Goal: Feedback & Contribution: Contribute content

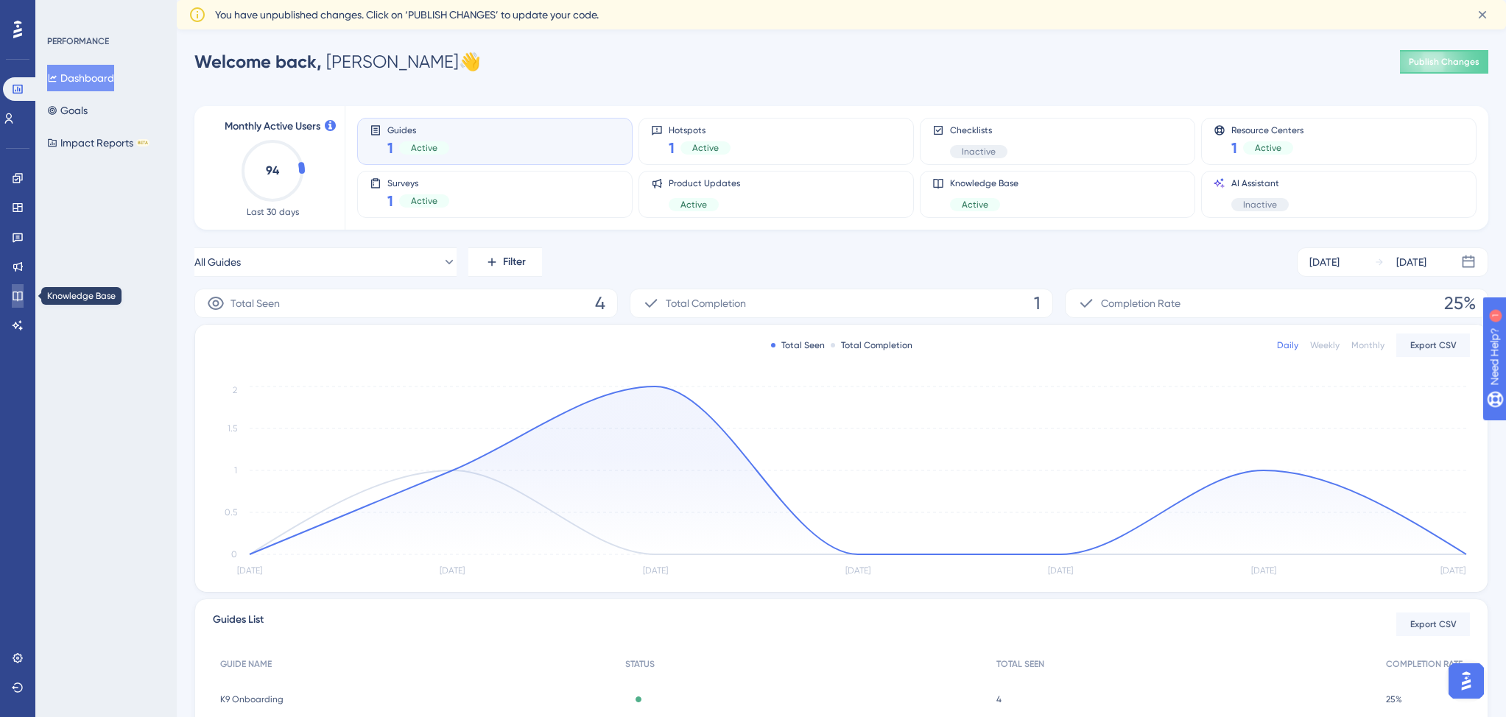
click at [16, 290] on icon at bounding box center [18, 296] width 12 height 12
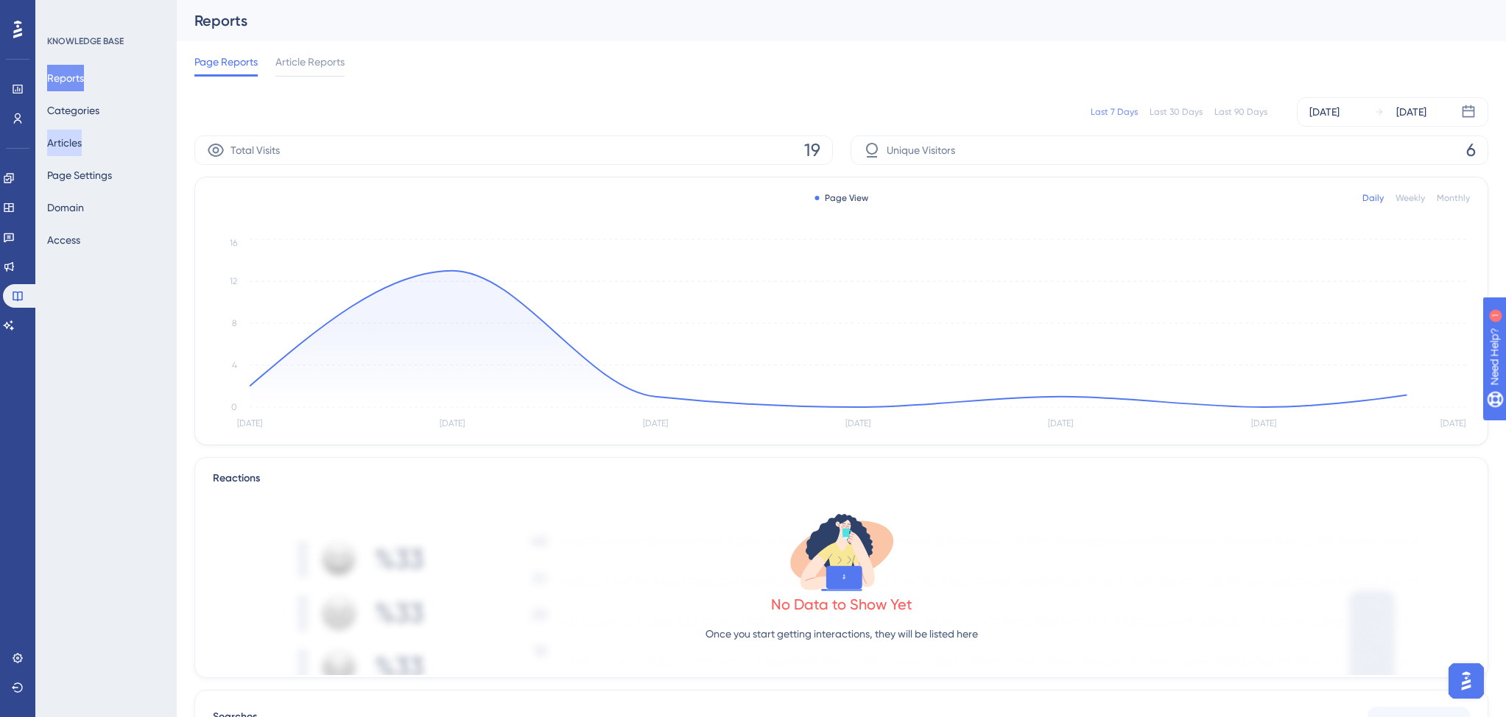
click at [75, 143] on button "Articles" at bounding box center [64, 143] width 35 height 27
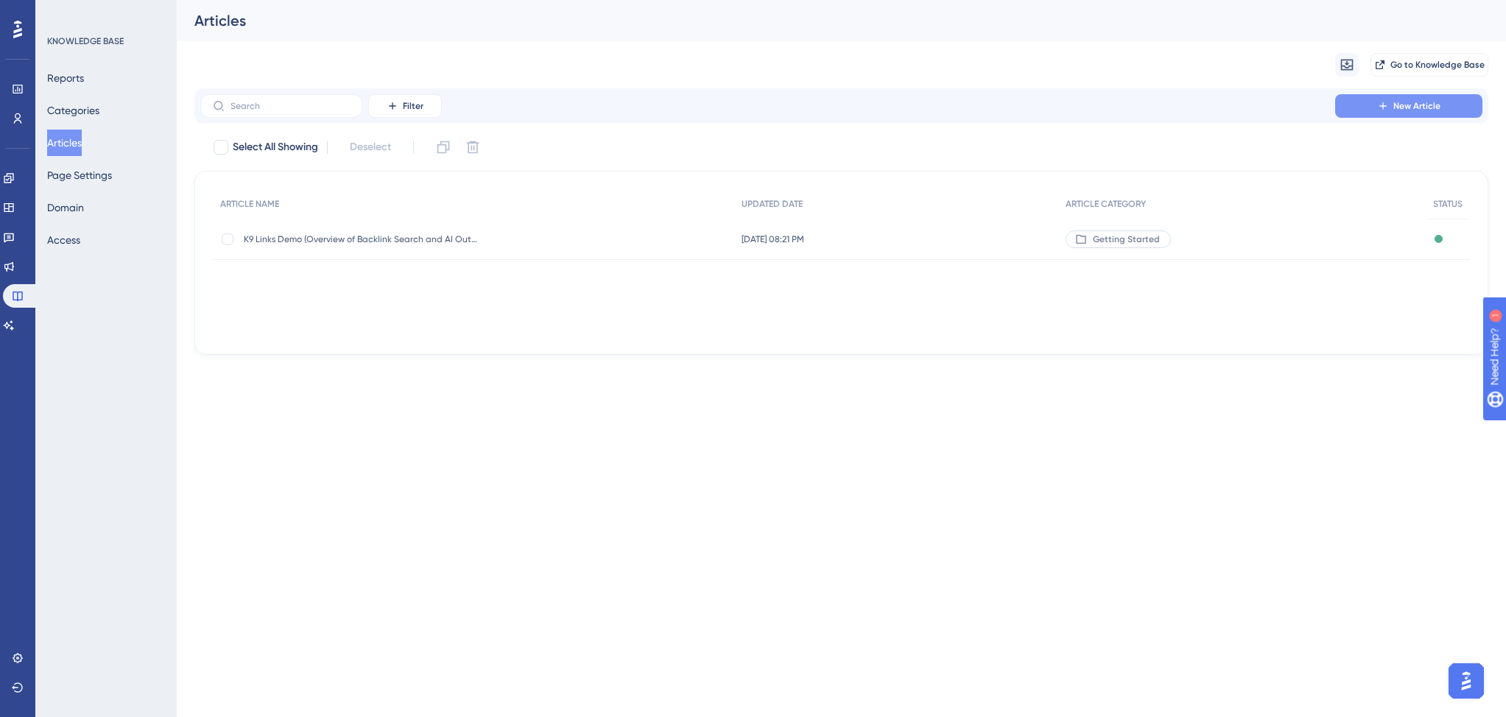
click at [1380, 105] on icon at bounding box center [1383, 106] width 12 height 12
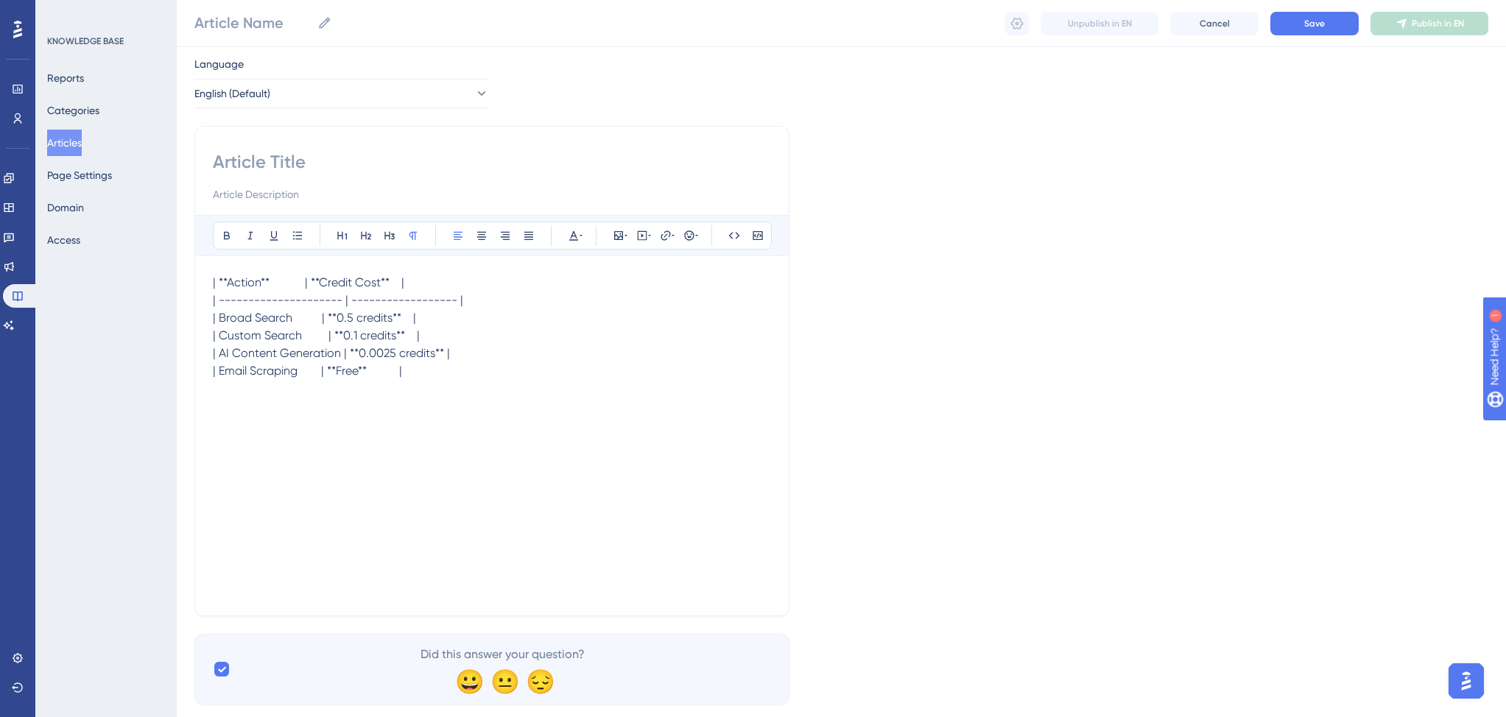
scroll to position [43, 0]
click at [412, 333] on span "| **Action** | **Credit Cost** | | --------------------- | ------------------ |…" at bounding box center [338, 322] width 250 height 102
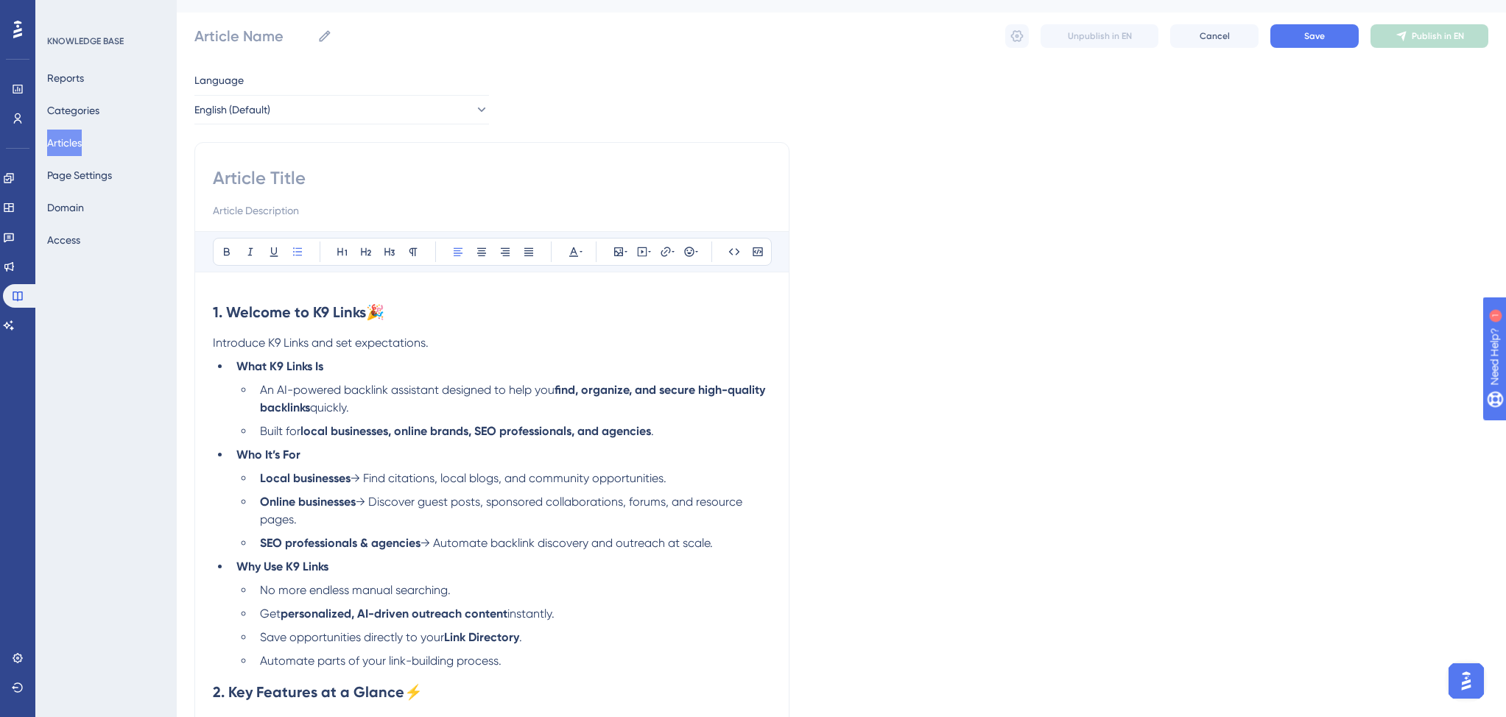
scroll to position [28, 0]
click at [440, 342] on p "Introduce K9 Links and set expectations." at bounding box center [492, 344] width 558 height 18
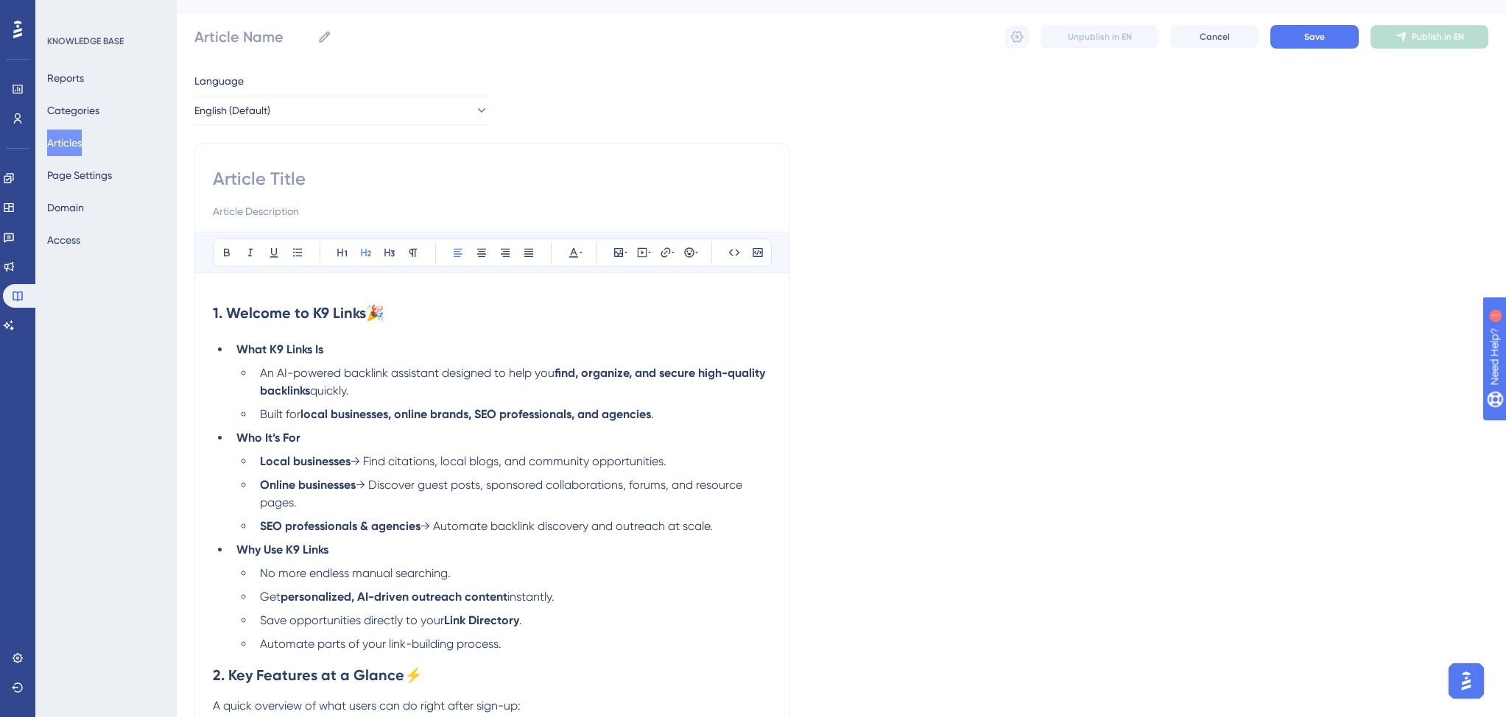
click at [231, 313] on strong "1. Welcome to K9 Links" at bounding box center [289, 313] width 153 height 18
click at [391, 314] on h2 "Welcome to K9 Links 🎉" at bounding box center [492, 313] width 558 height 44
click at [306, 180] on input at bounding box center [492, 179] width 558 height 24
paste input "Welcome to K9 Links 🎉"
type input "Welcome to K9 Links 🎉"
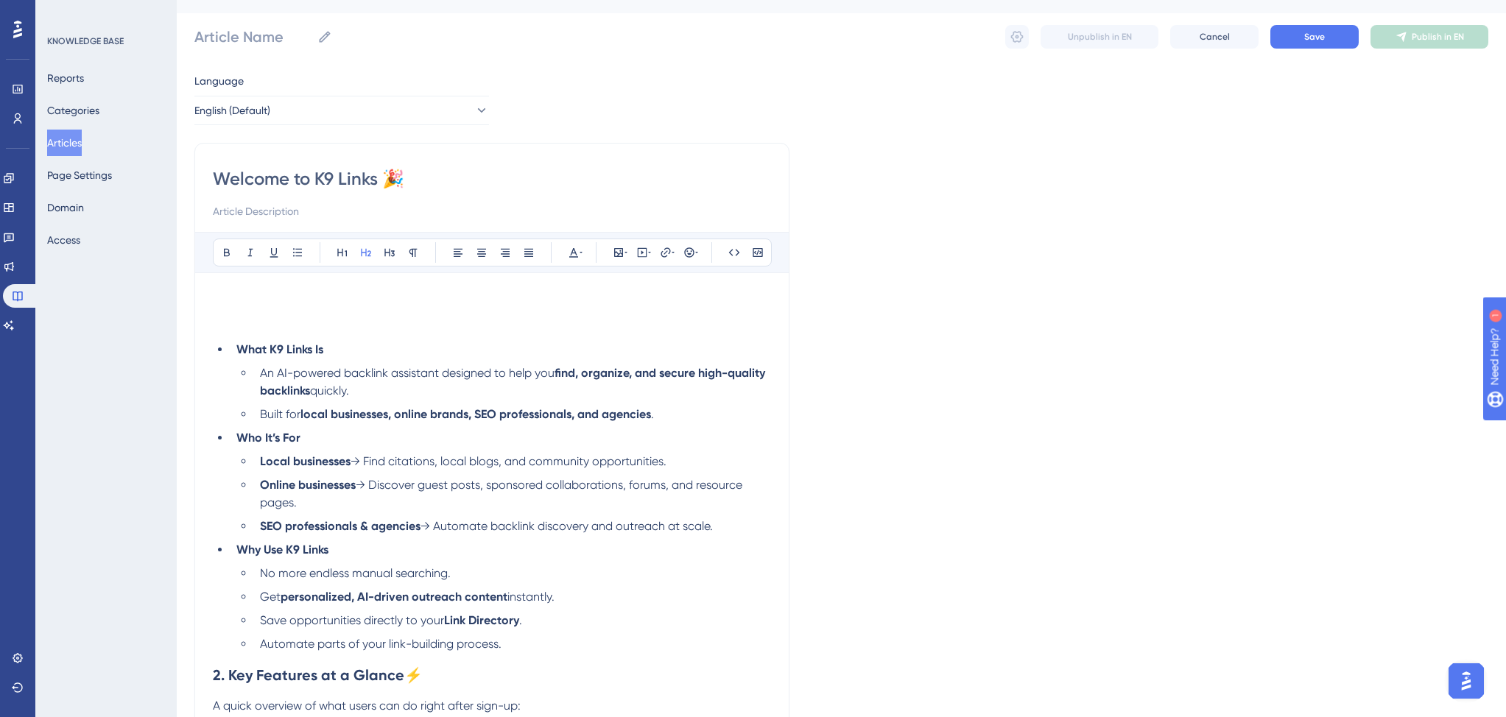
type input "Welcome to K9 Links 🎉"
click at [377, 182] on input "Welcome to K9 Links 🎉" at bounding box center [492, 179] width 558 height 24
type input "Welcome to K9 Links 🎉"
click at [248, 307] on h2 "To enrich screen reader interactions, please activate Accessibility in Grammarl…" at bounding box center [492, 313] width 558 height 44
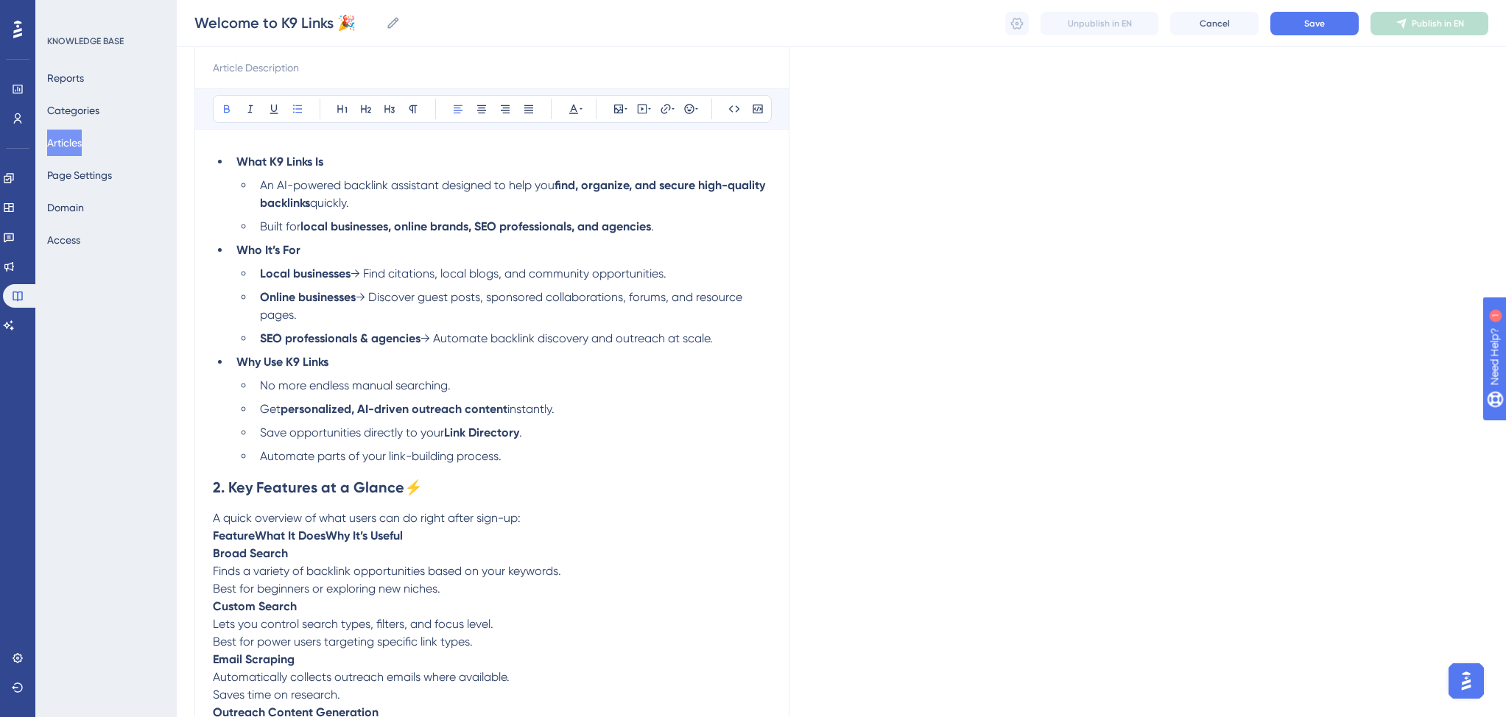
scroll to position [166, 0]
click at [684, 299] on span "→ Discover guest posts, sponsored collaborations, forums, and resource pages." at bounding box center [502, 305] width 485 height 32
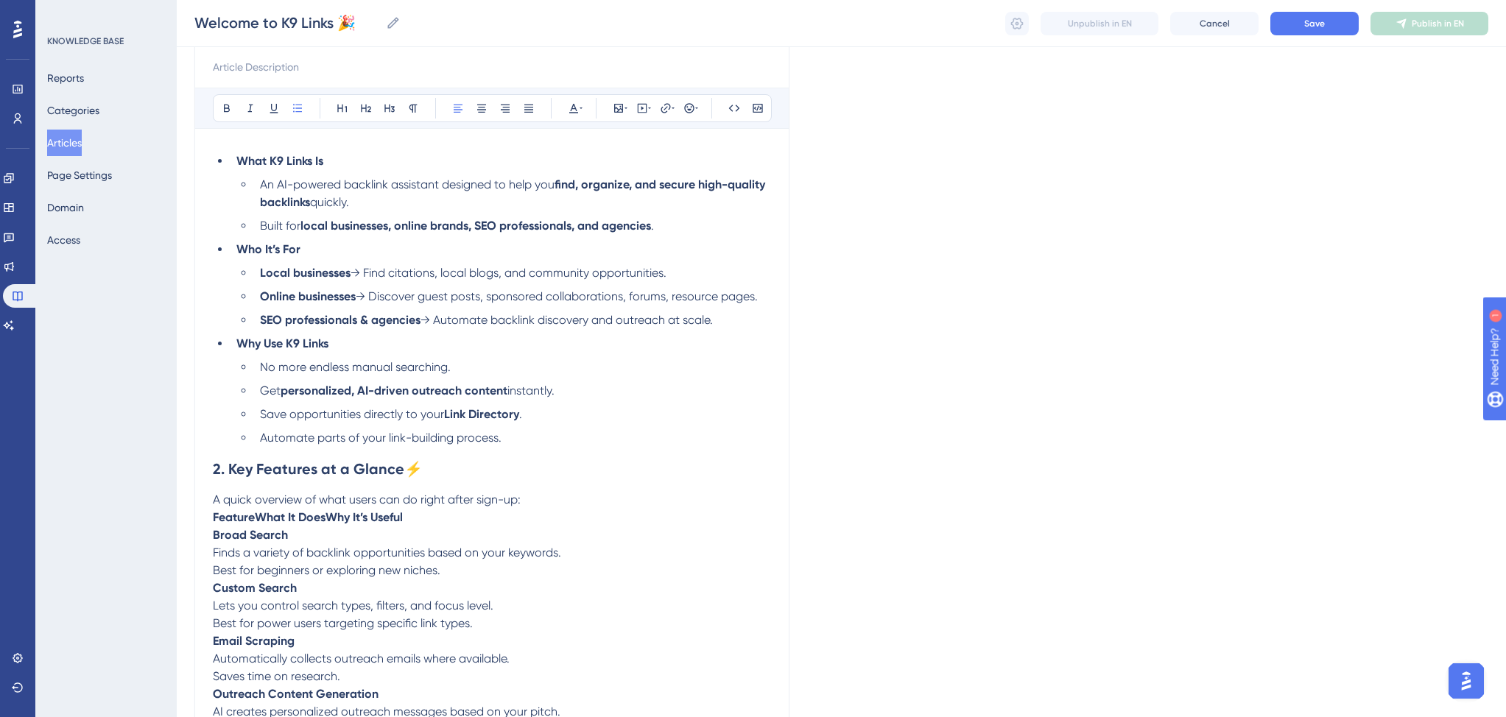
click at [760, 300] on li "Online businesses → Discover guest posts, sponsored collaborations, forums, res…" at bounding box center [512, 297] width 517 height 18
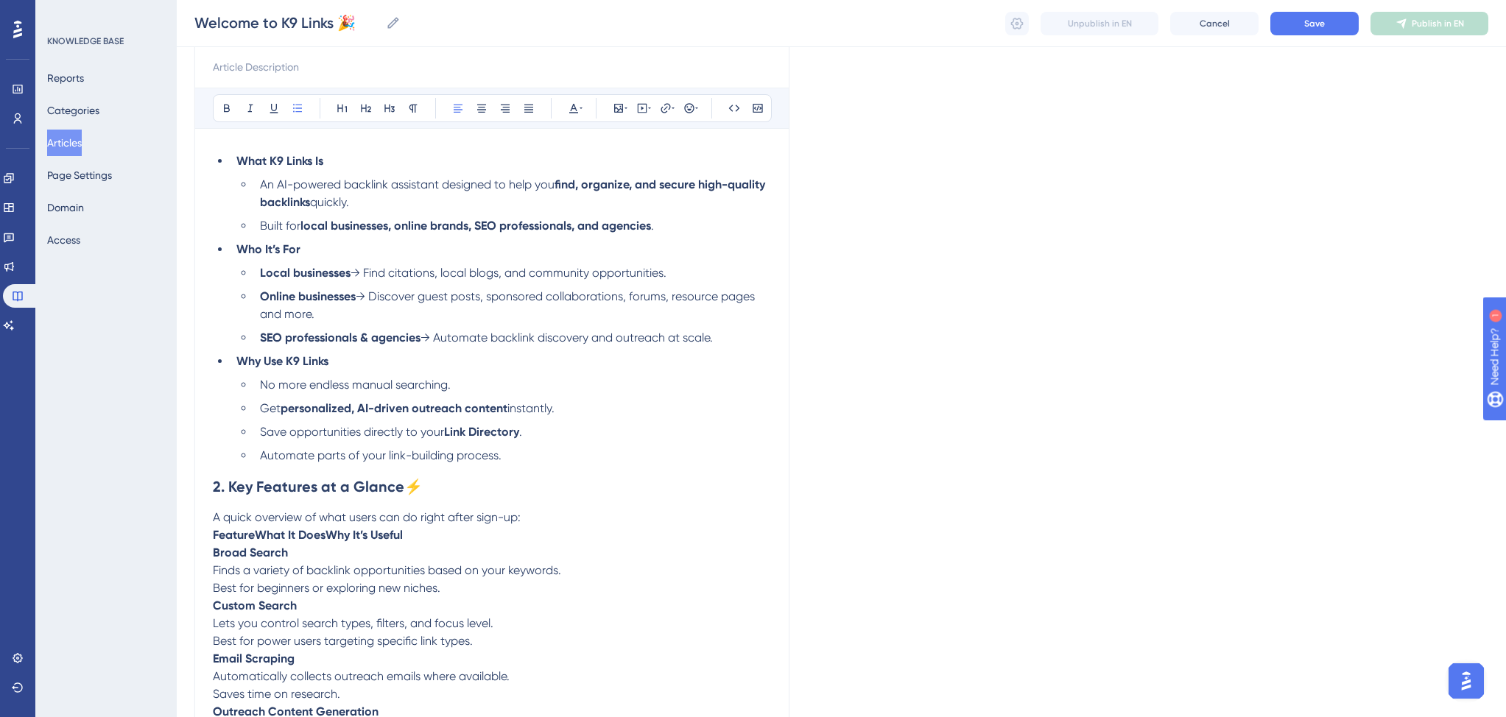
click at [525, 278] on span "→ Find citations, local blogs, and community opportunities." at bounding box center [508, 273] width 316 height 14
click at [658, 270] on li "Local businesses → Find citations, local blogs, community opportunities." at bounding box center [512, 273] width 517 height 18
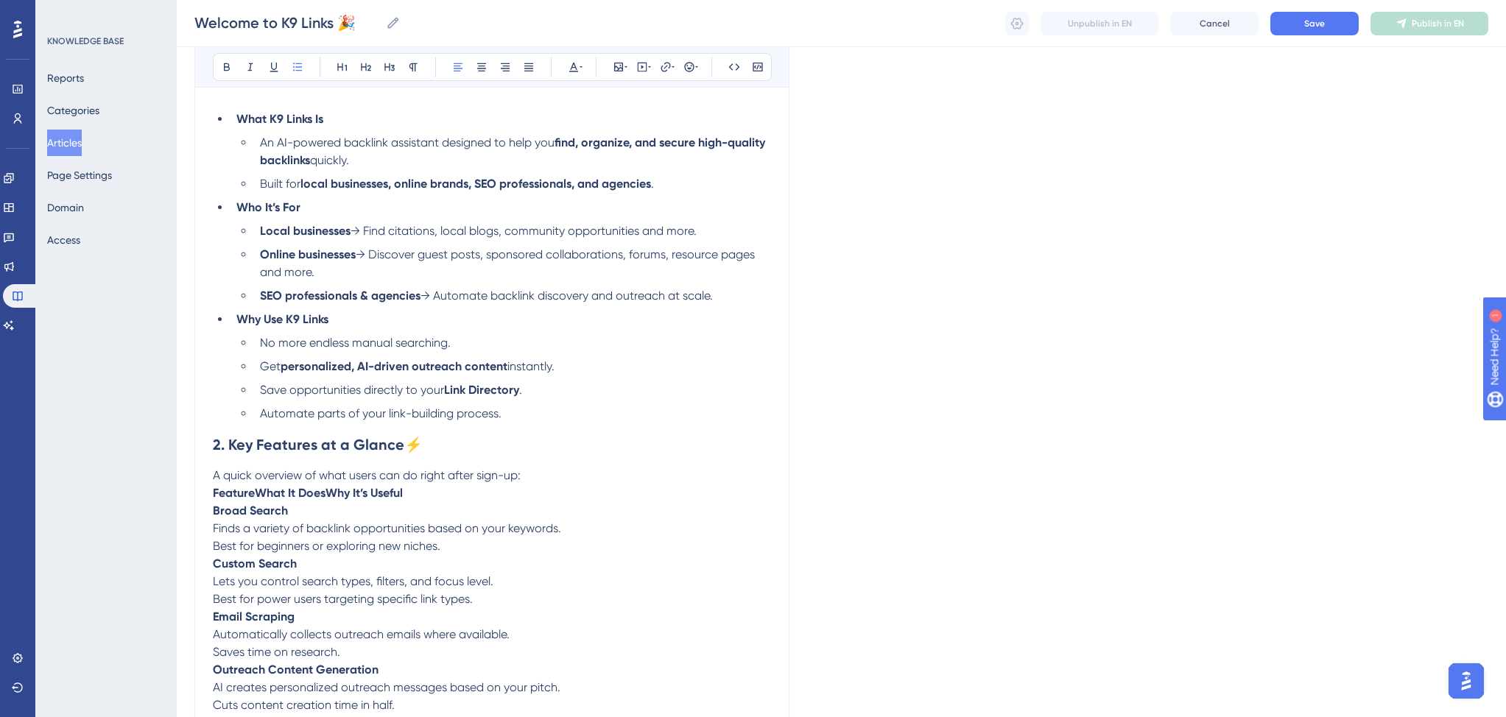
scroll to position [209, 0]
click at [442, 392] on span "Save opportunities directly to your" at bounding box center [352, 389] width 184 height 14
drag, startPoint x: 448, startPoint y: 393, endPoint x: 485, endPoint y: 393, distance: 36.8
click at [485, 393] on span "Save opportunities directly to your Folders or access the Pro" at bounding box center [420, 389] width 321 height 14
click at [534, 395] on span "or access the Pro" at bounding box center [530, 389] width 93 height 14
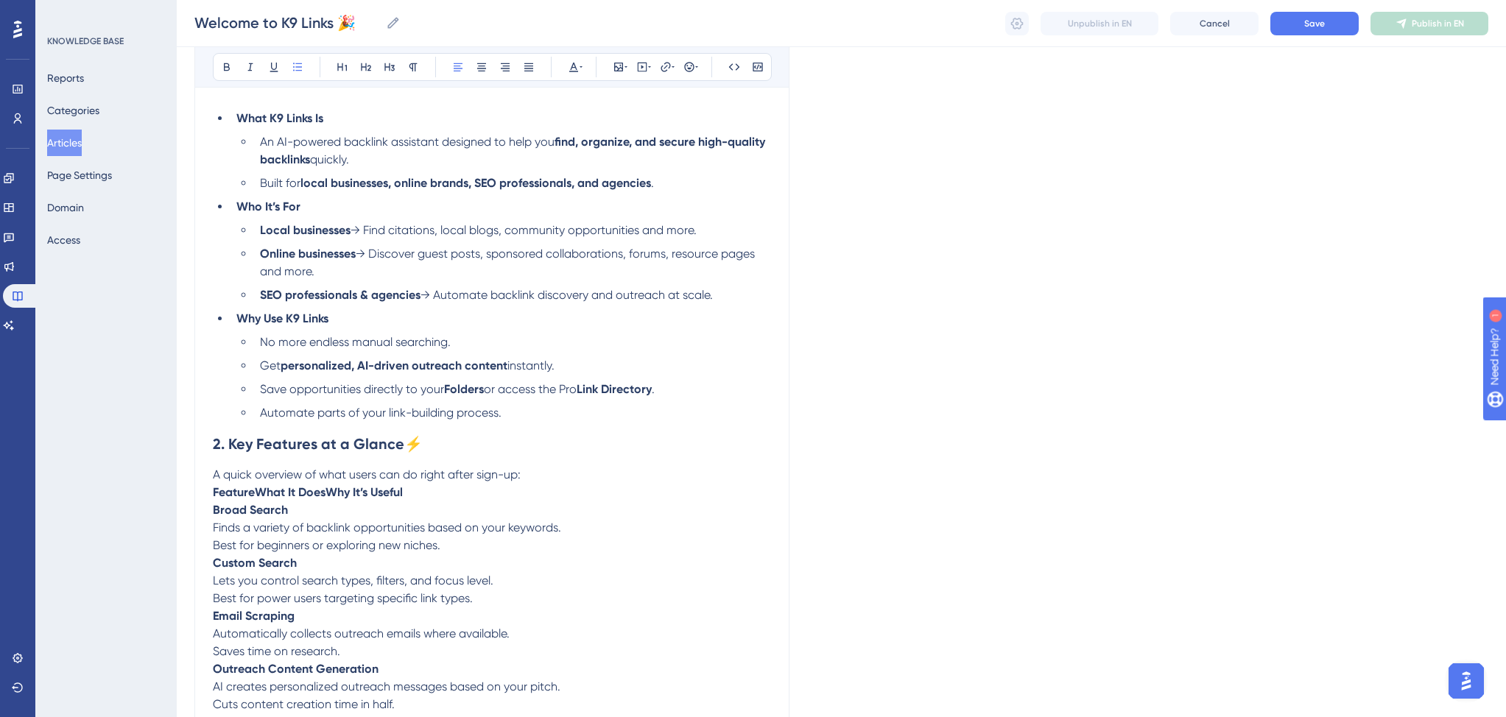
drag, startPoint x: 566, startPoint y: 392, endPoint x: 584, endPoint y: 391, distance: 17.7
click at [576, 391] on span "or access the Pro" at bounding box center [530, 389] width 93 height 14
click at [592, 433] on h2 "2. Key Features at a Glance ⚡" at bounding box center [492, 444] width 558 height 44
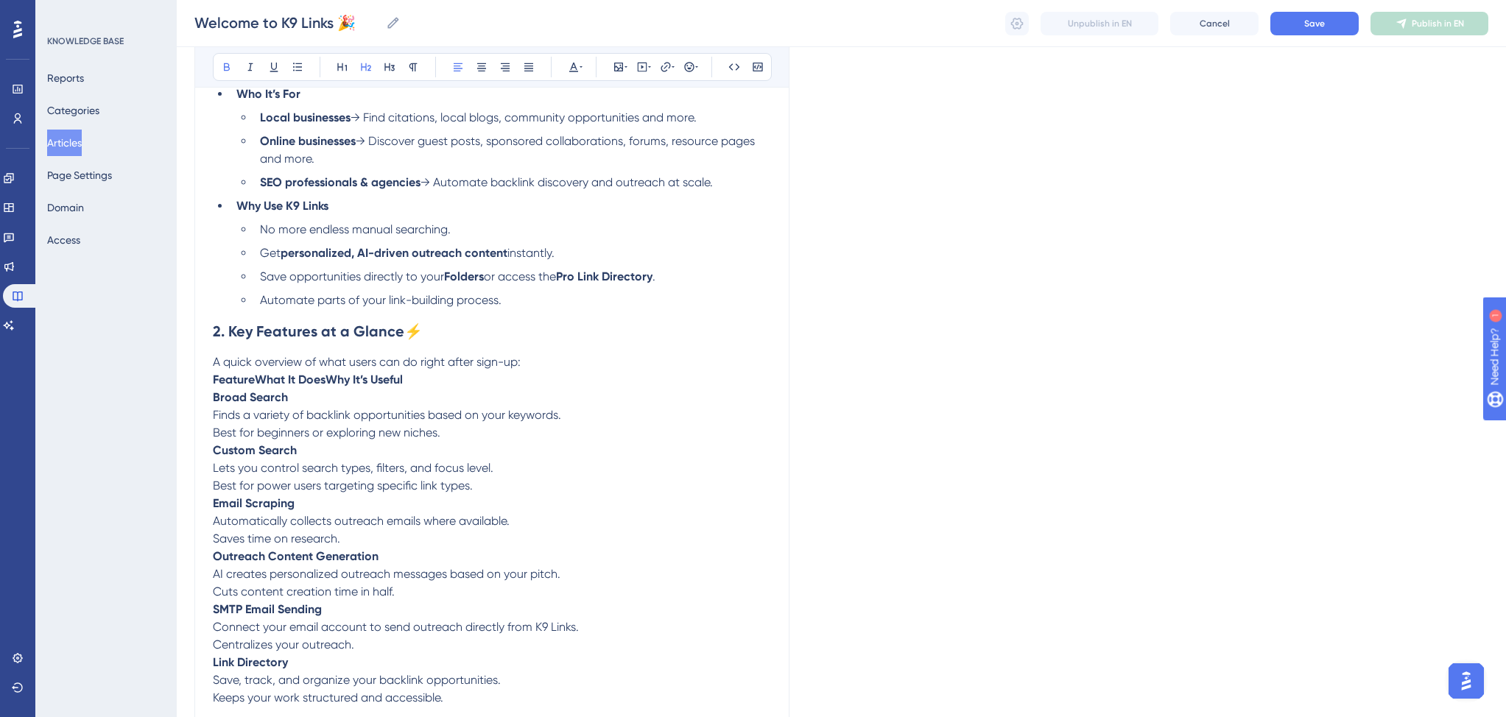
scroll to position [325, 0]
click at [230, 332] on strong "2. Key Features at a Glance" at bounding box center [308, 328] width 191 height 18
click at [543, 363] on p "A quick overview of what users can do right after sign-up:" at bounding box center [492, 359] width 558 height 18
click at [490, 385] on p "FeatureWhat It DoesWhy It’s Useful" at bounding box center [492, 376] width 558 height 18
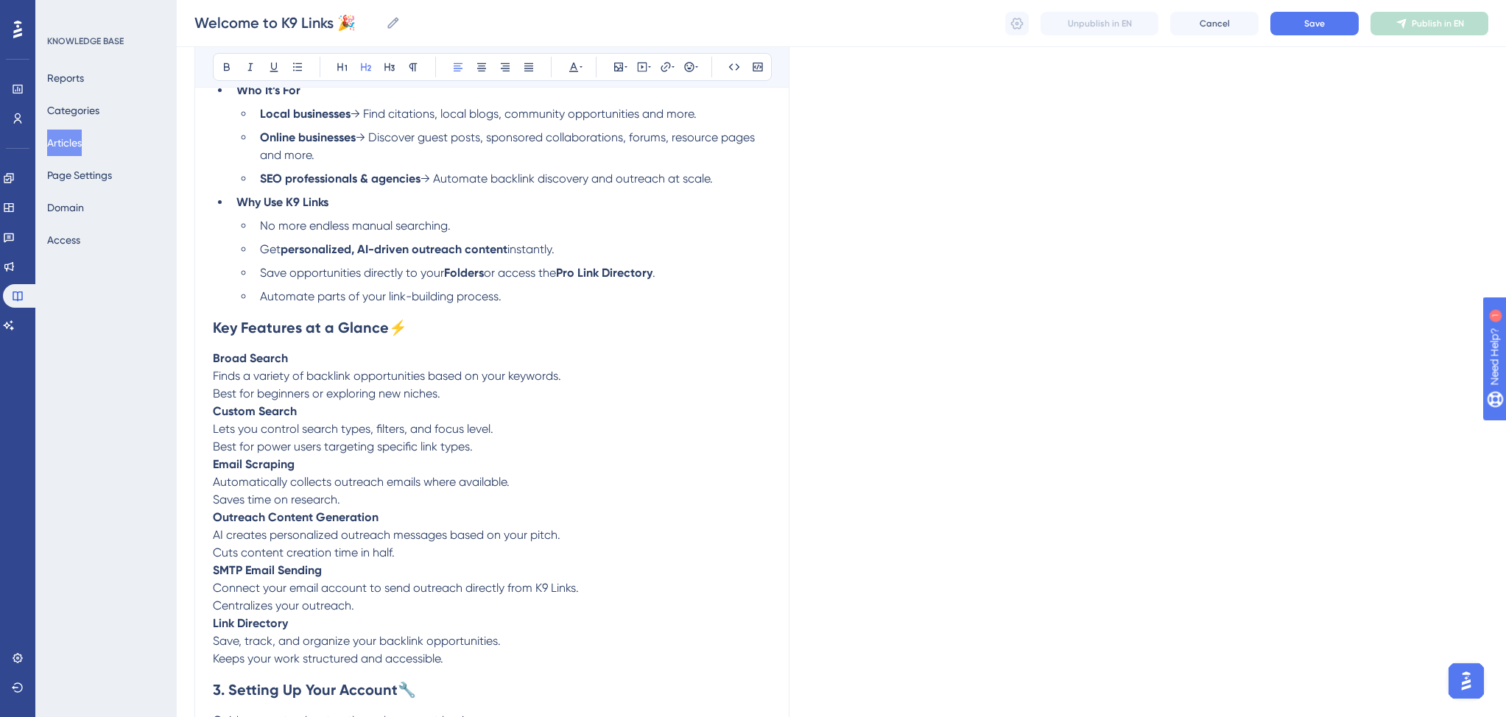
click at [497, 400] on p "Best for beginners or exploring new niches." at bounding box center [492, 394] width 558 height 18
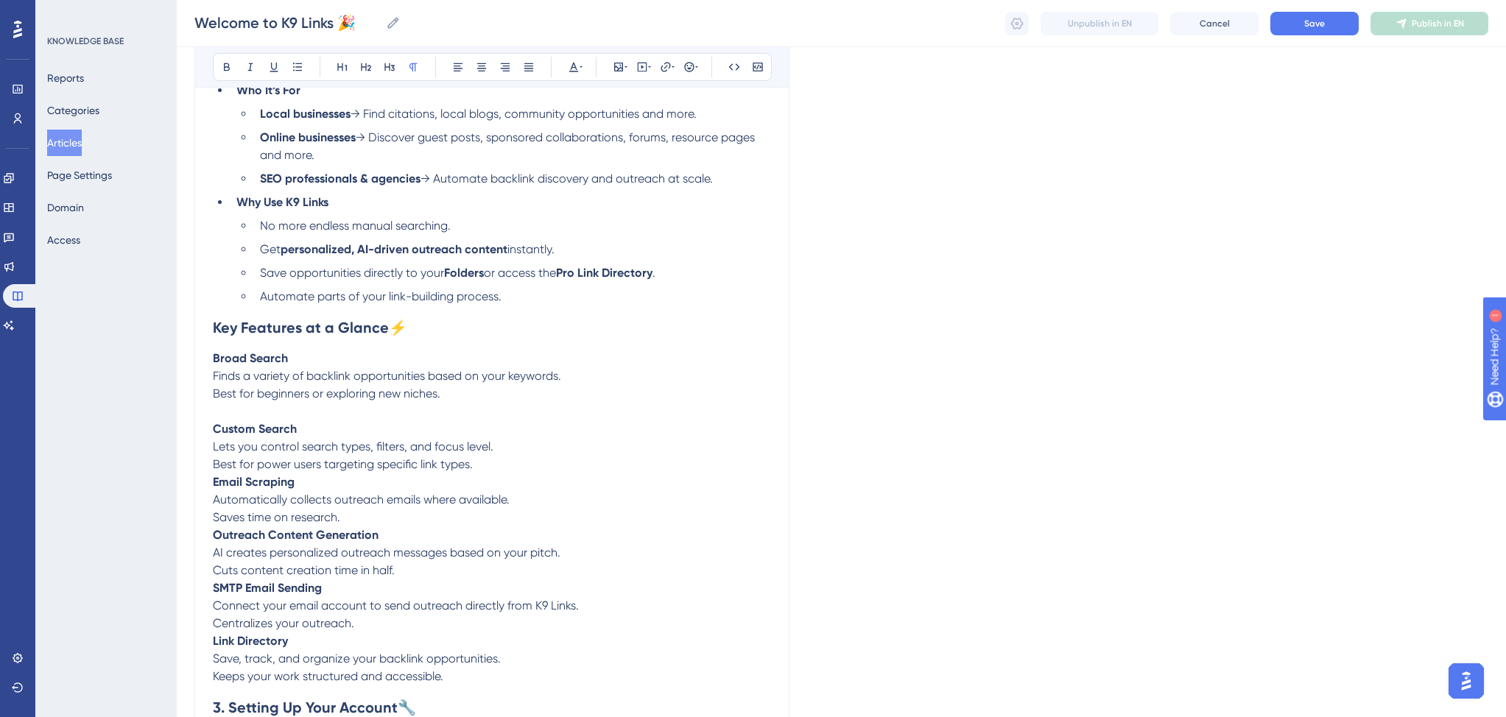
scroll to position [359, 0]
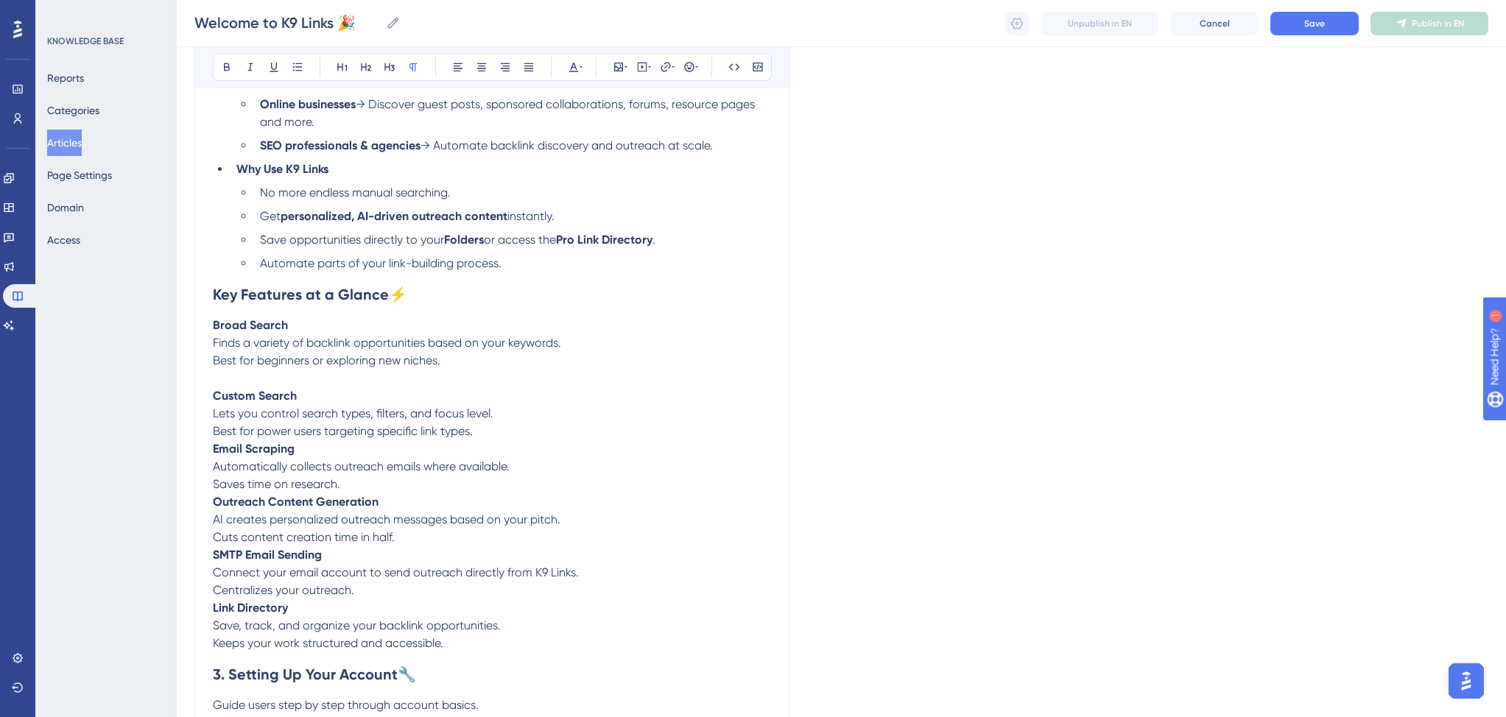
click at [494, 432] on p "Best for power users targeting specific link types." at bounding box center [492, 432] width 558 height 18
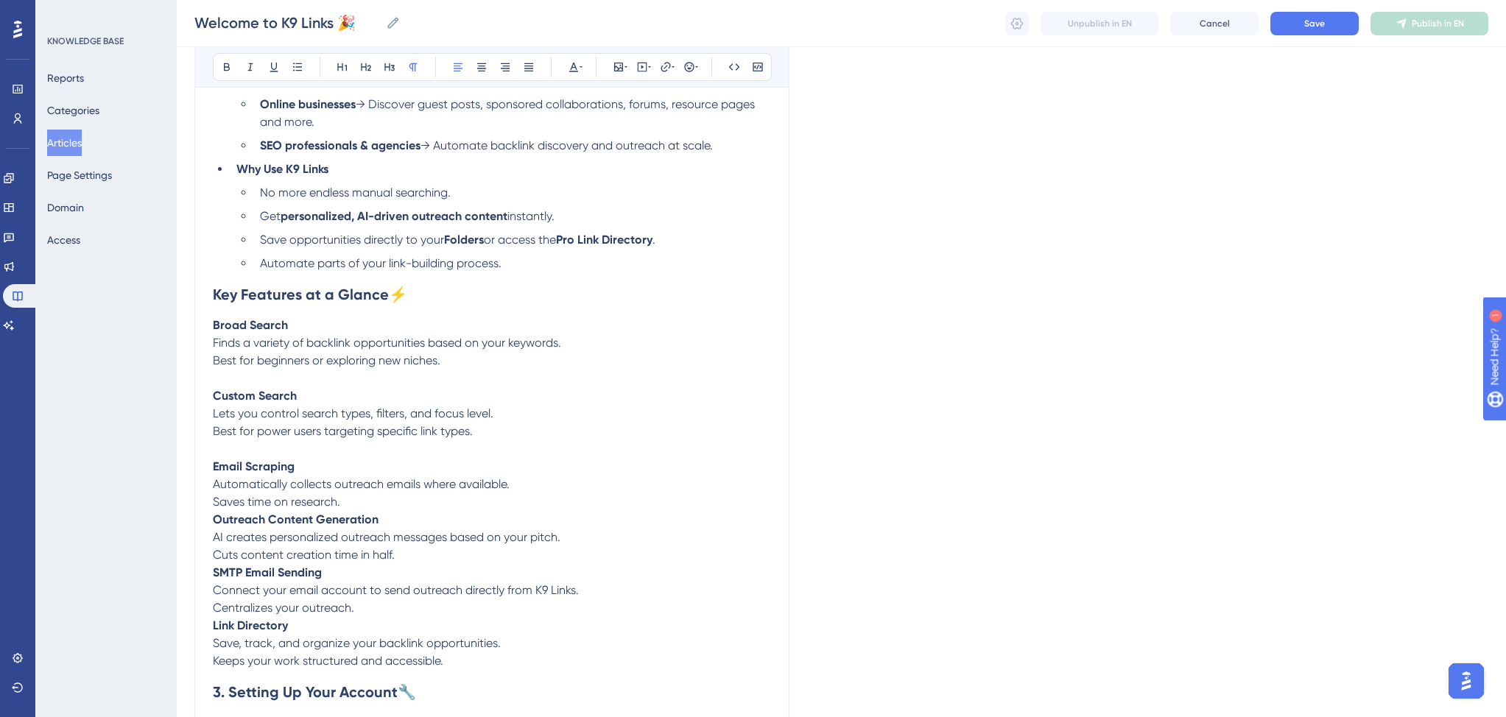
click at [451, 511] on p "Saves time on research." at bounding box center [492, 502] width 558 height 18
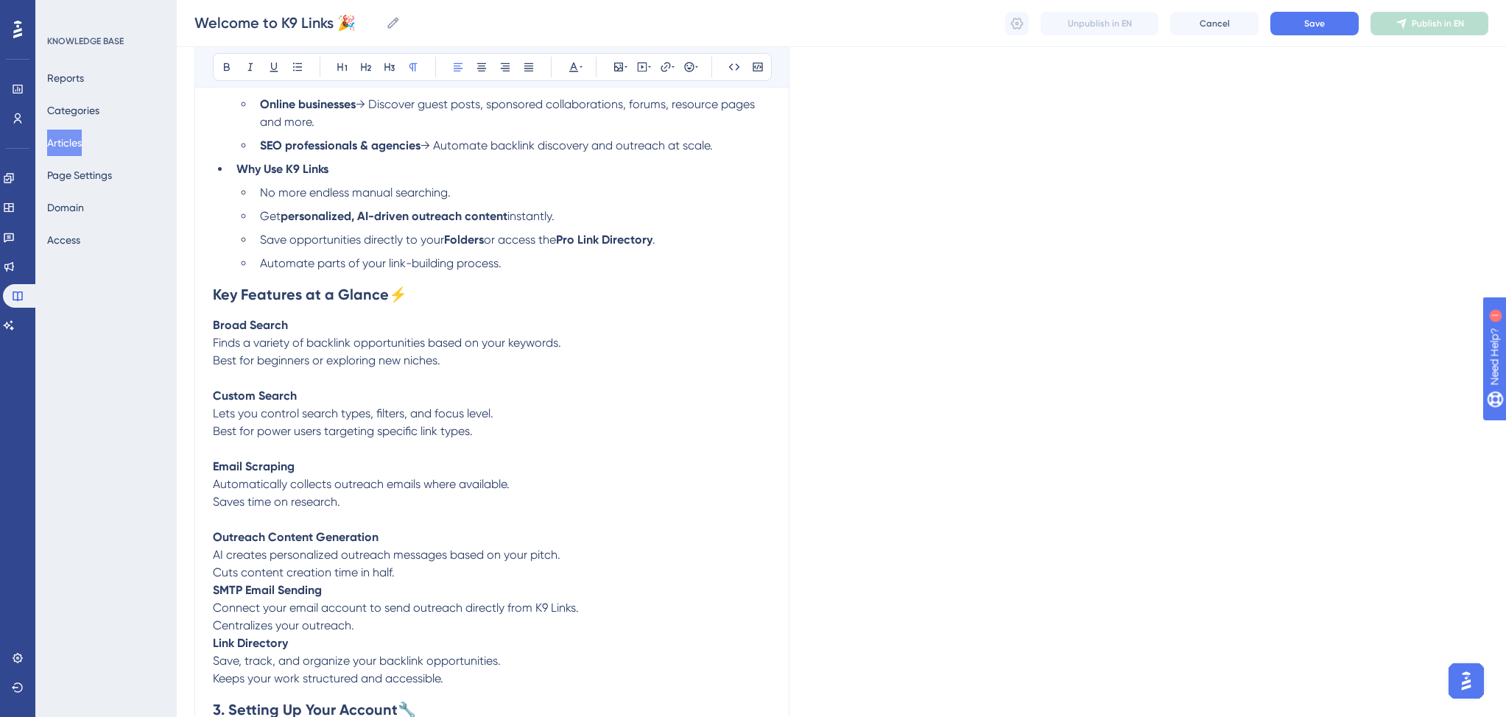
drag, startPoint x: 429, startPoint y: 582, endPoint x: 476, endPoint y: 571, distance: 48.6
click at [429, 582] on p "Cuts content creation time in half." at bounding box center [492, 573] width 558 height 18
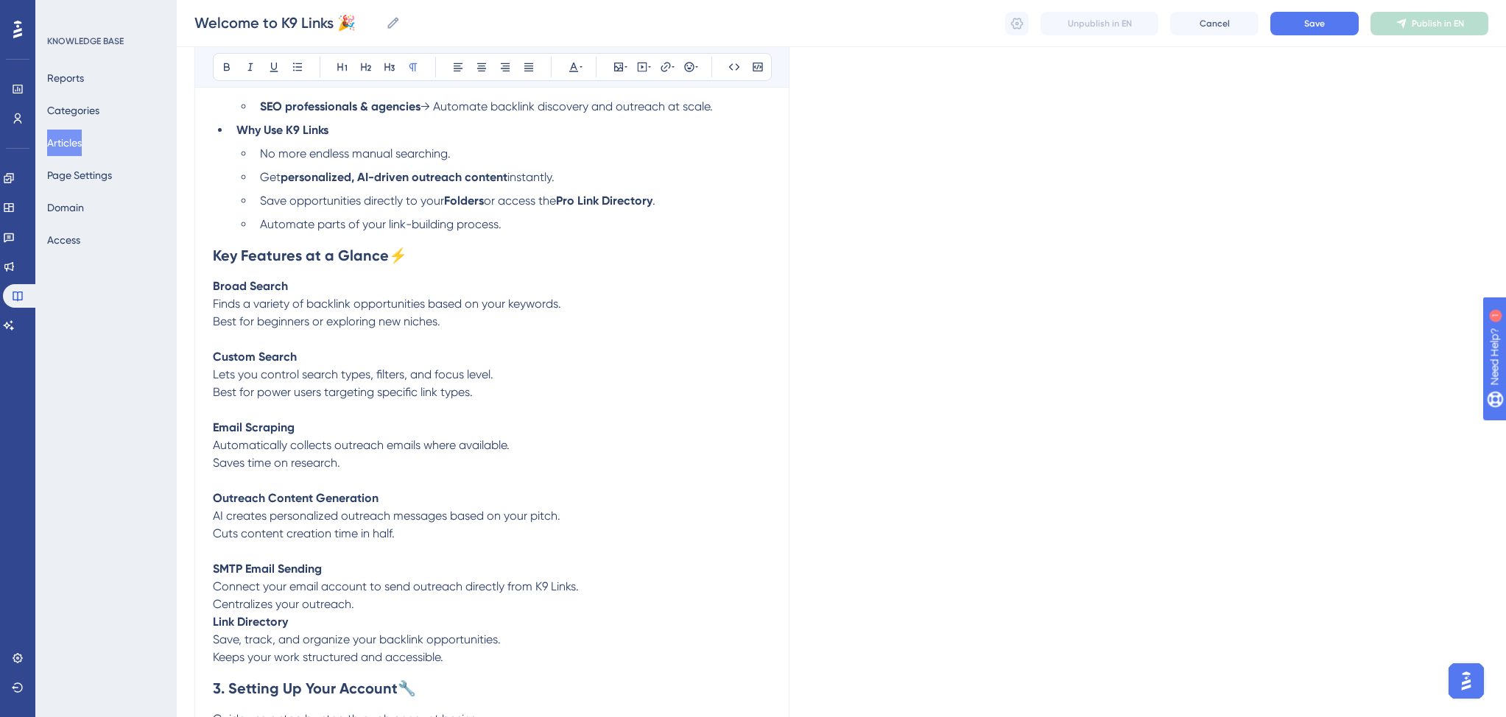
scroll to position [404, 0]
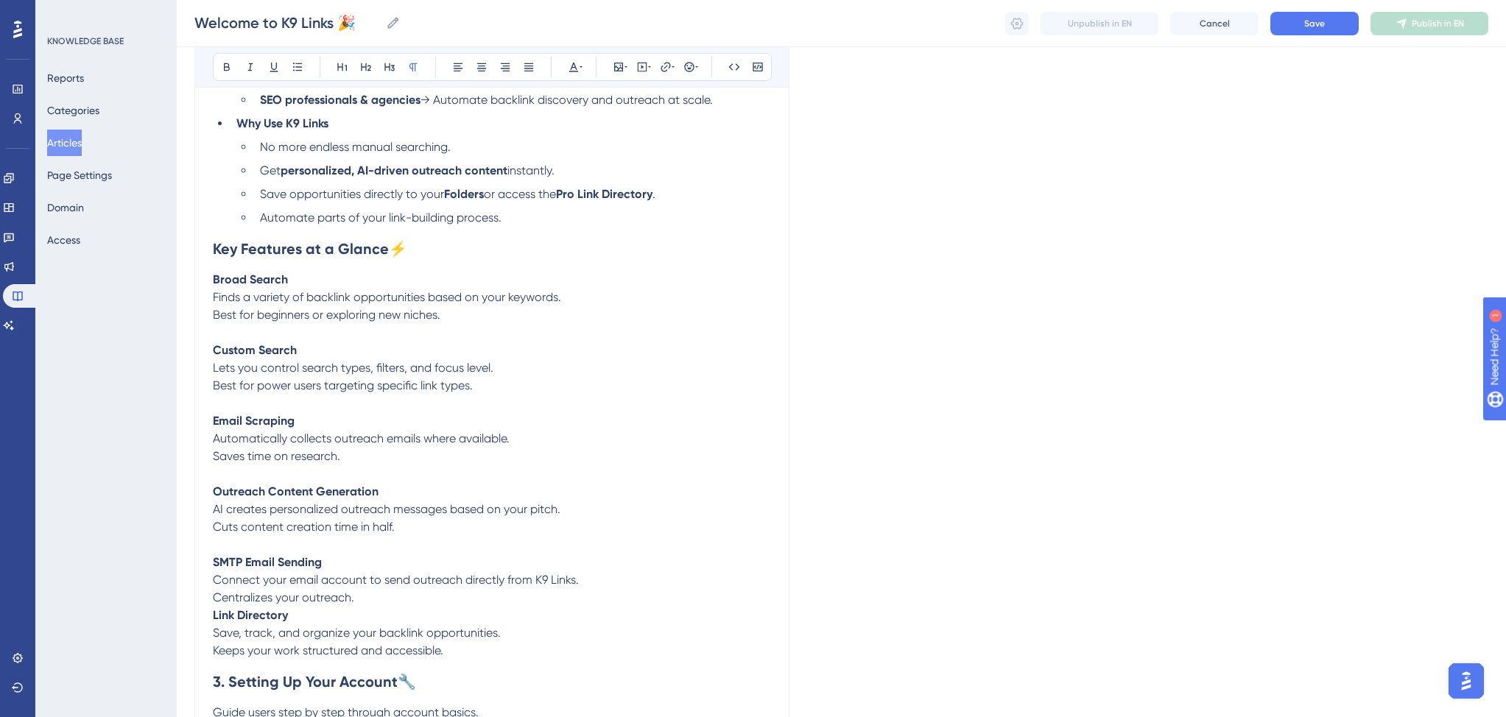
click at [384, 602] on p "Centralizes your outreach." at bounding box center [492, 598] width 558 height 18
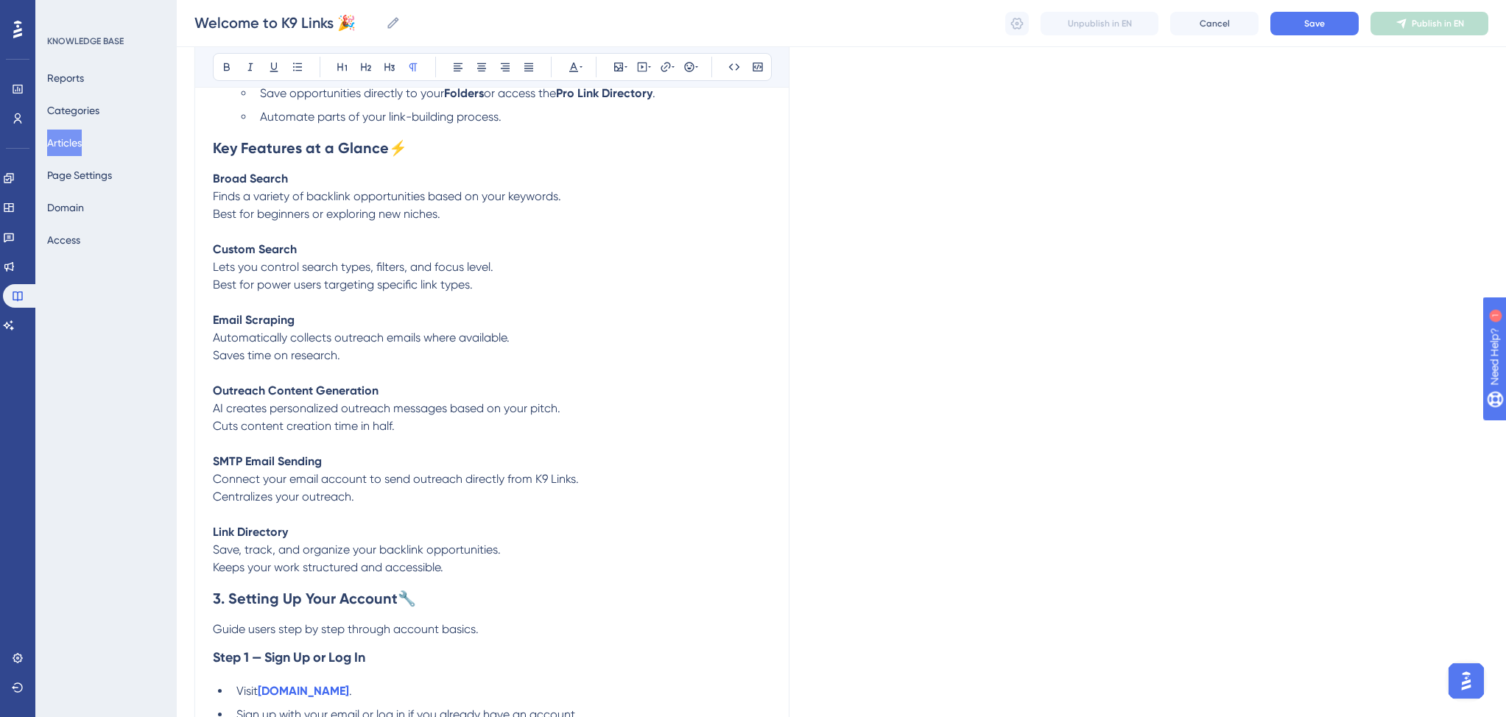
scroll to position [506, 0]
click at [484, 576] on p "Keeps your work structured and accessible." at bounding box center [492, 567] width 558 height 18
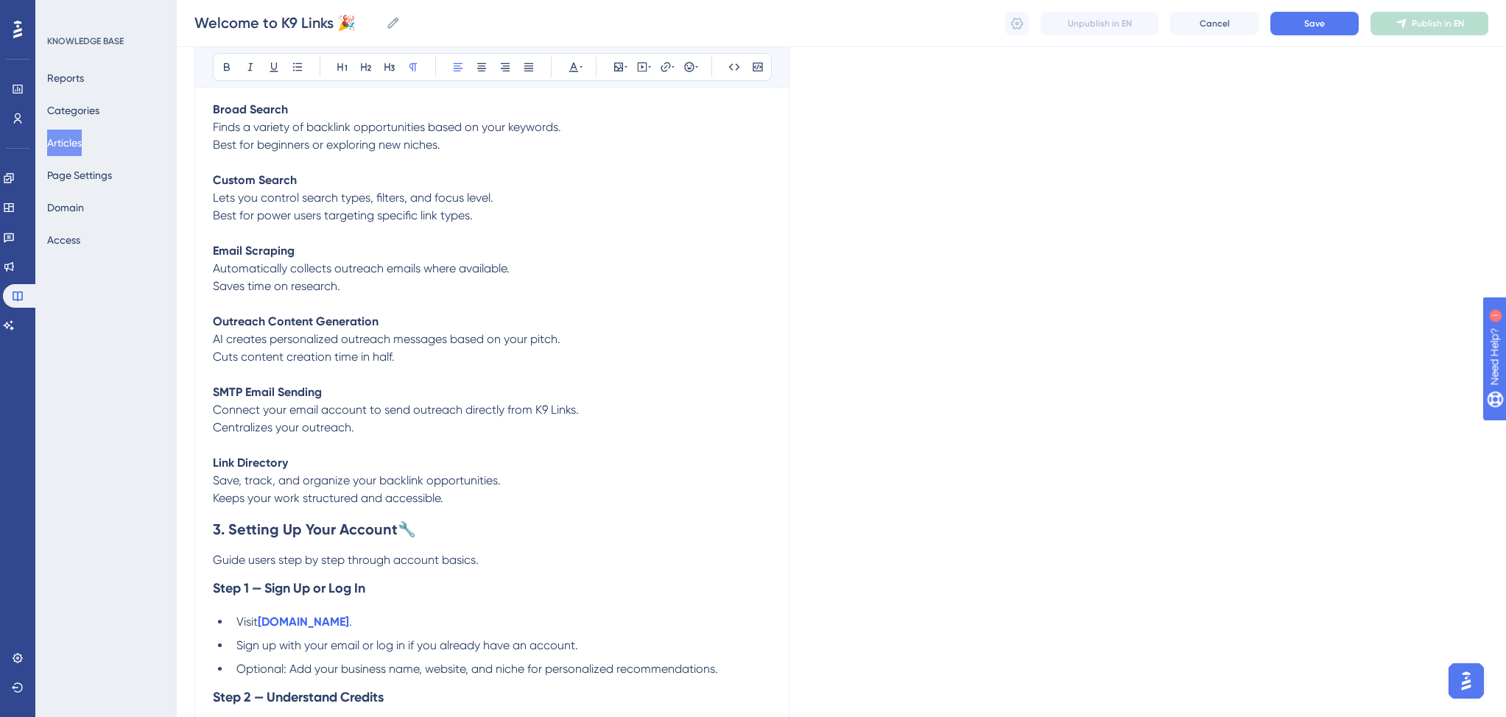
scroll to position [615, 0]
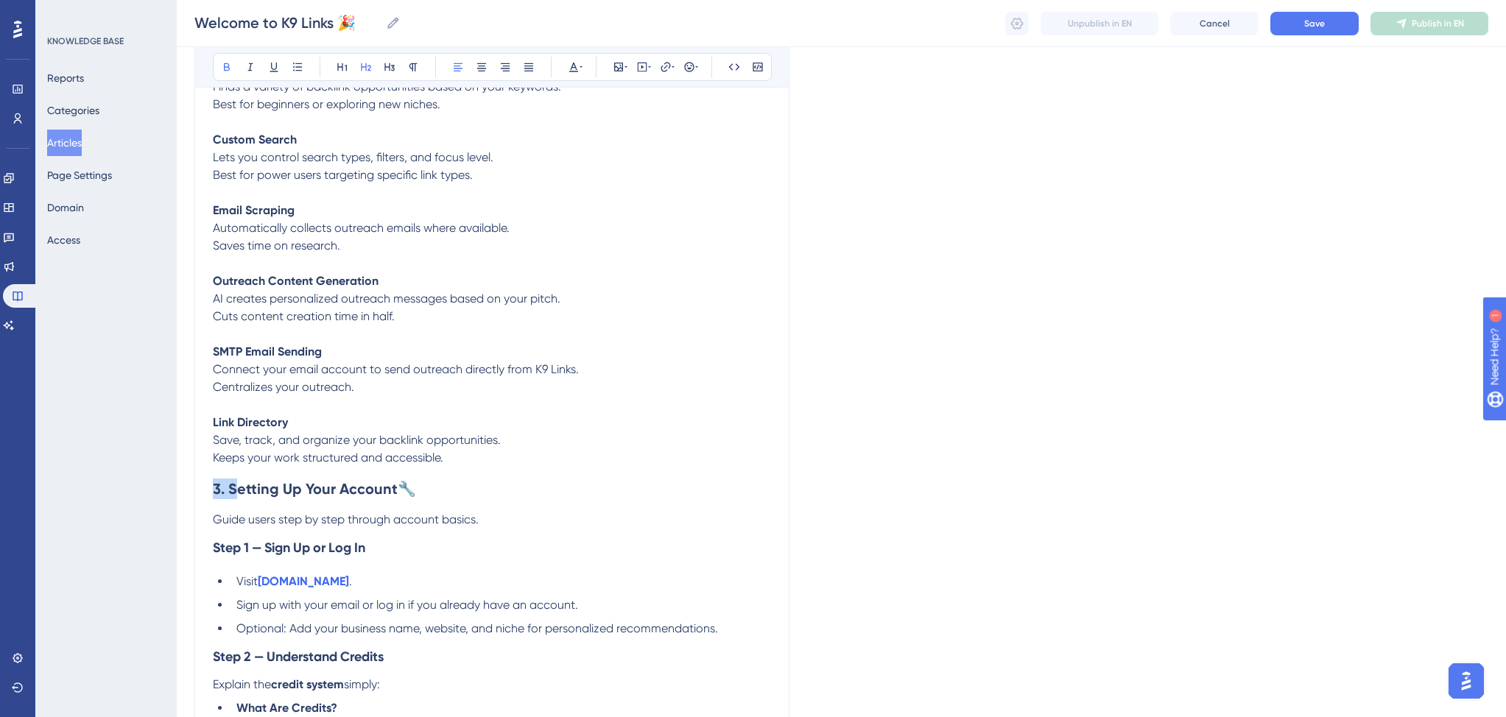
drag, startPoint x: 233, startPoint y: 493, endPoint x: 200, endPoint y: 493, distance: 32.4
click at [200, 493] on div "Welcome to K9 Links 🎉 Bold Italic Underline Bullet Point Heading 1 Heading 2 He…" at bounding box center [491, 549] width 595 height 1998
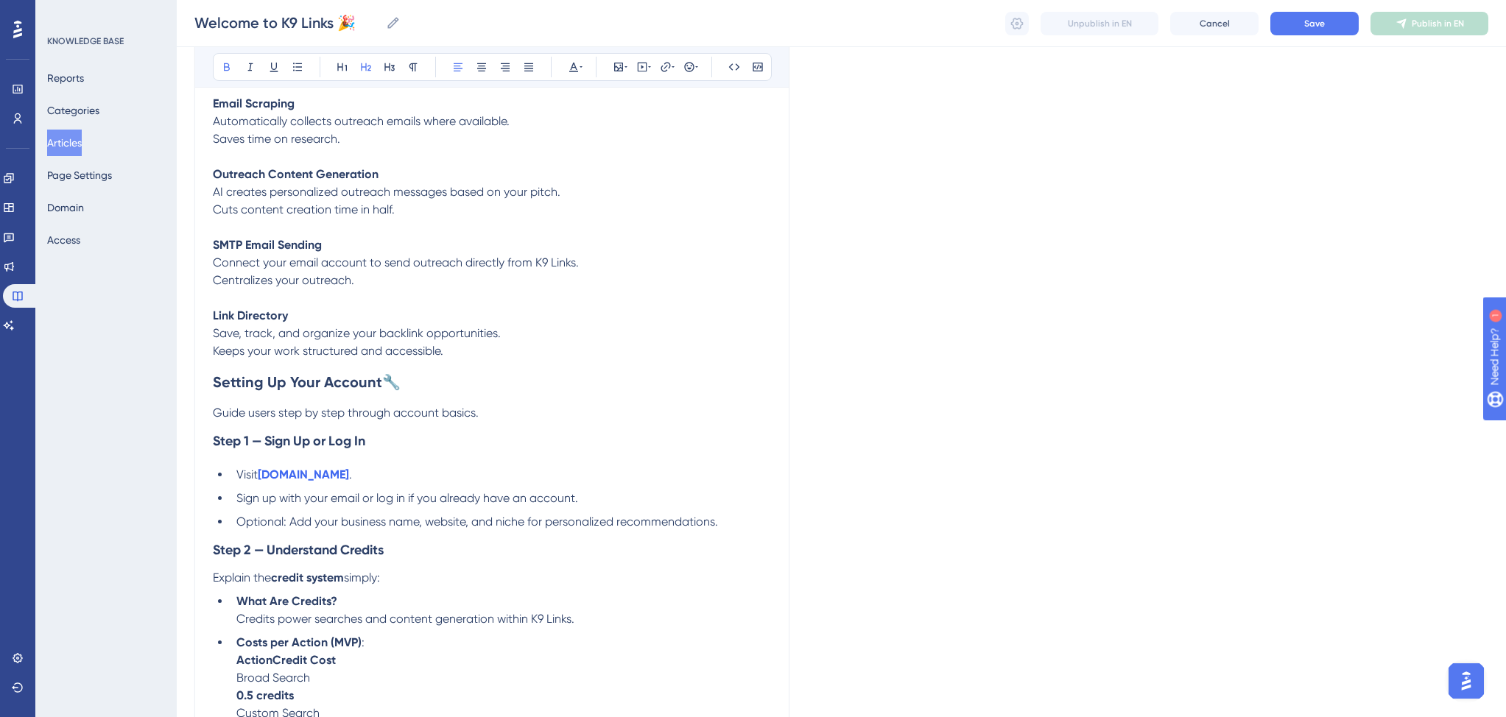
scroll to position [722, 0]
click at [329, 477] on li "Visit k9links.com ." at bounding box center [500, 474] width 540 height 18
click at [666, 63] on icon at bounding box center [666, 67] width 12 height 12
type input "https://app.k9links.com/"
click at [590, 200] on div at bounding box center [593, 198] width 15 height 15
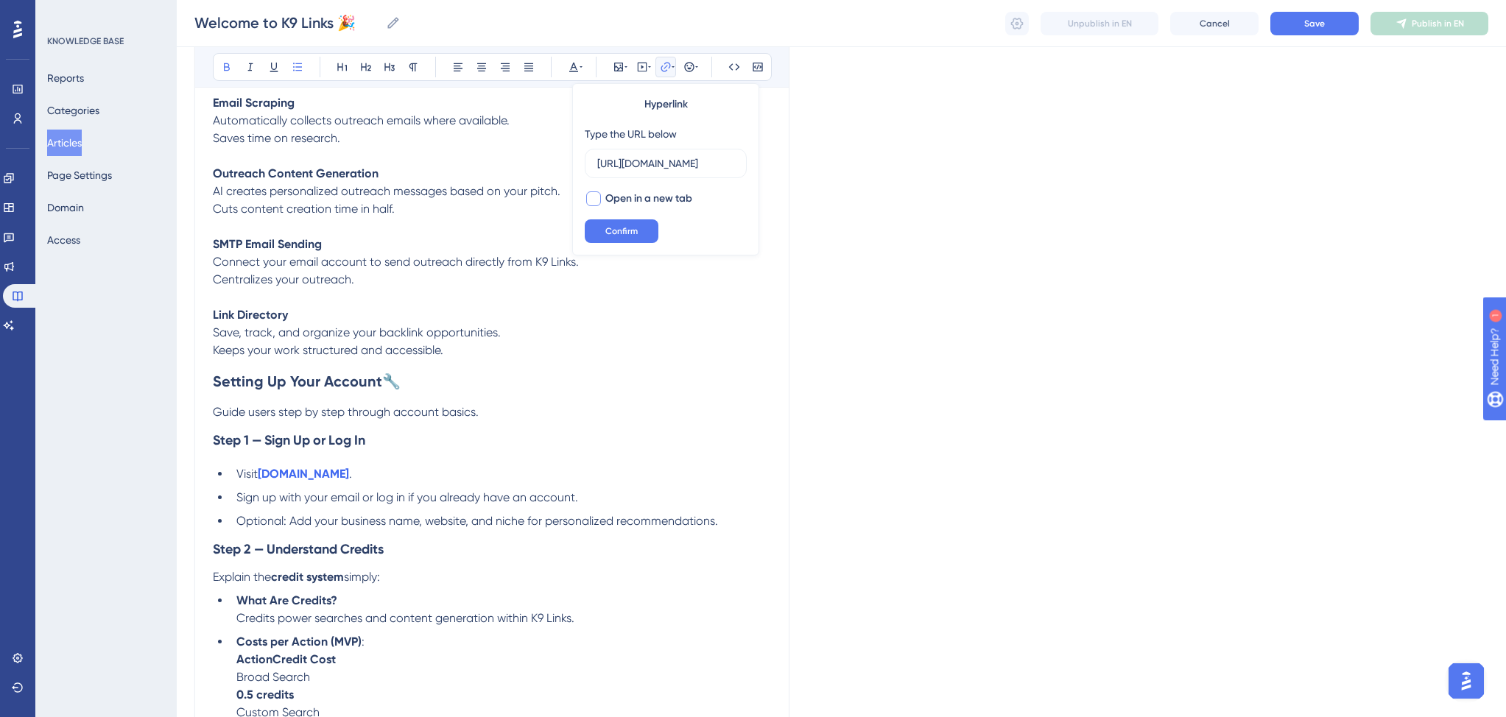
checkbox input "true"
click at [612, 225] on span "Confirm" at bounding box center [621, 231] width 32 height 12
click at [378, 481] on li "Visit app.k9links.com ." at bounding box center [500, 474] width 540 height 18
click at [437, 483] on li "Visit app.k9links.com" at bounding box center [500, 474] width 540 height 18
click at [604, 503] on li "Sign up with your email or log in if you already have an account." at bounding box center [500, 498] width 540 height 18
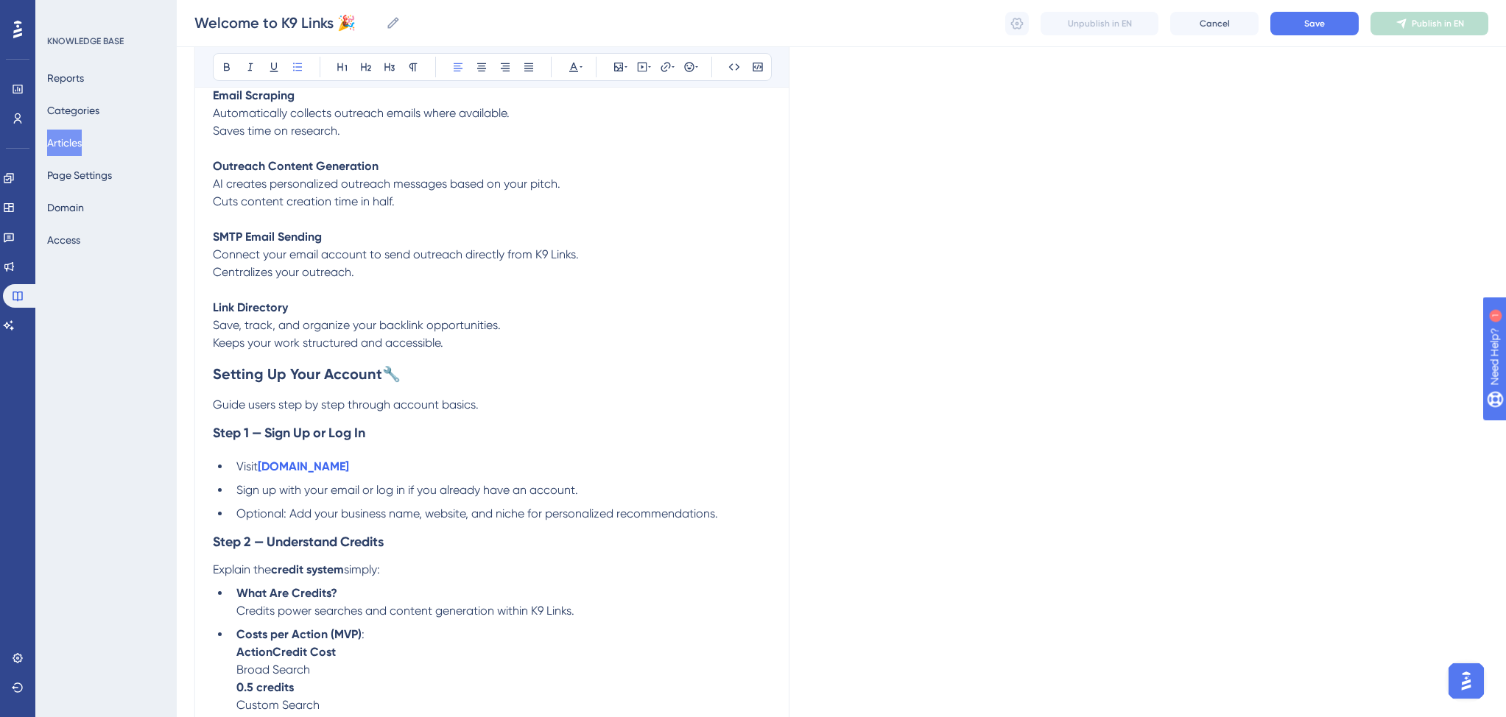
scroll to position [731, 0]
click at [721, 518] on li "Optional: Add your business name, website, and niche for personalized recommend…" at bounding box center [500, 513] width 540 height 18
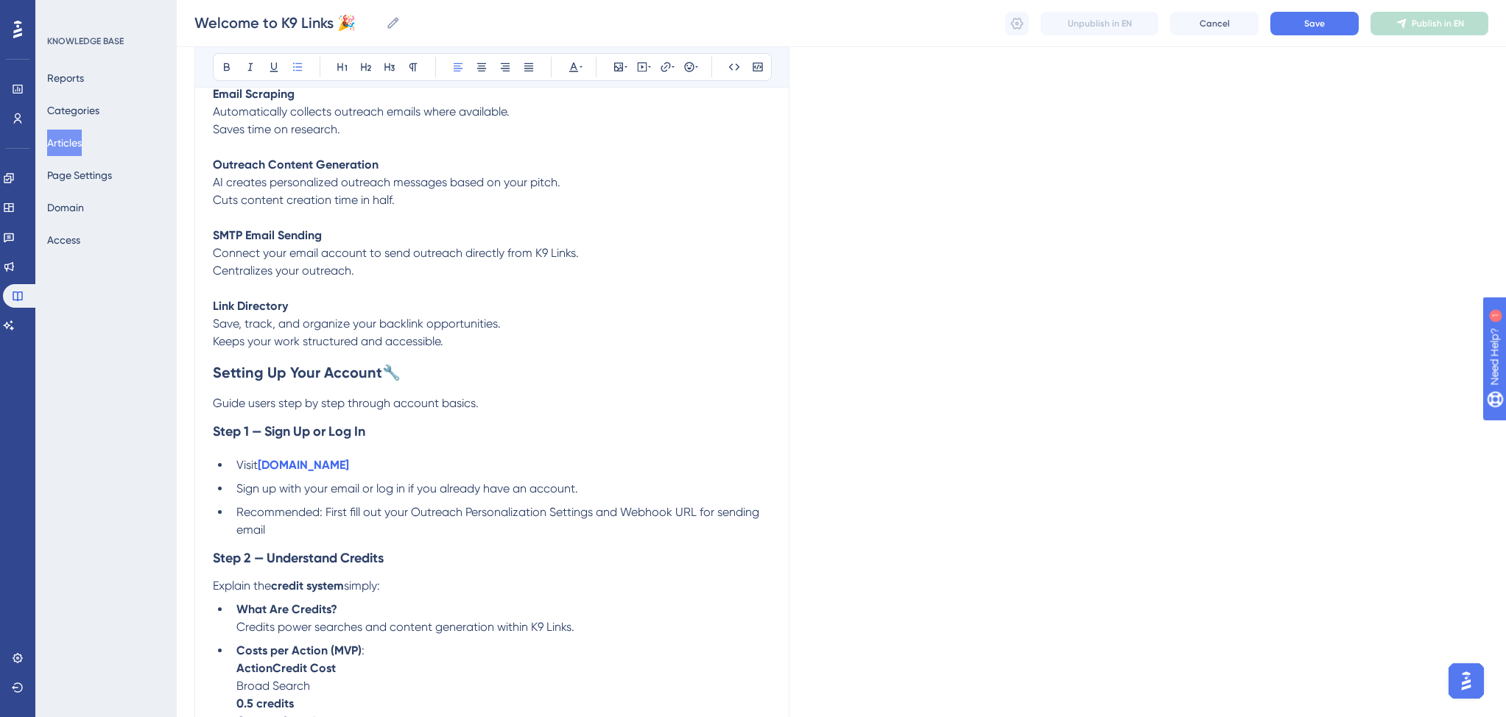
click at [265, 520] on span "Recommended: First fill out your Outreach Personalization Settings and Webhook …" at bounding box center [499, 521] width 526 height 32
click at [311, 532] on li "Recommended : First fill out your Outreach Personalization Settings and Webhook…" at bounding box center [500, 521] width 540 height 35
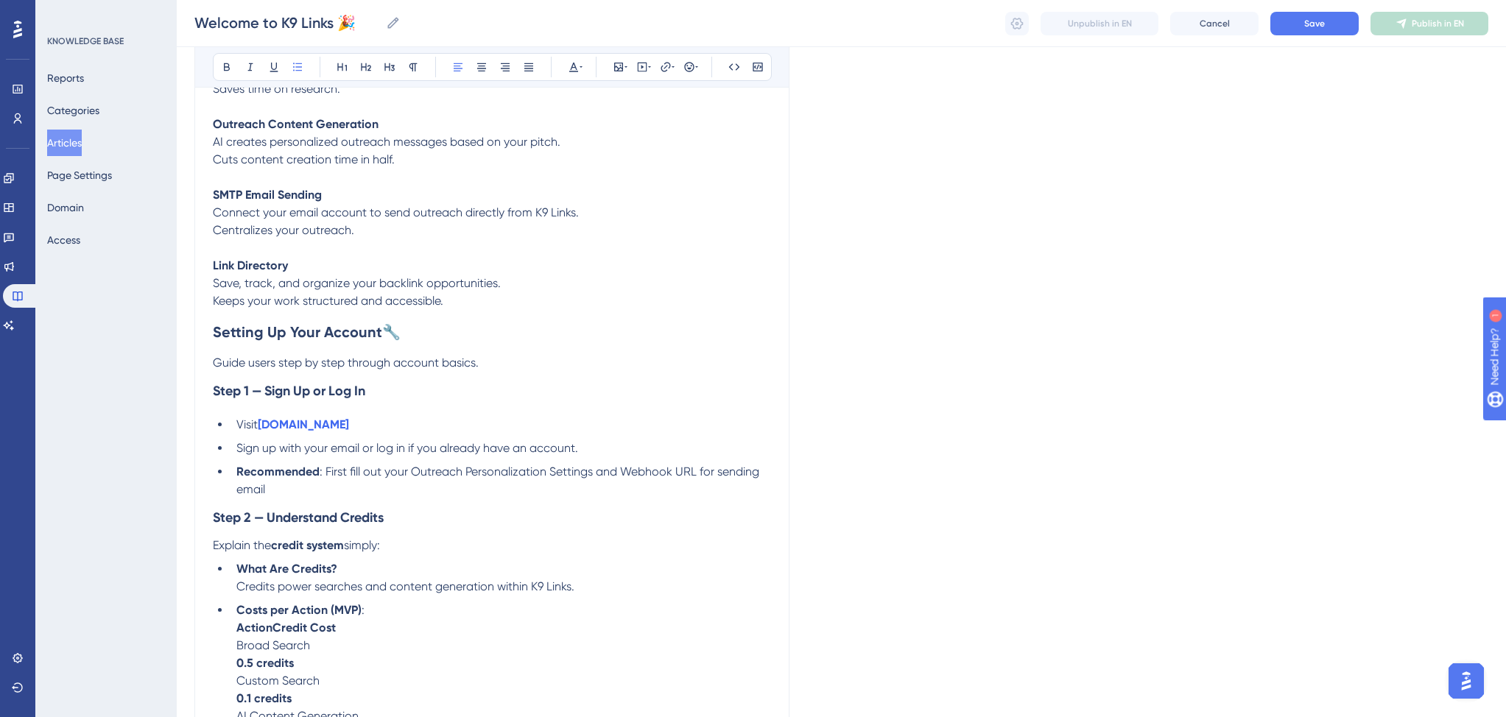
scroll to position [901, 0]
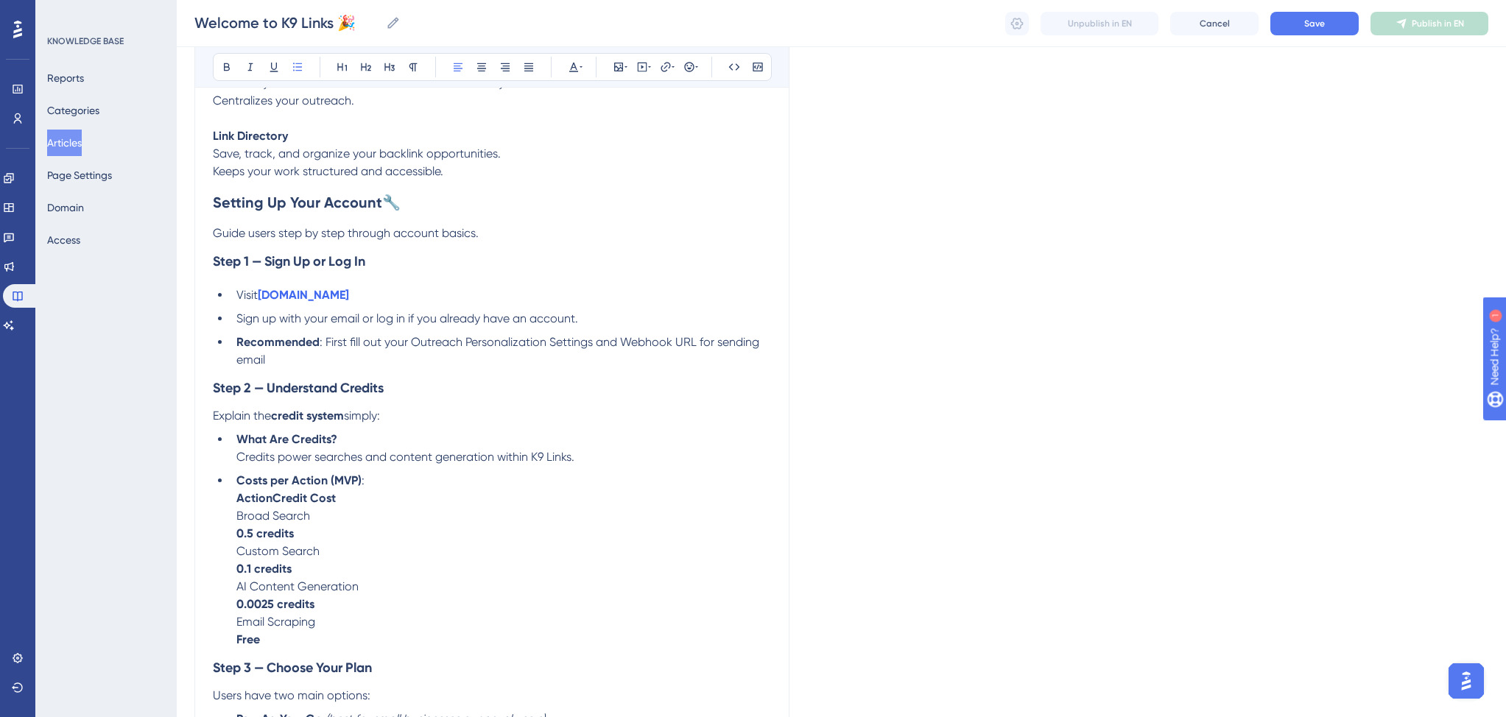
click at [408, 423] on p "Explain the credit system simply:" at bounding box center [492, 416] width 558 height 18
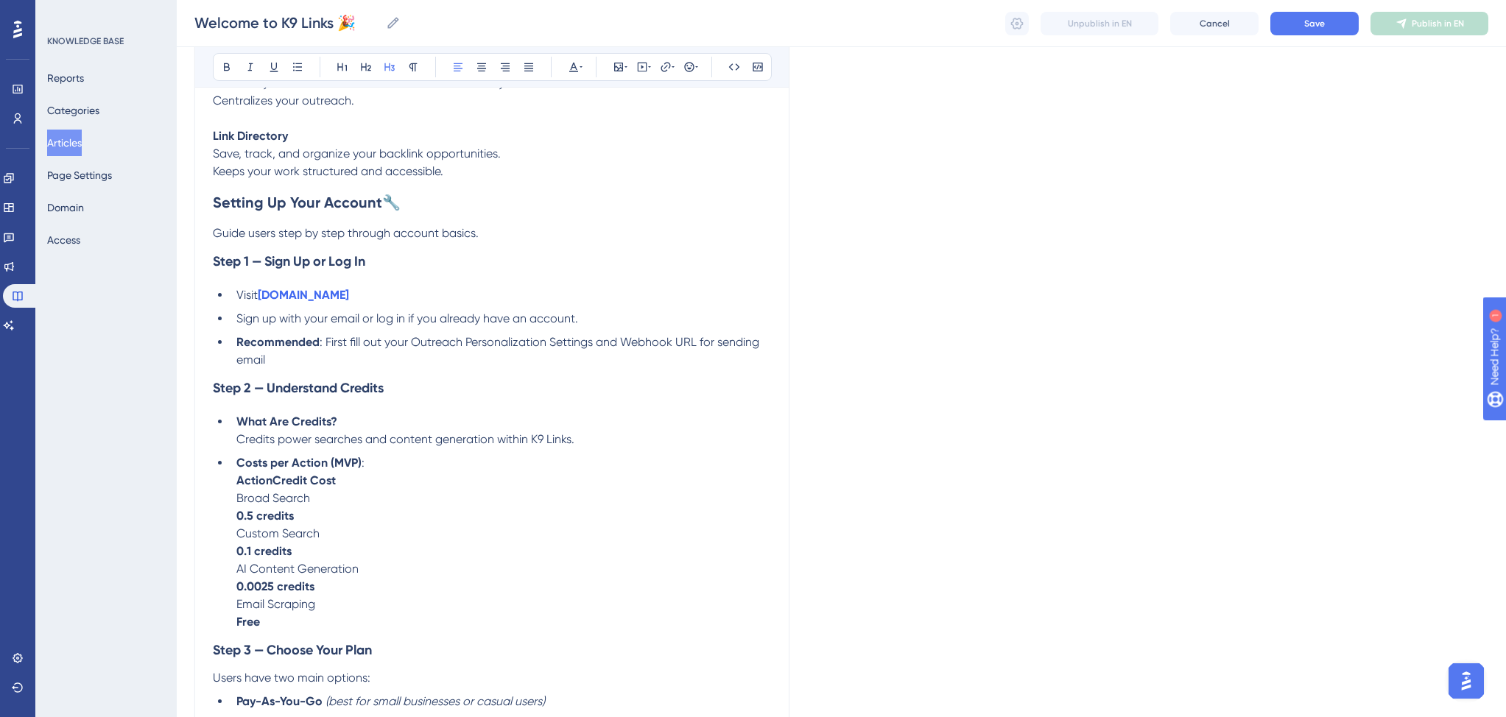
click at [361, 446] on span "Credits power searches and content generation within K9 Links." at bounding box center [405, 439] width 338 height 14
click at [663, 445] on li "What Are Credits? Credits power searches, email scrapes and content generation …" at bounding box center [500, 430] width 540 height 35
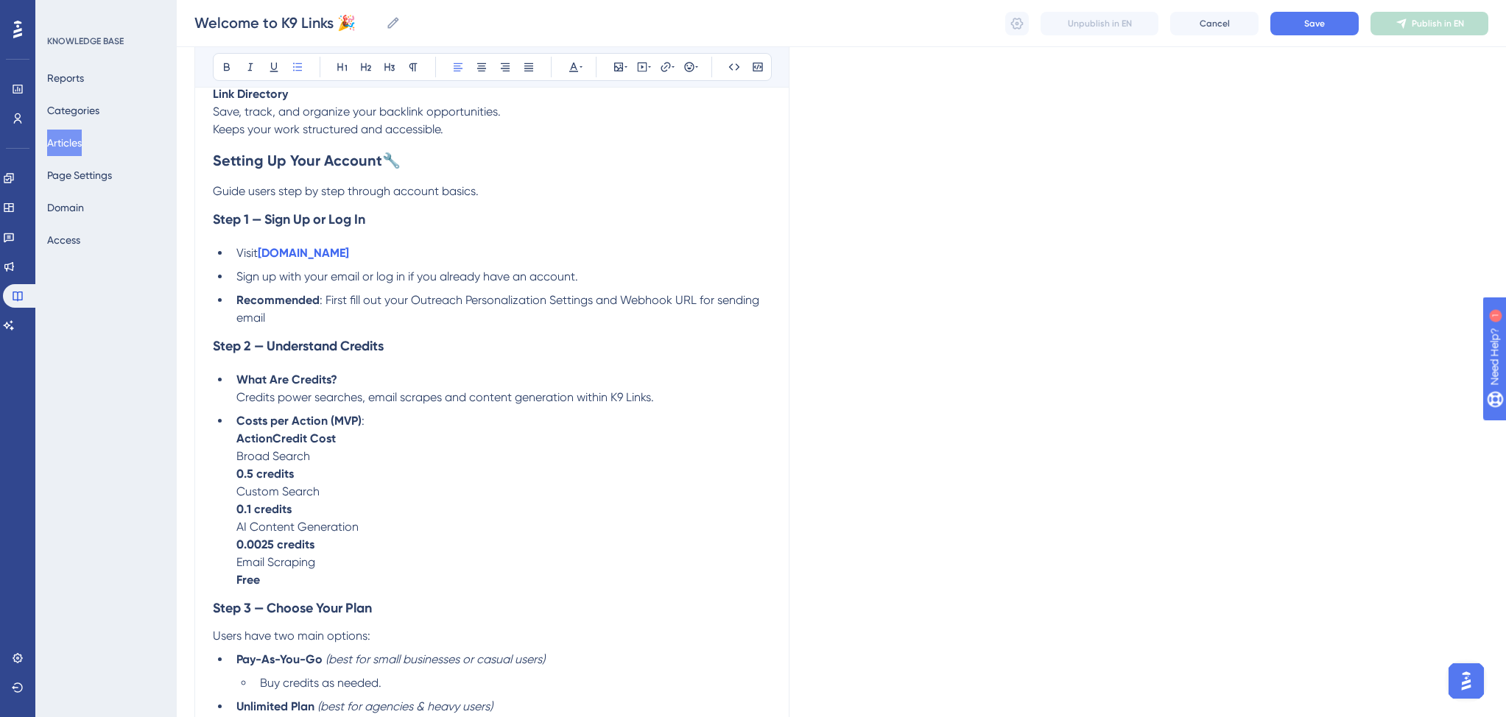
scroll to position [966, 0]
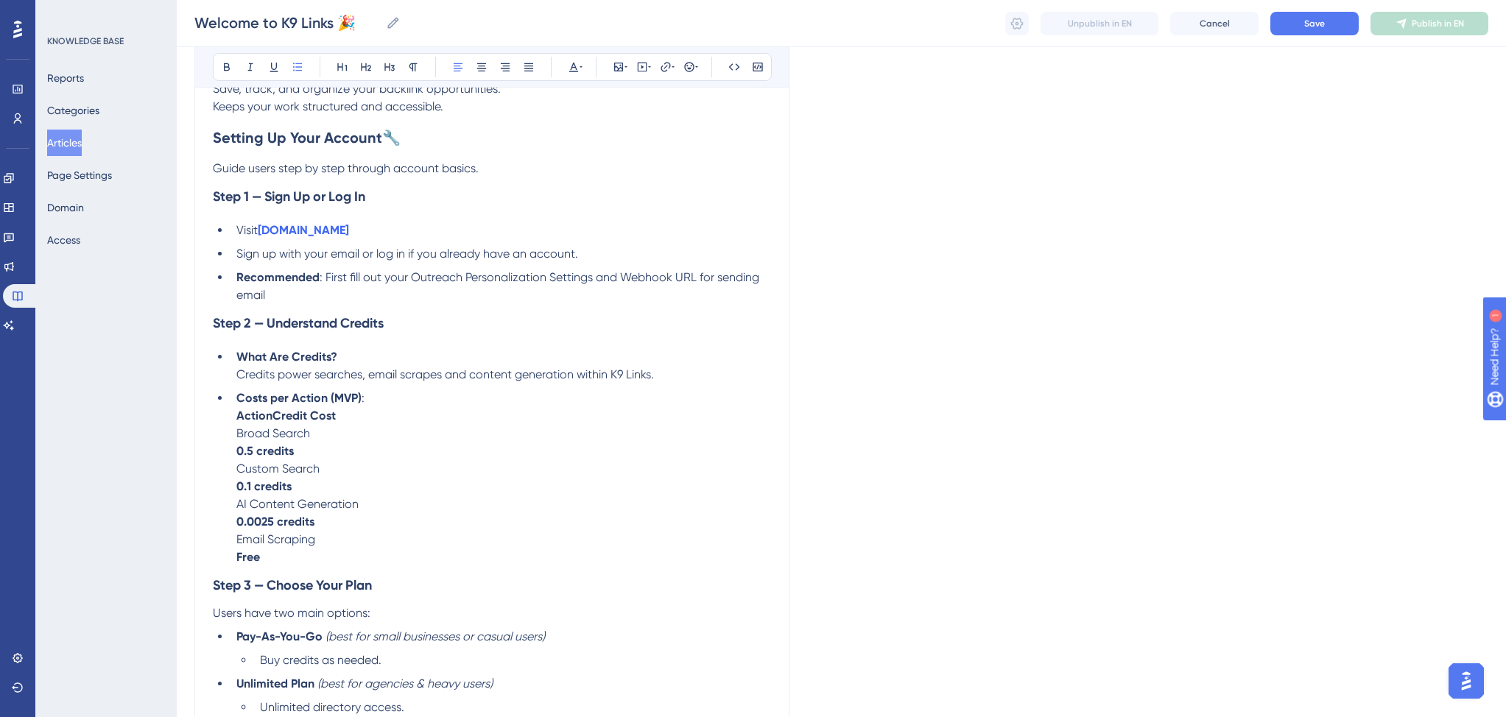
click at [373, 445] on li "Costs per Action (MVP) : ActionCredit Cost Broad Search 0.5 credits Custom Sear…" at bounding box center [500, 477] width 540 height 177
click at [365, 457] on li "Costs per Action (MVP) : ActionCredit Cost Broad Search - 100 Backlink Opportun…" at bounding box center [500, 477] width 540 height 177
click at [317, 491] on li "Costs per Action (MVP) : ActionCredit Cost Broad Search - 100 Backlink Opportun…" at bounding box center [500, 477] width 540 height 177
click at [339, 481] on li "Costs per Action (MVP) : ActionCredit Cost Broad Search - 100 Backlink Opportun…" at bounding box center [500, 477] width 540 height 177
drag, startPoint x: 342, startPoint y: 423, endPoint x: 225, endPoint y: 425, distance: 117.1
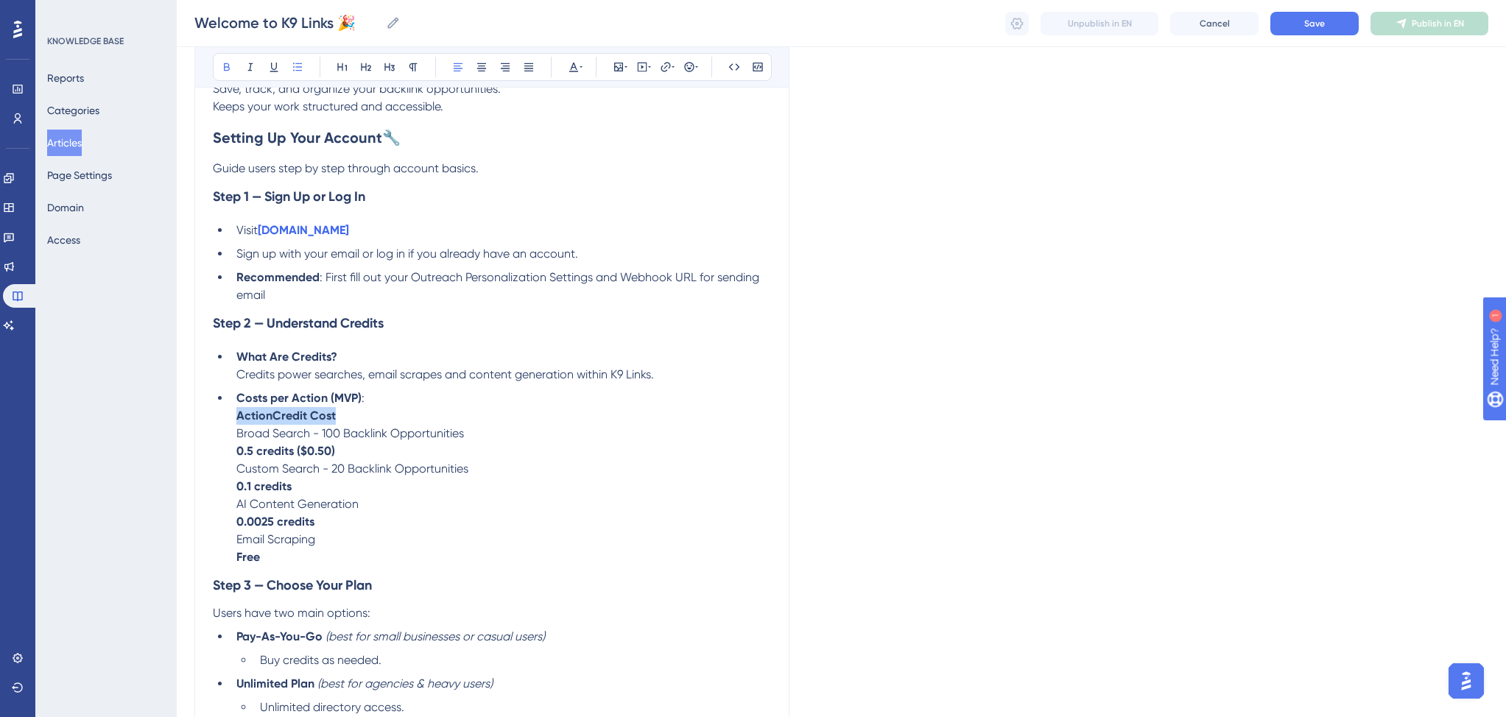
click at [225, 425] on ul "What Are Credits? Credits power searches, email scrapes and content generation …" at bounding box center [492, 457] width 558 height 218
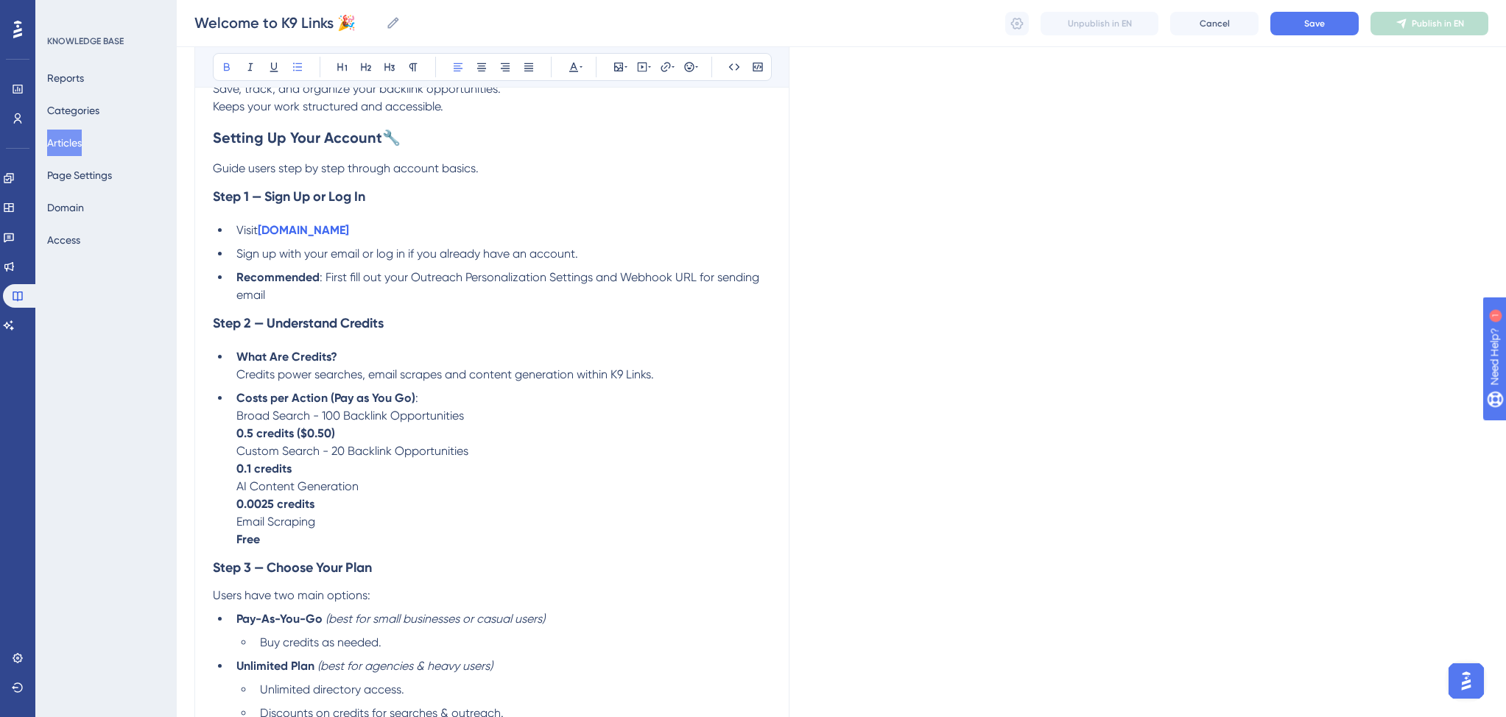
click at [325, 473] on li "Costs per Action (Pay as You Go) : Broad Search - 100 Backlink Opportunities 0.…" at bounding box center [500, 468] width 540 height 159
click at [333, 510] on li "Costs per Action (Pay as You Go) : Broad Search - 100 Backlink Opportunities 0.…" at bounding box center [500, 468] width 540 height 159
click at [317, 511] on strong "0.0025 credits ($1/4 of a cent)" at bounding box center [317, 504] width 163 height 14
click at [325, 511] on strong "0.0025 credits ($1/4 of a cent)" at bounding box center [317, 504] width 163 height 14
click at [373, 511] on strong "0.0025 credits (1/4 of a cent)" at bounding box center [314, 504] width 157 height 14
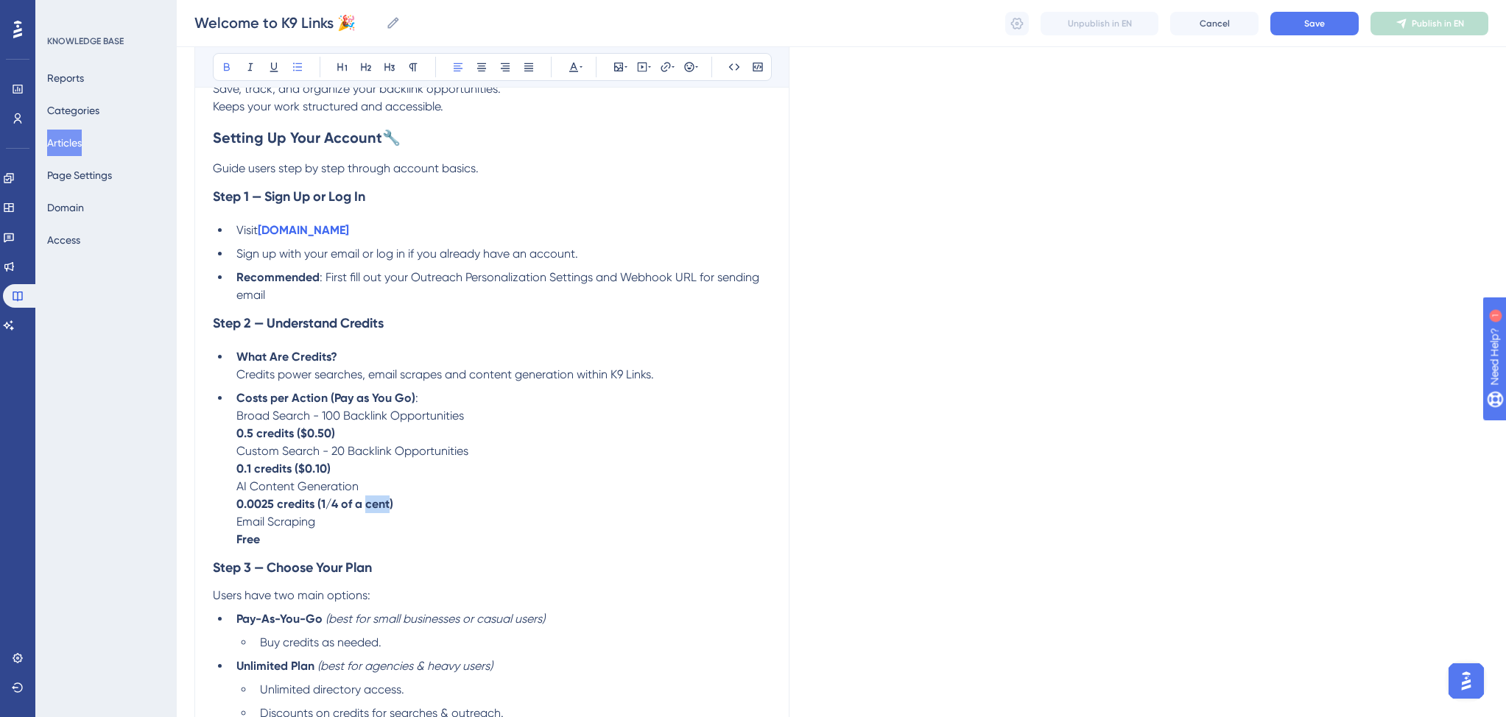
click at [373, 511] on strong "0.0025 credits (1/4 of a cent)" at bounding box center [314, 504] width 157 height 14
click at [355, 511] on strong "0.0025 credits (1/4 of $0.01)" at bounding box center [311, 504] width 151 height 14
click at [403, 511] on li "Costs per Action (Pay as You Go) : Broad Search - 100 Backlink Opportunities 0.…" at bounding box center [500, 468] width 540 height 159
click at [315, 511] on strong "0.0025 credits (1/4 of 1 cent)" at bounding box center [313, 504] width 154 height 14
copy strong "(1/4 of 1 cent)"
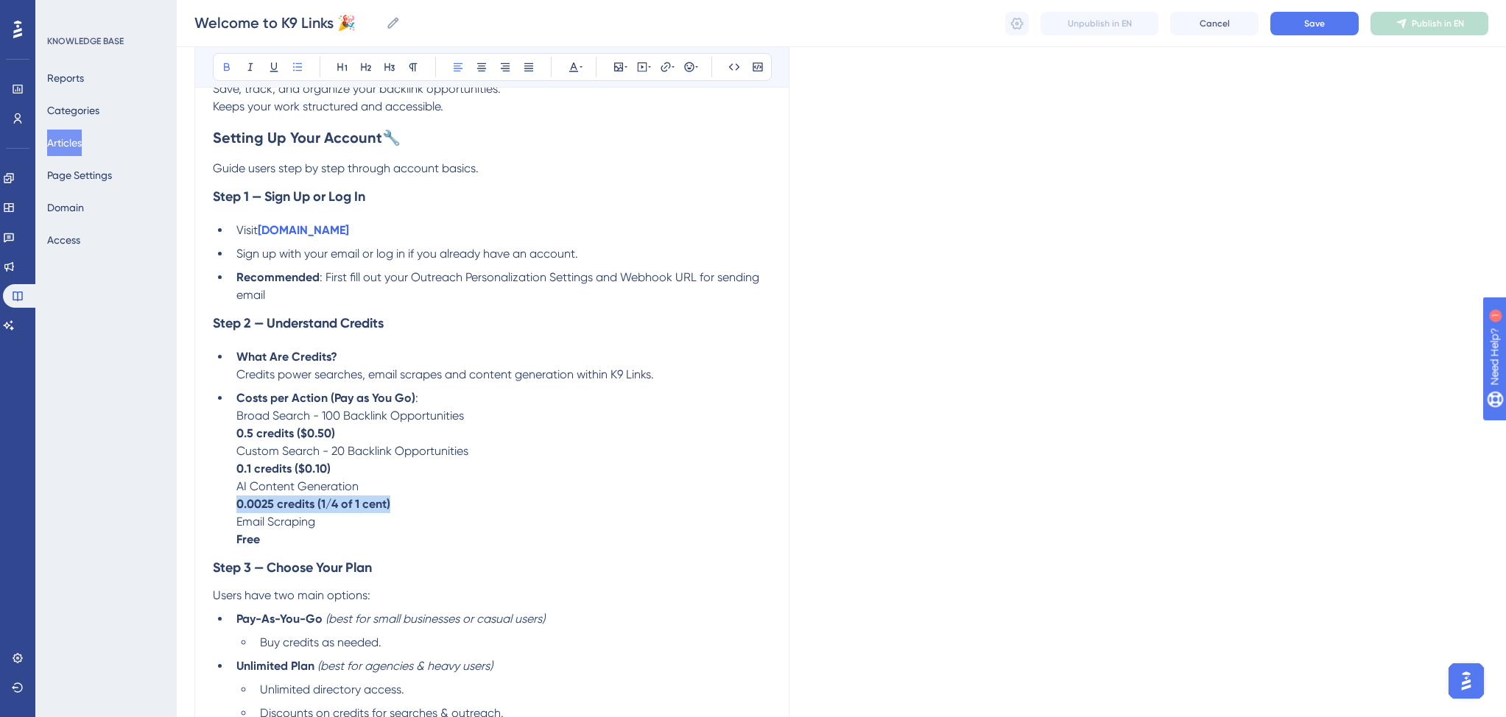
click at [237, 511] on strong "0.0025 credits (1/4 of 1 cent)" at bounding box center [313, 504] width 154 height 14
copy strong "0.0025 credits (1/4 of 1 cent)"
click at [250, 546] on strong "Free" at bounding box center [248, 539] width 24 height 14
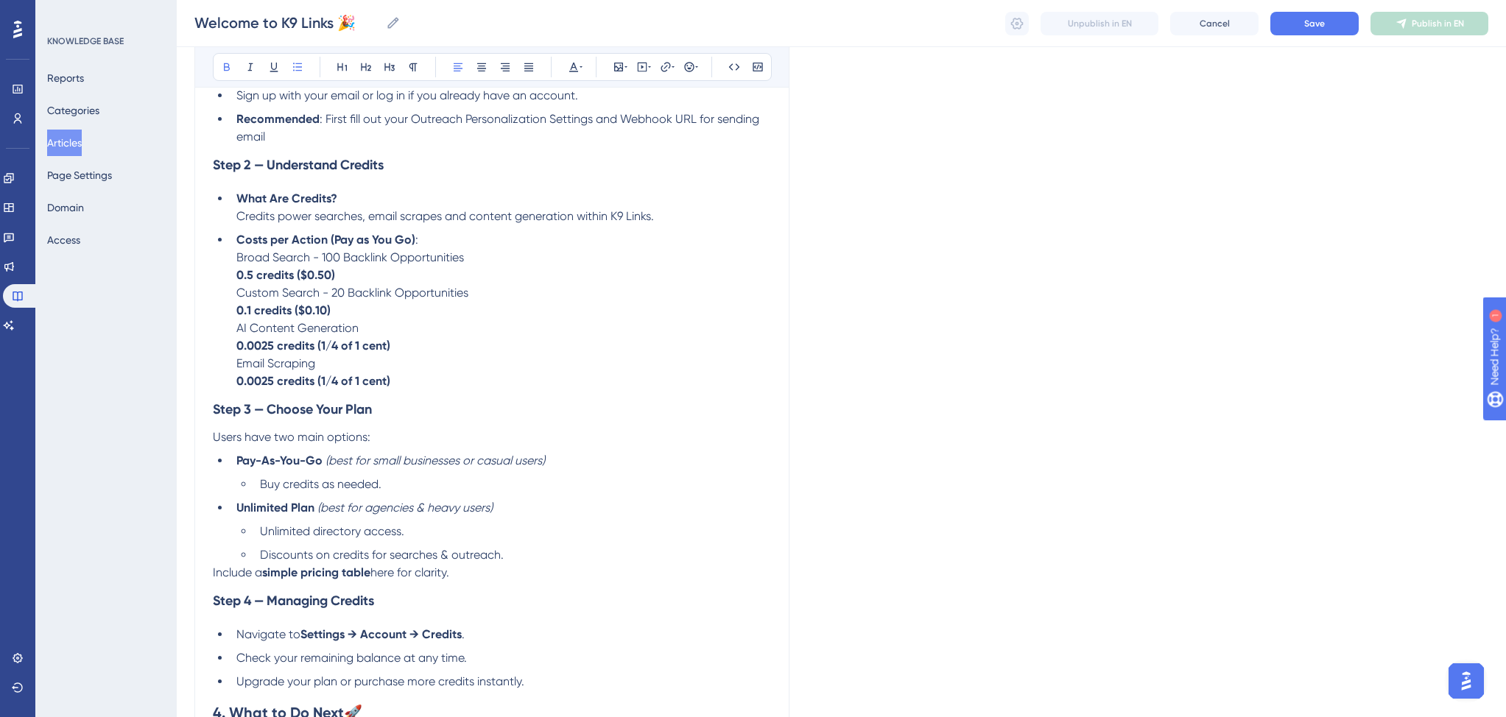
scroll to position [1129, 0]
click at [414, 488] on li "Buy credits as needed." at bounding box center [512, 479] width 517 height 18
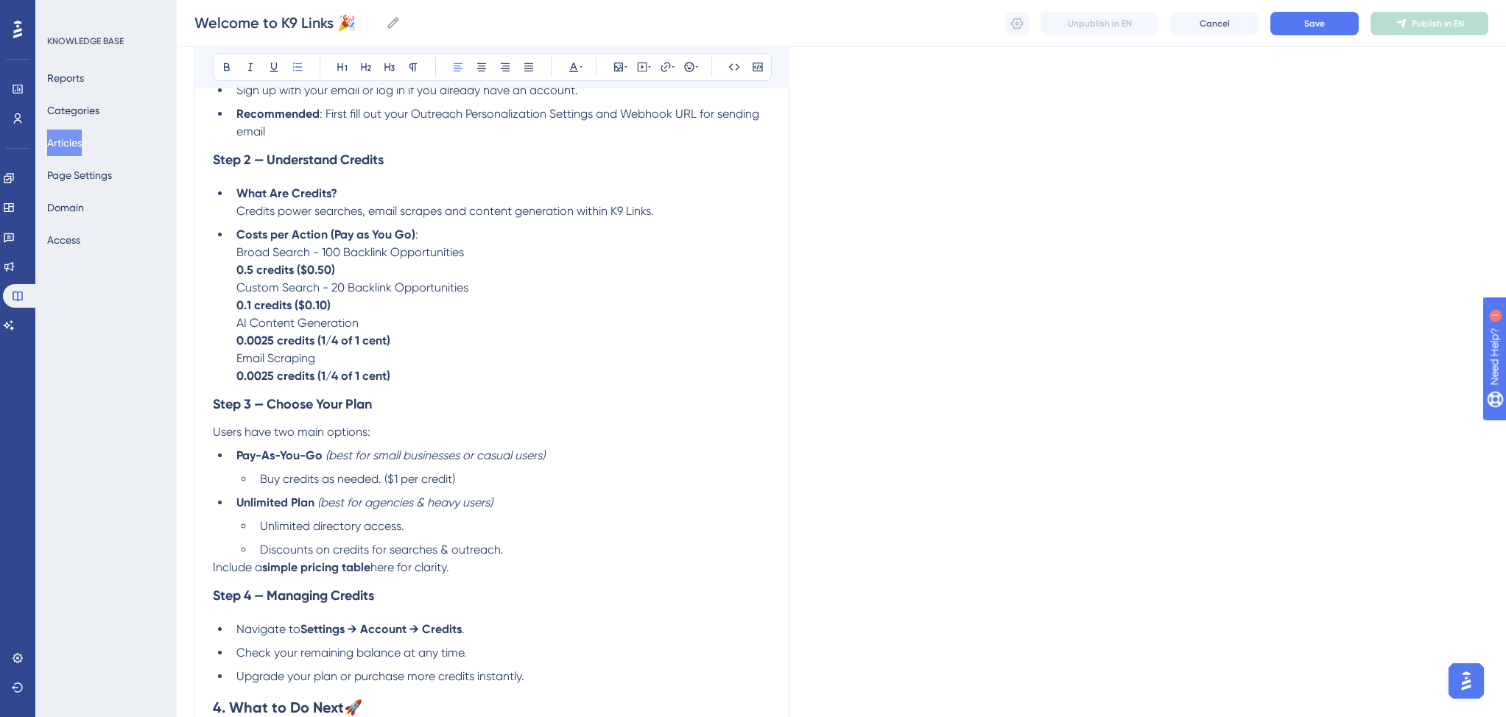
click at [314, 533] on span "Unlimited directory access." at bounding box center [332, 526] width 144 height 14
click at [487, 534] on li "Unlimited Pro Links directory access." at bounding box center [512, 527] width 517 height 18
click at [265, 509] on strong "Unlimited Plan" at bounding box center [275, 502] width 78 height 14
click at [503, 535] on li "Unlimited Pro Links directory access." at bounding box center [512, 527] width 517 height 18
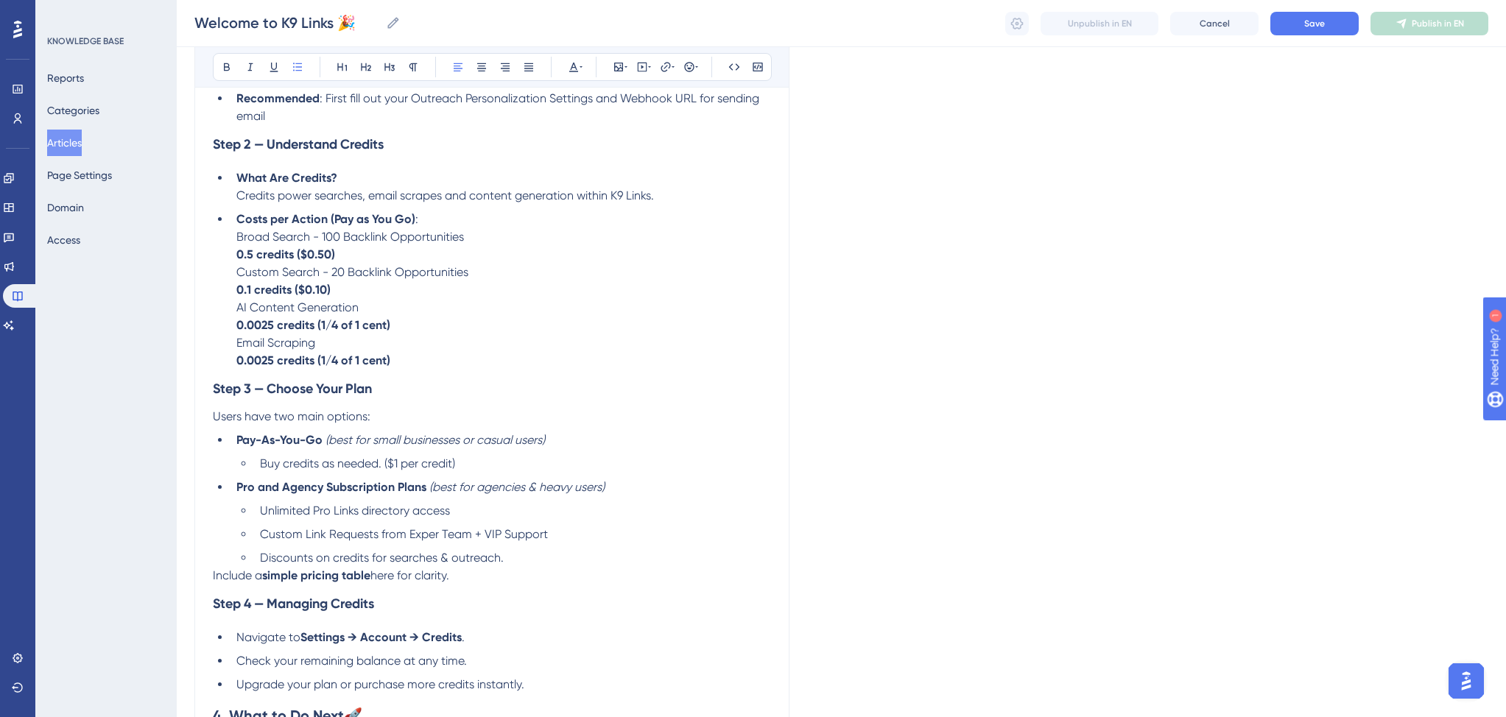
scroll to position [1150, 0]
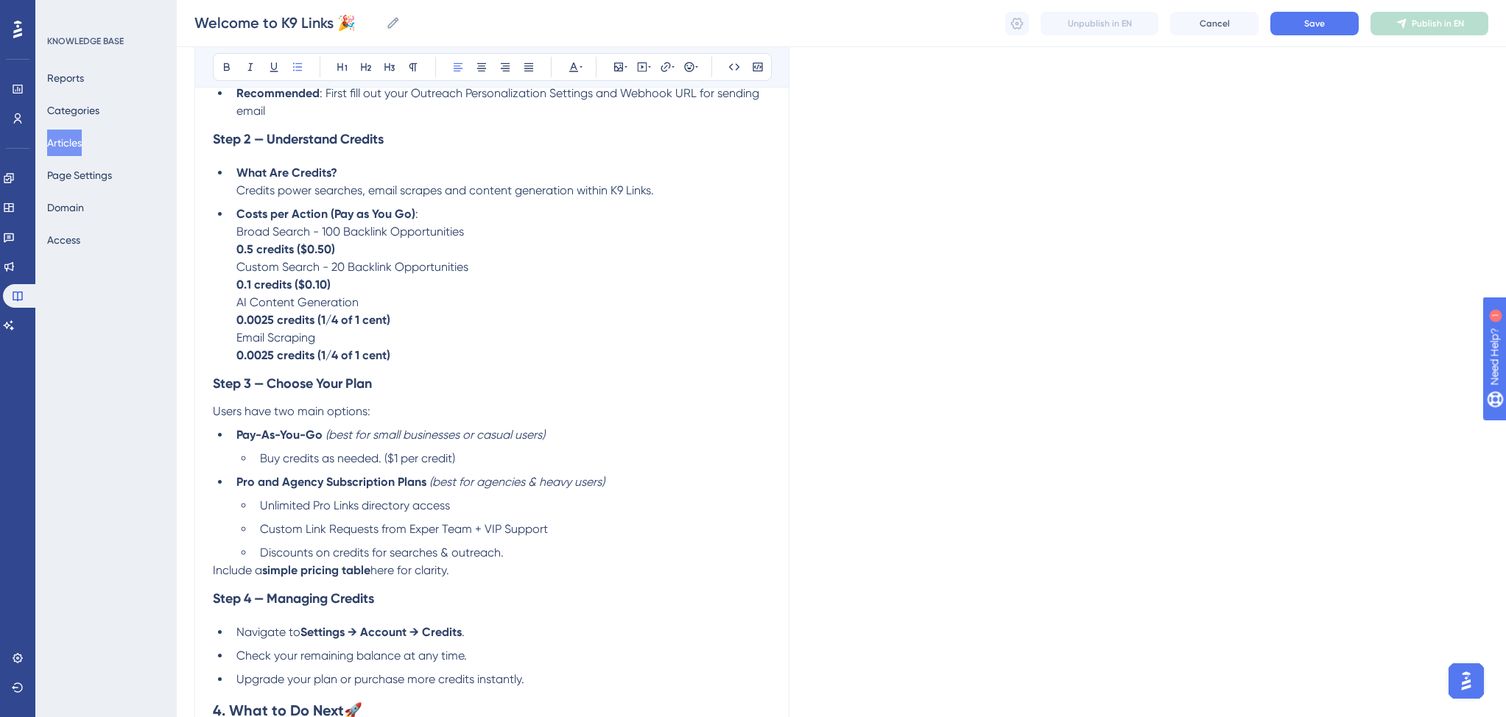
click at [261, 560] on span "Discounts on credits for searches & outreach." at bounding box center [382, 553] width 244 height 14
click at [268, 560] on span "%21 - 27% Discounts on credits for searches & outreach." at bounding box center [408, 553] width 296 height 14
click at [583, 562] on li "21% - 27% Discounts on credits for searches & outreach." at bounding box center [512, 553] width 517 height 18
click at [507, 467] on li "Buy credits as needed. ($1 per credit)" at bounding box center [512, 459] width 517 height 18
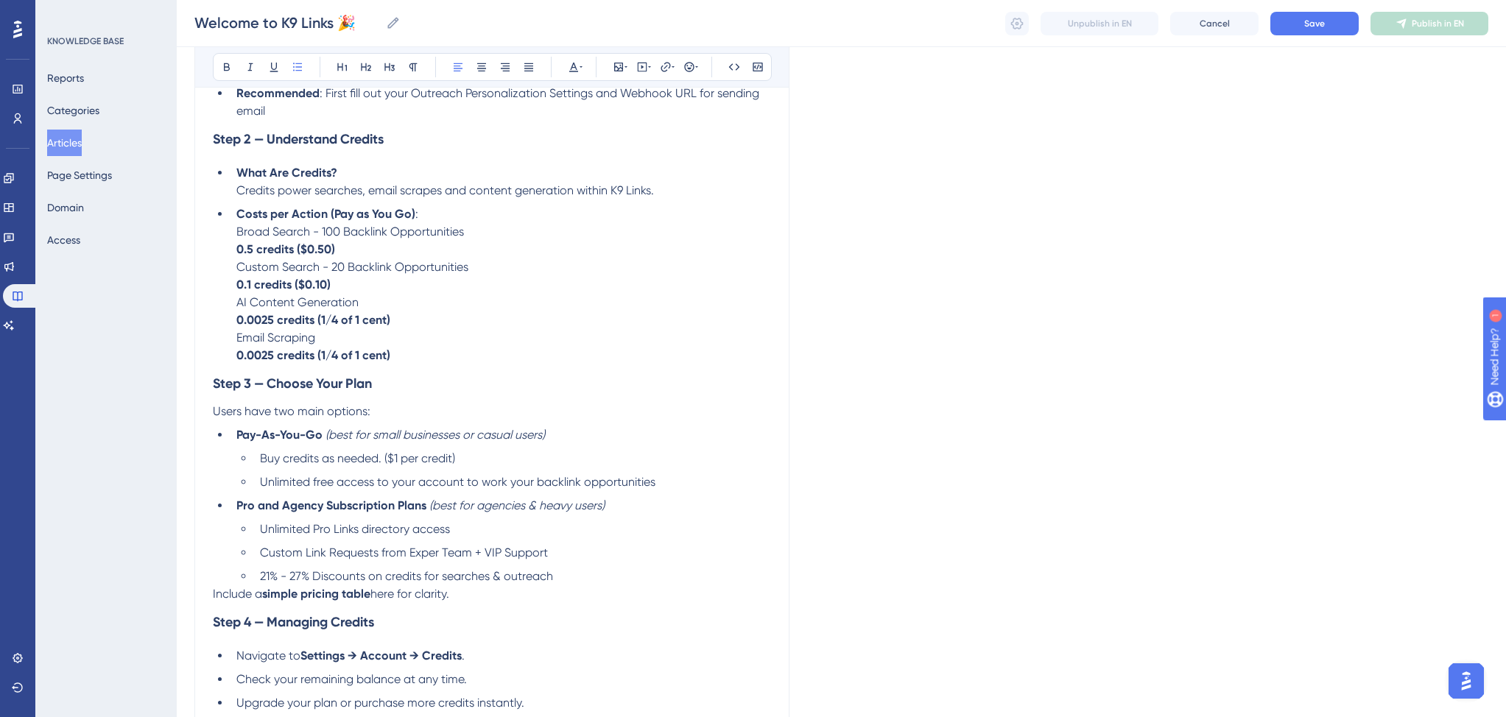
scroll to position [1151, 0]
click at [380, 465] on span "Buy credits as needed. ($1 per credit)" at bounding box center [357, 458] width 195 height 14
click at [687, 465] on span "Buy credits as needed for new searches, email scrapes and content generation. (…" at bounding box center [510, 458] width 500 height 14
click at [261, 535] on span "Unlimited Pro Links directory access" at bounding box center [355, 528] width 190 height 14
click at [487, 582] on span "21% - 27% Discounts on credits for searches & outreach" at bounding box center [406, 575] width 293 height 14
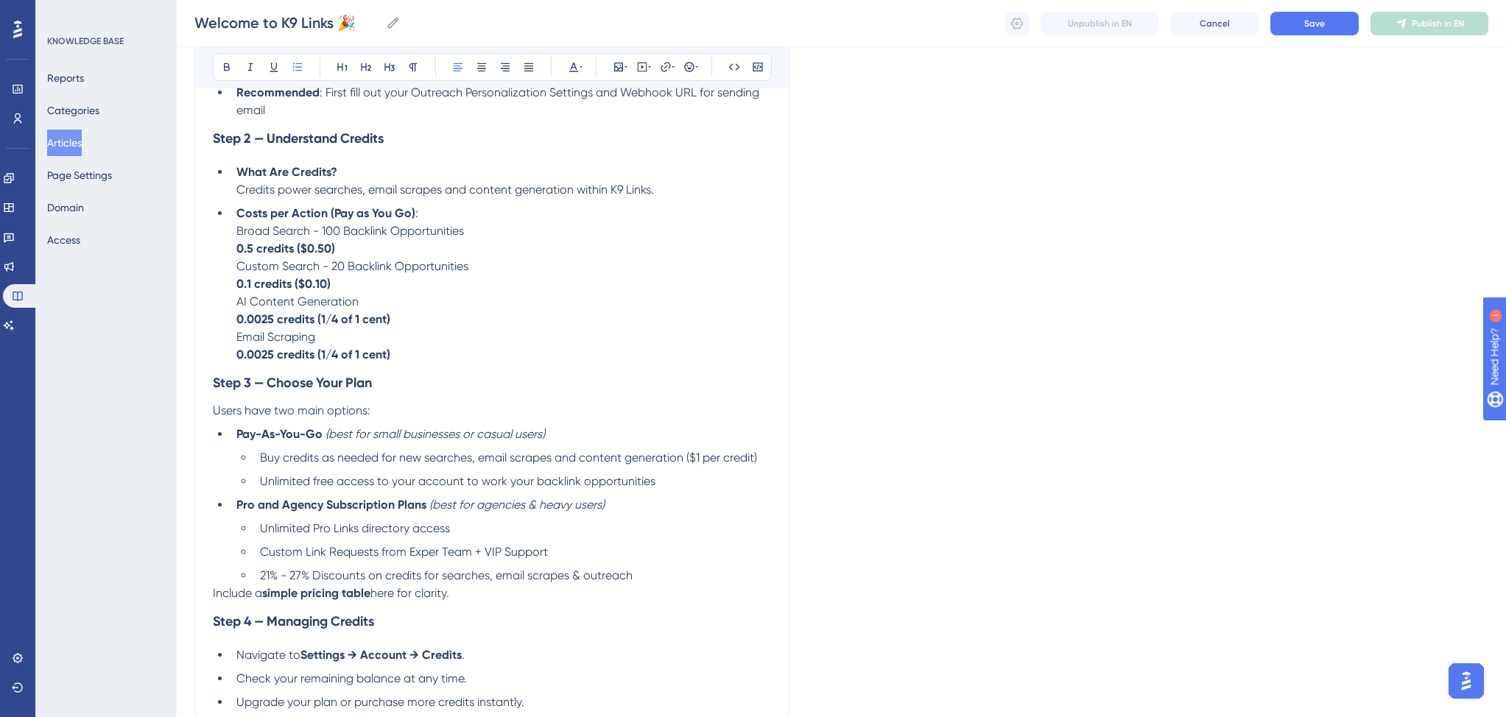
click at [660, 584] on li "21% - 27% Discounts on credits for searches, email scrapes & outreach" at bounding box center [512, 576] width 517 height 18
click at [565, 582] on span "21% - 27% Discounts on credits for searches, email scrapes & outreach content" at bounding box center [469, 575] width 418 height 14
click at [567, 582] on span "21% - 27% Discounts on credits for searches, email scrapes & outreach content" at bounding box center [469, 575] width 418 height 14
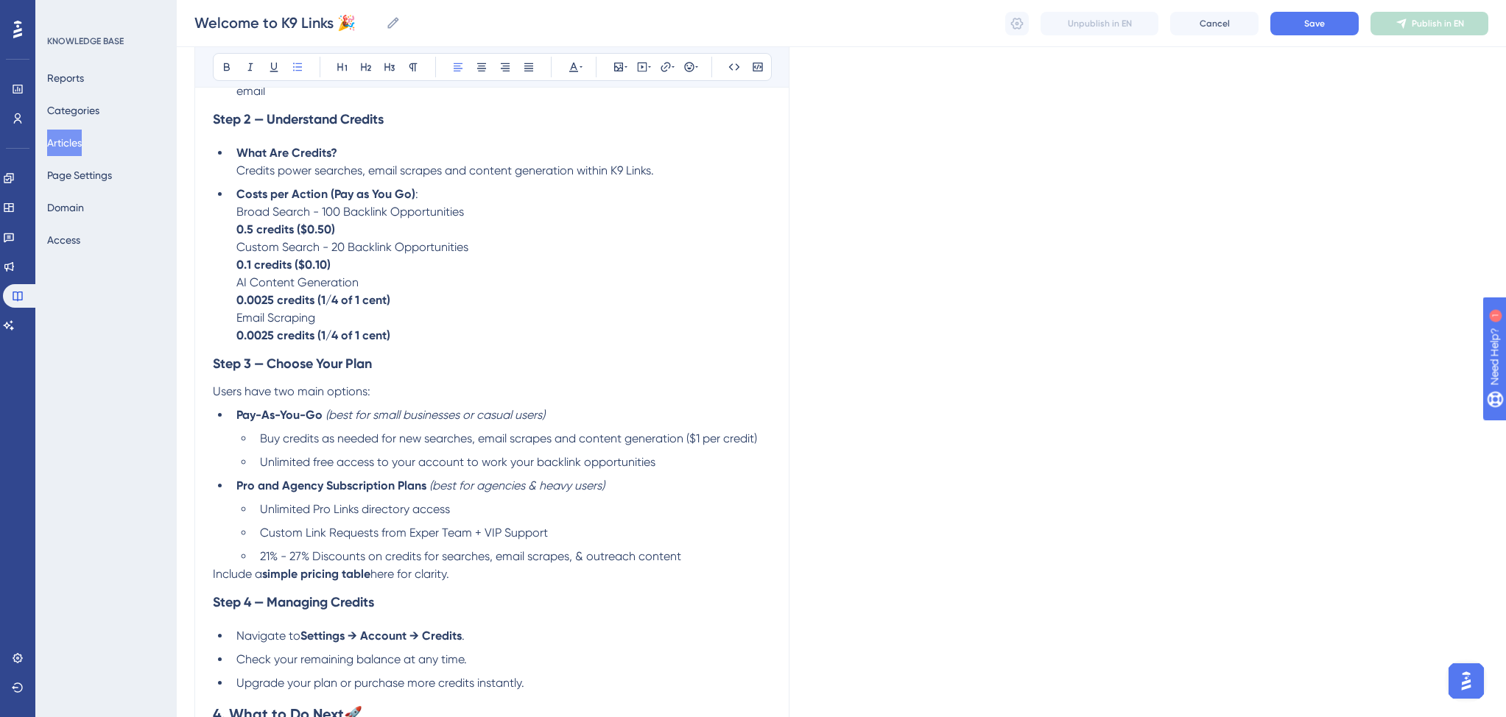
scroll to position [1174, 0]
click at [544, 579] on p "Include a simple pricing table here for clarity." at bounding box center [492, 570] width 558 height 18
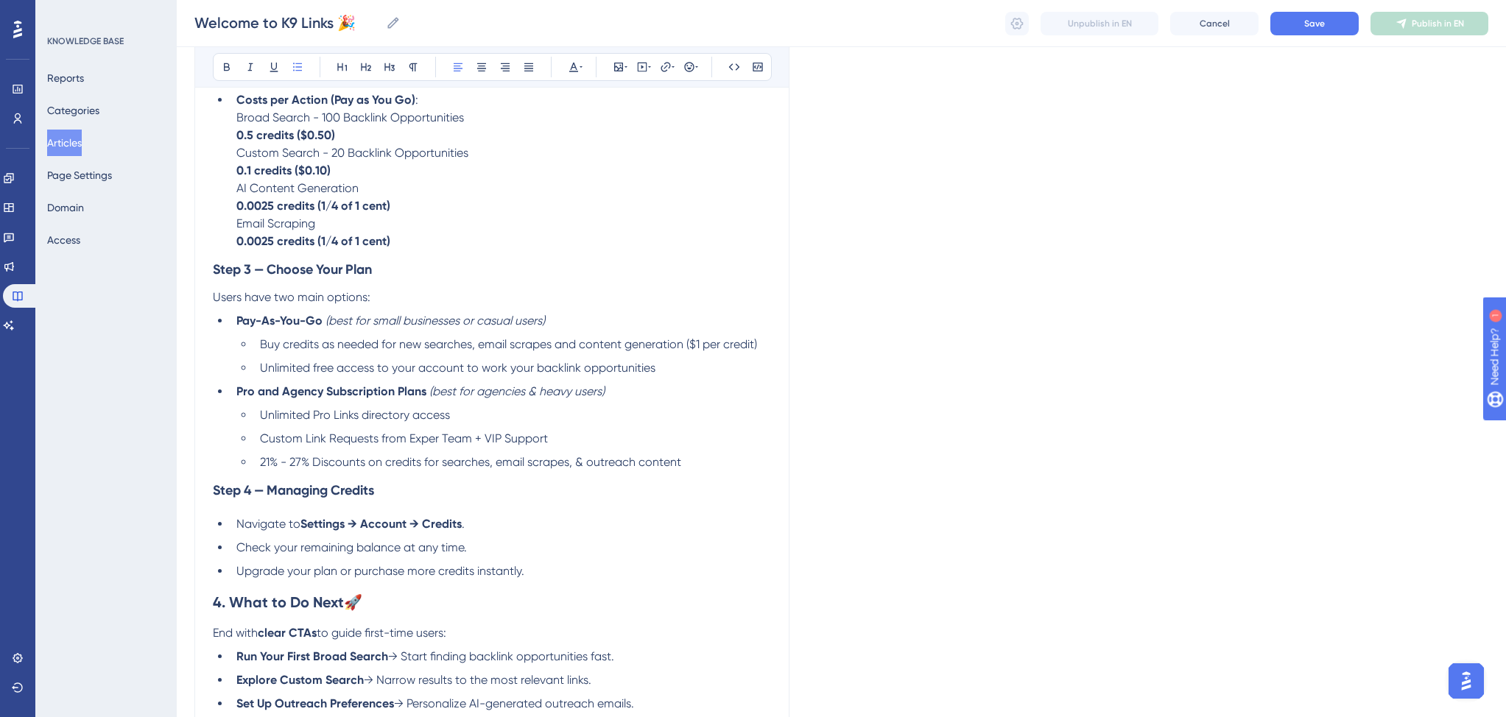
scroll to position [1268, 0]
click at [473, 529] on li "Navigate to Settings → Account → Credits ." at bounding box center [500, 521] width 540 height 18
click at [236, 527] on span "Navigate to" at bounding box center [268, 520] width 64 height 14
click at [484, 553] on li "Check your remaining balance at any time." at bounding box center [500, 544] width 540 height 18
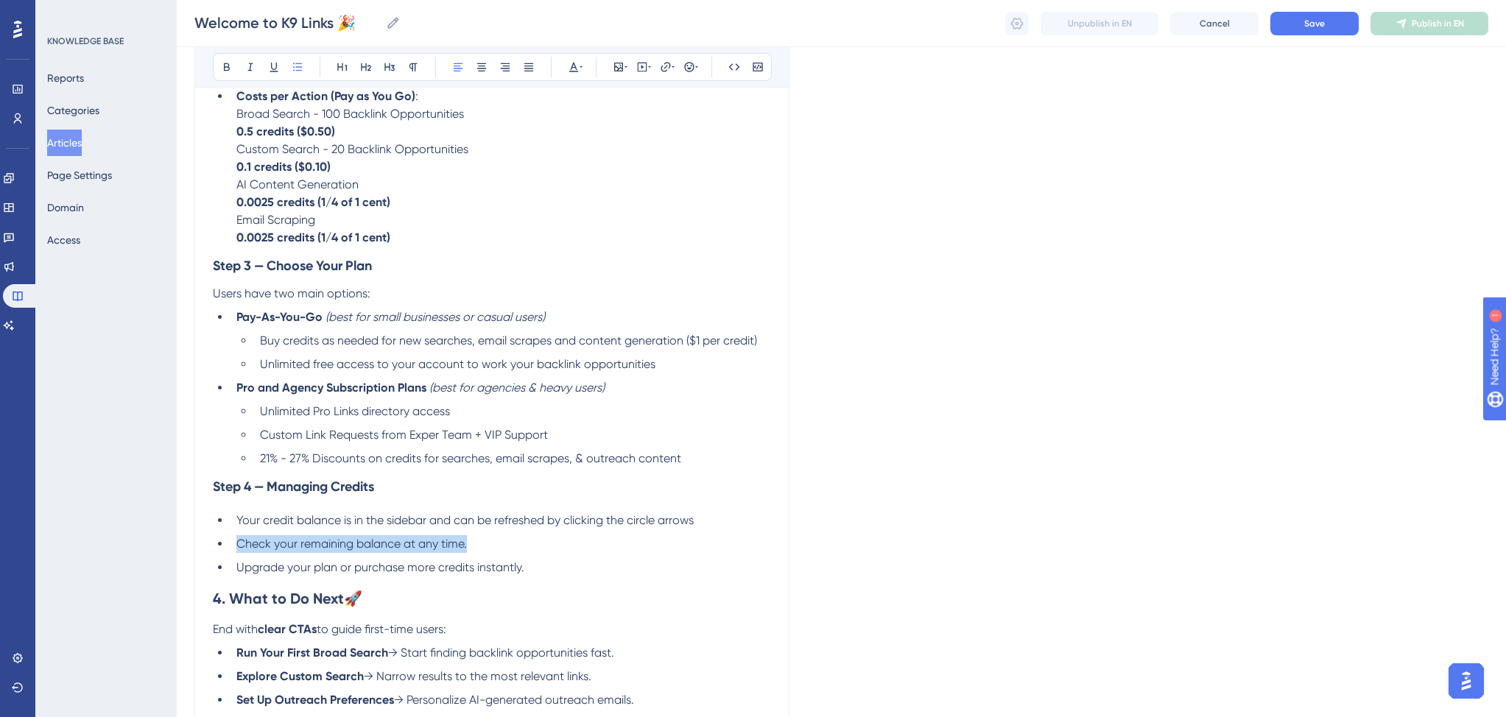
click at [239, 551] on span "Check your remaining balance at any time." at bounding box center [351, 544] width 230 height 14
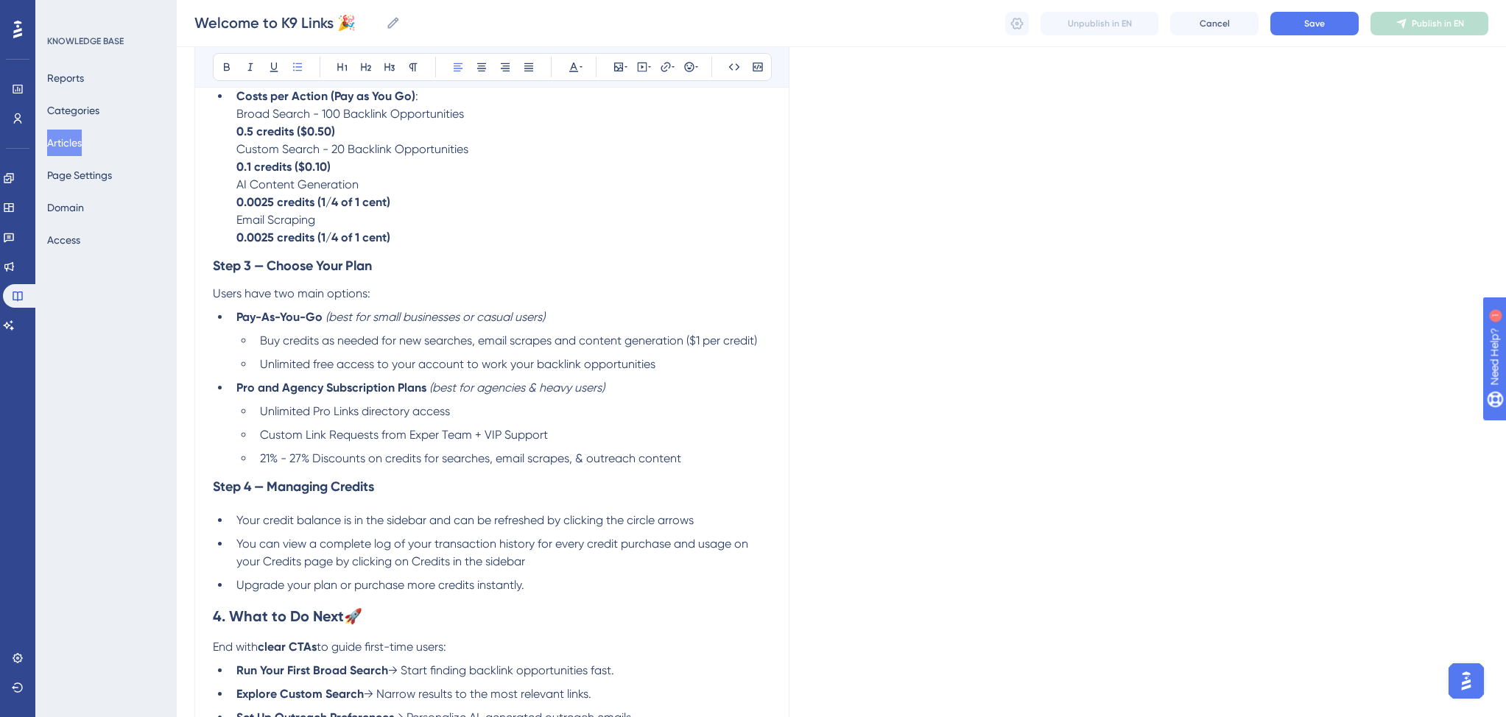
click at [540, 593] on li "Upgrade your plan or purchase more credits instantly." at bounding box center [500, 585] width 540 height 18
click at [238, 592] on span "Upgrade your plan or purchase more credits instantly." at bounding box center [380, 585] width 288 height 14
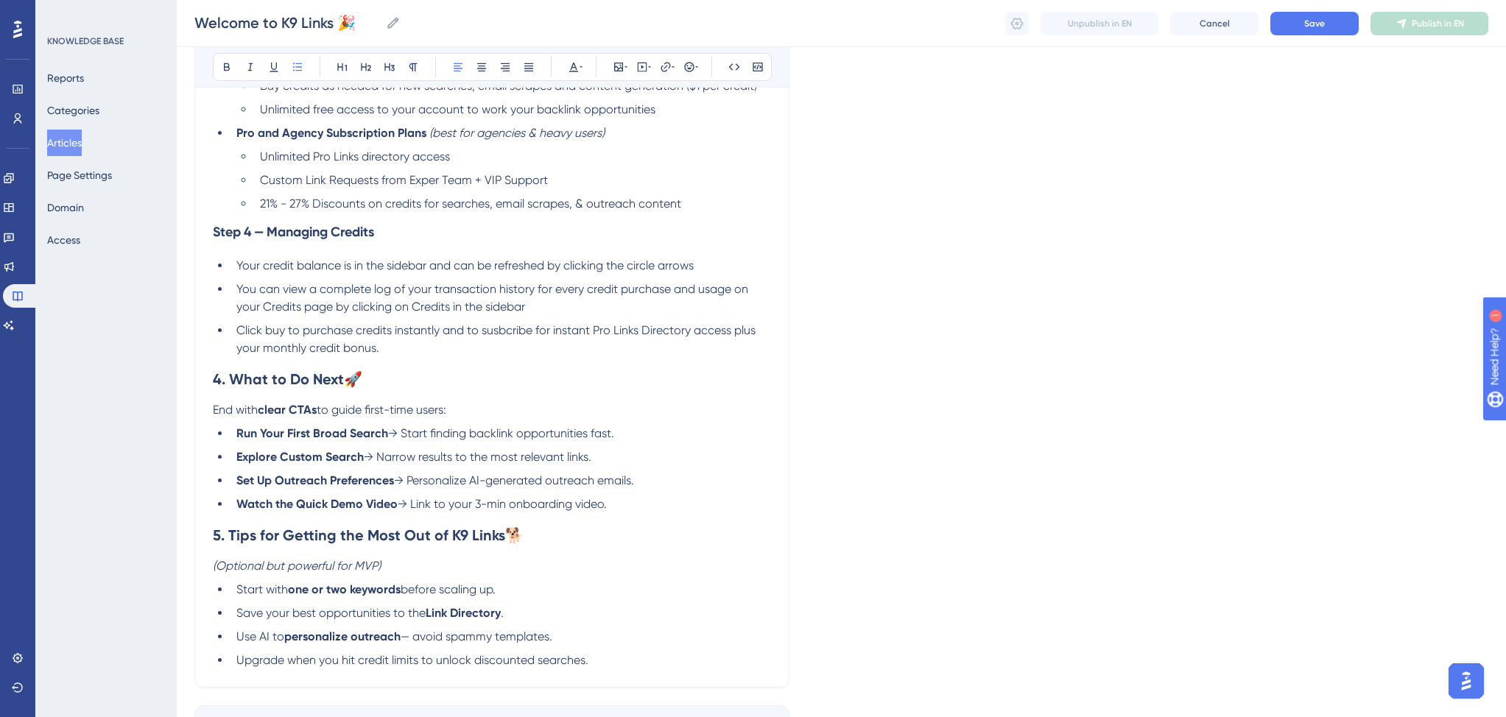
scroll to position [1523, 0]
click at [472, 418] on p "End with clear CTAs to guide first-time users:" at bounding box center [492, 409] width 558 height 18
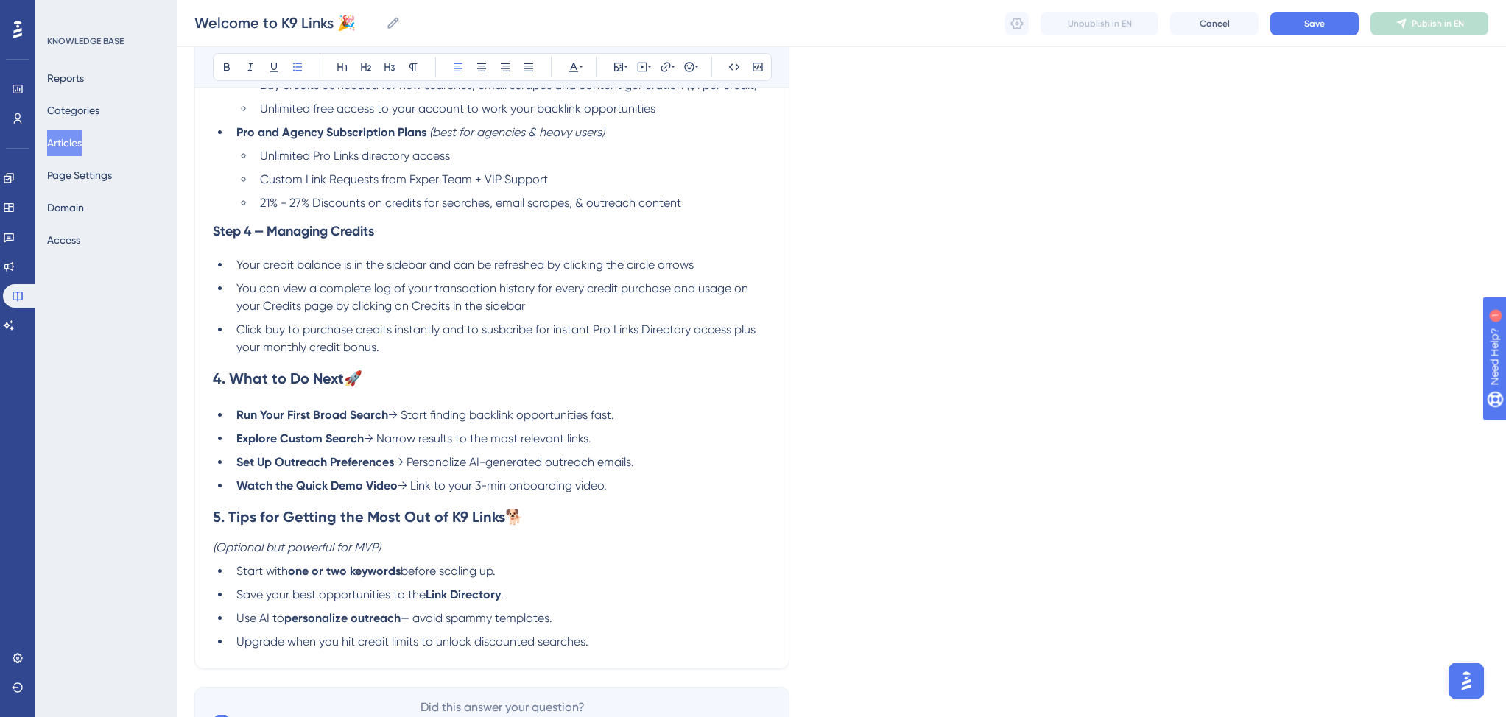
click at [642, 423] on li "Run Your First Broad Search → Start finding backlink opportunities fast." at bounding box center [500, 415] width 540 height 18
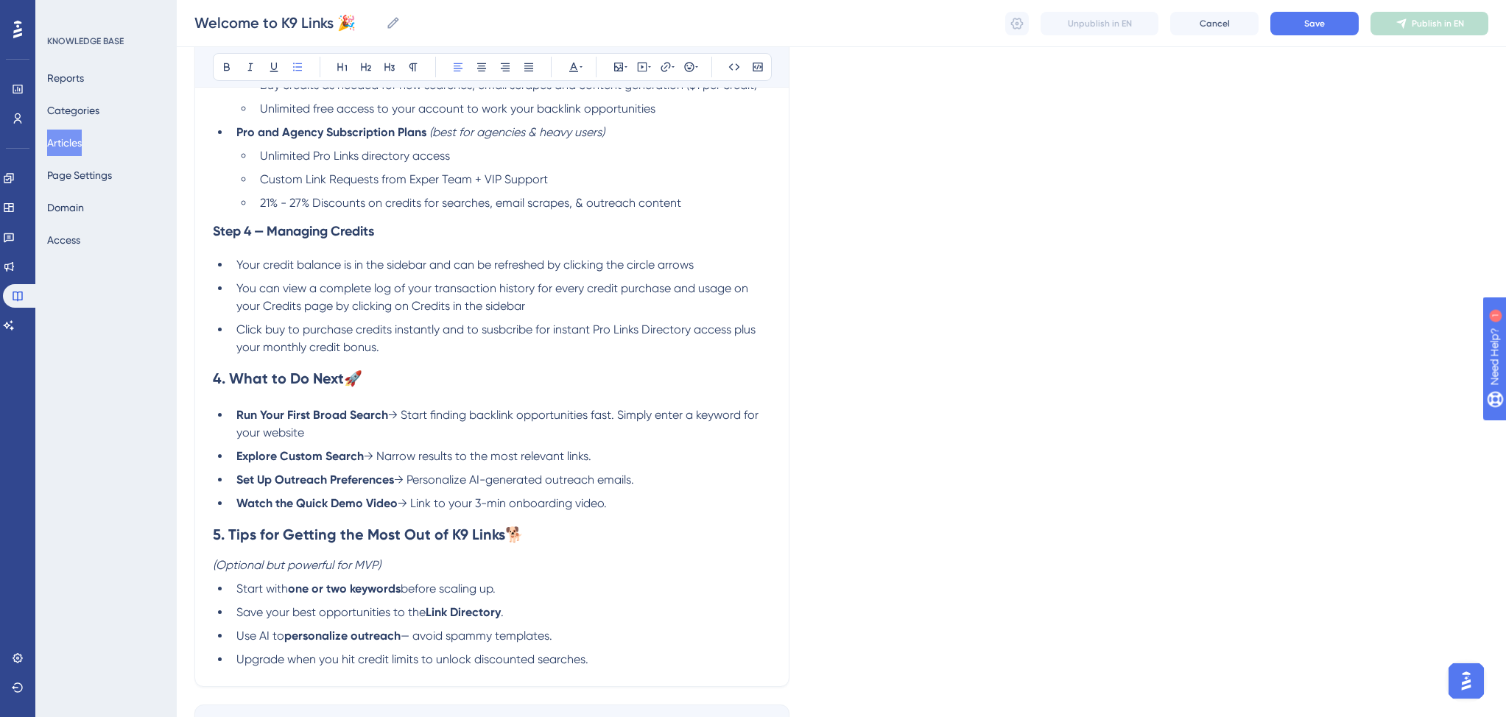
drag, startPoint x: 745, startPoint y: 427, endPoint x: 760, endPoint y: 423, distance: 15.9
click at [745, 427] on span "→ Start finding backlink opportunities fast. Simply enter a keyword for your we…" at bounding box center [498, 424] width 525 height 32
click at [473, 438] on li "Run Your First Broad Search → Start finding backlink opportunities fast. Simply…" at bounding box center [500, 423] width 540 height 35
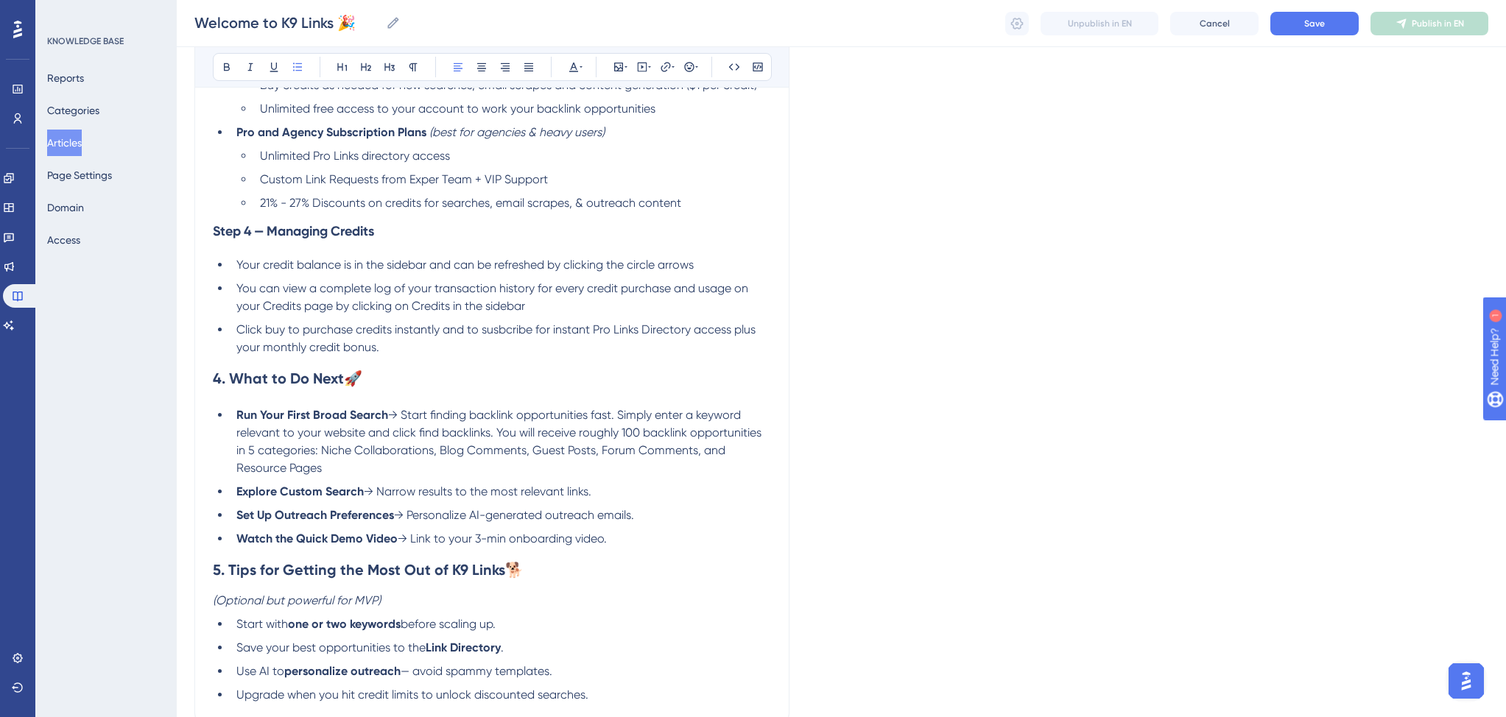
click at [609, 500] on li "Explore Custom Search → Narrow results to the most relevant links." at bounding box center [500, 492] width 540 height 18
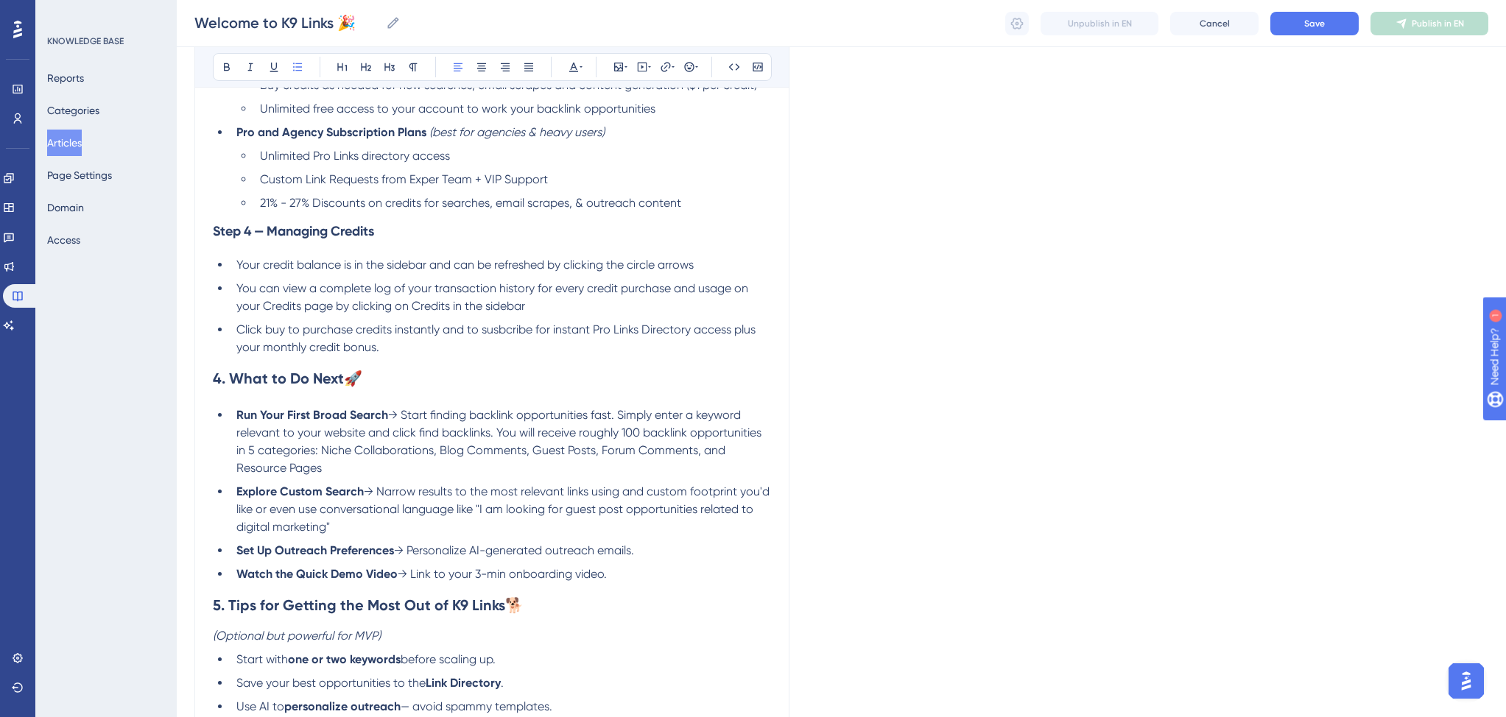
click at [738, 504] on span "→ Narrow results to the most relevant links using and custom footprint you'd li…" at bounding box center [504, 508] width 536 height 49
click at [241, 519] on span "→ Narrow results to the most relevant links using and custom footprint (keyword…" at bounding box center [499, 508] width 526 height 49
click at [643, 502] on span "→ Narrow results to the most relevant links using and custom footprint (Example…" at bounding box center [499, 508] width 526 height 49
click at [602, 536] on li "Explore Custom Search → Narrow results to the most relevant links using any cus…" at bounding box center [500, 509] width 540 height 53
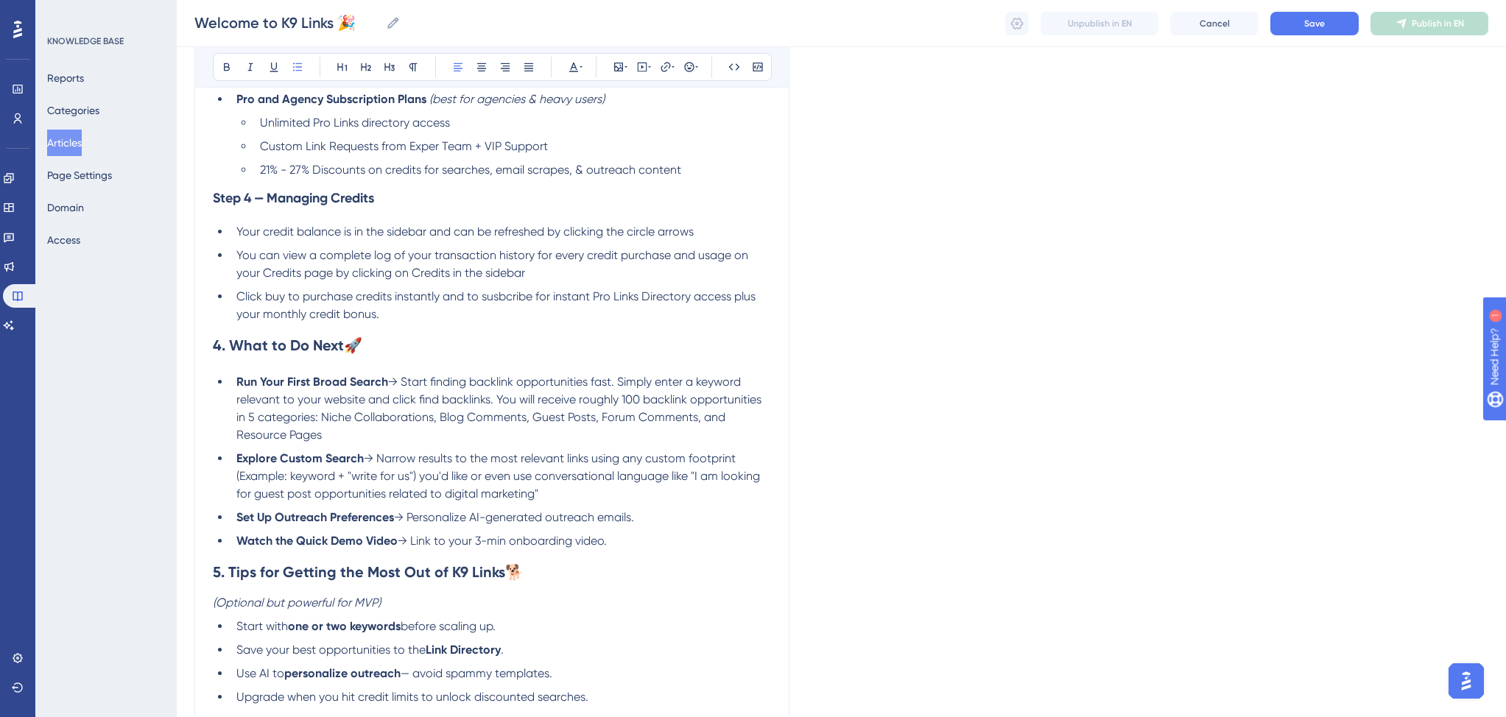
scroll to position [1558, 0]
click at [659, 525] on li "Set Up Outreach Preferences → Personalize AI-generated outreach emails." at bounding box center [500, 516] width 540 height 18
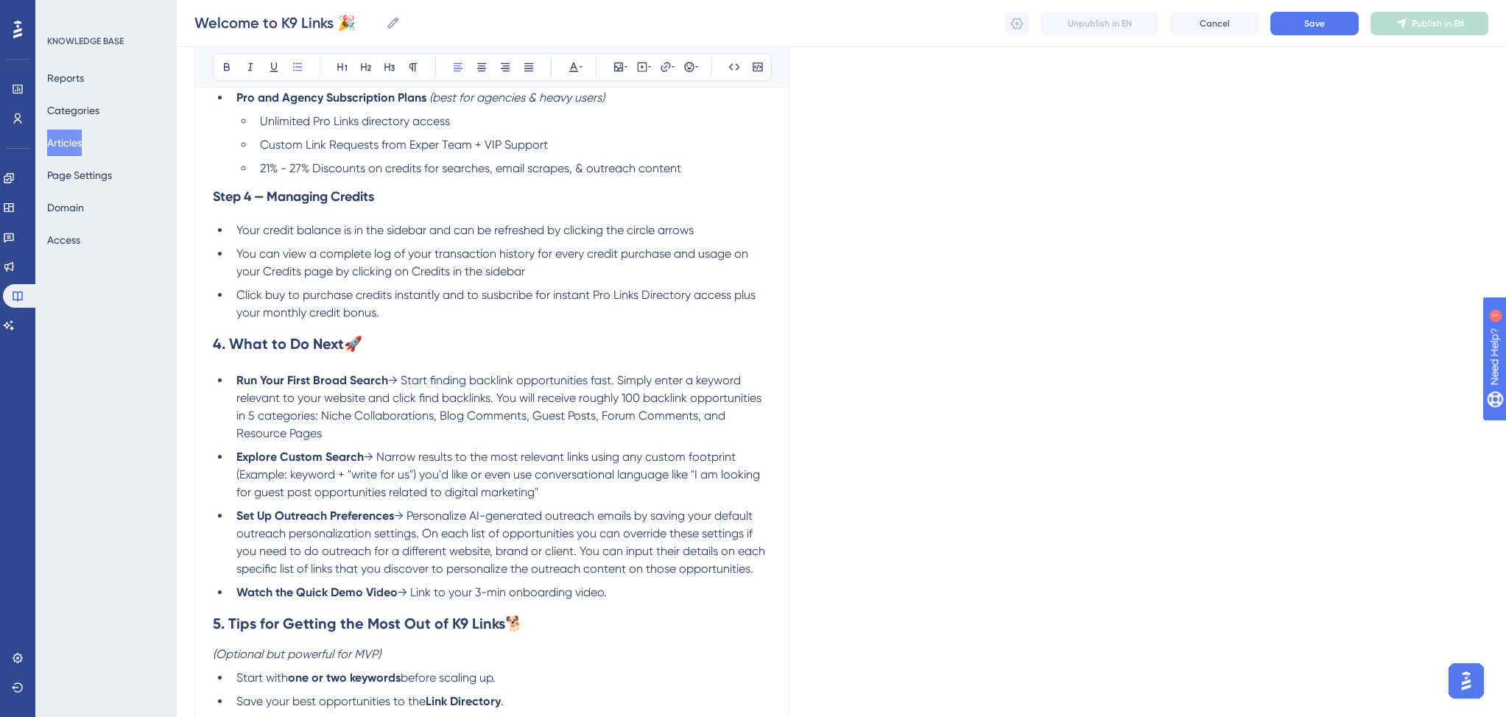
scroll to position [1609, 0]
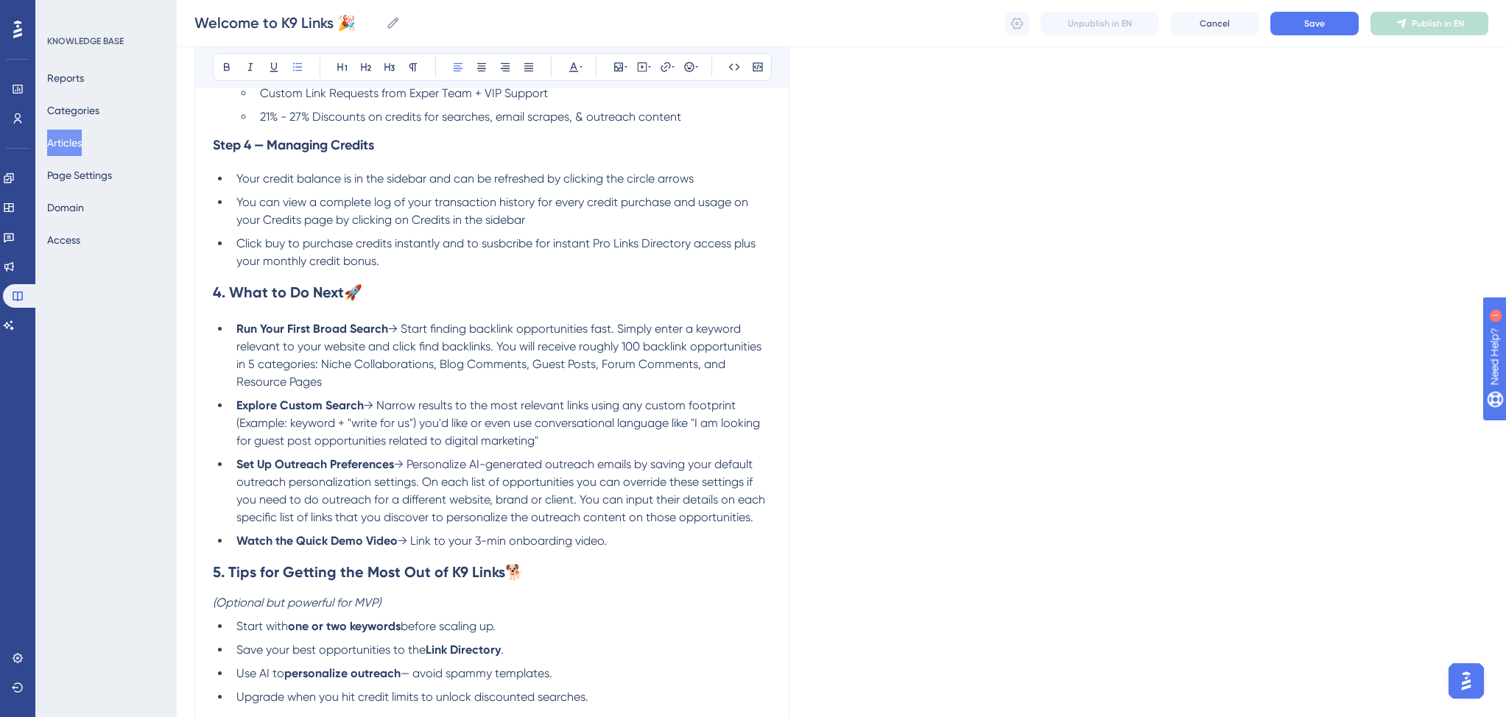
drag, startPoint x: 618, startPoint y: 557, endPoint x: 236, endPoint y: 546, distance: 383.0
click at [236, 546] on li "Watch the Quick Demo Video → Link to your 3-min onboarding video." at bounding box center [500, 541] width 540 height 18
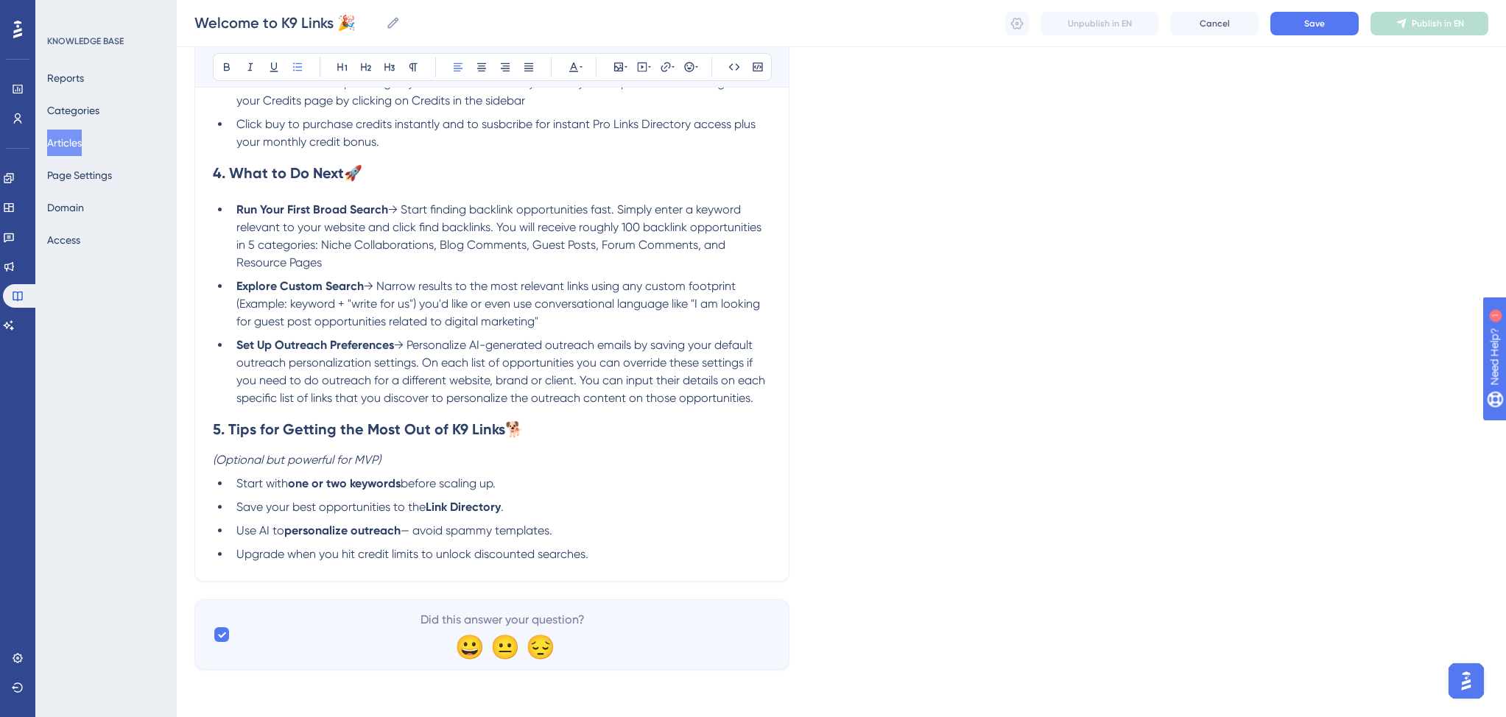
scroll to position [1737, 0]
click at [415, 460] on p "(Optional but powerful for MVP)" at bounding box center [492, 460] width 558 height 18
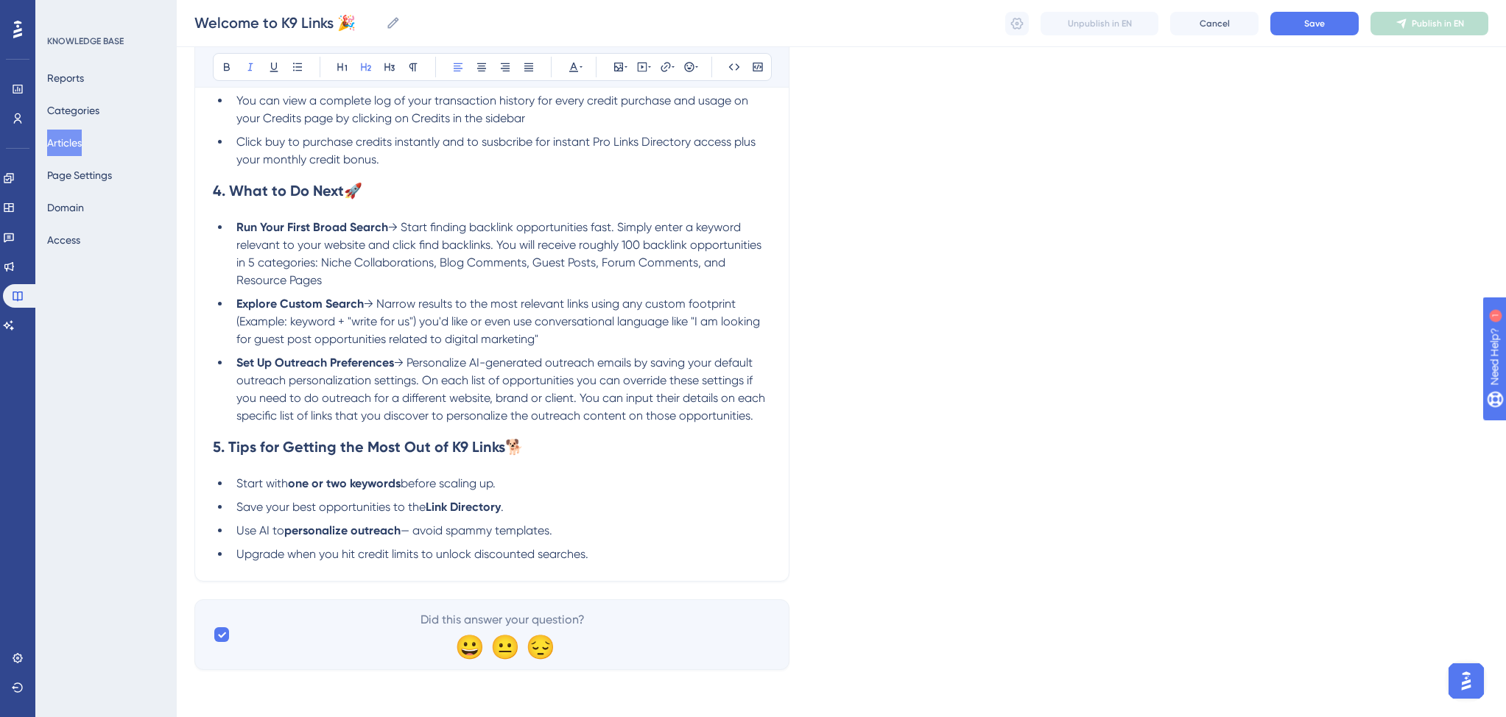
scroll to position [1723, 0]
click at [409, 482] on span "before scaling up." at bounding box center [447, 483] width 95 height 14
click at [618, 489] on li "Start with one or two keywords on broad search before scaling up." at bounding box center [500, 484] width 540 height 18
click at [236, 506] on span "Save your best opportunities to the" at bounding box center [330, 507] width 189 height 14
click at [545, 512] on li "Save your best opportunities to the Link Directory ." at bounding box center [500, 507] width 540 height 18
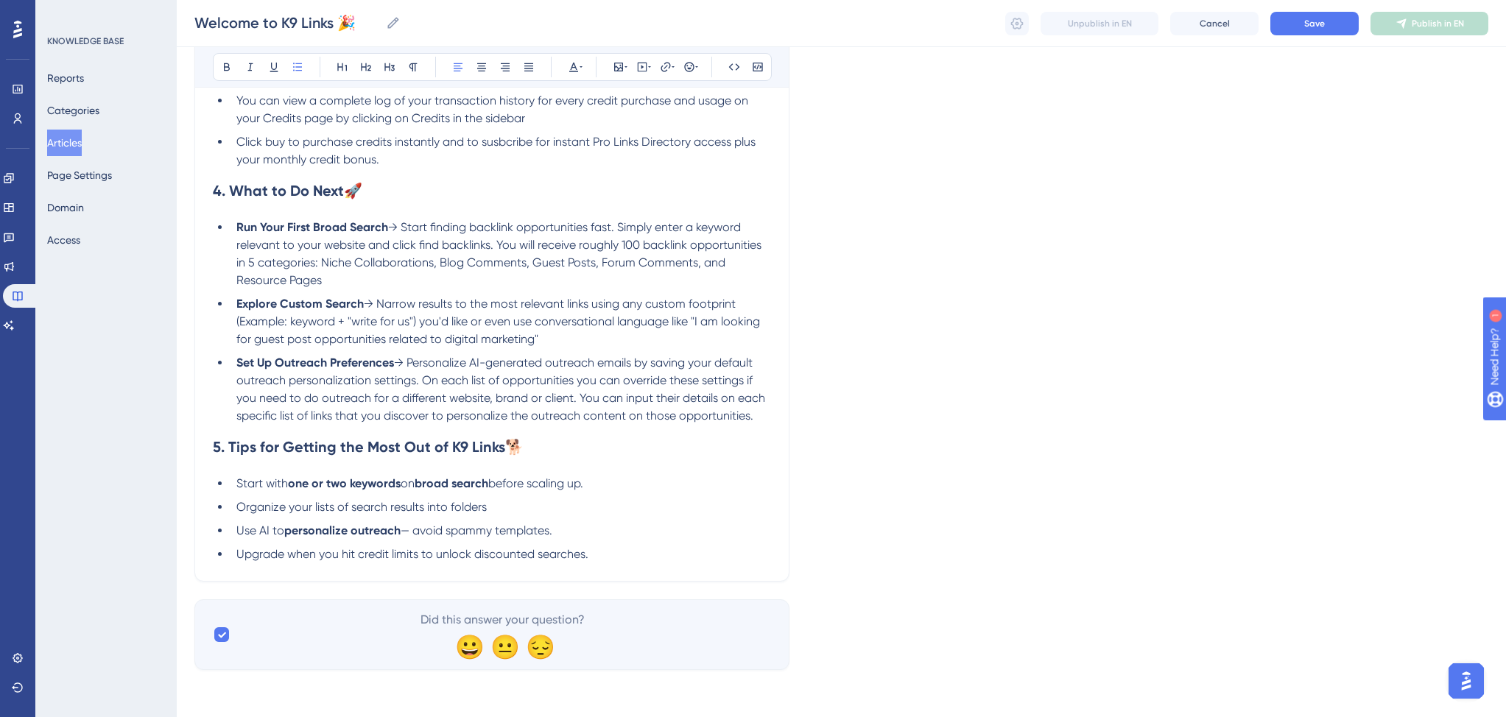
click at [579, 529] on li "Use AI to personalize outreach — avoid spammy templates." at bounding box center [500, 531] width 540 height 18
click at [408, 530] on span "— avoid spammy templates." at bounding box center [476, 530] width 152 height 14
click at [610, 552] on li "Upgrade when you hit credit limits to unlock discounted searches." at bounding box center [500, 555] width 540 height 18
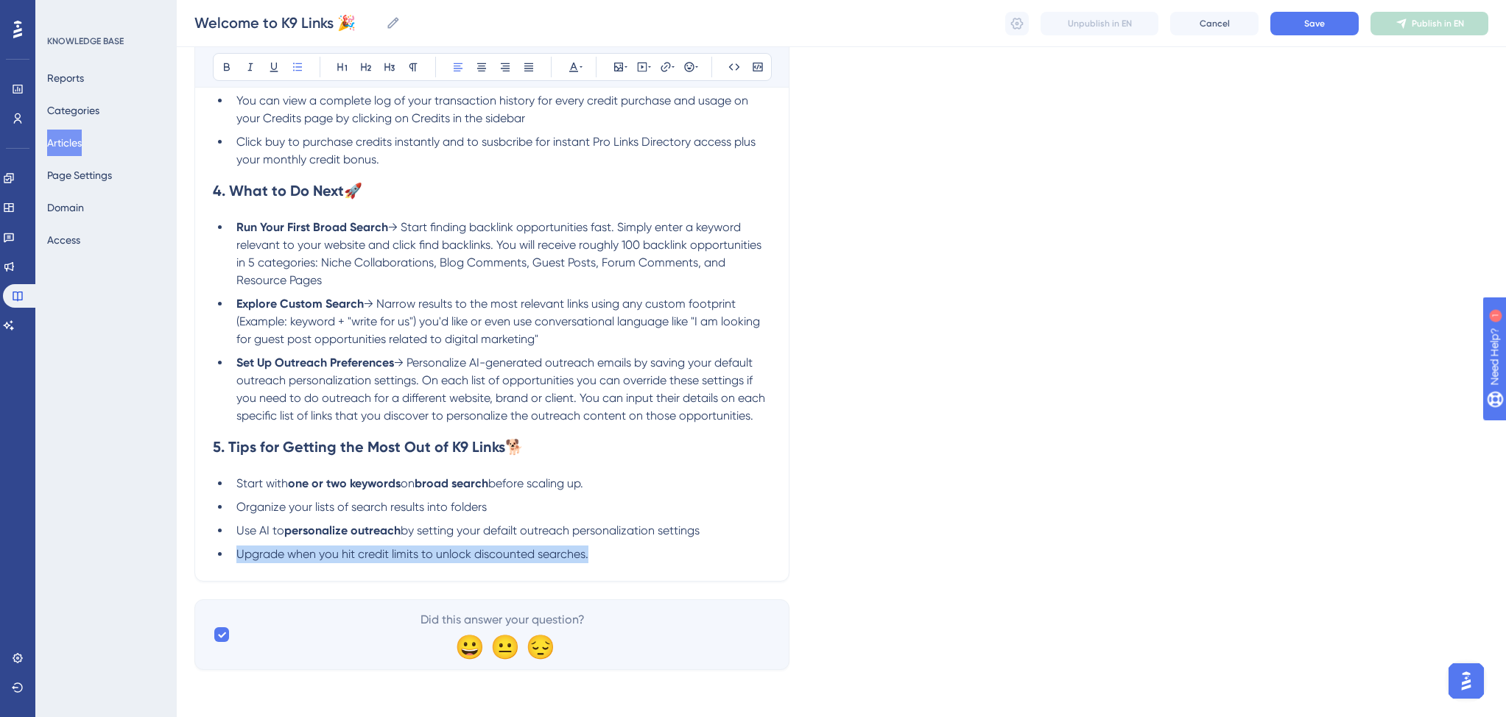
click at [239, 554] on span "Upgrade when you hit credit limits to unlock discounted searches." at bounding box center [412, 554] width 352 height 14
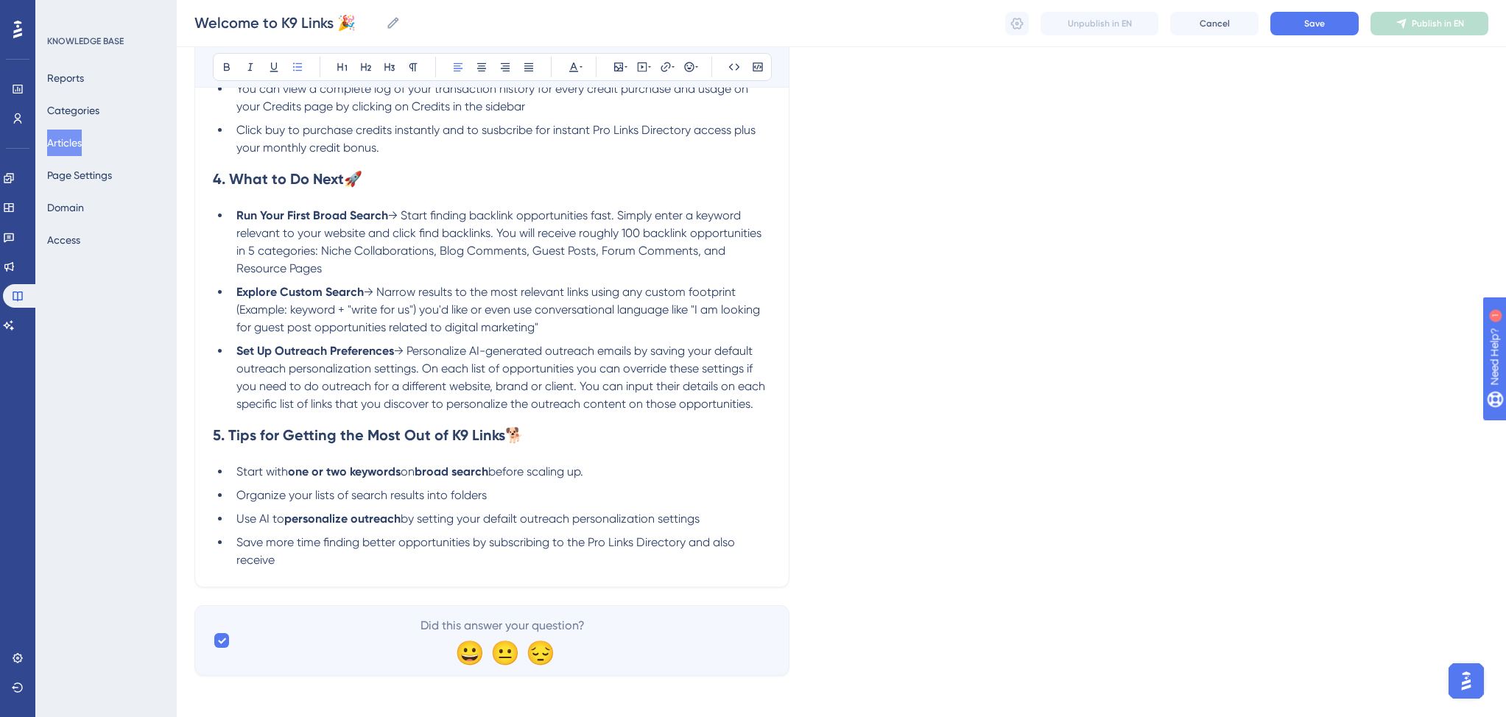
scroll to position [1737, 0]
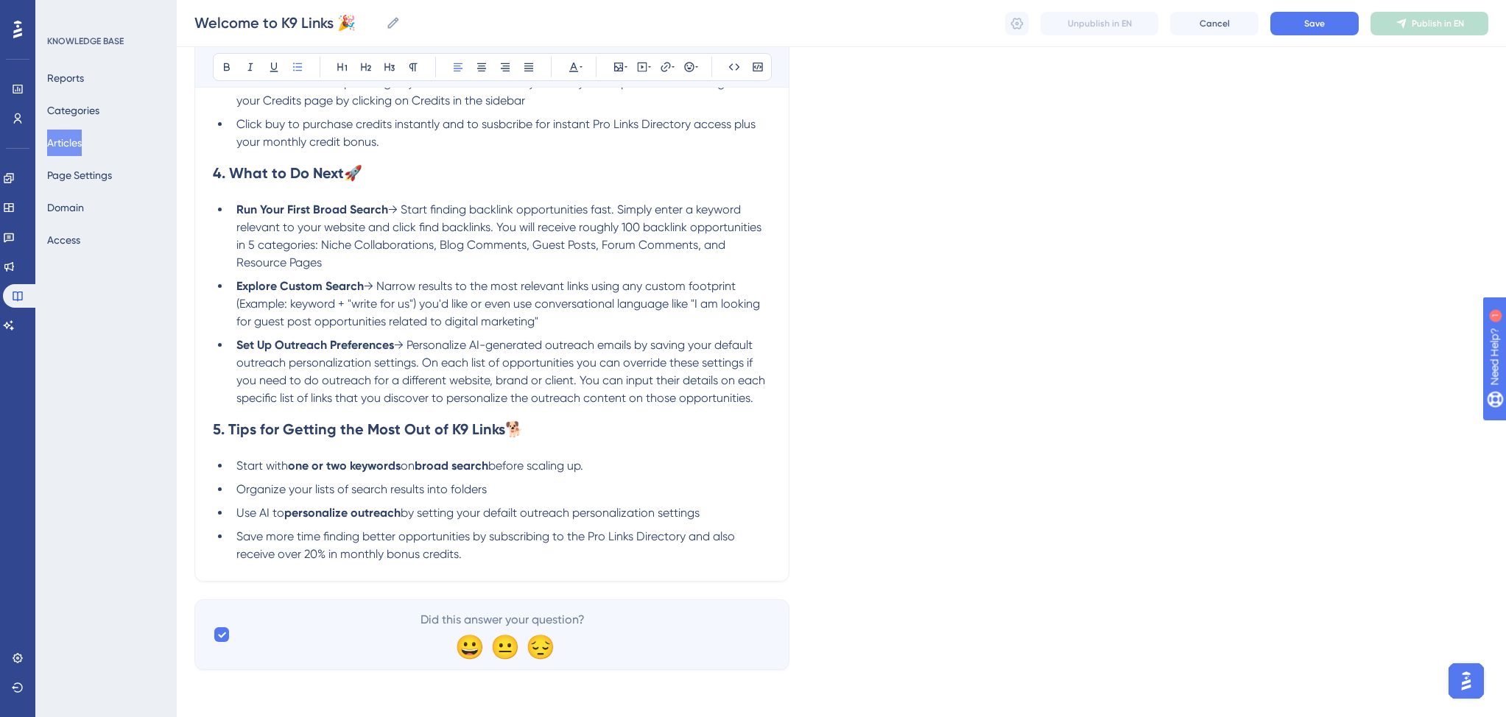
click at [280, 556] on span "Save more time finding better opportunities by subscribing to the Pro Links Dir…" at bounding box center [486, 545] width 501 height 32
click at [317, 554] on span "Save more time finding better opportunities by subscribing to the Pro Links Dir…" at bounding box center [486, 545] width 501 height 32
click at [344, 557] on span "Save more time finding better opportunities by subscribing to the Pro Links Dir…" at bounding box center [486, 545] width 501 height 32
click at [563, 555] on li "Save more time finding better opportunities by subscribing to the Pro Links Dir…" at bounding box center [500, 545] width 540 height 35
drag, startPoint x: 345, startPoint y: 556, endPoint x: 502, endPoint y: 558, distance: 157.6
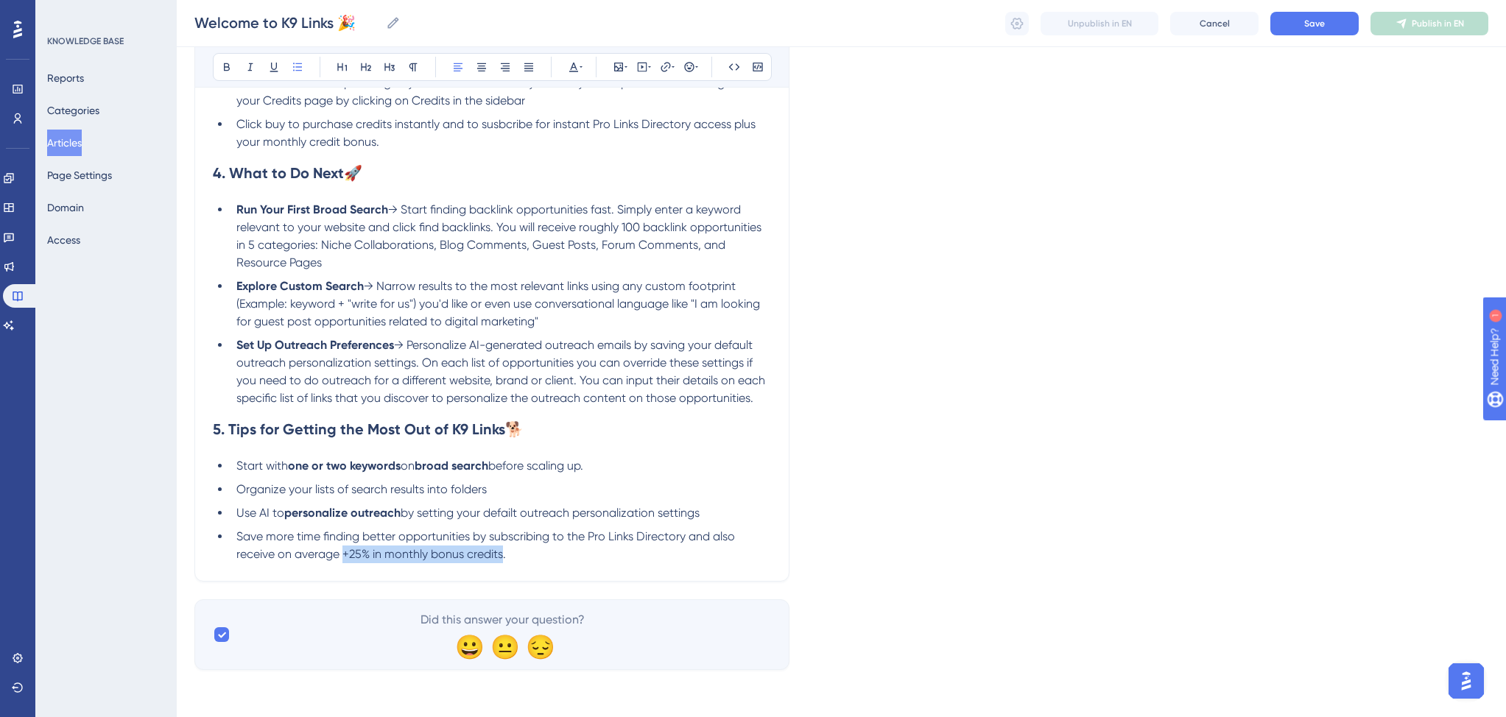
click at [502, 558] on span "Save more time finding better opportunities by subscribing to the Pro Links Dir…" at bounding box center [486, 545] width 501 height 32
click at [590, 559] on li "Save more time finding better opportunities by subscribing to the Pro Links Dir…" at bounding box center [500, 545] width 540 height 35
click at [584, 562] on li "Save more time finding better opportunities by subscribing to the Pro Links Dir…" at bounding box center [500, 545] width 540 height 35
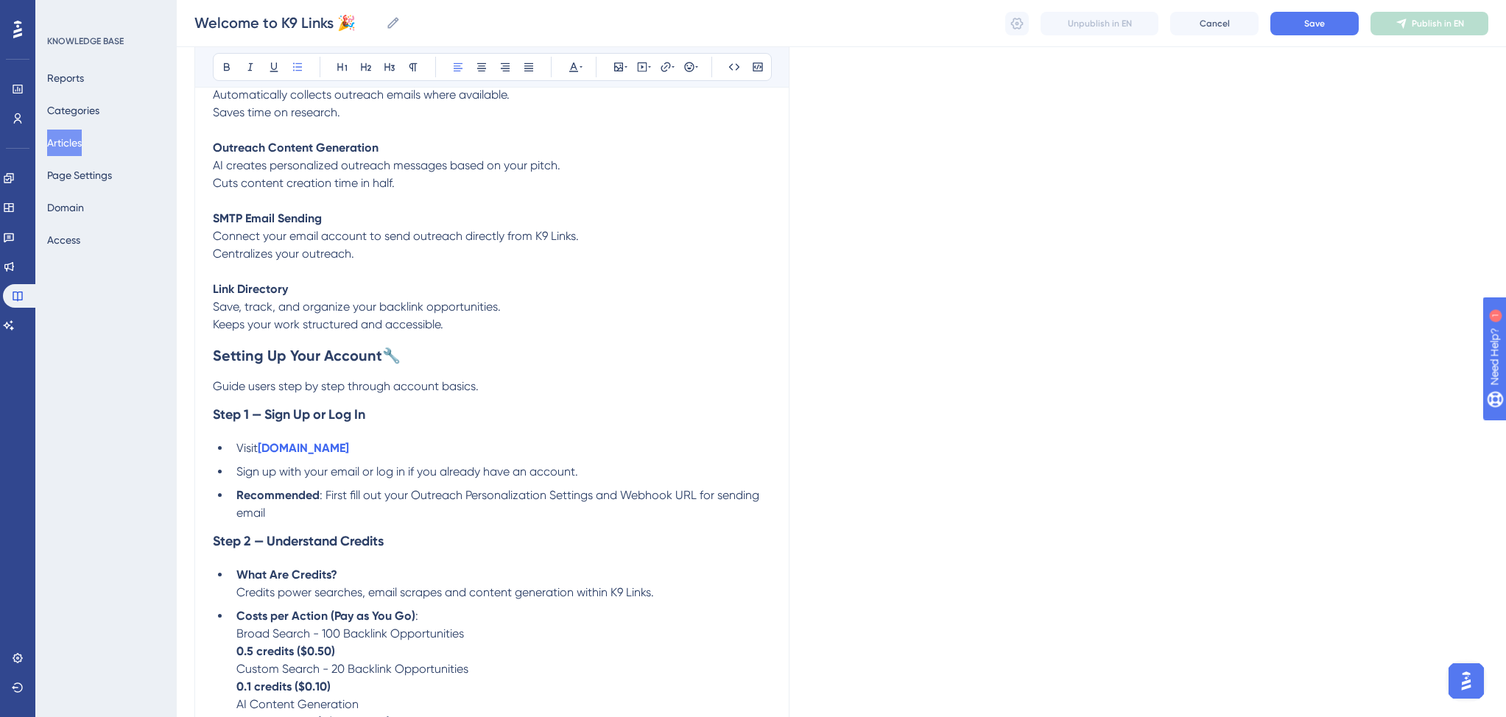
scroll to position [681, 0]
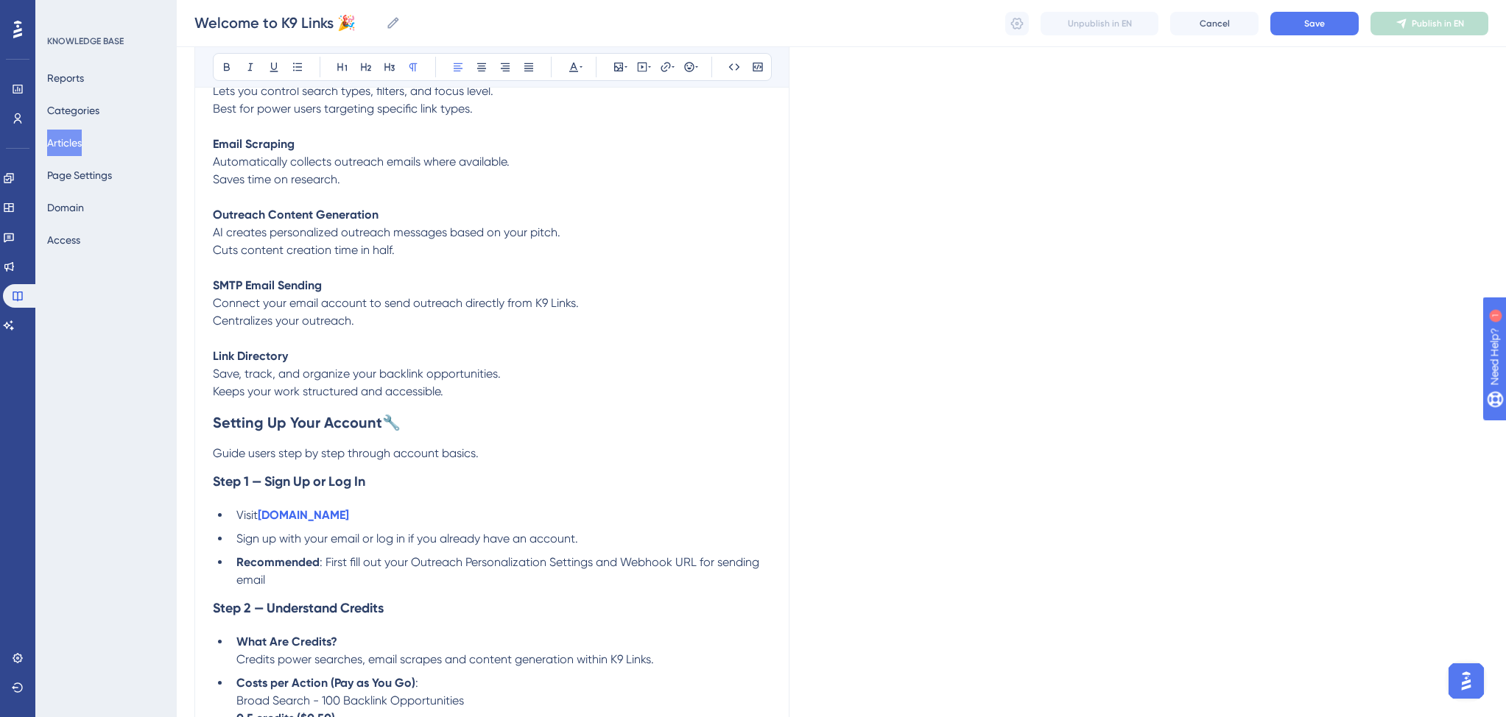
click at [289, 310] on span "Connect your email account to send outreach directly from K9 Links." at bounding box center [396, 303] width 366 height 14
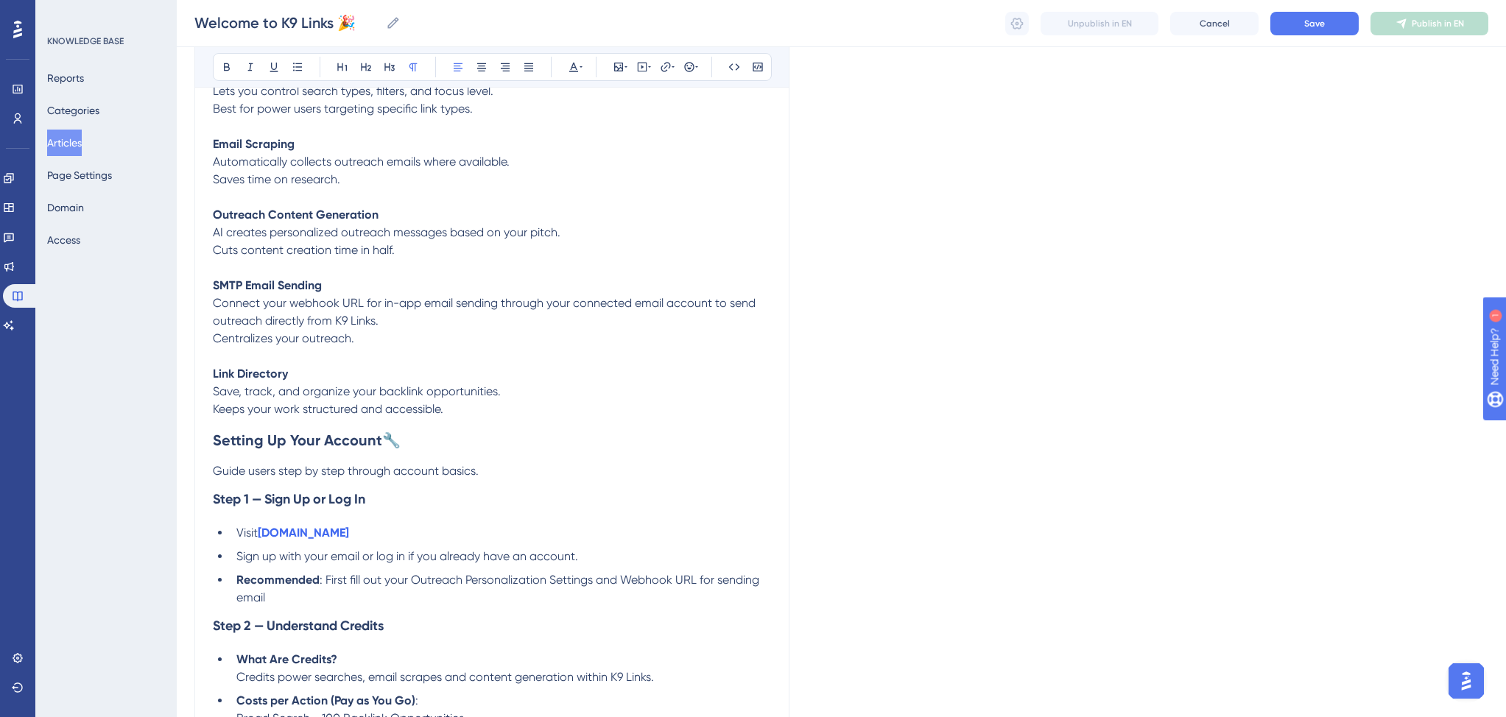
click at [215, 344] on span "Centralizes your outreach." at bounding box center [283, 338] width 141 height 14
click at [391, 347] on p "Centralizes your outreach." at bounding box center [492, 339] width 558 height 18
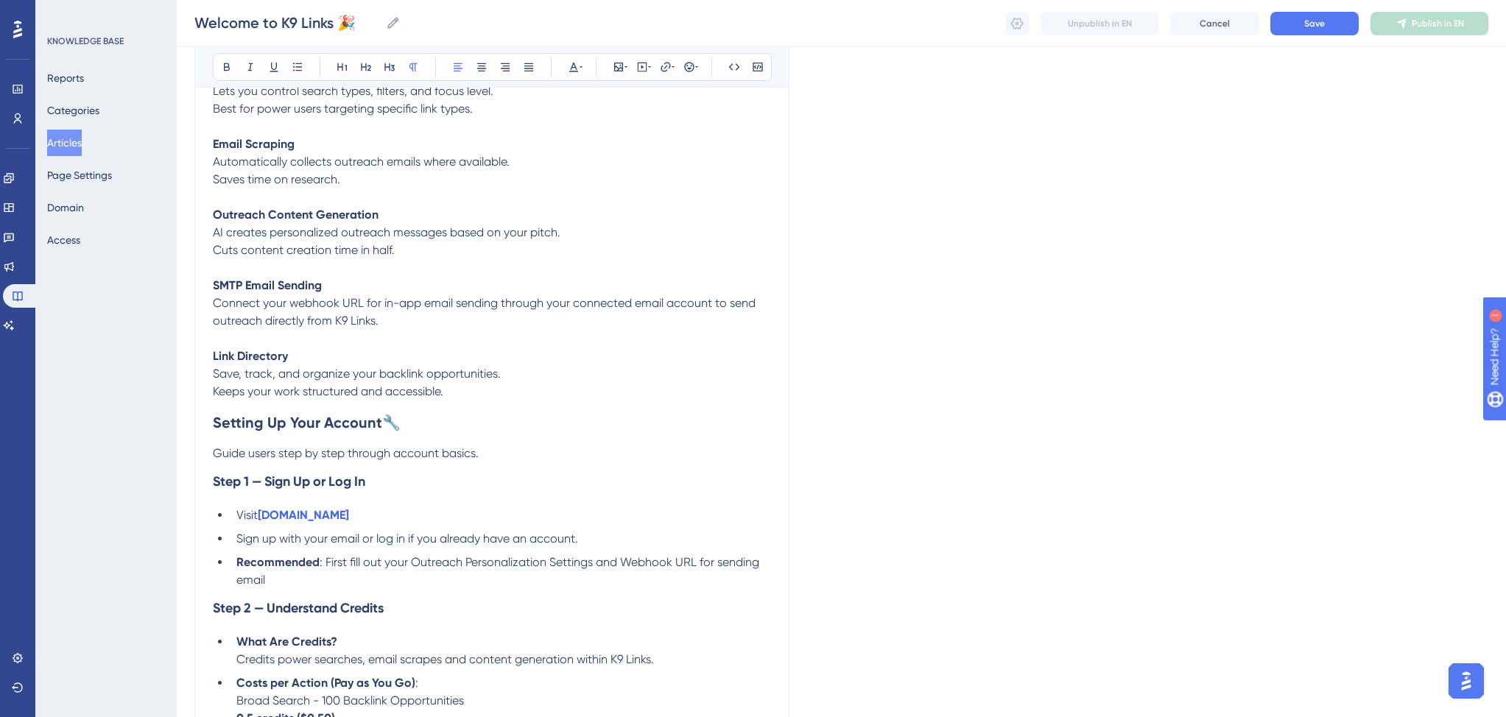
click at [711, 308] on span "Connect your webhook URL for in-app email sending through your connected email …" at bounding box center [486, 312] width 546 height 32
click at [256, 322] on span "to send outreach directly from K9 Links." at bounding box center [317, 321] width 209 height 14
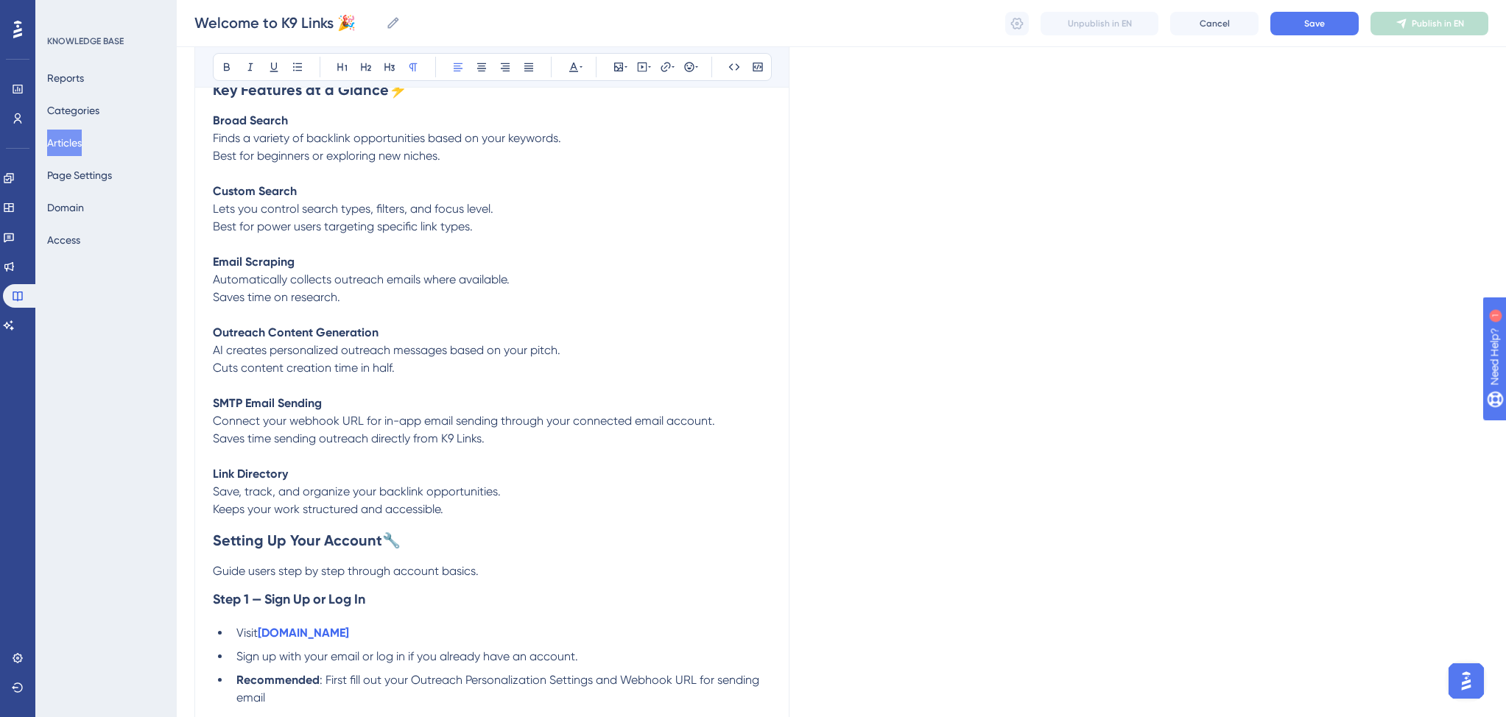
scroll to position [562, 0]
drag, startPoint x: 247, startPoint y: 142, endPoint x: 305, endPoint y: 140, distance: 58.2
click at [305, 140] on span "Finds a variety of backlink opportunities based on your keywords." at bounding box center [387, 139] width 348 height 14
click at [471, 163] on p "Best for beginners or exploring new niches." at bounding box center [492, 157] width 558 height 18
click at [489, 212] on span "Lets you control search types, filters, and focus level." at bounding box center [353, 209] width 280 height 14
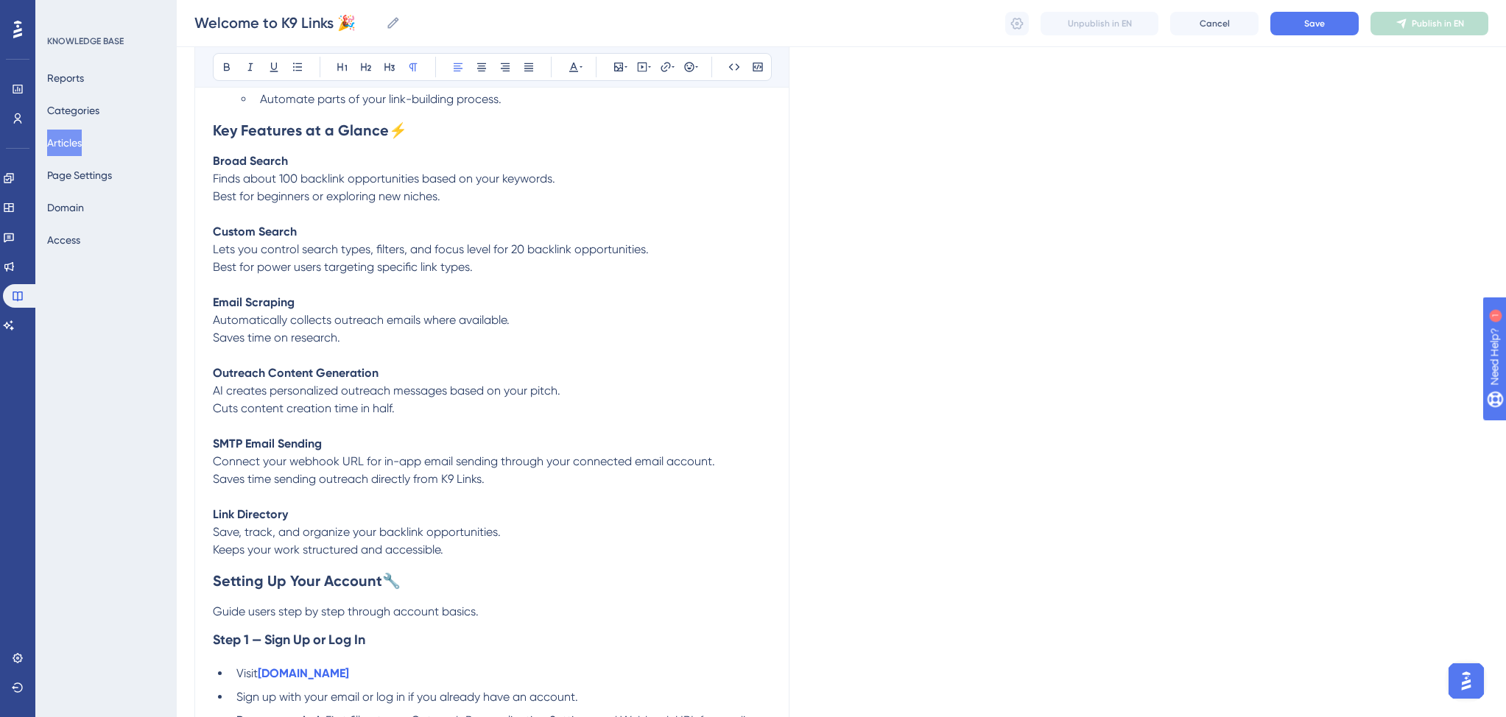
scroll to position [528, 0]
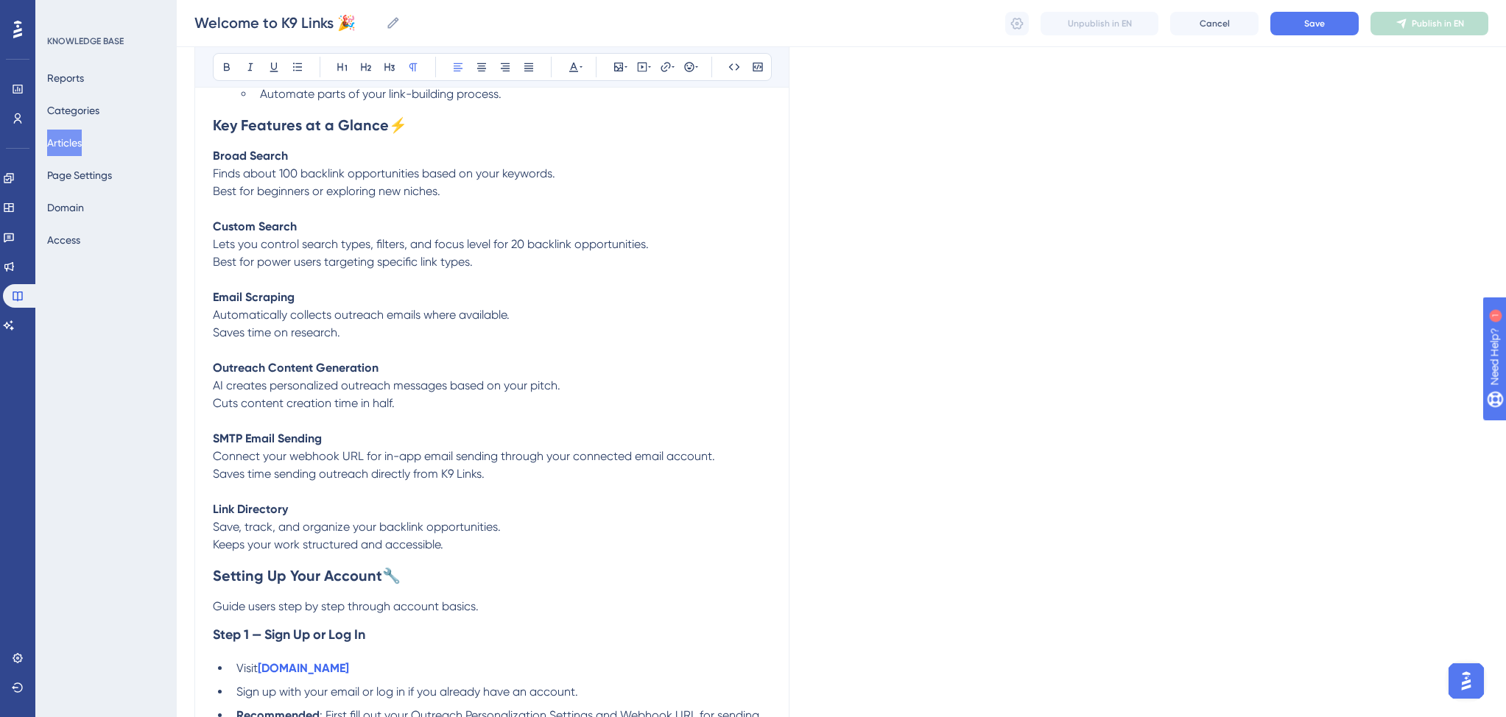
click at [529, 392] on span "AI creates personalized outreach messages based on your pitch." at bounding box center [386, 385] width 347 height 14
click at [697, 392] on span "AI creates personalized outreach messages based on your website and personal de…" at bounding box center [465, 385] width 504 height 14
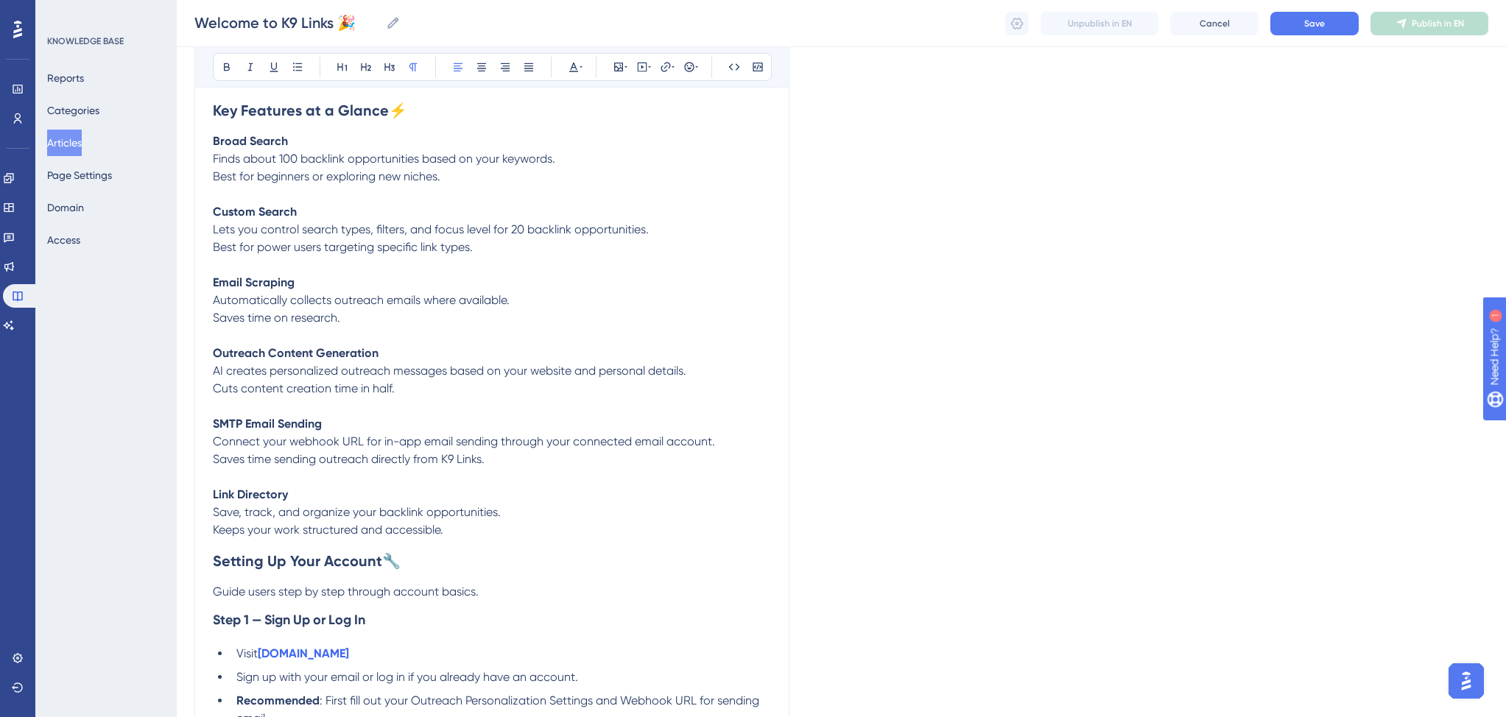
scroll to position [543, 0]
click at [520, 463] on p "Saves time sending outreach directly from K9 Links." at bounding box center [492, 459] width 558 height 18
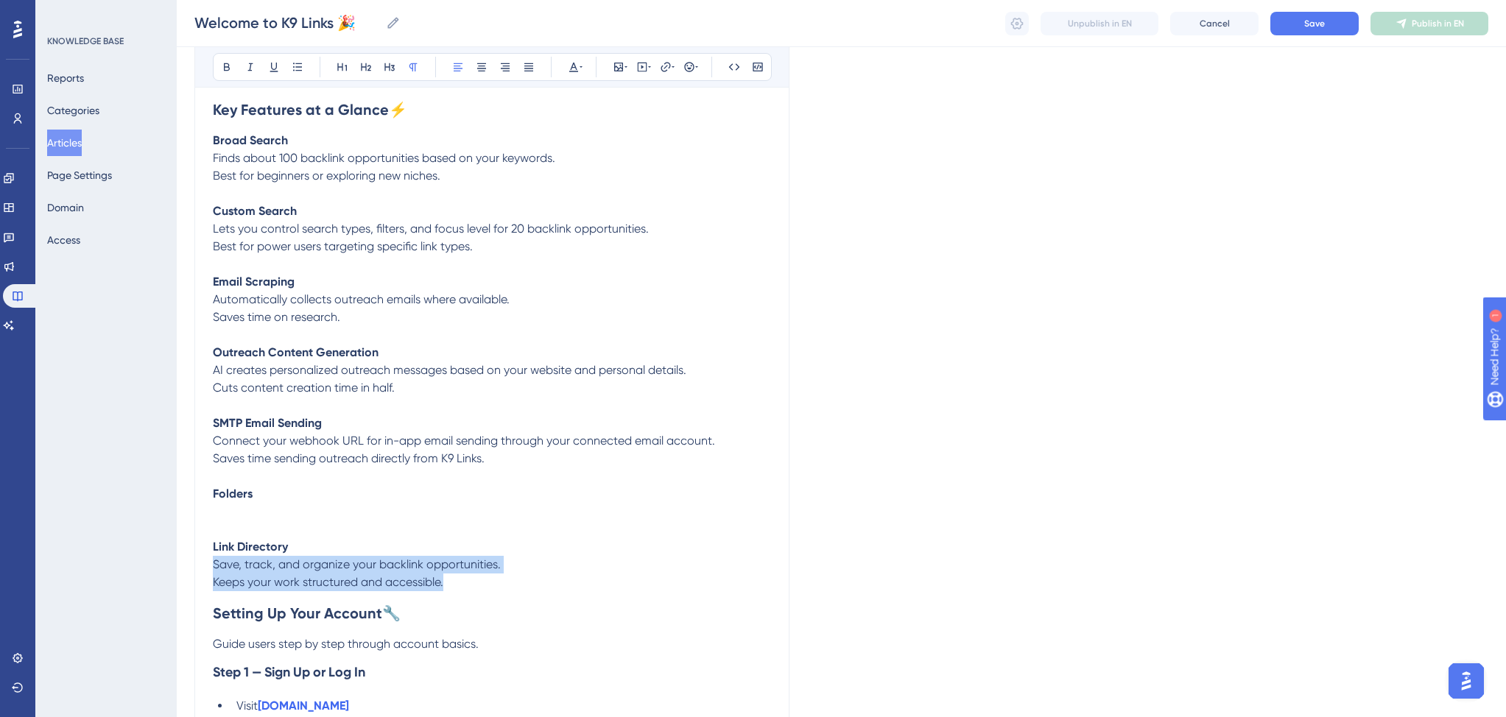
drag, startPoint x: 470, startPoint y: 590, endPoint x: 212, endPoint y: 575, distance: 258.1
click at [212, 575] on div "Welcome to K9 Links 🎉 Bold Italic Underline Bullet Point Heading 1 Heading 2 He…" at bounding box center [491, 721] width 595 height 2198
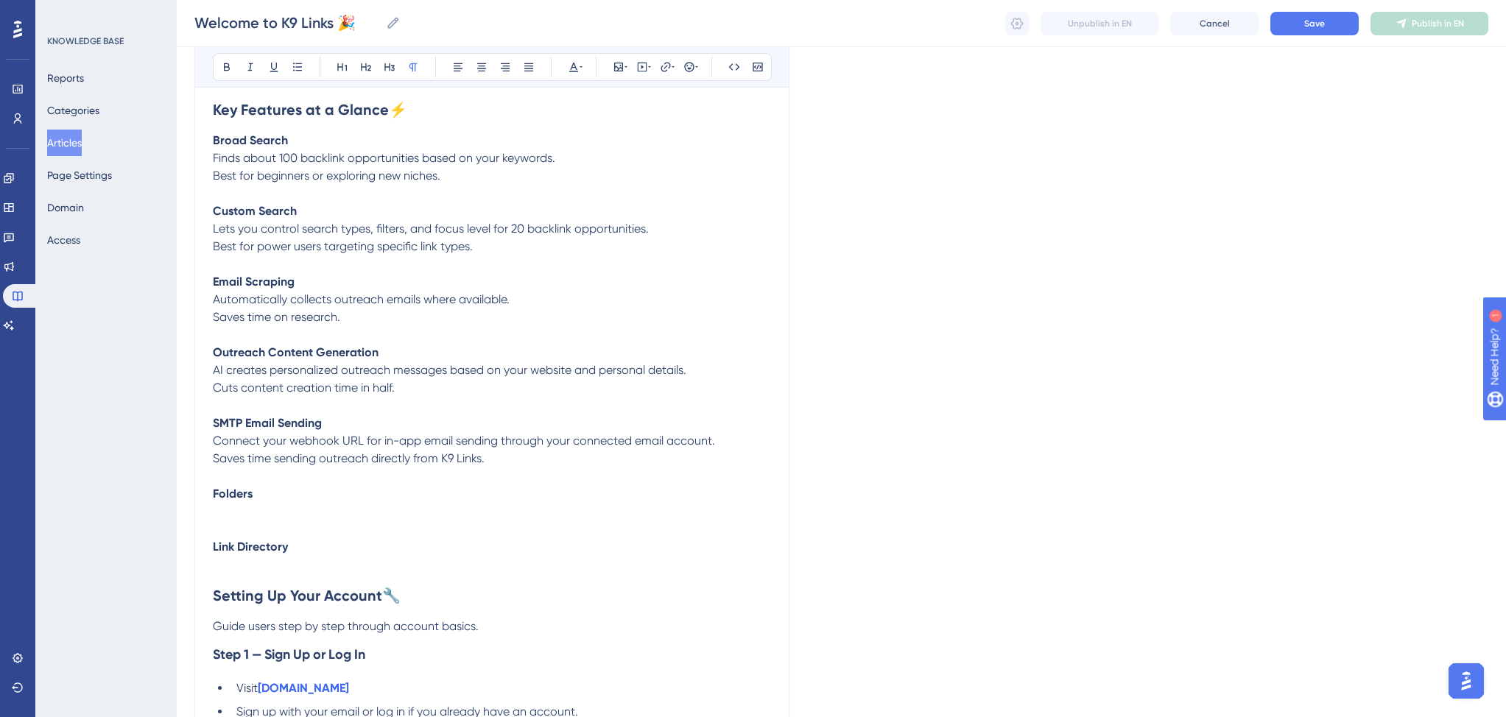
click at [230, 515] on p "To enrich screen reader interactions, please activate Accessibility in Grammarl…" at bounding box center [492, 512] width 558 height 18
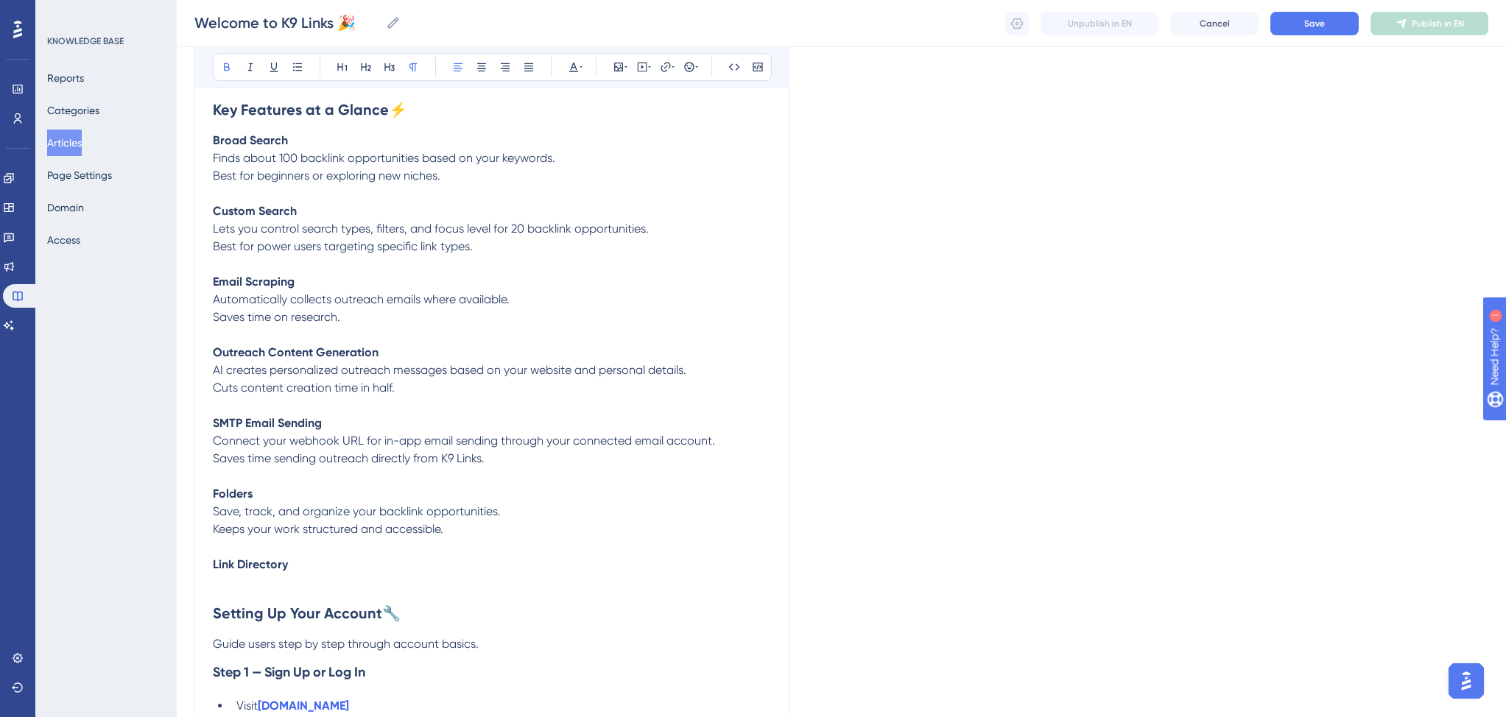
click at [249, 585] on p "To enrich screen reader interactions, please activate Accessibility in Grammarl…" at bounding box center [492, 582] width 558 height 18
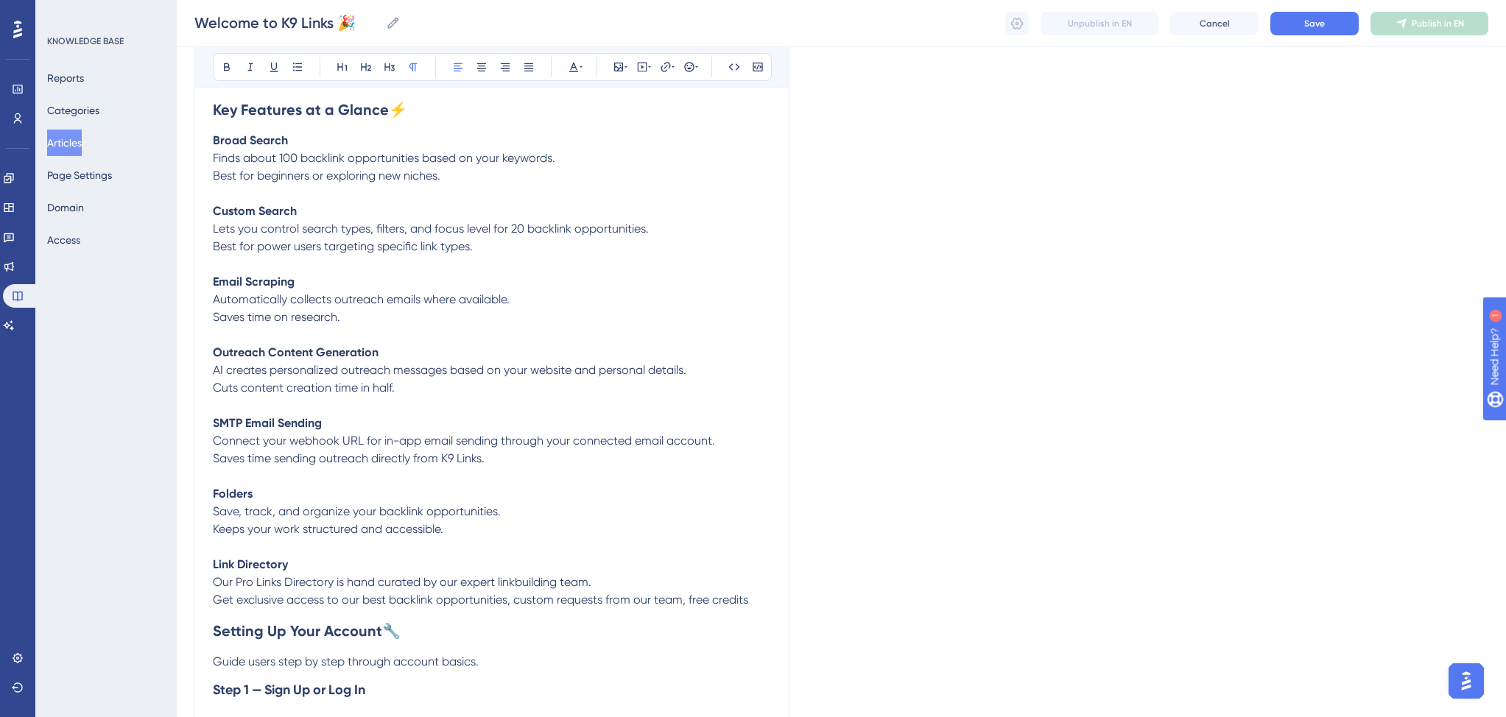
click at [258, 606] on span "Get exclusive access to our best backlink opportunities, custom requests from o…" at bounding box center [480, 600] width 535 height 14
click at [758, 605] on p "Get unlimited access to our best backlink opportunities, custom requests from o…" at bounding box center [492, 600] width 558 height 18
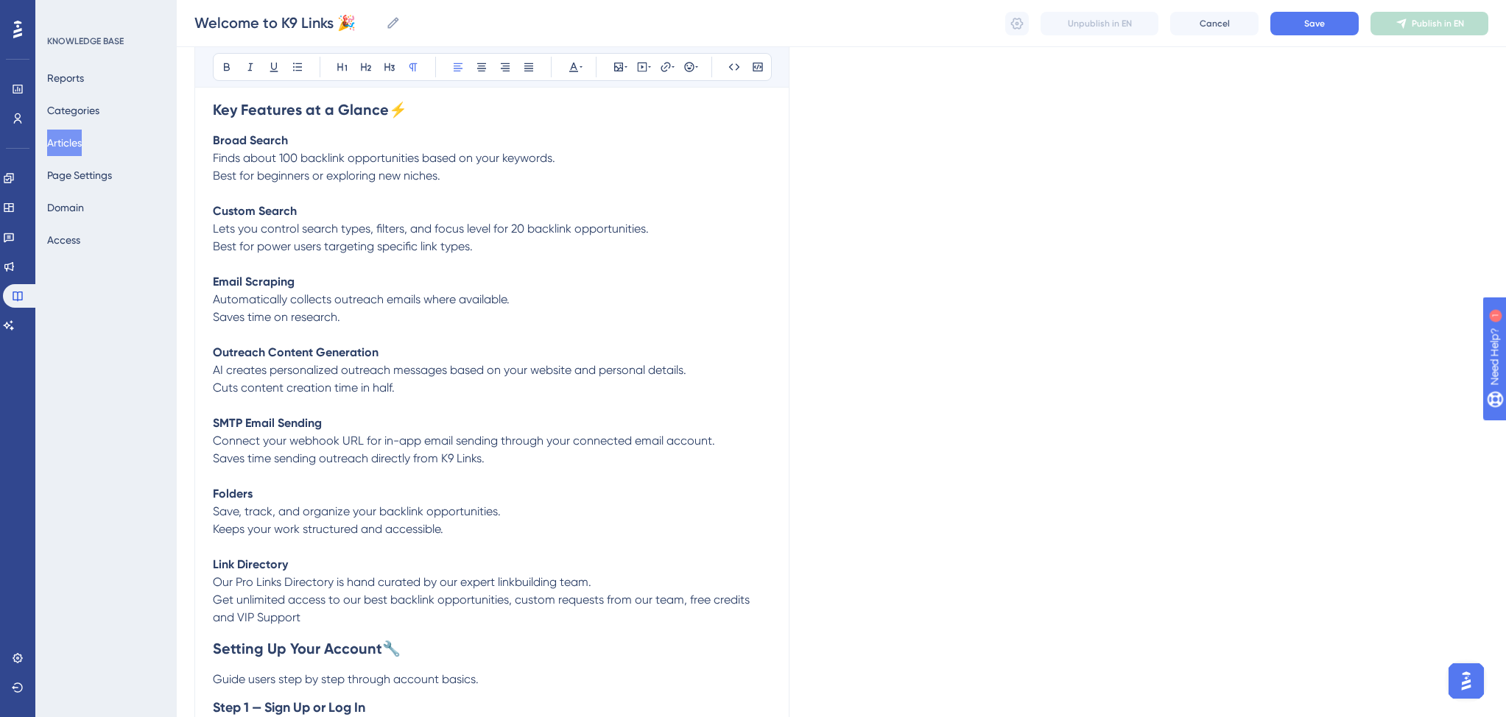
click at [617, 587] on p "Our Pro Links Directory is hand curated by our expert linkbuilding team." at bounding box center [492, 582] width 558 height 18
click at [432, 627] on p "Get unlimited access to our best backlink opportunities, custom requests from o…" at bounding box center [492, 608] width 558 height 35
click at [747, 607] on span "Get unlimited access to our best backlink opportunities, custom requests from o…" at bounding box center [483, 609] width 540 height 32
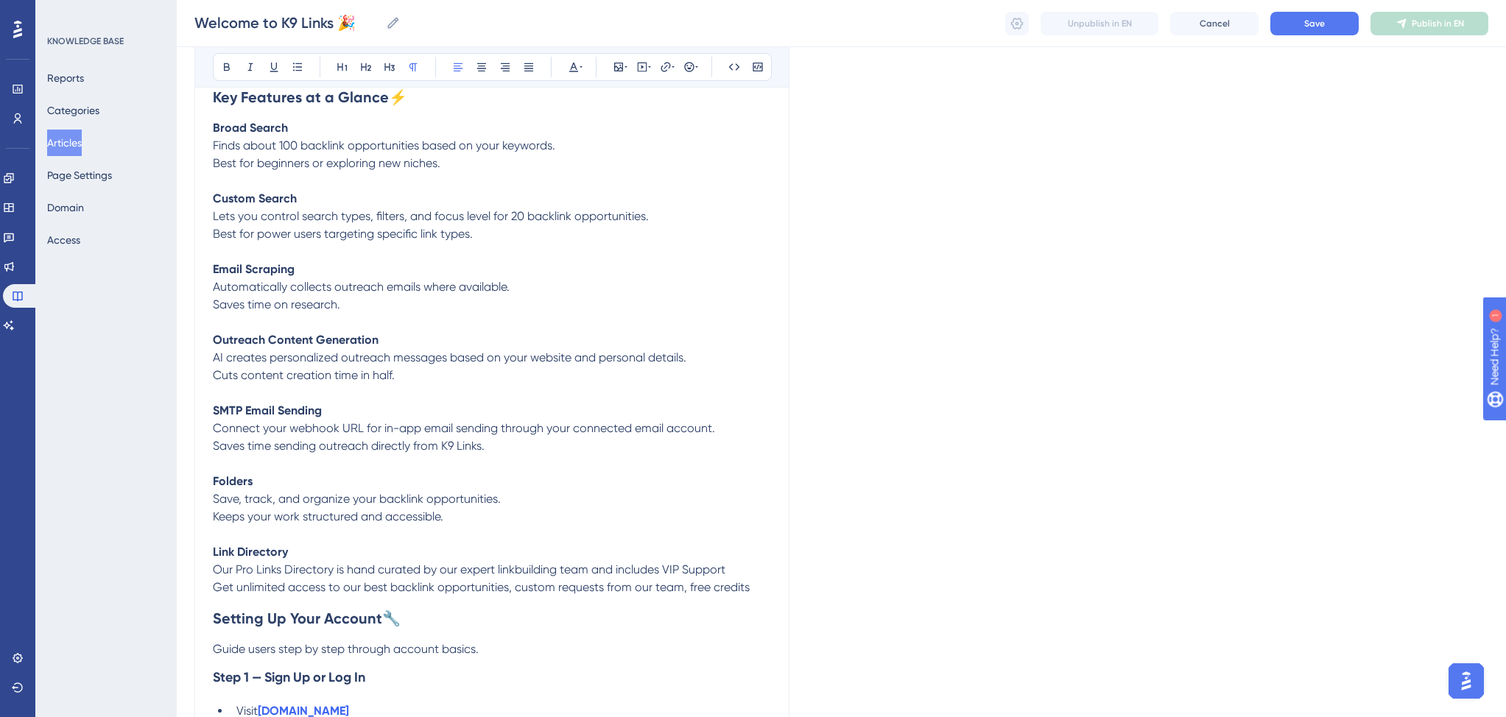
scroll to position [558, 0]
click at [684, 592] on span "Get unlimited access to our best backlink opportunities, custom requests from o…" at bounding box center [481, 585] width 537 height 14
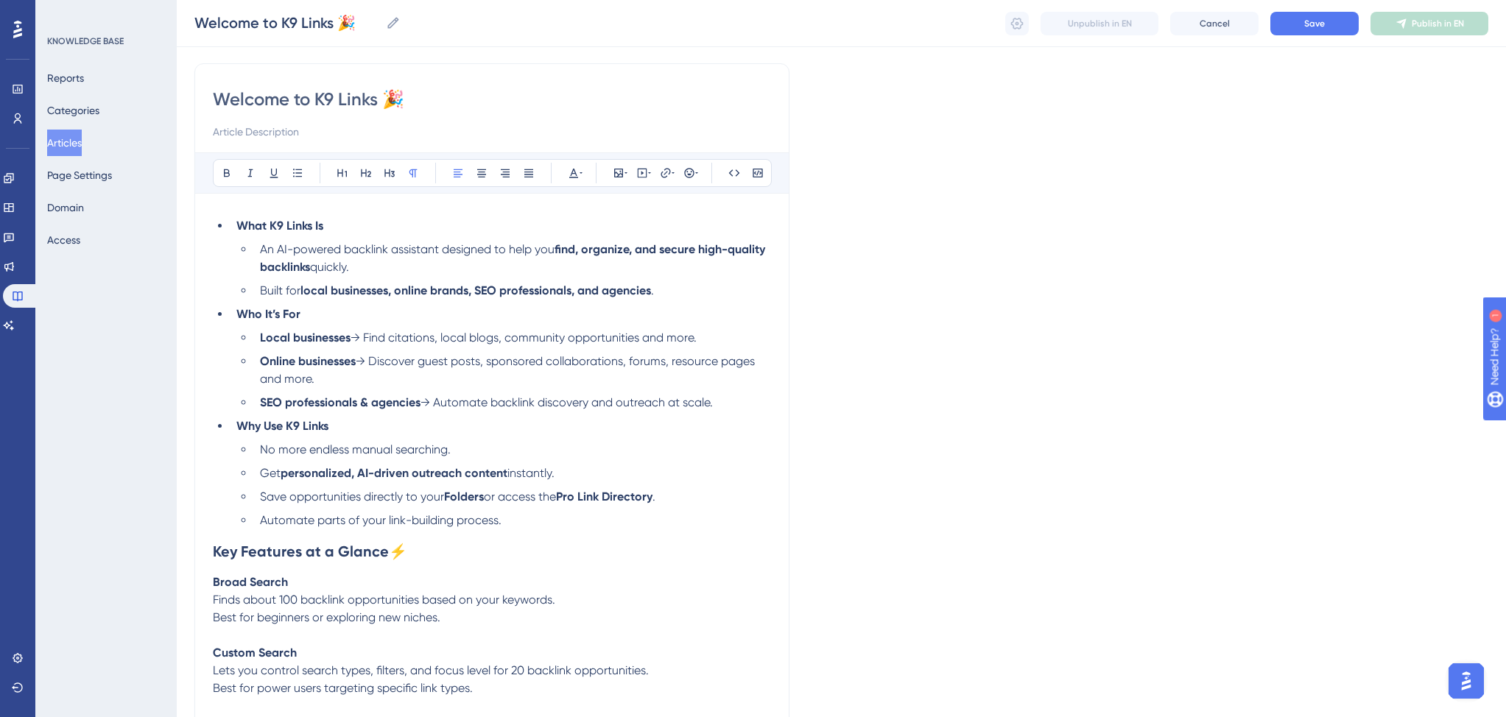
scroll to position [76, 0]
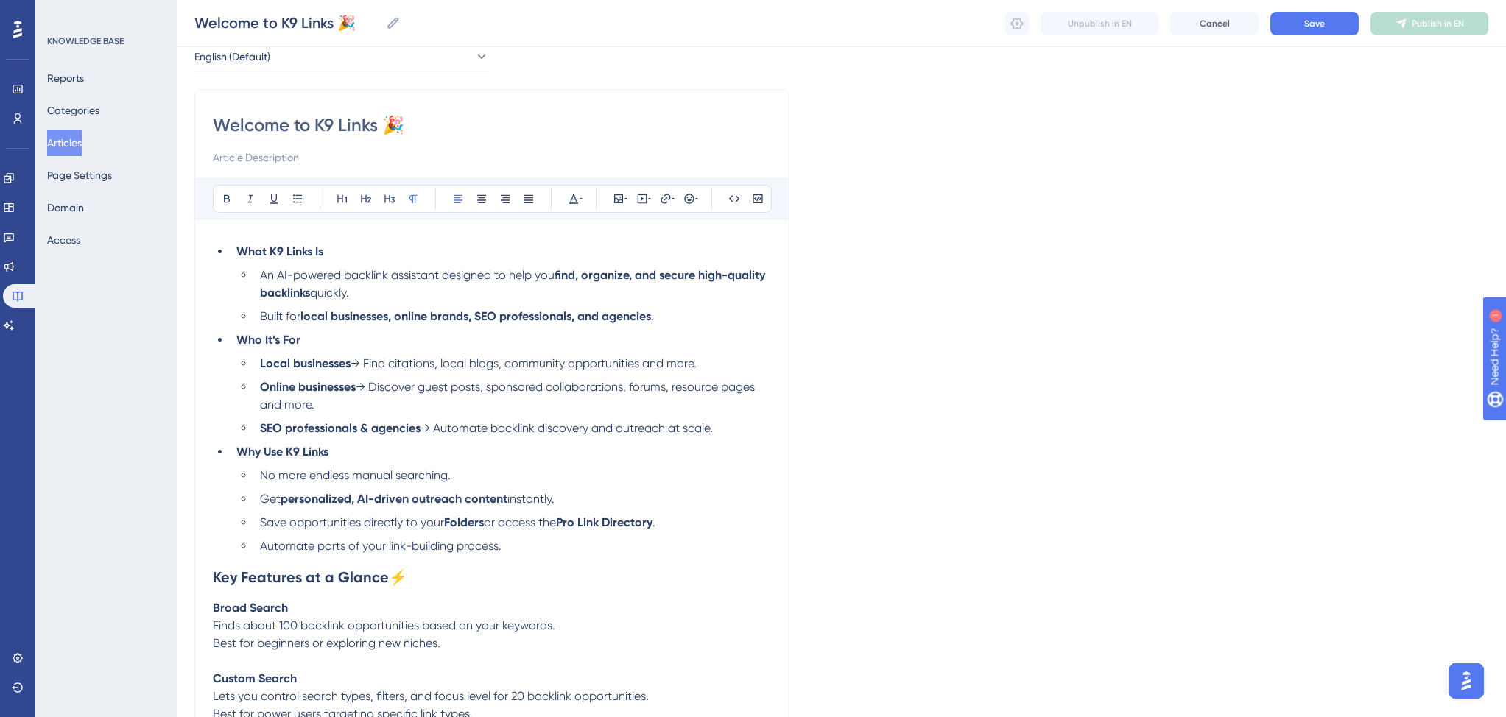
click at [301, 158] on input at bounding box center [492, 158] width 558 height 18
click at [419, 155] on input "Learn an Overview of K9 Links and How Your Business Can Get" at bounding box center [492, 158] width 558 height 18
type input "Learn an Overview of K9 Links and How You Can Get Started"
click at [1315, 25] on span "Save" at bounding box center [1314, 24] width 21 height 12
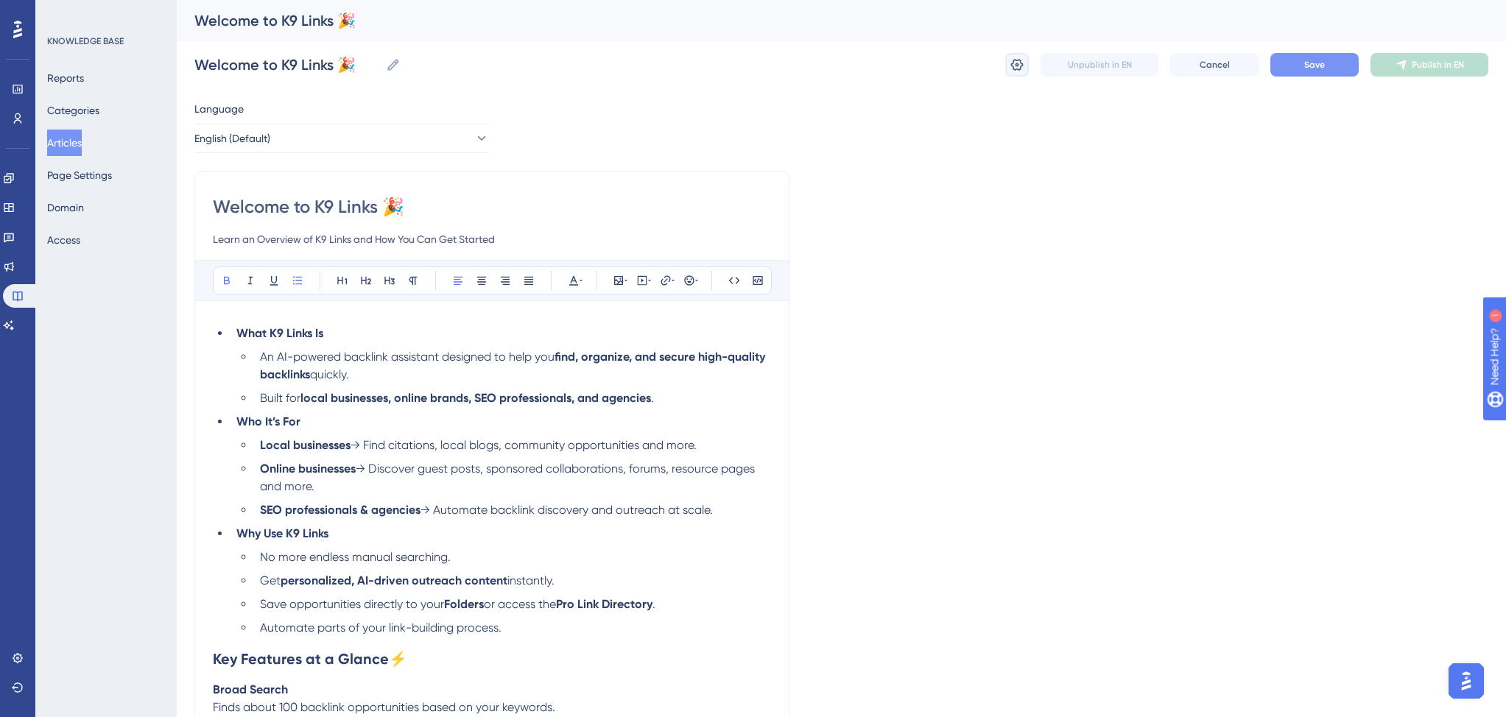
click at [1028, 67] on button at bounding box center [1017, 65] width 24 height 24
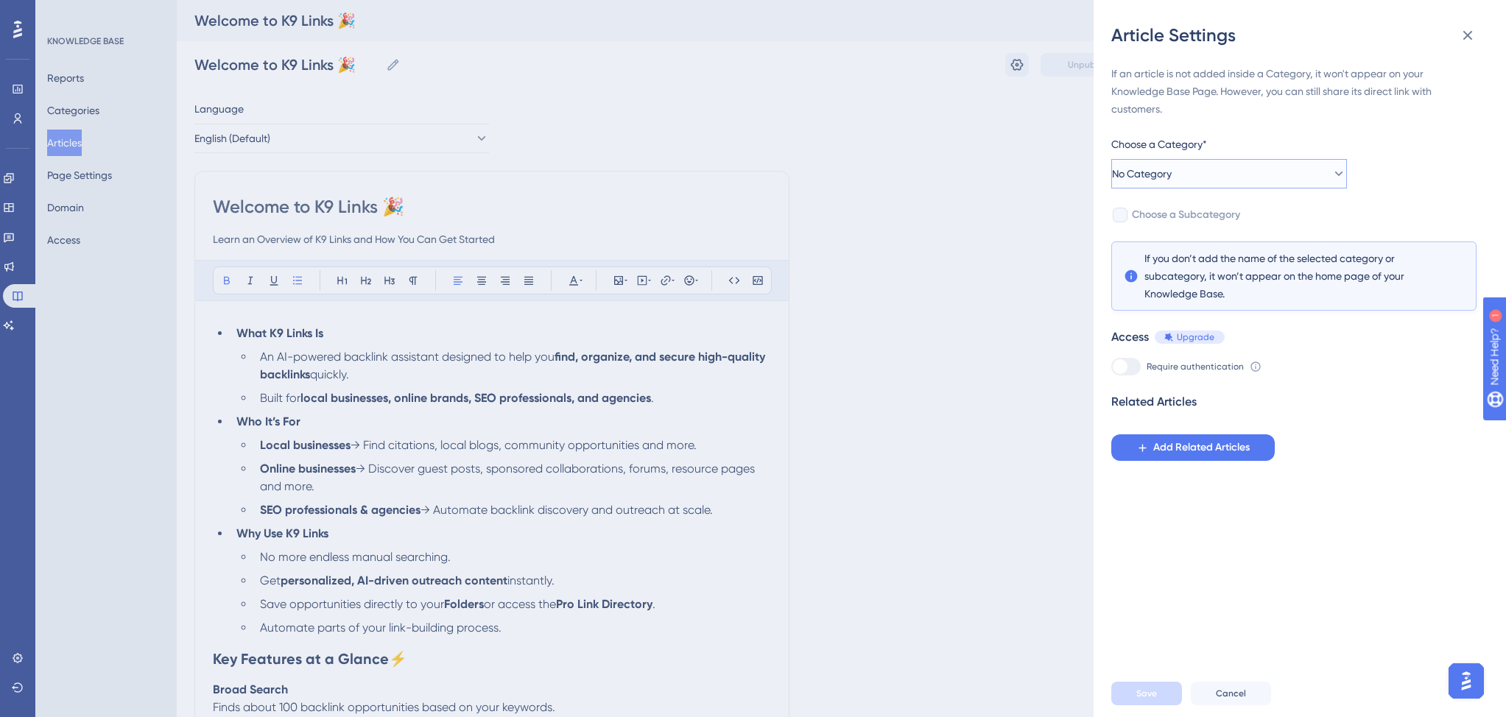
click at [1143, 171] on span "No Category" at bounding box center [1142, 174] width 60 height 18
click at [1179, 268] on div "Getting Started Getting Started" at bounding box center [1228, 277] width 193 height 29
click at [1170, 442] on span "Add Related Articles" at bounding box center [1201, 448] width 96 height 18
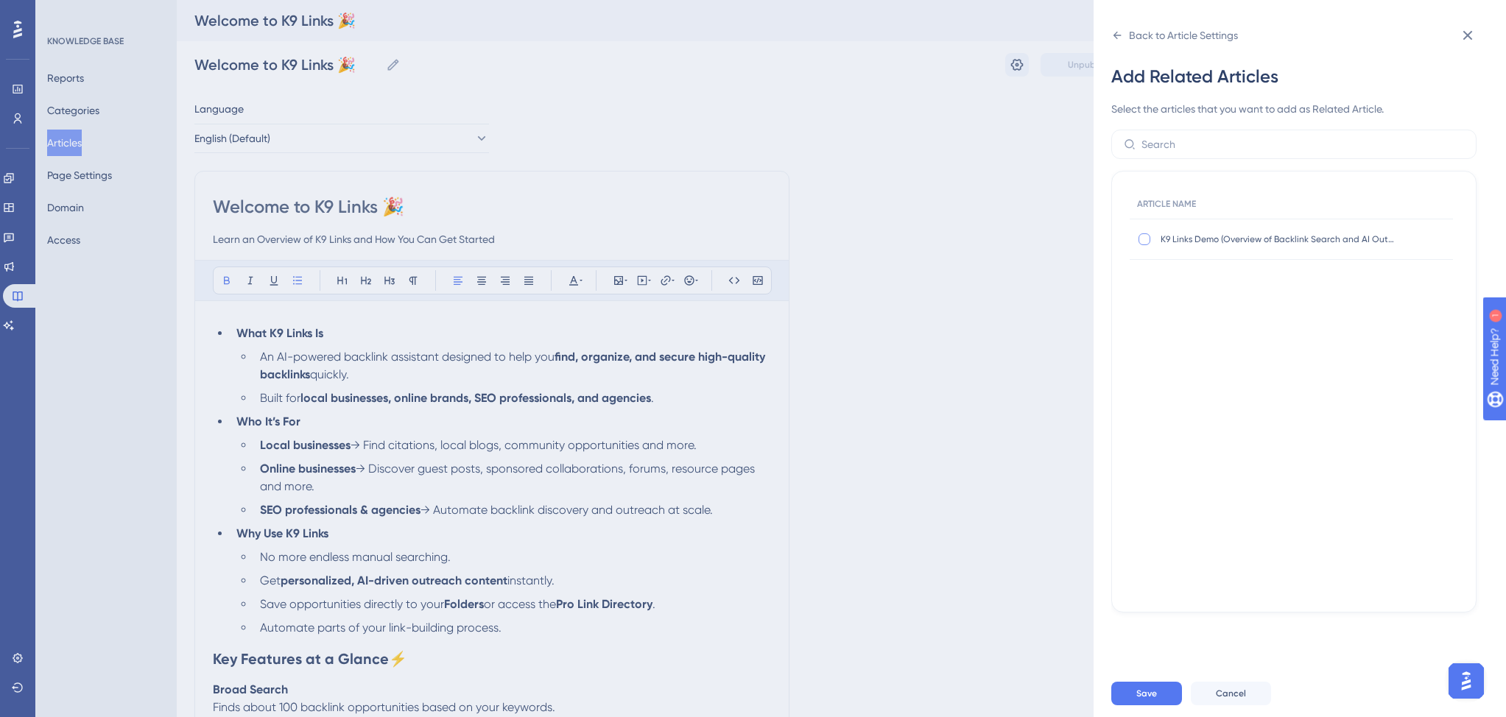
click at [1138, 239] on div at bounding box center [1144, 239] width 12 height 12
checkbox input "true"
click at [1134, 701] on button "Save" at bounding box center [1146, 694] width 71 height 24
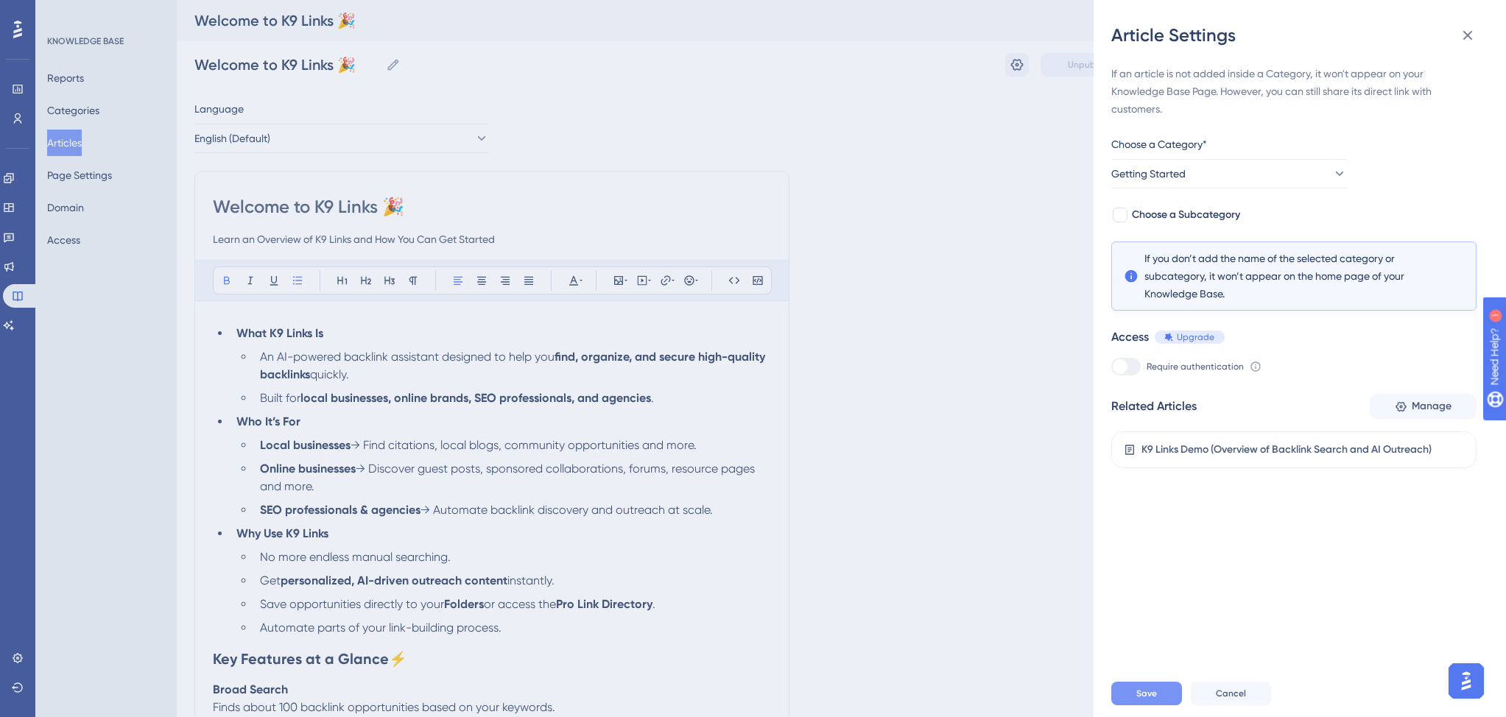
click at [1151, 692] on span "Save" at bounding box center [1146, 694] width 21 height 12
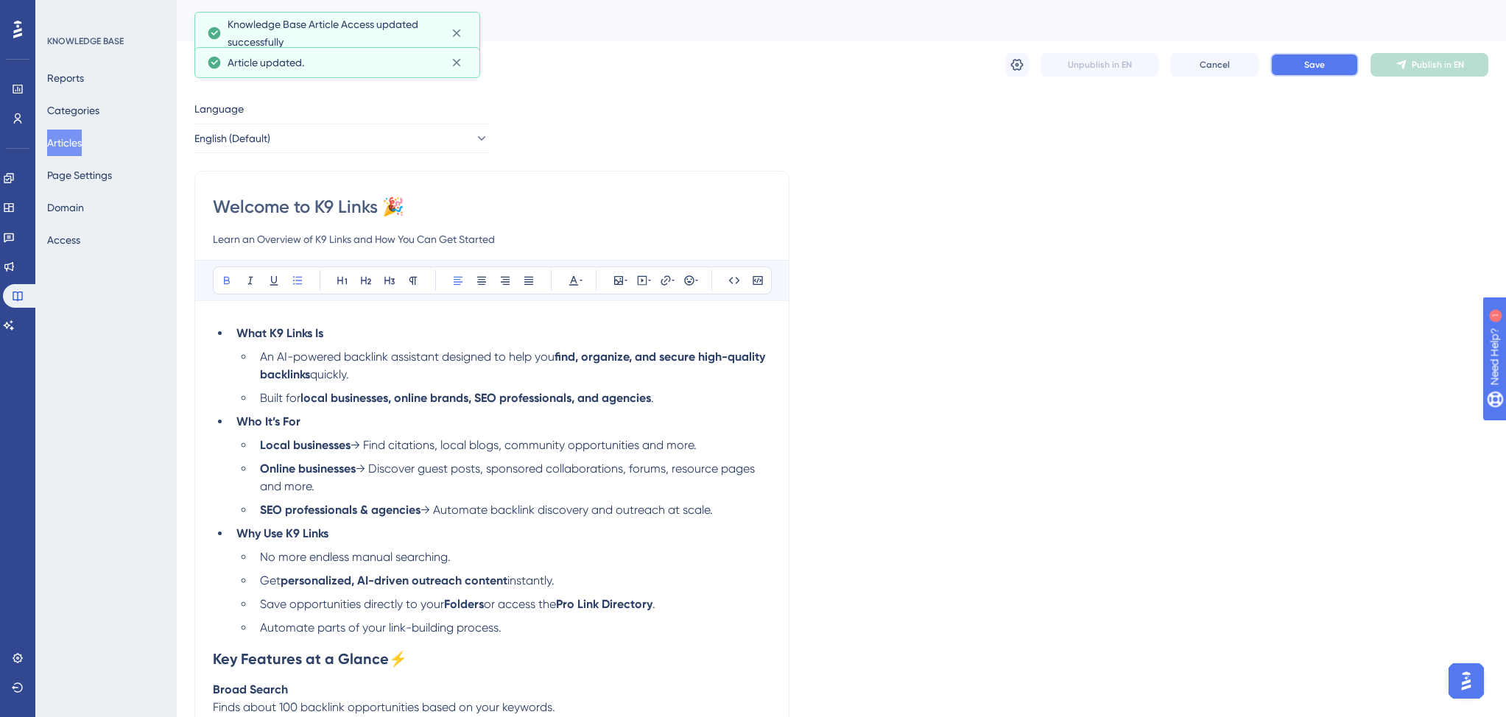
click at [1306, 66] on span "Save" at bounding box center [1314, 65] width 21 height 12
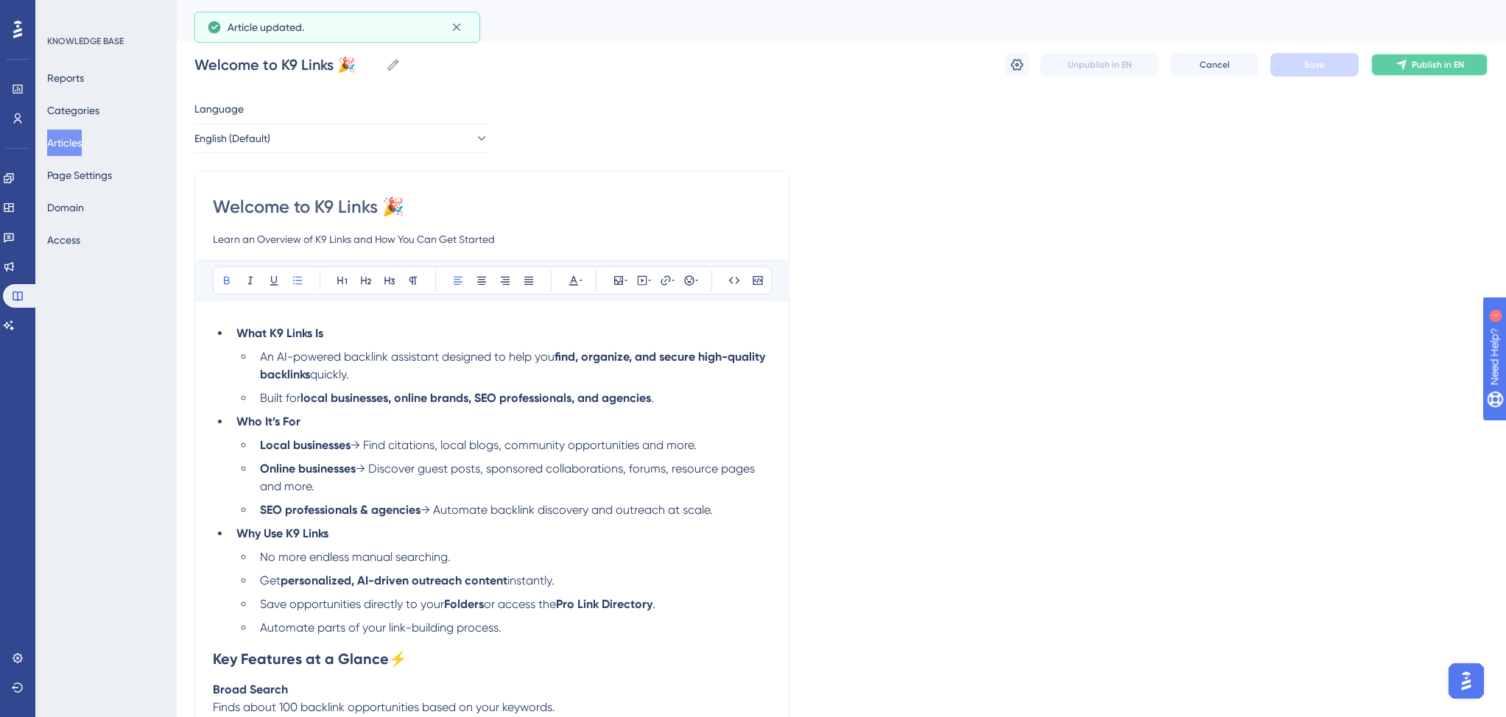
click at [1407, 66] on icon at bounding box center [1401, 65] width 12 height 12
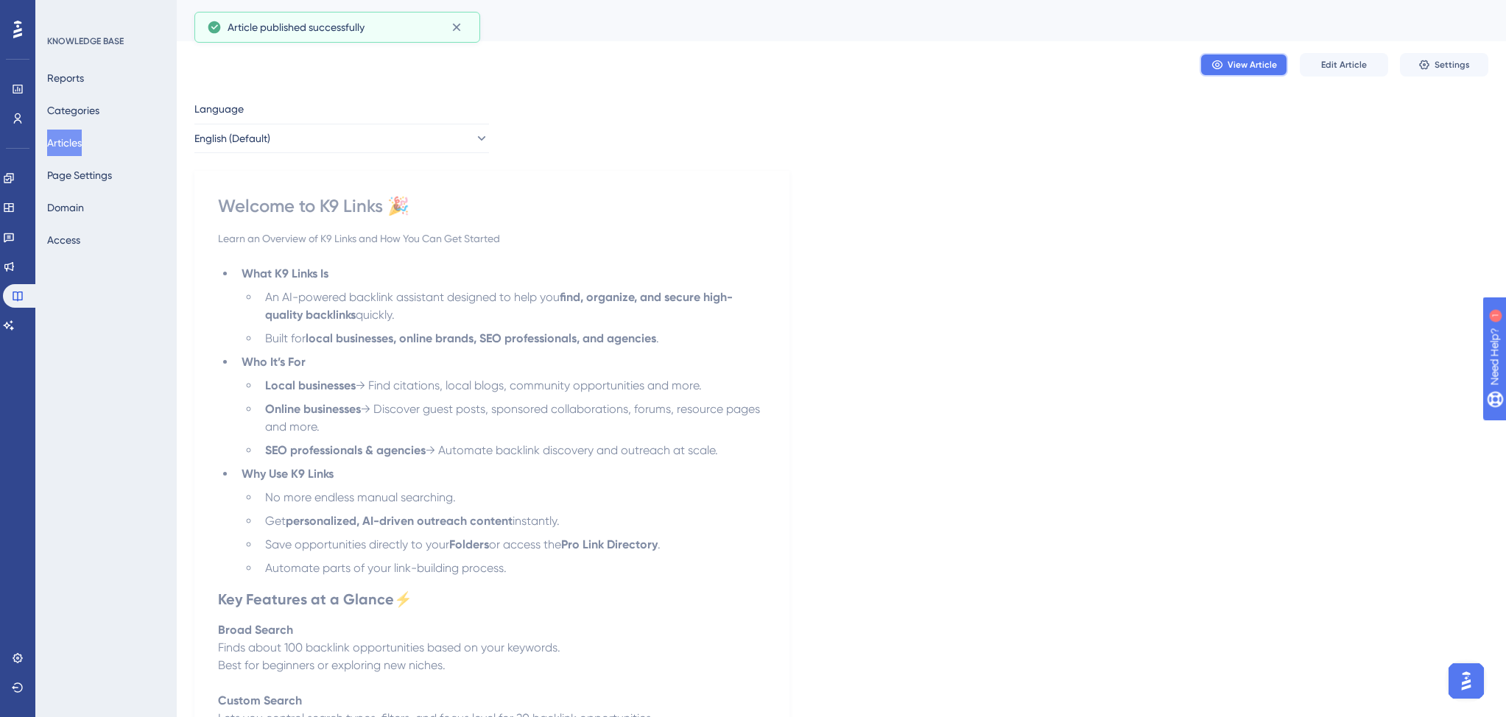
click at [1252, 63] on span "View Article" at bounding box center [1251, 65] width 49 height 12
click at [1354, 73] on button "Edit Article" at bounding box center [1343, 65] width 88 height 24
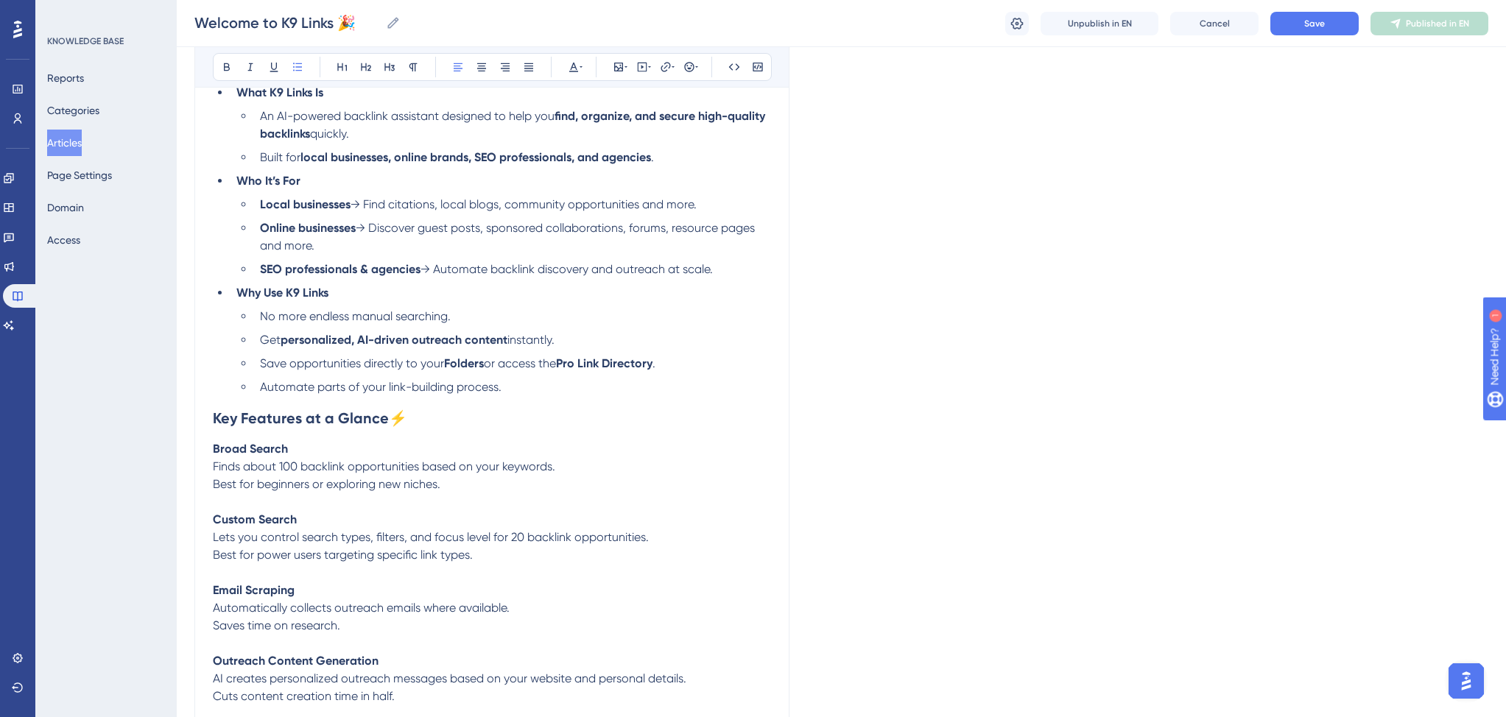
scroll to position [120, 0]
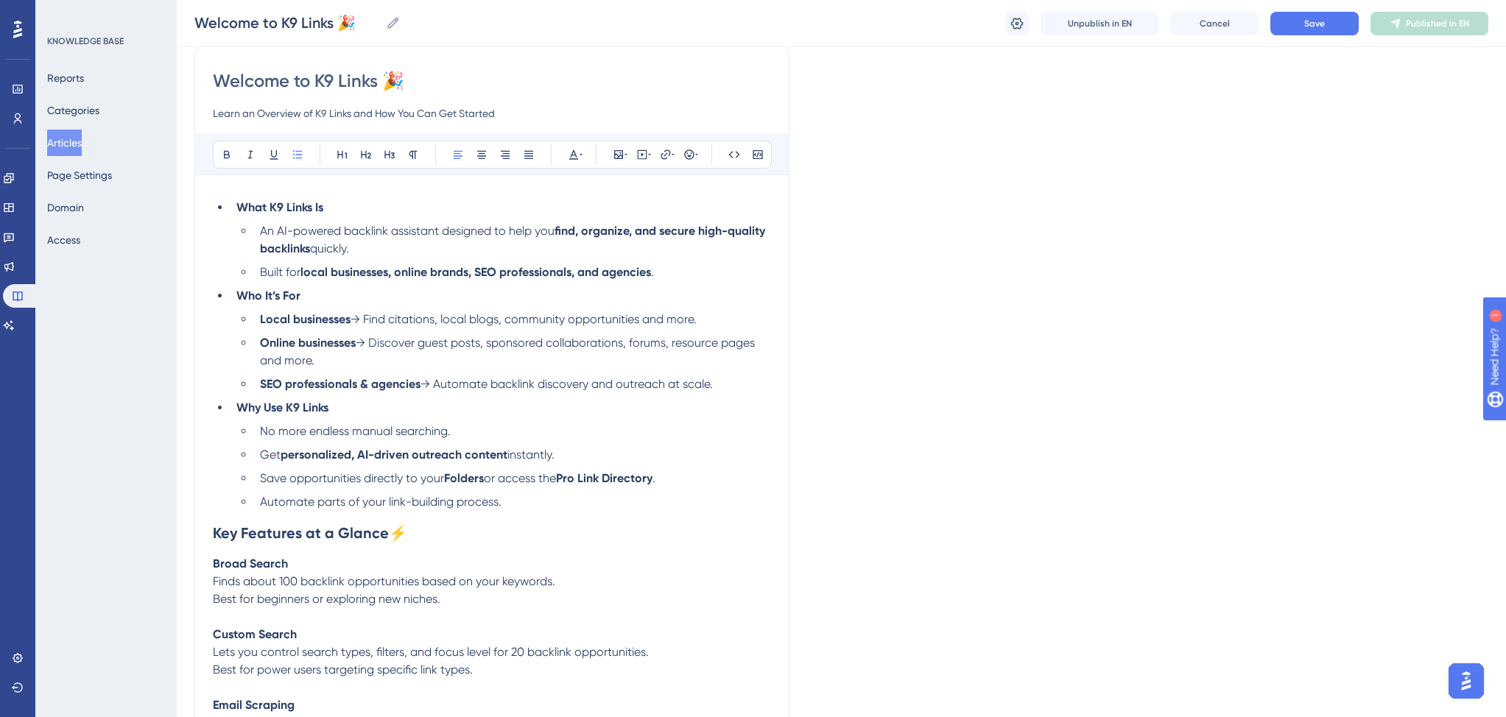
click at [473, 431] on li "No more endless manual searching." at bounding box center [512, 432] width 517 height 18
click at [269, 457] on span "Get" at bounding box center [270, 455] width 21 height 14
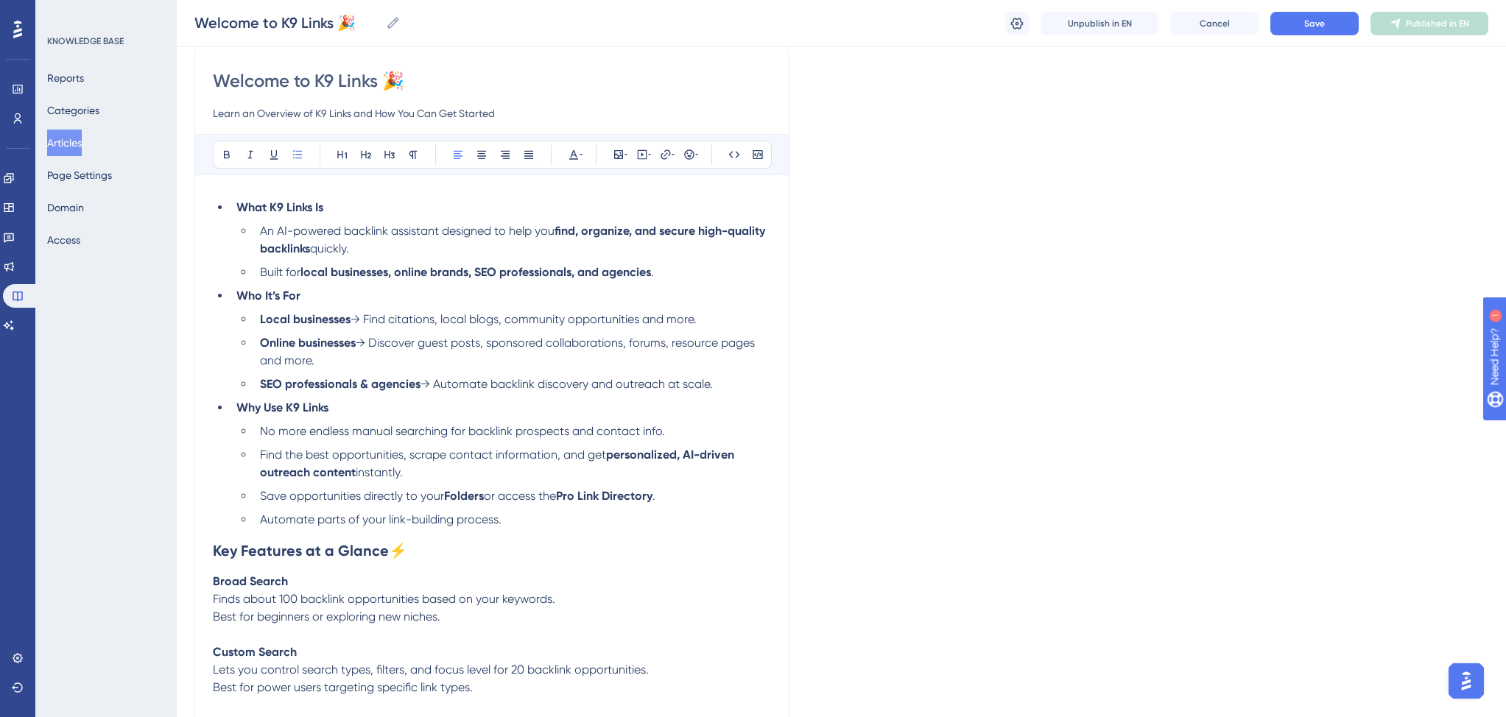
click at [420, 476] on li "Find the best opportunities, scrape contact information, and get personalized, …" at bounding box center [512, 463] width 517 height 35
click at [319, 525] on span "Automate parts of your link-building process." at bounding box center [380, 519] width 241 height 14
click at [654, 523] on li "Automate the most painful parts of your link-building process." at bounding box center [512, 520] width 517 height 18
drag, startPoint x: 353, startPoint y: 434, endPoint x: 660, endPoint y: 433, distance: 306.3
click at [660, 433] on span "No more endless manual searching for backlink prospects and contact info." at bounding box center [462, 431] width 405 height 14
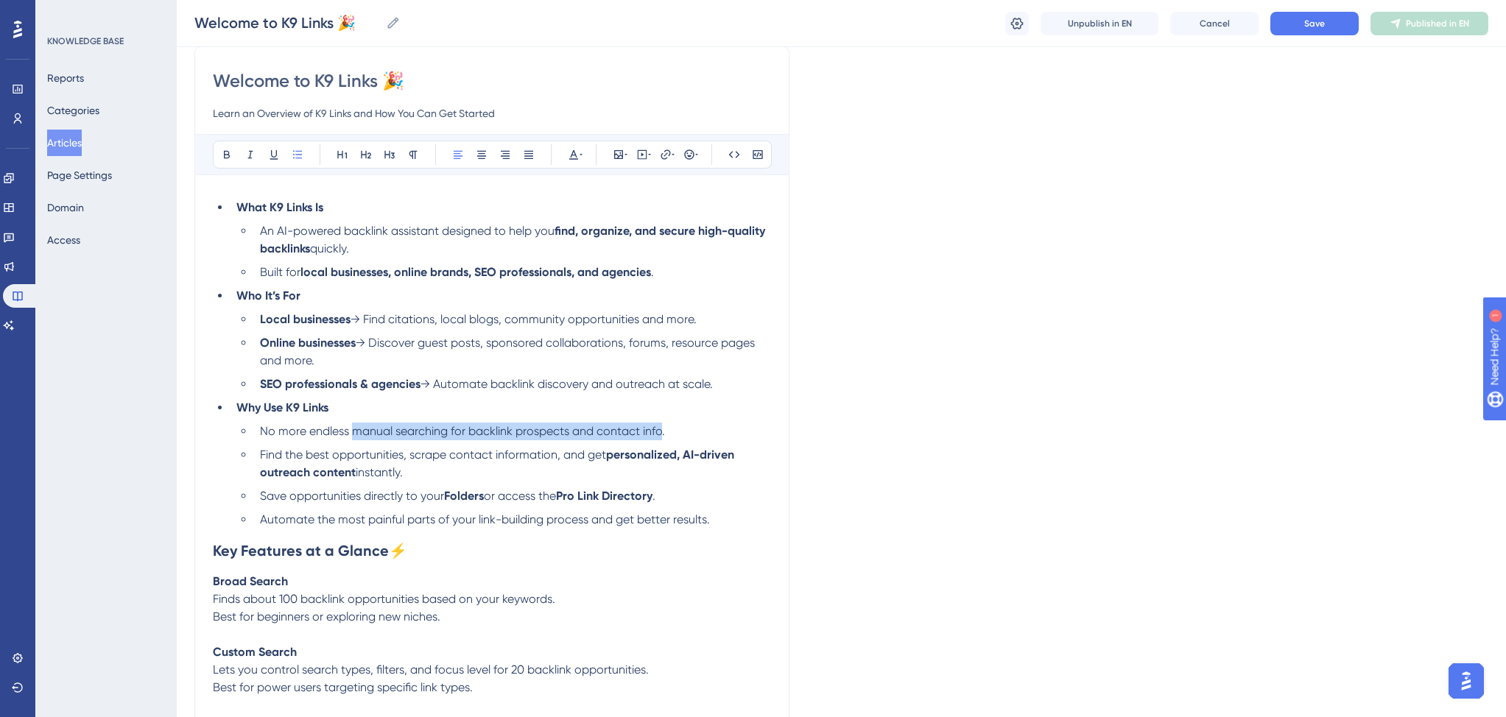
click at [422, 434] on span "No more endless manual searching for backlink prospects and contact info." at bounding box center [462, 431] width 405 height 14
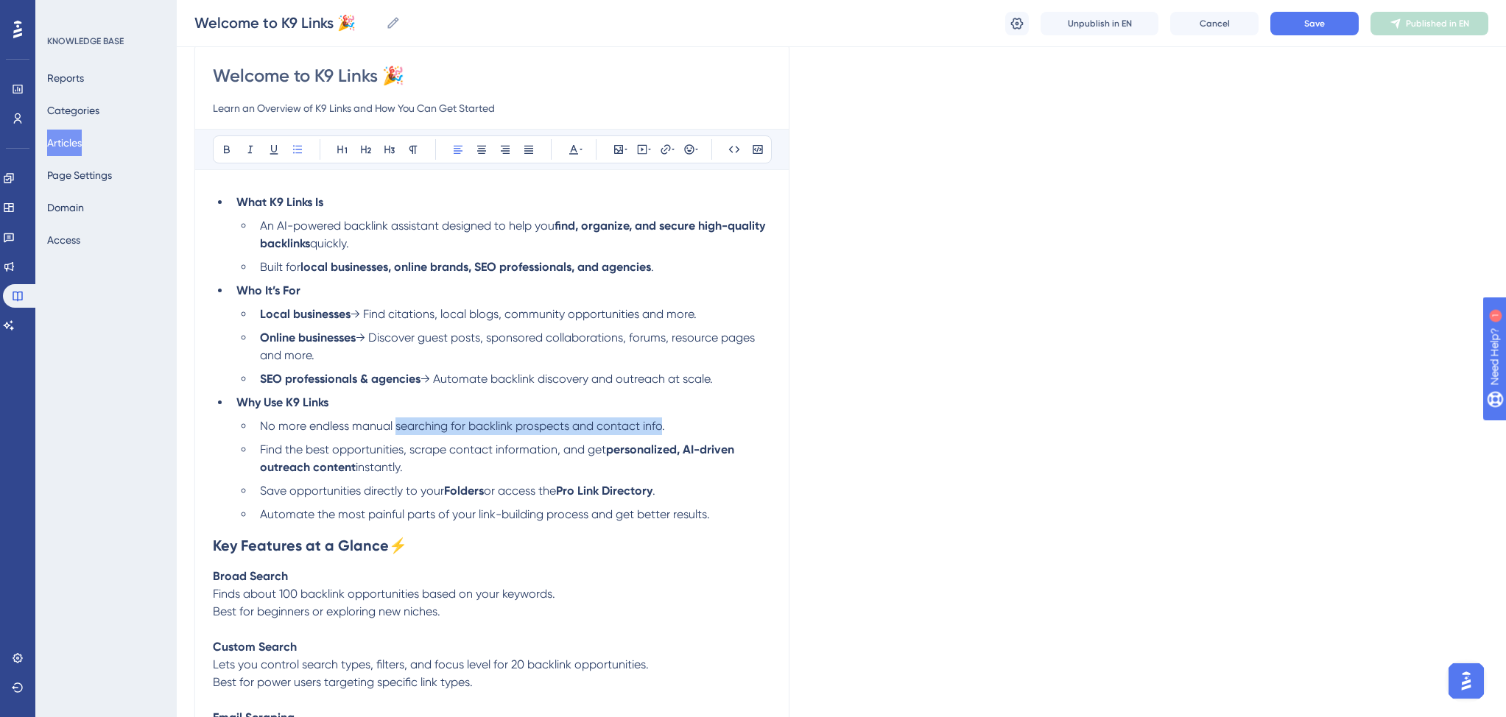
drag, startPoint x: 397, startPoint y: 436, endPoint x: 658, endPoint y: 428, distance: 261.5
click at [658, 428] on span "No more endless manual searching for backlink prospects and contact info." at bounding box center [462, 426] width 405 height 14
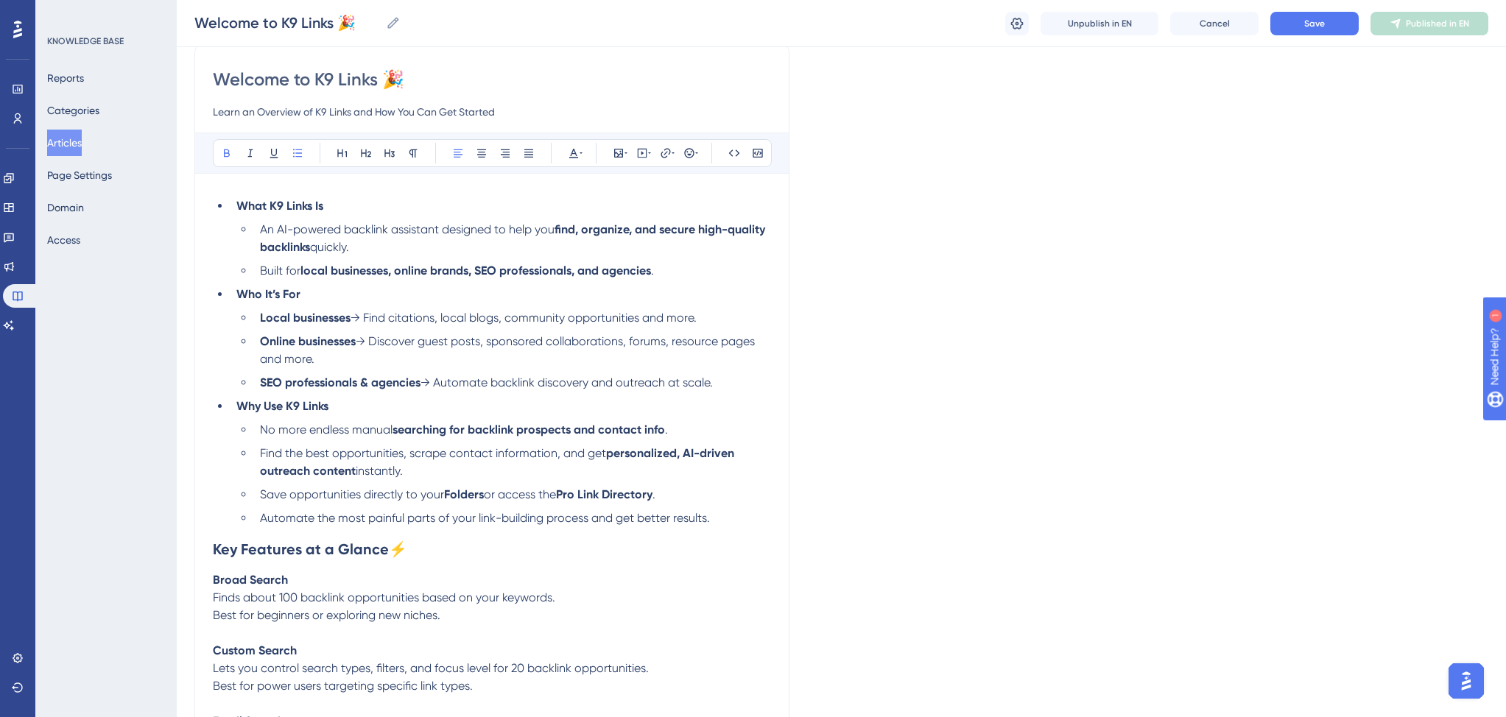
click at [577, 456] on span "Find the best opportunities, scrape contact information, and get" at bounding box center [433, 453] width 346 height 14
drag, startPoint x: 307, startPoint y: 455, endPoint x: 402, endPoint y: 455, distance: 95.0
click at [402, 455] on span "Find the best opportunities, scrape contact information, and get" at bounding box center [433, 453] width 346 height 14
drag, startPoint x: 412, startPoint y: 458, endPoint x: 497, endPoint y: 454, distance: 84.7
click at [497, 454] on span ", scrape contact information, and get" at bounding box center [504, 453] width 202 height 14
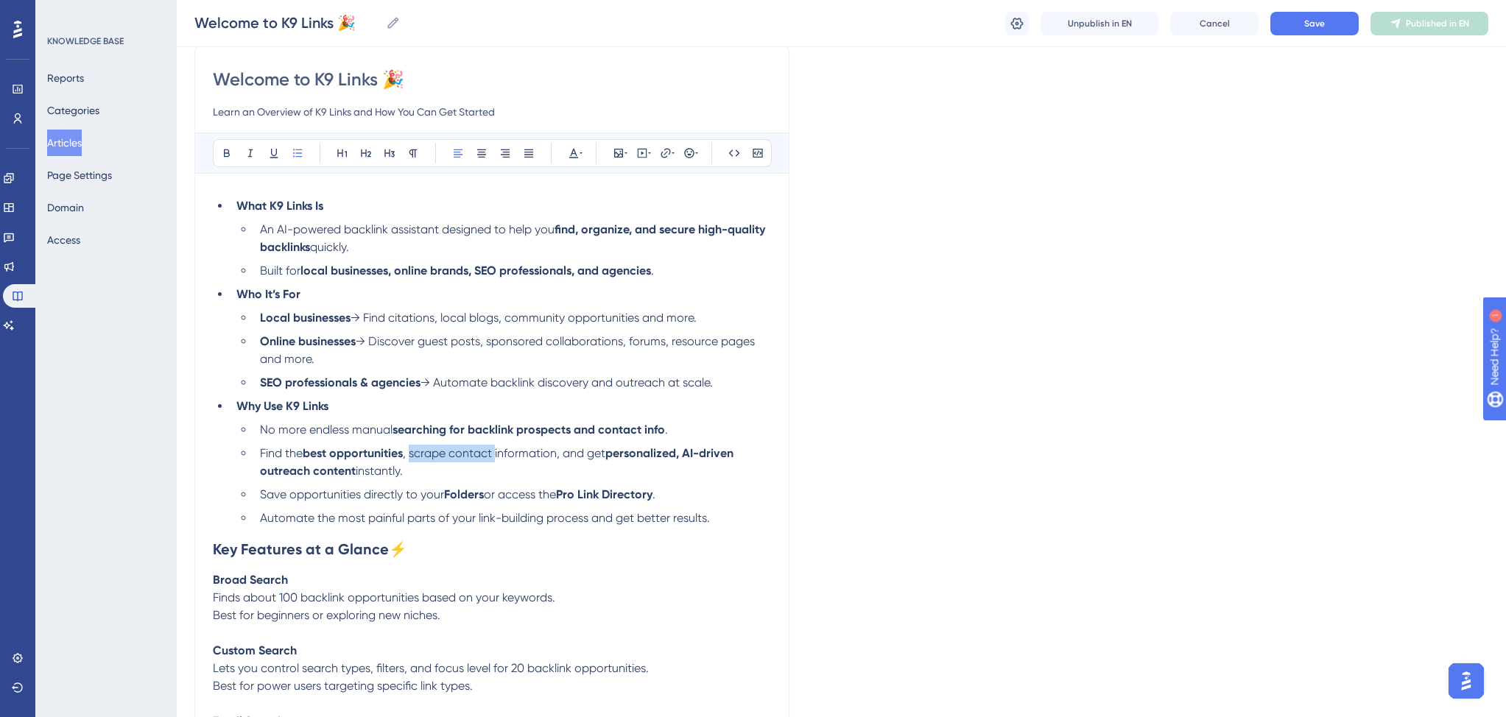
click at [477, 459] on span ", scrape contact information, and get" at bounding box center [504, 453] width 202 height 14
drag, startPoint x: 453, startPoint y: 459, endPoint x: 551, endPoint y: 457, distance: 97.9
click at [551, 457] on span ", scrape contact information, and get" at bounding box center [504, 453] width 202 height 14
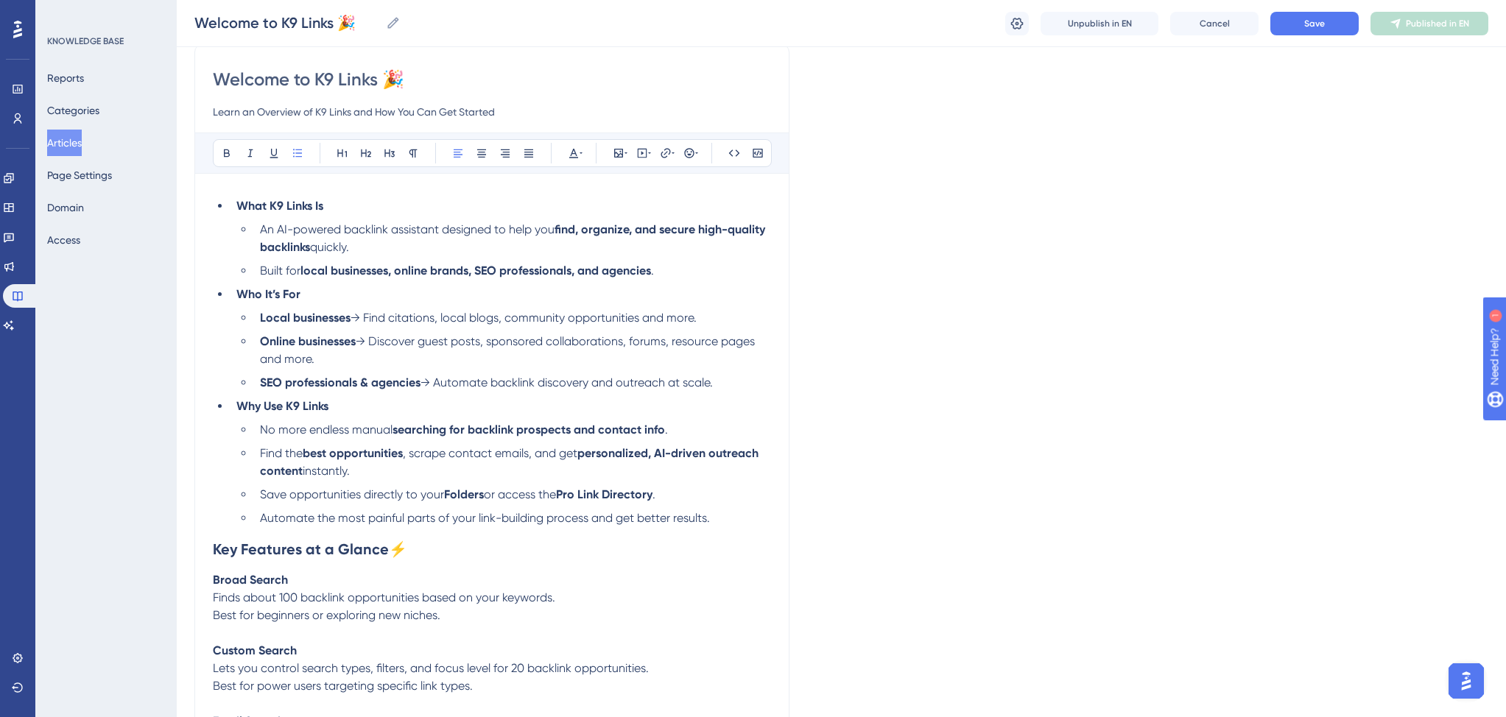
click at [414, 459] on span ", scrape contact emails, and get" at bounding box center [490, 453] width 174 height 14
click at [586, 486] on ul "No more endless manual searching for backlink prospects and contact info . Find…" at bounding box center [503, 474] width 534 height 106
click at [529, 473] on li "Find the best opportunities , scrape contact emails , and get personalized, AI-…" at bounding box center [512, 462] width 517 height 35
click at [656, 460] on strong "personalized, AI-driven outreach content" at bounding box center [510, 462] width 501 height 32
click at [654, 459] on strong "personalized, AI-driven outreach content" at bounding box center [510, 462] width 501 height 32
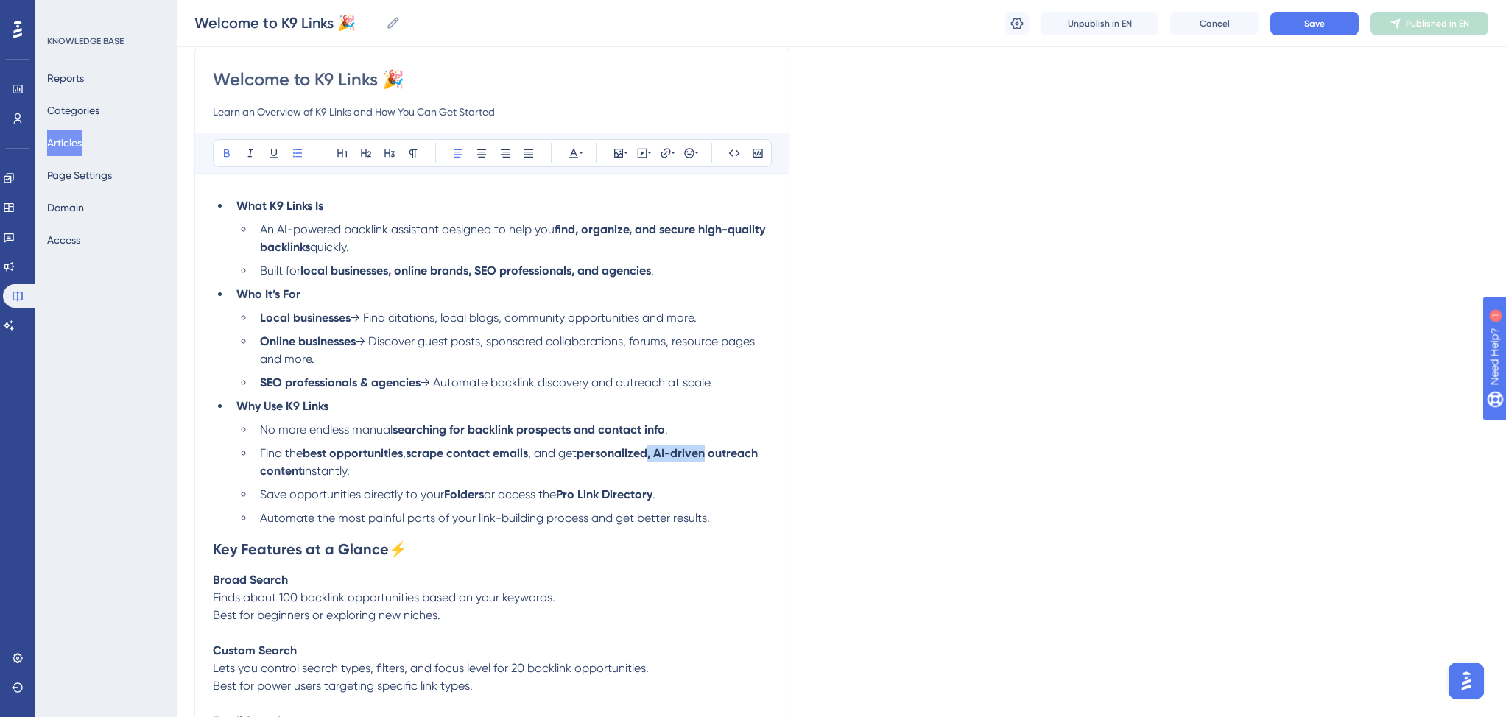
click at [713, 456] on strong "personalized, AI-driven outreach content" at bounding box center [510, 462] width 501 height 32
click at [406, 480] on li "Find the best opportunities , scrape contact emails , and get personalized outr…" at bounding box center [512, 462] width 517 height 35
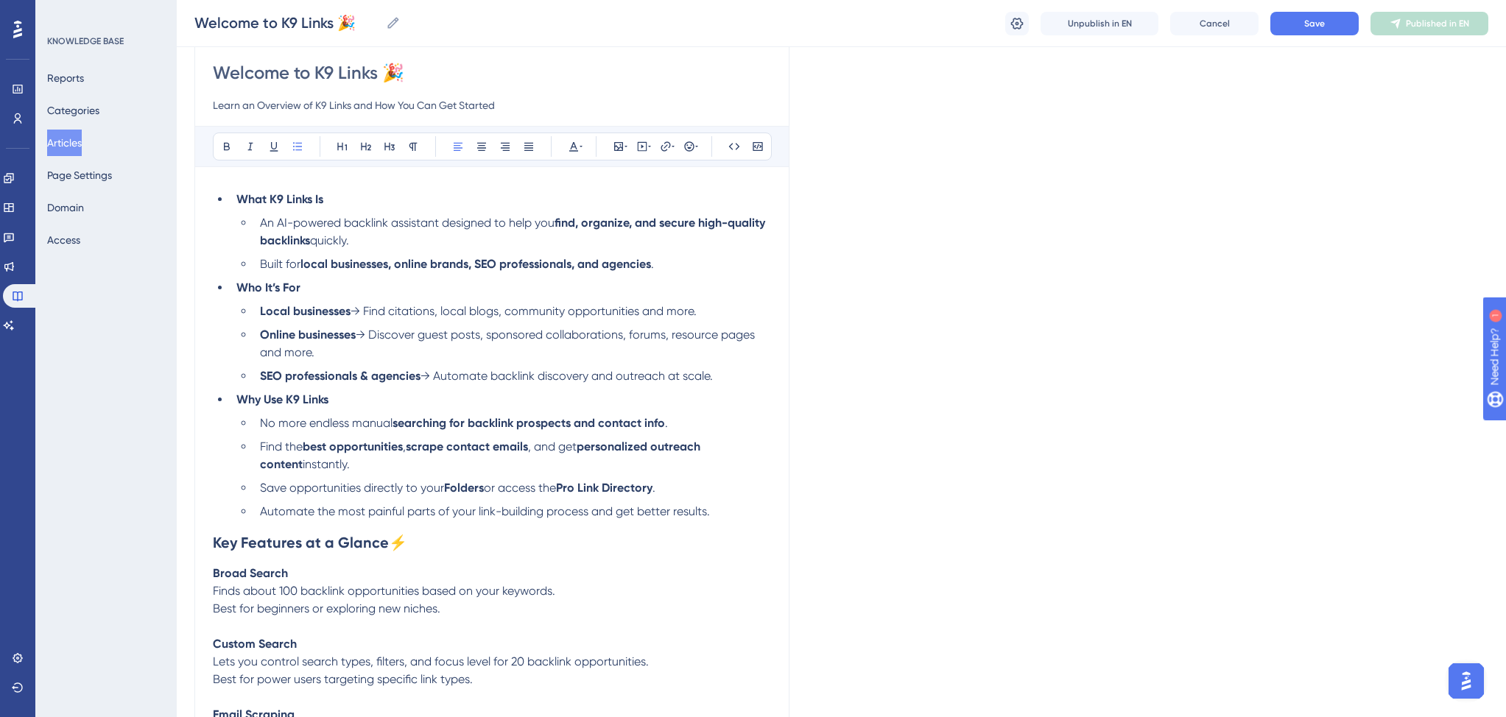
click at [262, 515] on span "Automate the most painful parts of your link-building process and get better re…" at bounding box center [485, 511] width 450 height 14
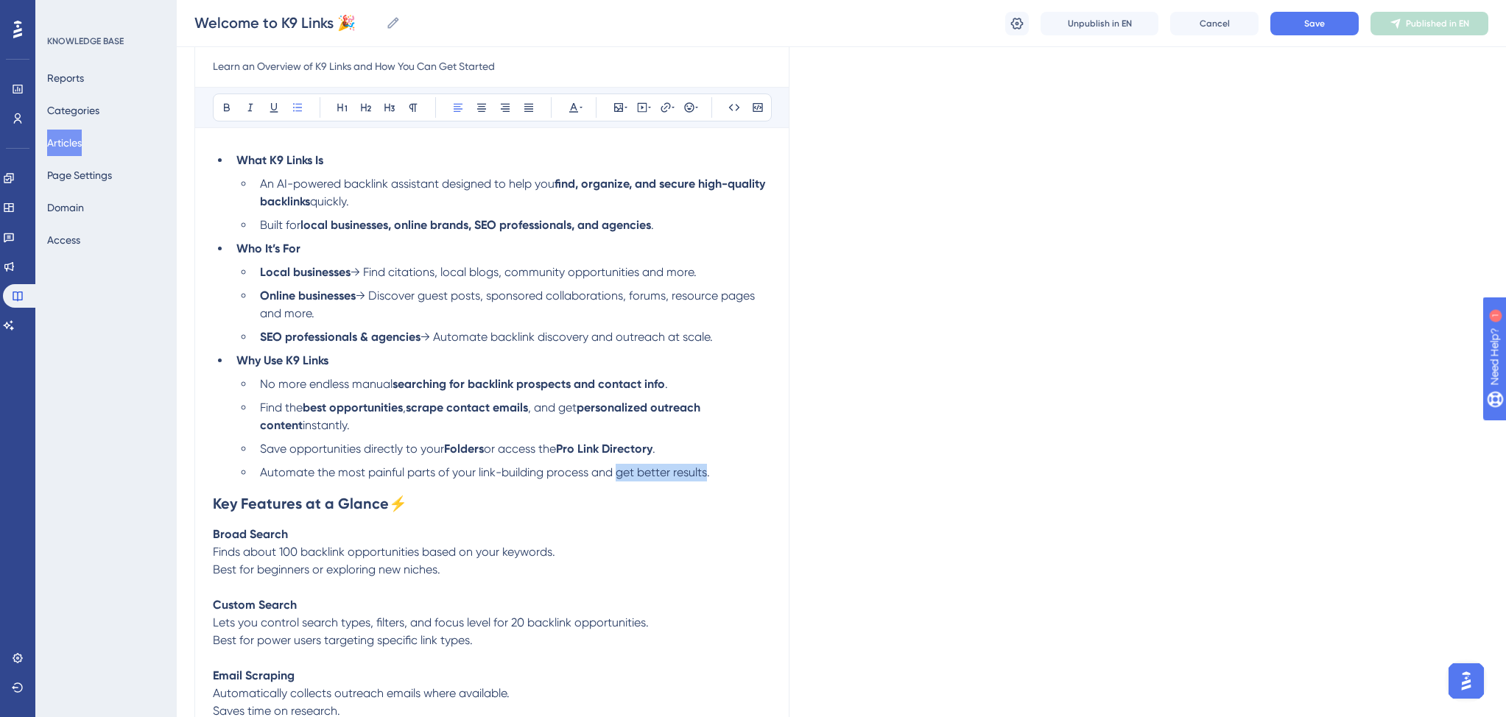
drag, startPoint x: 617, startPoint y: 480, endPoint x: 705, endPoint y: 474, distance: 87.8
click at [705, 474] on span "Automate the most painful parts of your link-building process and get better re…" at bounding box center [485, 472] width 450 height 14
click at [738, 475] on li "Automate the most painful parts of your link-building process and get better re…" at bounding box center [512, 473] width 517 height 18
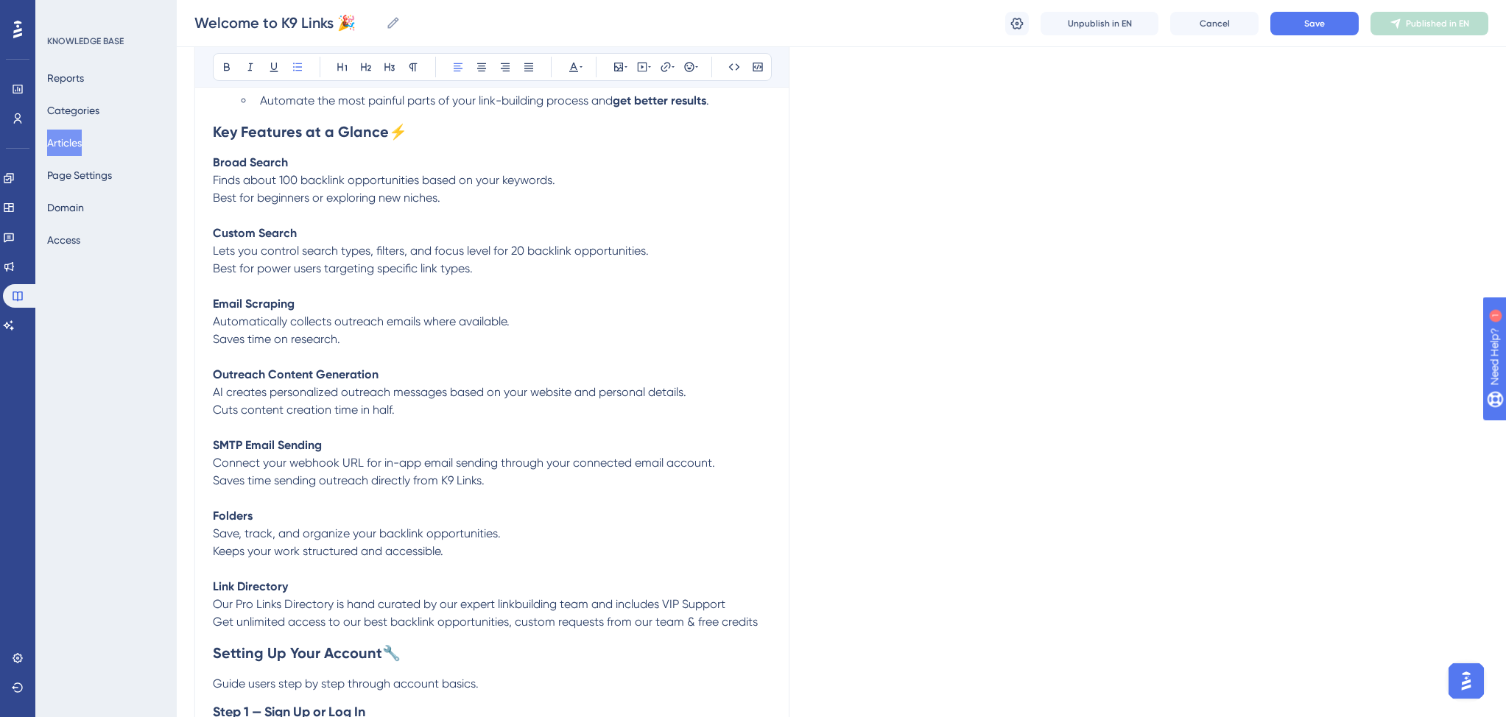
scroll to position [0, 0]
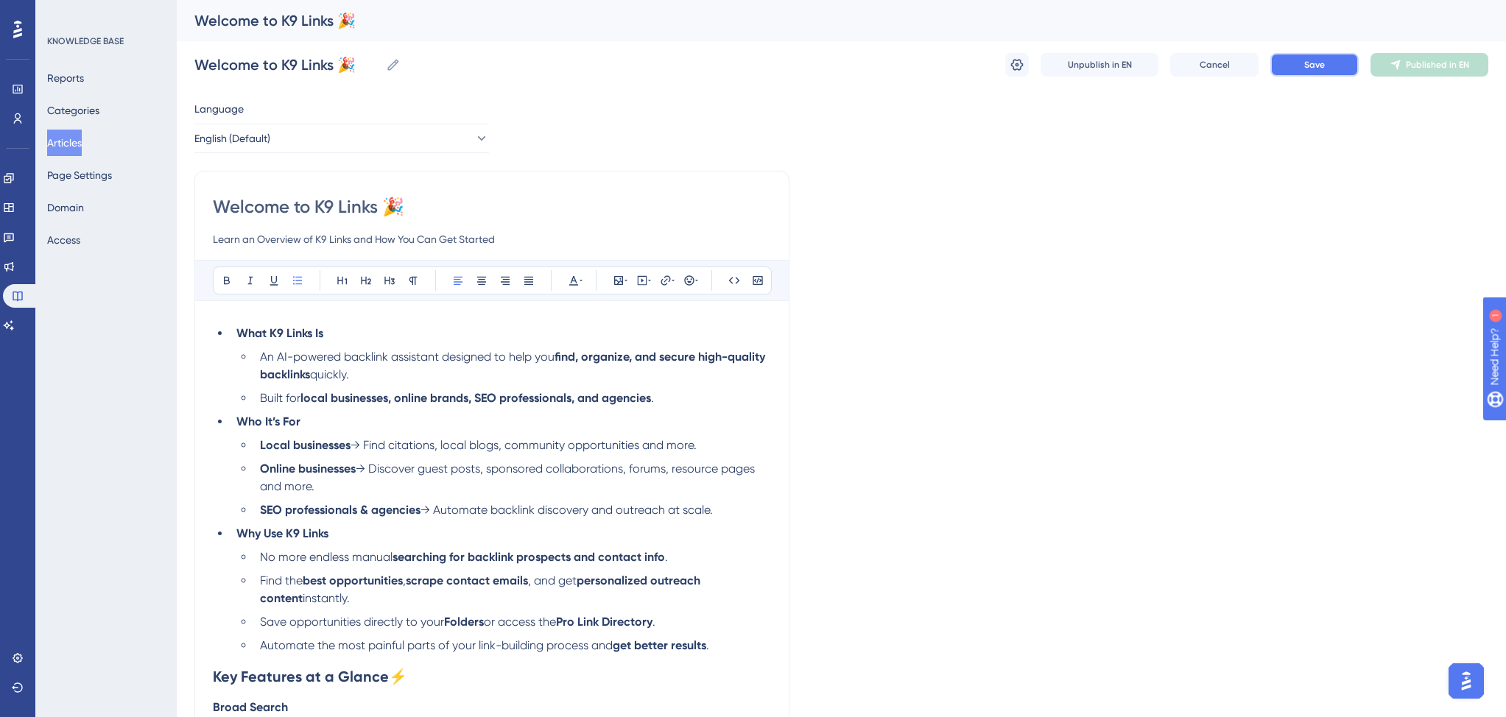
click at [1330, 63] on button "Save" at bounding box center [1314, 65] width 88 height 24
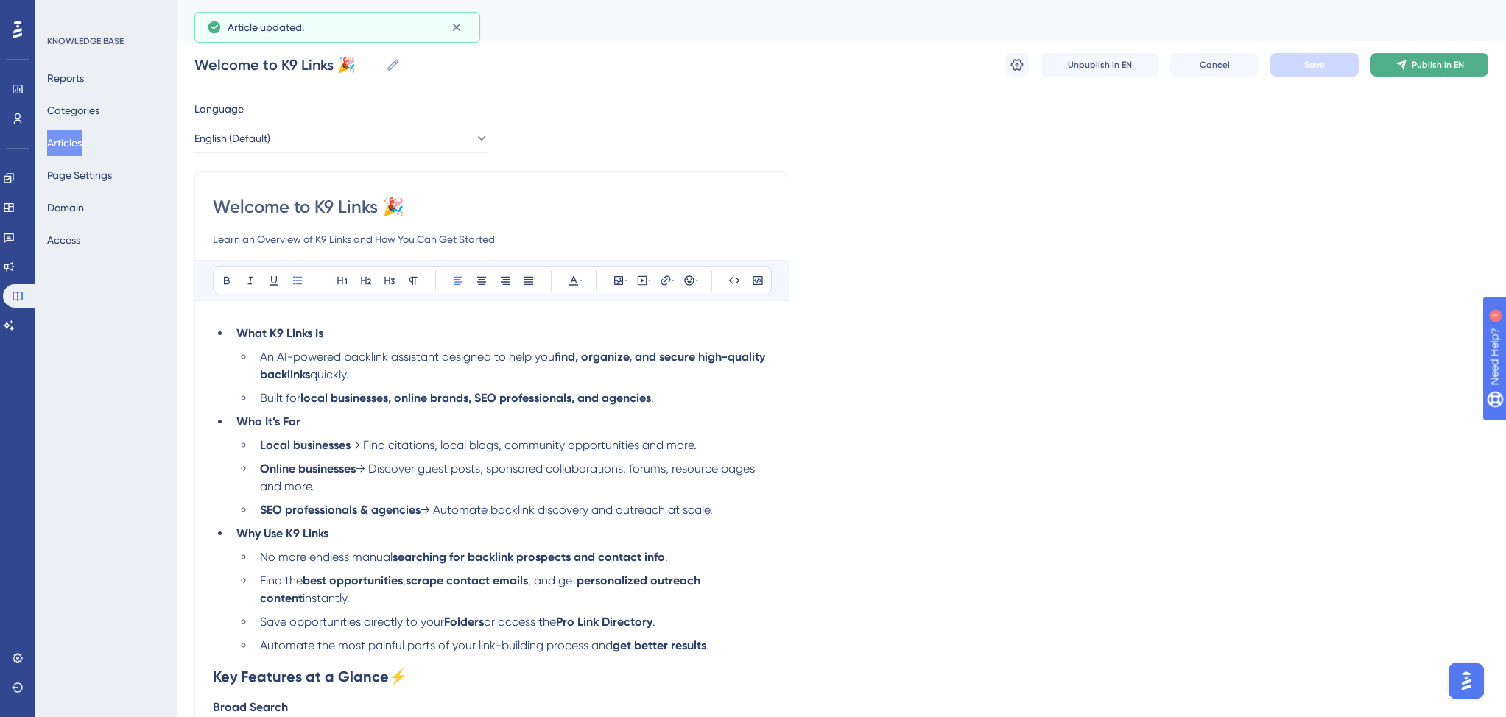
click at [1401, 63] on icon at bounding box center [1401, 65] width 12 height 12
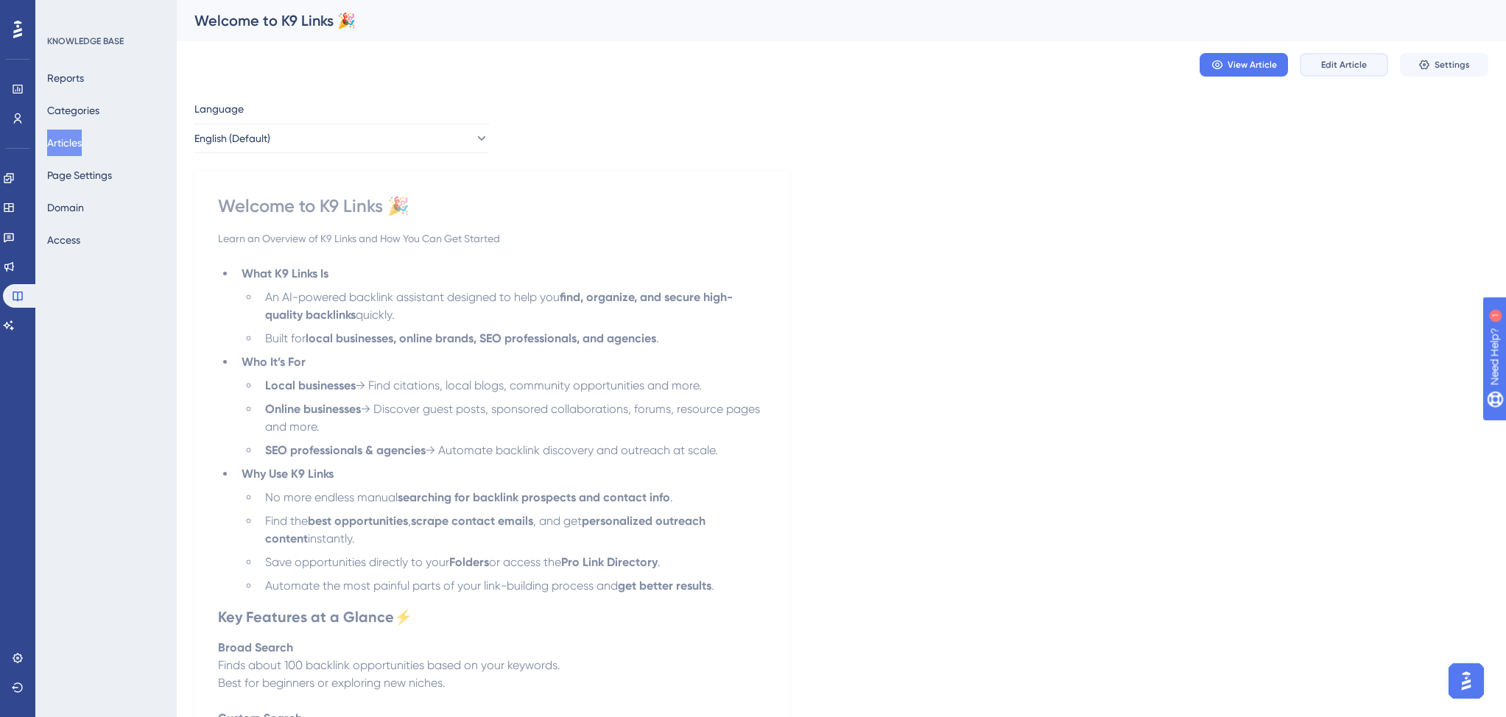
click at [1336, 65] on span "Edit Article" at bounding box center [1344, 65] width 46 height 12
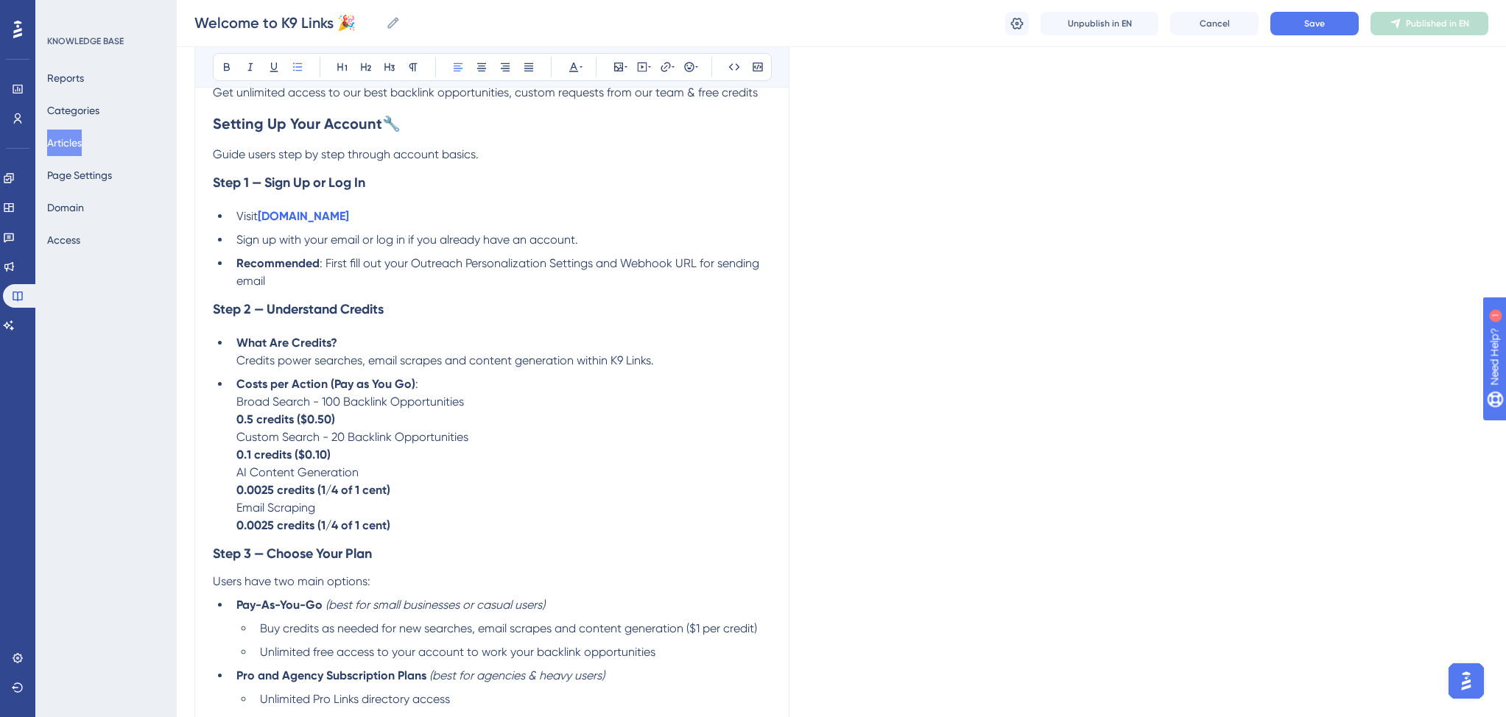
scroll to position [1045, 0]
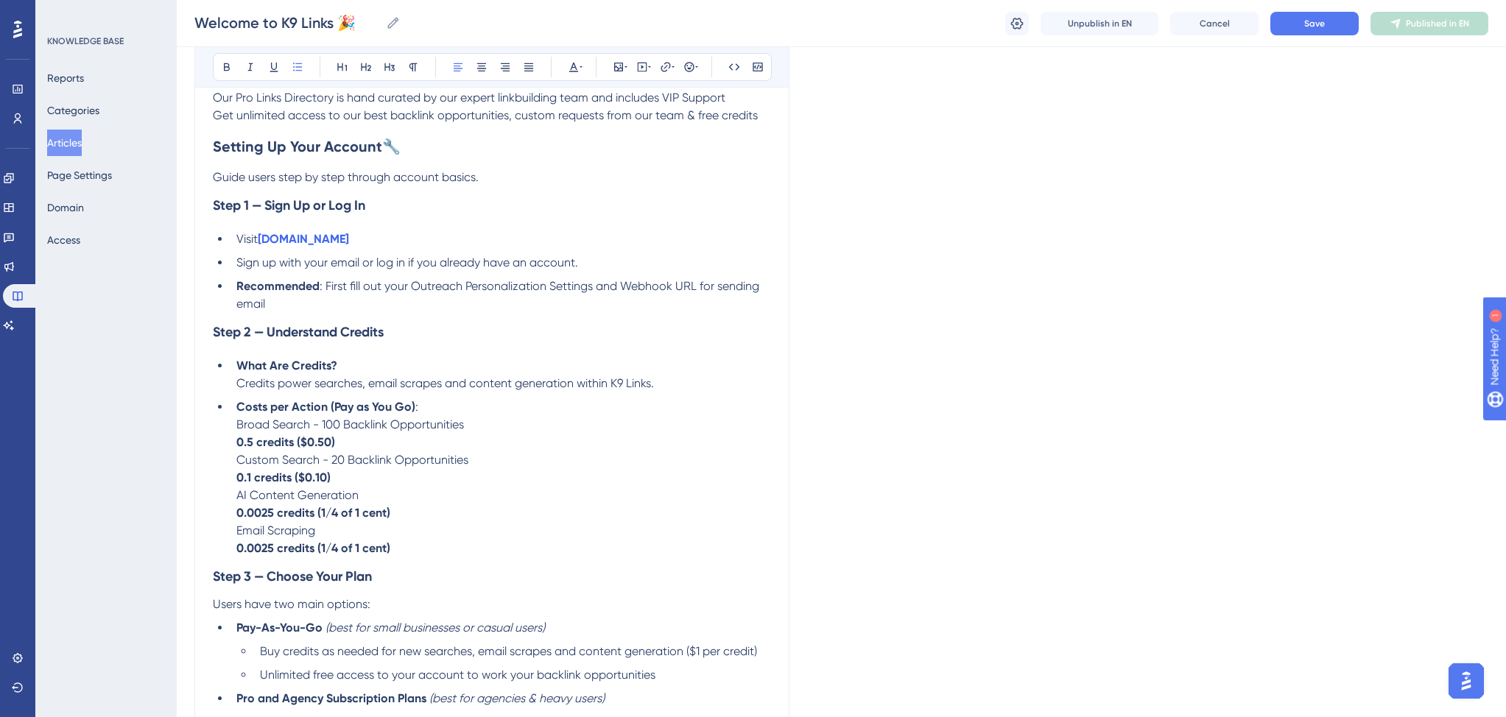
click at [450, 420] on li "Costs per Action (Pay as You Go) : Broad Search - 100 Backlink Opportunities 0.…" at bounding box center [500, 477] width 540 height 159
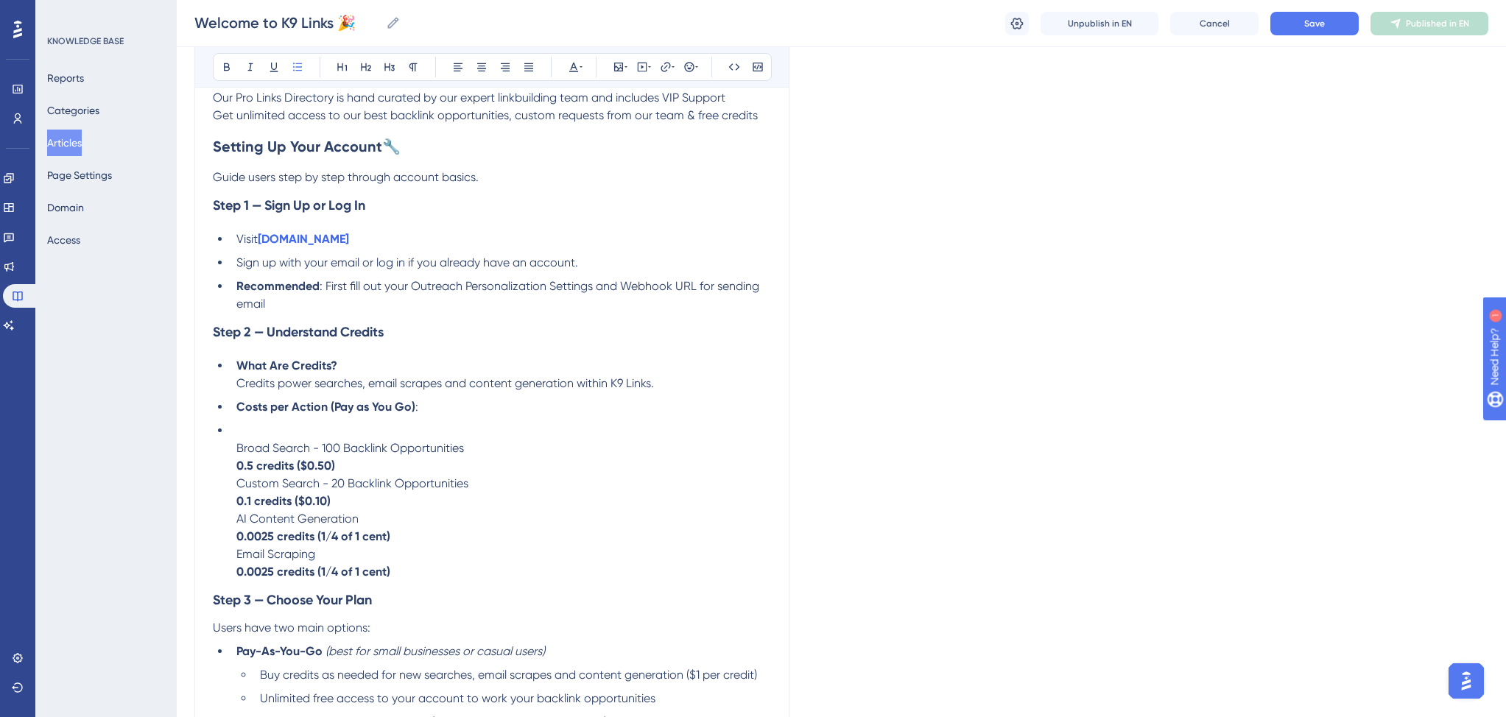
click at [237, 473] on strong "0.5 credits ($0.50)" at bounding box center [285, 466] width 99 height 14
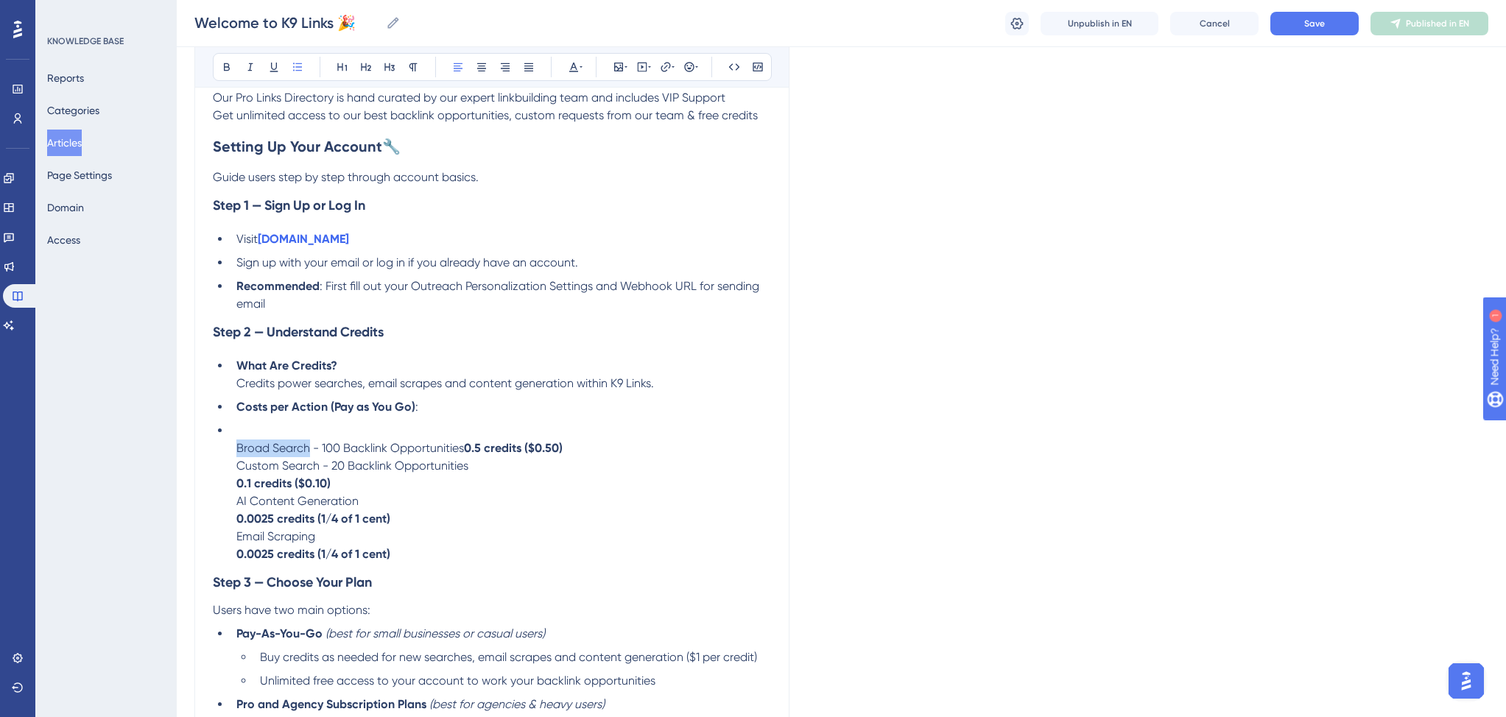
drag, startPoint x: 236, startPoint y: 458, endPoint x: 309, endPoint y: 456, distance: 72.9
click at [309, 455] on span "Broad Search - 100 Backlink Opportunities" at bounding box center [349, 448] width 227 height 14
click at [649, 461] on li "Broad Search - 100 Backlink Opportunities 0.5 credits ($0.50) Custom Search - 2…" at bounding box center [500, 492] width 540 height 141
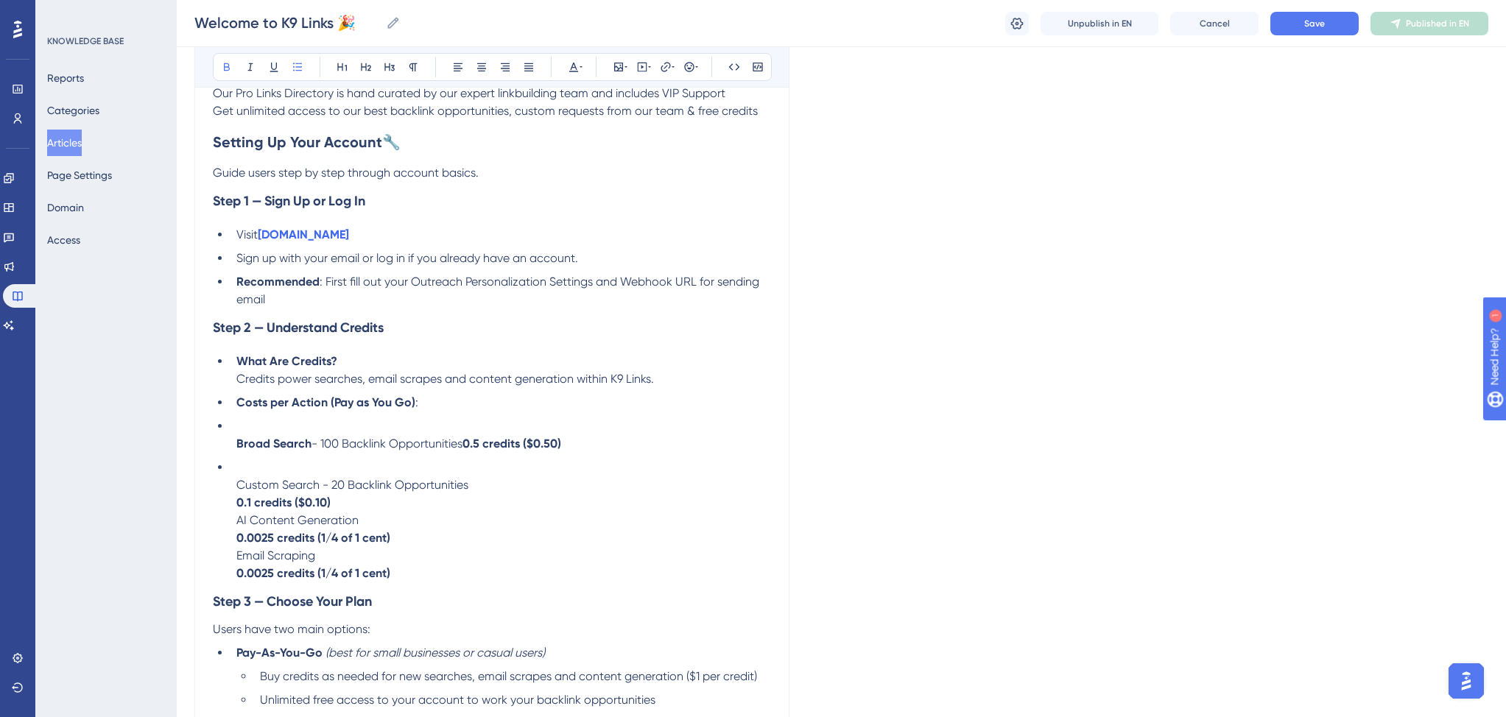
click at [242, 435] on li "Broad Search - 100 Backlink Opportunities 0.5 credits ($0.50)" at bounding box center [500, 434] width 540 height 35
click at [298, 67] on icon at bounding box center [297, 67] width 9 height 8
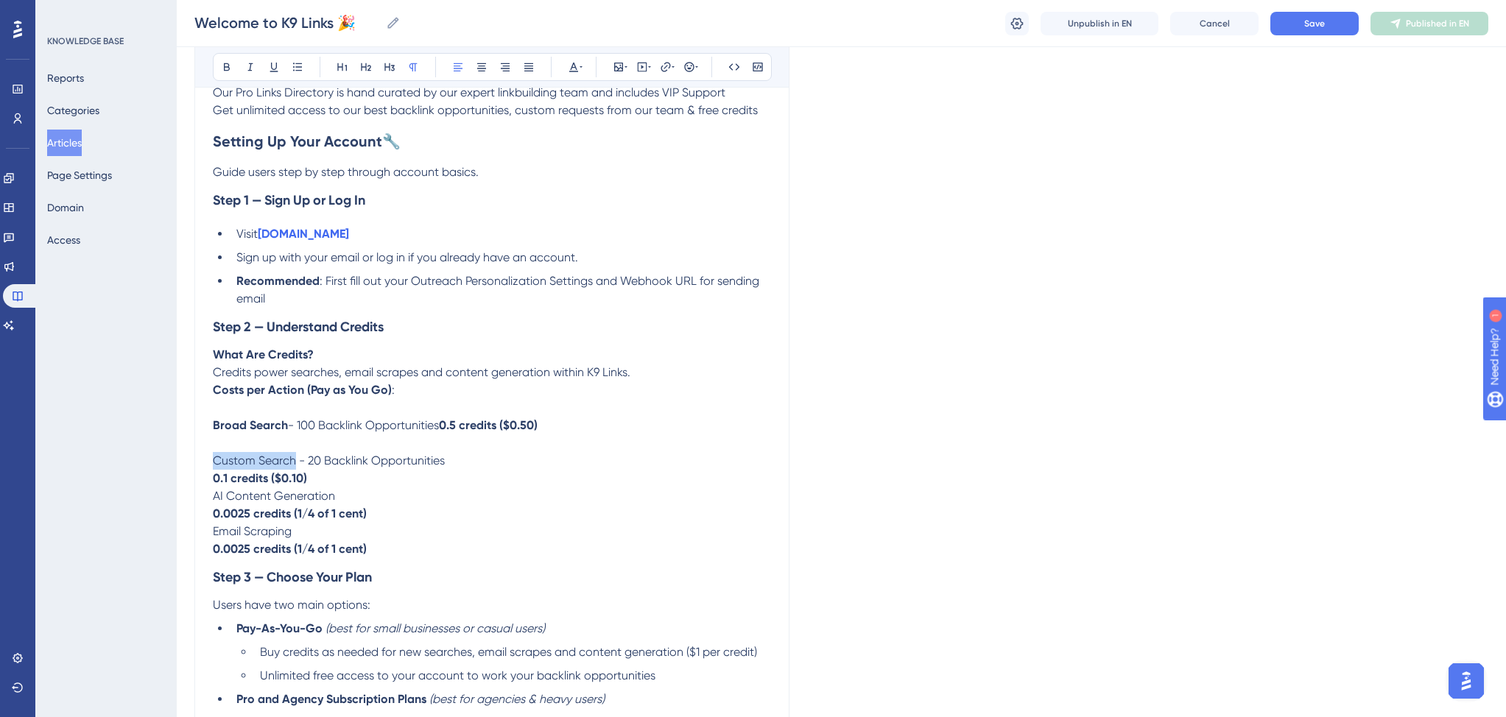
drag, startPoint x: 294, startPoint y: 471, endPoint x: 180, endPoint y: 469, distance: 114.1
click at [183, 469] on div "Performance Users Engagement Widgets Feedback Product Updates Knowledge Base AI…" at bounding box center [841, 207] width 1329 height 2516
click at [213, 486] on strong "0.1 credits ($0.10)" at bounding box center [260, 479] width 94 height 14
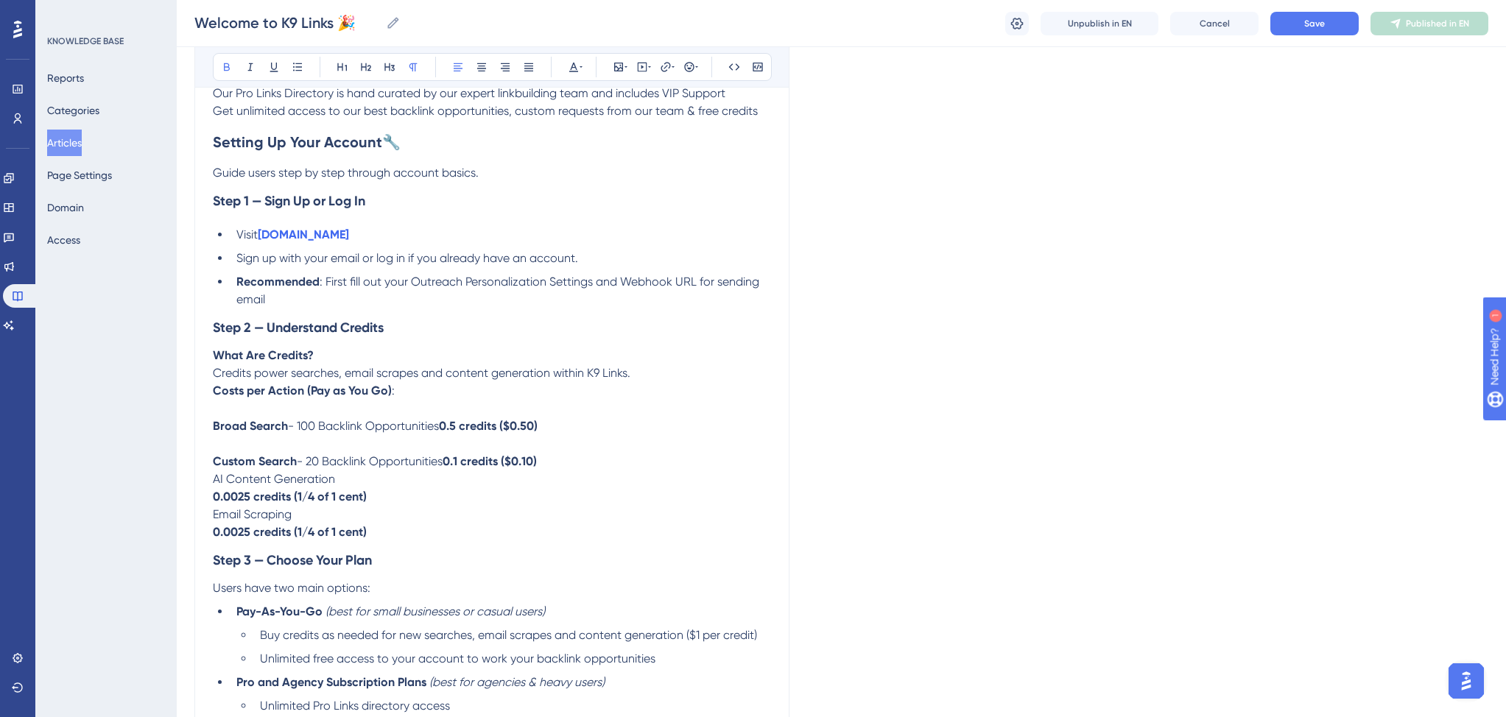
click at [215, 486] on span "AI Content Generation" at bounding box center [274, 479] width 122 height 14
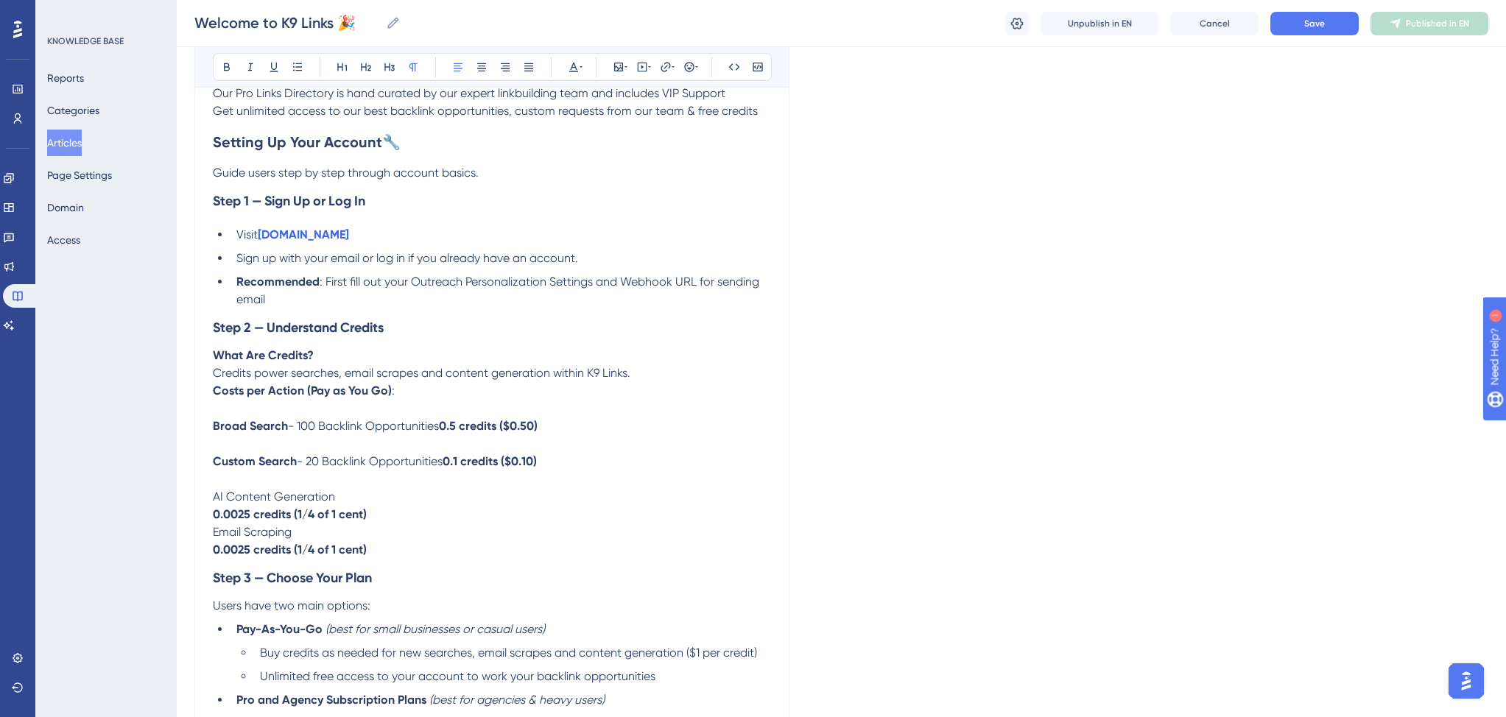
click at [213, 520] on strong "0.0025 credits (1/4 of 1 cent)" at bounding box center [290, 514] width 154 height 14
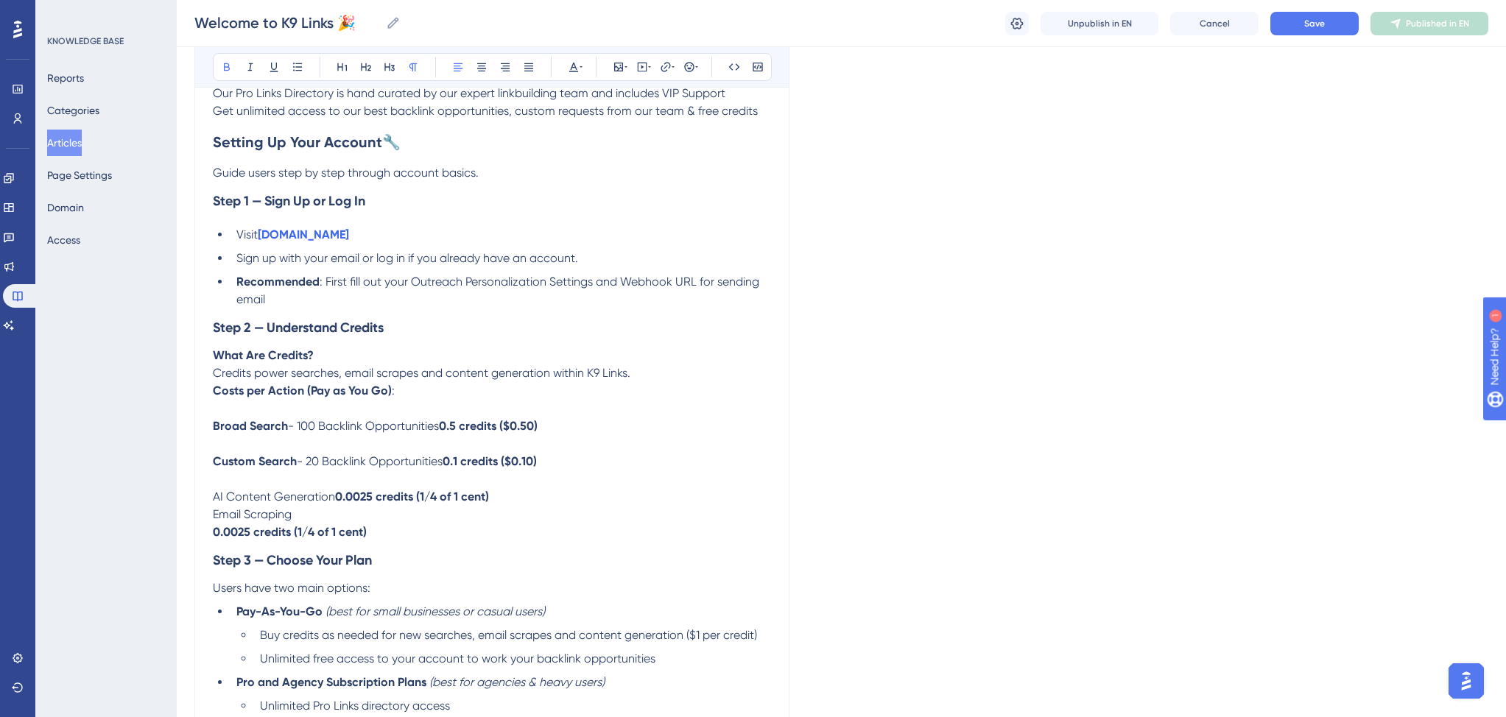
click at [213, 521] on span "Email Scraping" at bounding box center [252, 514] width 79 height 14
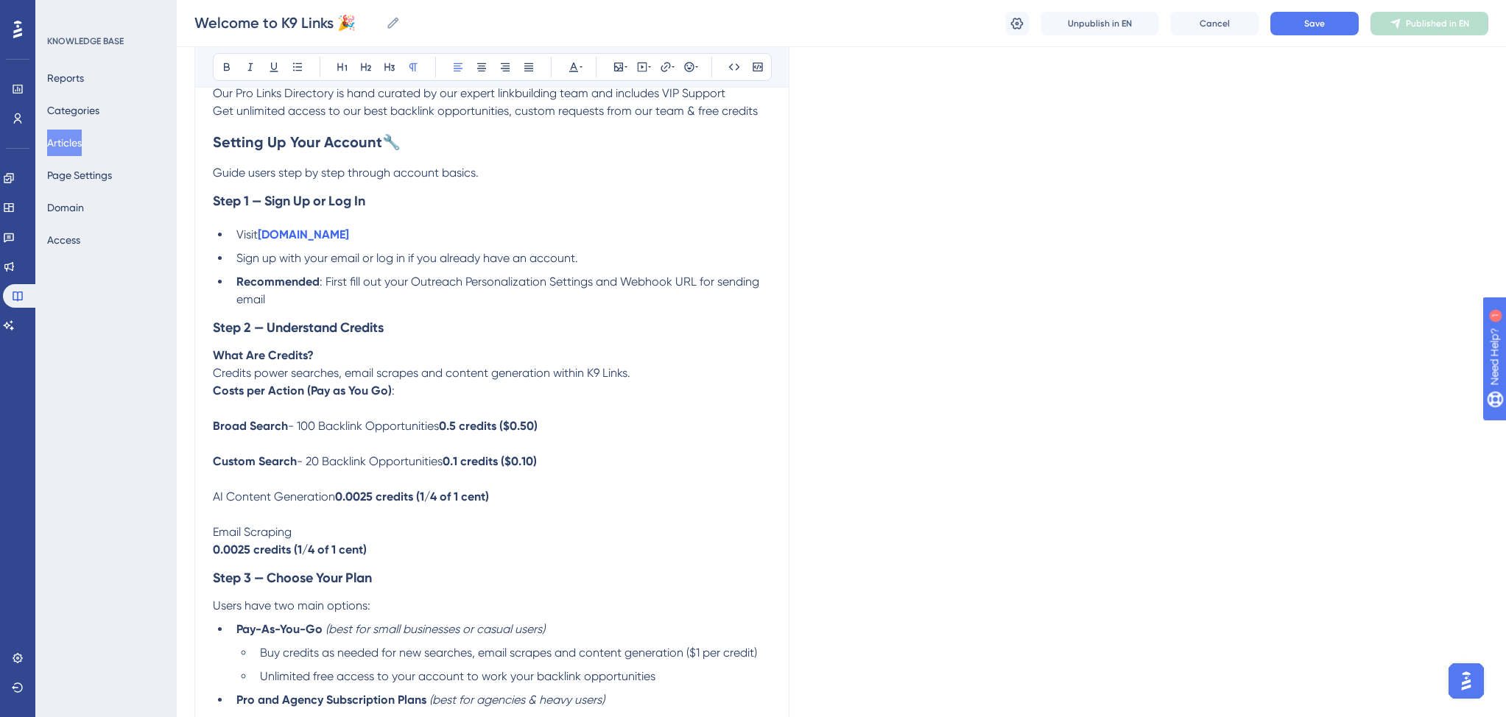
click at [215, 557] on strong "0.0025 credits (1/4 of 1 cent)" at bounding box center [290, 550] width 154 height 14
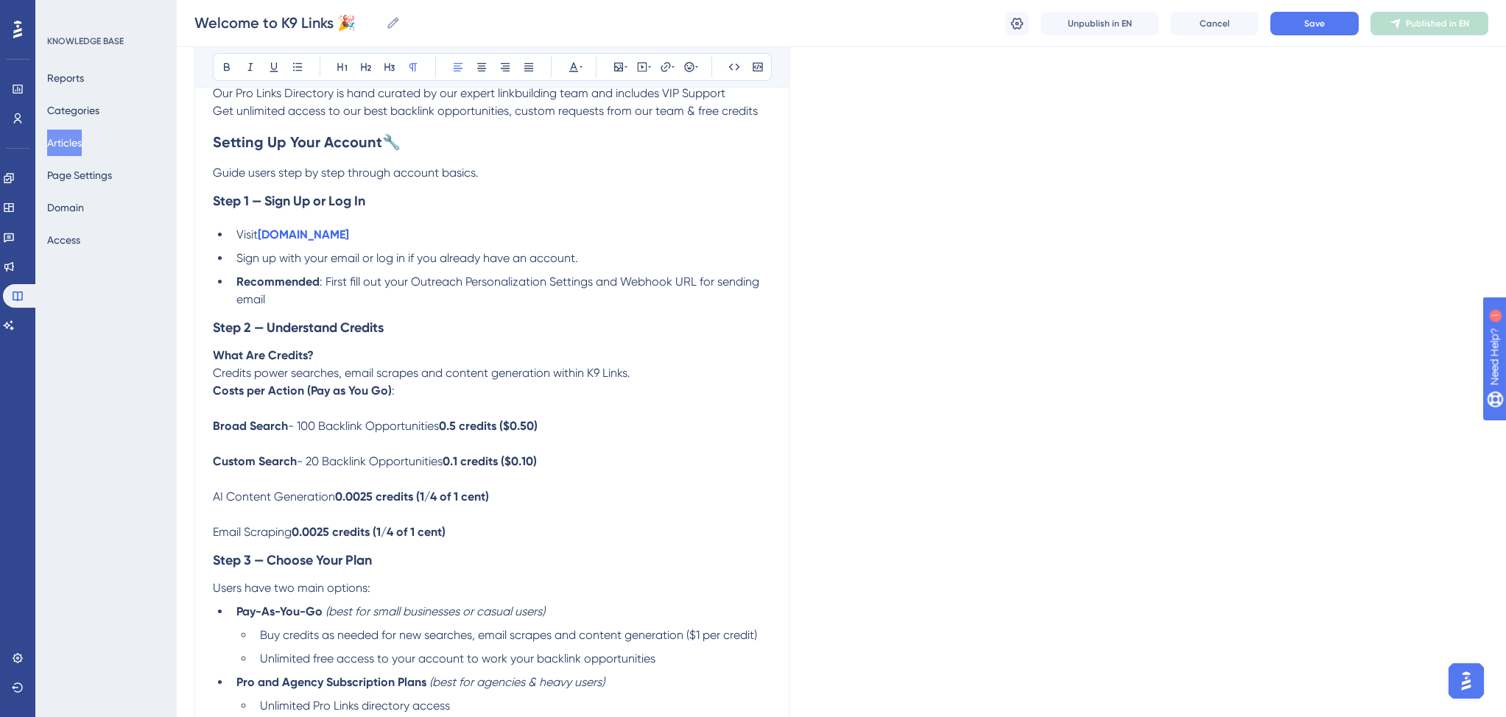
drag, startPoint x: 557, startPoint y: 433, endPoint x: 202, endPoint y: 434, distance: 355.6
click at [202, 434] on div "Welcome to K9 Links 🎉 Learn an Overview of K9 Links and How You Can Get Started…" at bounding box center [491, 226] width 595 height 2222
drag, startPoint x: 549, startPoint y: 470, endPoint x: 206, endPoint y: 469, distance: 343.1
click at [208, 469] on div "Welcome to K9 Links 🎉 Learn an Overview of K9 Links and How You Can Get Started…" at bounding box center [491, 226] width 595 height 2222
drag, startPoint x: 467, startPoint y: 502, endPoint x: 200, endPoint y: 498, distance: 266.5
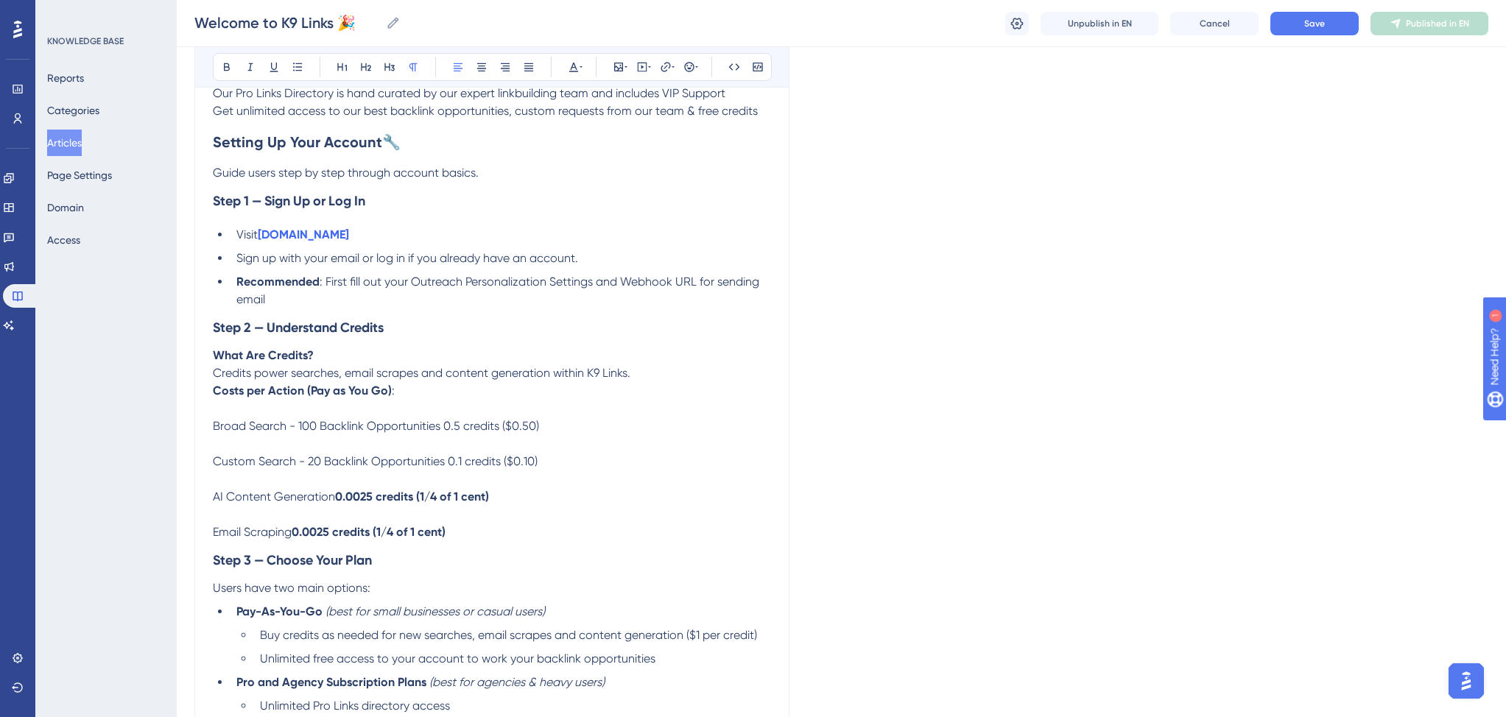
click at [200, 498] on div "Welcome to K9 Links 🎉 Learn an Overview of K9 Links and How You Can Get Started…" at bounding box center [491, 226] width 595 height 2222
drag, startPoint x: 461, startPoint y: 541, endPoint x: 207, endPoint y: 536, distance: 254.0
click at [207, 536] on div "Welcome to K9 Links 🎉 Learn an Overview of K9 Links and How You Can Get Started…" at bounding box center [491, 226] width 595 height 2222
click at [473, 541] on p "Email Scraping 0.0025 credits (1/4 of 1 cent)" at bounding box center [492, 532] width 558 height 18
click at [645, 382] on p "What Are Credits? Credits power searches, email scrapes and content generation …" at bounding box center [492, 364] width 558 height 35
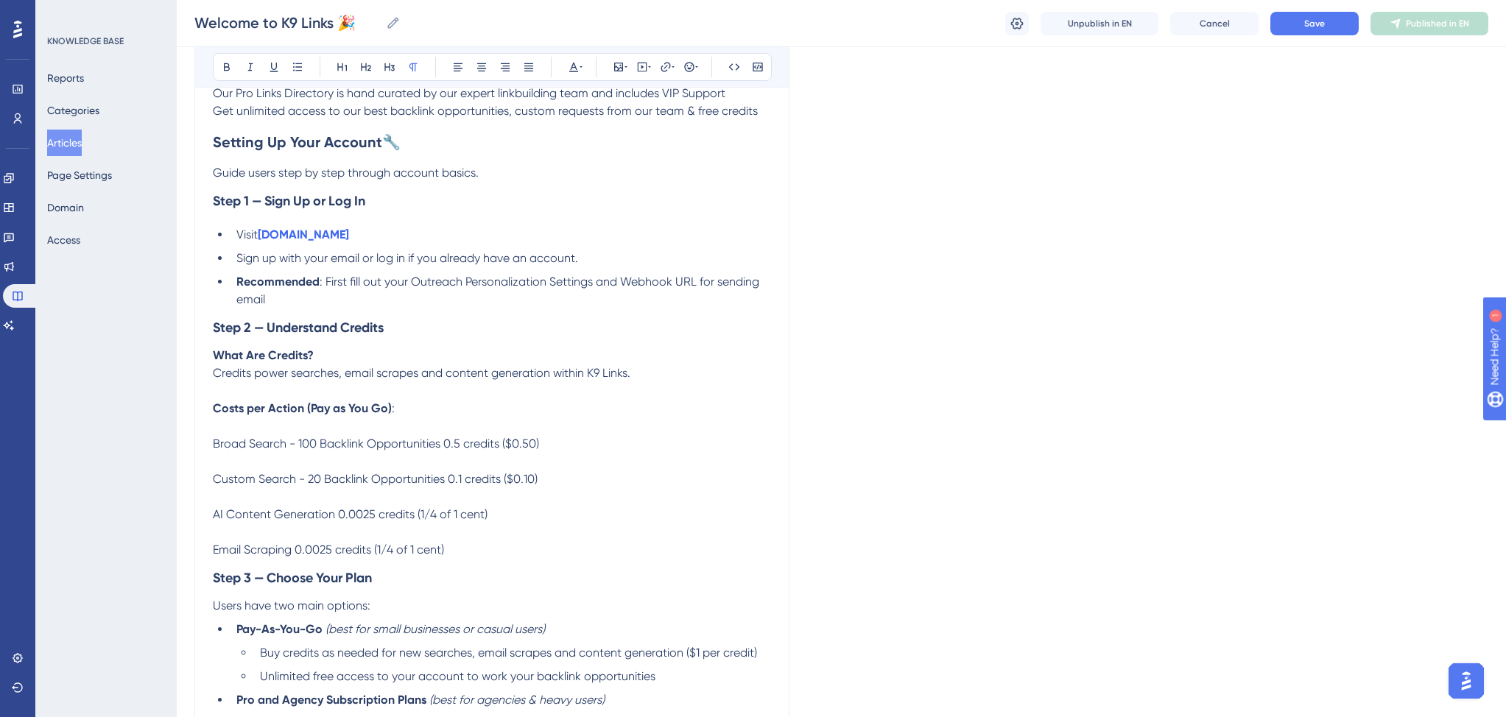
click at [337, 380] on span "Credits power searches, email scrapes and content generation within K9 Links." at bounding box center [421, 373] width 417 height 14
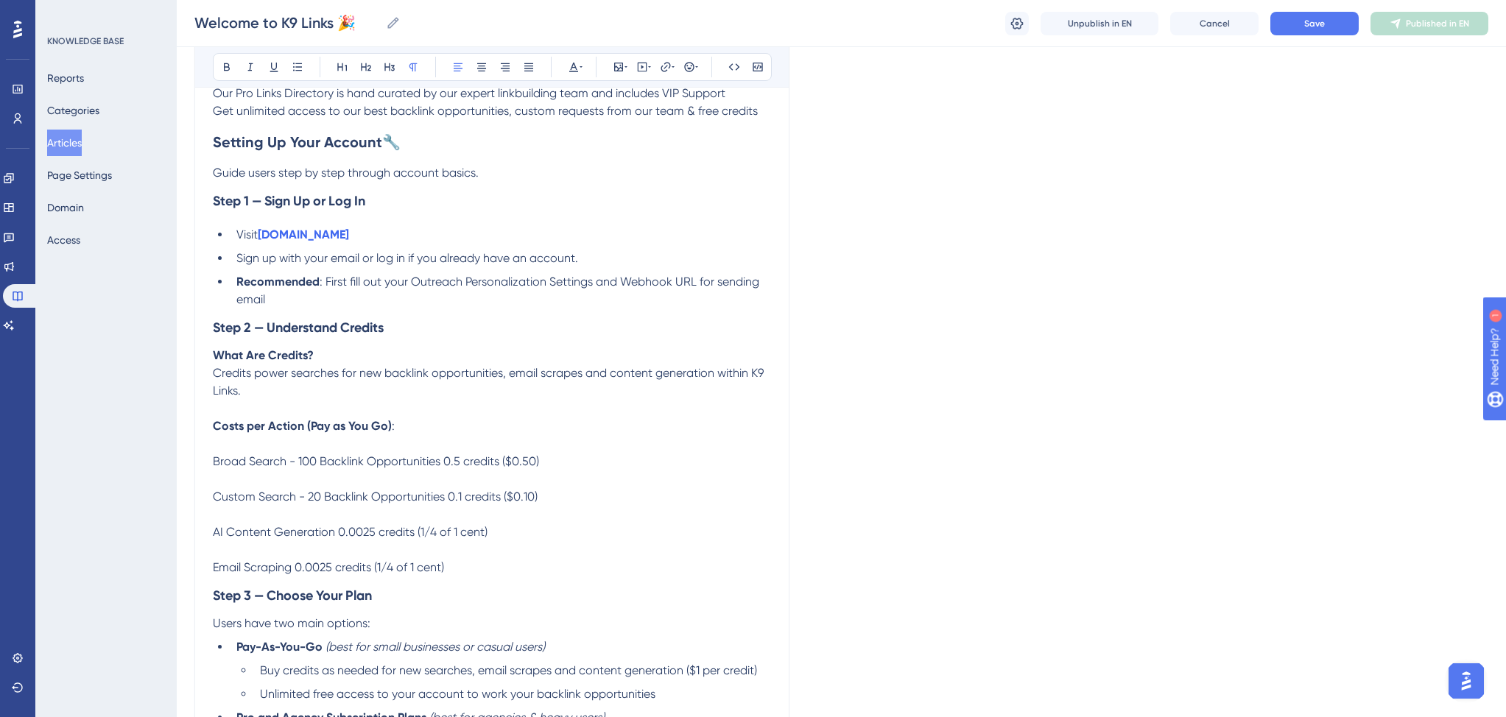
click at [370, 398] on p "What Are Credits? Credits power searches for new backlink opportunities, email …" at bounding box center [492, 373] width 558 height 53
click at [713, 383] on span "Credits power searches for new backlink opportunities, email scrapes and conten…" at bounding box center [490, 382] width 554 height 32
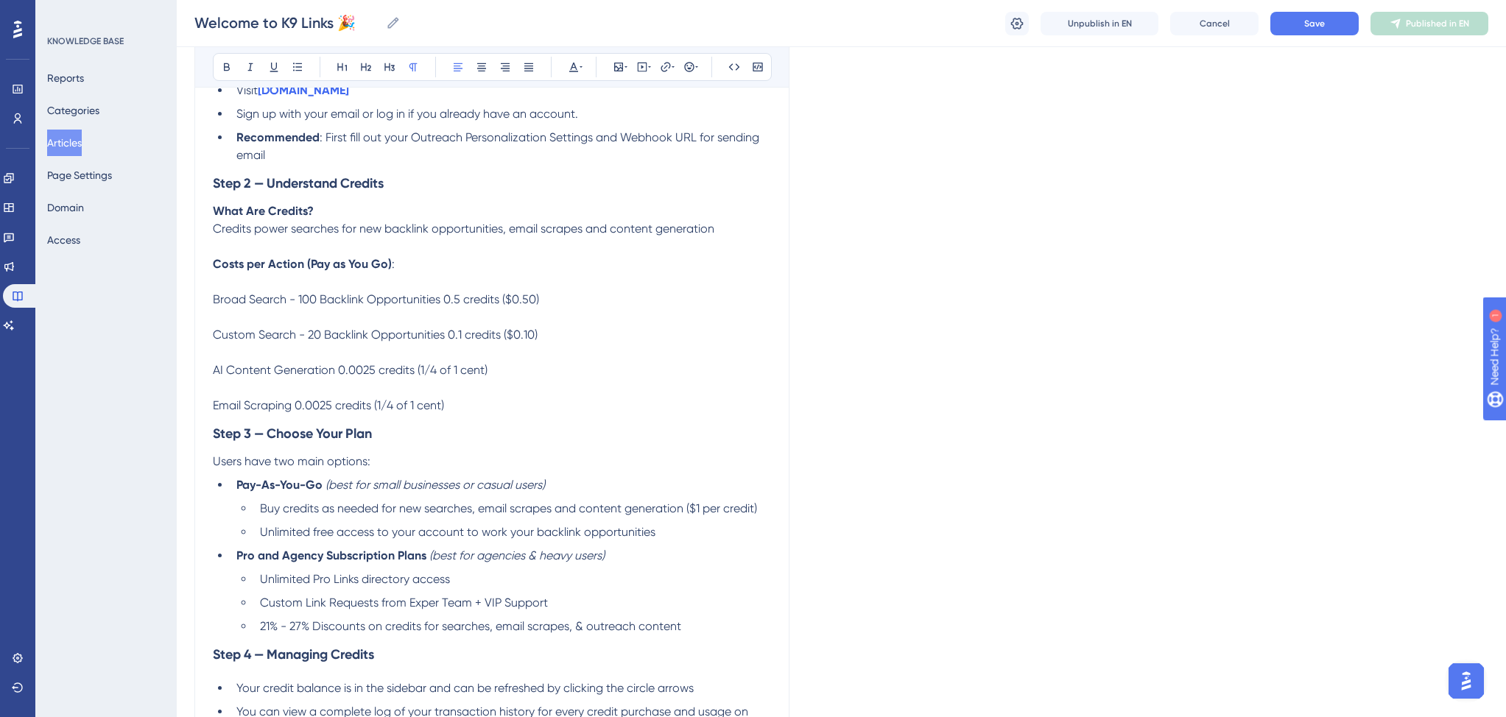
scroll to position [1220, 0]
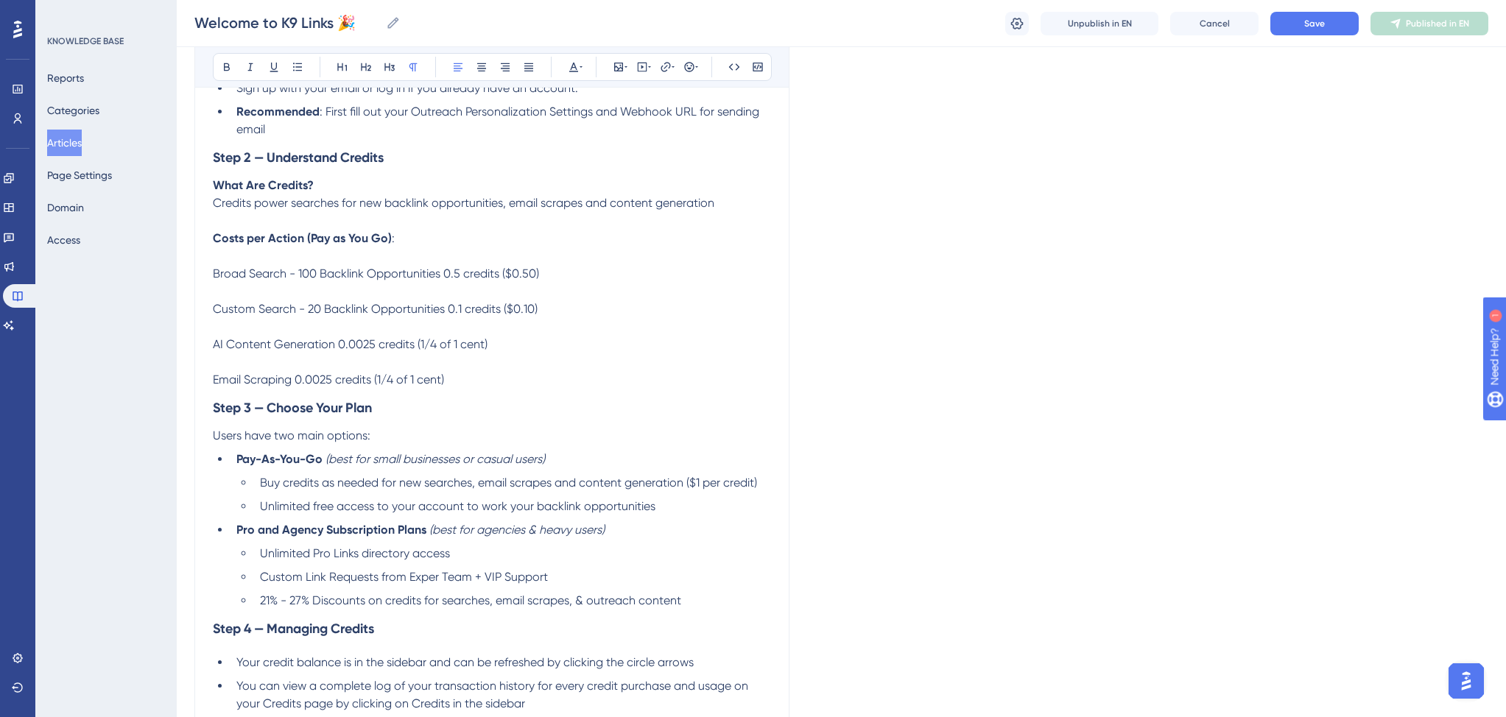
click at [334, 351] on span "AI Content Generation 0.0025 credits (1/4 of 1 cent)" at bounding box center [350, 344] width 275 height 14
click at [355, 351] on span "AI Content Generation - 1 Email Generation 0.0025 credits (1/4 of 1 cent)" at bounding box center [405, 344] width 385 height 14
click at [292, 387] on span "Email Scraping 0.0025 credits (1/4 of 1 cent)" at bounding box center [328, 380] width 231 height 14
click at [323, 387] on span "Email Scraping - 3 emails 0.0025 credits (1/4 of 1 cent)" at bounding box center [356, 380] width 286 height 14
click at [342, 387] on span "Email Scraping - 3 Emails 0.0025 credits (1/4 of 1 cent)" at bounding box center [355, 380] width 285 height 14
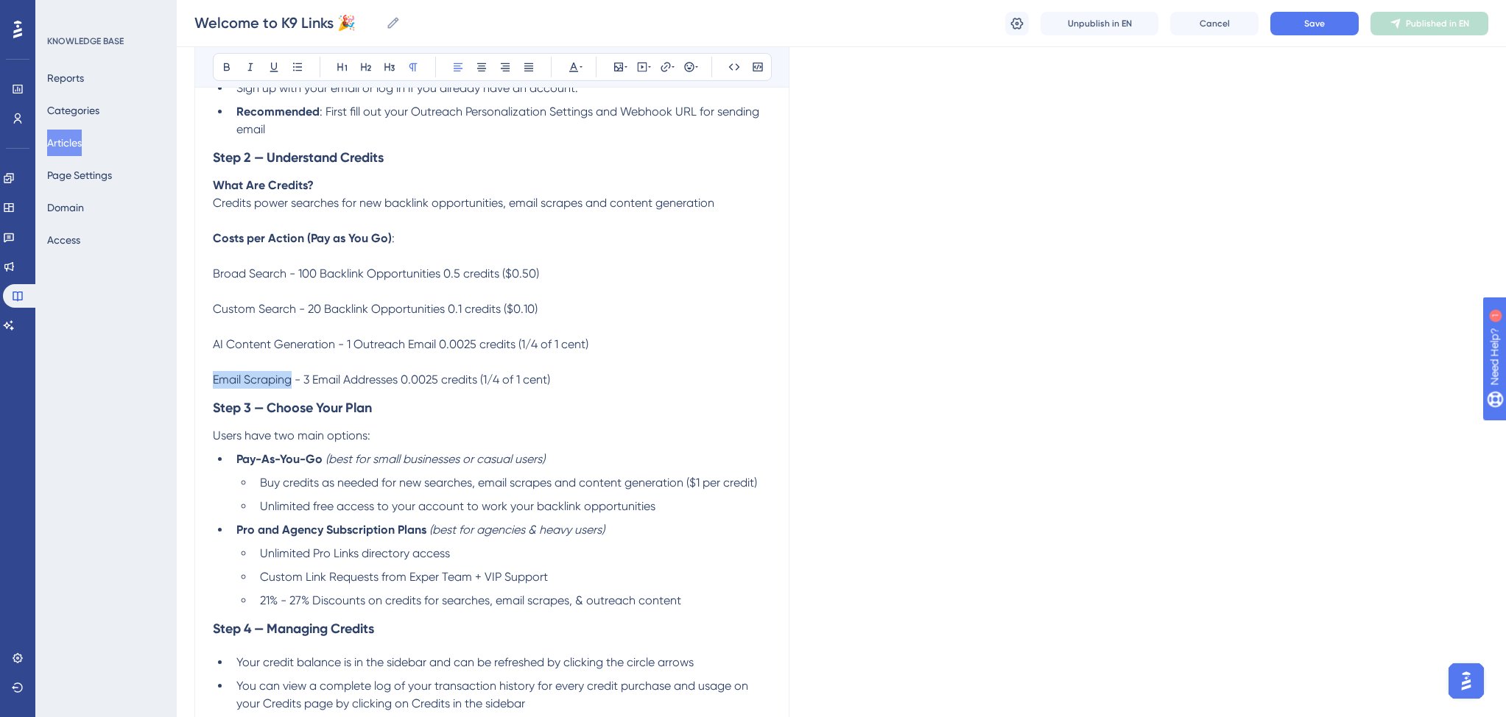
drag, startPoint x: 290, startPoint y: 389, endPoint x: 211, endPoint y: 387, distance: 78.8
click at [211, 387] on div "Welcome to K9 Links 🎉 Learn an Overview of K9 Links and How You Can Get Started…" at bounding box center [491, 65] width 595 height 2240
drag, startPoint x: 336, startPoint y: 351, endPoint x: 225, endPoint y: 350, distance: 110.4
click at [225, 350] on span "AI Content Generation - 1 Outreach Email 0.0025 credits (1/4 of 1 cent)" at bounding box center [400, 344] width 375 height 14
drag, startPoint x: 250, startPoint y: 350, endPoint x: 286, endPoint y: 352, distance: 36.1
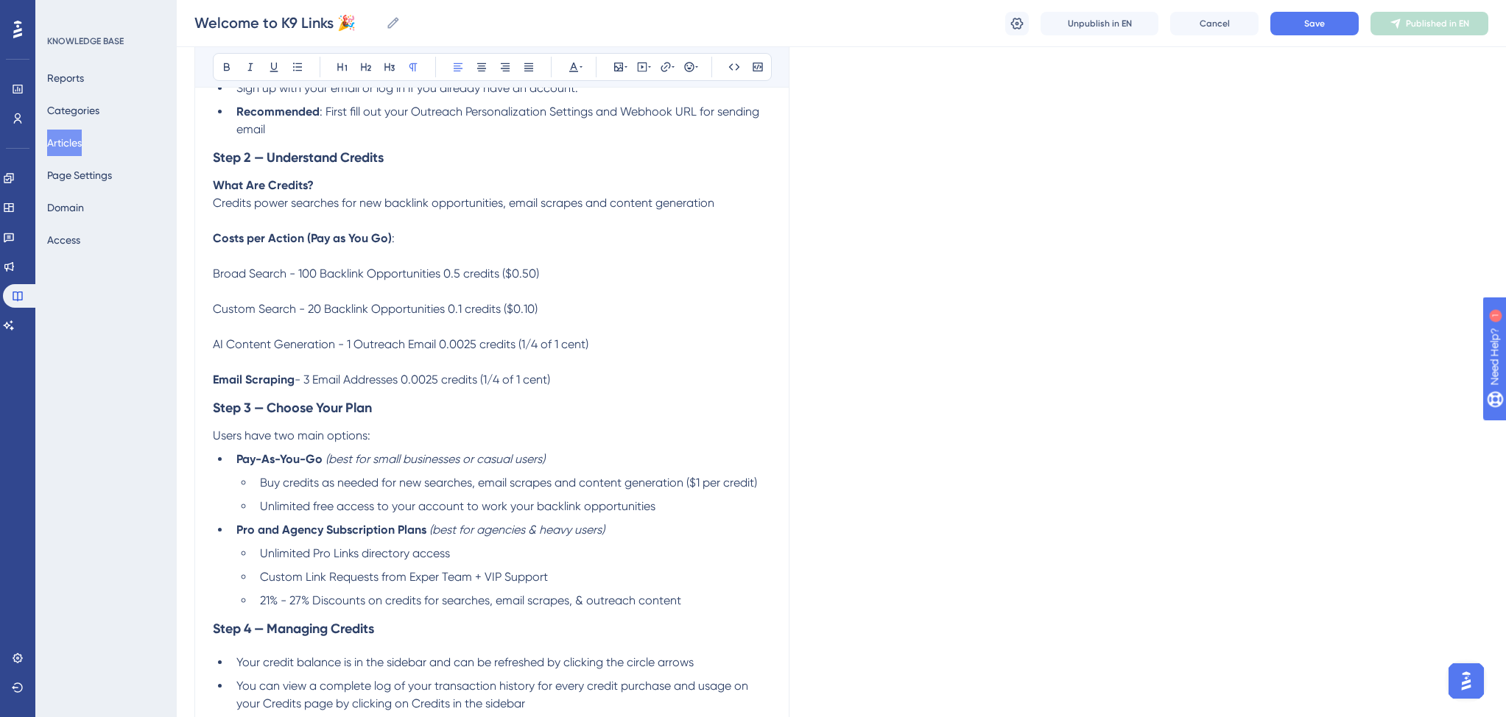
click at [259, 350] on span "AI Content Generation - 1 Outreach Email 0.0025 credits (1/4 of 1 cent)" at bounding box center [400, 344] width 375 height 14
drag, startPoint x: 333, startPoint y: 353, endPoint x: 246, endPoint y: 341, distance: 88.5
click at [212, 353] on div "Welcome to K9 Links 🎉 Learn an Overview of K9 Links and How You Can Get Started…" at bounding box center [491, 65] width 595 height 2240
drag, startPoint x: 295, startPoint y: 320, endPoint x: 209, endPoint y: 320, distance: 86.1
click at [209, 320] on div "Welcome to K9 Links 🎉 Learn an Overview of K9 Links and How You Can Get Started…" at bounding box center [491, 65] width 595 height 2240
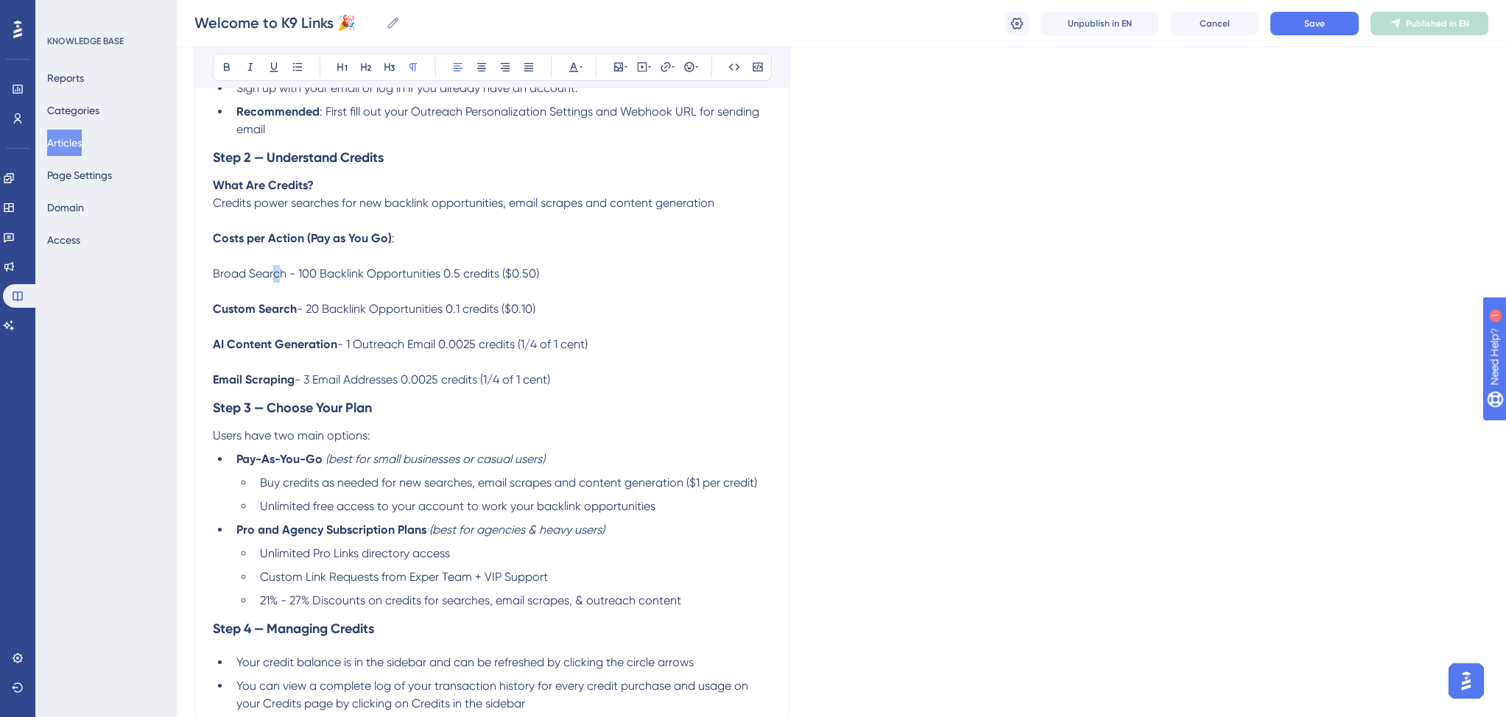
click at [272, 280] on span "Broad Search - 100 Backlink Opportunities 0.5 credits ($0.50)" at bounding box center [376, 274] width 326 height 14
drag, startPoint x: 286, startPoint y: 283, endPoint x: 211, endPoint y: 286, distance: 75.2
click at [211, 286] on div "Welcome to K9 Links 🎉 Learn an Overview of K9 Links and How You Can Get Started…" at bounding box center [491, 65] width 595 height 2240
click at [705, 313] on p "Custom Search - 20 Backlink Opportunities 0.1 credits ($0.10)" at bounding box center [492, 309] width 558 height 53
drag, startPoint x: 447, startPoint y: 283, endPoint x: 543, endPoint y: 279, distance: 95.8
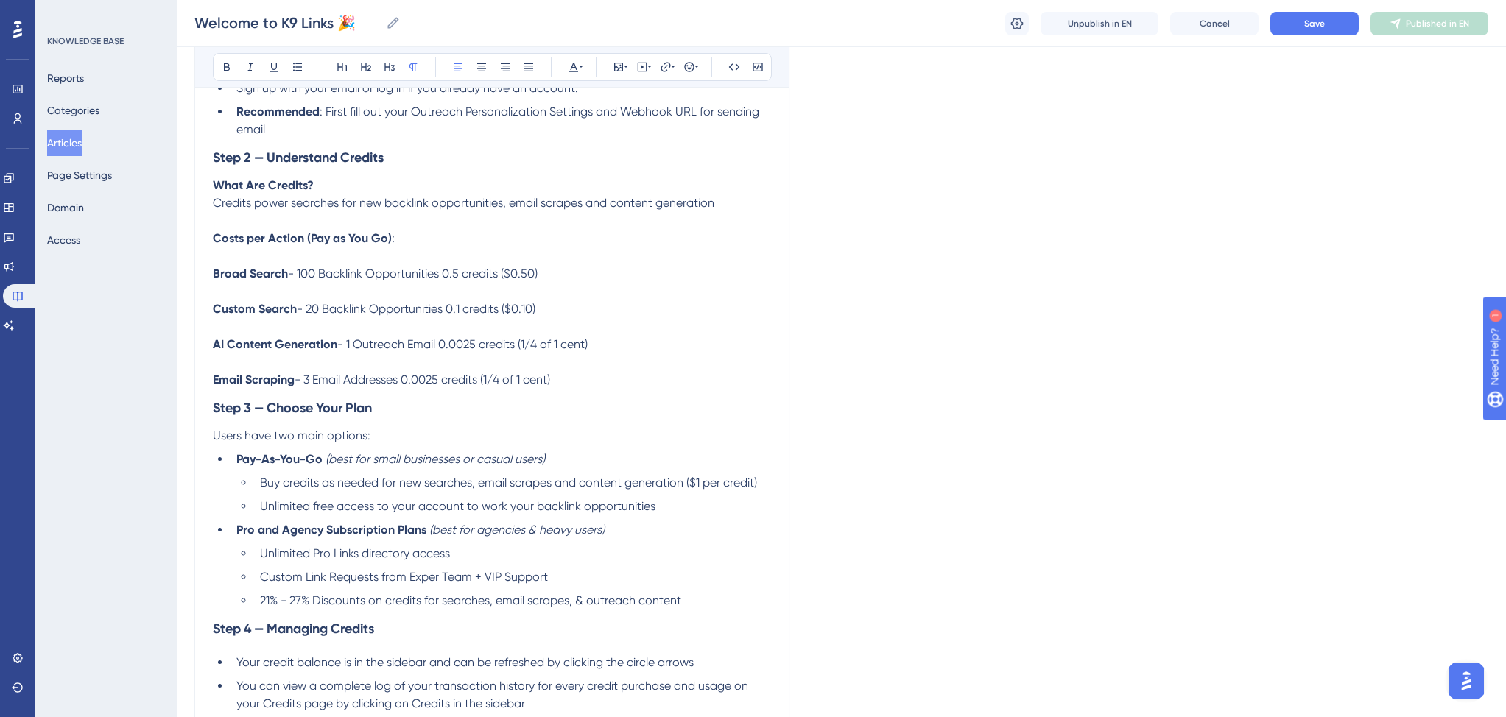
click at [543, 279] on p "Broad Search - 100 Backlink Opportunities 0.5 credits ($0.50)" at bounding box center [492, 264] width 558 height 35
drag, startPoint x: 449, startPoint y: 320, endPoint x: 548, endPoint y: 320, distance: 99.4
click at [550, 320] on p "Custom Search - 20 Backlink Opportunities 0.1 credits ($0.10)" at bounding box center [492, 309] width 558 height 53
drag, startPoint x: 442, startPoint y: 356, endPoint x: 596, endPoint y: 355, distance: 153.1
click at [596, 355] on p "AI Content Generation - 1 Outreach Email 0.0025 credits (1/4 of 1 cent)" at bounding box center [492, 353] width 558 height 35
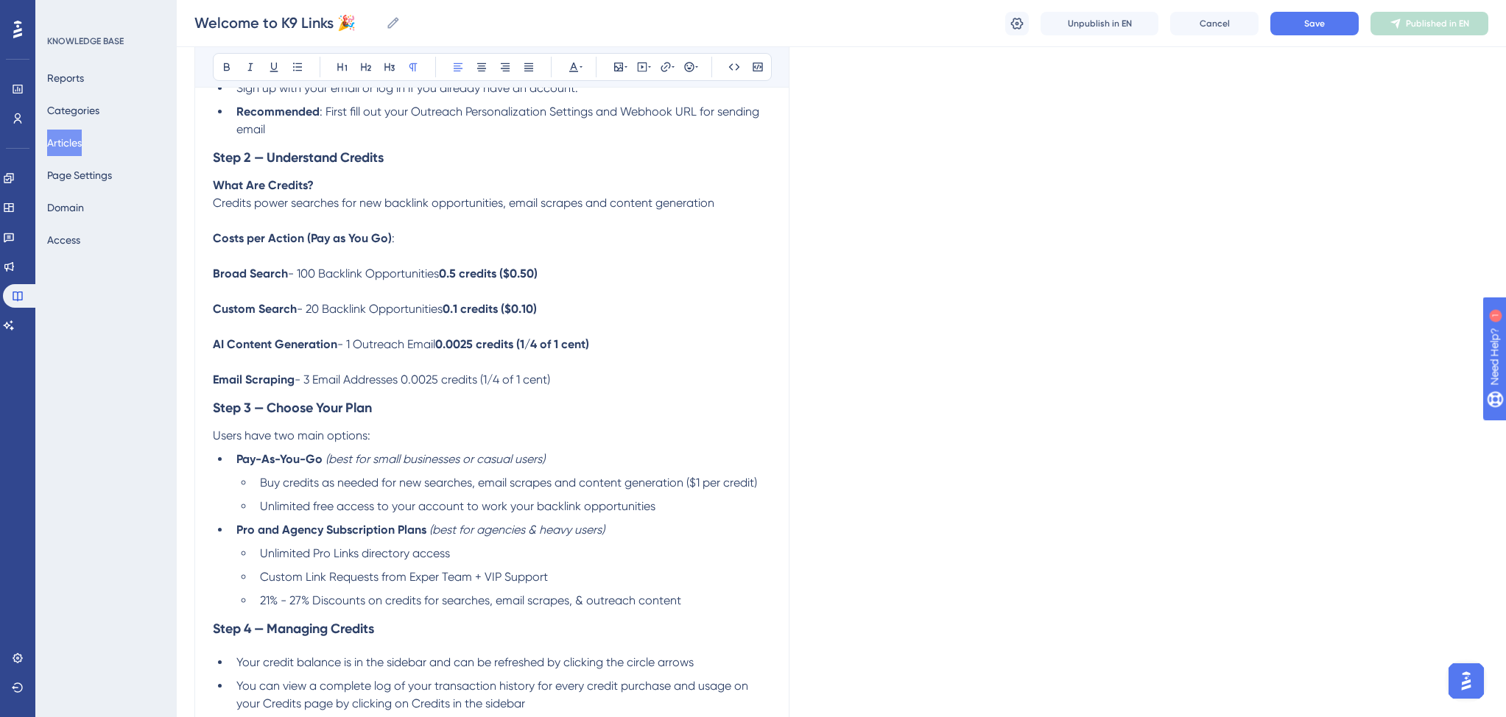
drag, startPoint x: 406, startPoint y: 389, endPoint x: 557, endPoint y: 394, distance: 150.3
click at [557, 389] on p "Email Scraping - 3 Email Addresses 0.0025 credits (1/4 of 1 cent)" at bounding box center [492, 380] width 558 height 18
click at [646, 382] on p "Email Scraping - 3 Email Addresses 0.0025 credits (1/4 of 1 cent)" at bounding box center [492, 380] width 558 height 18
drag, startPoint x: 300, startPoint y: 280, endPoint x: 441, endPoint y: 280, distance: 141.4
click at [441, 280] on span "- 100 Backlink Opportunities 0.5 credits ($0.50)" at bounding box center [413, 274] width 250 height 14
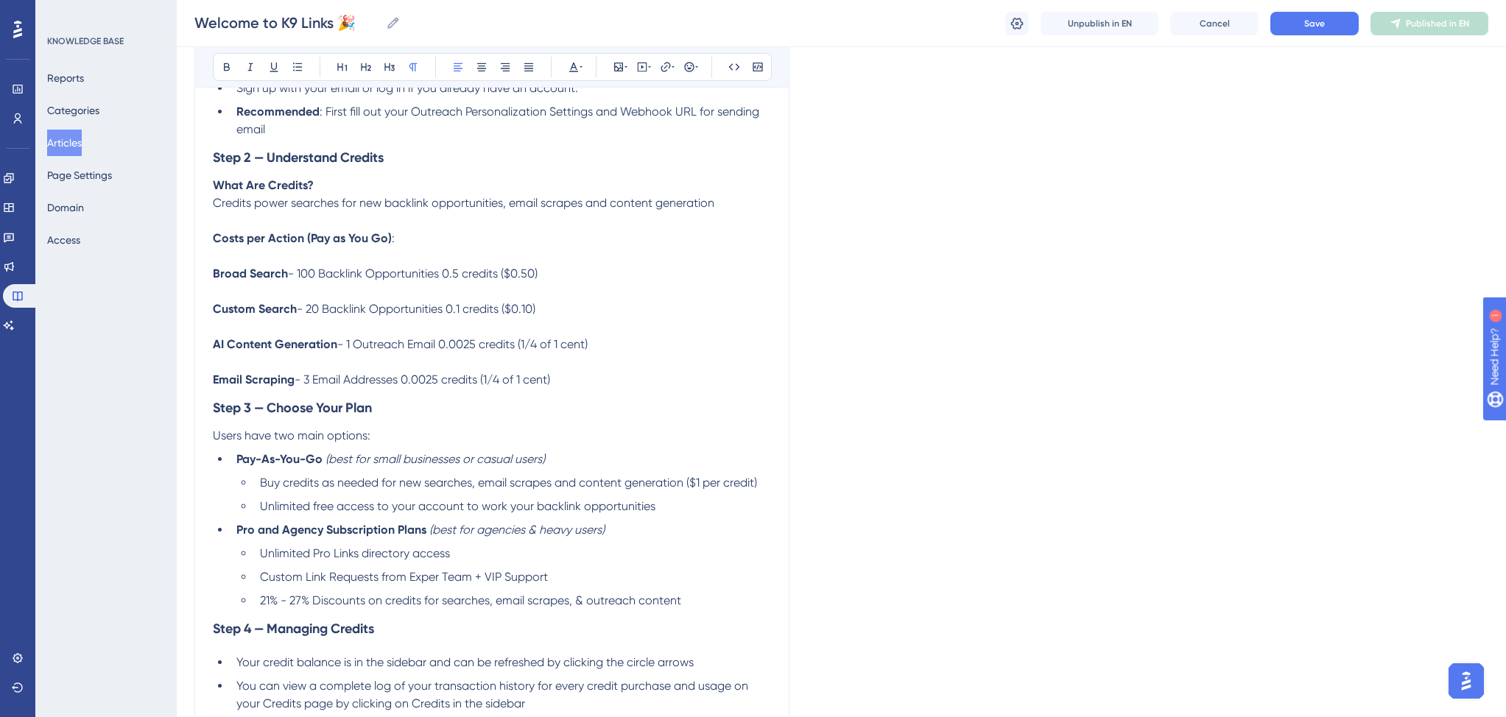
click at [445, 280] on span "- 100 Backlink Opportunities 0.5 credits ($0.50)" at bounding box center [413, 274] width 250 height 14
click at [553, 282] on p "Broad Search - 100 Backlink Opportunities 0.5 credits ($0.50)" at bounding box center [492, 264] width 558 height 35
drag, startPoint x: 450, startPoint y: 321, endPoint x: 549, endPoint y: 321, distance: 99.4
click at [549, 321] on p "Custom Search - 20 Backlink Opportunities 0.1 credits ($0.10)" at bounding box center [492, 309] width 558 height 53
drag, startPoint x: 443, startPoint y: 353, endPoint x: 596, endPoint y: 353, distance: 153.1
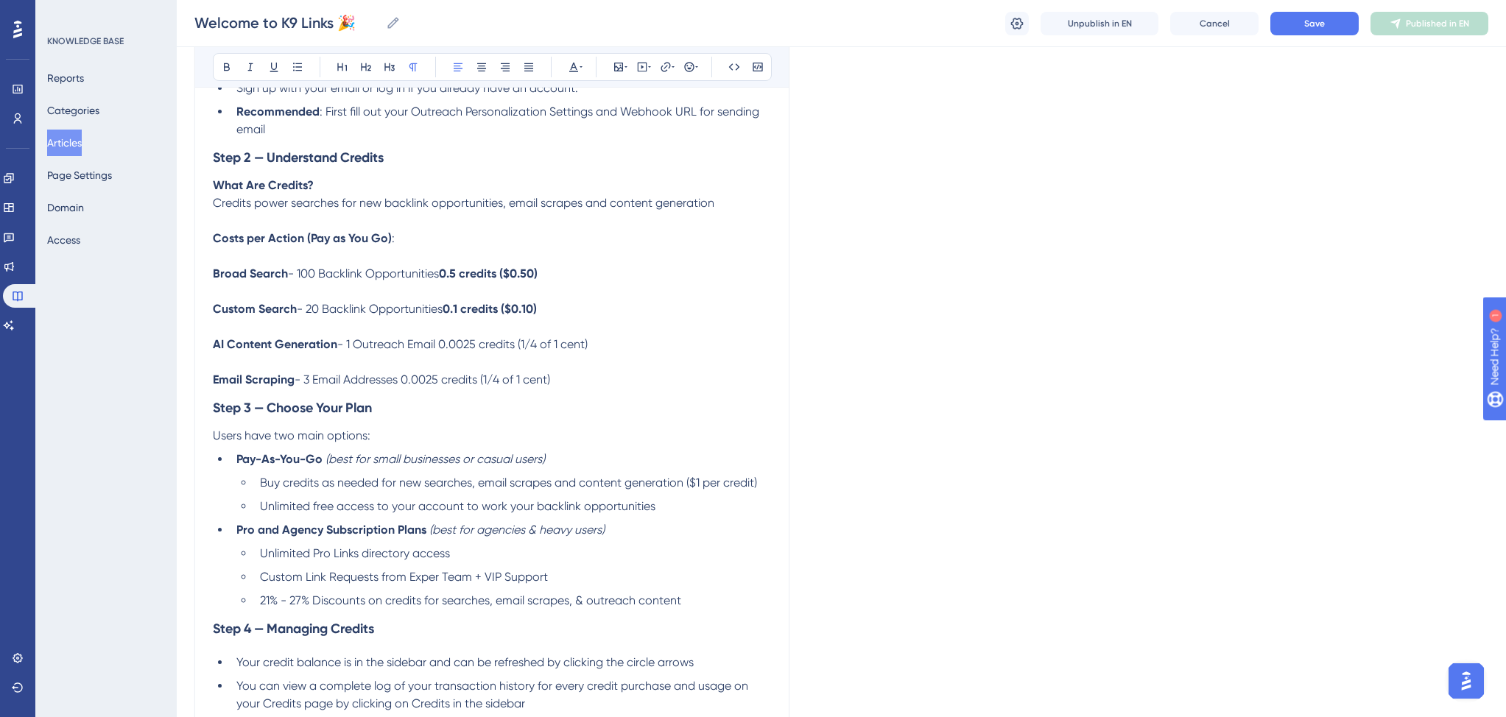
click at [600, 352] on p "AI Content Generation - 1 Outreach Email 0.0025 credits (1/4 of 1 cent)" at bounding box center [492, 353] width 558 height 35
drag, startPoint x: 406, startPoint y: 386, endPoint x: 565, endPoint y: 387, distance: 159.8
click at [564, 387] on p "Email Scraping - 3 Email Addresses 0.0025 credits (1/4 of 1 cent)" at bounding box center [492, 380] width 558 height 18
click at [585, 266] on p "Broad Search - 100 Backlink Opportunities 0.5 credits ($0.50)" at bounding box center [492, 264] width 558 height 35
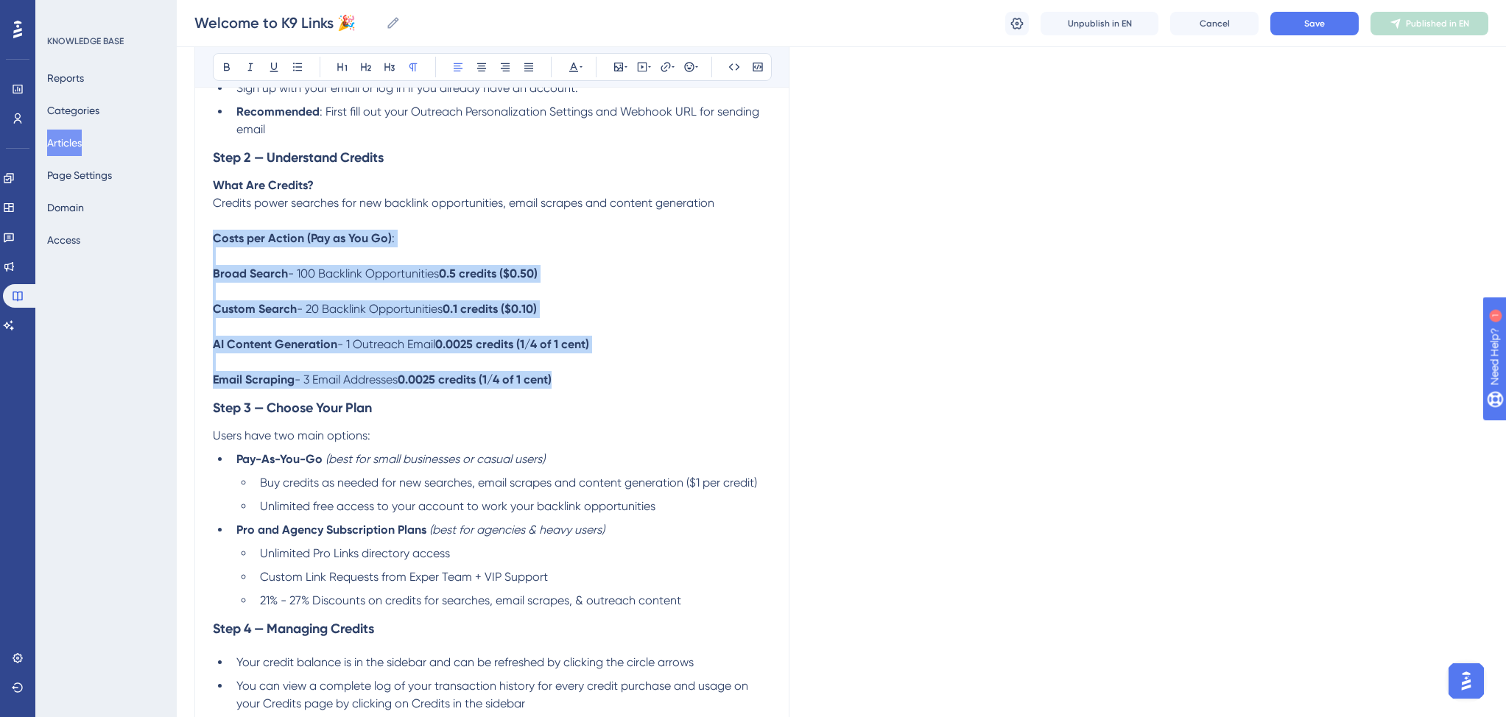
drag, startPoint x: 566, startPoint y: 388, endPoint x: 207, endPoint y: 243, distance: 387.4
click at [207, 243] on div "Welcome to K9 Links 🎉 Learn an Overview of K9 Links and How You Can Get Started…" at bounding box center [491, 65] width 595 height 2240
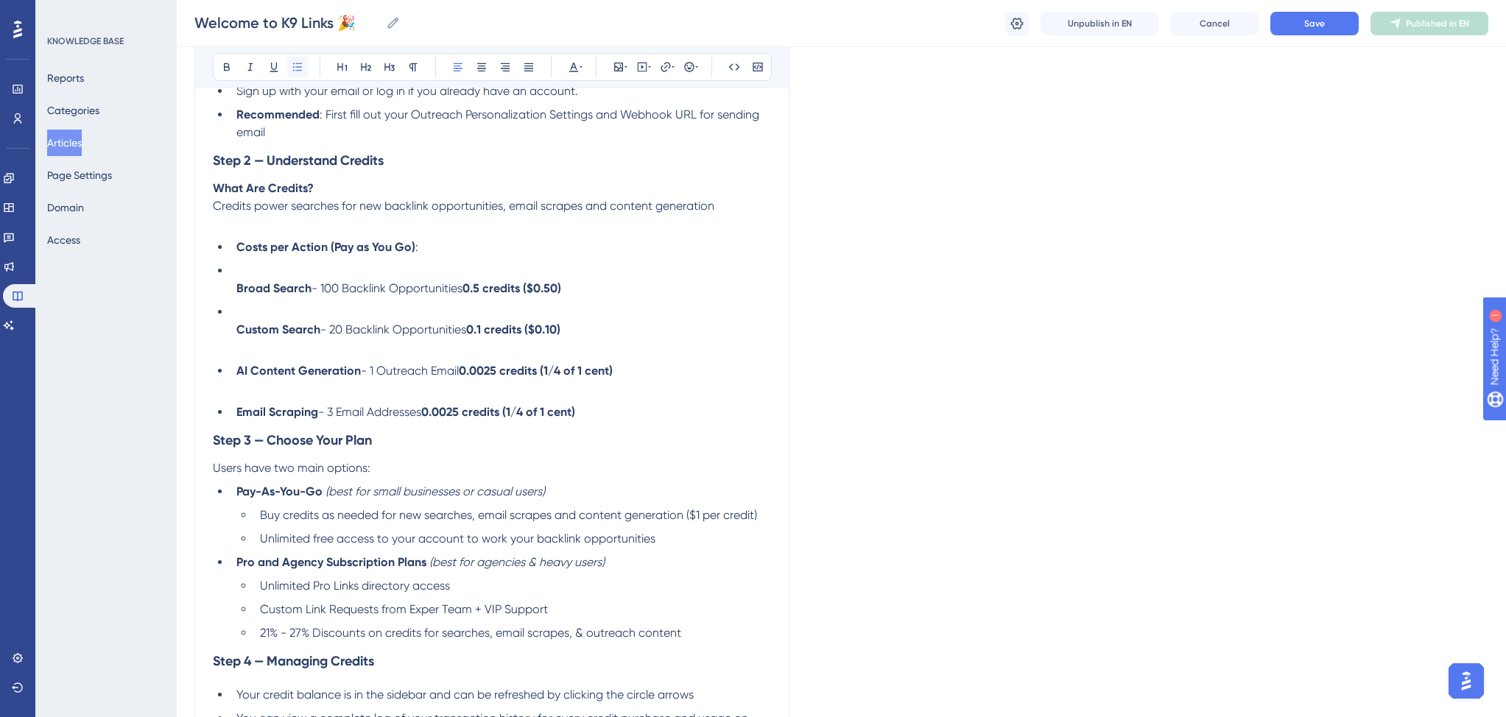
click at [295, 65] on icon at bounding box center [298, 67] width 12 height 12
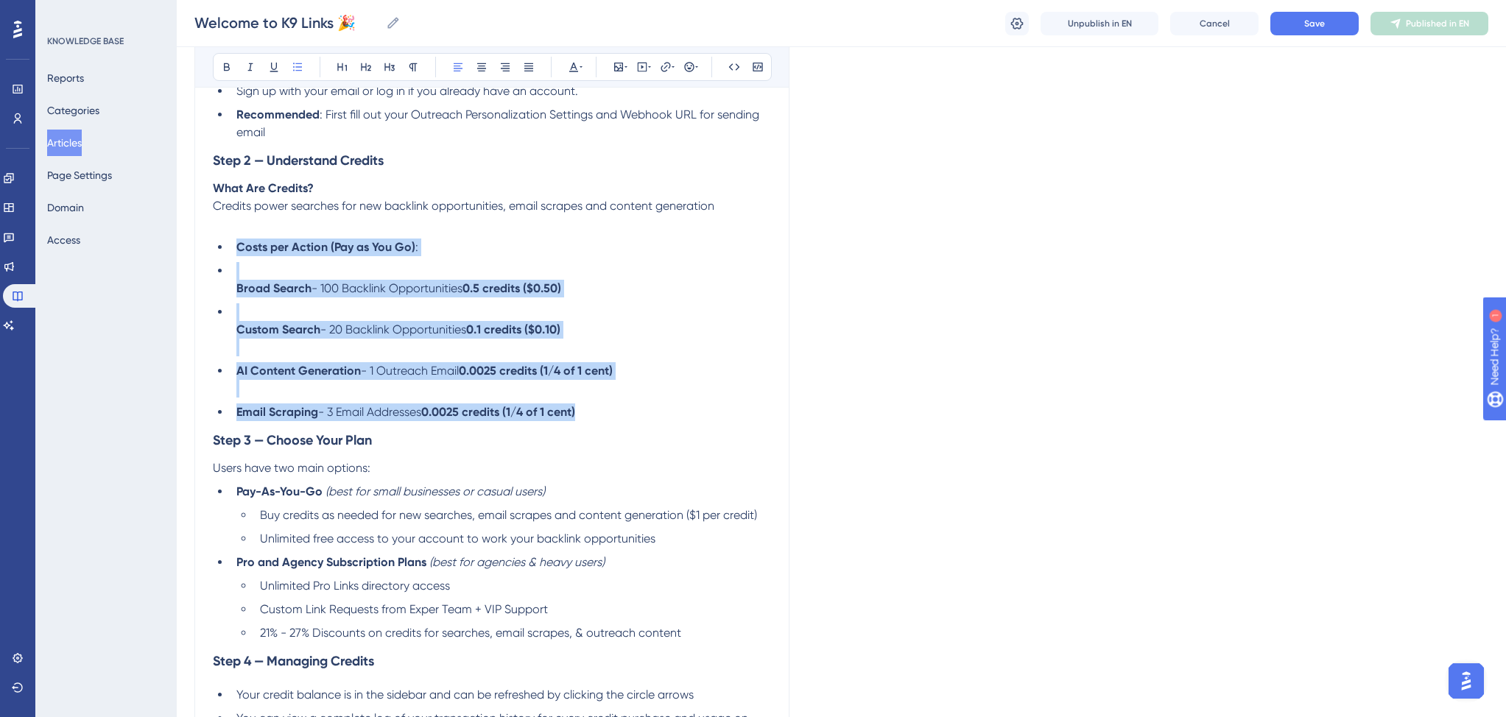
click at [333, 275] on li "Broad Search - 100 Backlink Opportunities 0.5 credits ($0.50)" at bounding box center [500, 279] width 540 height 35
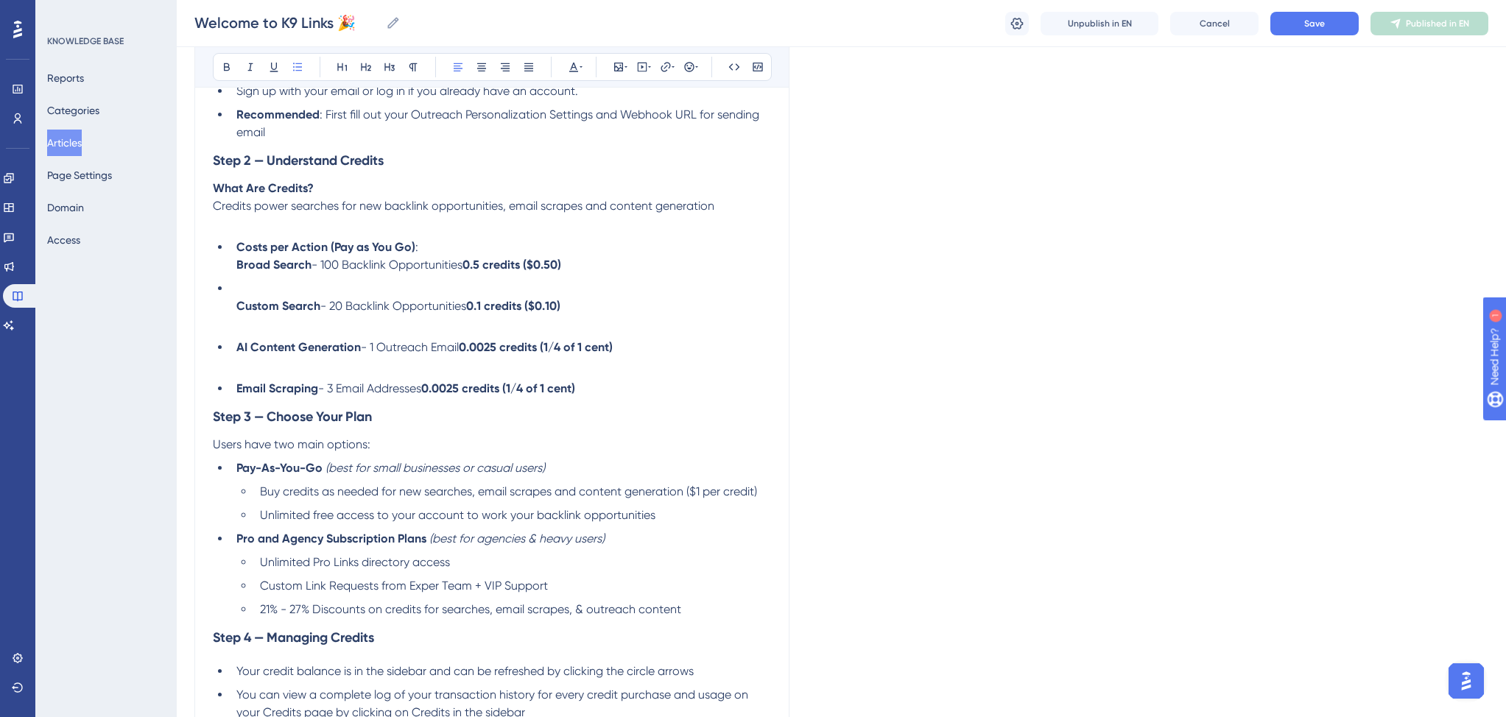
click at [237, 272] on strong "Broad Search" at bounding box center [273, 265] width 75 height 14
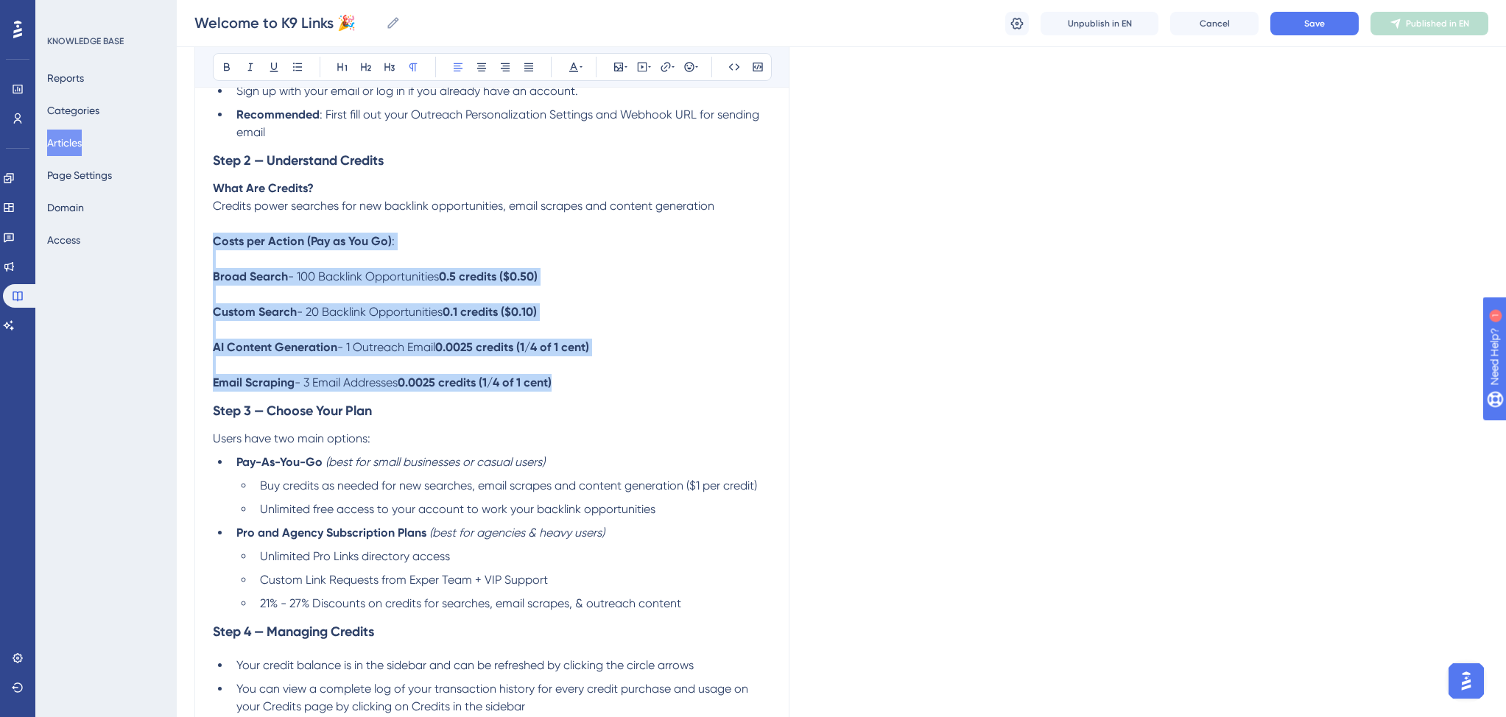
click at [479, 250] on p "Costs per Action (Pay as You Go) :" at bounding box center [492, 242] width 558 height 18
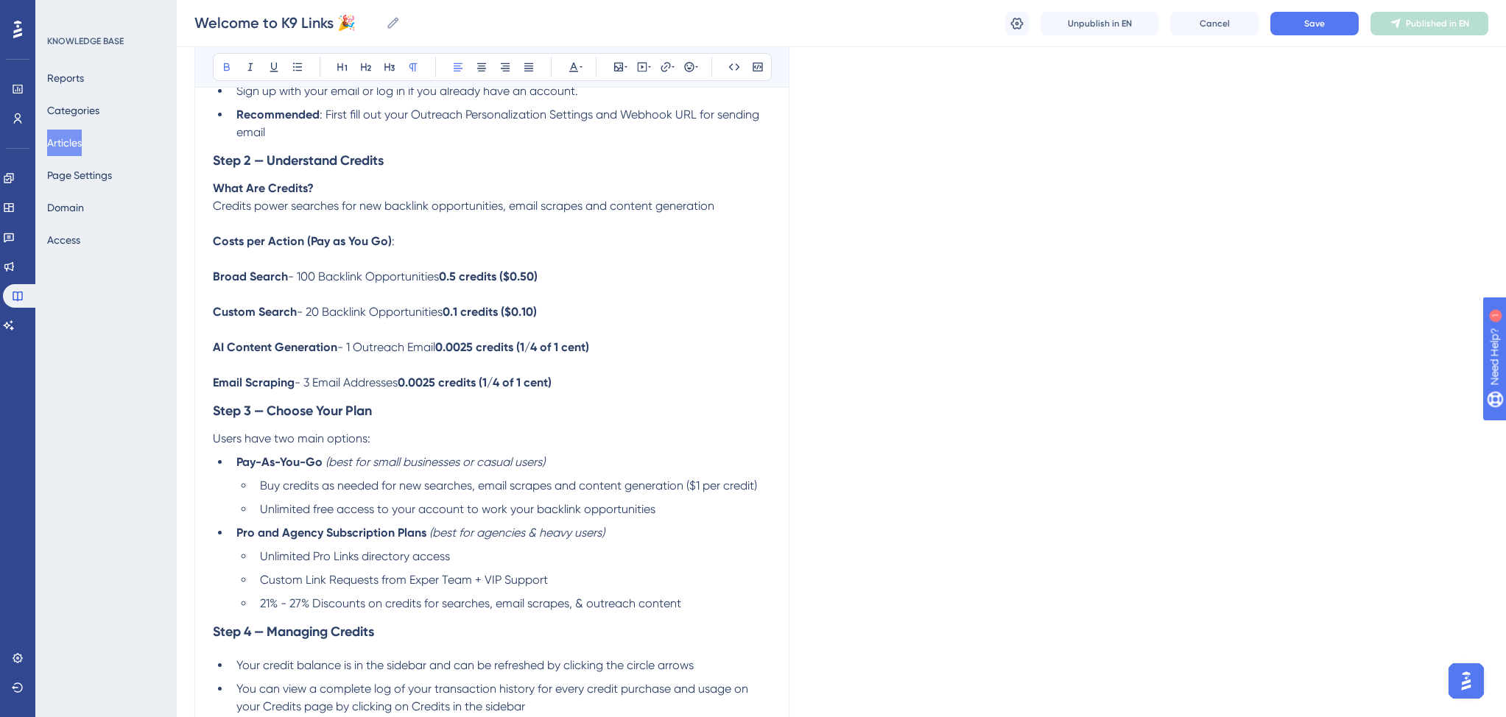
click at [216, 281] on strong "Broad Search" at bounding box center [250, 276] width 75 height 14
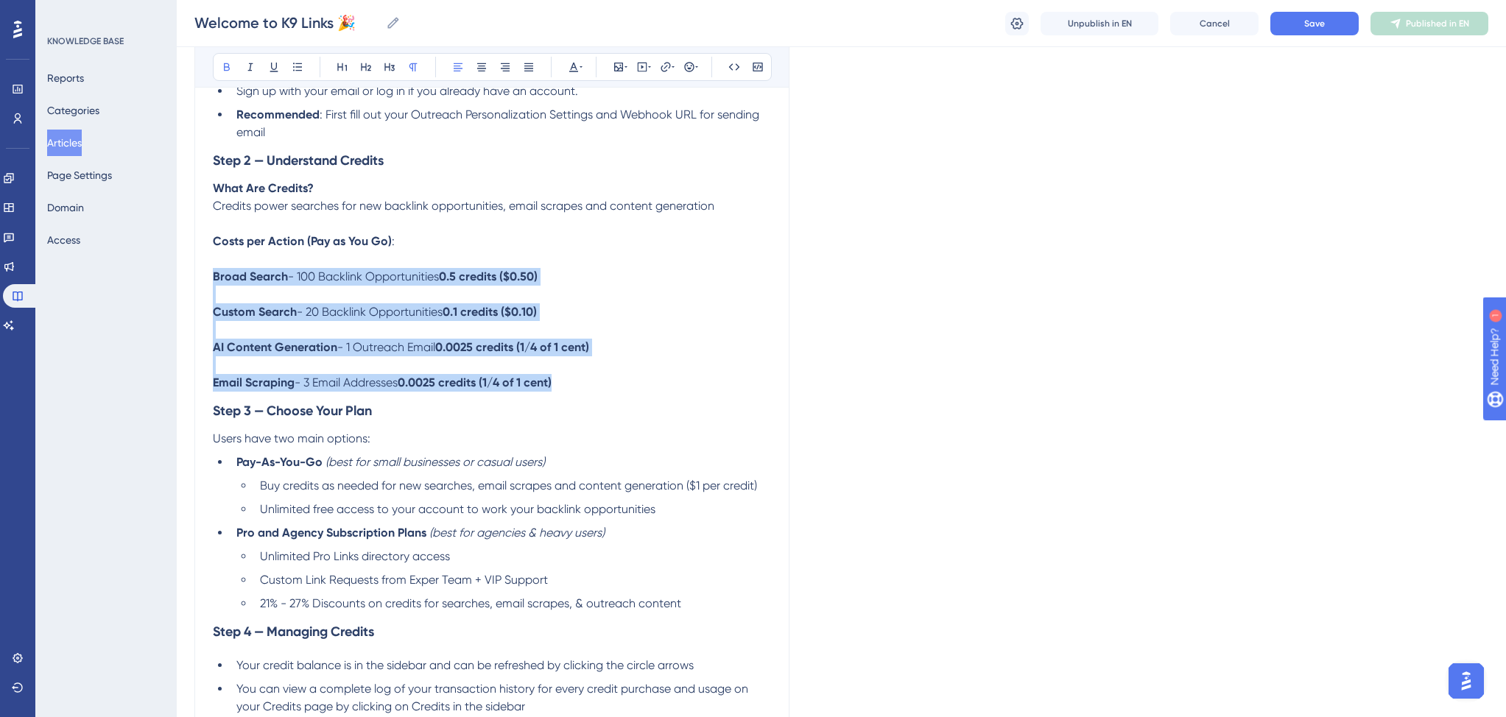
click at [585, 392] on p "Email Scraping - 3 Email Addresses 0.0025 credits (1/4 of 1 cent)" at bounding box center [492, 383] width 558 height 18
click at [298, 65] on icon at bounding box center [298, 67] width 12 height 12
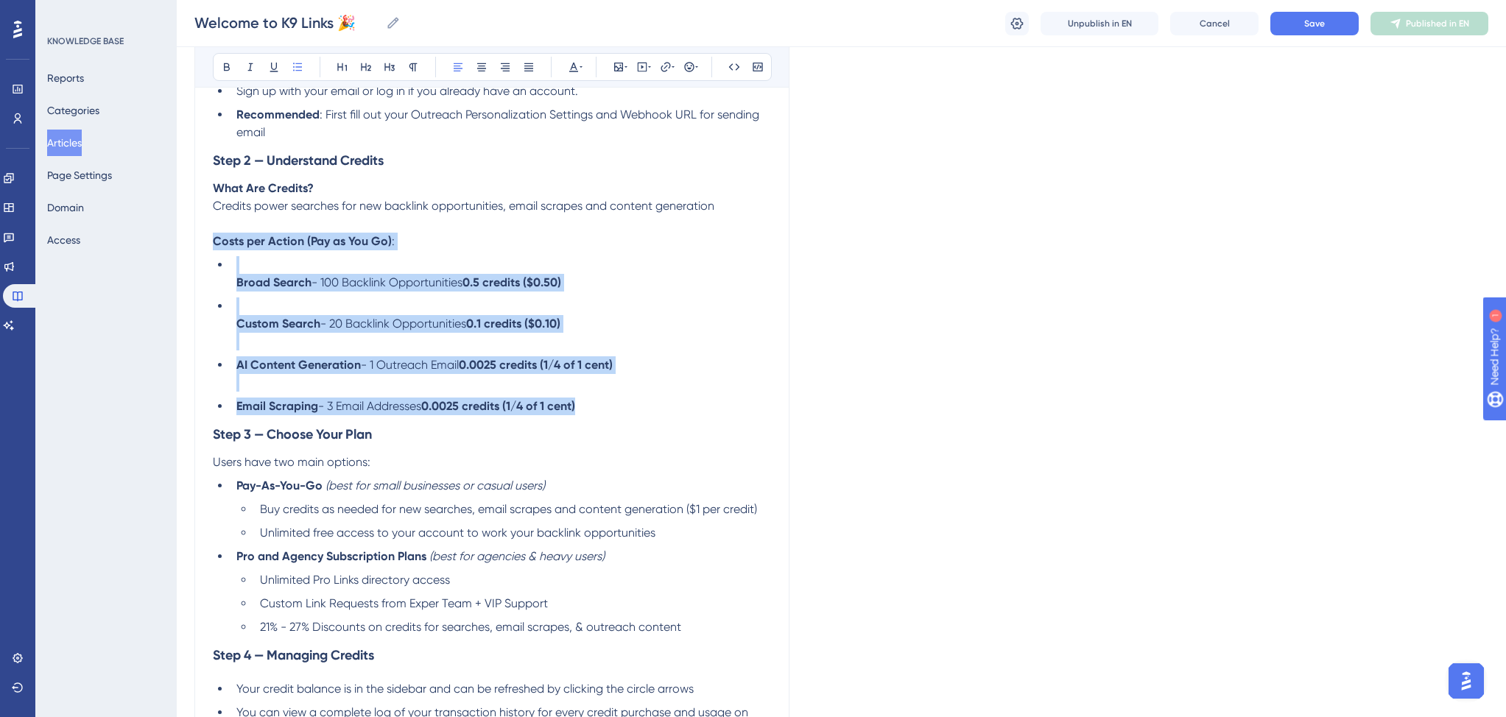
click at [239, 289] on strong "Broad Search" at bounding box center [273, 282] width 75 height 14
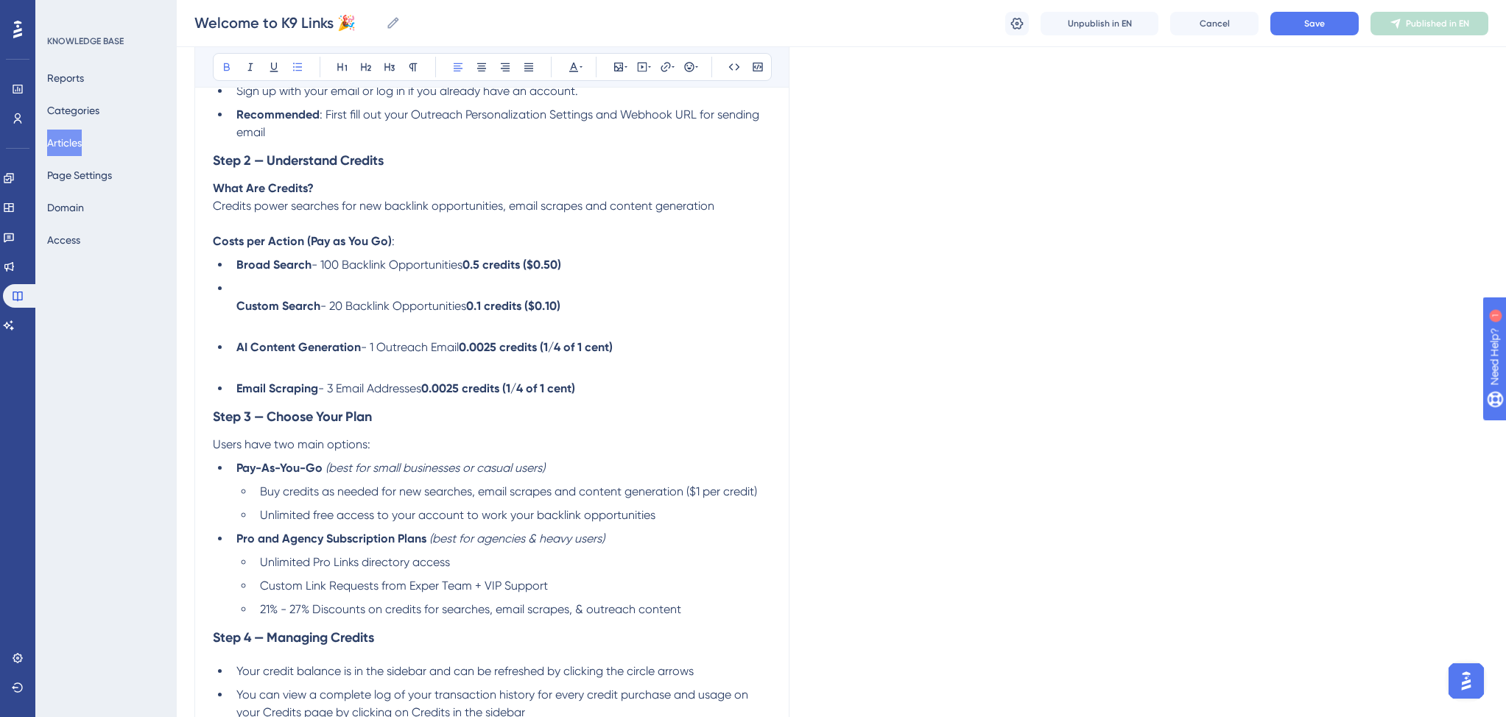
click at [236, 313] on strong "Custom Search" at bounding box center [278, 306] width 84 height 14
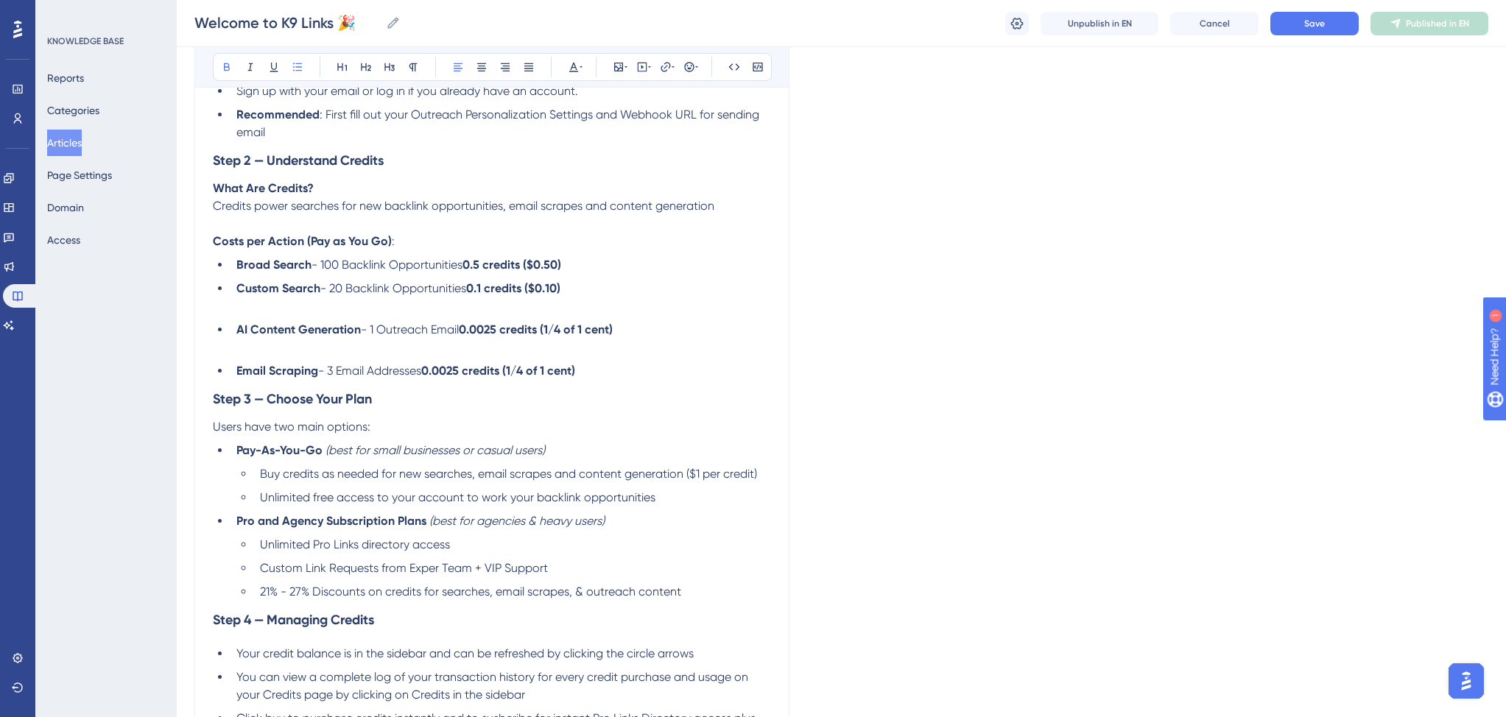
click at [237, 336] on strong "AI Content Generation" at bounding box center [298, 329] width 124 height 14
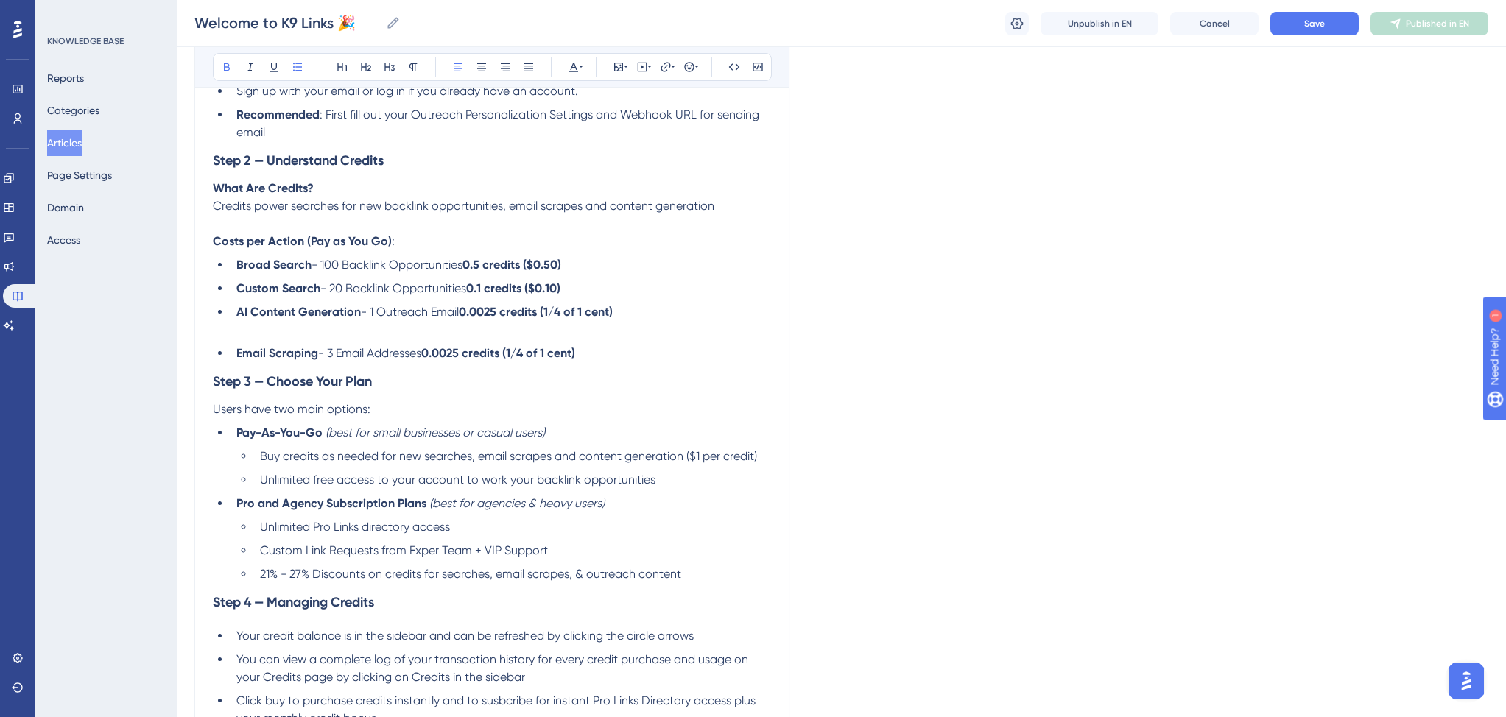
click at [235, 357] on li "Email Scraping - 3 Email Addresses 0.0025 credits (1/4 of 1 cent)" at bounding box center [500, 354] width 540 height 18
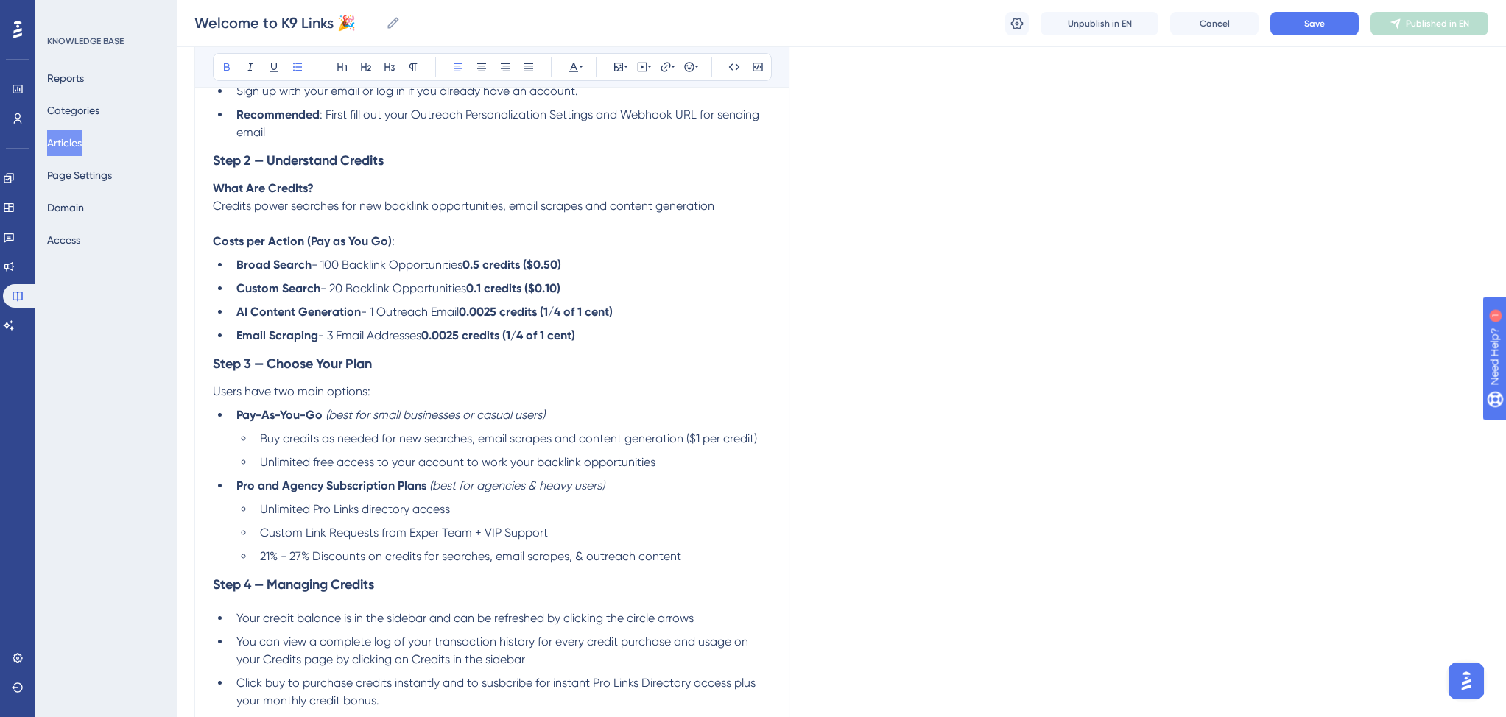
click at [440, 233] on p at bounding box center [492, 224] width 558 height 18
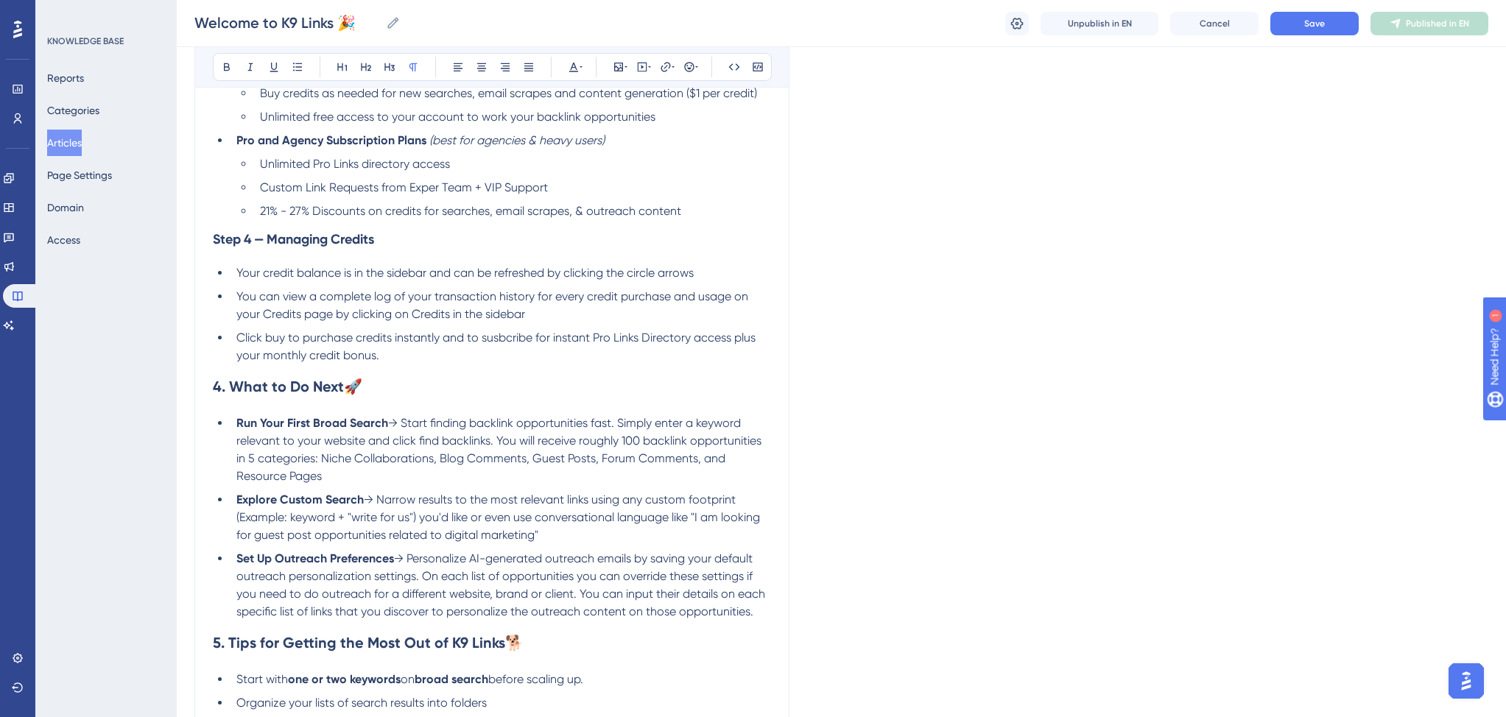
scroll to position [1565, 0]
click at [476, 144] on em "(best for agencies & heavy users)" at bounding box center [516, 137] width 175 height 14
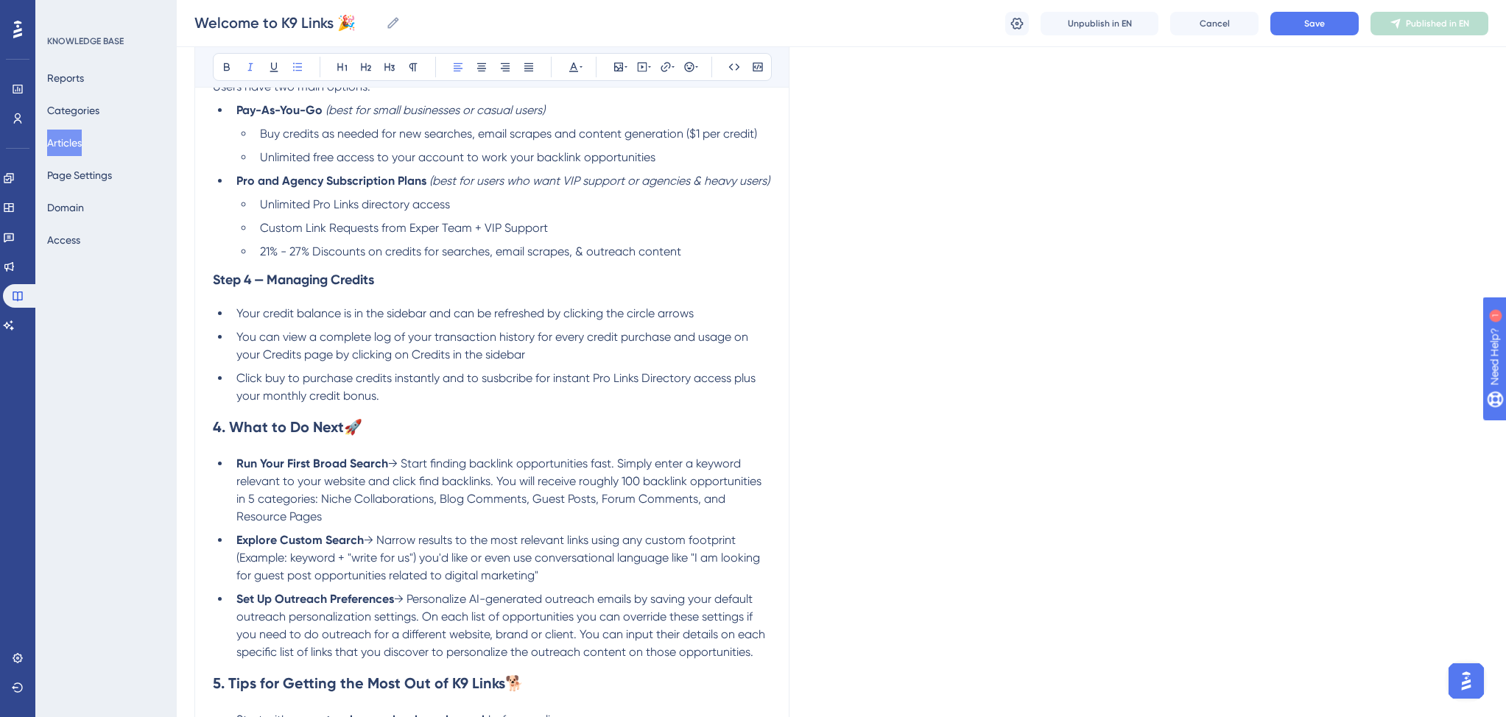
scroll to position [1594, 0]
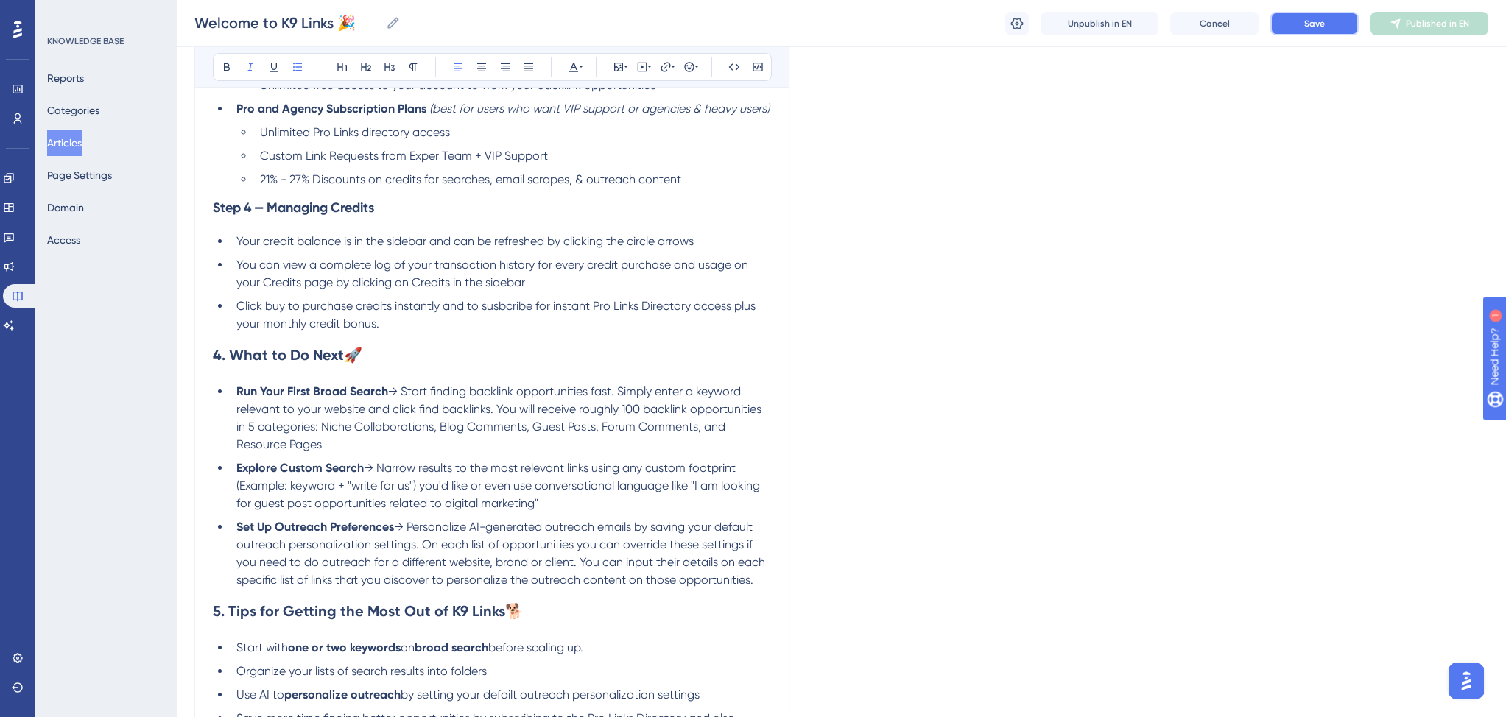
click at [1313, 28] on span "Save" at bounding box center [1314, 24] width 21 height 12
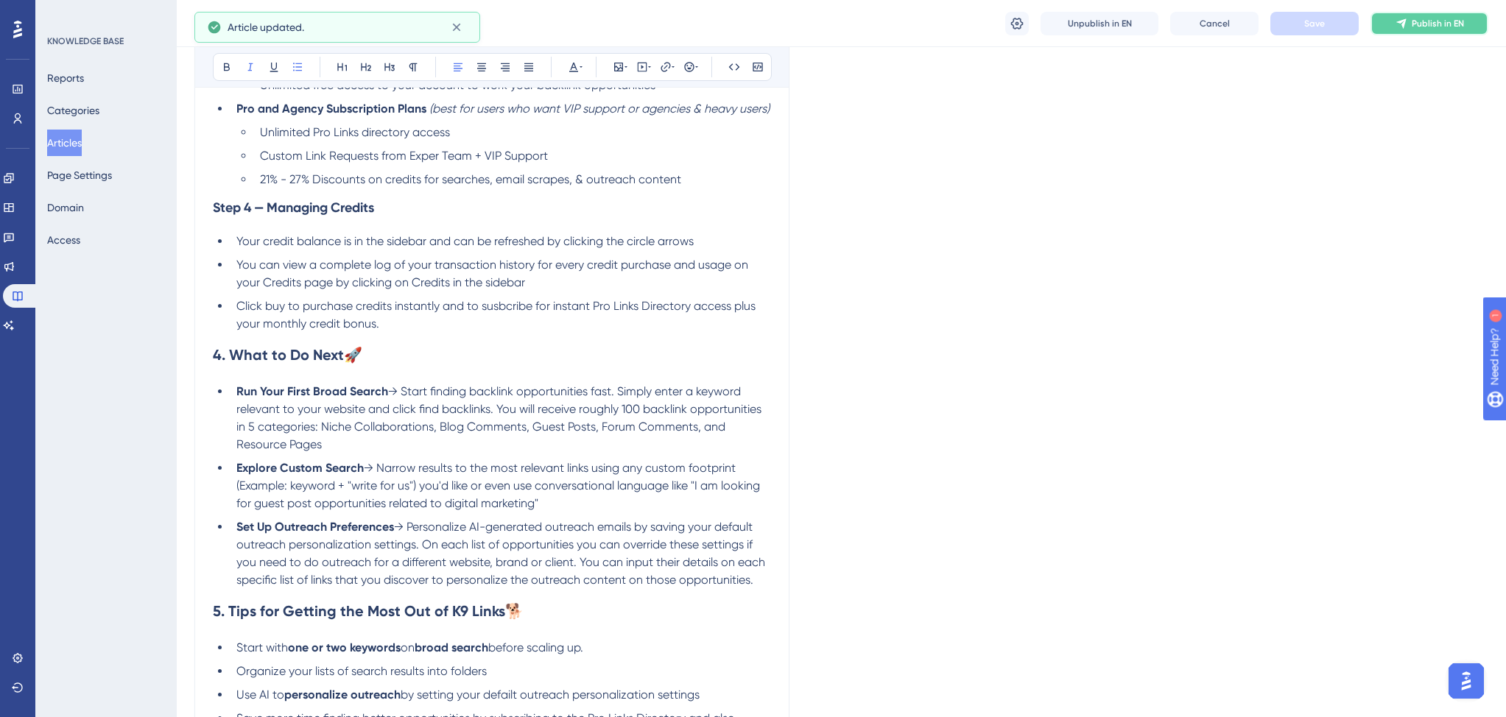
click at [1433, 23] on span "Publish in EN" at bounding box center [1437, 24] width 52 height 12
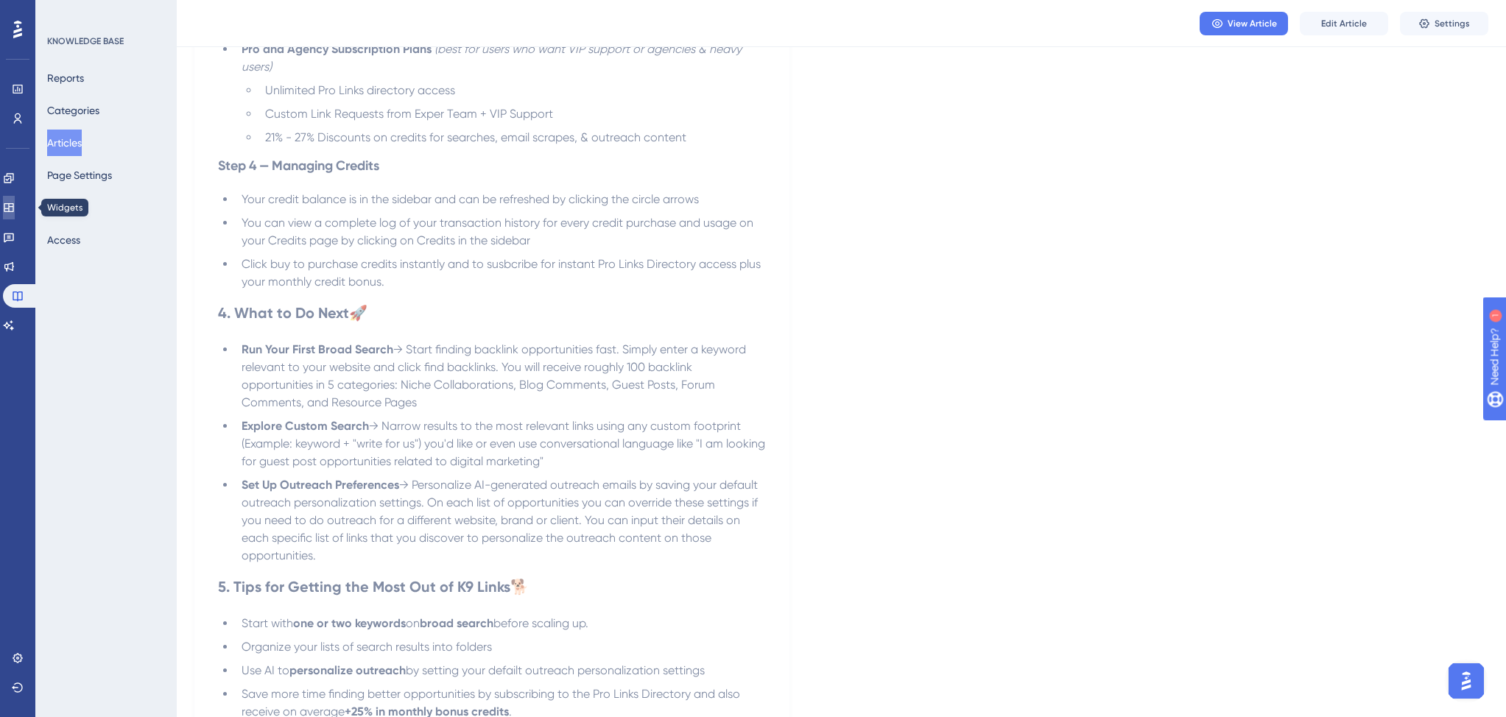
click at [13, 208] on icon at bounding box center [9, 207] width 10 height 9
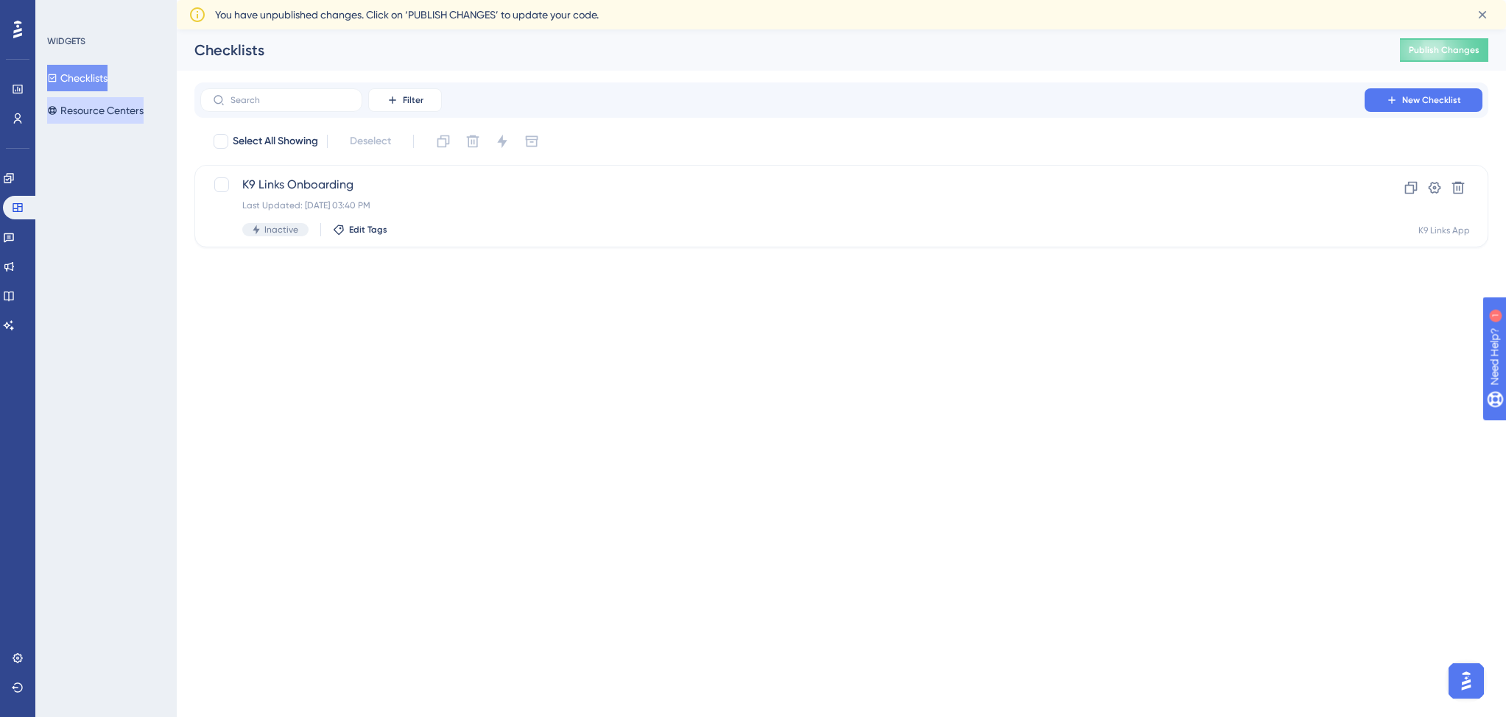
click at [77, 111] on button "Resource Centers" at bounding box center [95, 110] width 96 height 27
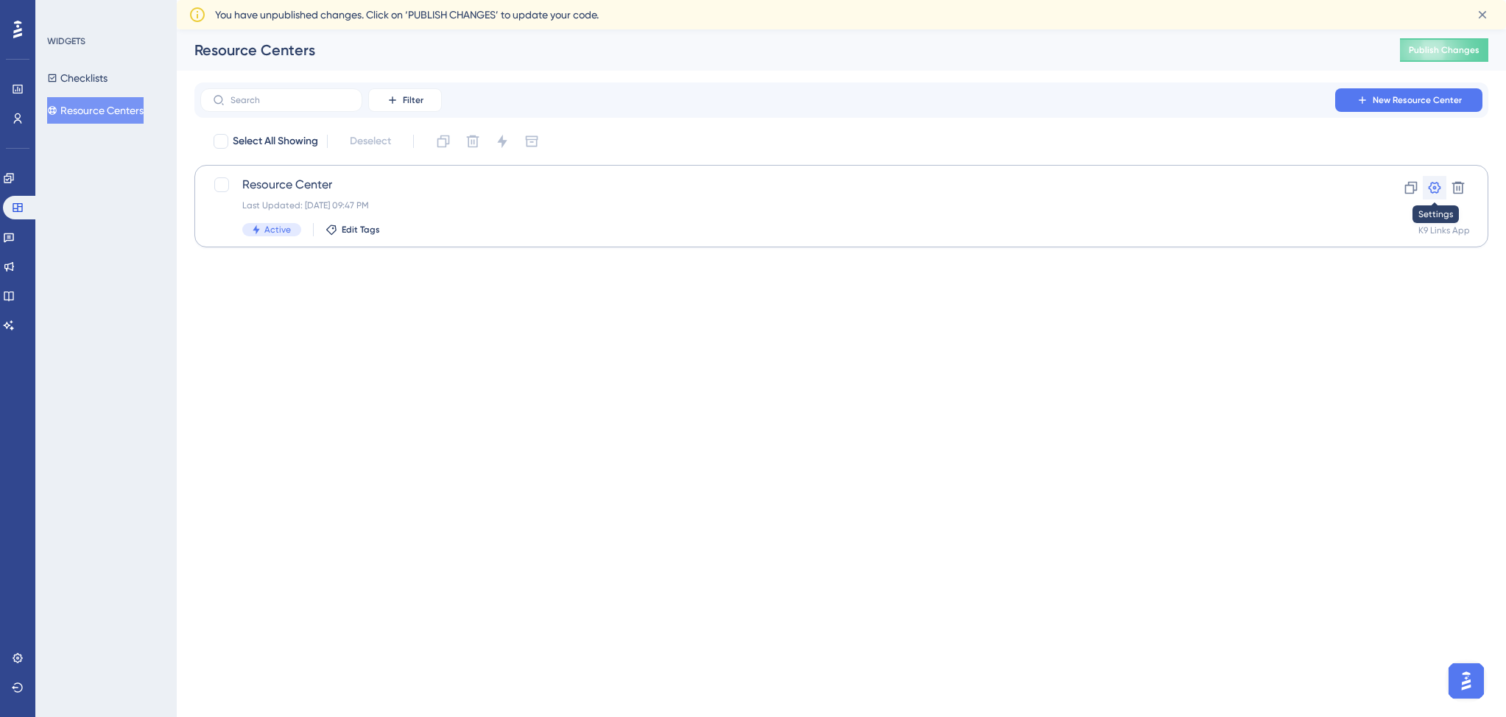
click at [1436, 188] on icon at bounding box center [1434, 187] width 15 height 15
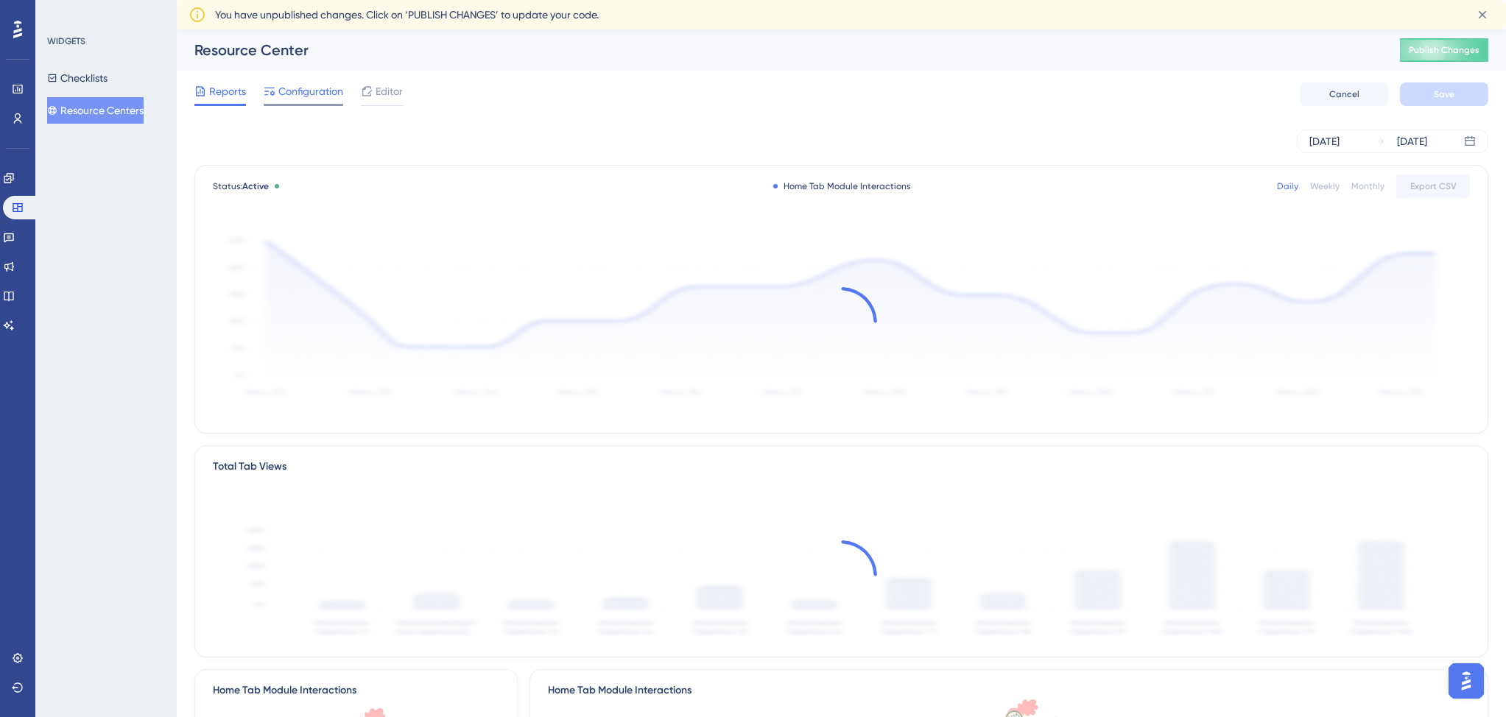
click at [313, 93] on span "Configuration" at bounding box center [310, 91] width 65 height 18
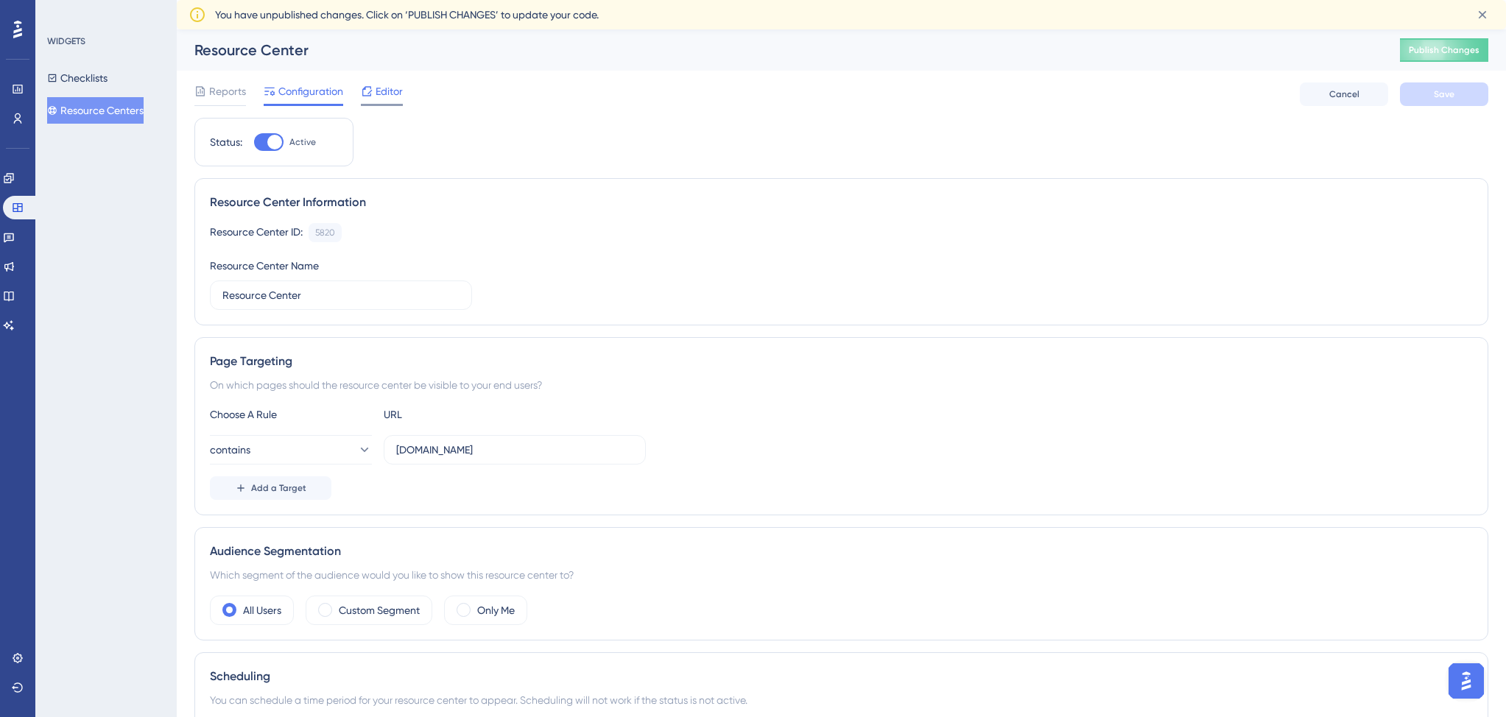
click at [386, 89] on span "Editor" at bounding box center [388, 91] width 27 height 18
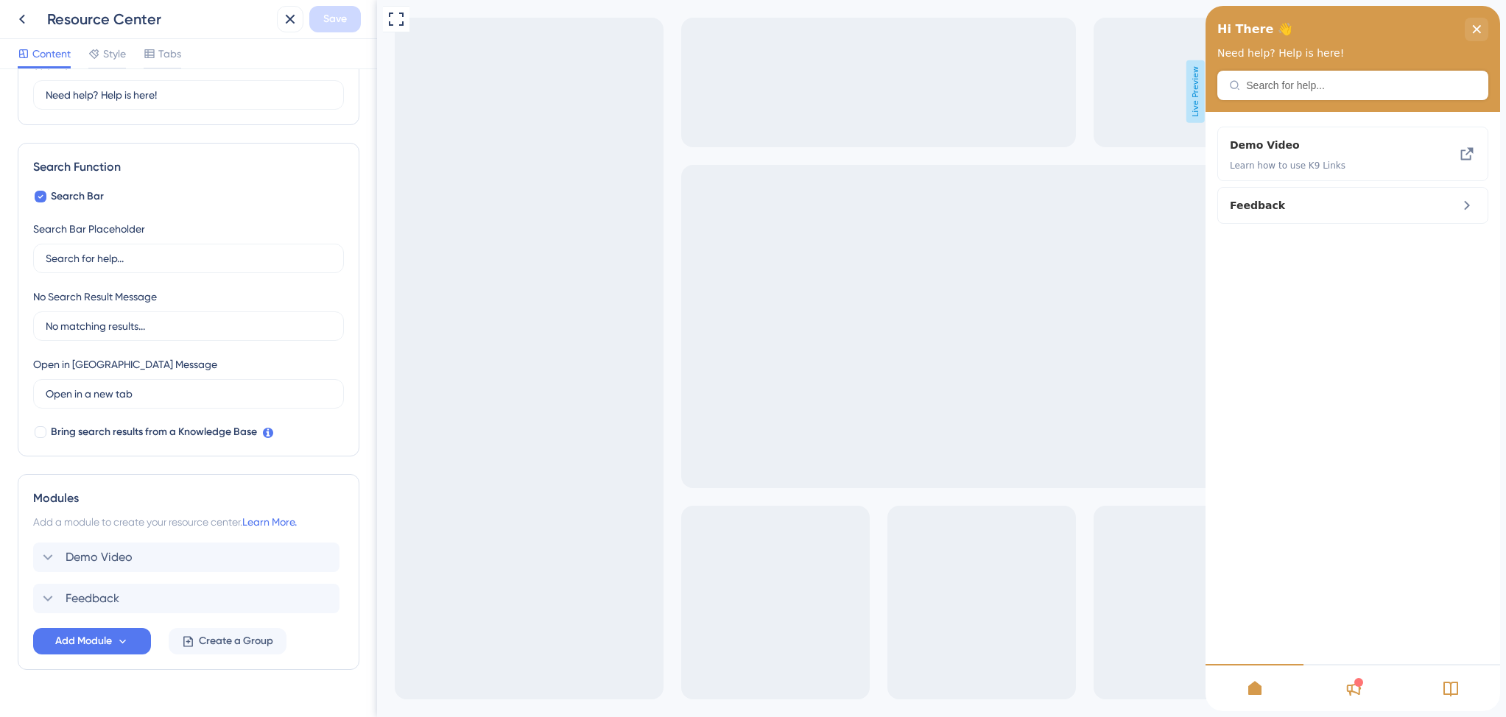
scroll to position [172, 0]
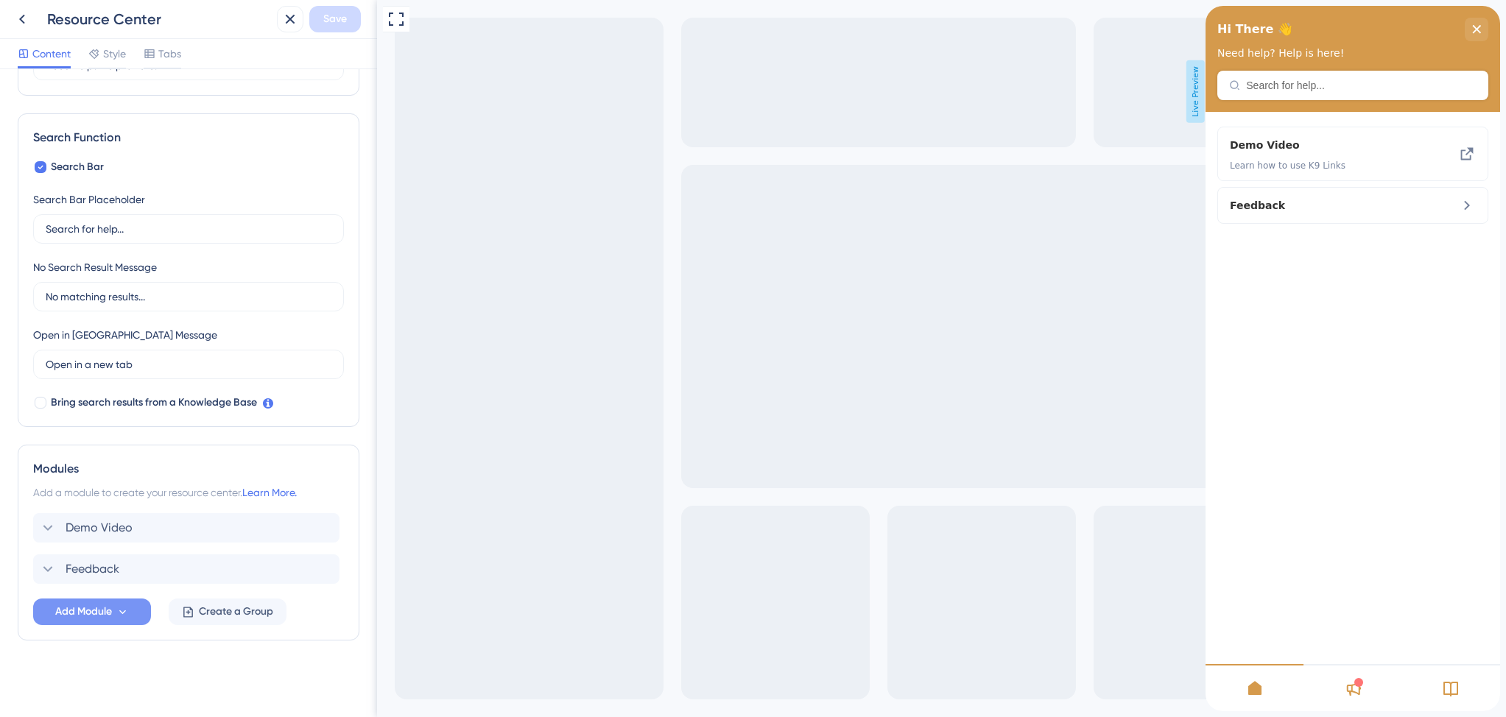
click at [71, 607] on span "Add Module" at bounding box center [83, 612] width 57 height 18
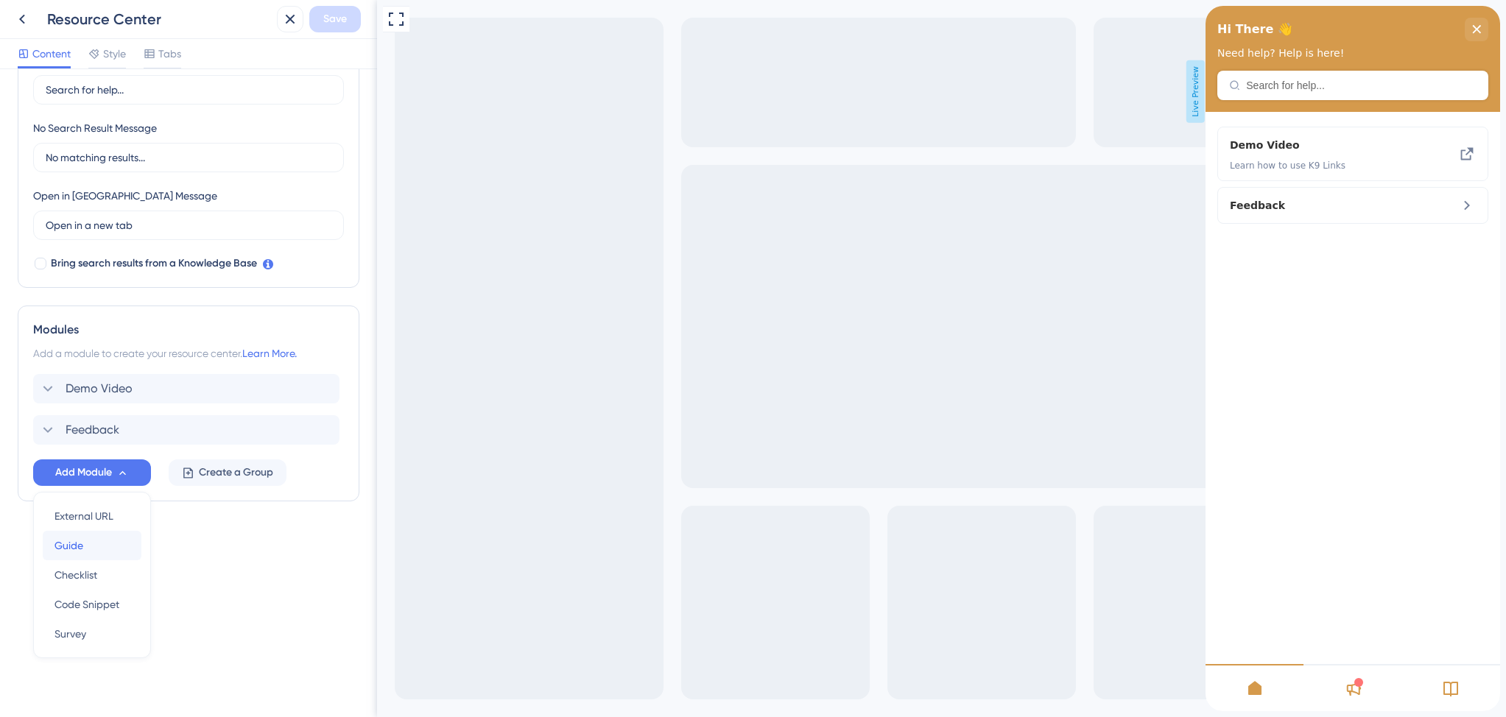
click at [72, 548] on span "Guide" at bounding box center [68, 546] width 29 height 18
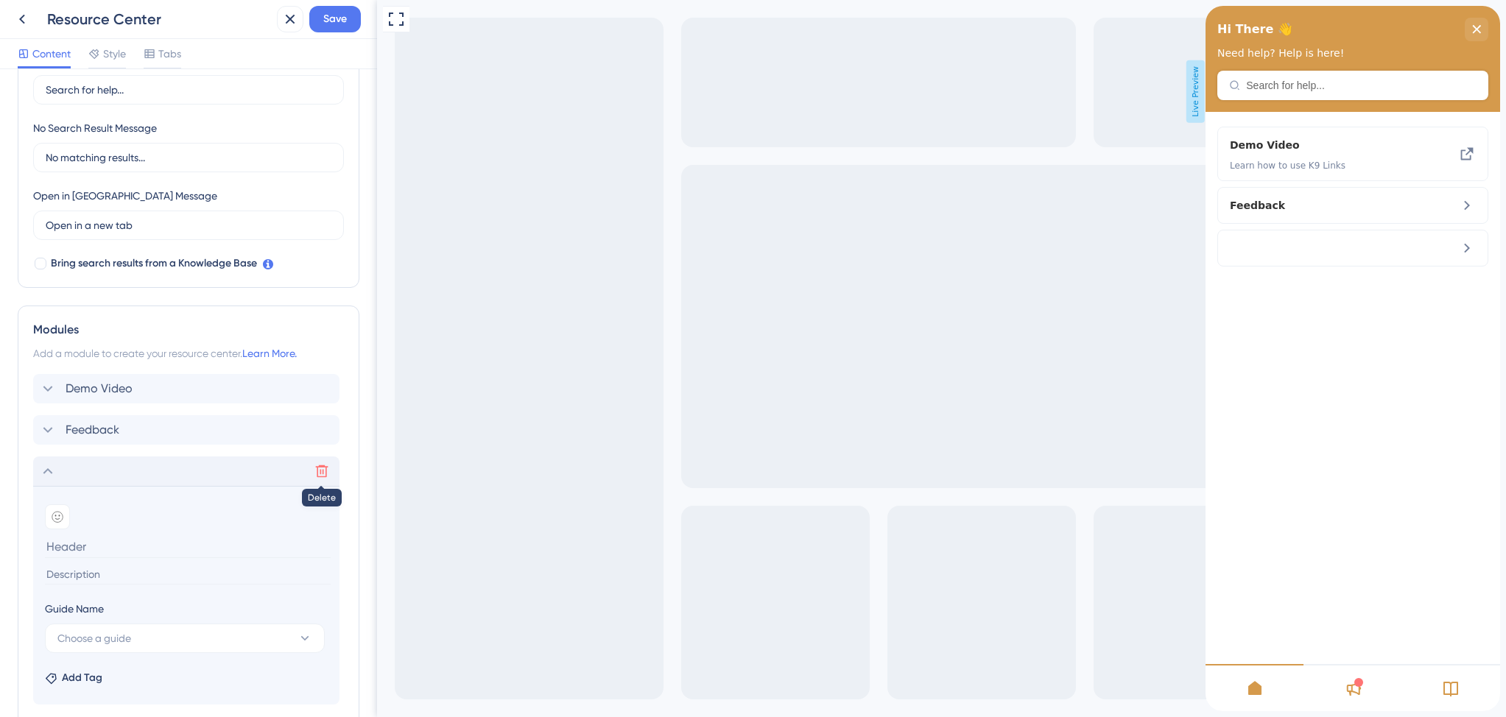
click at [319, 466] on icon at bounding box center [322, 471] width 13 height 13
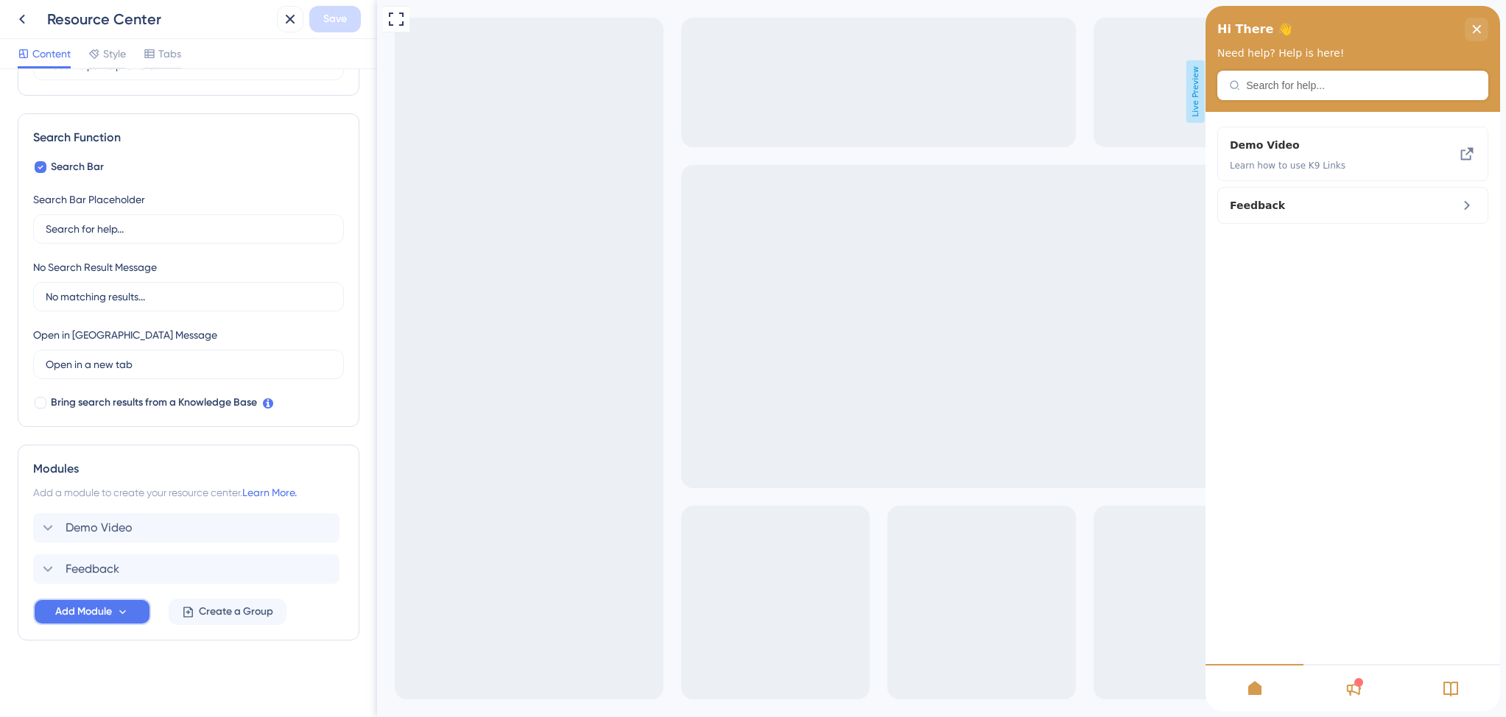
click at [99, 610] on span "Add Module" at bounding box center [83, 612] width 57 height 18
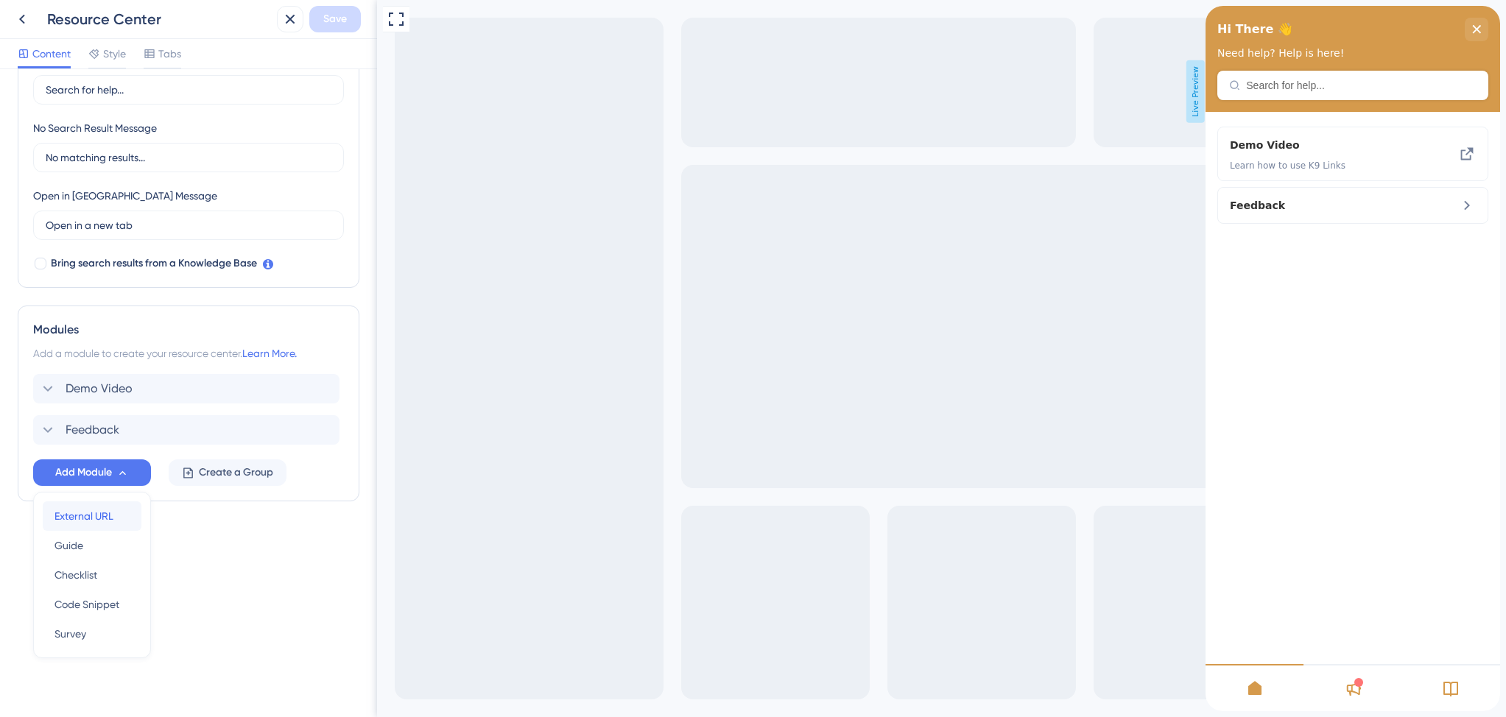
click at [109, 513] on span "External URL" at bounding box center [83, 516] width 59 height 18
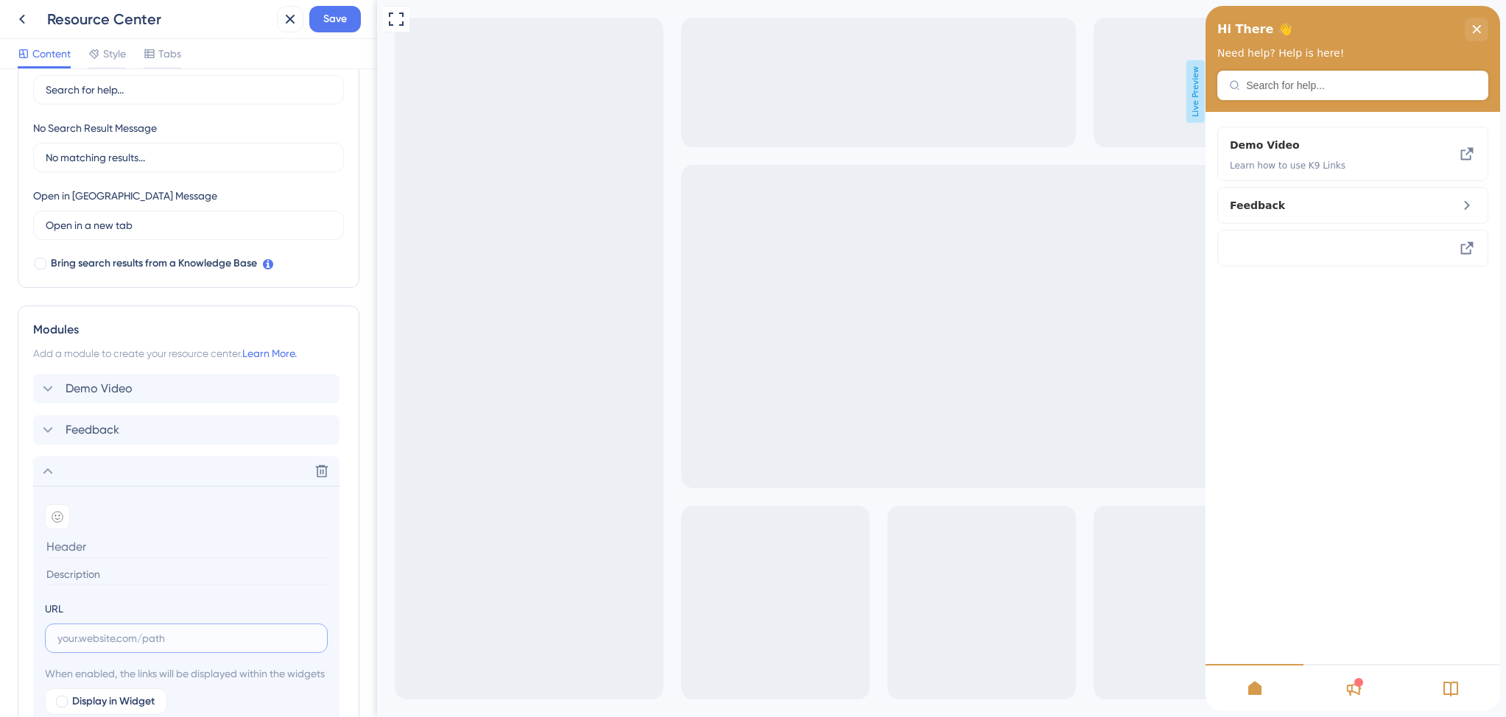
click at [122, 633] on input "text" at bounding box center [186, 638] width 258 height 16
paste input "https://help.k9links.com/en/articles/15096-welcome-to-k9-links-"
type input "https://help.k9links.com/en/articles/15096-welcome-to-k9-links-"
click at [96, 549] on input at bounding box center [188, 546] width 286 height 23
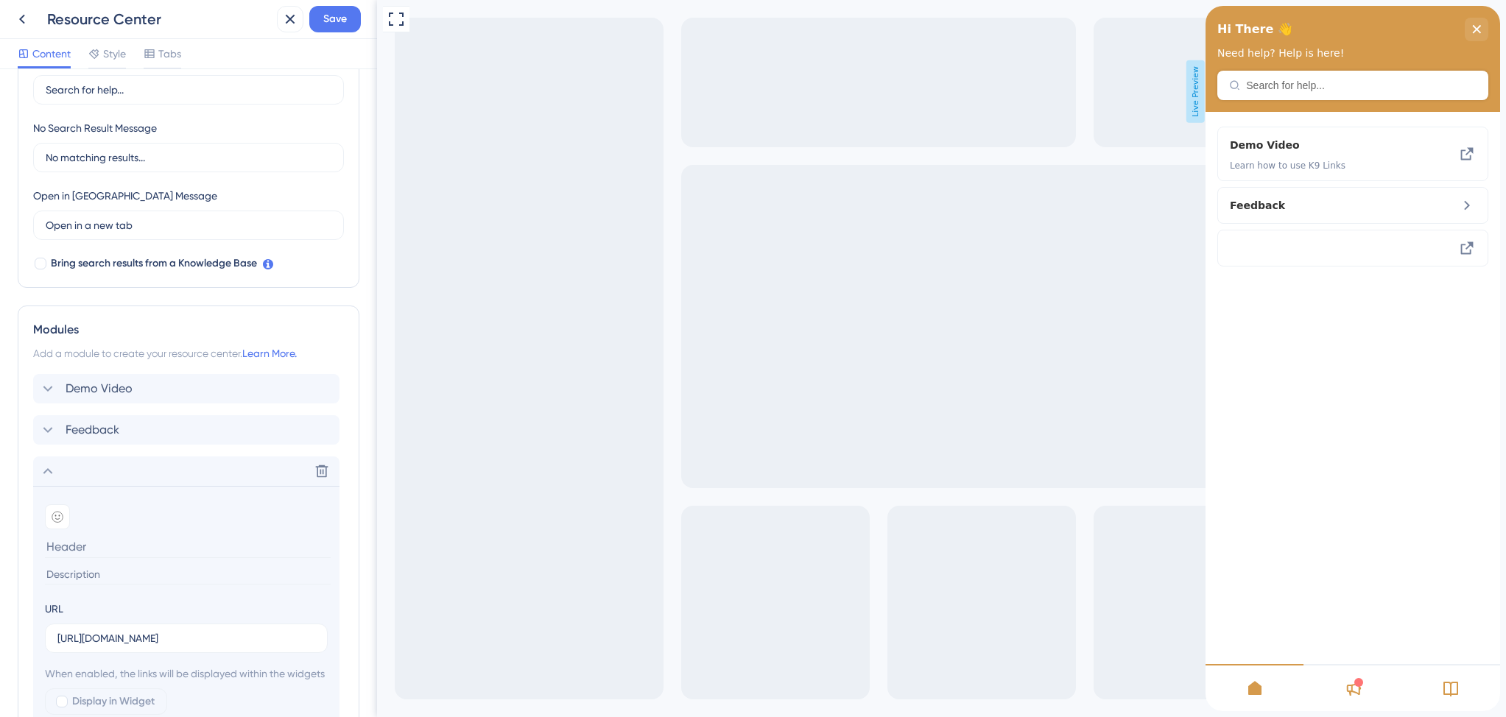
scroll to position [0, 0]
type input "Welcome to K9 Links"
click at [144, 579] on input at bounding box center [188, 575] width 286 height 20
paste input "Learn an Overview of K9 Links and How You Can Get Started"
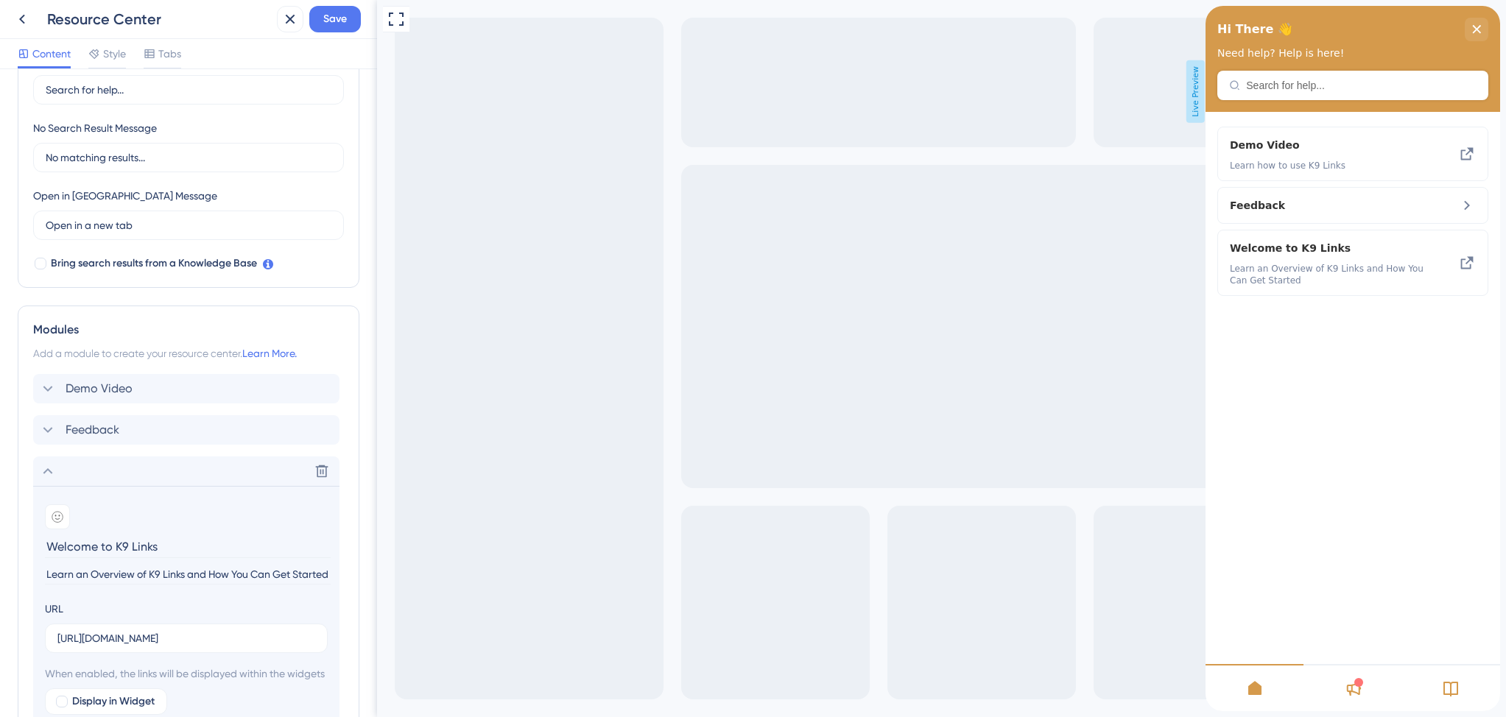
scroll to position [0, 2]
type input "Learn an Overview of K9 Links and How You Can Get Started"
click at [194, 552] on input "Welcome to K9 Links" at bounding box center [188, 546] width 286 height 23
paste input "🎉"
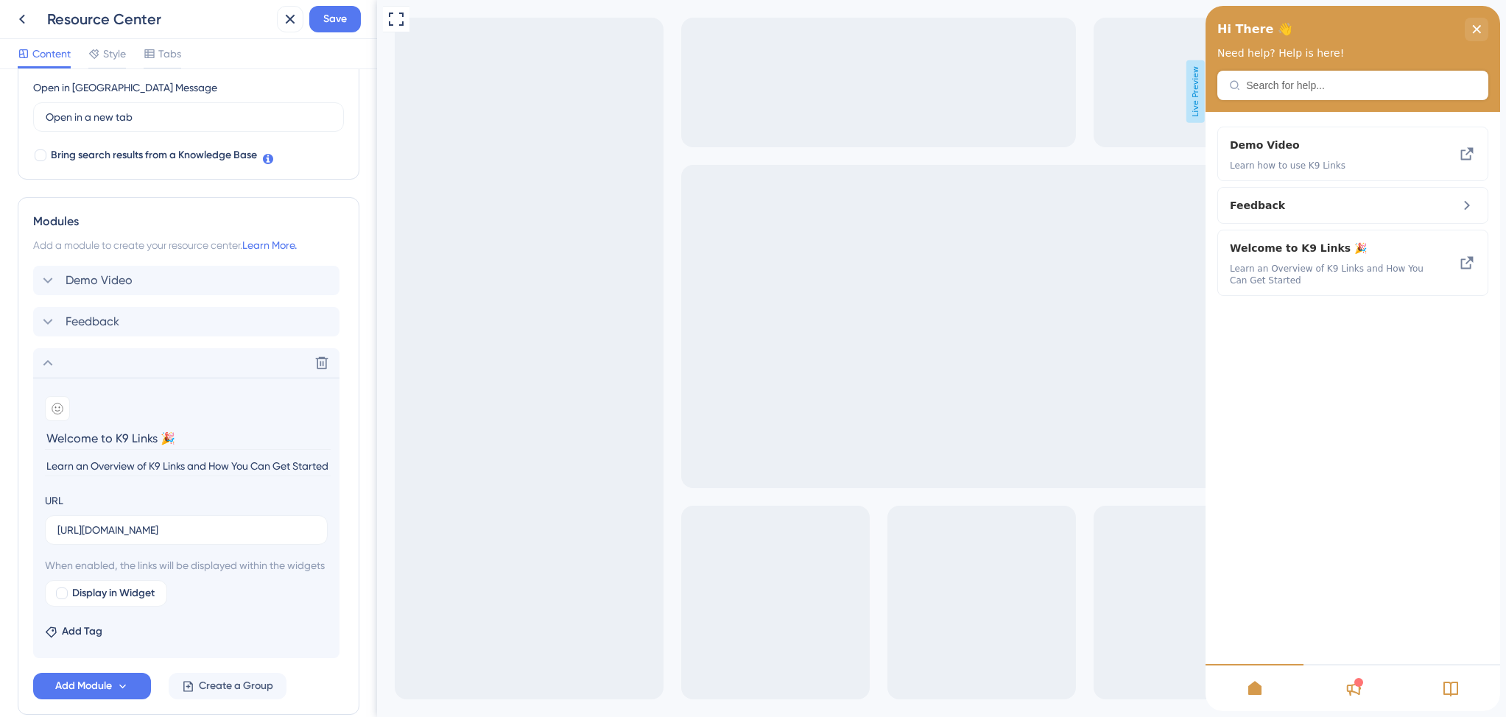
scroll to position [428, 0]
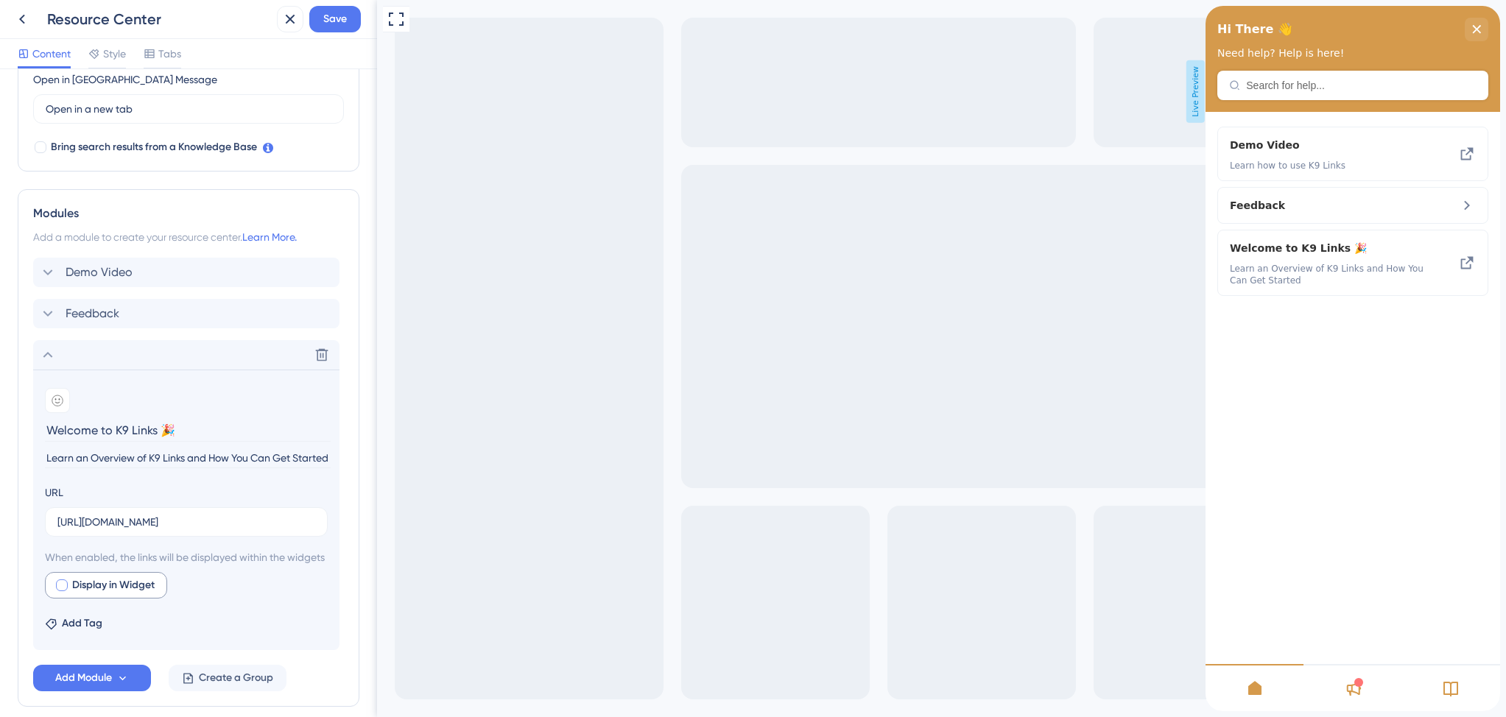
type input "Welcome to K9 Links 🎉"
click at [62, 591] on div at bounding box center [62, 585] width 12 height 12
checkbox input "true"
click at [202, 599] on button "Preview" at bounding box center [216, 585] width 74 height 27
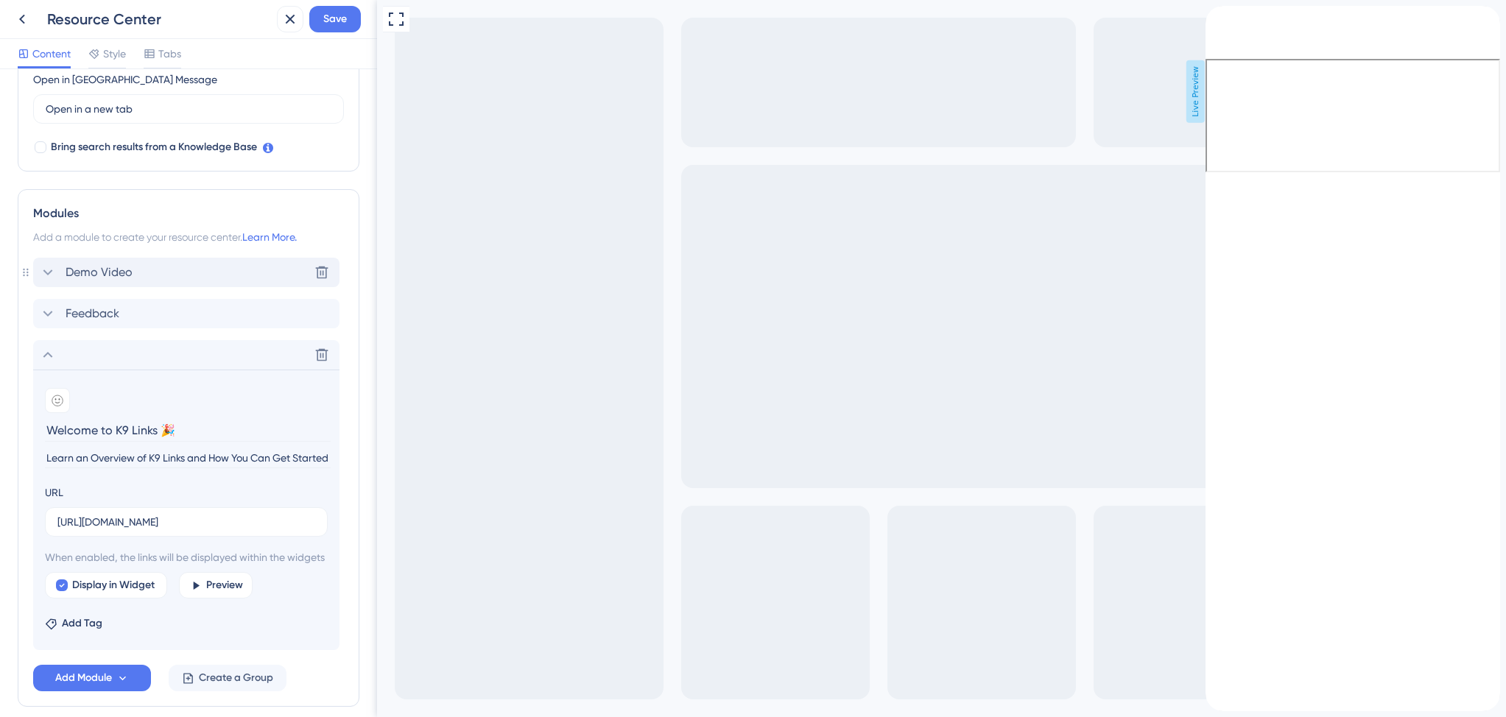
click at [49, 277] on icon at bounding box center [48, 273] width 18 height 18
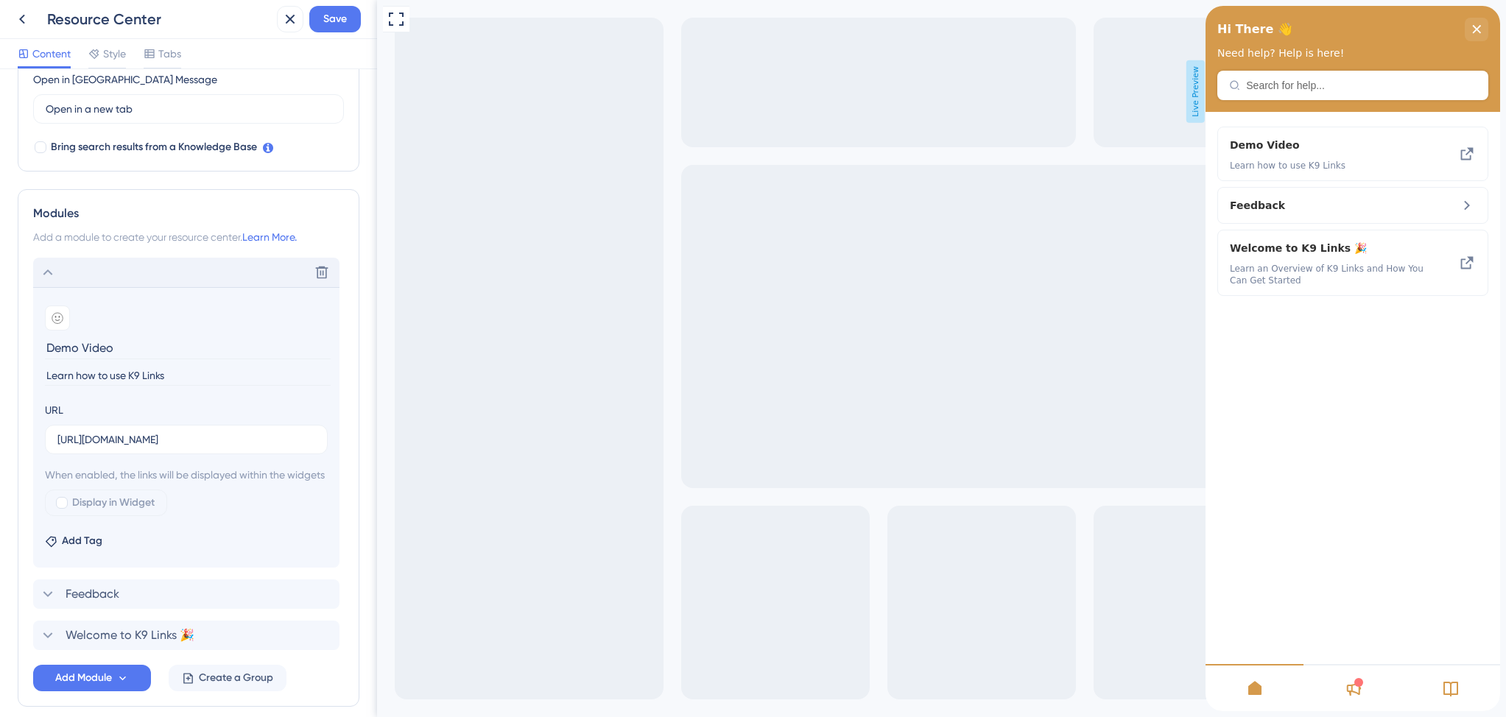
click at [65, 509] on div at bounding box center [62, 503] width 12 height 12
click at [62, 509] on div at bounding box center [62, 503] width 12 height 12
click at [202, 509] on icon at bounding box center [195, 503] width 13 height 13
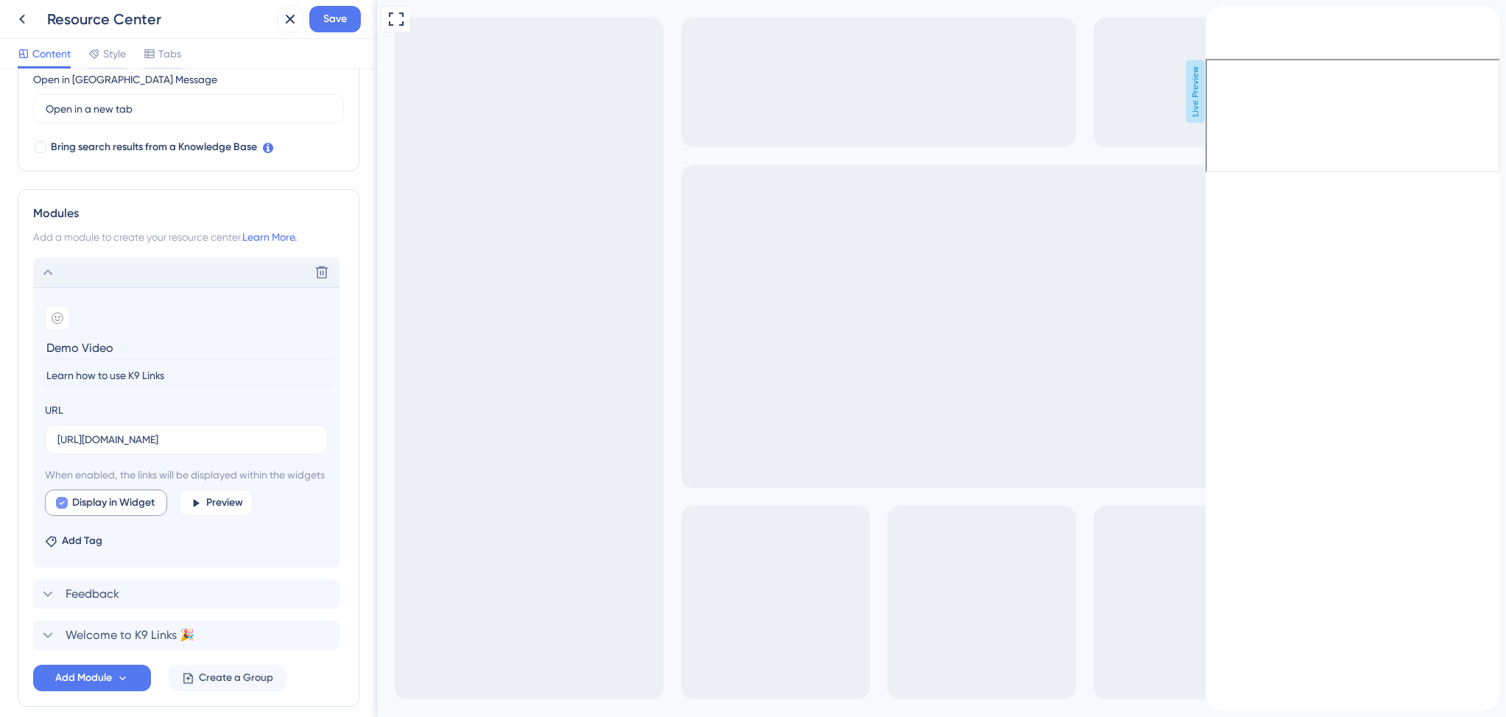
click at [65, 509] on div at bounding box center [62, 503] width 12 height 12
checkbox input "false"
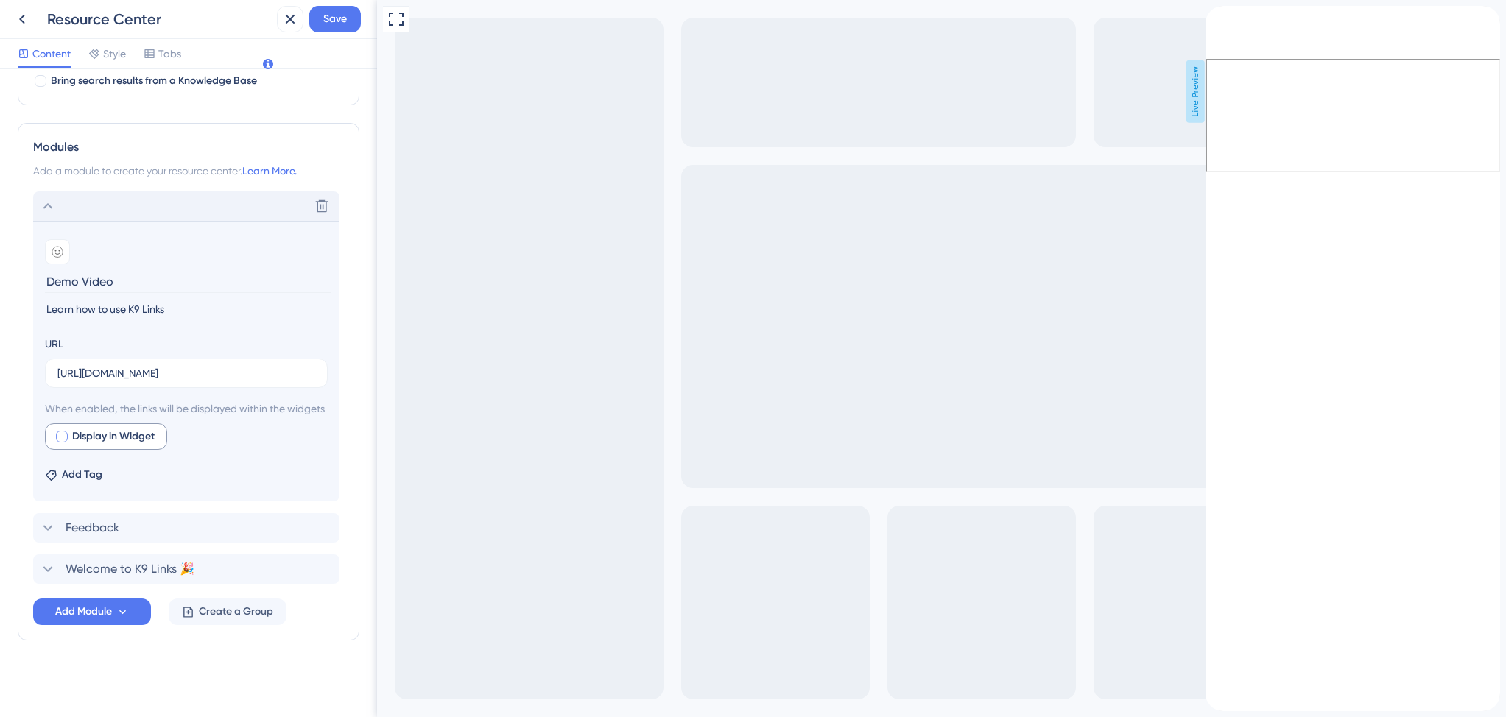
scroll to position [512, 0]
click at [339, 21] on span "Save" at bounding box center [335, 19] width 24 height 18
click at [18, 29] on button at bounding box center [22, 19] width 27 height 27
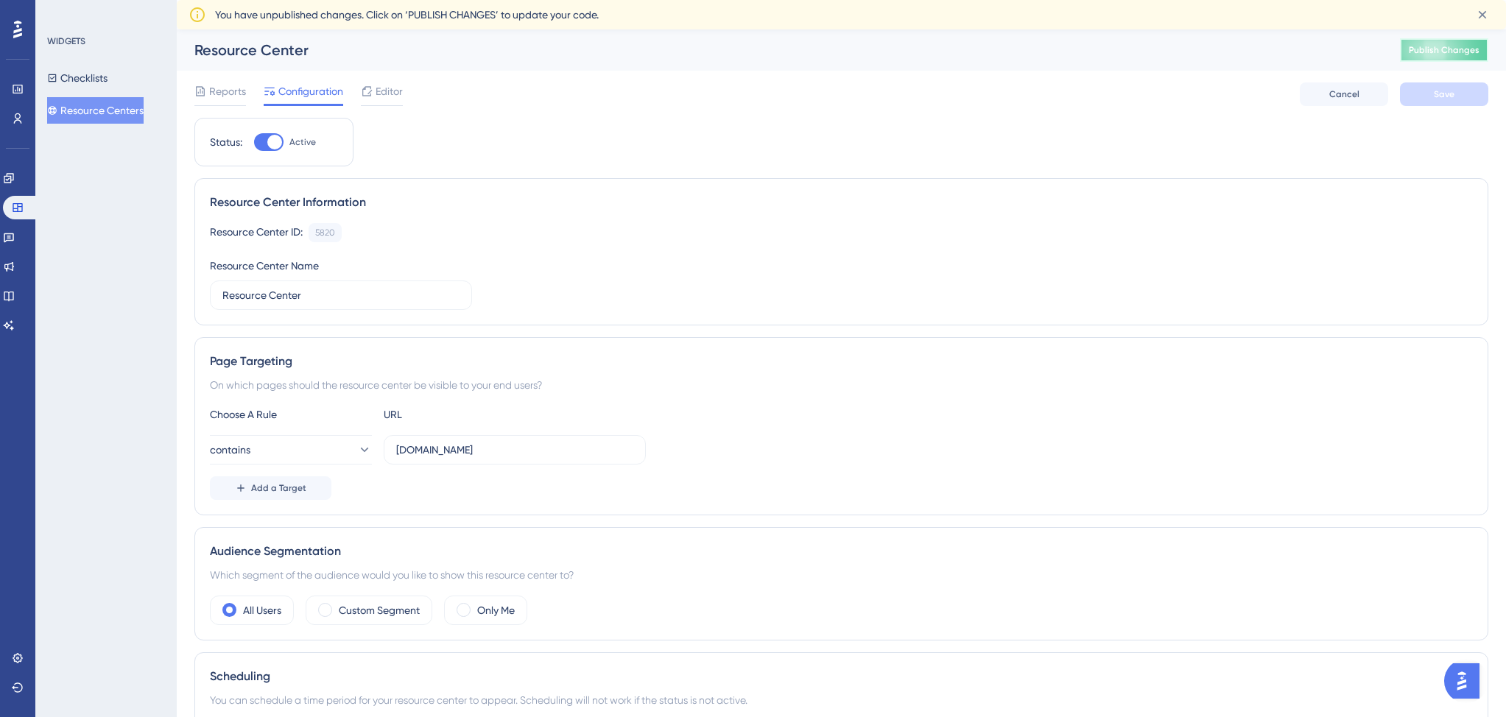
click at [1443, 46] on button "Publish Changes" at bounding box center [1444, 50] width 88 height 24
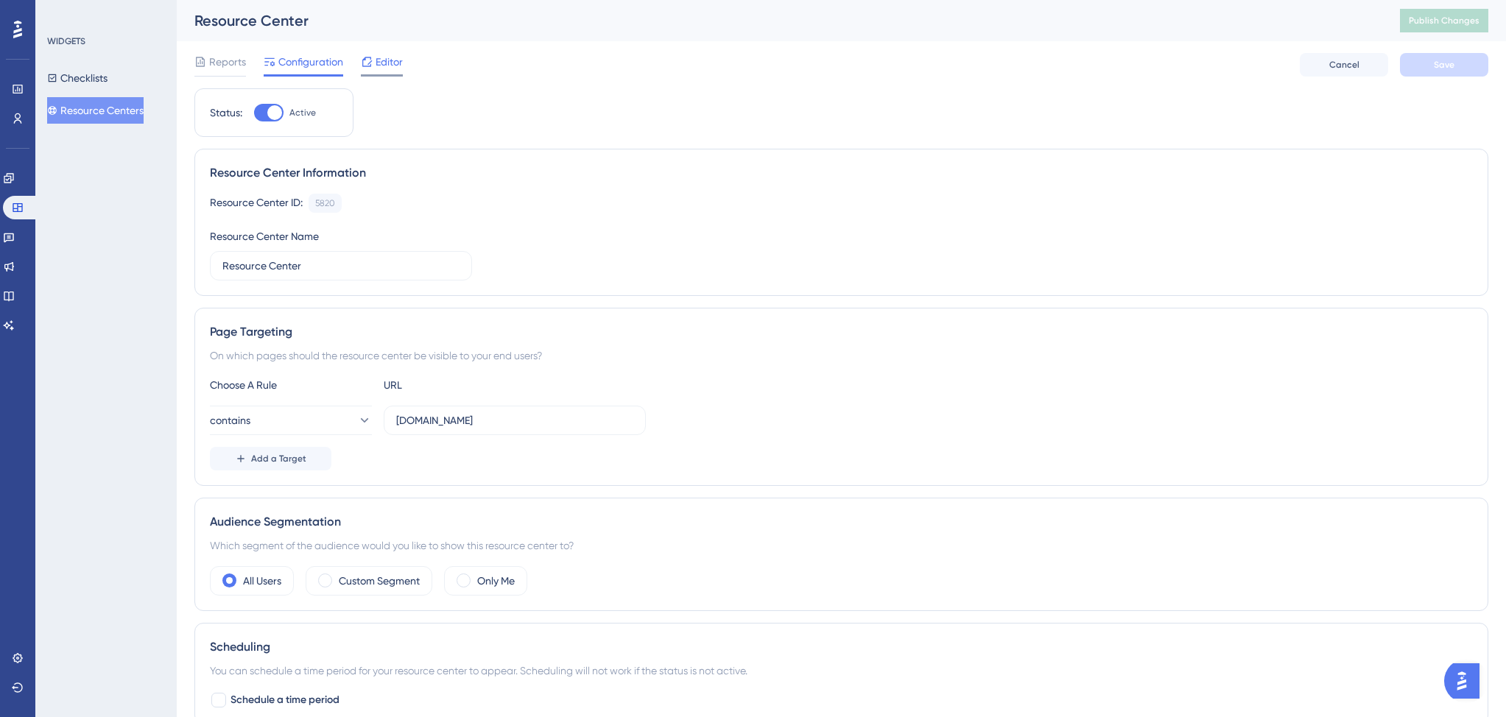
click at [377, 67] on span "Editor" at bounding box center [388, 62] width 27 height 18
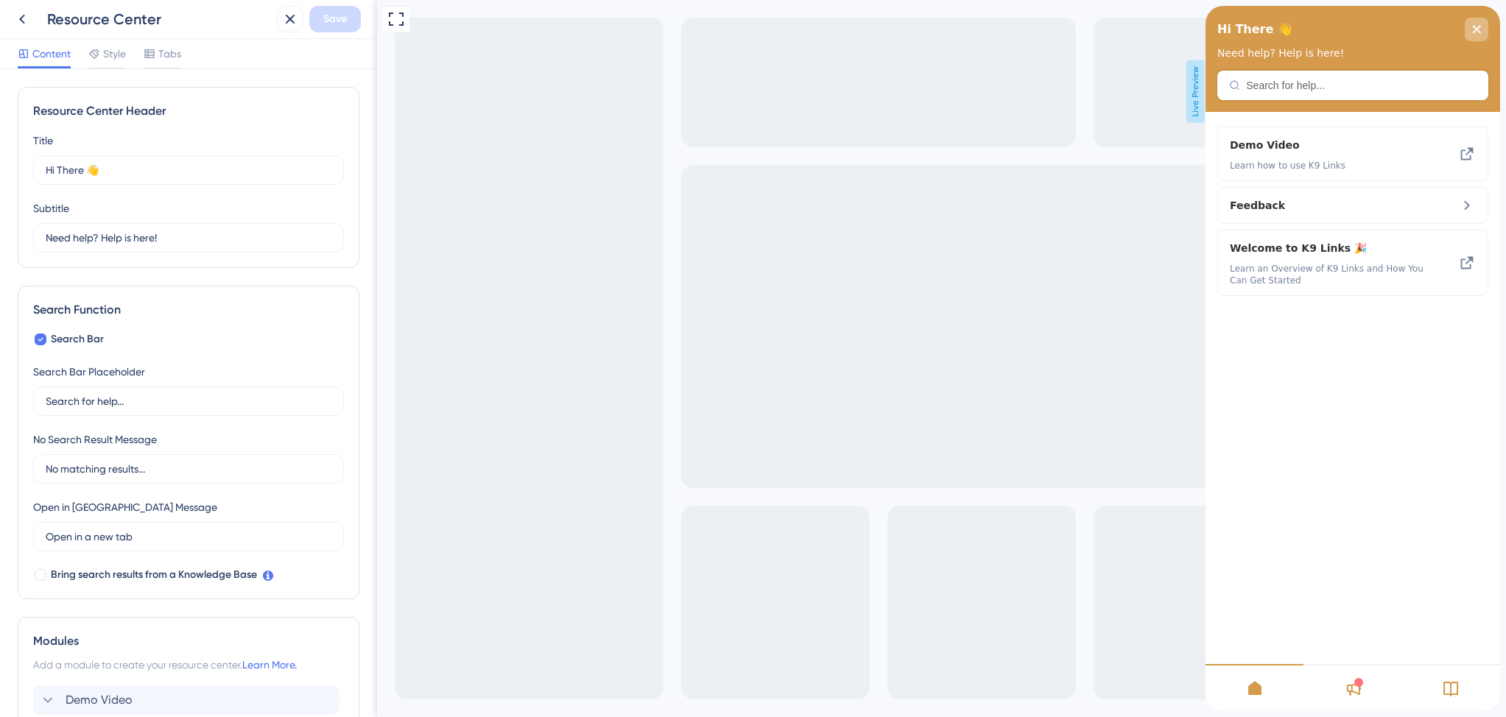
click at [1483, 29] on div "close resource center" at bounding box center [1476, 30] width 24 height 24
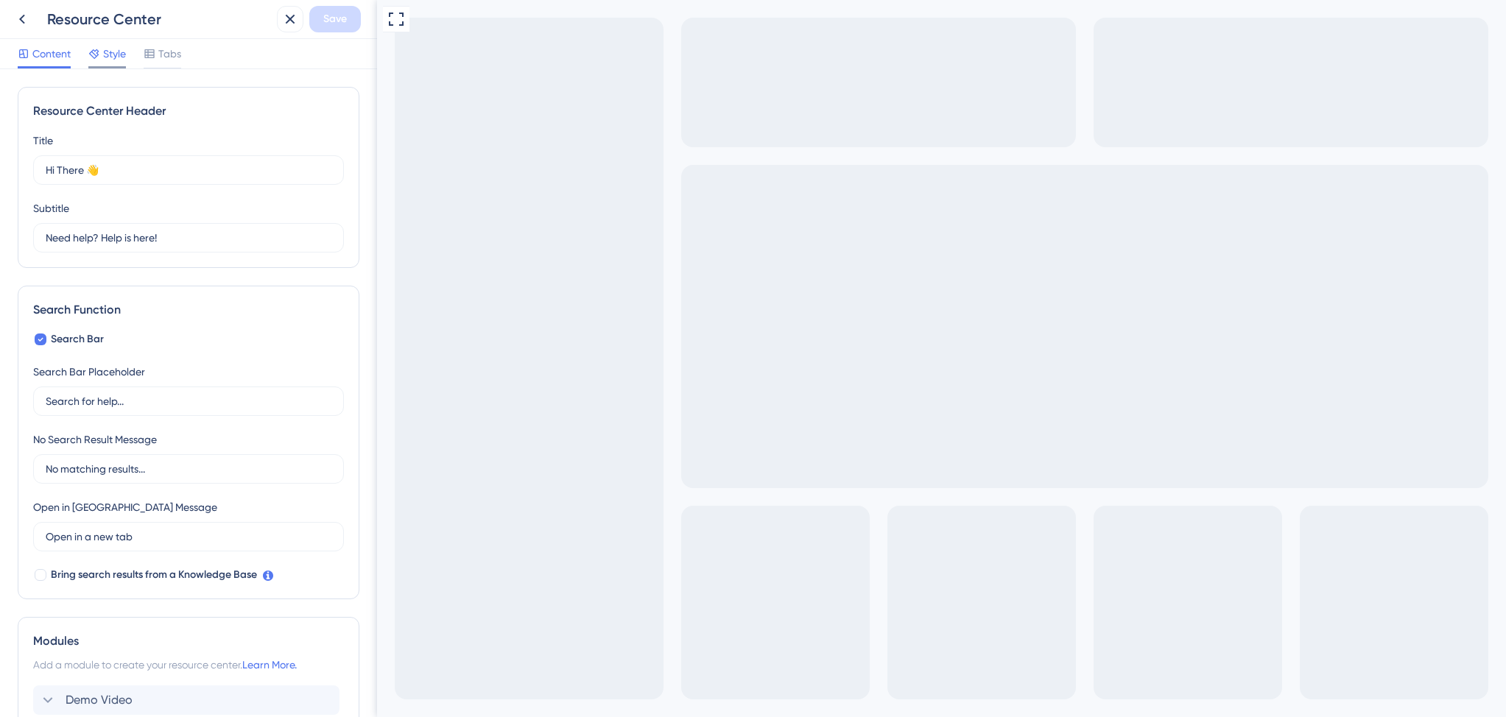
click at [121, 57] on span "Style" at bounding box center [114, 54] width 23 height 18
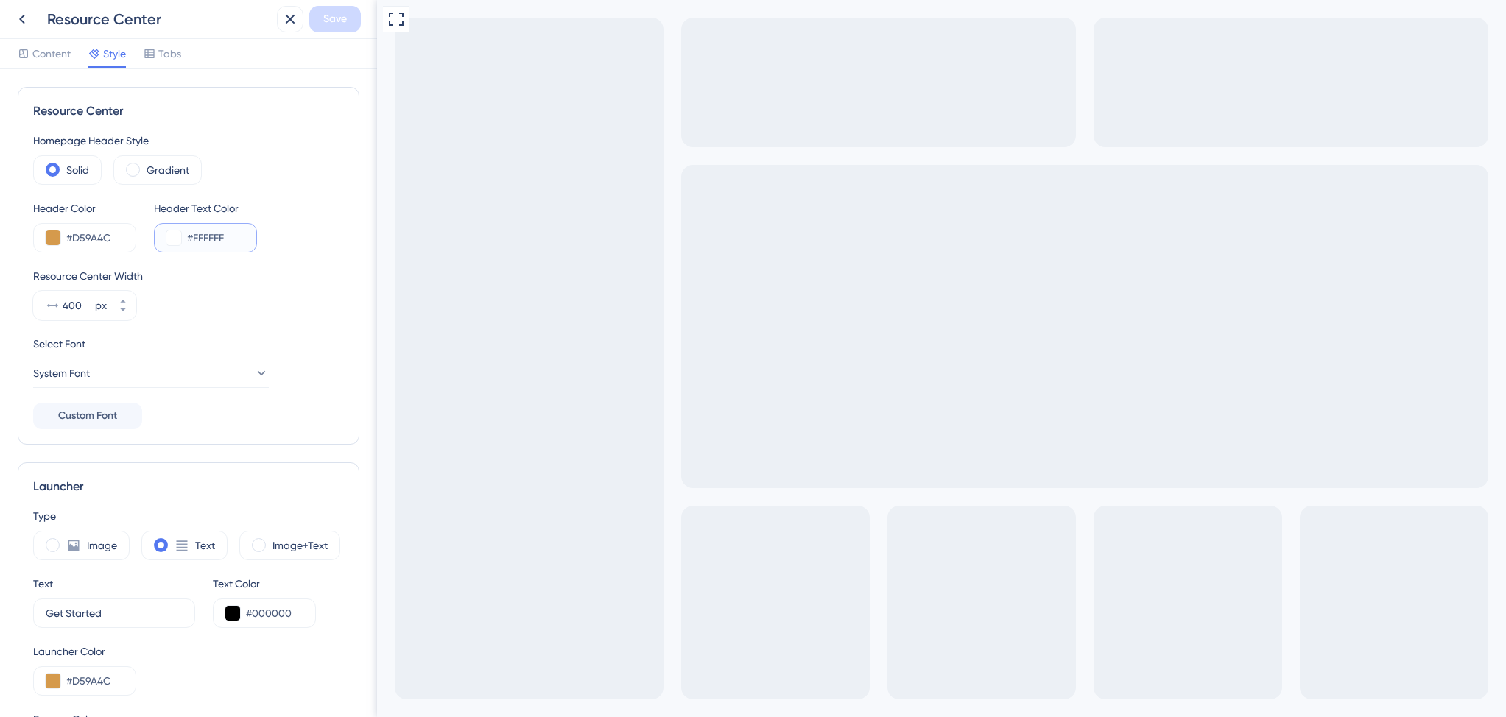
click at [205, 237] on input "#FFFFFF" at bounding box center [215, 238] width 57 height 18
click at [272, 611] on input "#000000" at bounding box center [274, 613] width 57 height 18
paste input "FFFFFF"
type input "#FFFFFF"
click at [322, 24] on button "Save" at bounding box center [335, 19] width 52 height 27
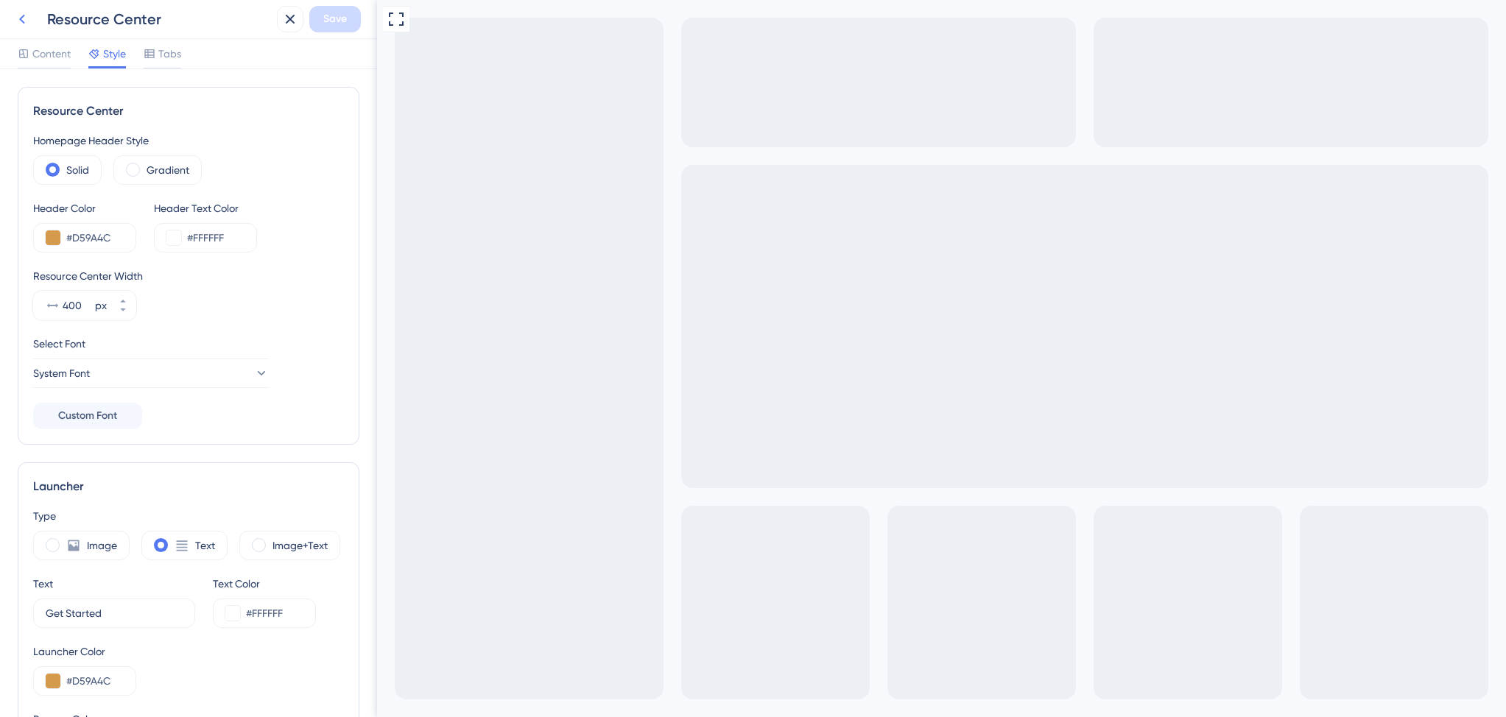
click at [27, 15] on icon at bounding box center [22, 19] width 18 height 18
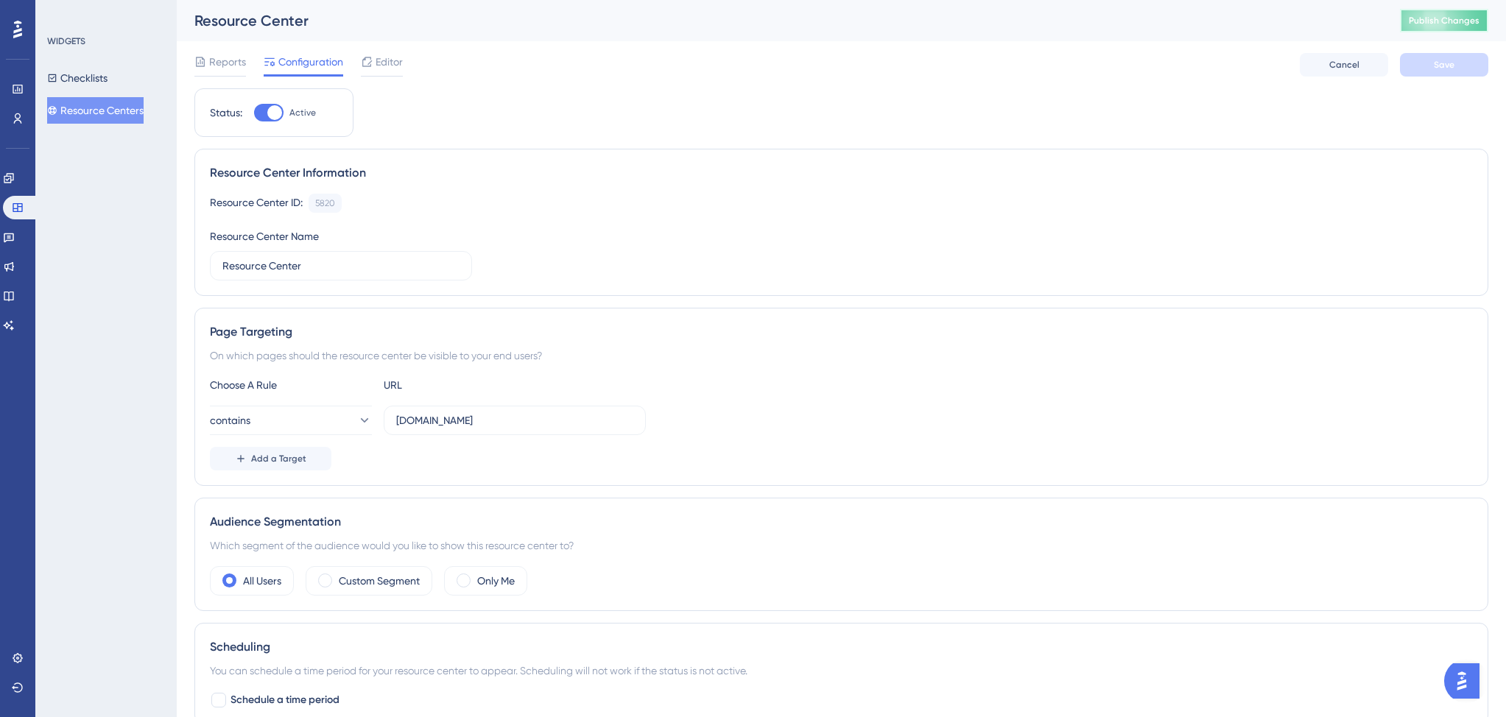
click at [1419, 15] on span "Publish Changes" at bounding box center [1443, 21] width 71 height 12
click at [382, 58] on span "Editor" at bounding box center [388, 62] width 27 height 18
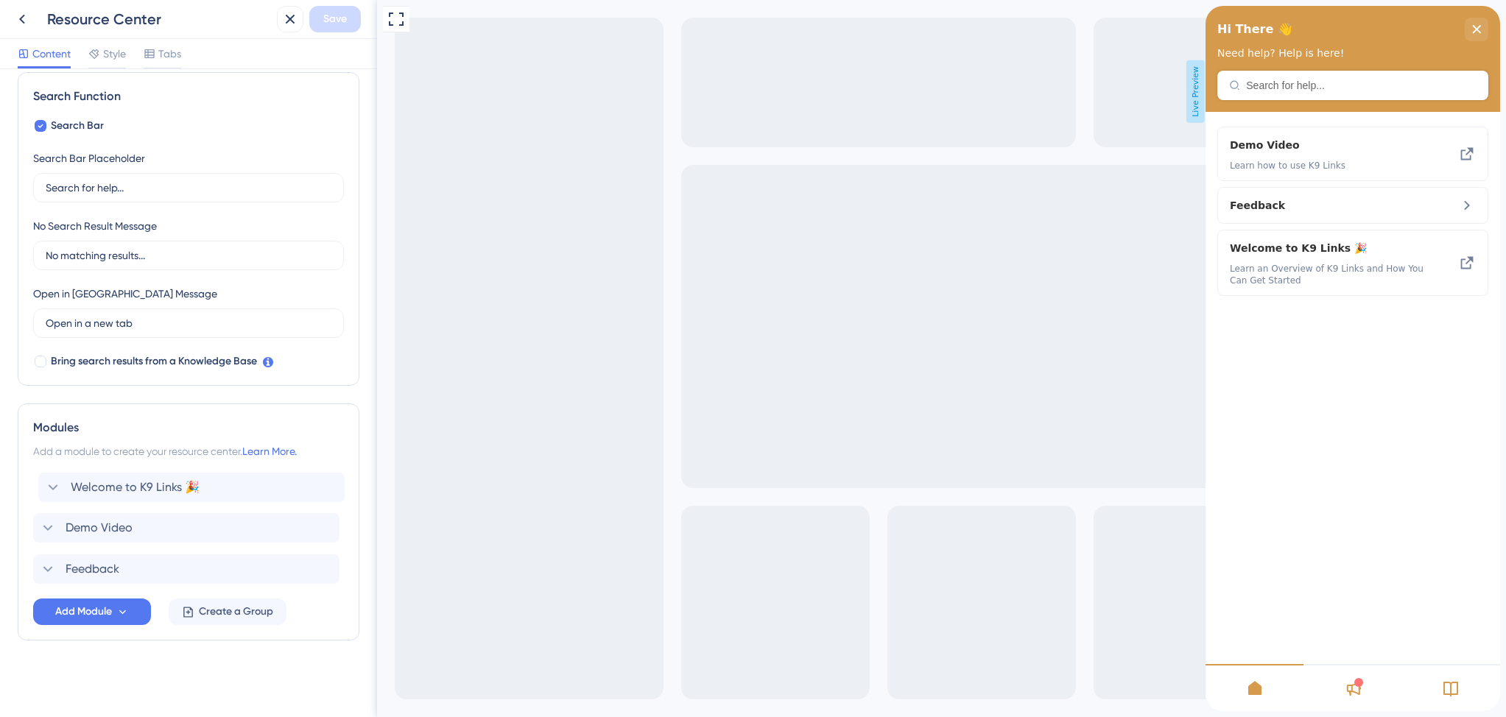
drag, startPoint x: 65, startPoint y: 569, endPoint x: 70, endPoint y: 483, distance: 86.3
click at [70, 483] on div "Demo Video Feedback Welcome to K9 Links 🎉" at bounding box center [188, 528] width 311 height 112
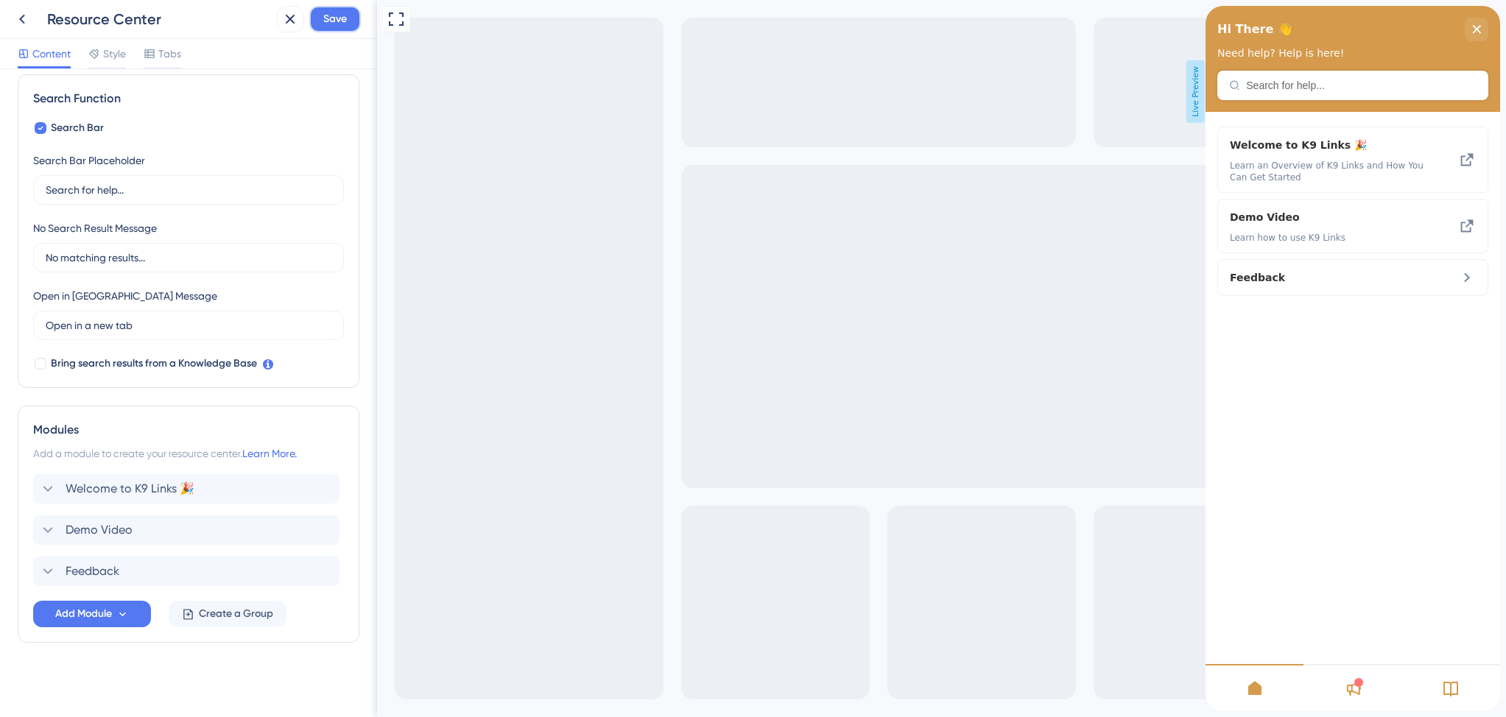
click at [332, 21] on span "Save" at bounding box center [335, 19] width 24 height 18
click at [280, 26] on button at bounding box center [290, 19] width 27 height 27
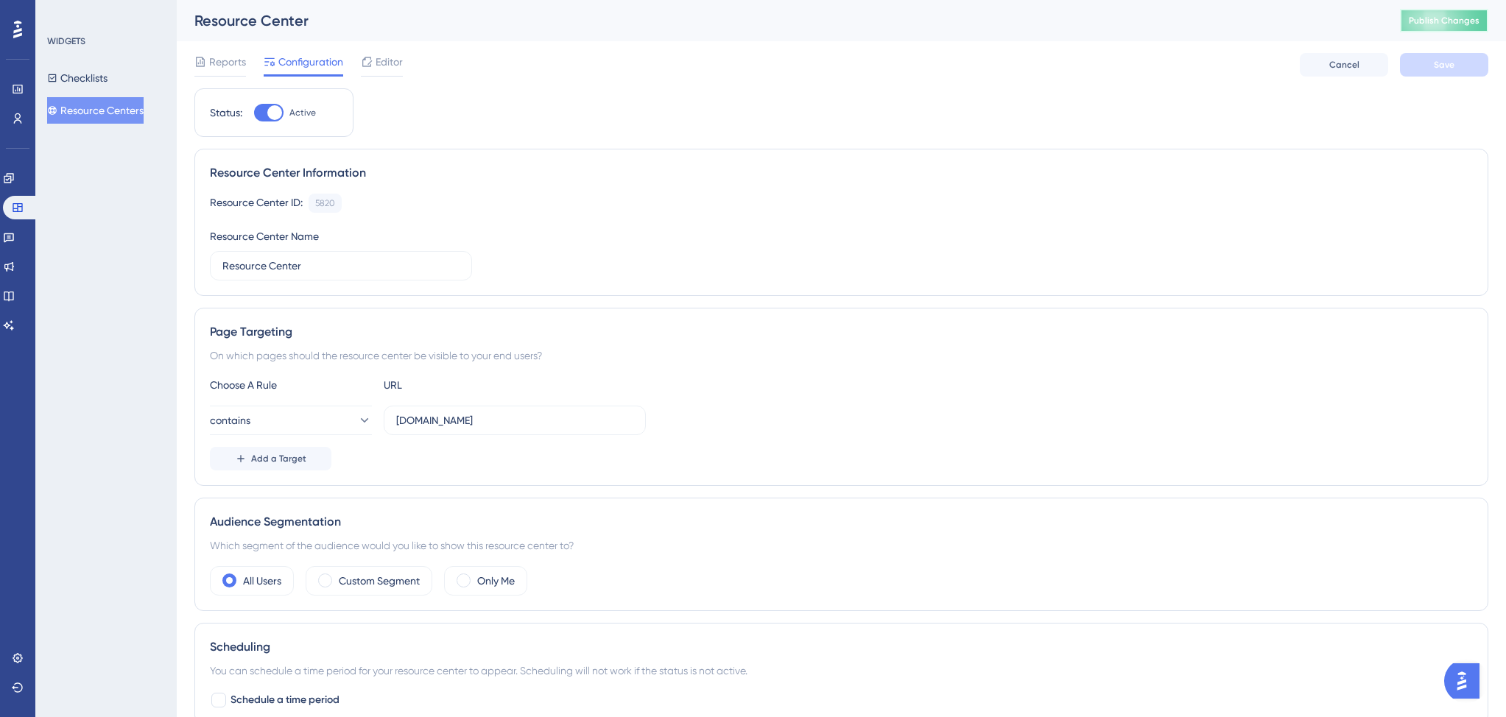
click at [1428, 15] on span "Publish Changes" at bounding box center [1443, 21] width 71 height 12
click at [13, 300] on icon at bounding box center [9, 297] width 10 height 10
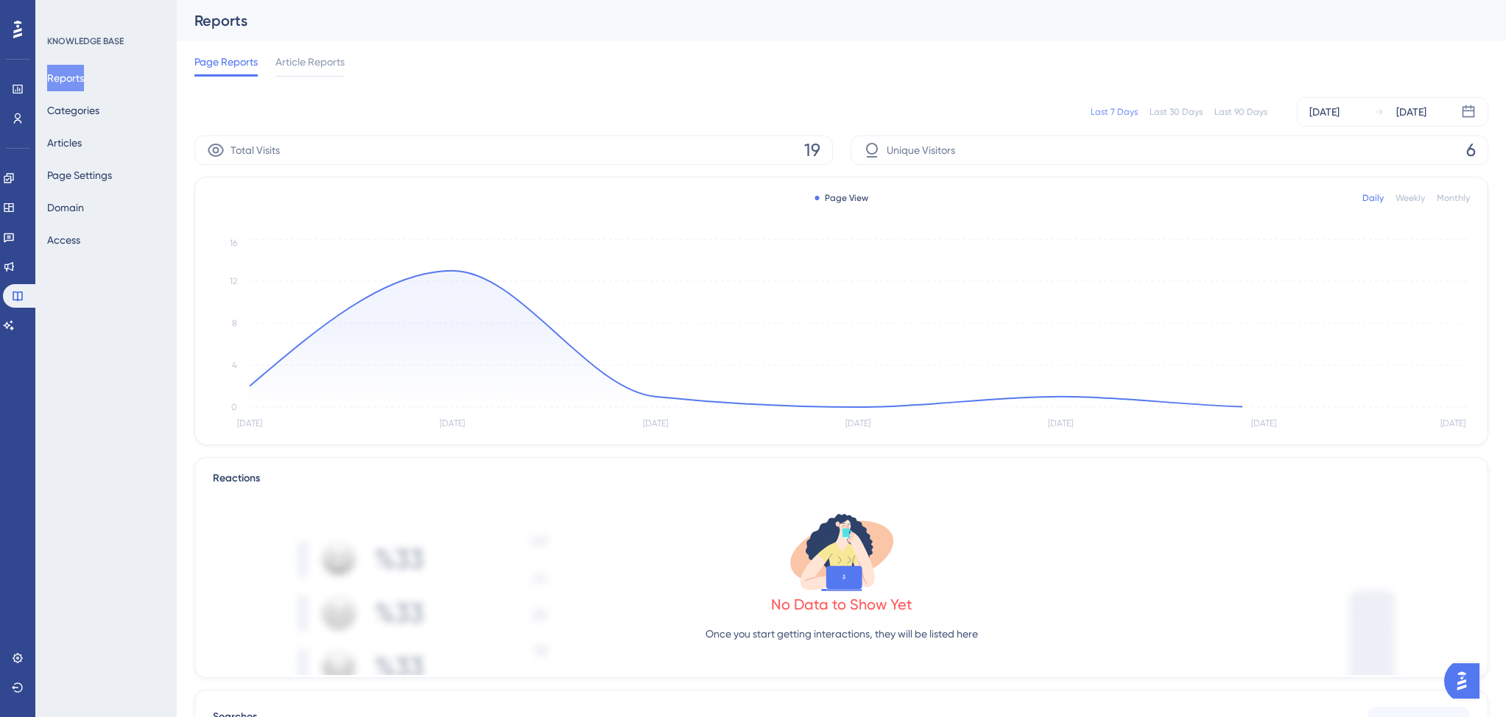
click at [101, 142] on div "Reports Categories Articles Page Settings Domain Access" at bounding box center [106, 159] width 119 height 188
click at [82, 144] on button "Articles" at bounding box center [64, 143] width 35 height 27
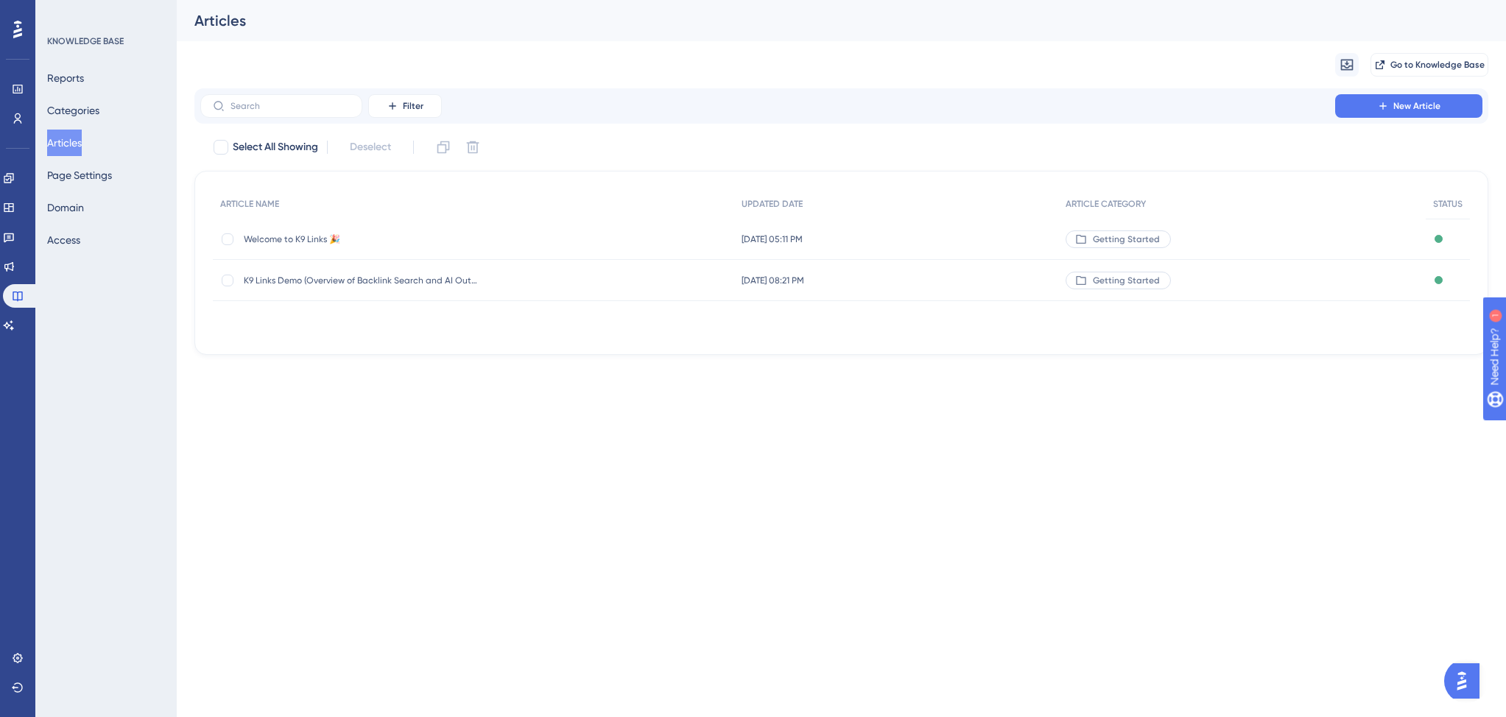
click at [287, 234] on span "Welcome to K9 Links 🎉" at bounding box center [362, 239] width 236 height 12
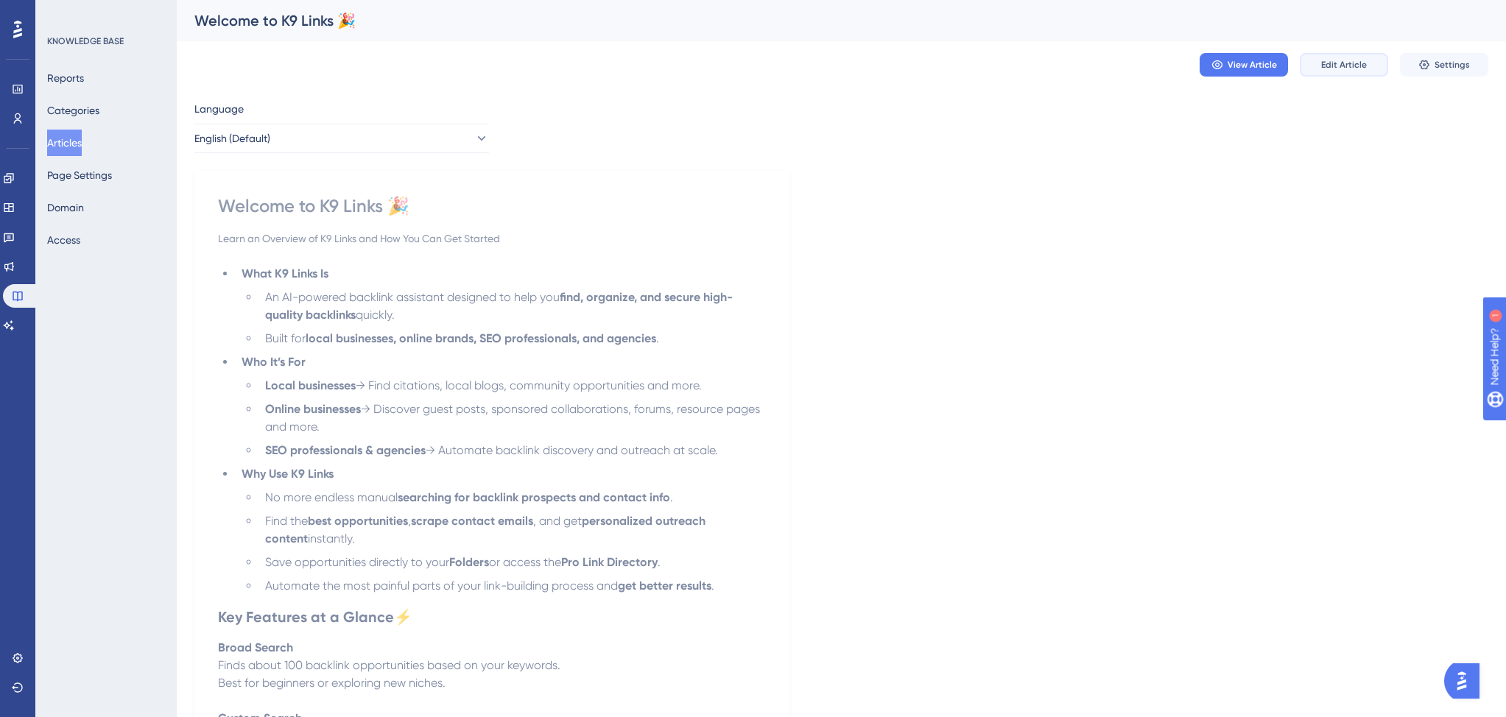
click at [1342, 71] on button "Edit Article" at bounding box center [1343, 65] width 88 height 24
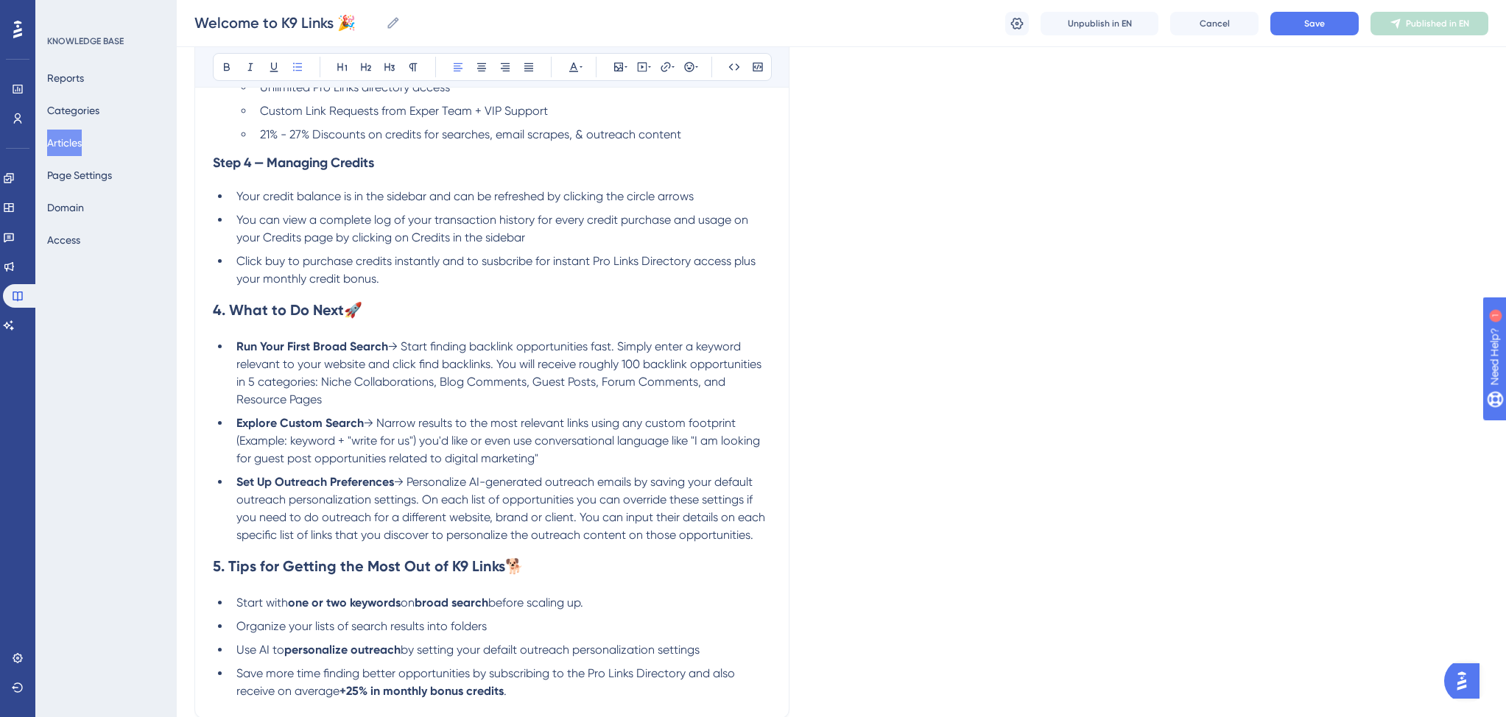
scroll to position [1789, 0]
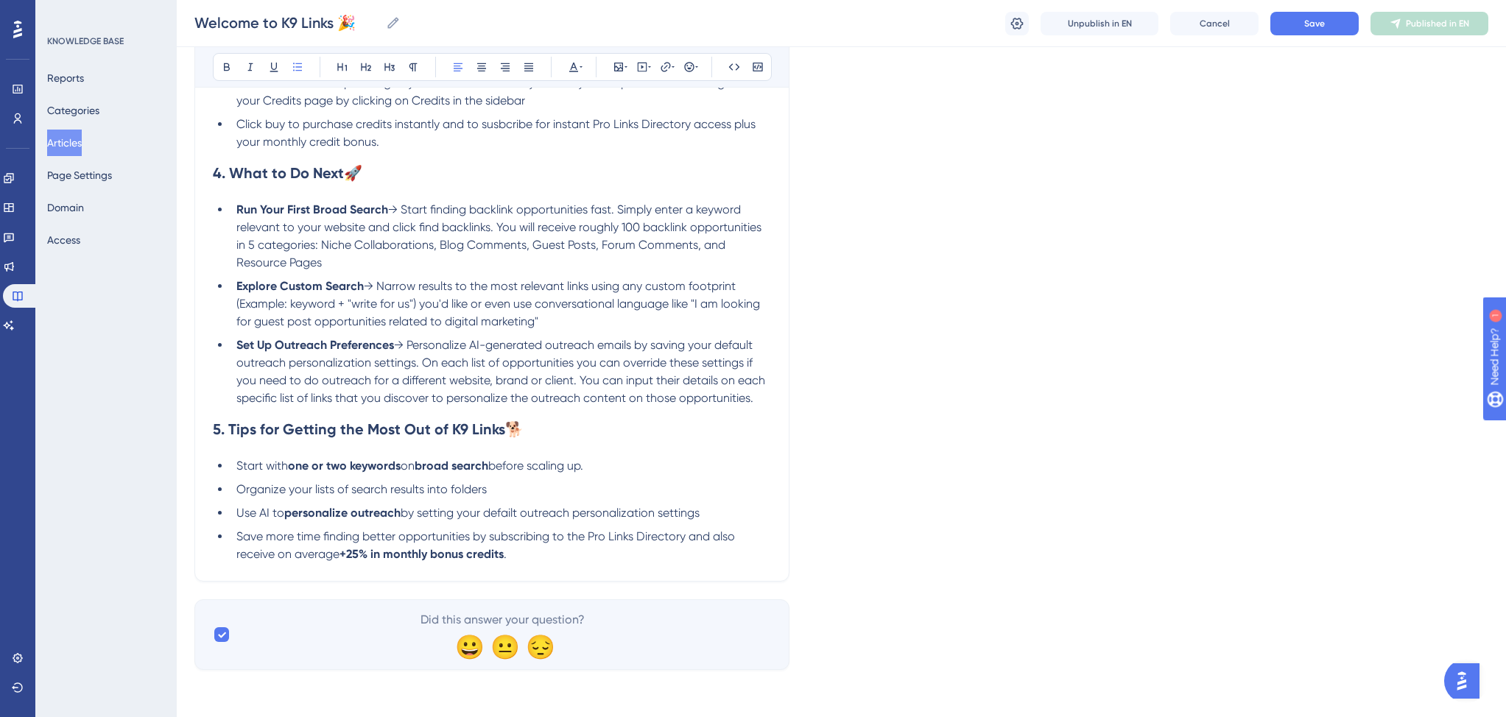
click at [563, 551] on li "Save more time finding better opportunities by subscribing to the Pro Links Dir…" at bounding box center [500, 545] width 540 height 35
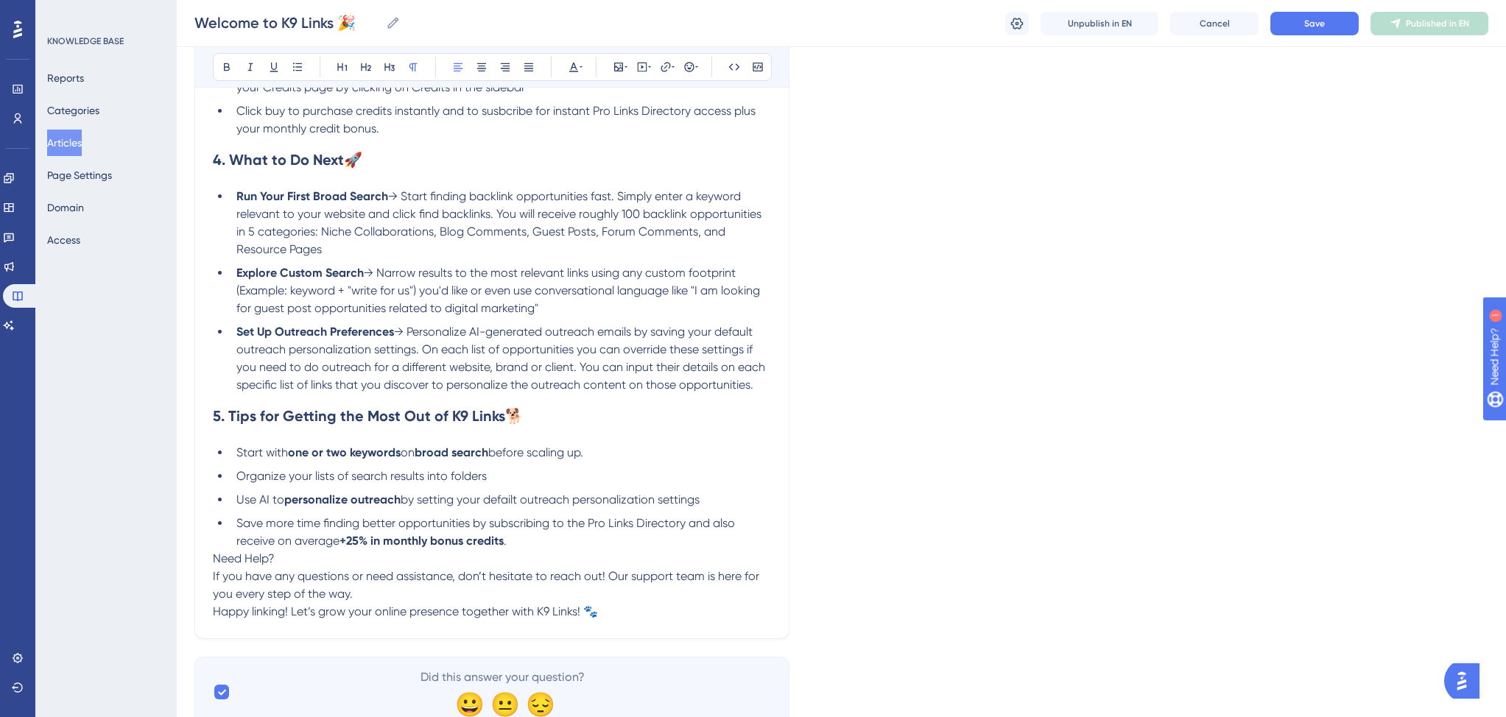
click at [213, 565] on span "Need Help?" at bounding box center [244, 558] width 62 height 14
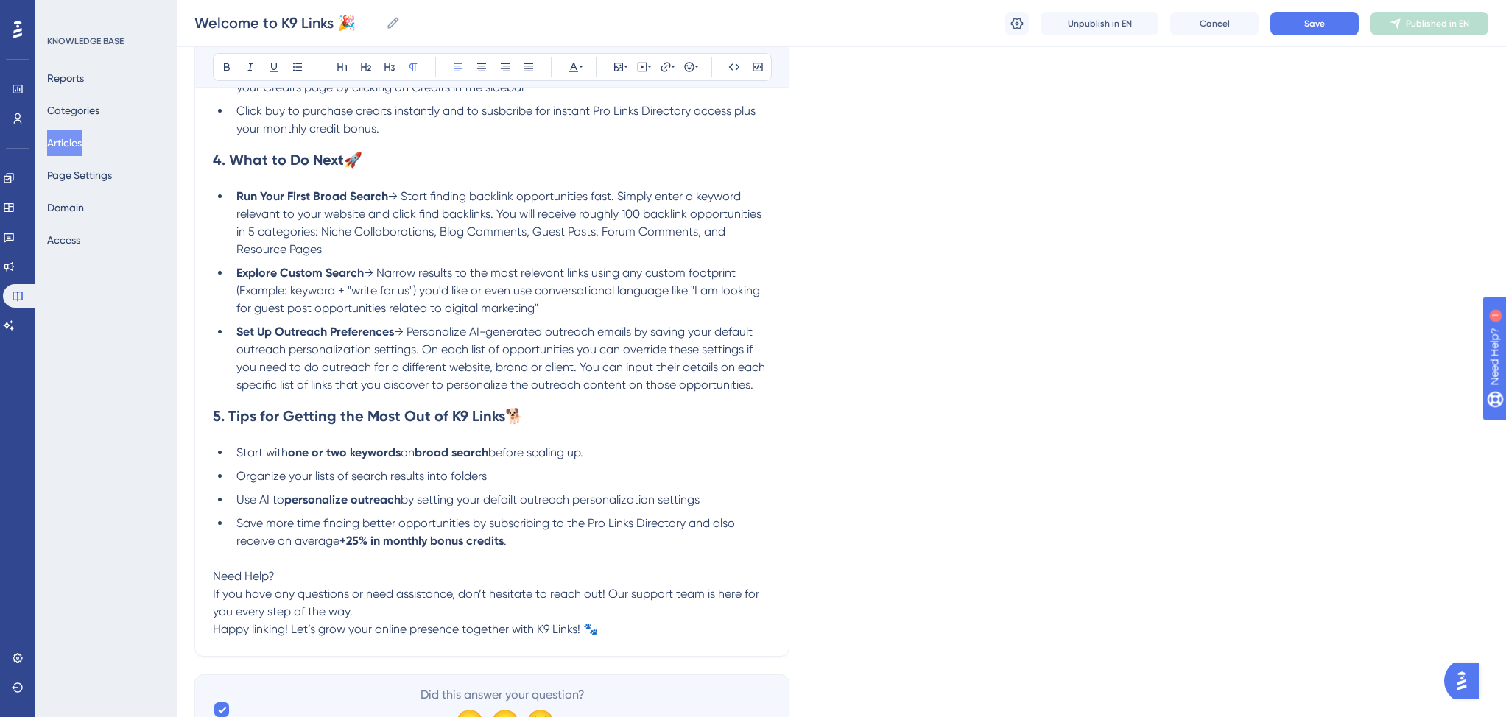
click at [278, 585] on p "Need Help?" at bounding box center [492, 577] width 558 height 18
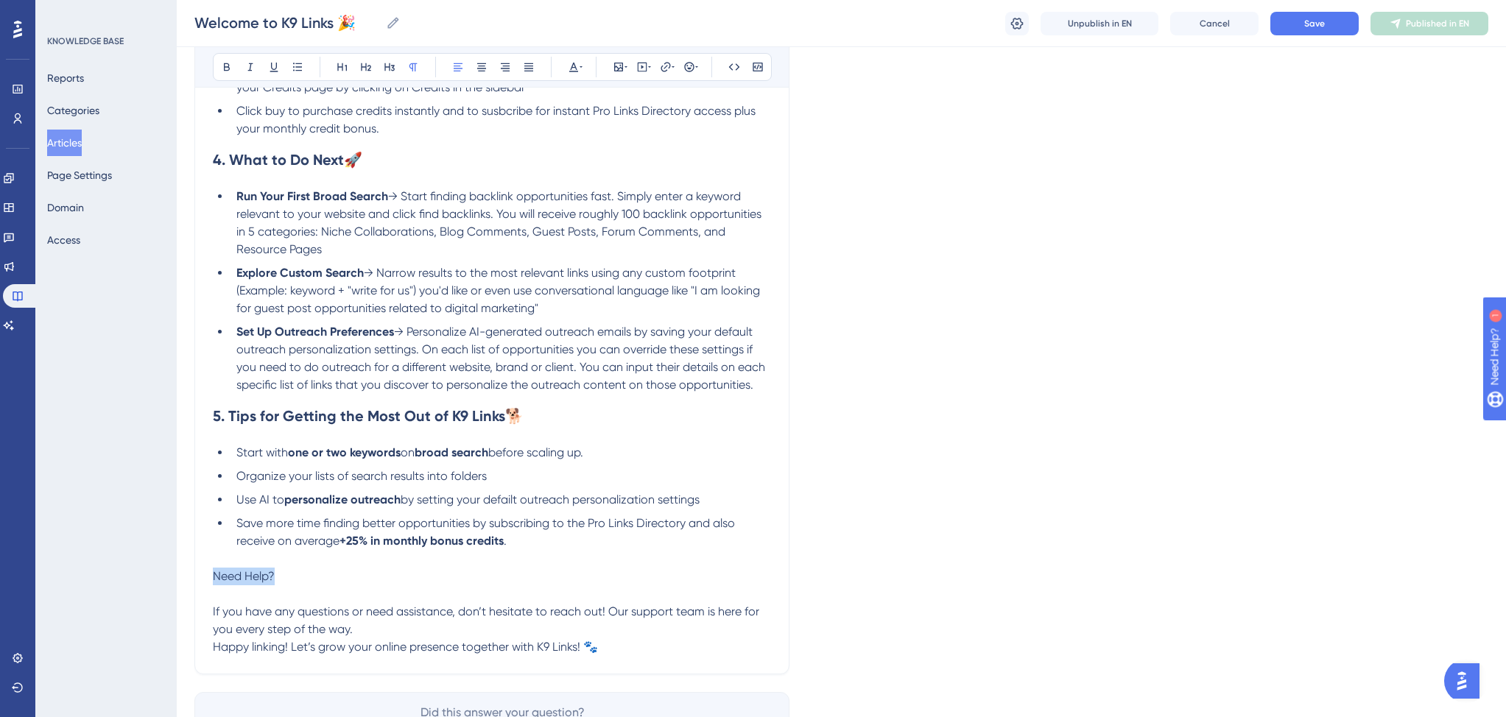
drag, startPoint x: 286, startPoint y: 587, endPoint x: 258, endPoint y: 143, distance: 444.8
click at [364, 70] on icon at bounding box center [366, 67] width 12 height 12
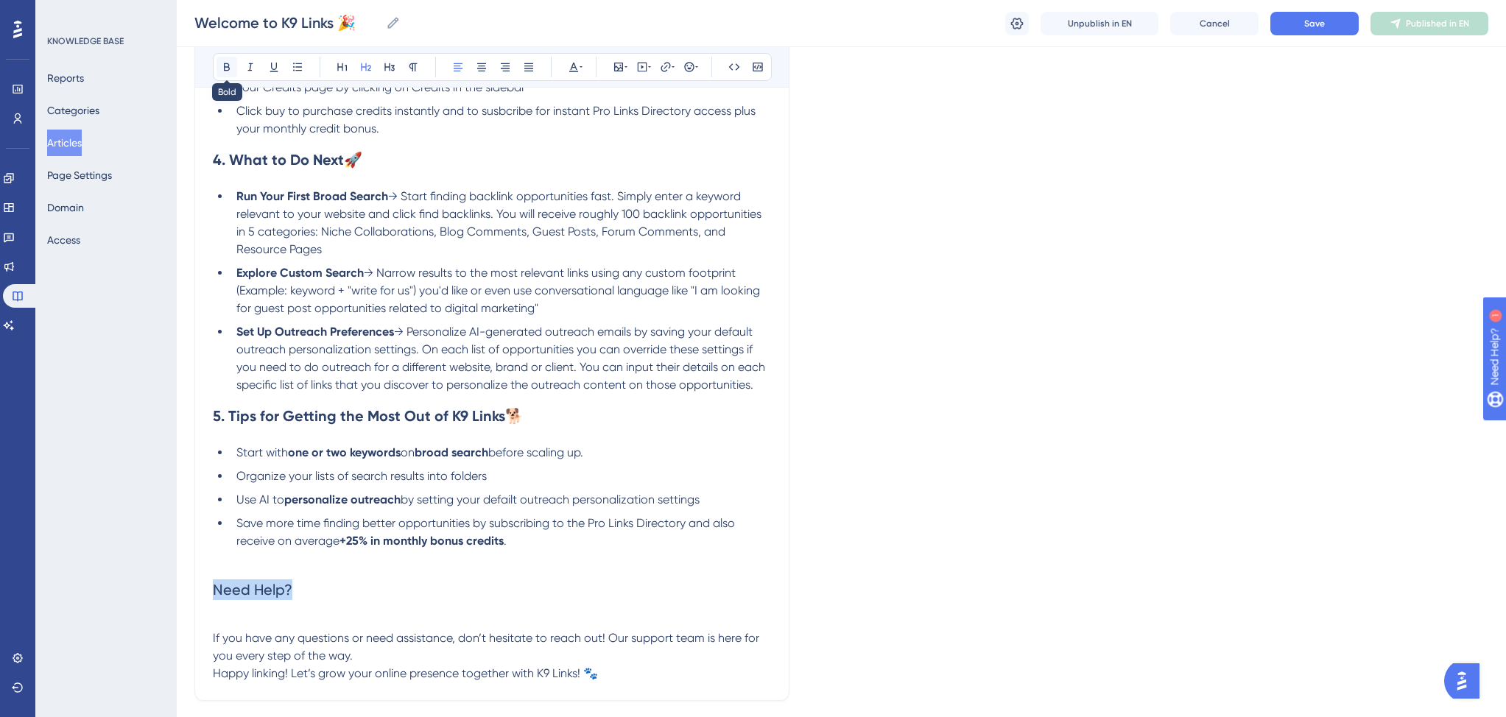
click at [225, 65] on icon at bounding box center [227, 67] width 12 height 12
drag, startPoint x: 252, startPoint y: 168, endPoint x: 262, endPoint y: 169, distance: 10.3
click at [262, 169] on strong "4. What to Do Next" at bounding box center [278, 160] width 131 height 18
click at [320, 598] on h2 "Need Help?" at bounding box center [492, 590] width 558 height 44
click at [312, 598] on h2 "Need Help?" at bounding box center [492, 590] width 558 height 44
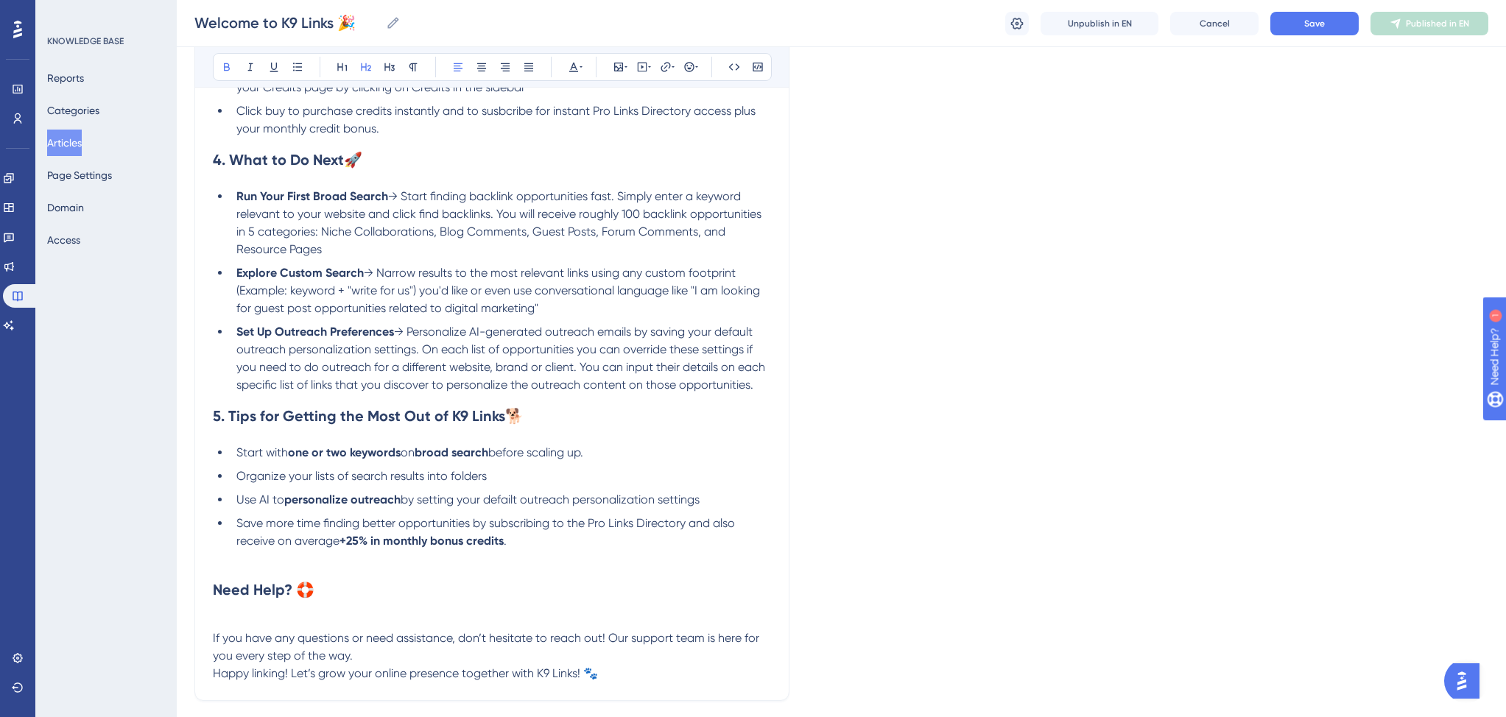
scroll to position [1852, 0]
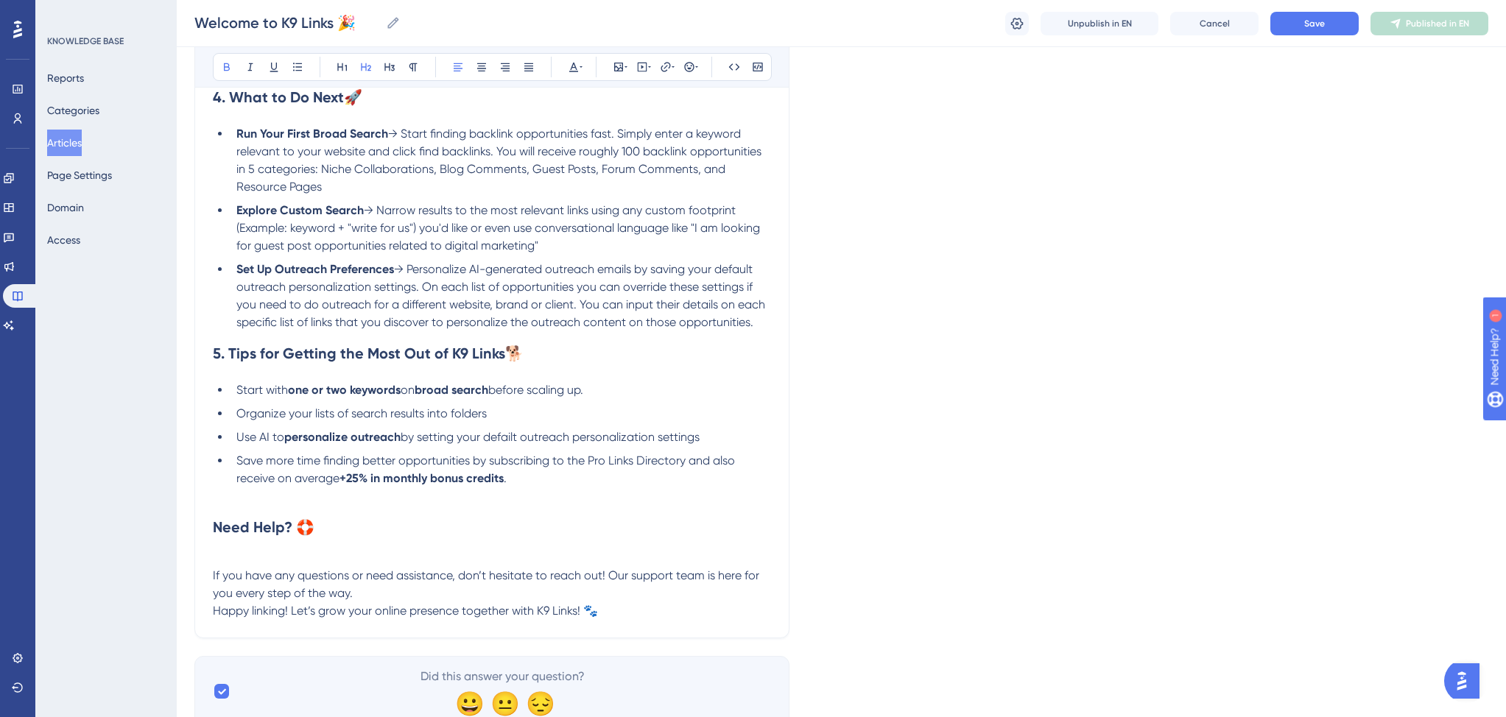
click at [219, 590] on span "If you have any questions or need assistance, don’t hesitate to reach out! Our …" at bounding box center [487, 584] width 549 height 32
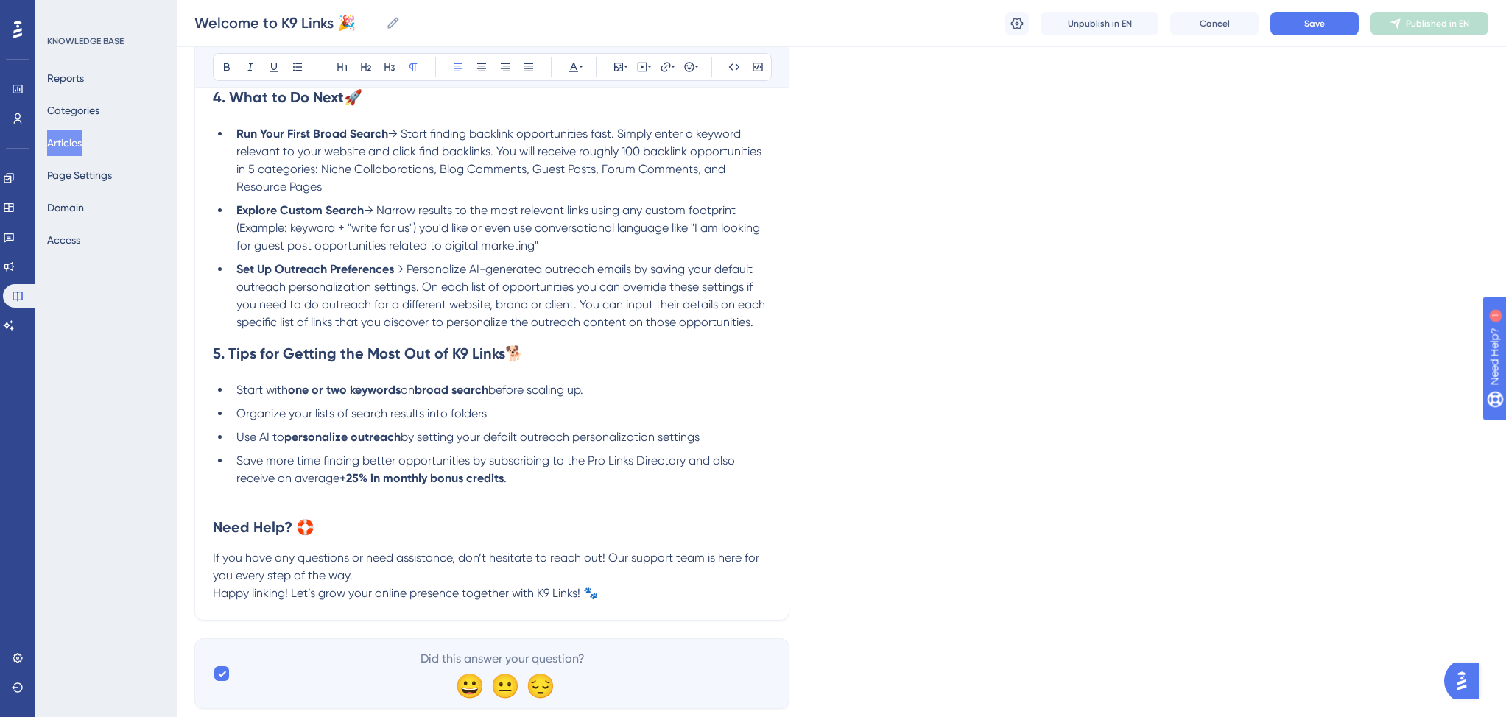
click at [601, 571] on span "If you have any questions or need assistance, don’t hesitate to reach out! Our …" at bounding box center [487, 567] width 549 height 32
click at [678, 571] on span "If you have any questions or need assistance, don’t hesitate to reach out via c…" at bounding box center [488, 567] width 551 height 32
click at [571, 582] on span "If you have any questions or need assistance, don’t hesitate to reach out via c…" at bounding box center [490, 567] width 554 height 32
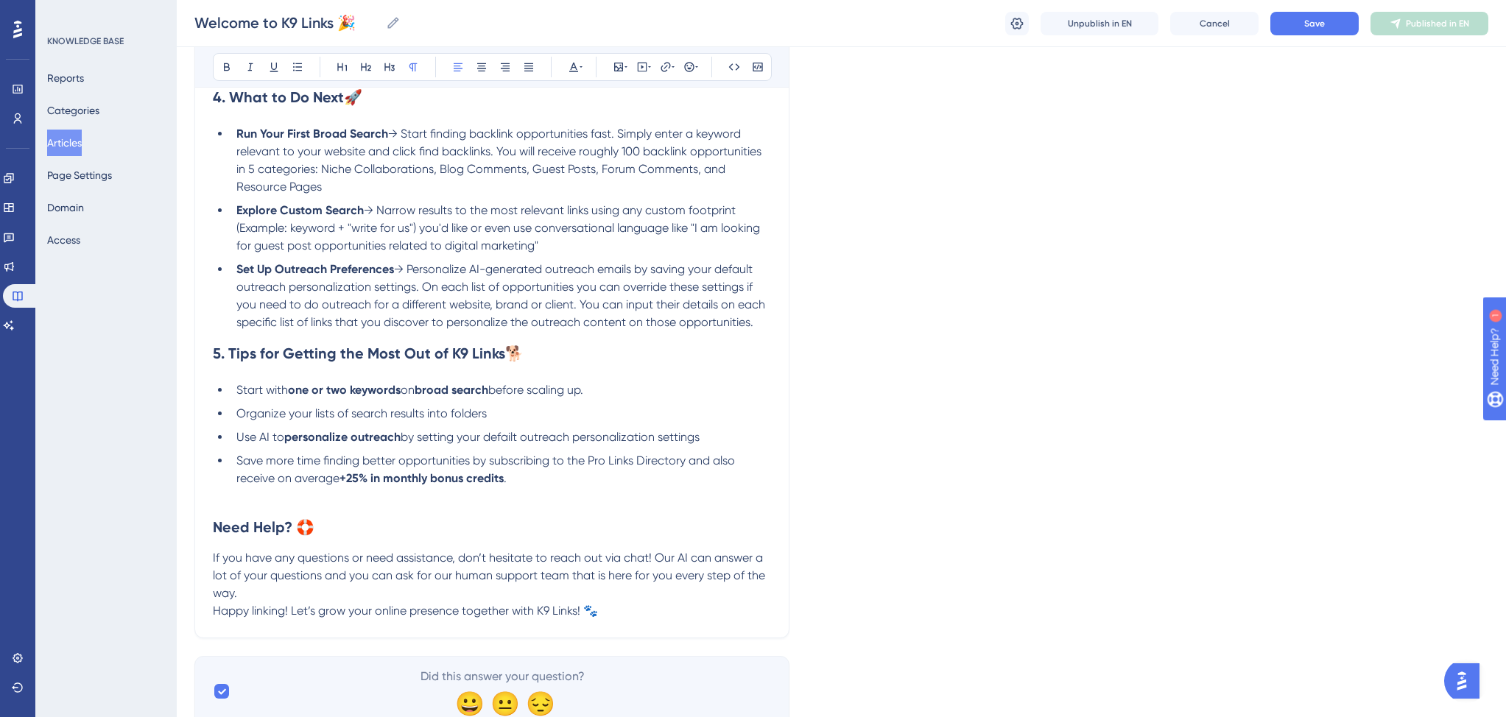
click at [216, 618] on span "Happy linking! Let’s grow your online presence together with K9 Links! 🐾" at bounding box center [405, 611] width 385 height 14
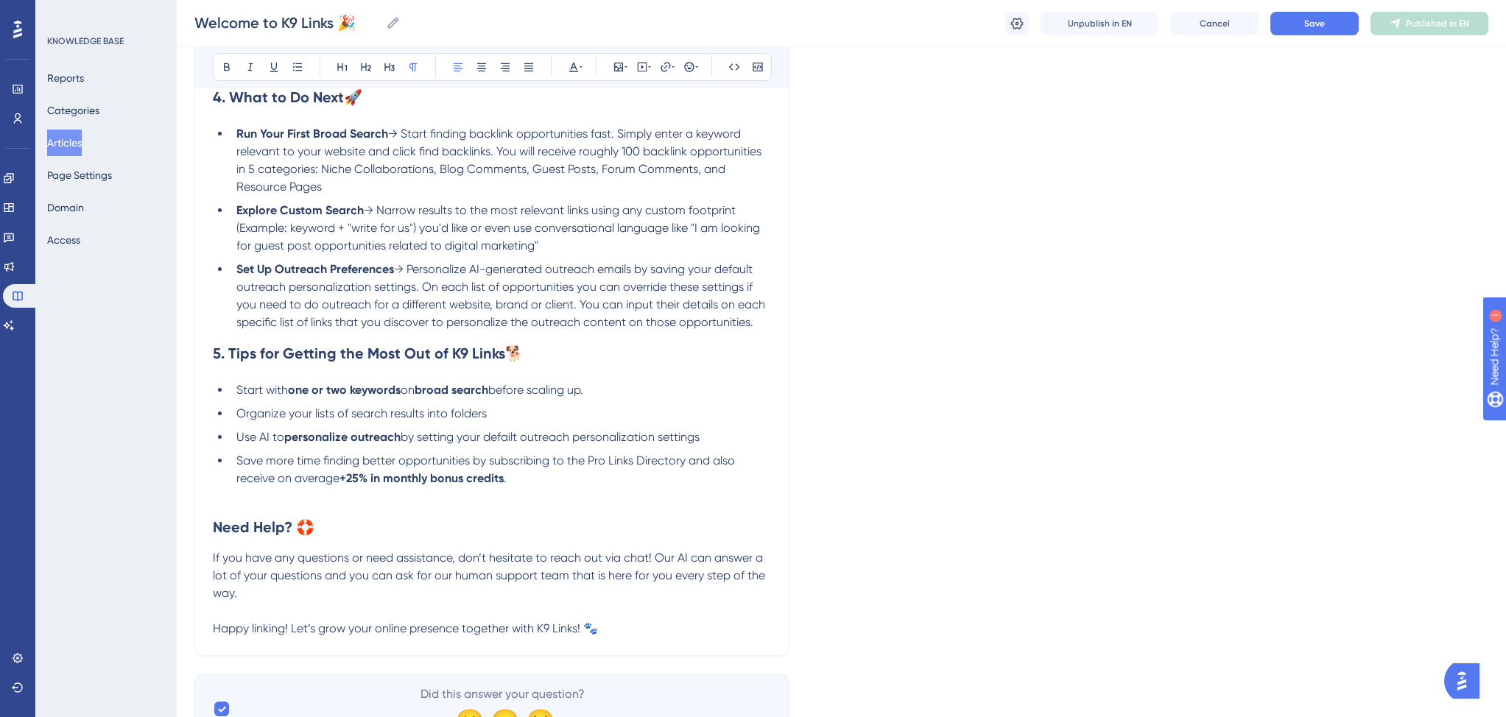
click at [268, 635] on span "Happy linking! Let’s grow your online presence together with K9 Links! 🐾" at bounding box center [405, 628] width 385 height 14
click at [213, 635] on span "Happy linkbuilding! Let’s grow your online presence together with K9 Links! 🐾" at bounding box center [418, 628] width 411 height 14
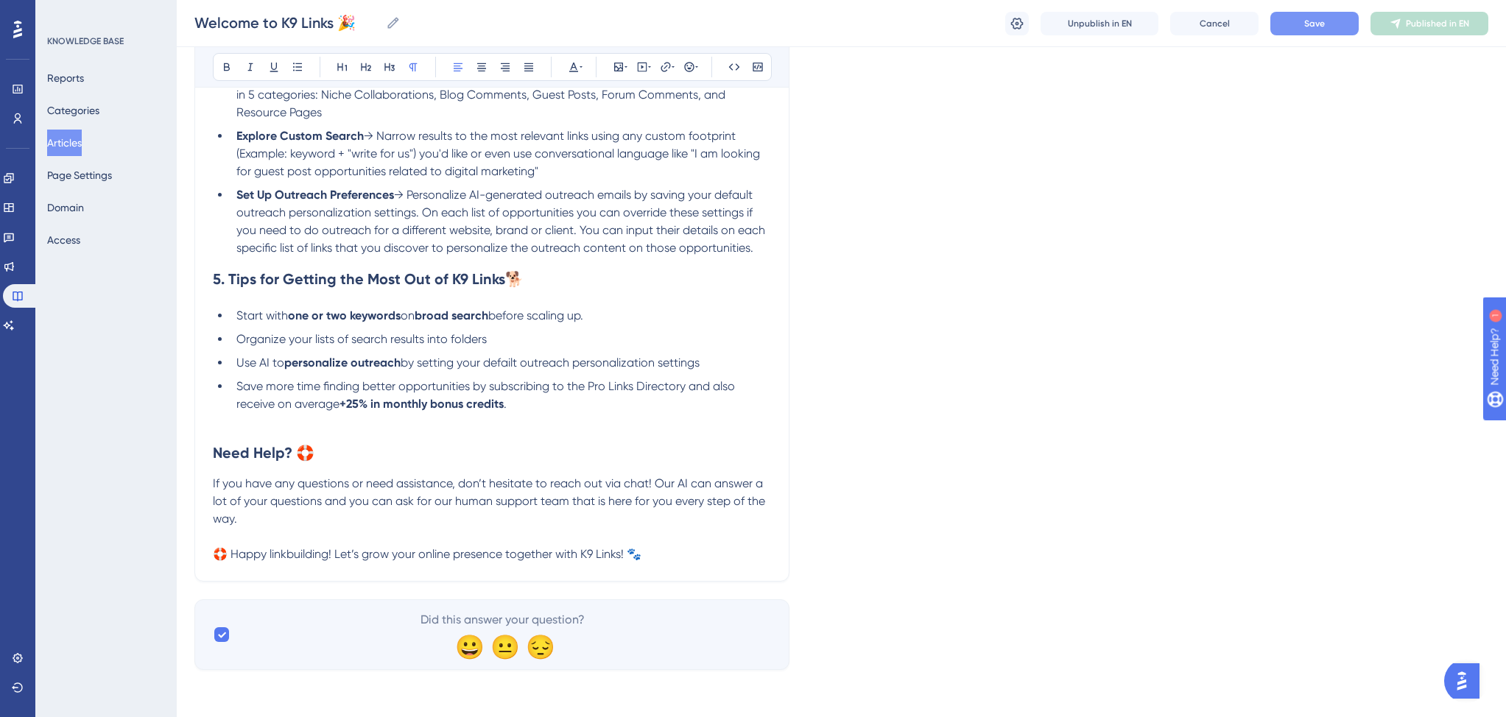
click at [1314, 19] on span "Save" at bounding box center [1314, 24] width 21 height 12
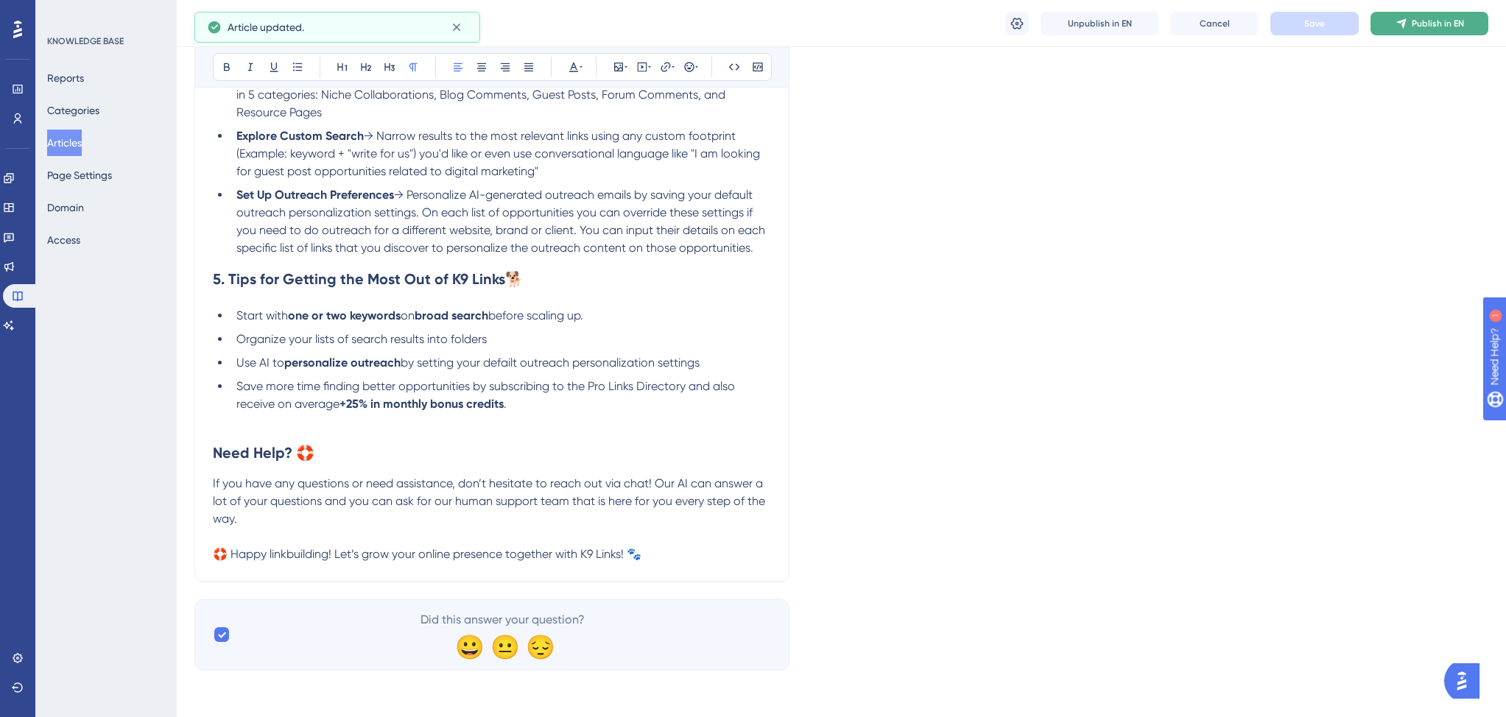
click at [1410, 20] on button "Publish in EN" at bounding box center [1429, 24] width 118 height 24
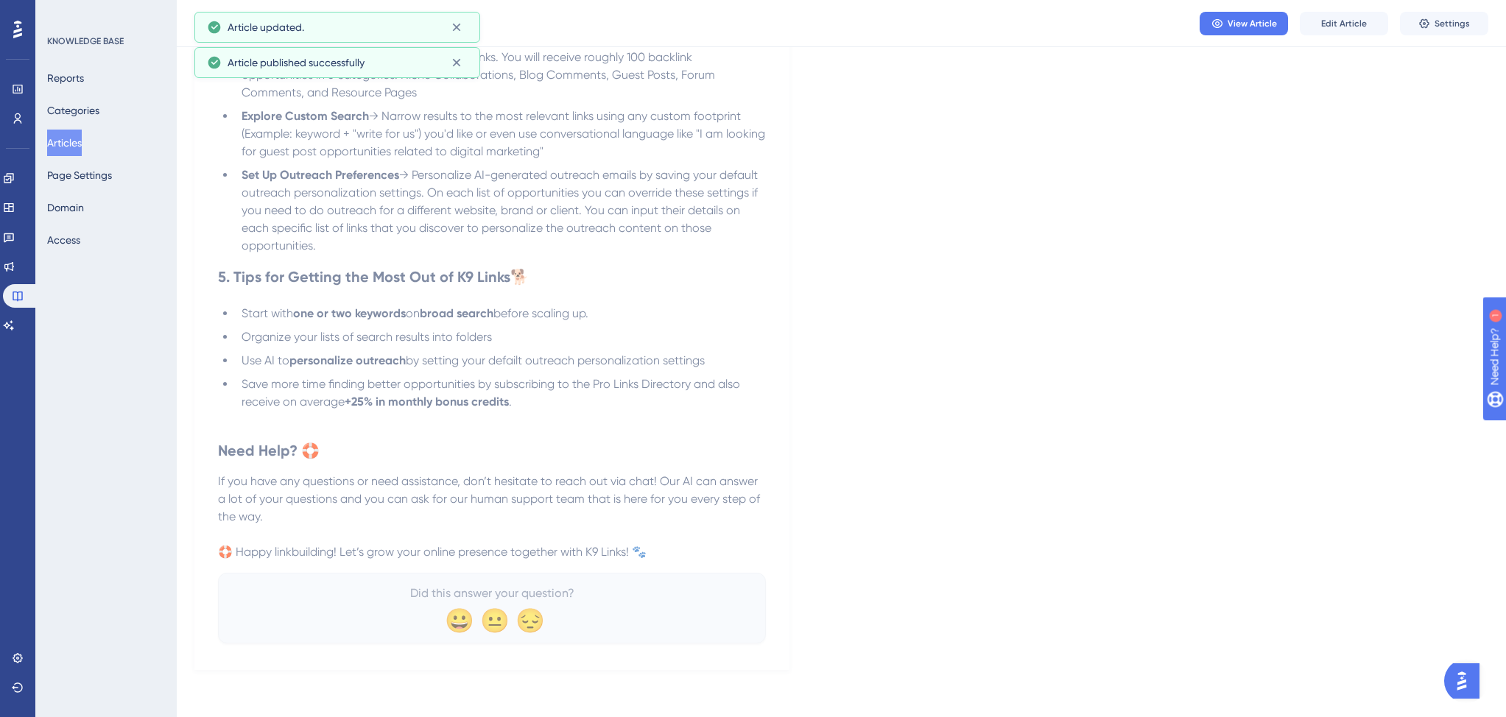
scroll to position [1917, 0]
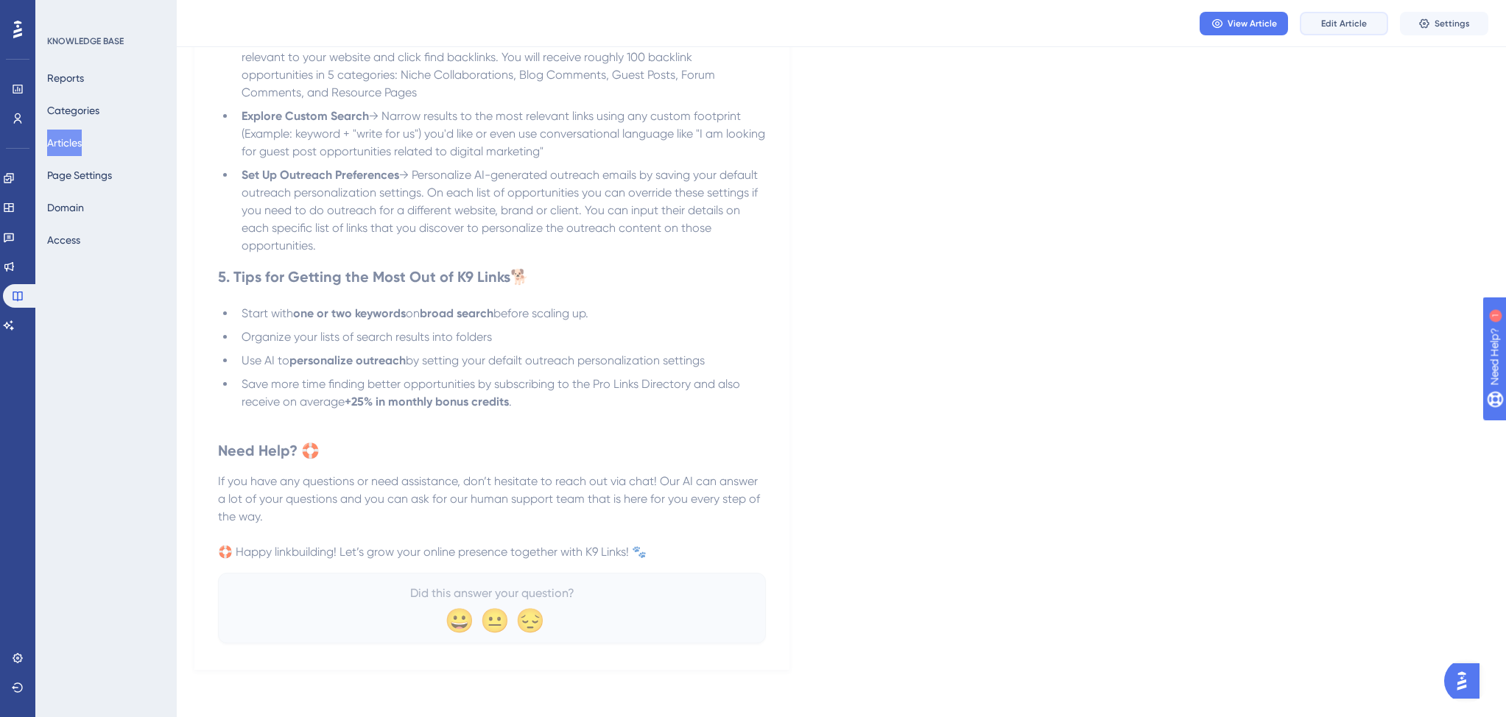
click at [1329, 25] on span "Edit Article" at bounding box center [1344, 24] width 46 height 12
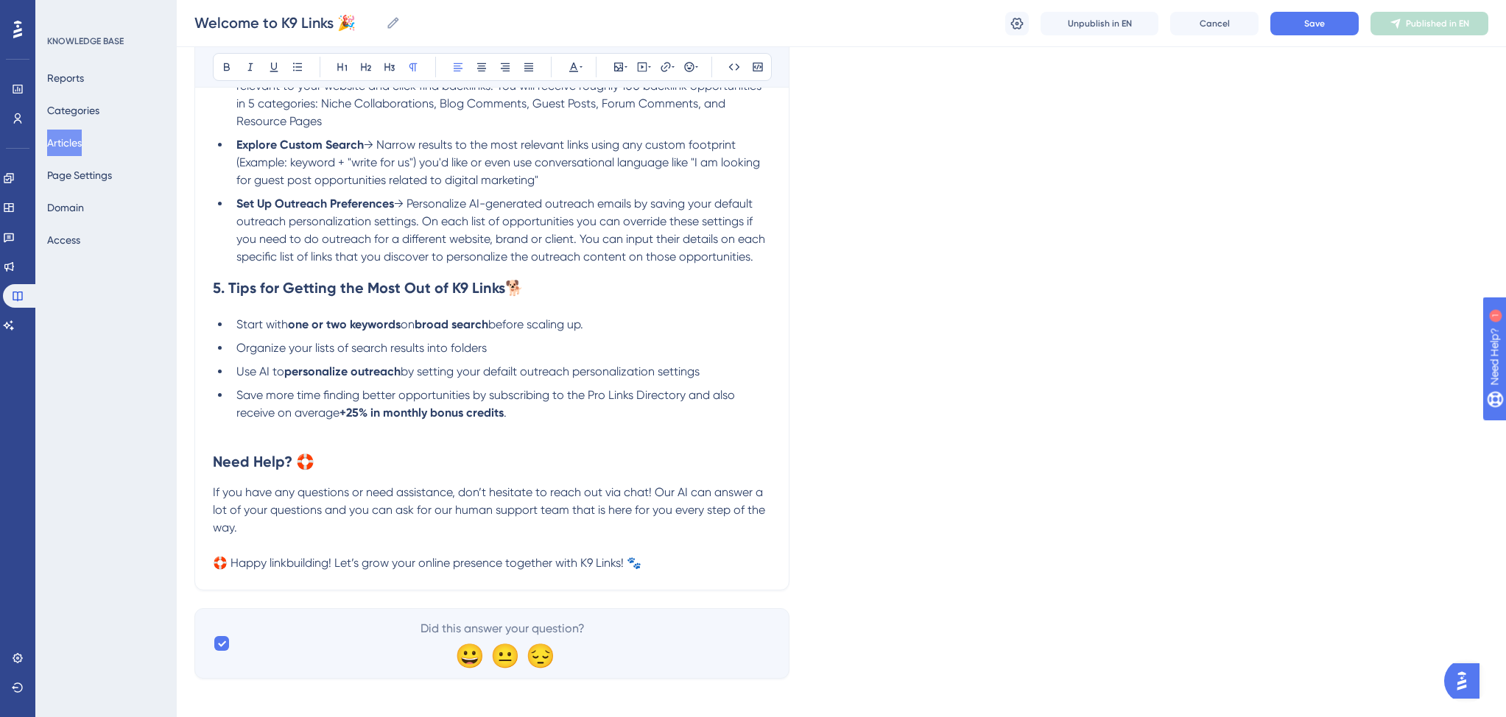
scroll to position [1939, 0]
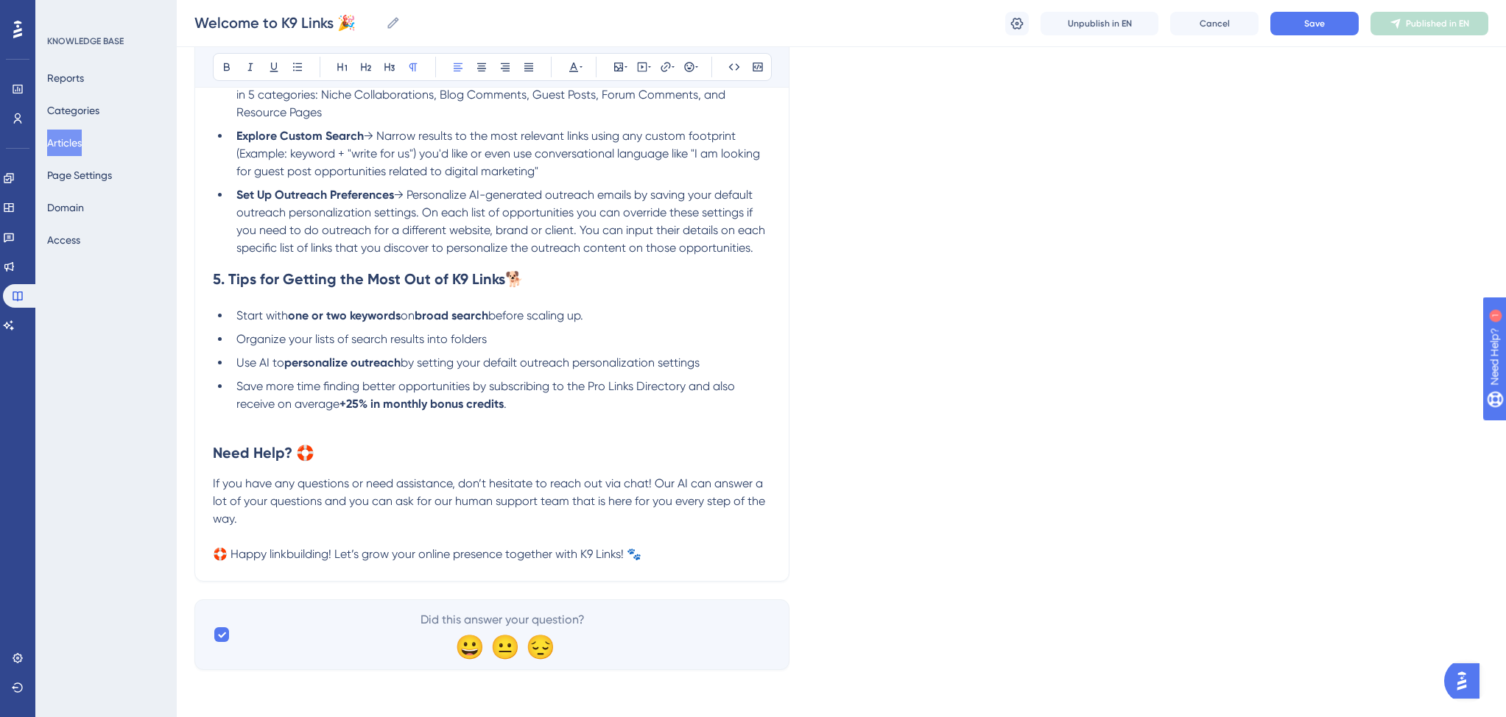
click at [215, 555] on span "🛟 Happy linkbuilding! Let’s grow your online presence together with K9 Links! 🐾" at bounding box center [427, 554] width 428 height 14
click at [1289, 23] on button "Save" at bounding box center [1314, 24] width 88 height 24
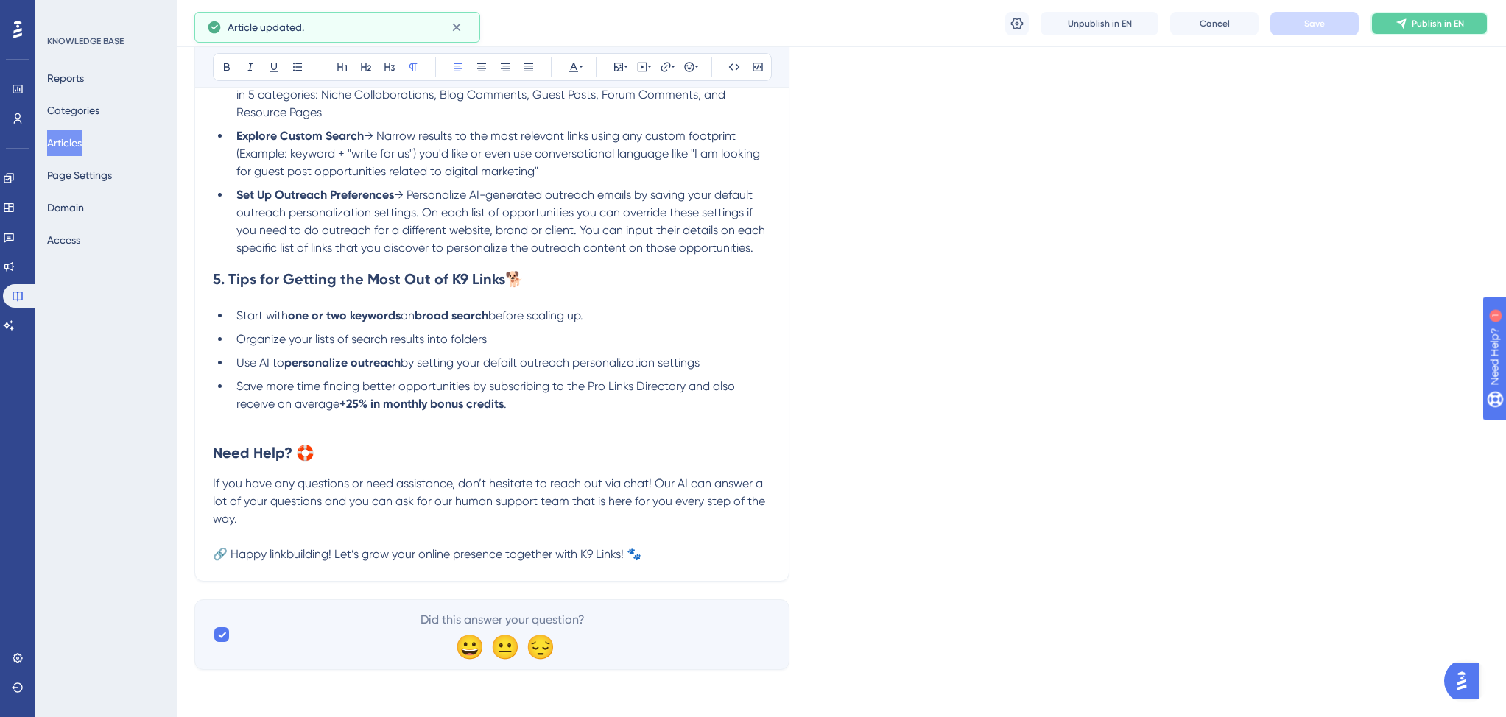
click at [1433, 21] on span "Publish in EN" at bounding box center [1437, 24] width 52 height 12
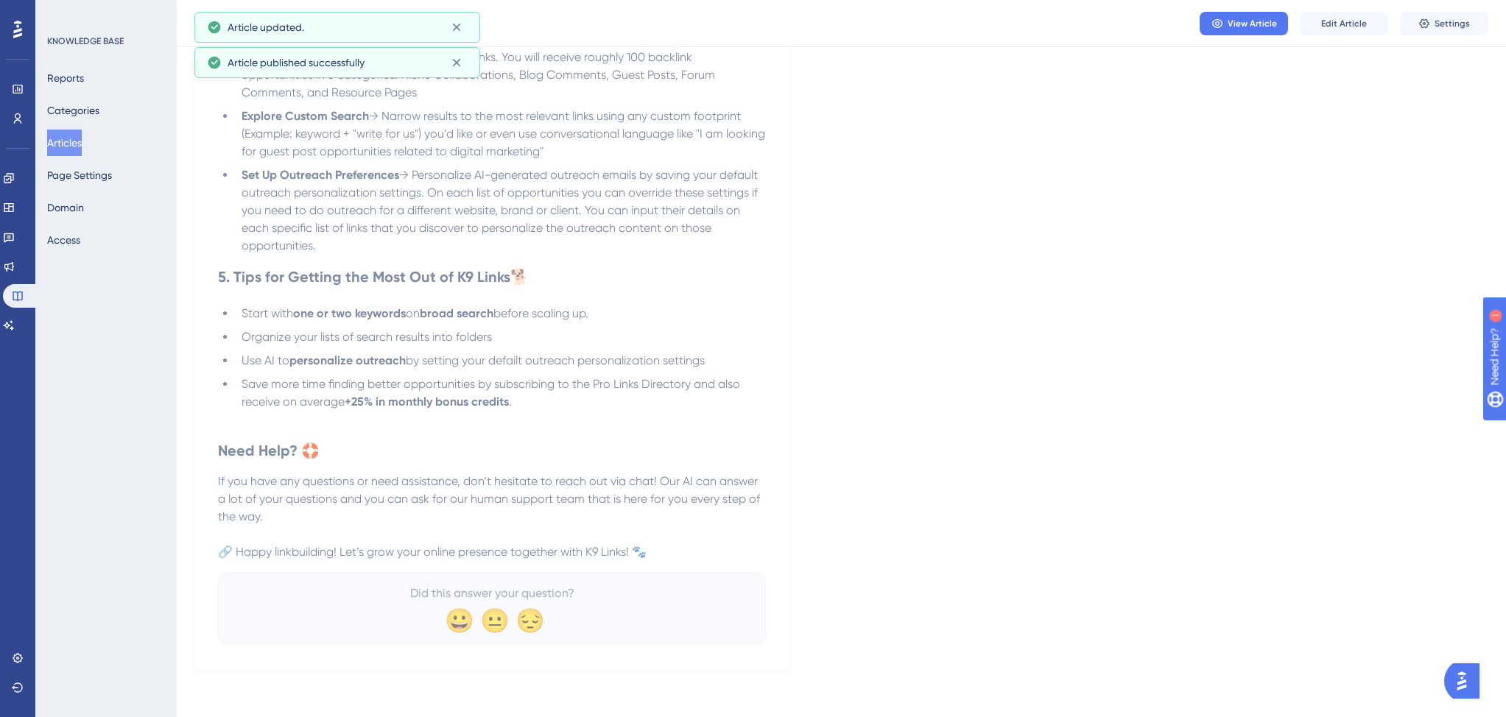
scroll to position [1917, 0]
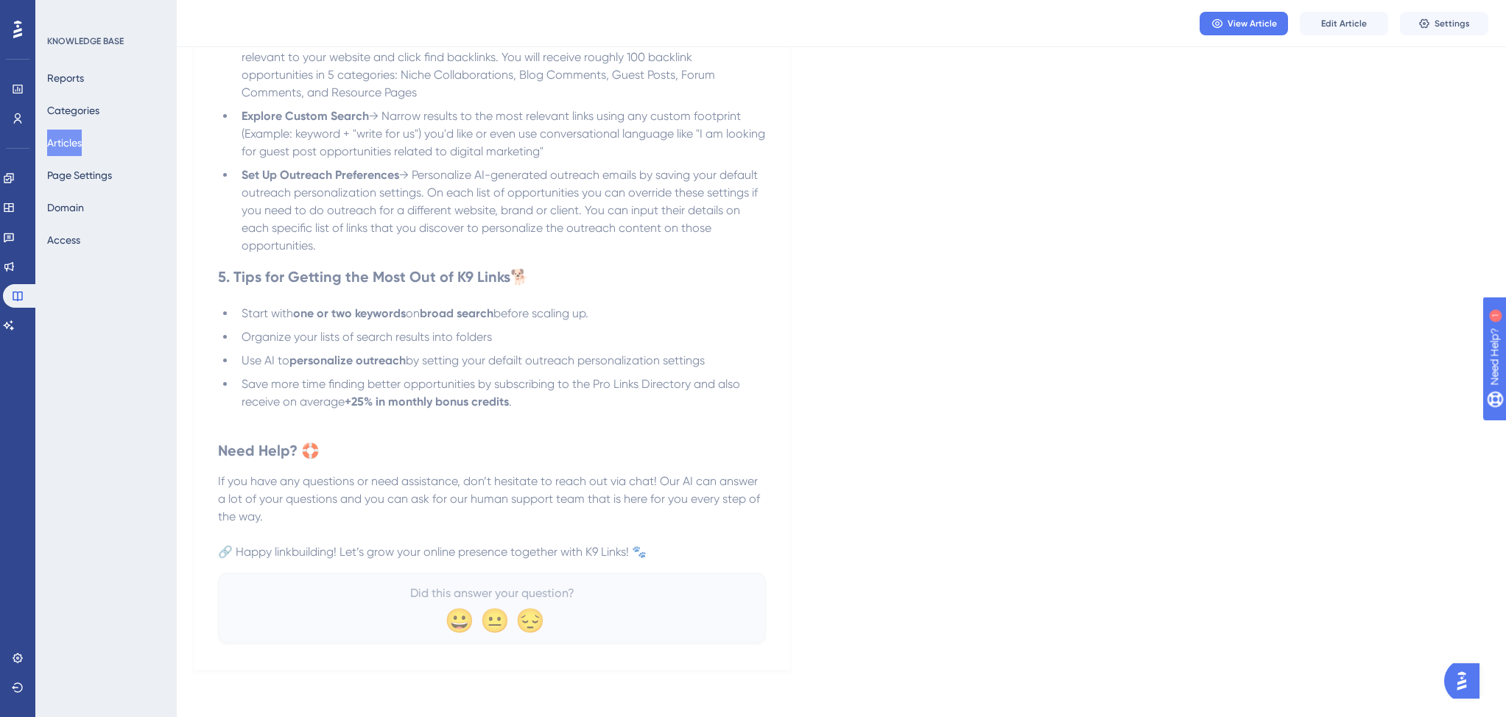
click at [80, 141] on button "Articles" at bounding box center [64, 143] width 35 height 27
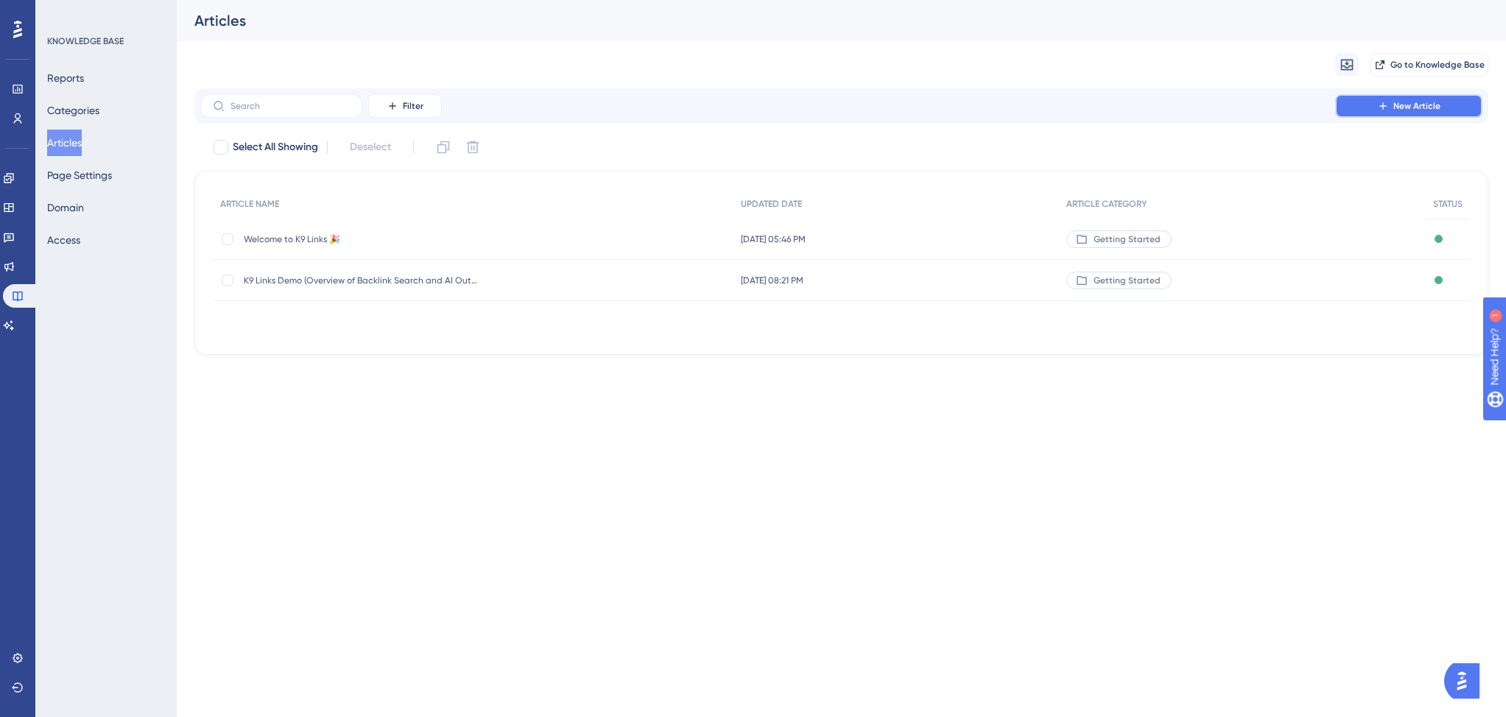
click at [1372, 104] on button "New Article" at bounding box center [1408, 106] width 147 height 24
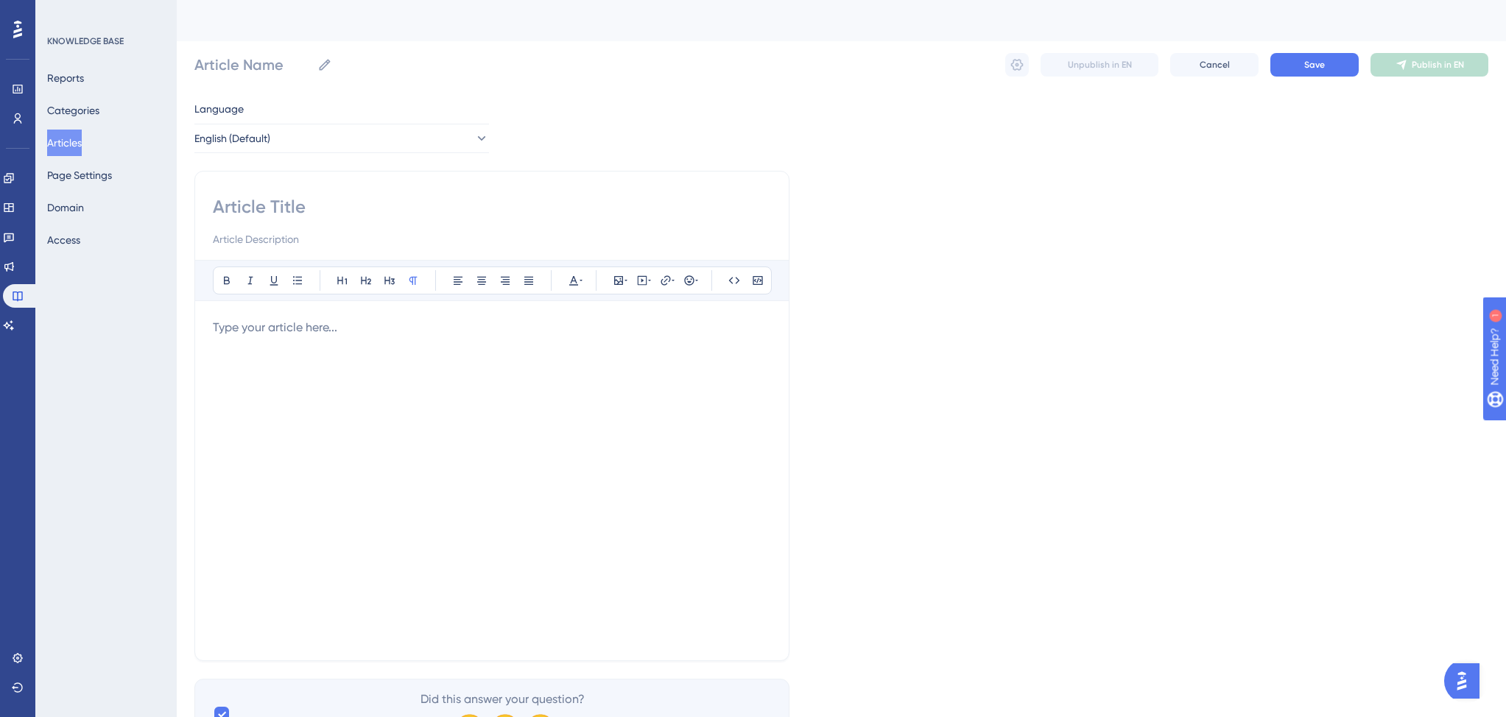
click at [253, 202] on input at bounding box center [492, 207] width 558 height 24
paste input "Searching for Link Opportunities"
type input "Searching for Link Opportunities"
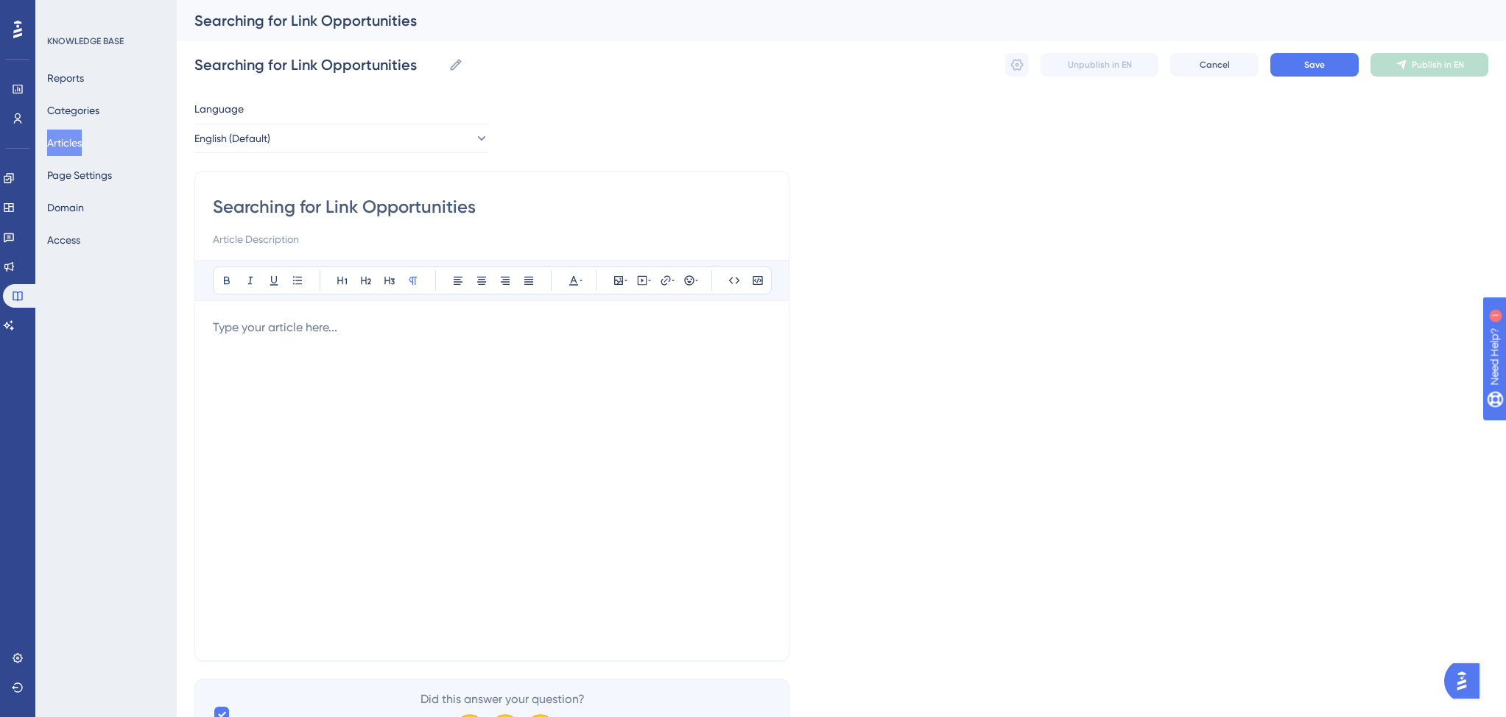
type input "Searching for Link Opportunities"
click at [261, 239] on input at bounding box center [492, 239] width 558 height 18
paste input "(Broad Search, Custom Search, and Opportunity Types)"
click at [217, 240] on input "(Broad Search, Custom Search, and Opportunity Types" at bounding box center [492, 239] width 558 height 18
type input "Broad Search, Custom Search, and Opportunity Types"
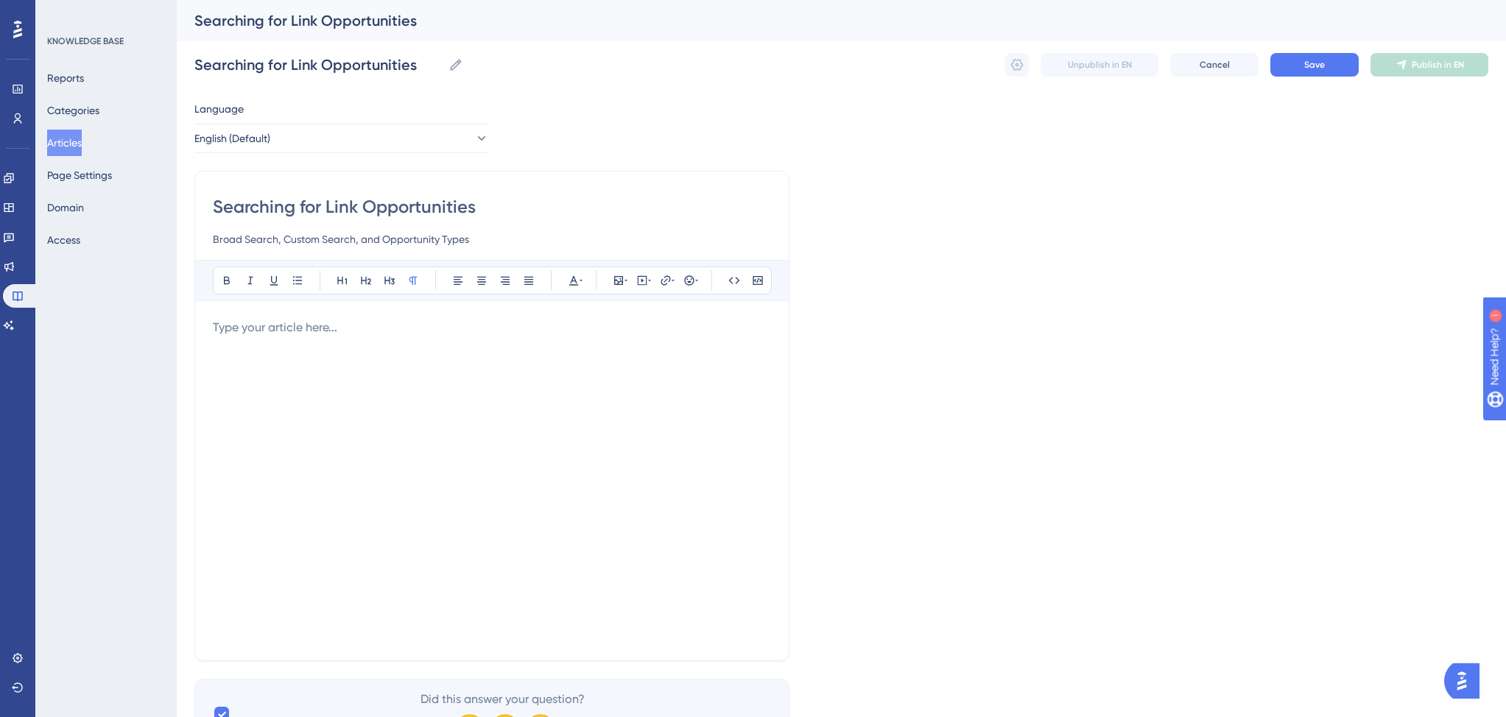
click at [306, 392] on div at bounding box center [492, 481] width 558 height 324
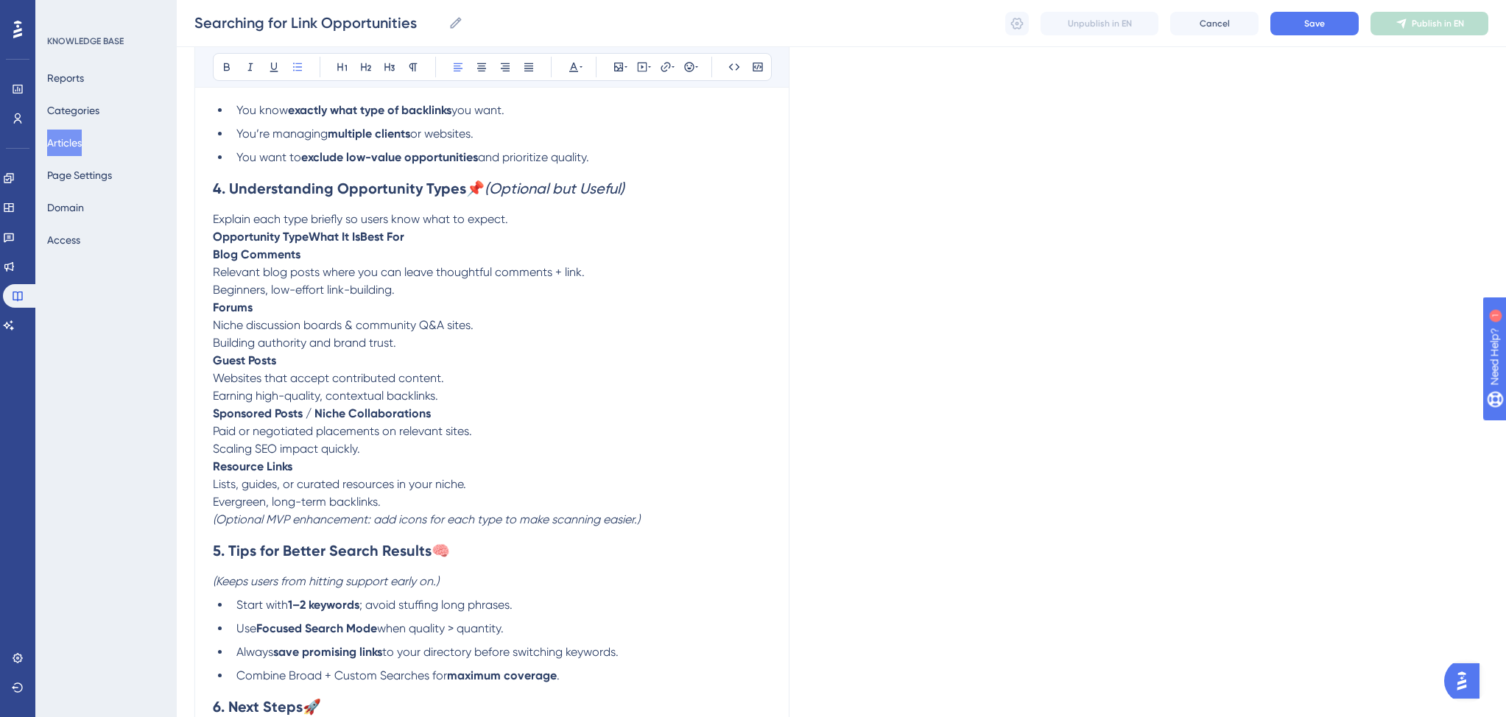
scroll to position [1577, 0]
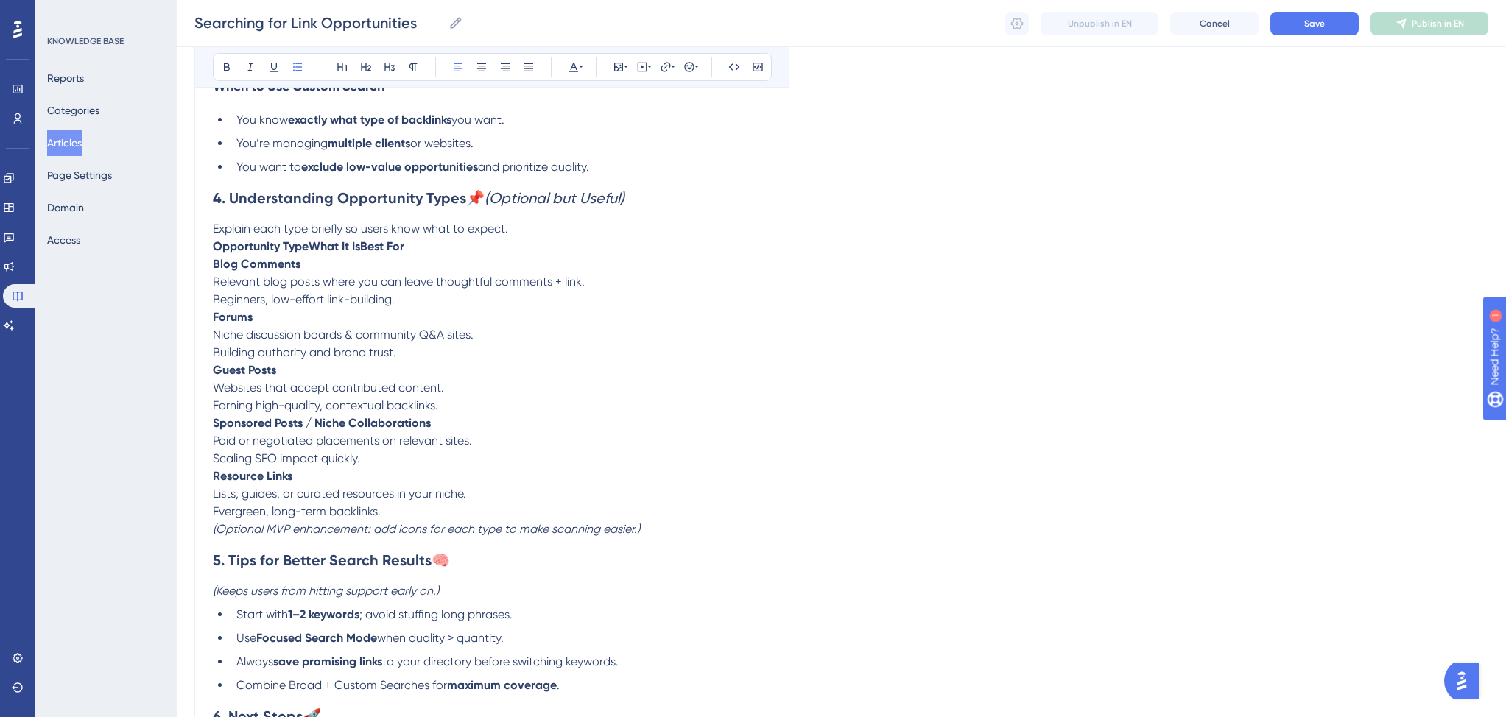
click at [508, 236] on span "Explain each type briefly so users know what to expect." at bounding box center [360, 229] width 295 height 14
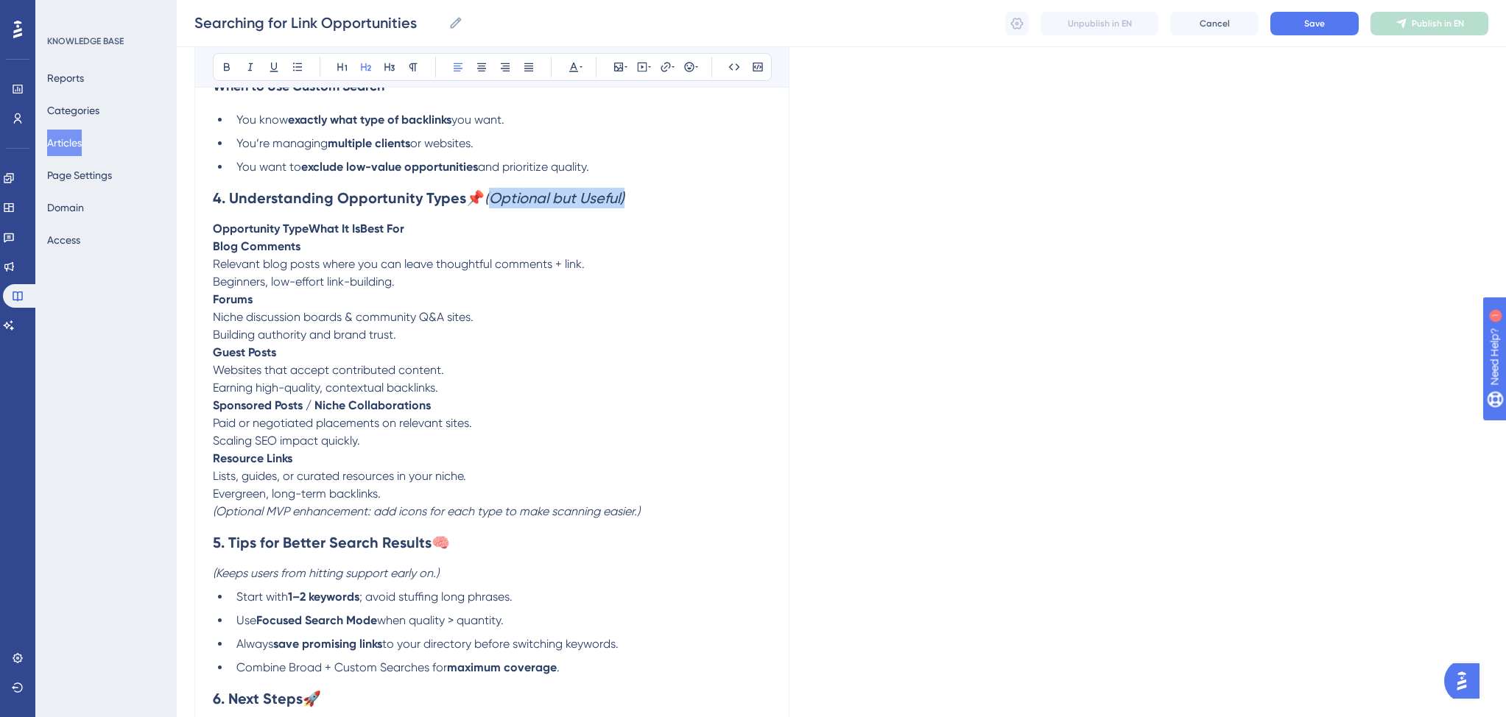
click at [485, 207] on em "(Optional but Useful)" at bounding box center [554, 198] width 140 height 18
click at [421, 237] on p "Opportunity TypeWhat It IsBest For" at bounding box center [492, 229] width 558 height 18
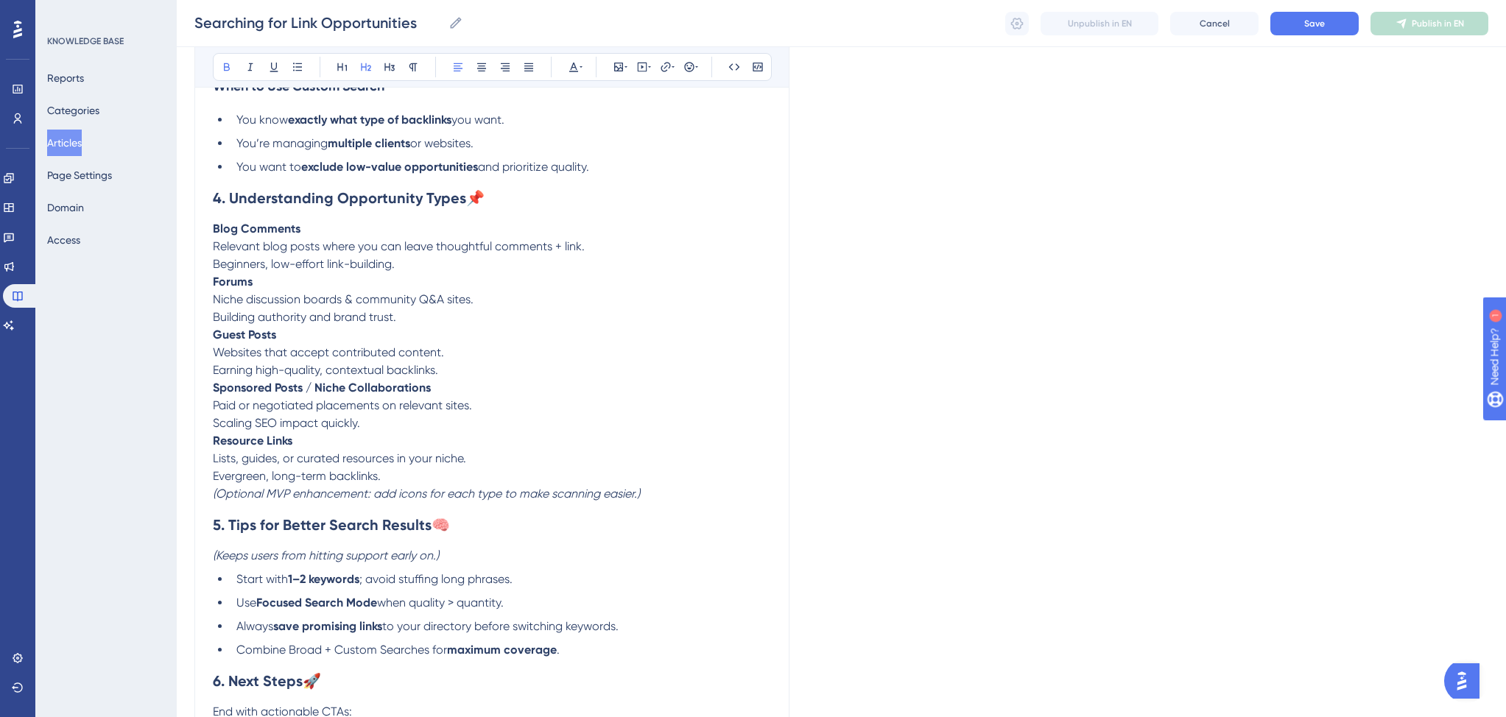
click at [412, 270] on p "Beginners, low-effort link-building." at bounding box center [492, 264] width 558 height 18
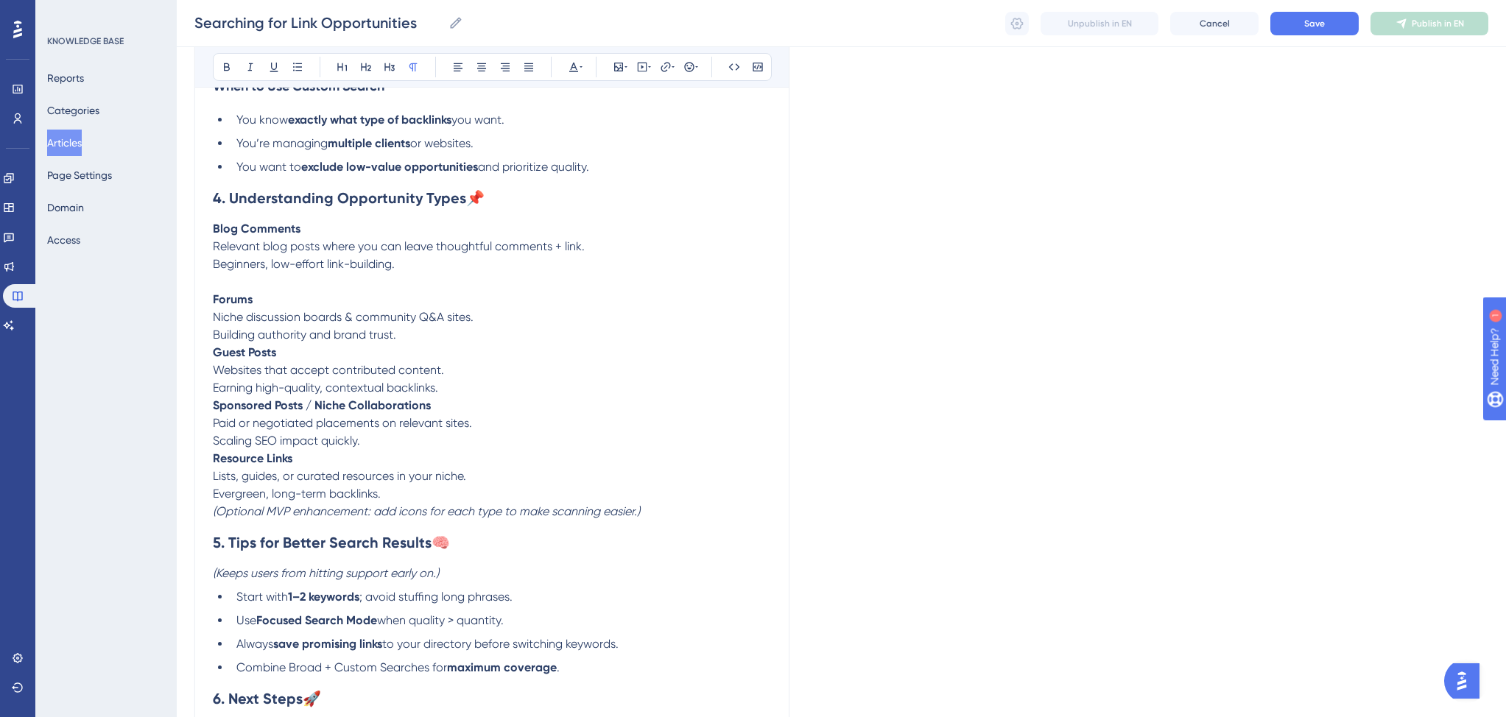
click at [416, 344] on p "Building authority and brand trust." at bounding box center [492, 335] width 558 height 18
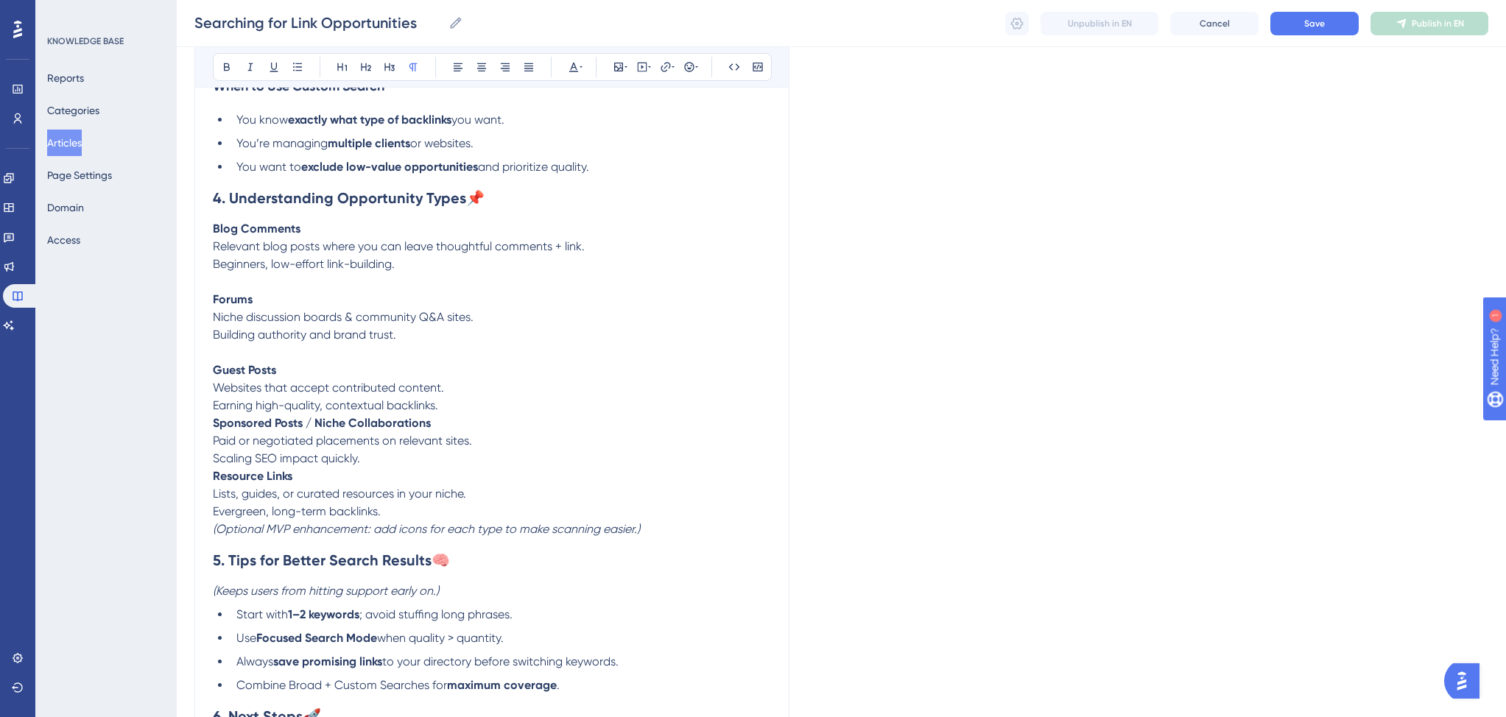
click at [490, 414] on p "Earning high-quality, contextual backlinks." at bounding box center [492, 406] width 558 height 18
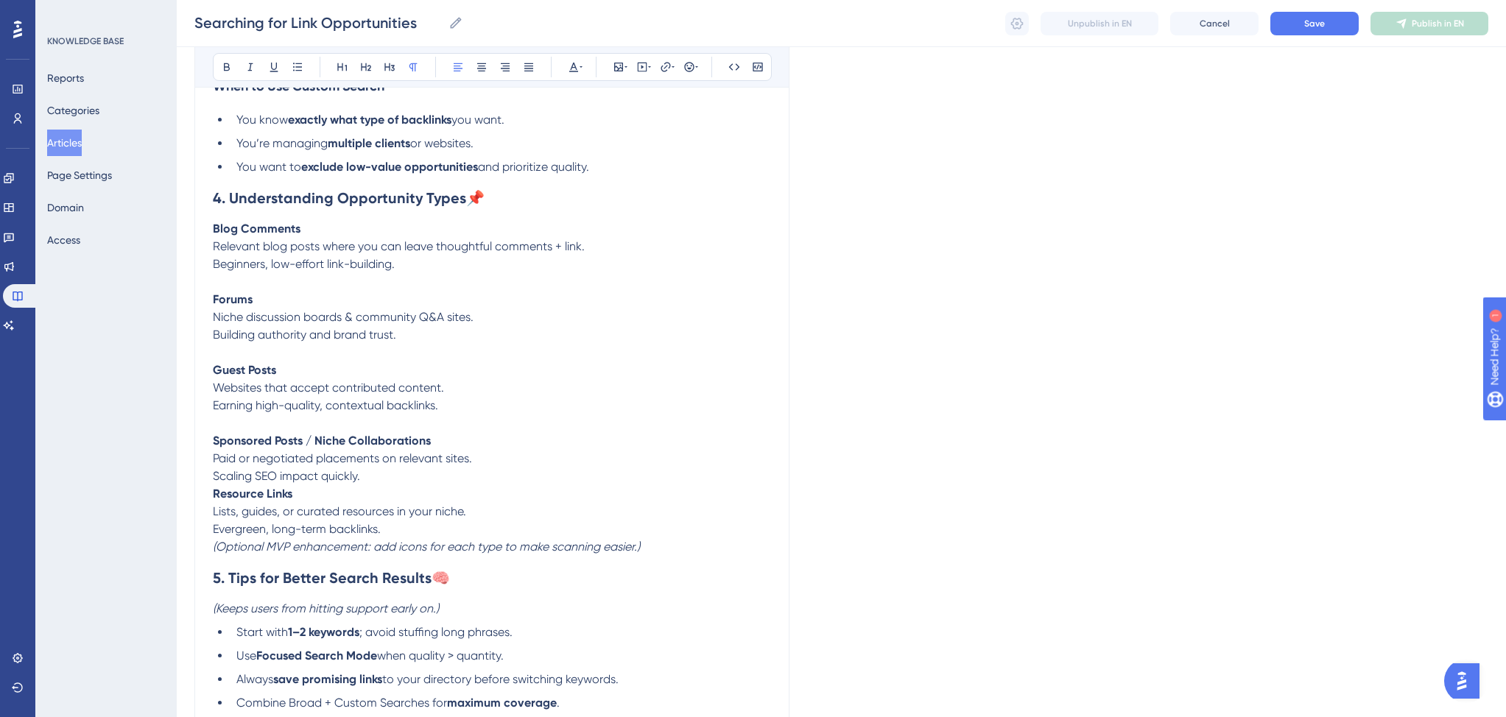
click at [435, 485] on p "Scaling SEO impact quickly." at bounding box center [492, 476] width 558 height 18
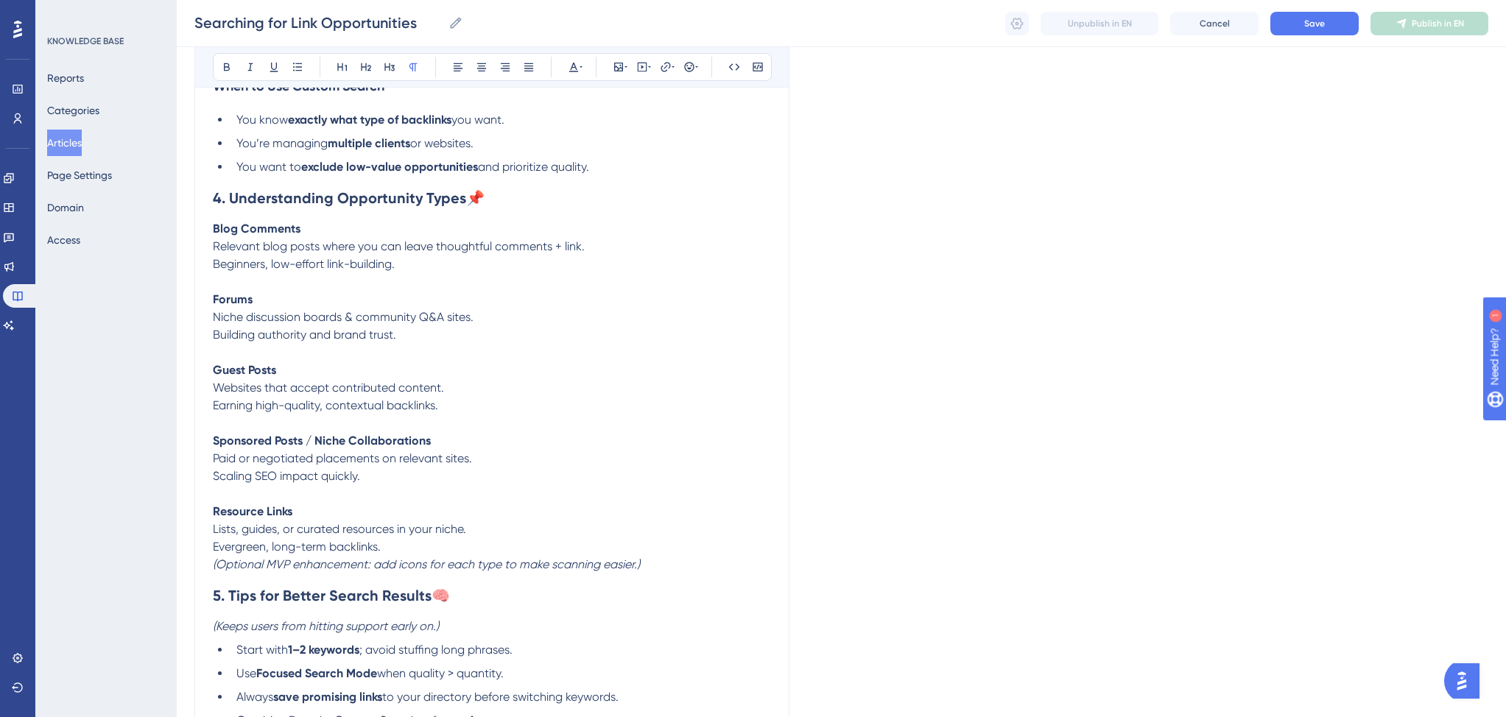
click at [460, 556] on p "Evergreen, long-term backlinks." at bounding box center [492, 547] width 558 height 18
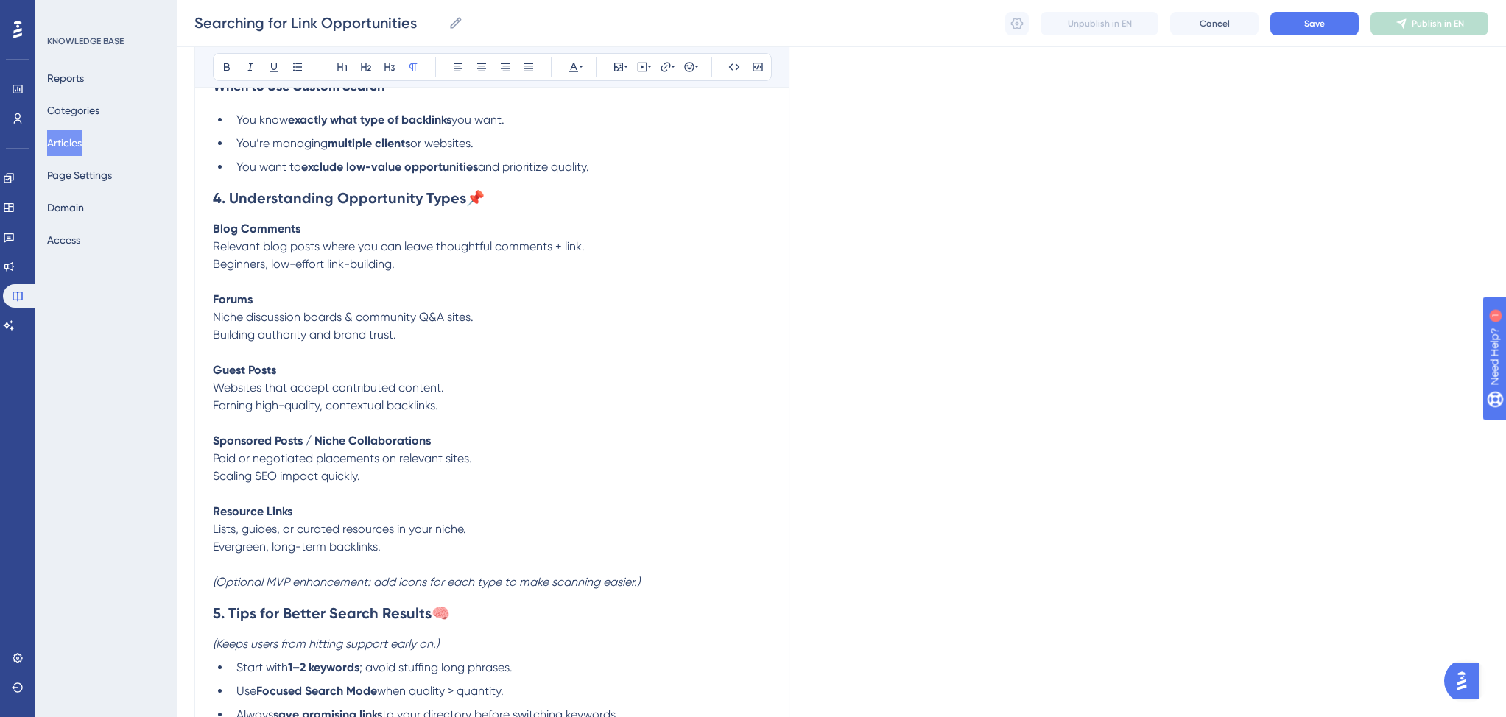
click at [681, 591] on p "(Optional MVP enhancement: add icons for each type to make scanning easier.)" at bounding box center [492, 582] width 558 height 18
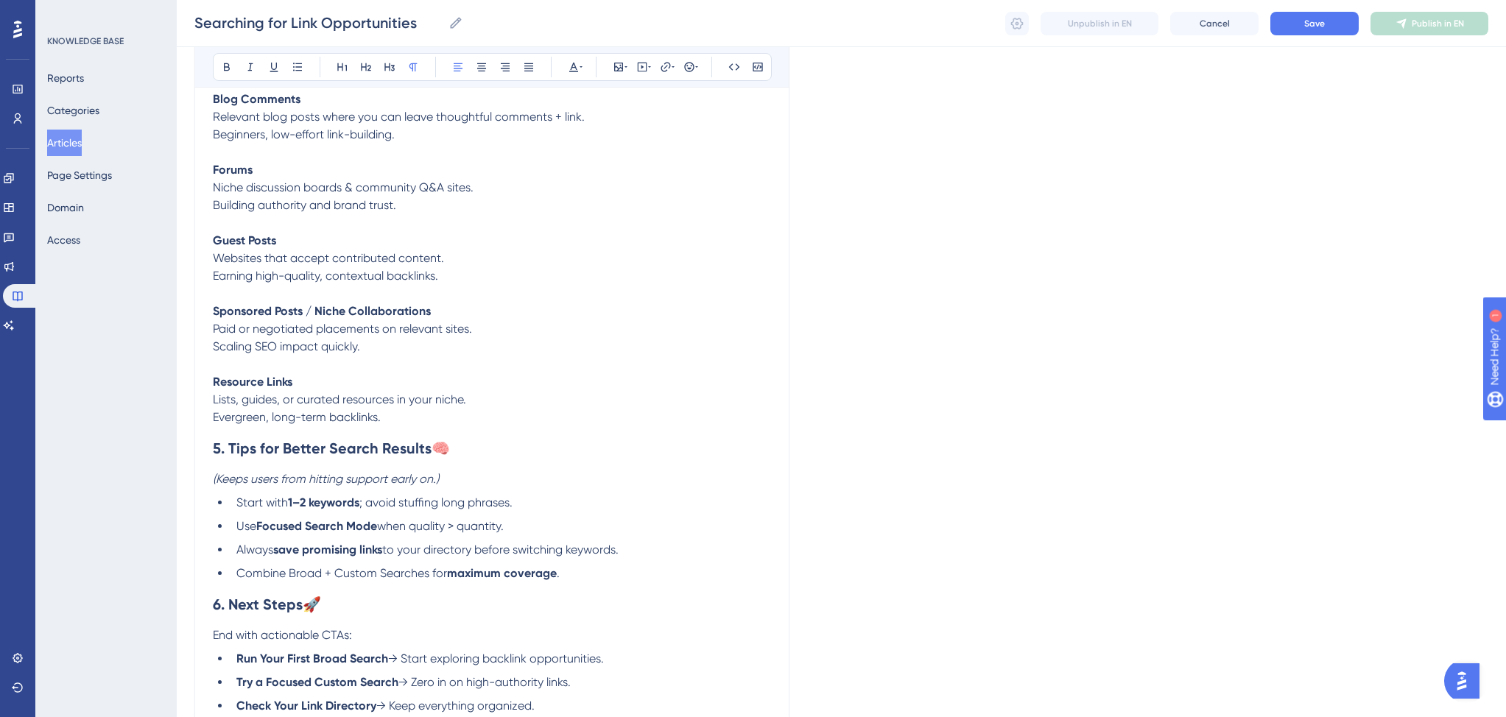
scroll to position [1818, 0]
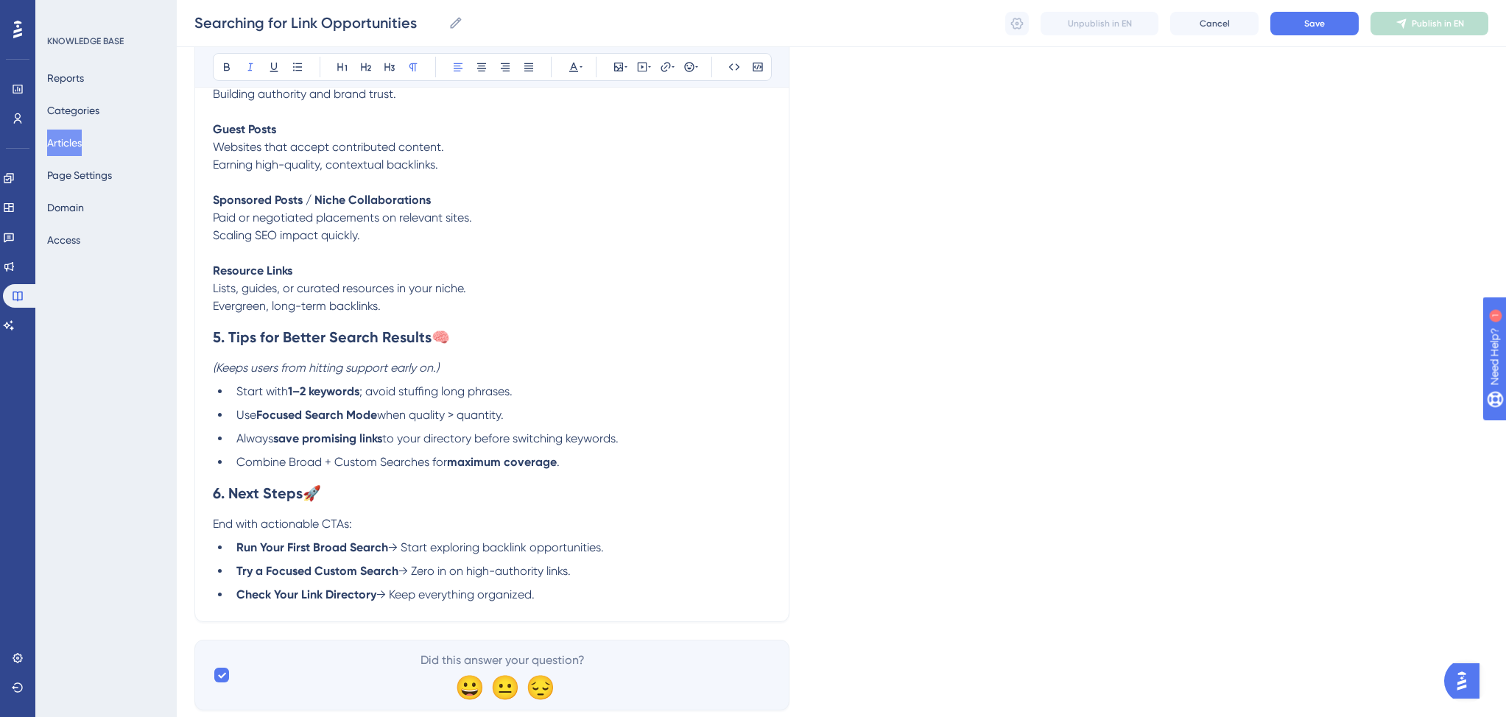
click at [486, 377] on p "(Keeps users from hitting support early on.)" at bounding box center [492, 368] width 558 height 18
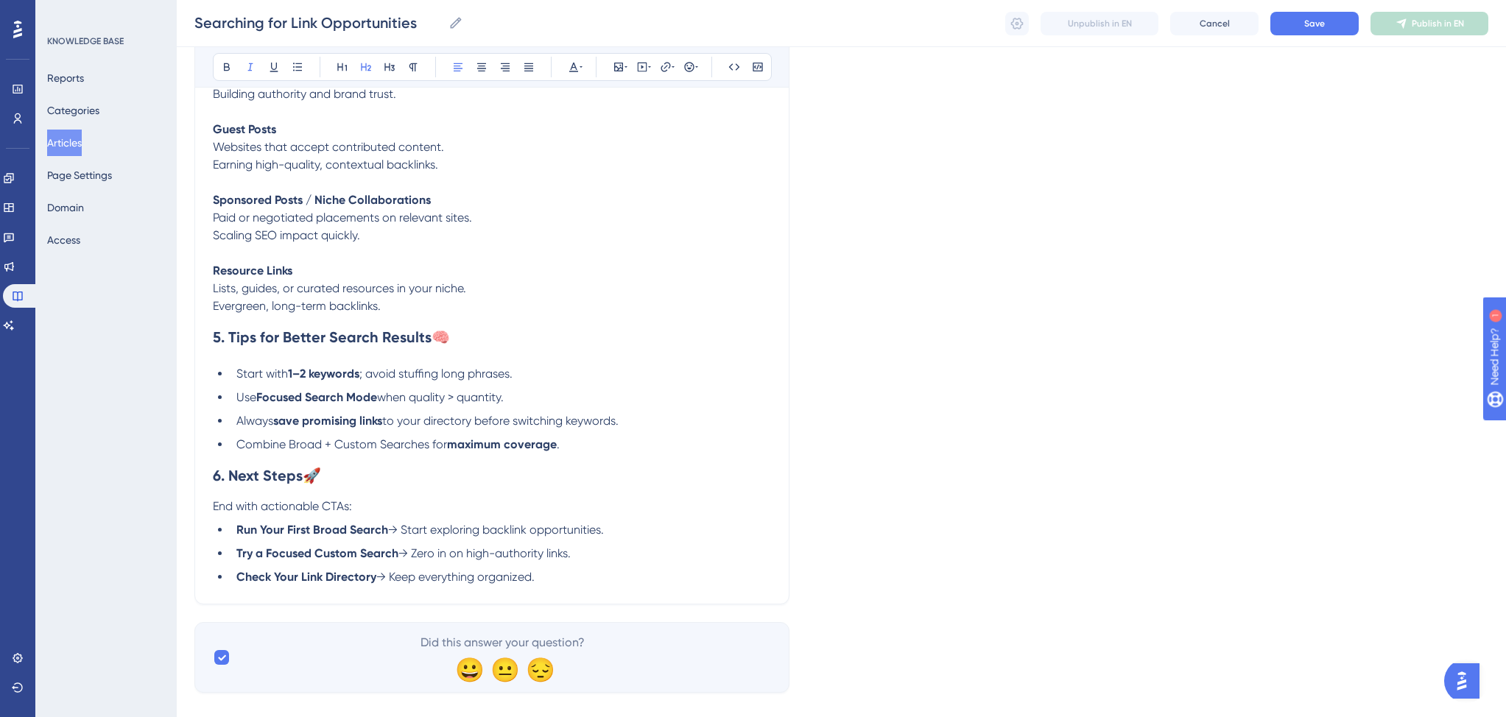
click at [440, 428] on span "to your directory before switching keywords." at bounding box center [500, 421] width 236 height 14
click at [520, 428] on span "before switching keywords." at bounding box center [532, 421] width 144 height 14
click at [620, 430] on li "Always save promising links to your Folders before switching keywords." at bounding box center [500, 421] width 540 height 18
click at [472, 428] on span "before switching keywords." at bounding box center [532, 421] width 144 height 14
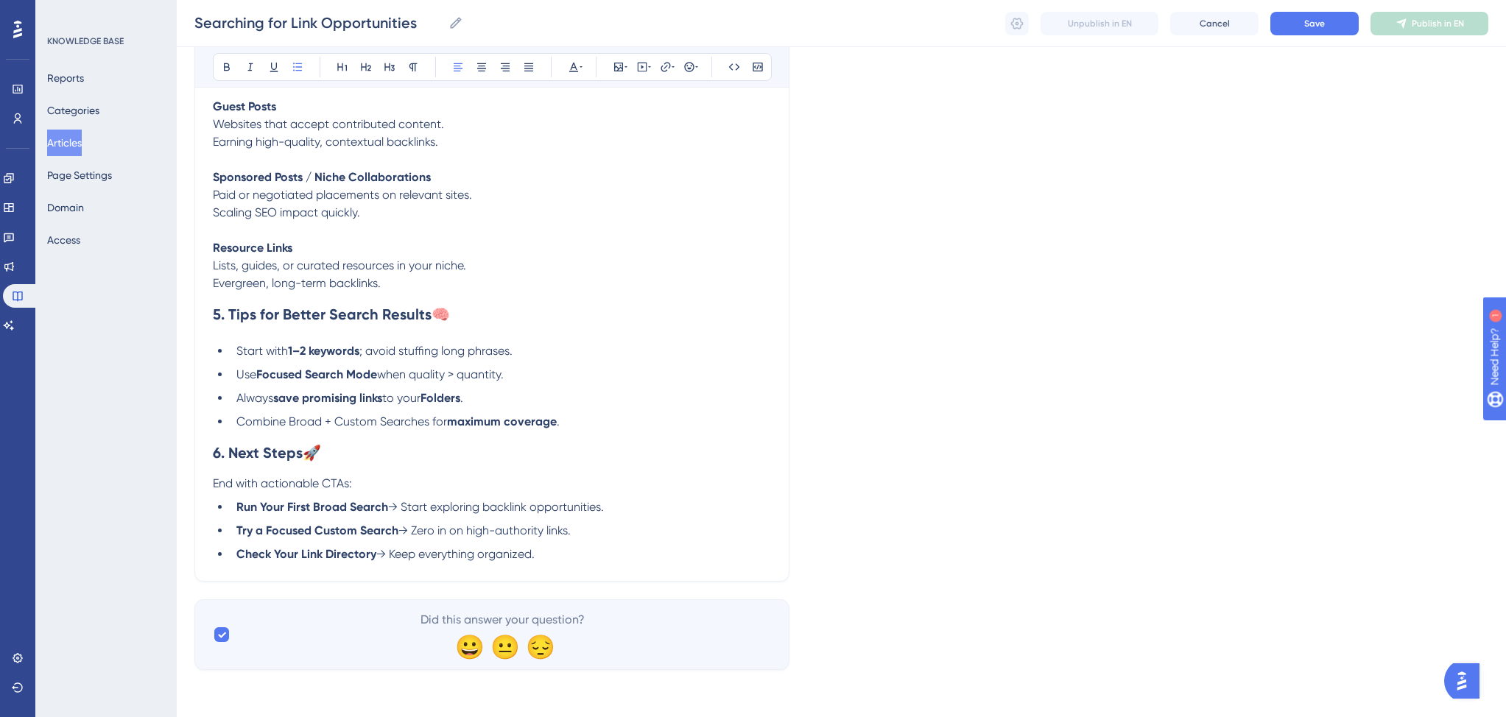
scroll to position [1856, 0]
click at [365, 481] on p "End with actionable CTAs:" at bounding box center [492, 484] width 558 height 18
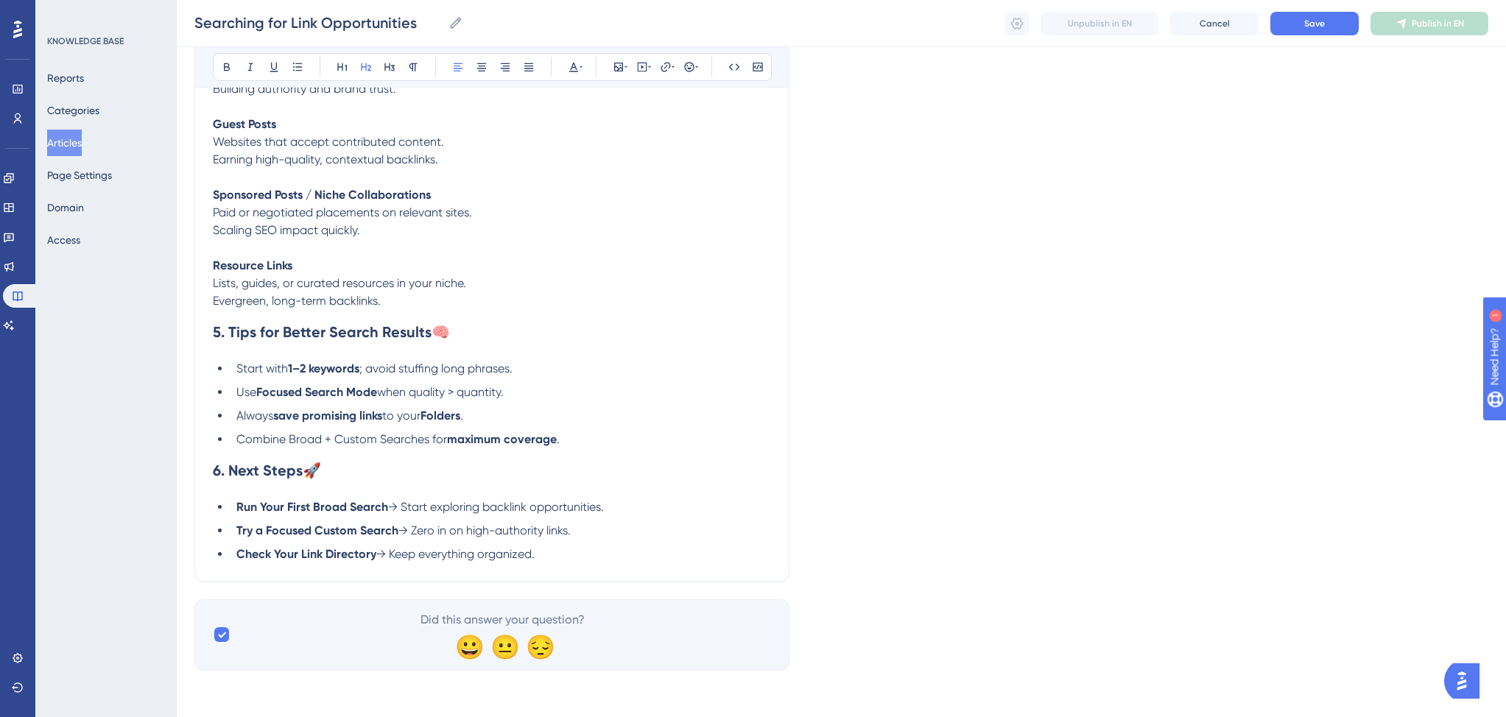
click at [289, 555] on strong "Check Your Link Directory" at bounding box center [306, 554] width 140 height 14
click at [336, 551] on strong "Check the Pro Link Directory" at bounding box center [313, 554] width 155 height 14
click at [413, 554] on span "→ Keep everything organized." at bounding box center [474, 554] width 158 height 14
click at [560, 553] on li "Check the Pro Links Directory → Keep everything organized." at bounding box center [500, 555] width 540 height 18
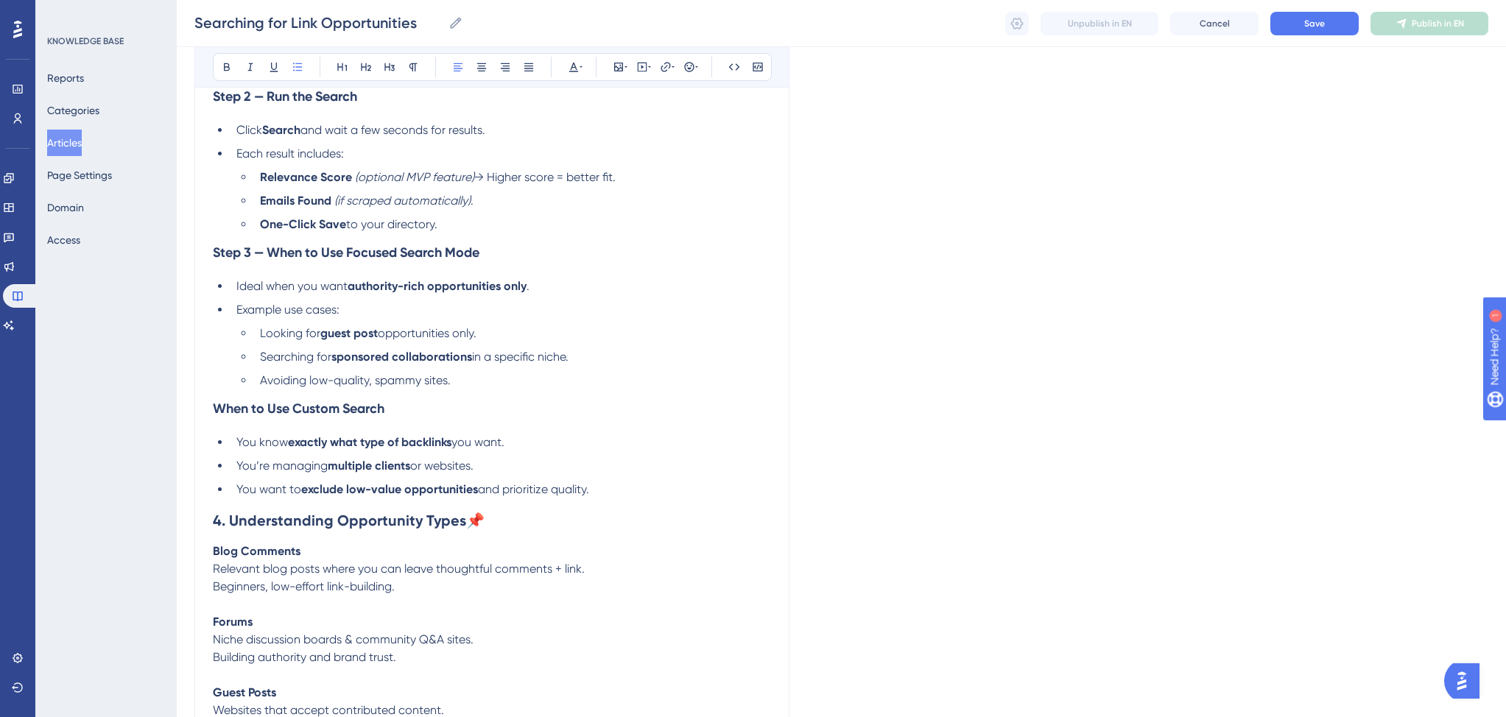
scroll to position [1254, 0]
click at [350, 497] on strong "exclude low-value opportunities" at bounding box center [389, 490] width 177 height 14
click at [404, 497] on strong "exclude low-value opportunities" at bounding box center [389, 490] width 177 height 14
click at [607, 497] on span "and prioritize quality." at bounding box center [566, 490] width 111 height 14
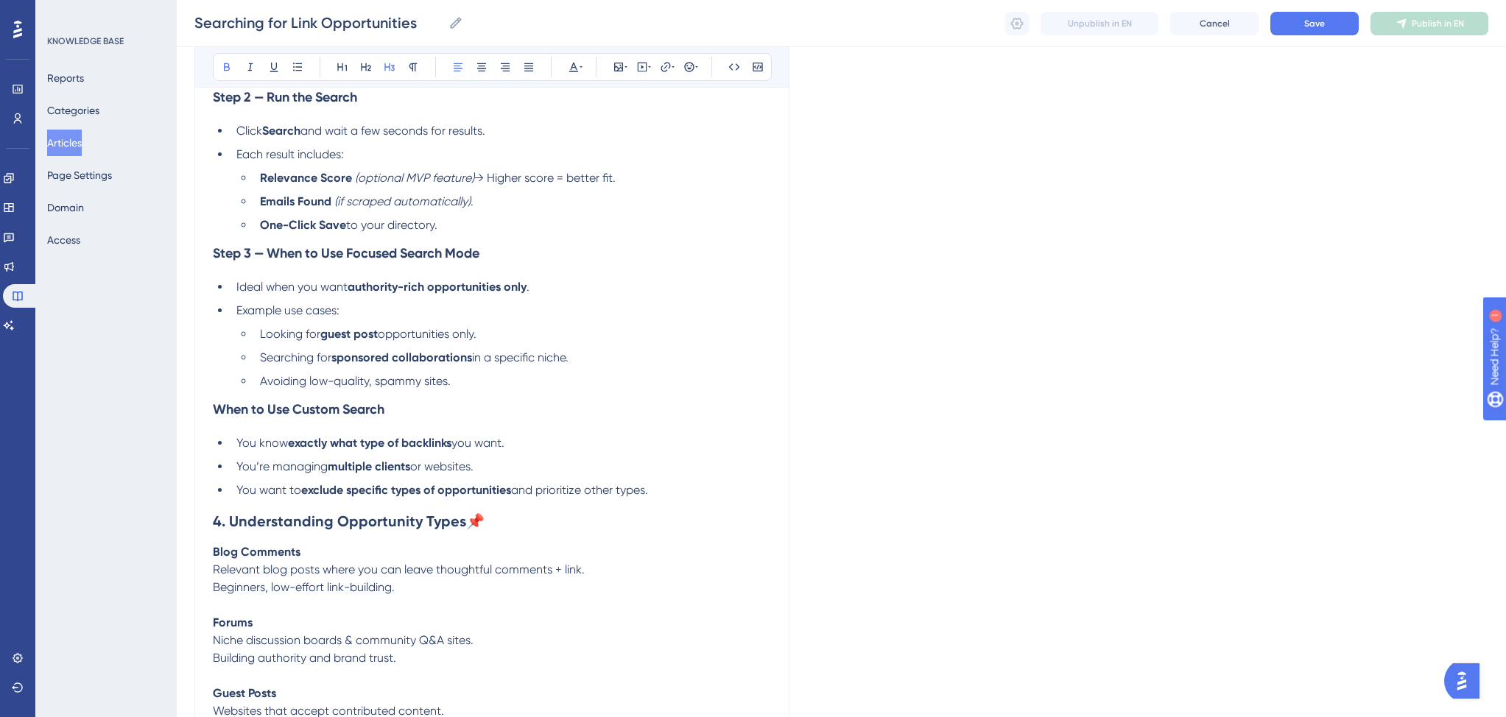
click at [368, 261] on strong "Step 3 — When to Use Focused Search Mode" at bounding box center [346, 253] width 267 height 16
click at [359, 294] on strong "authority-rich opportunities only" at bounding box center [436, 287] width 179 height 14
click at [426, 294] on strong "authority-rich opportunities only" at bounding box center [436, 287] width 179 height 14
click at [358, 294] on strong "aspecific opportunities only" at bounding box center [423, 287] width 152 height 14
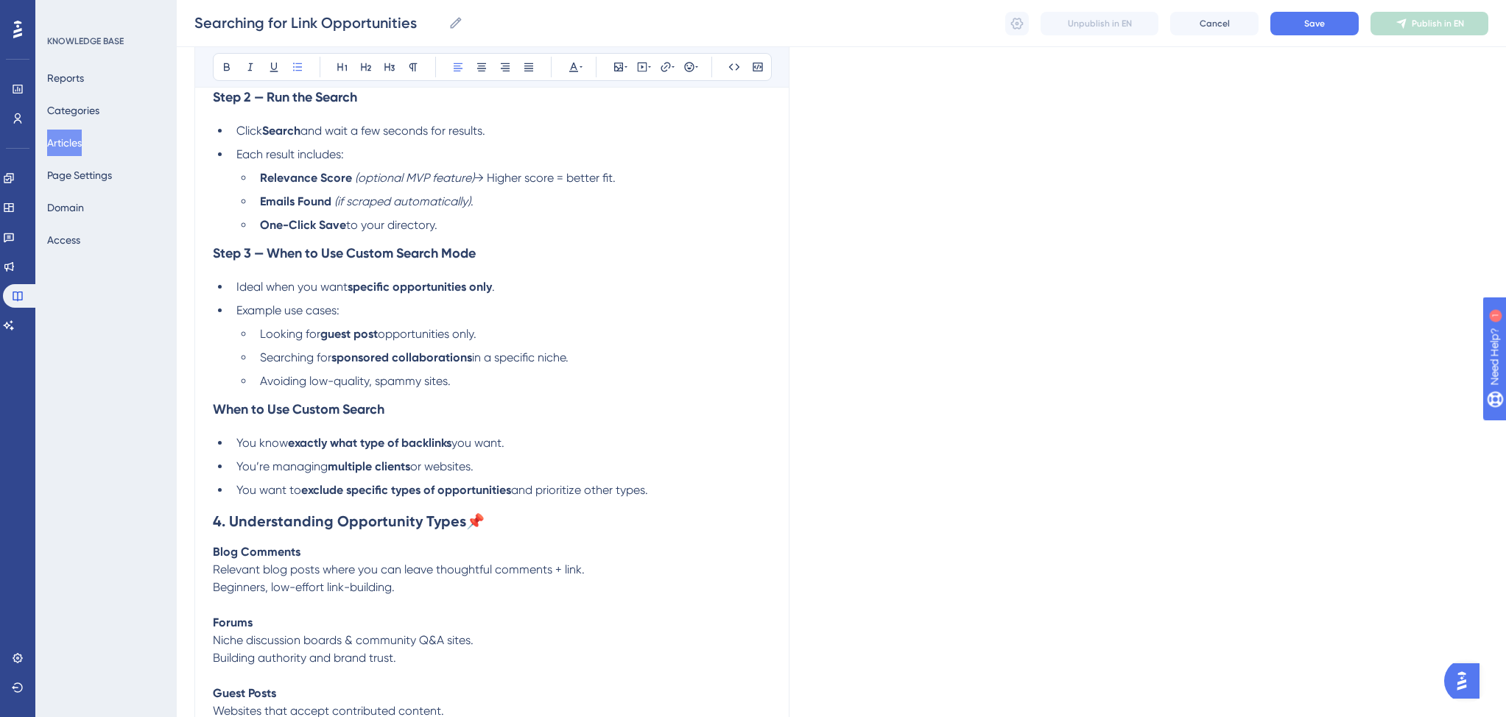
click at [505, 295] on li "Ideal when you want specific opportunities only ." at bounding box center [500, 287] width 540 height 18
click at [463, 390] on li "Avoiding low-quality, spammy sites." at bounding box center [512, 382] width 517 height 18
click at [261, 388] on span "Avoiding low-quality, spammy sites." at bounding box center [355, 381] width 191 height 14
click at [294, 388] on span "Prefer using your own advaned search operators and footprints" at bounding box center [430, 381] width 340 height 14
click at [379, 388] on span "Prefer using your own advaned search operators and footprints" at bounding box center [430, 381] width 340 height 14
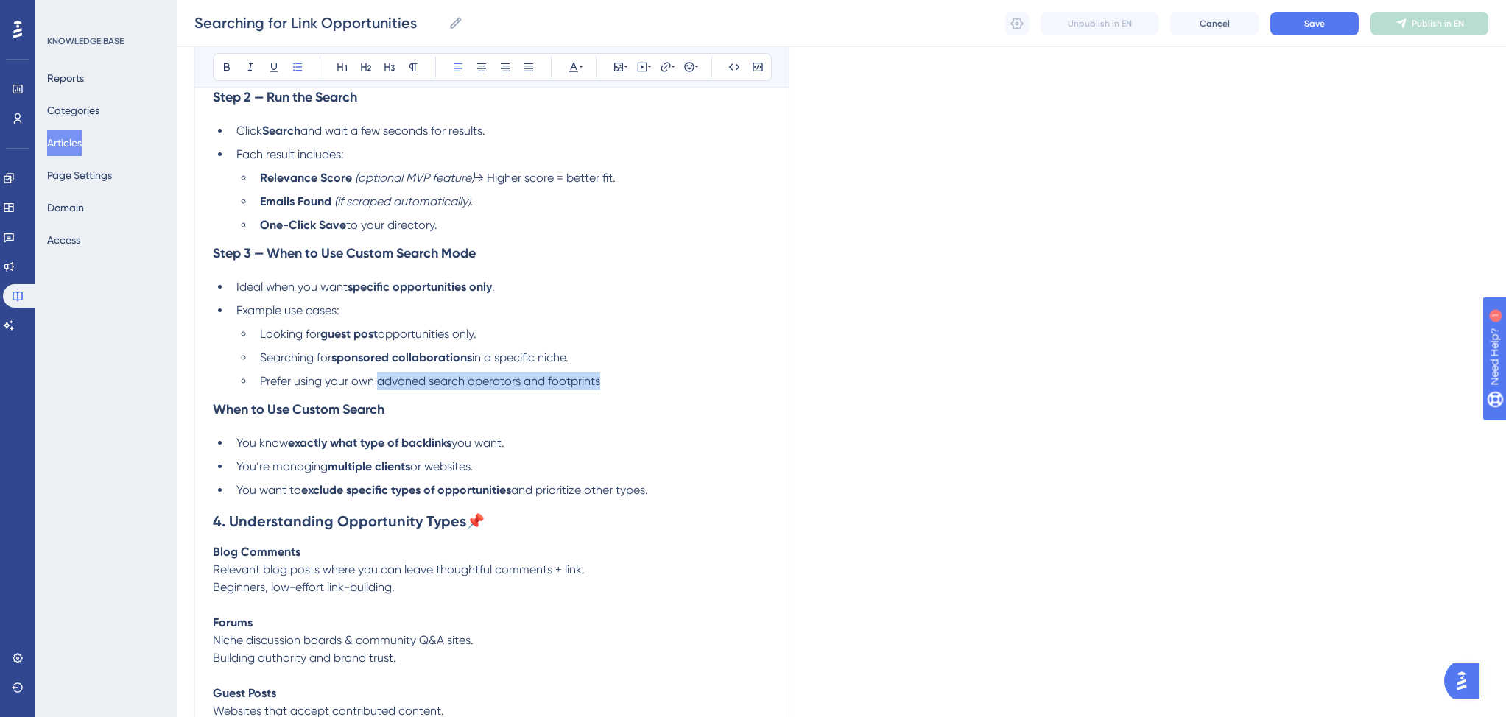
click at [603, 387] on li "Prefer using your own advaned search operators and footprints" at bounding box center [512, 382] width 517 height 18
click at [638, 364] on li "Searching for sponsored collaborations in a specific niche." at bounding box center [512, 358] width 517 height 18
click at [623, 389] on li "Prefer using your own advaned search operators and footprints" at bounding box center [512, 382] width 517 height 18
click at [261, 388] on span "Prefer using your own" at bounding box center [317, 381] width 114 height 14
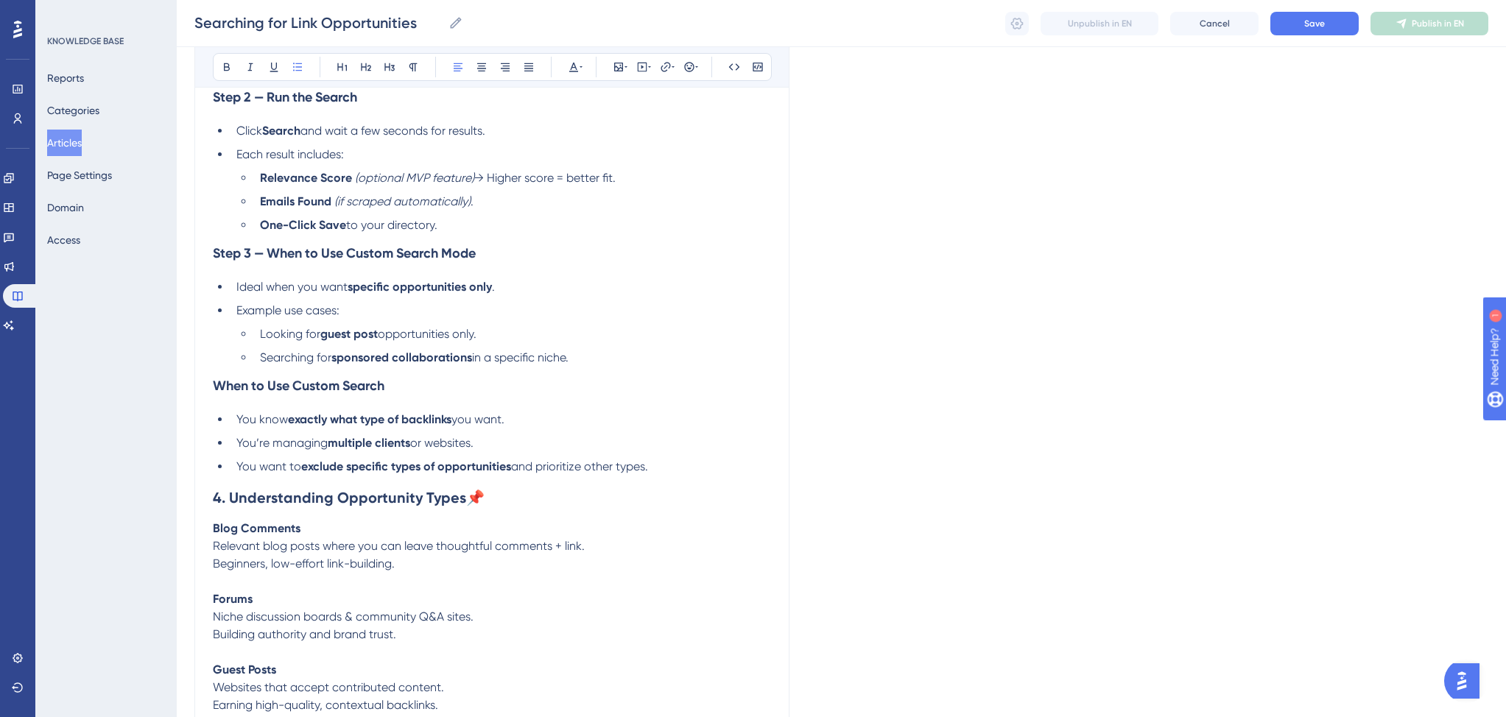
click at [261, 341] on span "Looking for" at bounding box center [290, 334] width 60 height 14
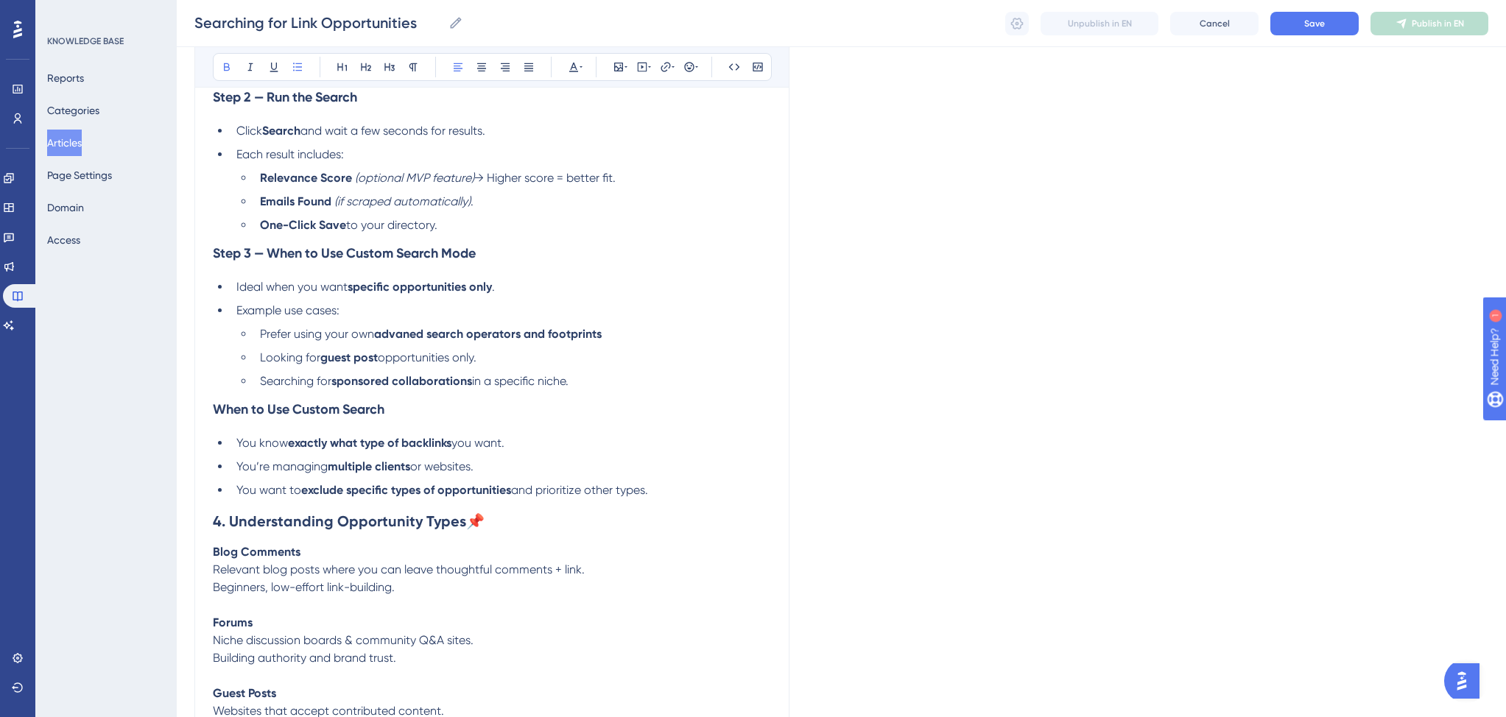
click at [328, 364] on strong "guest post" at bounding box center [348, 357] width 57 height 14
click at [378, 364] on strong "guest post" at bounding box center [348, 357] width 57 height 14
click at [331, 364] on strong "gspecific types of link" at bounding box center [378, 357] width 117 height 14
click at [457, 364] on span "opportunities only." at bounding box center [479, 357] width 99 height 14
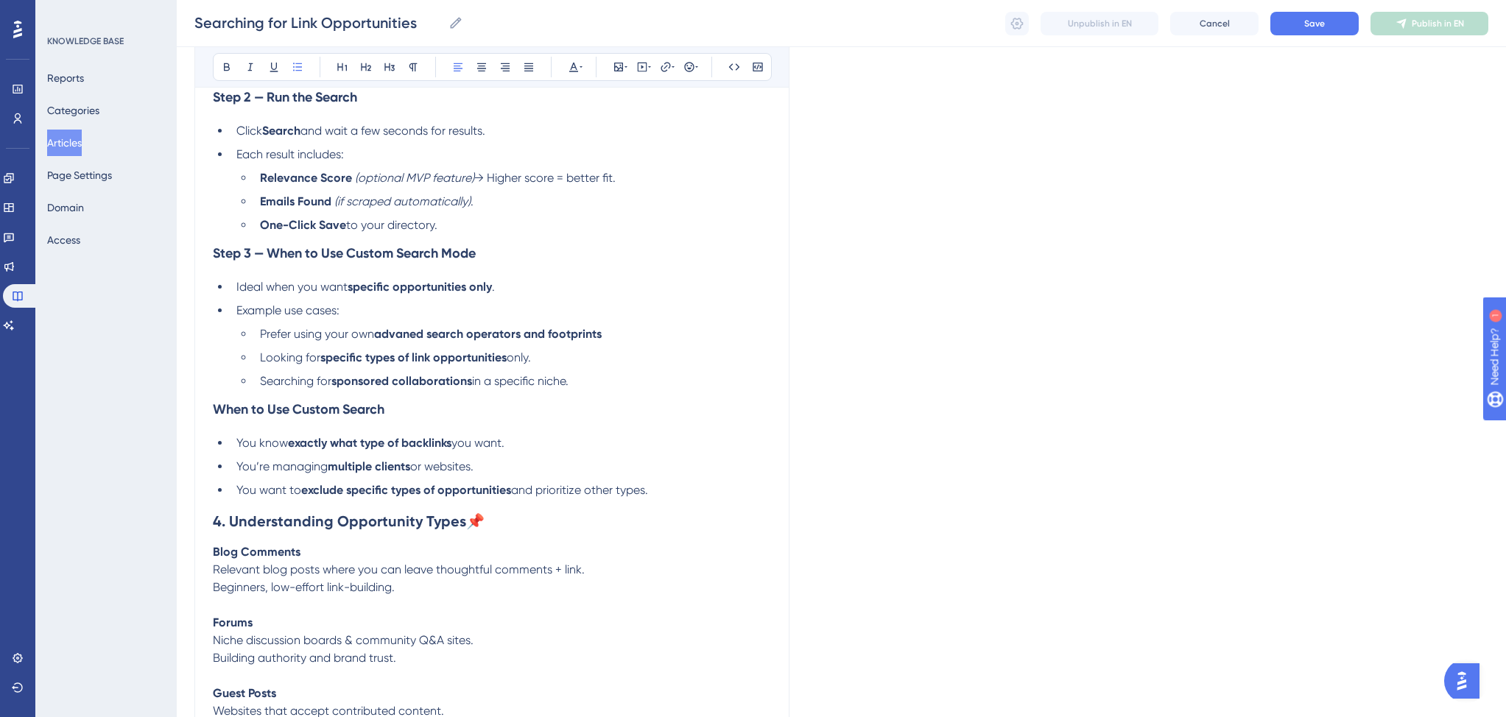
click at [549, 367] on li "Looking for specific types of link opportunities only." at bounding box center [512, 358] width 517 height 18
click at [588, 378] on ul "Prefer using your own advaned search operators and footprints Looking for speci…" at bounding box center [503, 357] width 534 height 65
click at [592, 367] on li "Looking for specific types of link opportunities only." at bounding box center [512, 358] width 517 height 18
click at [597, 390] on li "Searching for sponsored collaborations in a specific niche." at bounding box center [512, 382] width 517 height 18
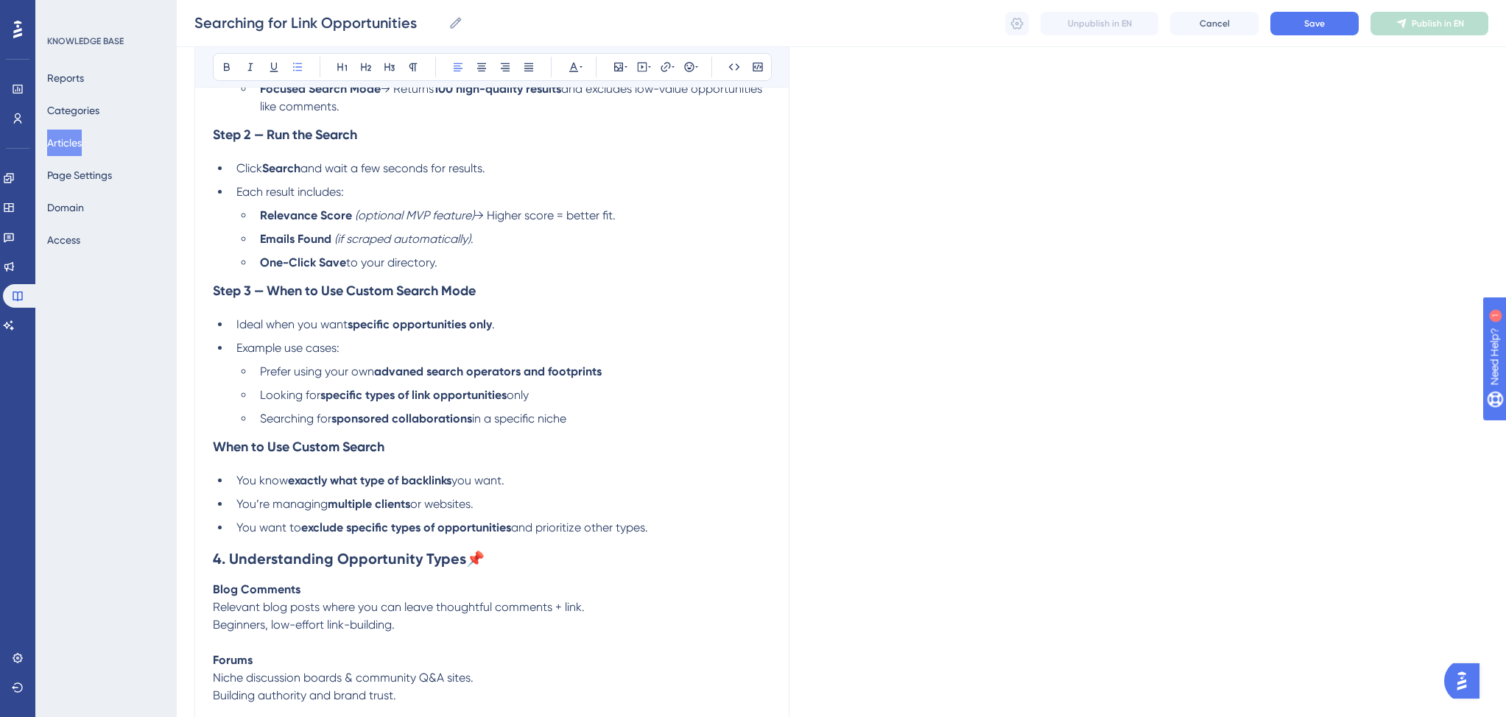
scroll to position [1207, 0]
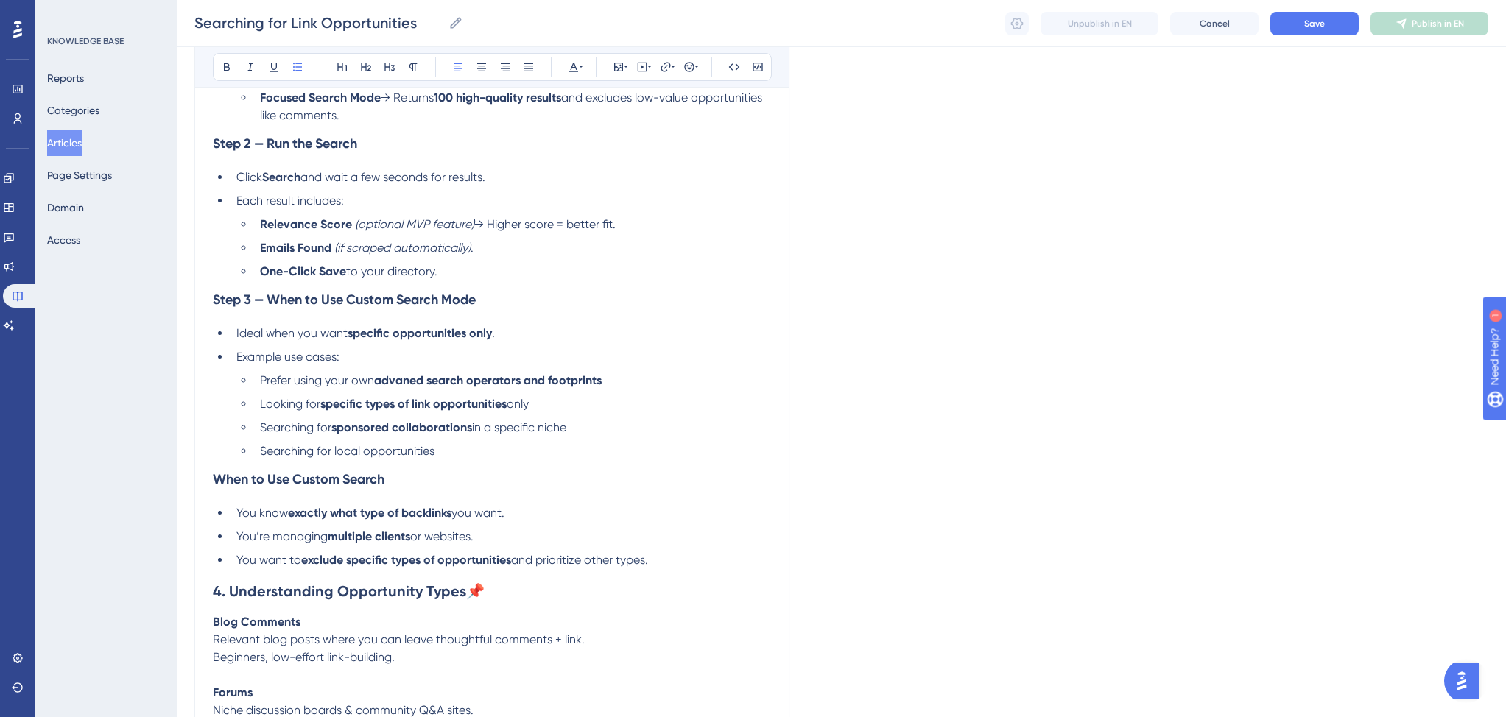
click at [334, 458] on span "Searching for local opportunities" at bounding box center [347, 451] width 174 height 14
click at [514, 454] on li "Searching for local opportunities" at bounding box center [512, 451] width 517 height 18
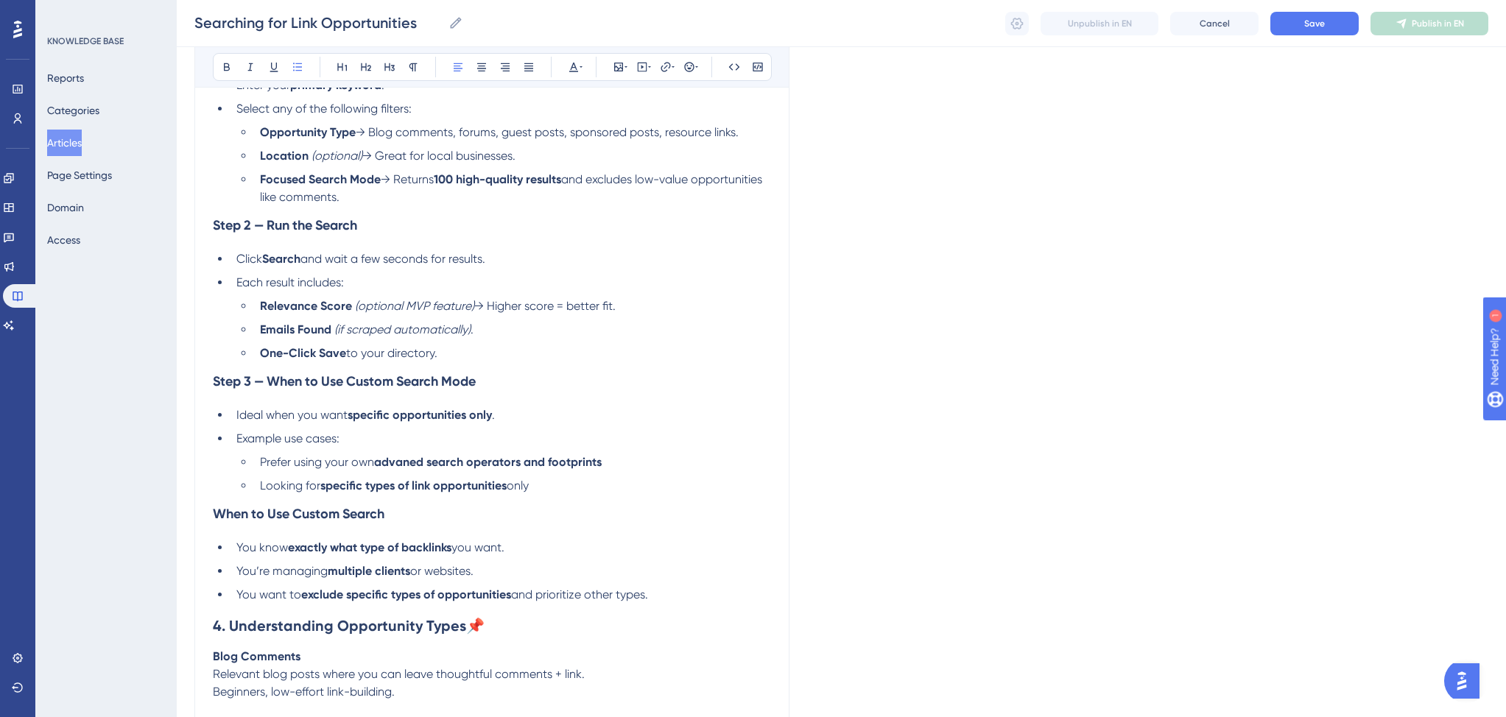
scroll to position [1124, 0]
click at [623, 314] on li "Relevance Score (optional MVP feature) → Higher score = better fit." at bounding box center [512, 308] width 517 height 18
click at [355, 314] on em "(optional MVP feature)" at bounding box center [414, 307] width 119 height 14
click at [413, 338] on em "(if scraped automatically)" at bounding box center [402, 331] width 136 height 14
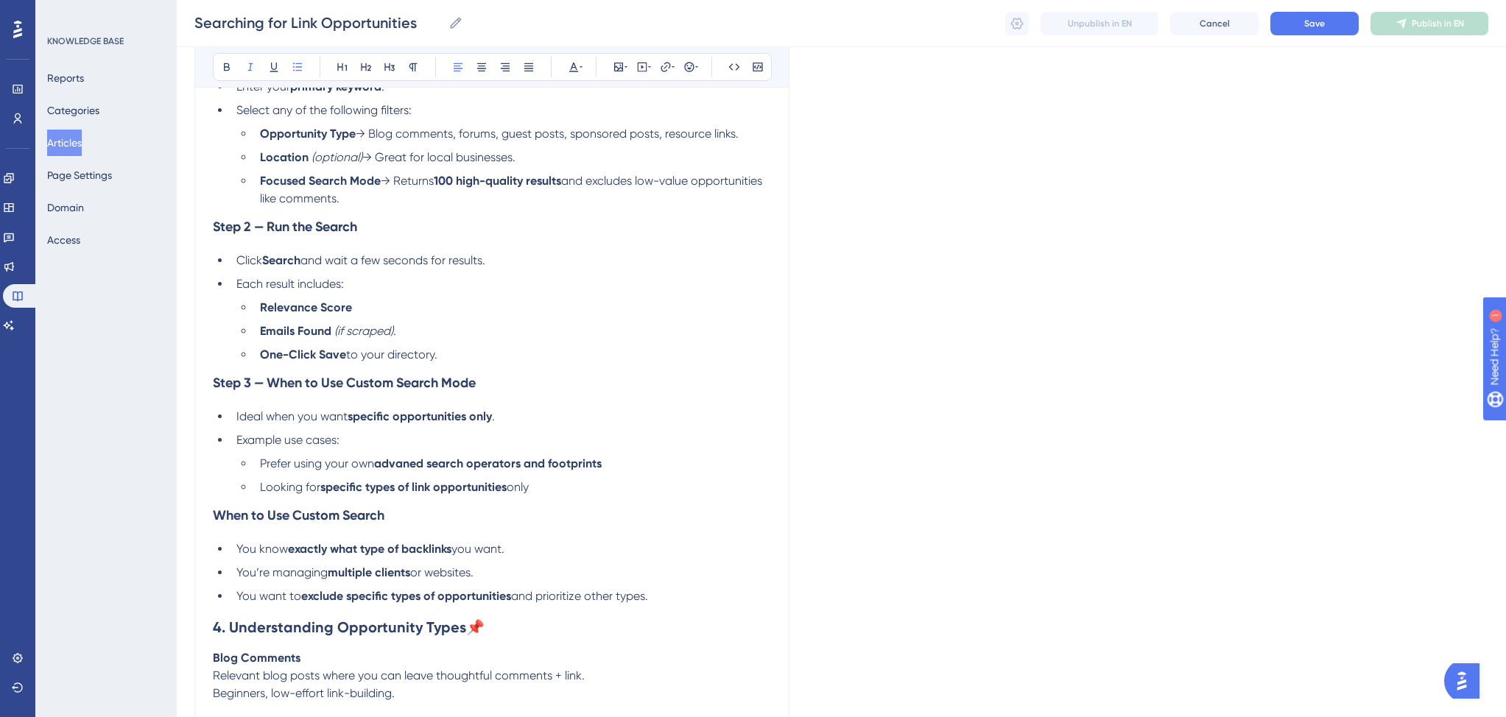
click at [445, 364] on li "One-Click Save to your directory." at bounding box center [512, 355] width 517 height 18
click at [320, 361] on strong "One-Click Save" at bounding box center [303, 354] width 86 height 14
click at [561, 362] on li "One-Click Outreach ContentSave to your directory." at bounding box center [512, 355] width 517 height 18
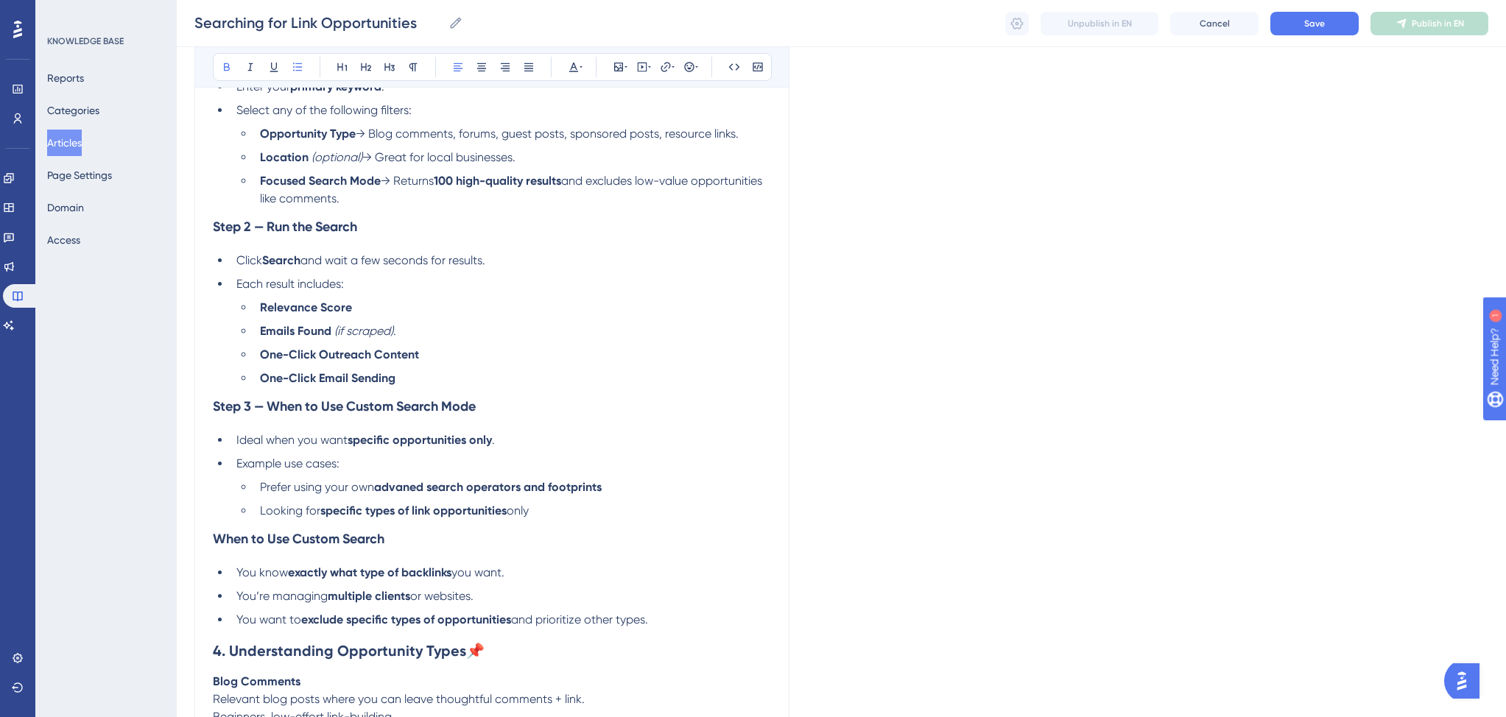
click at [551, 359] on li "One-Click Outreach Content" at bounding box center [512, 355] width 517 height 18
click at [471, 336] on li "Emails Found (if scraped) ." at bounding box center [512, 331] width 517 height 18
click at [290, 337] on strong "Emails Found" at bounding box center [295, 331] width 71 height 14
click at [320, 361] on strong "One-Click Outreach Content" at bounding box center [339, 354] width 159 height 14
copy strong "One-Click"
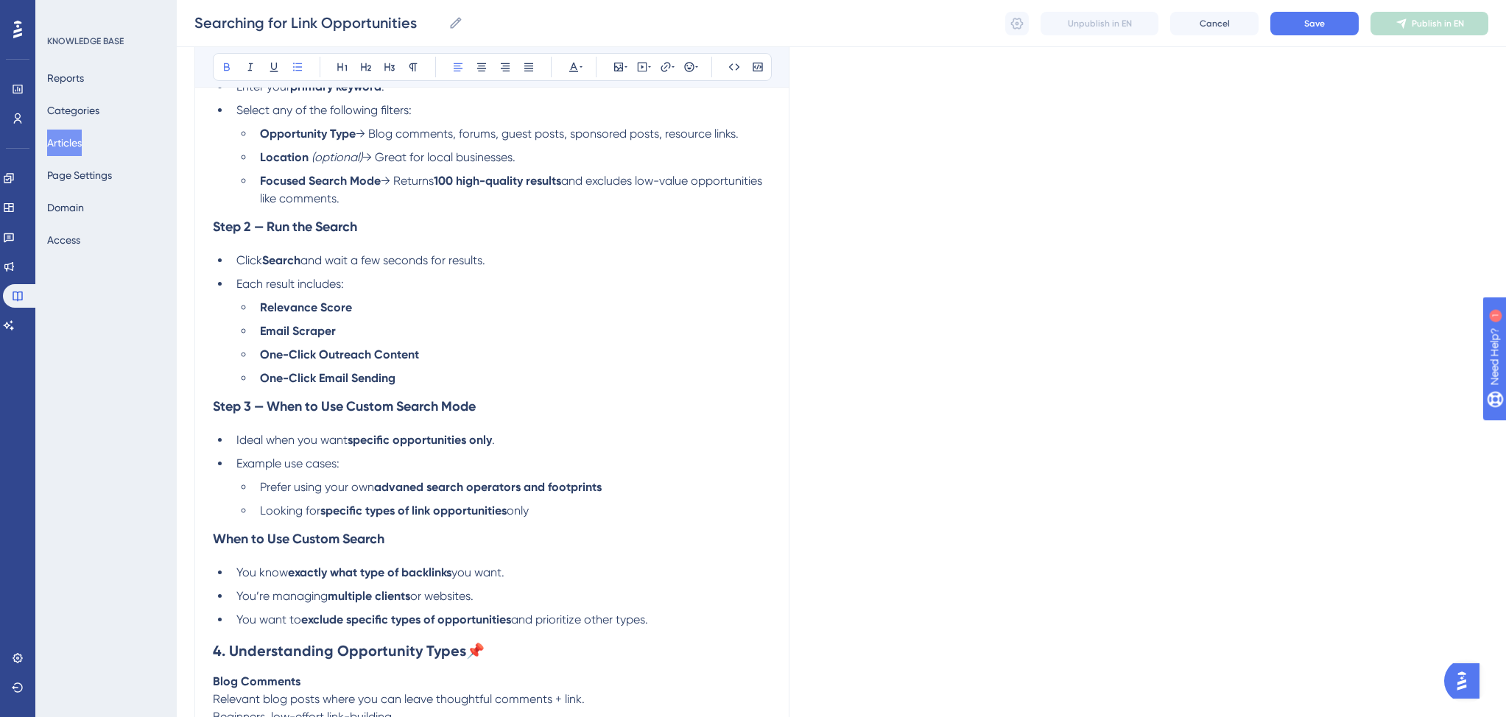
click at [261, 338] on strong "Email Scraper" at bounding box center [298, 331] width 76 height 14
click at [262, 314] on strong "Relevance Score" at bounding box center [306, 307] width 92 height 14
click at [542, 340] on li "One-Click Email Scraper" at bounding box center [512, 331] width 517 height 18
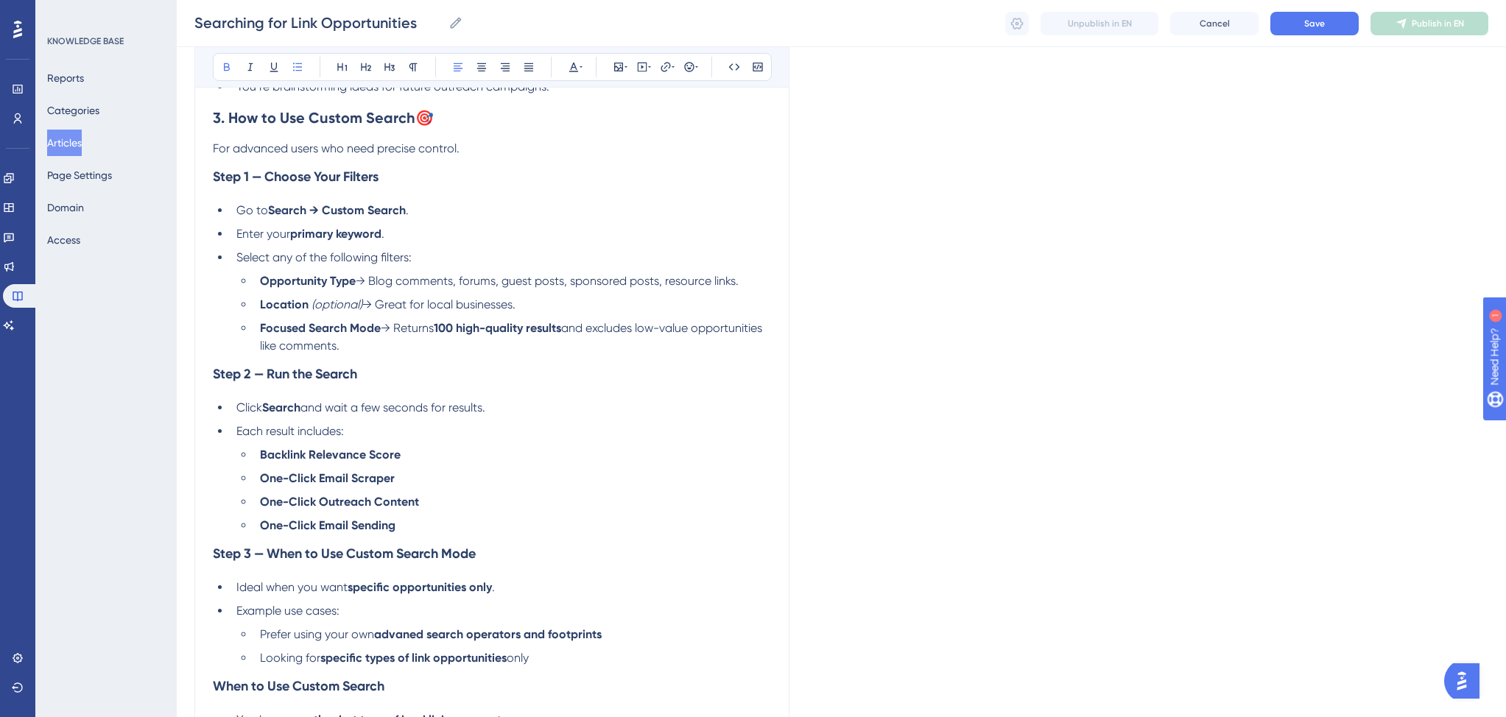
scroll to position [976, 0]
click at [384, 241] on span "." at bounding box center [382, 234] width 3 height 14
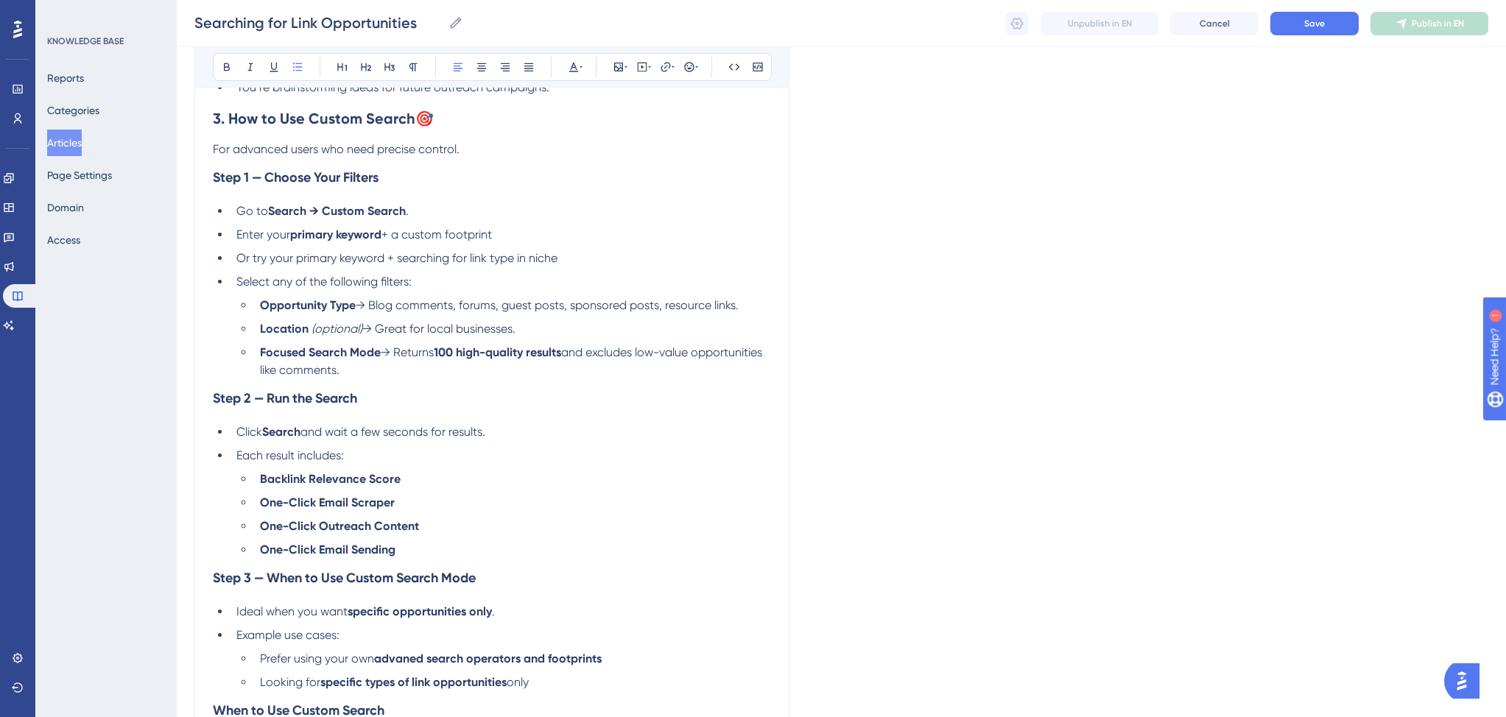
click at [468, 263] on span "Or try your primary keyword + searching for link type in niche" at bounding box center [396, 258] width 321 height 14
click at [537, 262] on span "Or try your primary keyword + searching for "link type" in niche" at bounding box center [400, 258] width 328 height 14
click at [270, 264] on span "Or try your primary keyword + searching for "link type" in "niche"" at bounding box center [404, 258] width 336 height 14
click at [414, 264] on span "Or try natural language like: your primary keyword + searching for "link type" …" at bounding box center [462, 258] width 453 height 14
click at [436, 264] on span "Or try natural language like: "primary keyword + searching for "link type" in "…" at bounding box center [451, 258] width 431 height 14
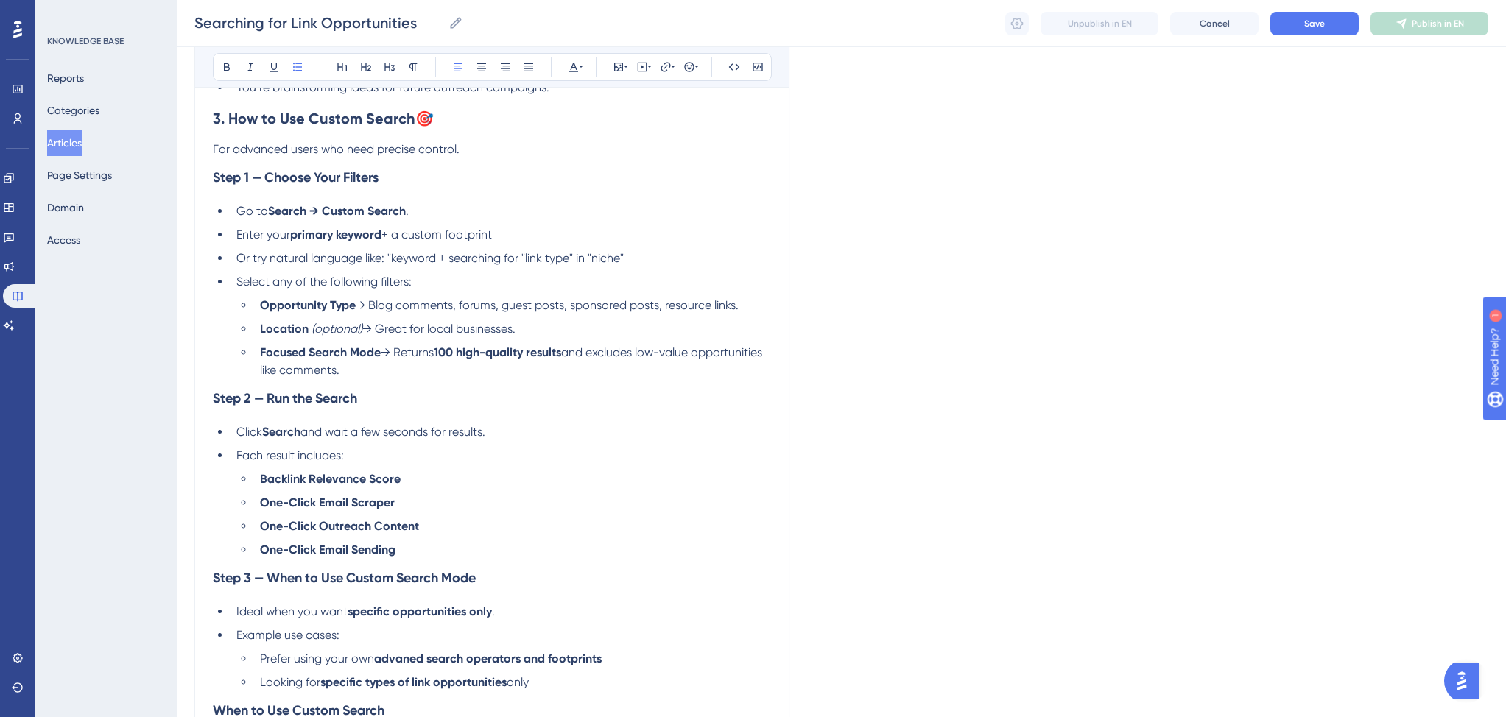
click at [636, 264] on li "Or try natural language like: "keyword + searching for "link type" in "niche"" at bounding box center [500, 259] width 540 height 18
click at [401, 265] on span "Or try natural language like: "keyword + searching for "link type" in "niche"" at bounding box center [429, 258] width 387 height 14
click at [570, 262] on span "Or try natural language like: "digital marketing + searching for "link type" in…" at bounding box center [452, 258] width 432 height 14
click at [646, 262] on span "Or try natural language like: "digital marketing + searching for Guest Posts in…" at bounding box center [458, 258] width 444 height 14
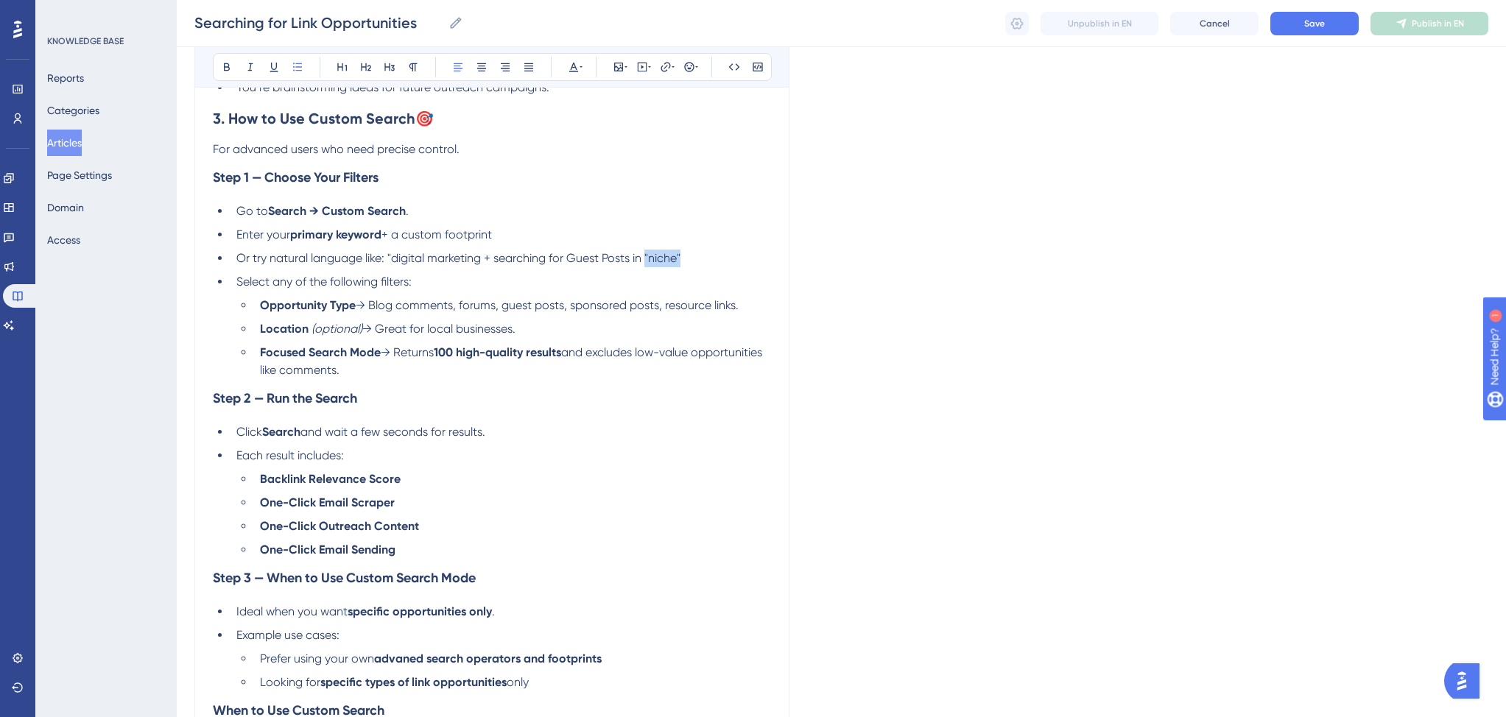
click at [682, 264] on li "Or try natural language like: "digital marketing + searching for Guest Posts in…" at bounding box center [500, 259] width 540 height 18
click at [405, 261] on span "Or try natural language like: "digital marketing + searching for Guest Posts in…" at bounding box center [485, 258] width 498 height 14
click at [393, 262] on span "Or try natural language like: "digital marketing + searching for Guest Posts in…" at bounding box center [485, 258] width 498 height 14
click at [737, 262] on li "Or try natural language like: primary keyword + searching for Guest Posts in Di…" at bounding box center [500, 259] width 540 height 18
click at [645, 264] on span "+ searching for Guest Posts in Digital Marketing" at bounding box center [601, 258] width 251 height 14
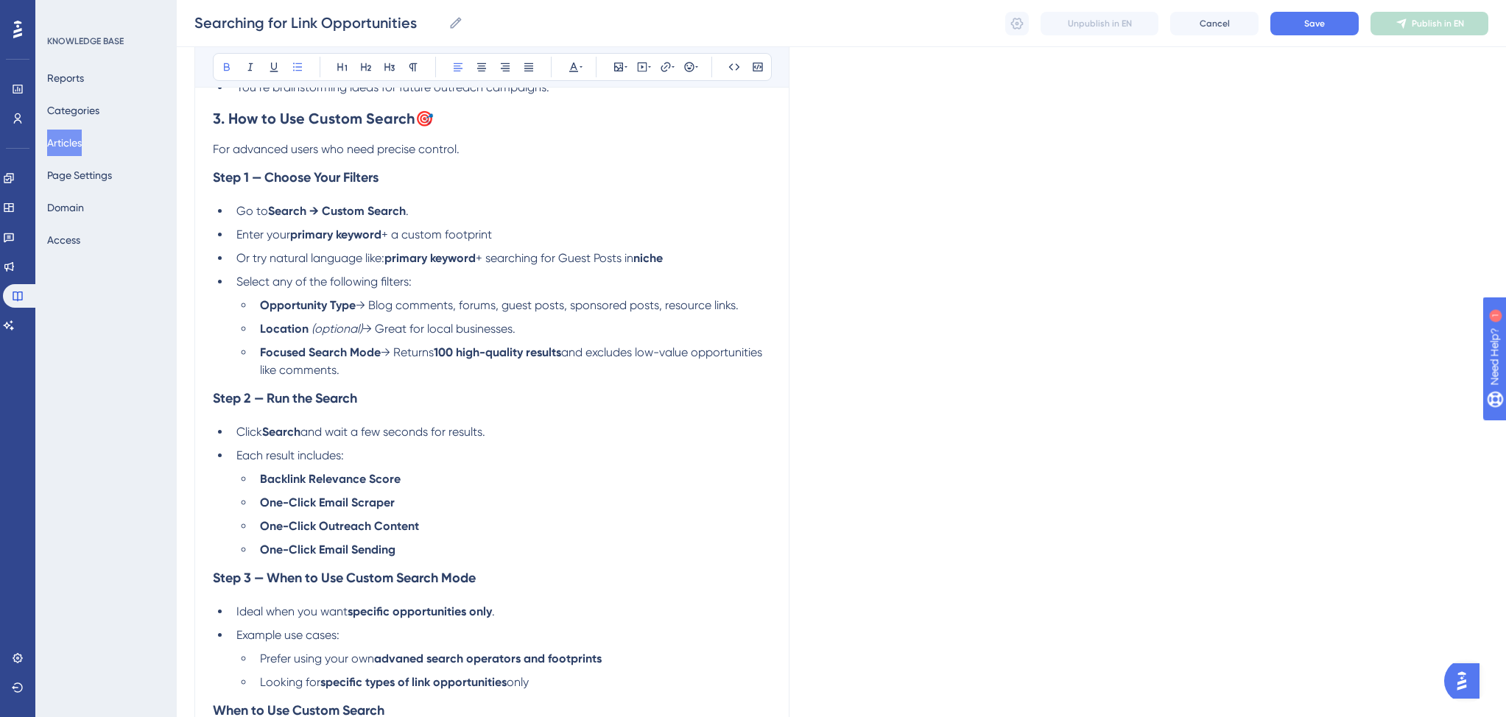
click at [709, 267] on li "Or try natural language like: primary keyword + searching for Guest Posts in ni…" at bounding box center [500, 259] width 540 height 18
click at [434, 377] on li "Focused Search Mode → Returns 100 high-quality results and excludes low-value o…" at bounding box center [512, 361] width 517 height 35
click at [236, 286] on li "Select any of the following filters:" at bounding box center [500, 282] width 540 height 18
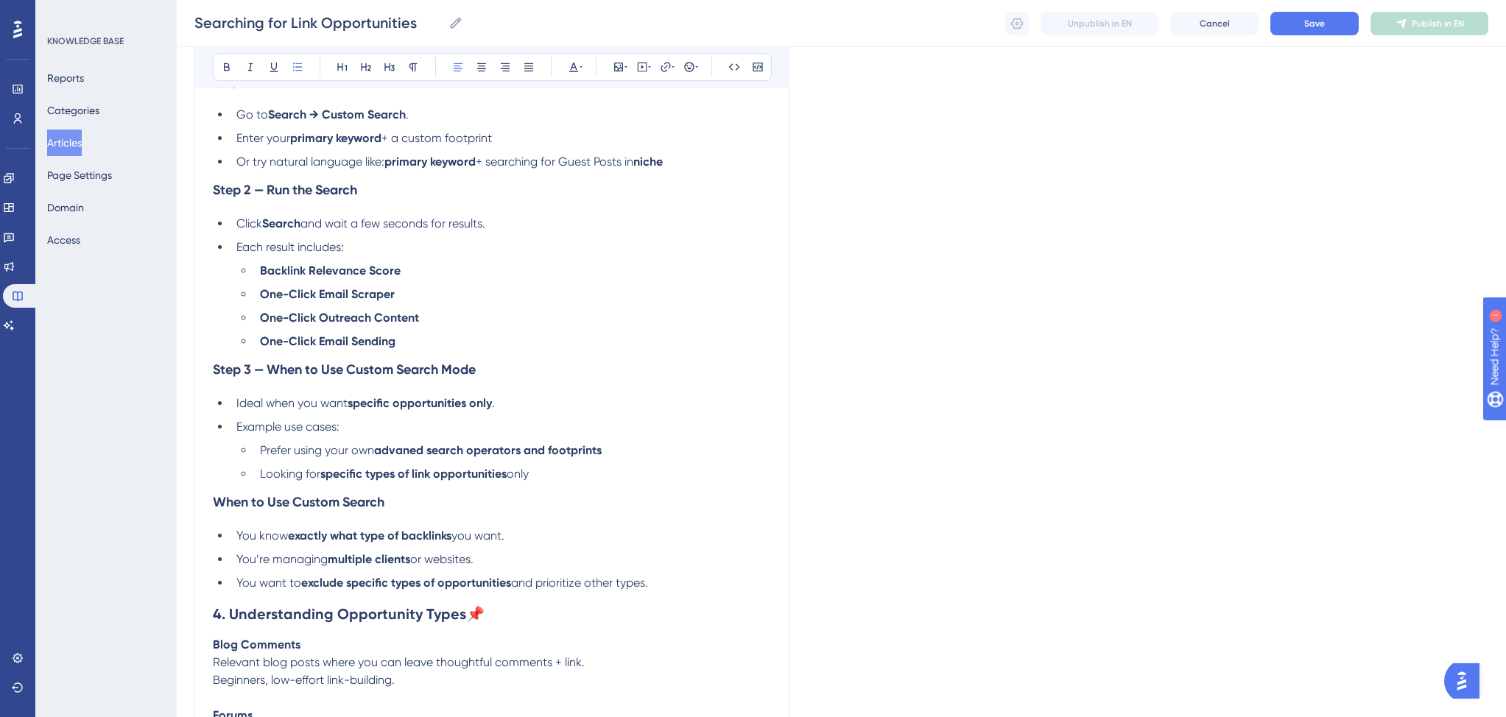
scroll to position [1087, 0]
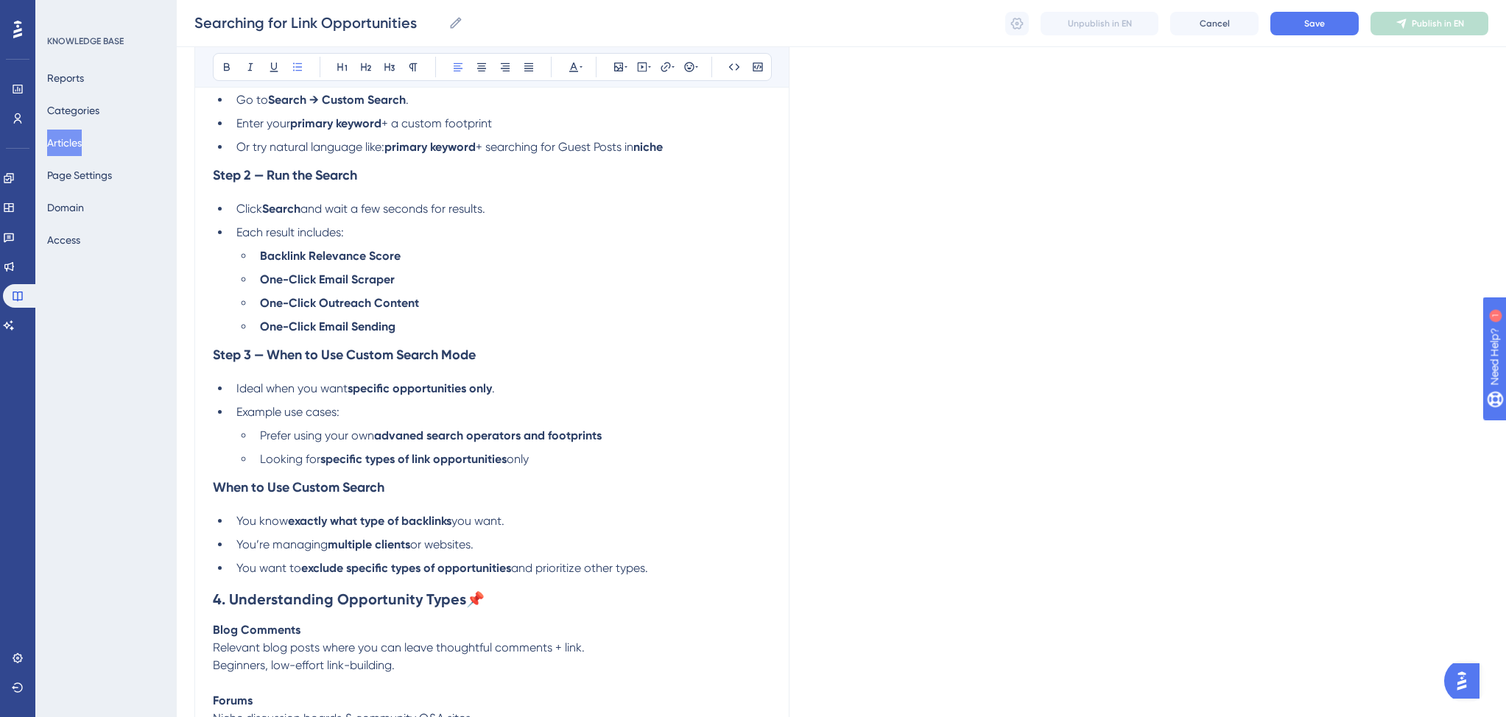
click at [503, 554] on li "You’re managing multiple clients or websites." at bounding box center [500, 545] width 540 height 18
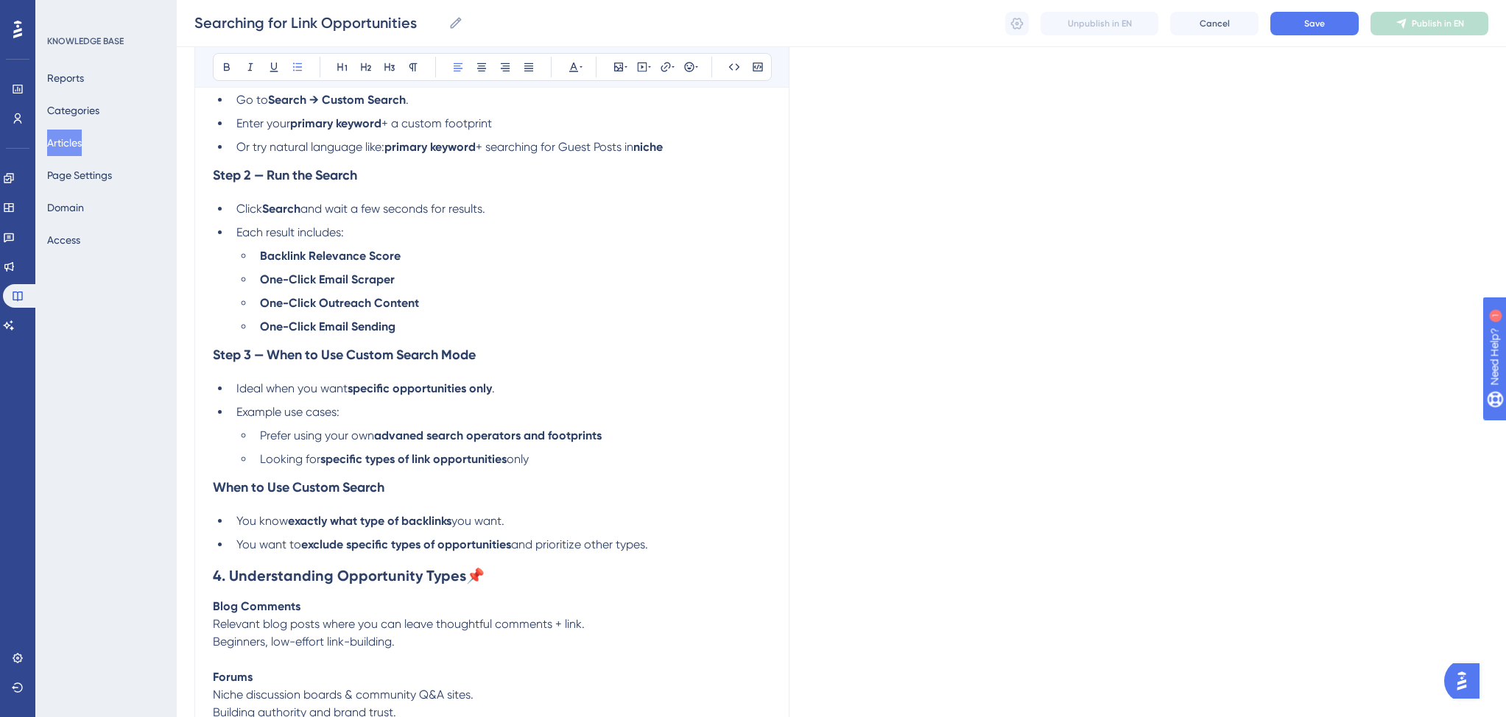
click at [345, 551] on strong "exclude specific types of opportunities" at bounding box center [406, 544] width 210 height 14
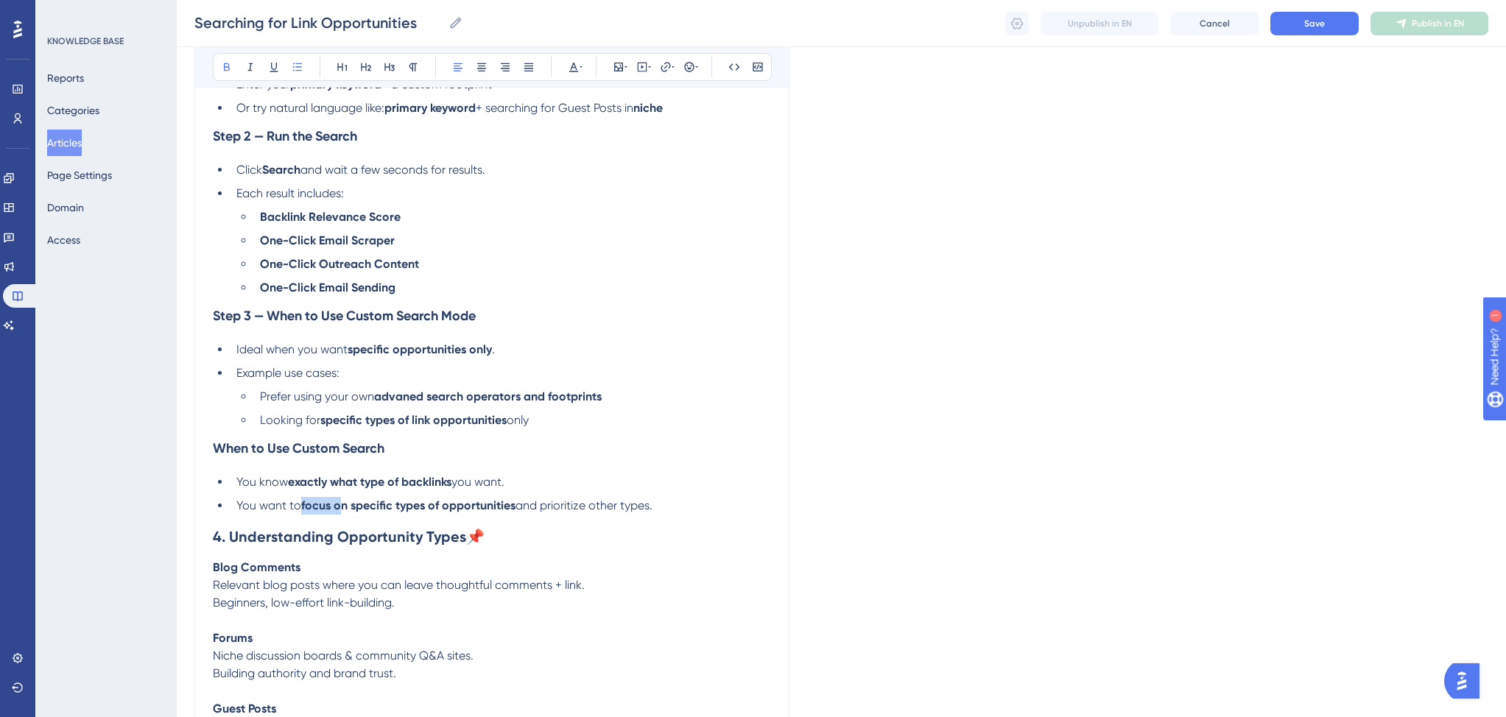
scroll to position [1128, 0]
click at [515, 511] on strong "focus on specific types of opportunities" at bounding box center [408, 504] width 214 height 14
click at [657, 513] on li "You want to focus on specific types of opportunities and prioritize other types." at bounding box center [500, 504] width 540 height 18
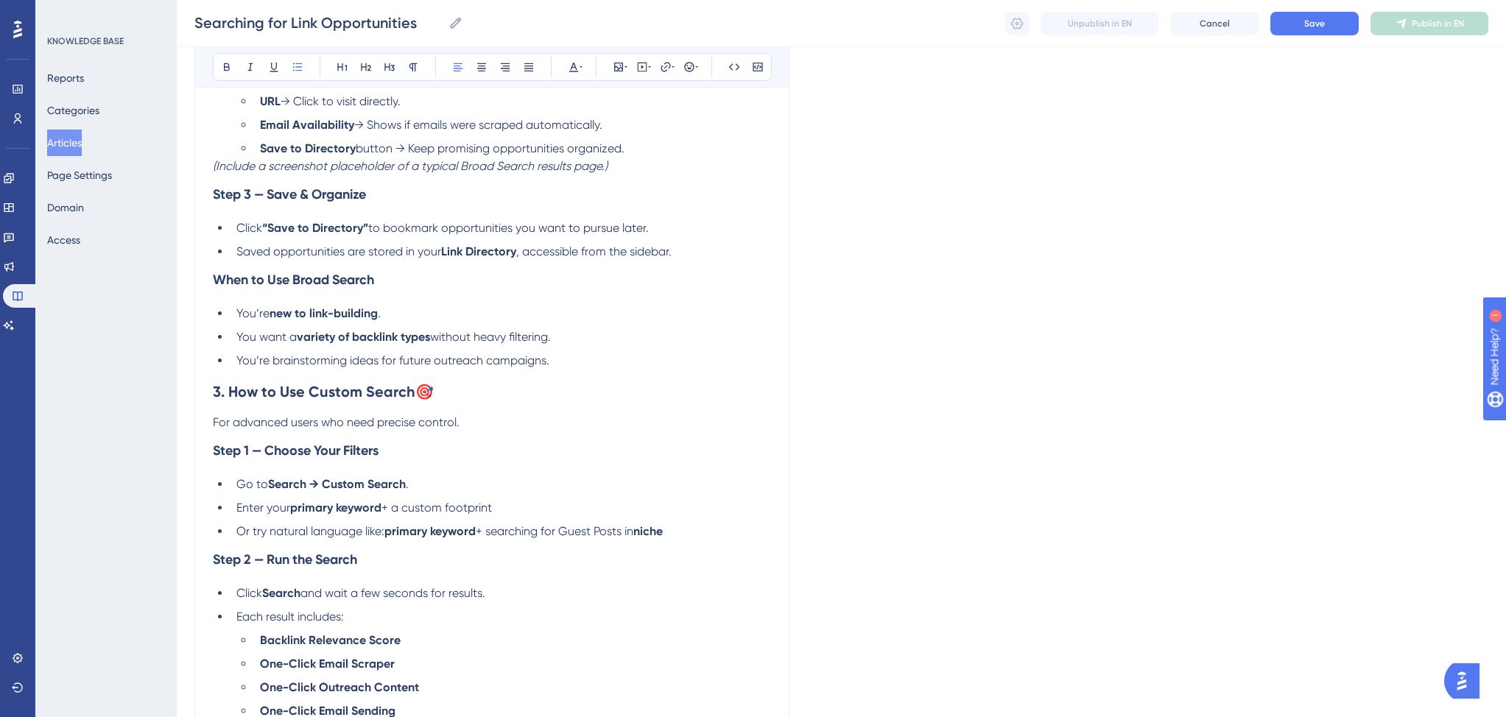
scroll to position [481, 0]
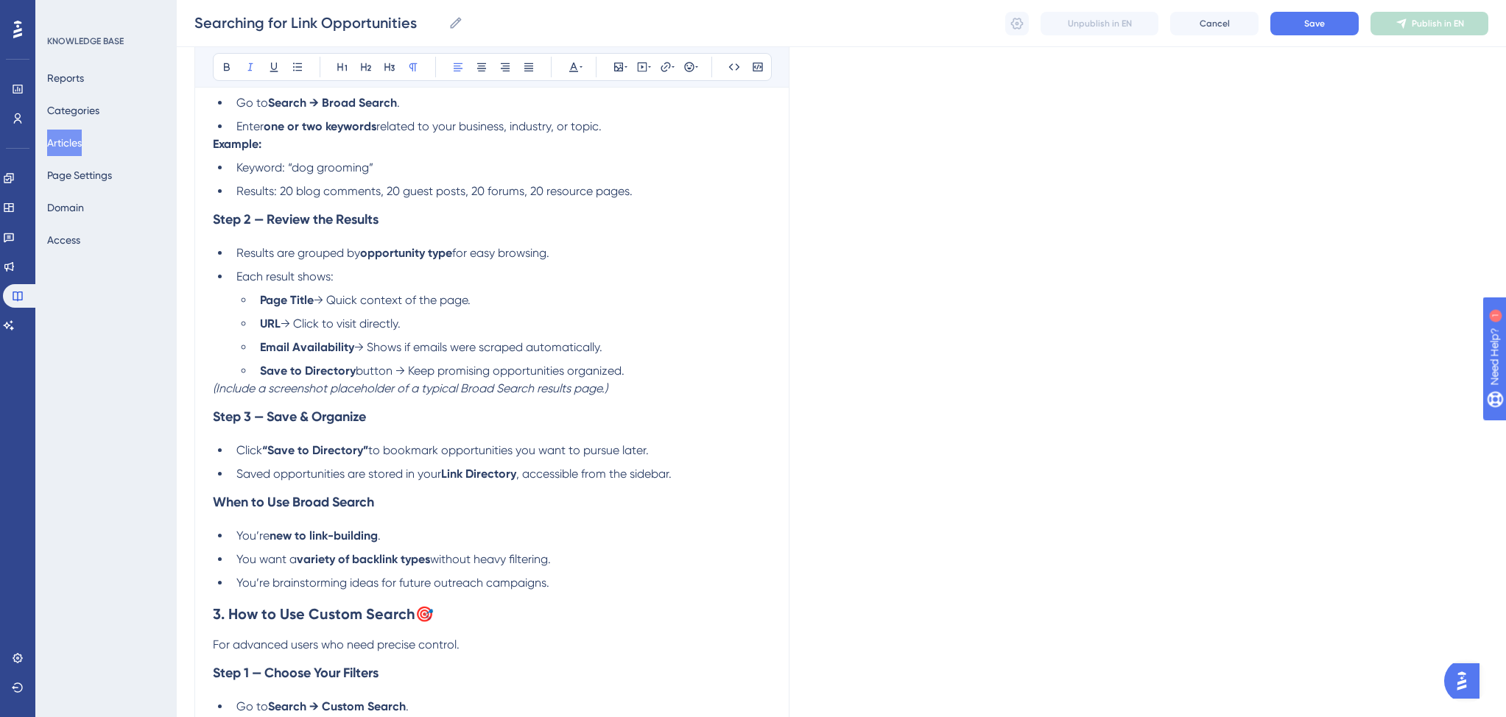
click at [619, 389] on p "(Include a screenshot placeholder of a typical Broad Search results page.)" at bounding box center [492, 389] width 558 height 18
click at [314, 353] on strong "Email Availability" at bounding box center [307, 347] width 94 height 14
click at [354, 352] on span "→ Shows if emails were scraped automatically." at bounding box center [460, 347] width 248 height 14
click at [260, 373] on strong "Save to Directory" at bounding box center [308, 371] width 96 height 14
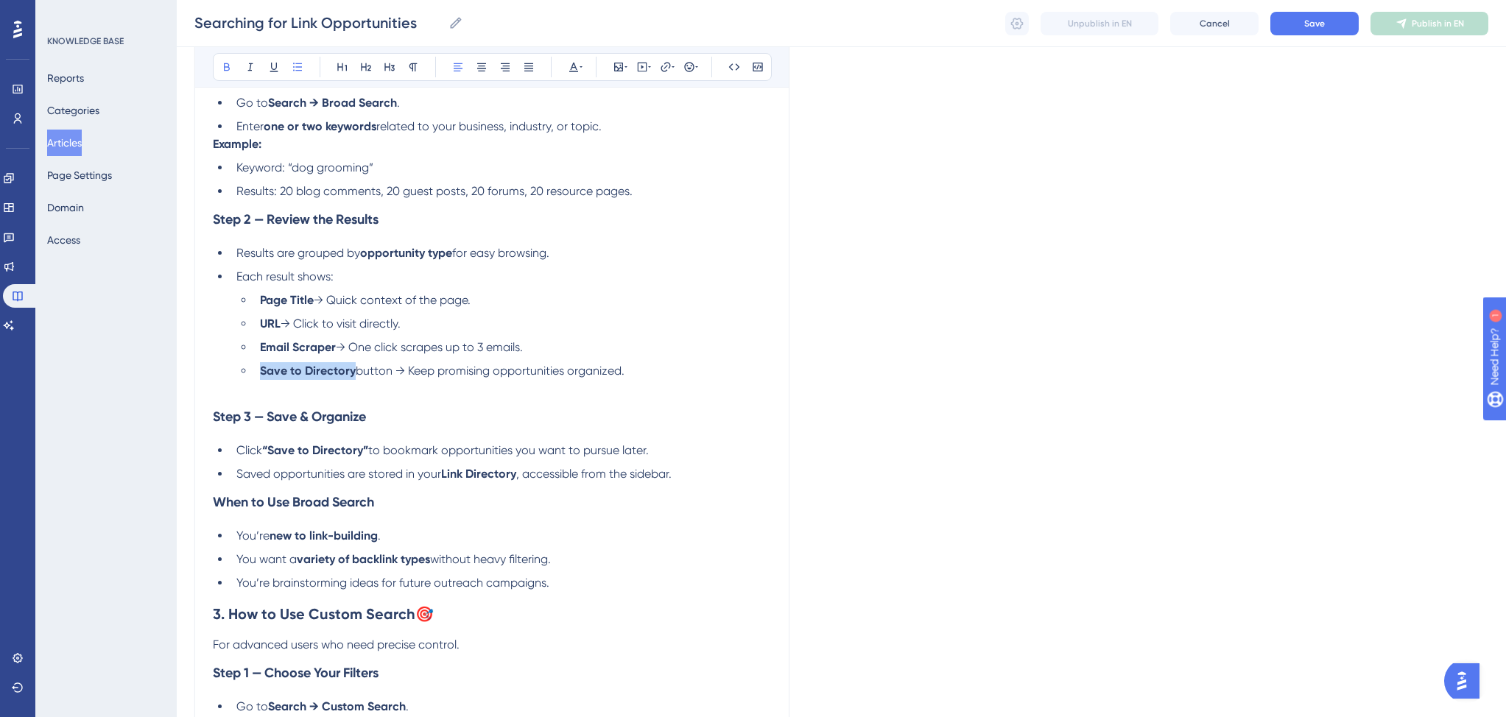
click at [353, 378] on strong "Save to Directory" at bounding box center [308, 371] width 96 height 14
click at [426, 373] on span "button → Keep promising opportunities organized." at bounding box center [504, 371] width 269 height 14
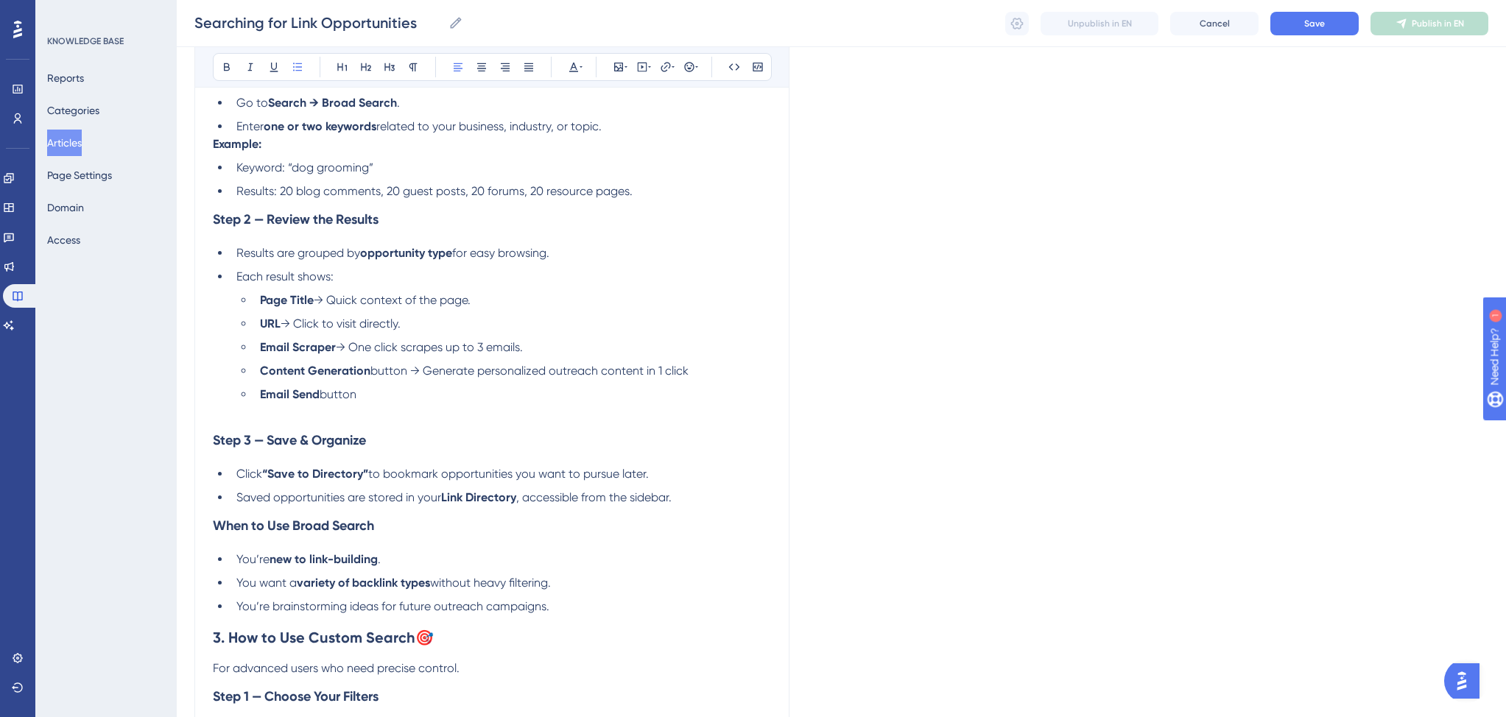
click at [407, 375] on span "button → Generate personalized outreach content in 1 click" at bounding box center [529, 371] width 318 height 14
copy span "→ Generate personalized outreach content in 1 click"
click at [392, 401] on li "Email Send button" at bounding box center [512, 395] width 517 height 18
click at [374, 398] on span "button → Generate personalized outreach content in 1 click" at bounding box center [479, 394] width 318 height 14
click at [696, 376] on li "Content Generation button → Generate personalized outreach content in 1 click" at bounding box center [512, 371] width 517 height 18
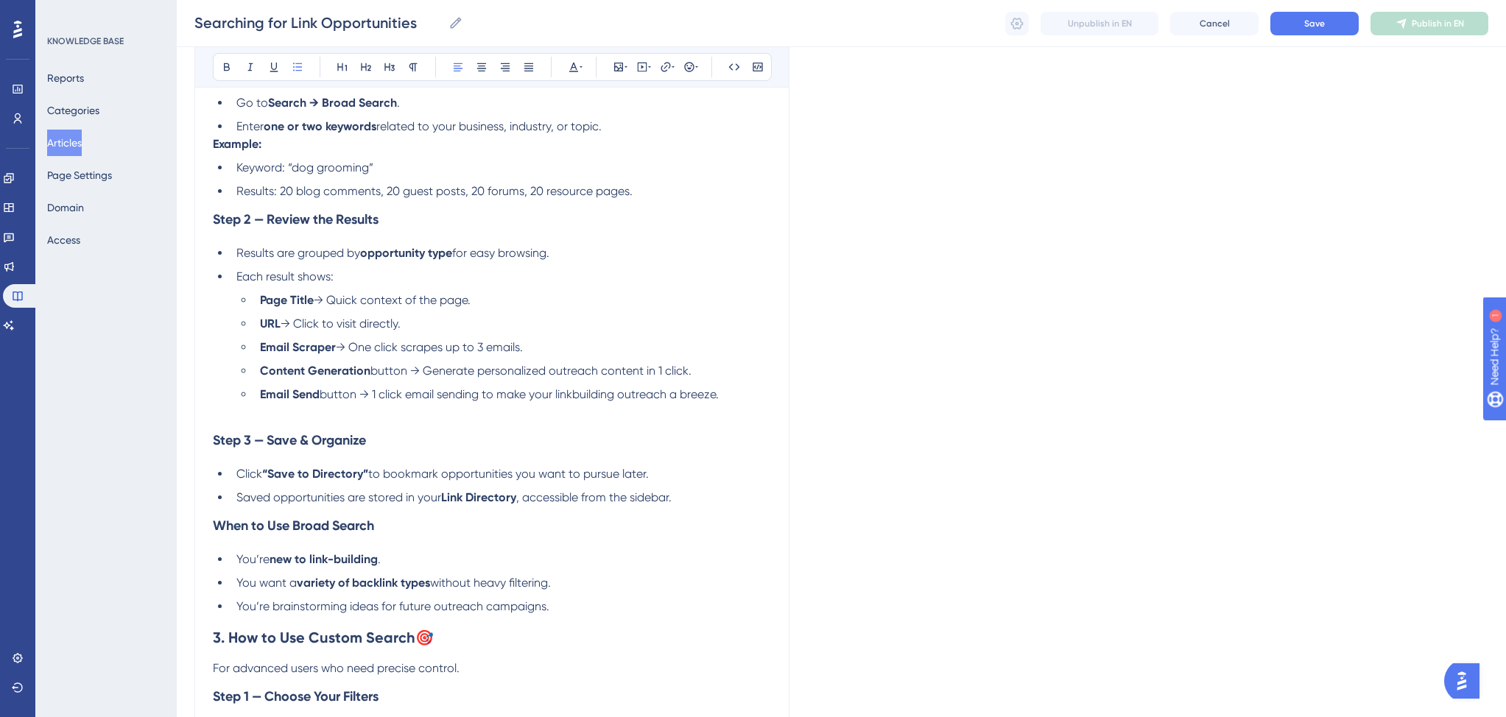
click at [280, 194] on span "Results: 20 blog comments, 20 guest posts, 20 forums, 20 resource pages." at bounding box center [434, 191] width 396 height 14
click at [649, 195] on span "Results: 20 niche collaborations, 20 blog comments, 20 guest posts, 20 forums, …" at bounding box center [499, 191] width 527 height 14
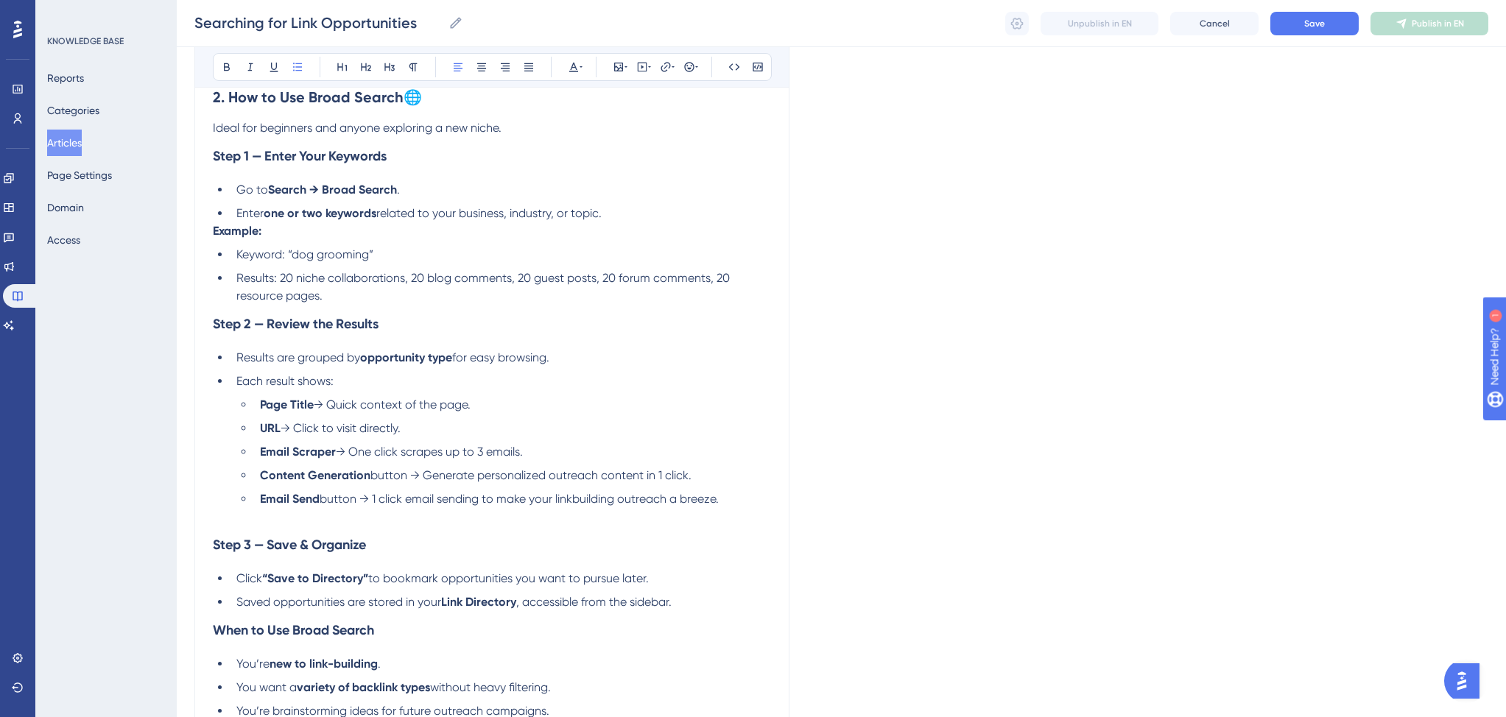
scroll to position [434, 0]
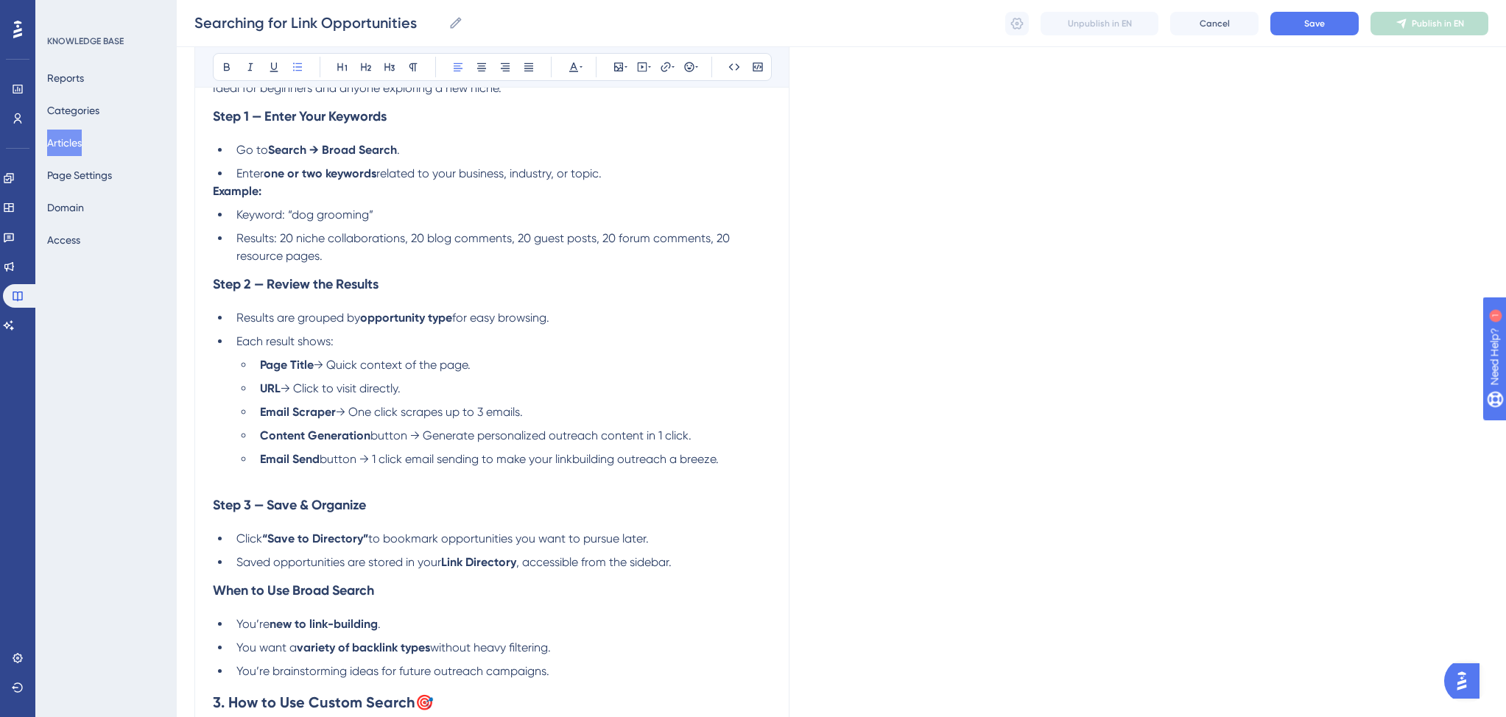
click at [692, 543] on li "Click “Save to Directory” to bookmark opportunities you want to pursue later." at bounding box center [500, 539] width 540 height 18
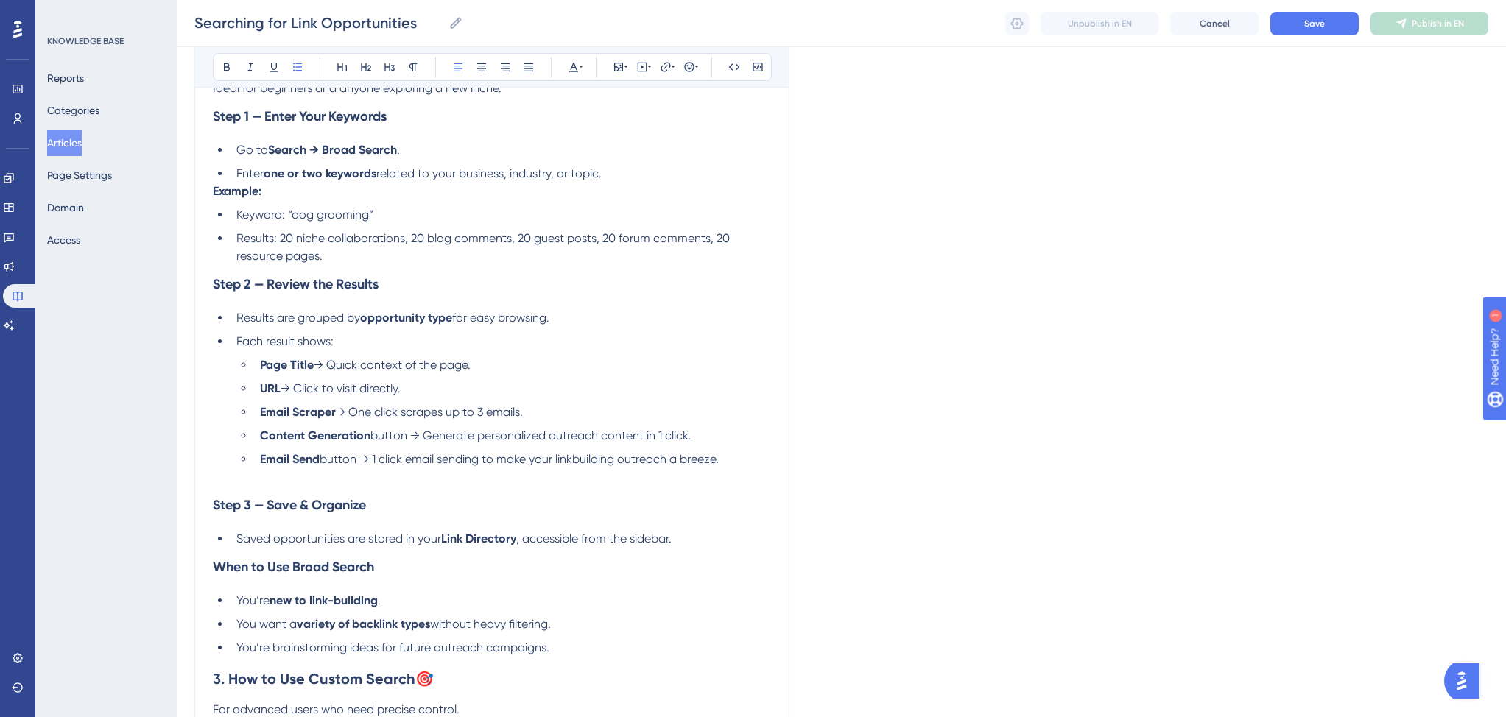
click at [239, 544] on span "Saved opportunities are stored in your" at bounding box center [338, 539] width 205 height 14
click at [685, 546] on li "Saved opportunities are stored in your Link Directory , accessible from the sid…" at bounding box center [500, 539] width 540 height 18
click at [287, 543] on span "In your History in the sidebar you can organize all of your opportunities by sa…" at bounding box center [472, 539] width 473 height 14
click at [275, 541] on span "In your History in the sidebar you can organize all of your opportunities by sa…" at bounding box center [493, 539] width 515 height 14
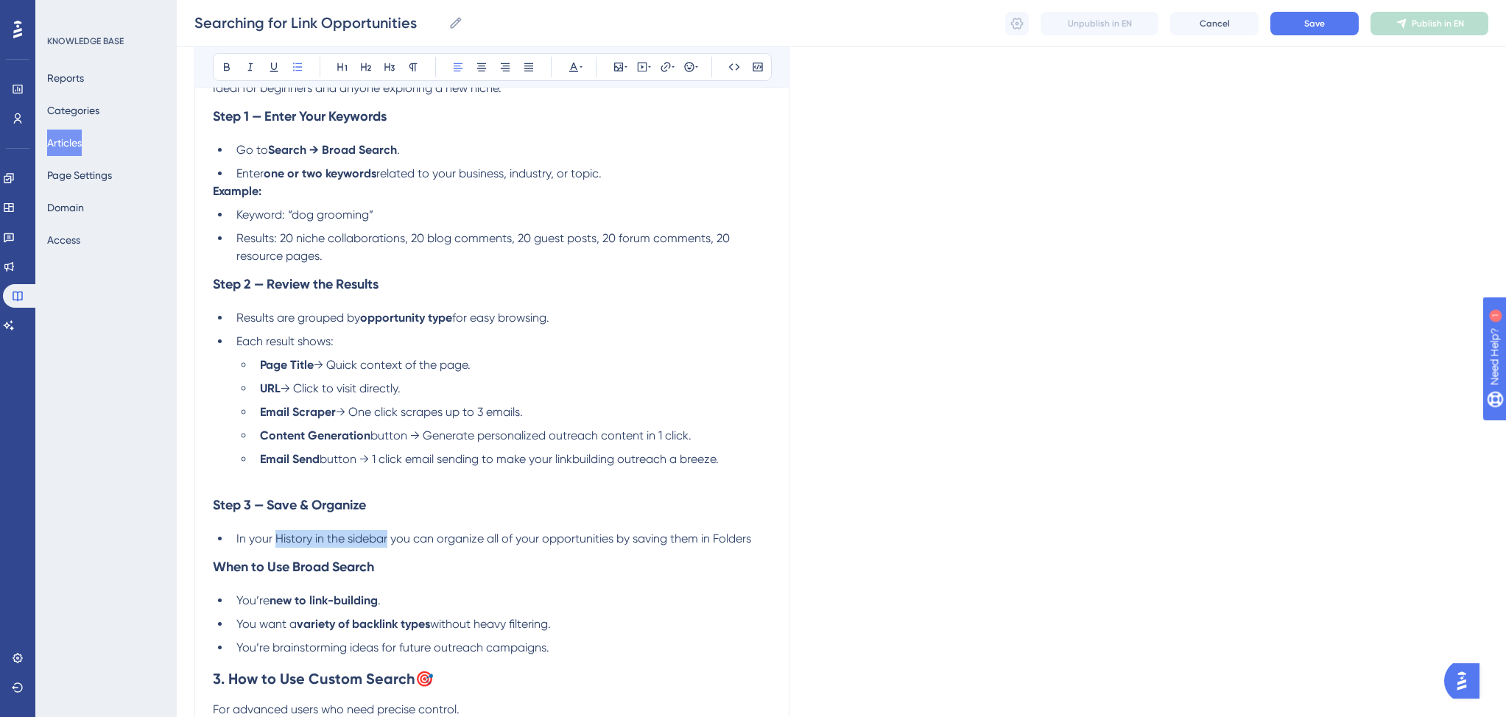
click at [387, 543] on span "In your History in the sidebar you can organize all of your opportunities by sa…" at bounding box center [493, 539] width 515 height 14
click at [738, 545] on span "you can organize all of your opportunities by saving them in Folders" at bounding box center [568, 539] width 361 height 14
click at [615, 541] on span "you can organize all of your opportunities by saving them in" at bounding box center [548, 539] width 320 height 14
click at [439, 544] on span "you can organize all of your opportunities by saving them in" at bounding box center [548, 539] width 320 height 14
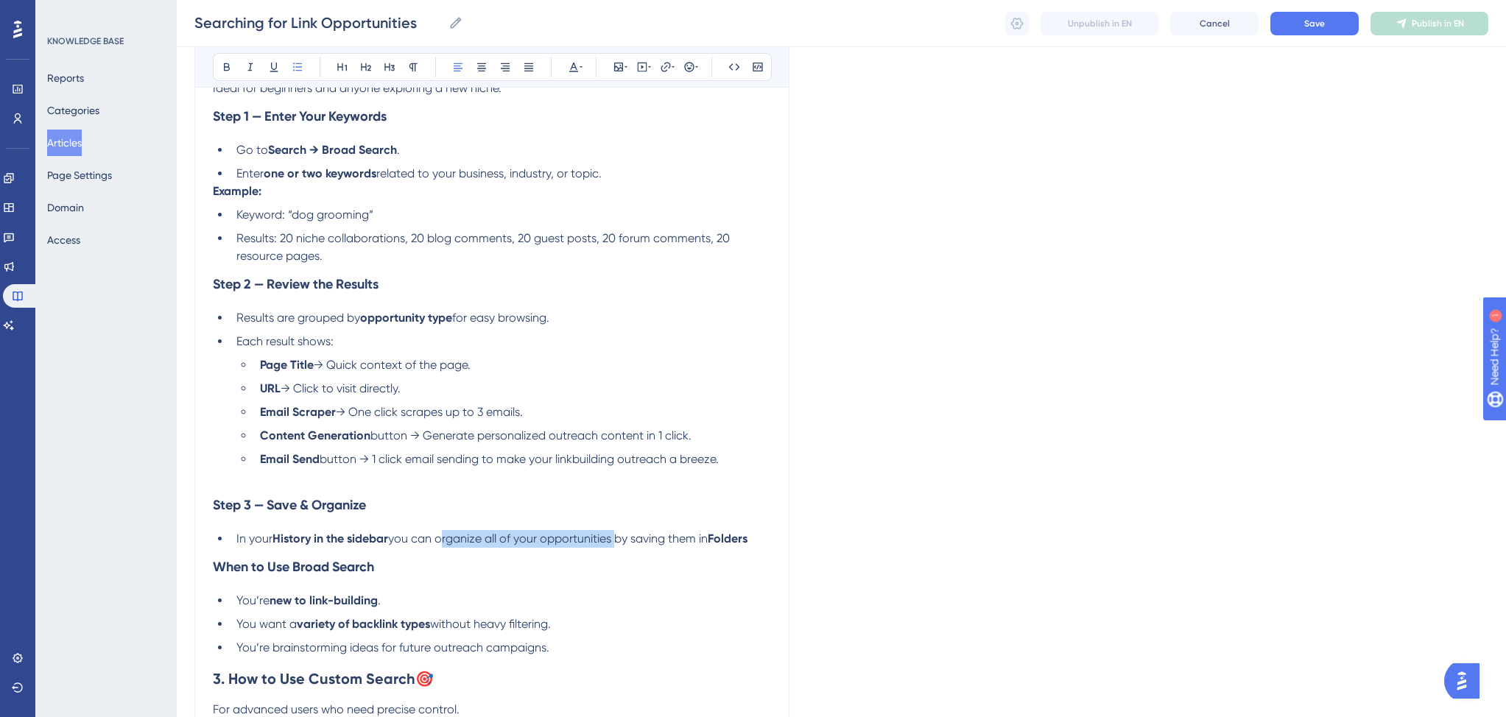
click at [614, 543] on span "you can organize all of your opportunities by saving them in" at bounding box center [548, 539] width 320 height 14
drag, startPoint x: 640, startPoint y: 543, endPoint x: 758, endPoint y: 541, distance: 117.8
click at [758, 541] on li "In your History in the sidebar you can organize all of your opportunities by sa…" at bounding box center [500, 539] width 540 height 18
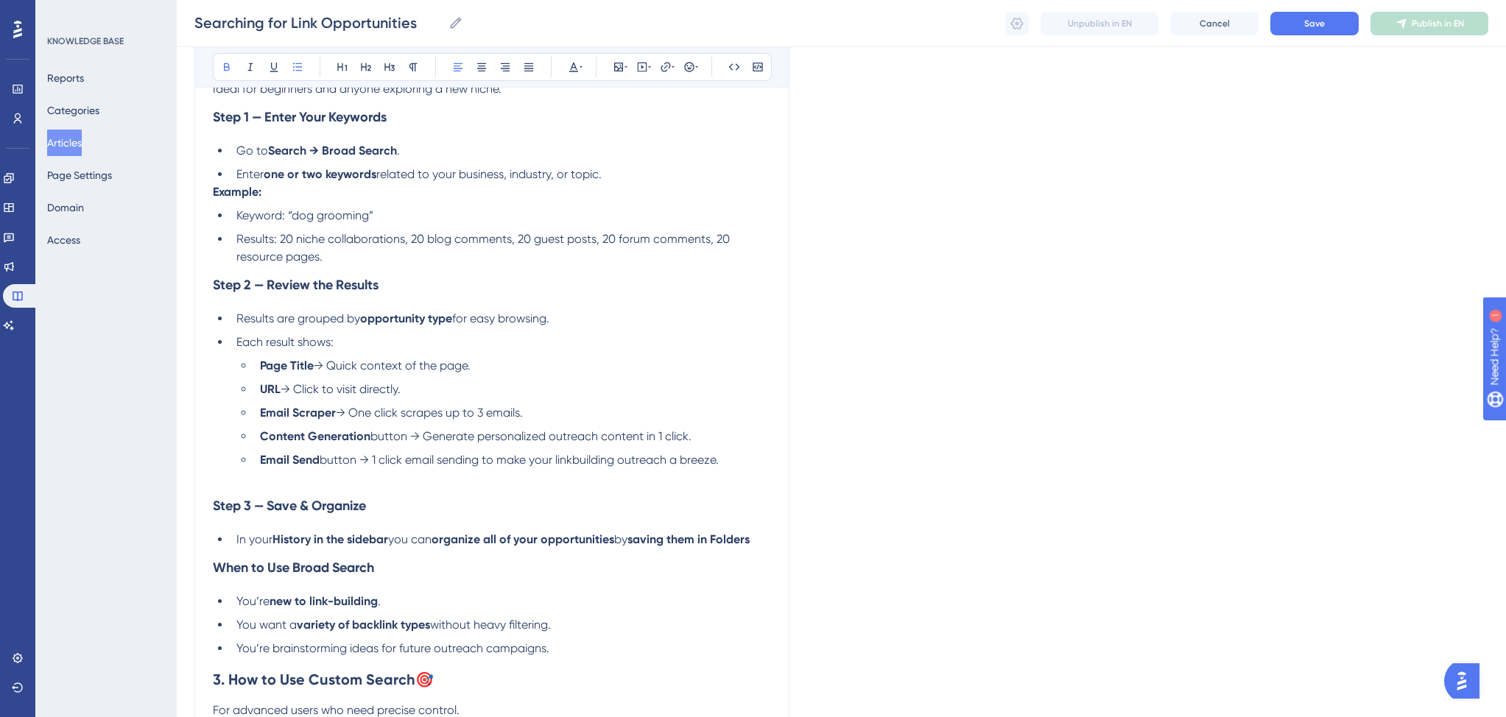
click at [660, 504] on h3 "Step 3 — Save & Organize" at bounding box center [492, 506] width 558 height 38
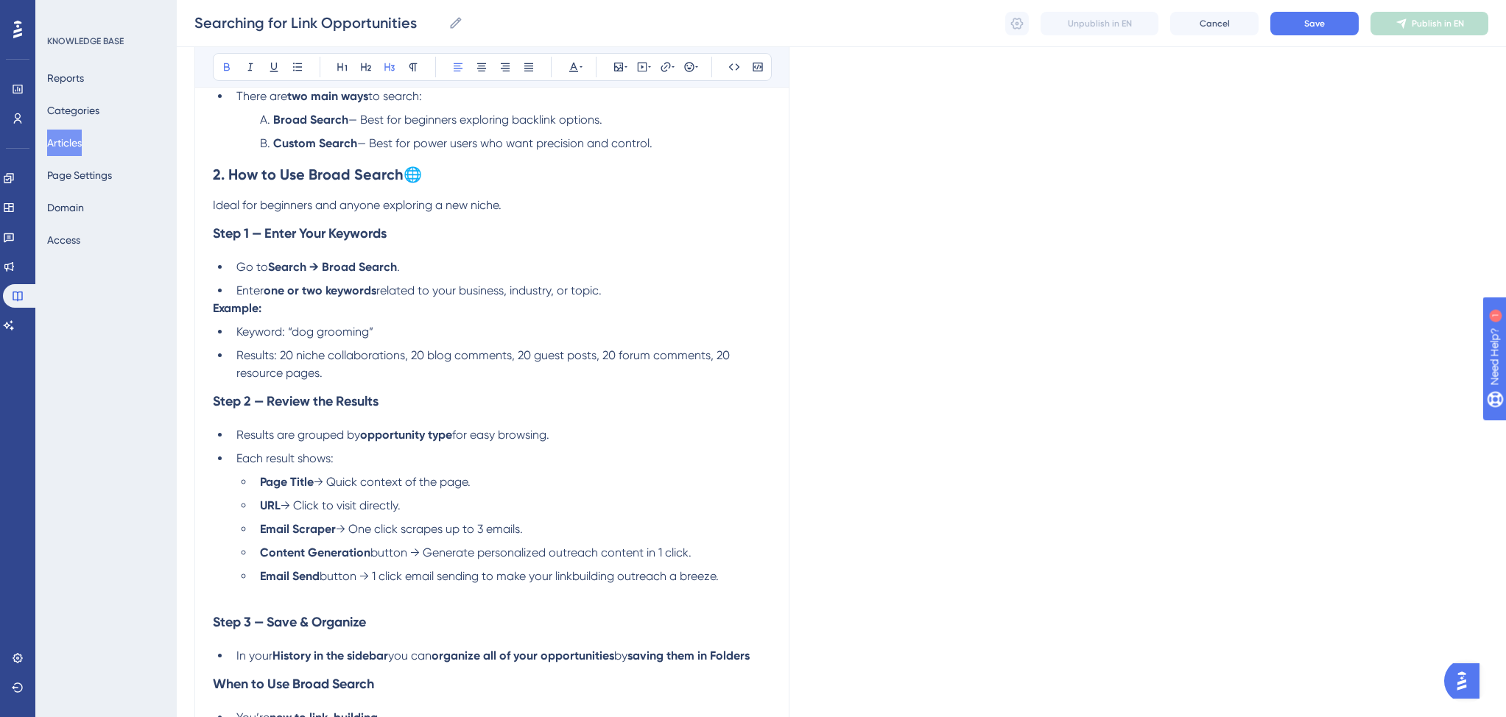
scroll to position [172, 0]
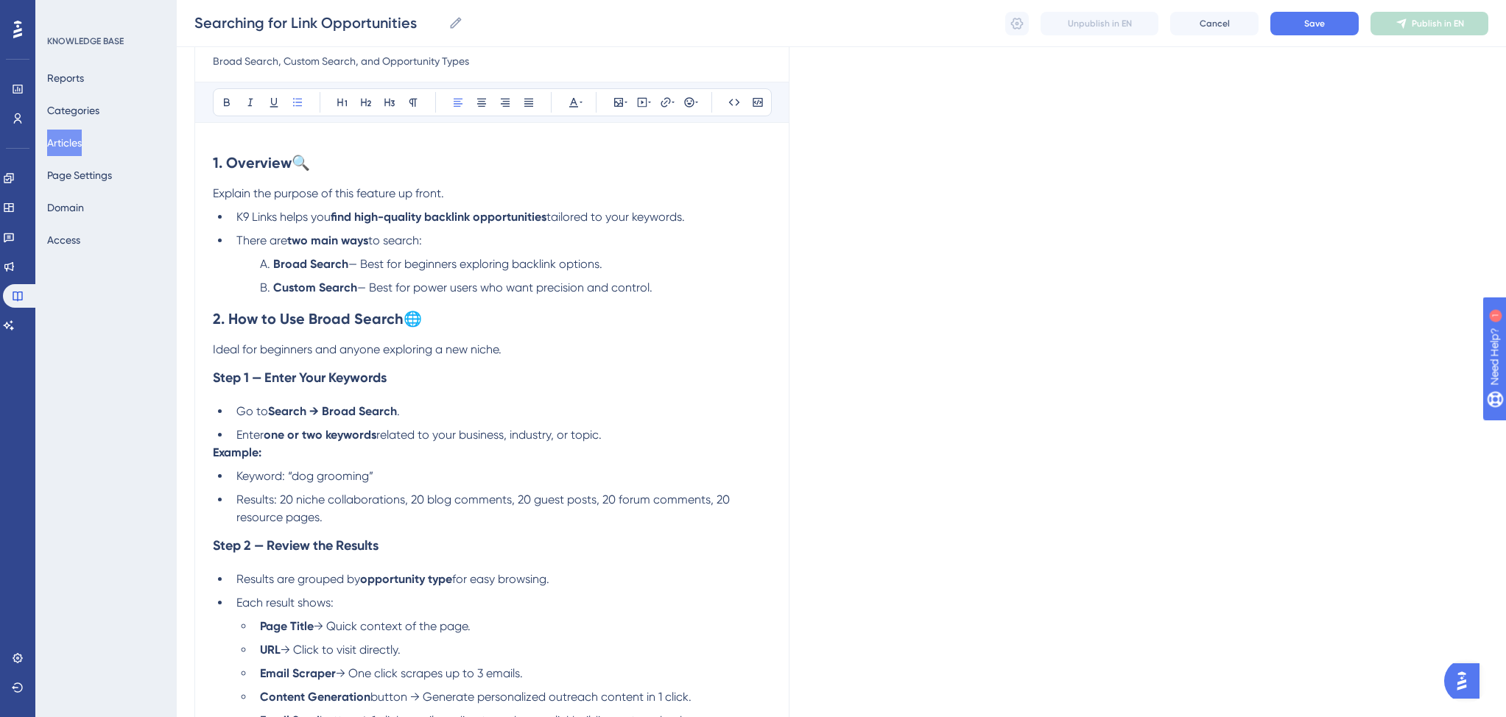
click at [409, 264] on span "— Best for beginners exploring backlink options." at bounding box center [475, 264] width 254 height 14
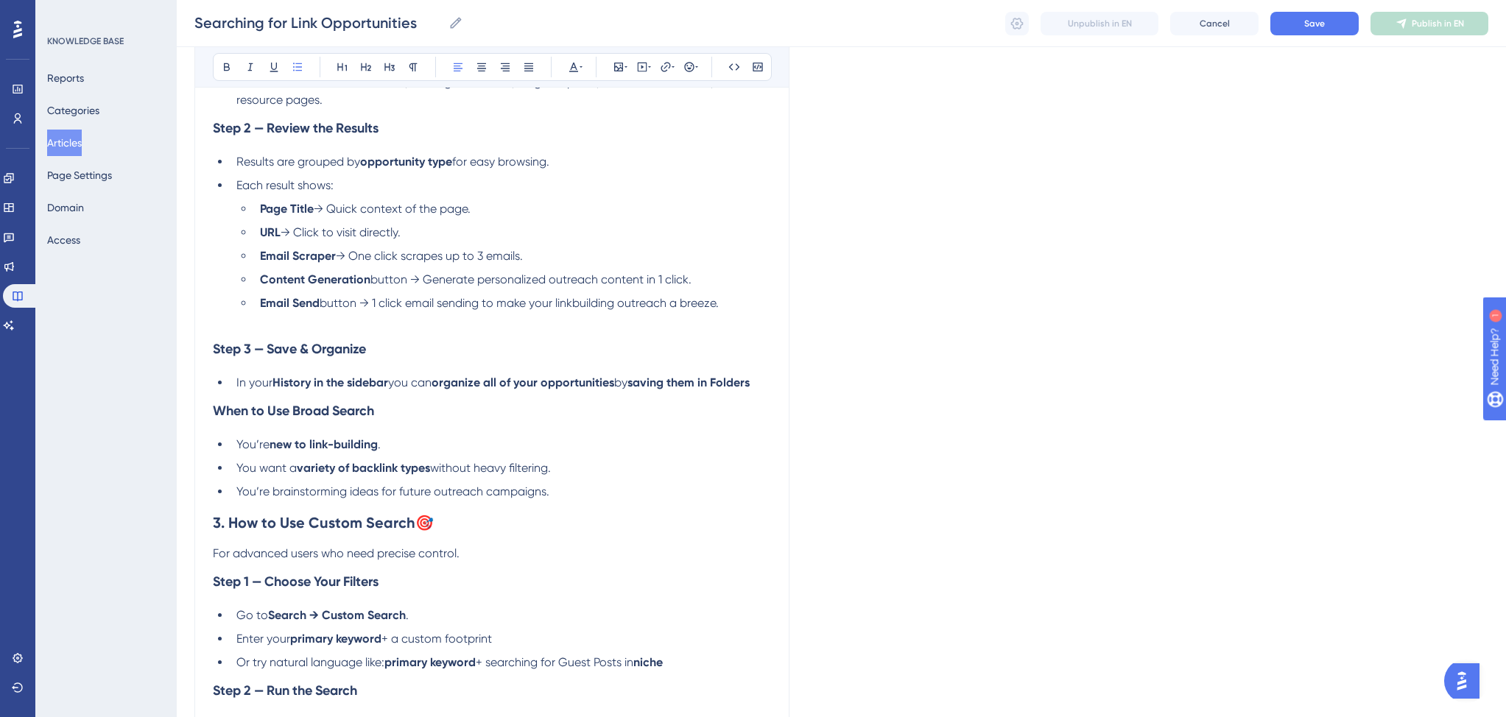
scroll to position [470, 0]
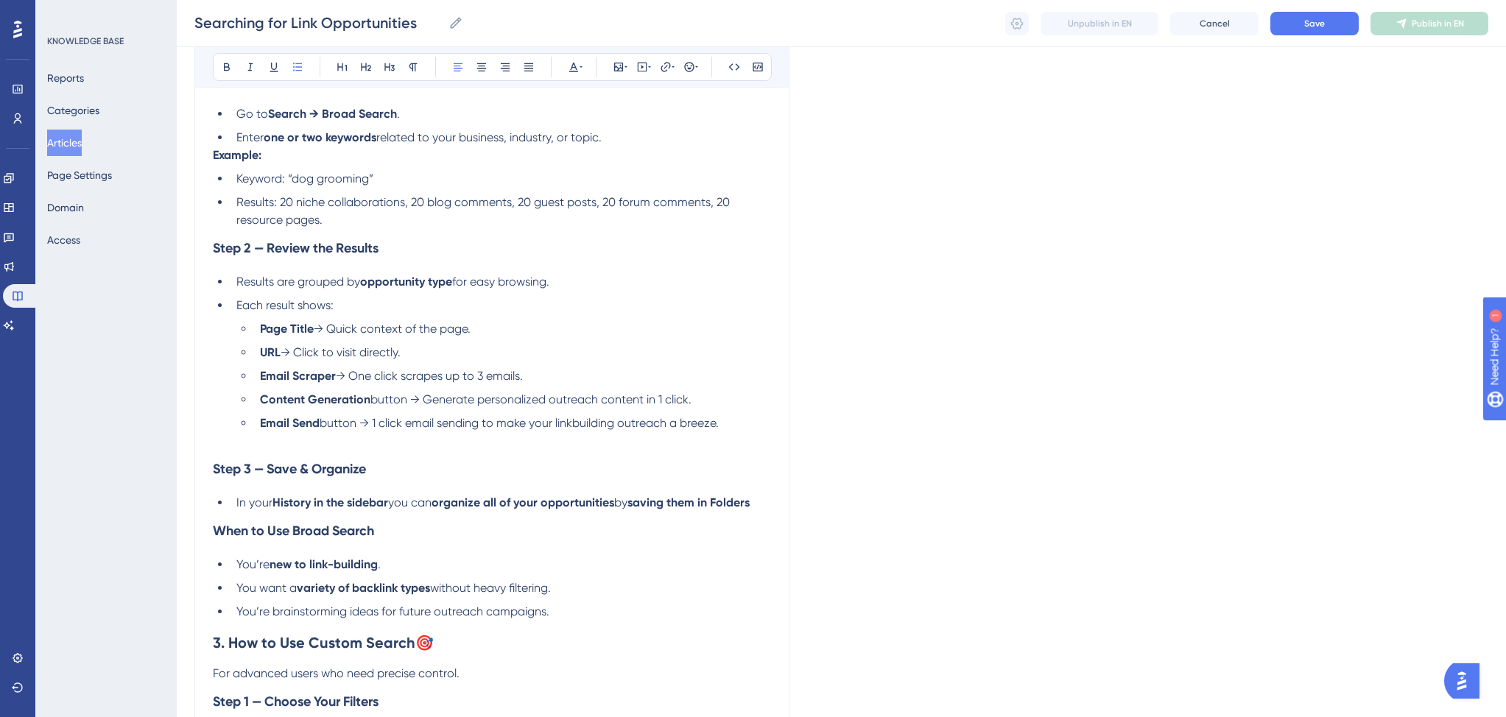
click at [254, 184] on span "Keyword: “dog grooming”" at bounding box center [304, 179] width 137 height 14
click at [262, 207] on span "Results: 20 niche collaborations, 20 blog comments, 20 guest posts, 20 forum co…" at bounding box center [484, 211] width 496 height 32
click at [424, 233] on h3 "Step 2 — Review the Results" at bounding box center [492, 248] width 558 height 38
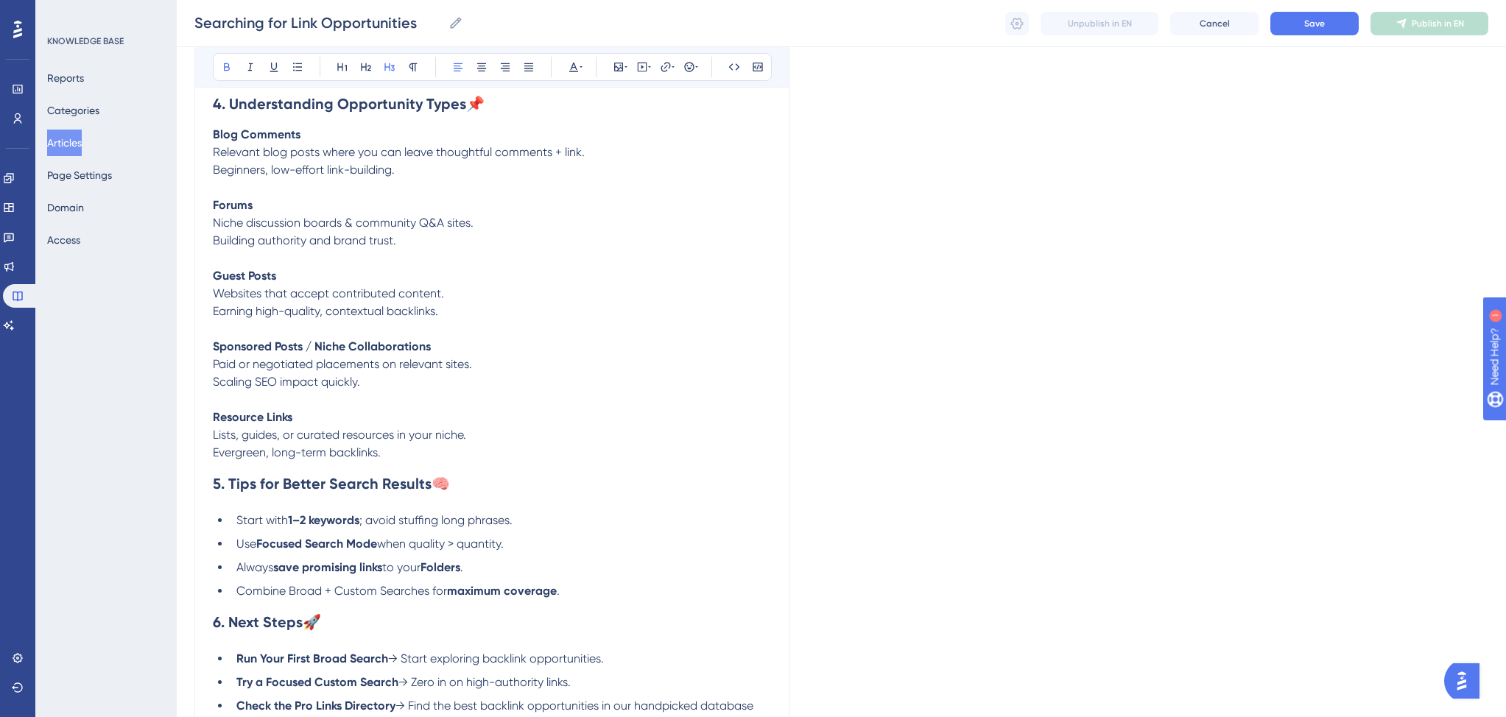
scroll to position [1560, 0]
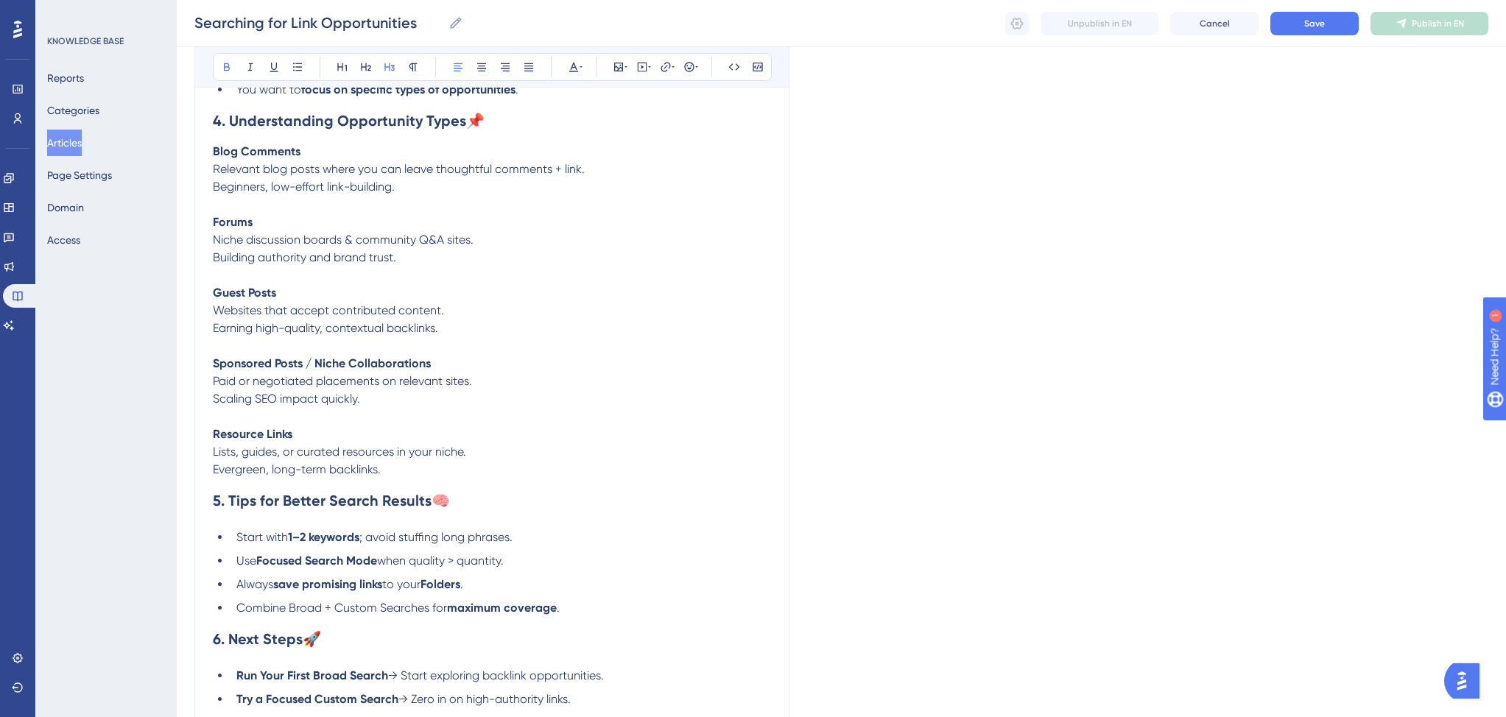
click at [439, 479] on p "Evergreen, long-term backlinks." at bounding box center [492, 470] width 558 height 18
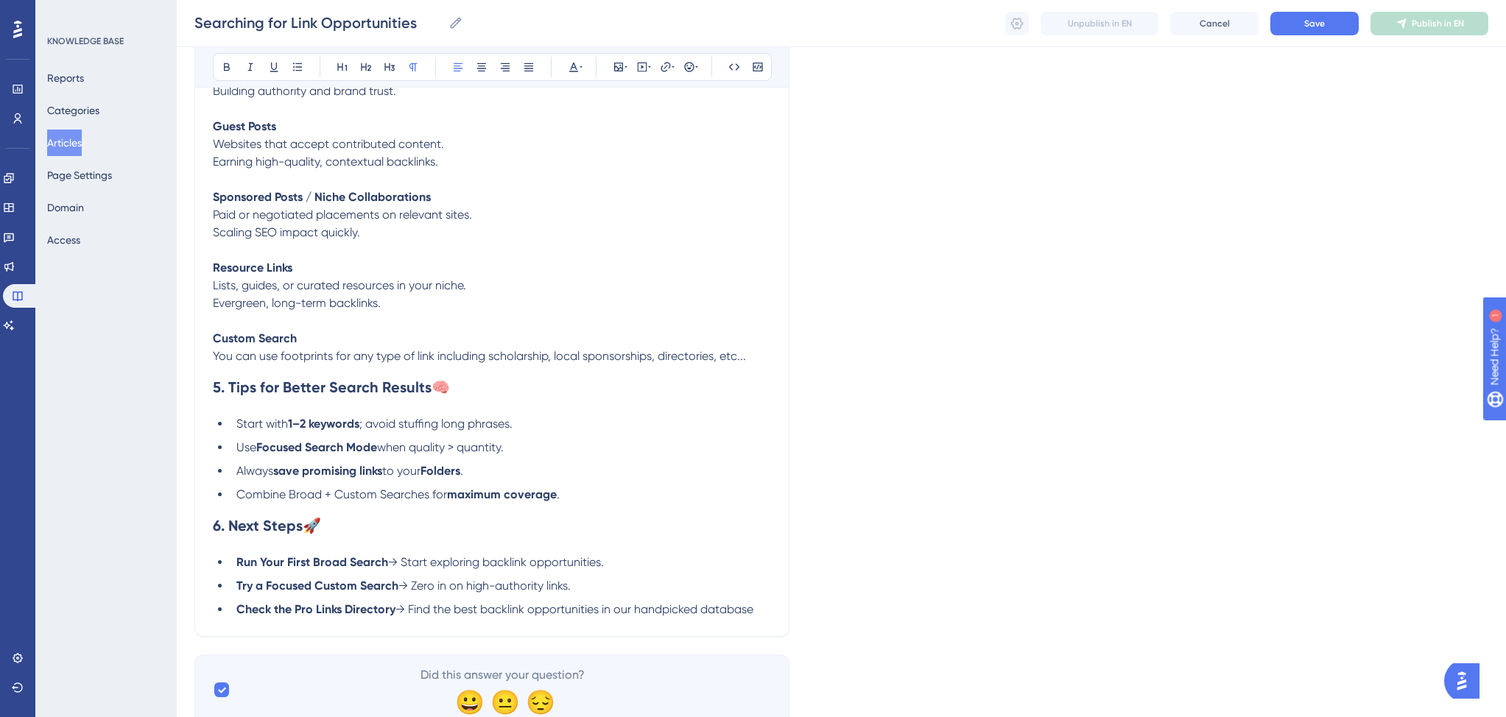
scroll to position [1798, 0]
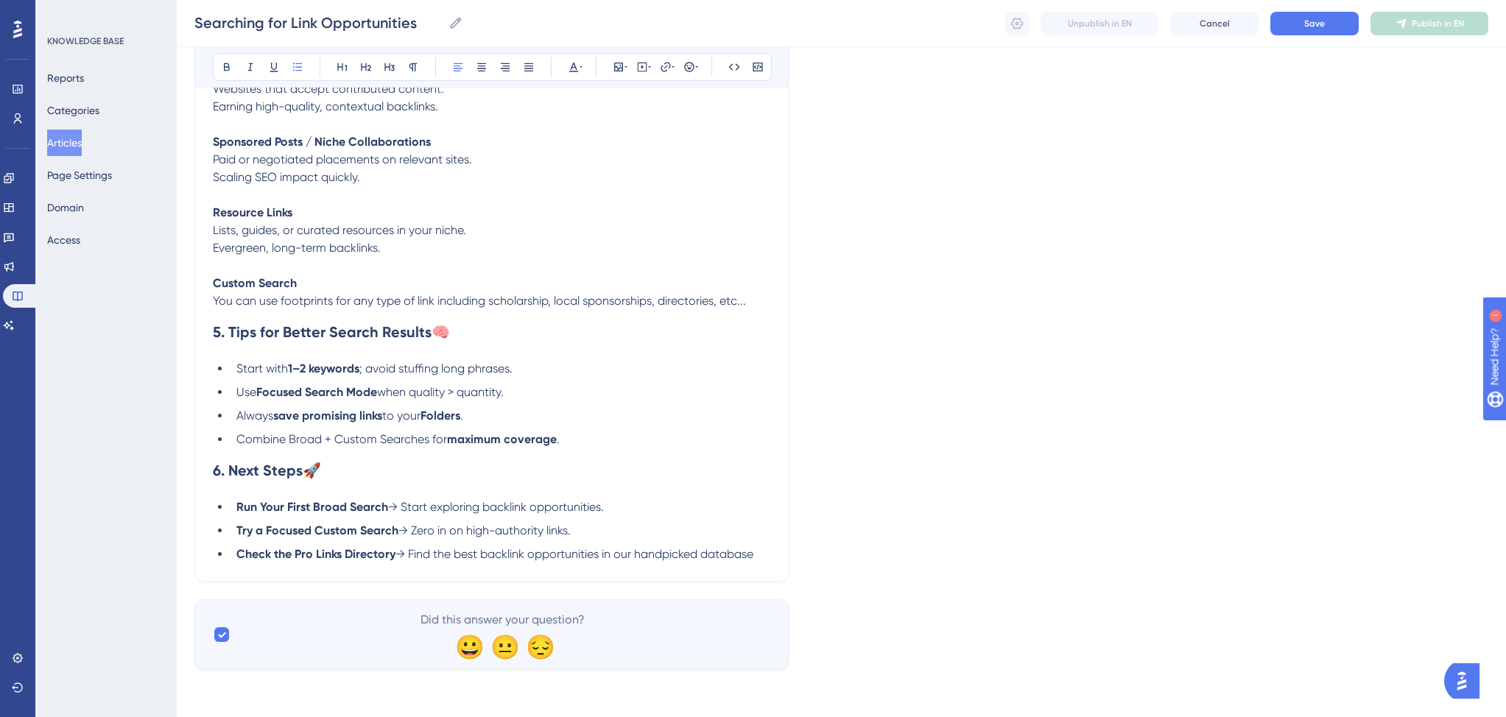
click at [759, 554] on li "Check the Pro Links Directory → Find the best backlink opportunities in our han…" at bounding box center [500, 555] width 540 height 18
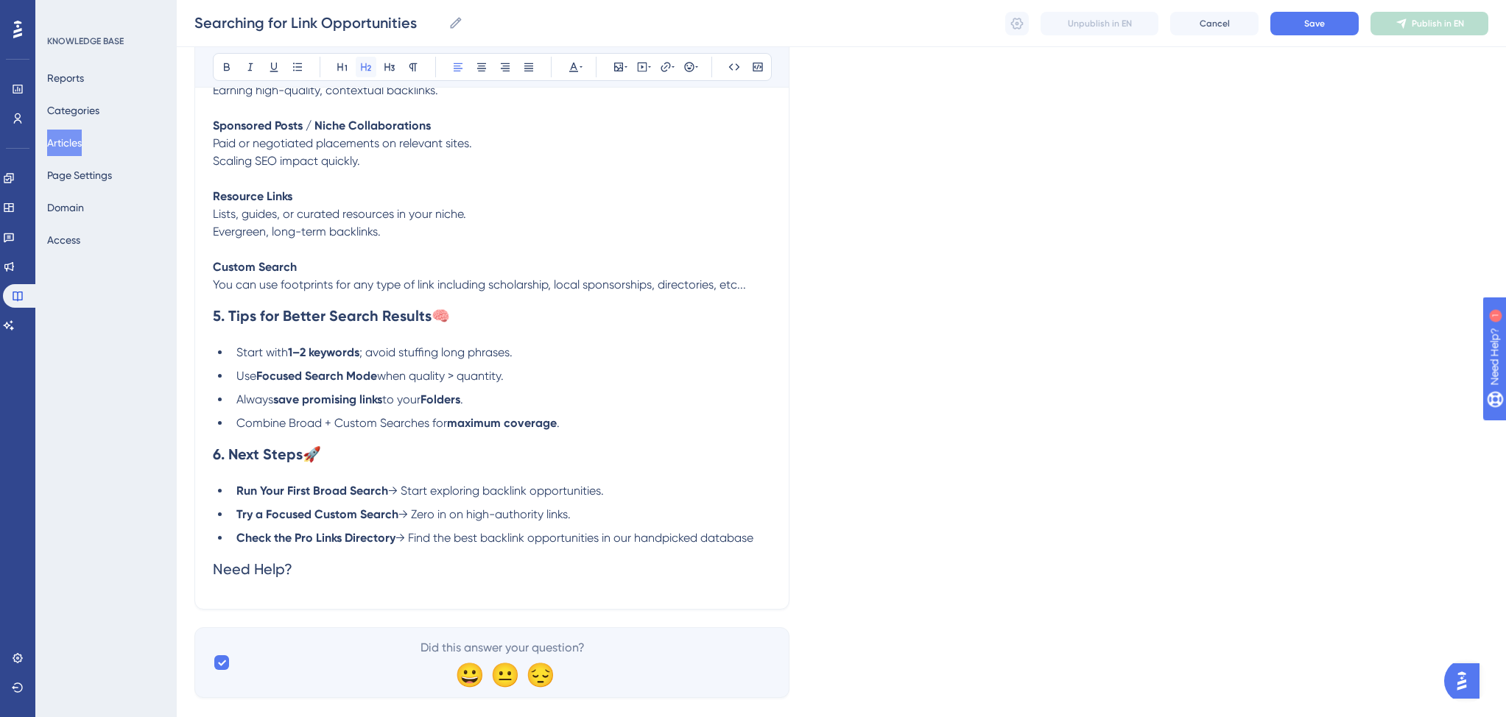
click at [373, 69] on button at bounding box center [366, 67] width 21 height 21
click at [232, 66] on icon at bounding box center [227, 67] width 12 height 12
click at [312, 587] on h2 "Need Help?" at bounding box center [492, 569] width 558 height 44
click at [325, 587] on h2 "Need Help?" at bounding box center [492, 569] width 558 height 44
click at [315, 585] on h2 "Need Help?" at bounding box center [492, 569] width 558 height 44
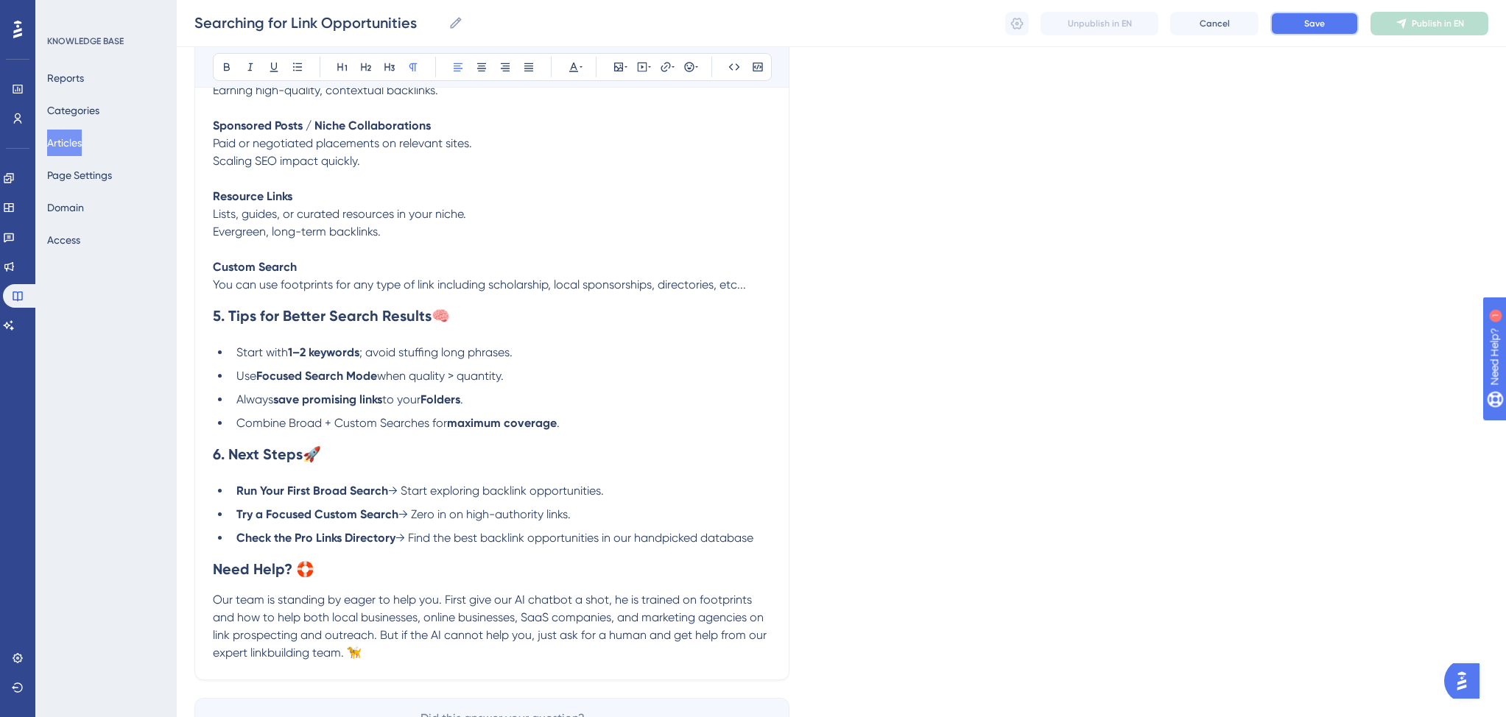
click at [1300, 27] on button "Save" at bounding box center [1314, 24] width 88 height 24
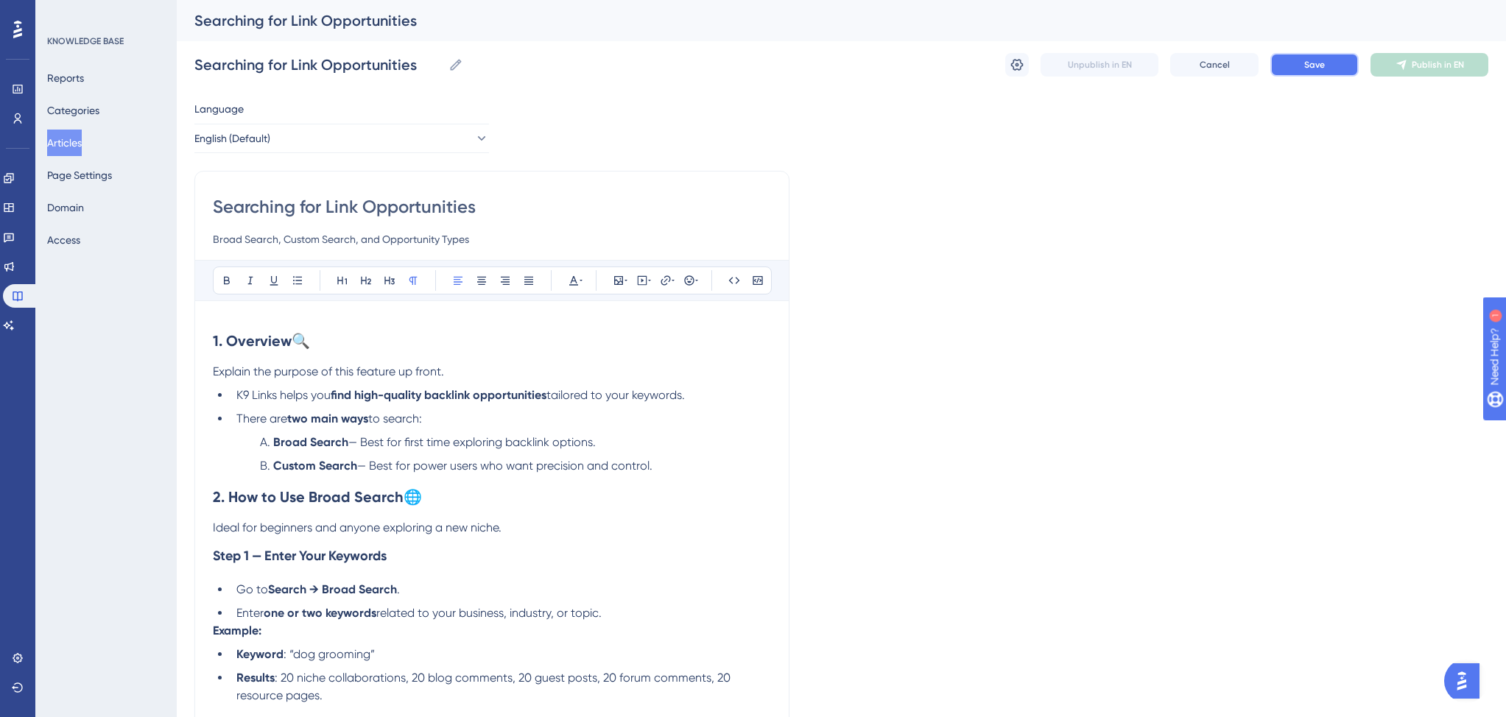
click at [1297, 66] on button "Save" at bounding box center [1314, 65] width 88 height 24
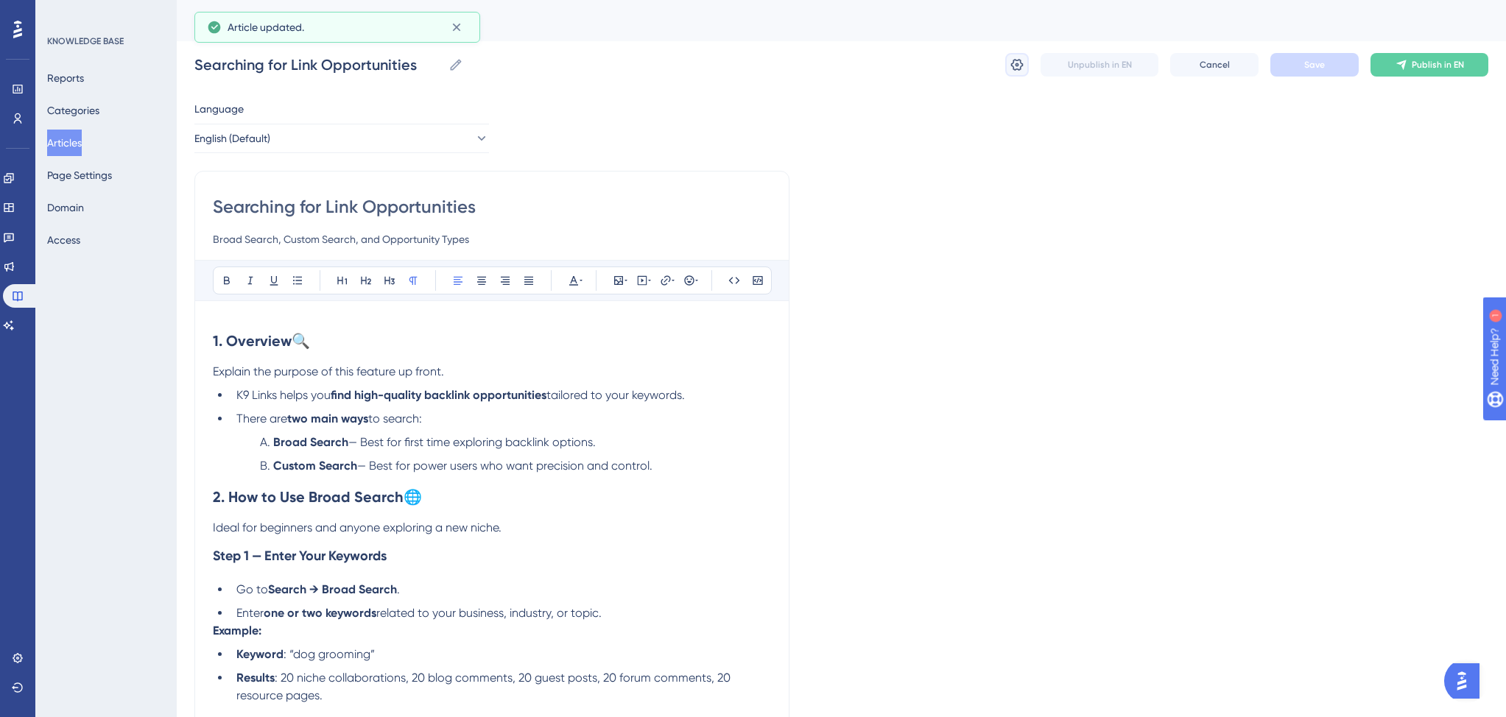
click at [1020, 64] on icon at bounding box center [1016, 64] width 15 height 15
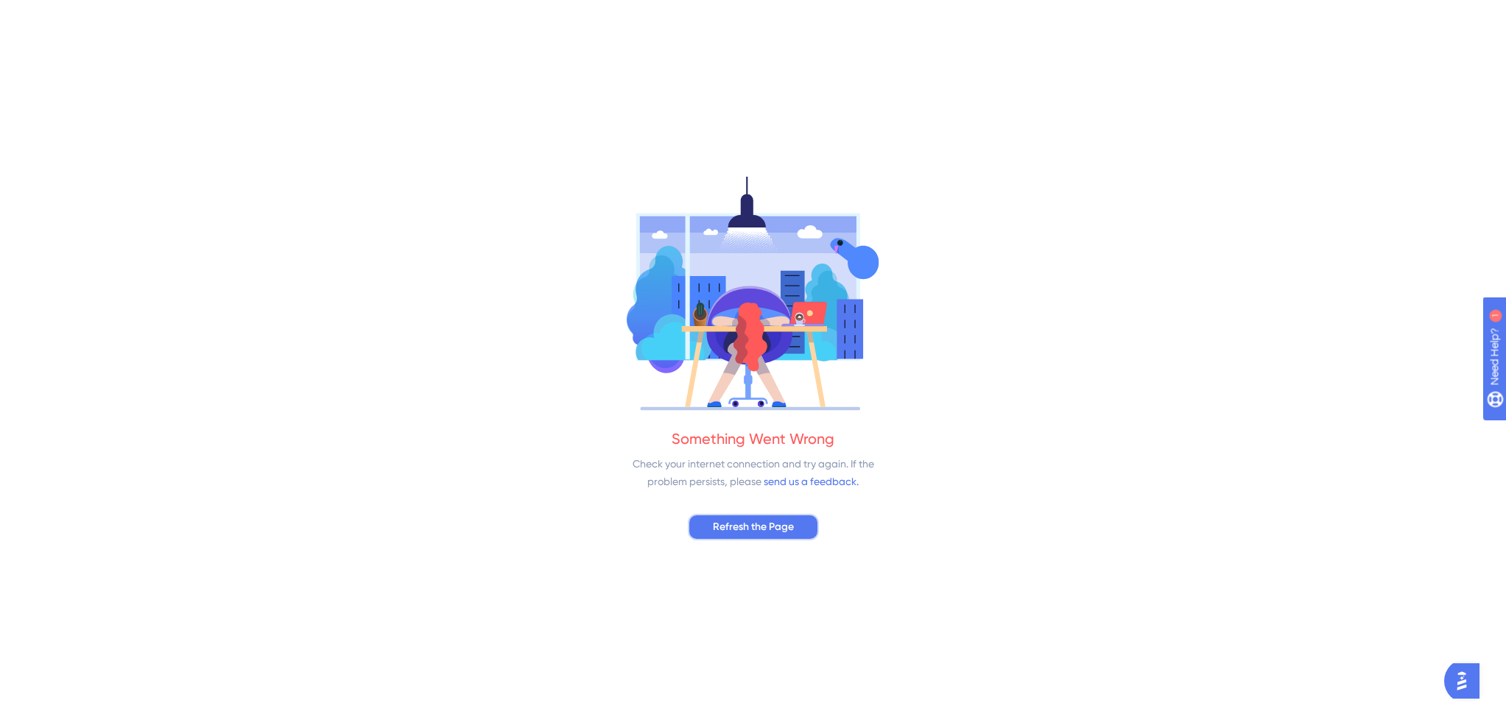
click at [711, 524] on button "Refresh the Page" at bounding box center [753, 527] width 131 height 27
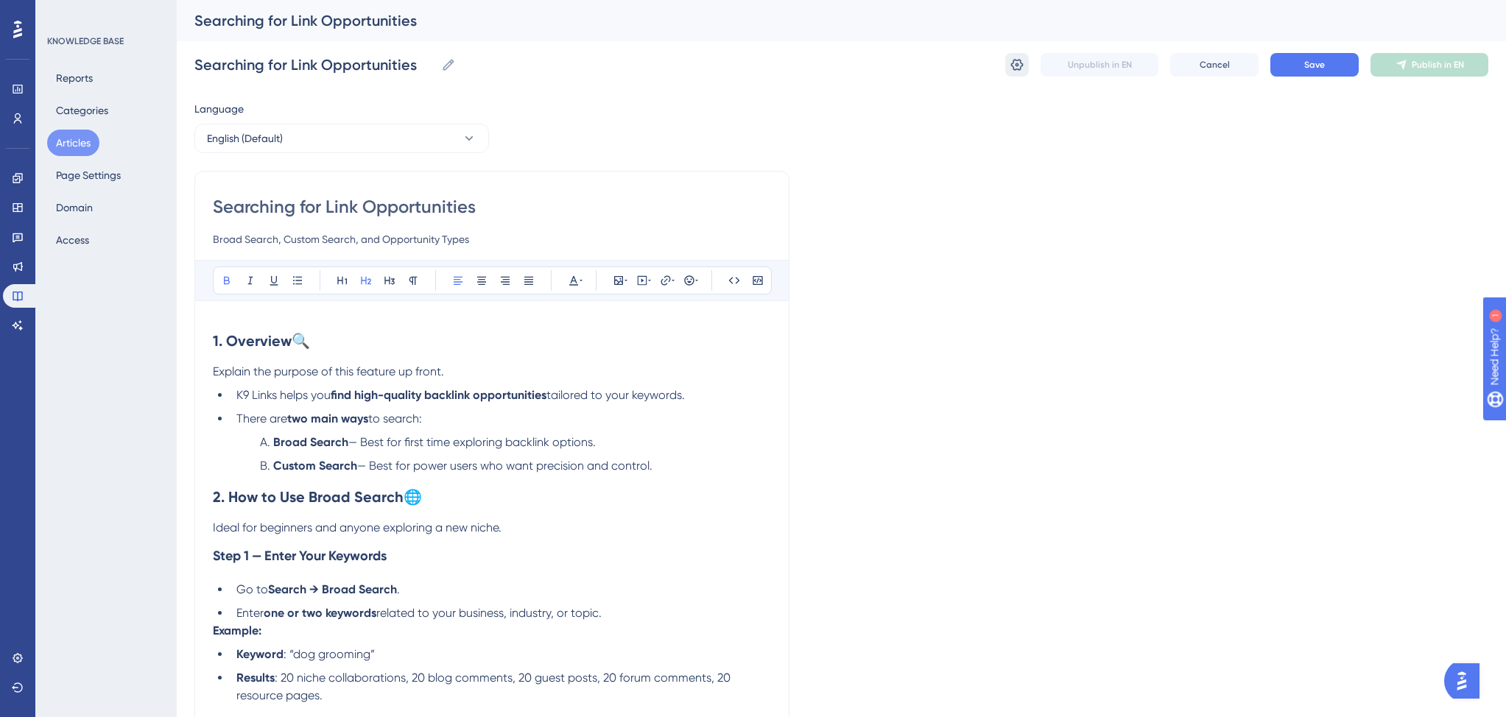
click at [1017, 66] on icon at bounding box center [1017, 65] width 13 height 12
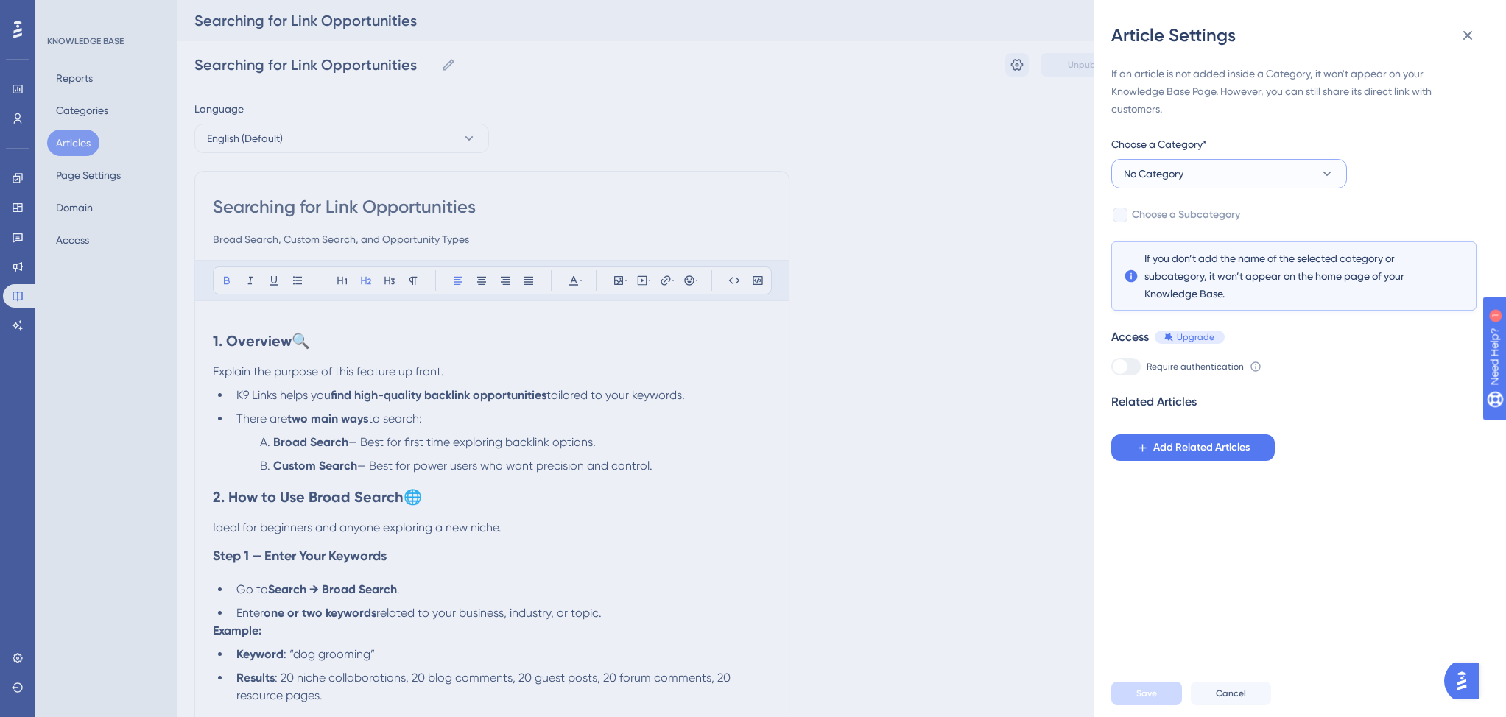
click at [1159, 179] on span "No Category" at bounding box center [1153, 174] width 60 height 18
click at [1145, 275] on span "Getting Started" at bounding box center [1169, 278] width 74 height 18
click at [1186, 452] on span "Add Related Articles" at bounding box center [1201, 448] width 96 height 18
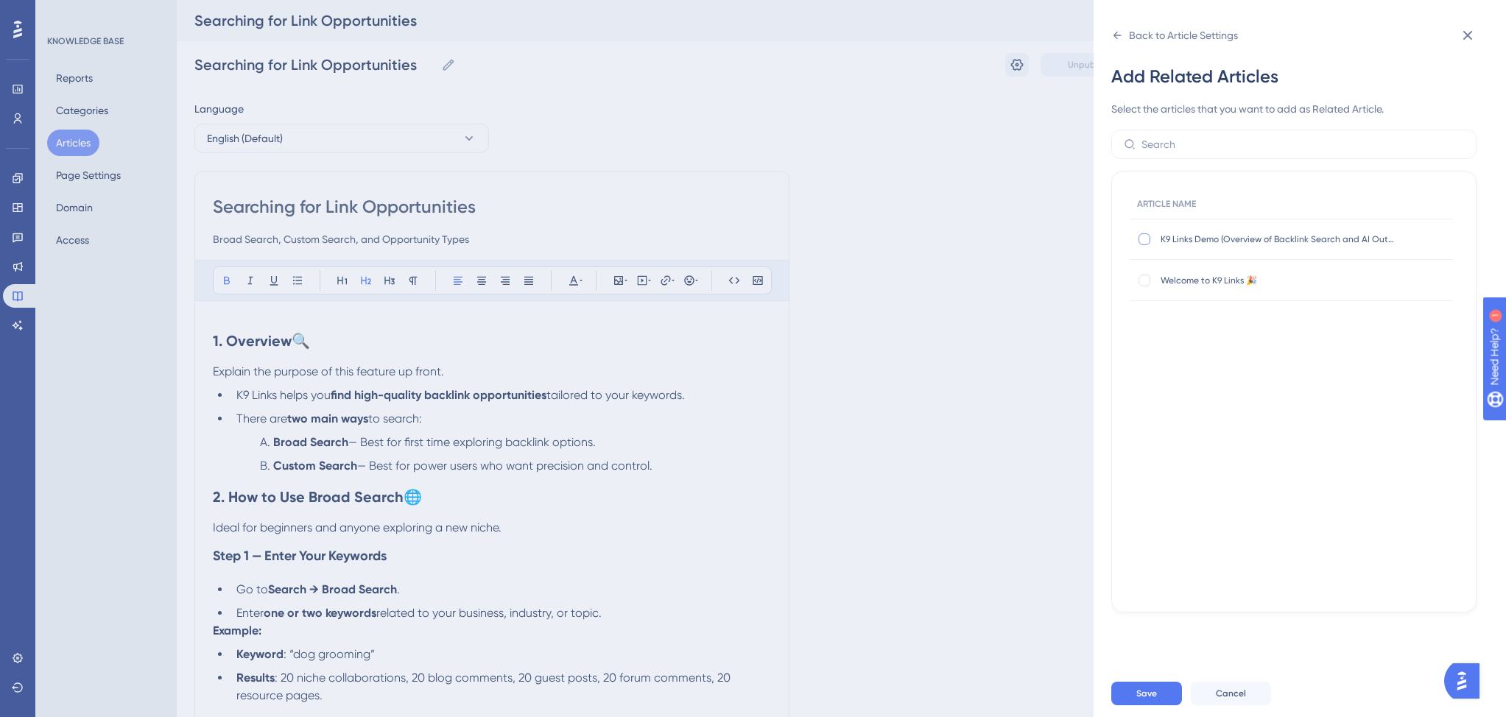
click at [1145, 239] on div at bounding box center [1144, 239] width 12 height 12
checkbox input "true"
click at [1147, 280] on div at bounding box center [1144, 281] width 12 height 12
checkbox input "true"
click at [1154, 692] on span "Save" at bounding box center [1146, 694] width 21 height 12
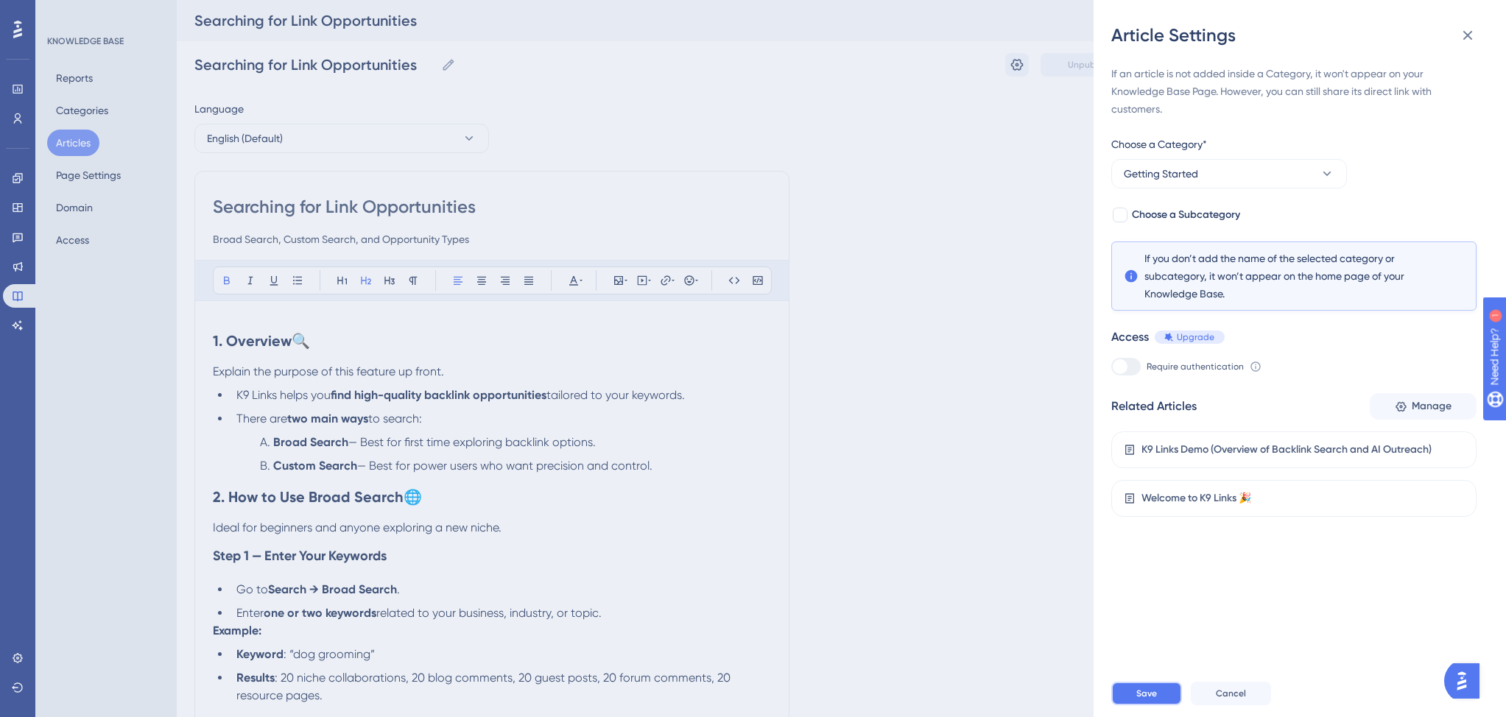
click at [1140, 694] on span "Save" at bounding box center [1146, 694] width 21 height 12
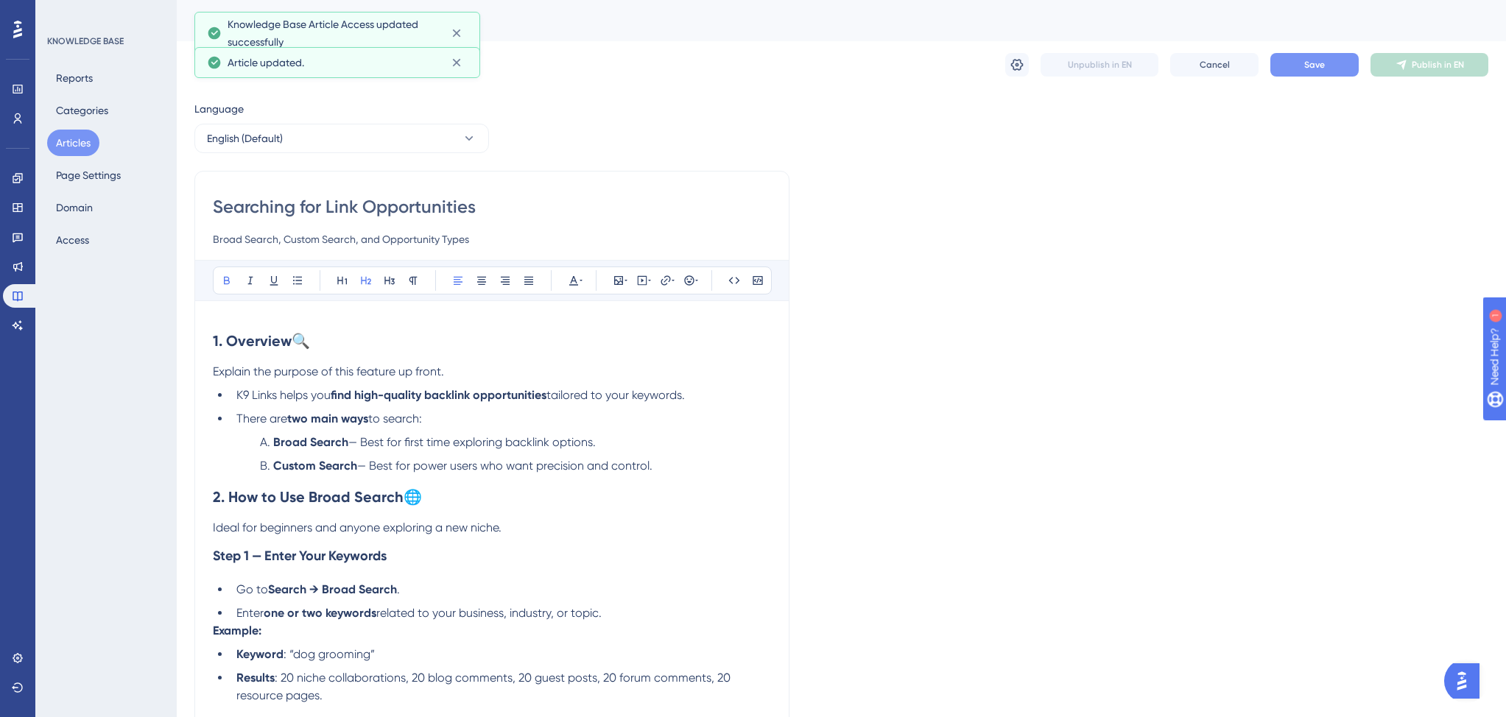
click at [1327, 67] on button "Save" at bounding box center [1314, 65] width 88 height 24
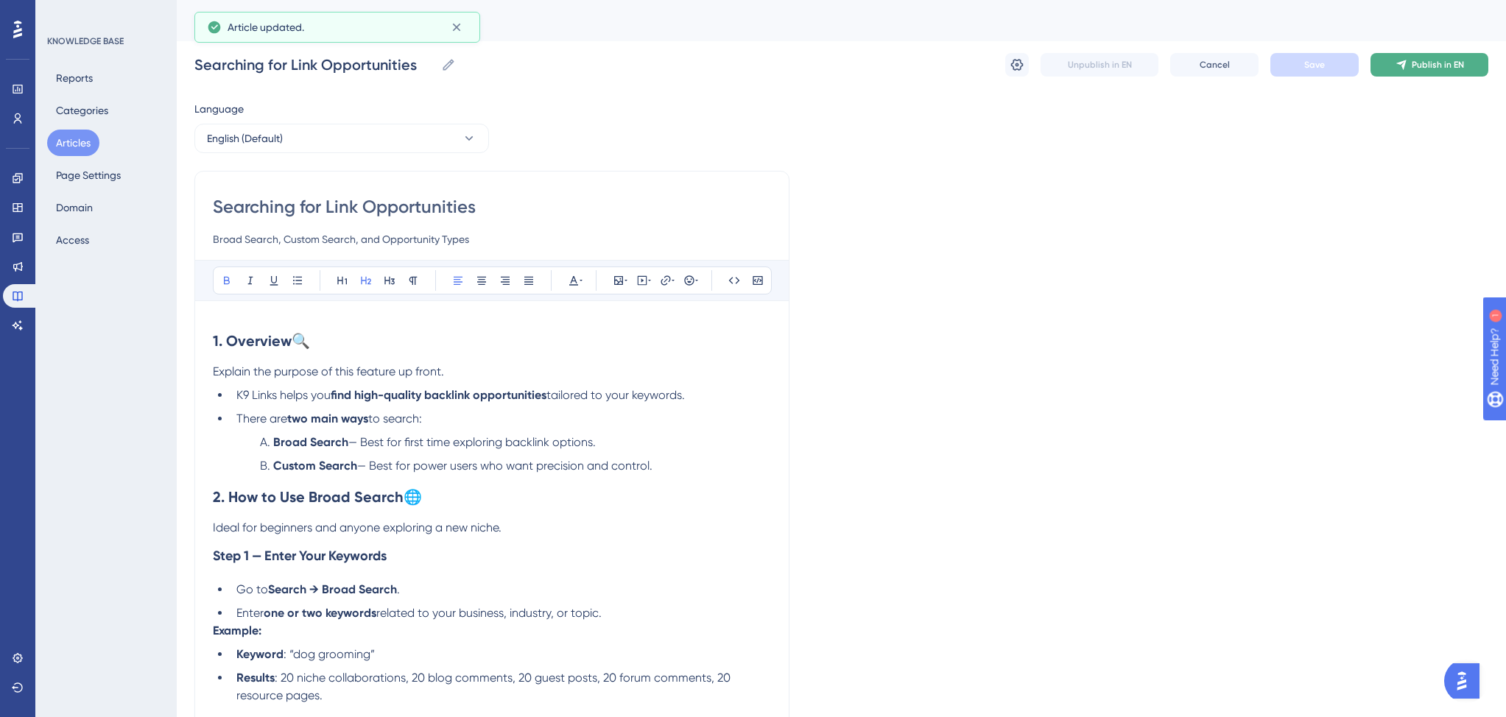
click at [1433, 63] on span "Publish in EN" at bounding box center [1437, 65] width 52 height 12
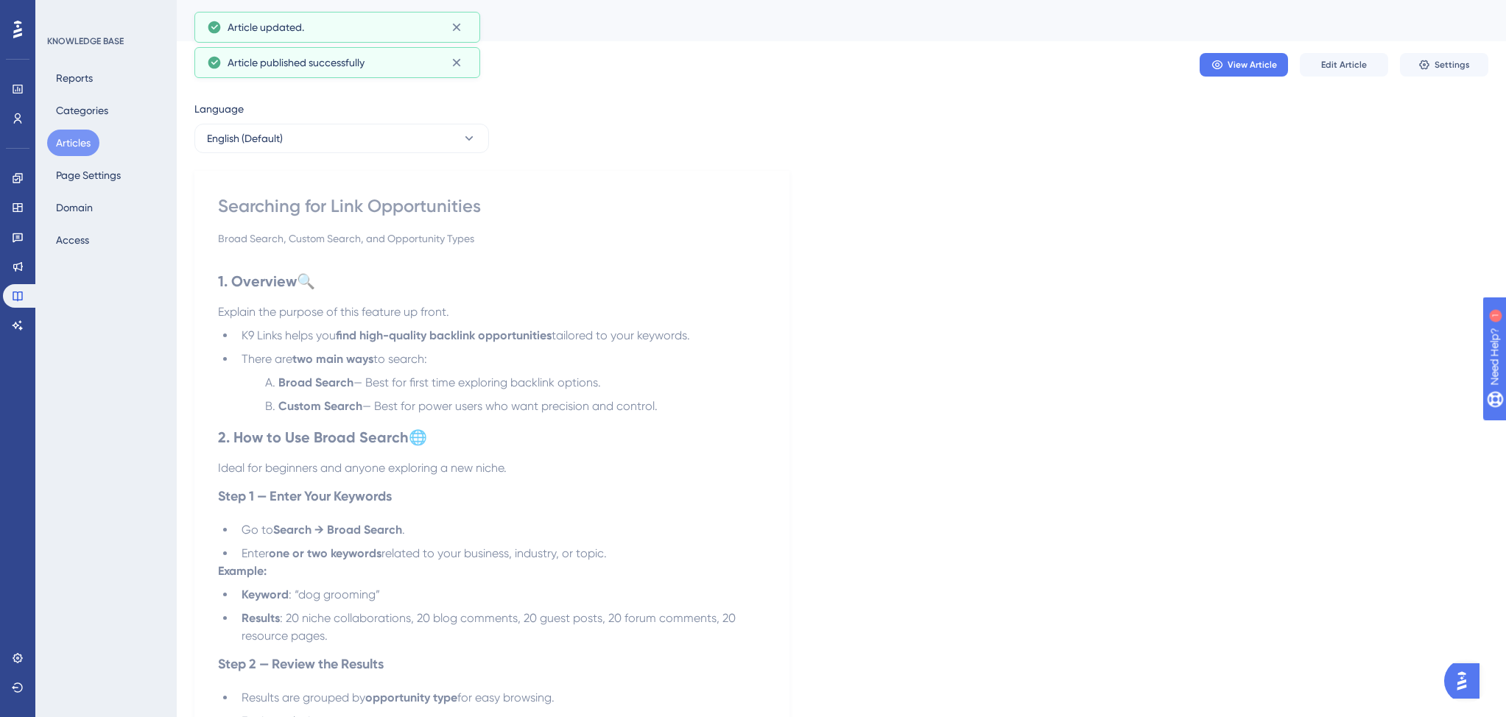
click at [79, 147] on button "Articles" at bounding box center [73, 143] width 52 height 27
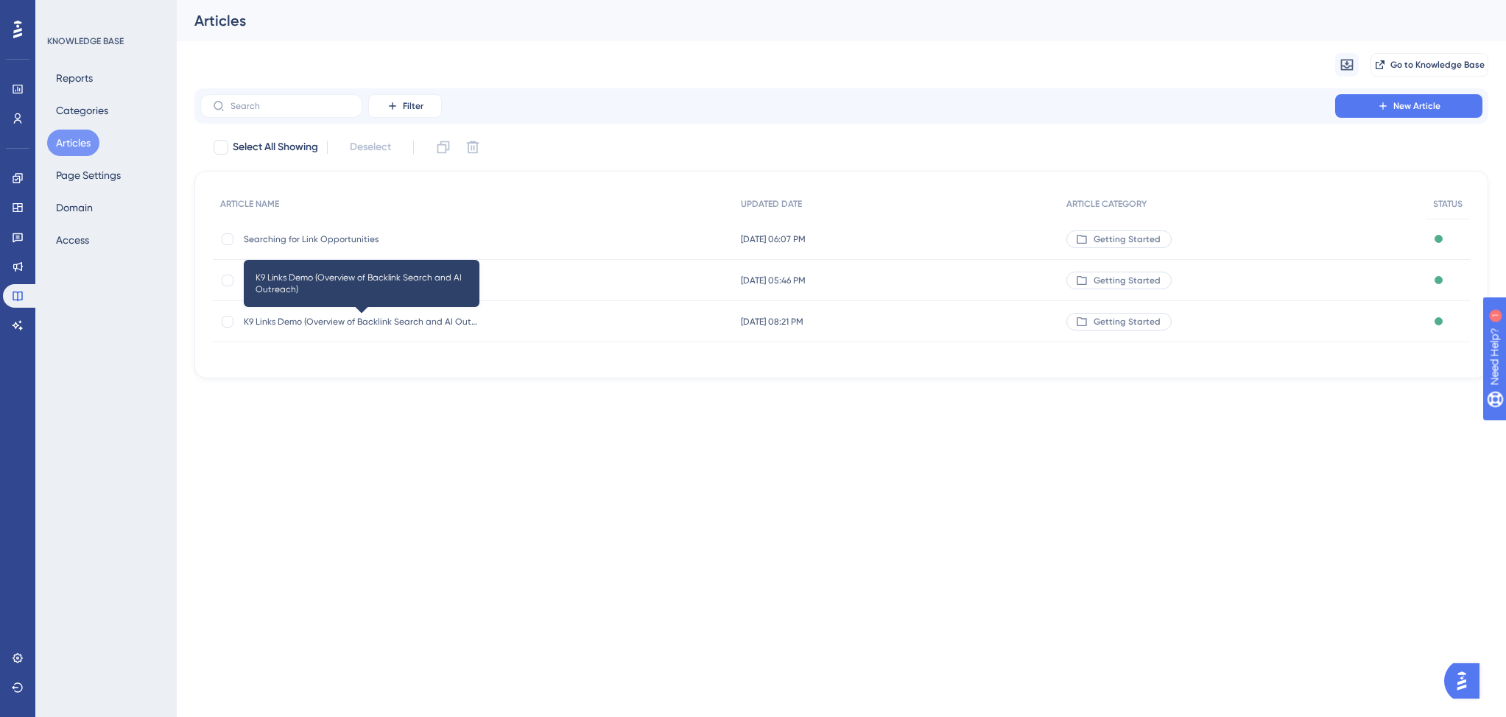
click at [425, 325] on span "K9 Links Demo (Overview of Backlink Search and AI Outreach)" at bounding box center [362, 322] width 236 height 12
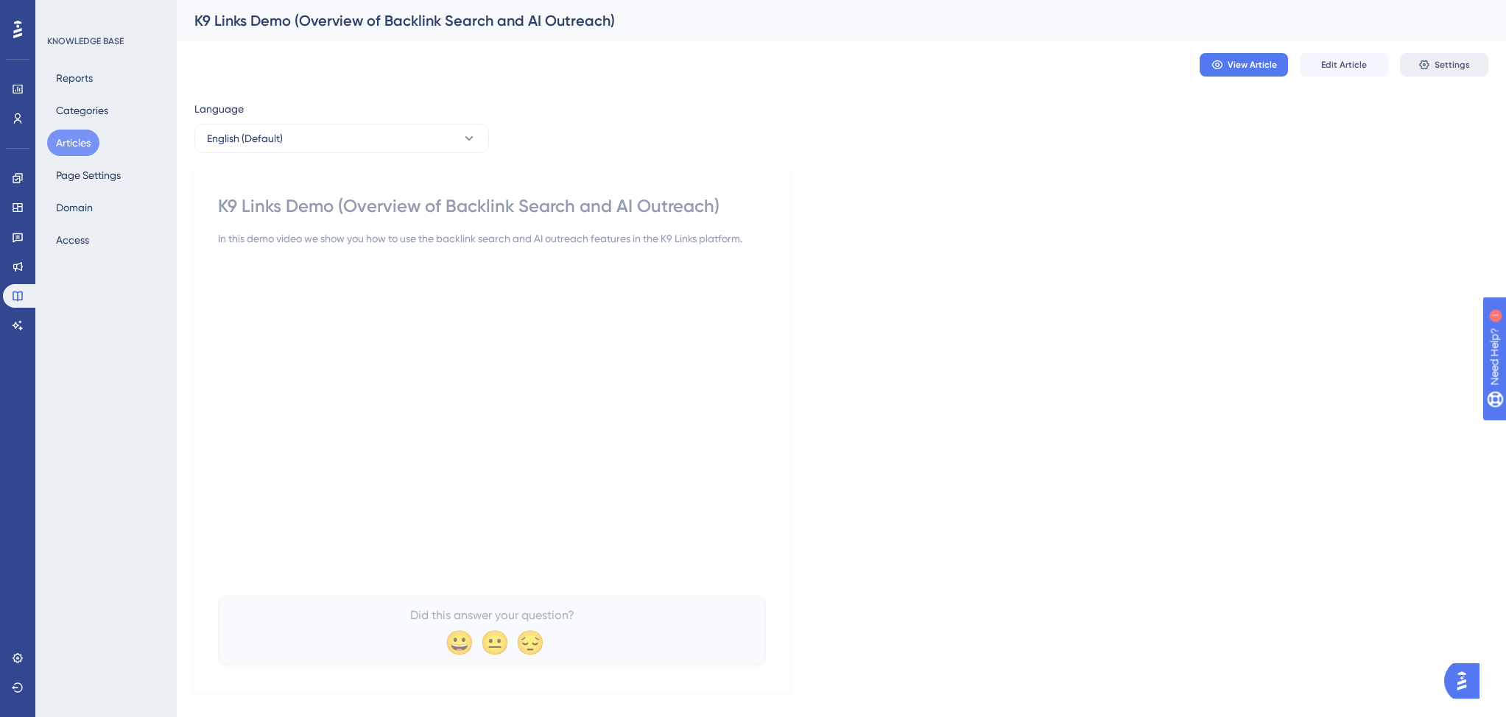
click at [1415, 73] on button "Settings" at bounding box center [1444, 65] width 88 height 24
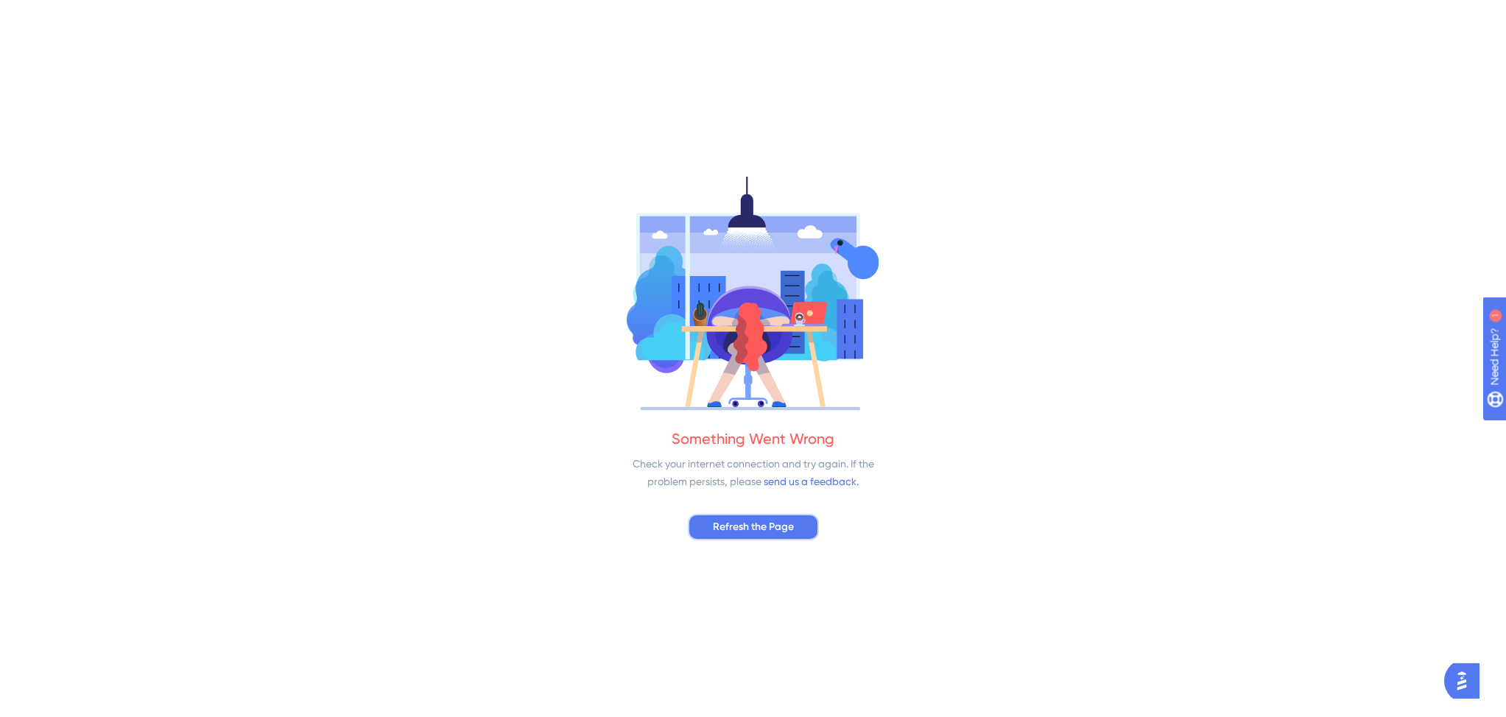
click at [803, 529] on button "Refresh the Page" at bounding box center [753, 527] width 131 height 27
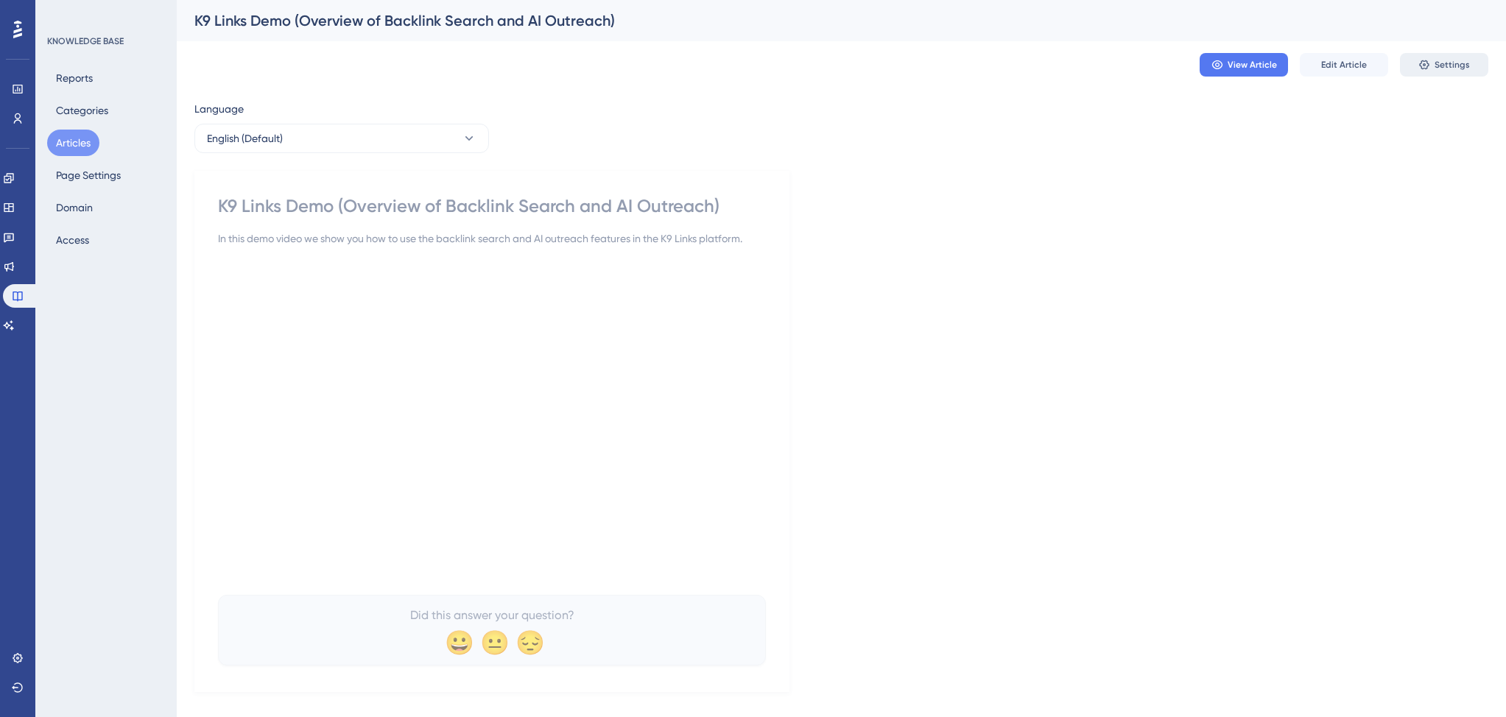
click at [1431, 68] on button "Settings" at bounding box center [1444, 65] width 88 height 24
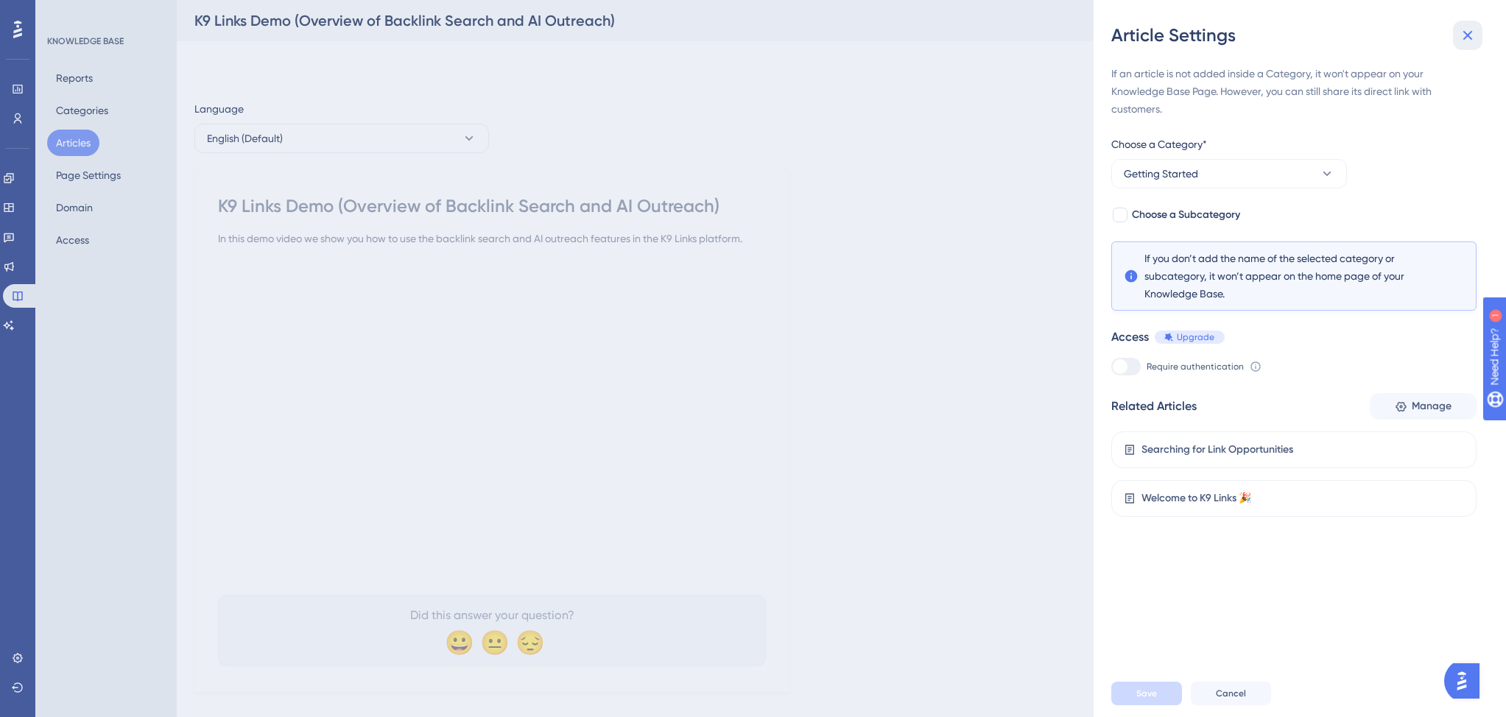
click at [1468, 39] on icon at bounding box center [1467, 36] width 18 height 18
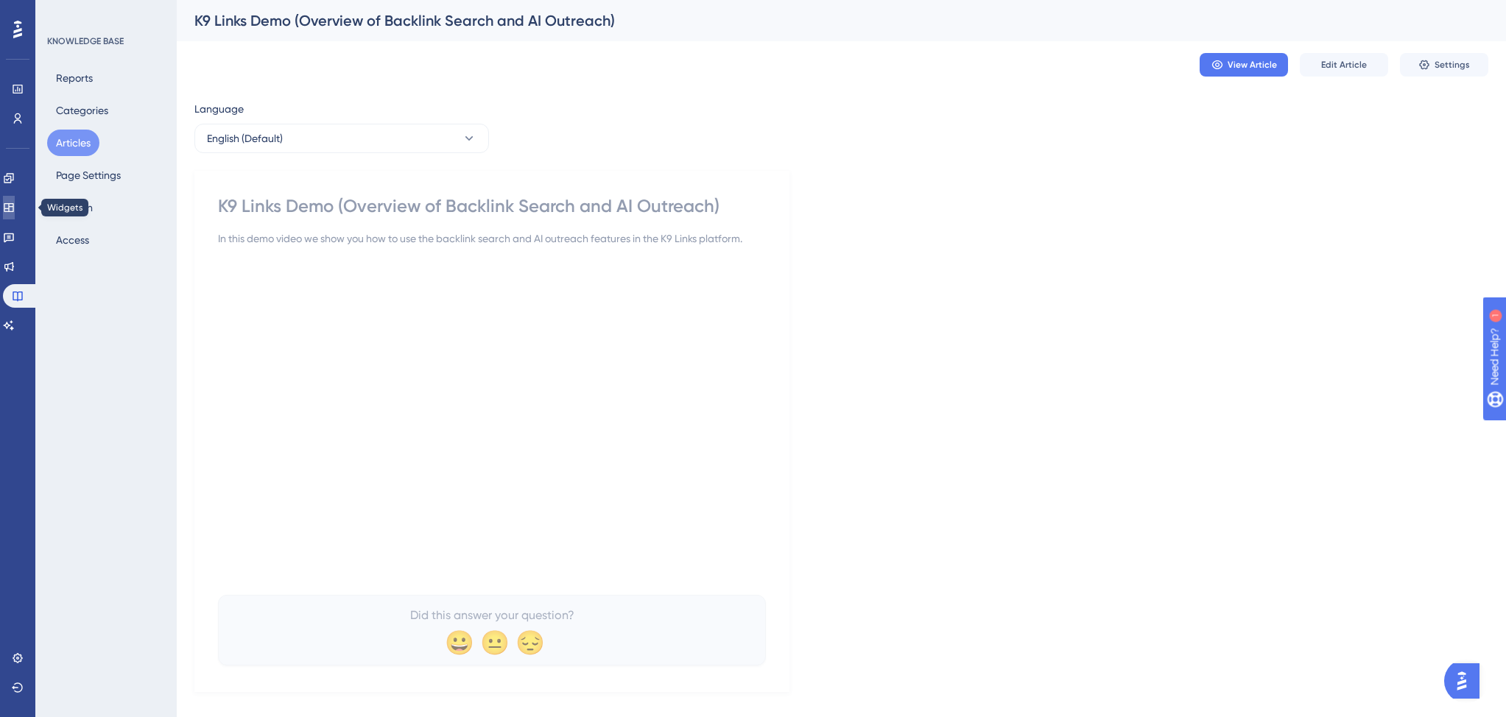
click at [12, 211] on icon at bounding box center [9, 208] width 12 height 12
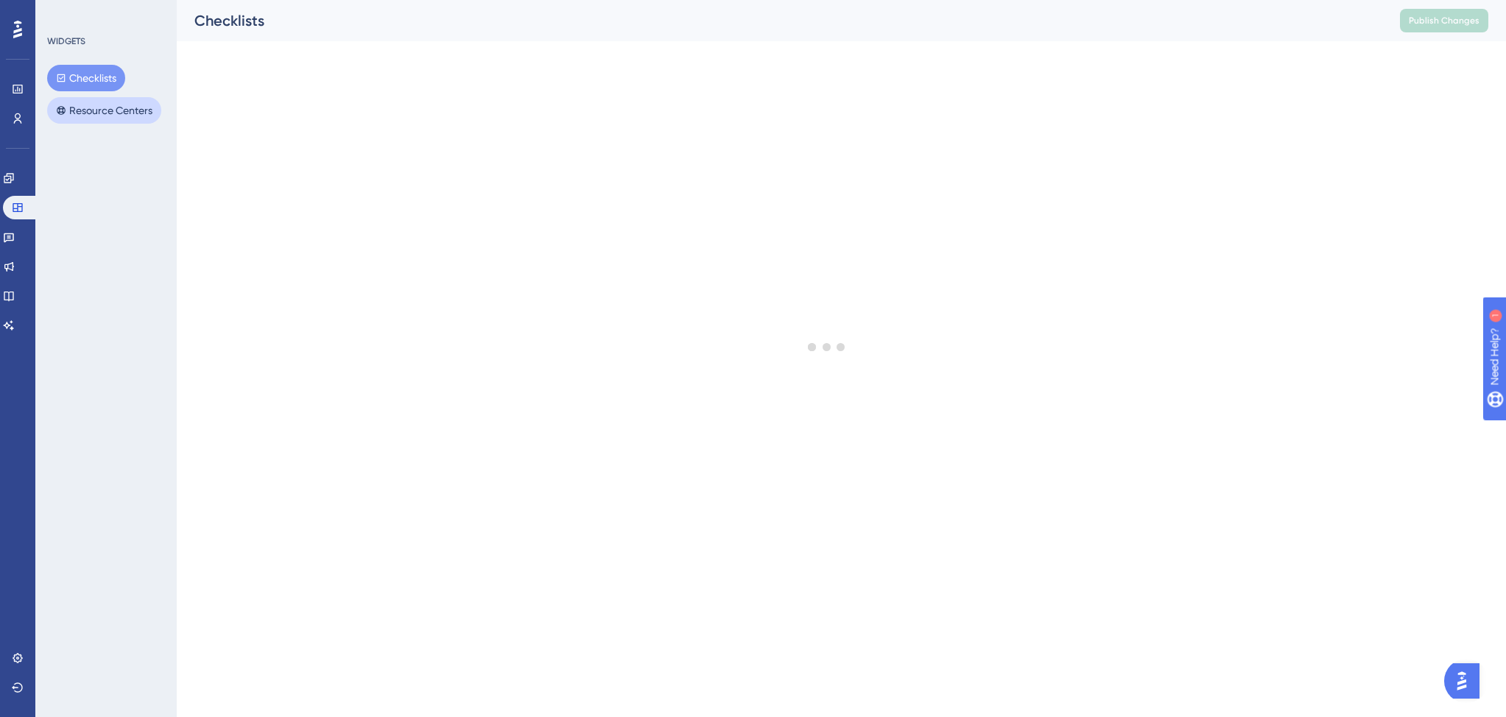
click at [92, 102] on button "Resource Centers" at bounding box center [104, 110] width 114 height 27
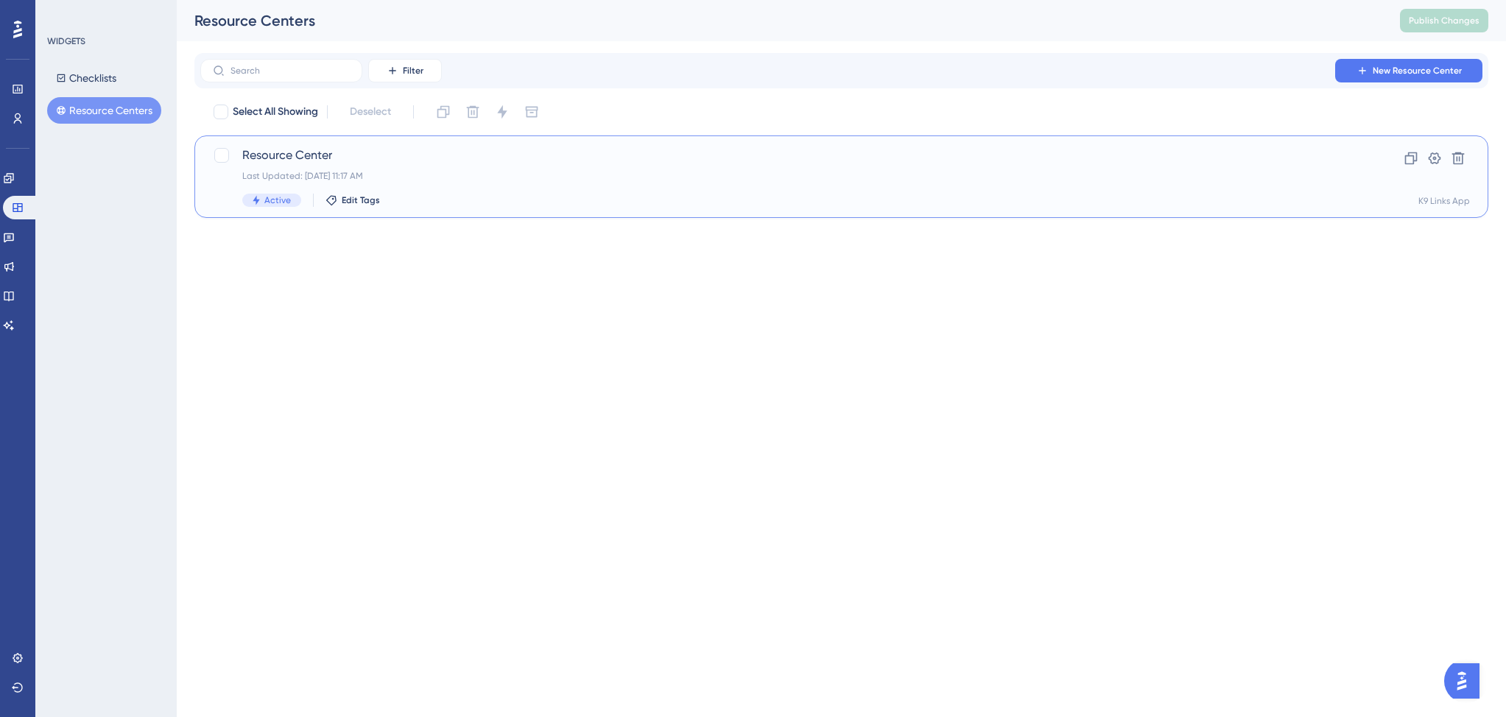
click at [1307, 176] on div "Last Updated: Aug 21 2025, 11:17 AM" at bounding box center [782, 176] width 1080 height 12
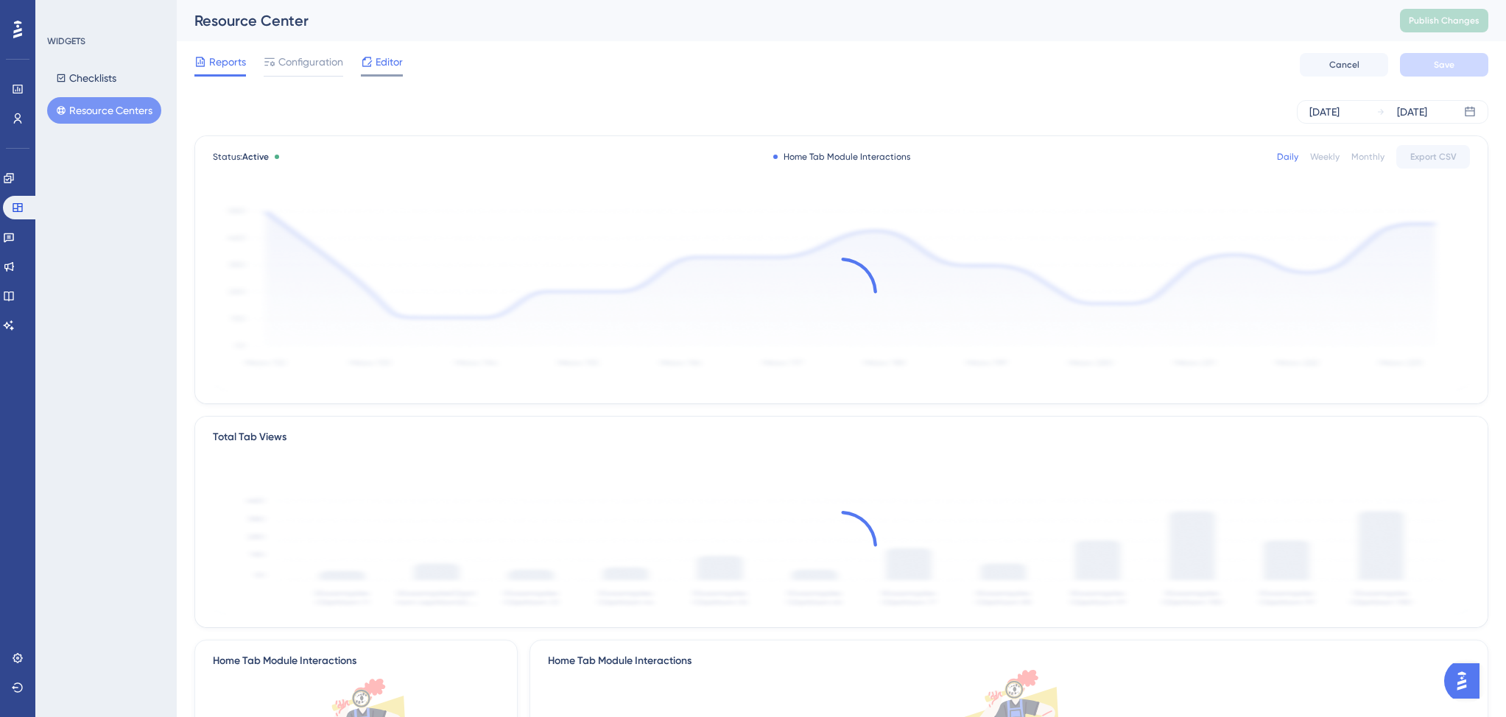
click at [389, 65] on span "Editor" at bounding box center [388, 62] width 27 height 18
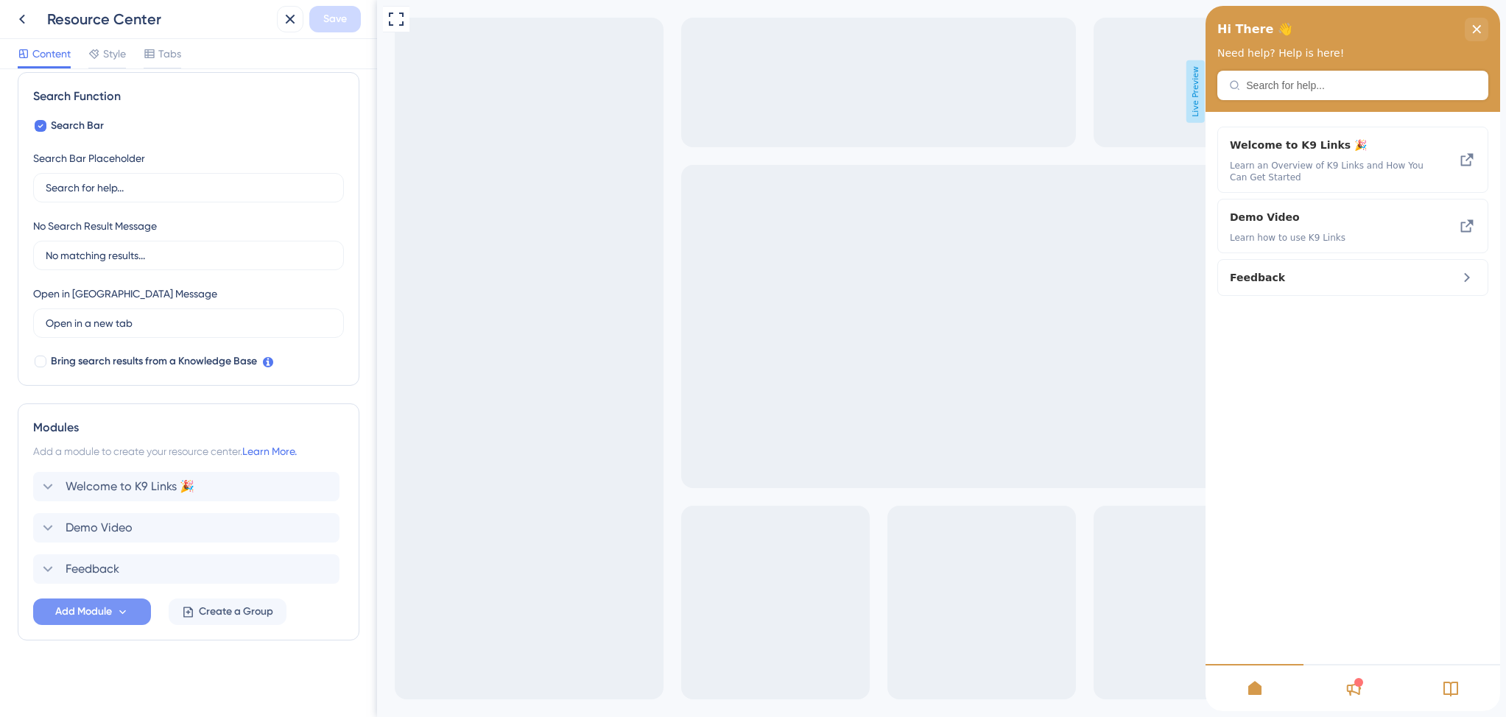
click at [72, 610] on span "Add Module" at bounding box center [83, 612] width 57 height 18
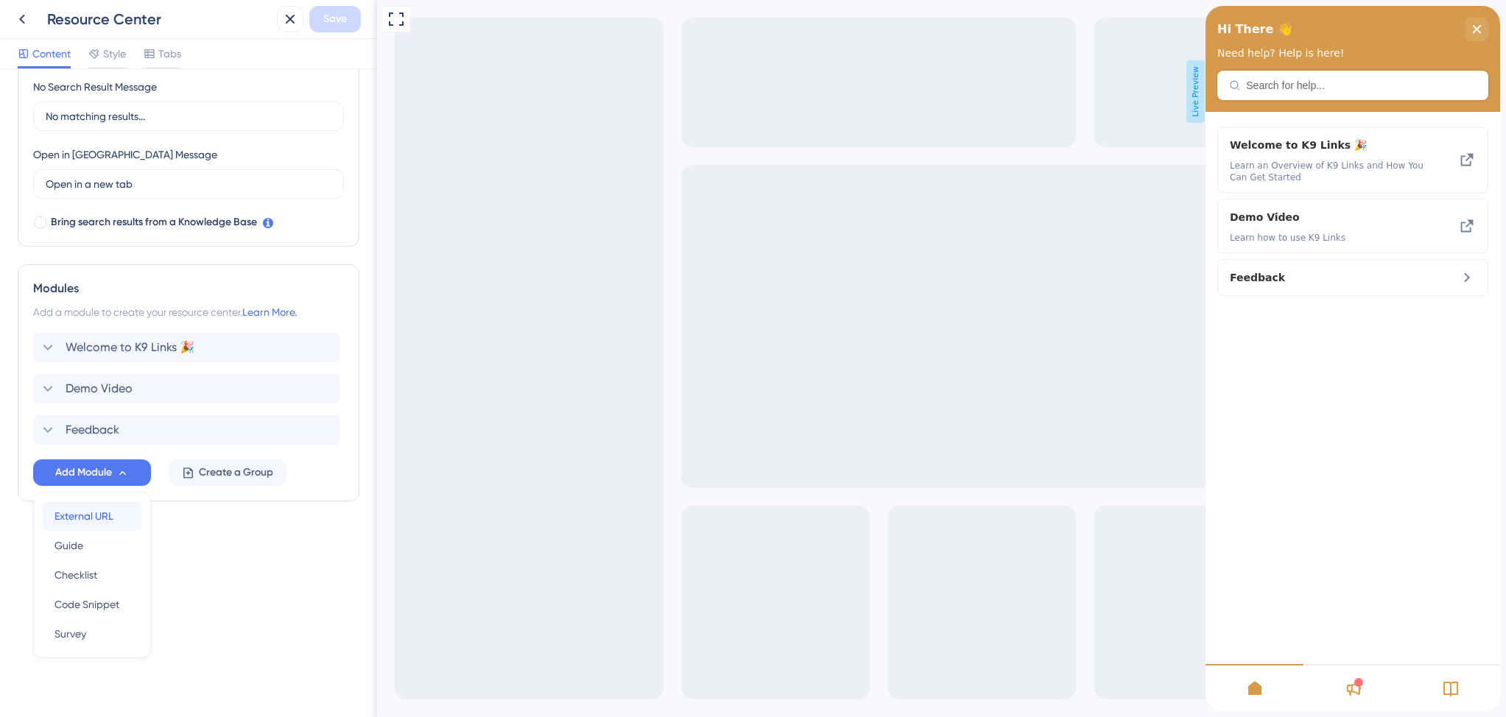
click at [97, 514] on span "External URL" at bounding box center [83, 516] width 59 height 18
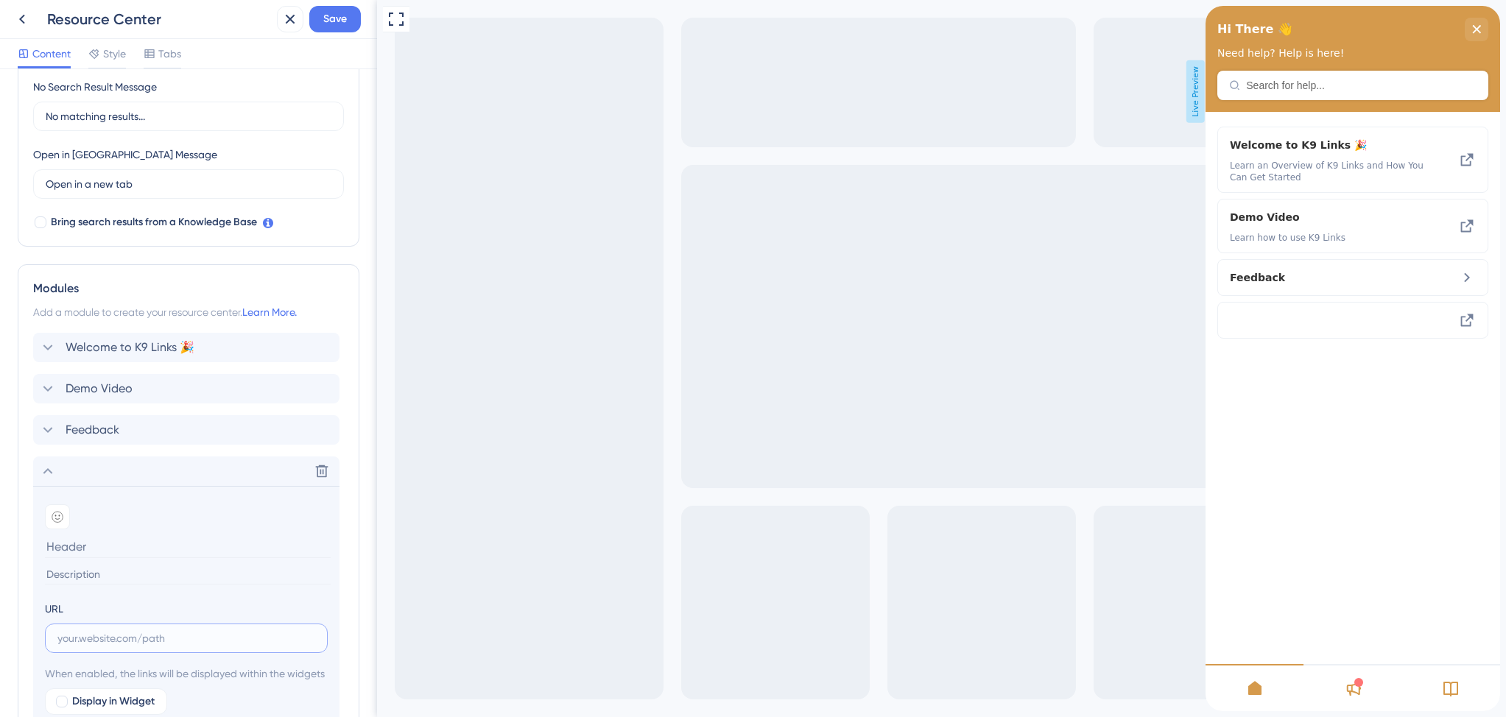
click at [85, 638] on input "text" at bounding box center [186, 638] width 258 height 16
paste input "https://help.k9links.com/en/articles/15098-searching-for-link-opportunities"
type input "https://help.k9links.com/en/articles/15098-searching-for-link-opportunities"
click at [82, 540] on input at bounding box center [188, 546] width 286 height 23
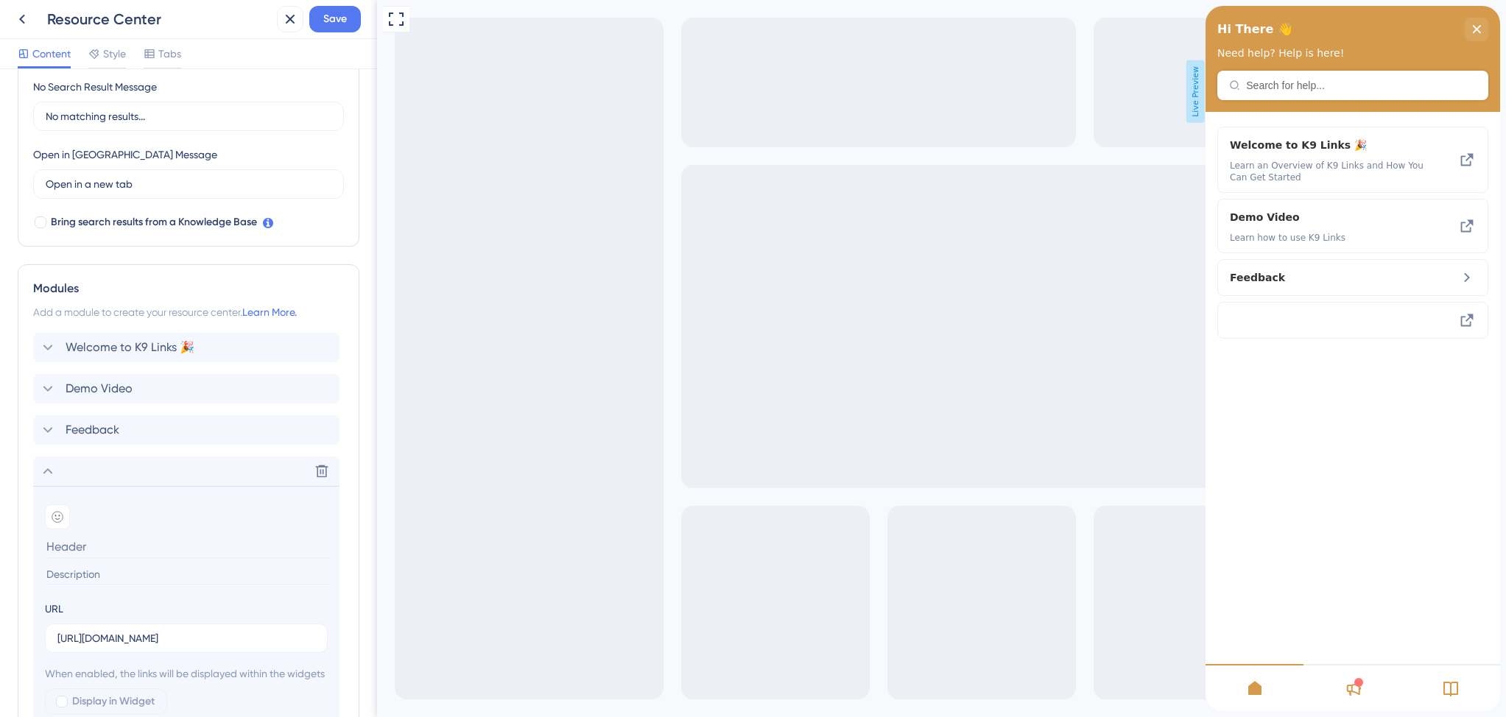
scroll to position [0, 0]
type input "Searching for Link Opportunities"
click at [96, 575] on input at bounding box center [188, 575] width 286 height 20
paste input "Broad Search, Custom Search, and Opportunity Types"
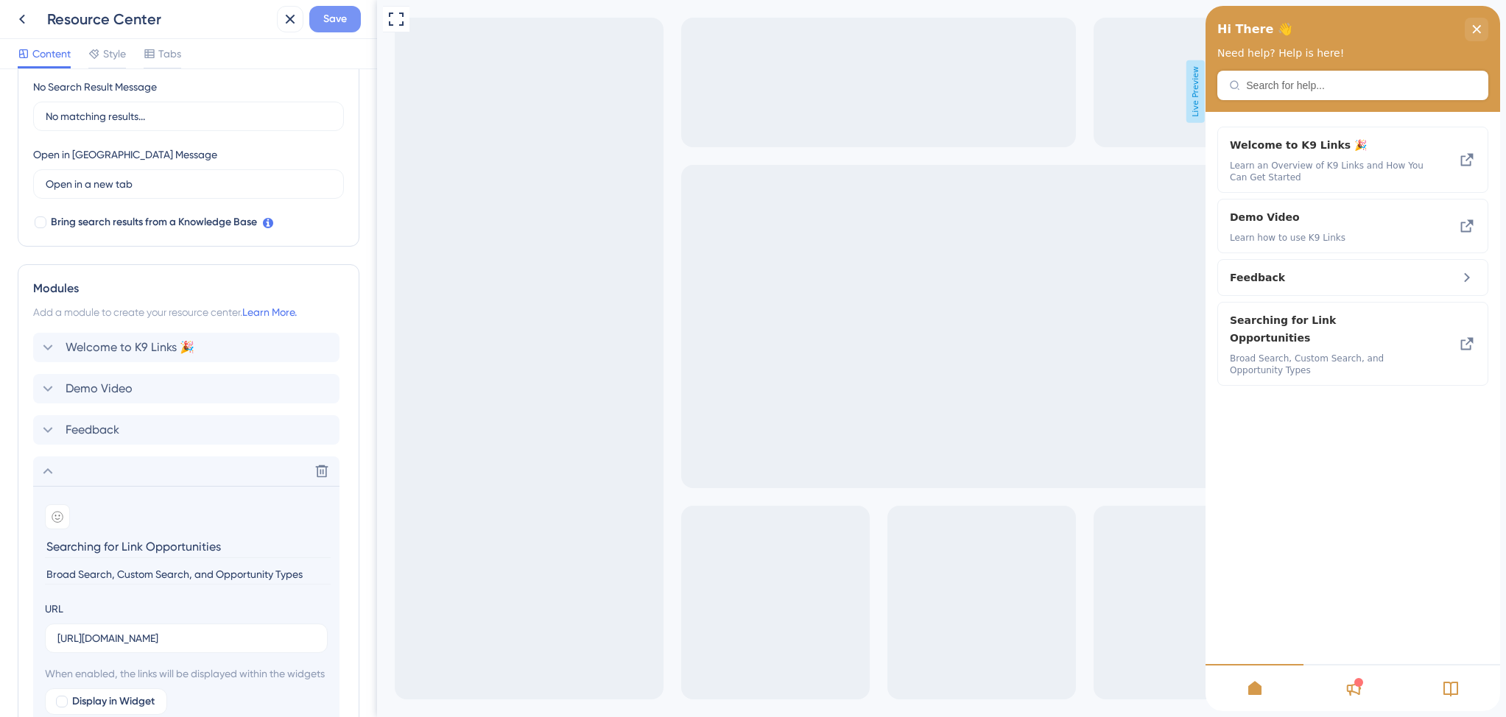
type input "Broad Search, Custom Search, and Opportunity Types"
click at [336, 25] on span "Save" at bounding box center [335, 19] width 24 height 18
click at [45, 473] on icon at bounding box center [48, 471] width 10 height 6
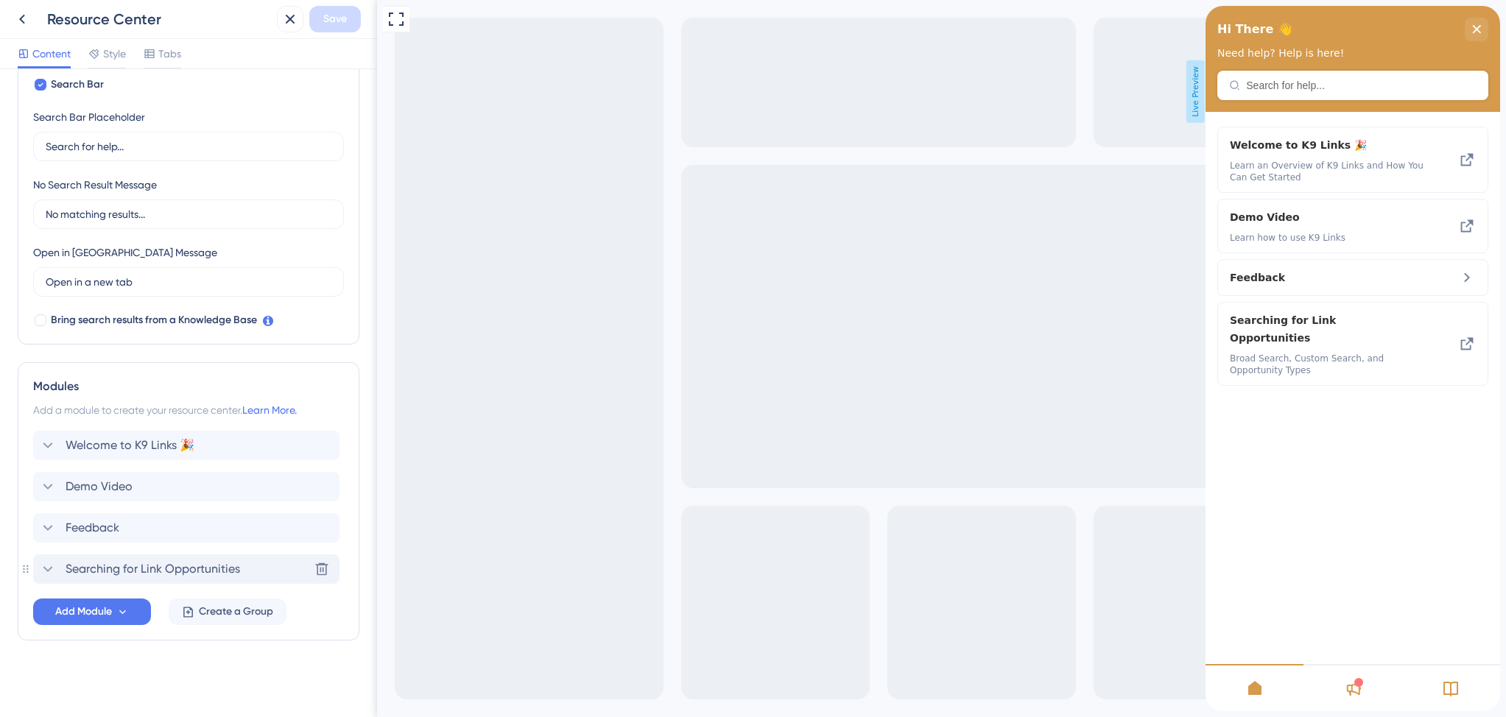
click at [167, 568] on span "Searching for Link Opportunities" at bounding box center [153, 569] width 174 height 18
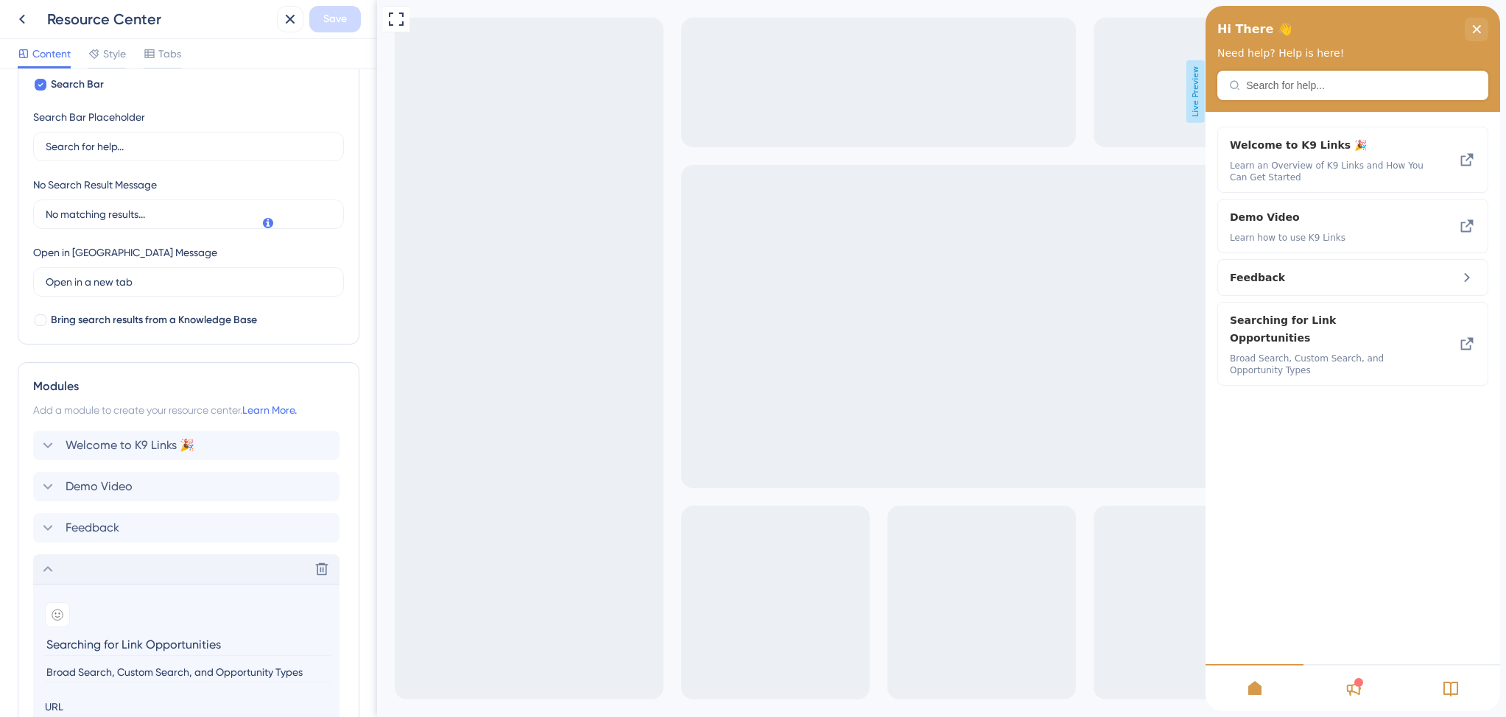
scroll to position [353, 0]
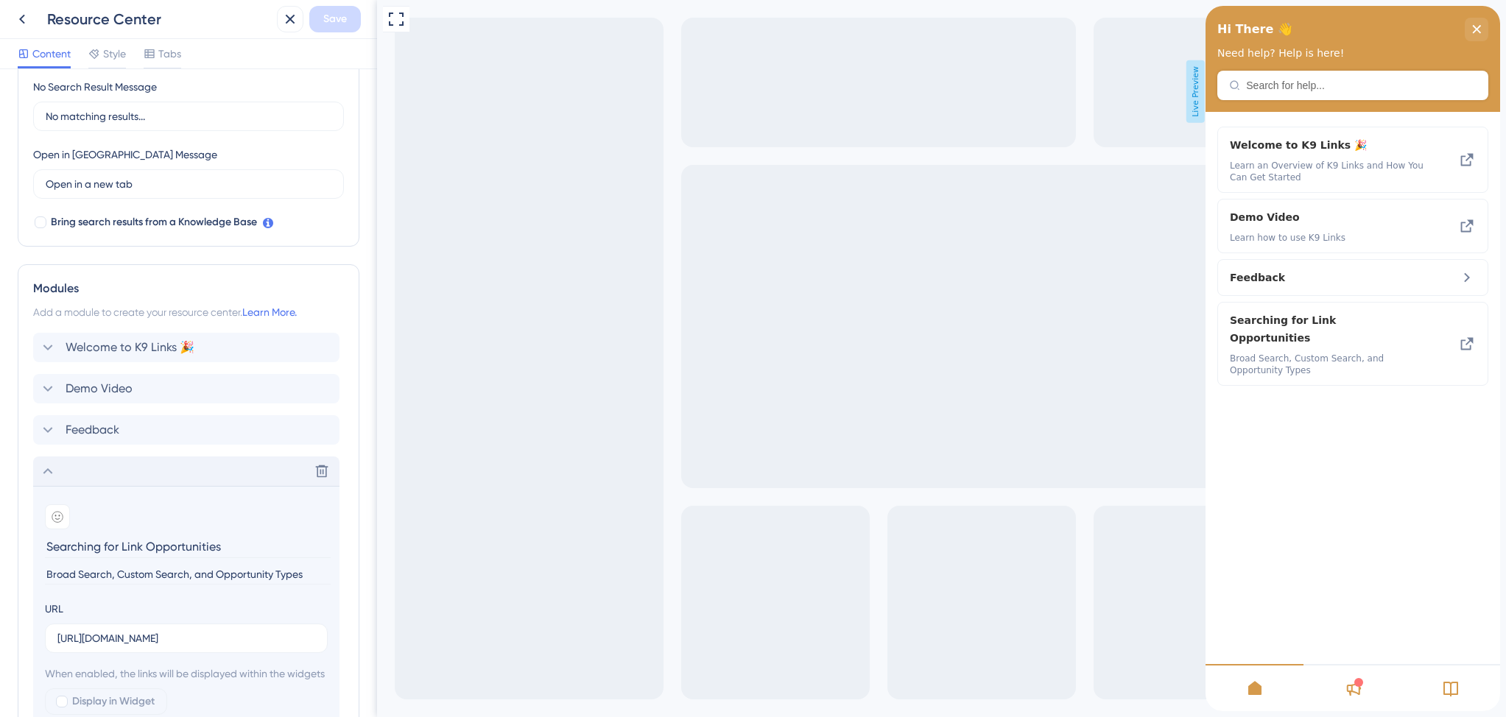
click at [204, 573] on input "Broad Search, Custom Search, and Opportunity Types" at bounding box center [188, 575] width 286 height 20
click at [224, 573] on input "Broad Search, Custom Search, & Opportunity Types" at bounding box center [188, 575] width 286 height 20
type input "Broad Search, Custom Search, & Backlink Types"
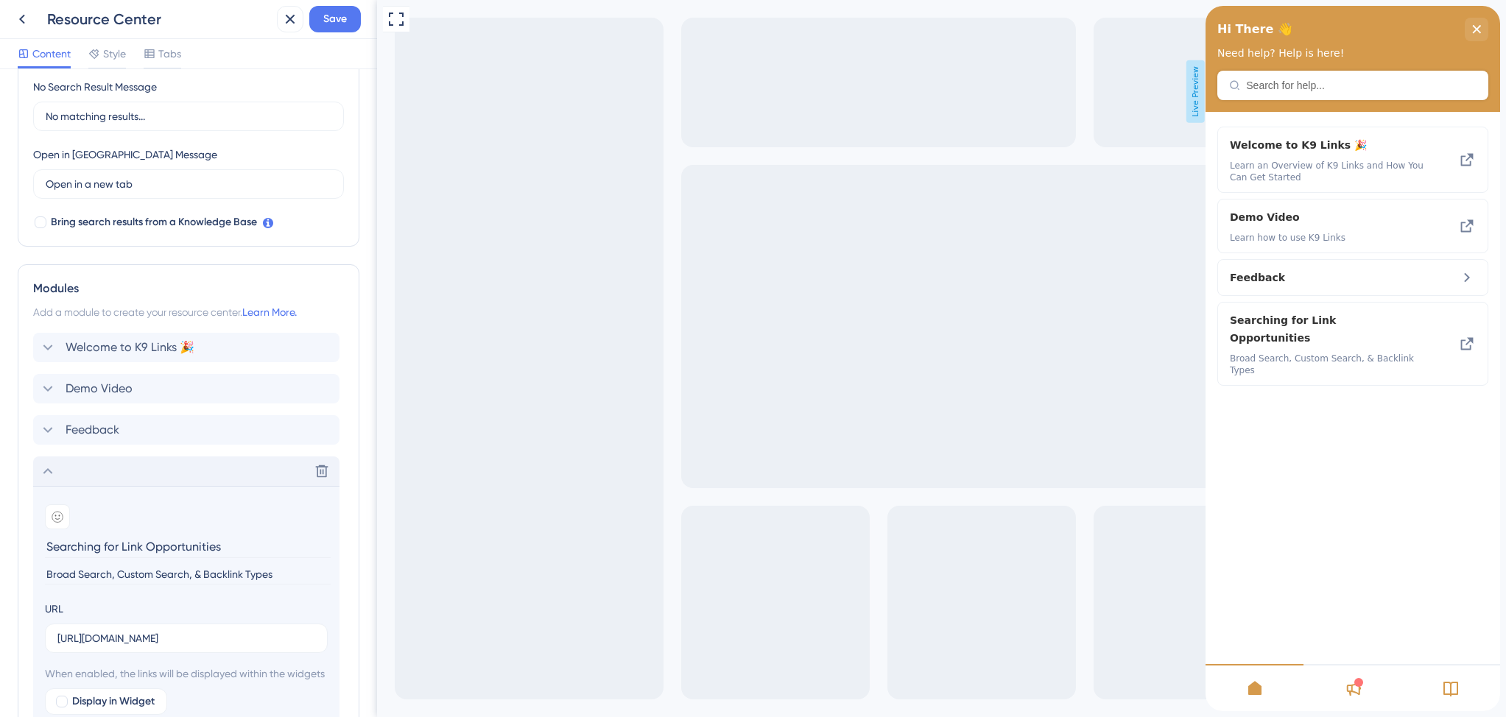
click at [52, 471] on icon at bounding box center [48, 471] width 18 height 18
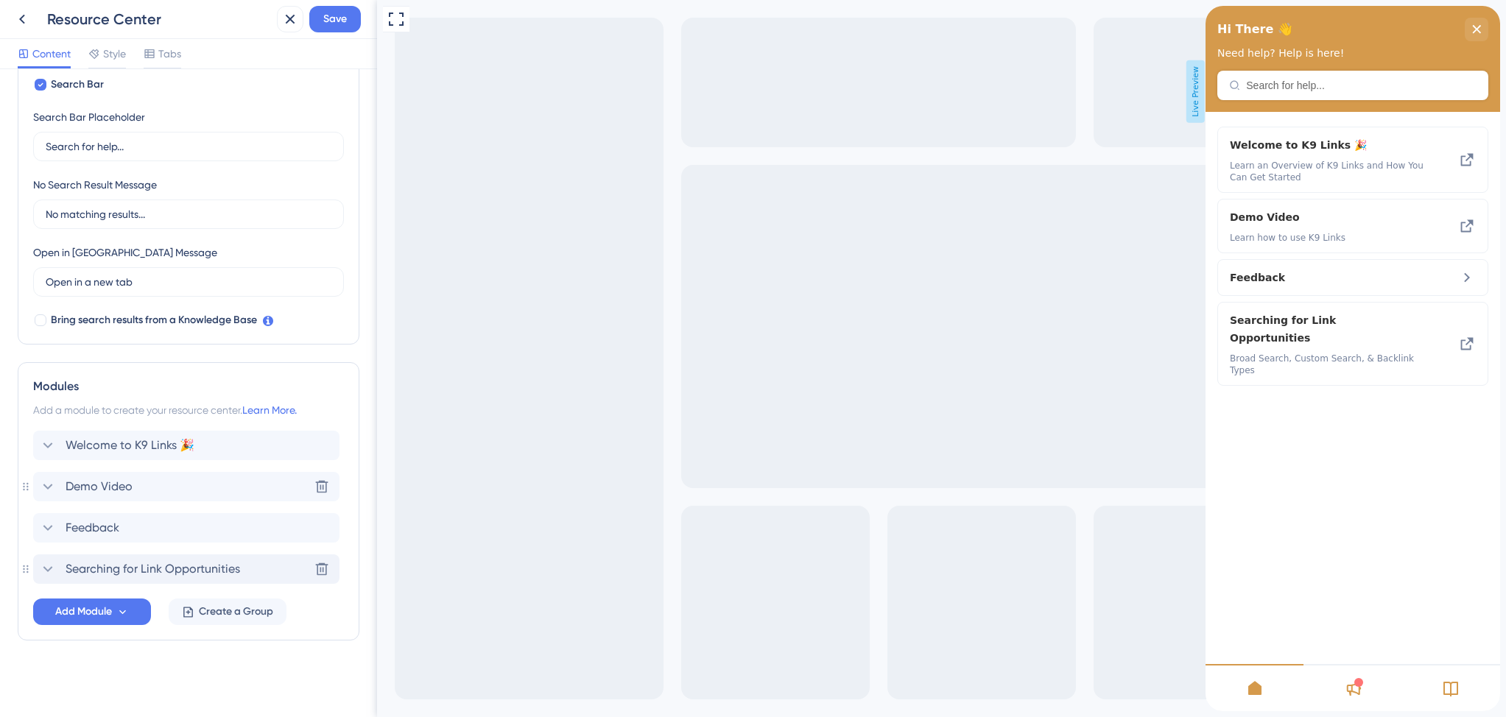
scroll to position [255, 0]
drag, startPoint x: 94, startPoint y: 566, endPoint x: 95, endPoint y: 478, distance: 88.3
click at [95, 478] on div "Welcome to K9 Links 🎉 Demo Video Feedback Searching for Link Opportunities" at bounding box center [188, 507] width 311 height 153
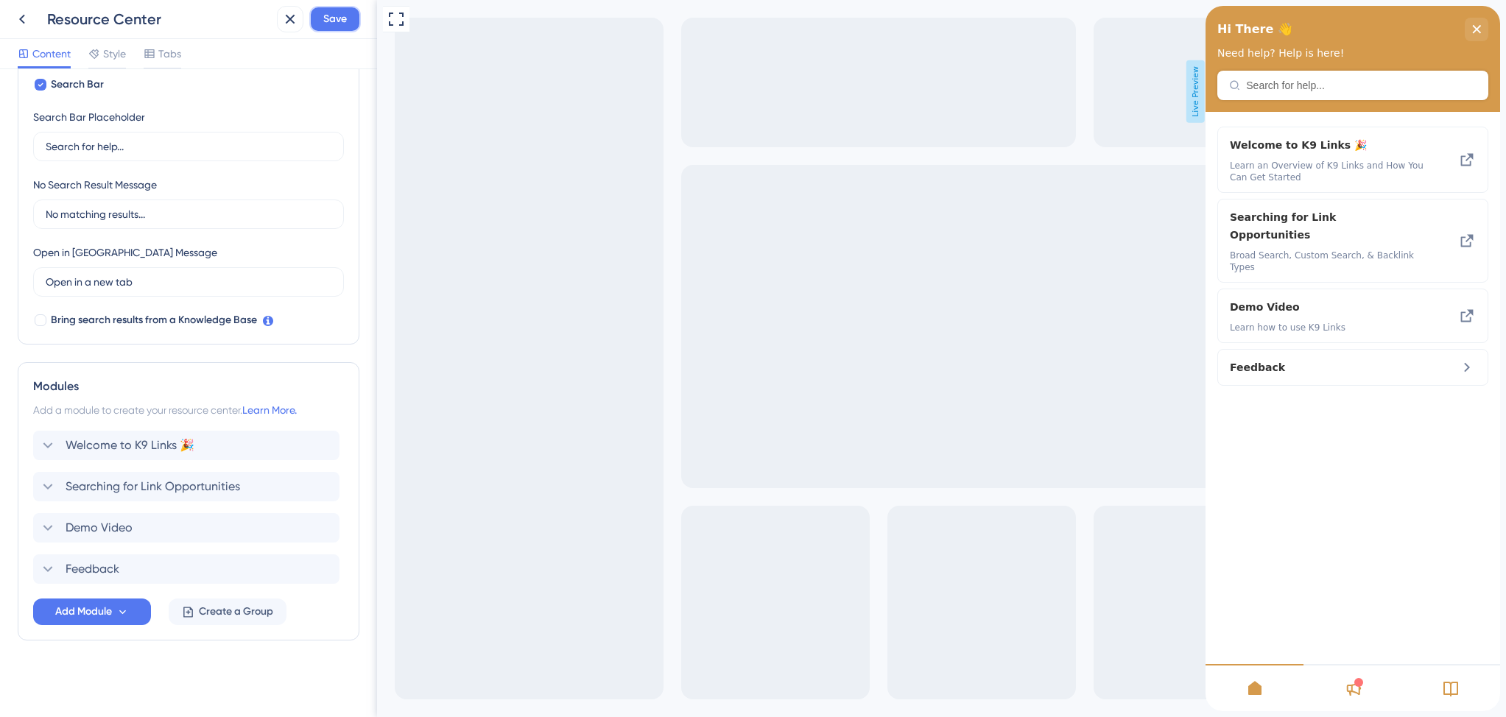
click at [333, 23] on span "Save" at bounding box center [335, 19] width 24 height 18
click at [85, 478] on span "Searching for Link Opportunities" at bounding box center [153, 487] width 174 height 18
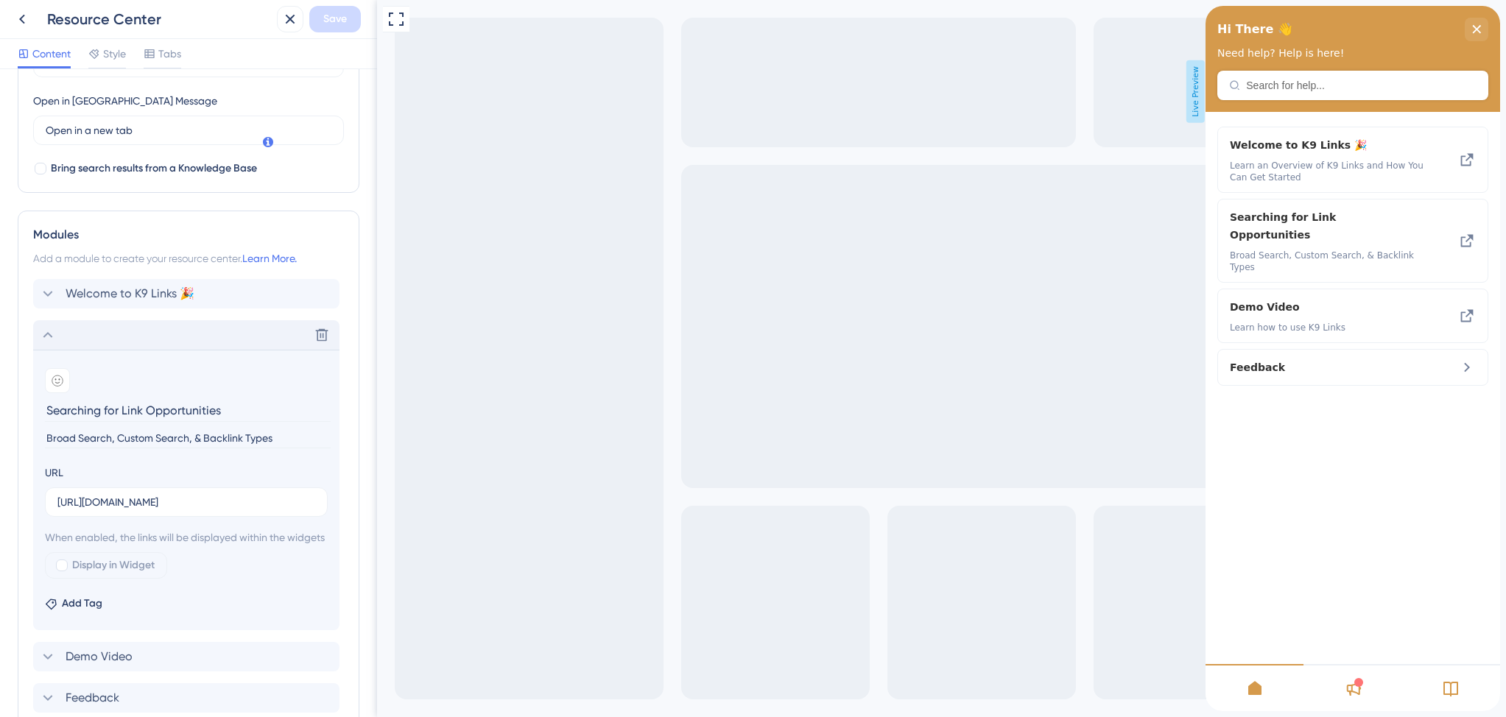
scroll to position [434, 0]
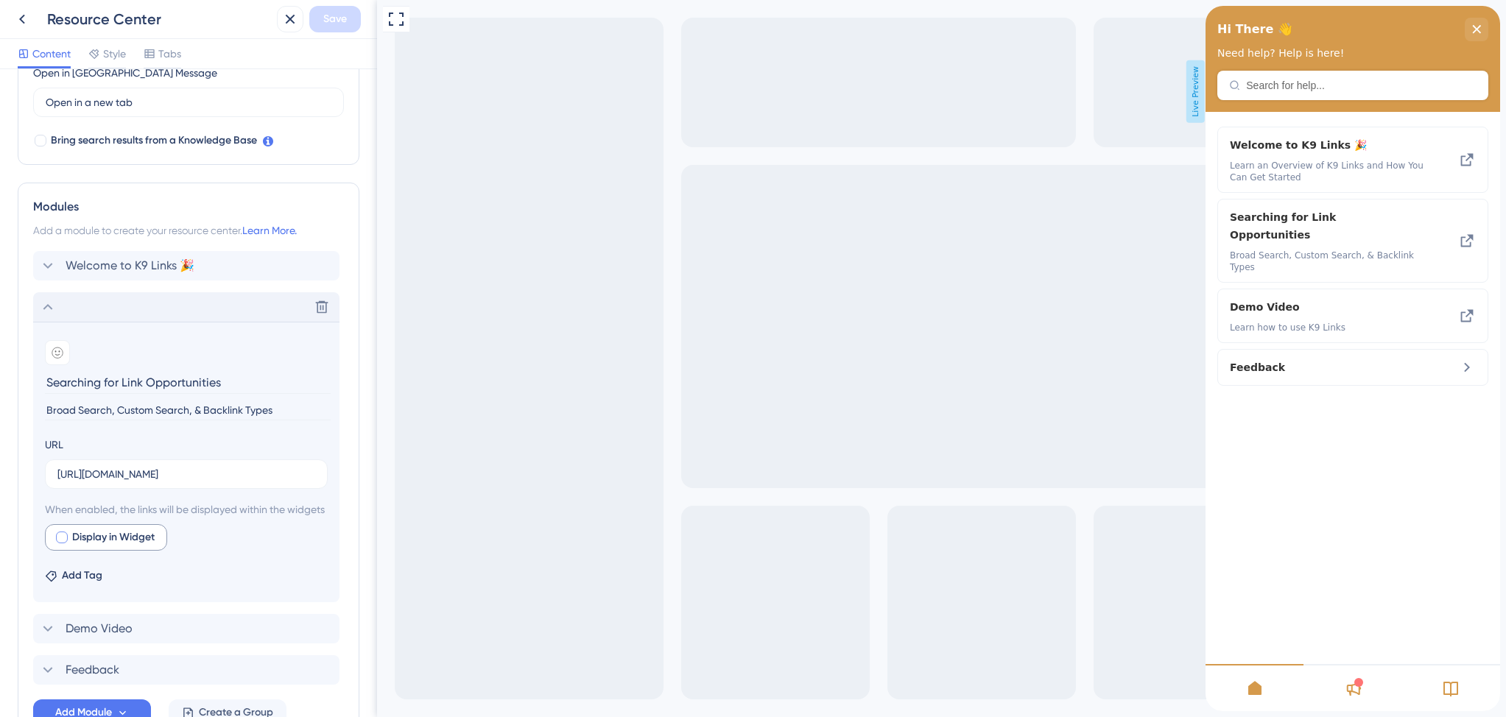
click at [60, 543] on div at bounding box center [62, 538] width 12 height 12
checkbox input "true"
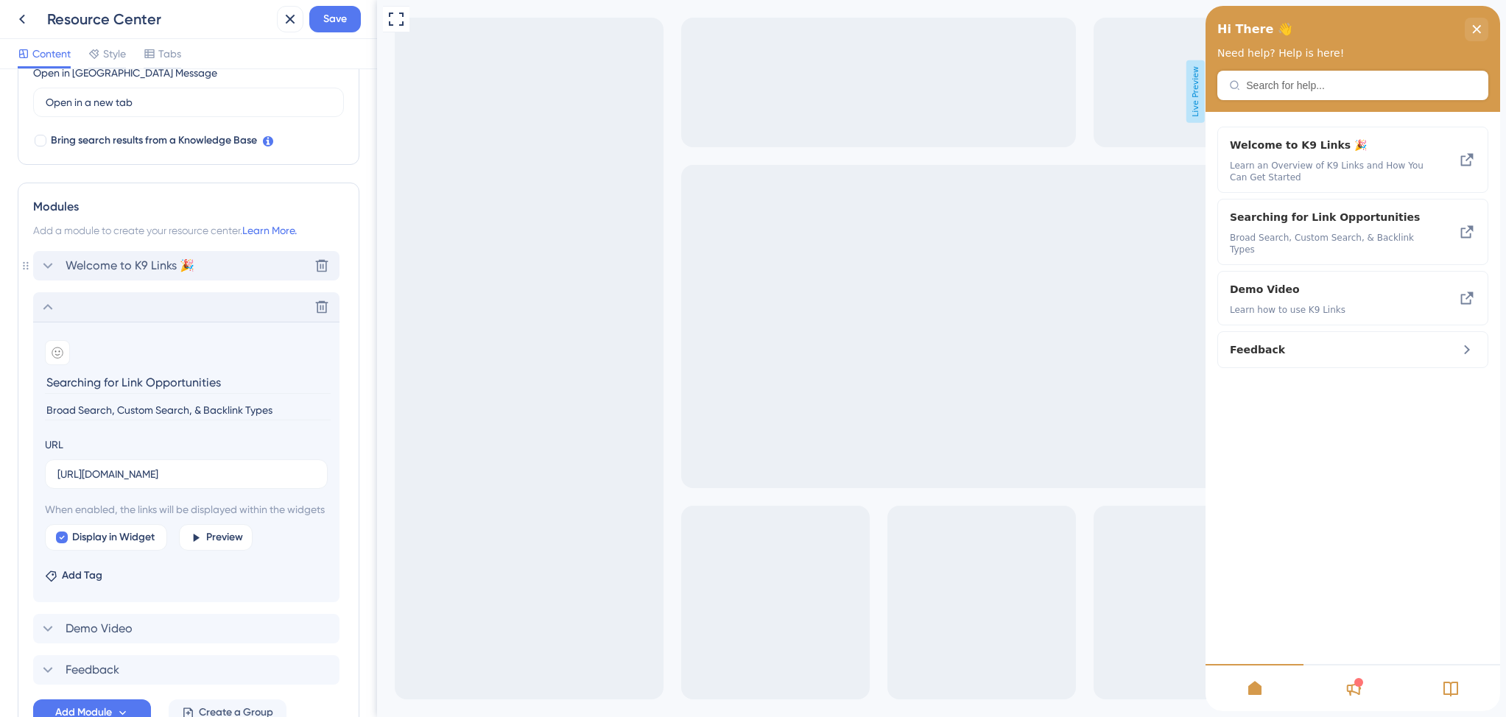
click at [119, 269] on span "Welcome to K9 Links 🎉" at bounding box center [130, 266] width 129 height 18
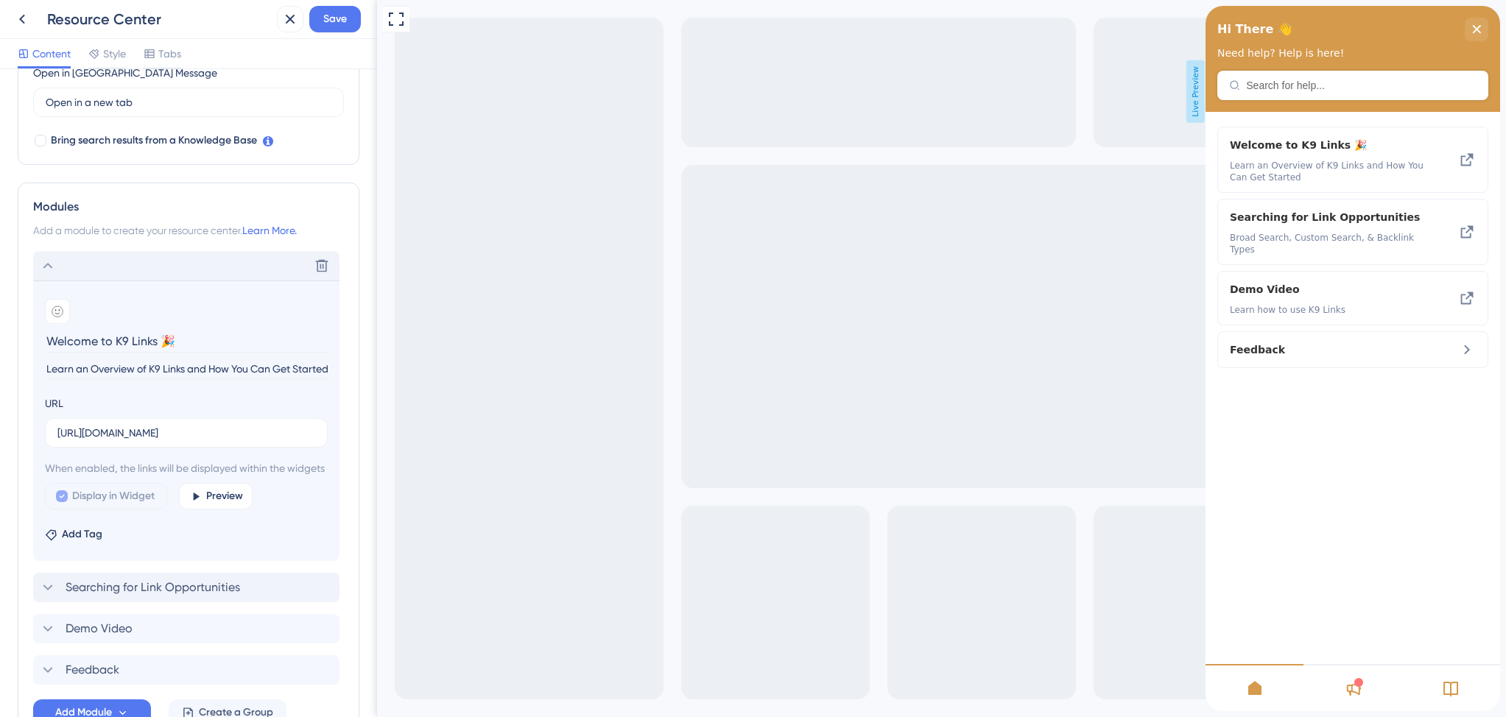
click at [119, 269] on div "Delete" at bounding box center [186, 265] width 306 height 29
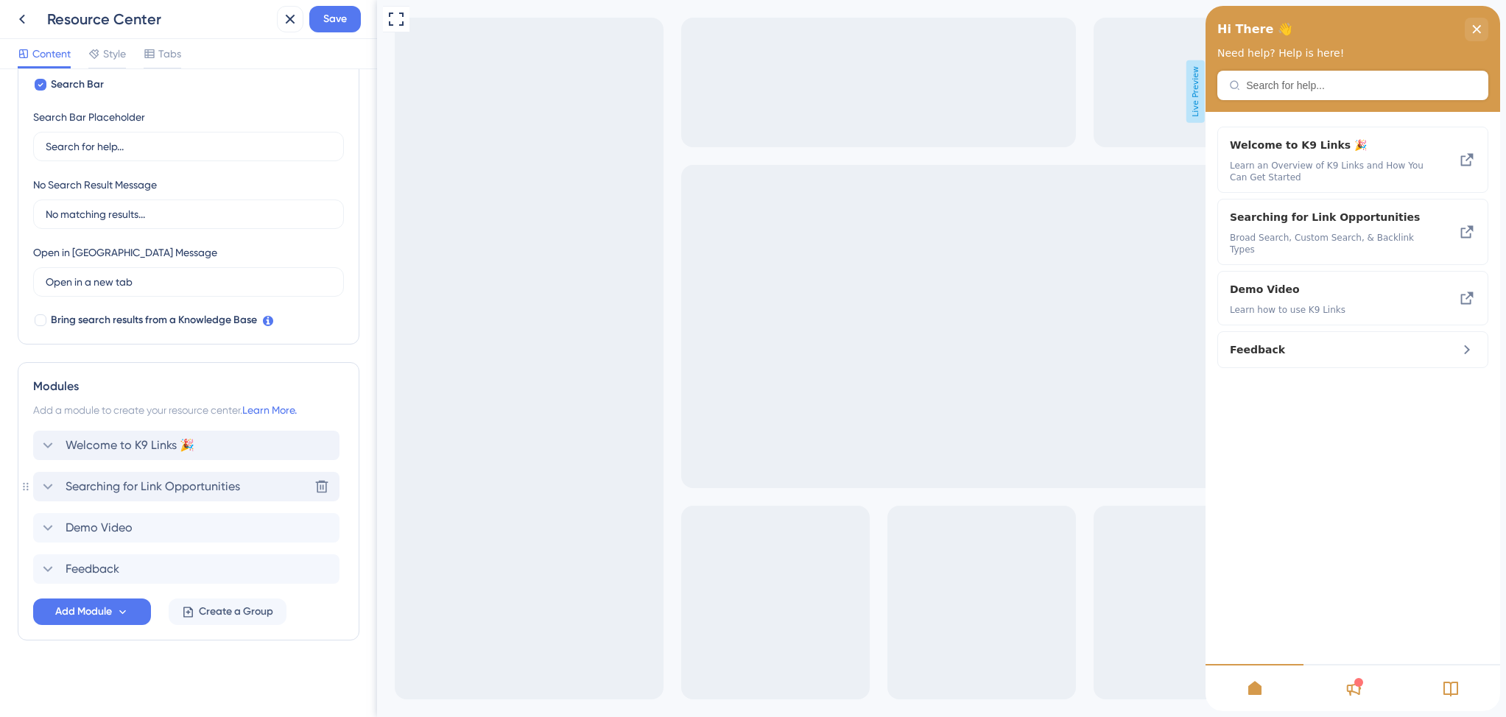
click at [105, 482] on span "Searching for Link Opportunities" at bounding box center [153, 487] width 174 height 18
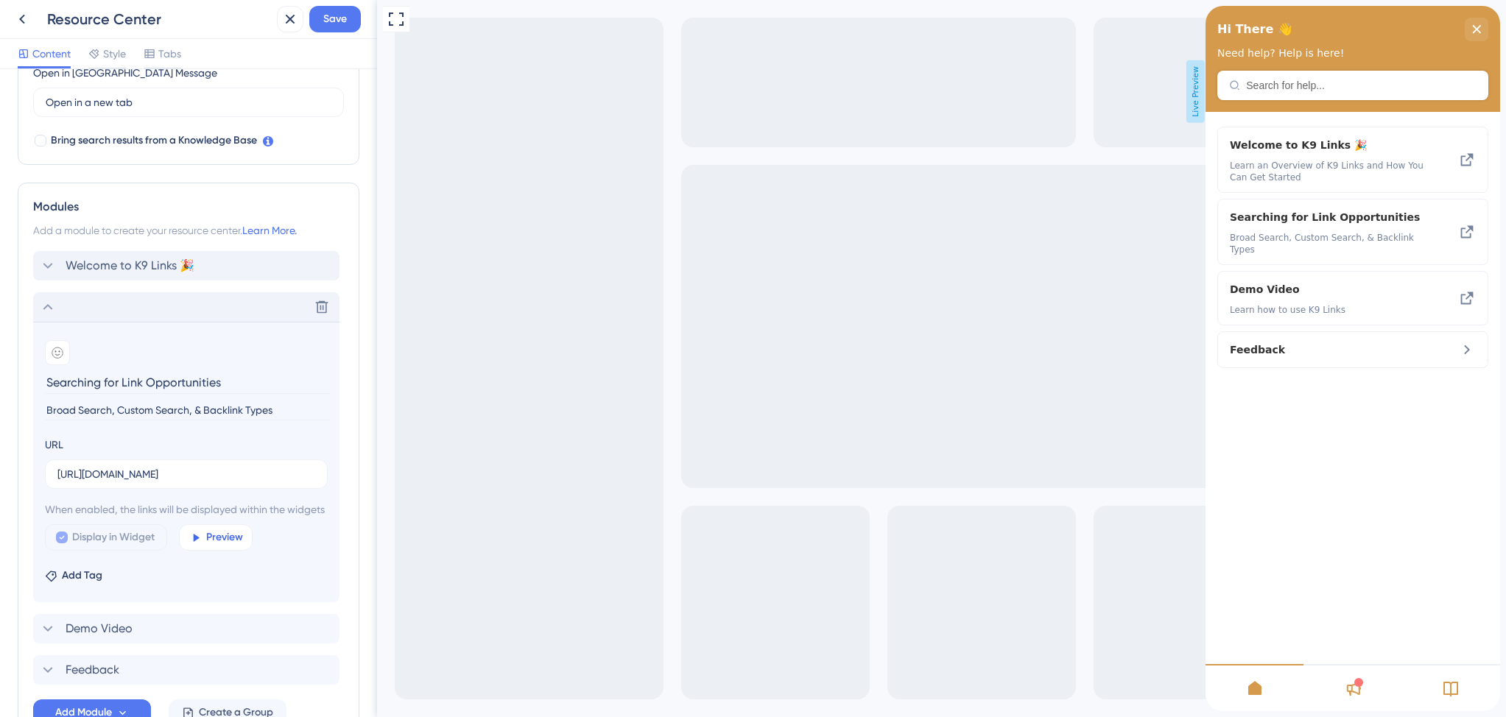
click at [226, 546] on span "Preview" at bounding box center [224, 538] width 37 height 18
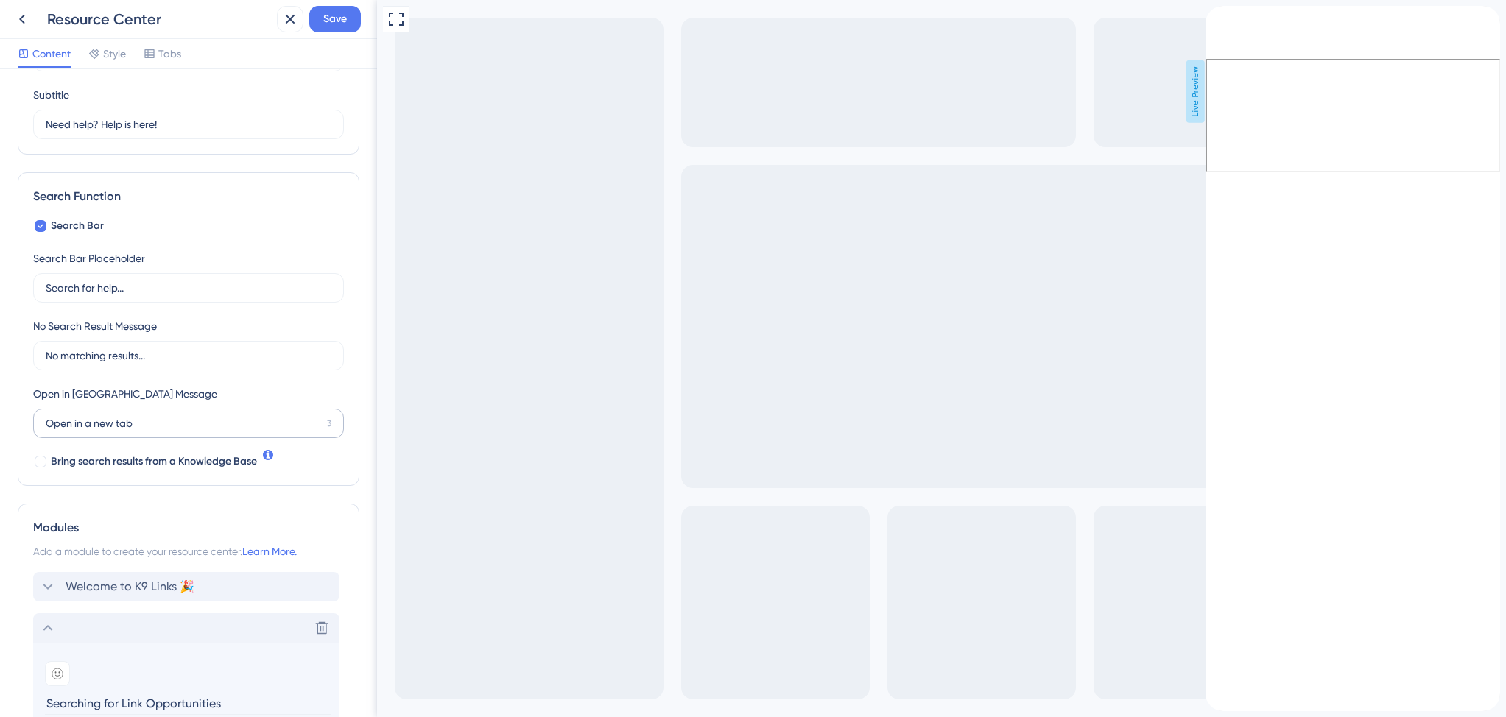
scroll to position [113, 0]
click at [338, 24] on span "Save" at bounding box center [335, 19] width 24 height 18
click at [280, 29] on icon at bounding box center [279, 27] width 15 height 15
click at [24, 21] on icon at bounding box center [22, 19] width 18 height 18
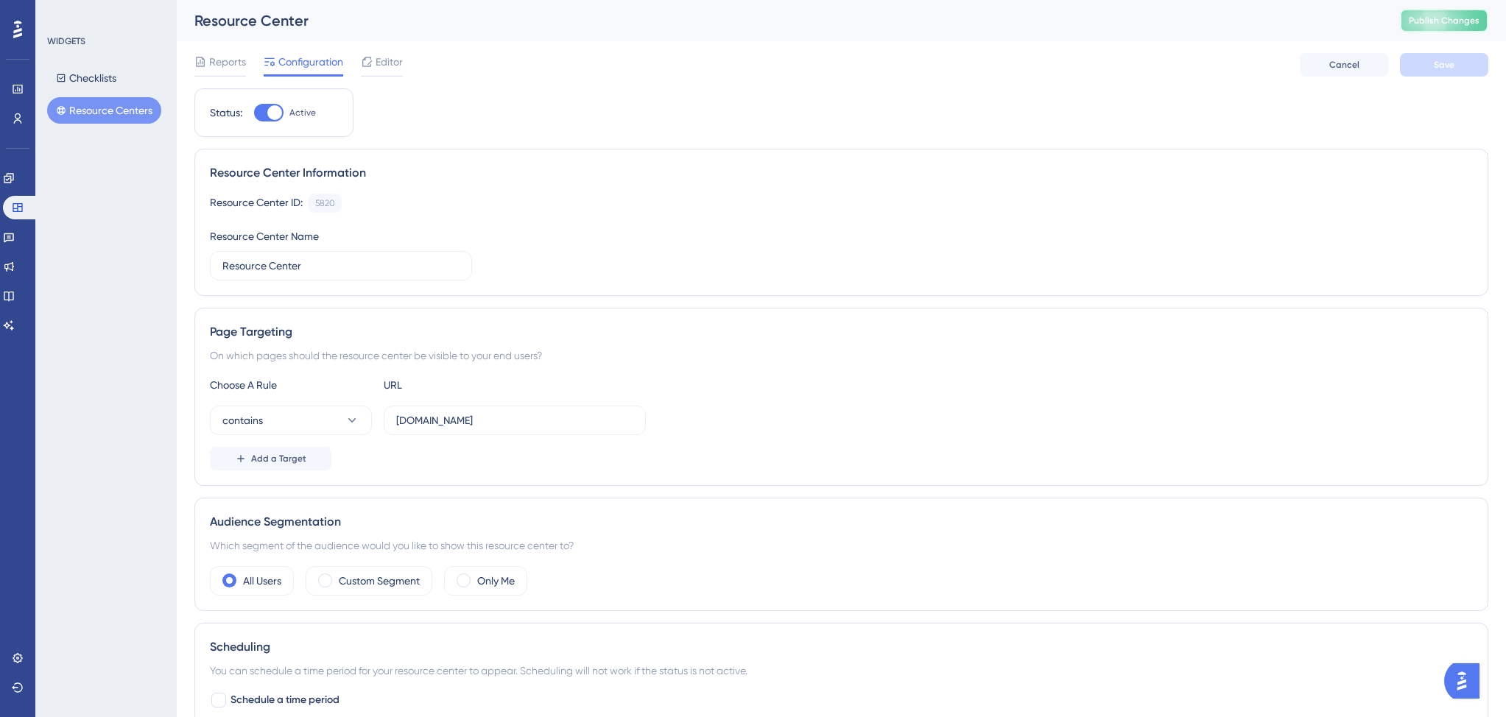
click at [1466, 24] on span "Publish Changes" at bounding box center [1443, 21] width 71 height 12
click at [13, 300] on icon at bounding box center [9, 297] width 10 height 10
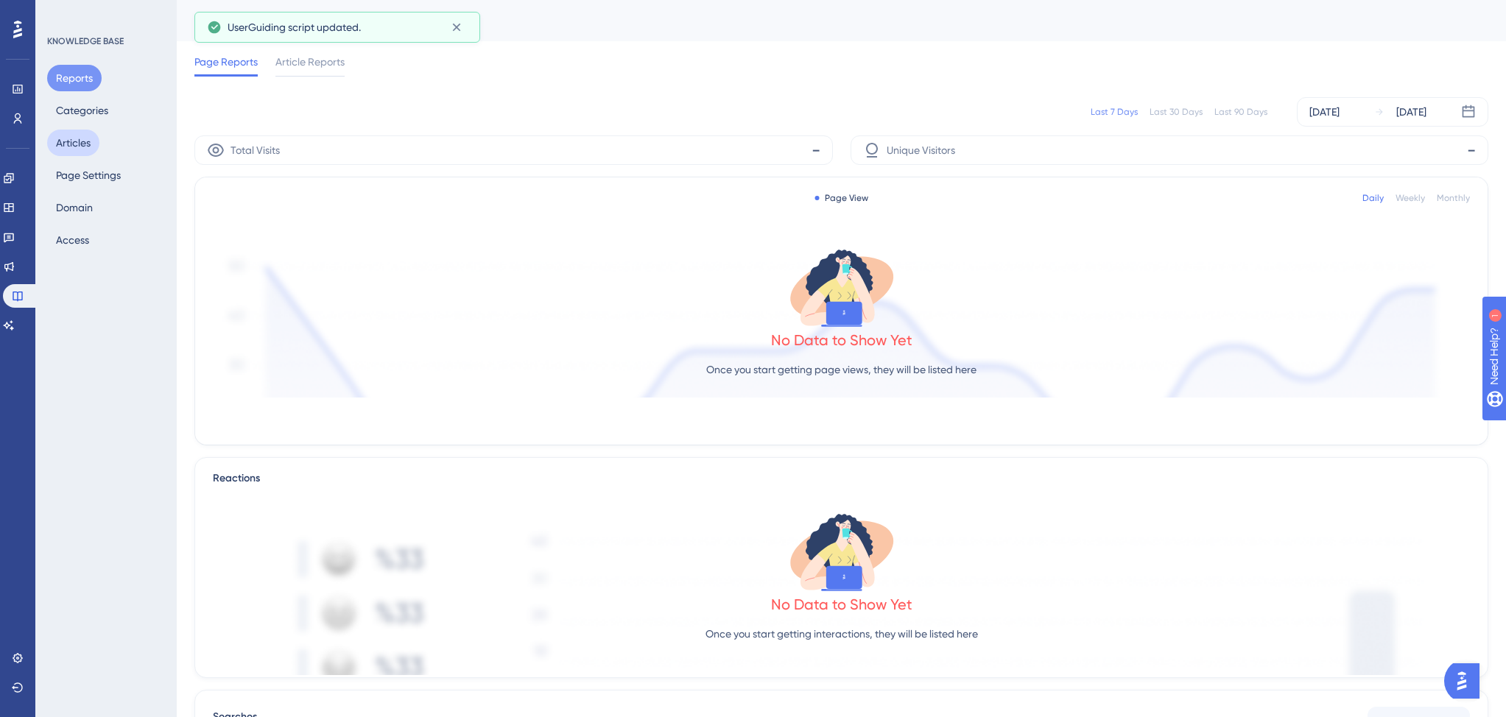
click at [70, 149] on button "Articles" at bounding box center [73, 143] width 52 height 27
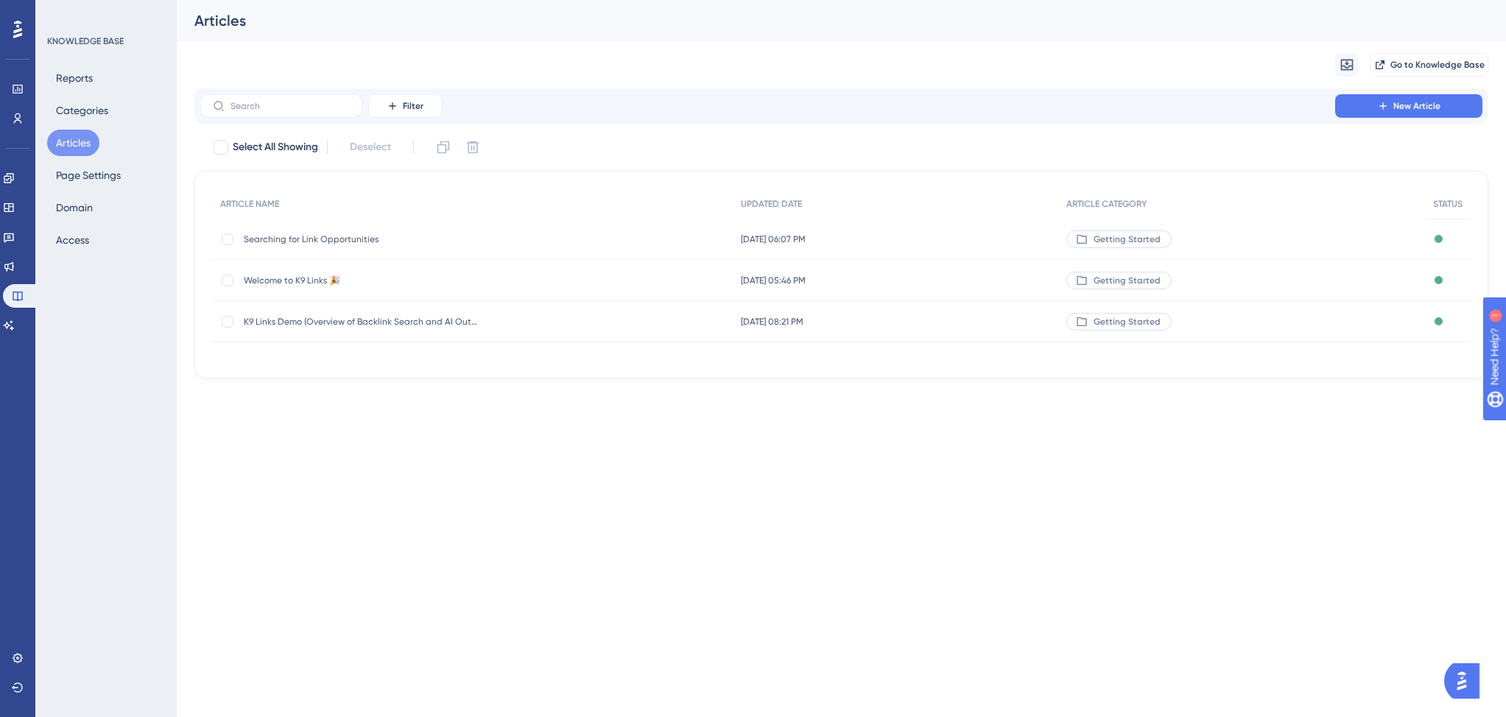
click at [298, 239] on span "Searching for Link Opportunities" at bounding box center [362, 239] width 236 height 12
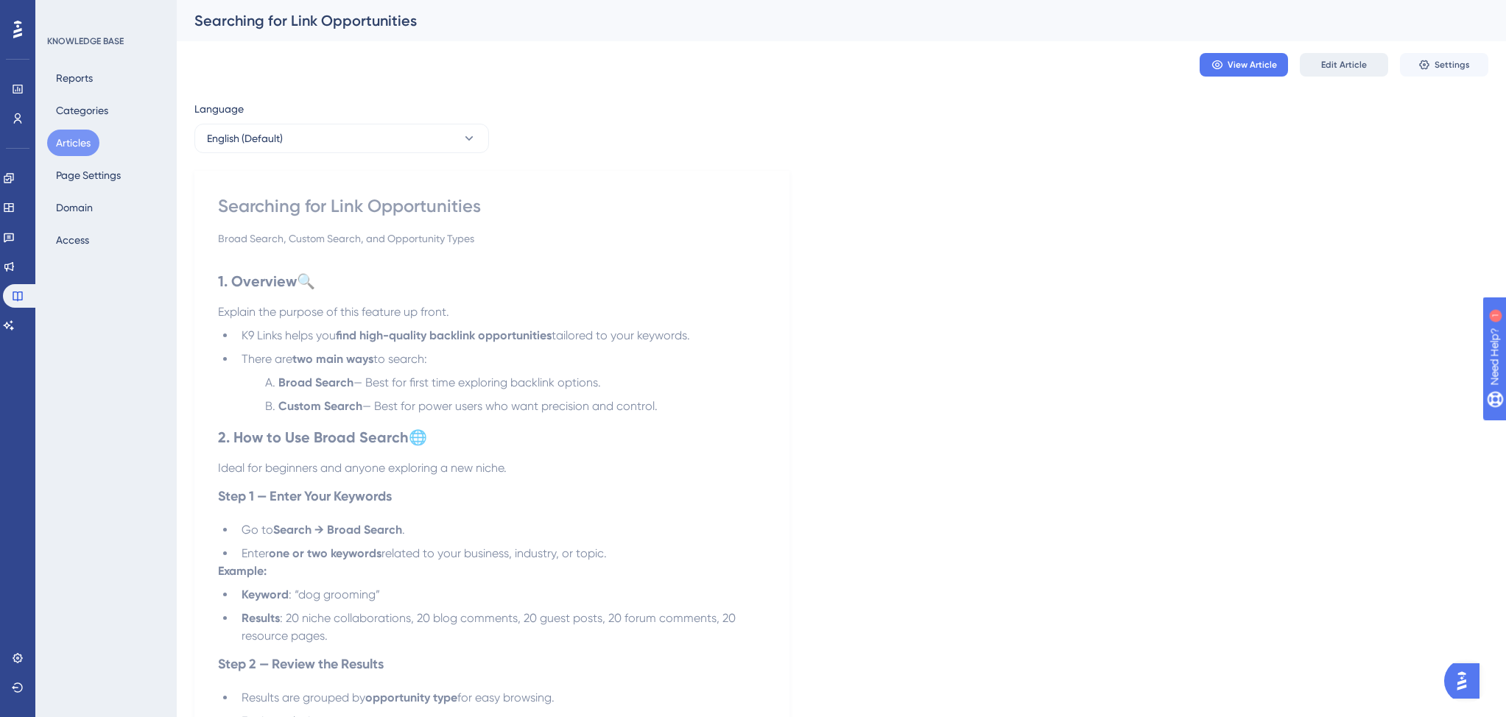
click at [1321, 62] on button "Edit Article" at bounding box center [1343, 65] width 88 height 24
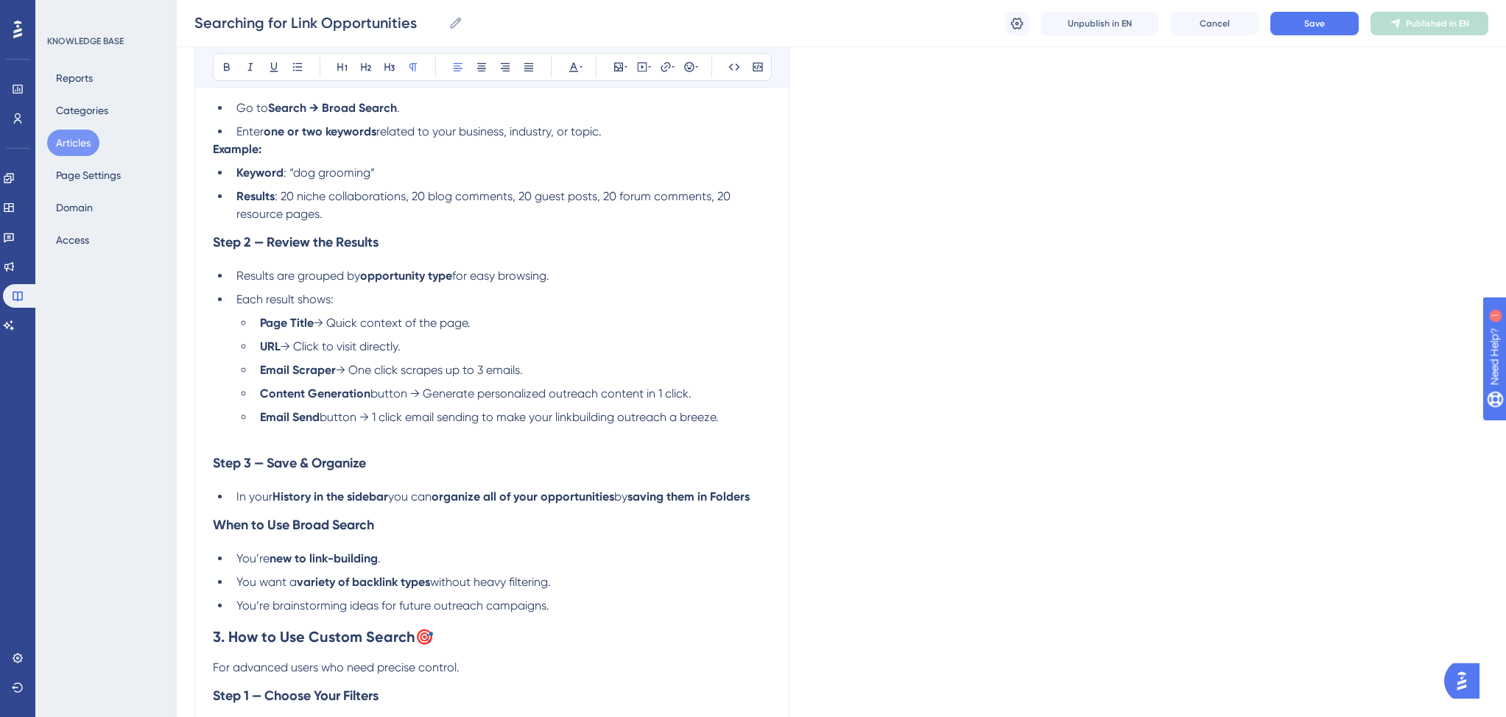
scroll to position [471, 0]
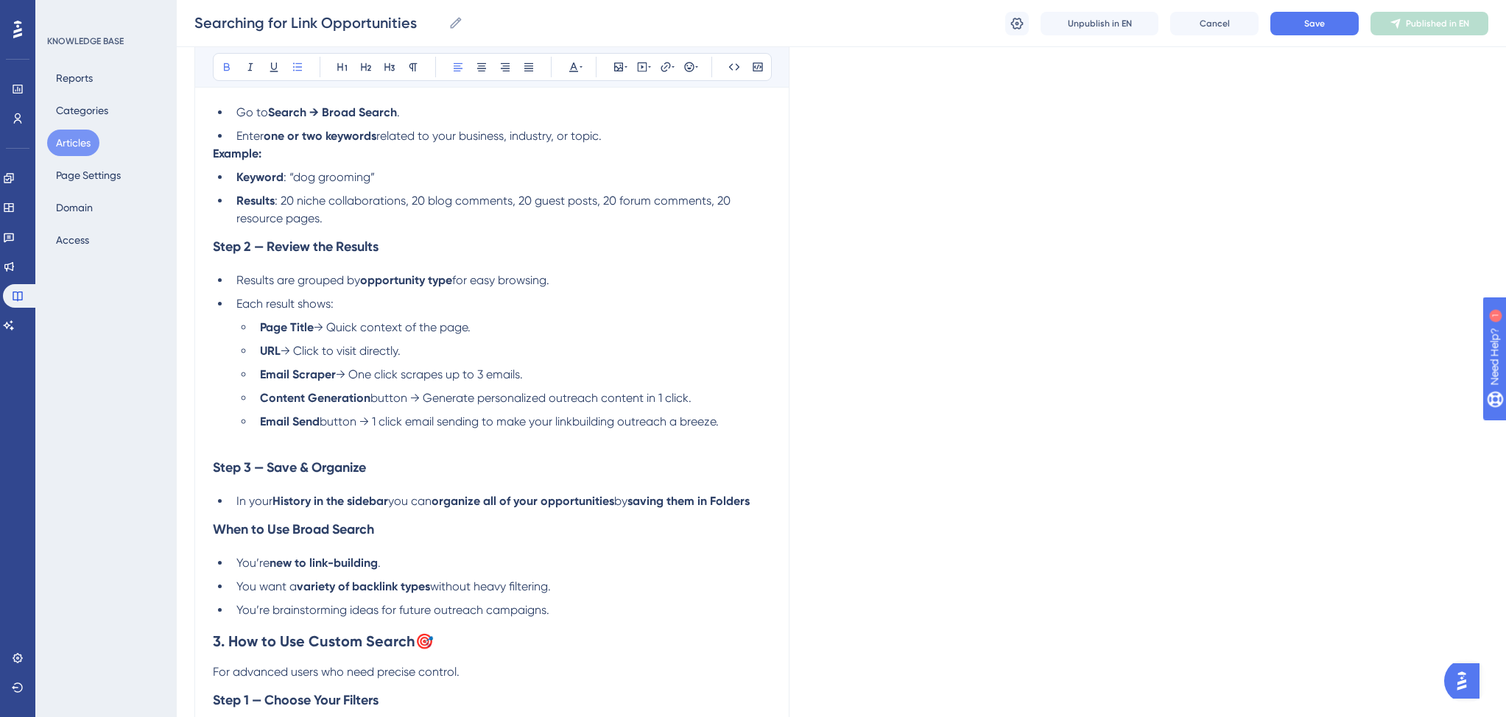
click at [238, 205] on strong "Results" at bounding box center [255, 201] width 38 height 14
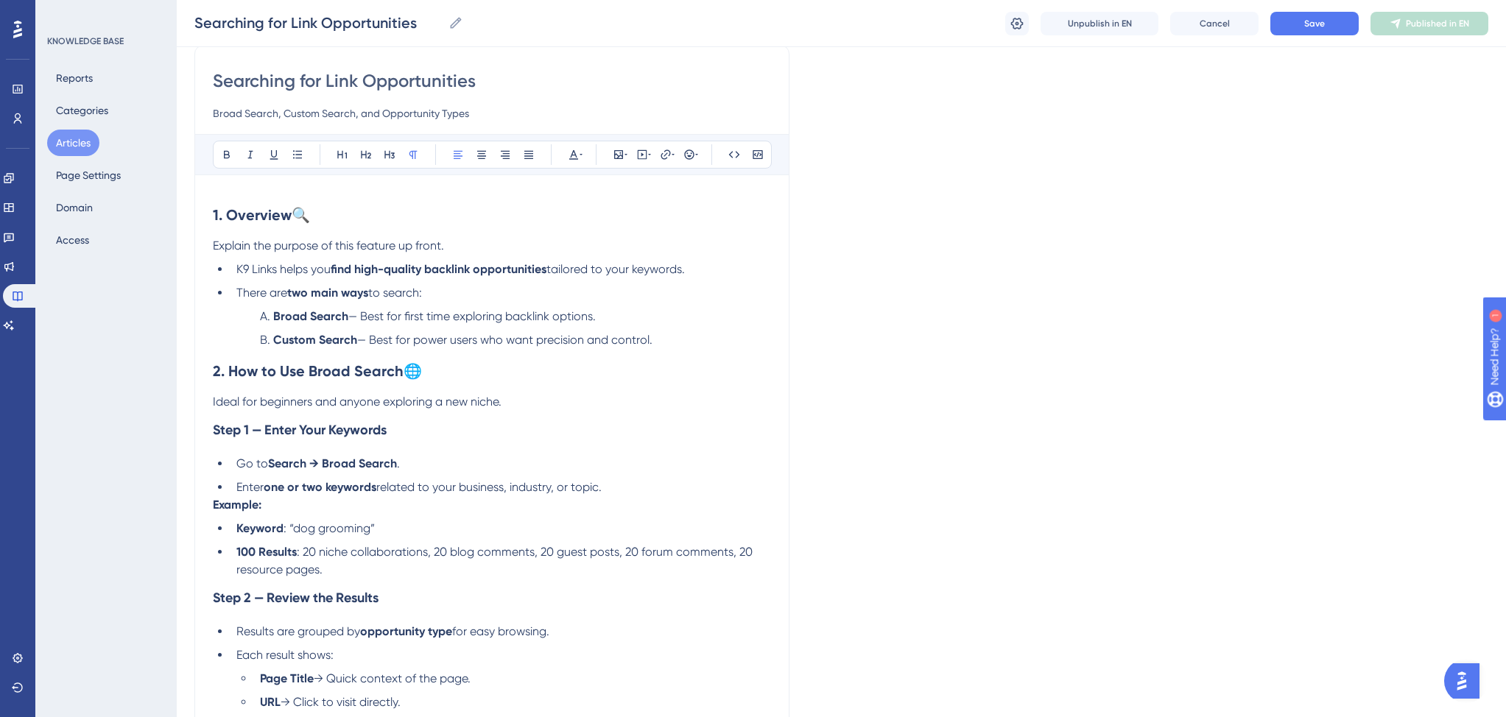
scroll to position [121, 0]
drag, startPoint x: 261, startPoint y: 403, endPoint x: 313, endPoint y: 400, distance: 51.6
click at [313, 400] on span "Ideal for beginners and anyone exploring a new niche." at bounding box center [357, 400] width 289 height 14
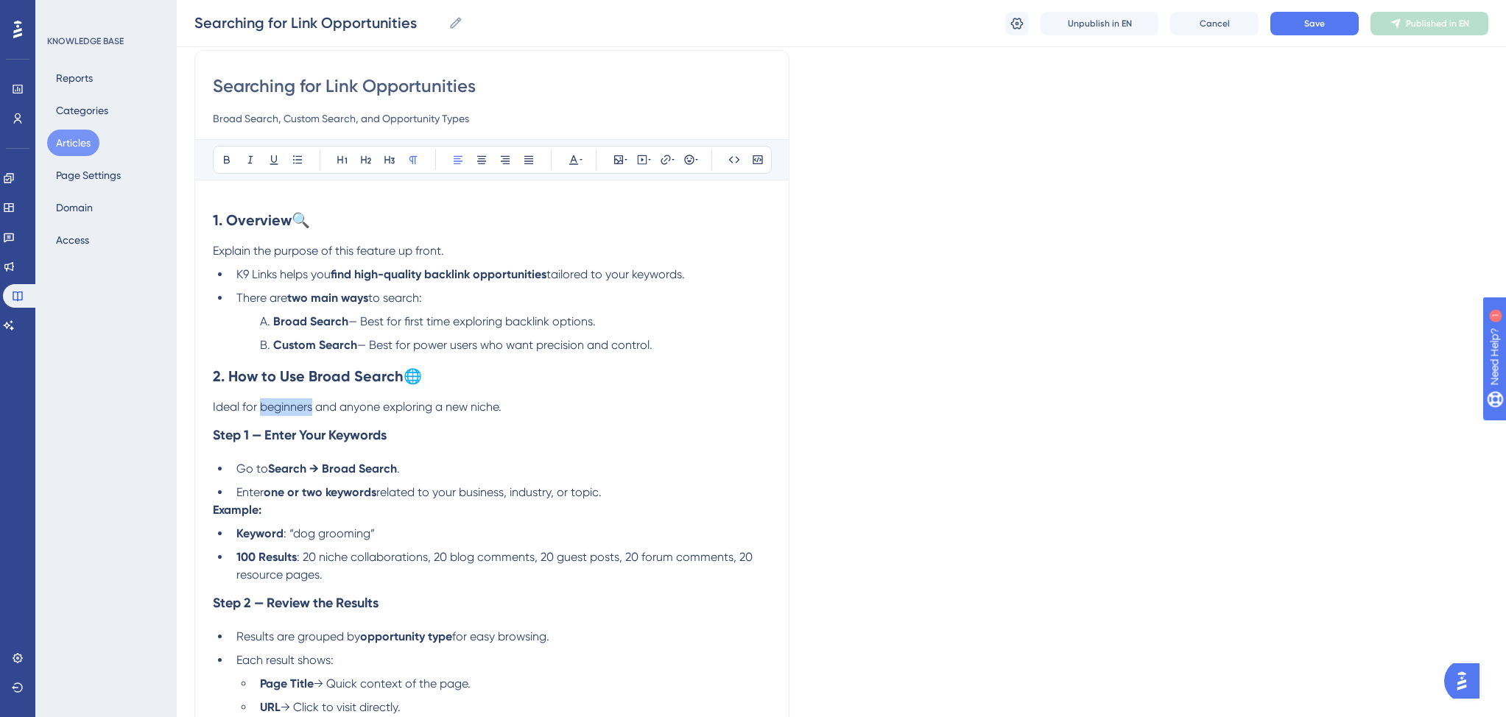
scroll to position [113, 0]
click at [589, 410] on p "Ideal for getting started and anyone exploring a new niche." at bounding box center [492, 409] width 558 height 18
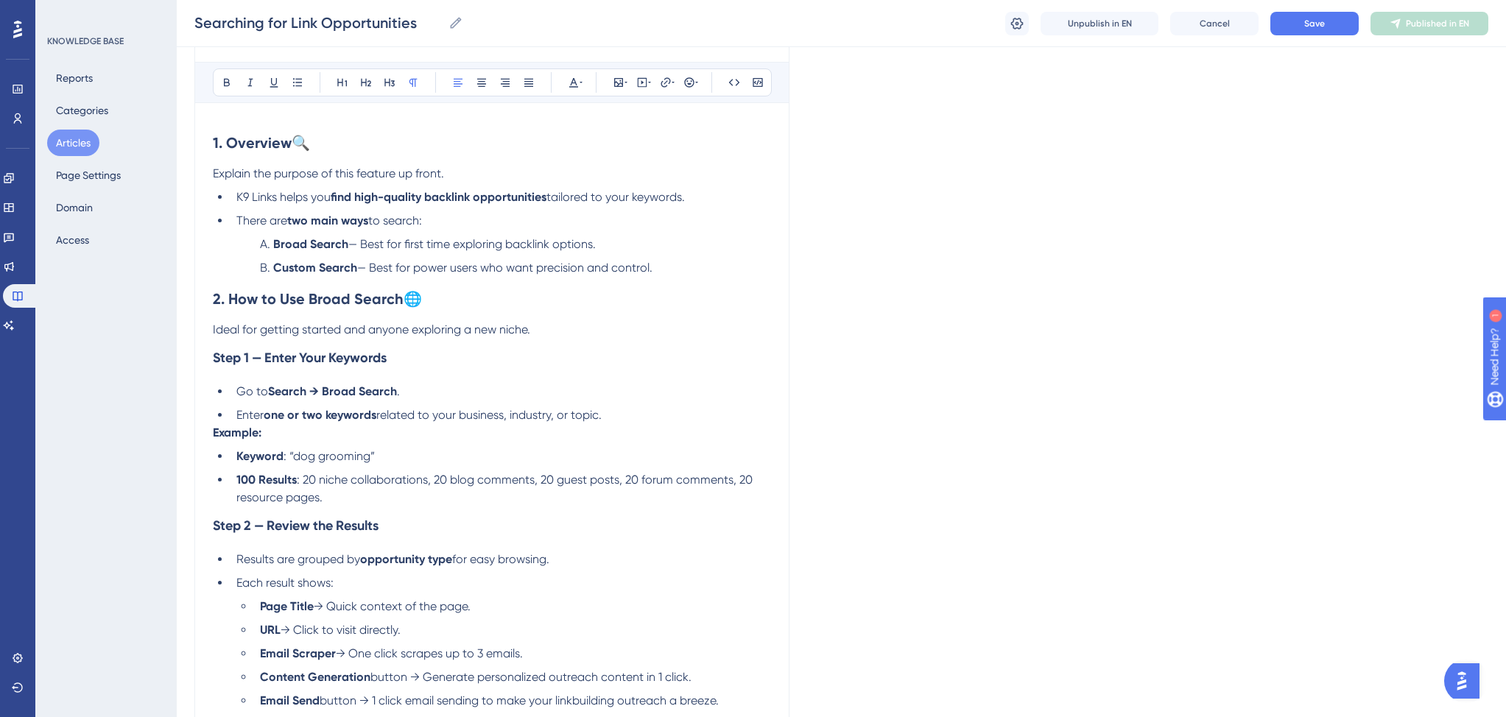
scroll to position [193, 0]
click at [501, 173] on p "Explain the purpose of this feature up front." at bounding box center [492, 173] width 558 height 18
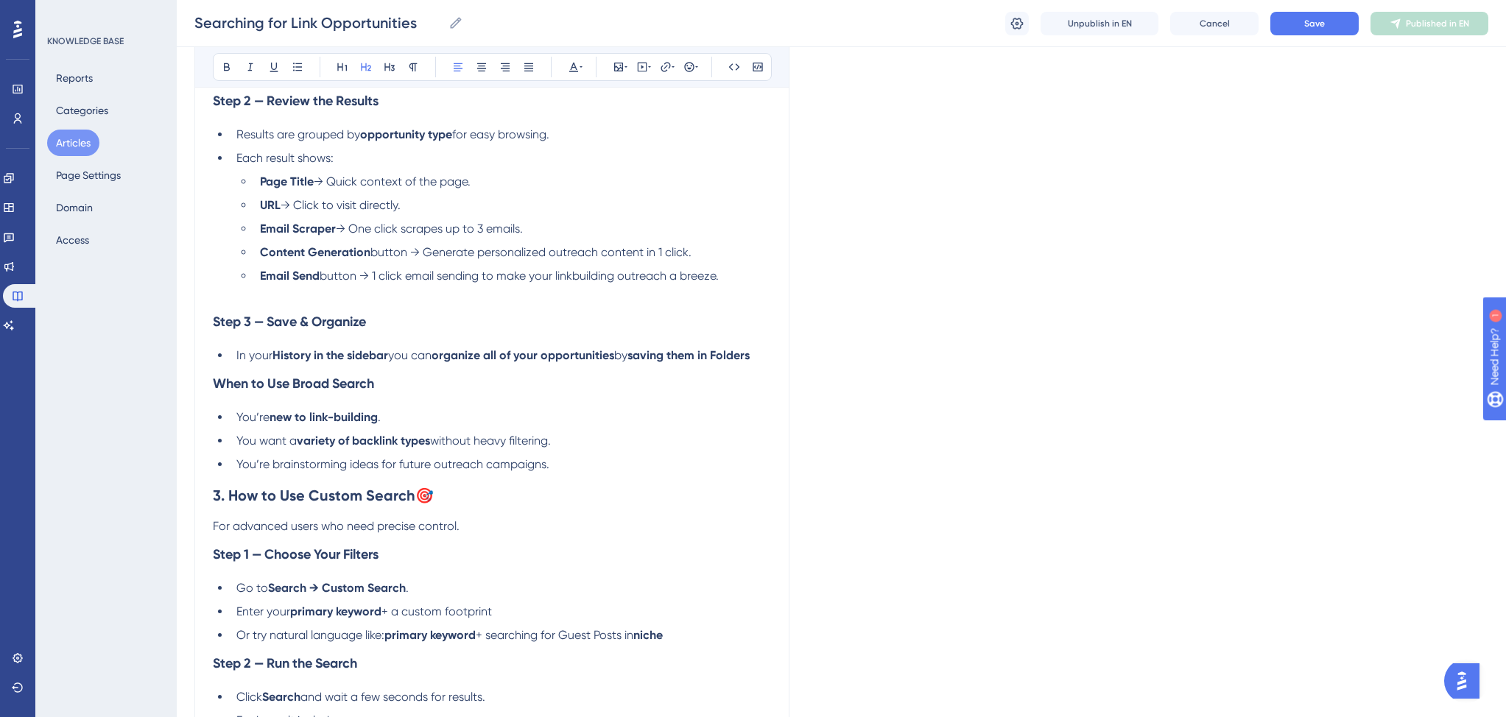
scroll to position [601, 0]
click at [498, 417] on li "You’re new to link-building ." at bounding box center [500, 416] width 540 height 18
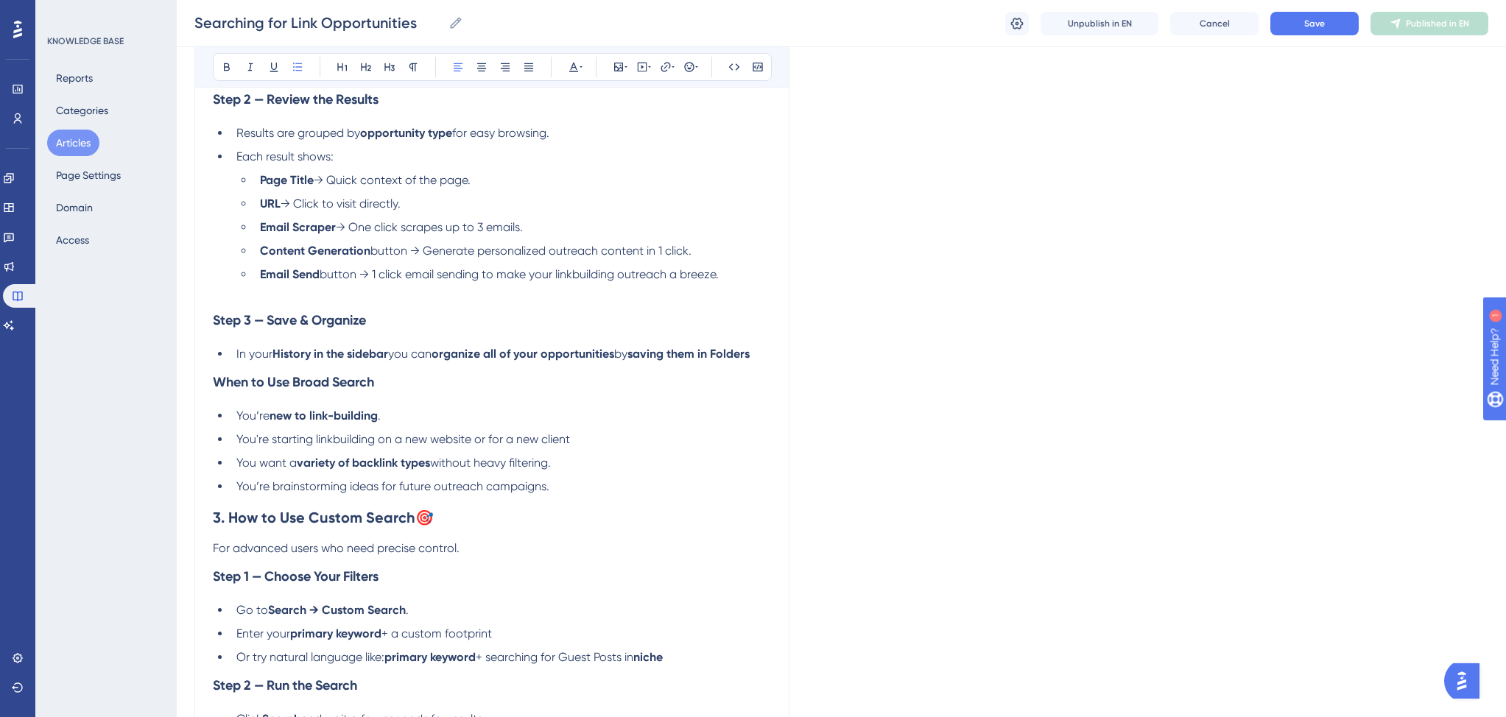
click at [407, 445] on span "You're starting linkbuilding on a new website or for a new client" at bounding box center [402, 439] width 333 height 14
click at [585, 445] on li "You're starting linkbuilding on a new website or for a new client" at bounding box center [500, 440] width 540 height 18
click at [624, 448] on li "You're starting linkbuilding on a new website or for a new client" at bounding box center [500, 440] width 540 height 18
drag, startPoint x: 272, startPoint y: 495, endPoint x: 376, endPoint y: 497, distance: 103.8
click at [376, 493] on span "You’re brainstorming ideas for future outreach campaigns." at bounding box center [392, 486] width 313 height 14
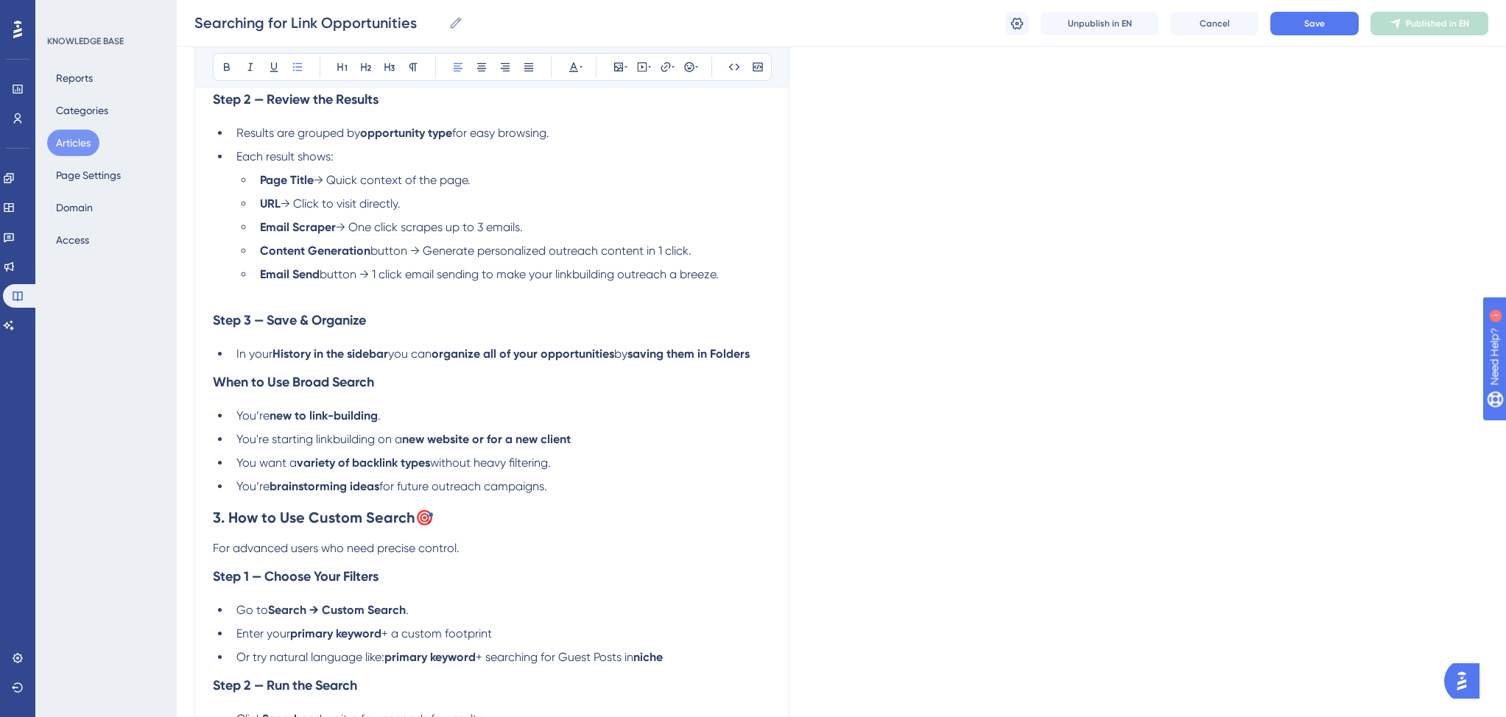
click at [621, 490] on li "You’re brainstorming ideas for future outreach campaigns." at bounding box center [500, 487] width 540 height 18
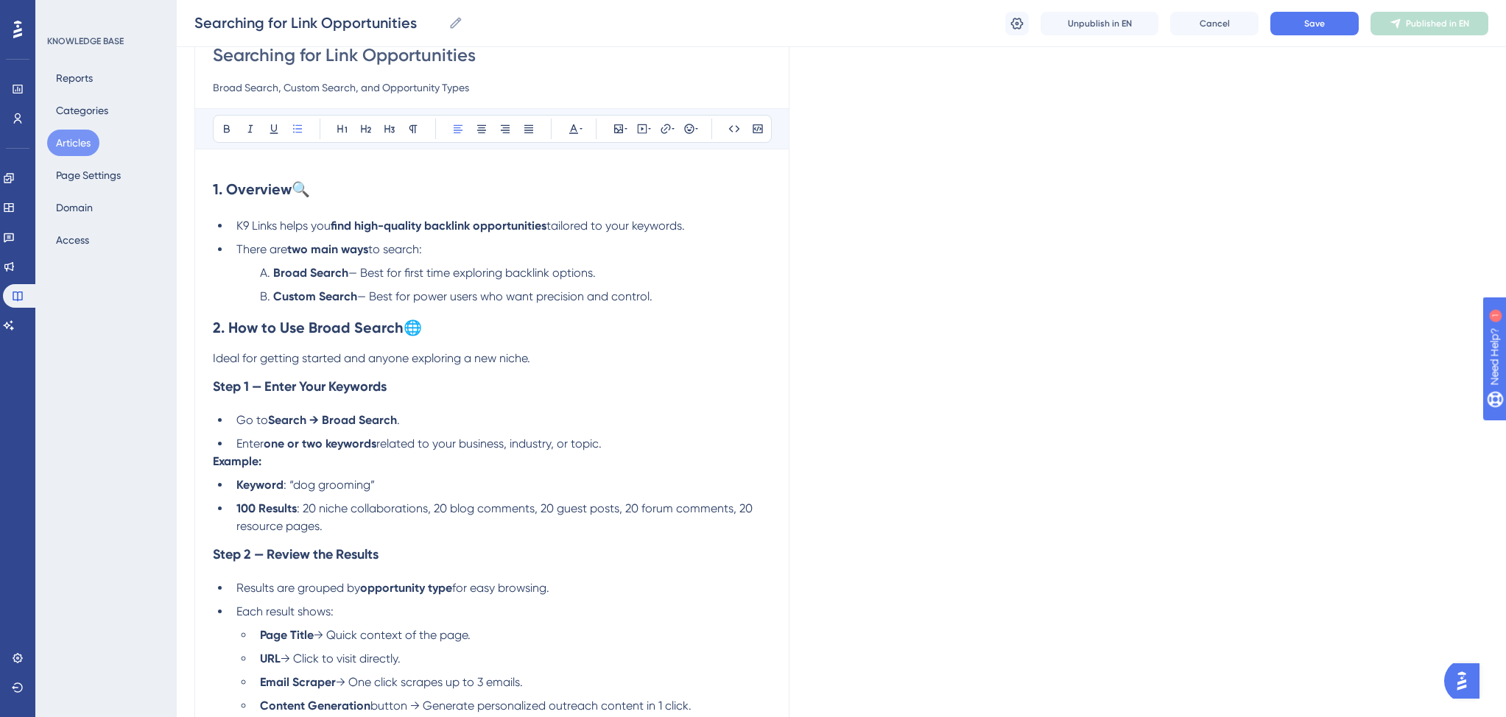
scroll to position [0, 0]
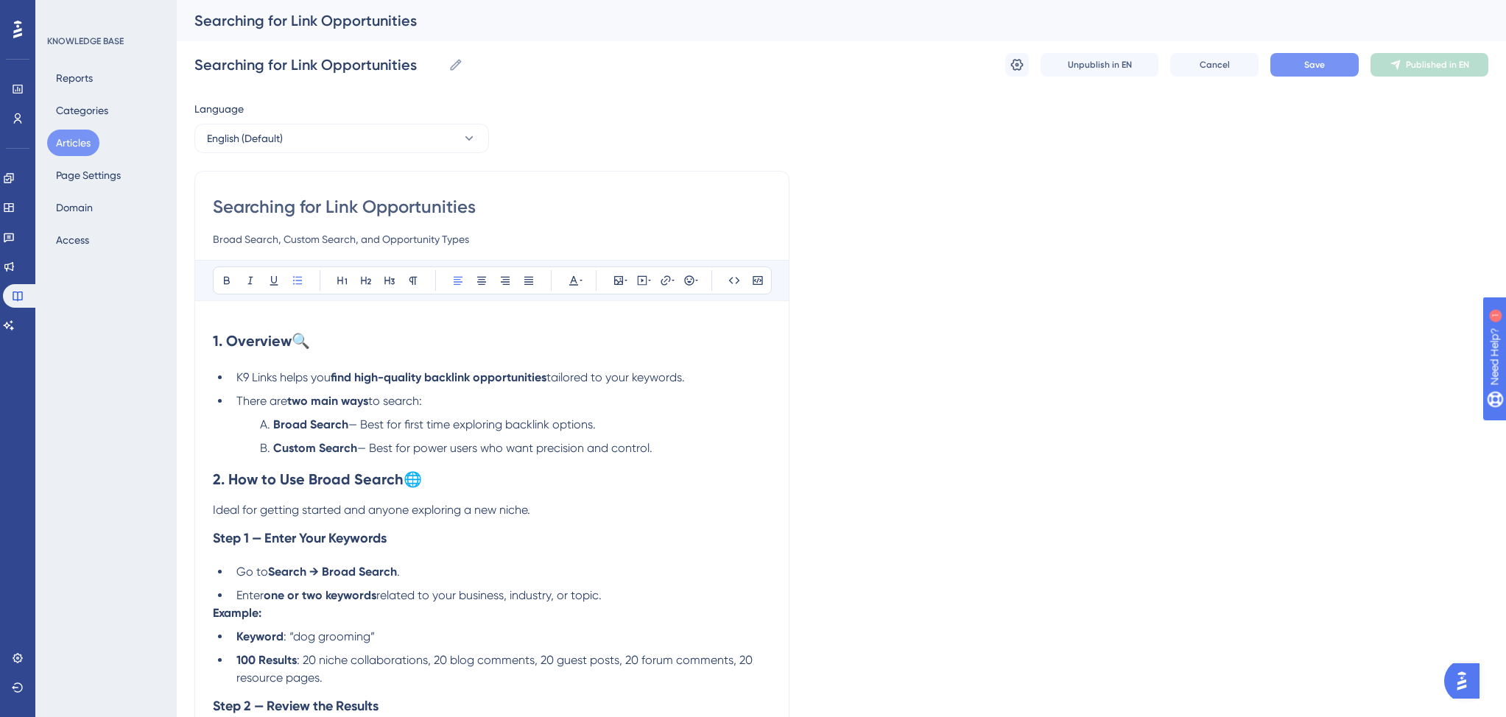
click at [1330, 65] on button "Save" at bounding box center [1314, 65] width 88 height 24
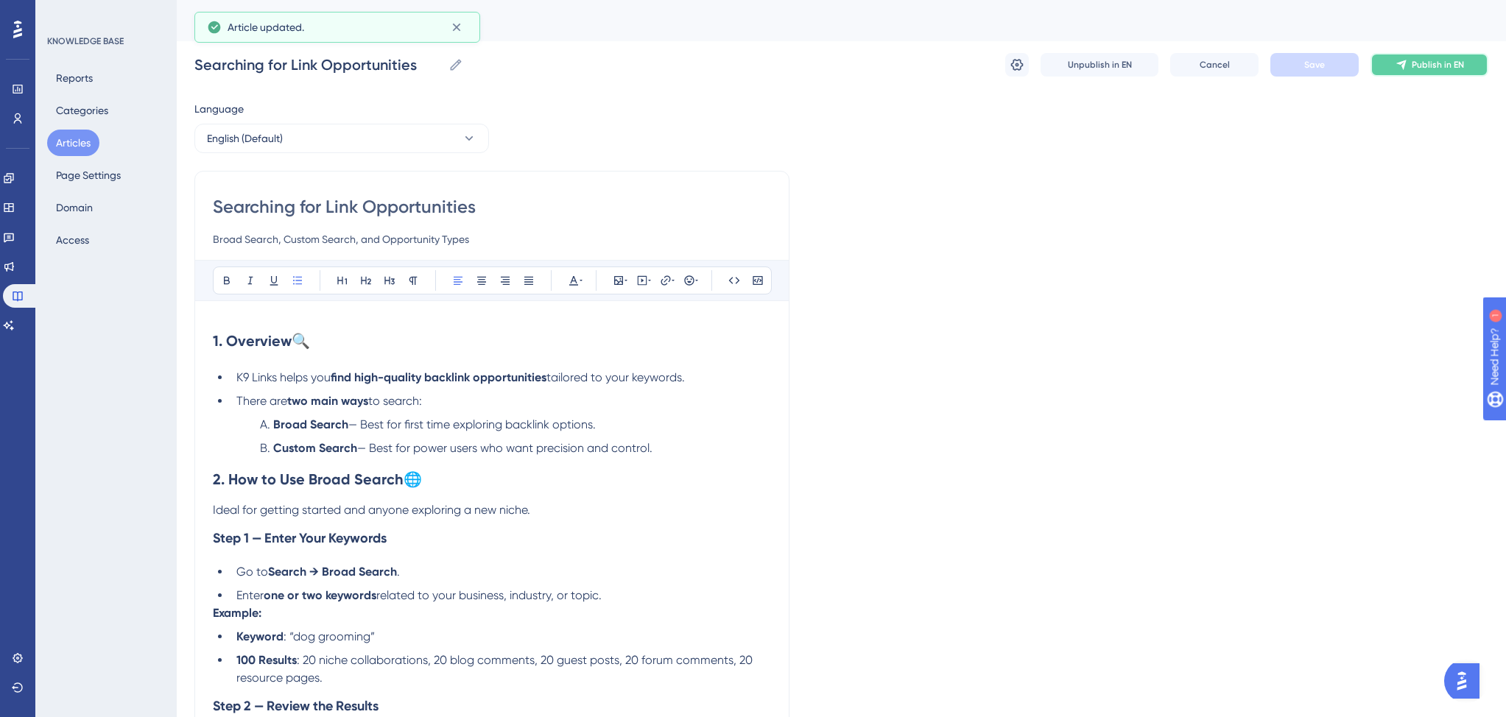
click at [1410, 61] on button "Publish in EN" at bounding box center [1429, 65] width 118 height 24
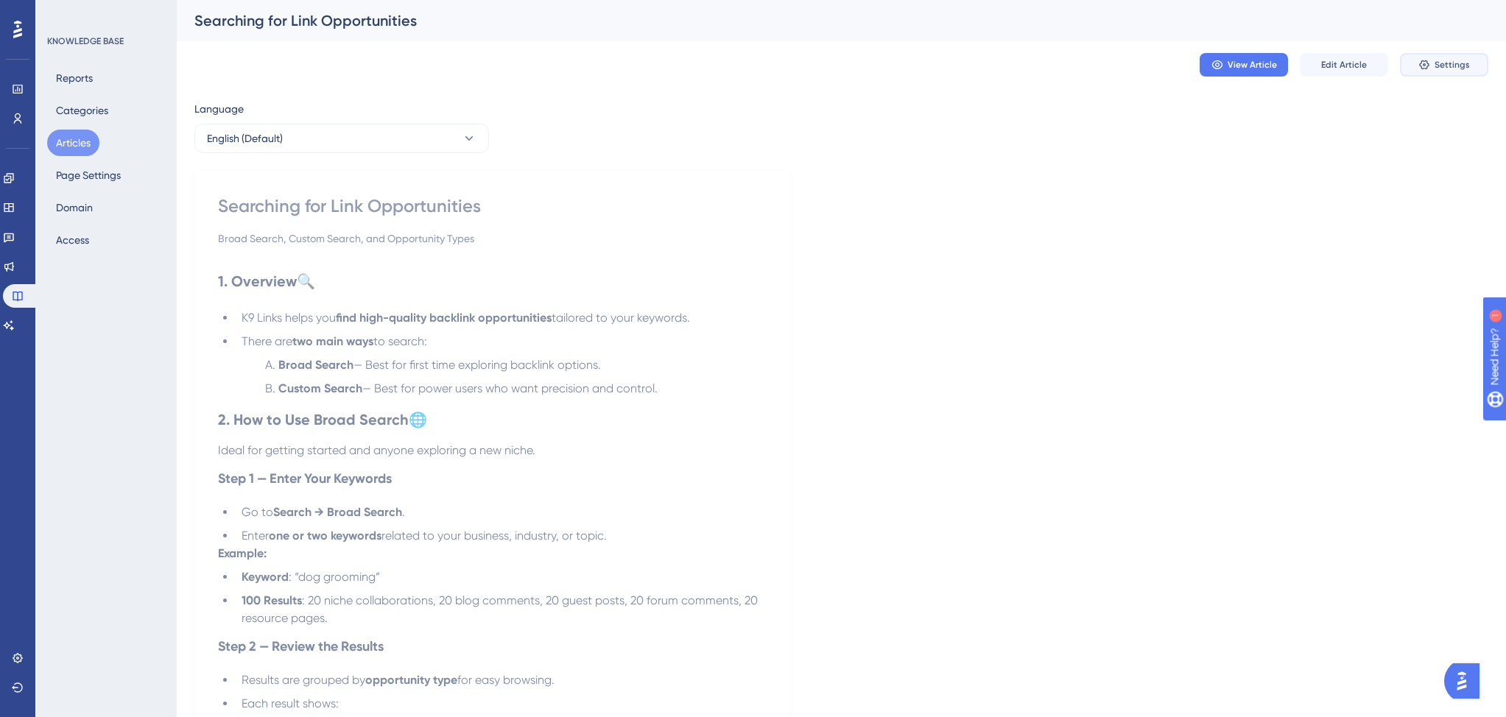
click at [1429, 66] on icon at bounding box center [1424, 65] width 12 height 12
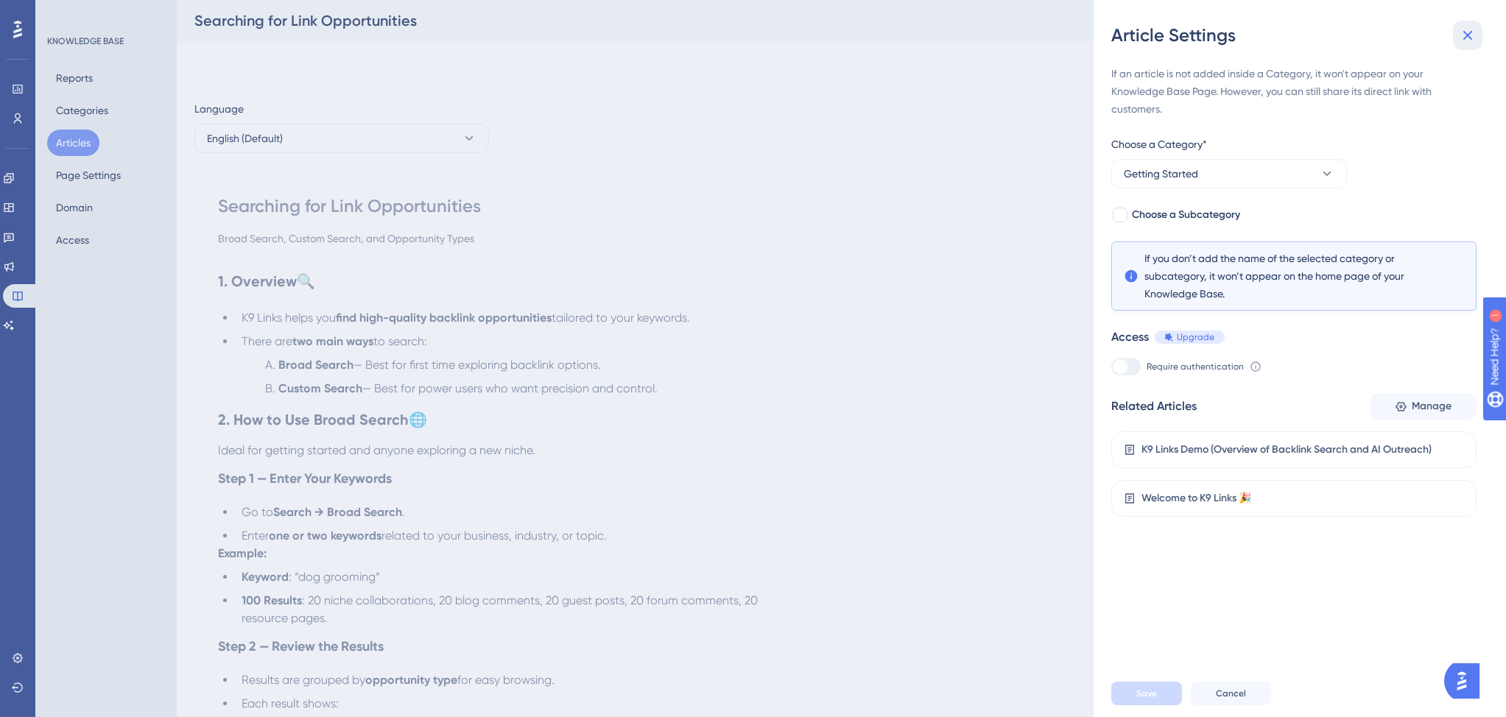
click at [1464, 38] on icon at bounding box center [1468, 36] width 10 height 10
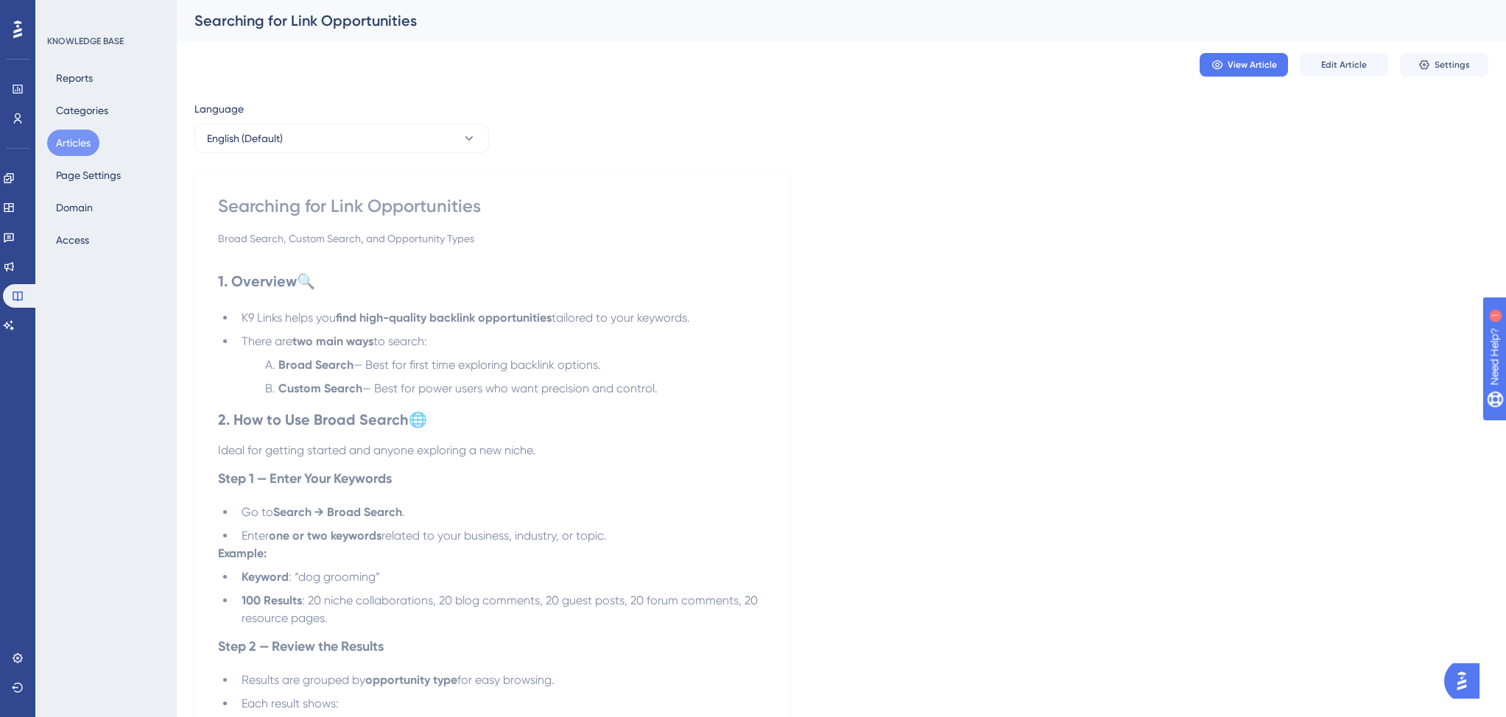
click at [1454, 679] on img "Open AI Assistant Launcher" at bounding box center [1461, 681] width 27 height 27
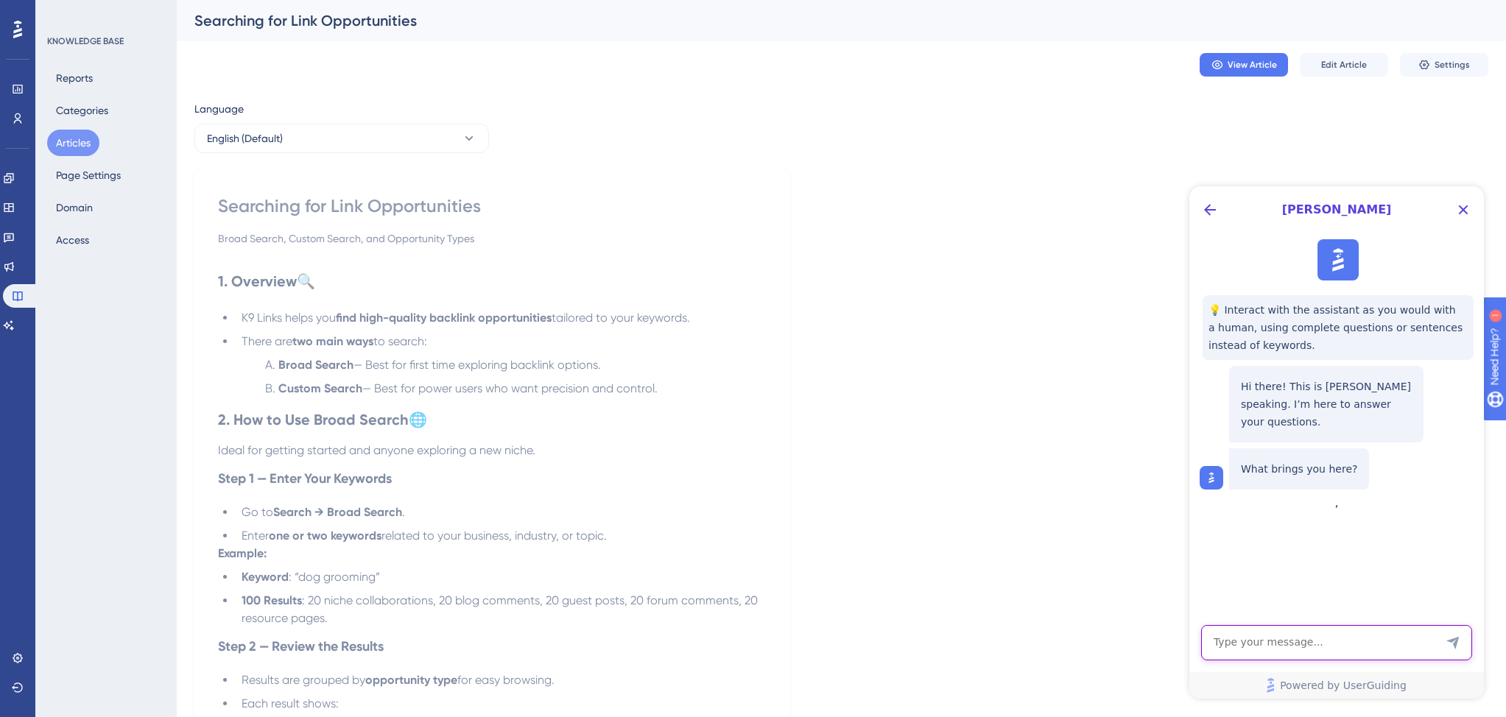
click at [1257, 641] on textarea "AI Assistant Text Input" at bounding box center [1336, 642] width 271 height 35
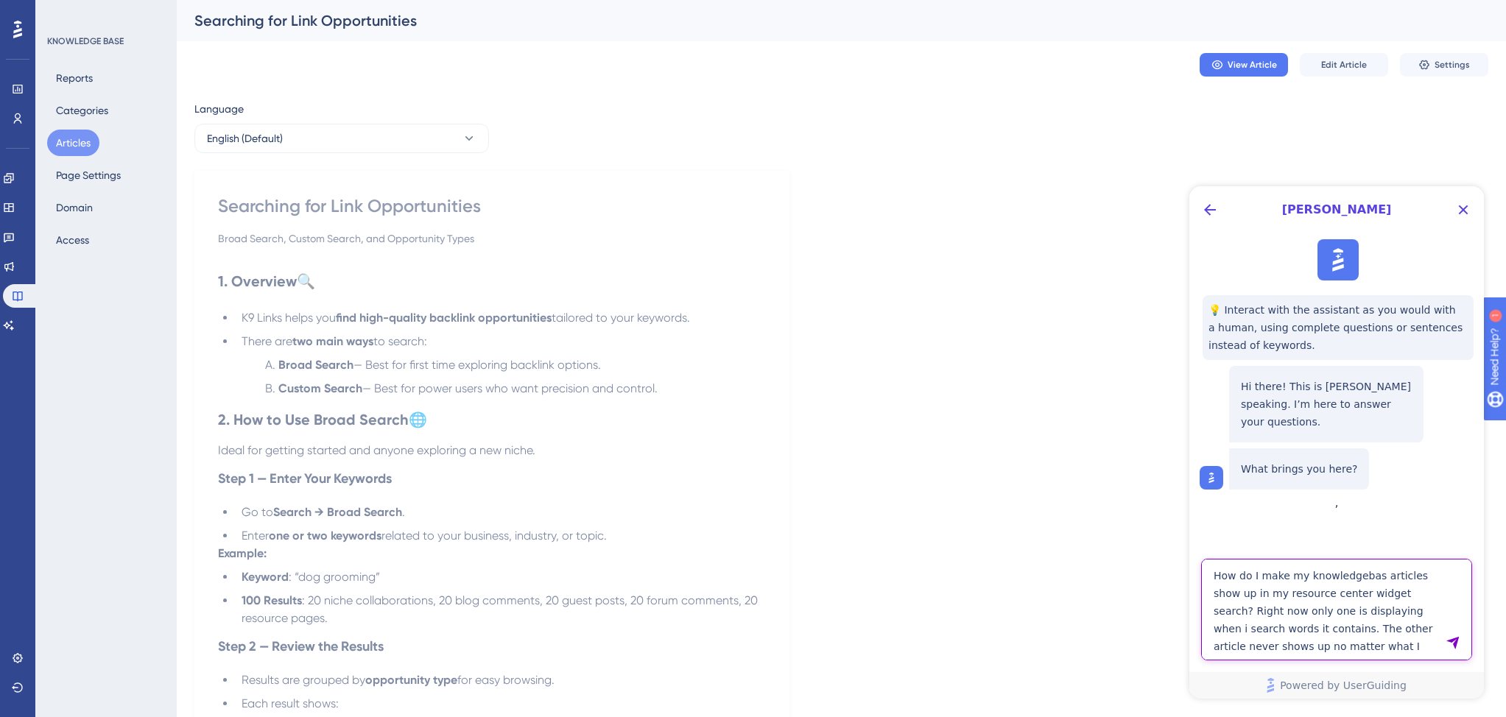
type textarea "How do I make my knowledgebas articles show up in my resource center widget sea…"
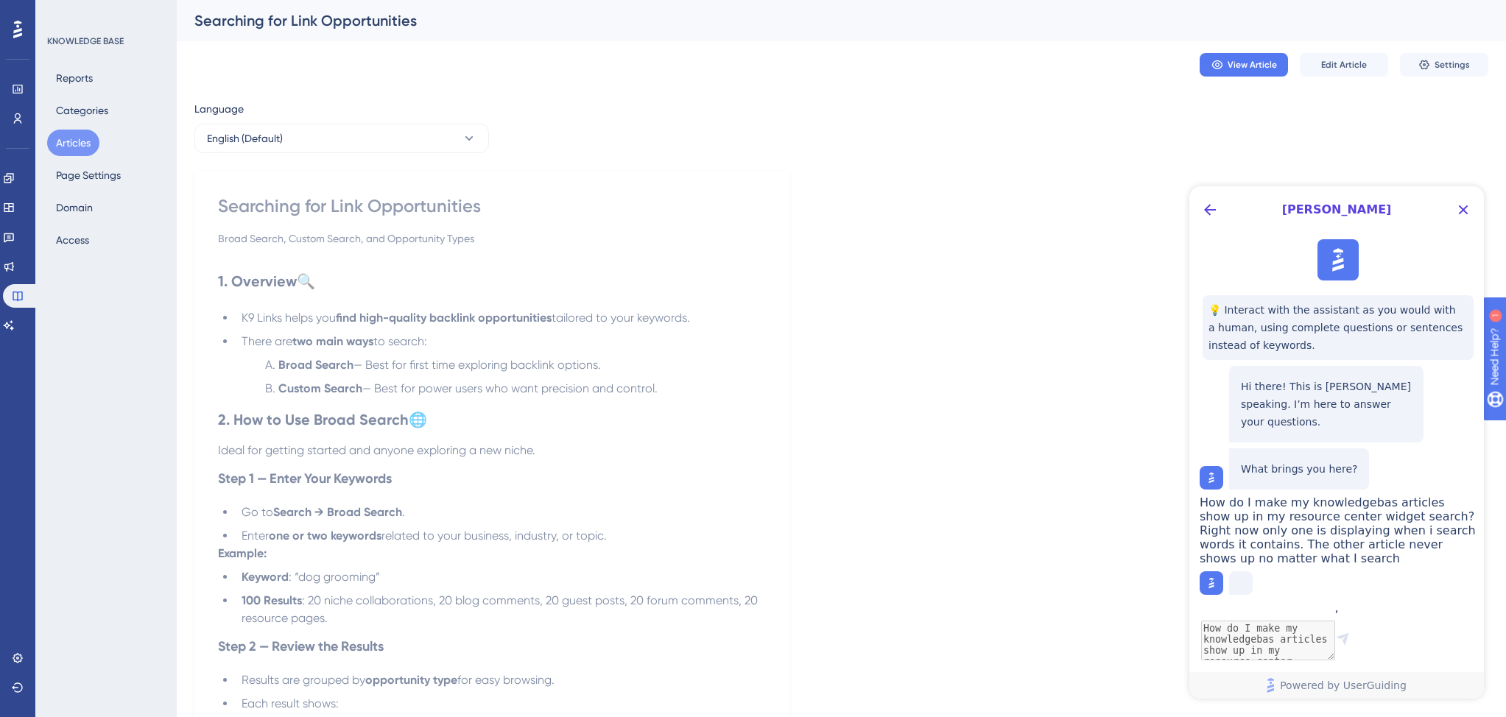
scroll to position [68, 0]
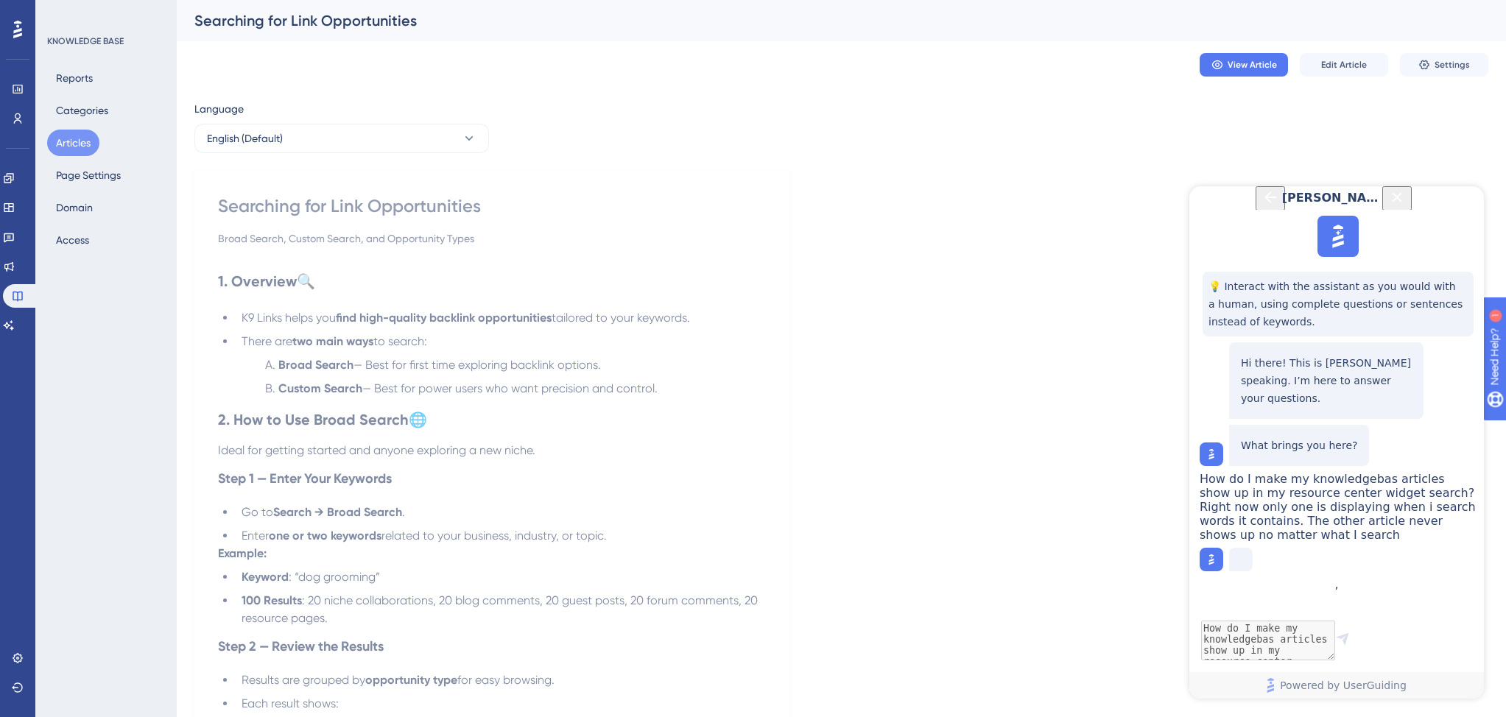
click at [86, 146] on button "Articles" at bounding box center [73, 143] width 52 height 27
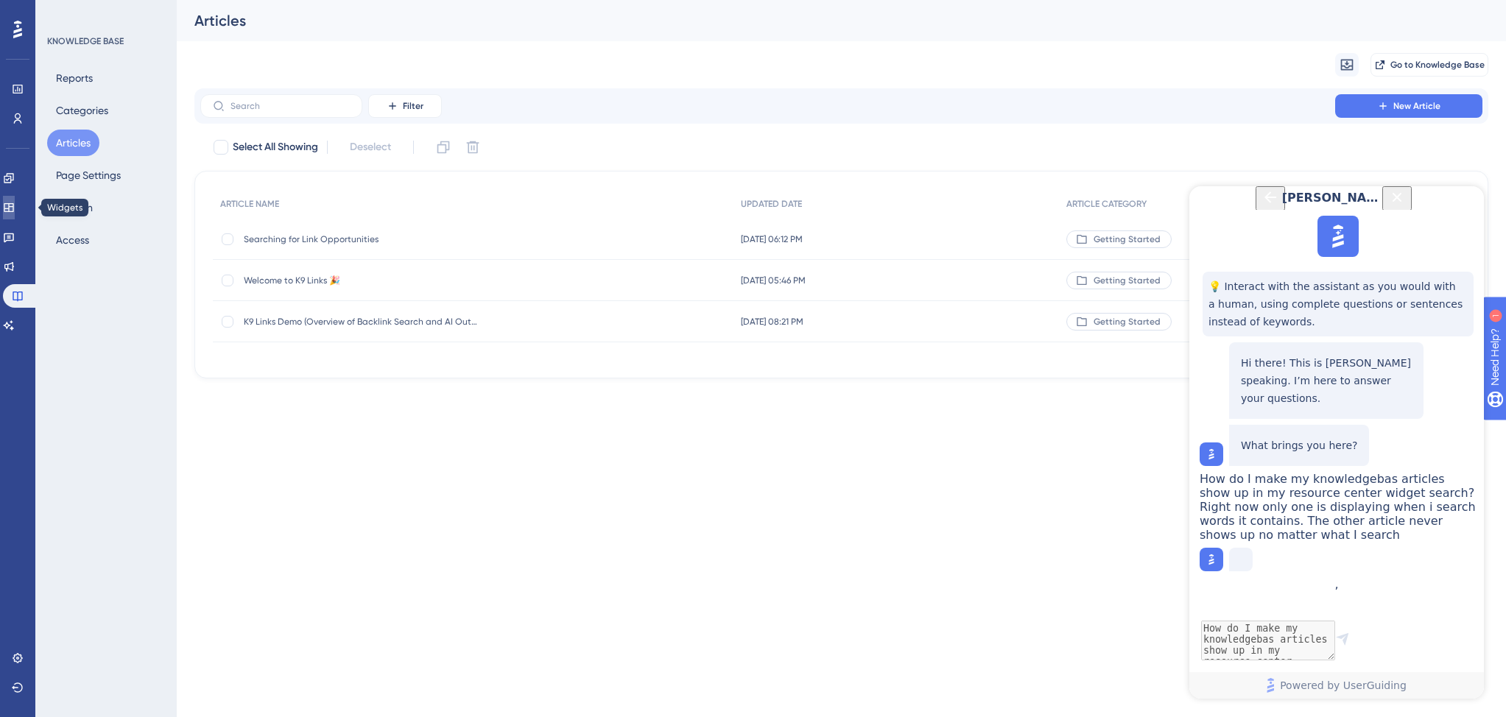
click at [15, 211] on icon at bounding box center [9, 208] width 12 height 12
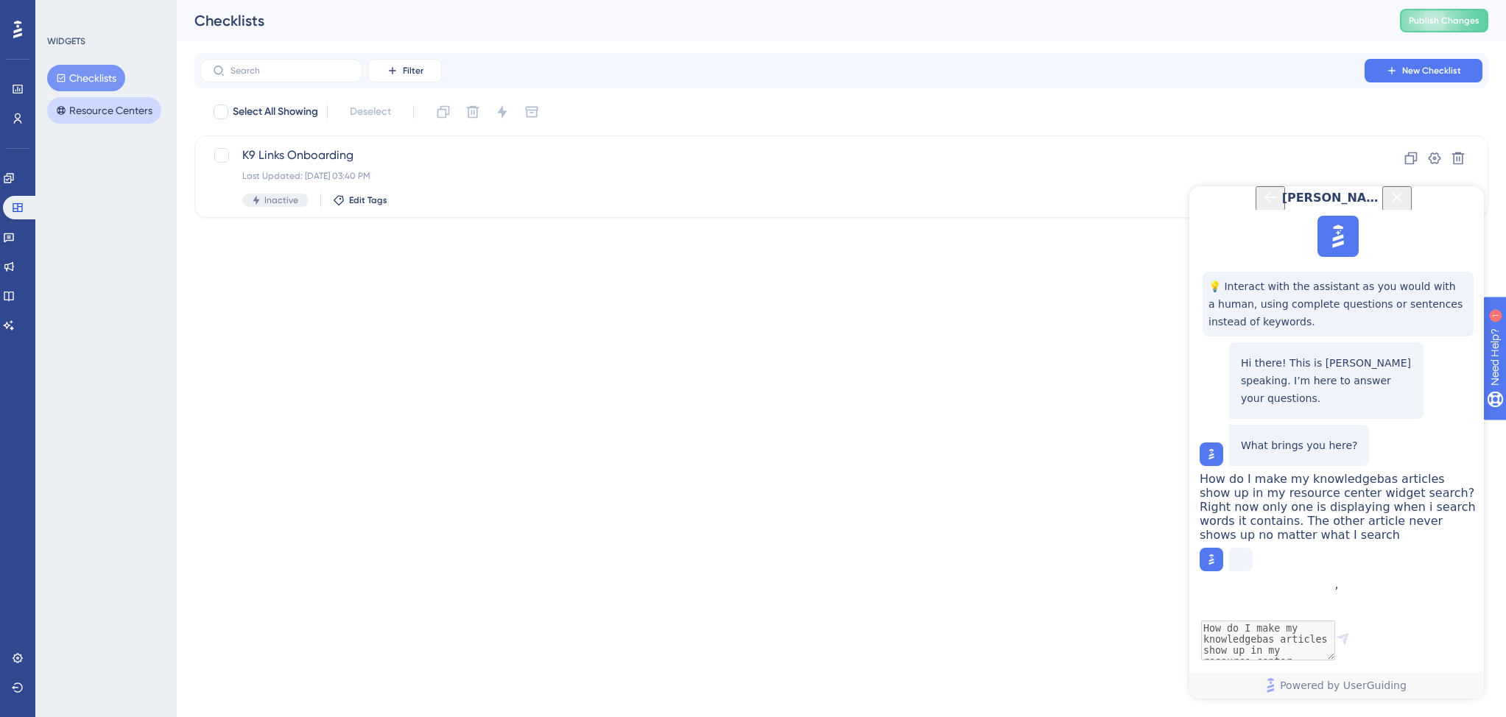
click at [108, 108] on button "Resource Centers" at bounding box center [104, 110] width 114 height 27
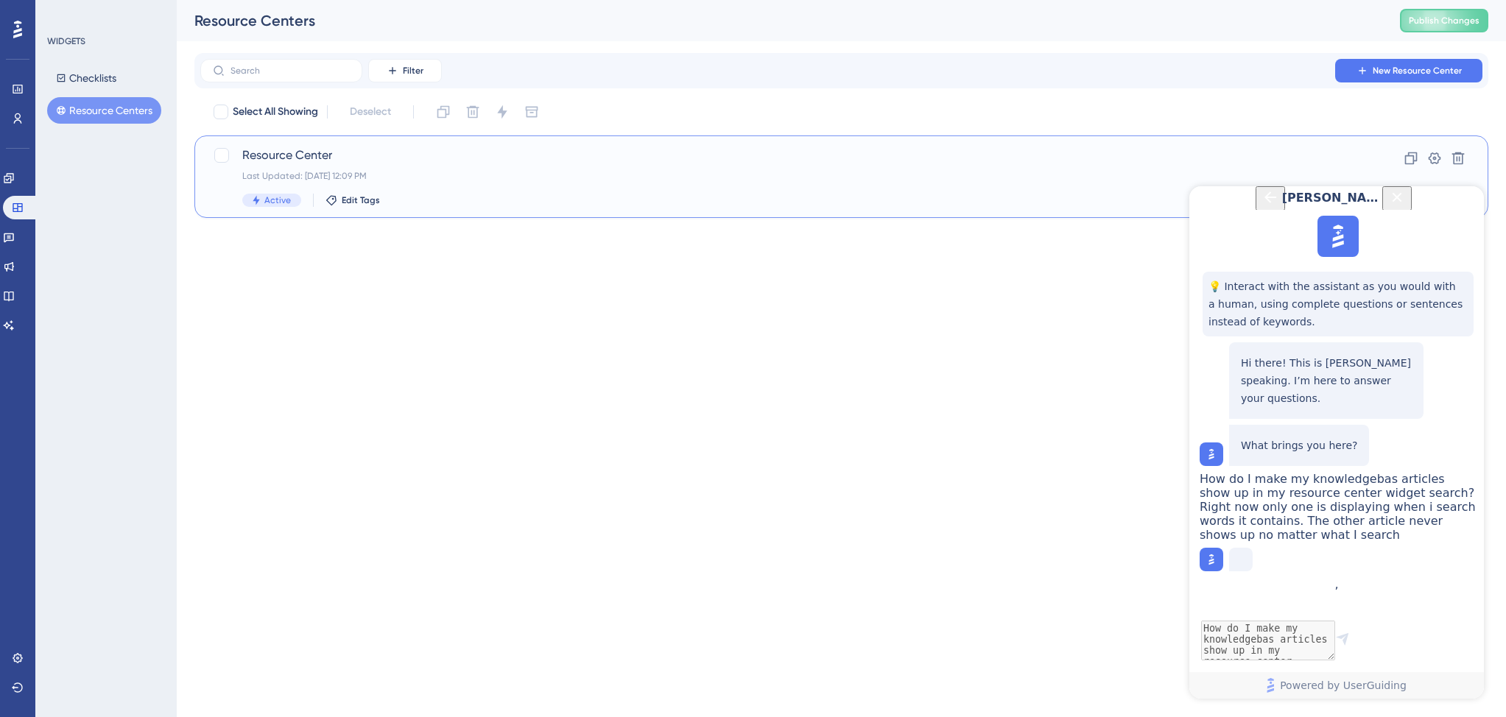
click at [648, 175] on div "Last Updated: Aug 21 2025, 12:09 PM" at bounding box center [782, 176] width 1080 height 12
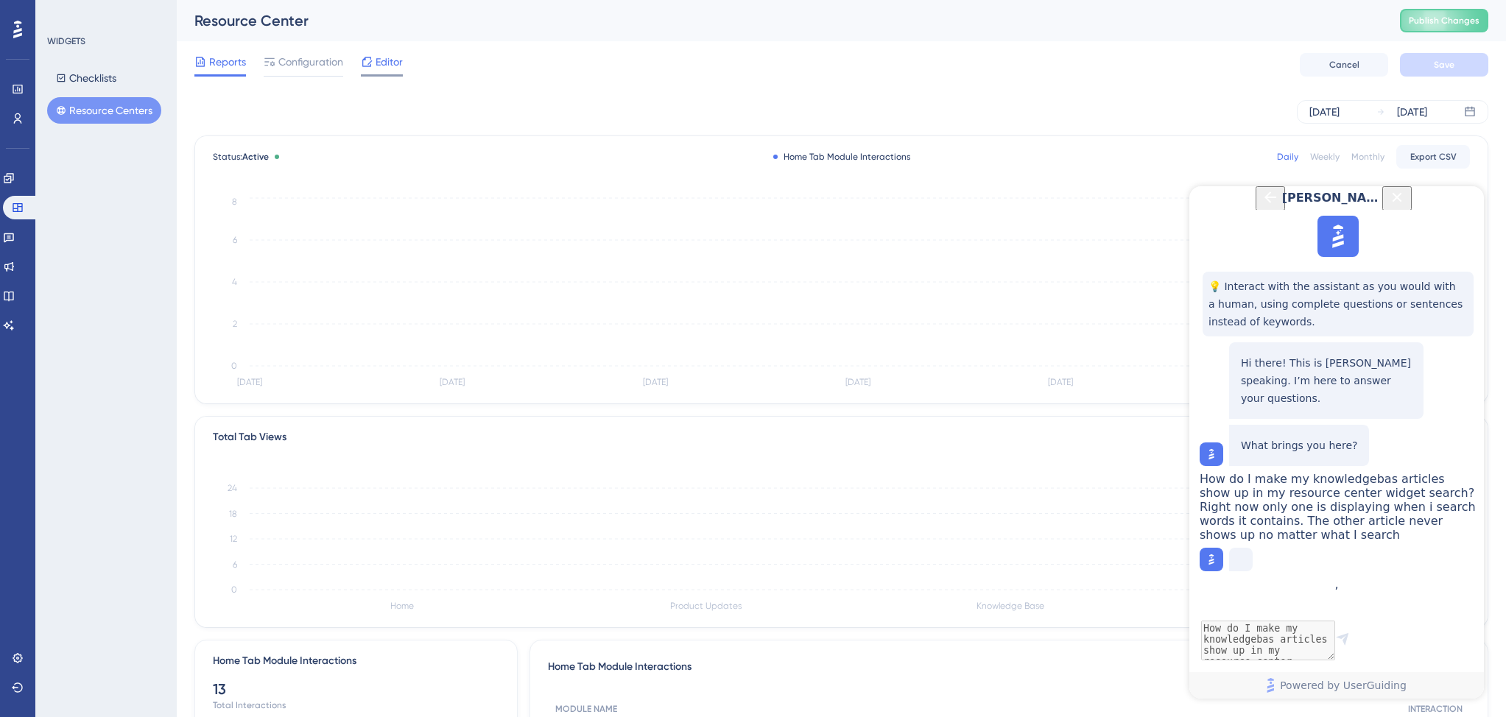
click at [391, 64] on span "Editor" at bounding box center [388, 62] width 27 height 18
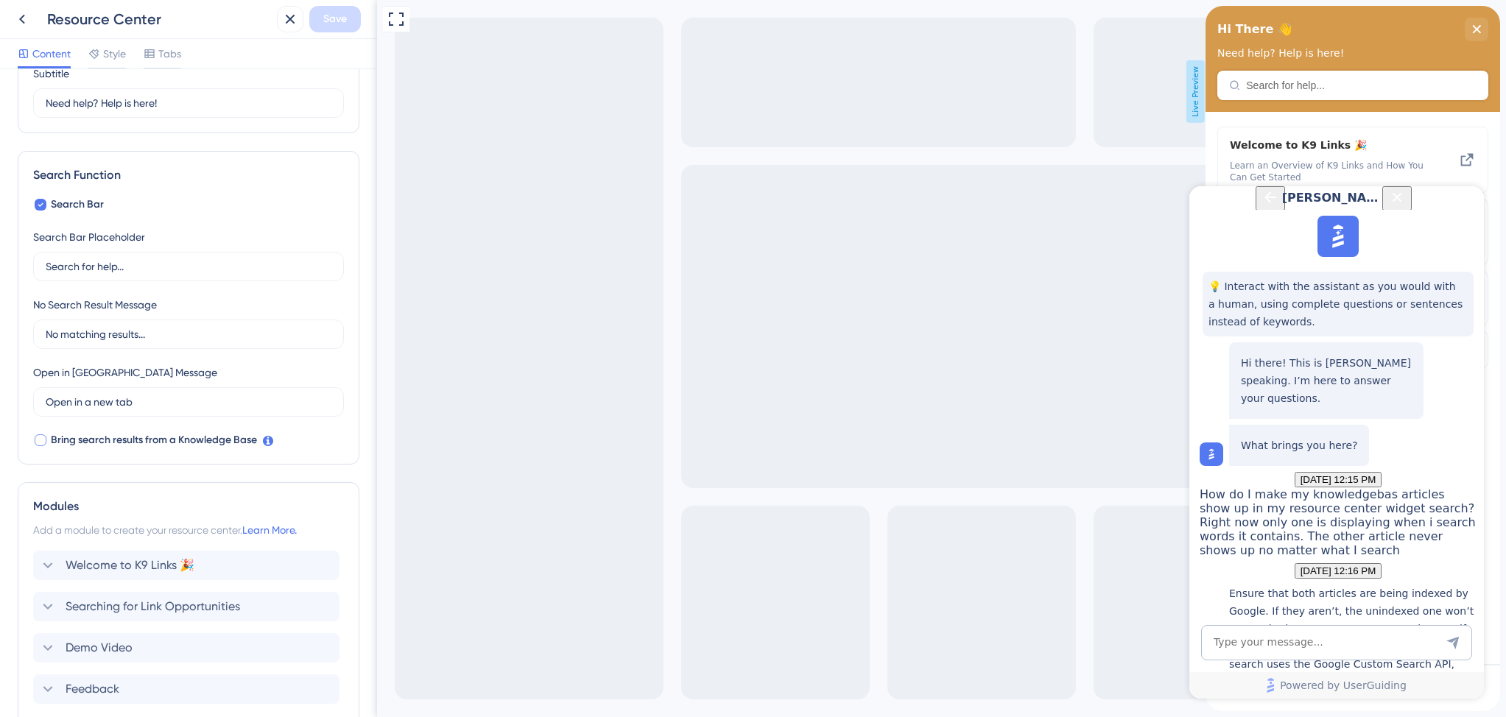
click at [41, 438] on div at bounding box center [41, 440] width 12 height 12
checkbox input "true"
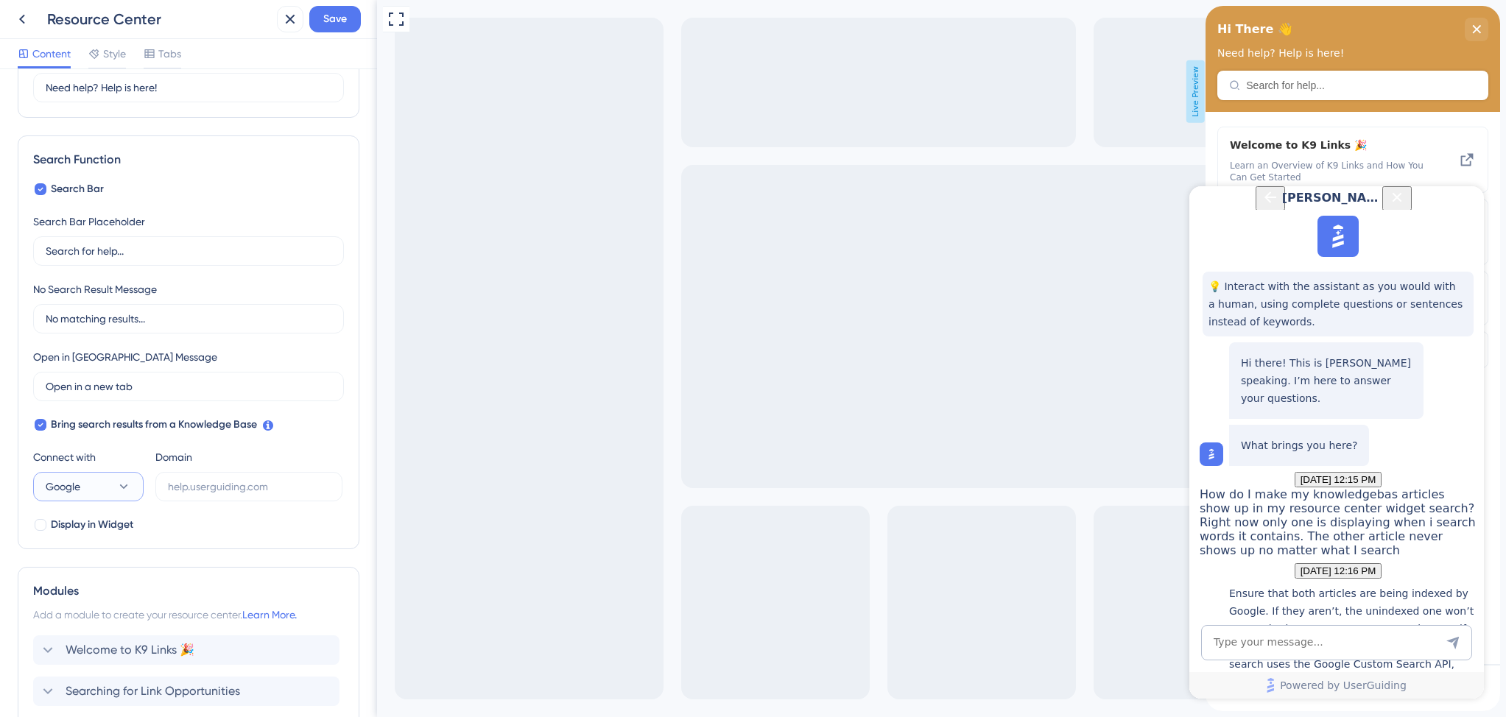
click at [111, 481] on button "Google" at bounding box center [88, 486] width 110 height 29
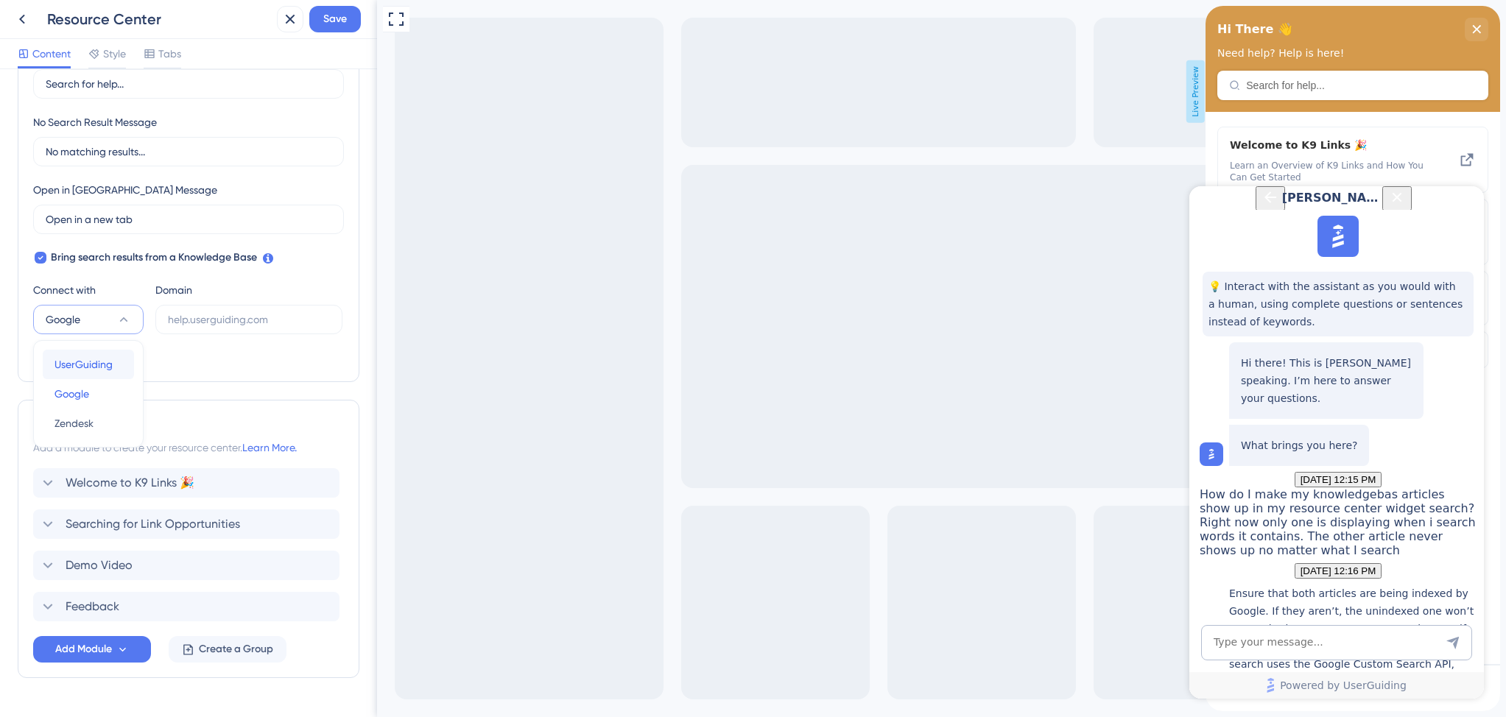
click at [72, 364] on span "UserGuiding" at bounding box center [83, 365] width 58 height 18
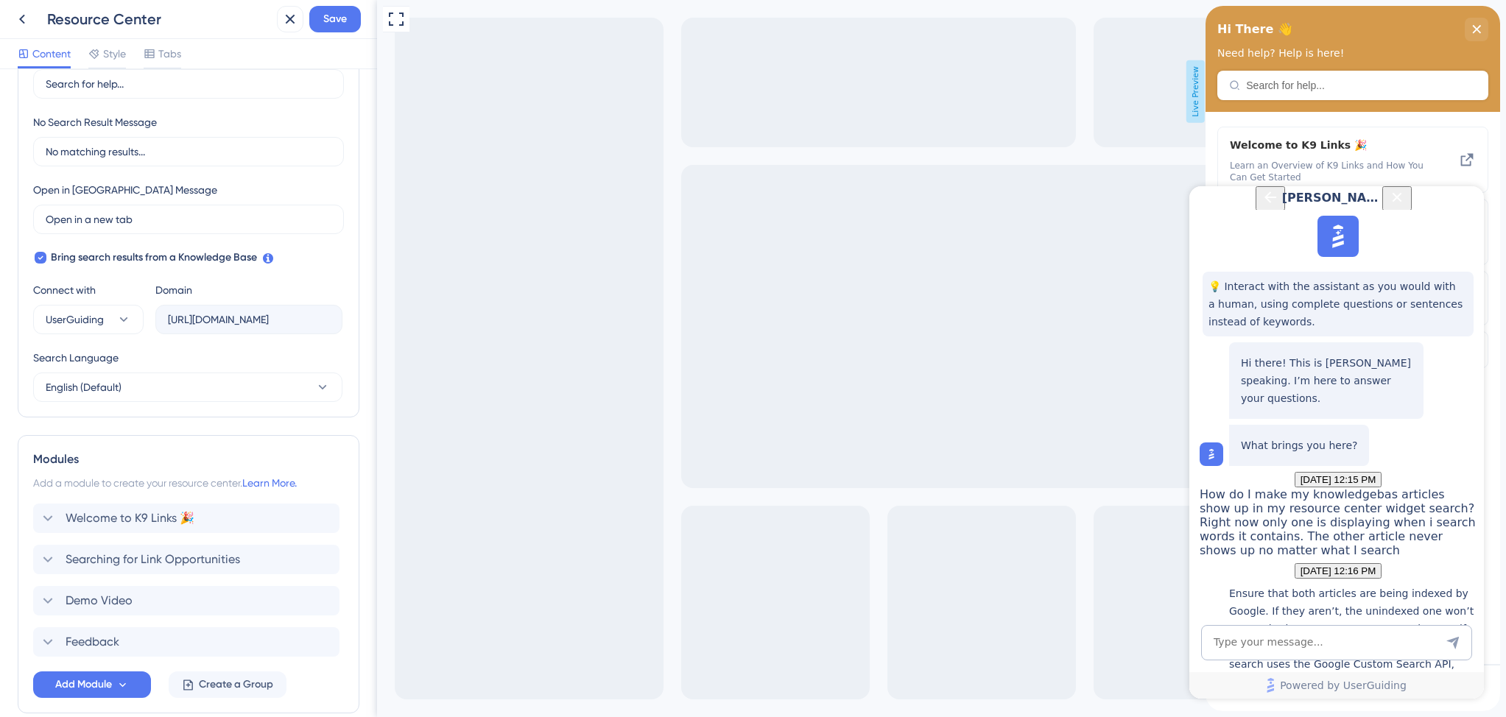
type input "https://help.k9links.com/api/search?kb_id=18594&lang_code=en"
click at [336, 25] on span "Save" at bounding box center [335, 19] width 24 height 18
click at [1405, 206] on icon "Close Button" at bounding box center [1397, 197] width 18 height 18
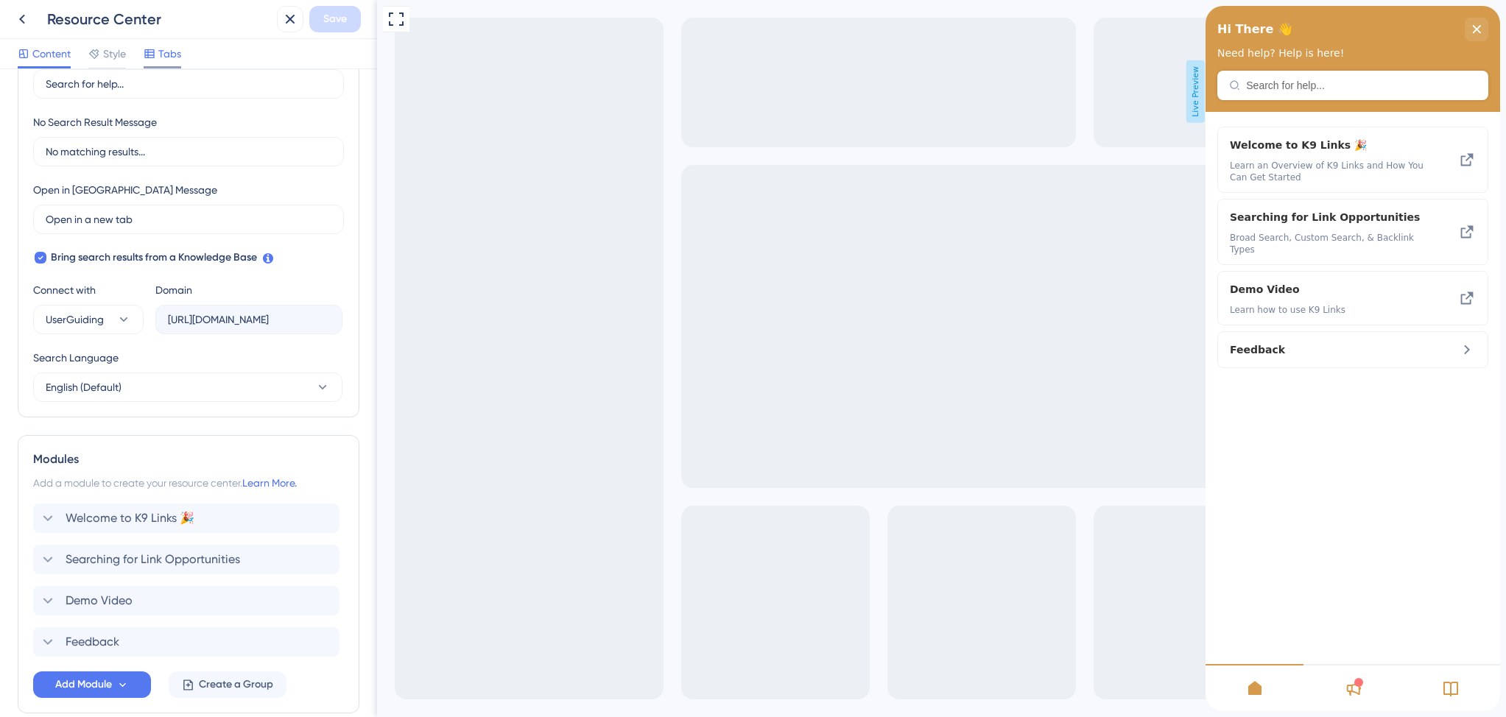
scroll to position [0, 0]
click at [24, 18] on icon at bounding box center [22, 19] width 18 height 18
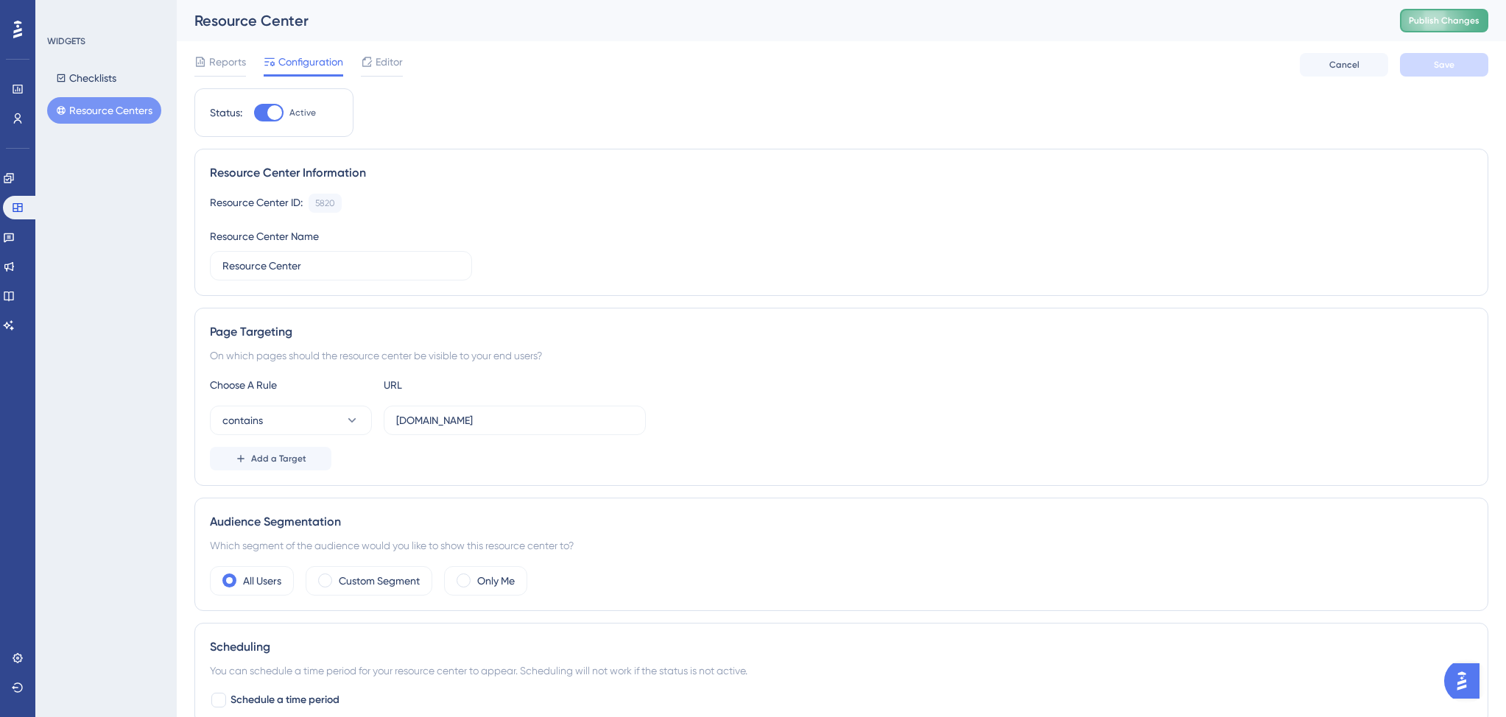
click at [1427, 26] on span "Publish Changes" at bounding box center [1443, 21] width 71 height 12
click at [381, 63] on span "Editor" at bounding box center [388, 62] width 27 height 18
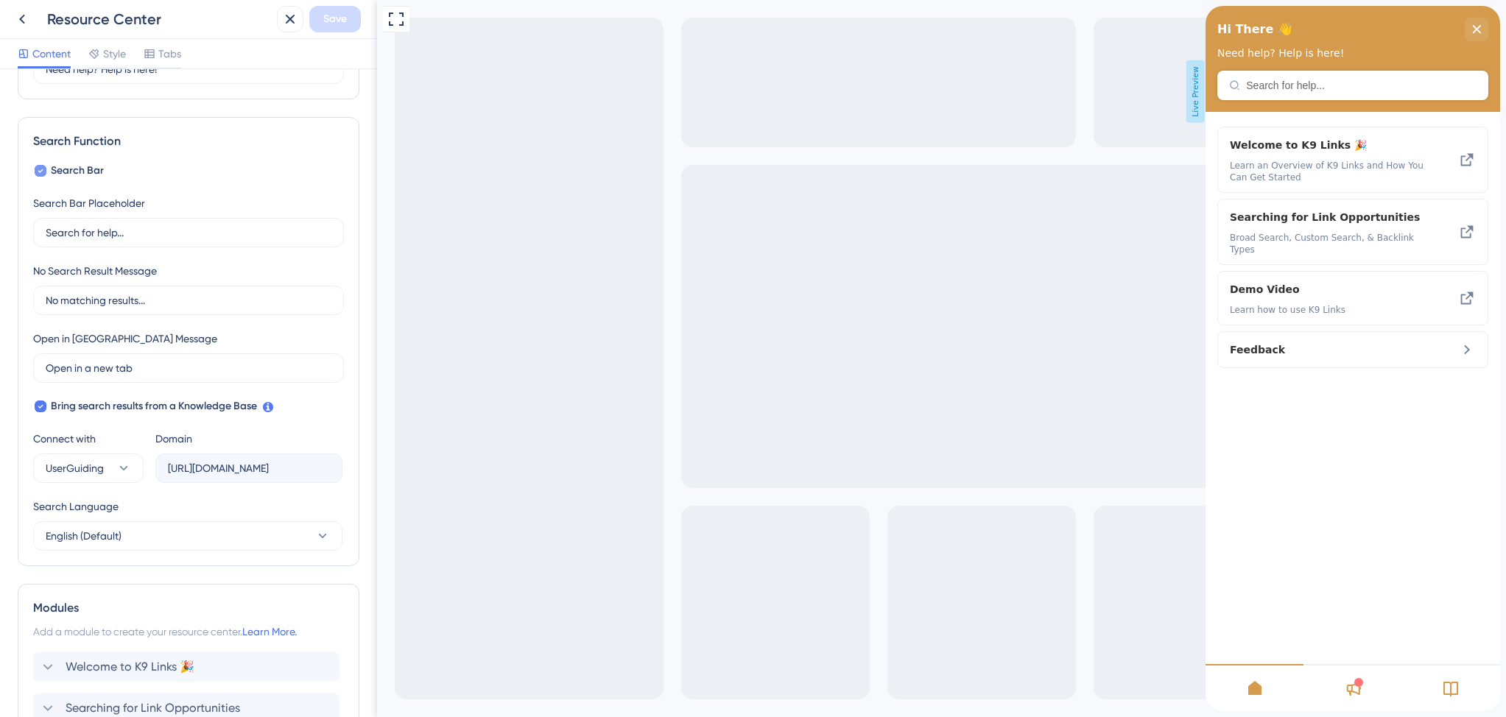
click at [44, 168] on div at bounding box center [41, 171] width 12 height 12
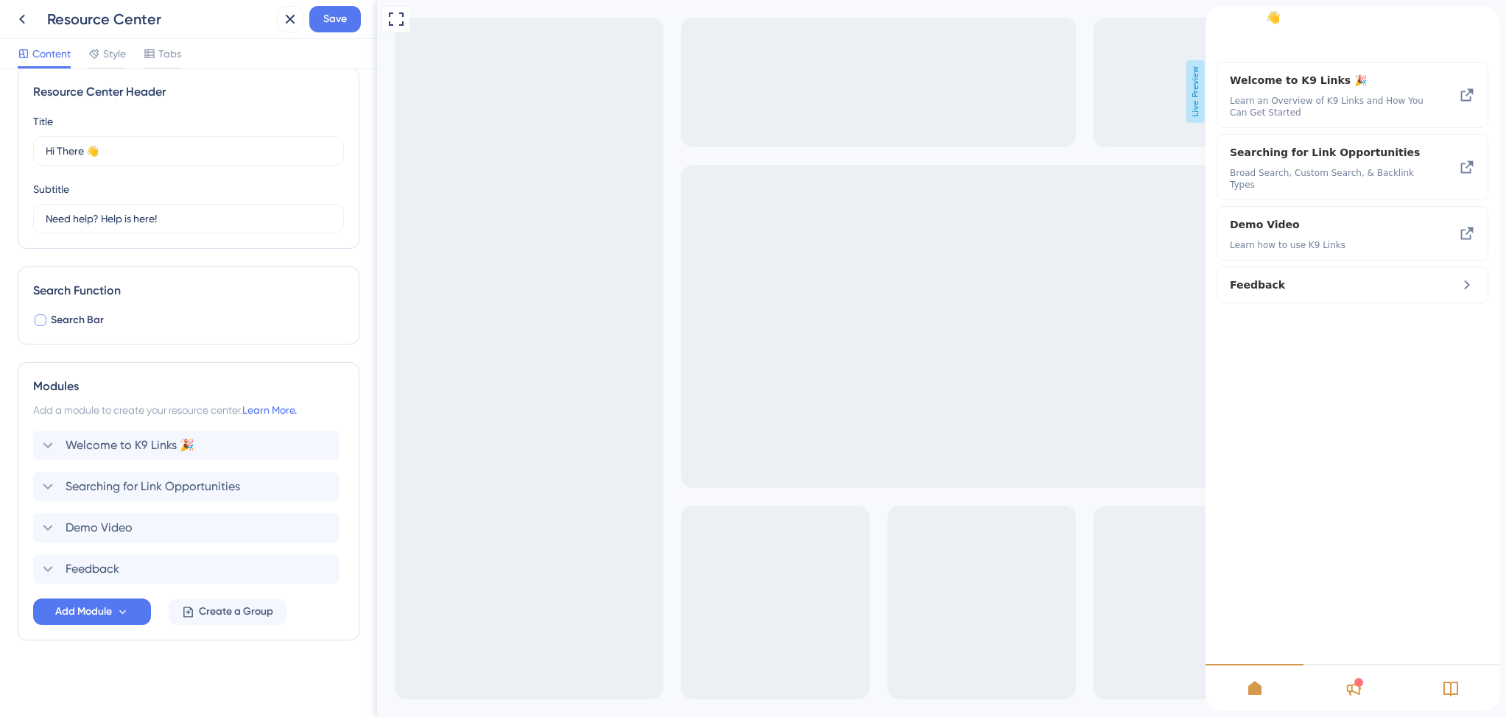
click at [40, 322] on div at bounding box center [41, 320] width 12 height 12
checkbox input "true"
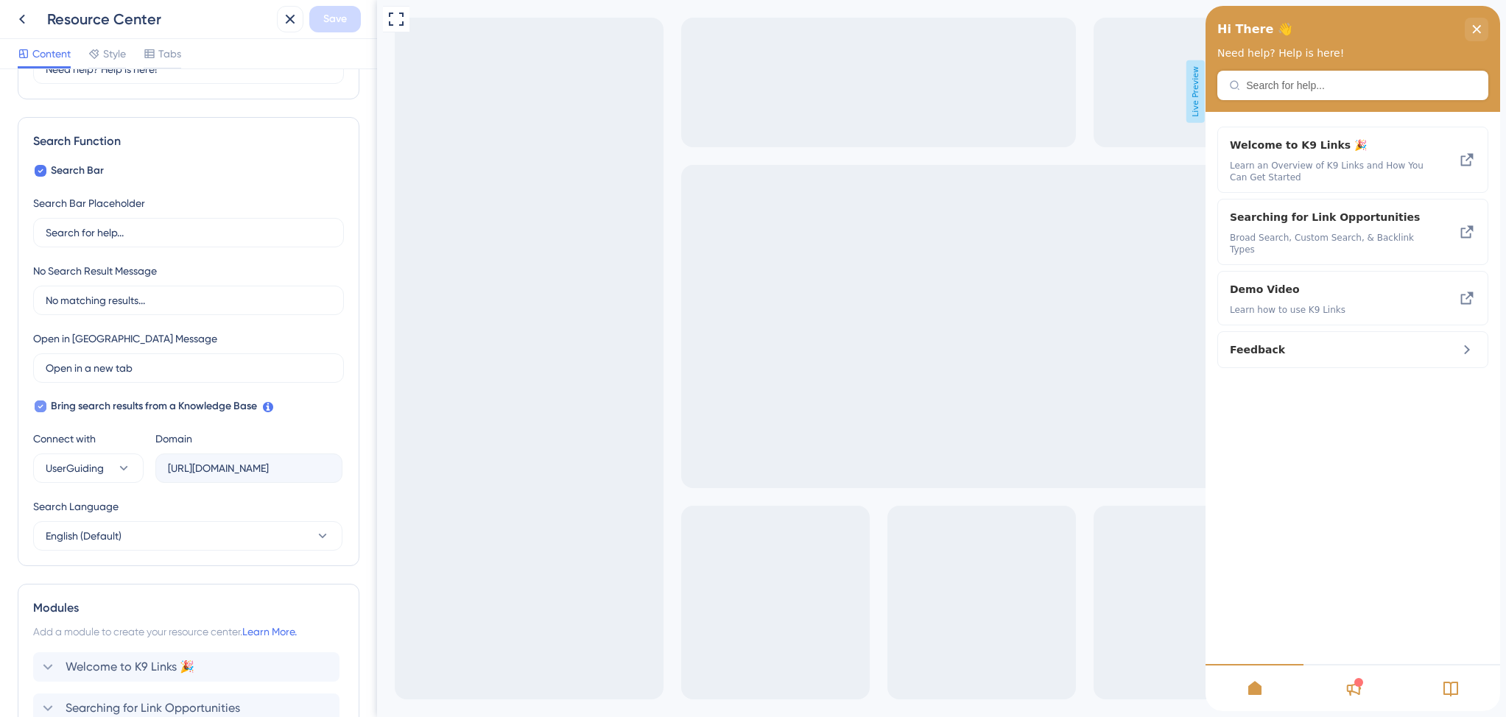
click at [45, 406] on div at bounding box center [41, 406] width 12 height 12
checkbox input "false"
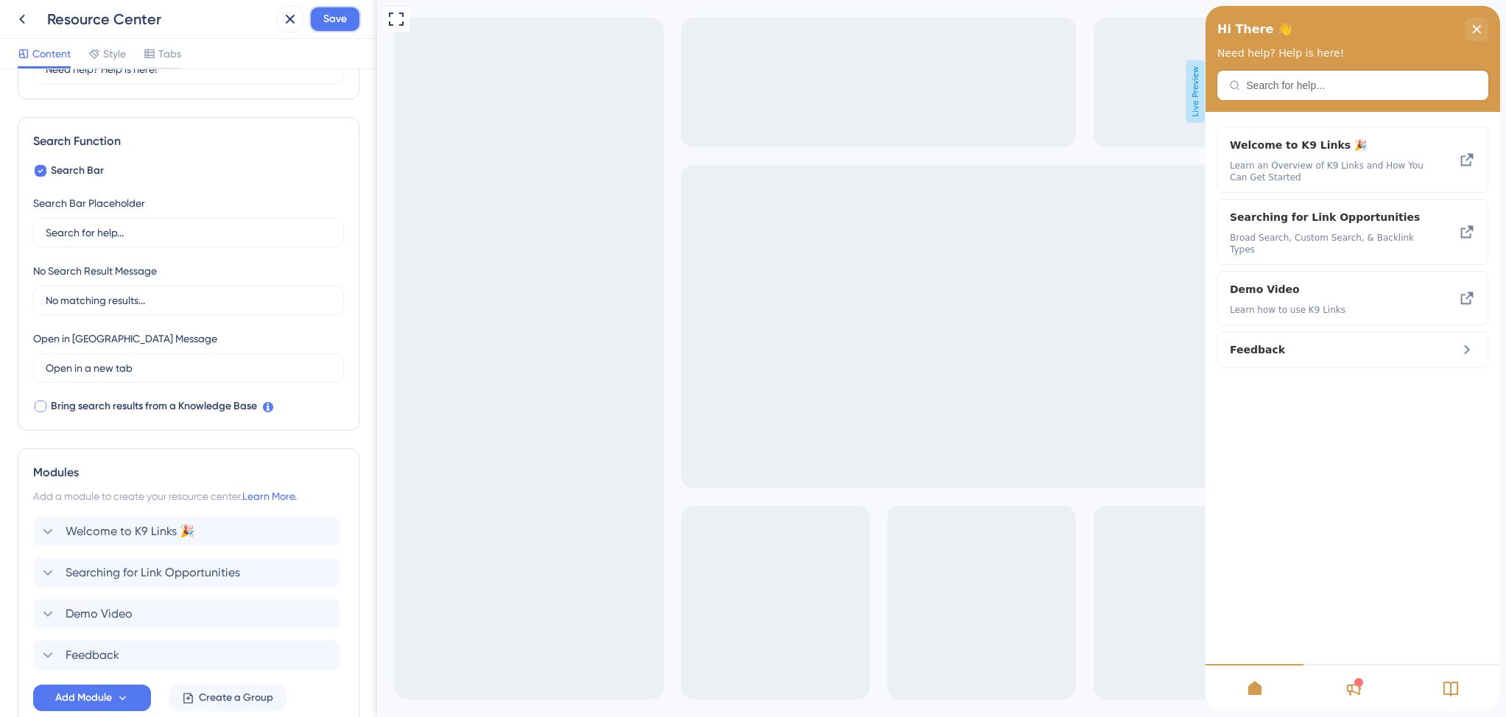
click at [338, 28] on button "Save" at bounding box center [335, 19] width 52 height 27
click at [284, 29] on icon at bounding box center [279, 27] width 15 height 15
click at [18, 21] on icon at bounding box center [22, 19] width 18 height 18
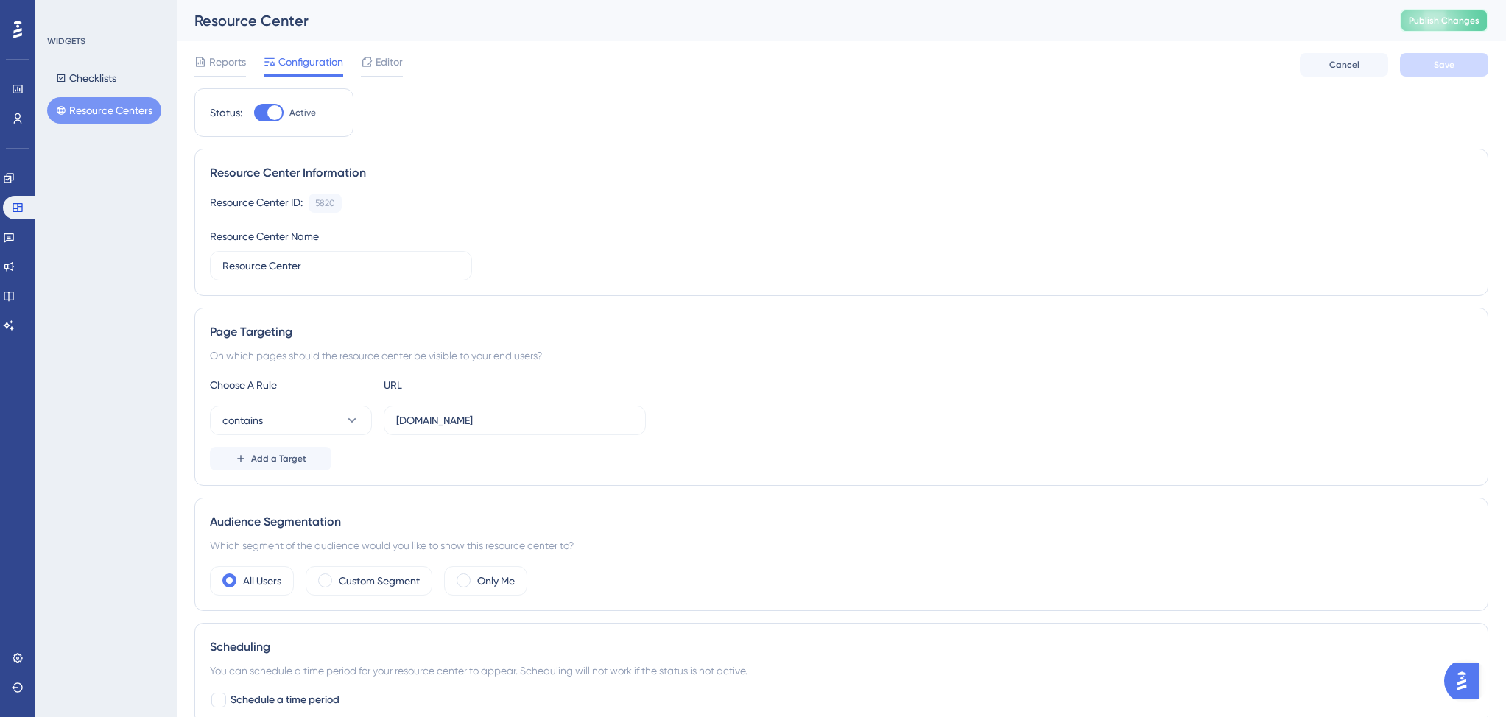
click at [1430, 29] on button "Publish Changes" at bounding box center [1444, 21] width 88 height 24
click at [15, 289] on link at bounding box center [9, 296] width 12 height 24
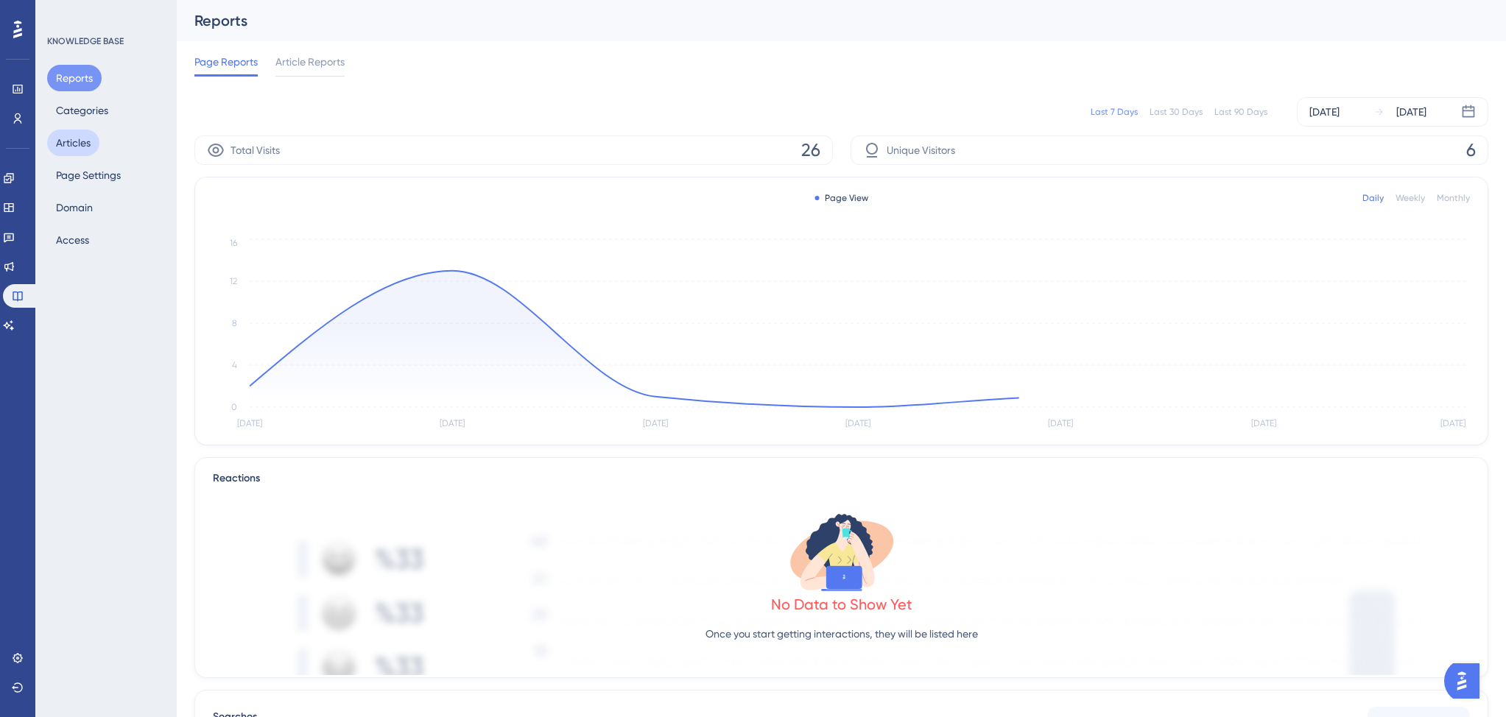
click at [68, 135] on button "Articles" at bounding box center [73, 143] width 52 height 27
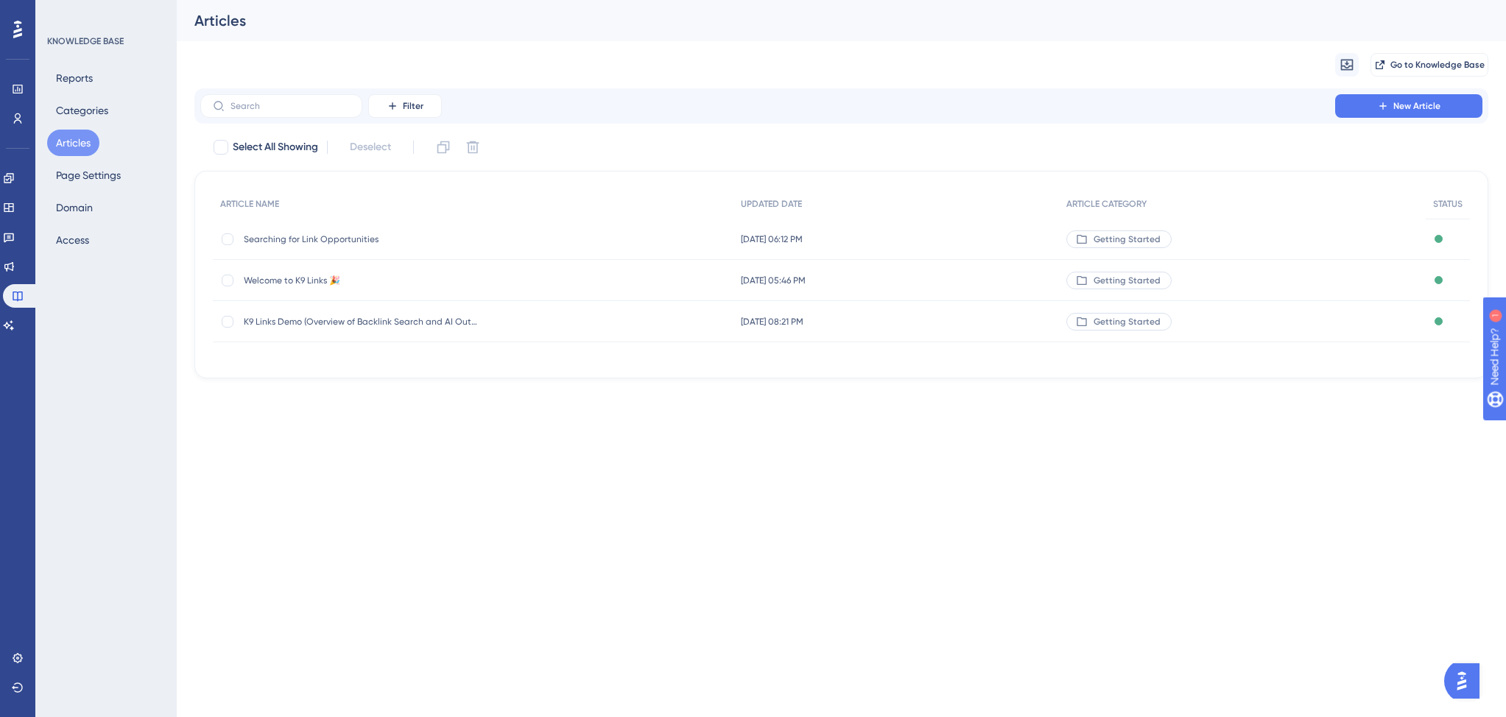
click at [1120, 322] on span "Getting Started" at bounding box center [1126, 322] width 67 height 12
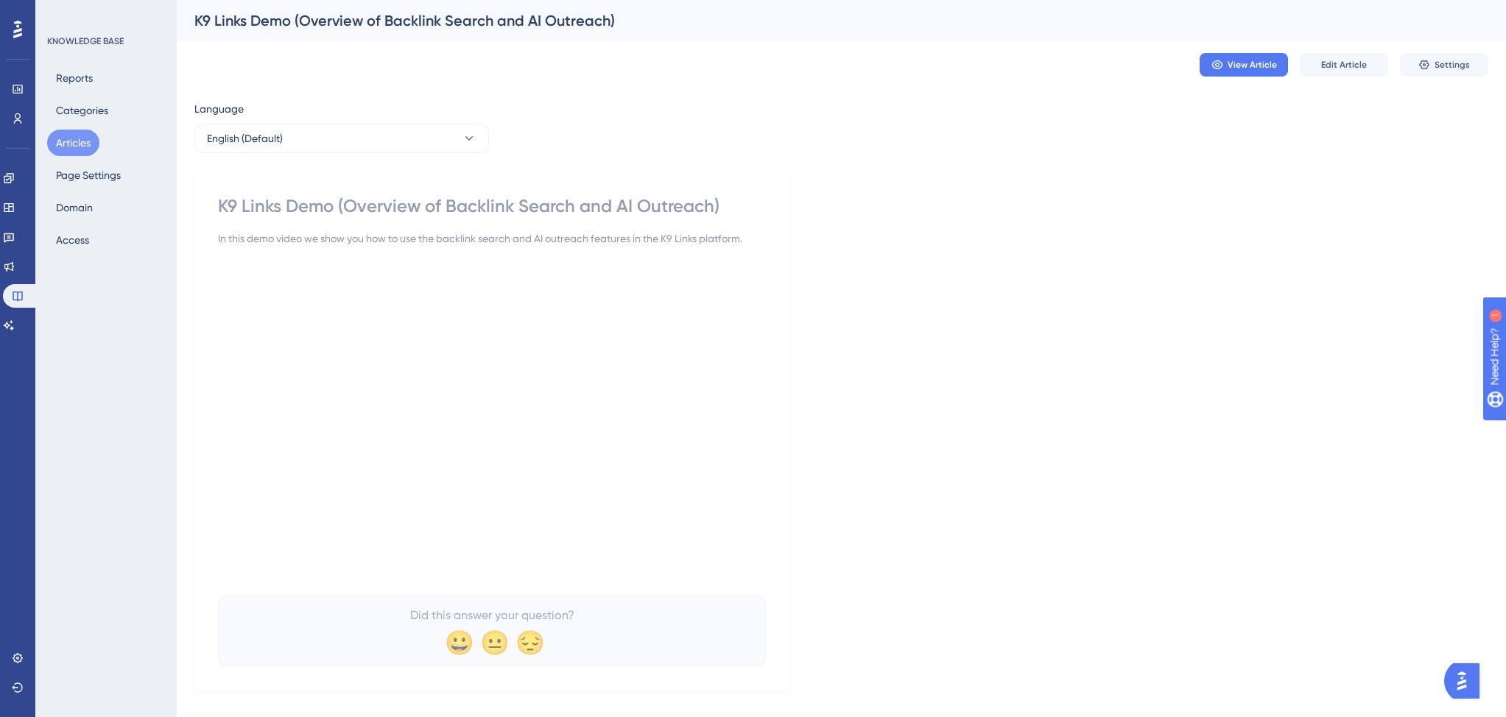
scroll to position [22, 0]
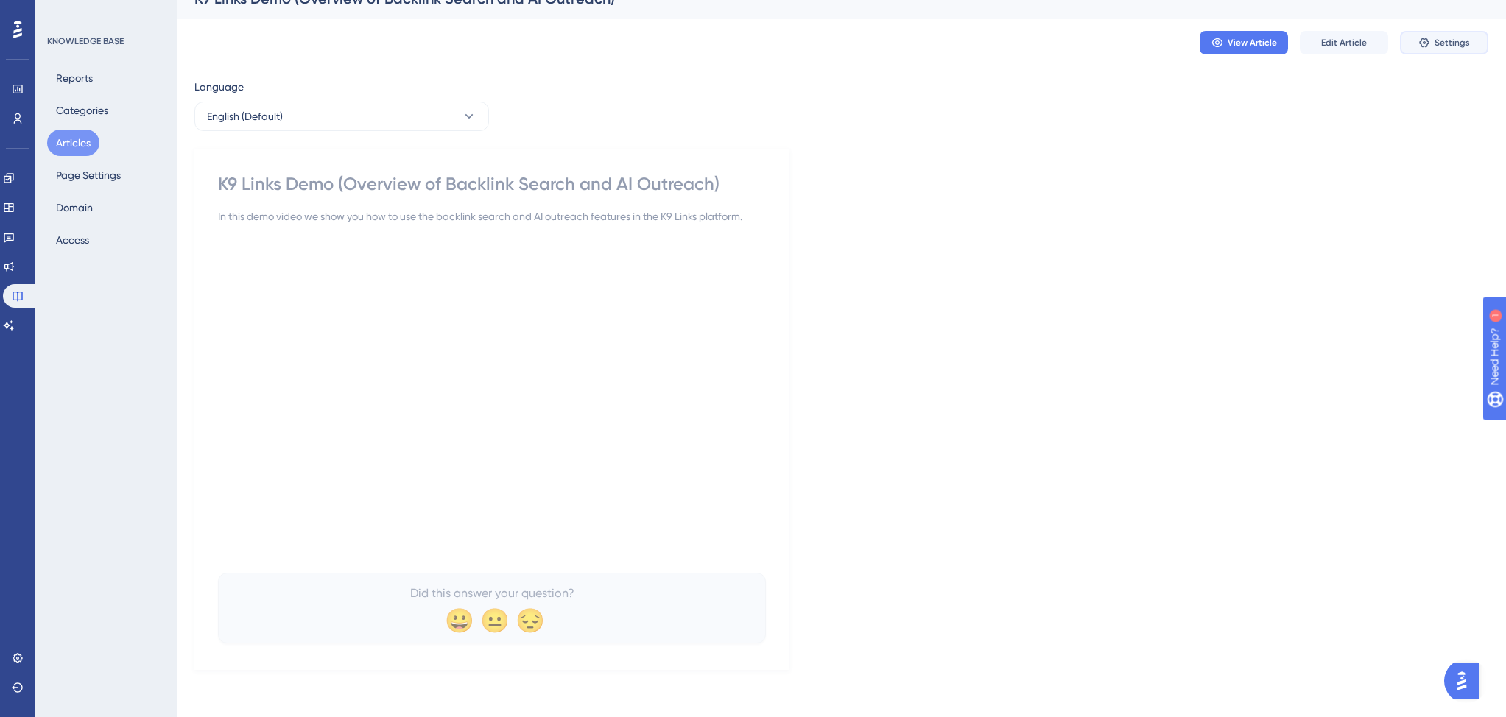
click at [1431, 46] on button "Settings" at bounding box center [1444, 43] width 88 height 24
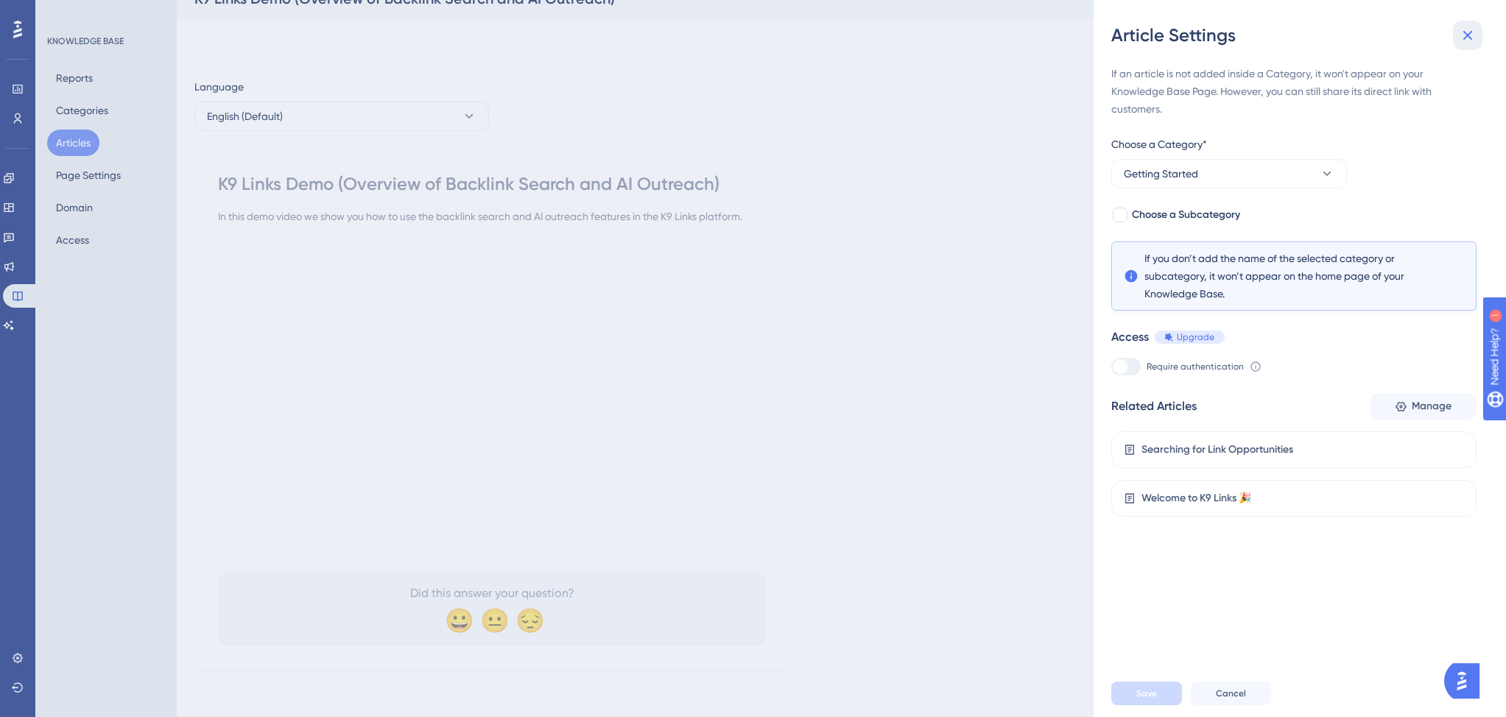
click at [1468, 42] on icon at bounding box center [1467, 36] width 18 height 18
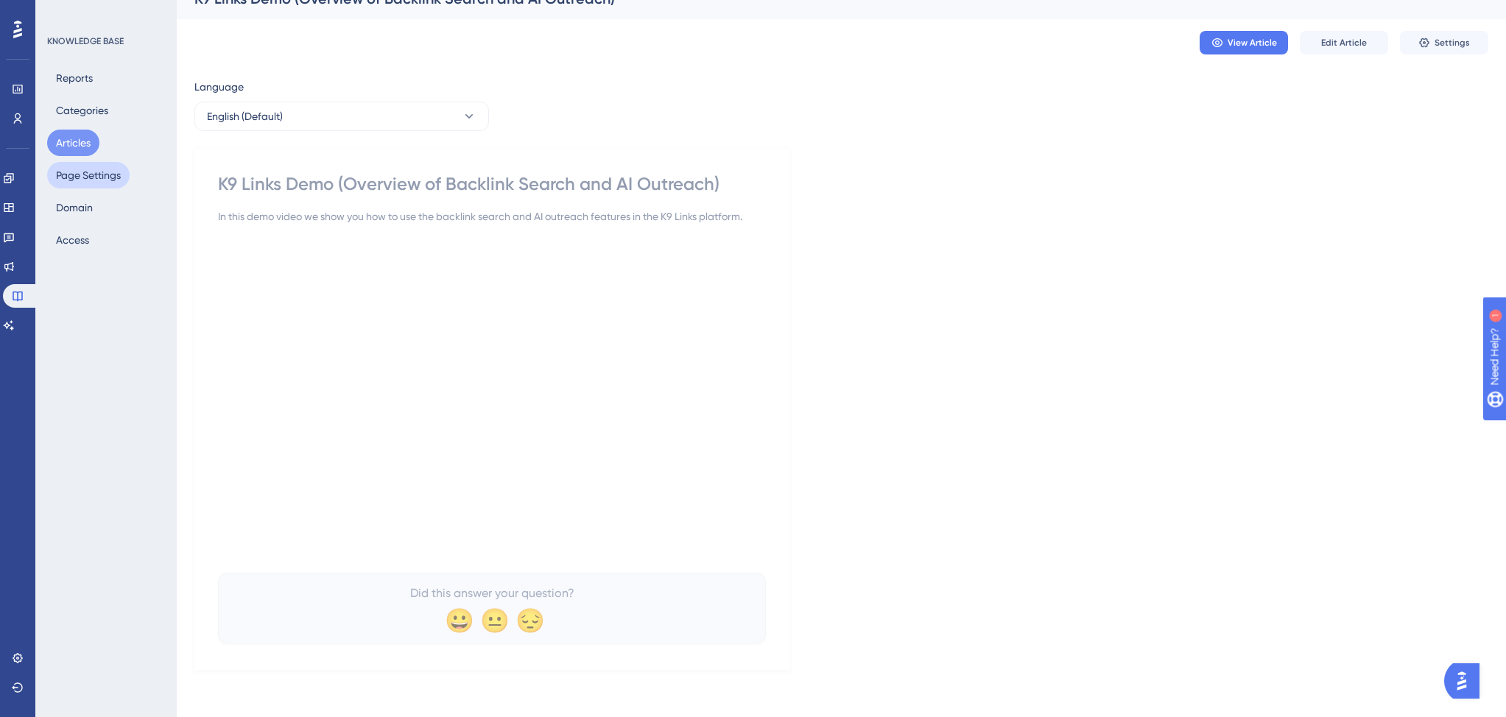
click at [93, 176] on button "Page Settings" at bounding box center [88, 175] width 82 height 27
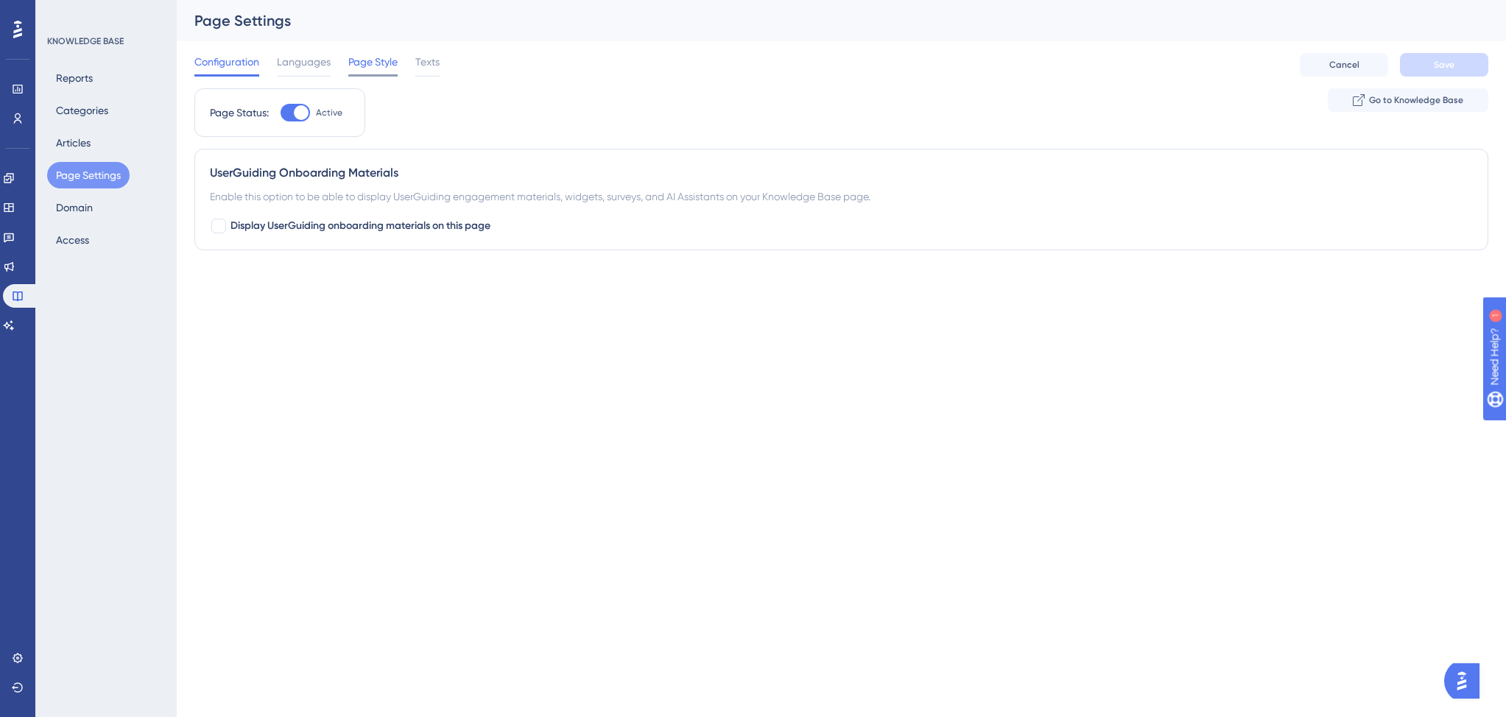
click at [375, 64] on span "Page Style" at bounding box center [372, 62] width 49 height 18
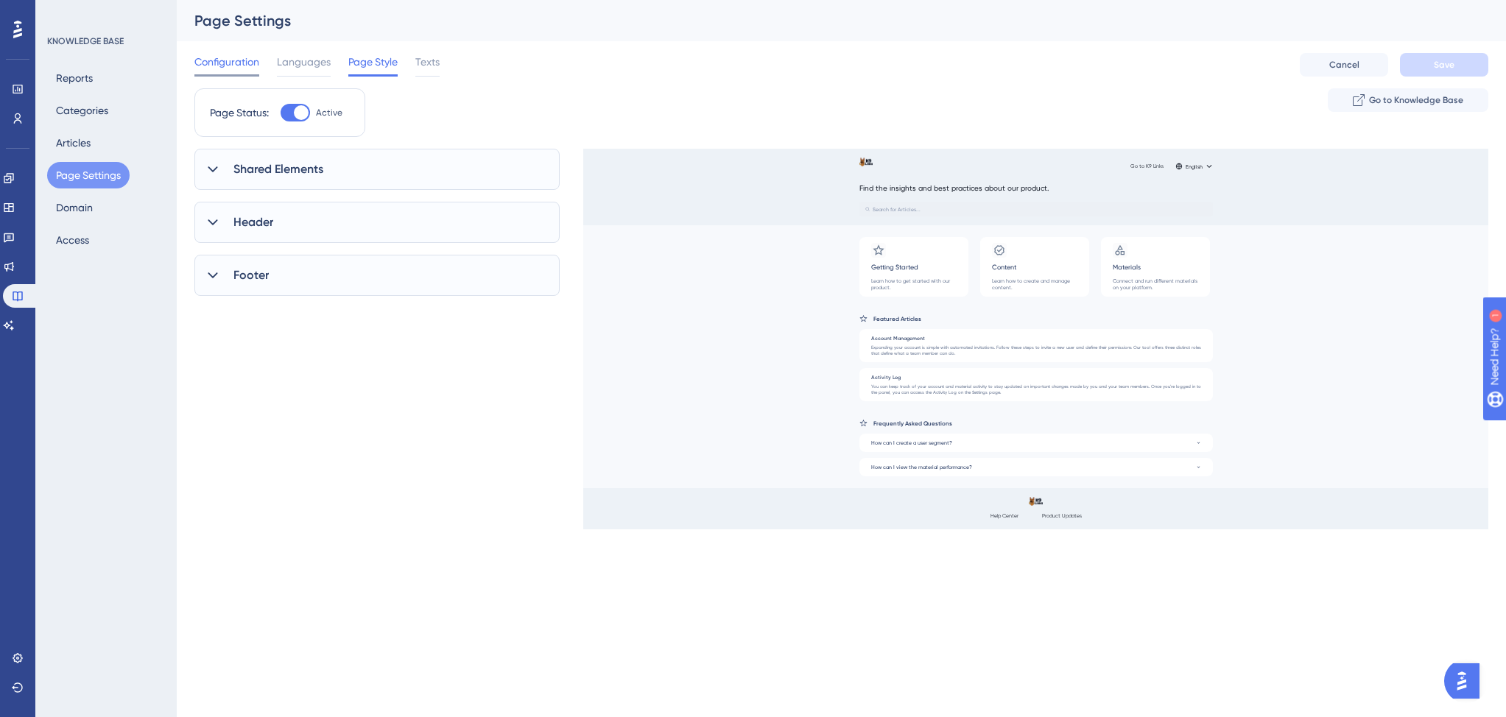
click at [232, 58] on span "Configuration" at bounding box center [226, 62] width 65 height 18
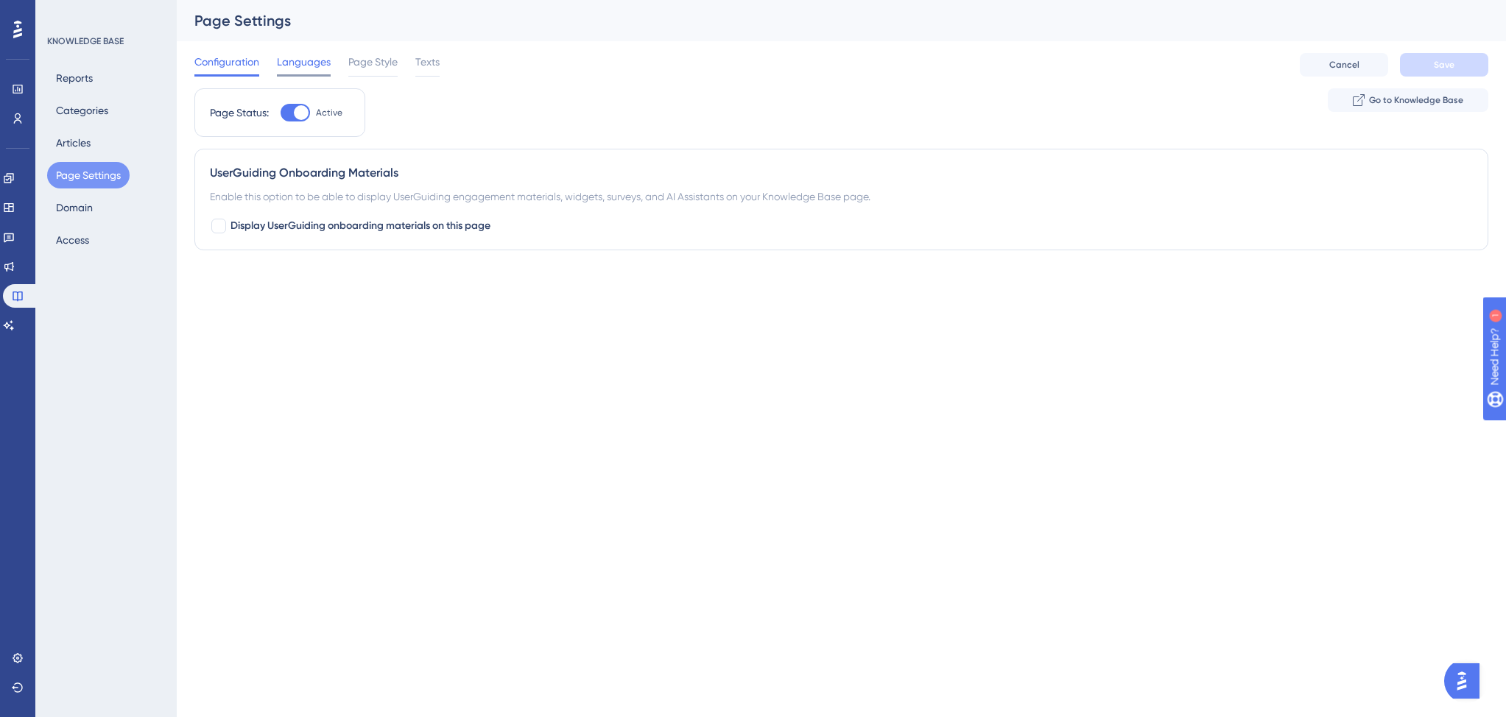
click at [306, 64] on span "Languages" at bounding box center [304, 62] width 54 height 18
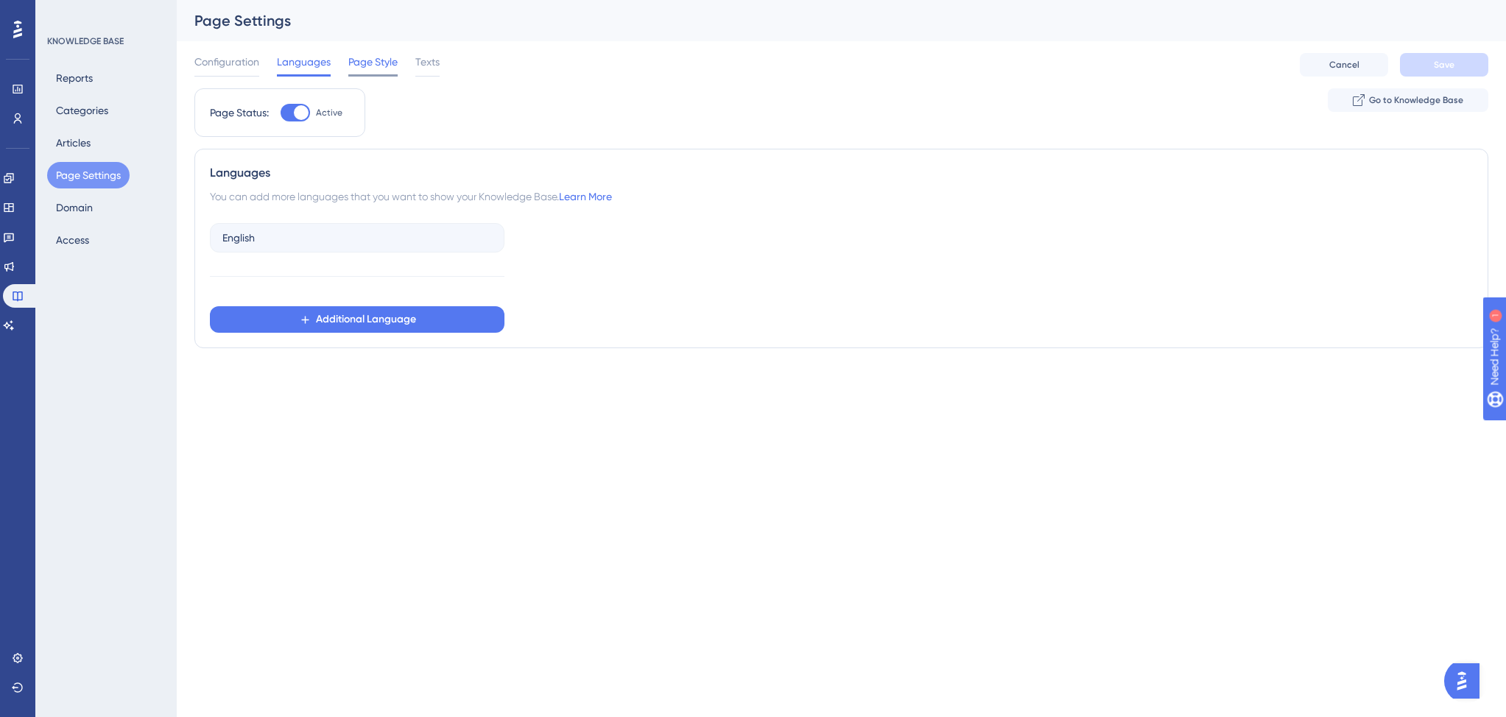
click at [384, 66] on span "Page Style" at bounding box center [372, 62] width 49 height 18
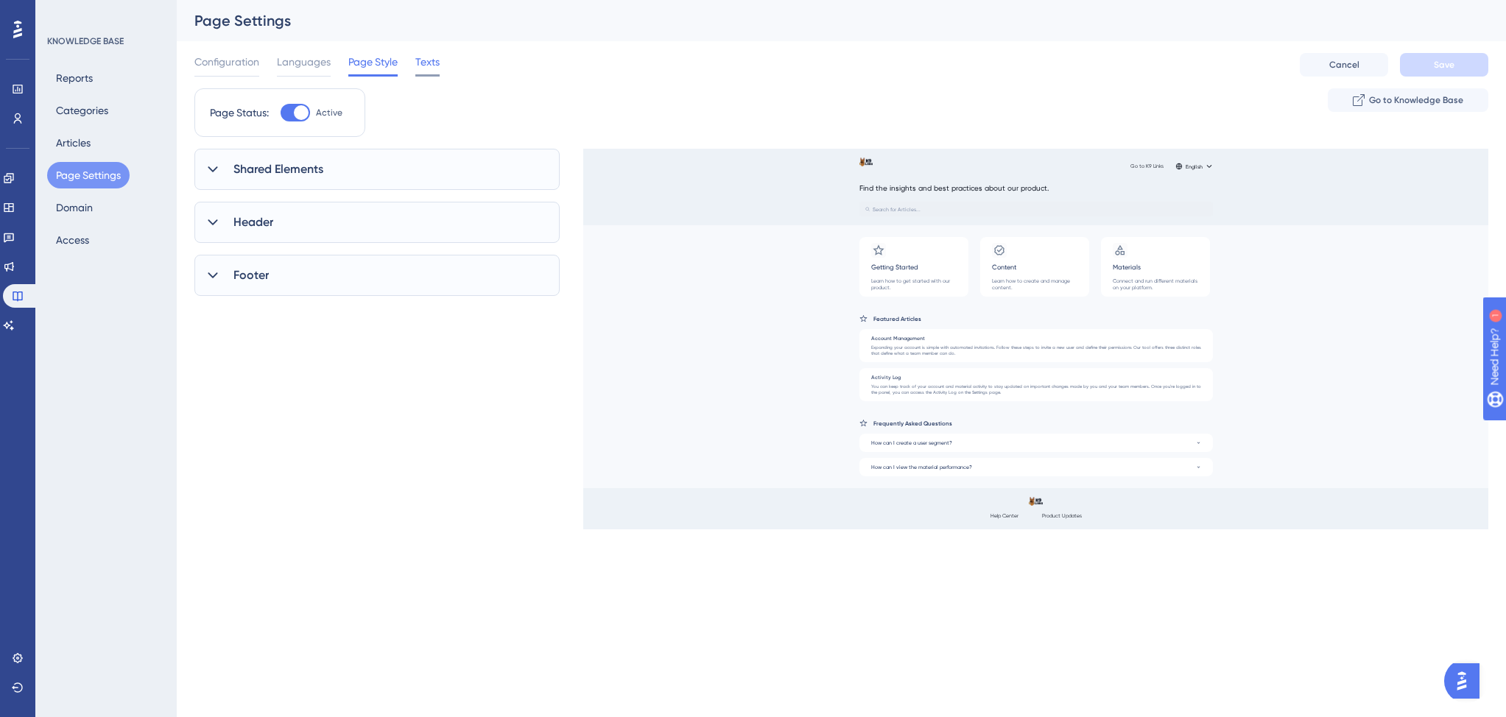
click at [437, 66] on span "Texts" at bounding box center [427, 62] width 24 height 18
click at [68, 105] on button "Categories" at bounding box center [82, 110] width 70 height 27
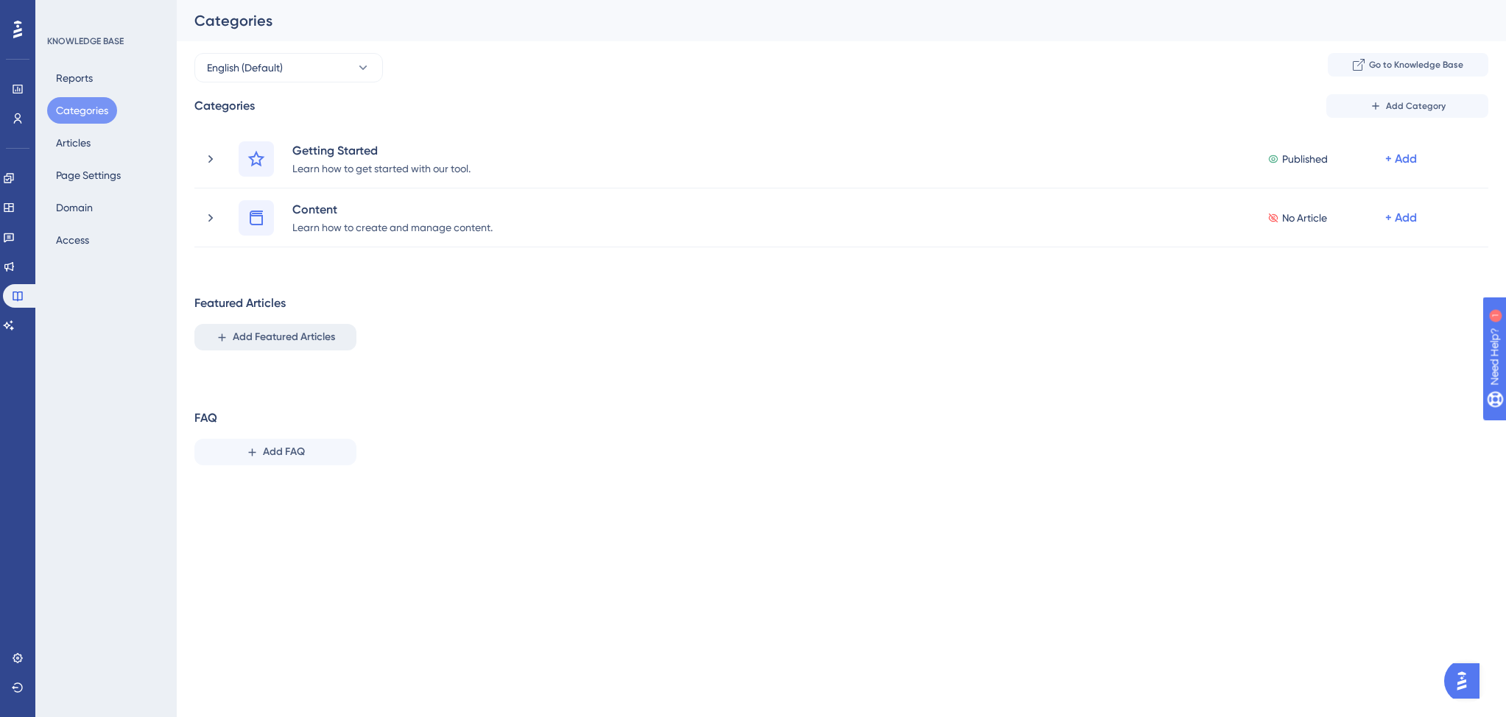
click at [263, 344] on span "Add Featured Articles" at bounding box center [284, 337] width 102 height 18
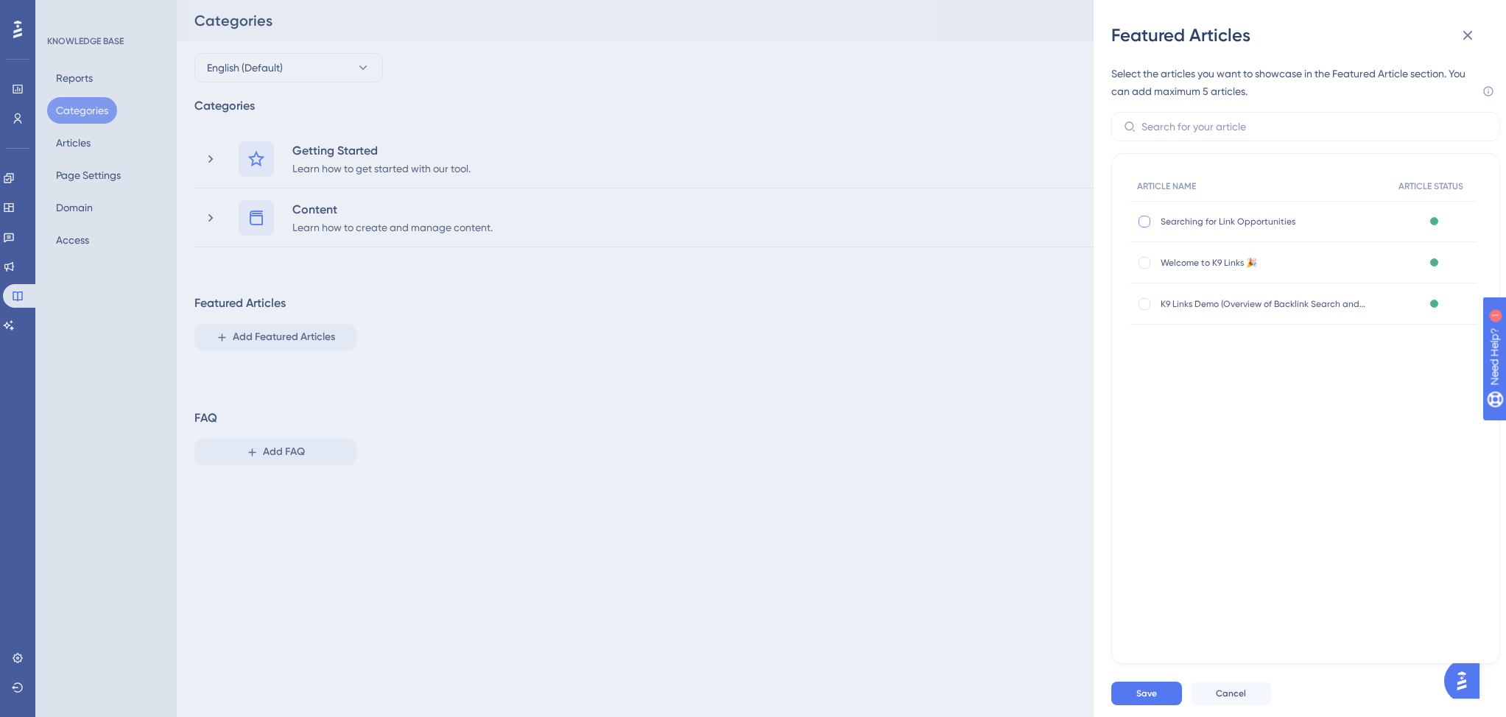
click at [1146, 221] on div at bounding box center [1144, 222] width 12 height 12
checkbox input "true"
click at [1143, 265] on div at bounding box center [1144, 263] width 12 height 12
checkbox input "true"
click at [1143, 306] on div at bounding box center [1144, 304] width 12 height 12
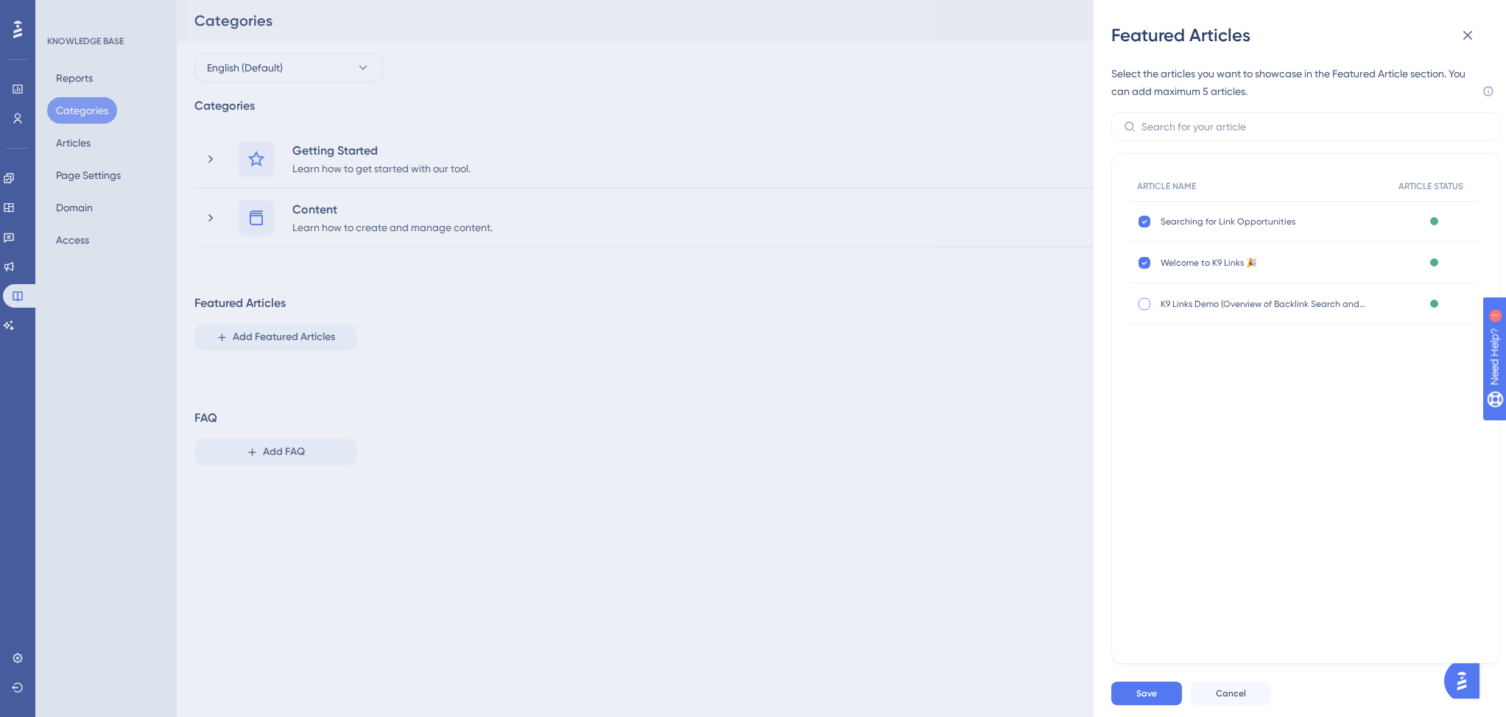
checkbox input "true"
click at [1152, 684] on button "Save" at bounding box center [1146, 694] width 71 height 24
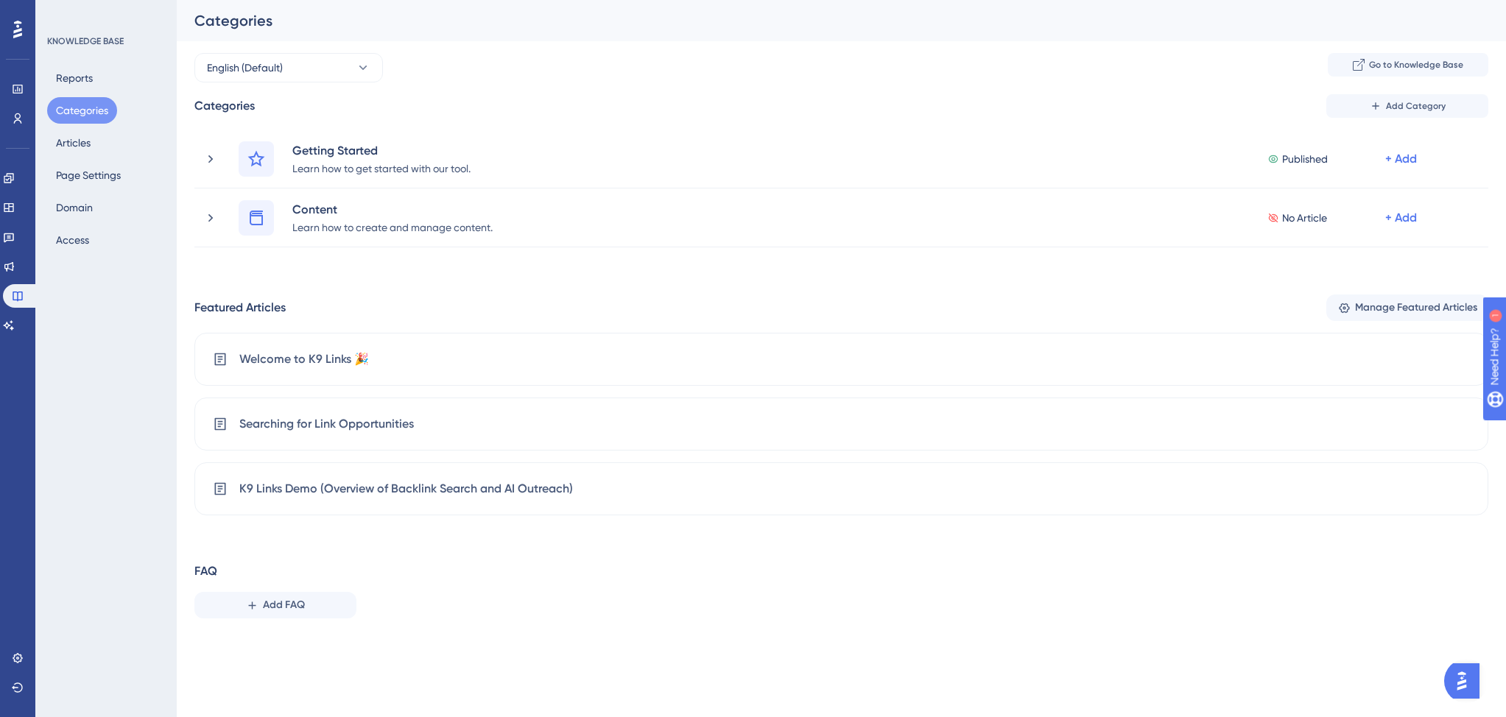
drag, startPoint x: 203, startPoint y: 419, endPoint x: 1314, endPoint y: 2, distance: 1186.5
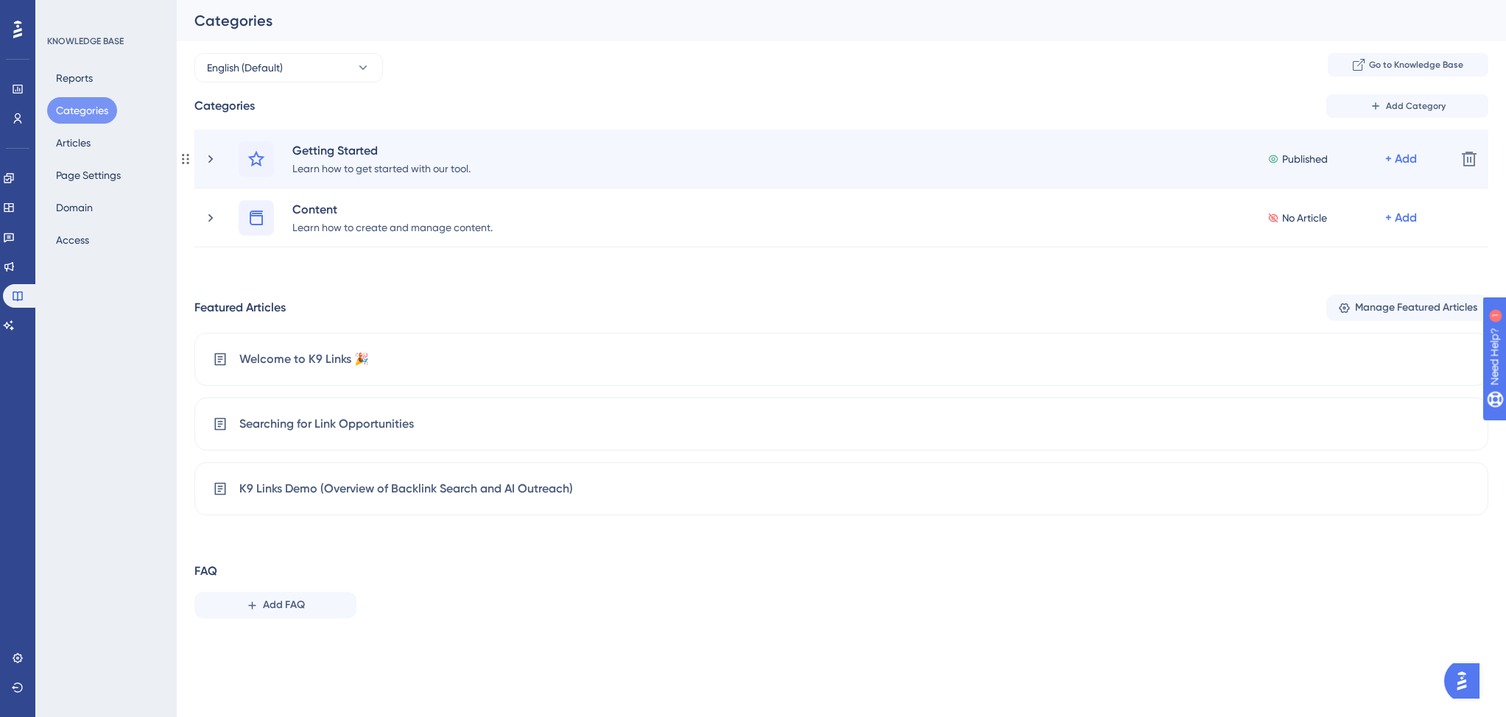
click at [864, 147] on div "Getting Started Learn how to get started with our tool. Published + Add" at bounding box center [841, 158] width 1205 height 35
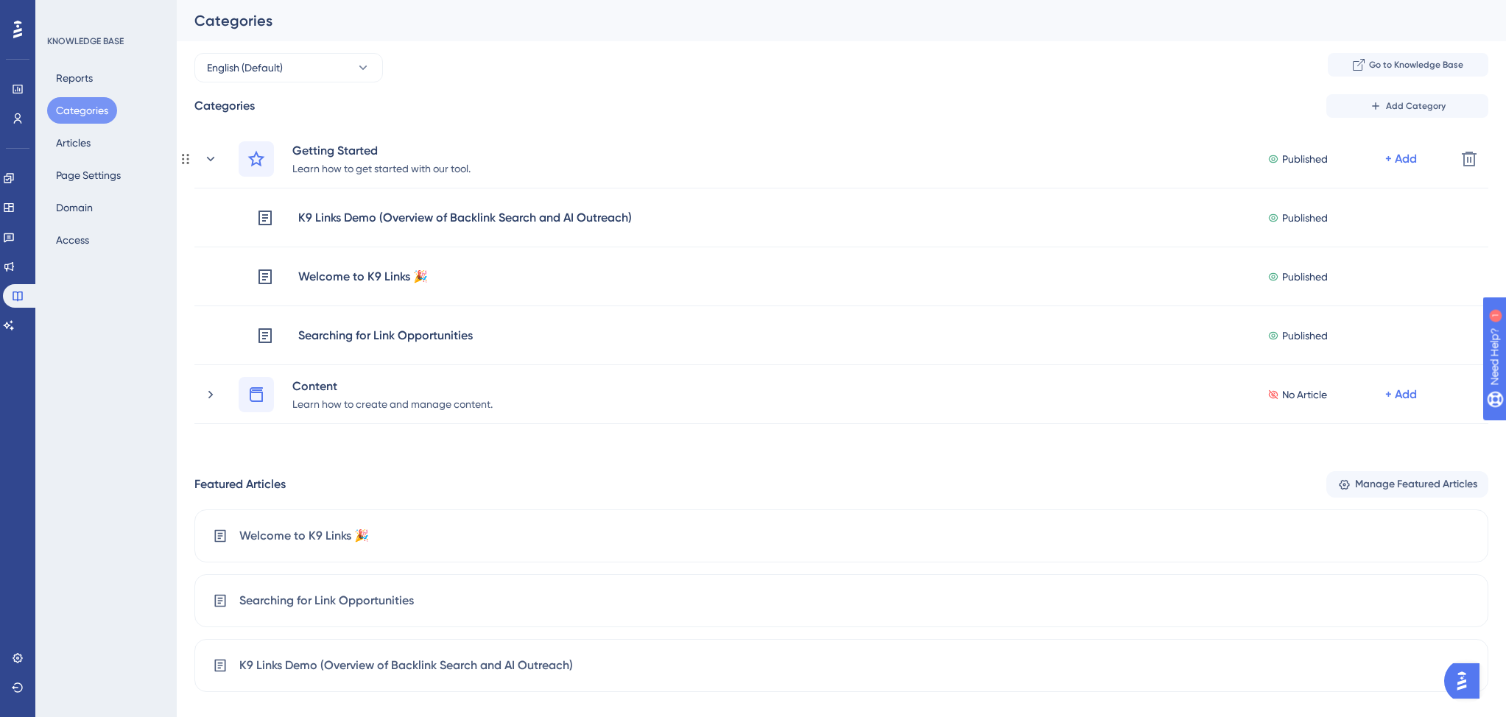
click at [864, 147] on div "Getting Started Learn how to get started with our tool. Published + Add" at bounding box center [841, 158] width 1205 height 35
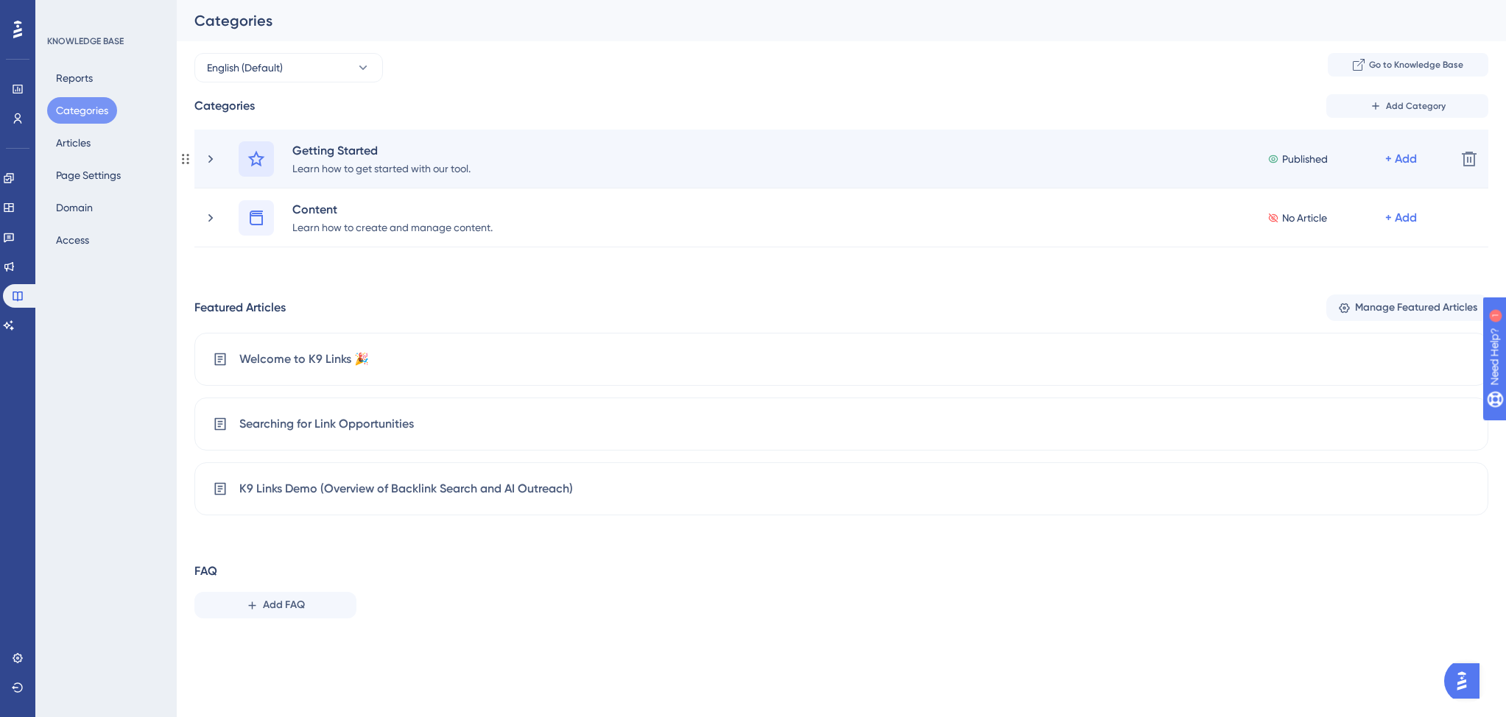
click at [257, 154] on icon at bounding box center [256, 158] width 17 height 16
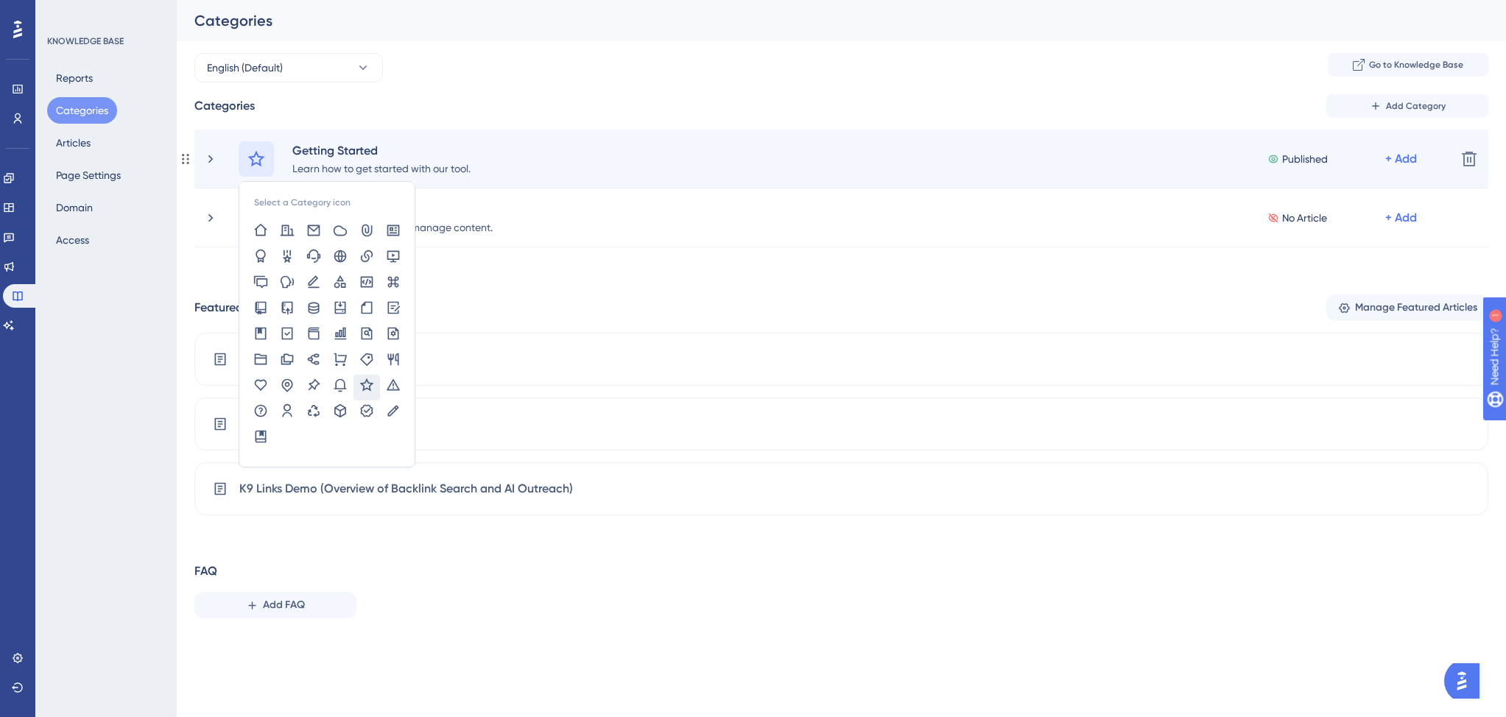
click at [257, 154] on icon at bounding box center [256, 158] width 17 height 16
click at [512, 162] on div "Select a Category icon Getting Started Learn how to get started with our tool. …" at bounding box center [841, 158] width 1205 height 35
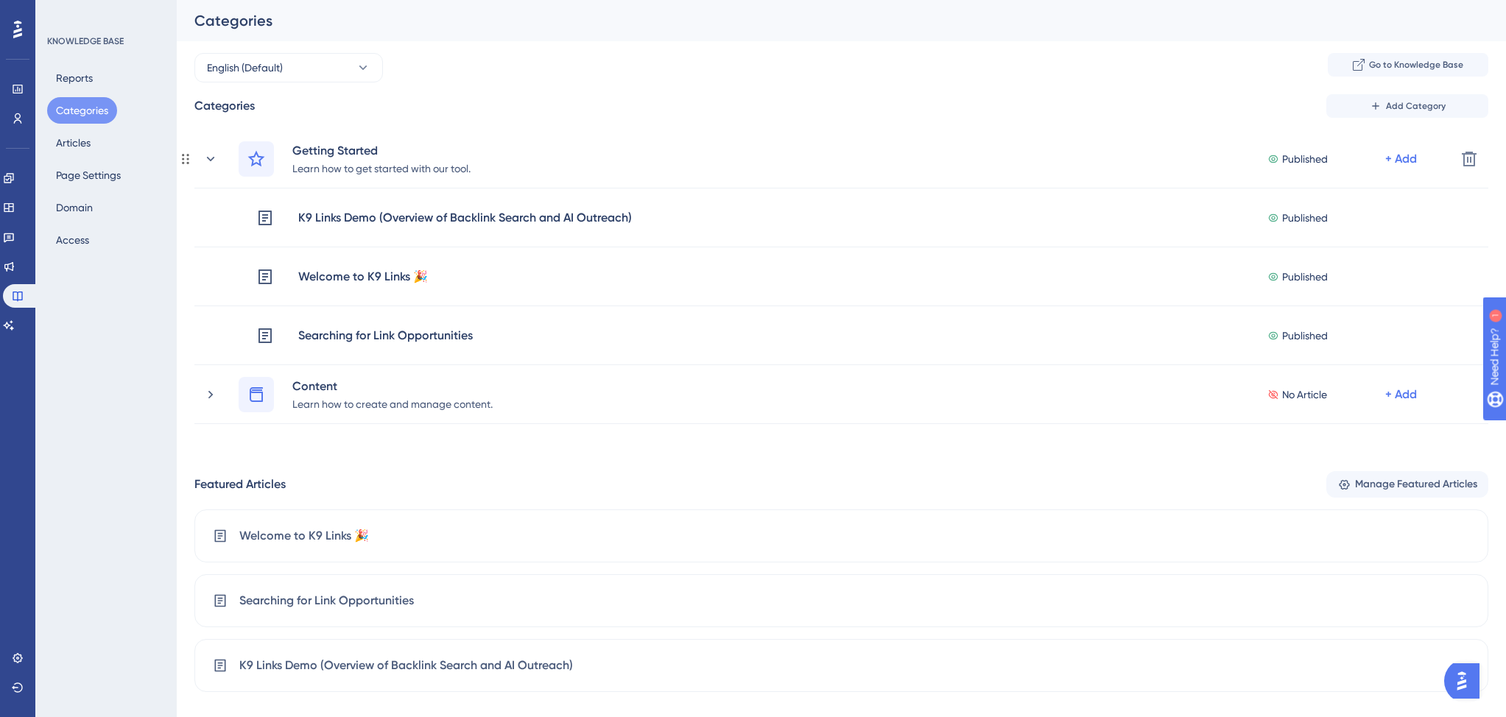
click at [512, 162] on div "Getting Started Learn how to get started with our tool. Published + Add" at bounding box center [841, 158] width 1205 height 35
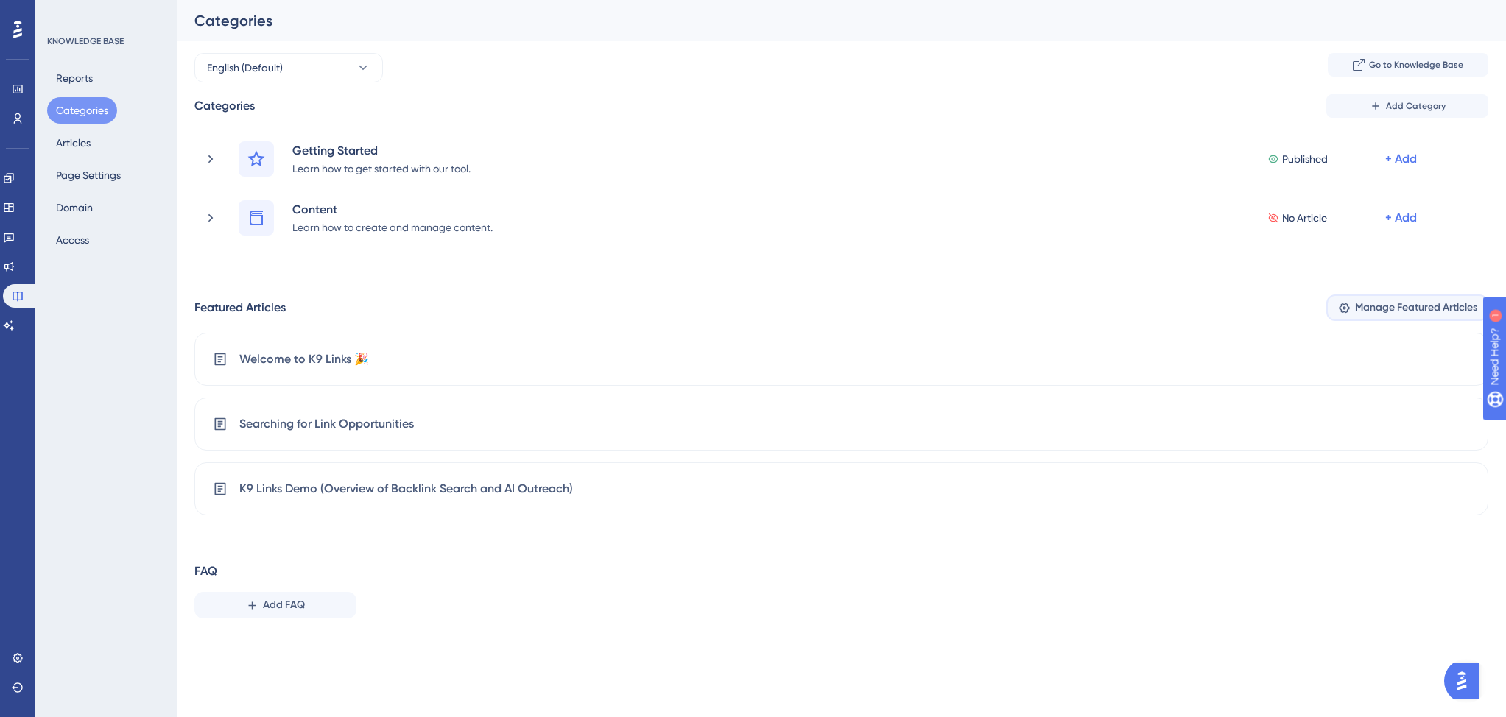
click at [1346, 314] on button "Manage Featured Articles" at bounding box center [1407, 307] width 162 height 27
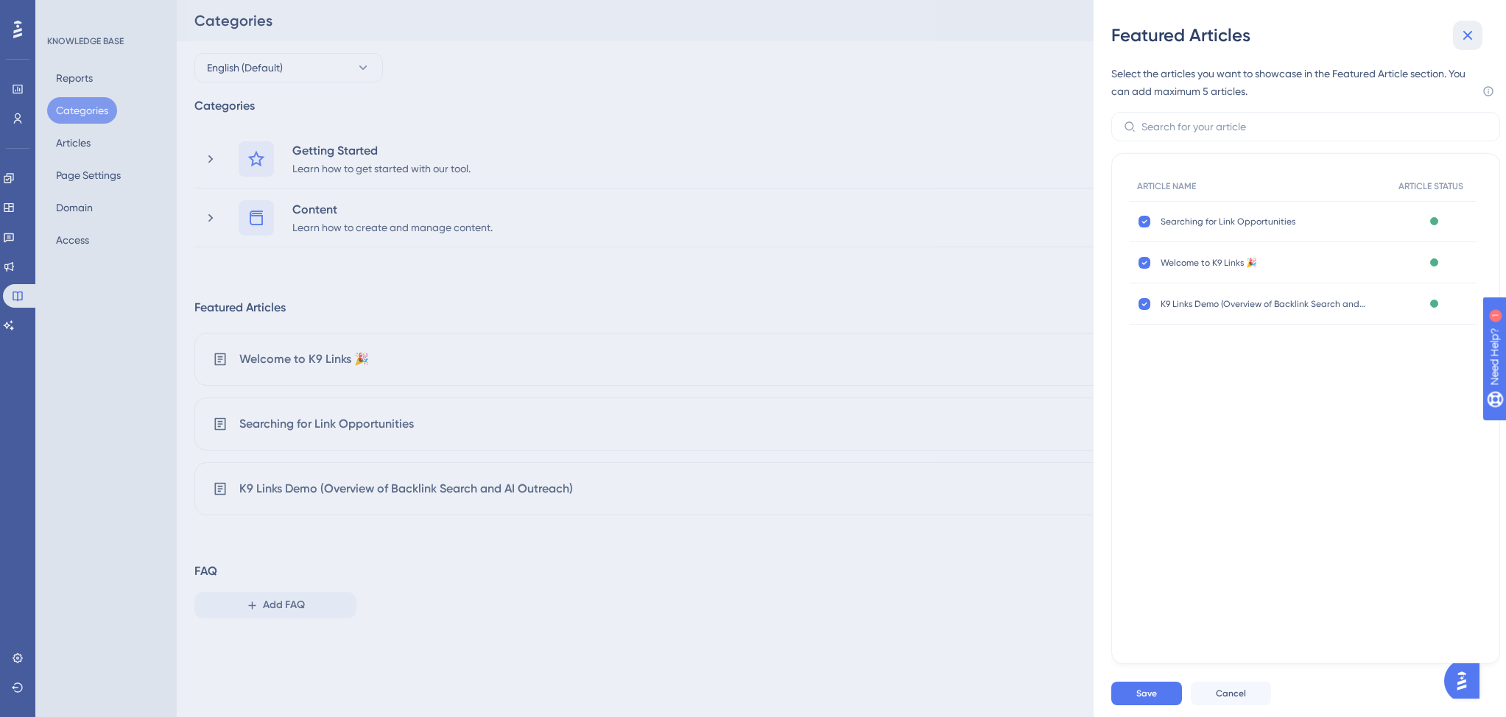
click at [1469, 29] on icon at bounding box center [1467, 36] width 18 height 18
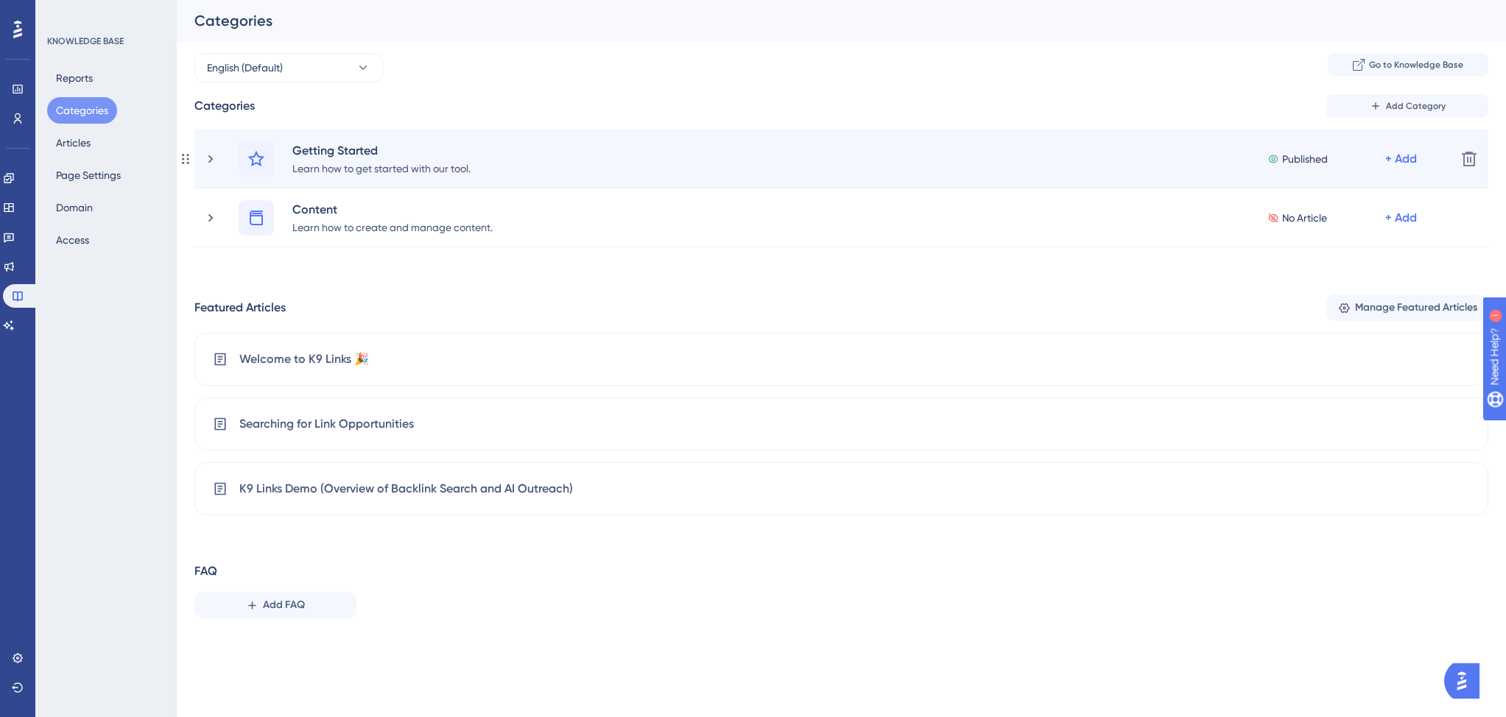
click at [1295, 158] on span "Published" at bounding box center [1305, 159] width 46 height 18
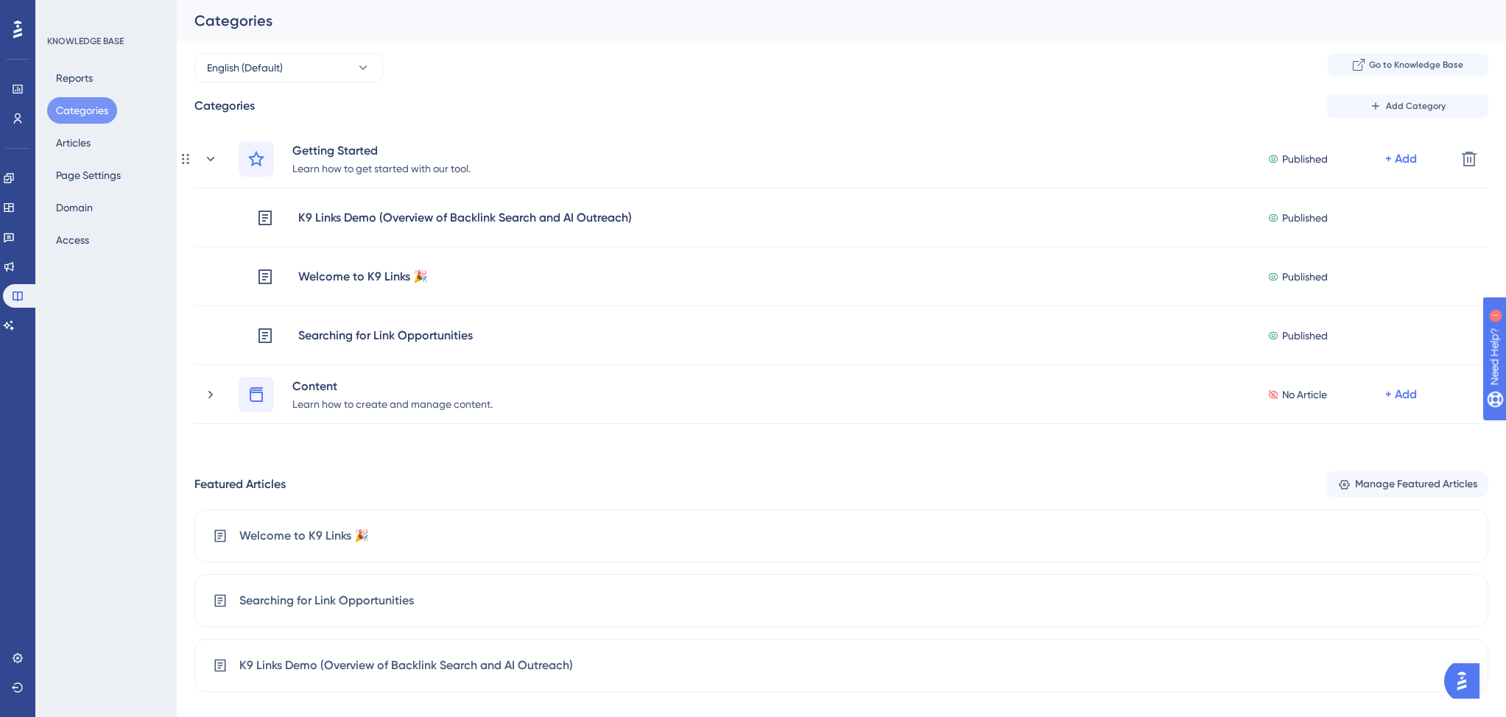
click at [1295, 158] on span "Published" at bounding box center [1305, 159] width 46 height 18
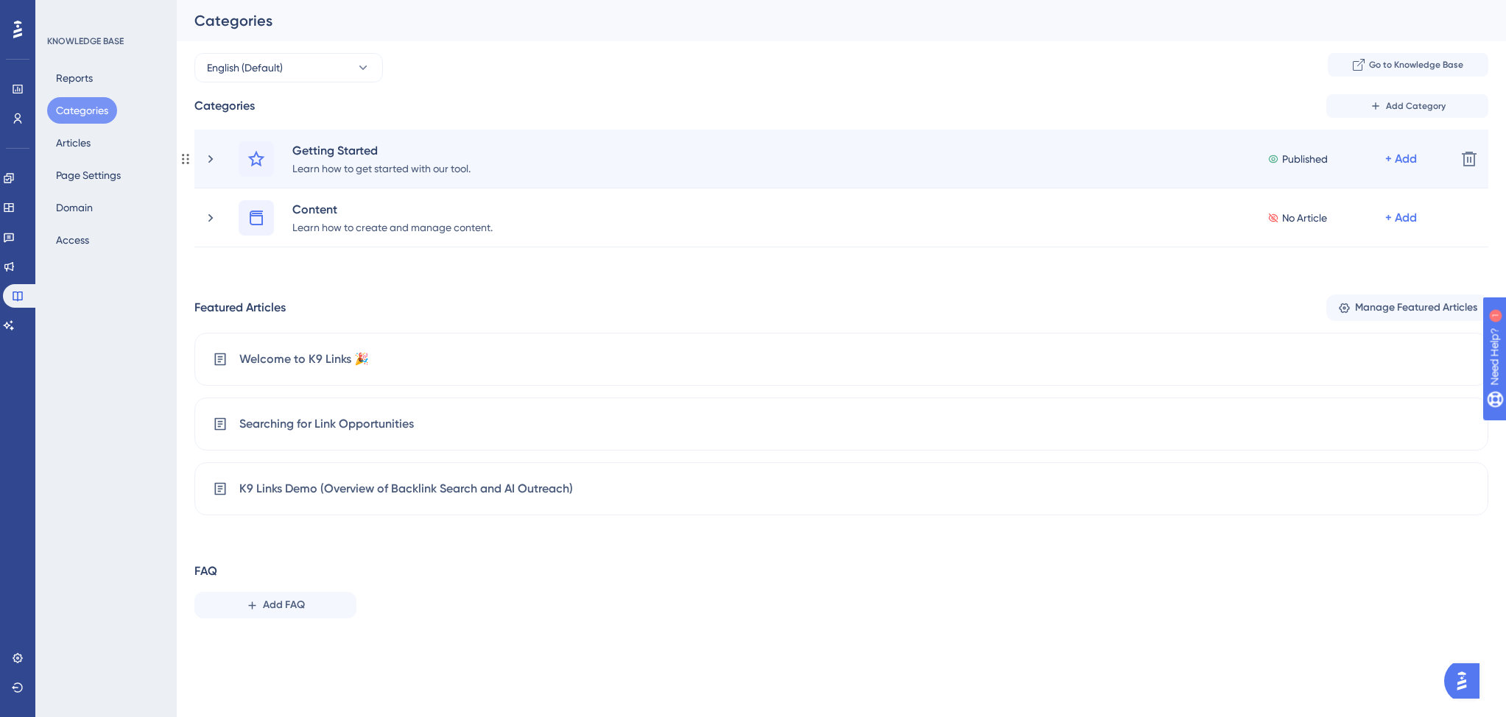
click at [504, 161] on div "Getting Started Learn how to get started with our tool. Published + Add" at bounding box center [841, 158] width 1205 height 35
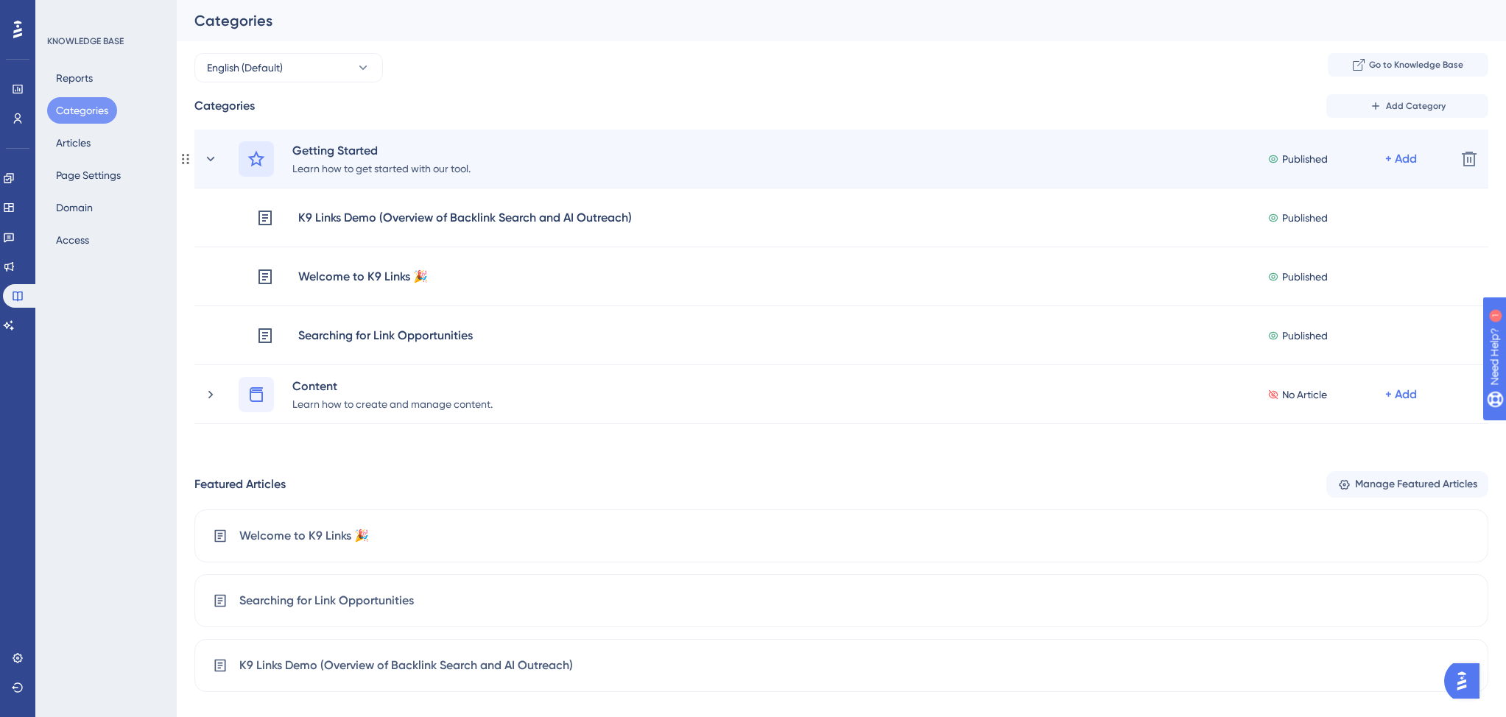
click at [247, 158] on icon at bounding box center [256, 159] width 18 height 18
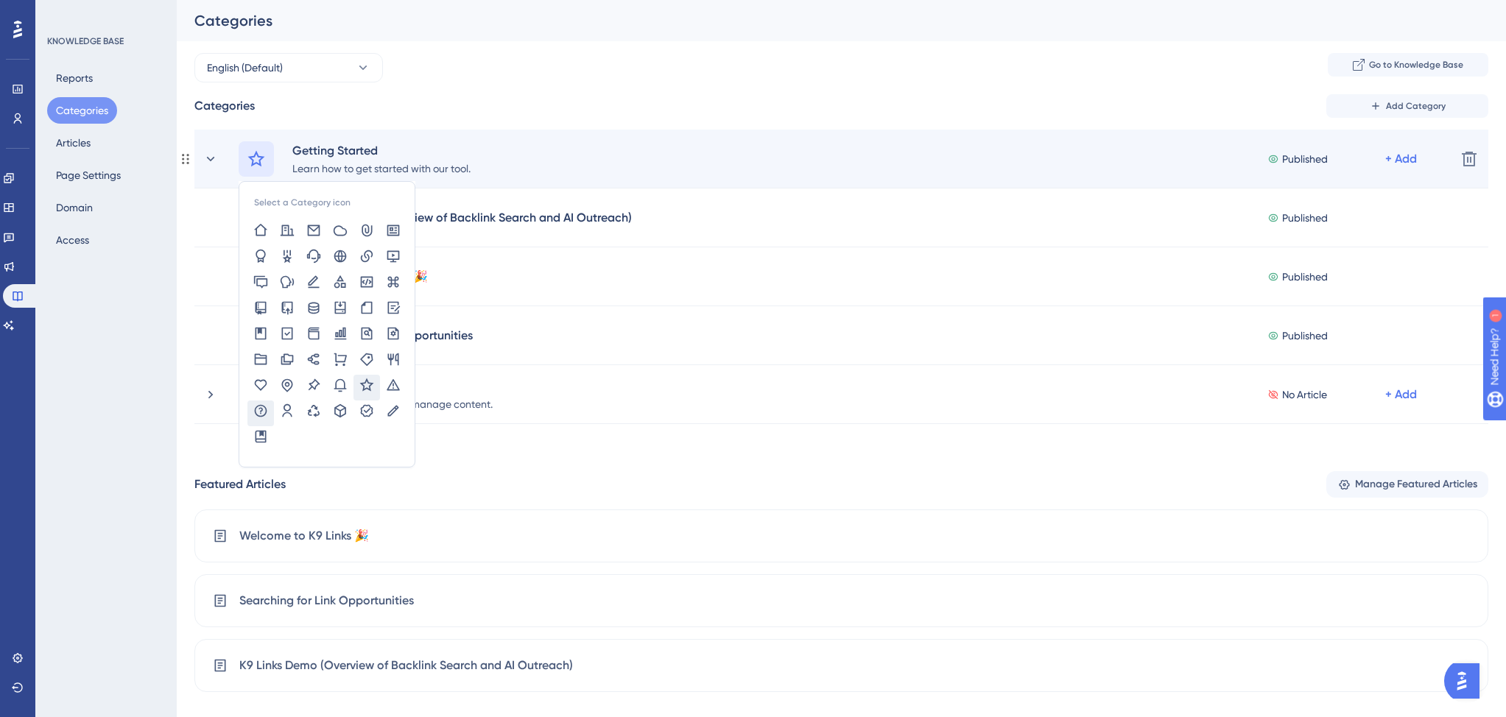
click at [264, 404] on icon at bounding box center [261, 410] width 13 height 13
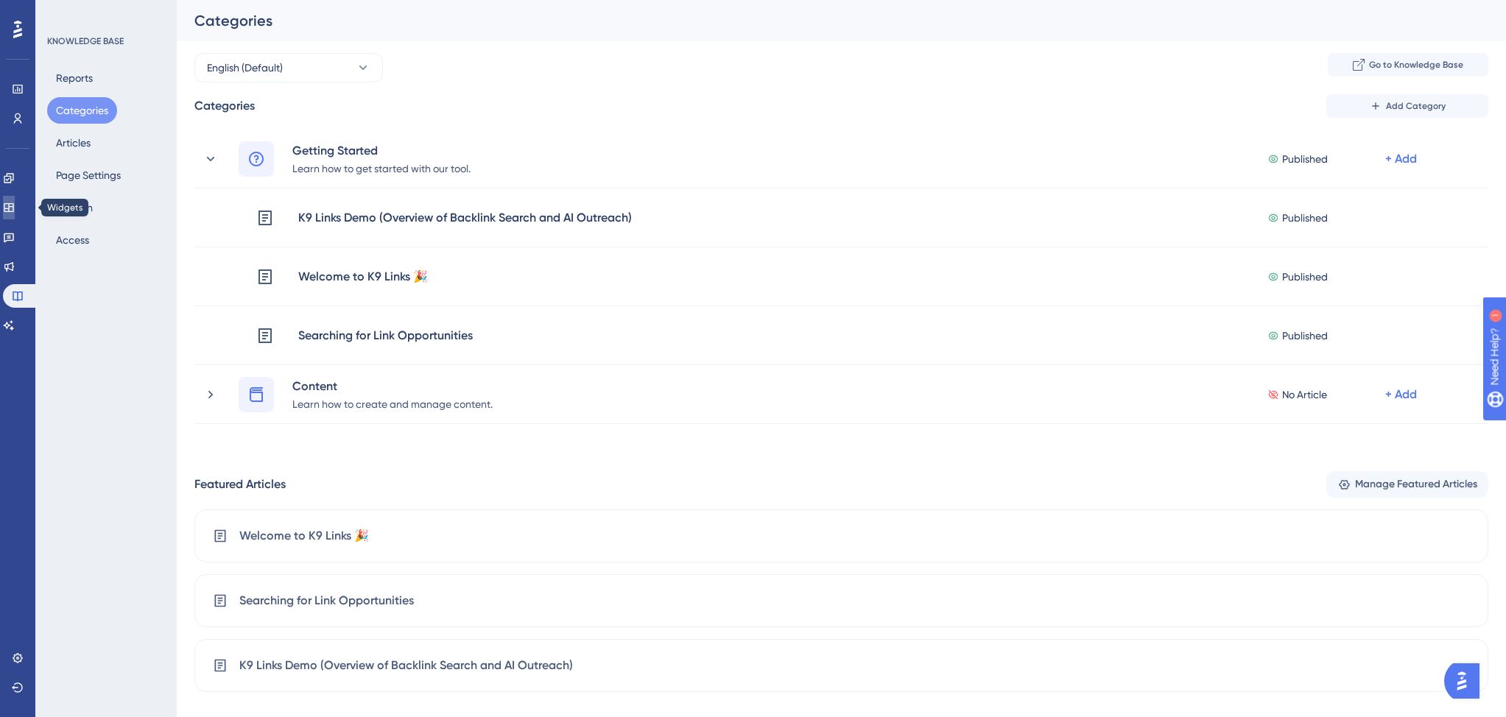
click at [13, 209] on icon at bounding box center [9, 207] width 10 height 9
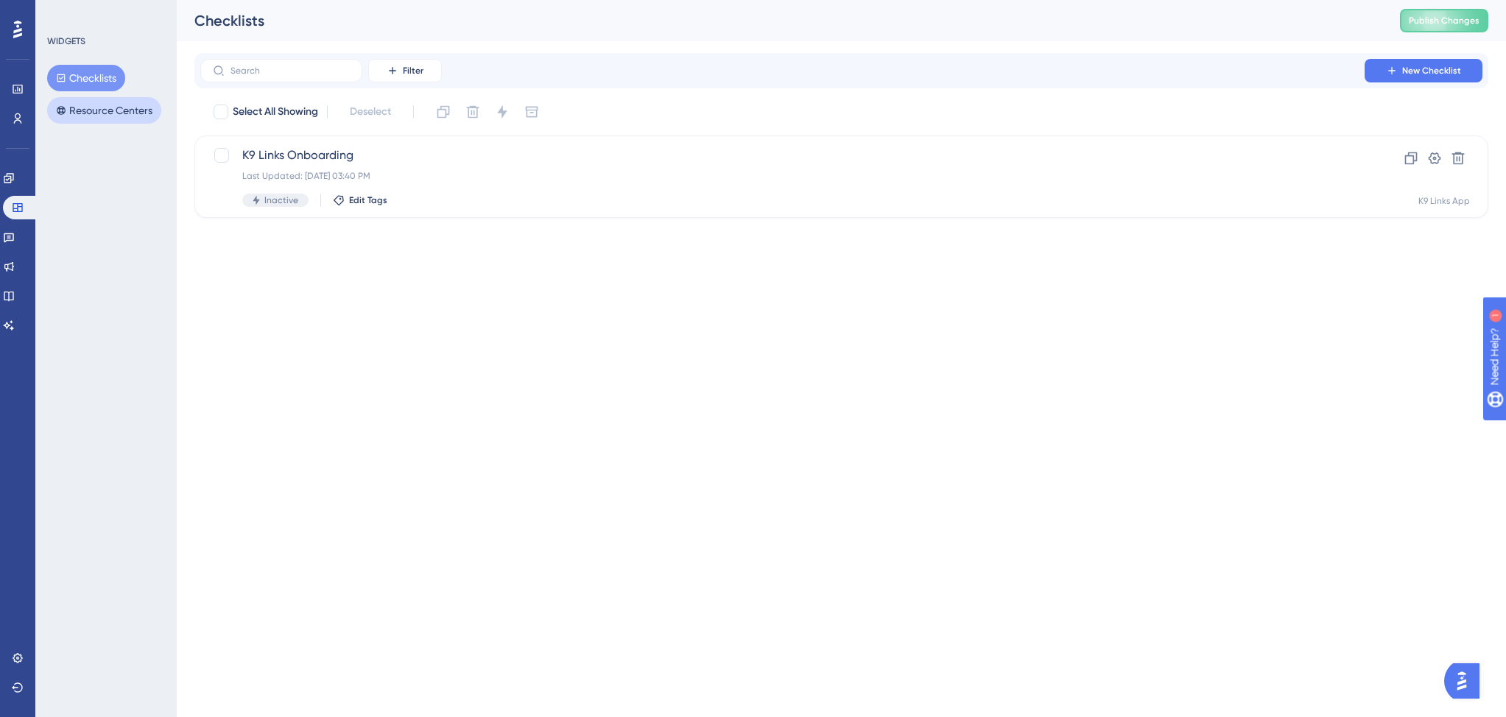
click at [94, 113] on button "Resource Centers" at bounding box center [104, 110] width 114 height 27
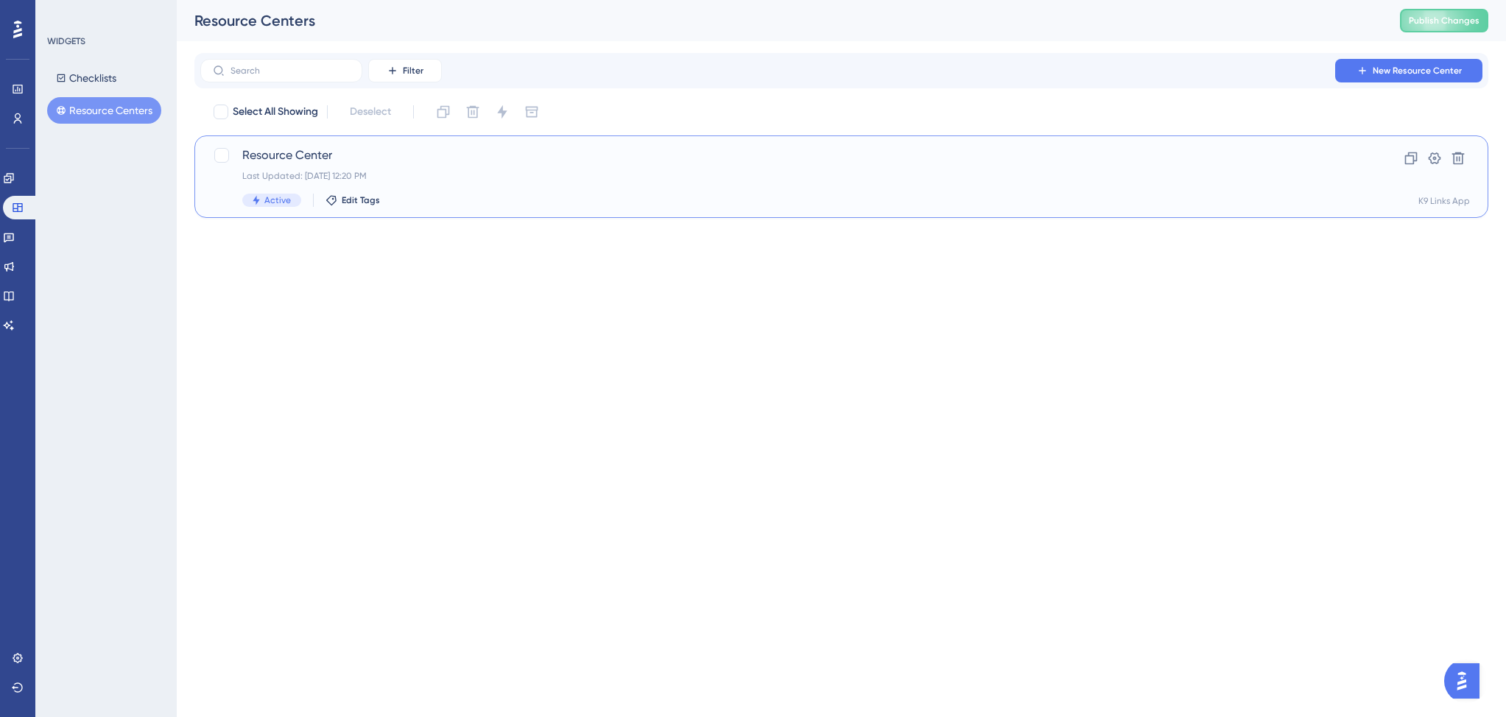
click at [493, 179] on div "Last Updated: Aug 21 2025, 12:20 PM" at bounding box center [782, 176] width 1080 height 12
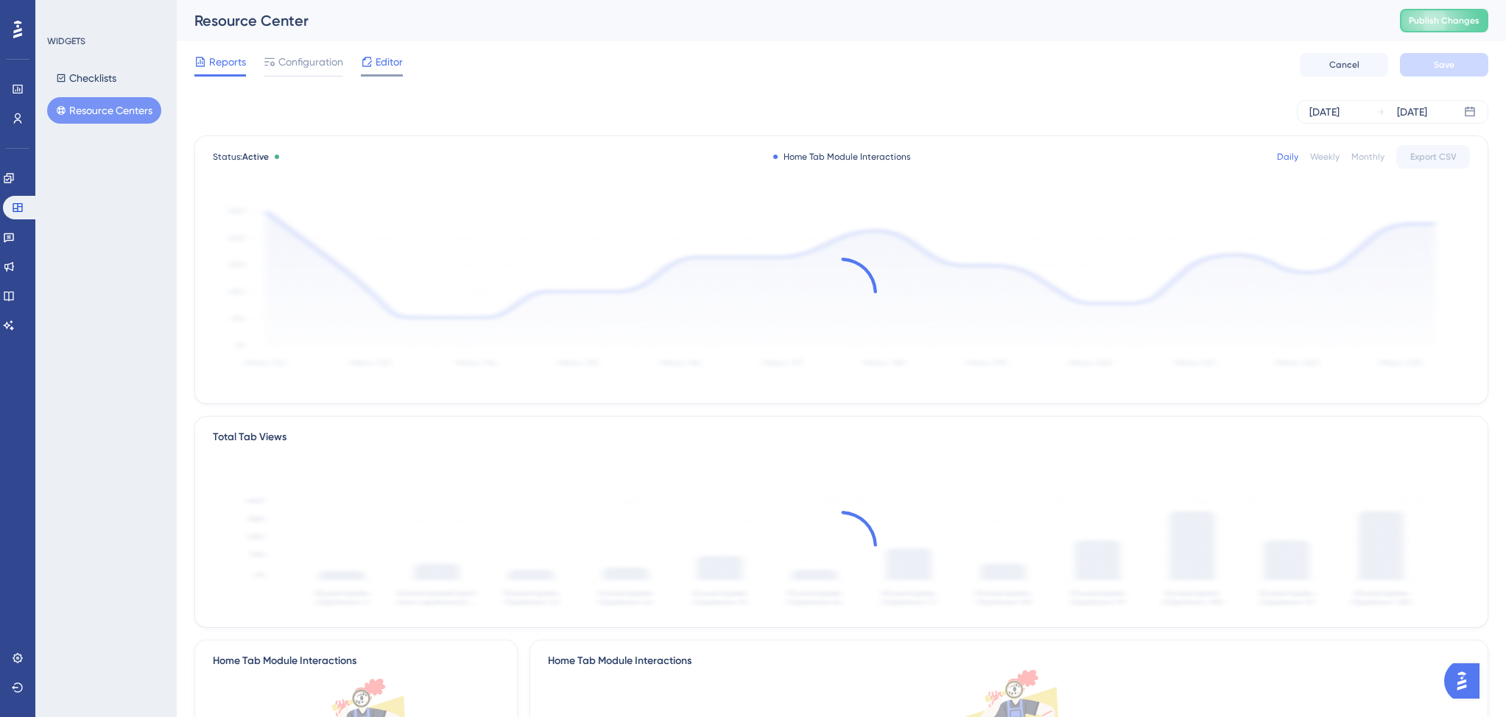
click at [387, 64] on span "Editor" at bounding box center [388, 62] width 27 height 18
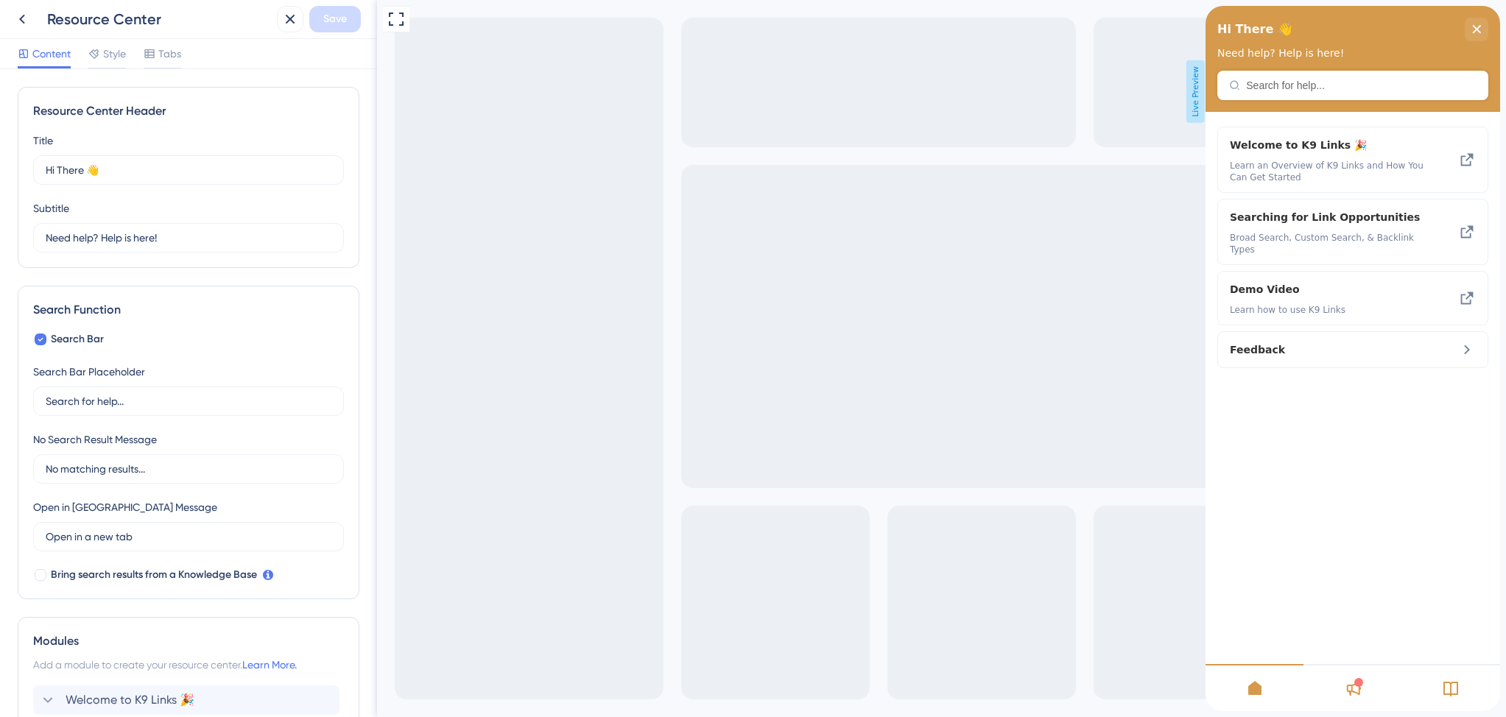
scroll to position [152, 0]
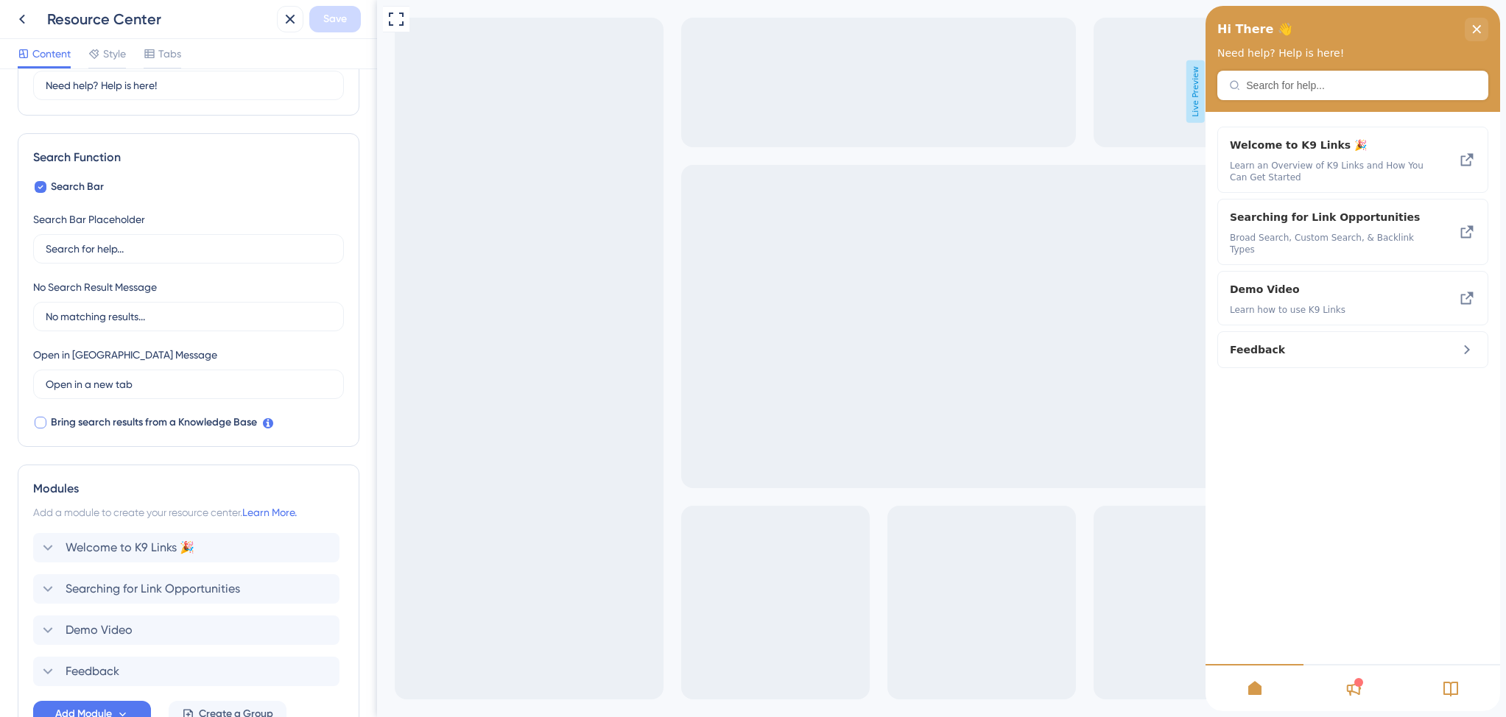
click at [40, 423] on div at bounding box center [41, 423] width 12 height 12
checkbox input "true"
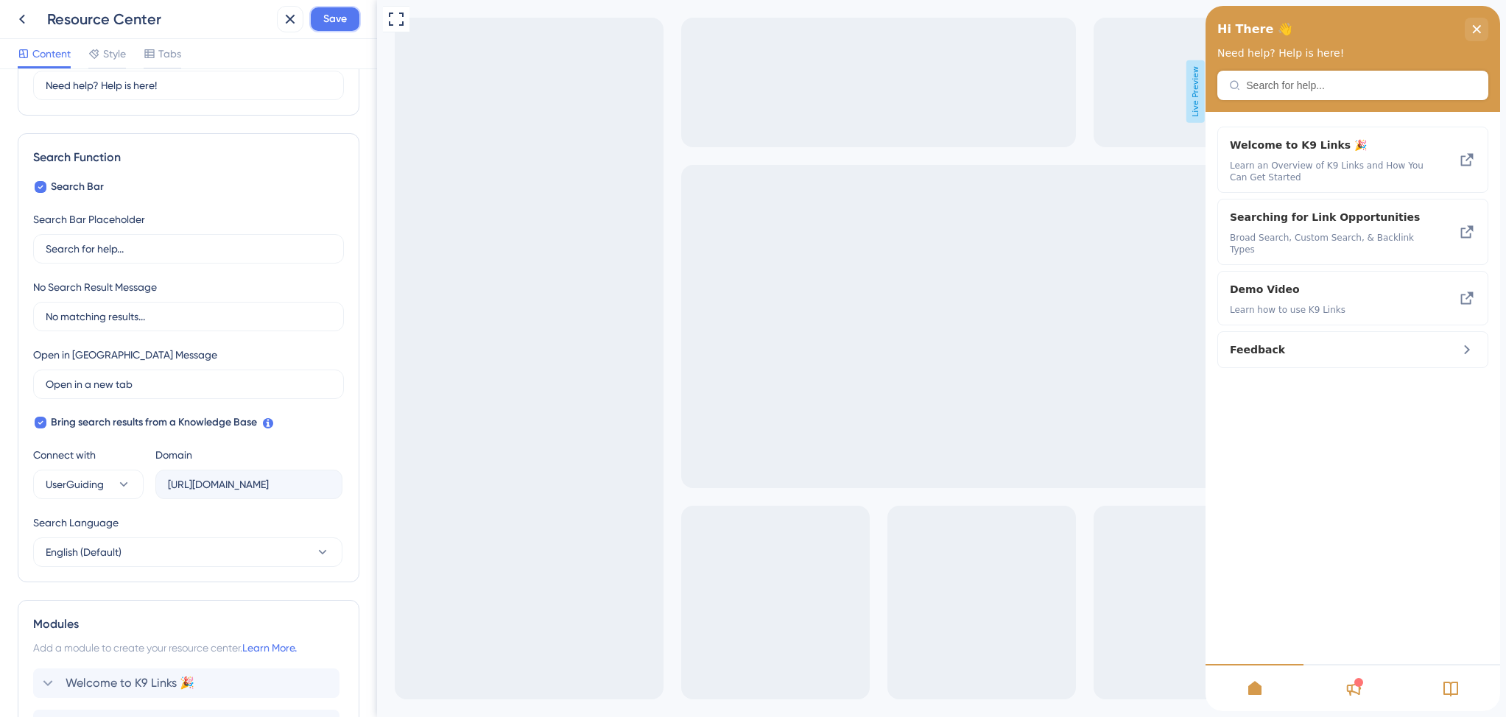
click at [329, 15] on span "Save" at bounding box center [335, 19] width 24 height 18
click at [279, 26] on icon at bounding box center [279, 27] width 15 height 15
click at [21, 21] on icon at bounding box center [22, 20] width 6 height 10
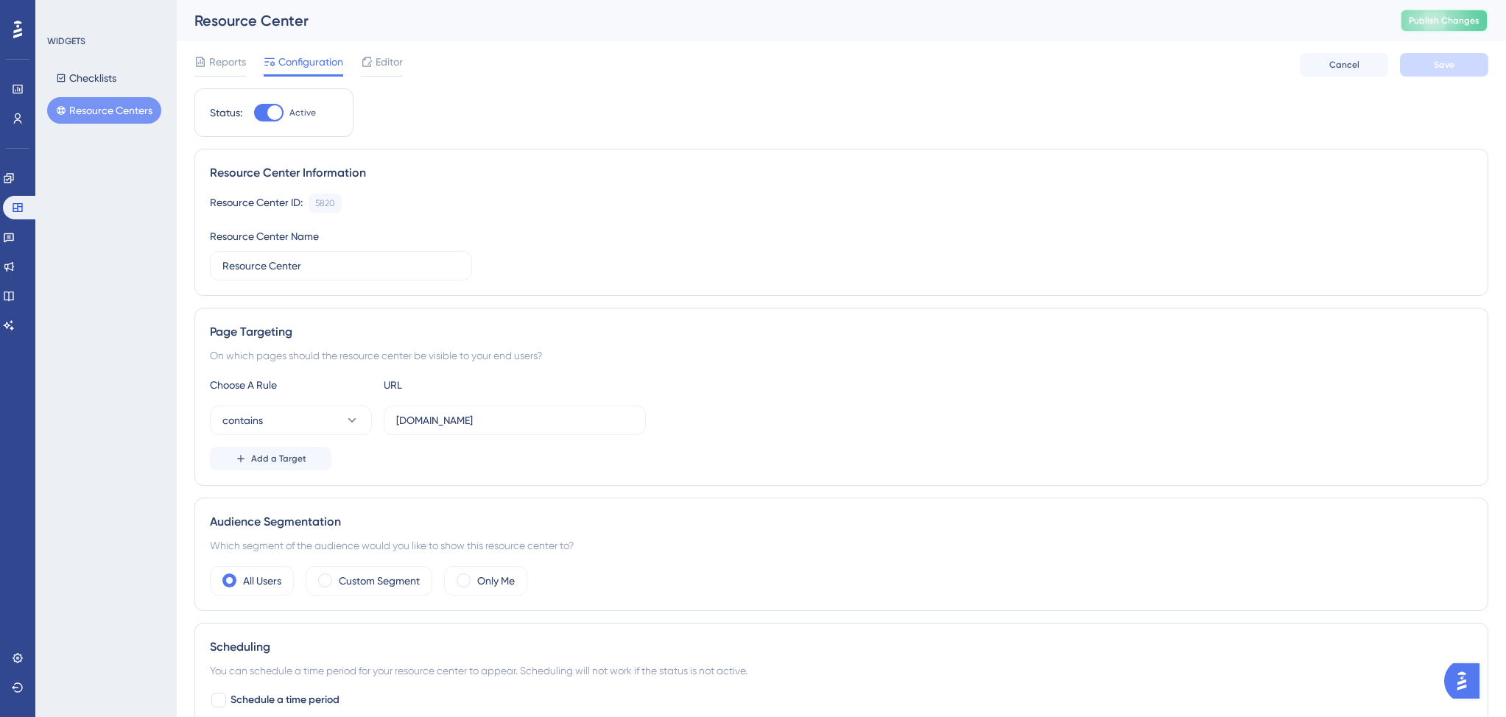
click at [1429, 13] on button "Publish Changes" at bounding box center [1444, 21] width 88 height 24
click at [388, 58] on span "Editor" at bounding box center [388, 62] width 27 height 18
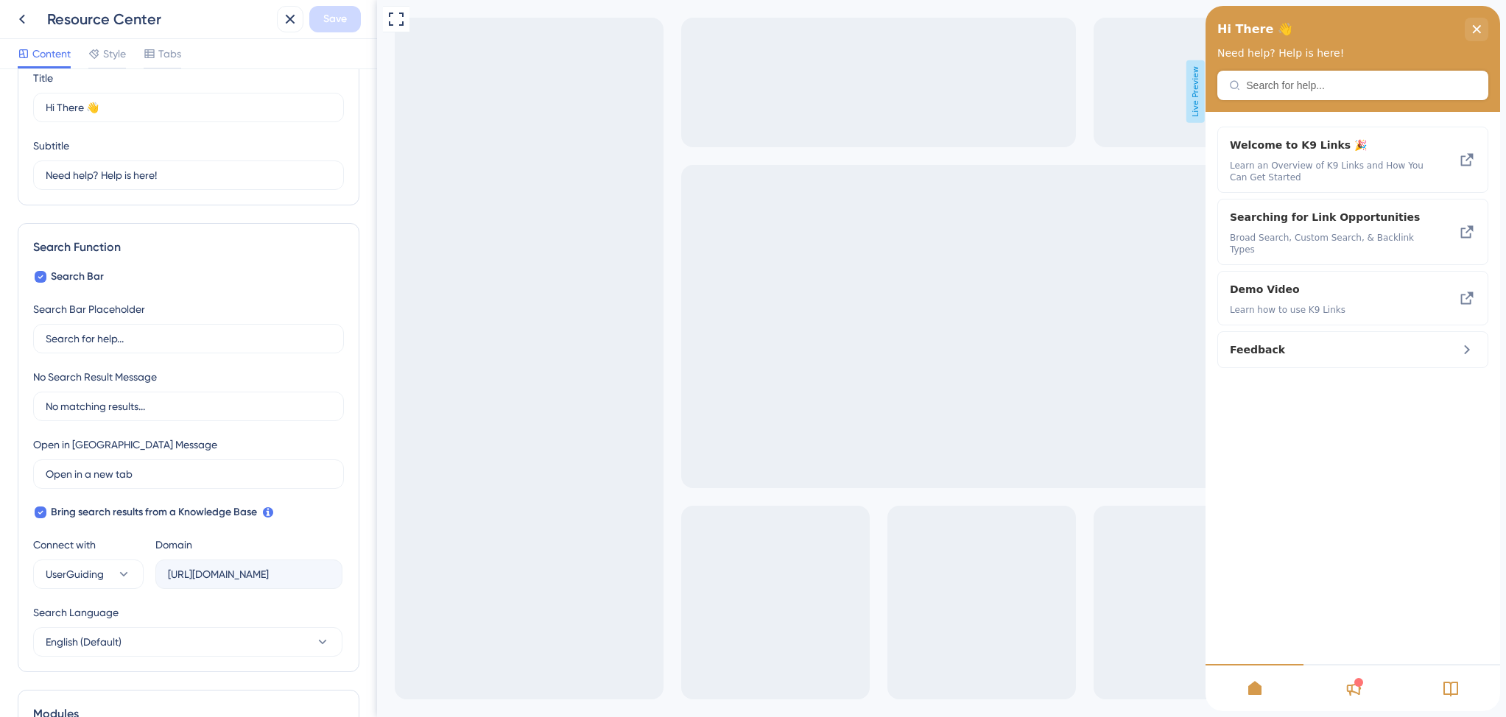
scroll to position [63, 0]
click at [86, 568] on span "UserGuiding" at bounding box center [75, 574] width 58 height 18
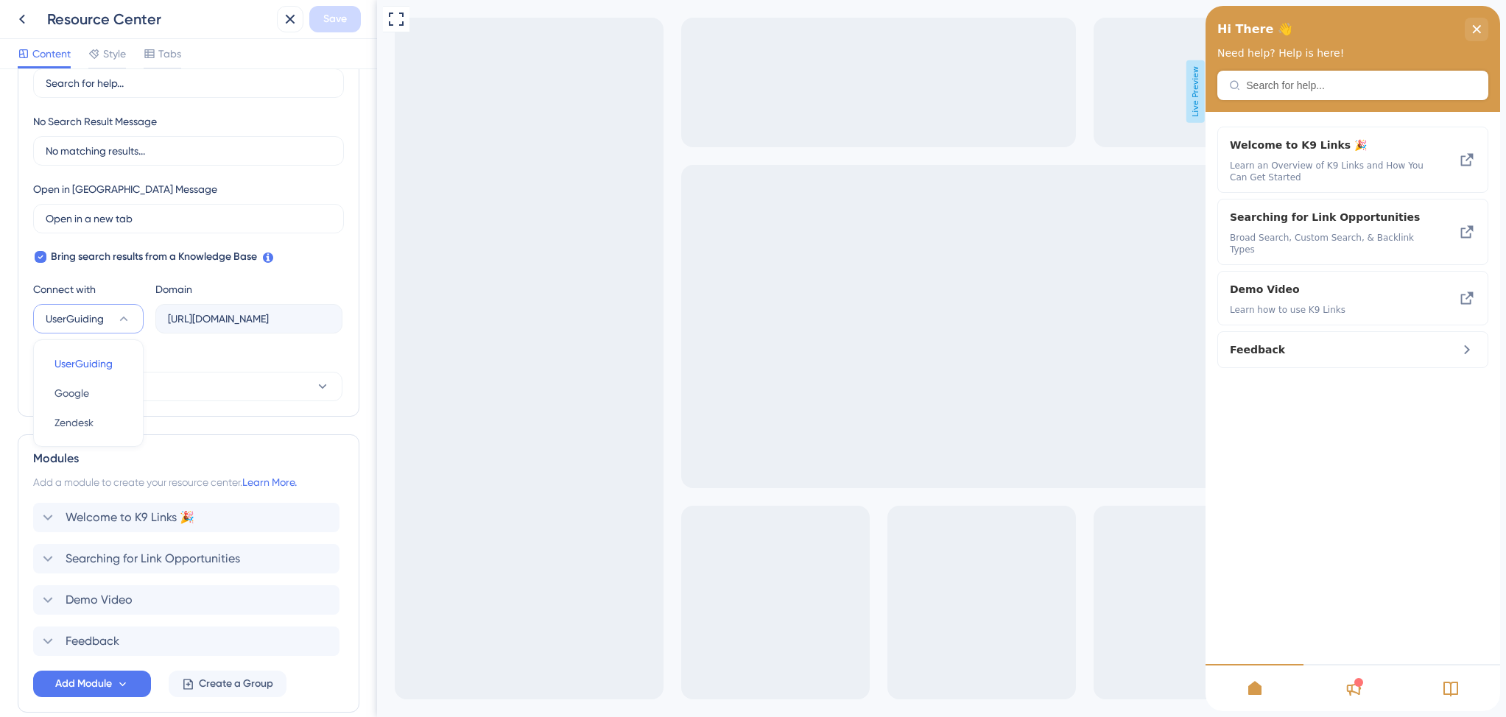
click at [182, 361] on div "Search Language" at bounding box center [187, 360] width 309 height 24
click at [45, 258] on div at bounding box center [41, 257] width 12 height 12
checkbox input "false"
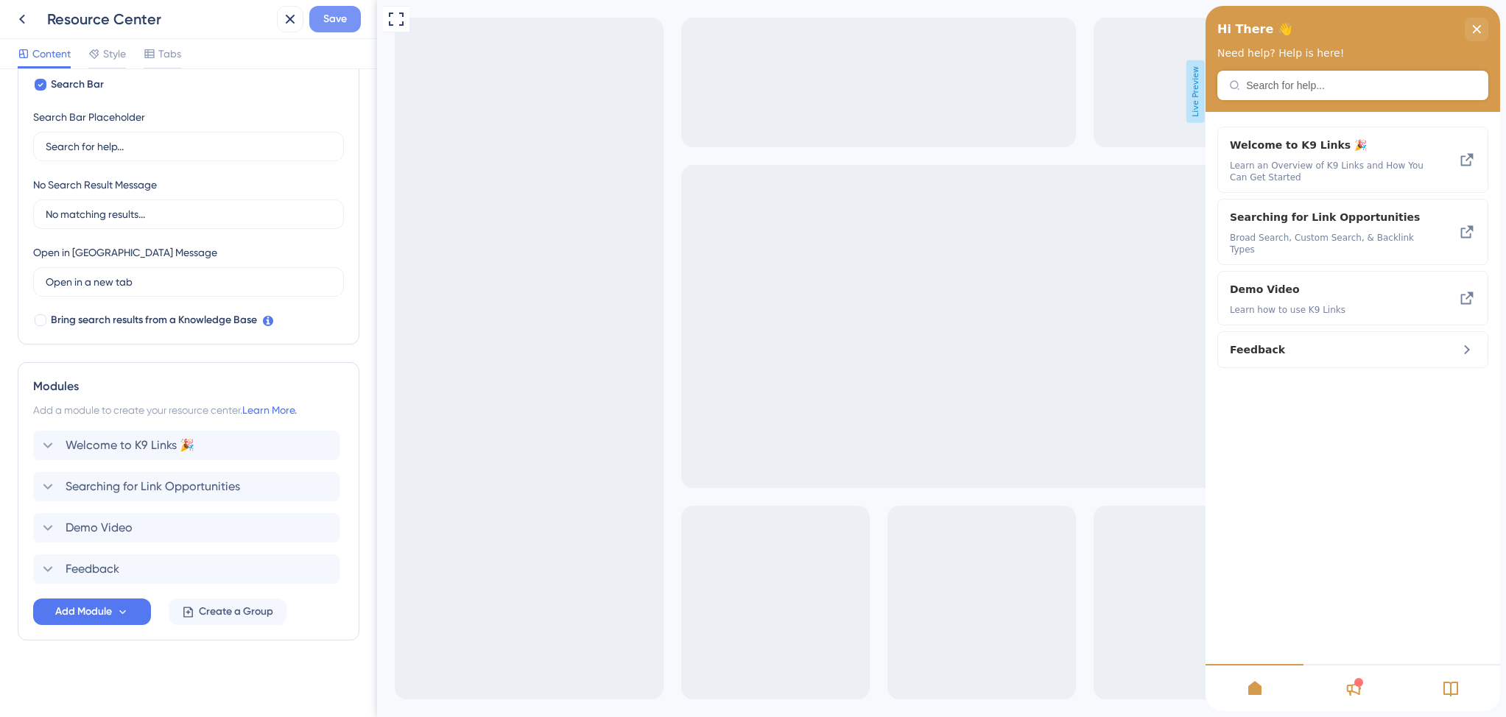
click at [336, 21] on span "Save" at bounding box center [335, 19] width 24 height 18
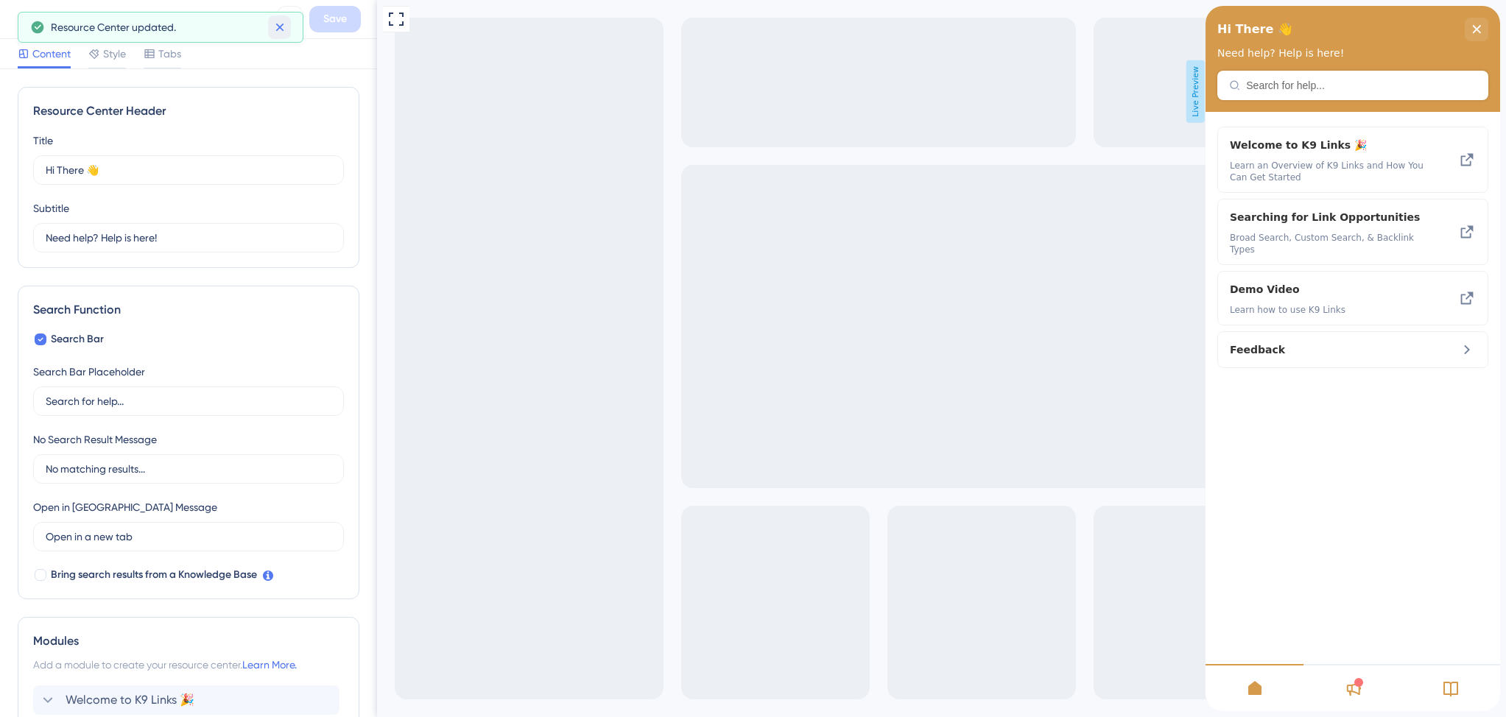
click at [282, 30] on icon at bounding box center [279, 28] width 8 height 8
click at [26, 20] on icon at bounding box center [22, 19] width 18 height 18
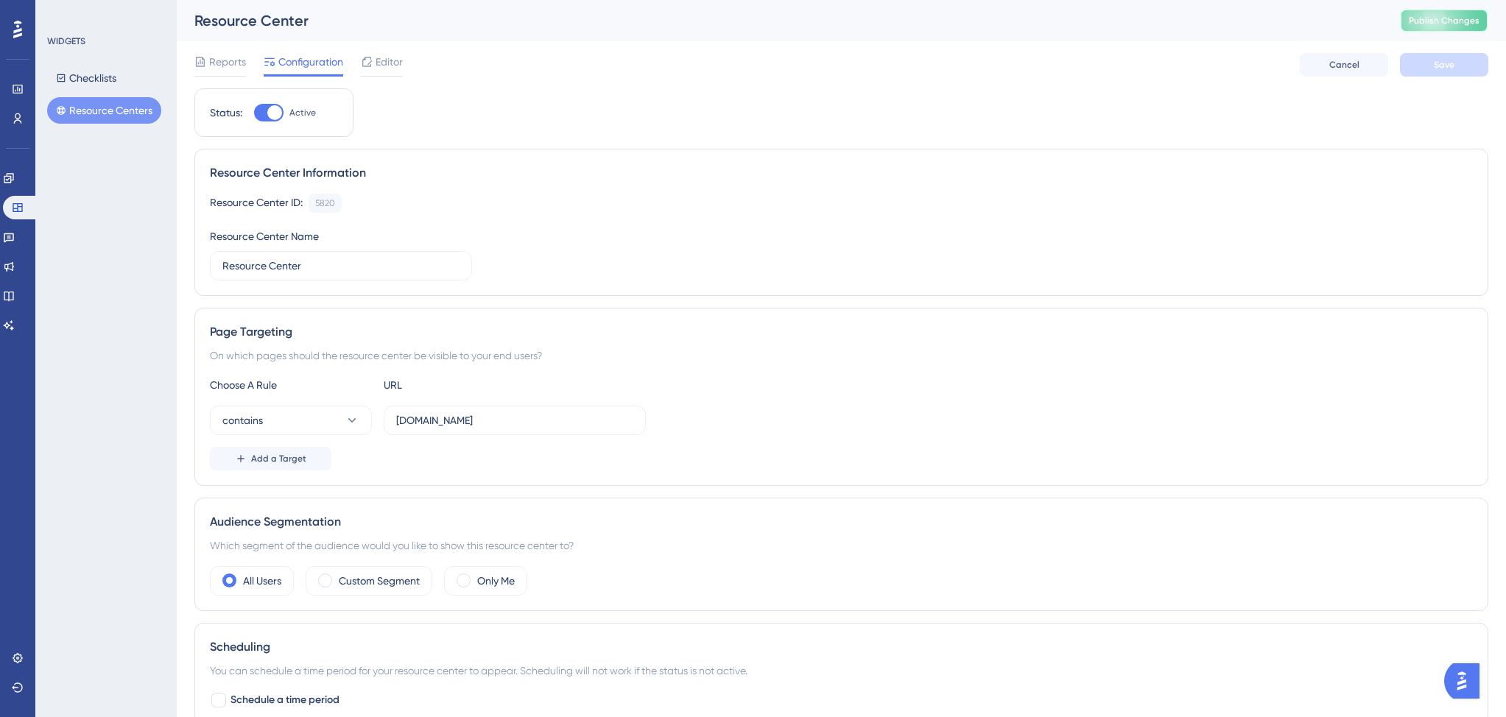
click at [1420, 20] on span "Publish Changes" at bounding box center [1443, 21] width 71 height 12
click at [15, 297] on link at bounding box center [9, 296] width 12 height 24
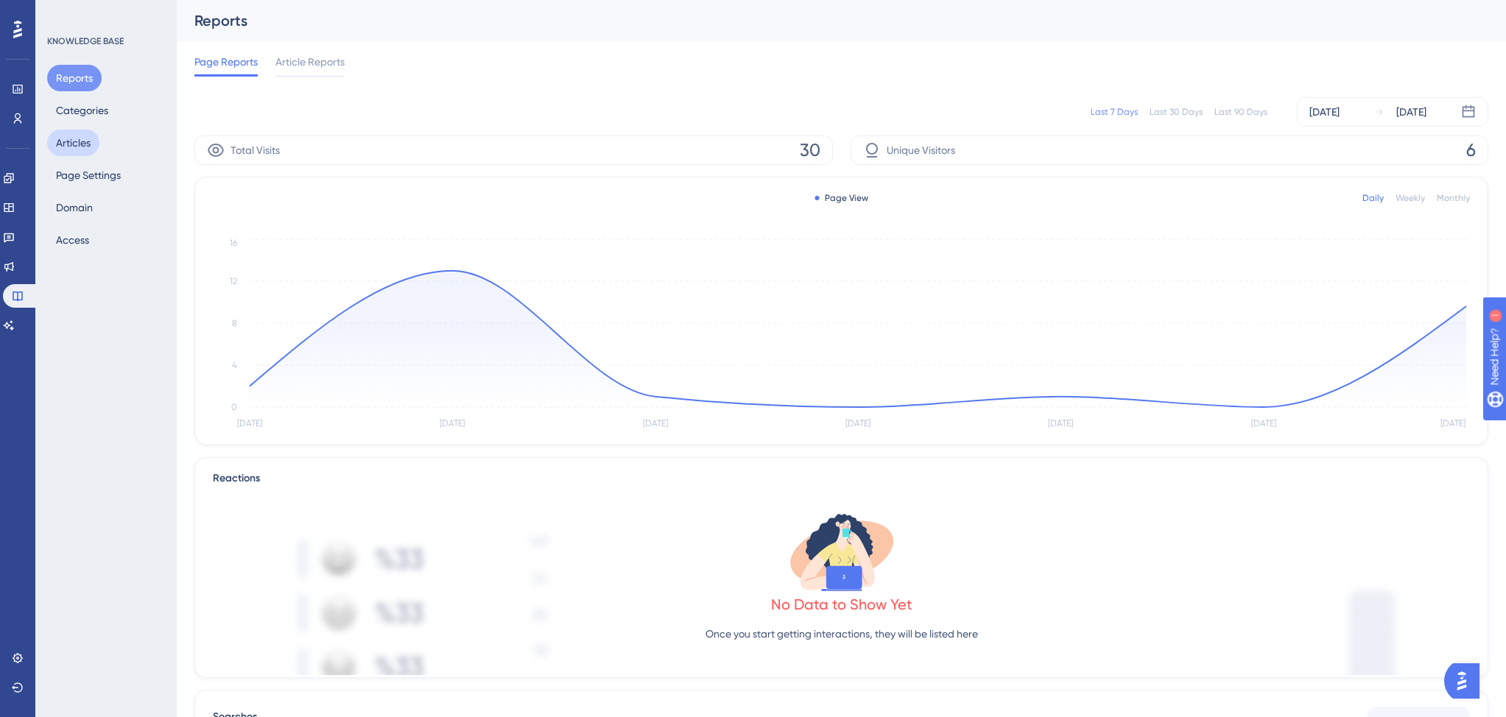
click at [90, 146] on button "Articles" at bounding box center [73, 143] width 52 height 27
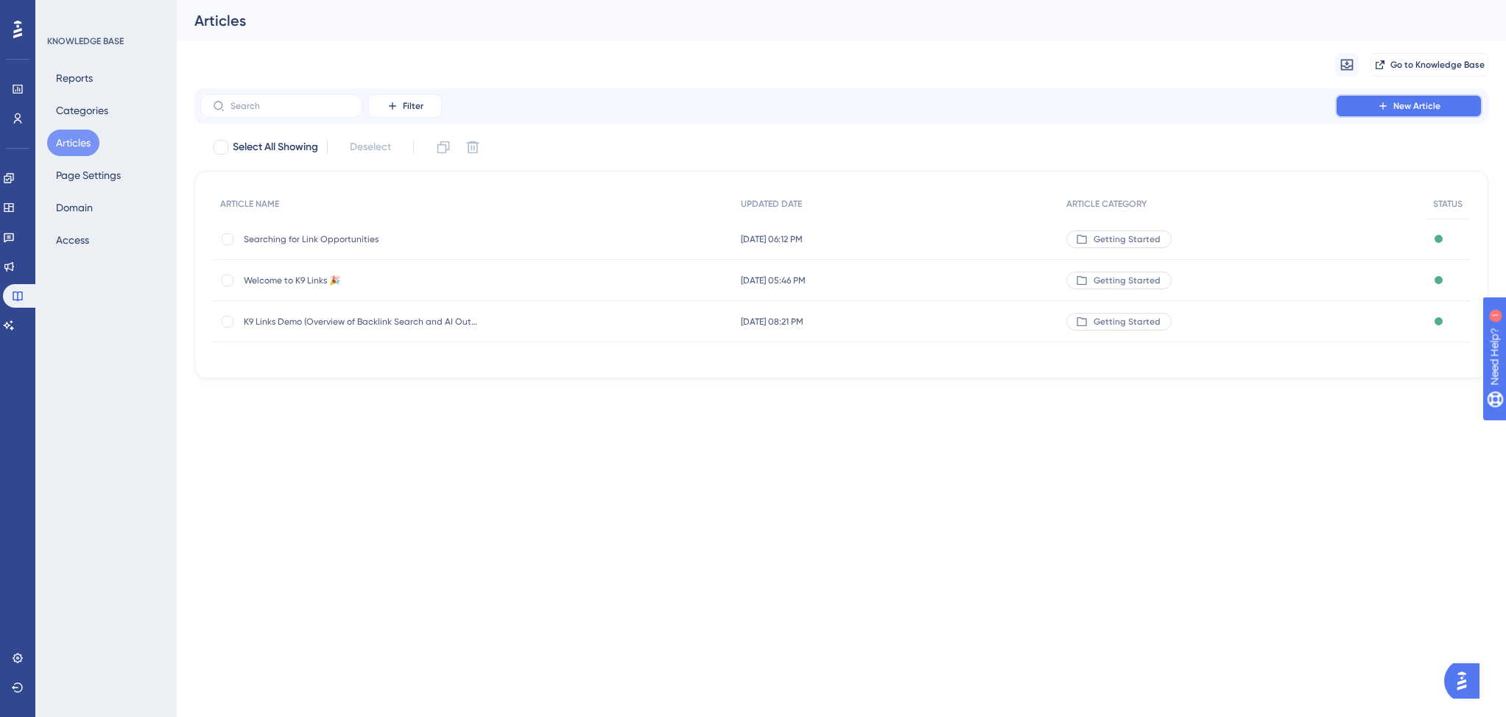
click at [1377, 110] on icon at bounding box center [1383, 106] width 12 height 12
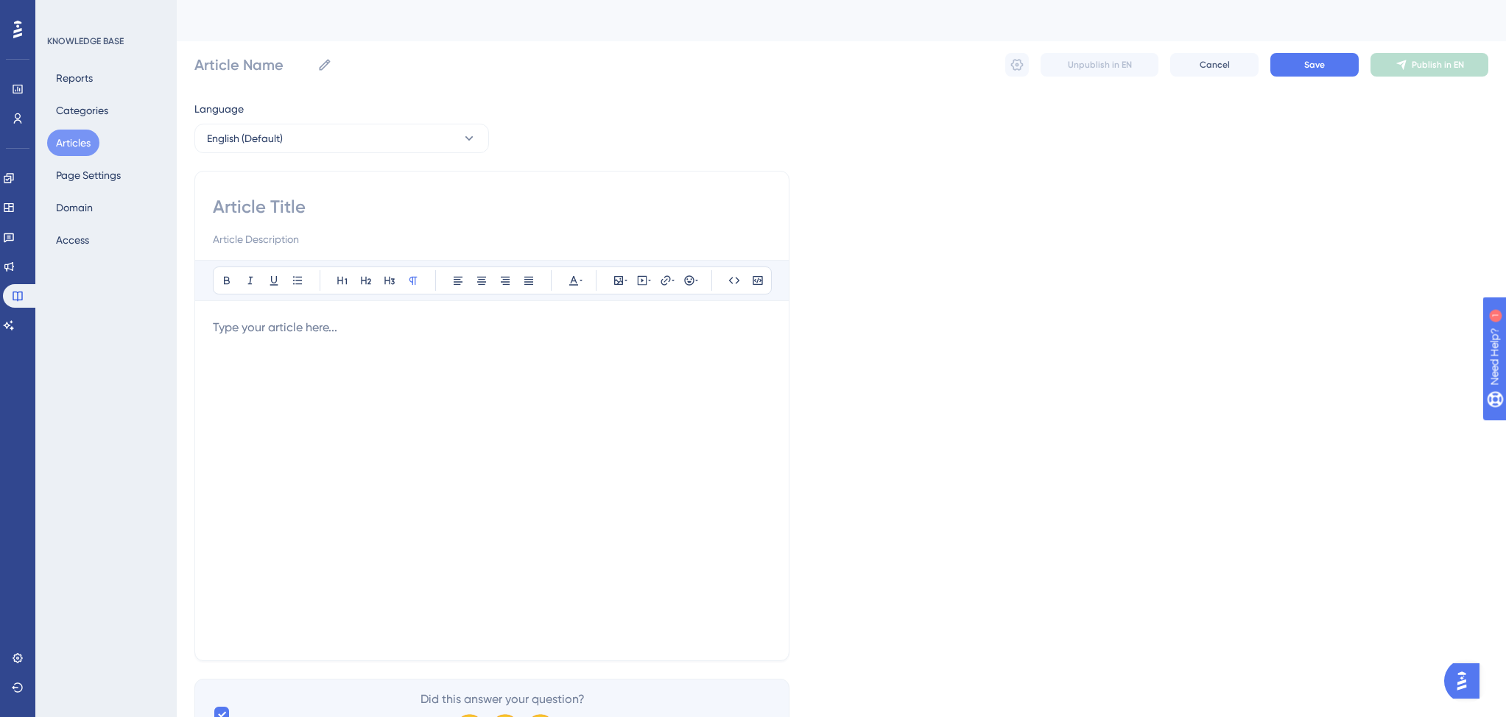
click at [276, 208] on input at bounding box center [492, 207] width 558 height 24
paste input "Managing Your Settings in K9 Links"
type input "Managing Your Settings in K9 Links"
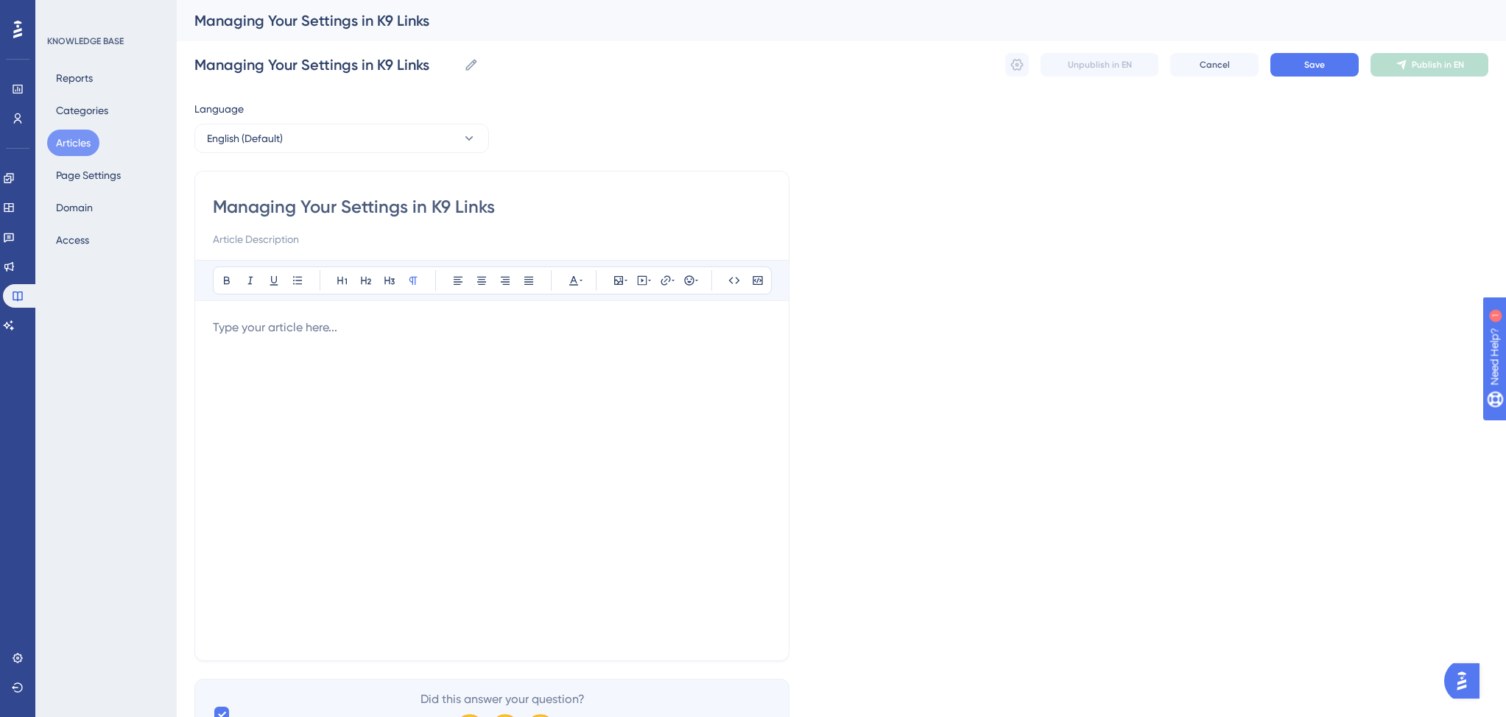
type input "Managing Your Settings in K9 Links"
click at [305, 239] on input at bounding box center [492, 239] width 558 height 18
paste input "Outreach Settings, Webhooks, and Advanced Custom Prompts"
type input "Outreach Settings, Webhooks, and Advanced Custom Prompts"
click at [378, 385] on div at bounding box center [492, 481] width 558 height 324
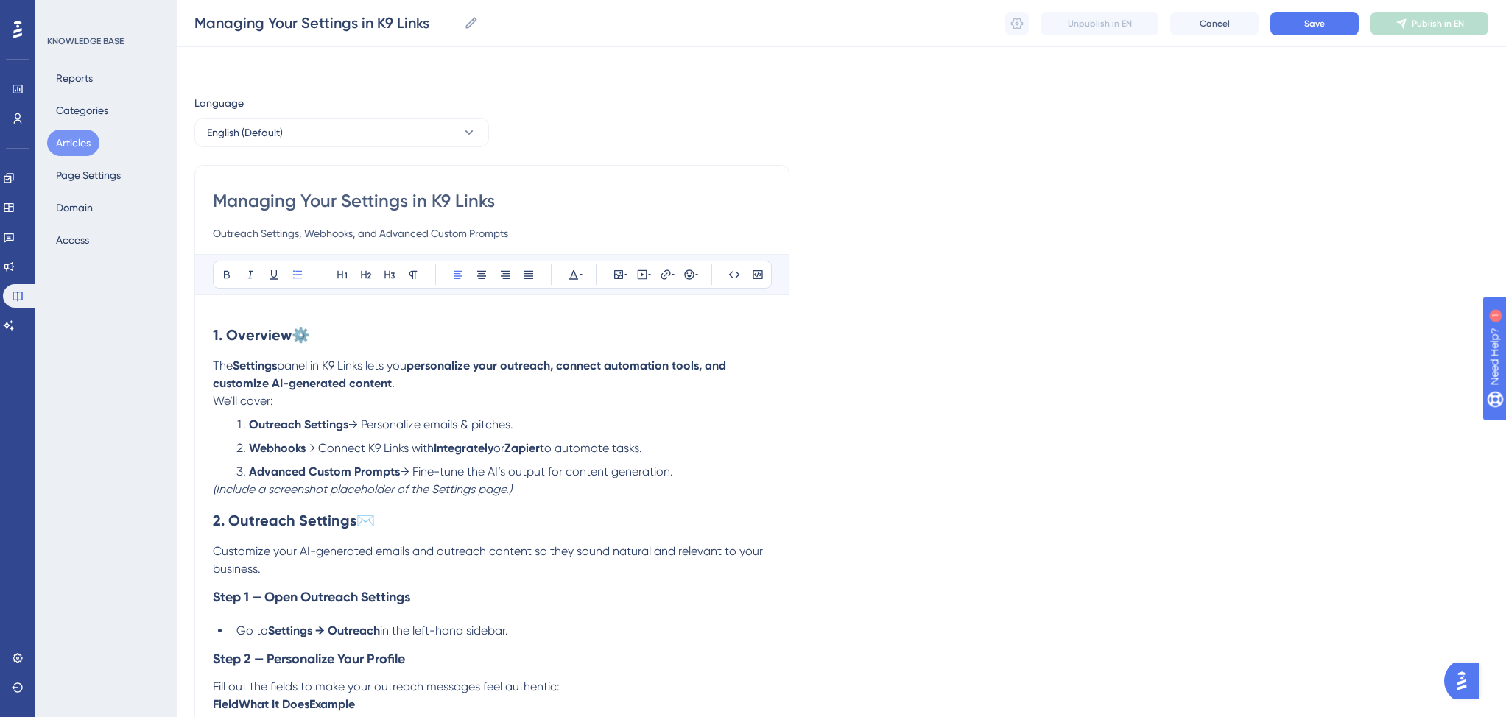
scroll to position [1725, 0]
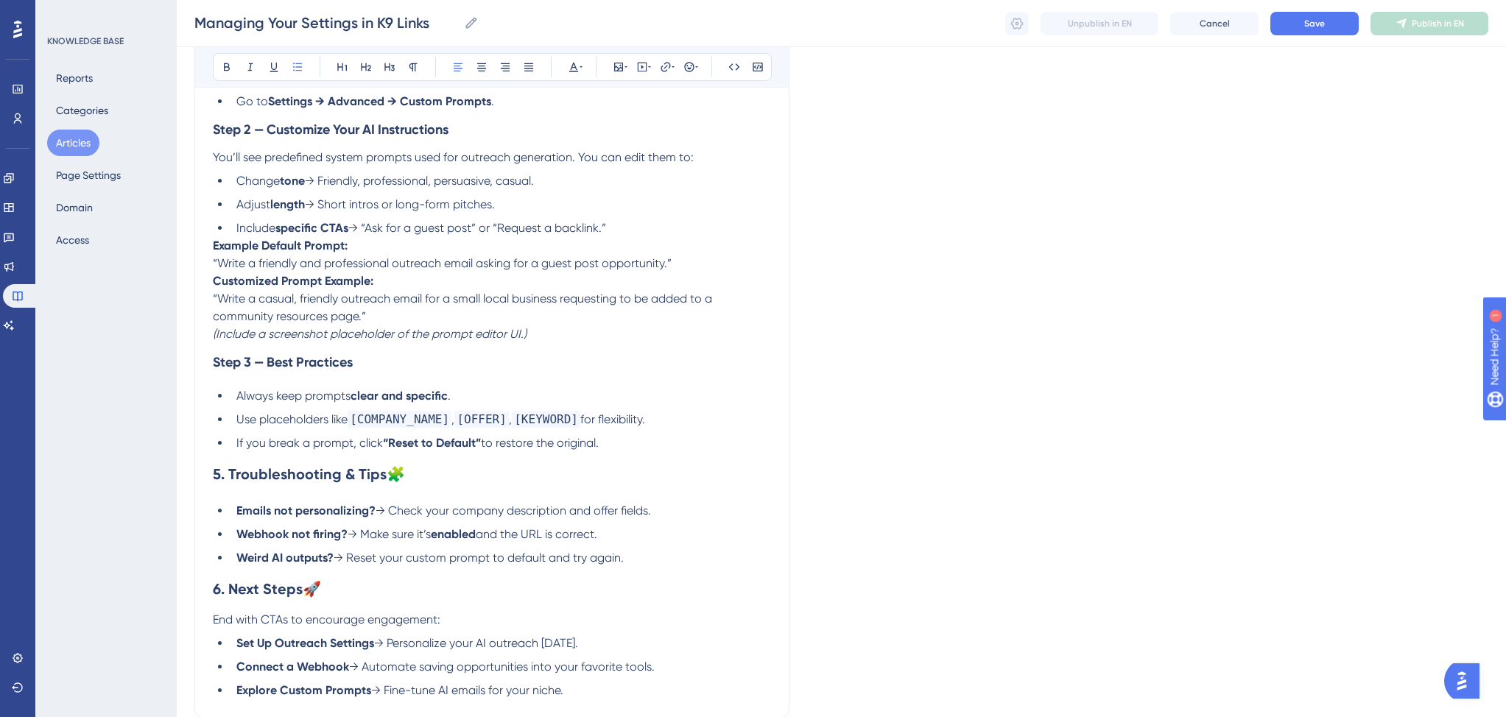
click at [481, 629] on p "End with CTAs to encourage engagement:" at bounding box center [492, 620] width 558 height 18
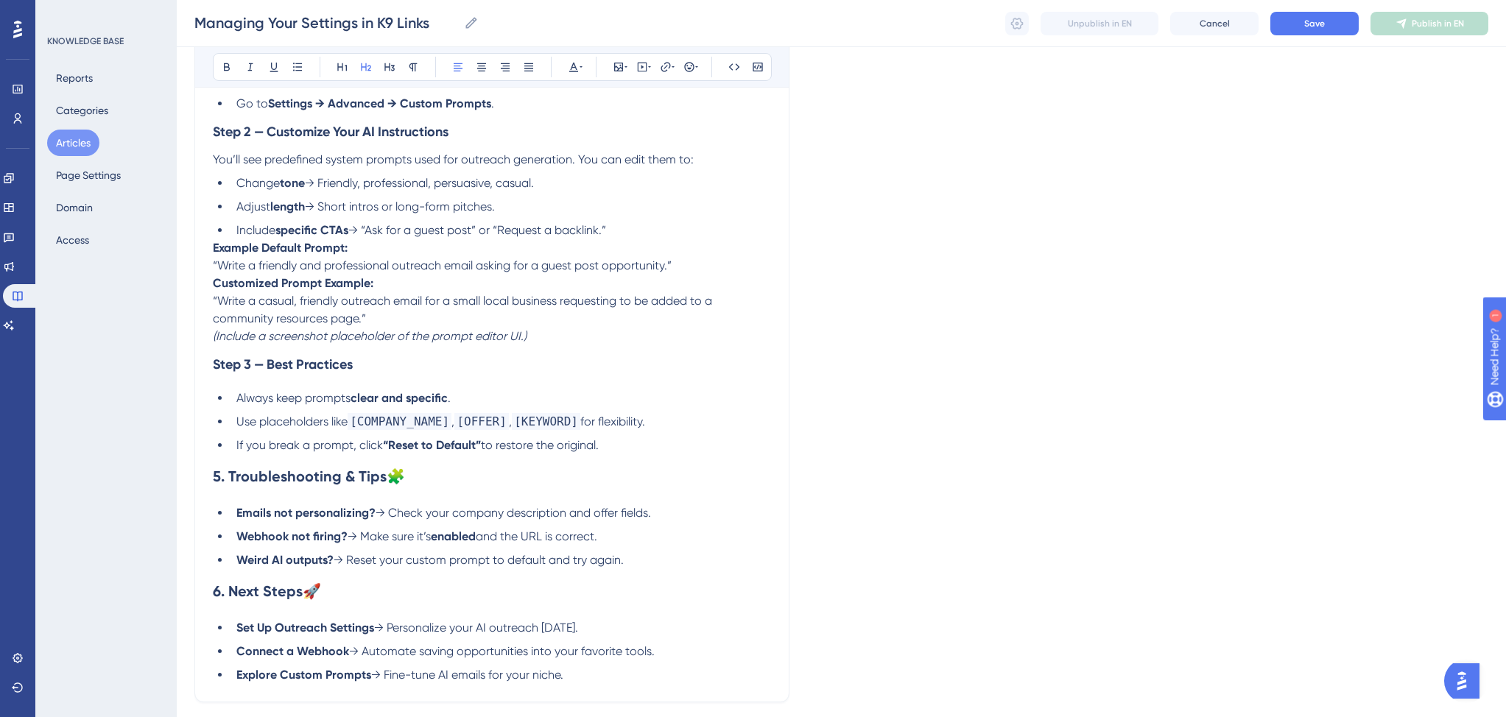
scroll to position [1694, 0]
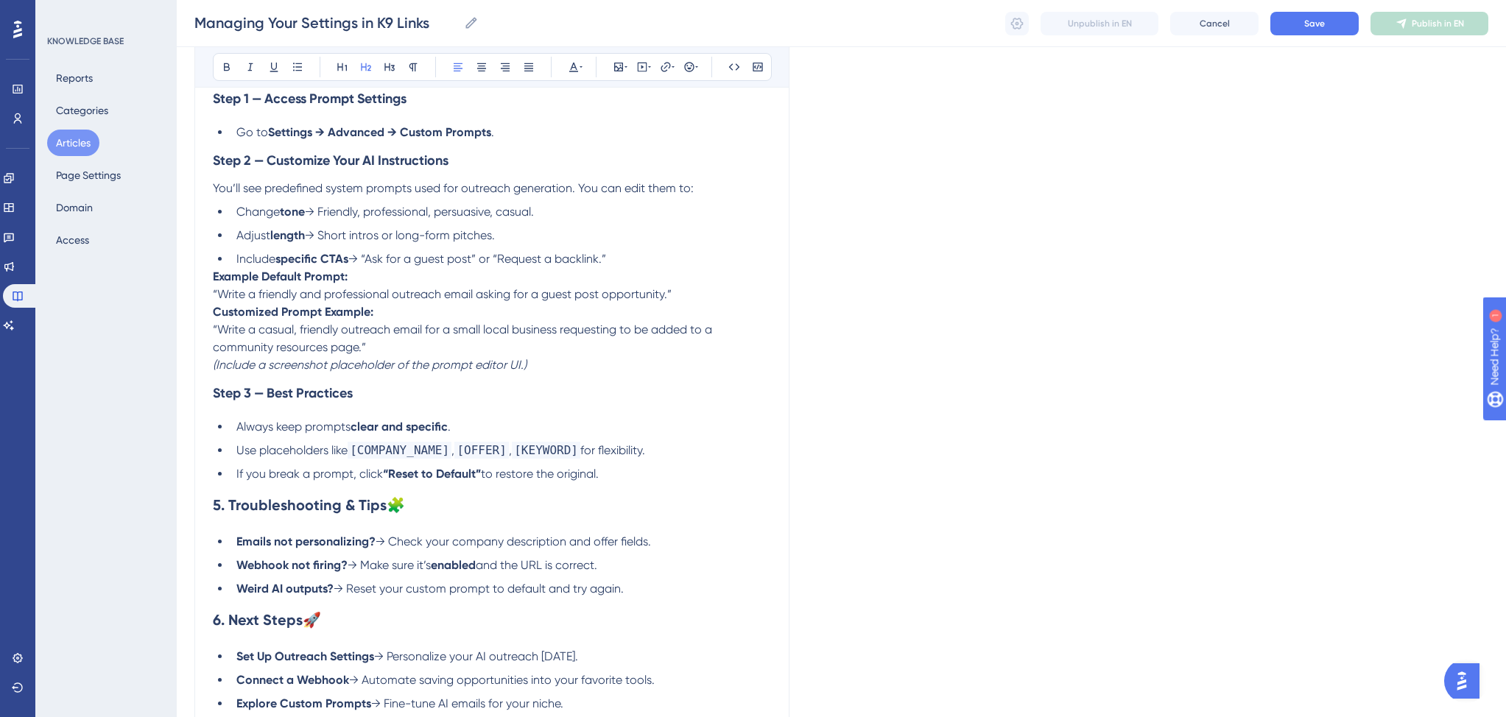
click at [300, 457] on span "Use placeholders like" at bounding box center [291, 450] width 111 height 14
click at [692, 457] on span "for flexibility." at bounding box center [676, 450] width 65 height 14
click at [264, 481] on span "If you break a prompt, click" at bounding box center [309, 474] width 147 height 14
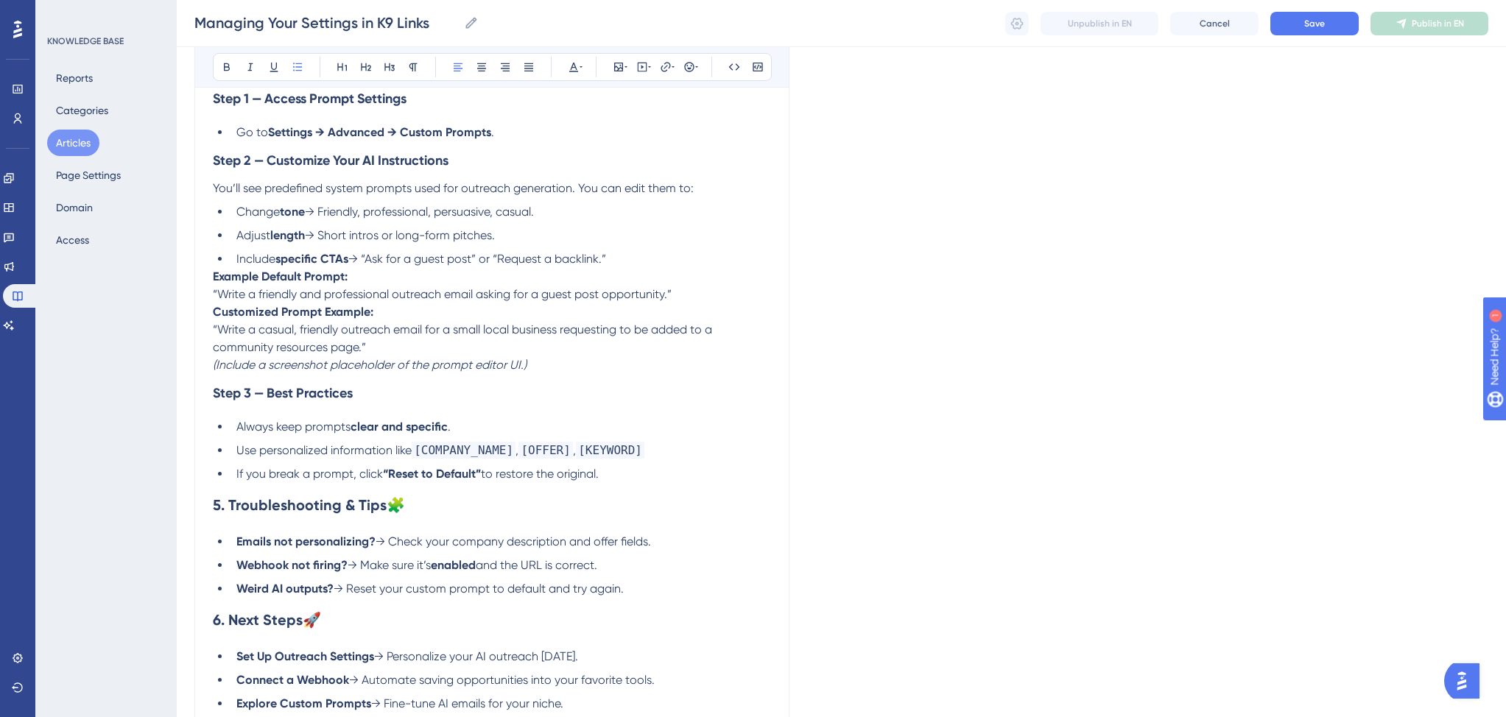
click at [622, 483] on li "If you break a prompt, click “Reset to Default” to restore the original." at bounding box center [500, 474] width 540 height 18
click at [262, 481] on span "If you break a prompt, click" at bounding box center [309, 474] width 147 height 14
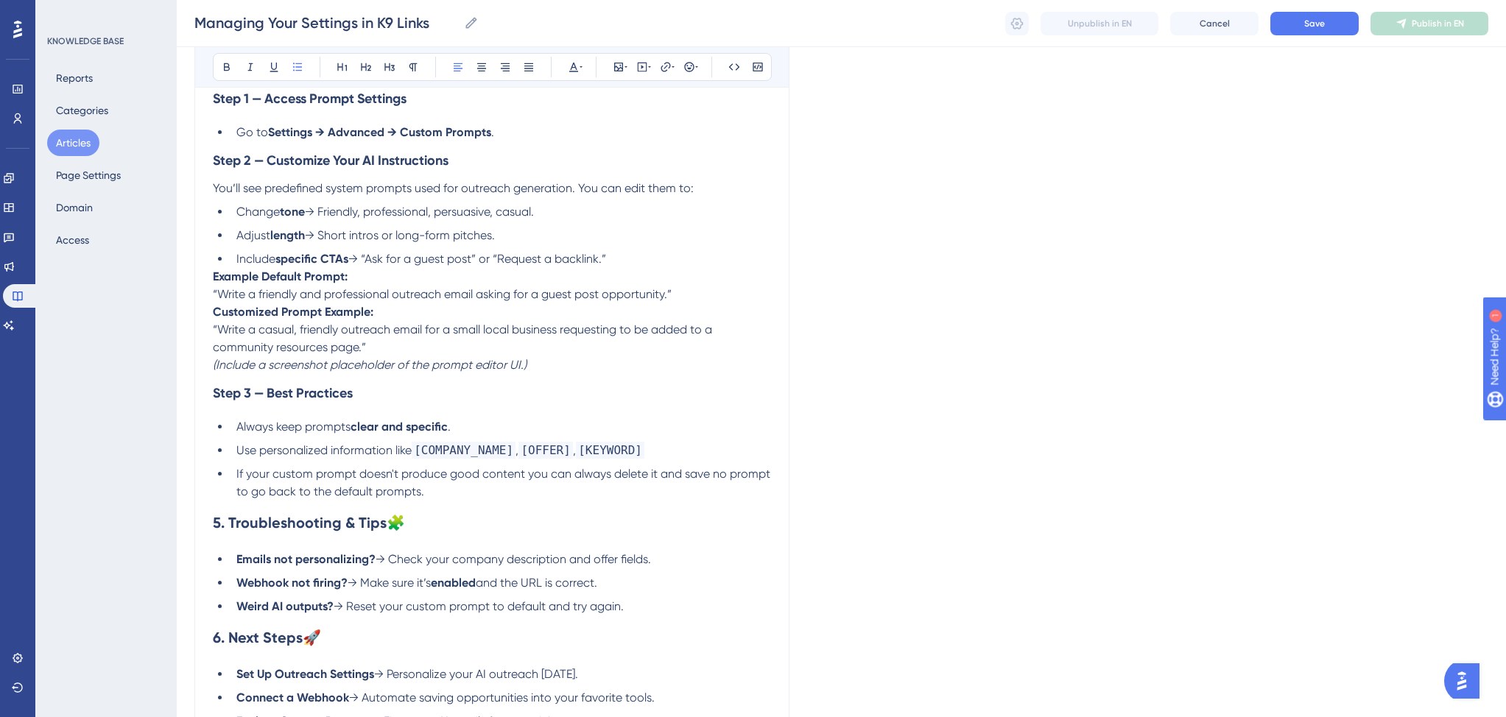
click at [546, 374] on p "(Include a screenshot placeholder of the prompt editor UI.)" at bounding box center [492, 365] width 558 height 18
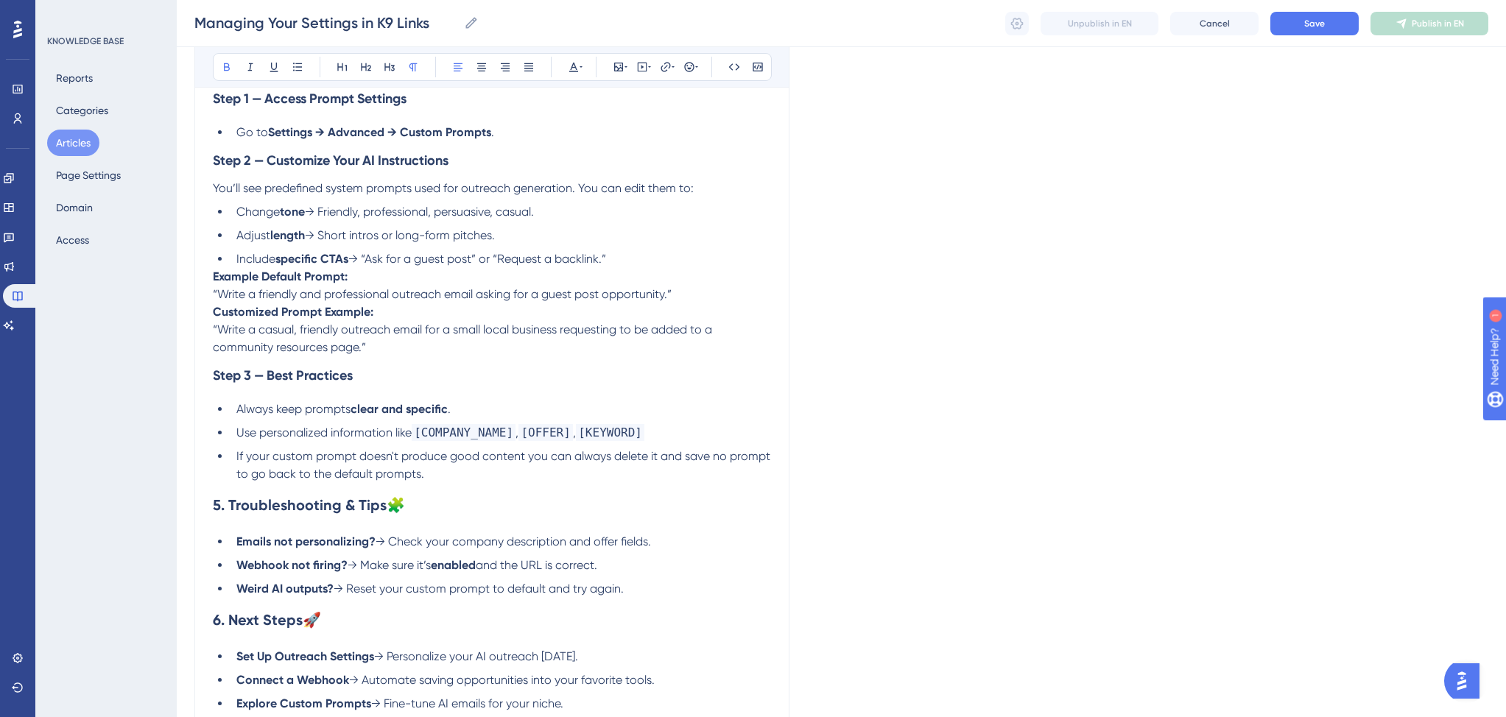
click at [214, 283] on strong "Example Default Prompt:" at bounding box center [280, 276] width 135 height 14
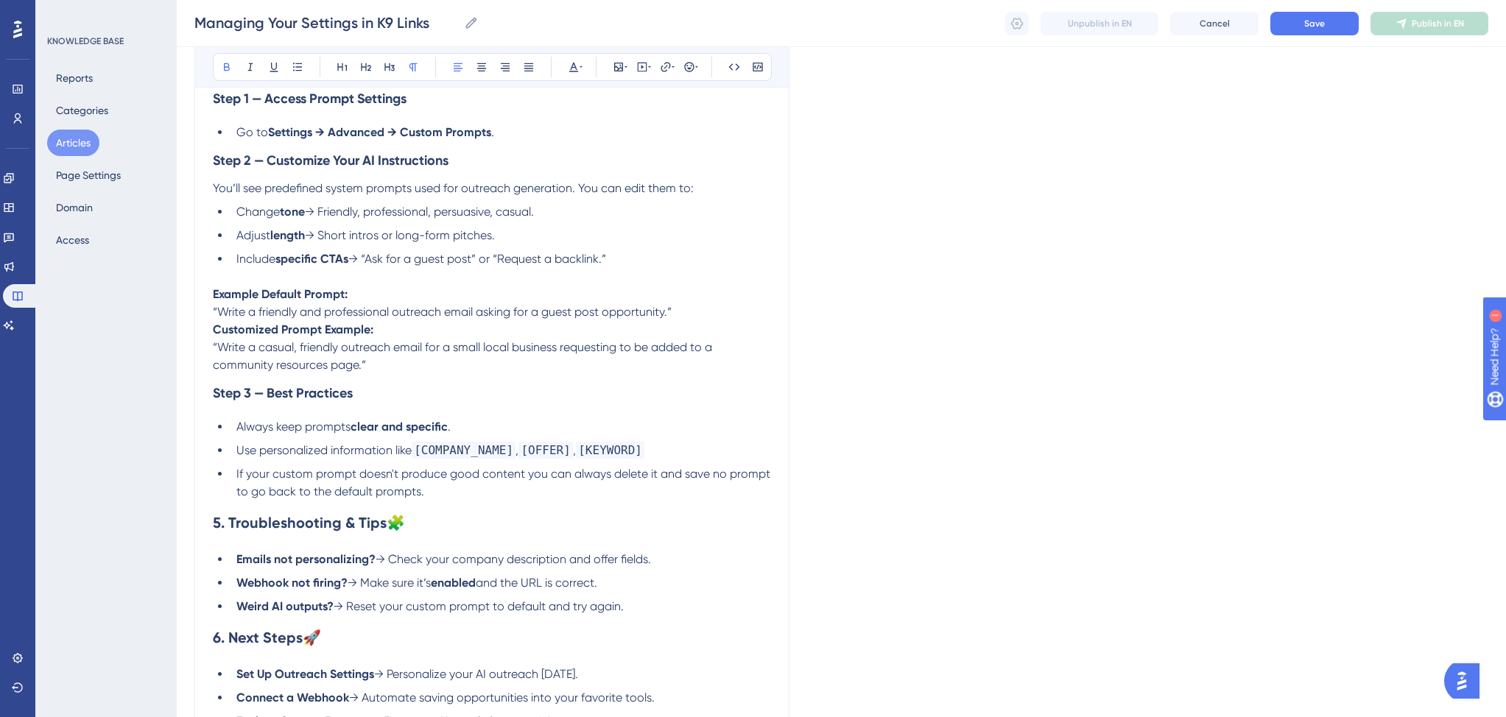
click at [214, 336] on strong "Customized Prompt Example:" at bounding box center [293, 329] width 160 height 14
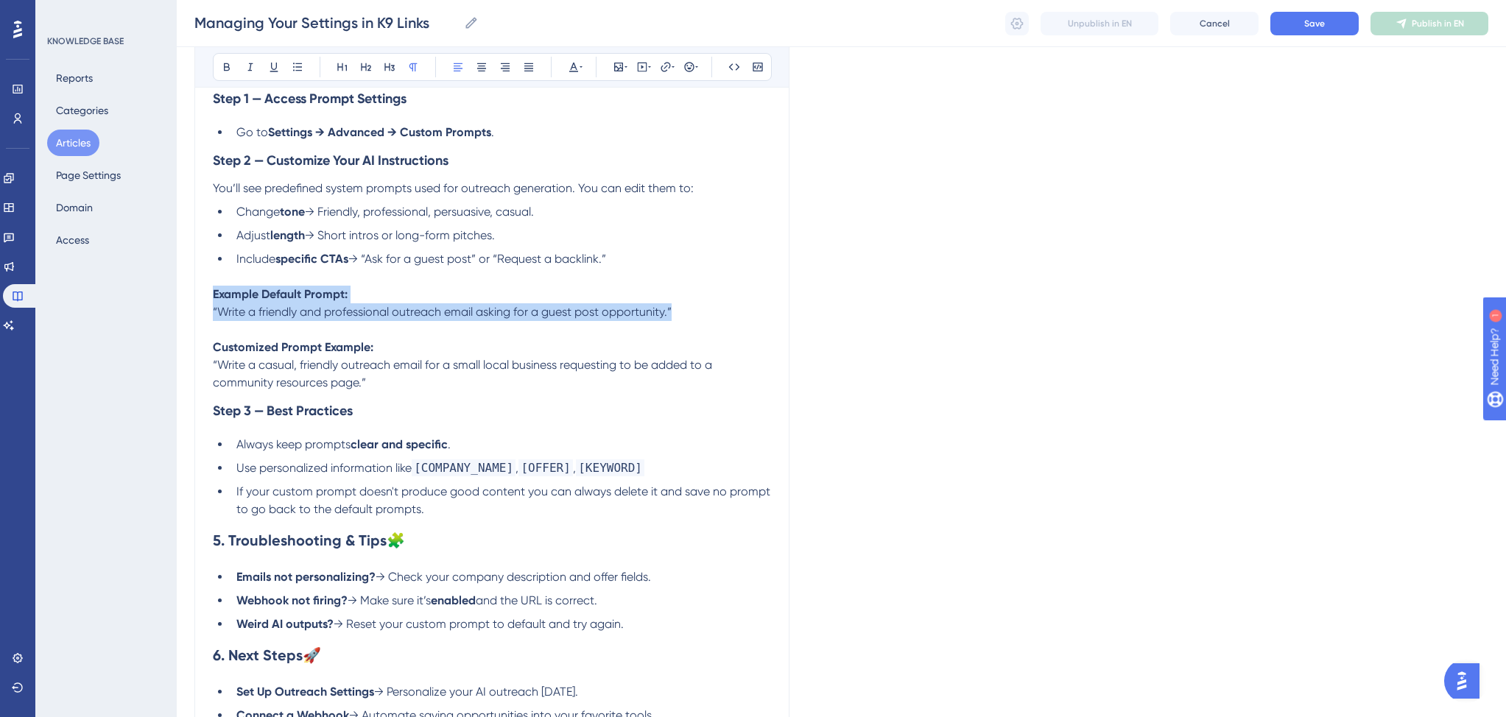
drag, startPoint x: 677, startPoint y: 321, endPoint x: 210, endPoint y: 305, distance: 467.0
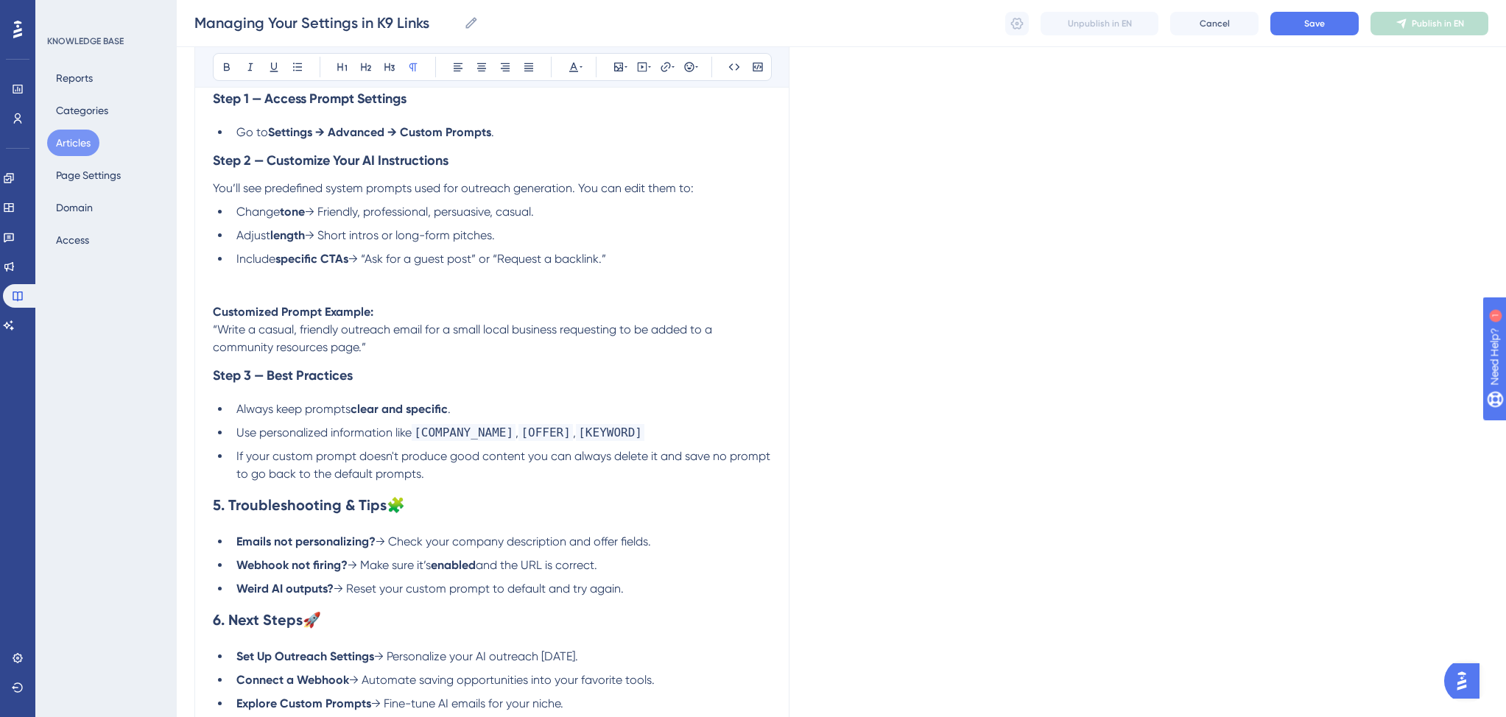
click at [214, 318] on strong "Customized Prompt Example:" at bounding box center [293, 312] width 160 height 14
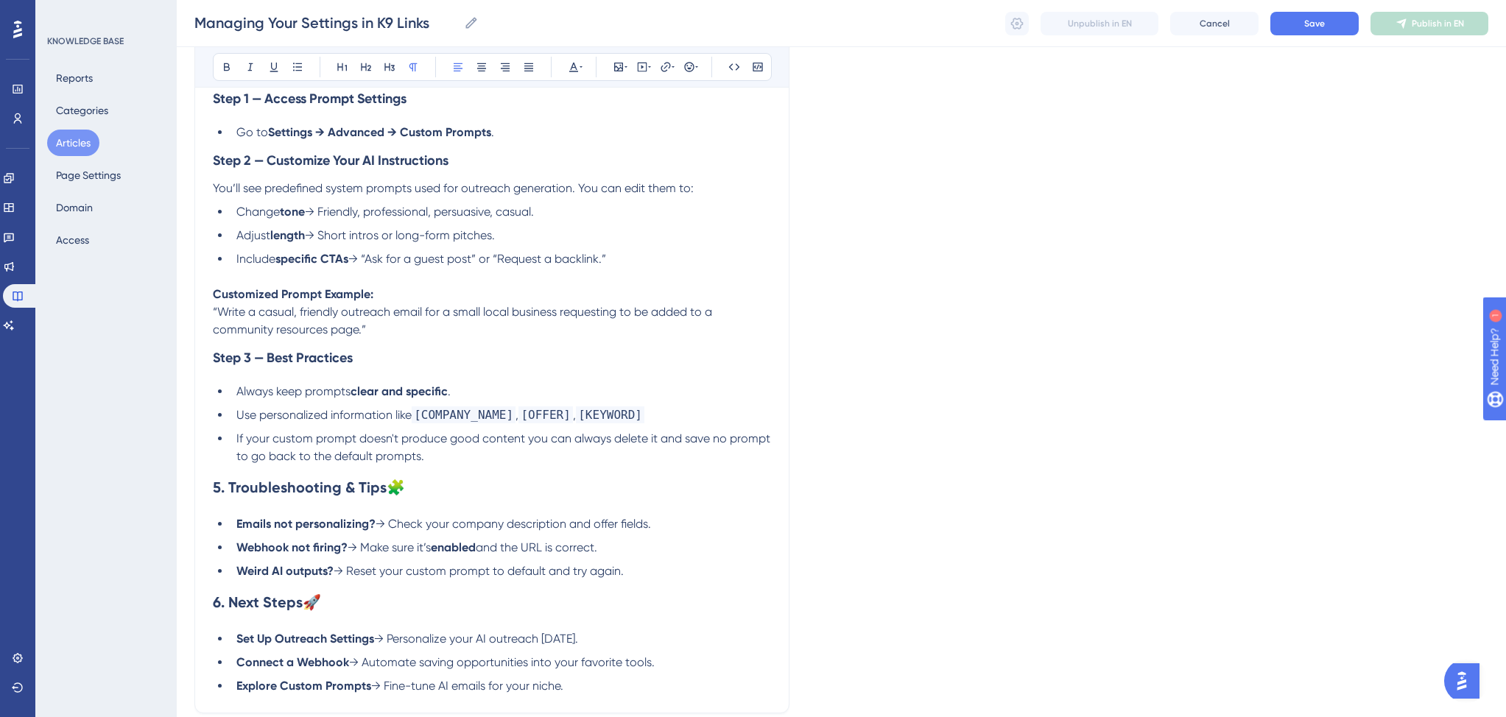
click at [360, 336] on span "“Write a casual, friendly outreach email for a small local business requesting …" at bounding box center [464, 321] width 502 height 32
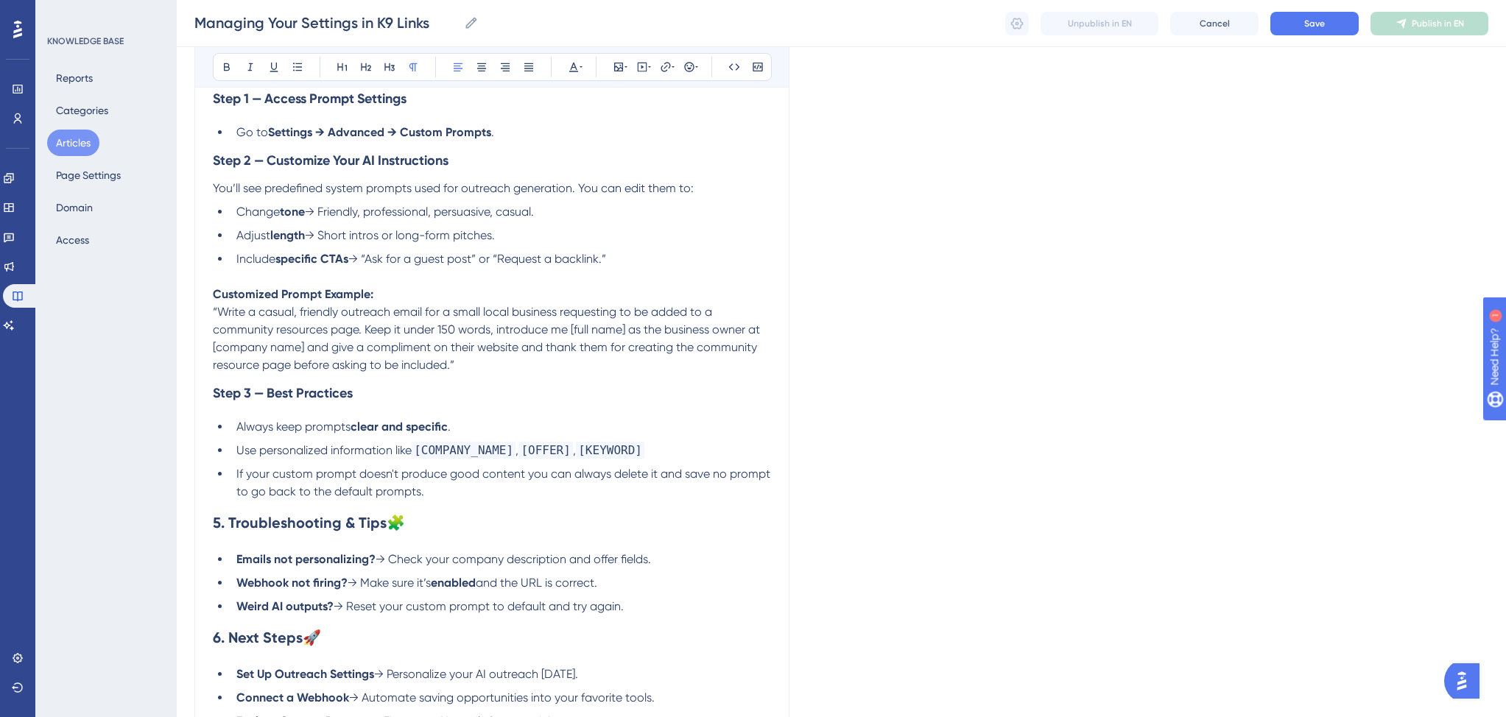
click at [456, 303] on p "Customized Prompt Example: “Write a casual, friendly outreach email for a small…" at bounding box center [492, 330] width 558 height 88
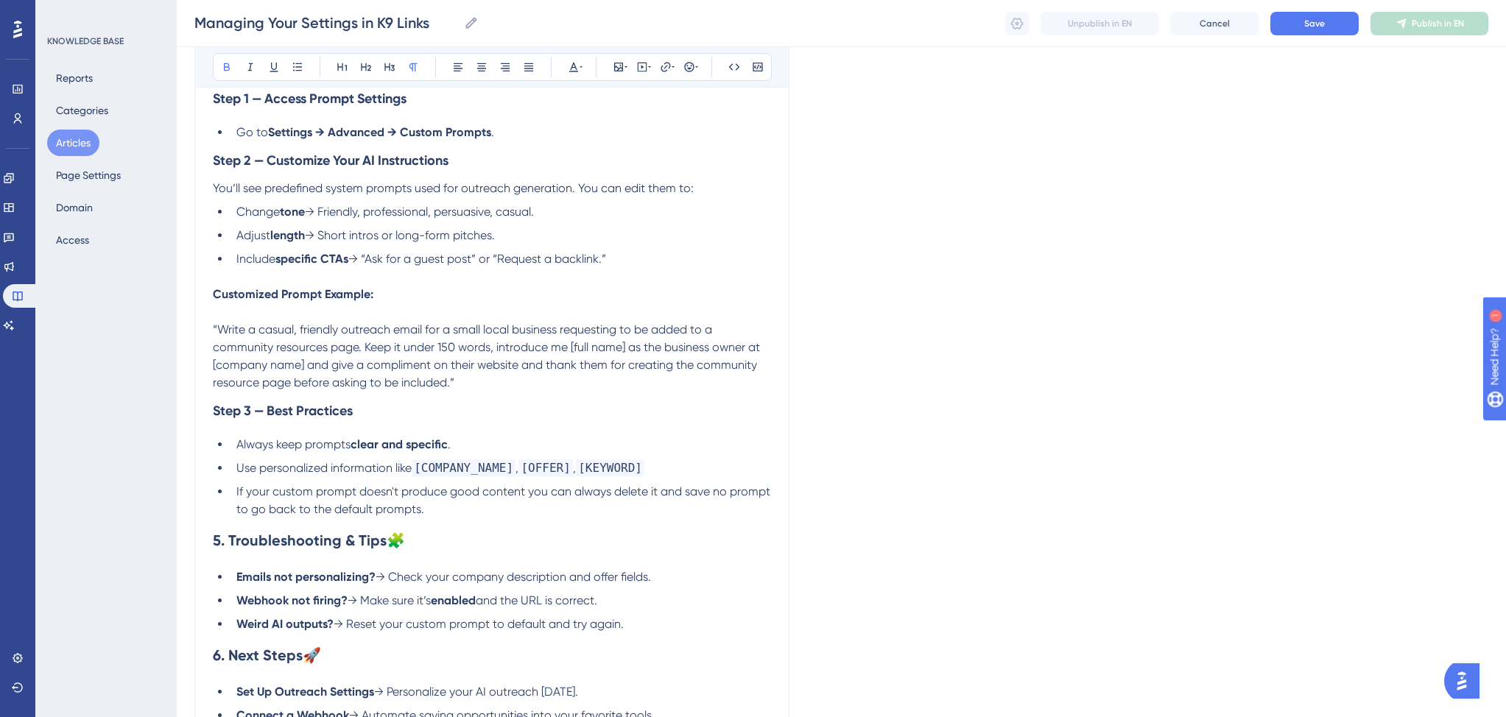
click at [484, 390] on p "“Write a casual, friendly outreach email for a small local business requesting …" at bounding box center [492, 347] width 558 height 88
click at [451, 389] on span "“Write a casual, friendly outreach email for a small local business requesting …" at bounding box center [488, 355] width 550 height 67
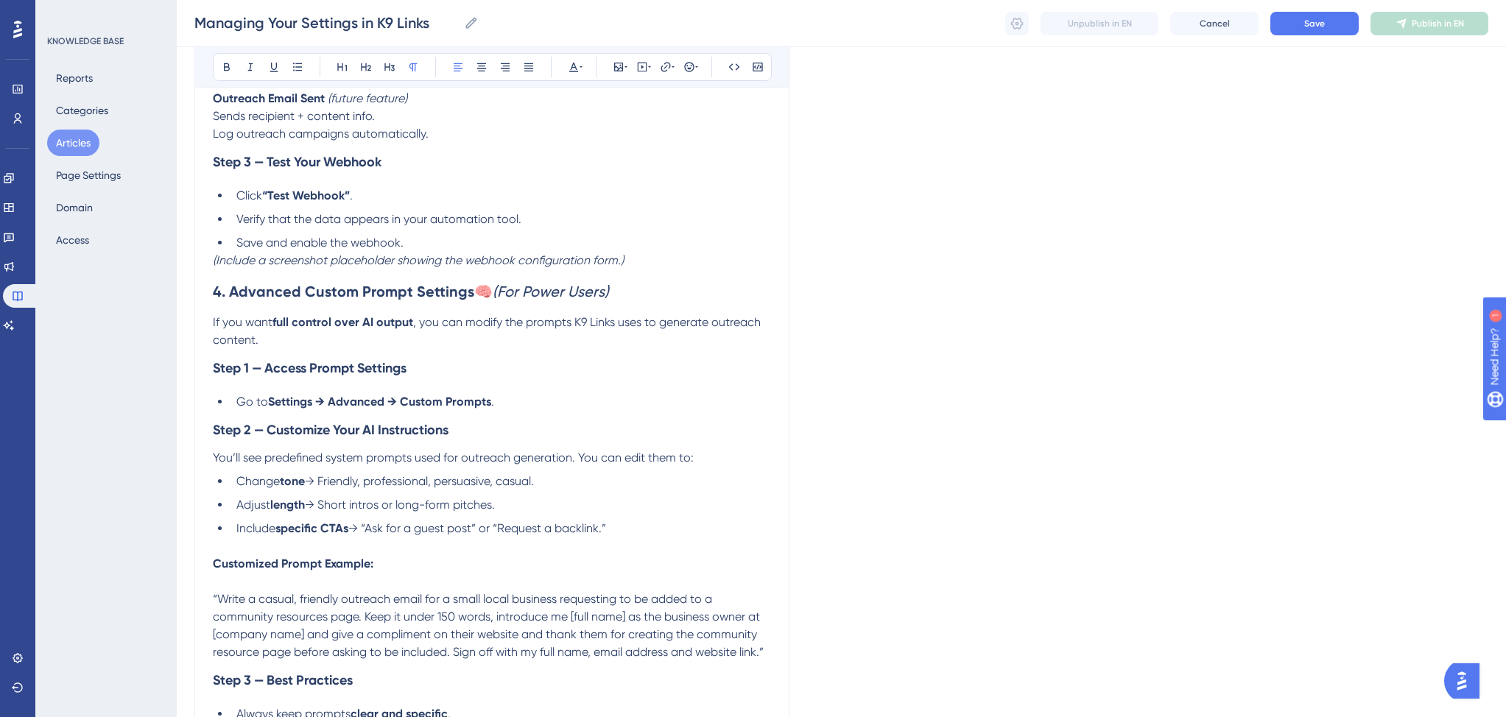
scroll to position [1688, 0]
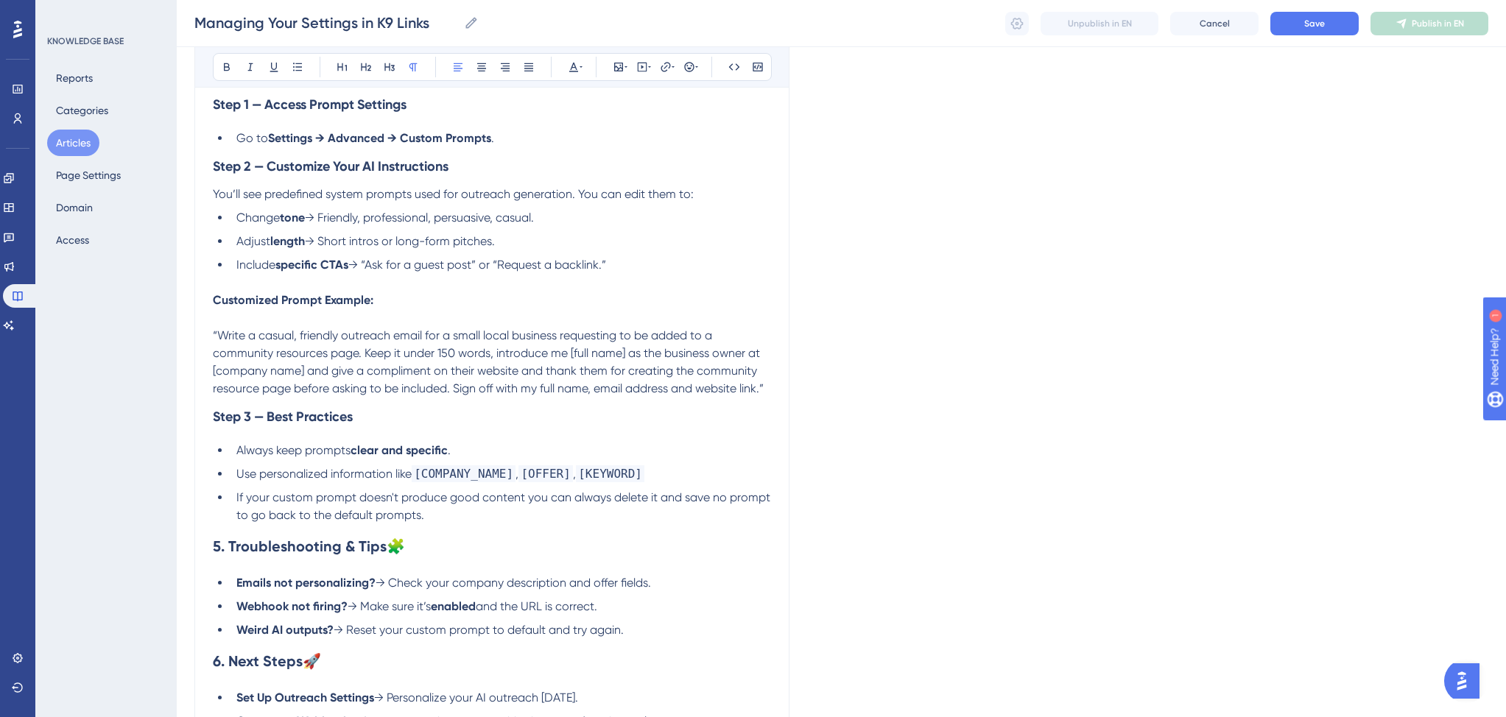
click at [506, 250] on li "Adjust length → Short intros or long-form pitches." at bounding box center [500, 242] width 540 height 18
click at [326, 248] on span "→ Short intros or long-form pitches." at bounding box center [400, 241] width 190 height 14
click at [371, 248] on span "→ Short intros or long-form pitches." at bounding box center [400, 241] width 190 height 14
click at [328, 248] on span "→ Short intros or long-form pitches." at bounding box center [400, 241] width 190 height 14
click at [508, 250] on li "Adjust length → Short intros or long-form pitches." at bounding box center [500, 242] width 540 height 18
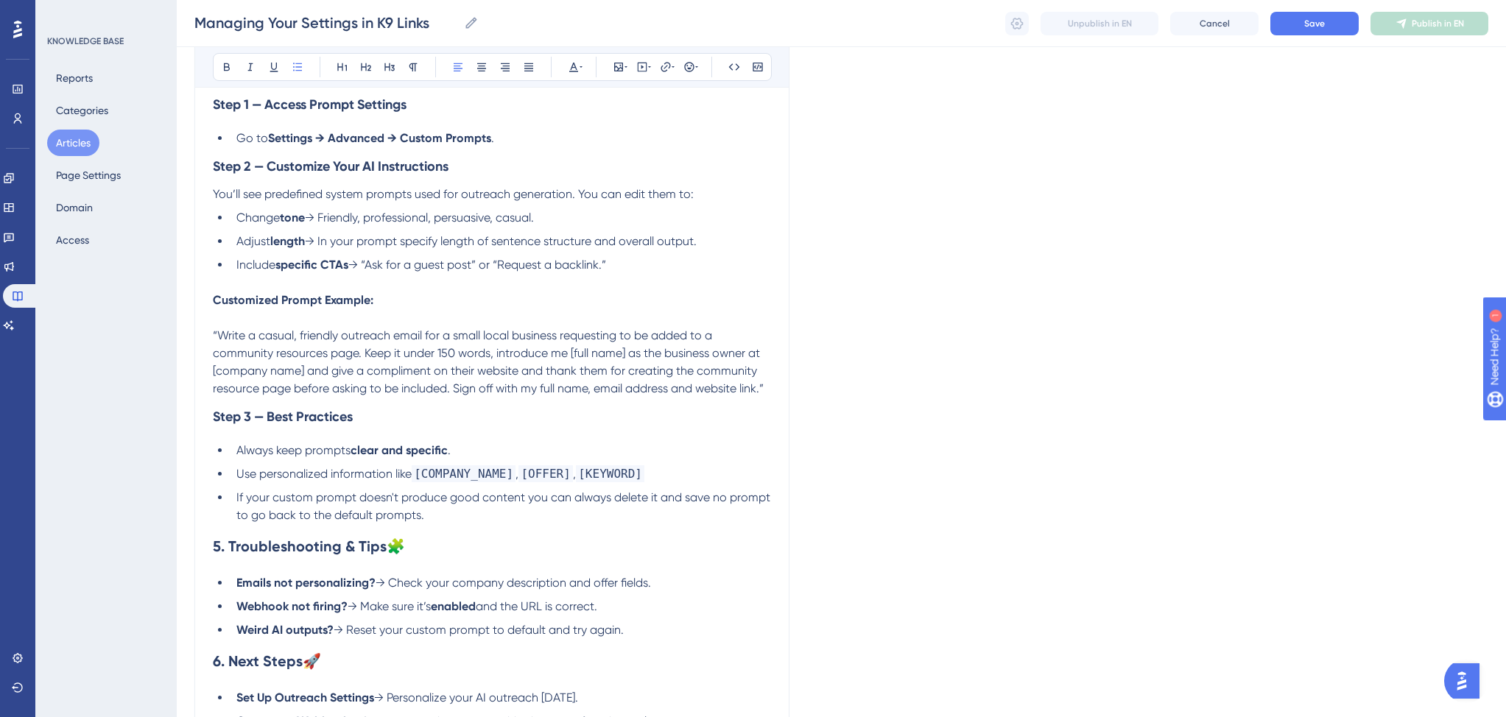
click at [630, 272] on li "Include specific CTAs → “Ask for a guest post” or “Request a backlink.”" at bounding box center [500, 265] width 540 height 18
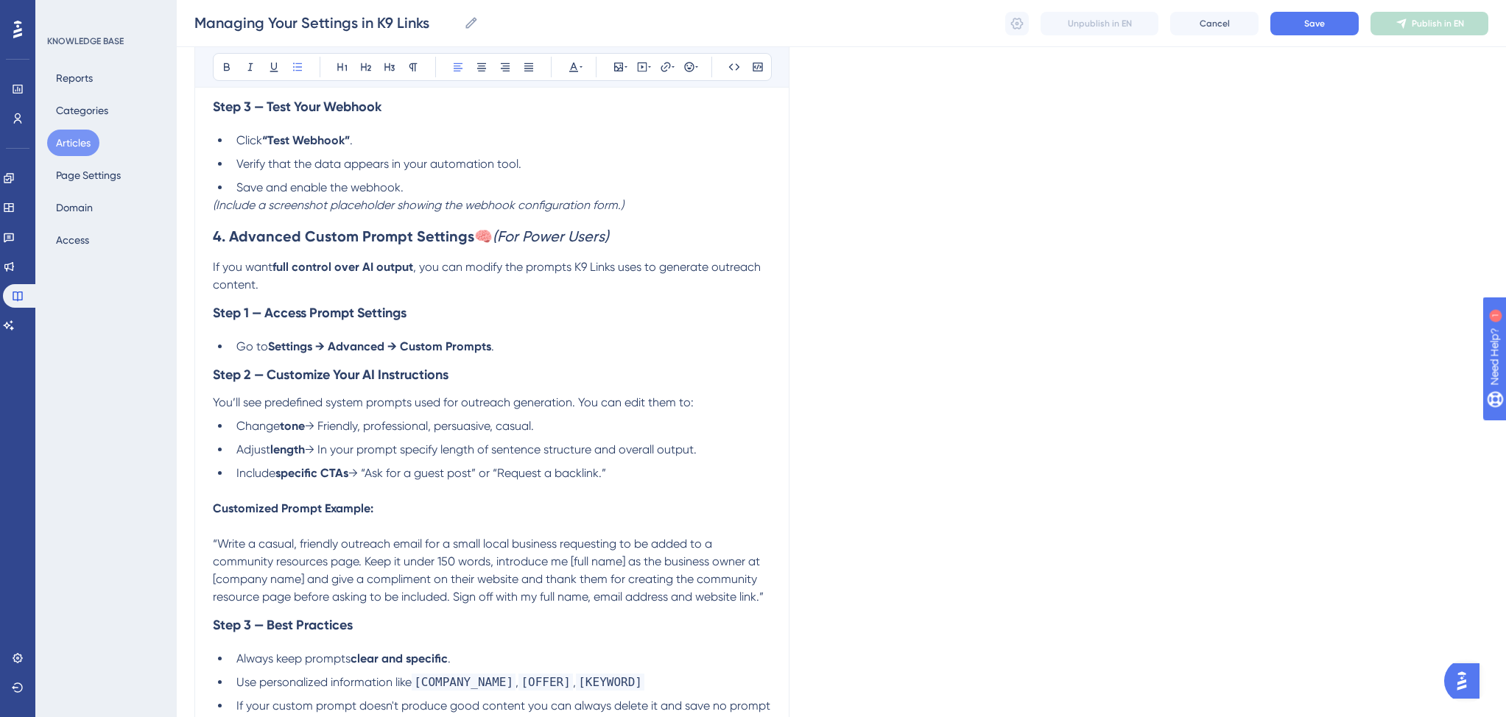
scroll to position [1445, 0]
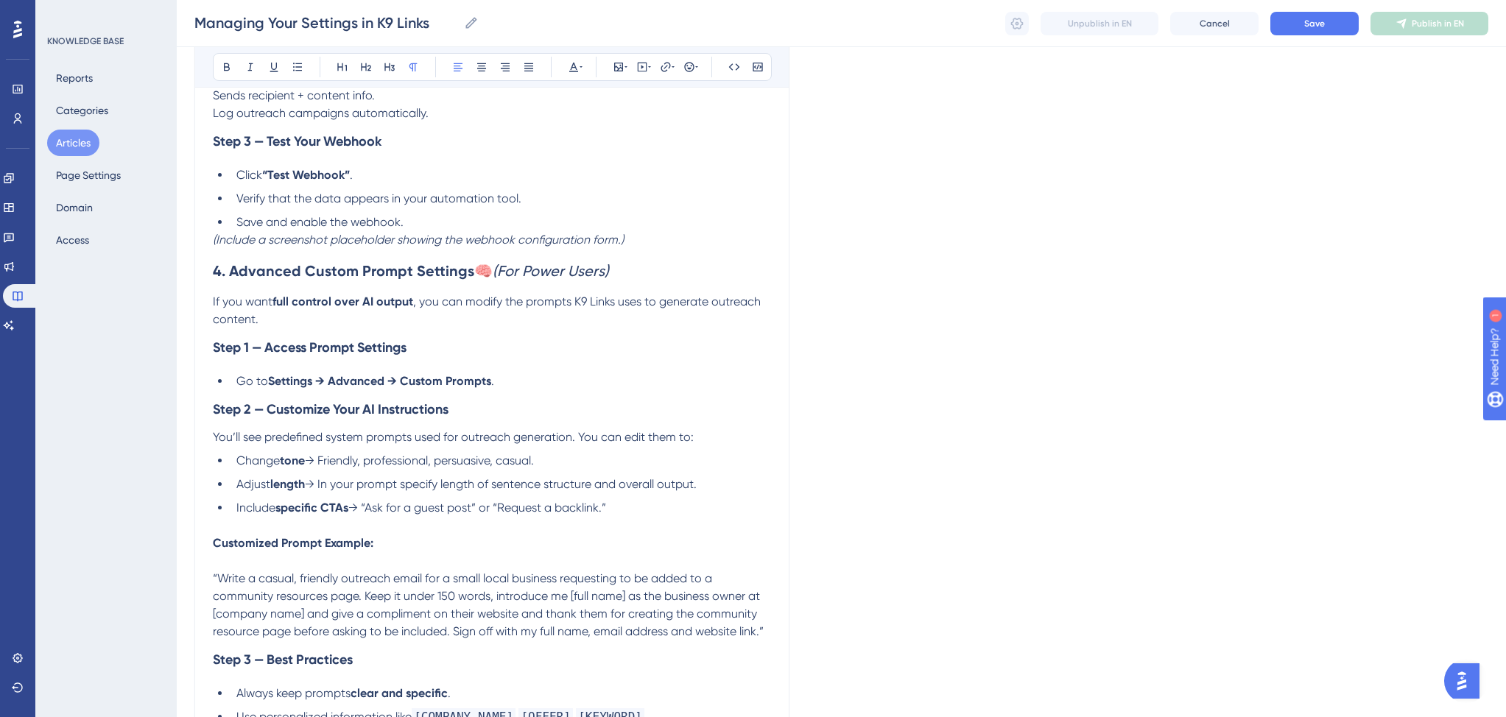
click at [335, 322] on p "If you want full control over AI output , you can modify the prompts K9 Links u…" at bounding box center [492, 310] width 558 height 35
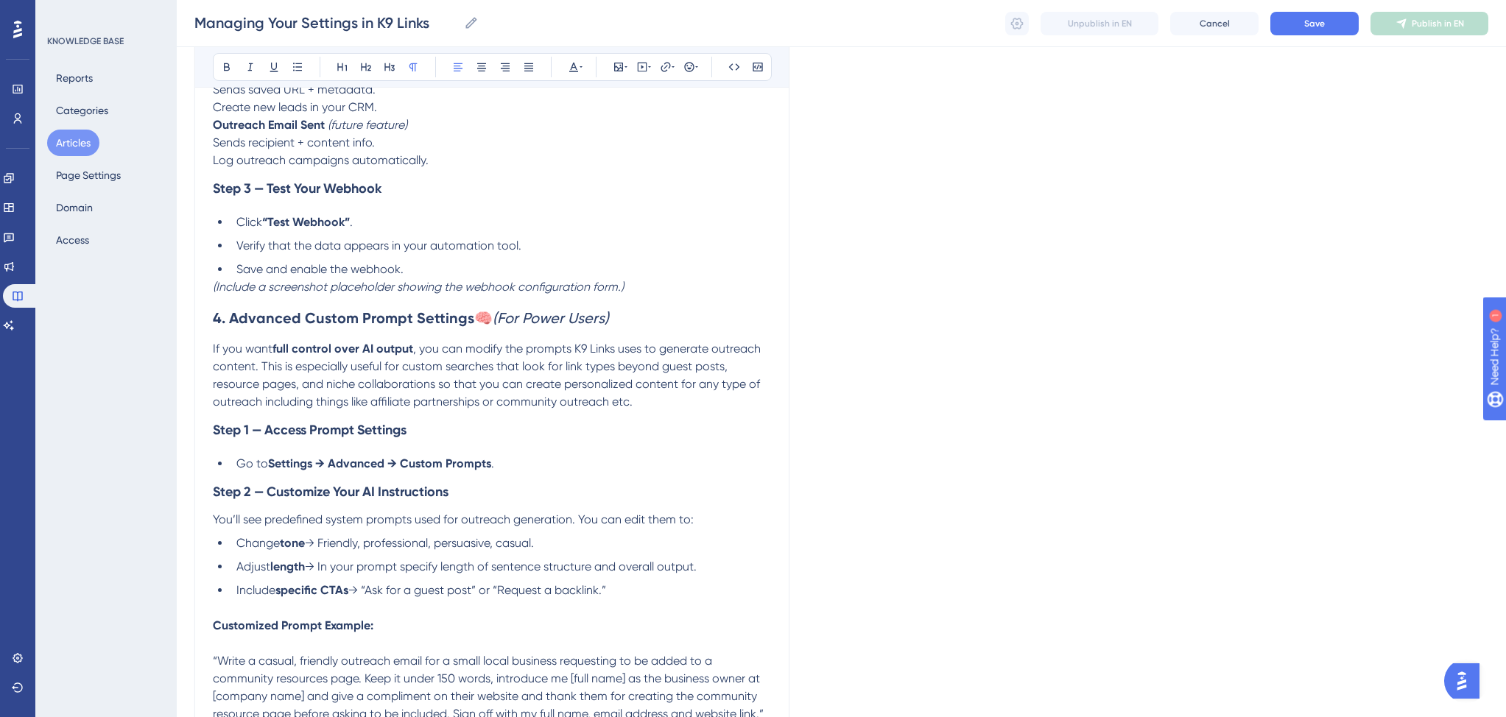
scroll to position [1370, 0]
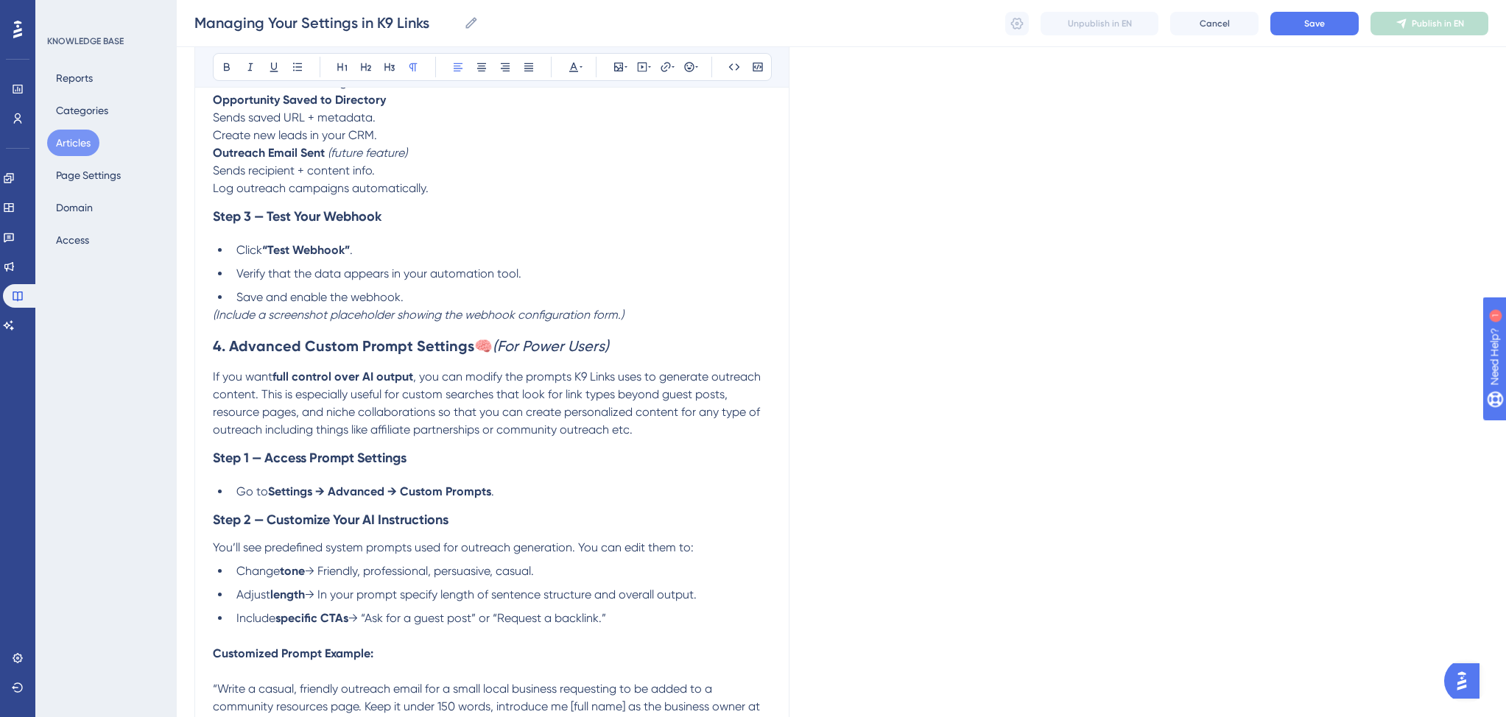
click at [434, 421] on span ", you can modify the prompts K9 Links uses to generate outreach content. This i…" at bounding box center [488, 403] width 551 height 67
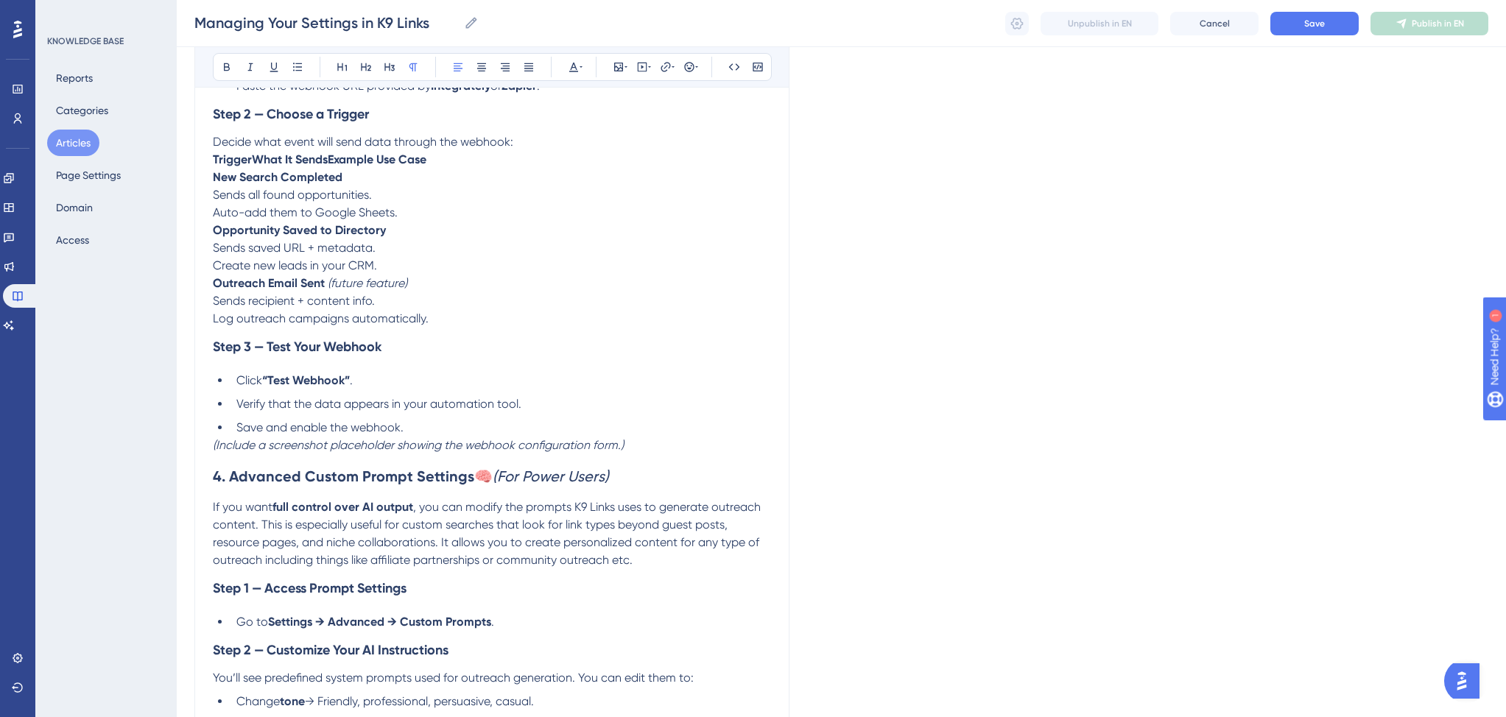
scroll to position [1146, 0]
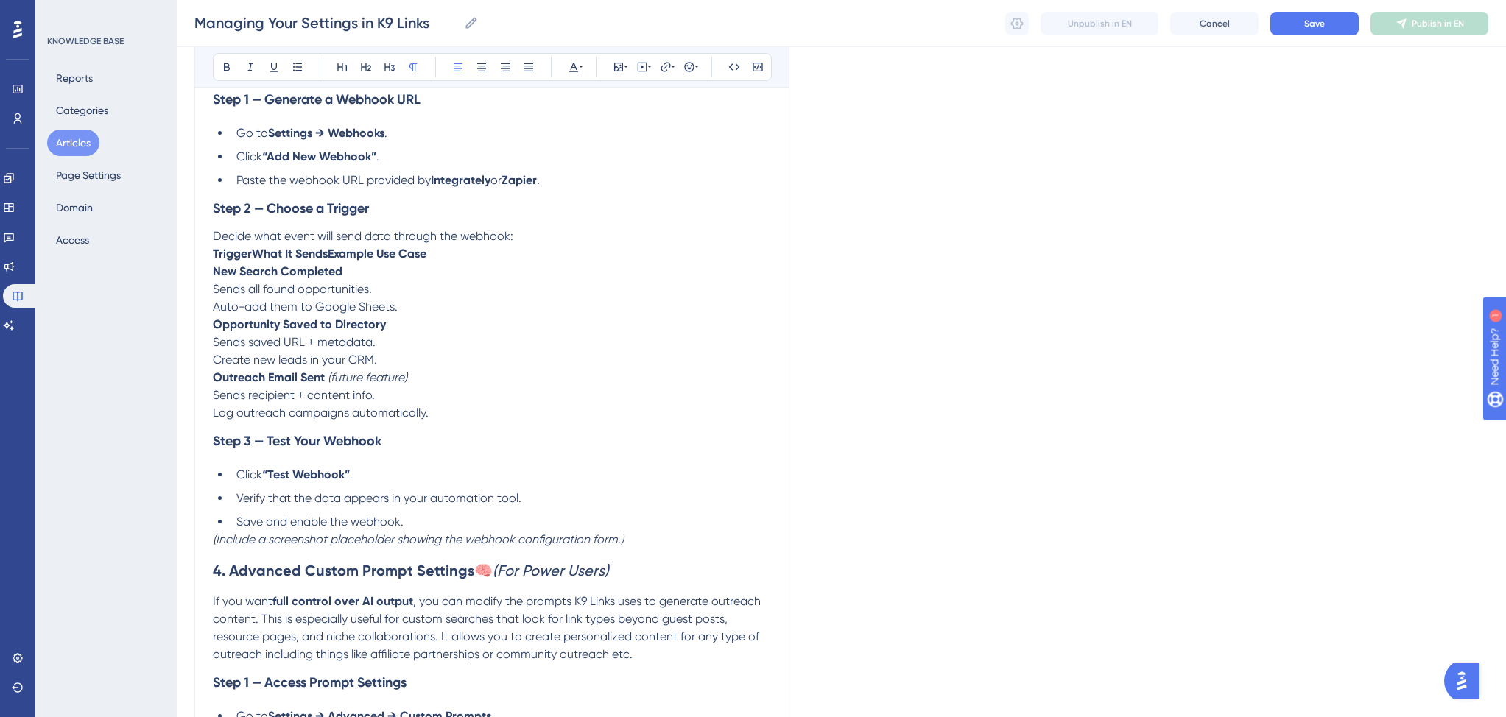
click at [638, 544] on p "(Include a screenshot placeholder showing the webhook configuration form.)" at bounding box center [492, 540] width 558 height 18
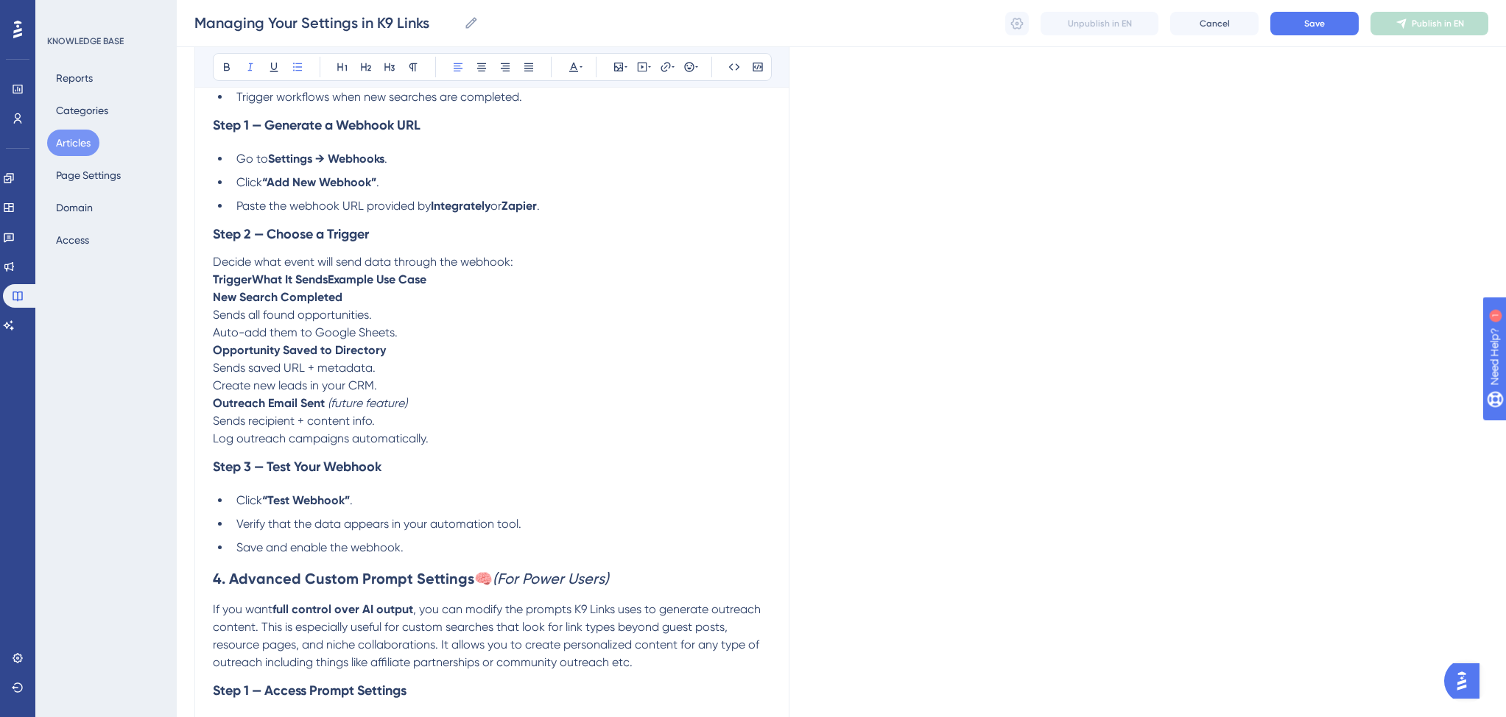
scroll to position [1072, 0]
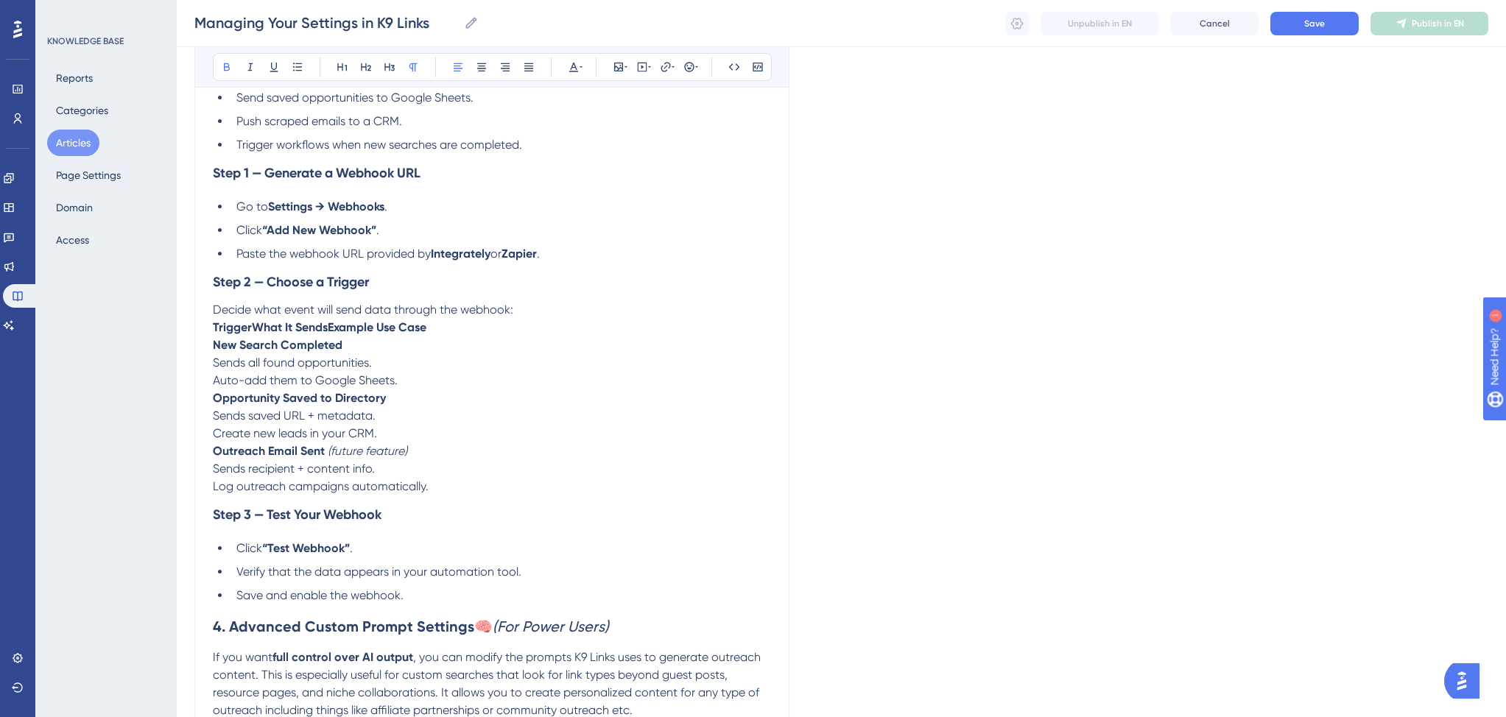
click at [456, 335] on p "TriggerWhat It SendsExample Use Case" at bounding box center [492, 328] width 558 height 18
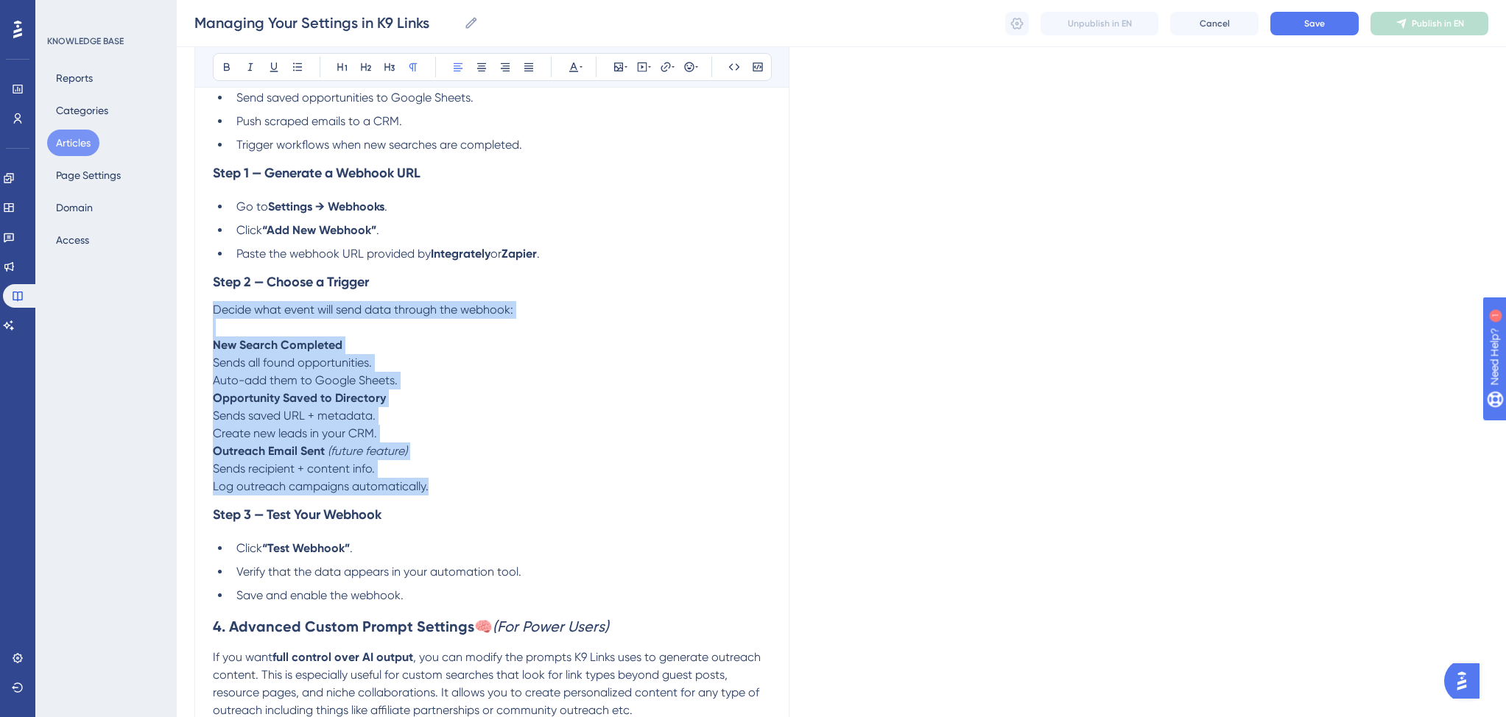
drag, startPoint x: 435, startPoint y: 491, endPoint x: 216, endPoint y: 318, distance: 279.4
click at [216, 318] on div "1. Overview ⚙️ The Settings panel in K9 Links lets you personalize your outreac…" at bounding box center [492, 314] width 558 height 2147
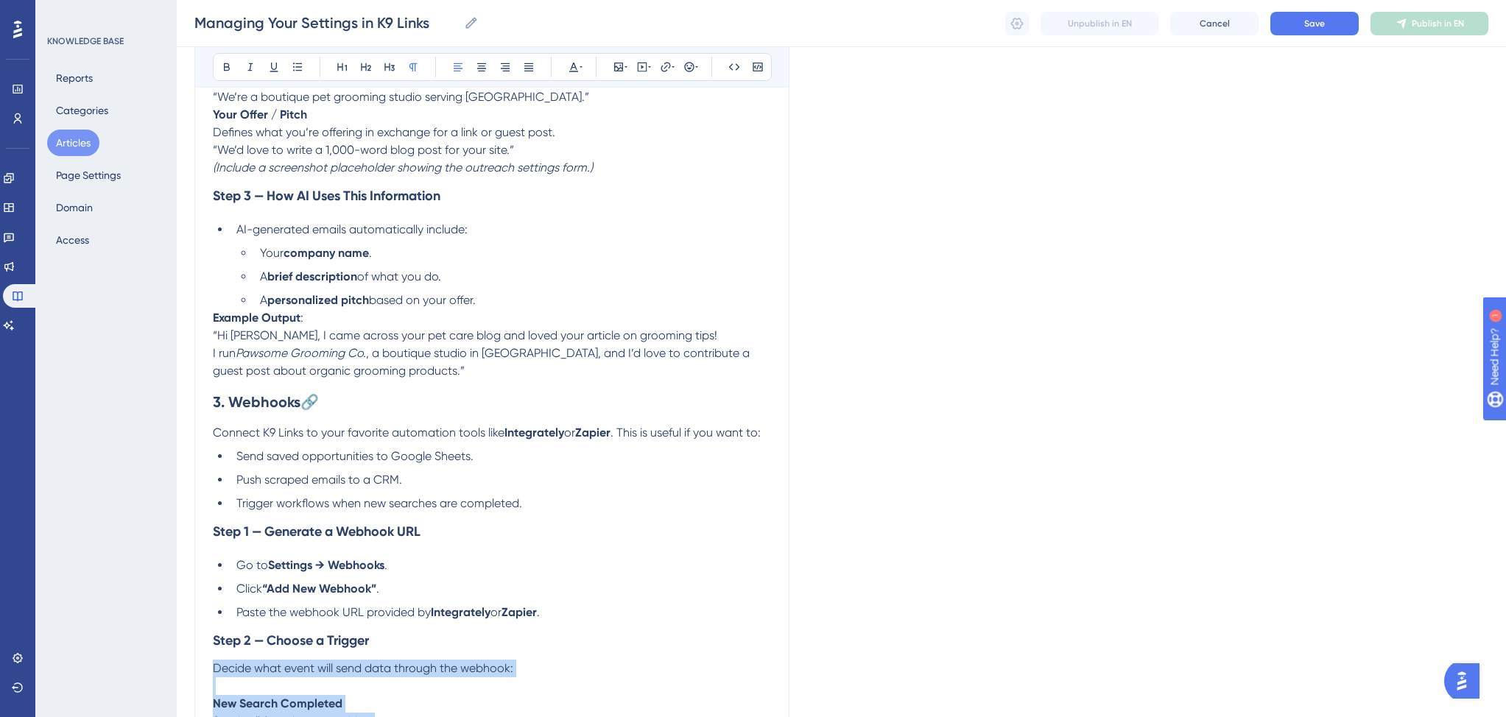
scroll to position [624, 0]
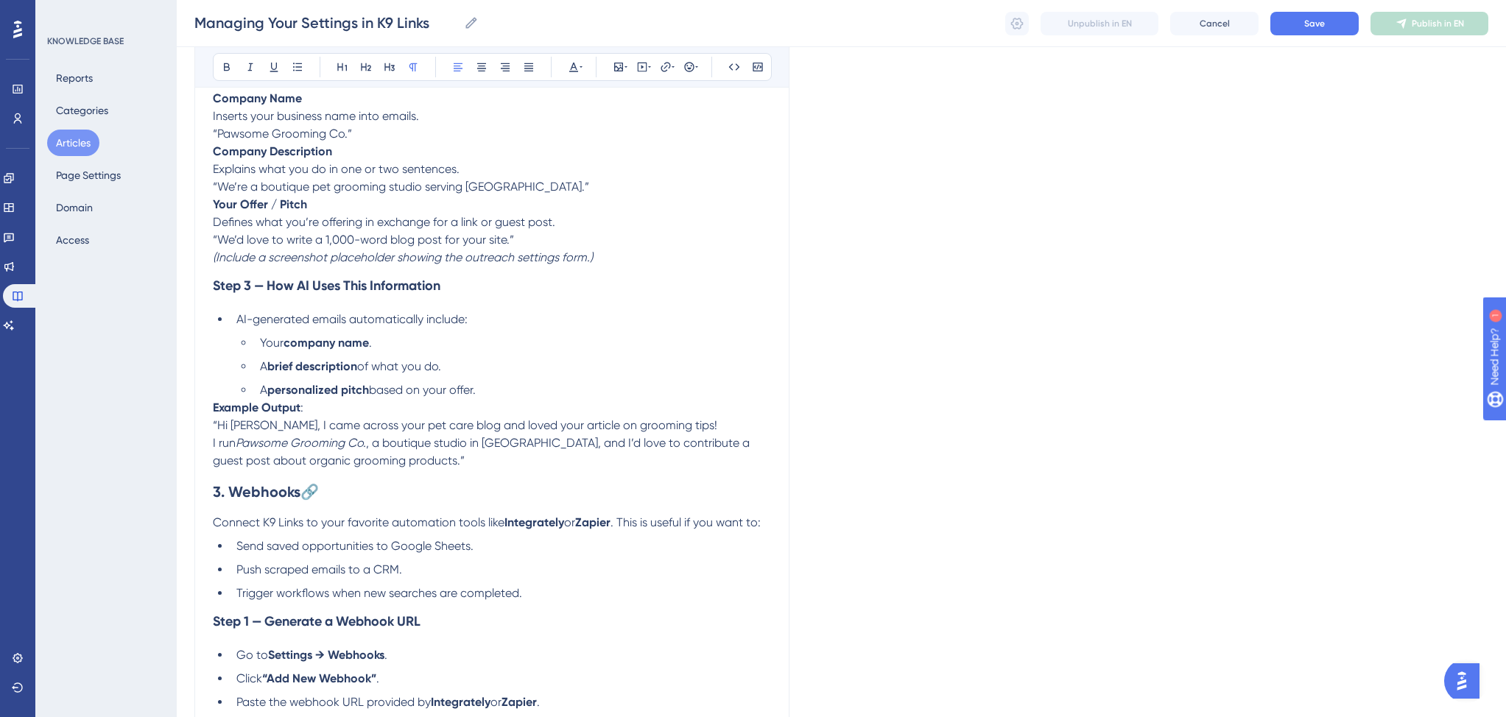
click at [504, 389] on li "A personalized pitch based on your offer." at bounding box center [512, 390] width 517 height 18
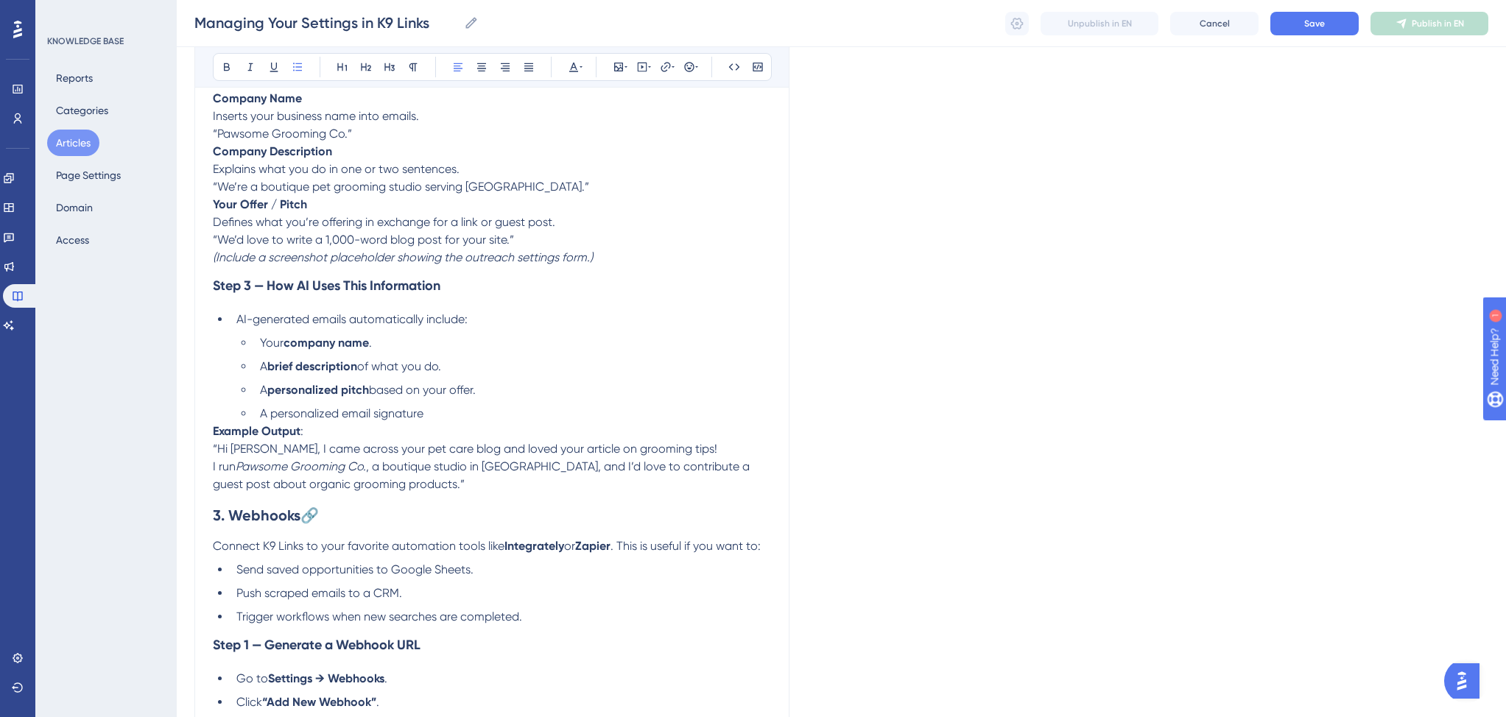
click at [270, 418] on span "A personalized email signature" at bounding box center [341, 413] width 163 height 14
click at [523, 368] on li "A brief description of what you do." at bounding box center [512, 367] width 517 height 18
click at [214, 436] on strong "Example Output" at bounding box center [257, 431] width 88 height 14
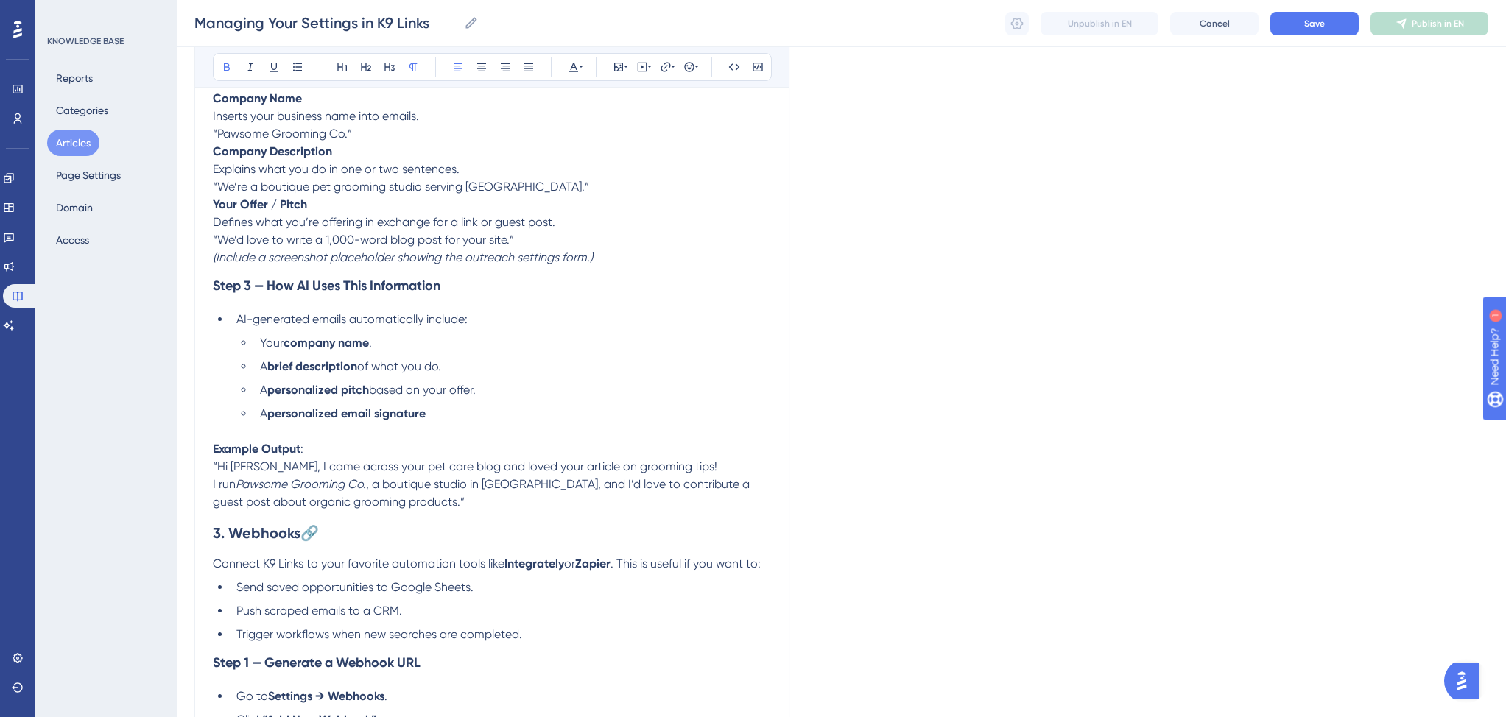
click at [213, 491] on span "I run" at bounding box center [224, 484] width 23 height 14
click at [469, 509] on span ", a boutique studio in Austin, and I’d love to contribute a guest post about or…" at bounding box center [486, 493] width 546 height 32
click at [267, 470] on span "“Hi Sarah, I came across your pet care blog and loved your article on grooming …" at bounding box center [465, 466] width 504 height 14
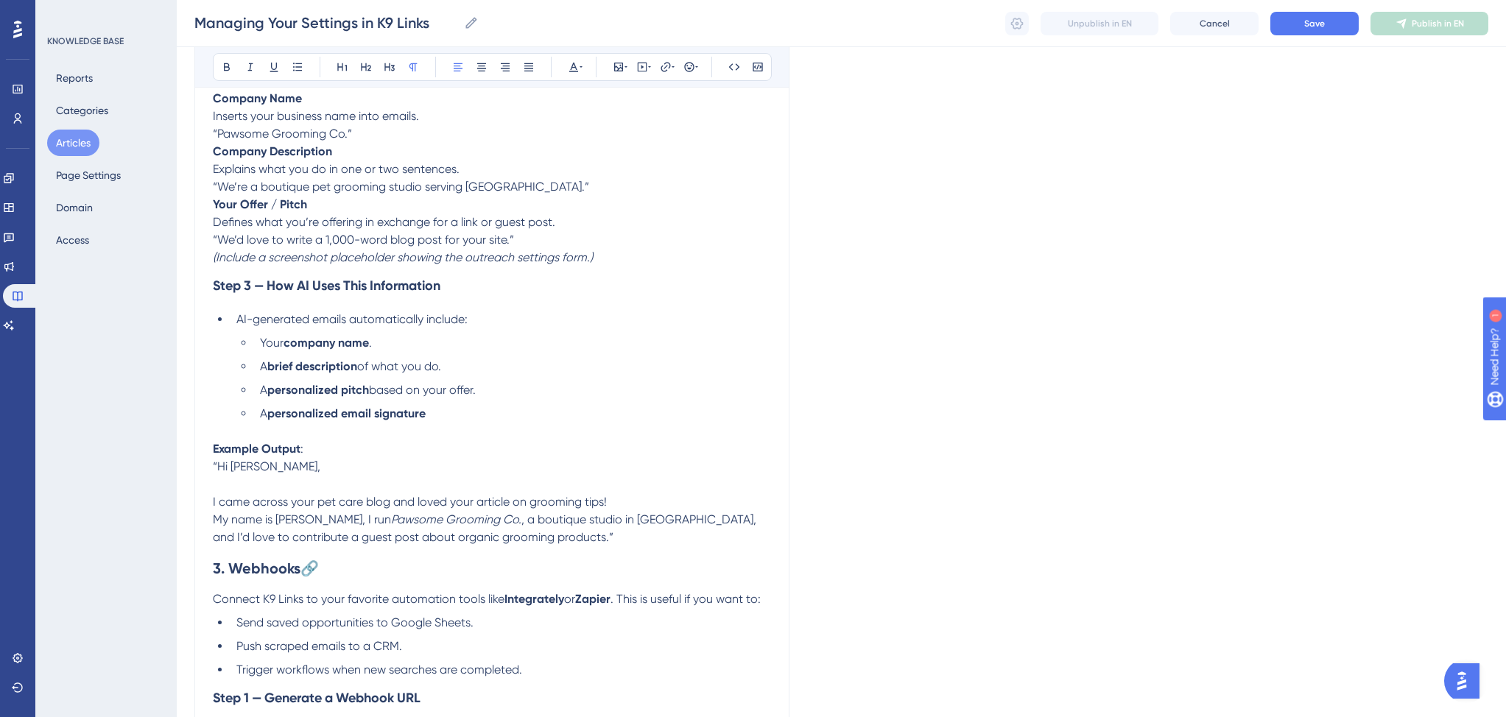
click at [469, 541] on span ", a boutique studio in Austin, and I’d love to contribute a guest post about or…" at bounding box center [486, 528] width 546 height 32
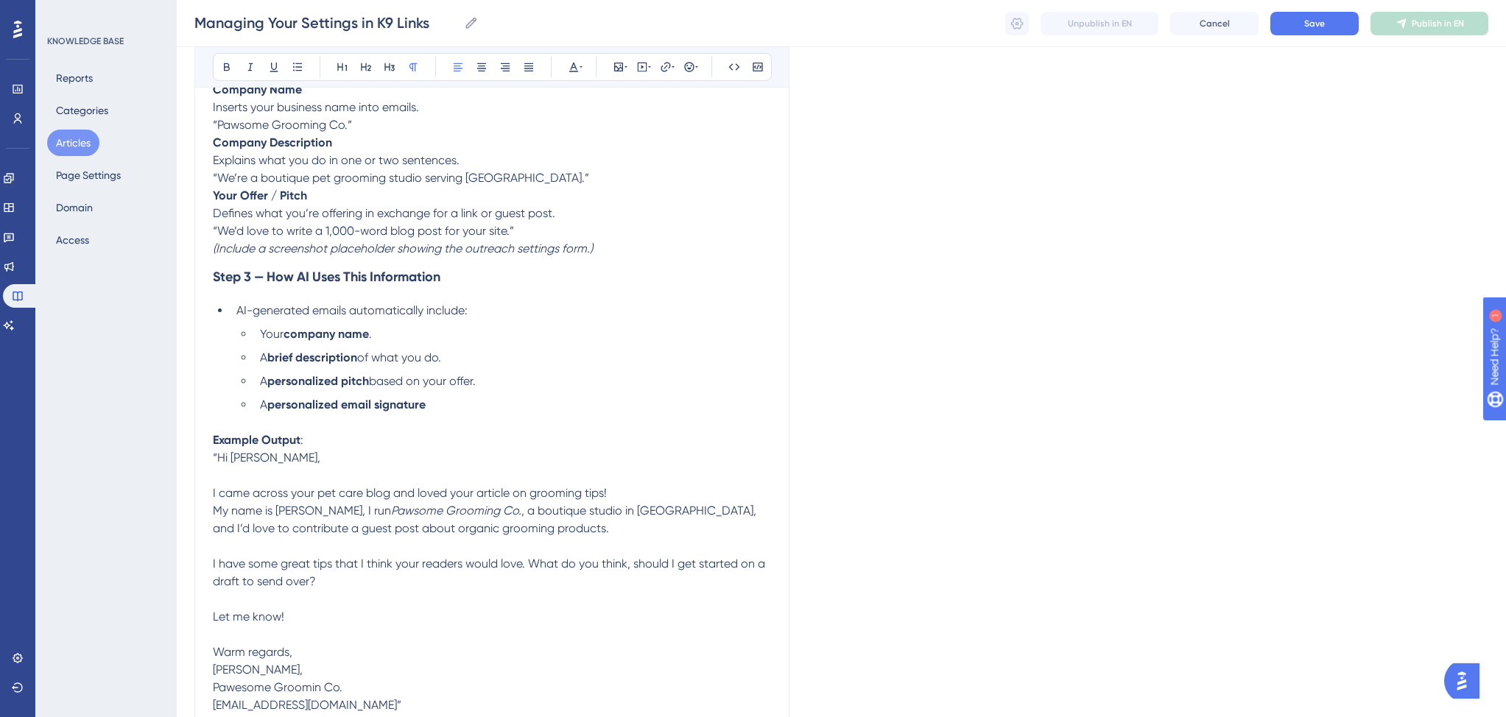
scroll to position [749, 0]
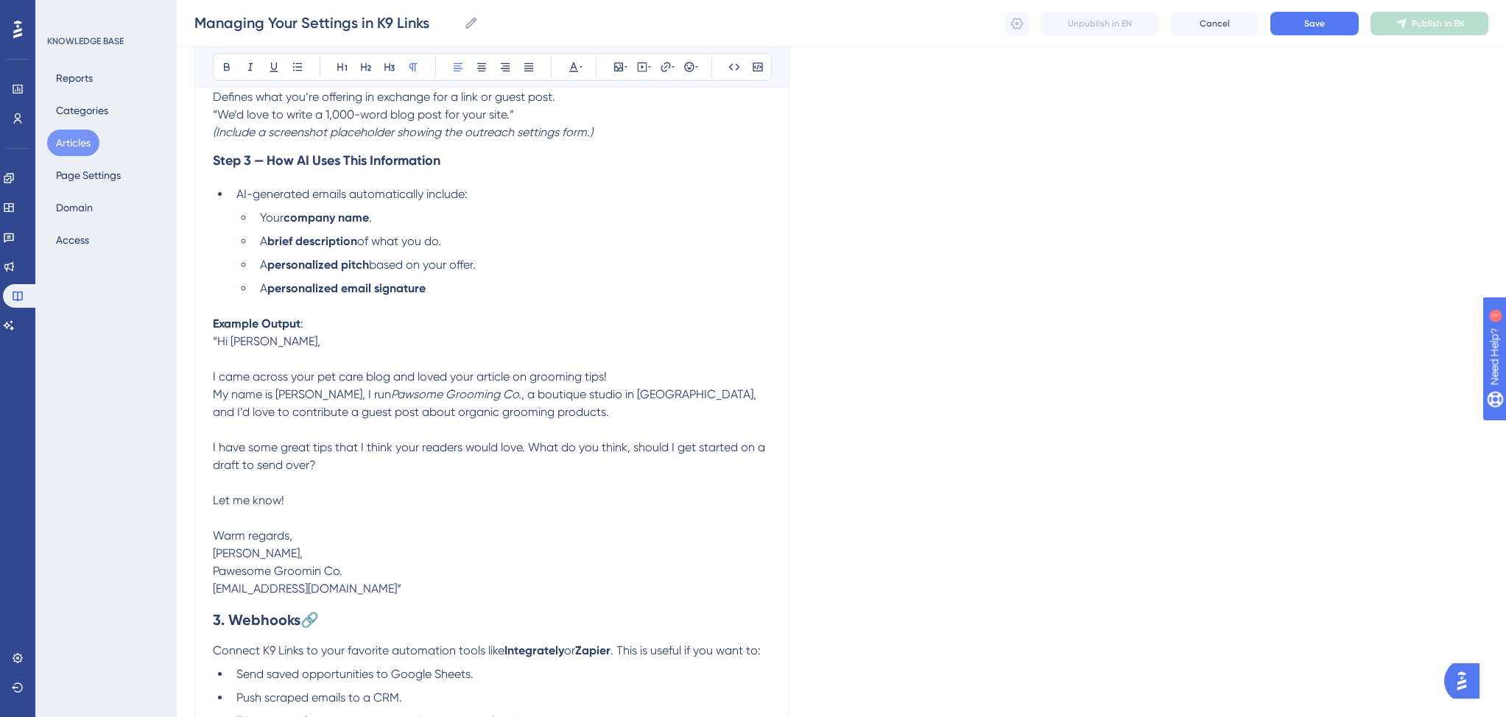
click at [304, 560] on p "Jennifer Smith," at bounding box center [492, 554] width 558 height 18
click at [325, 541] on p "Warm regards," at bounding box center [492, 536] width 558 height 18
click at [336, 328] on p "Example Output : “Hi Sarah, I came across your pet care blog and loved your art…" at bounding box center [492, 394] width 558 height 159
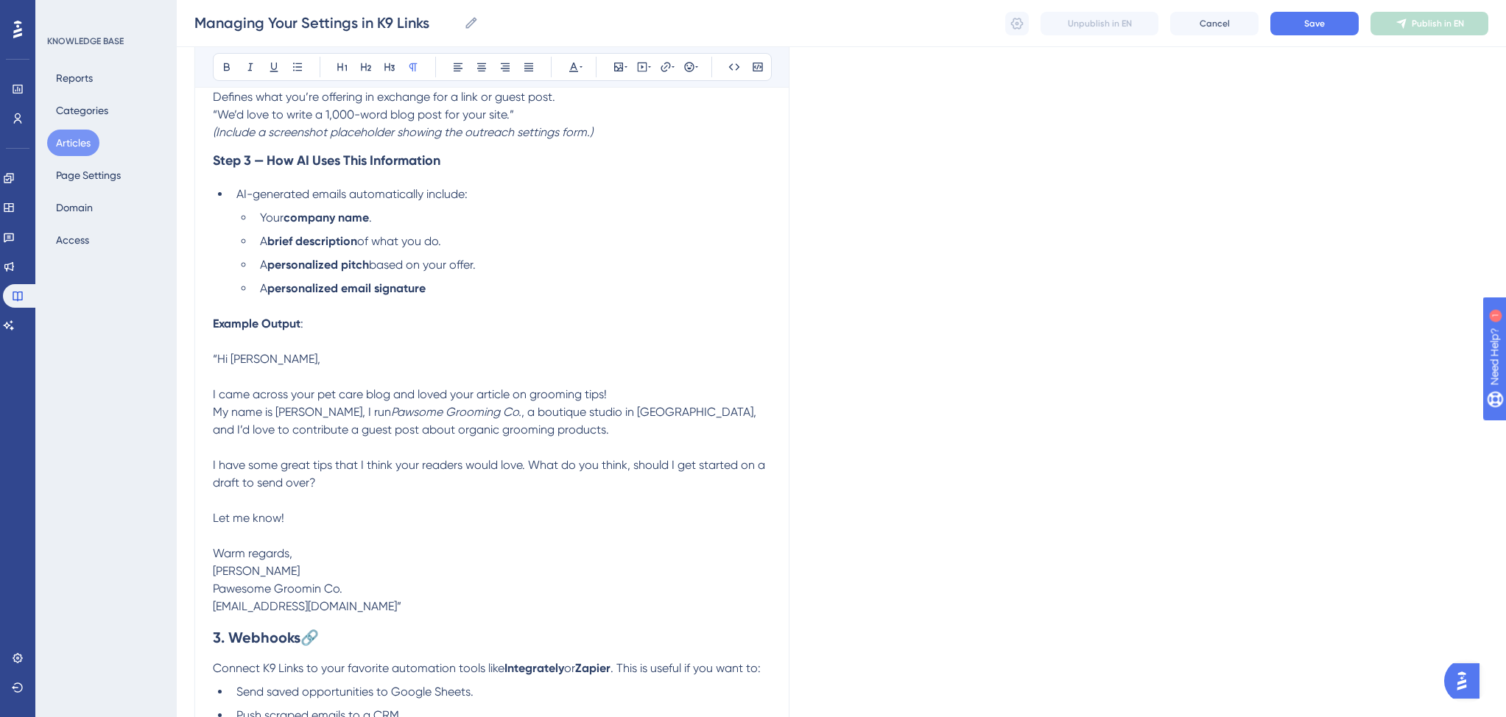
click at [333, 468] on span "I have some great tips that I think your readers would love. What do you think,…" at bounding box center [490, 474] width 555 height 32
click at [252, 489] on span "I have some great tips on finding, comparing and using organic grooming product…" at bounding box center [481, 474] width 536 height 32
click at [408, 490] on span "I have some great tips on finding, comparing and using organic grooming product…" at bounding box center [481, 474] width 536 height 32
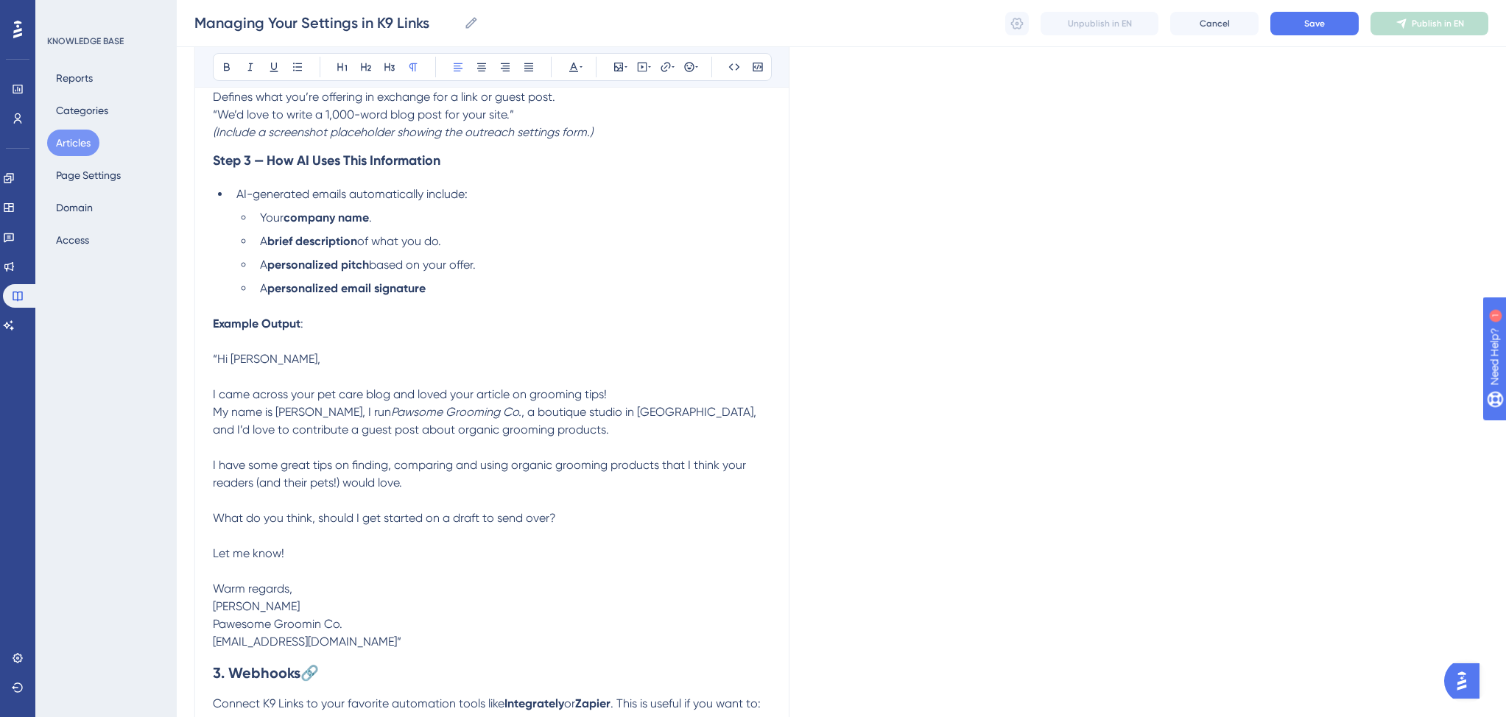
scroll to position [762, 0]
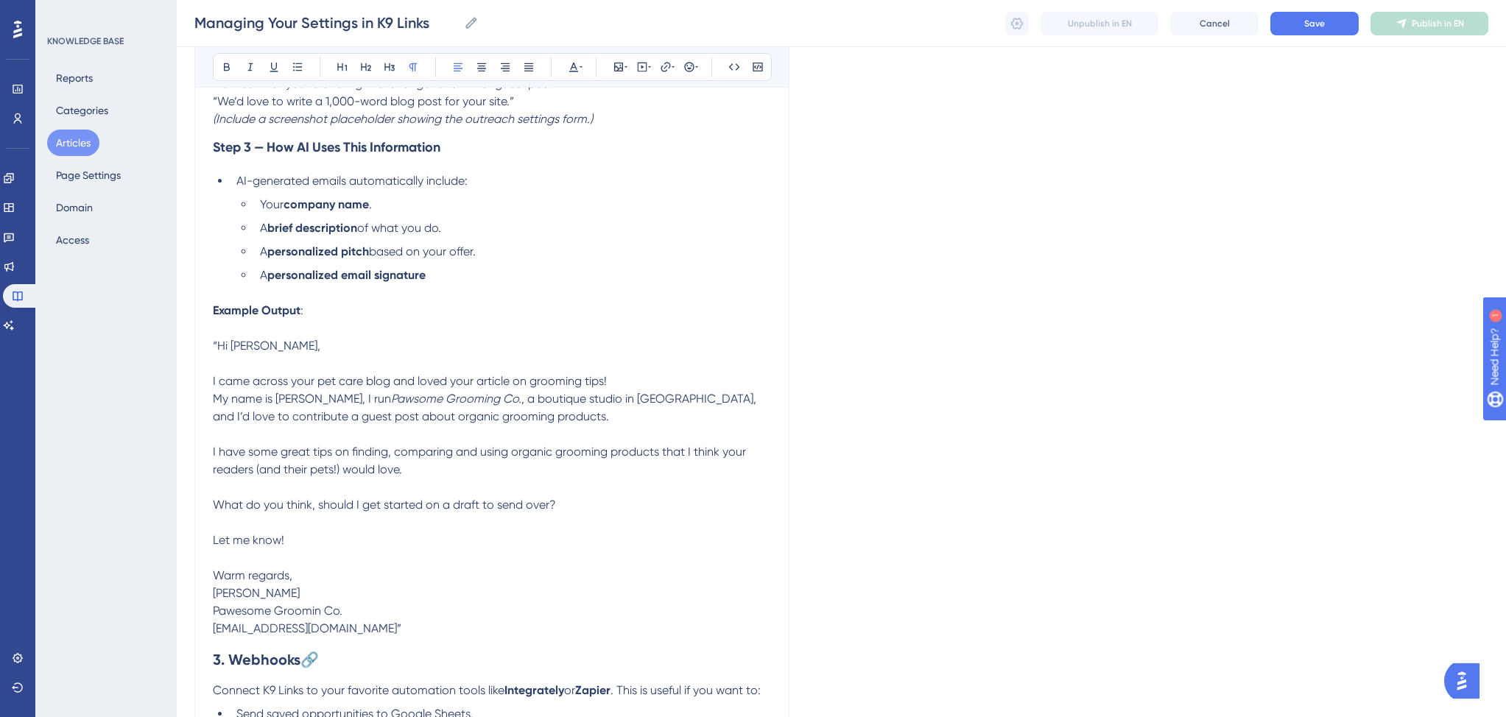
click at [384, 547] on p "Let me know!" at bounding box center [492, 541] width 558 height 18
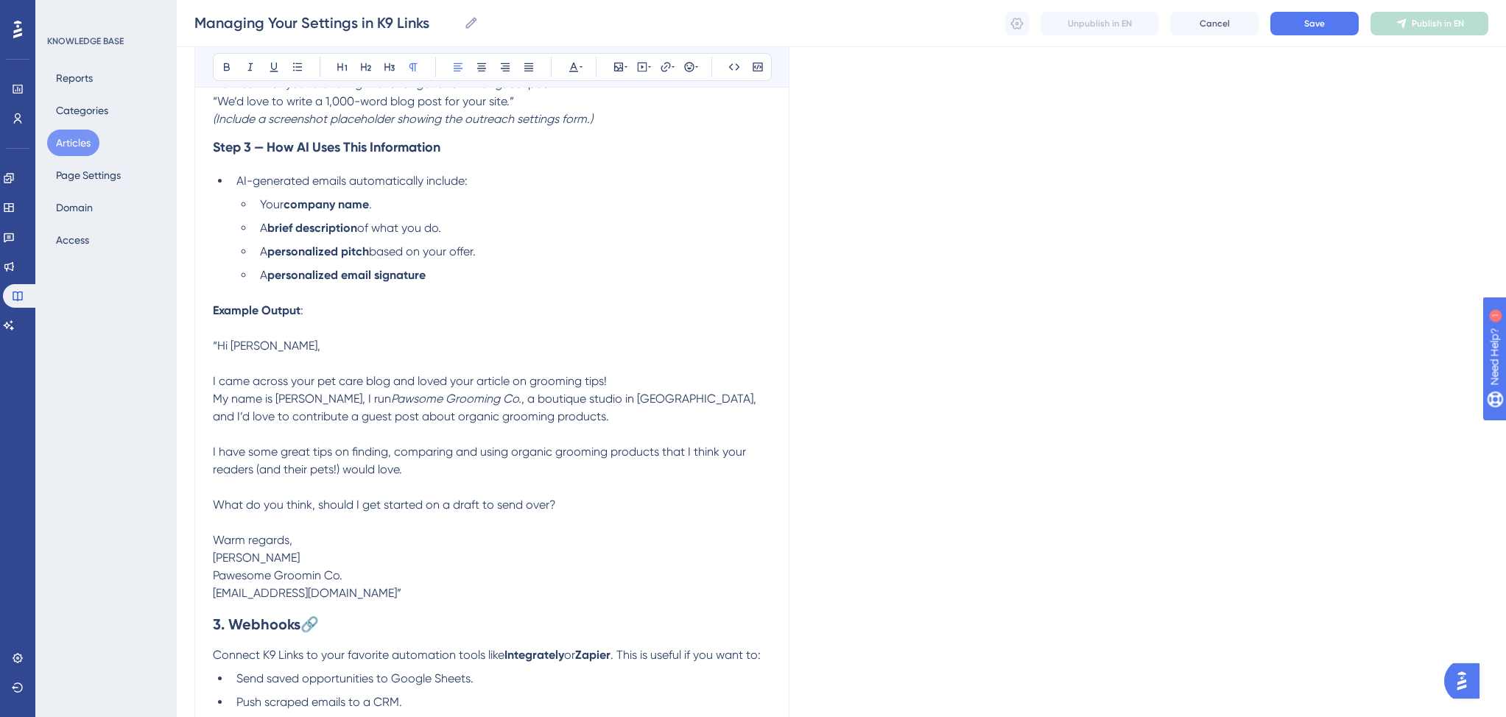
click at [334, 543] on p "Warm regards," at bounding box center [492, 541] width 558 height 18
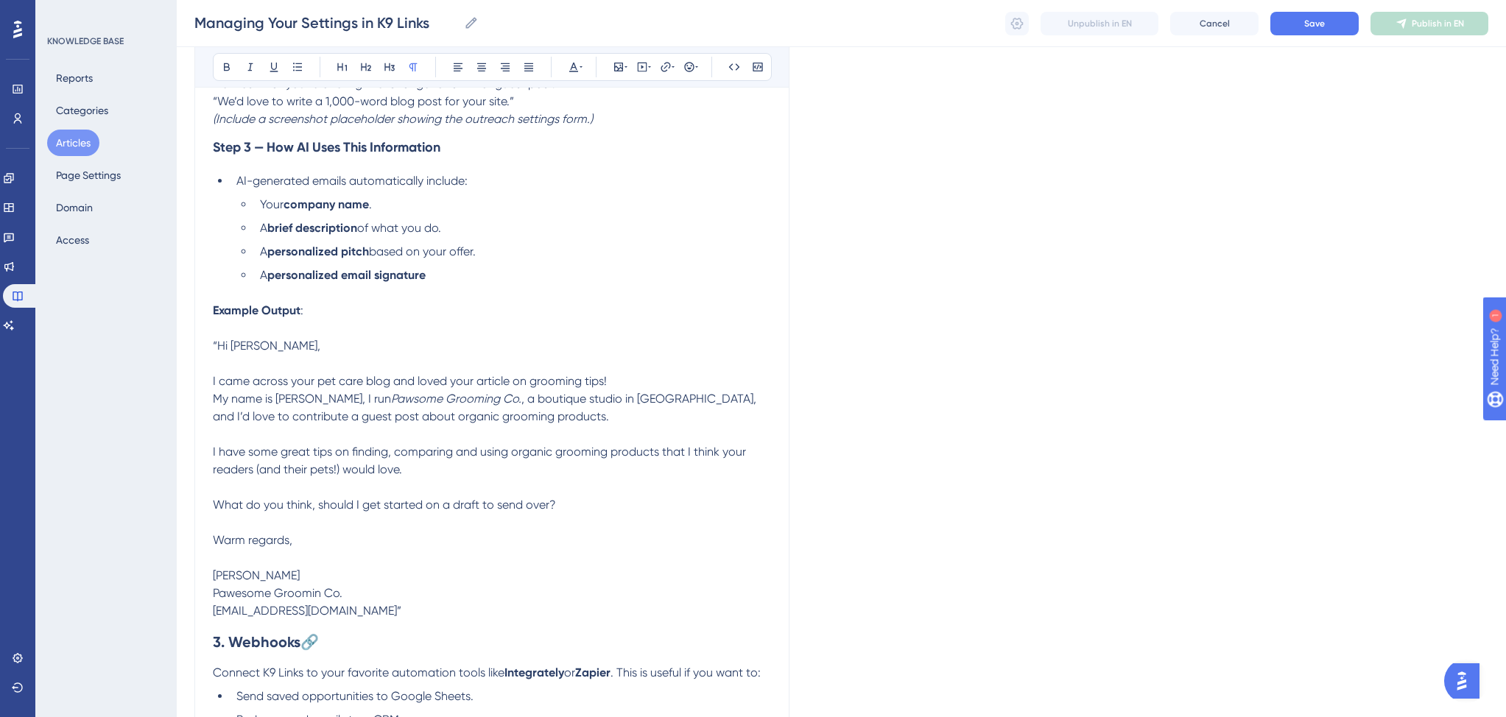
scroll to position [744, 0]
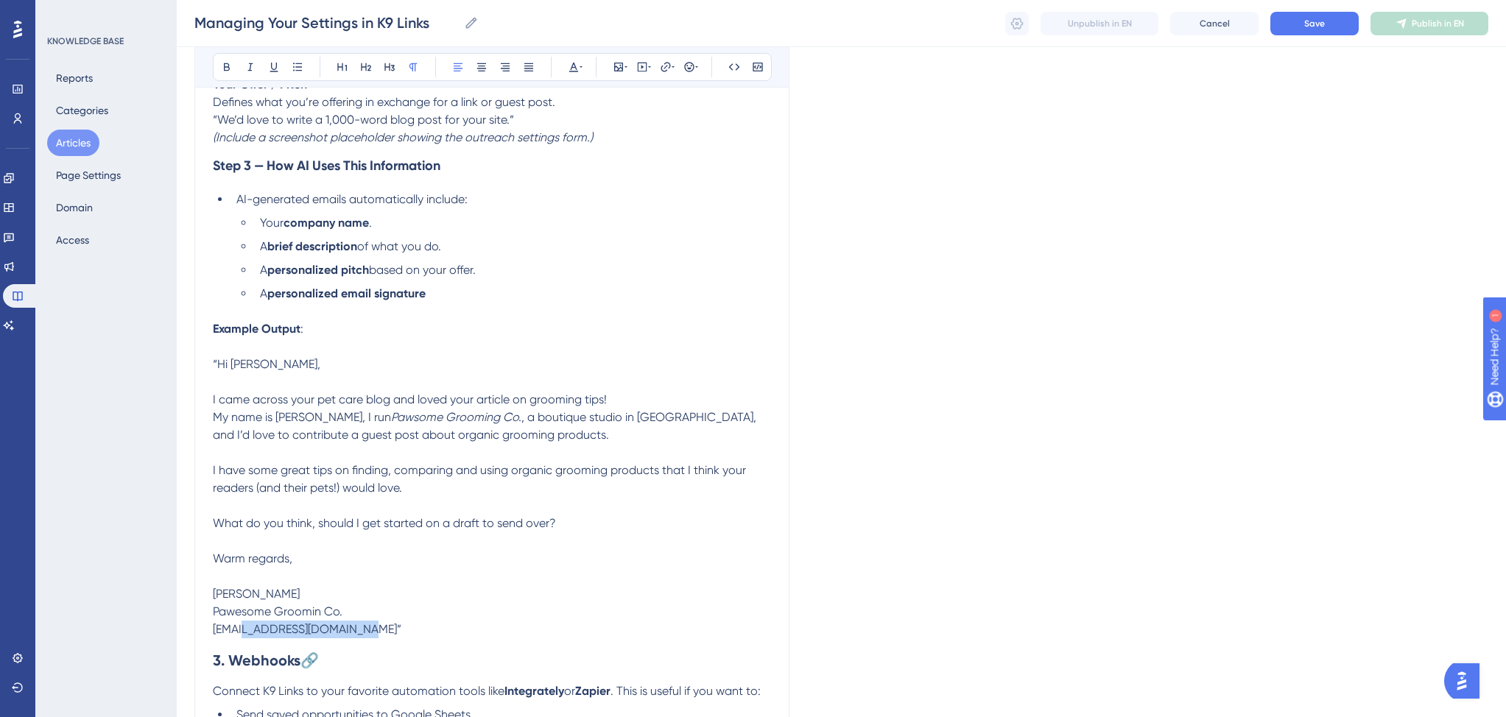
drag, startPoint x: 244, startPoint y: 636, endPoint x: 381, endPoint y: 631, distance: 136.3
click at [381, 631] on span "jenn@pawesomegrooming.com”" at bounding box center [307, 629] width 188 height 14
copy span "pawesomegrooming.com"
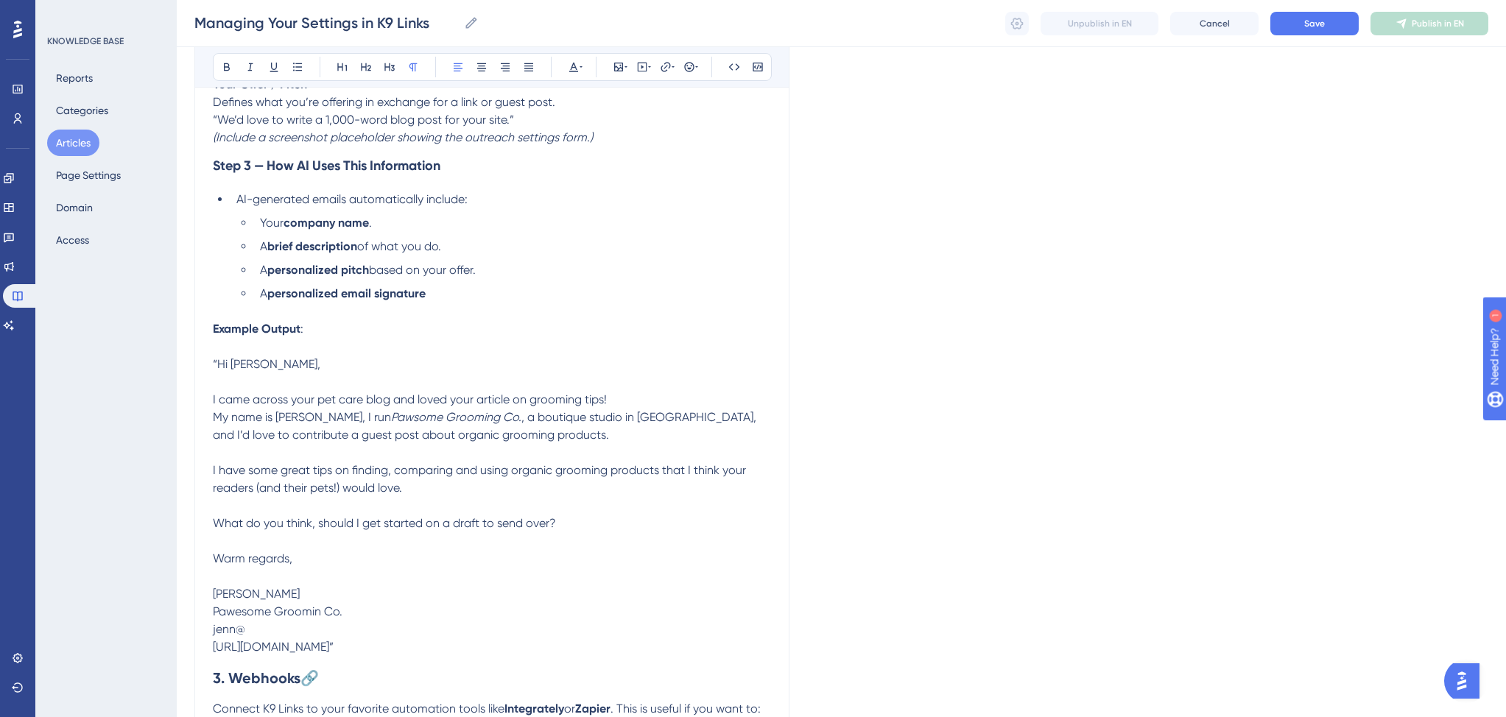
drag, startPoint x: 257, startPoint y: 655, endPoint x: 387, endPoint y: 654, distance: 129.6
click at [333, 654] on span "https://pawesomegrooming.com/”" at bounding box center [273, 647] width 121 height 14
click at [261, 634] on p "jenn@" at bounding box center [492, 630] width 558 height 18
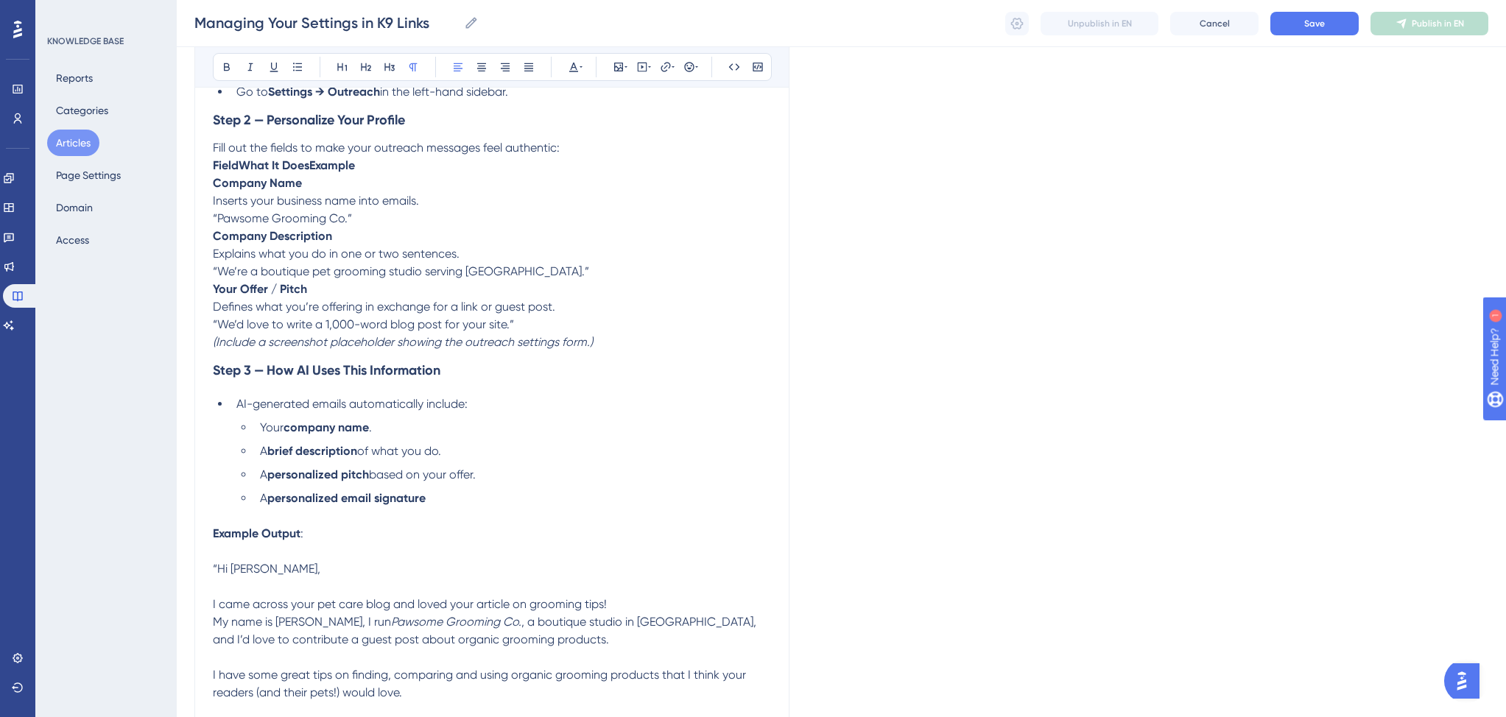
scroll to position [292, 0]
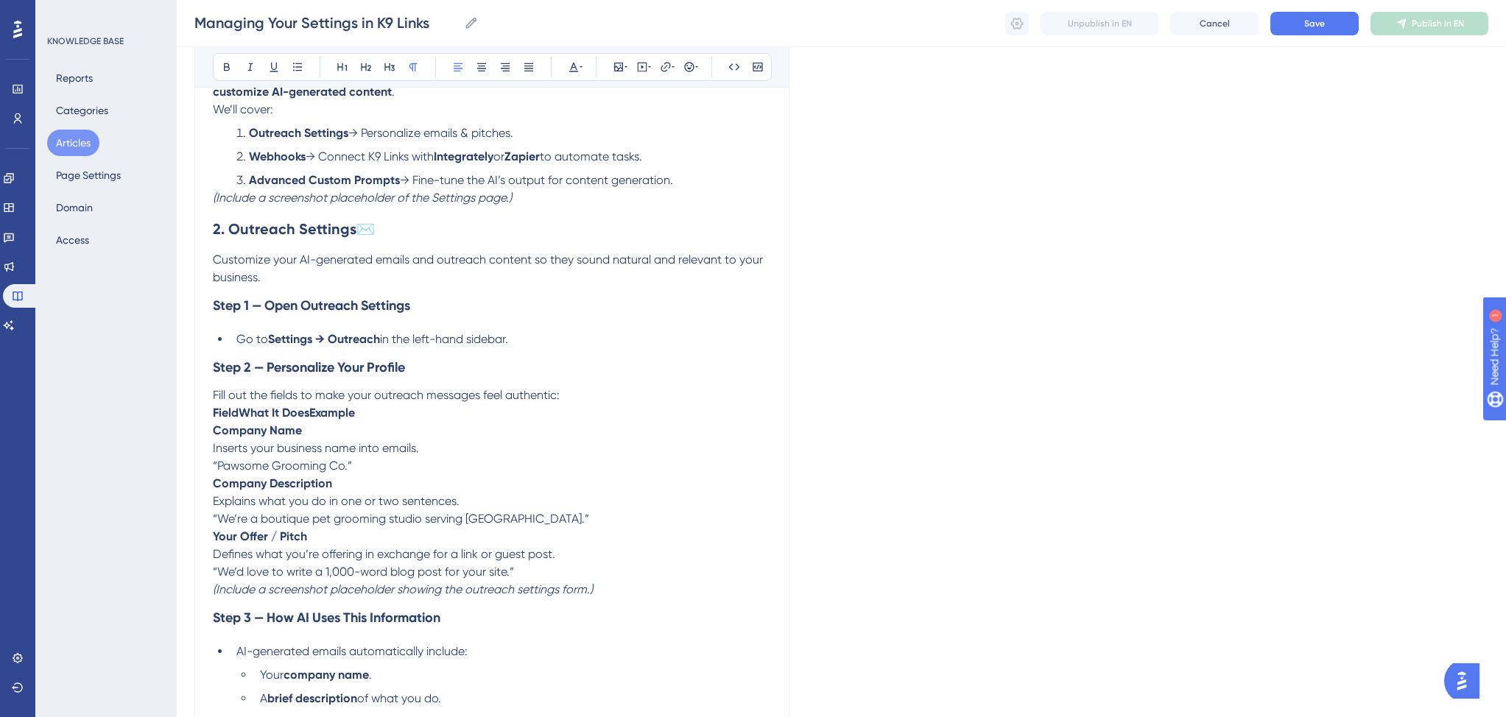
click at [577, 398] on p "Fill out the fields to make your outreach messages feel authentic:" at bounding box center [492, 396] width 558 height 18
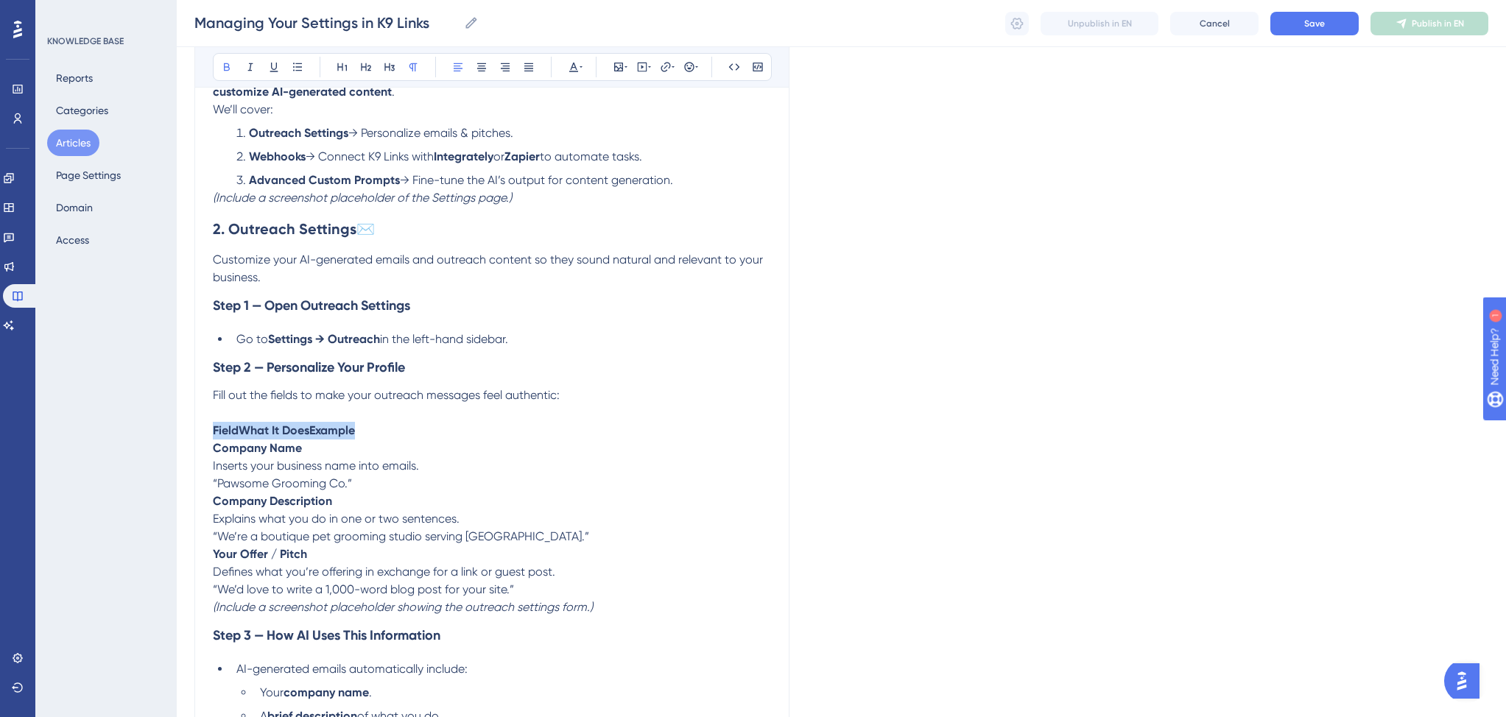
drag, startPoint x: 398, startPoint y: 431, endPoint x: 210, endPoint y: 427, distance: 188.5
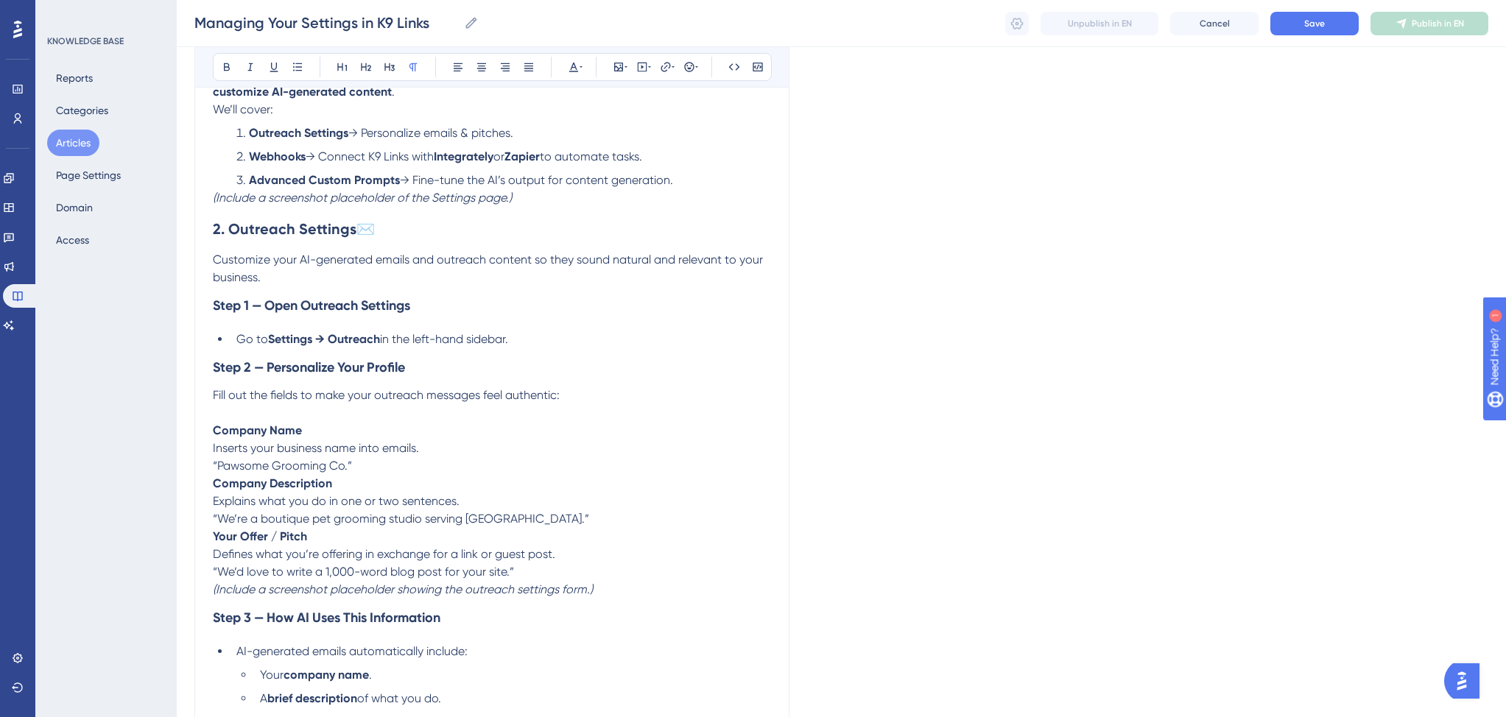
click at [382, 467] on p "“Pawsome Grooming Co.”" at bounding box center [492, 466] width 558 height 18
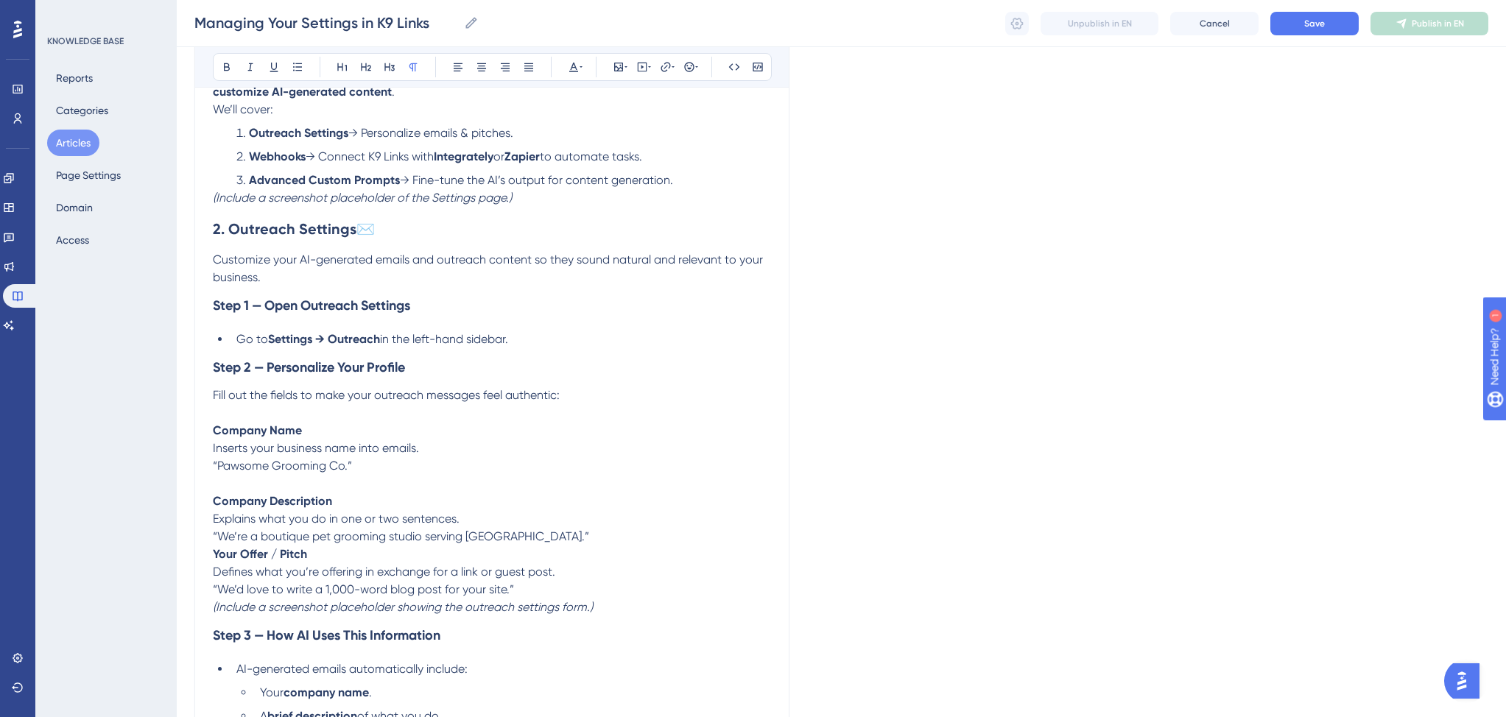
click at [559, 536] on p "“We’re a boutique pet grooming studio serving Austin.”" at bounding box center [492, 537] width 558 height 18
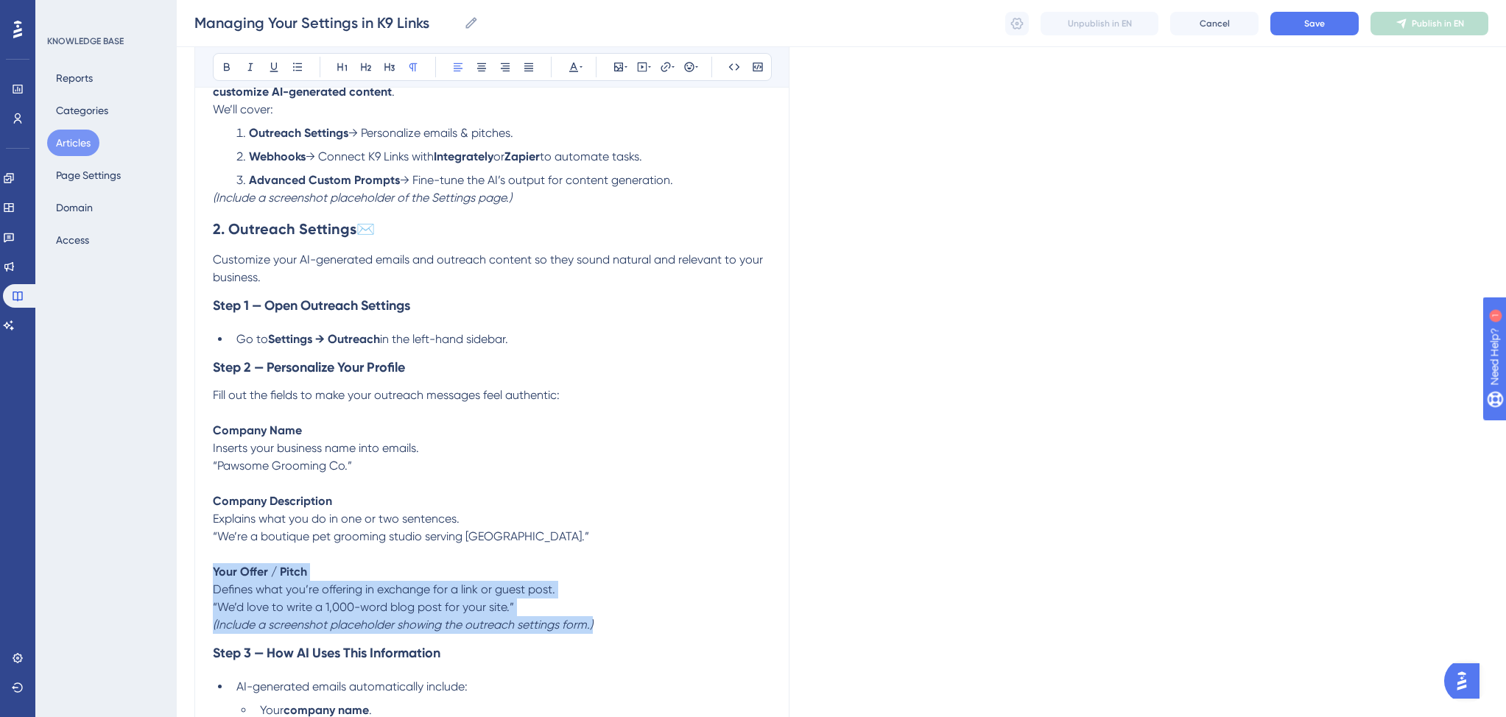
drag, startPoint x: 604, startPoint y: 624, endPoint x: 213, endPoint y: 573, distance: 394.2
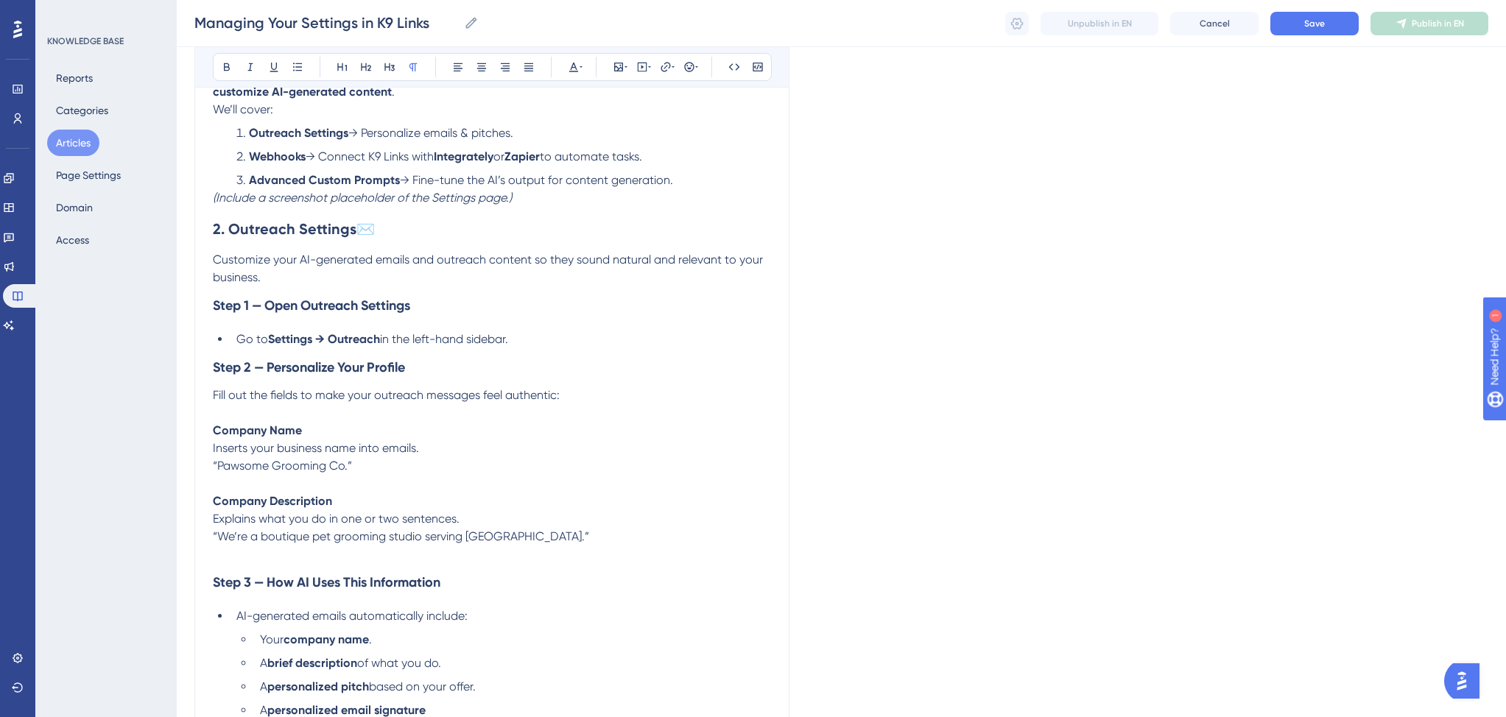
click at [369, 462] on p "“Pawsome Grooming Co.”" at bounding box center [492, 466] width 558 height 18
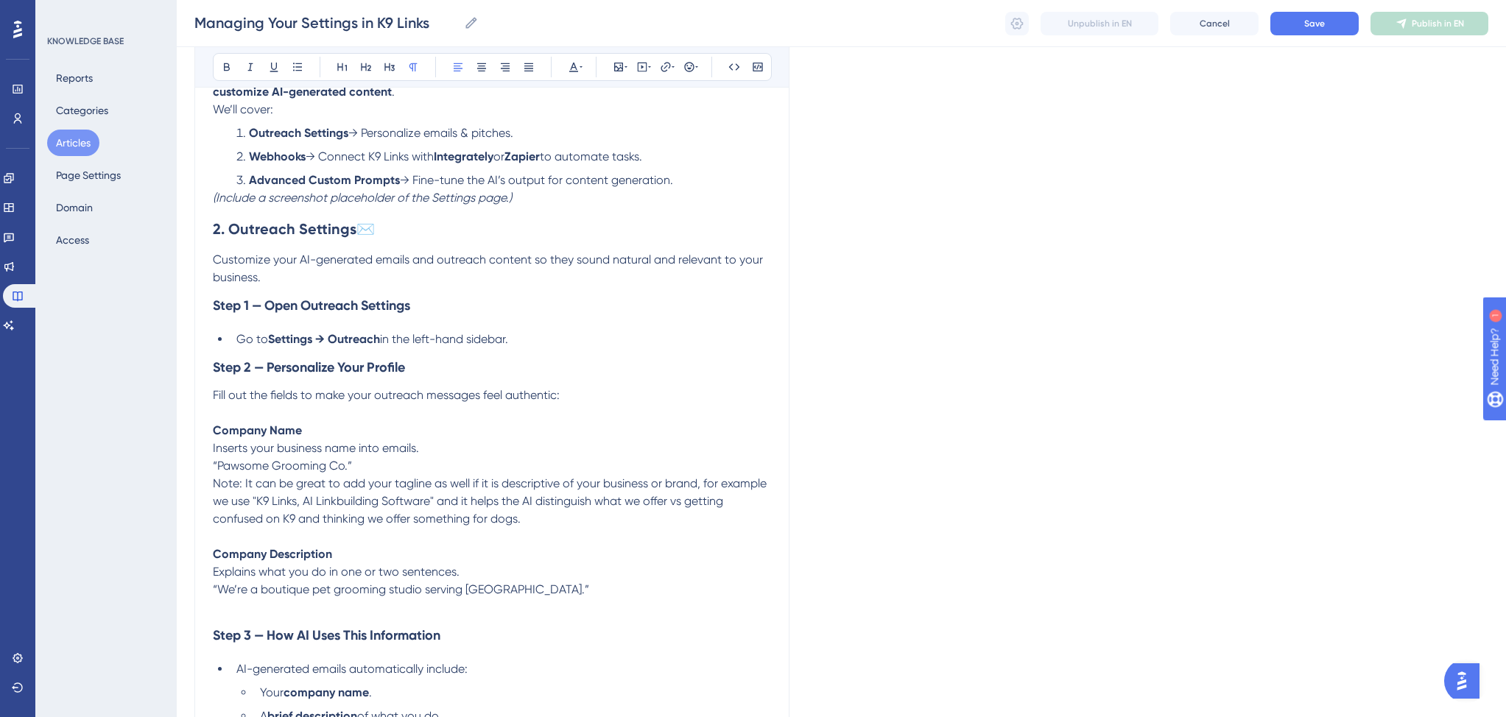
click at [219, 487] on span "Note: It can be great to add your tagline as well if it is descriptive of your …" at bounding box center [491, 500] width 557 height 49
click at [213, 484] on strong "Note" at bounding box center [226, 483] width 27 height 14
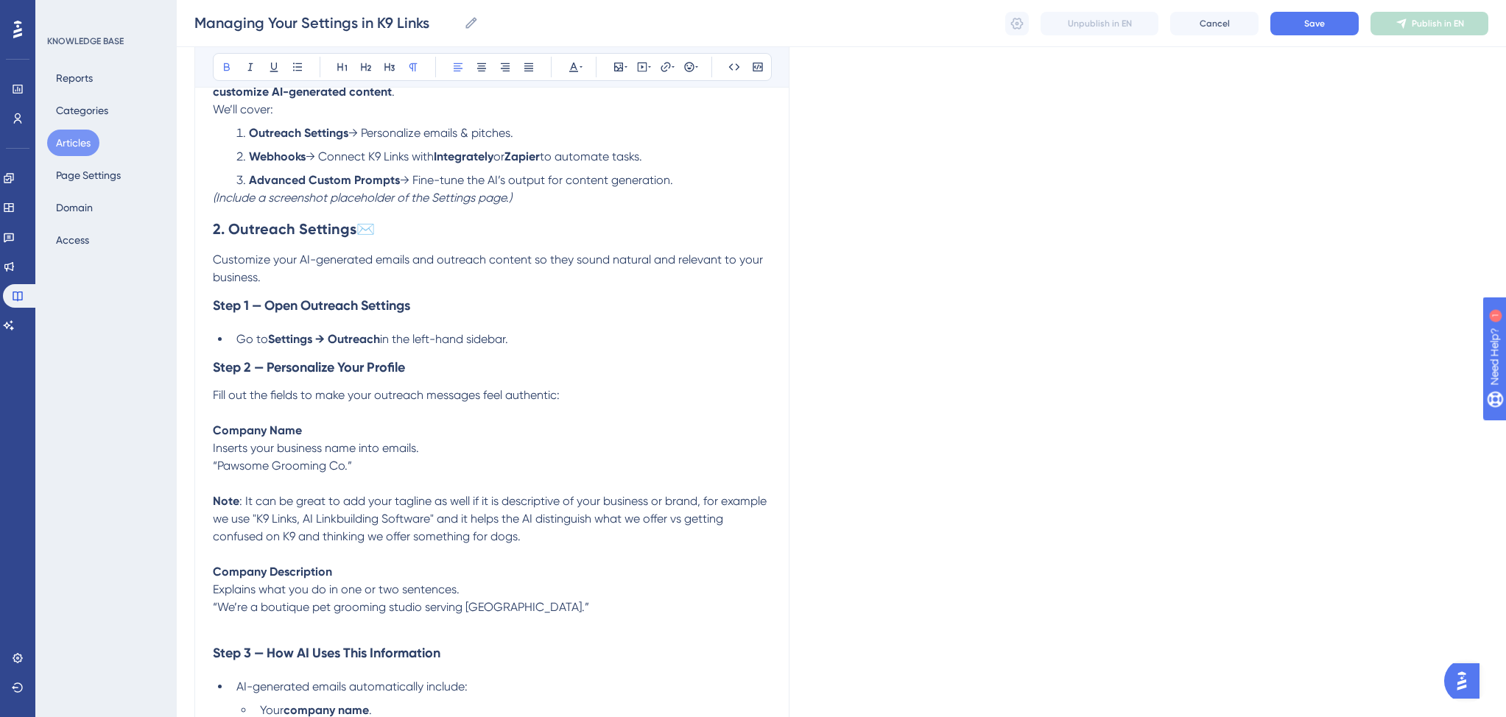
click at [247, 502] on span ": It can be great to add your tagline as well if it is descriptive of your busi…" at bounding box center [491, 518] width 557 height 49
drag, startPoint x: 267, startPoint y: 506, endPoint x: 353, endPoint y: 506, distance: 86.9
click at [353, 506] on span ": For Company Name it can be great to add your tagline as well if it is descrip…" at bounding box center [487, 518] width 549 height 49
click at [617, 566] on p "Company Description" at bounding box center [492, 572] width 558 height 18
click at [367, 524] on span ", it can be great to add your tagline as well if it is descriptive of your busi…" at bounding box center [487, 518] width 549 height 49
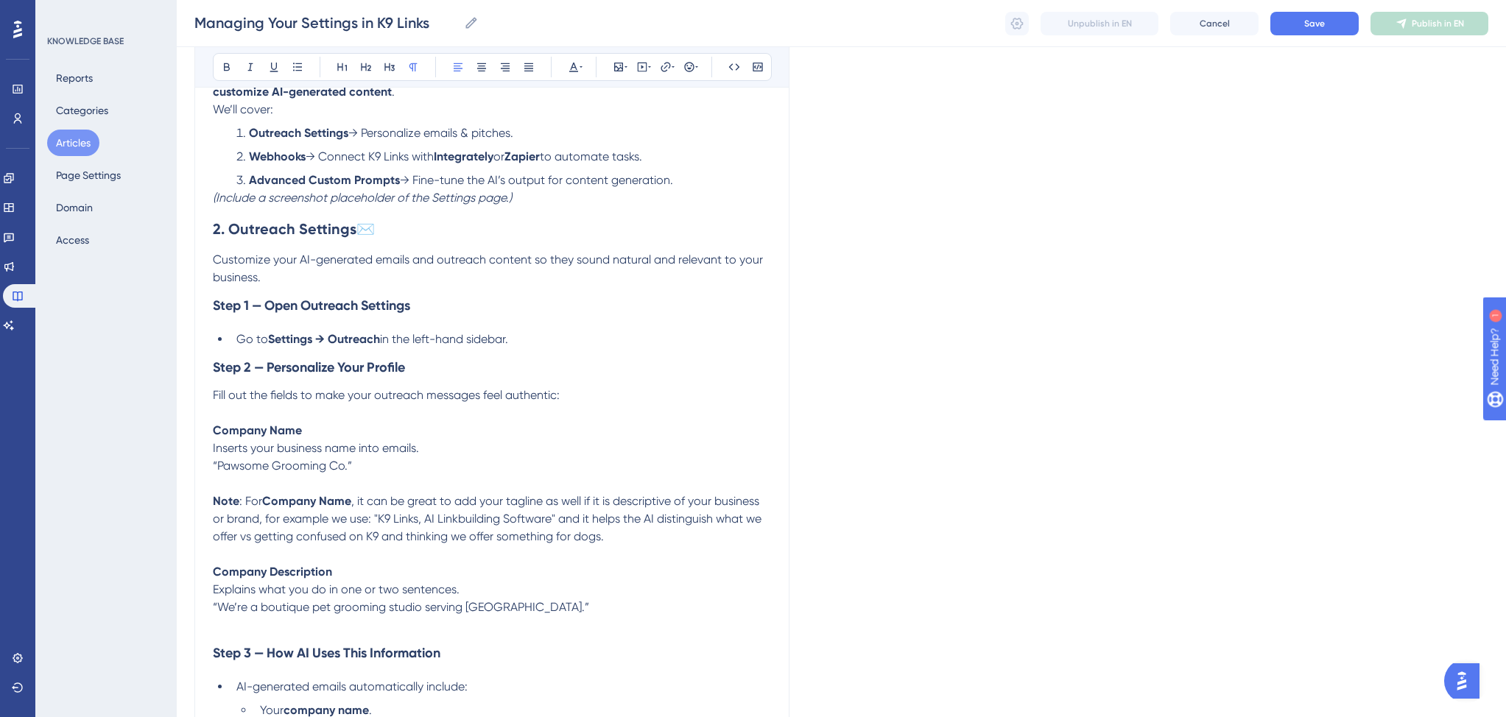
click at [630, 540] on p "Note : For Company Name , it can be great to add your tagline as well if it is …" at bounding box center [492, 519] width 558 height 53
drag, startPoint x: 379, startPoint y: 522, endPoint x: 553, endPoint y: 518, distance: 173.8
click at [553, 518] on span ", it can be great to add your tagline as well if it is descriptive of your busi…" at bounding box center [488, 518] width 551 height 49
click at [594, 532] on p "Note : For Company Name , it can be great to add your tagline as well if it is …" at bounding box center [492, 519] width 558 height 53
click at [562, 523] on span "" and it helps the AI distinguish what we offer vs getting confused on K9 and t…" at bounding box center [488, 528] width 551 height 32
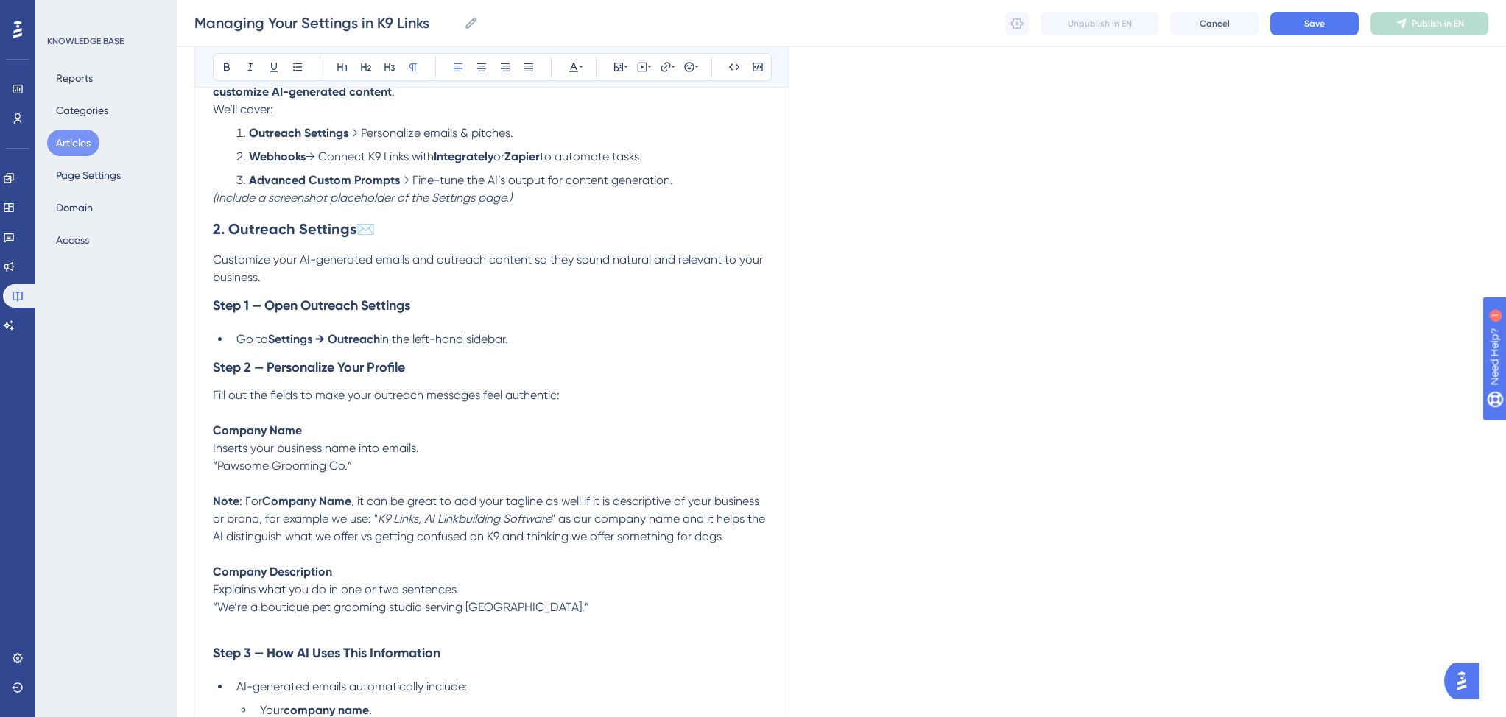
scroll to position [450, 0]
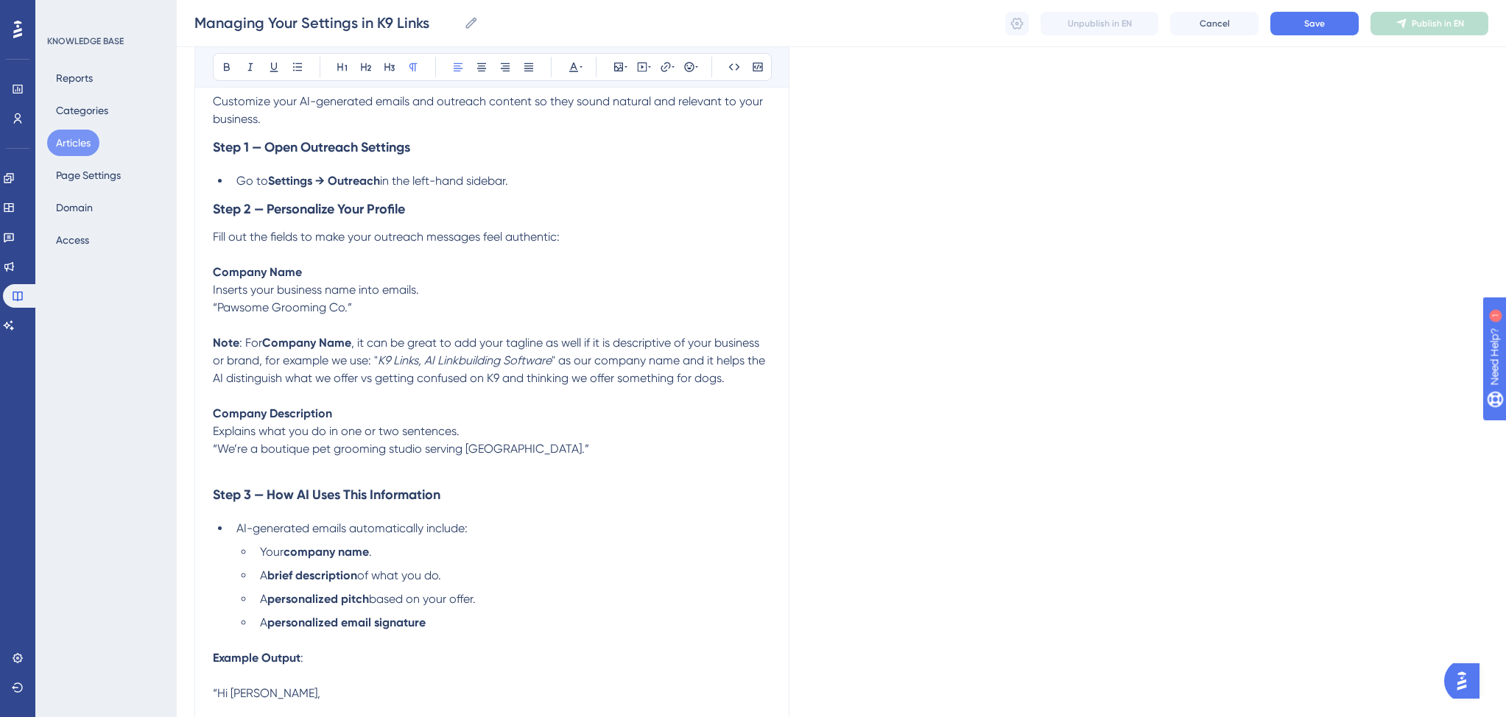
click at [577, 242] on p "Fill out the fields to make your outreach messages feel authentic:" at bounding box center [492, 237] width 558 height 18
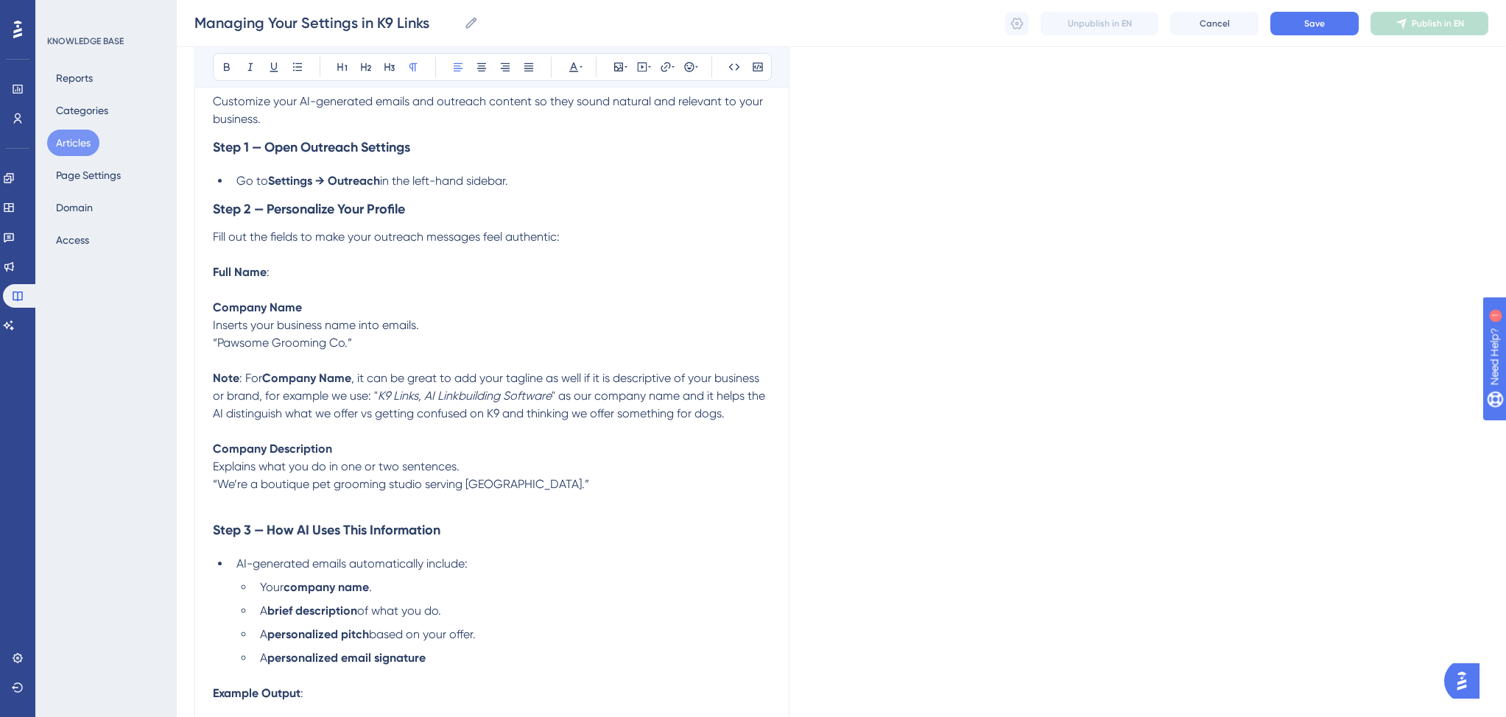
click at [376, 278] on p "Full Name :" at bounding box center [492, 273] width 558 height 18
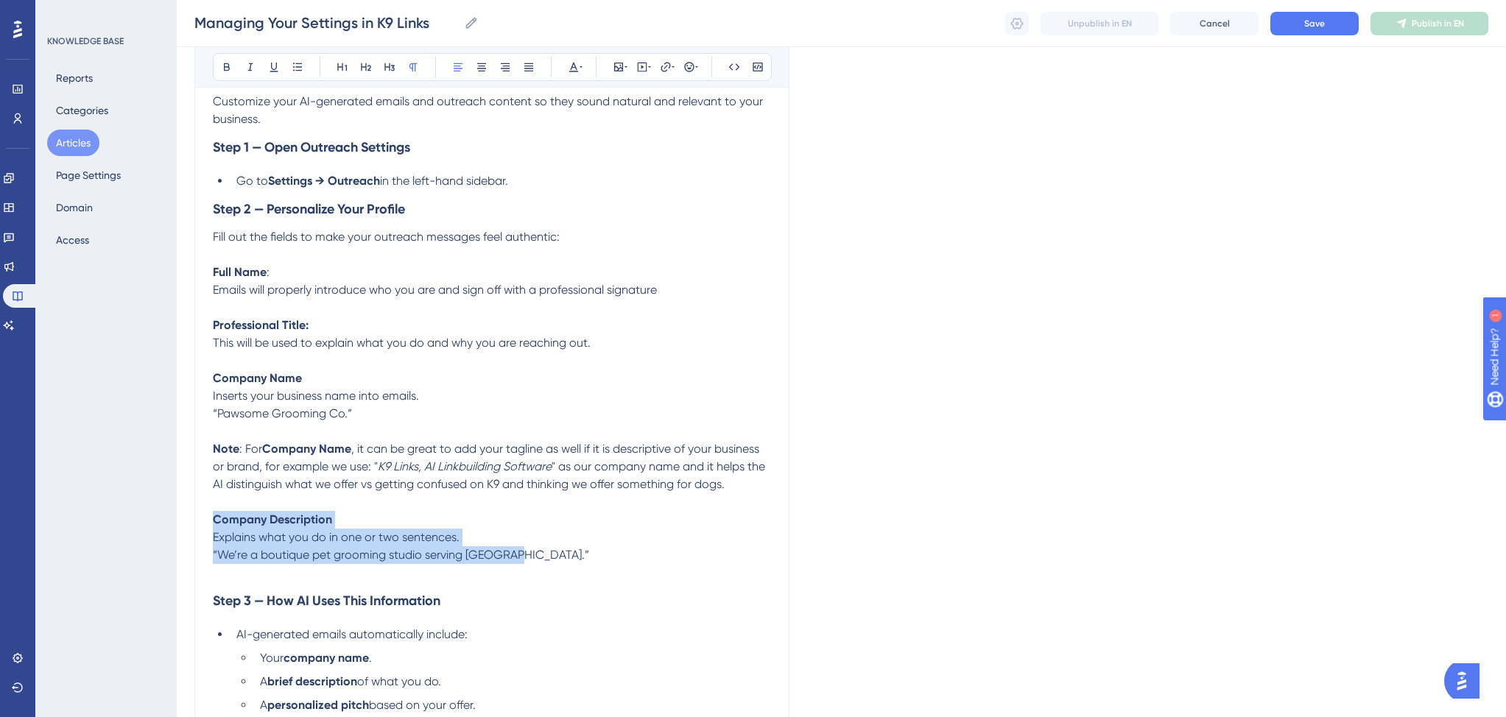
drag, startPoint x: 520, startPoint y: 559, endPoint x: 212, endPoint y: 528, distance: 309.3
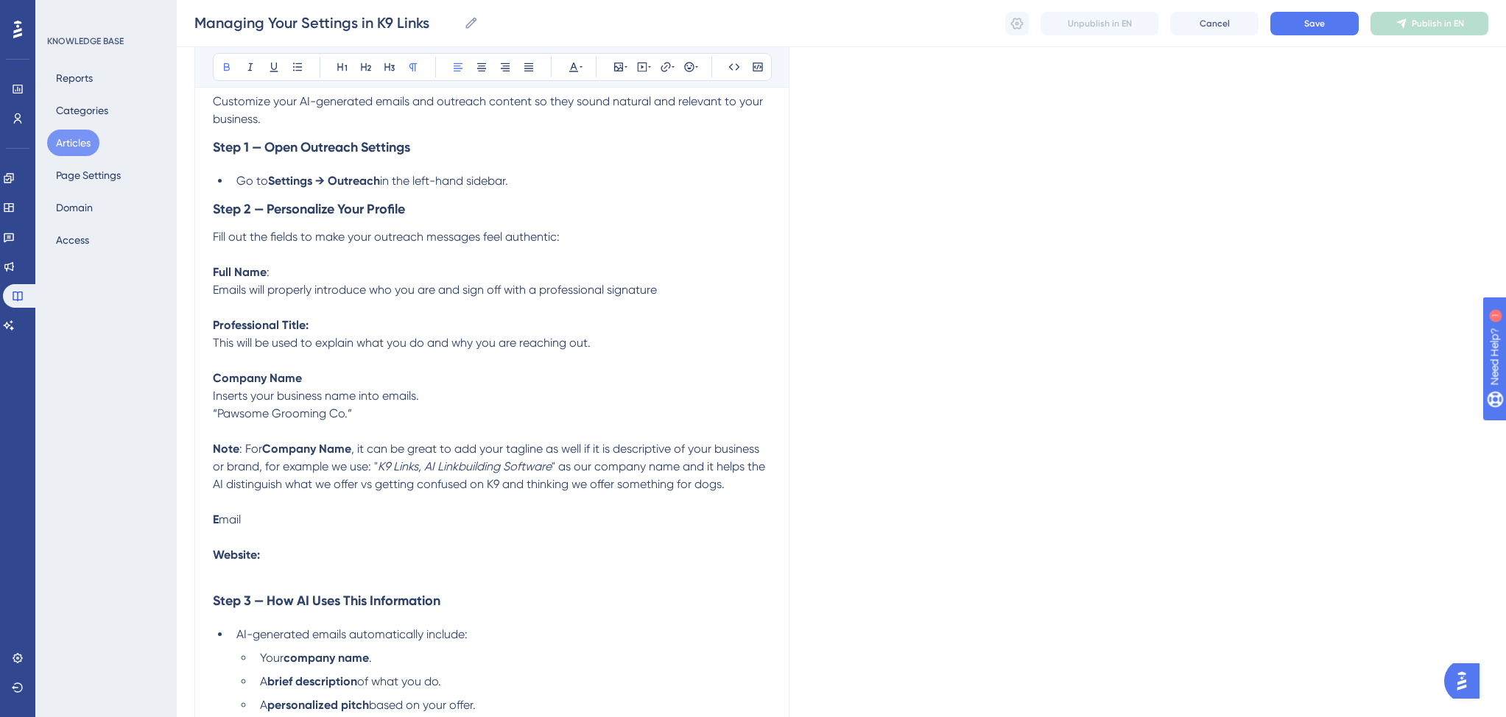
click at [225, 525] on span "mail" at bounding box center [230, 519] width 22 height 14
click at [245, 524] on p "Email" at bounding box center [492, 520] width 558 height 18
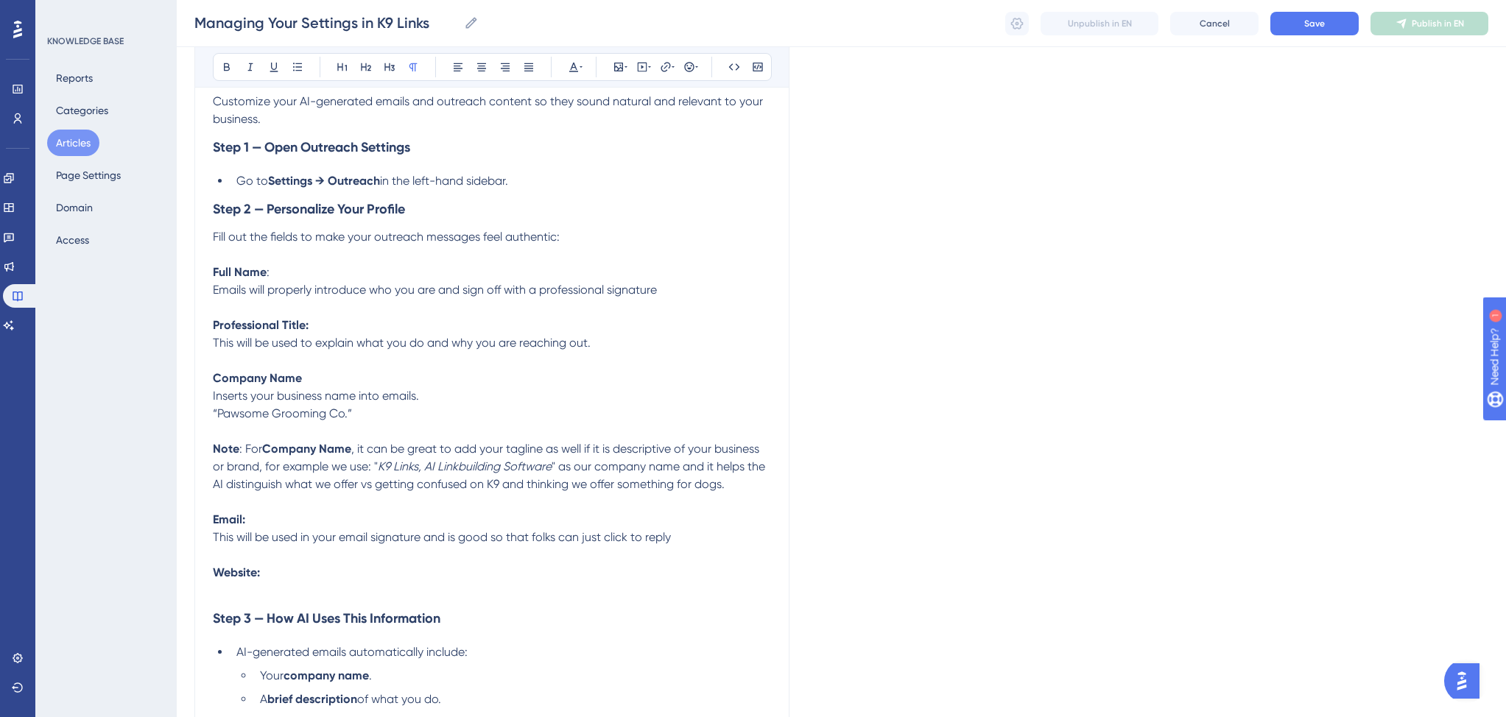
click at [256, 590] on p at bounding box center [492, 591] width 558 height 18
click at [679, 542] on p "This will be used in your email signature and is good so that folks can just cl…" at bounding box center [492, 538] width 558 height 18
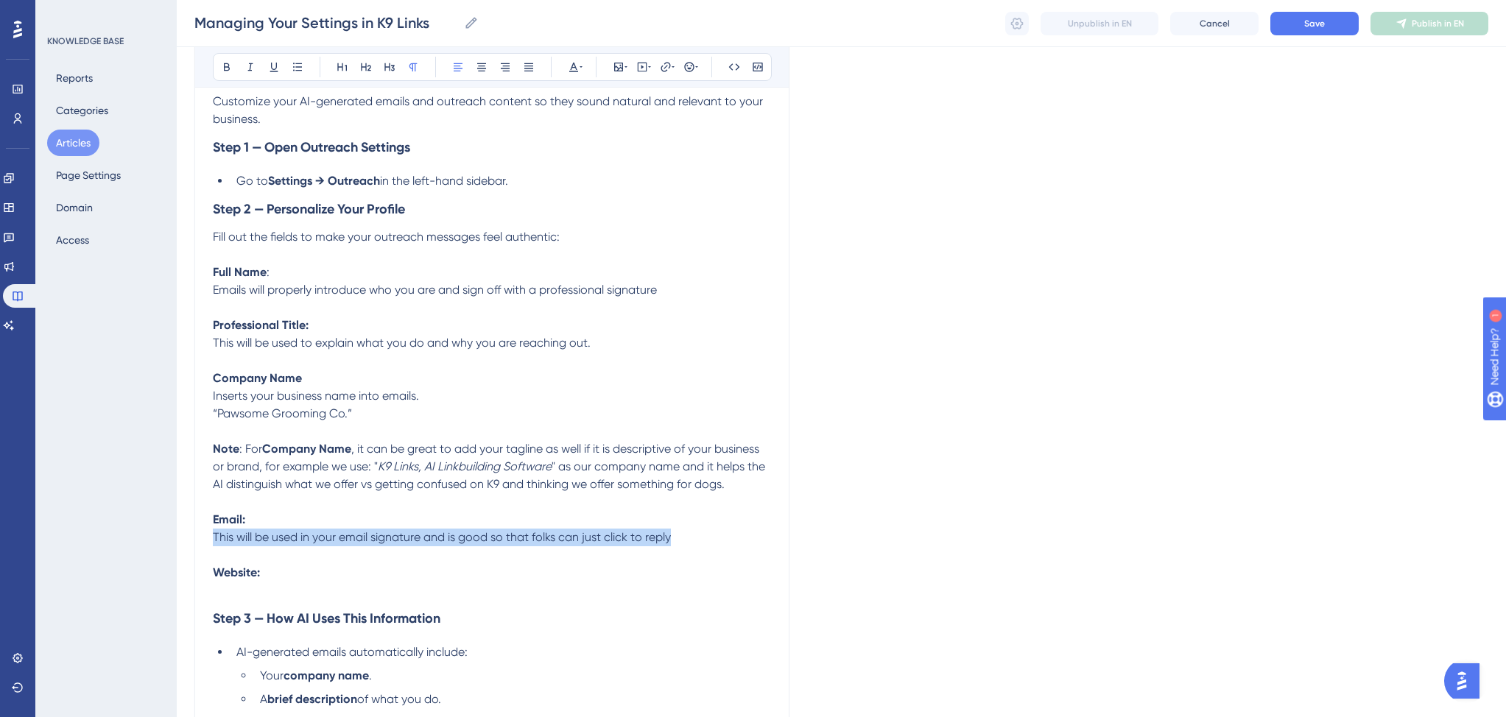
copy span "This will be used in your email signature and is good so that folks can just cl…"
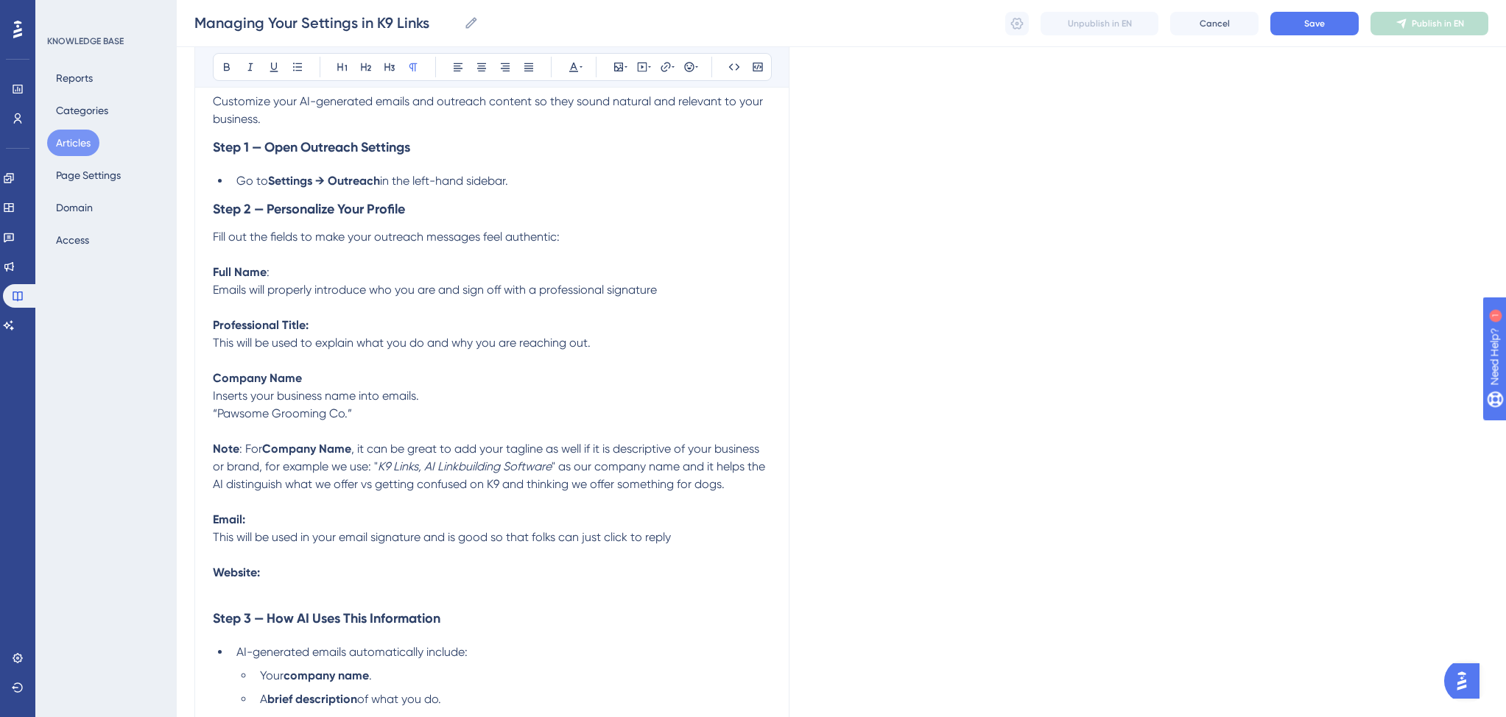
click at [330, 597] on p at bounding box center [492, 591] width 558 height 18
click at [646, 596] on span "This will be used in your email signature and is good so that folks can just cl…" at bounding box center [442, 590] width 458 height 14
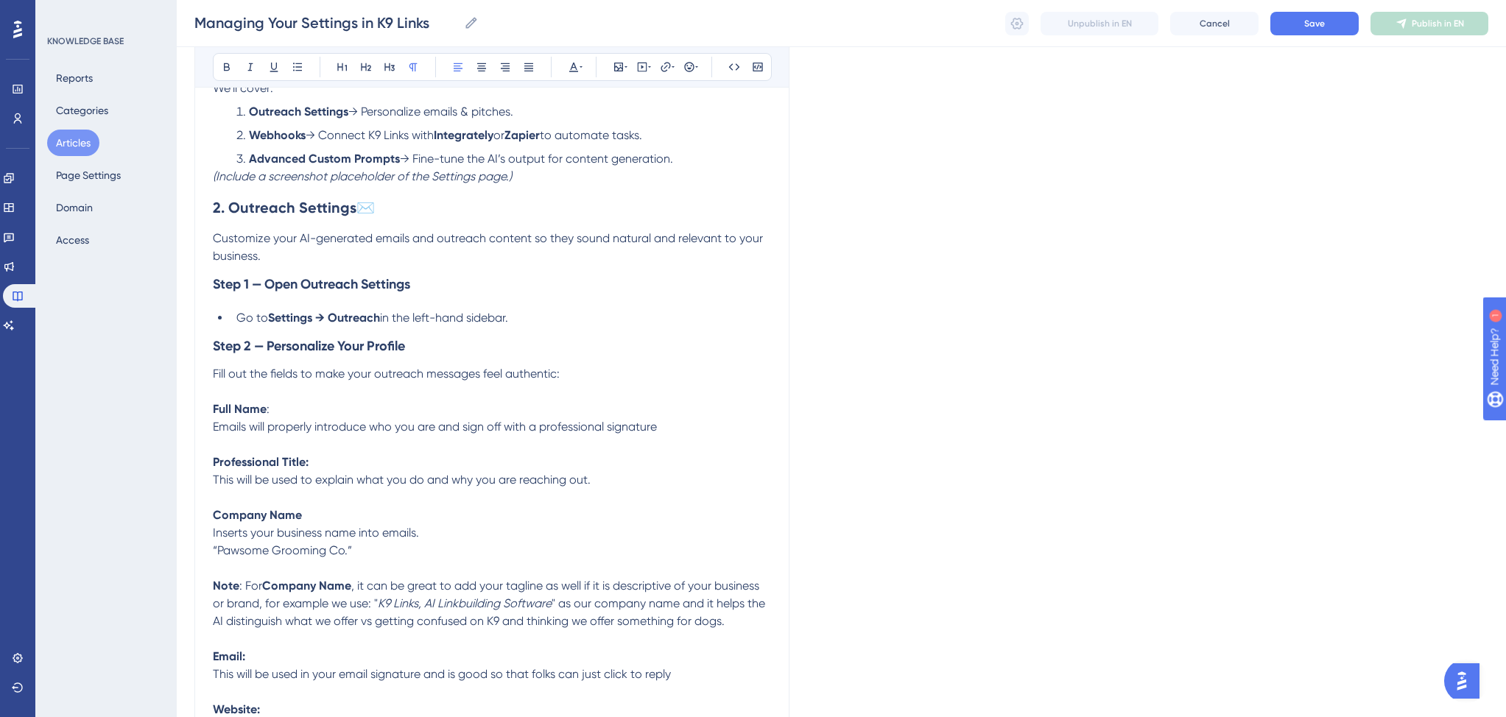
scroll to position [371, 0]
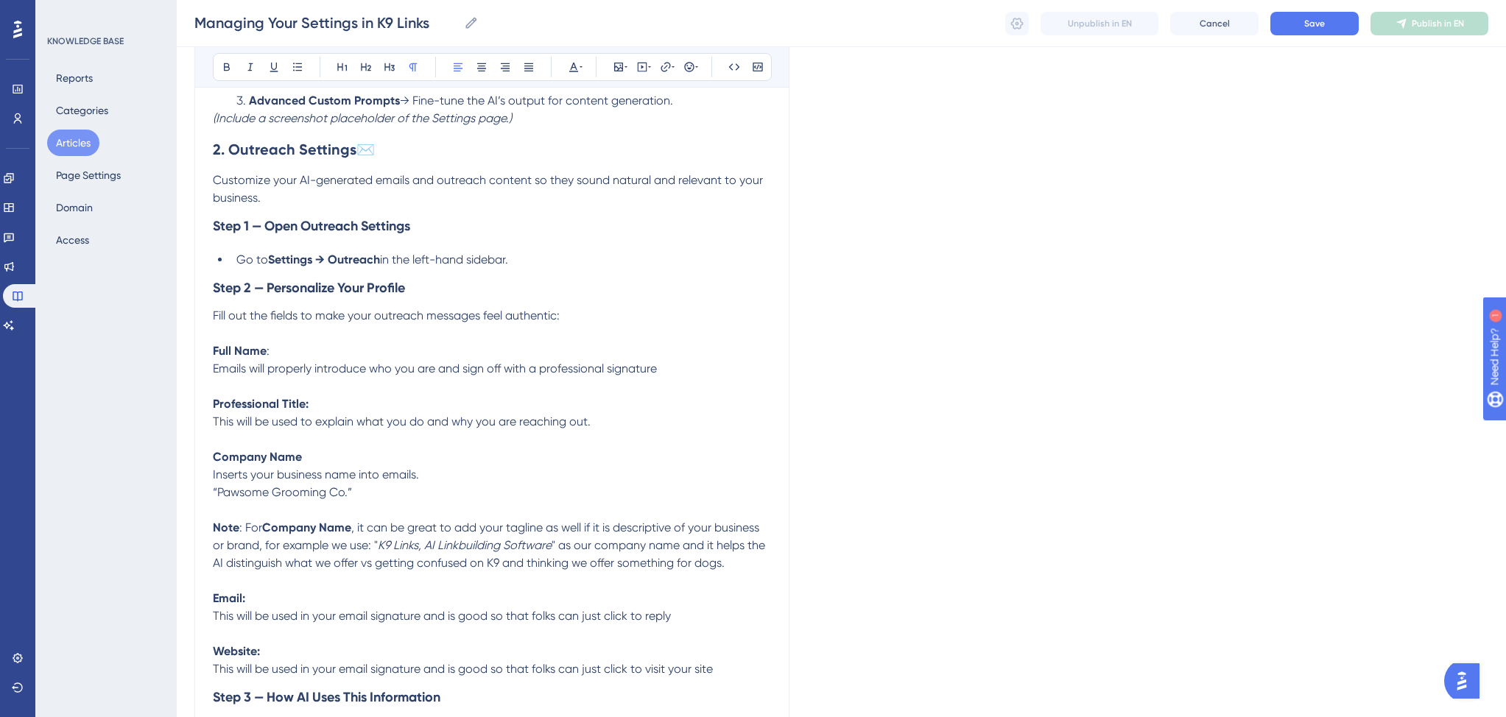
click at [213, 353] on strong "Full Name" at bounding box center [240, 351] width 54 height 14
click at [213, 403] on strong "Professional Title:" at bounding box center [261, 404] width 96 height 14
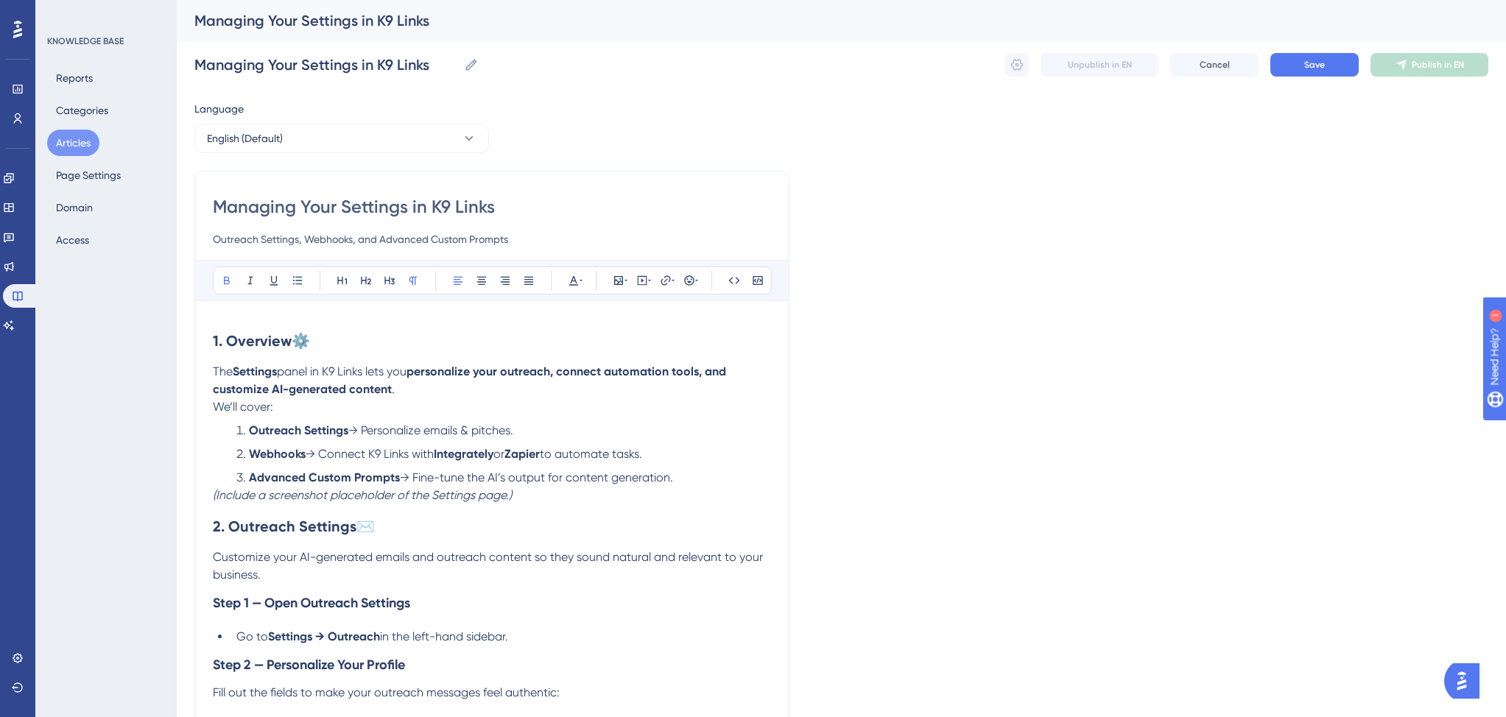
scroll to position [437, 0]
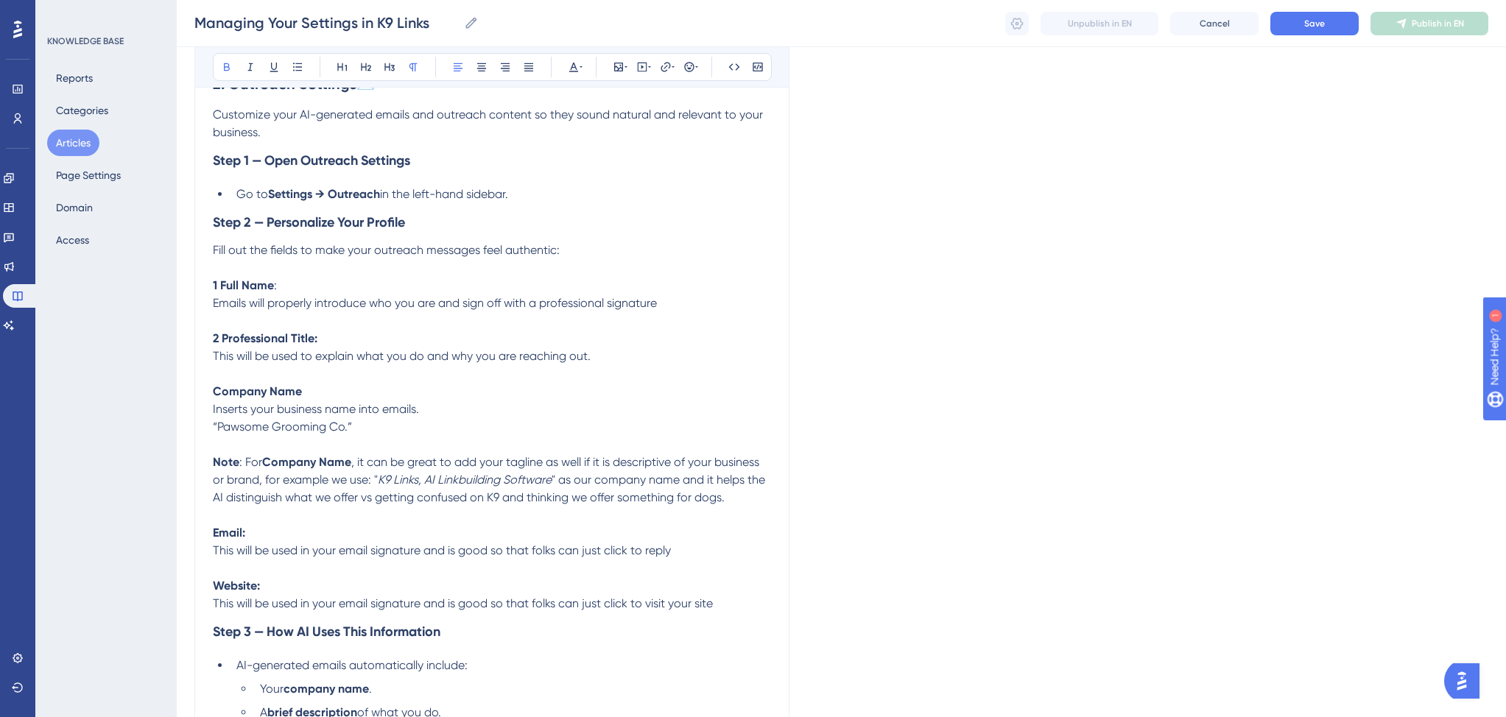
click at [216, 398] on strong "Company Name" at bounding box center [257, 391] width 89 height 14
click at [213, 534] on strong "Email:" at bounding box center [229, 533] width 32 height 14
click at [215, 592] on strong "Website:" at bounding box center [236, 586] width 47 height 14
click at [216, 286] on strong "1 Full Name" at bounding box center [243, 285] width 61 height 14
click at [219, 344] on strong "2 Professional Title:" at bounding box center [265, 338] width 105 height 14
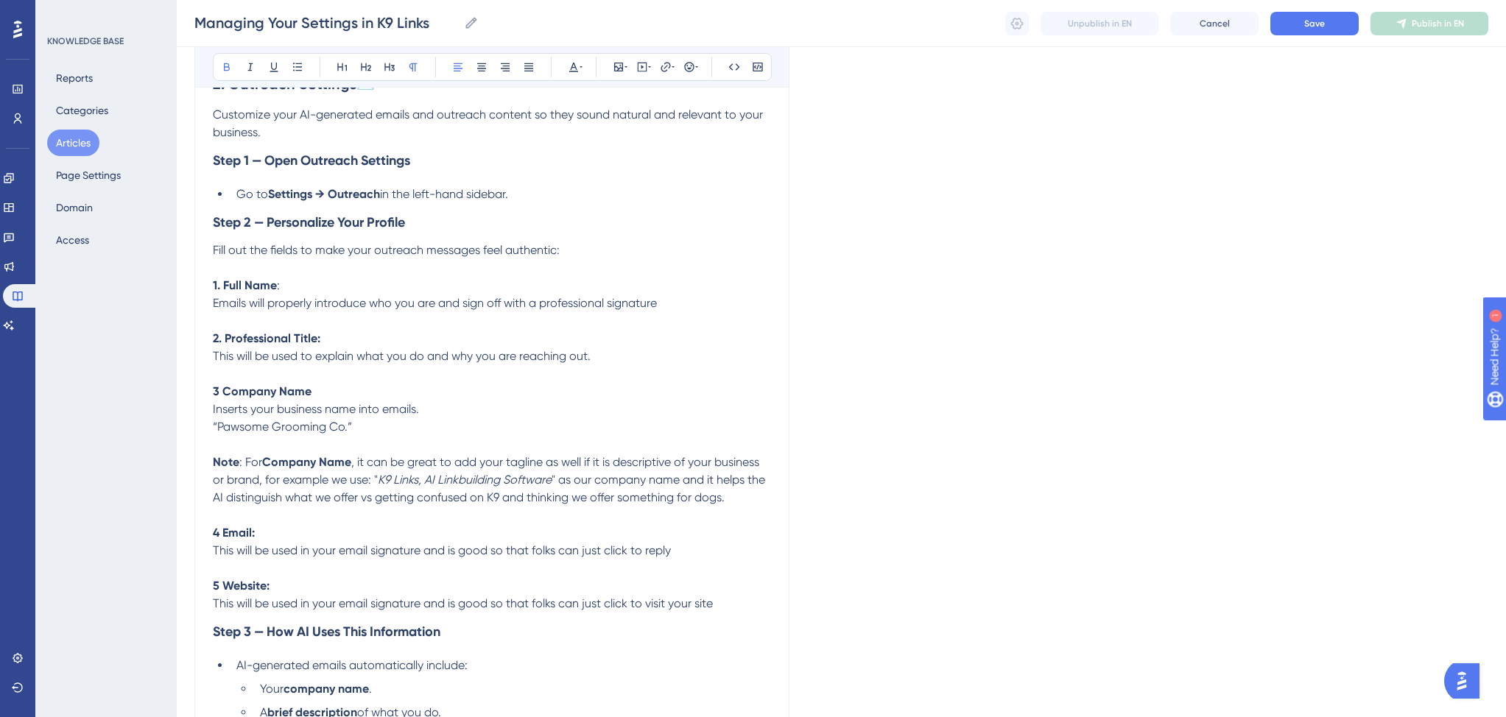
click at [219, 396] on strong "3 Company Name" at bounding box center [262, 391] width 99 height 14
click at [219, 537] on strong "4 Email:" at bounding box center [234, 533] width 42 height 14
click at [219, 590] on strong "5 Website:" at bounding box center [241, 586] width 57 height 14
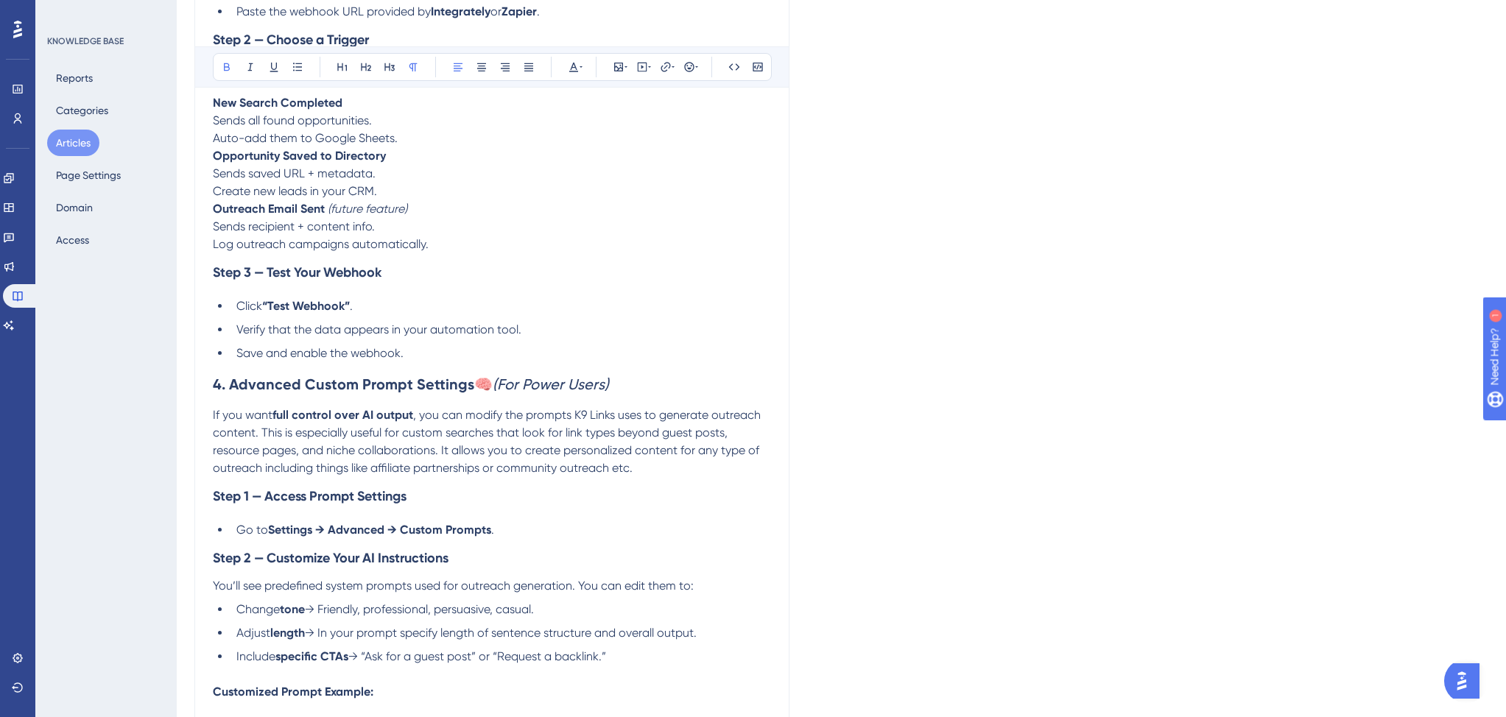
scroll to position [0, 0]
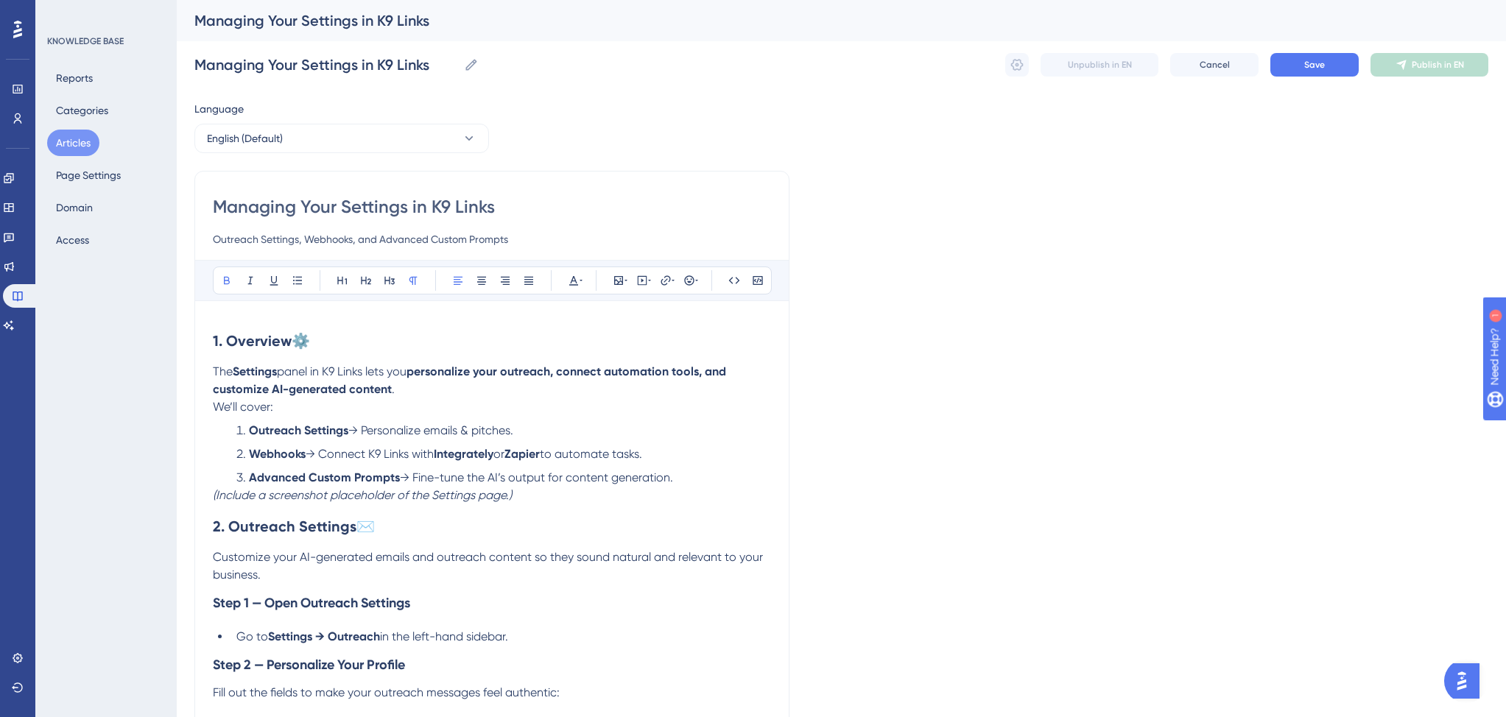
click at [240, 370] on strong "Settings" at bounding box center [255, 371] width 44 height 14
click at [213, 406] on span "We’ll cover:" at bounding box center [243, 407] width 60 height 14
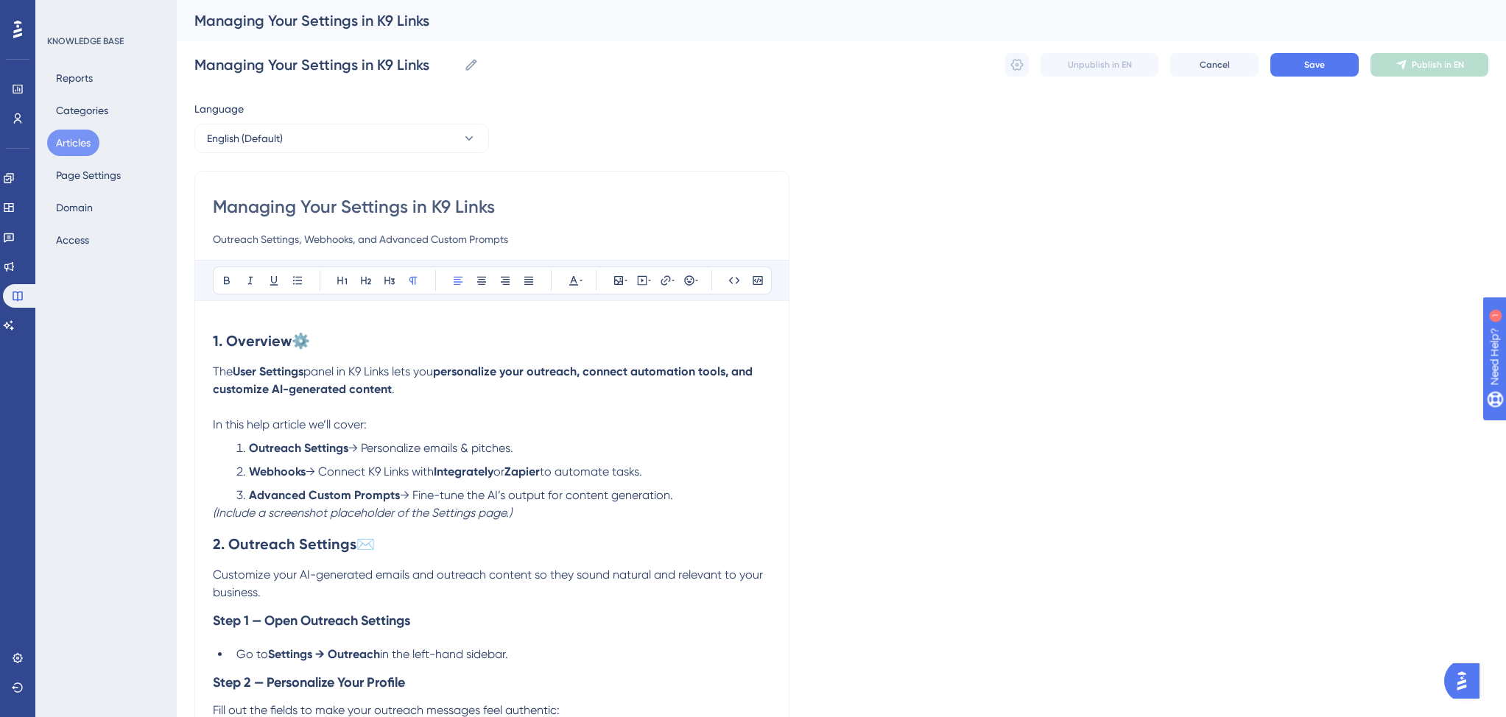
click at [529, 517] on p "(Include a screenshot placeholder of the Settings page.)" at bounding box center [492, 513] width 558 height 18
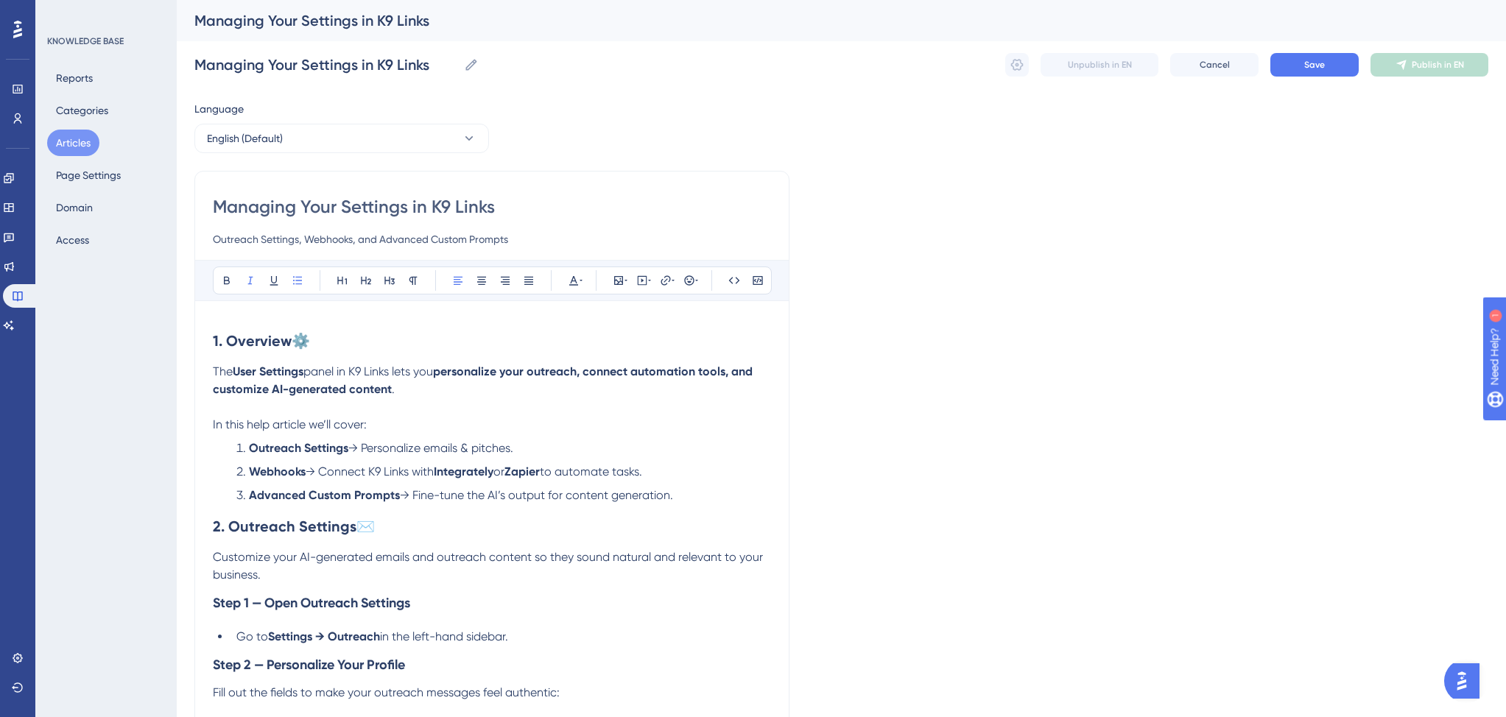
scroll to position [180, 0]
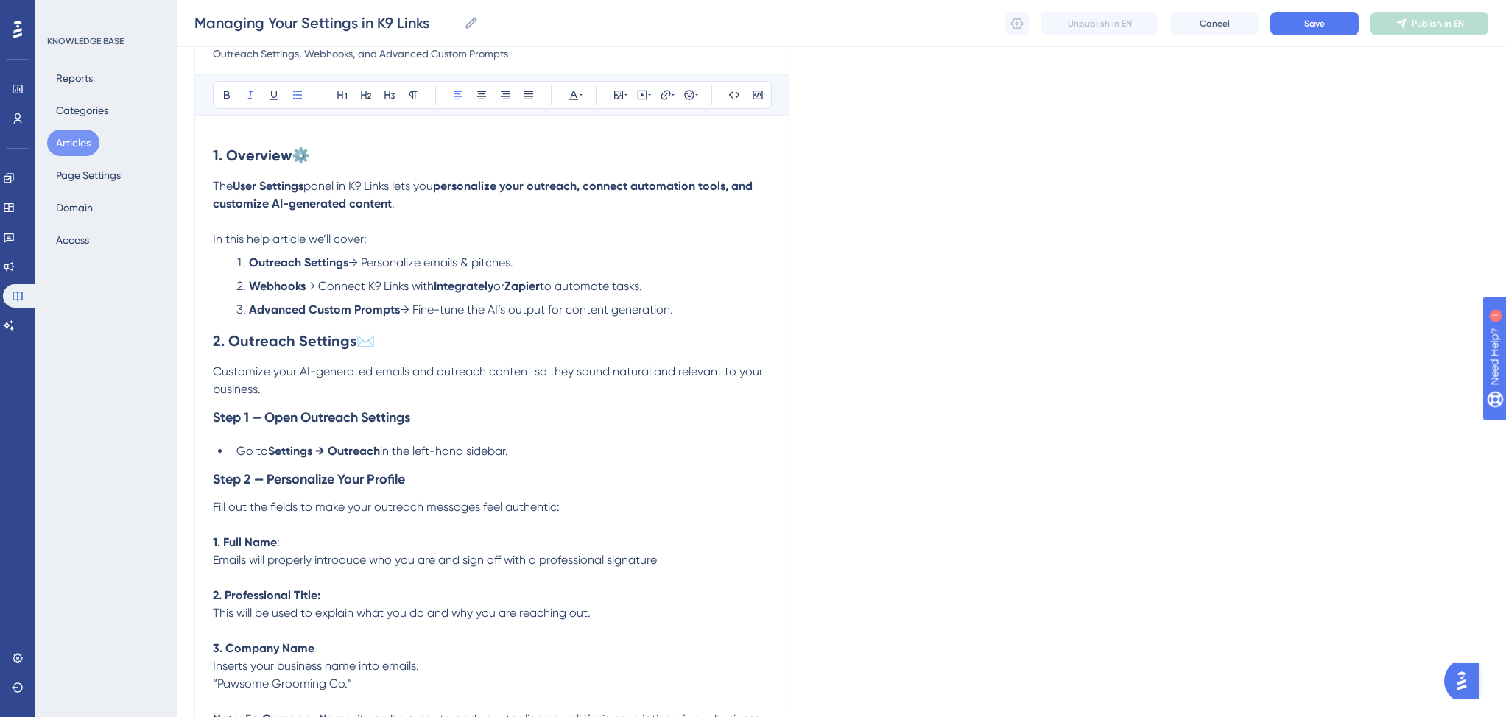
click at [316, 451] on strong "Settings → Outreach" at bounding box center [324, 451] width 112 height 14
click at [380, 453] on strong "Settings → Outreach" at bounding box center [324, 451] width 112 height 14
click at [466, 453] on li "Go to Settings in the left-hand sidebar." at bounding box center [500, 451] width 540 height 18
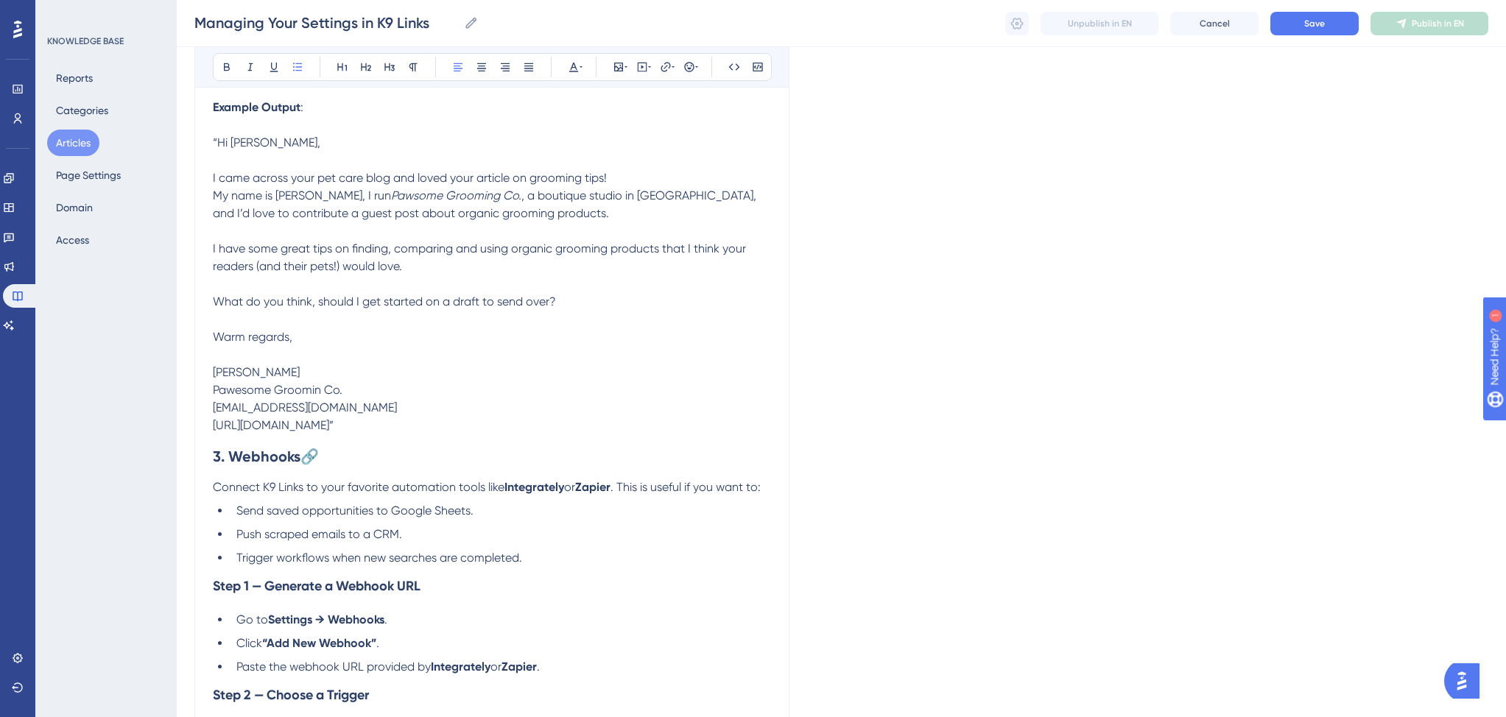
scroll to position [1201, 0]
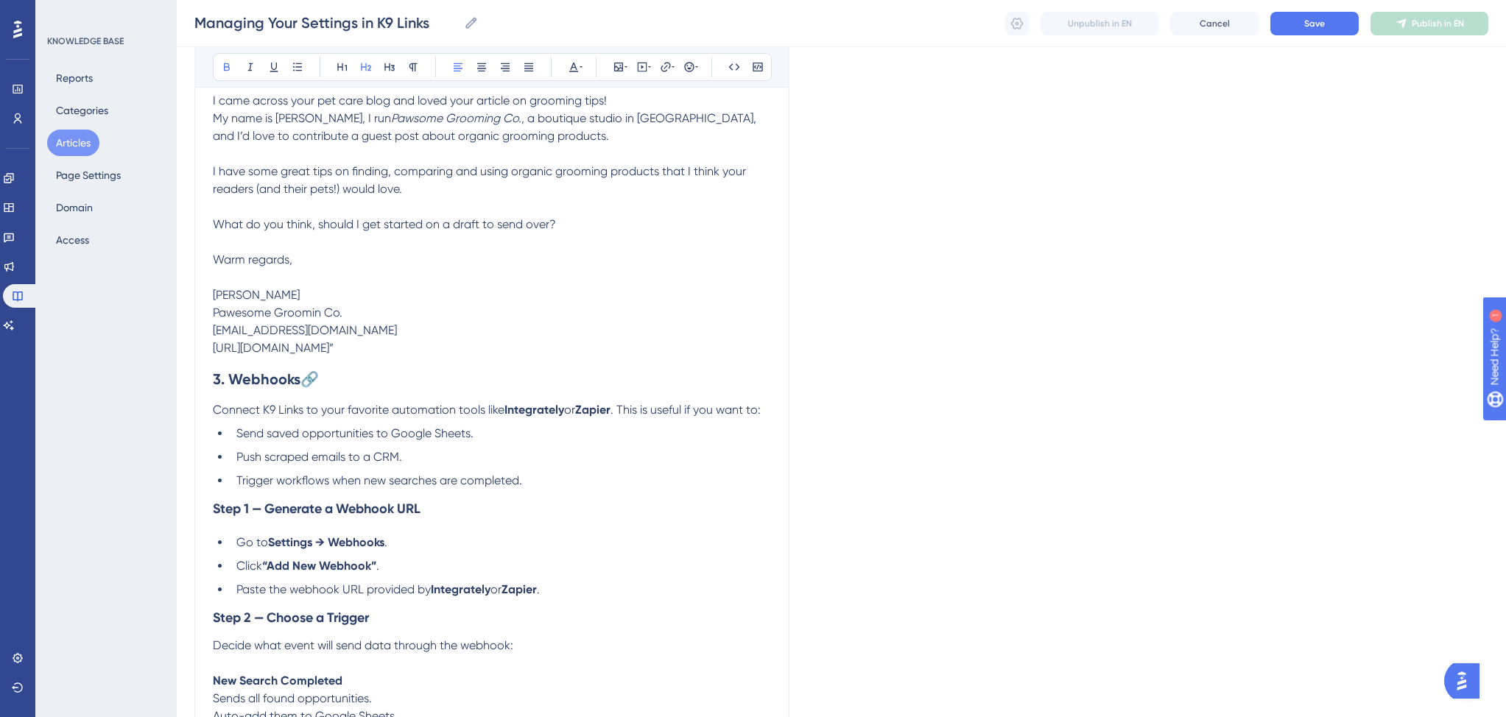
click at [216, 383] on strong "3. Webhooks" at bounding box center [257, 379] width 88 height 18
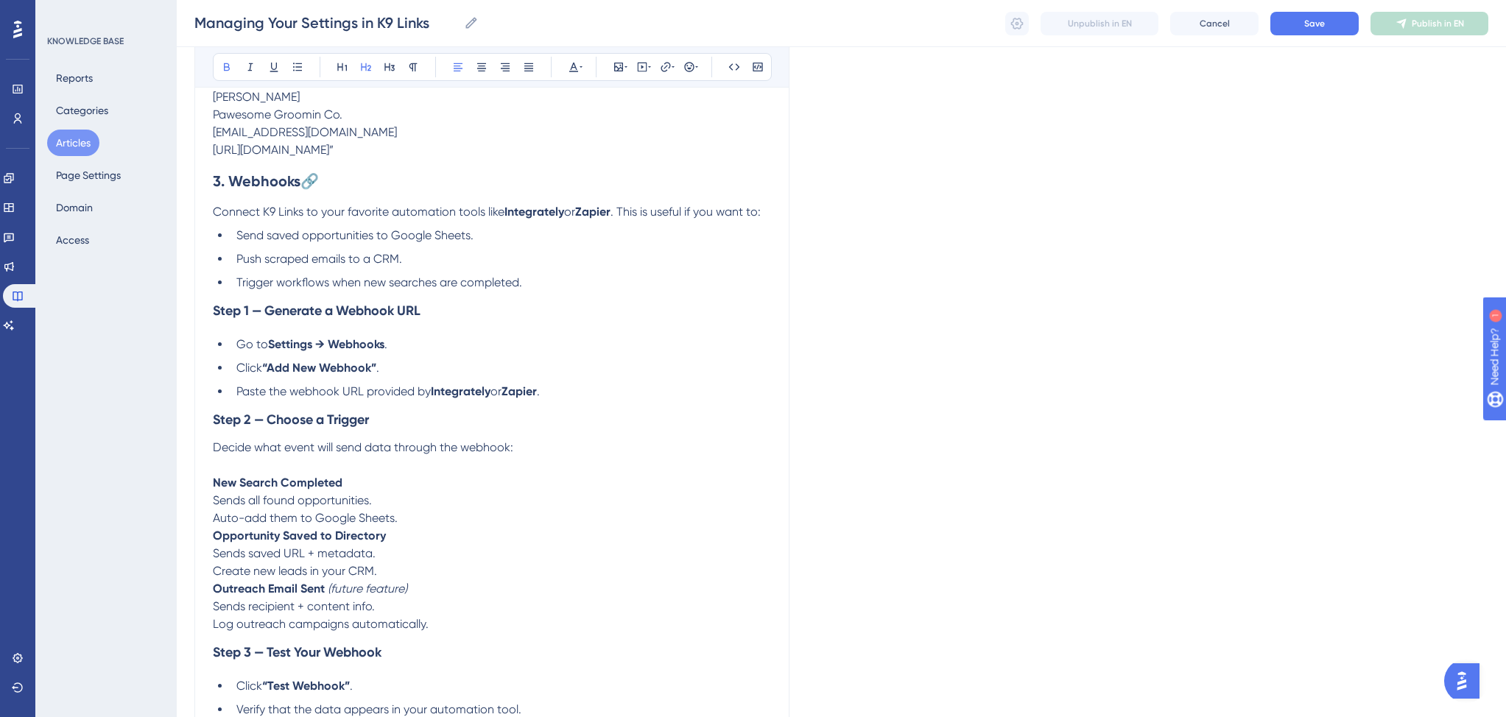
scroll to position [1509, 0]
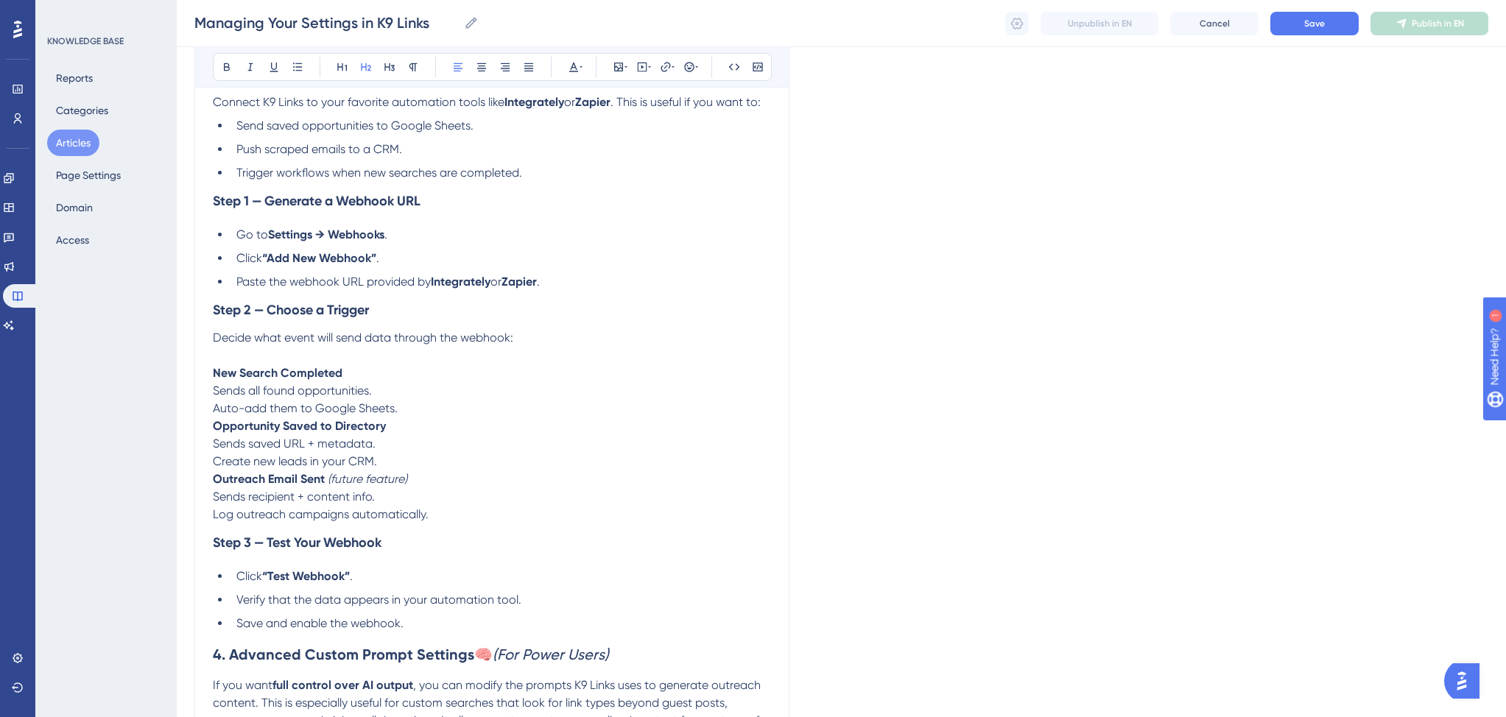
click at [427, 629] on li "Save and enable the webhook." at bounding box center [500, 624] width 540 height 18
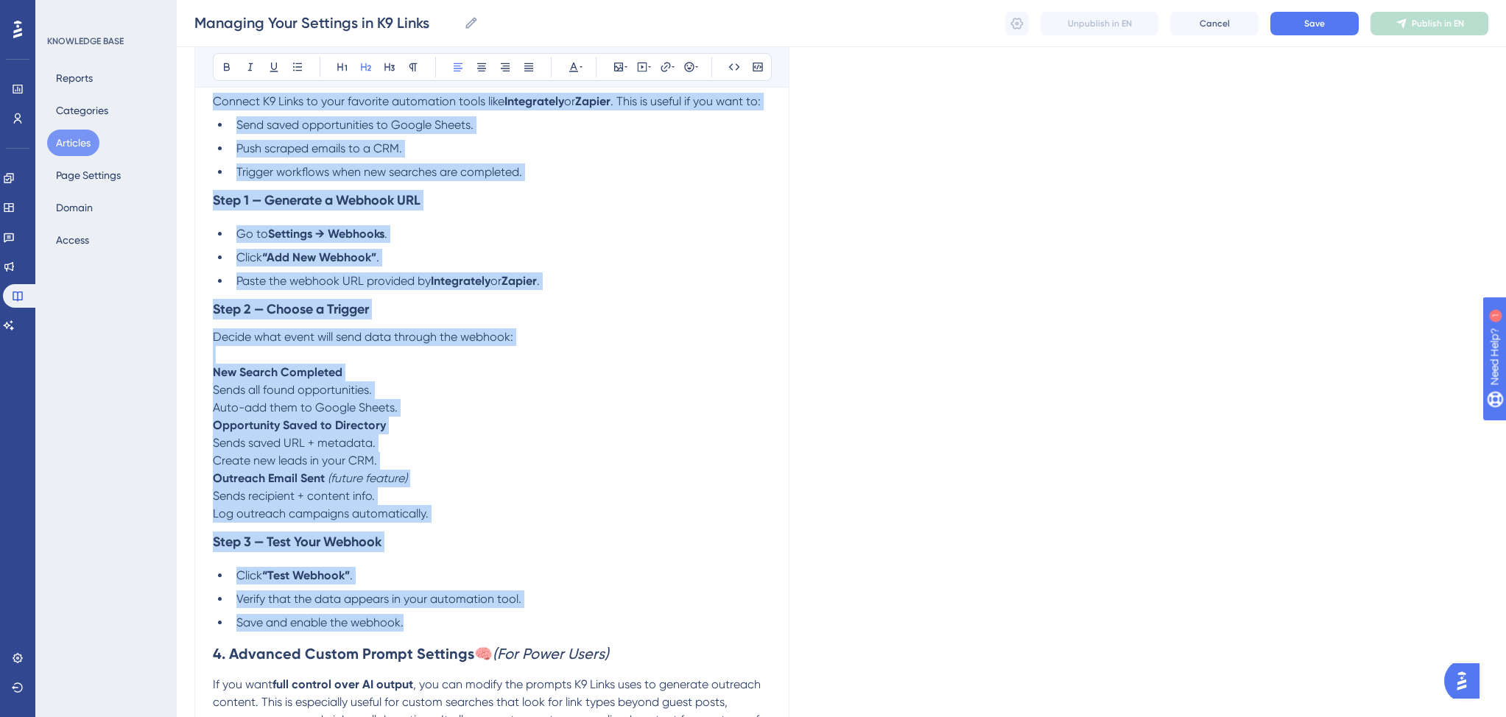
scroll to position [1501, 0]
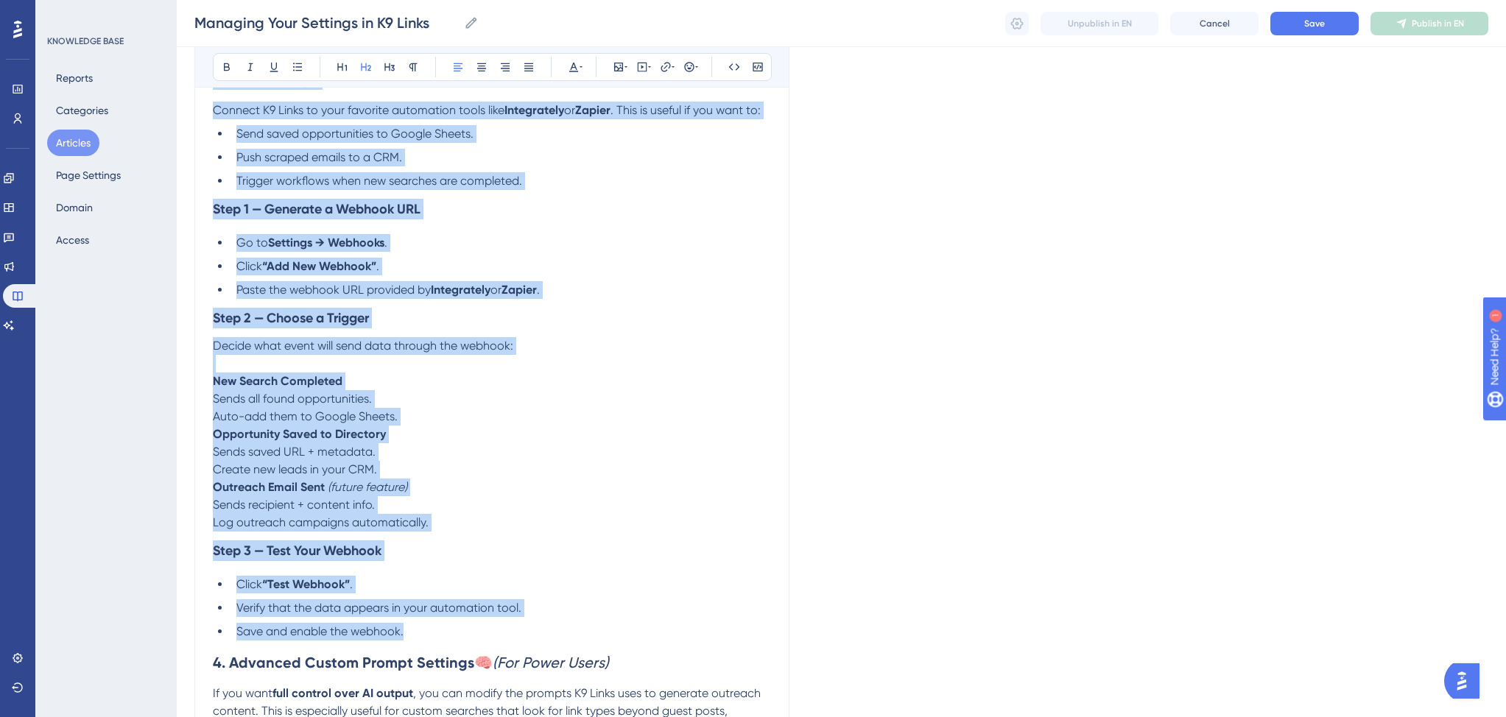
copy div "3. Webhooks 🔗 Connect K9 Links to your favorite automation tools like Integrate…"
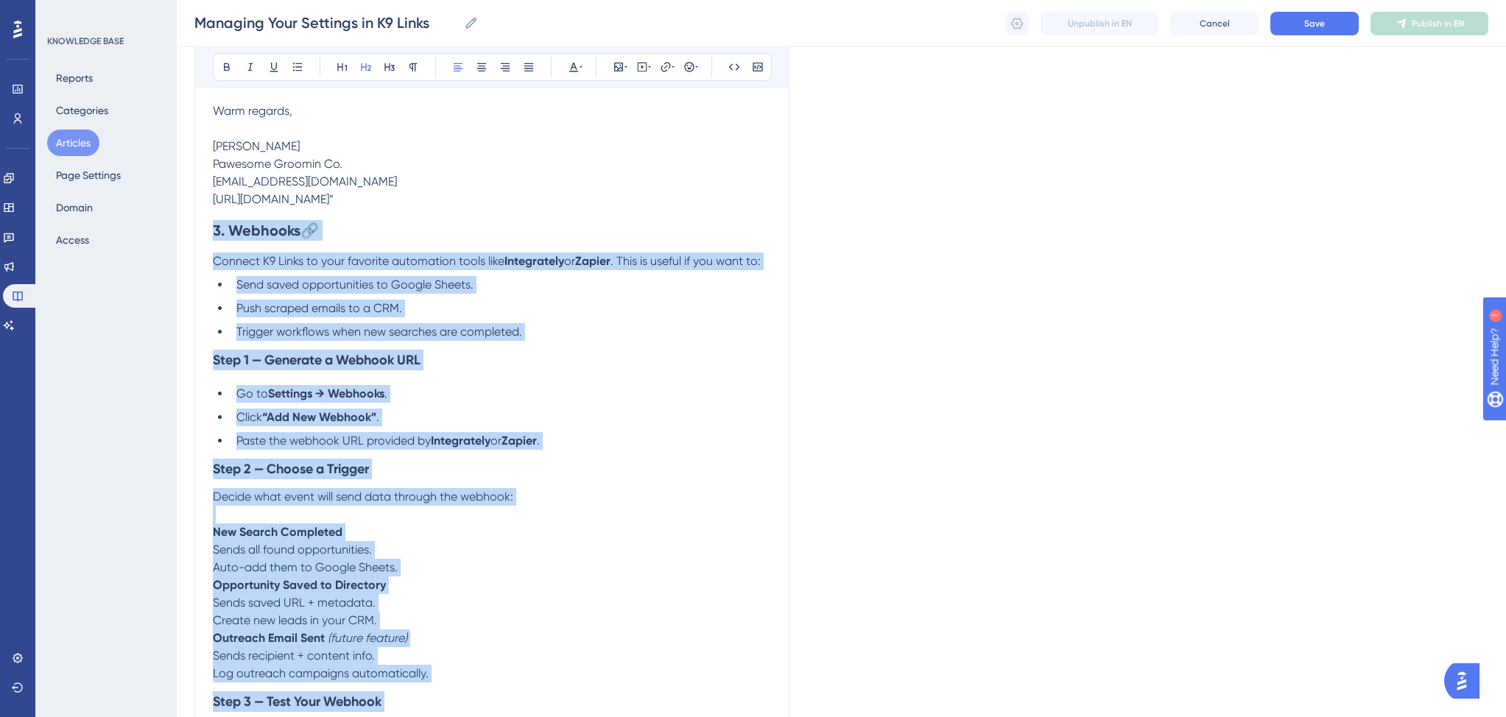
click at [651, 267] on span ". This is useful if you want to:" at bounding box center [685, 261] width 150 height 14
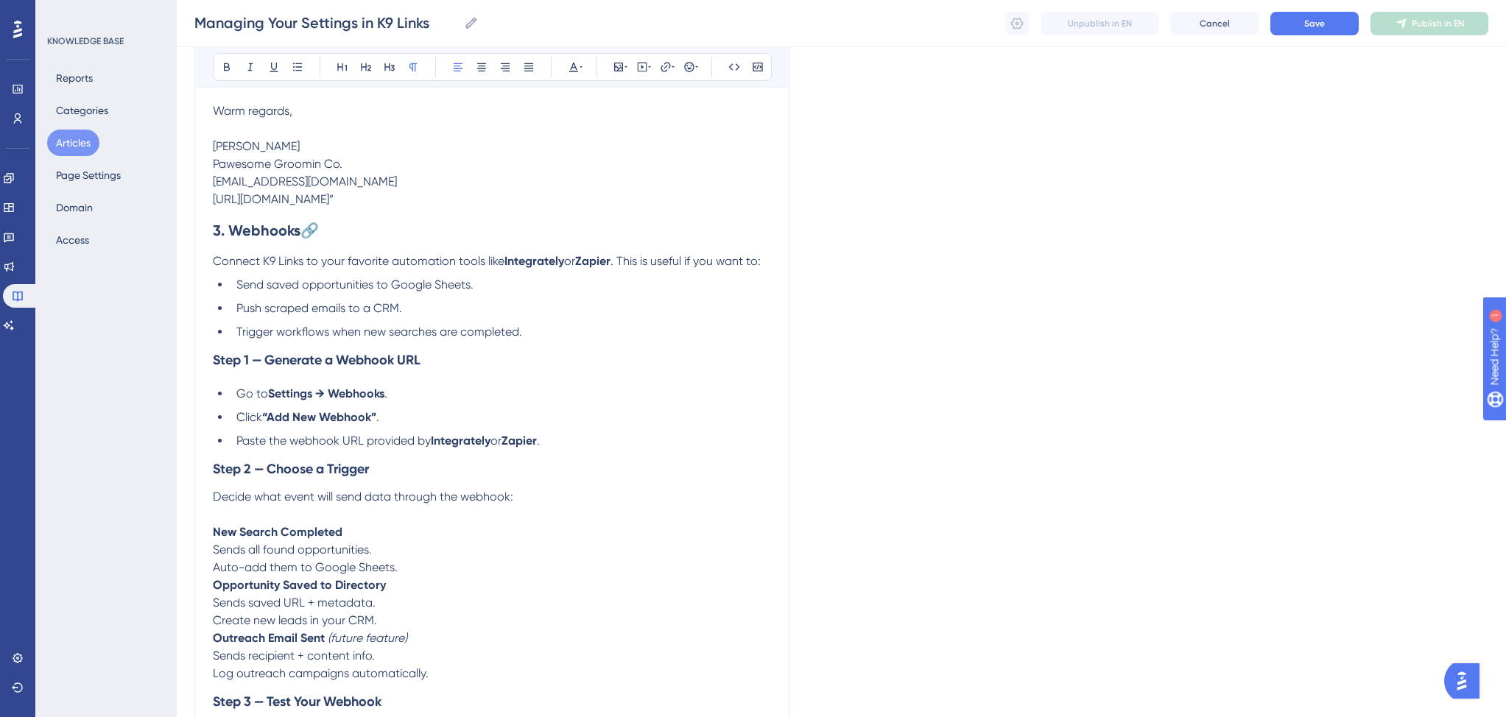
click at [624, 267] on span ". This is useful if you want to:" at bounding box center [685, 261] width 150 height 14
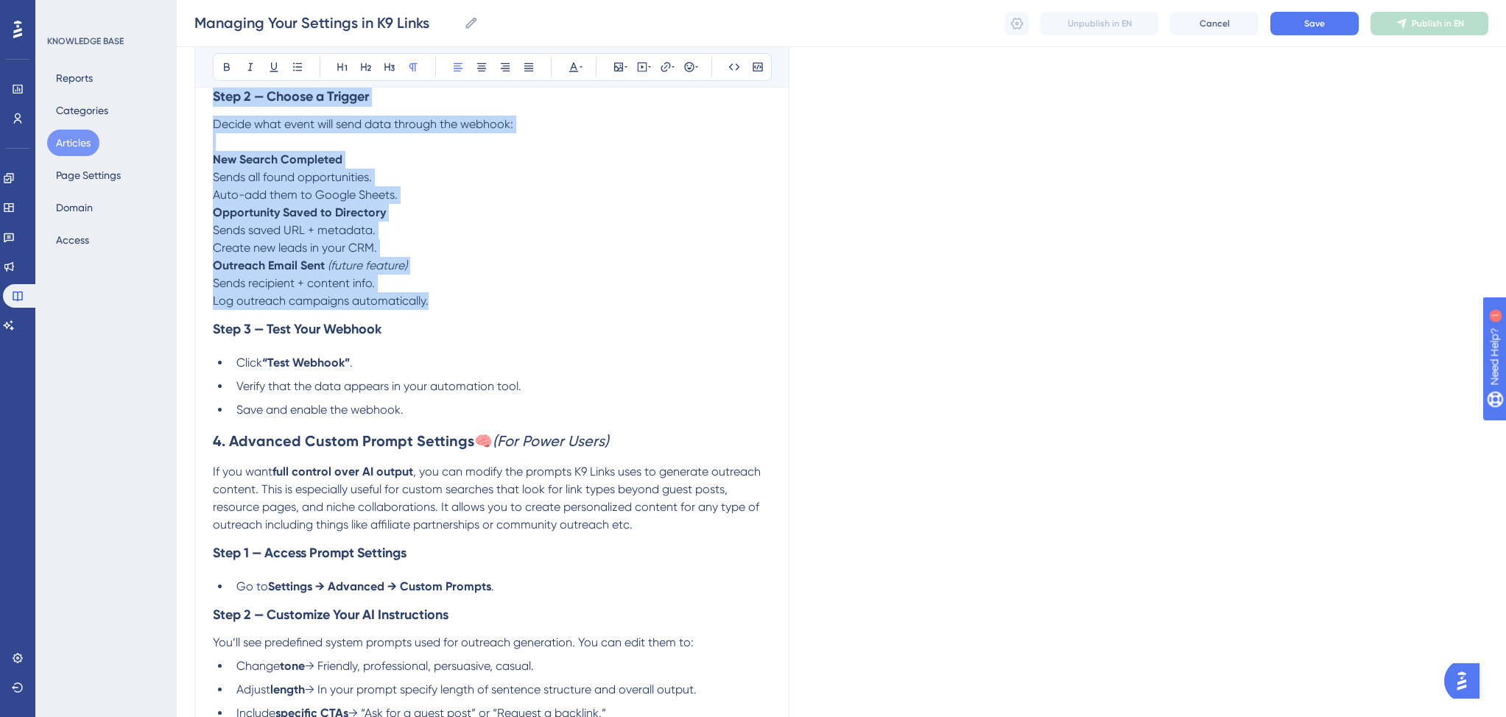
click at [431, 307] on p "Log outreach campaigns automatically." at bounding box center [492, 301] width 558 height 18
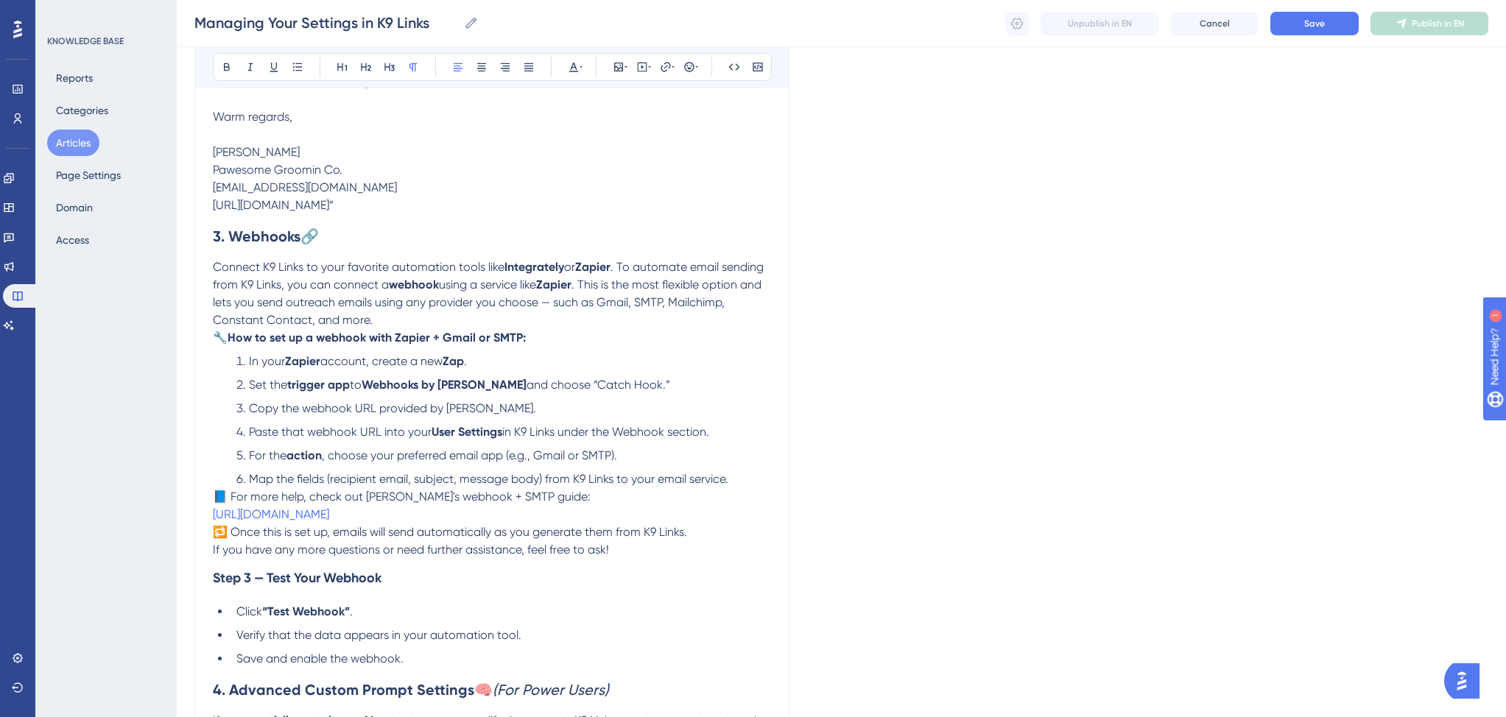
scroll to position [1363, 0]
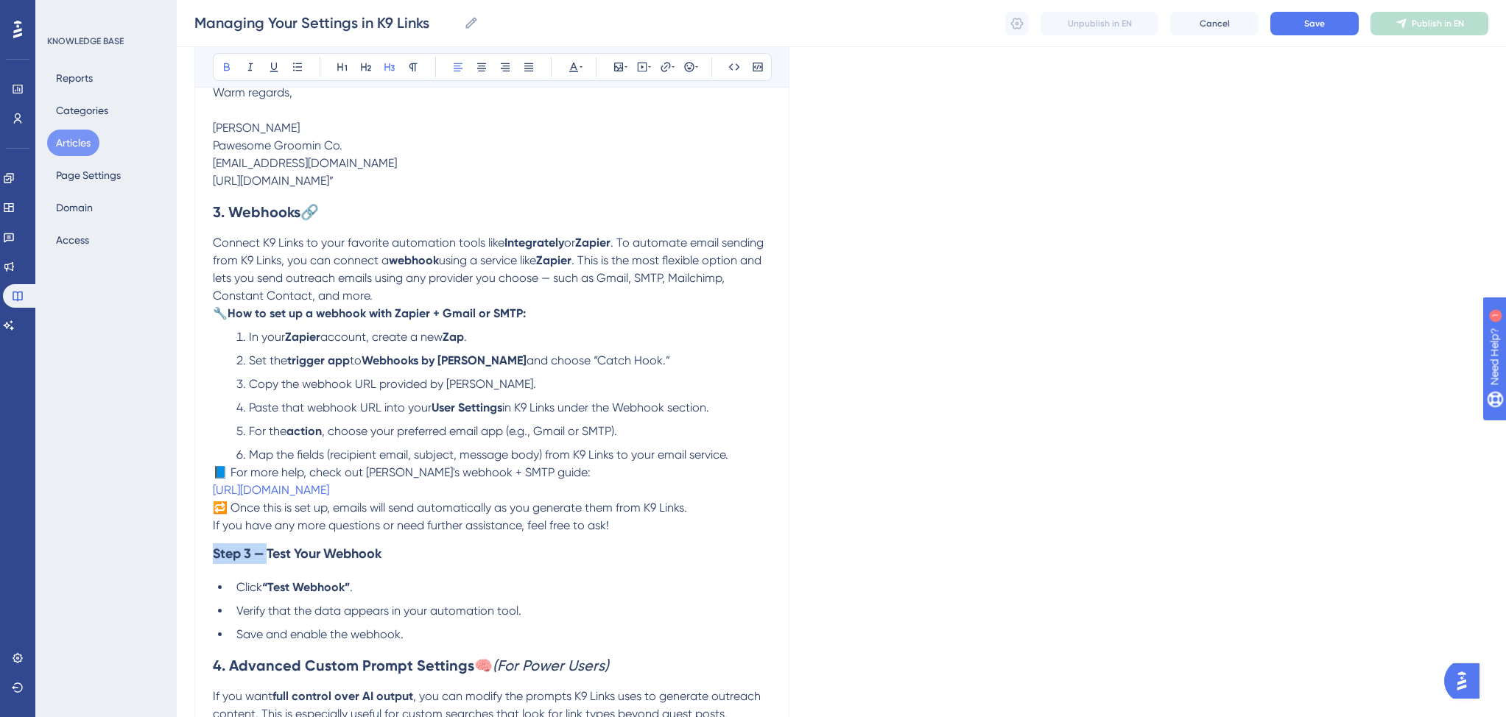
drag, startPoint x: 271, startPoint y: 565, endPoint x: 206, endPoint y: 564, distance: 64.8
click at [206, 564] on div "Managing Your Settings in K9 Links Outreach Settings, Webhooks, and Advanced Cu…" at bounding box center [491, 120] width 595 height 2649
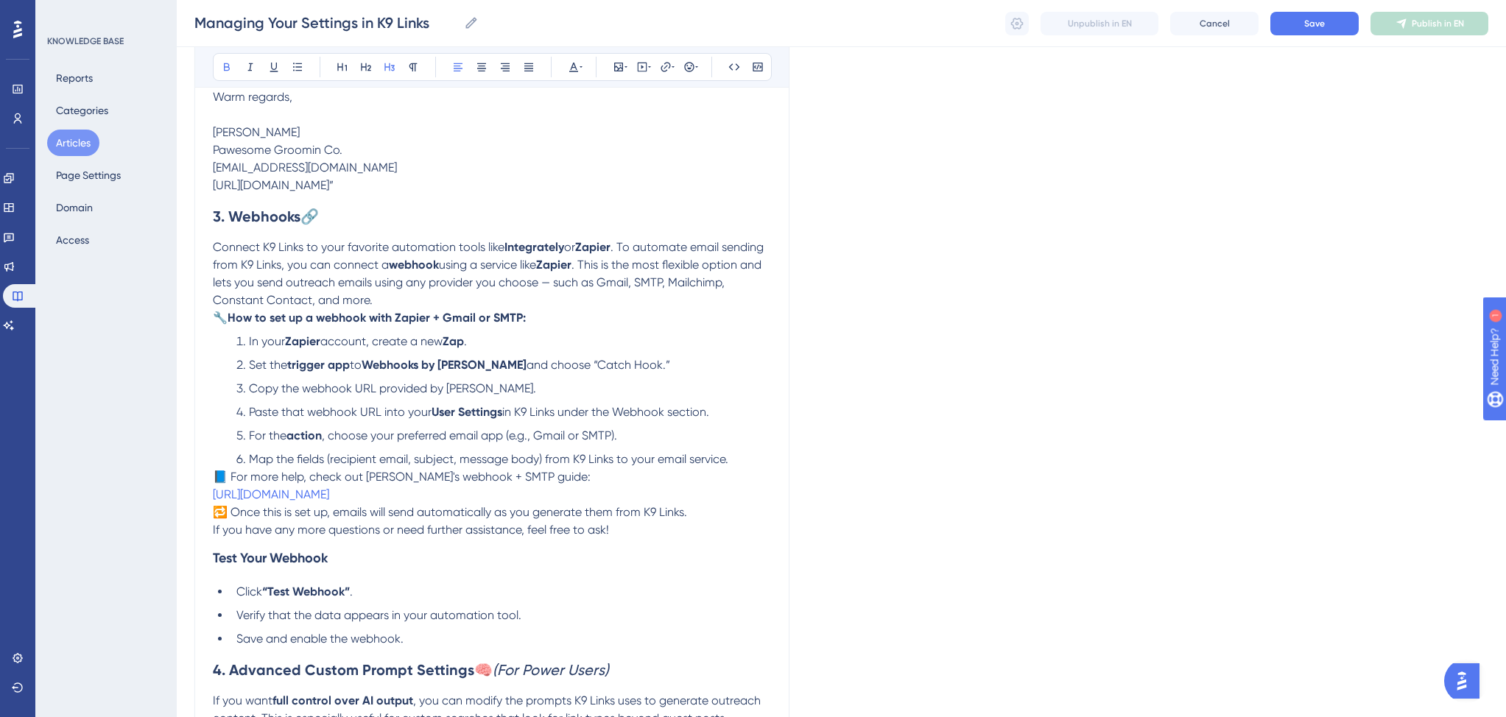
click at [414, 648] on li "Save and enable the webhook." at bounding box center [500, 639] width 540 height 18
click at [239, 645] on span "Save and enable the webhook." at bounding box center [319, 639] width 167 height 14
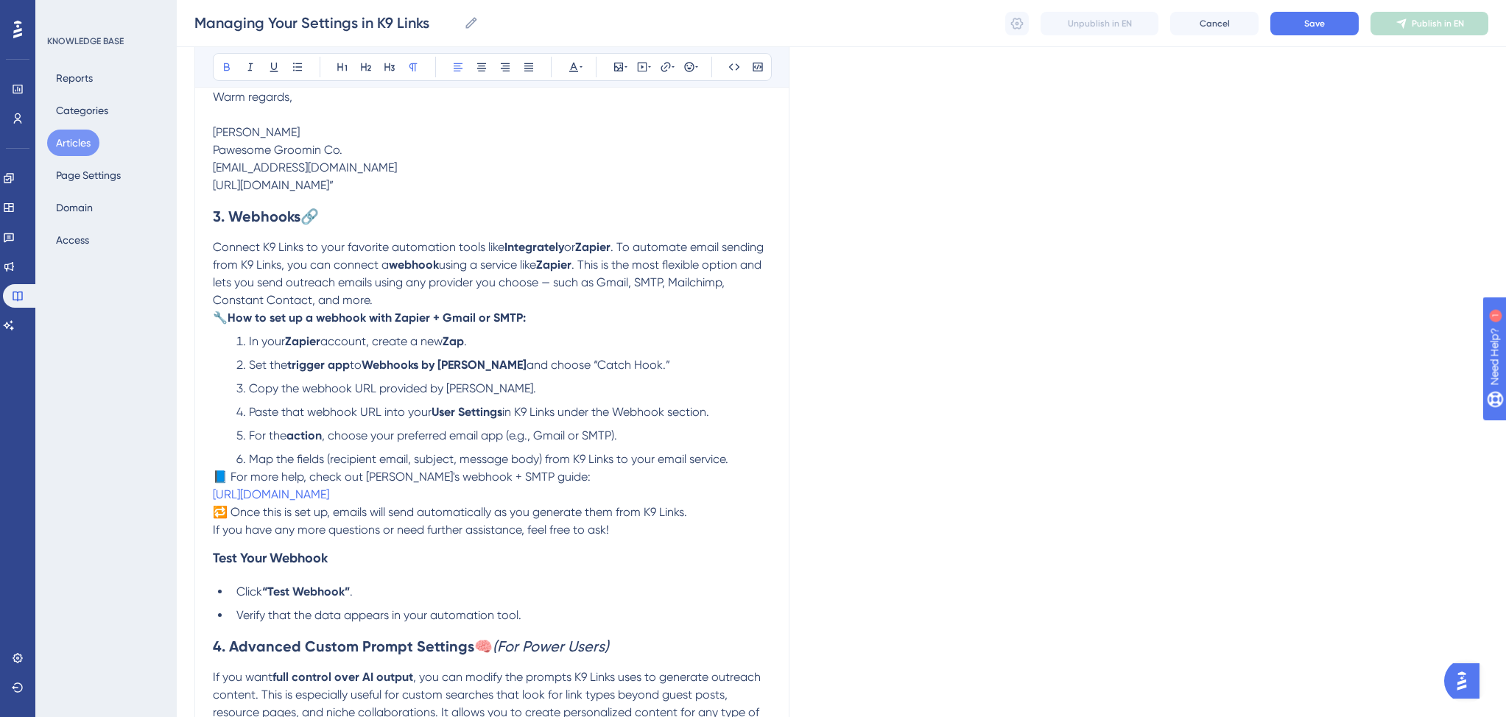
click at [602, 252] on strong "Zapier" at bounding box center [592, 247] width 35 height 14
click at [502, 253] on span "Connect K9 Links to your favorite automation tools like" at bounding box center [359, 247] width 292 height 14
click at [634, 253] on span "or . To automate email sending from K9 Links, you can connect a" at bounding box center [474, 256] width 523 height 32
click at [560, 272] on strong "Zapier" at bounding box center [553, 265] width 35 height 14
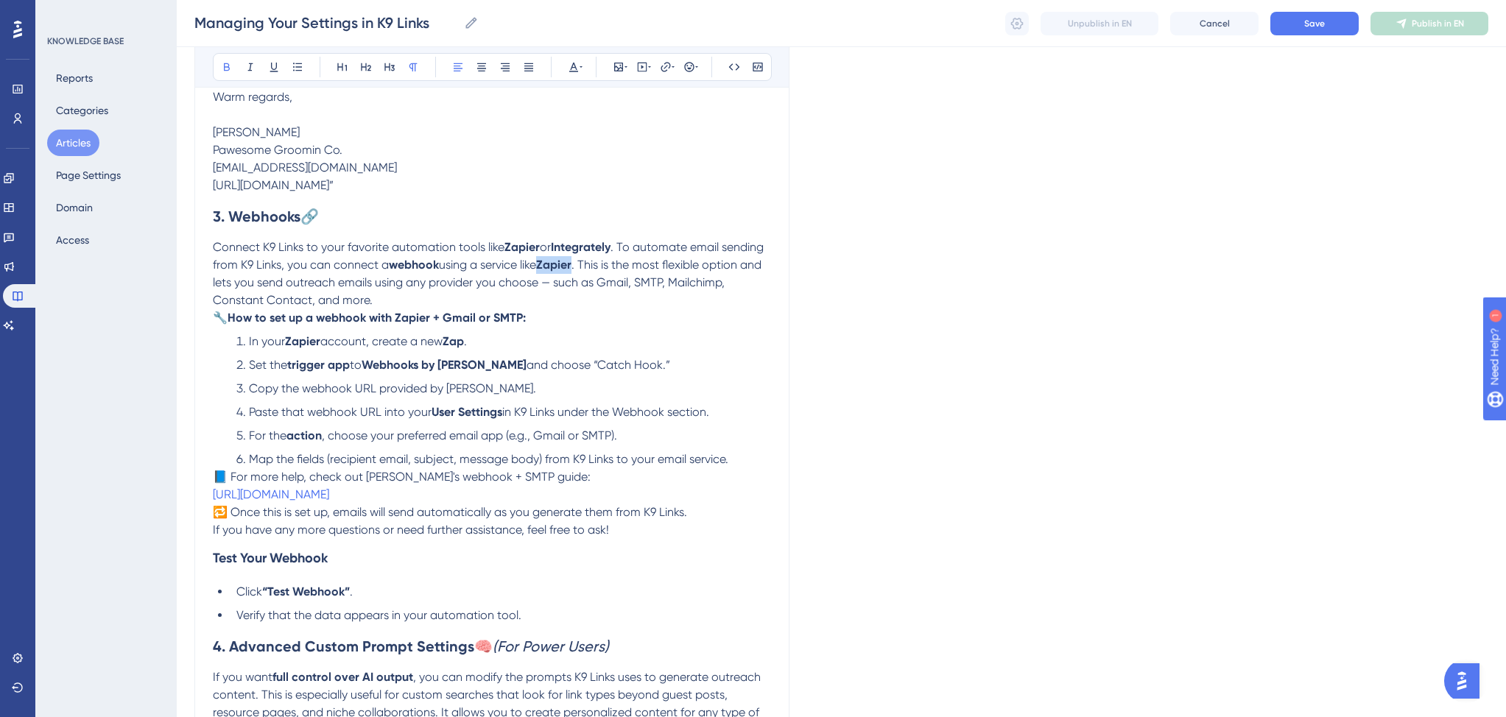
click at [560, 272] on strong "Zapier" at bounding box center [553, 265] width 35 height 14
click at [627, 306] on p "Connect K9 Links to your favorite automation tools like Zapier or Integrately .…" at bounding box center [492, 274] width 558 height 71
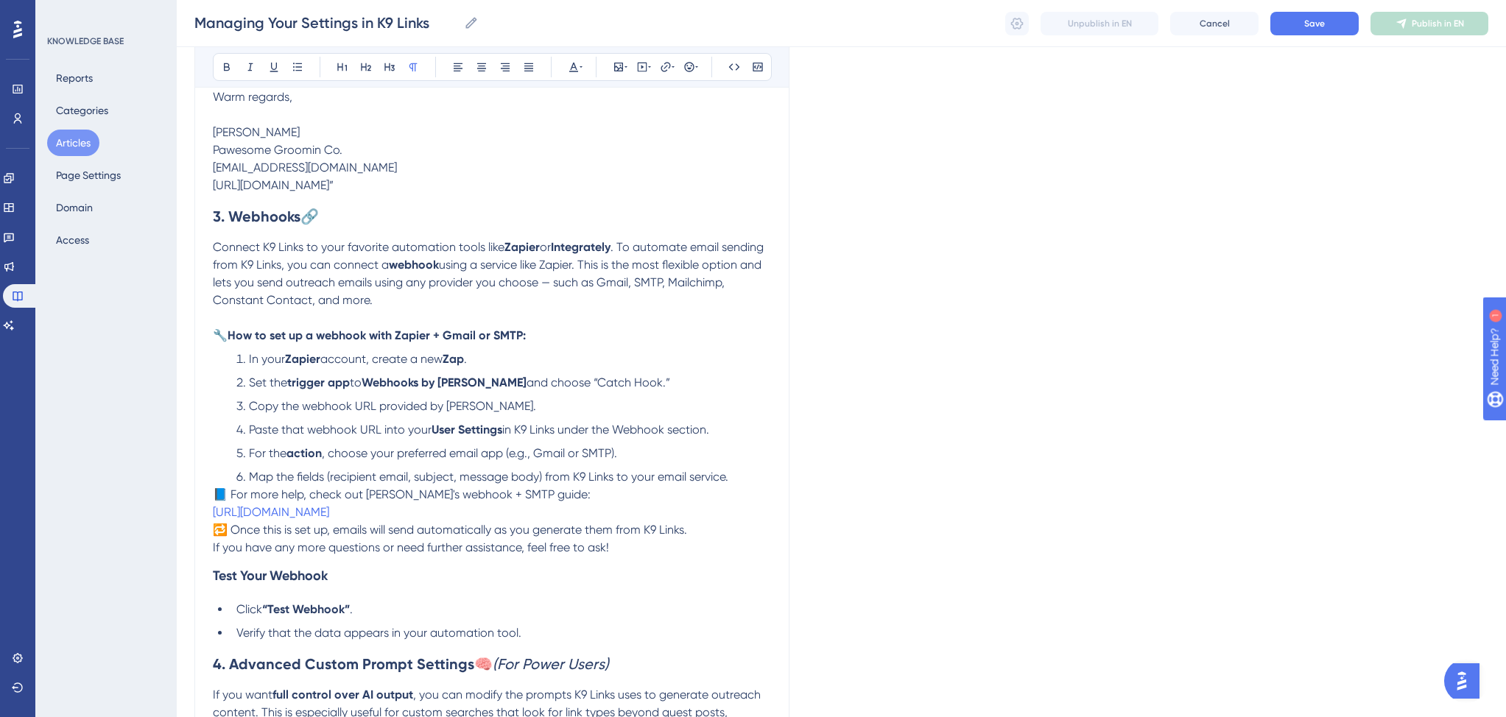
scroll to position [1376, 0]
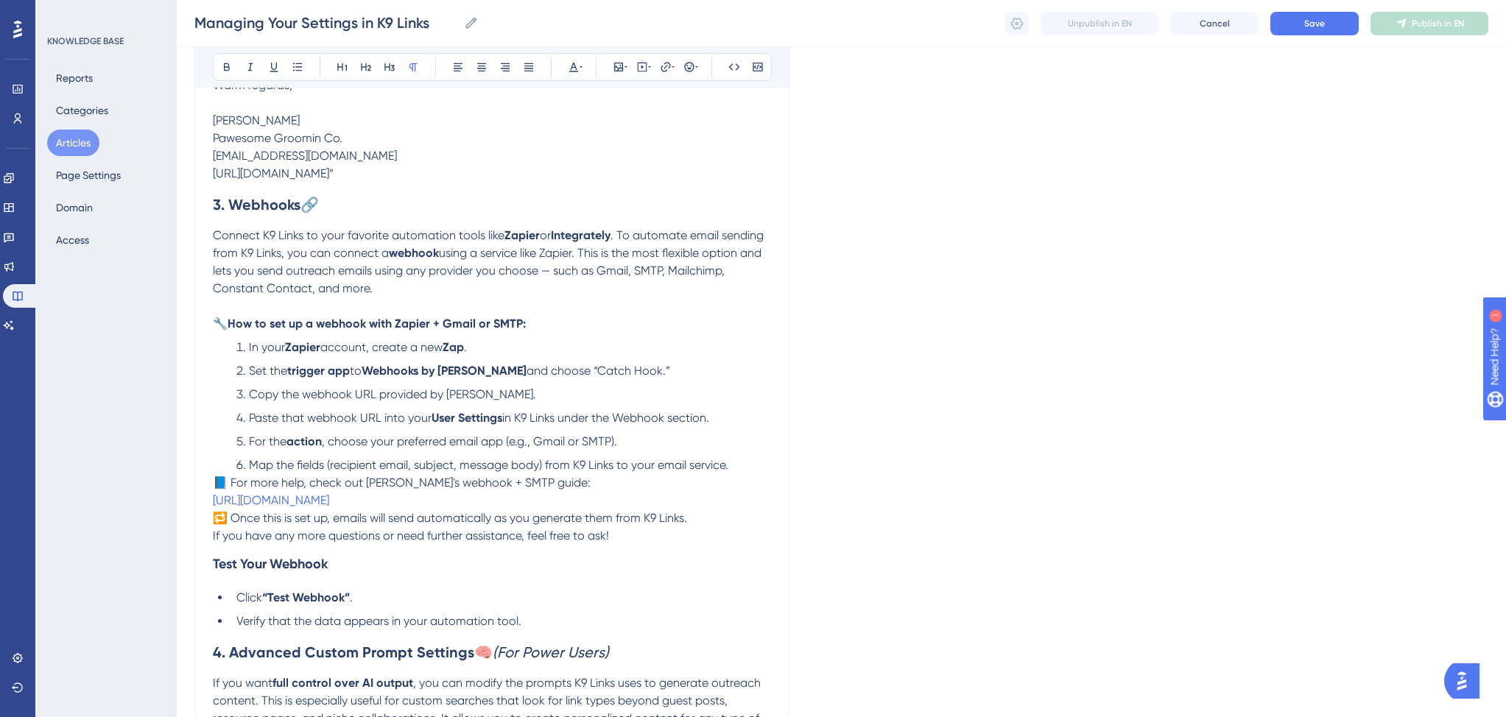
click at [211, 488] on div "Managing Your Settings in K9 Links Outreach Settings, Webhooks, and Advanced Cu…" at bounding box center [491, 110] width 595 height 2643
click at [214, 488] on span "📘 For more help, check out Zapier's webhook + SMTP guide:" at bounding box center [402, 483] width 378 height 14
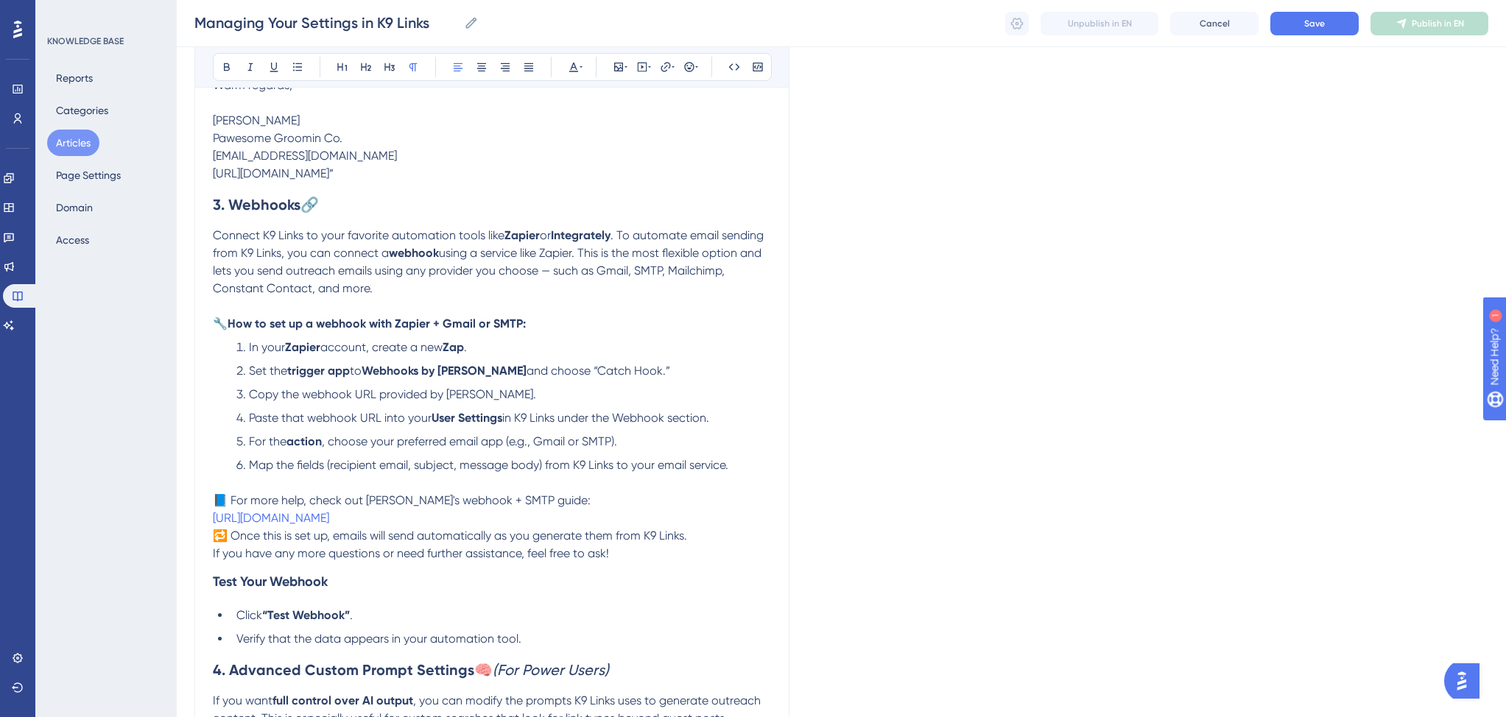
click at [213, 541] on span "🔁 Once this is set up, emails will send automatically as you generate them from…" at bounding box center [450, 536] width 474 height 14
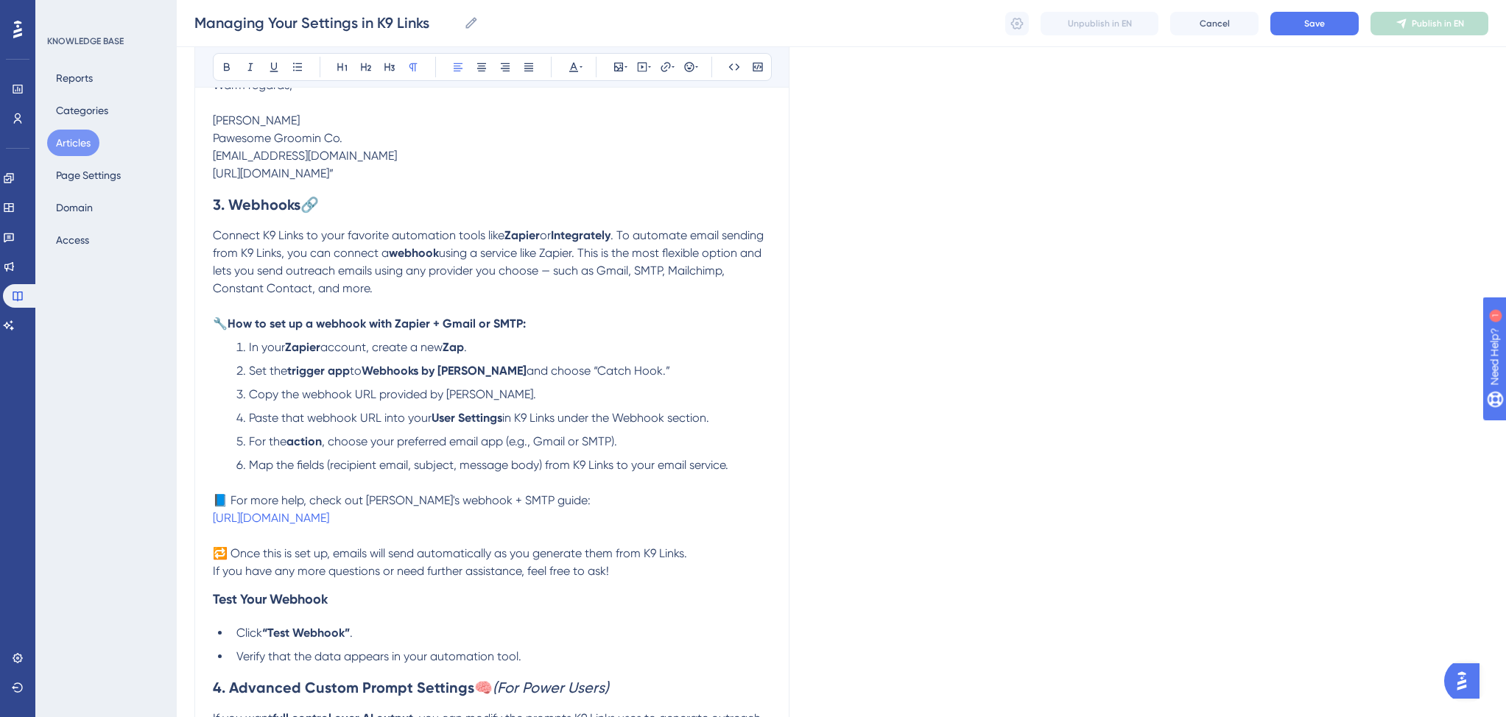
click at [328, 448] on span ", choose your preferred email app (e.g., Gmail or SMTP)." at bounding box center [469, 441] width 295 height 14
click at [664, 442] on li "For the action , choose your preferred email app (e.g., Gmail or SMTP)." at bounding box center [500, 442] width 540 height 18
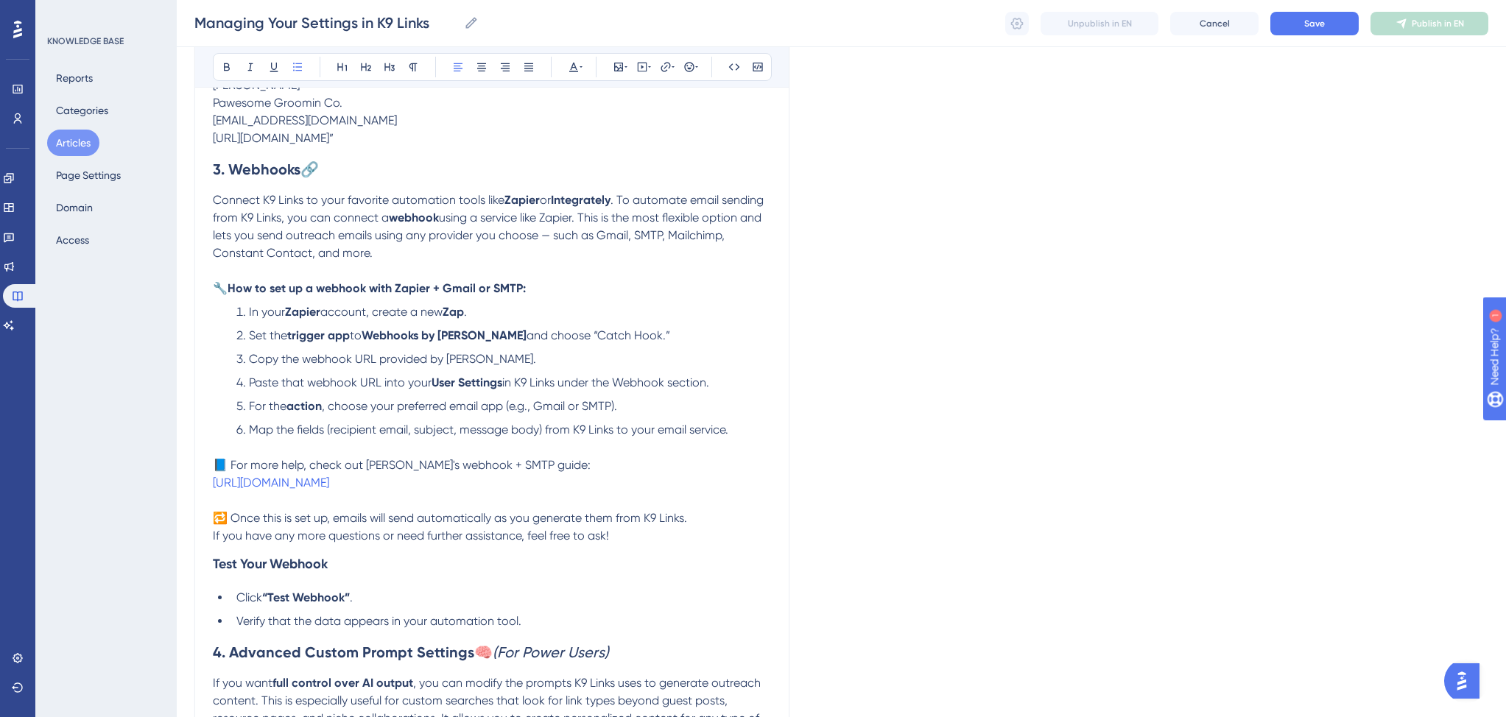
scroll to position [1433, 0]
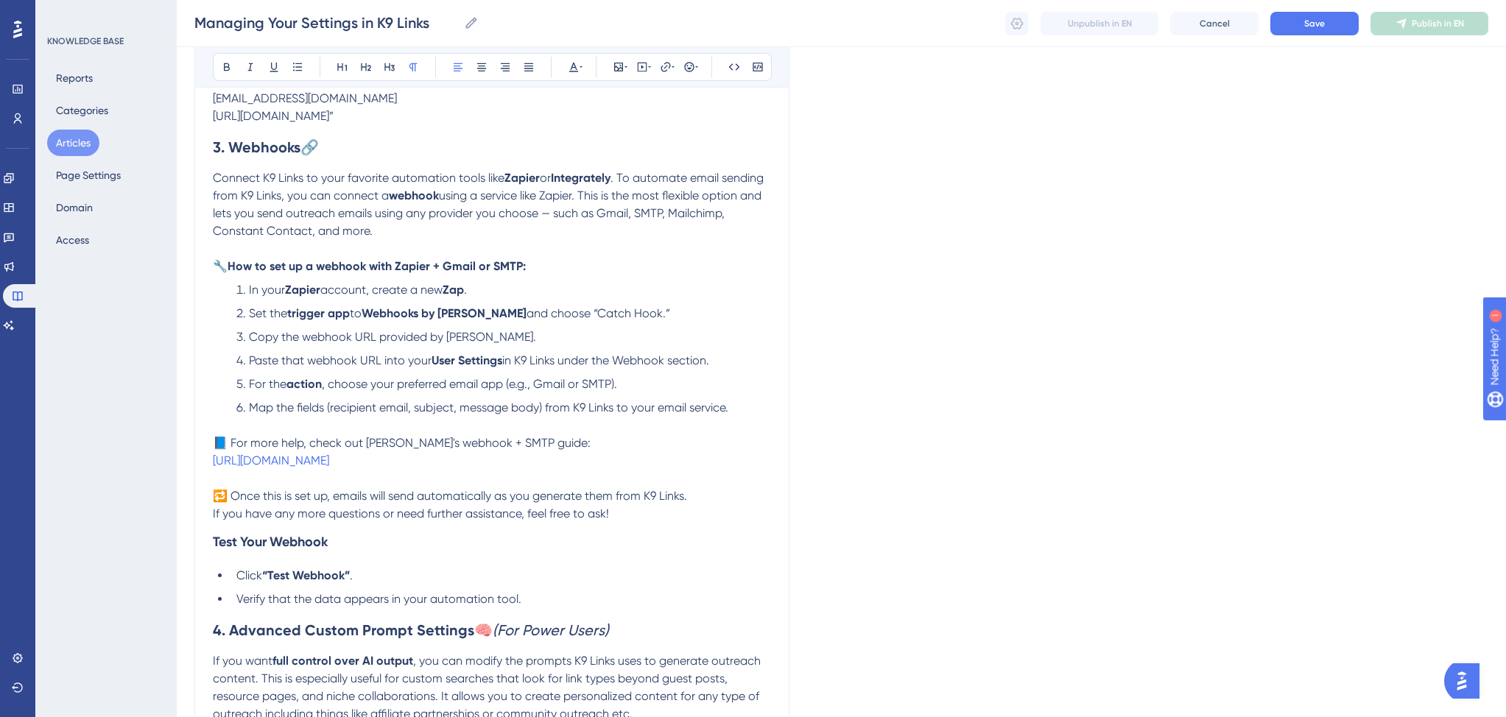
click at [694, 504] on p "🔁 Once this is set up, emails will send automatically as you generate them from…" at bounding box center [492, 496] width 558 height 18
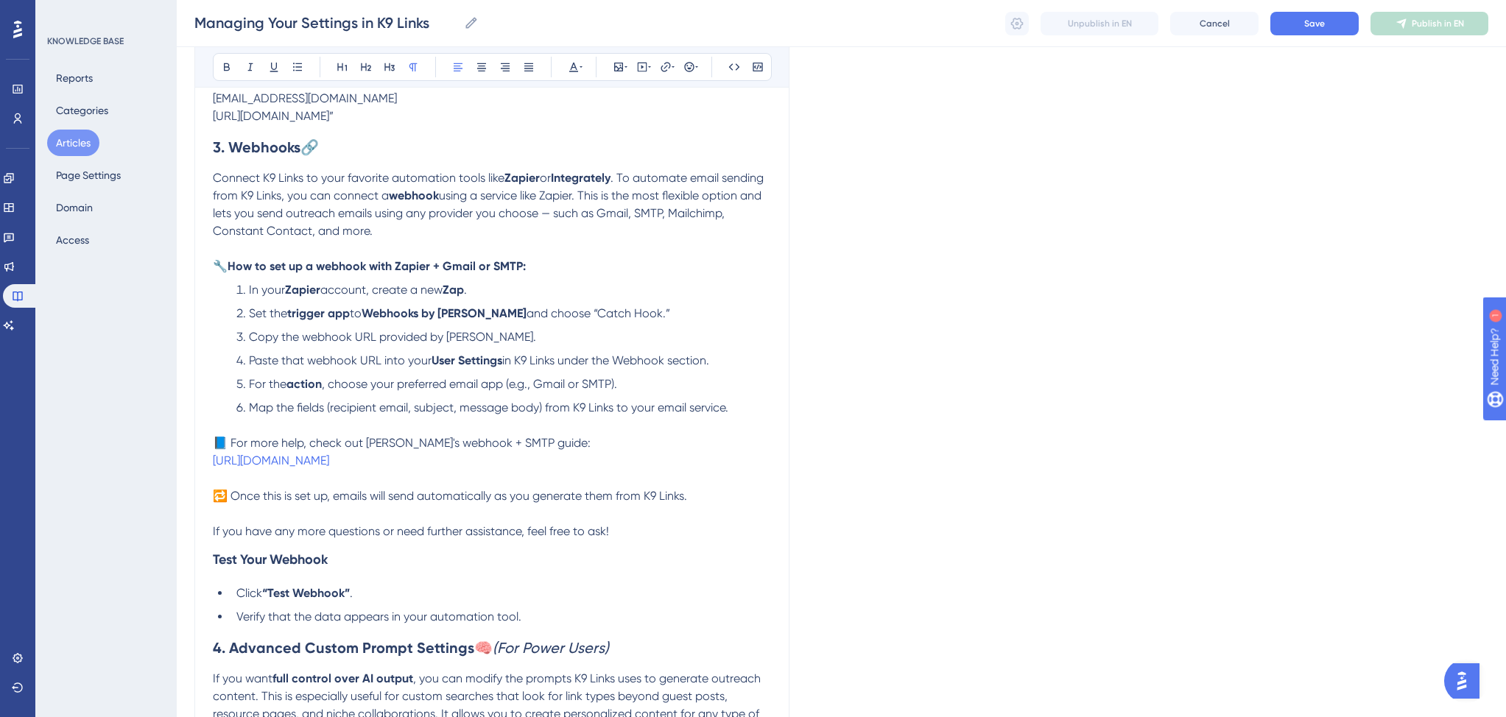
click at [625, 540] on p "If you have any more questions or need further assistance, feel free to ask!" at bounding box center [492, 532] width 558 height 18
click at [632, 538] on span "If you have any more questions or need further assistance, feel free to ask in …" at bounding box center [441, 531] width 456 height 14
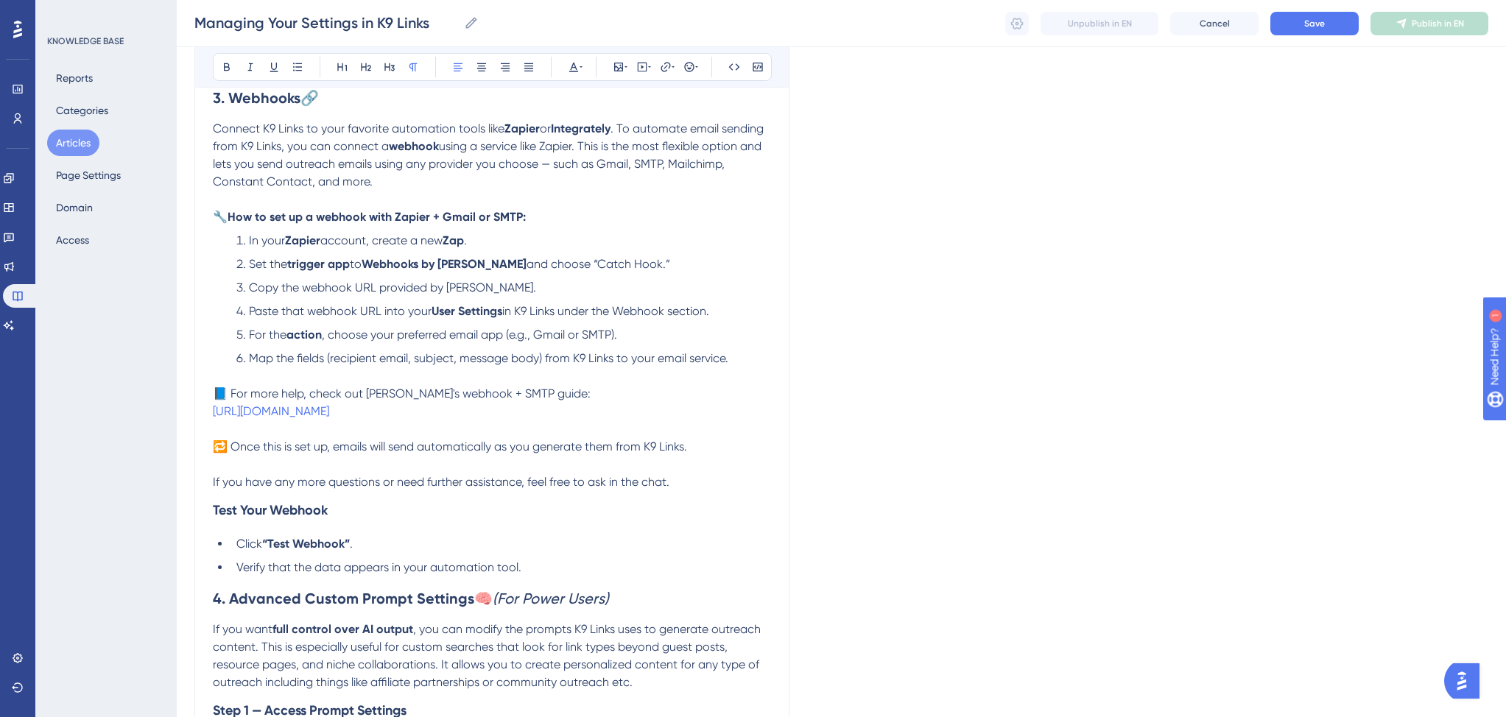
scroll to position [1486, 0]
drag, startPoint x: 573, startPoint y: 572, endPoint x: 559, endPoint y: 569, distance: 14.3
click at [572, 572] on li "Verify that the data appears in your automation tool." at bounding box center [500, 565] width 540 height 18
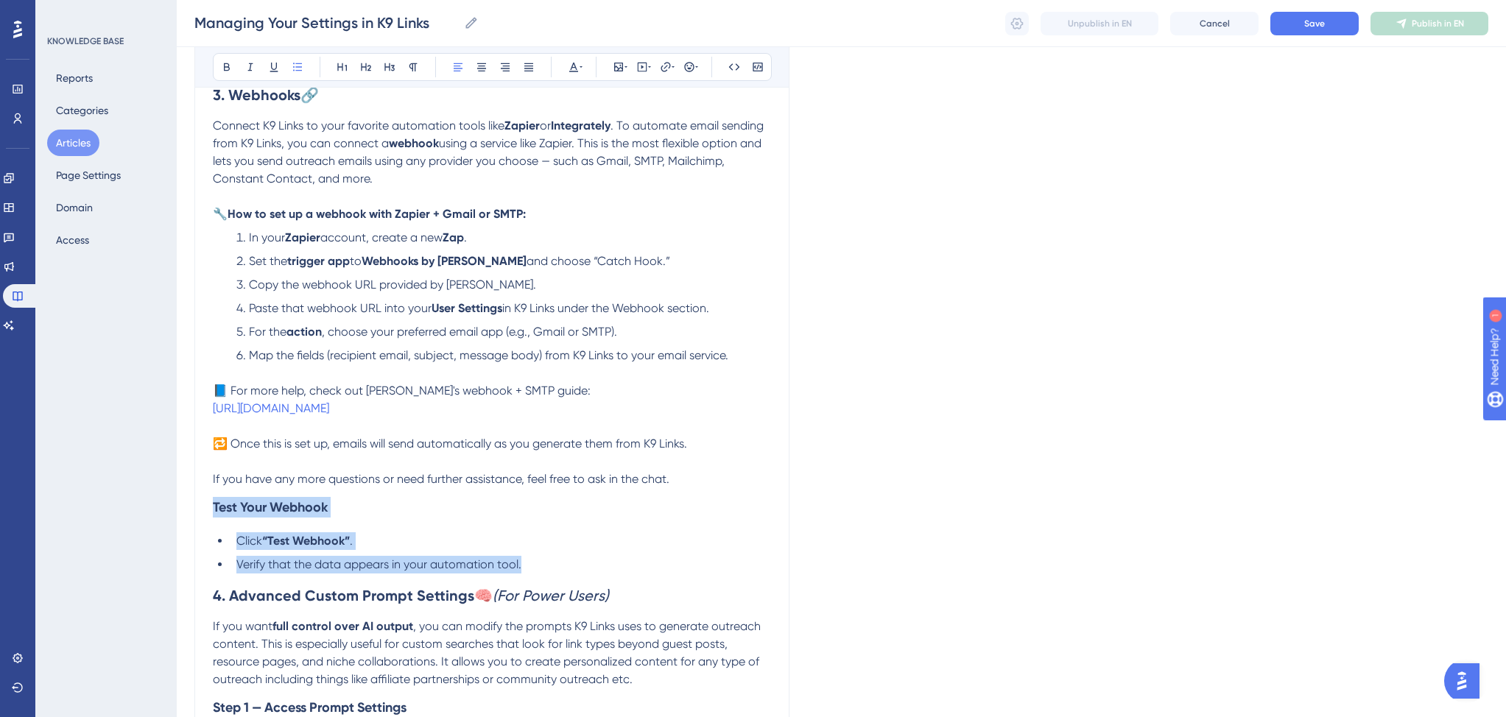
click at [213, 515] on strong "Test Your Webhook" at bounding box center [270, 507] width 115 height 16
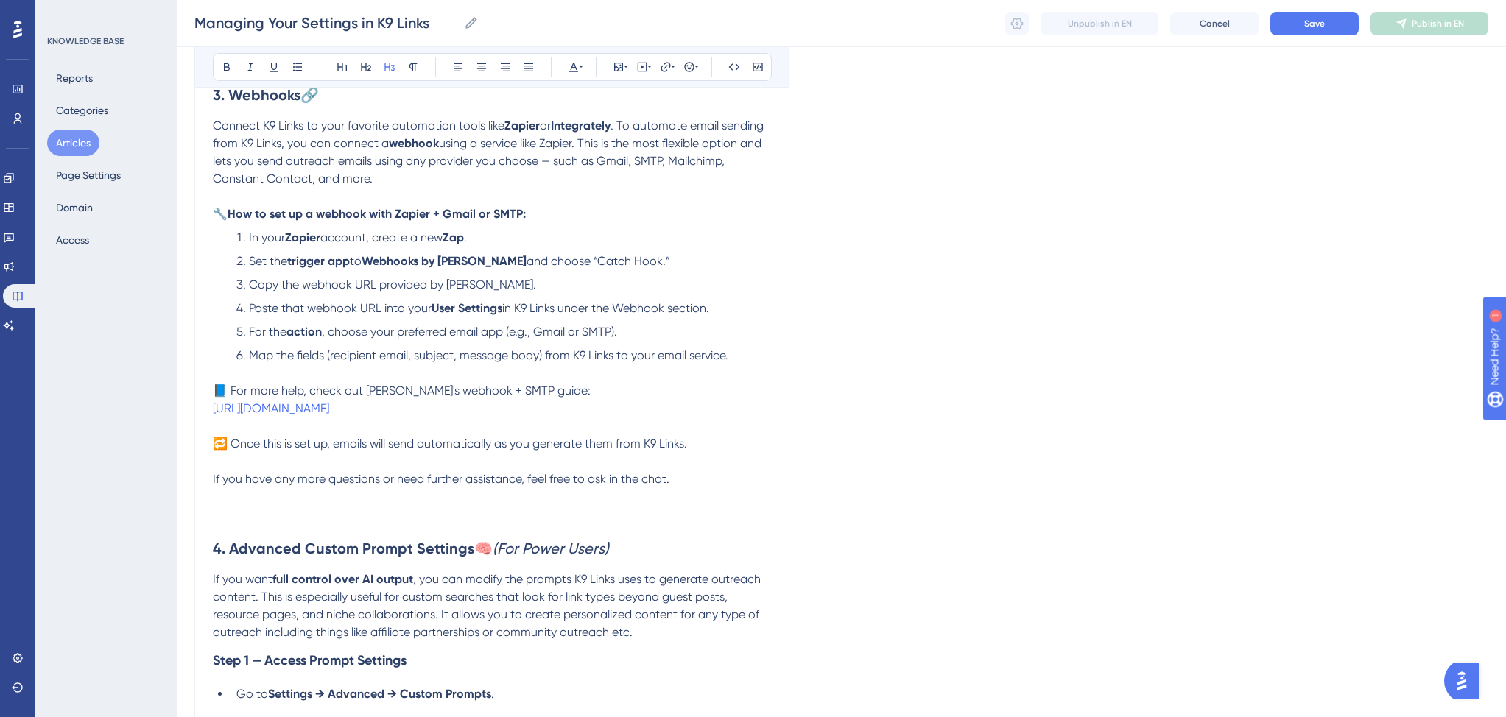
click at [698, 452] on p "🔁 Once this is set up, emails will send automatically as you generate them from…" at bounding box center [492, 444] width 558 height 18
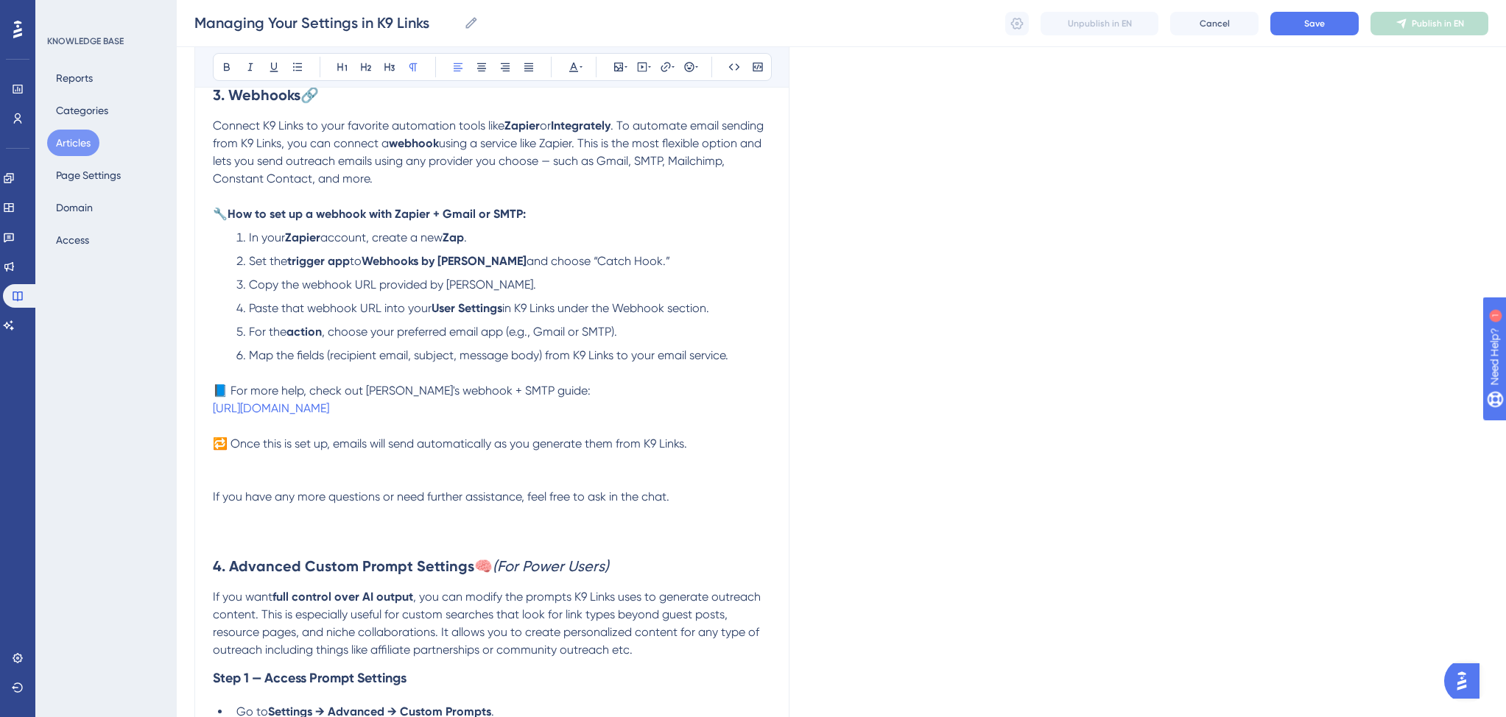
click at [745, 364] on li "Map the fields (recipient email, subject, message body) from K9 Links to your e…" at bounding box center [500, 356] width 540 height 18
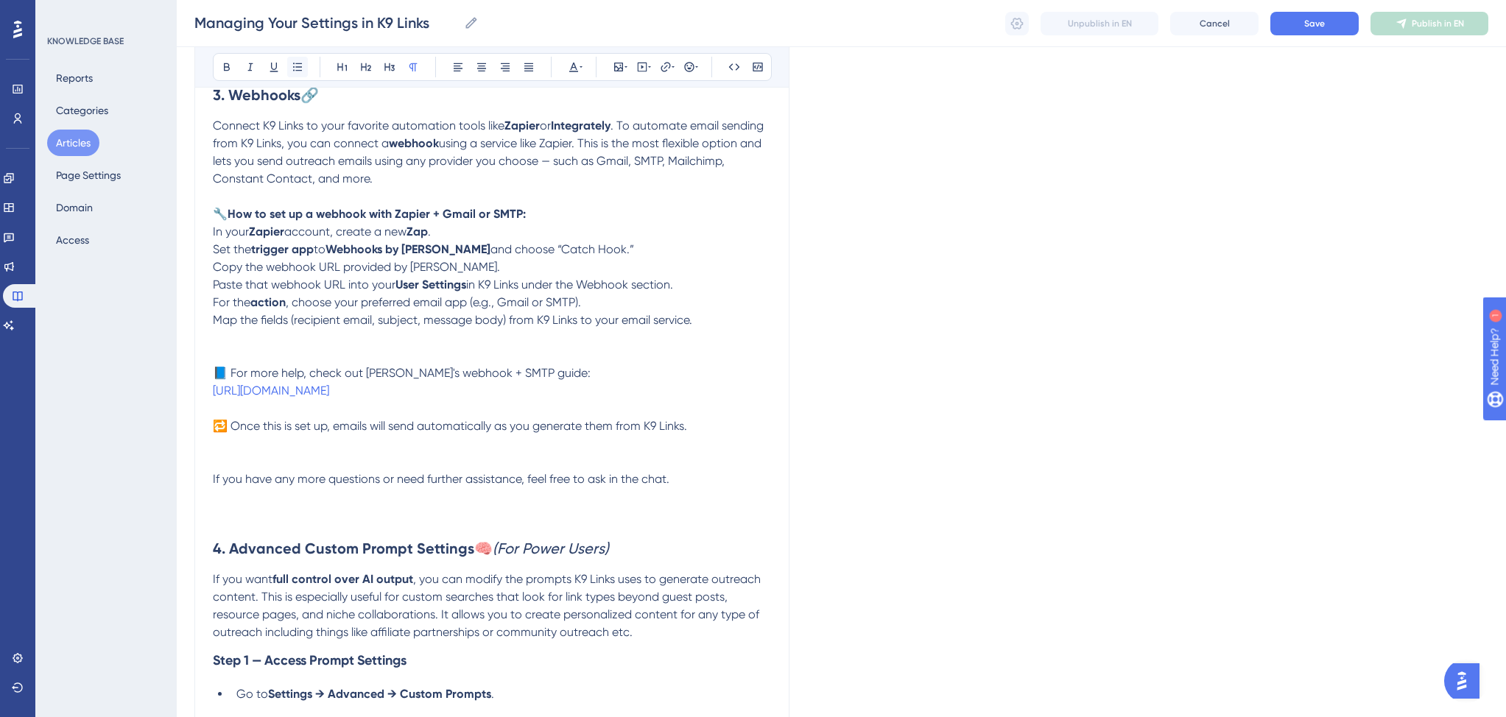
click at [306, 66] on button at bounding box center [297, 67] width 21 height 21
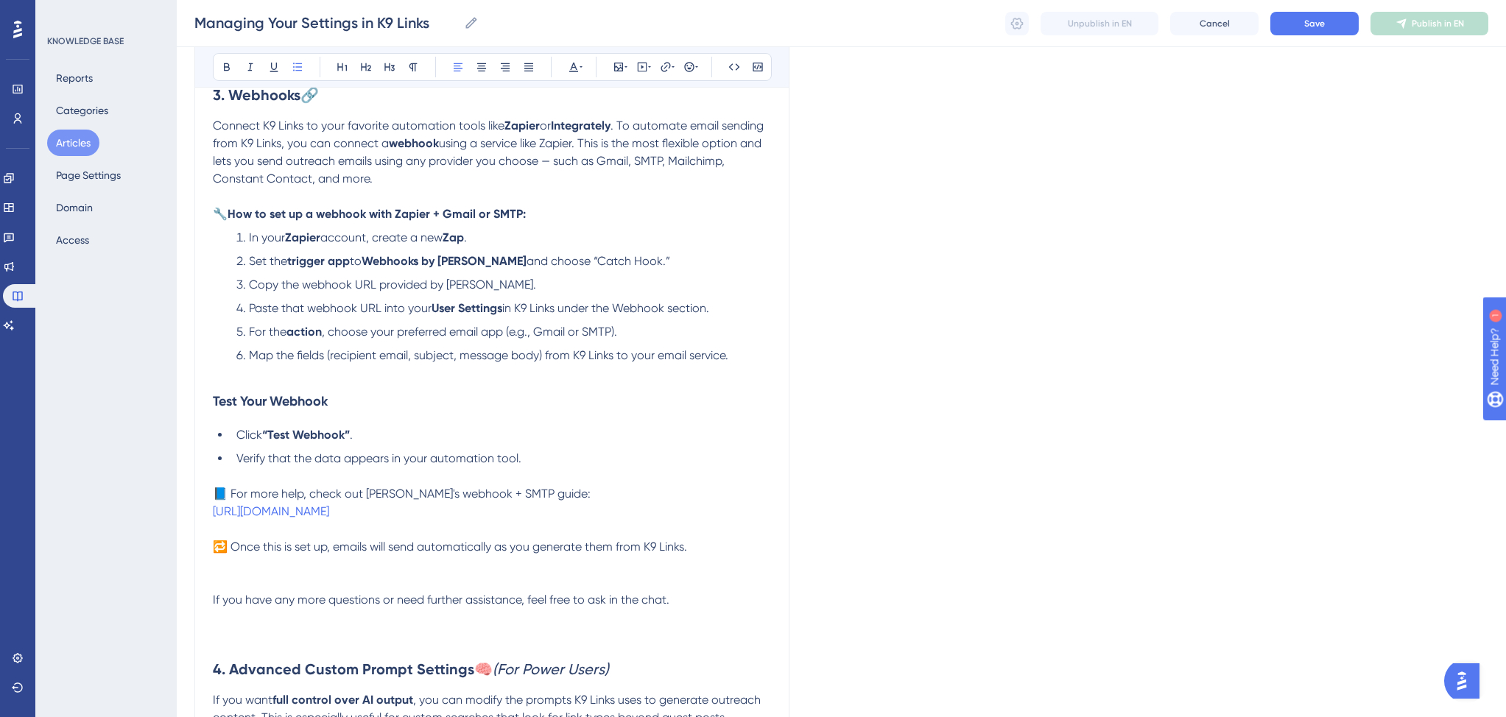
click at [308, 584] on p at bounding box center [492, 582] width 558 height 18
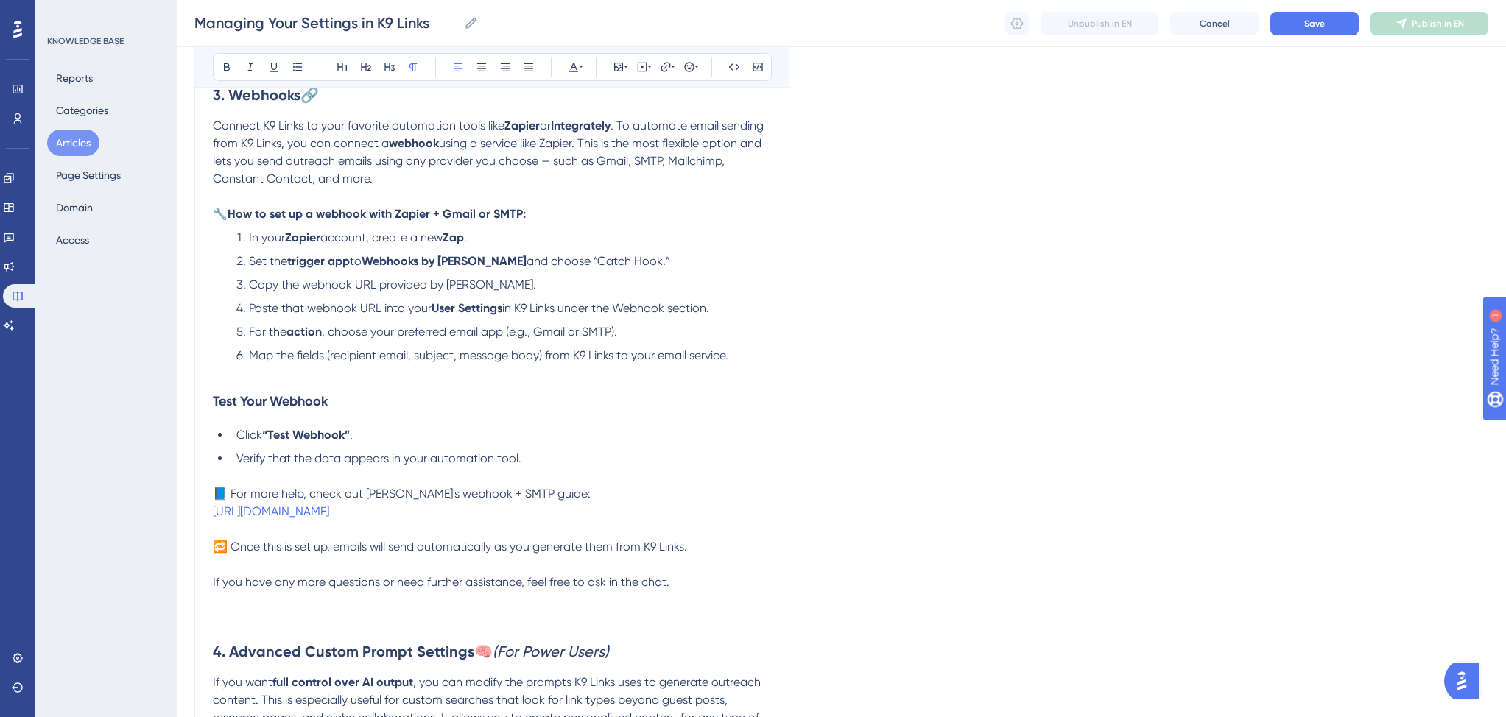
click at [292, 613] on h3 at bounding box center [492, 610] width 558 height 38
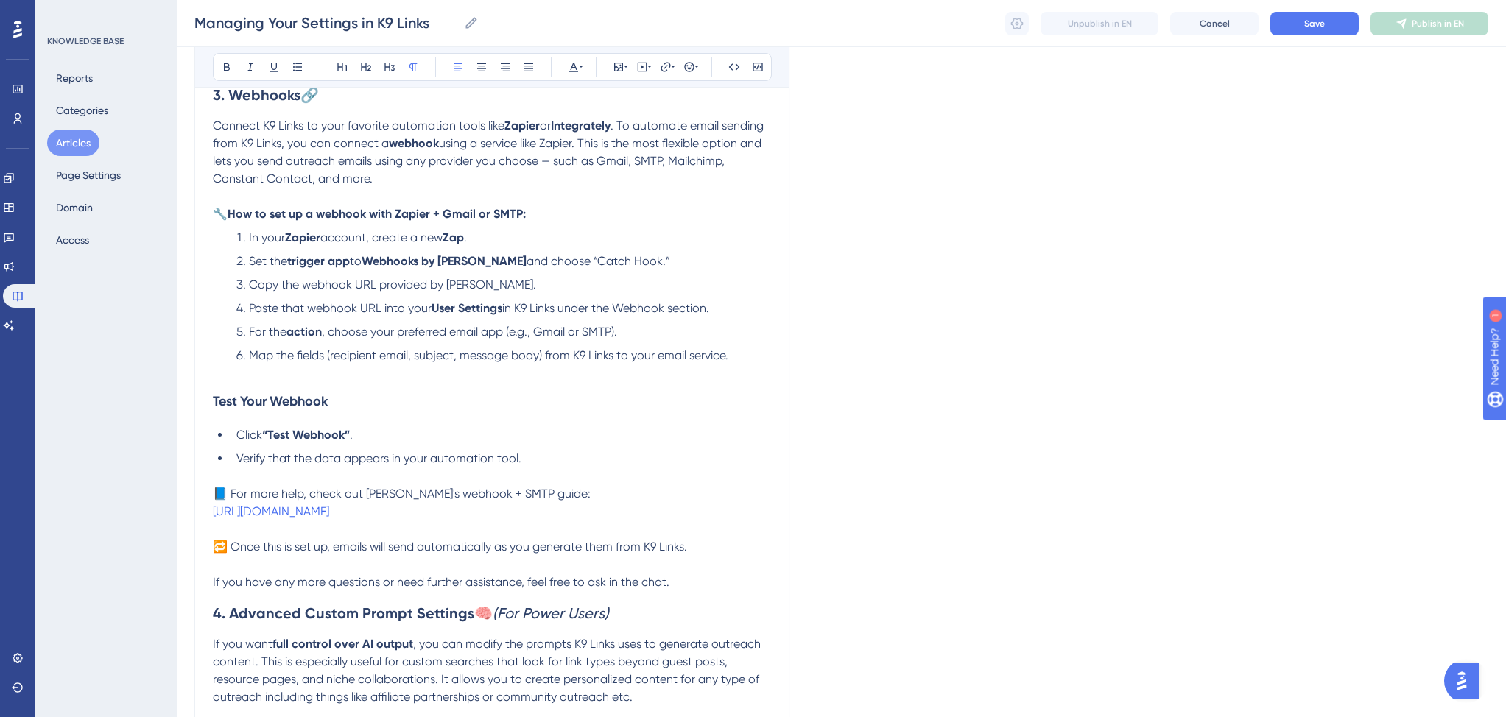
click at [213, 409] on strong "Test Your Webhook" at bounding box center [270, 401] width 115 height 16
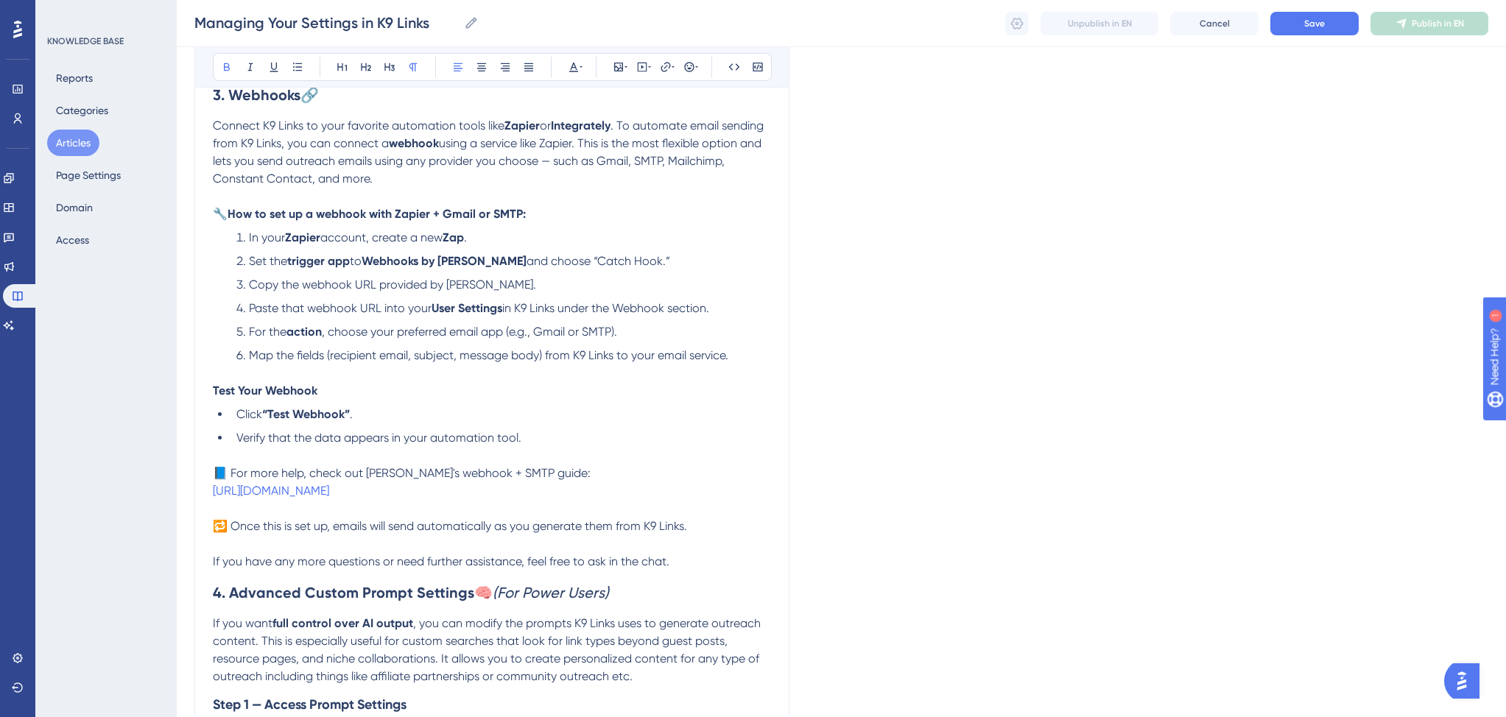
scroll to position [1386, 0]
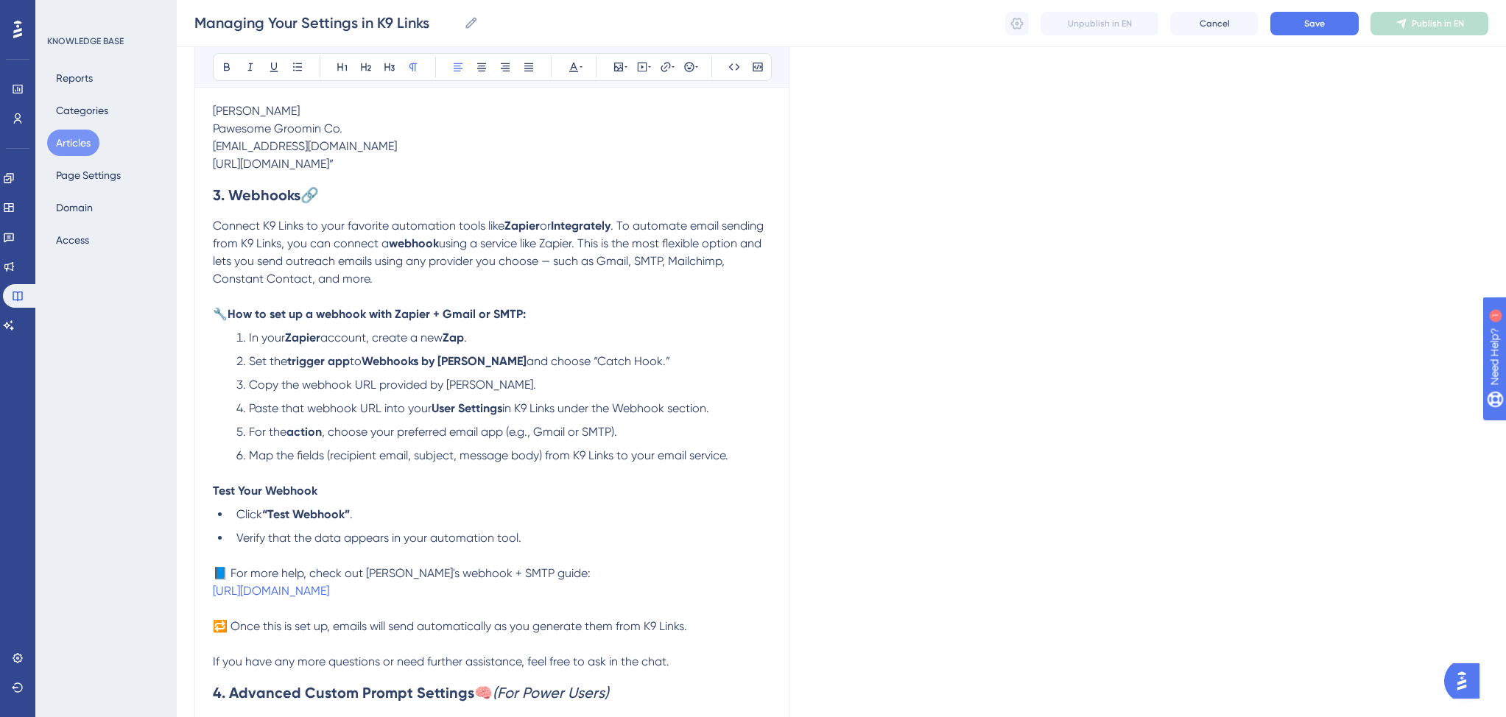
click at [625, 234] on span ". To automate email sending from K9 Links, you can connect a" at bounding box center [490, 235] width 554 height 32
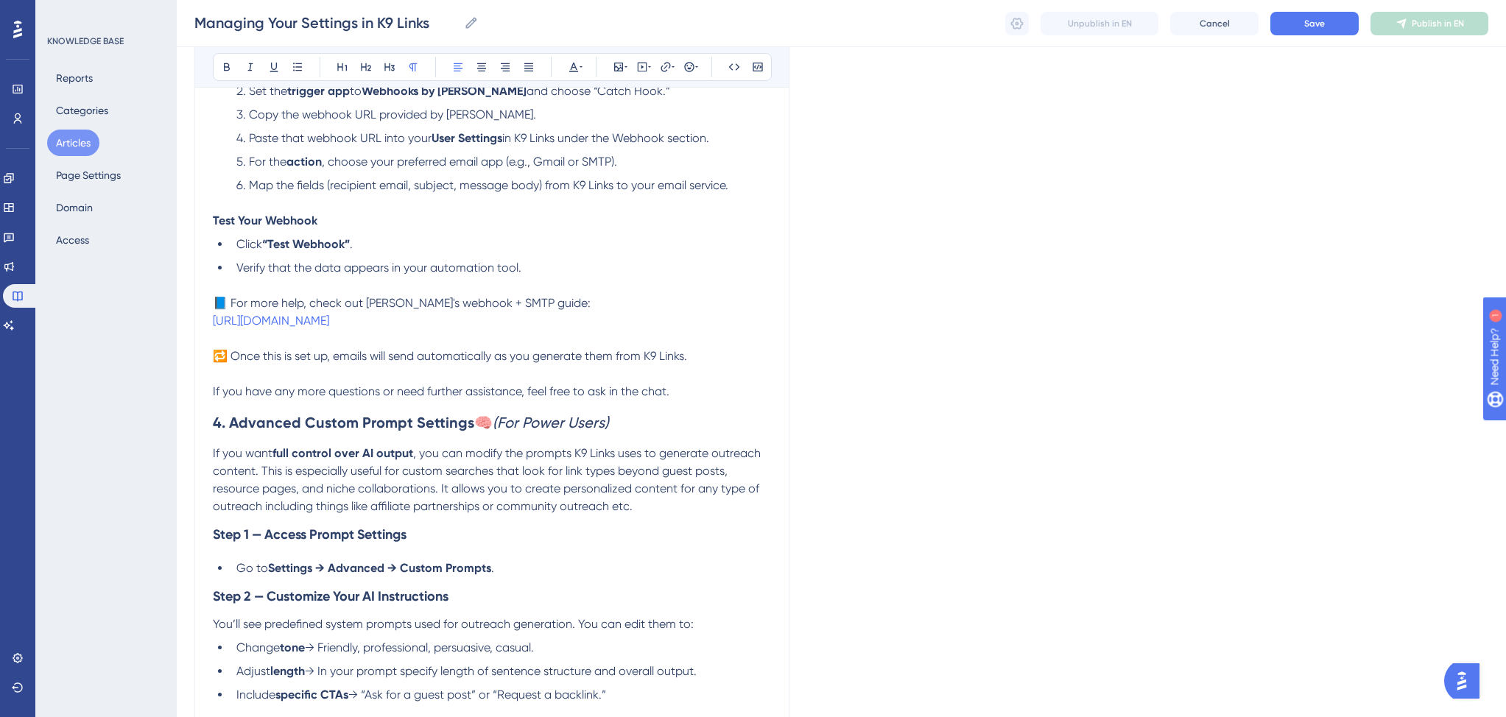
scroll to position [1675, 0]
click at [261, 479] on span ", you can modify the prompts K9 Links uses to generate outreach content. This i…" at bounding box center [488, 478] width 551 height 67
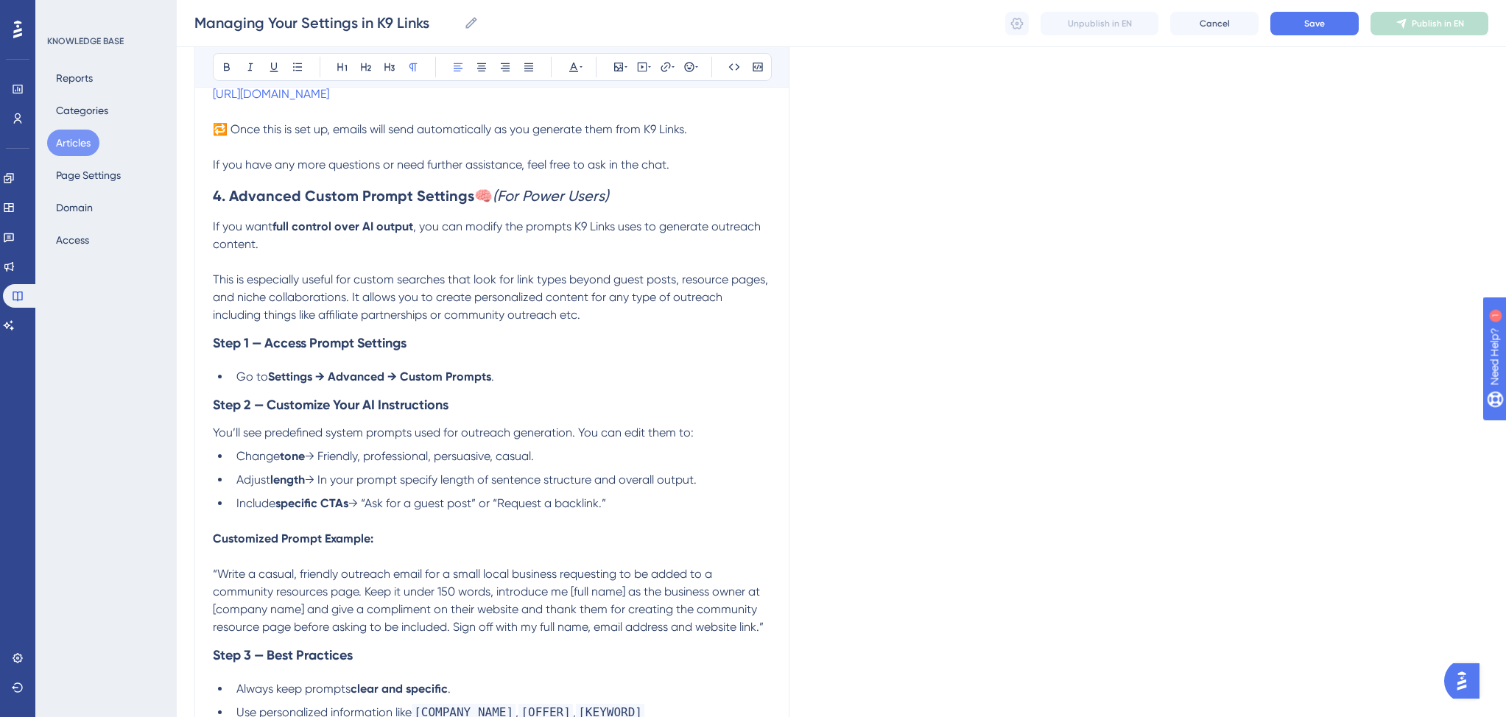
scroll to position [1968, 0]
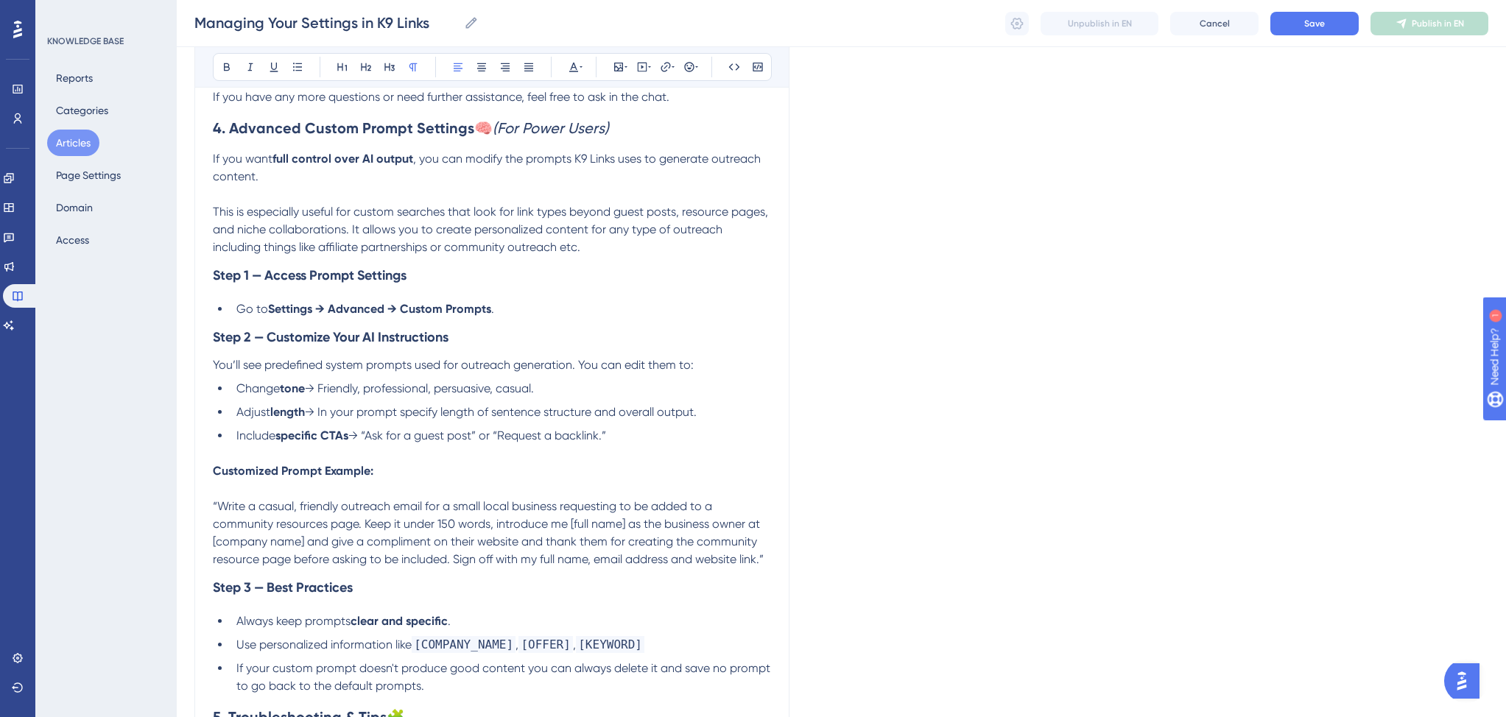
click at [245, 316] on span "Go to" at bounding box center [252, 309] width 32 height 14
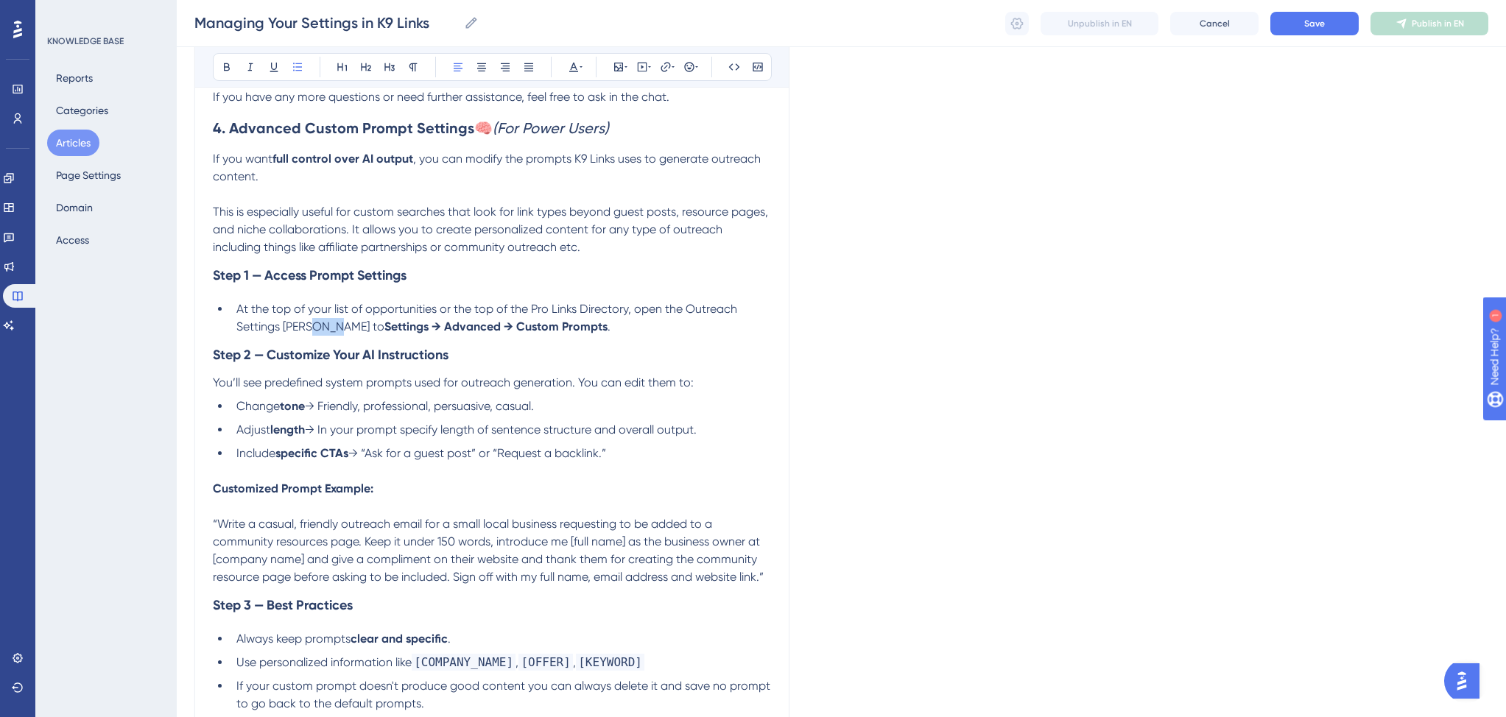
click at [335, 333] on span "At the top of your list of opportunities or the top of the Pro Links Directory,…" at bounding box center [488, 318] width 504 height 32
click at [339, 333] on strong "Settings → Advanced → Custom Prompts" at bounding box center [425, 327] width 223 height 14
click at [526, 333] on strong "Outreach Personalization → Advanced → Custom Prompts" at bounding box center [473, 327] width 318 height 14
click at [674, 333] on strong "Outreach Personalization → Advanced Options → Custom Prompts" at bounding box center [496, 327] width 364 height 14
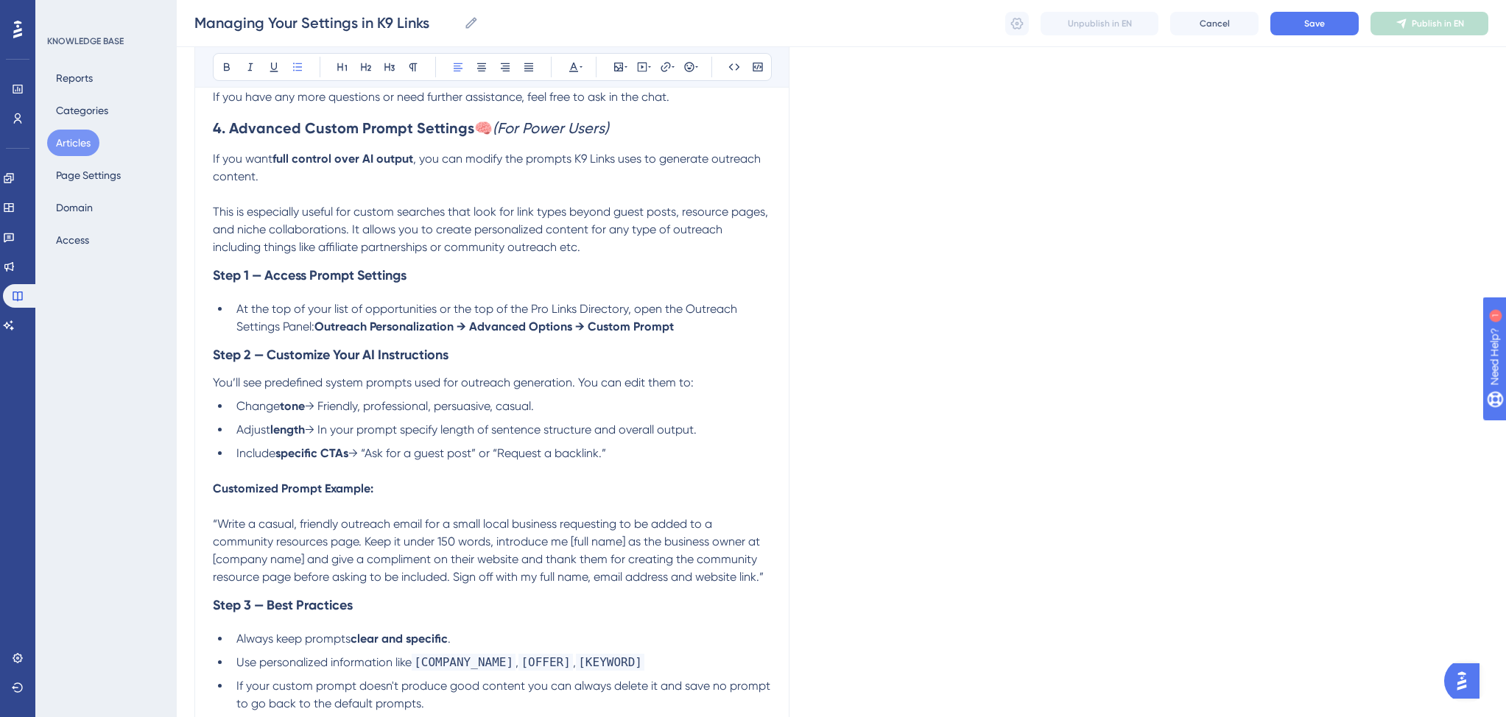
click at [364, 320] on span "At the top of your list of opportunities or the top of the Pro Links Directory,…" at bounding box center [488, 318] width 504 height 32
click at [702, 392] on p "You’ll see predefined system prompts used for outreach generation. You can edit…" at bounding box center [492, 383] width 558 height 18
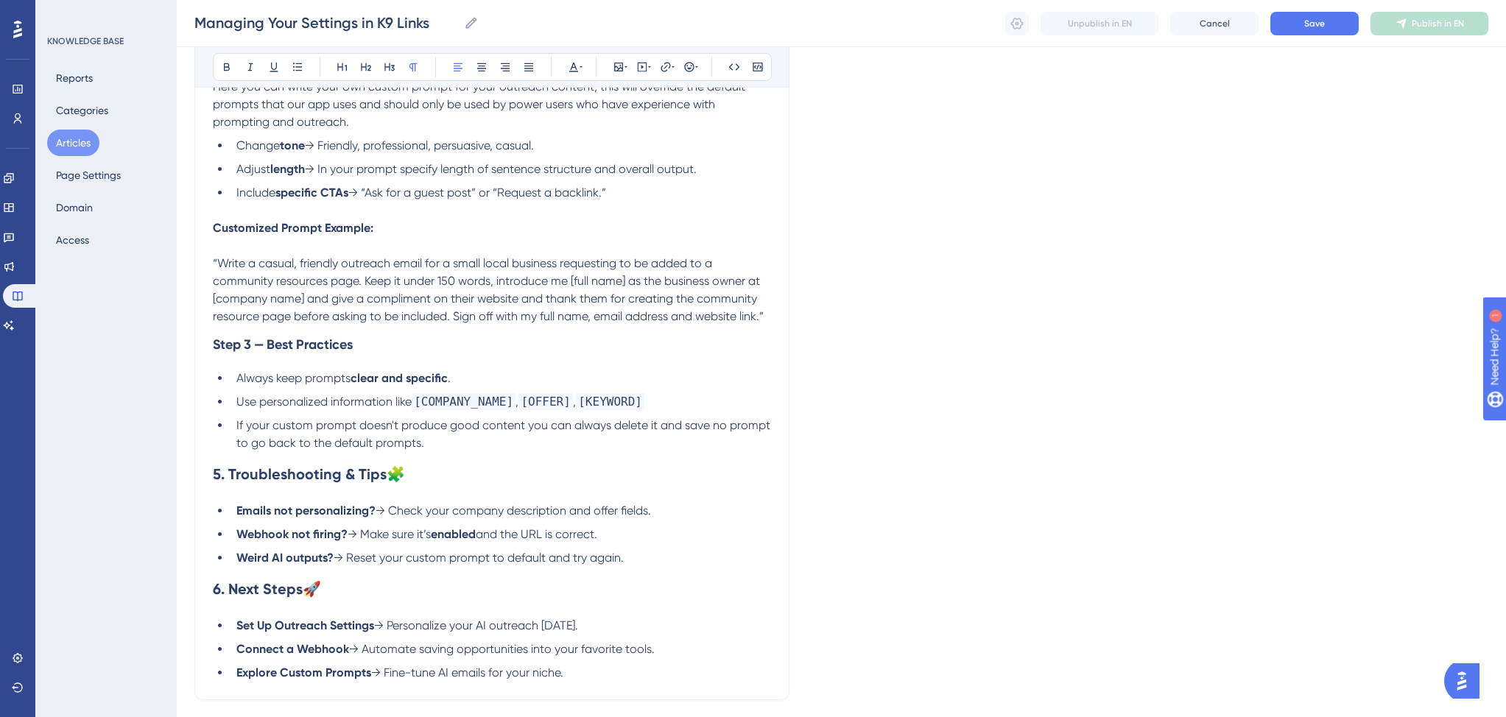
scroll to position [2339, 0]
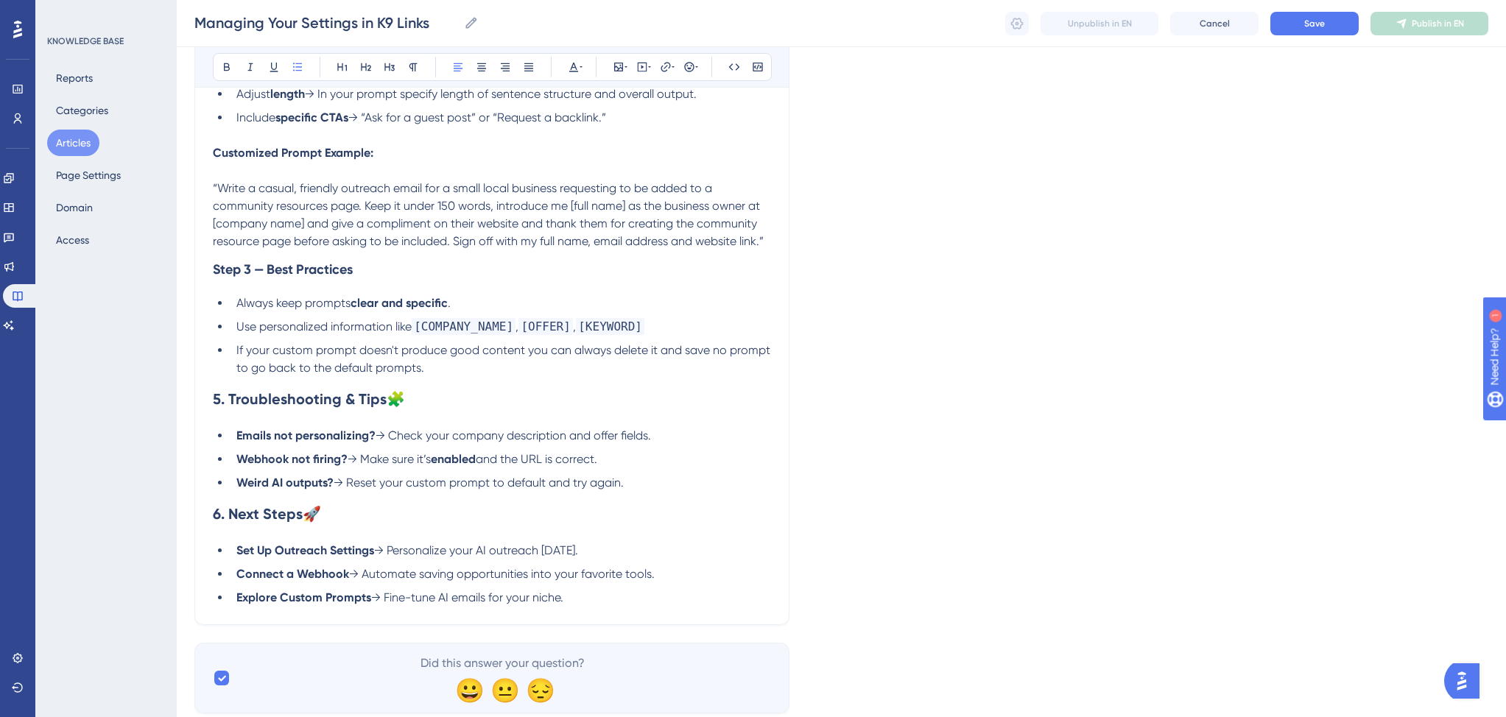
click at [367, 490] on span "→ Reset your custom prompt to default and try again." at bounding box center [478, 483] width 290 height 14
click at [447, 490] on span "→ Delete and save your custom prompt to default and try again." at bounding box center [506, 483] width 347 height 14
click at [579, 490] on span "→ Delete and save a blank custom prompt to default and try again." at bounding box center [515, 483] width 364 height 14
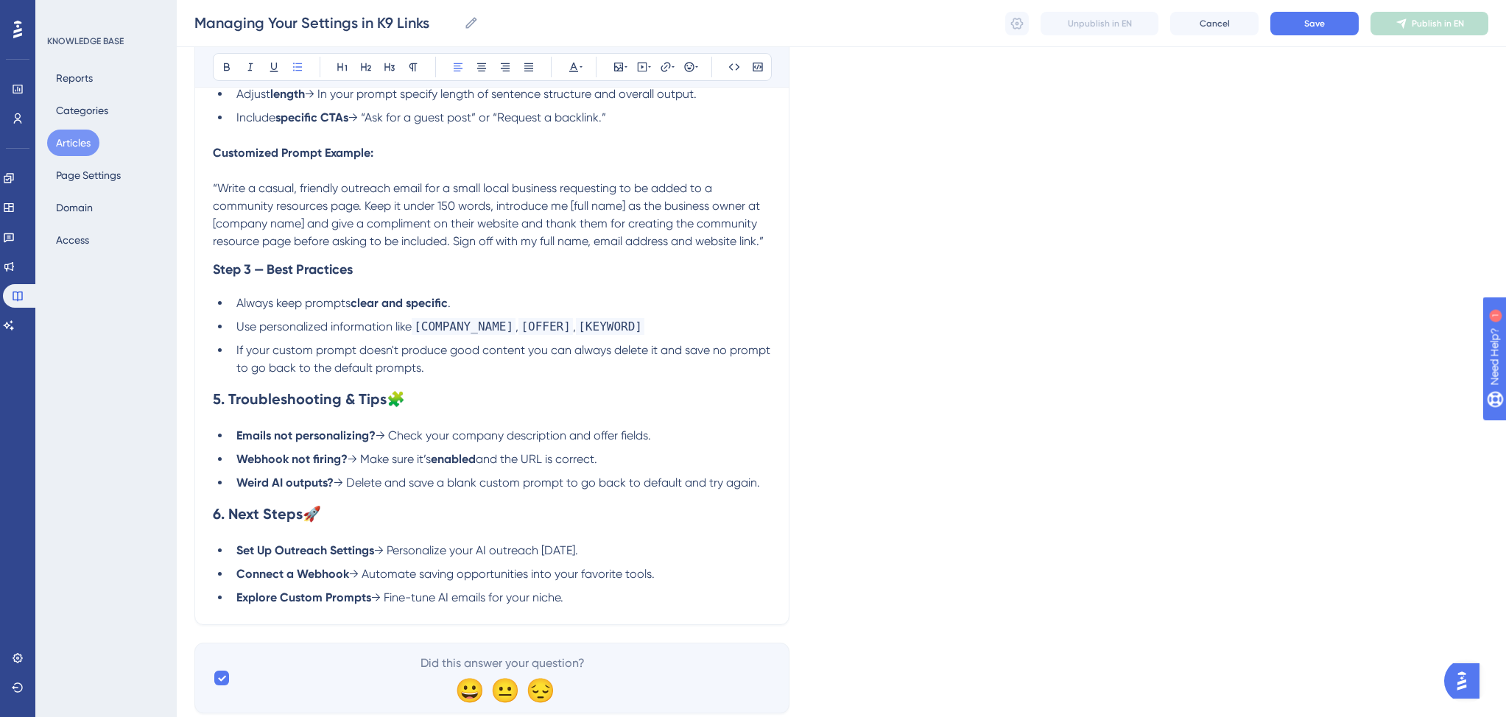
click at [681, 490] on span "→ Delete and save a blank custom prompt to go back to default and try again." at bounding box center [546, 483] width 426 height 14
click at [758, 490] on span "→ Delete and save a blank custom prompt to go back to default and try again." at bounding box center [546, 483] width 426 height 14
click at [456, 466] on strong "enabled" at bounding box center [453, 459] width 45 height 14
click at [651, 468] on li "Webhook not firing? → Make sure it’s saved and the URL is correct." at bounding box center [500, 460] width 540 height 18
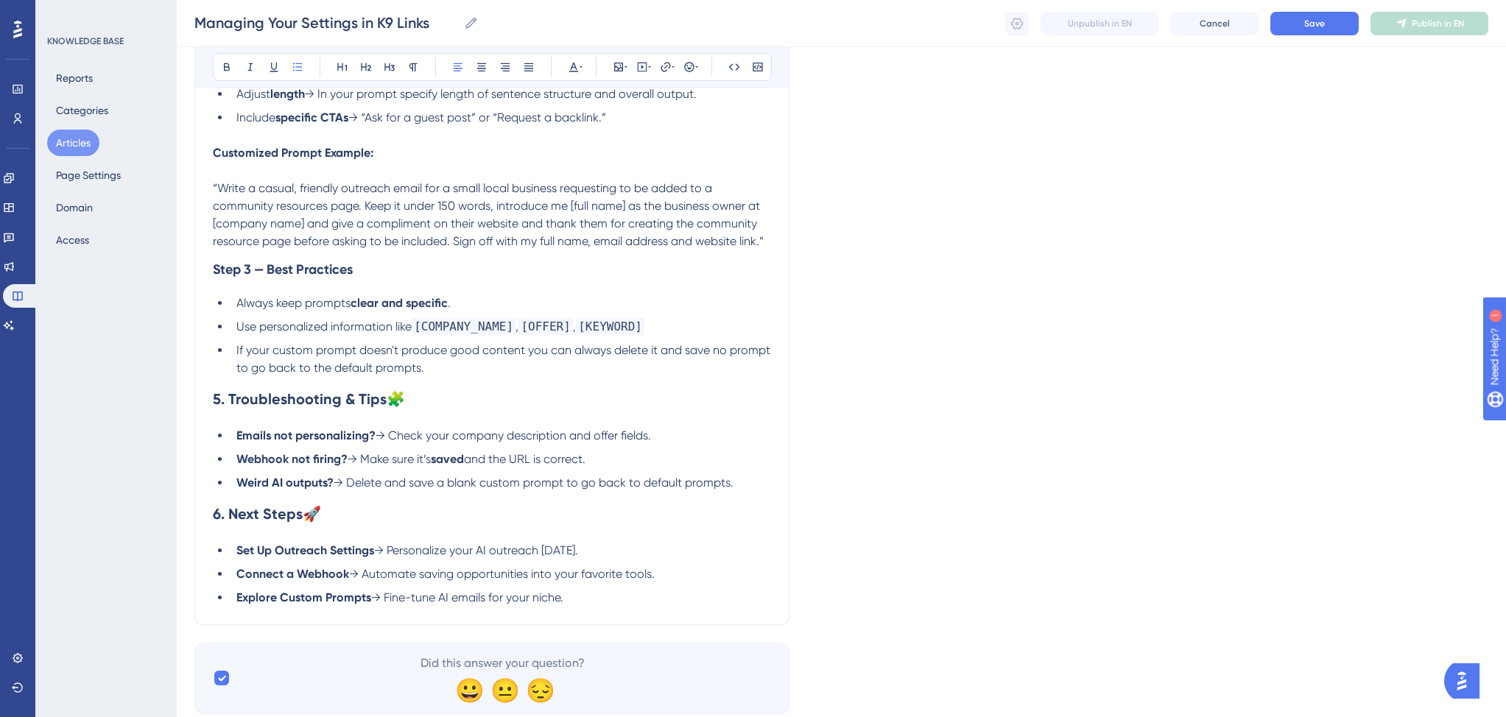
click at [531, 442] on span "→ Check your company description and offer fields." at bounding box center [512, 435] width 275 height 14
click at [665, 445] on li "Emails not personalizing? → Check your company description and offer fields." at bounding box center [500, 436] width 540 height 18
click at [453, 442] on span "→ Check your company description and offer fields." at bounding box center [512, 435] width 275 height 14
click at [657, 445] on li "Emails not personalizing? → Check your company description and offer fields." at bounding box center [500, 436] width 540 height 18
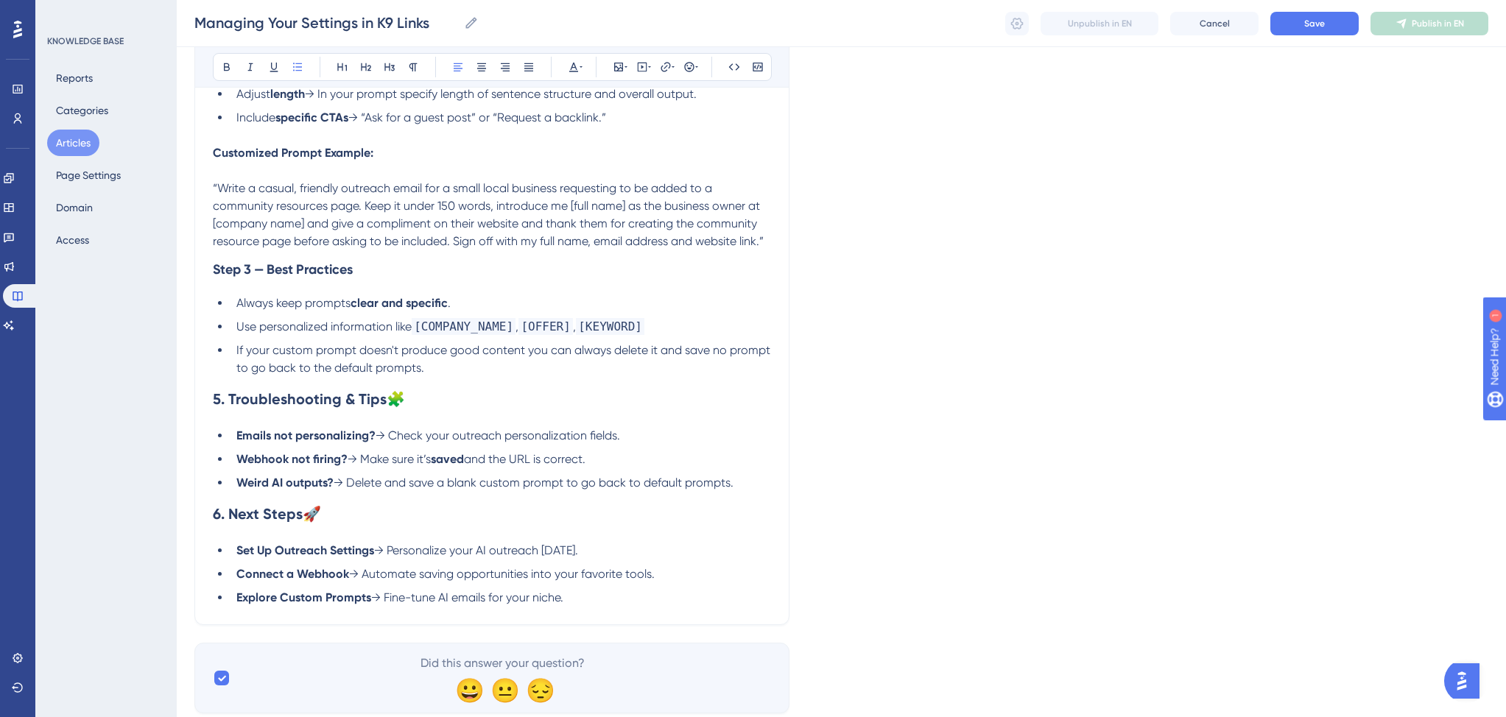
click at [608, 442] on span "→ Check your outreach personalization fields." at bounding box center [497, 435] width 244 height 14
click at [635, 442] on span "→ Check your outreach personalization settings panel at the top." at bounding box center [549, 435] width 349 height 14
click at [412, 490] on span "→ Delete and save a blank custom prompt to go back to default prompts." at bounding box center [533, 483] width 400 height 14
click at [567, 490] on span "→ Delete and save a blank custom prompt to go back to default prompts." at bounding box center [533, 483] width 400 height 14
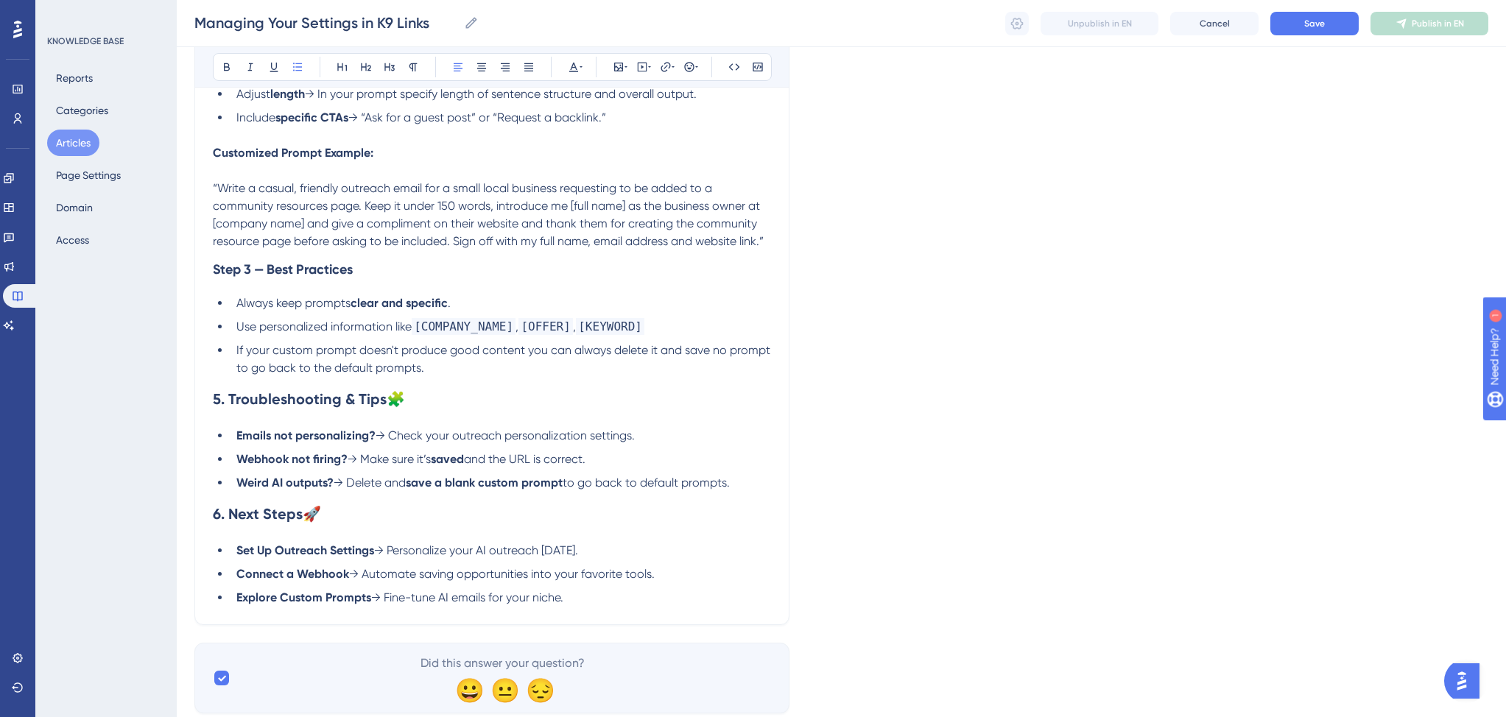
click at [655, 468] on li "Webhook not firing? → Make sure it’s saved and the URL is correct." at bounding box center [500, 460] width 540 height 18
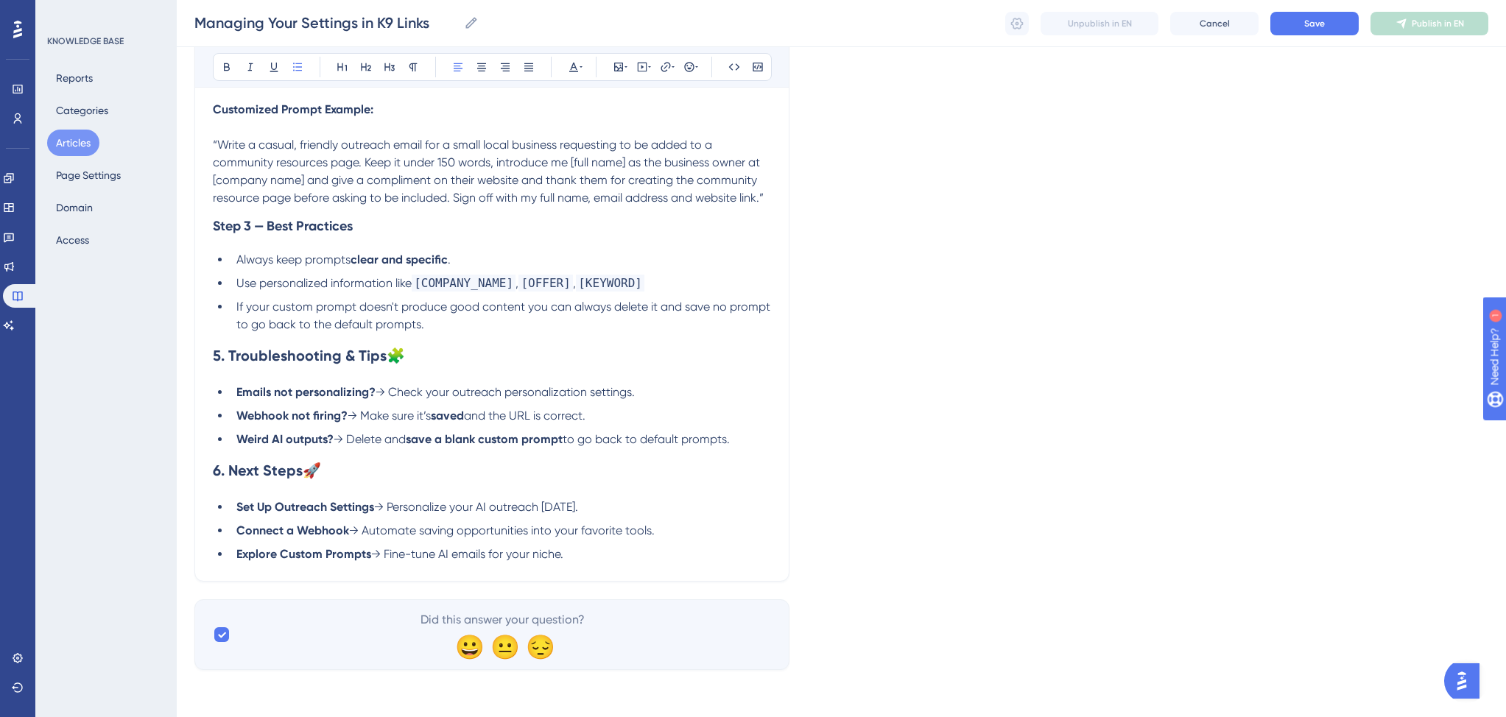
click at [445, 532] on span "→ Automate saving opportunities into your favorite tools." at bounding box center [502, 530] width 306 height 14
click at [422, 529] on span "→ Automate saving opportunities into your favorite tools." at bounding box center [502, 530] width 306 height 14
click at [552, 528] on span "→ Automate saving opportunities into your favorite tools." at bounding box center [502, 530] width 306 height 14
click at [473, 557] on span "→ Fine-tune AI emails for your niche." at bounding box center [467, 554] width 192 height 14
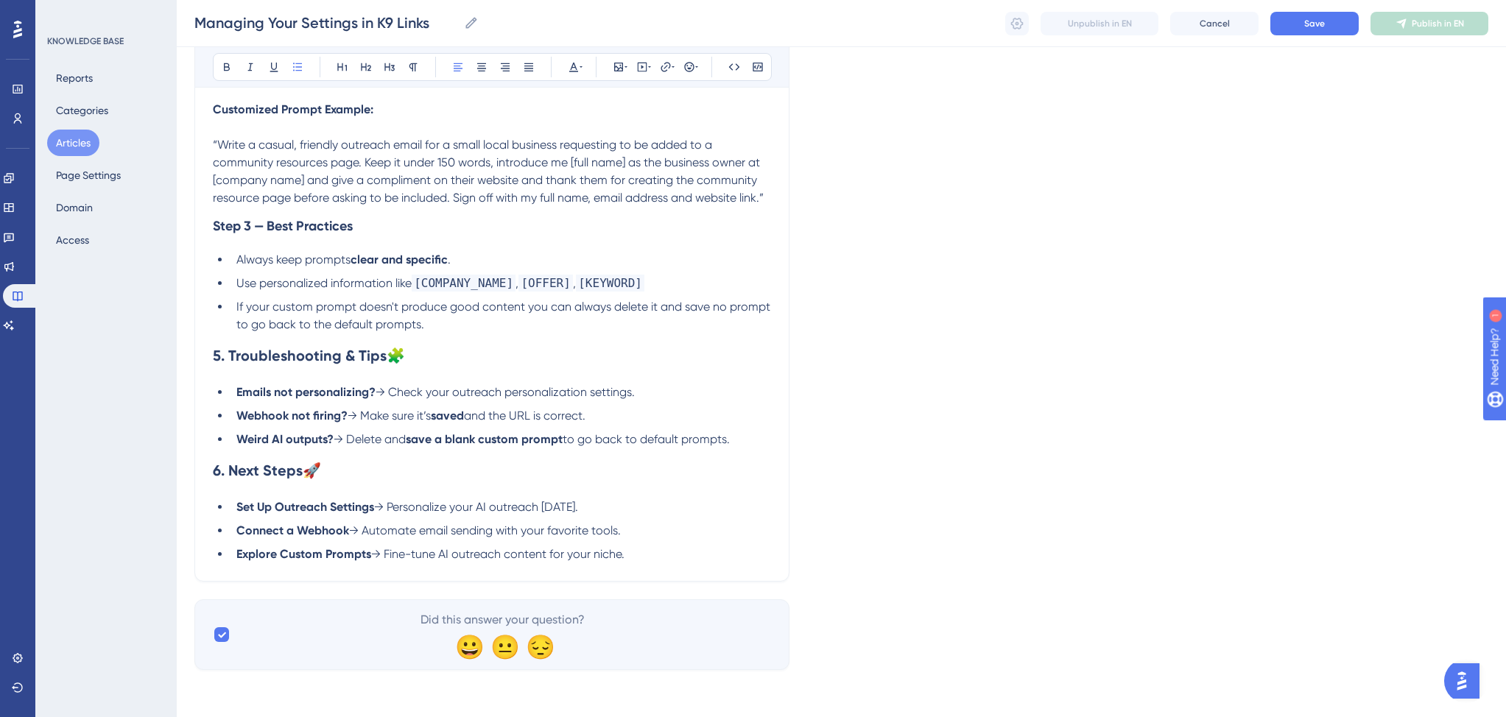
click at [634, 550] on li "Explore Custom Prompts → Fine-tune AI outreach content for your niche." at bounding box center [500, 555] width 540 height 18
click at [649, 516] on ul "Set Up Outreach Settings → Personalize your AI outreach today. Connect a Webhoo…" at bounding box center [492, 530] width 558 height 65
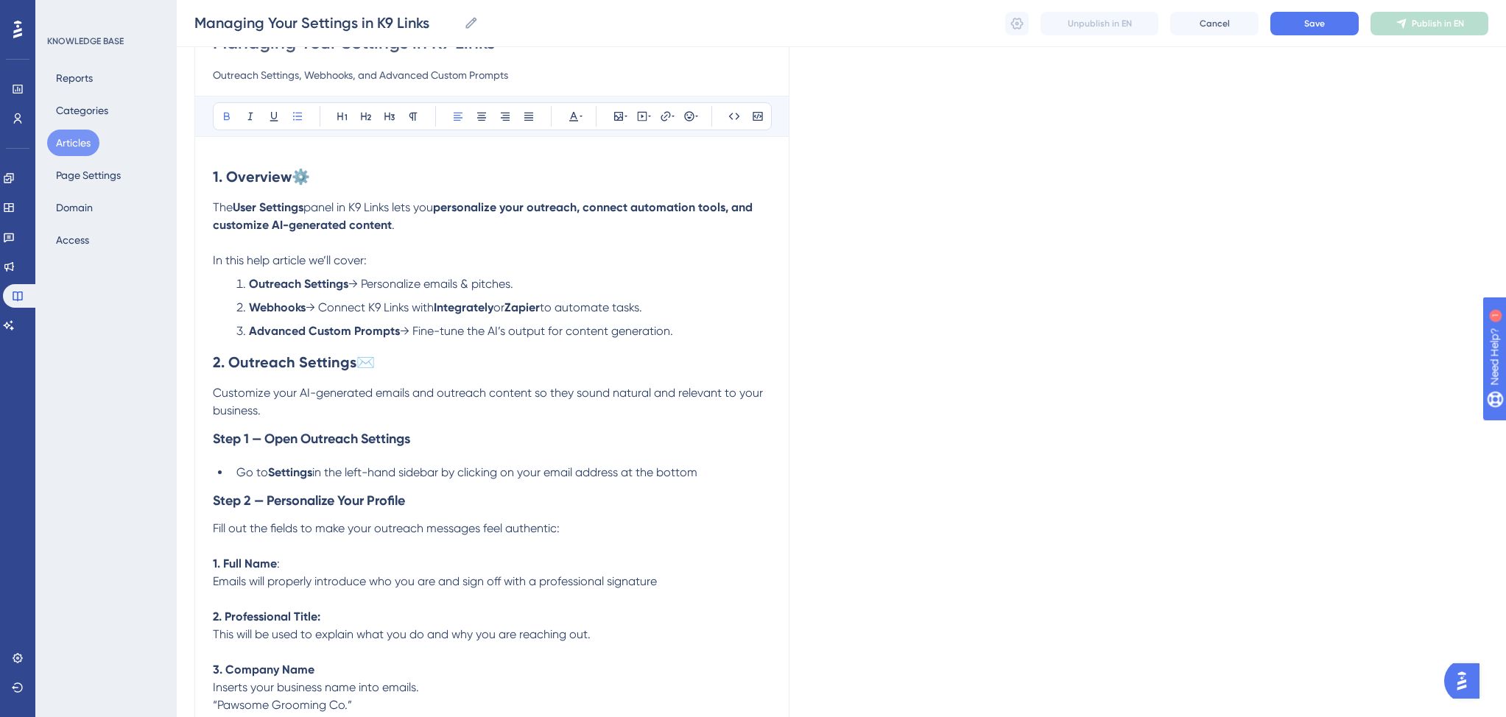
scroll to position [85, 0]
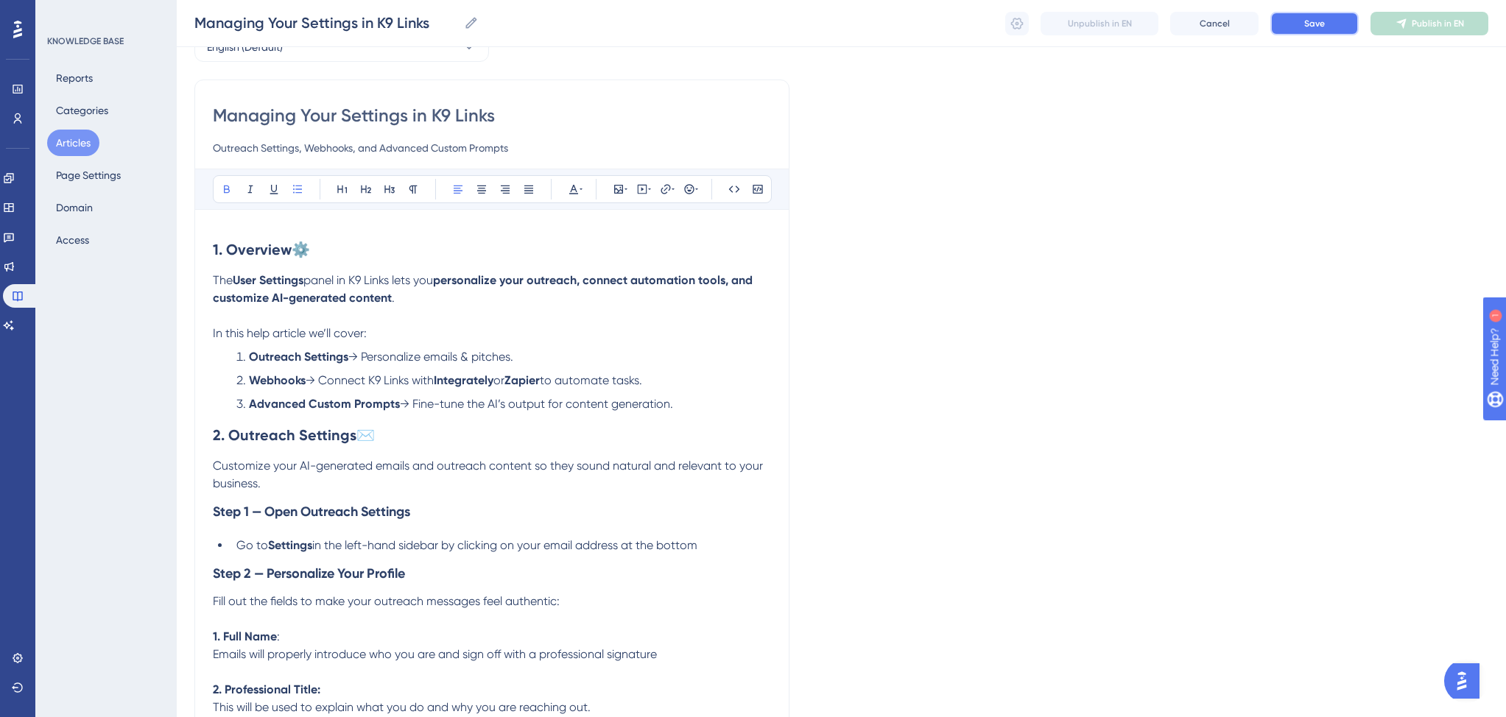
click at [1320, 22] on span "Save" at bounding box center [1314, 24] width 21 height 12
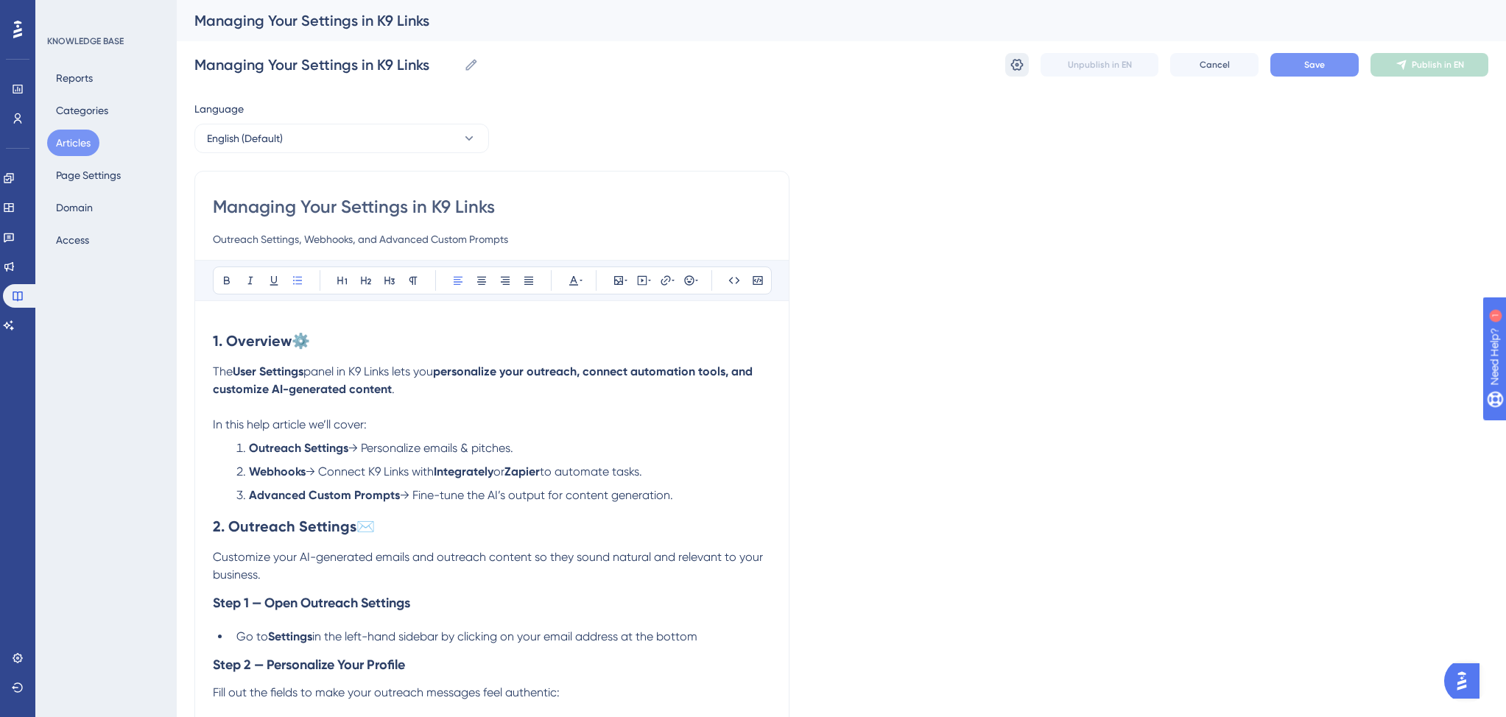
click at [1025, 65] on button at bounding box center [1017, 65] width 24 height 24
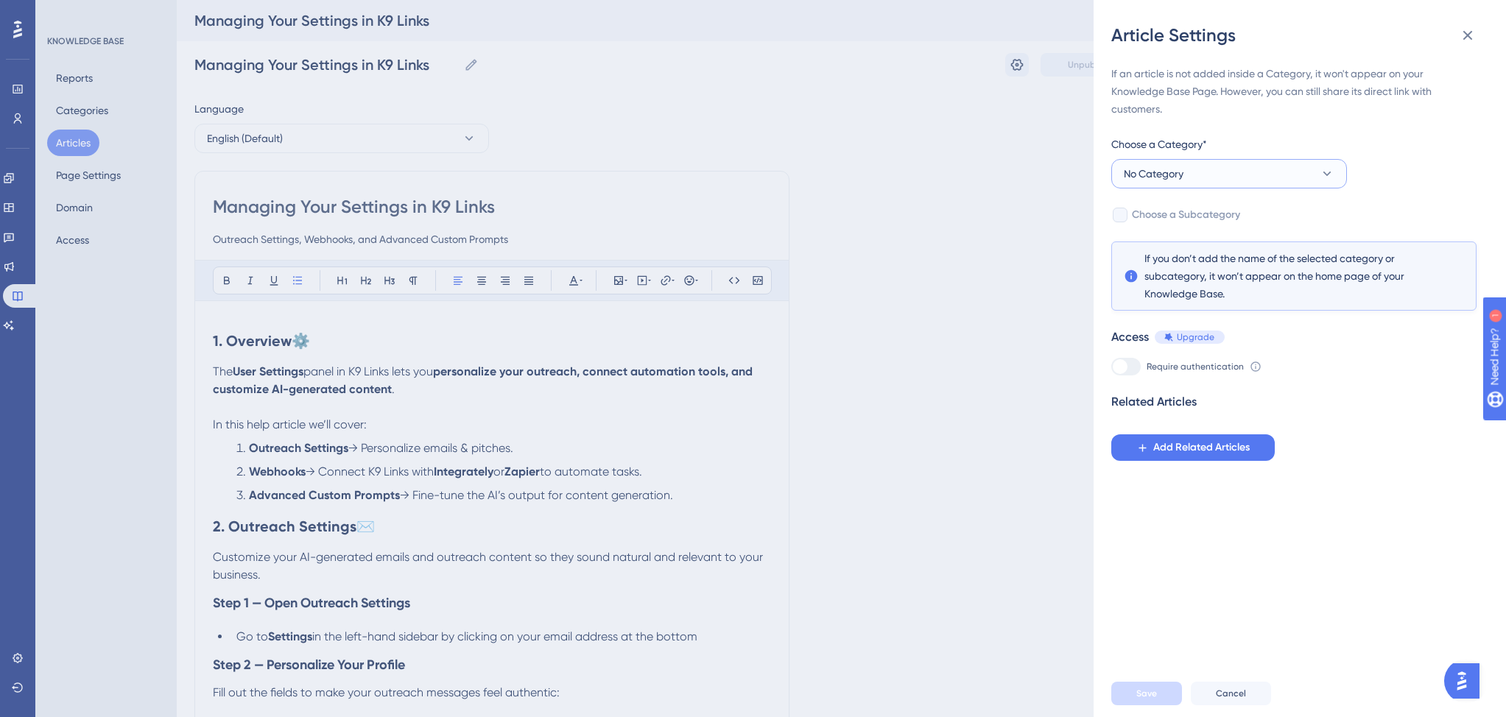
click at [1138, 177] on span "No Category" at bounding box center [1153, 174] width 60 height 18
click at [1147, 275] on span "Getting Started" at bounding box center [1169, 278] width 74 height 18
click at [1148, 451] on icon at bounding box center [1142, 448] width 13 height 13
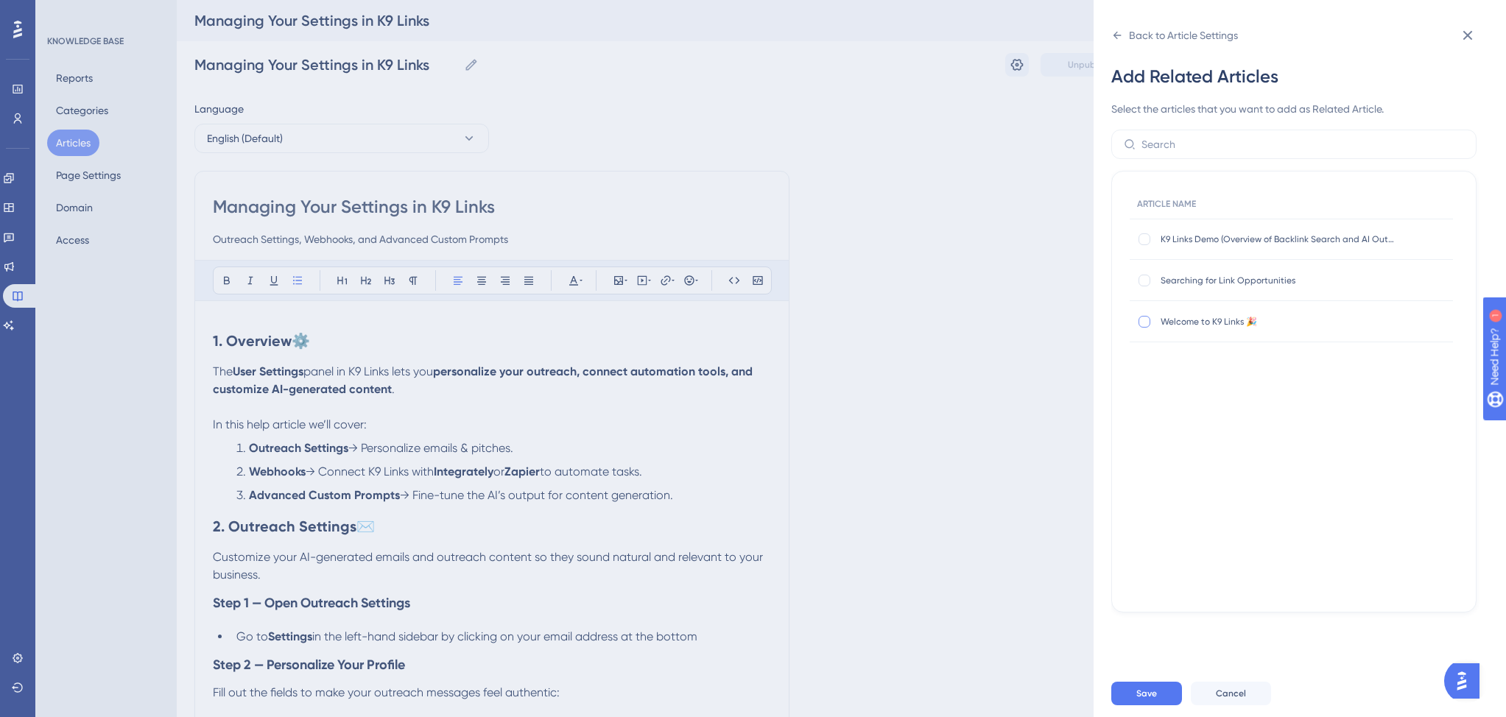
click at [1146, 318] on div at bounding box center [1144, 322] width 12 height 12
checkbox input "true"
click at [1148, 283] on div at bounding box center [1144, 281] width 12 height 12
checkbox input "true"
click at [1146, 242] on div at bounding box center [1144, 239] width 12 height 12
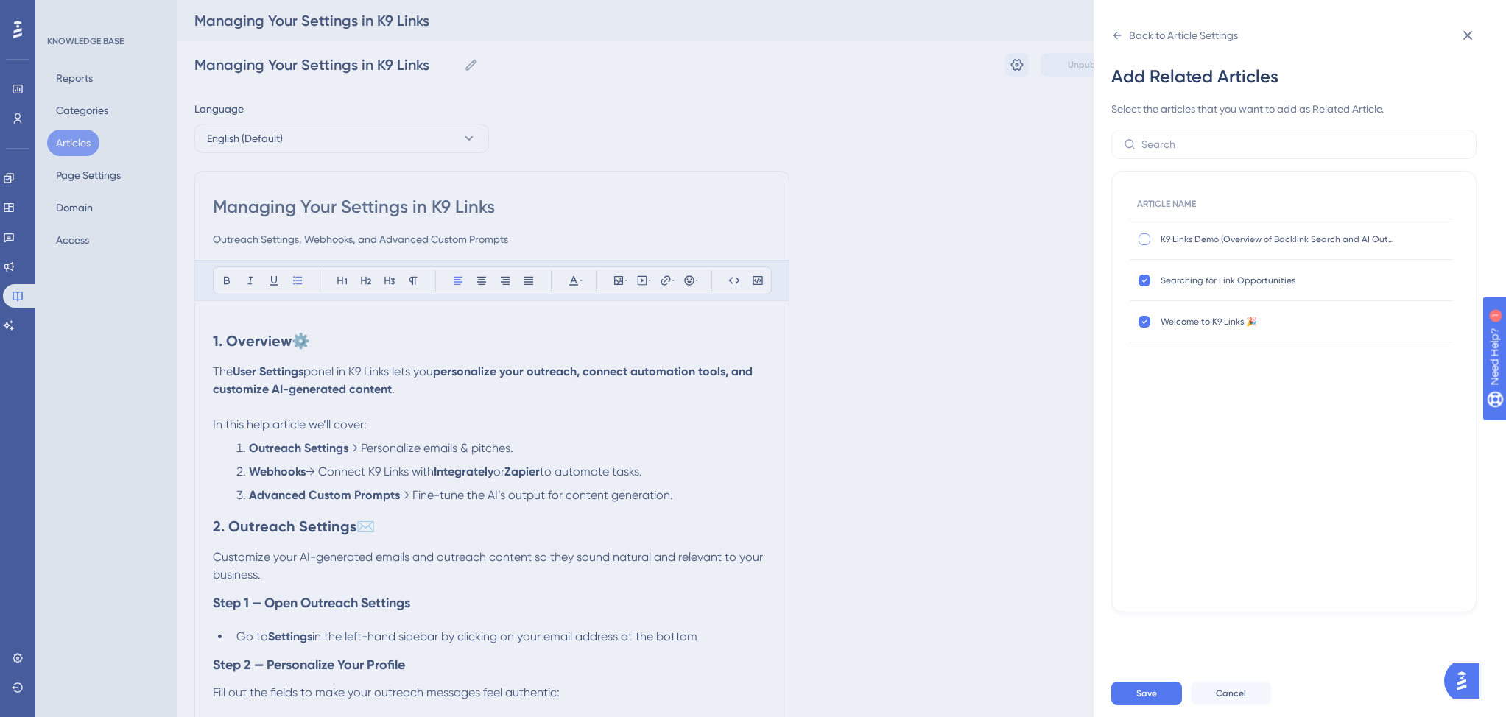
checkbox input "true"
click at [1154, 691] on span "Save" at bounding box center [1146, 694] width 21 height 12
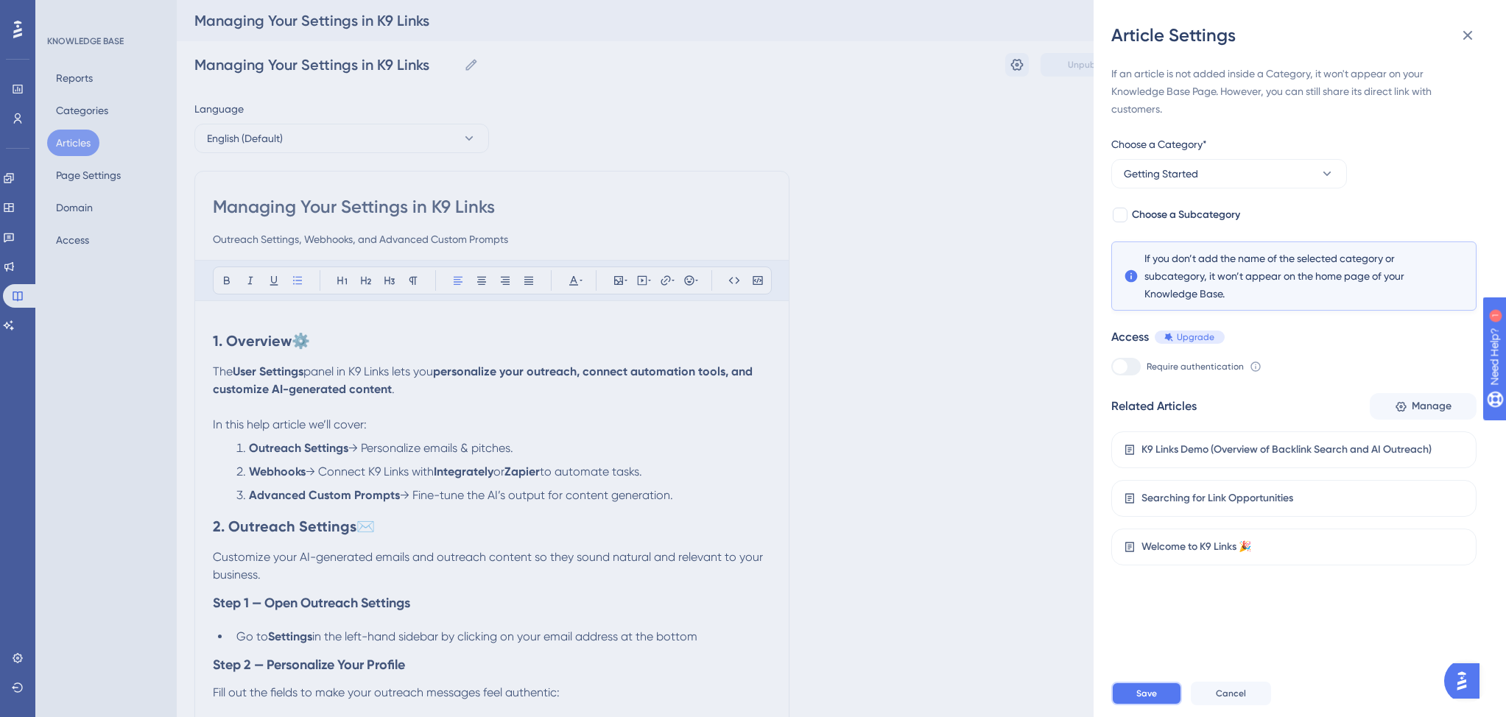
click at [1159, 685] on button "Save" at bounding box center [1146, 694] width 71 height 24
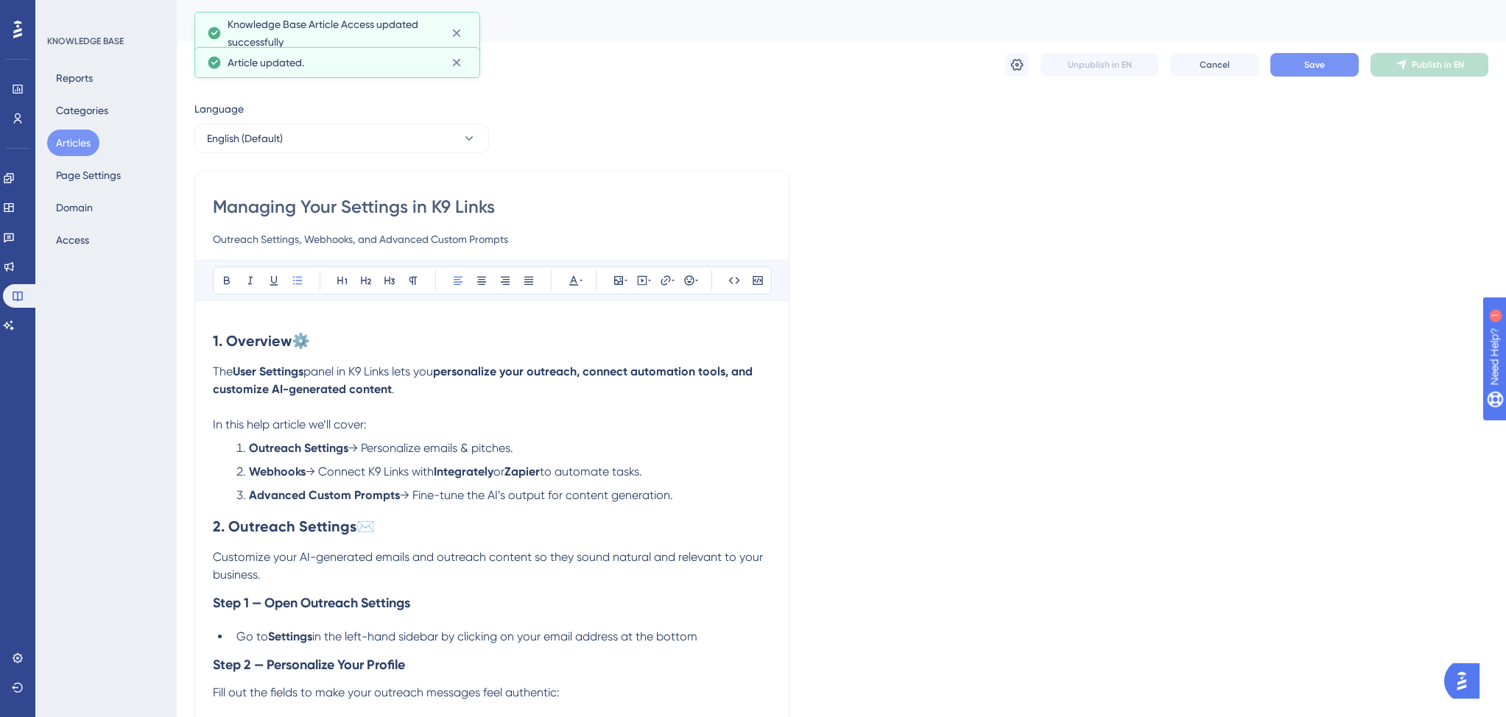
click at [1313, 65] on span "Save" at bounding box center [1314, 65] width 21 height 12
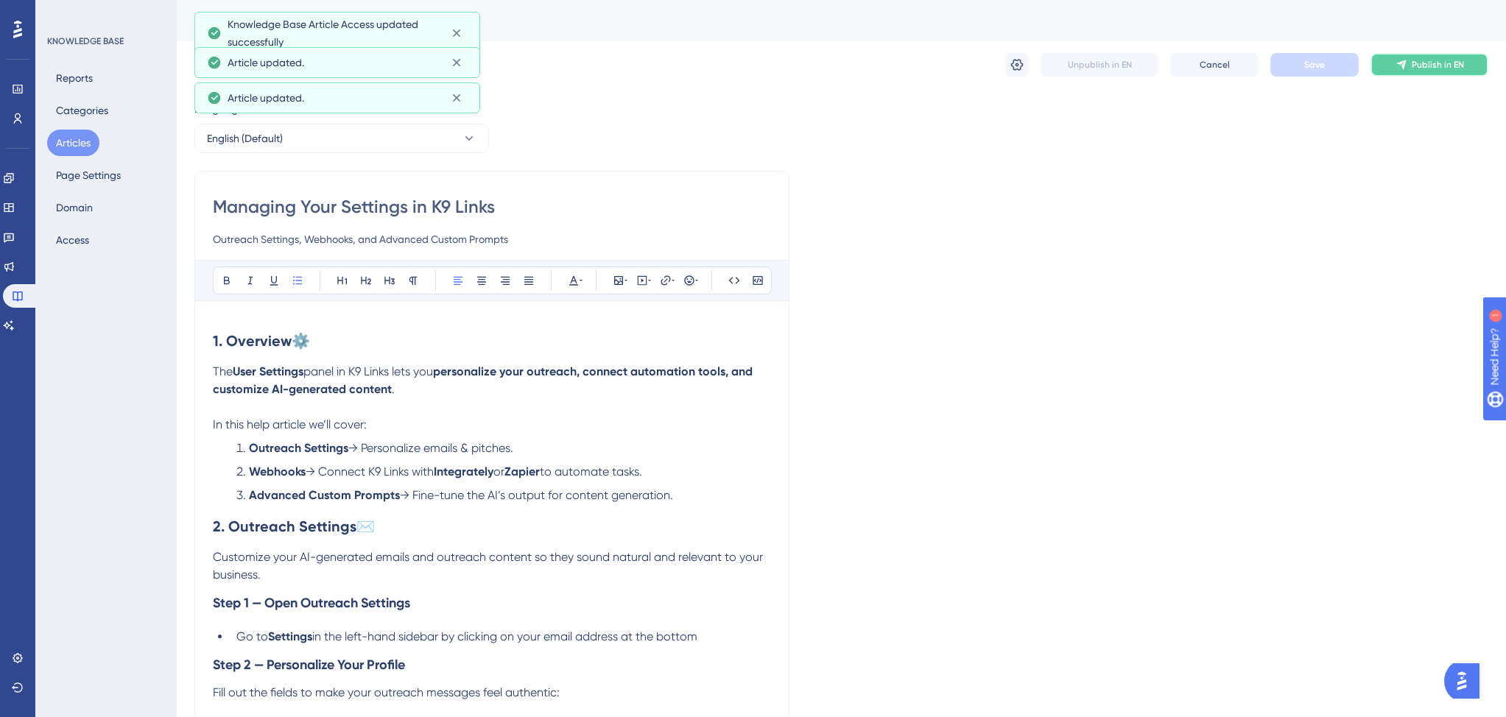
click at [1402, 63] on icon at bounding box center [1401, 65] width 10 height 10
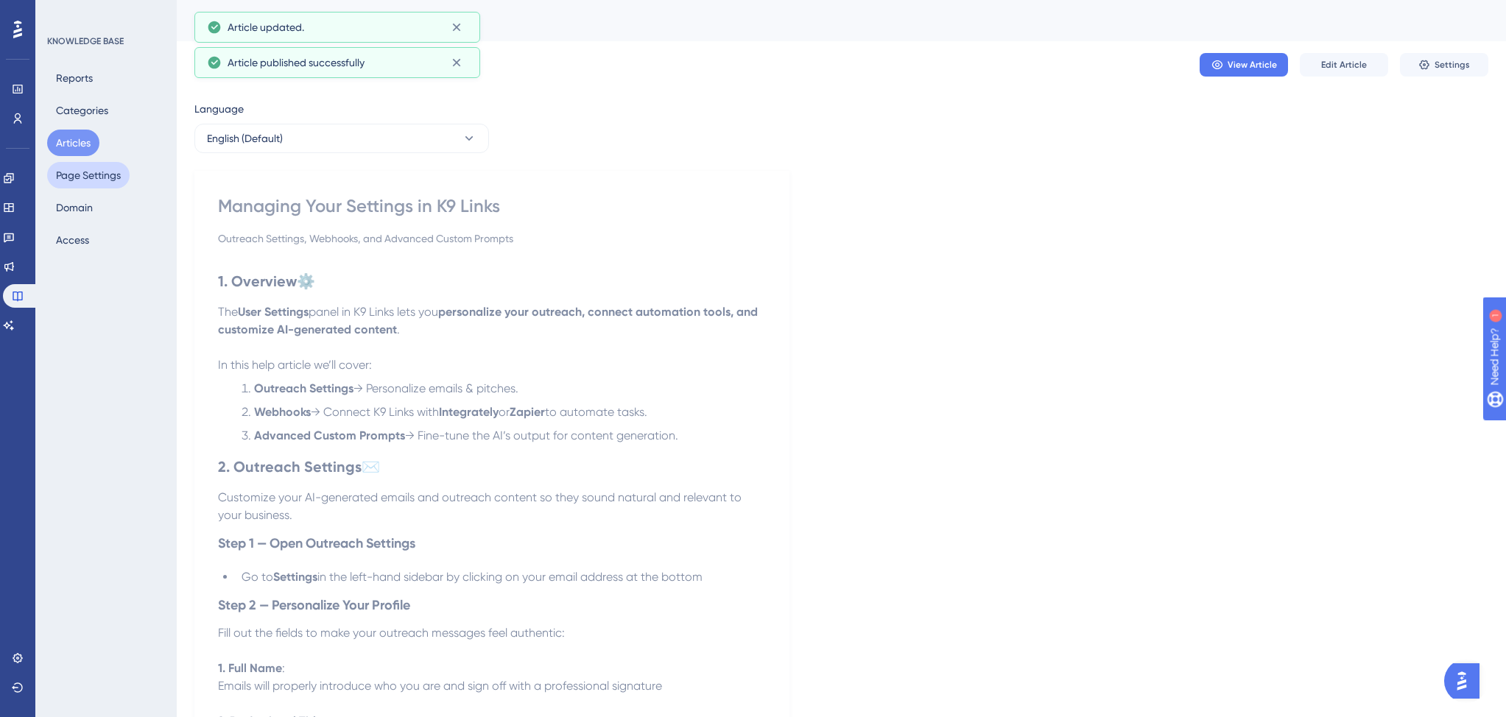
click at [96, 173] on button "Page Settings" at bounding box center [88, 175] width 82 height 27
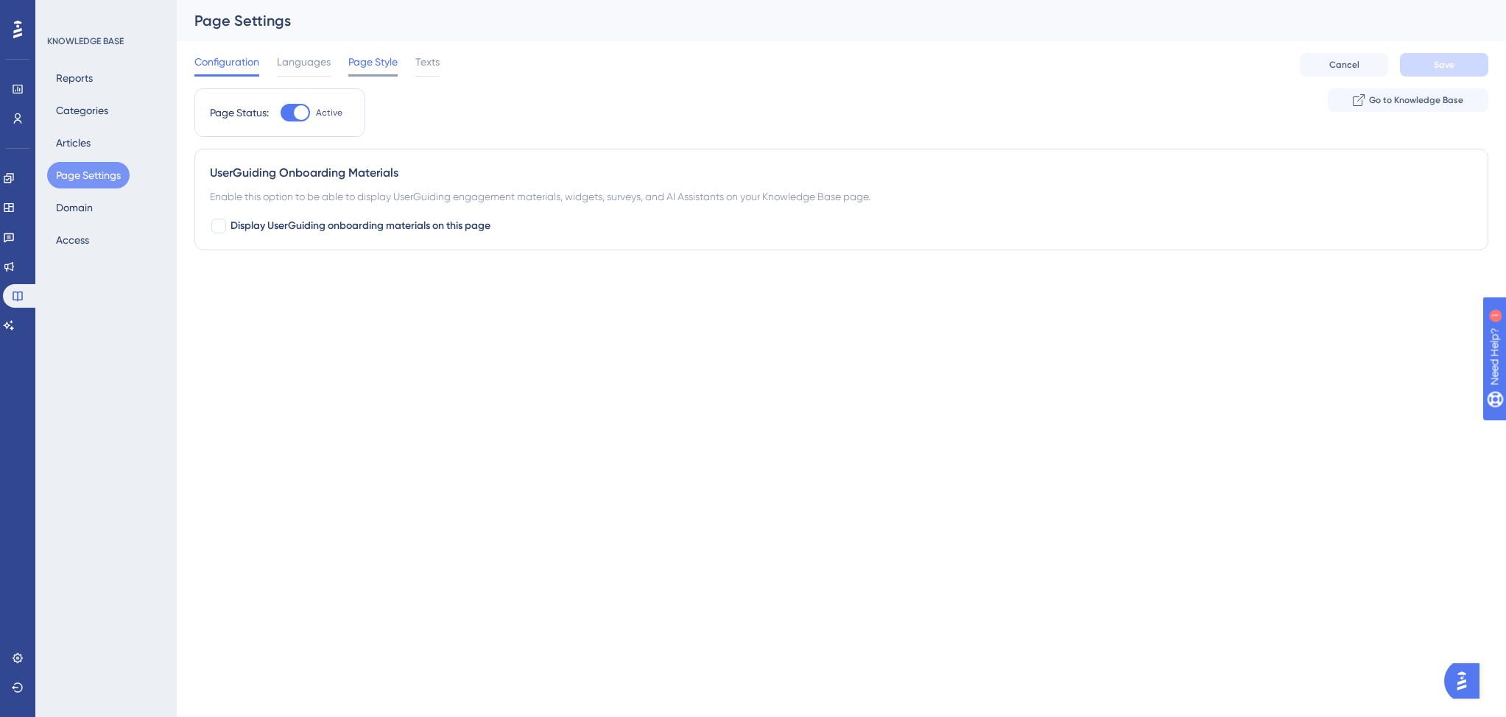
click at [356, 60] on span "Page Style" at bounding box center [372, 62] width 49 height 18
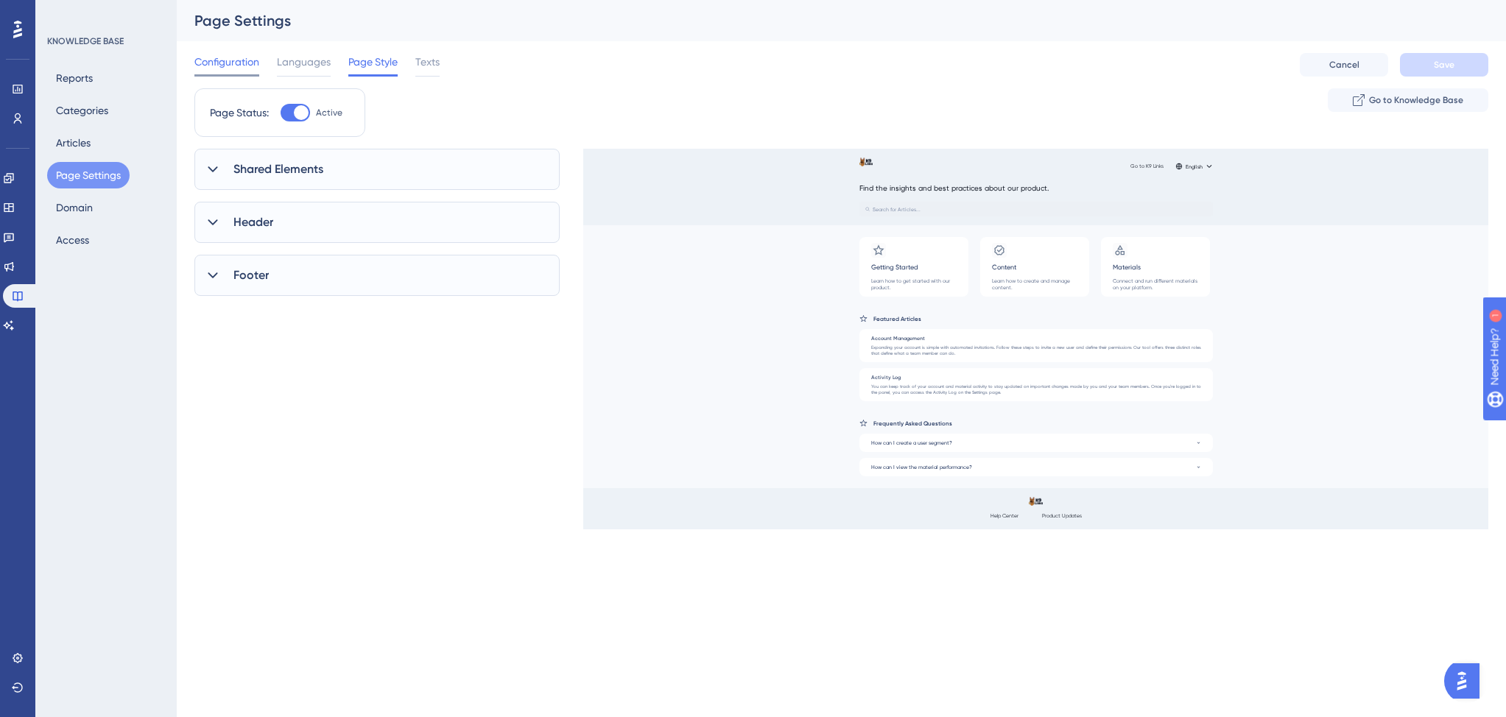
click at [227, 57] on span "Configuration" at bounding box center [226, 62] width 65 height 18
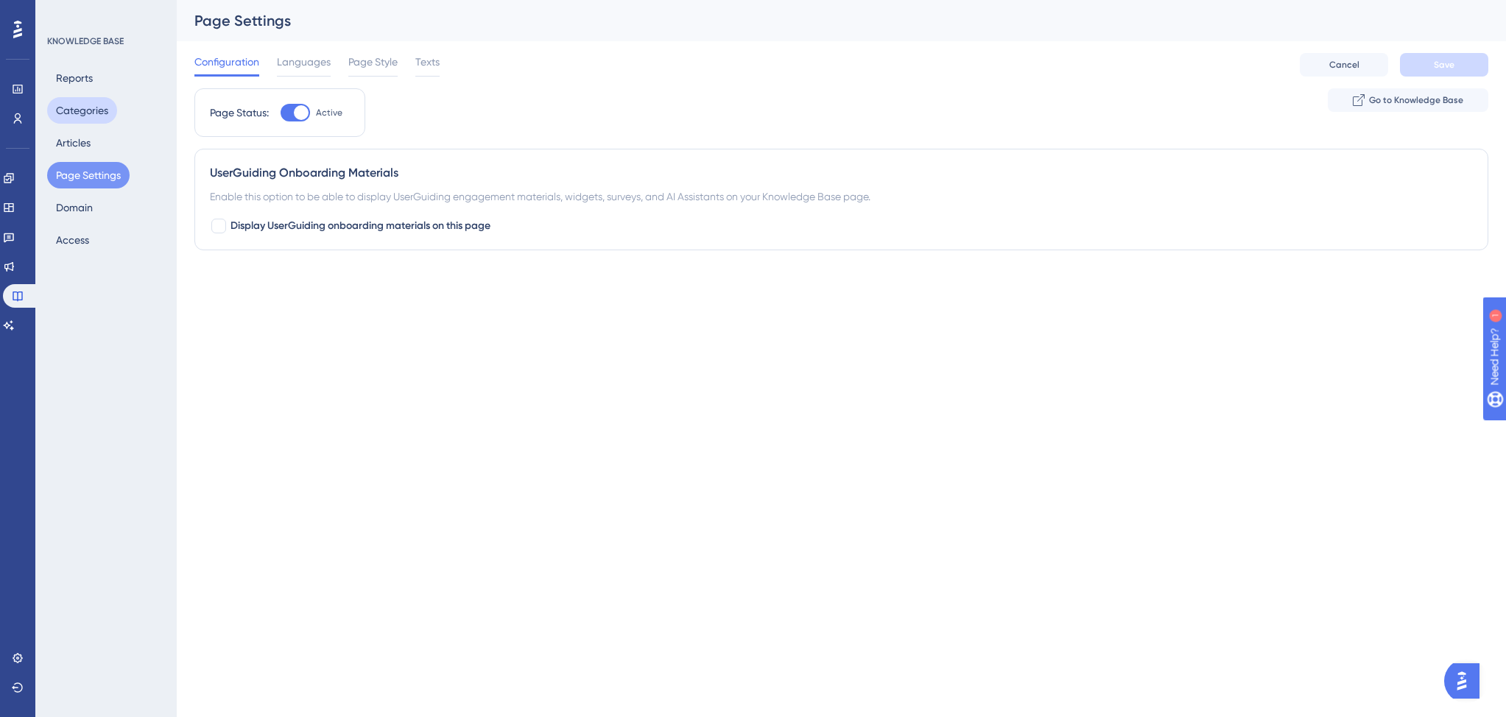
click at [83, 105] on button "Categories" at bounding box center [82, 110] width 70 height 27
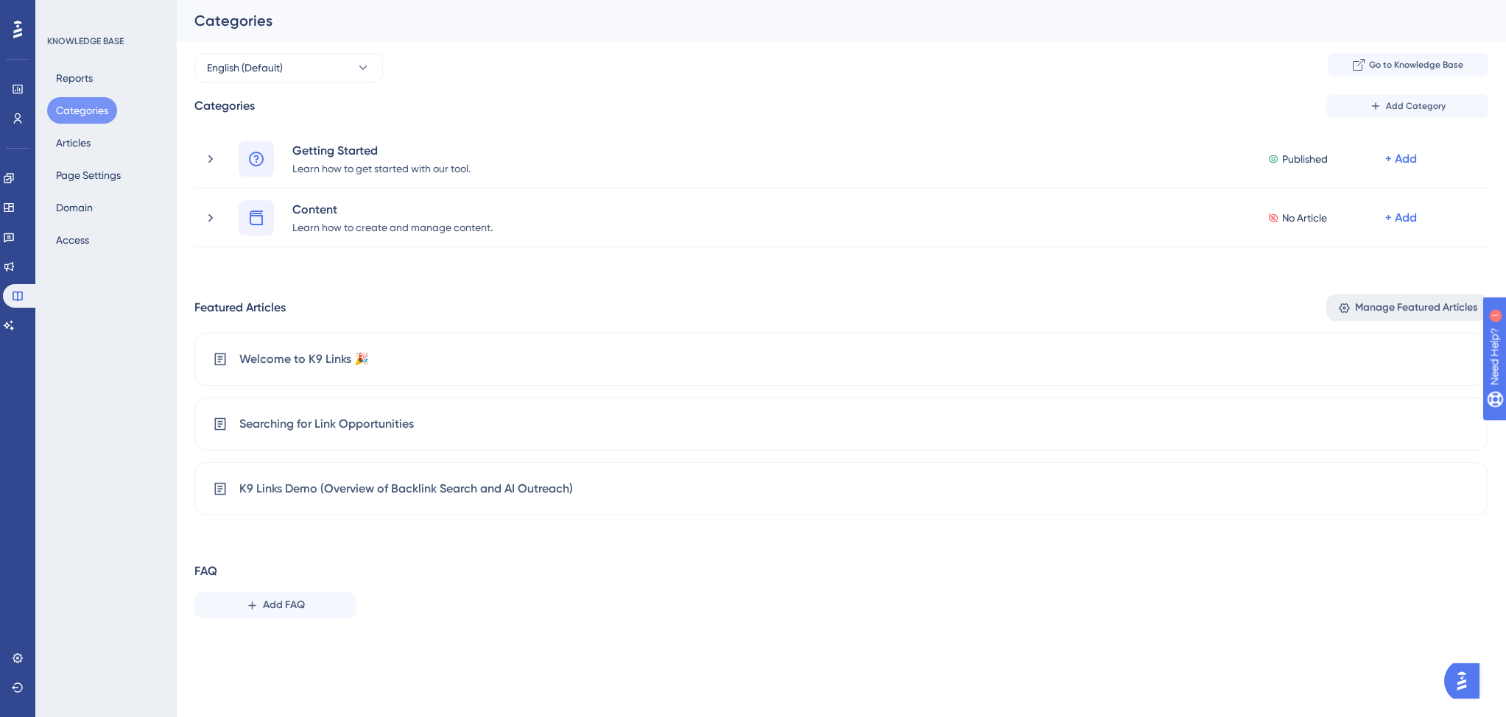
click at [1360, 310] on span "Manage Featured Articles" at bounding box center [1416, 308] width 122 height 18
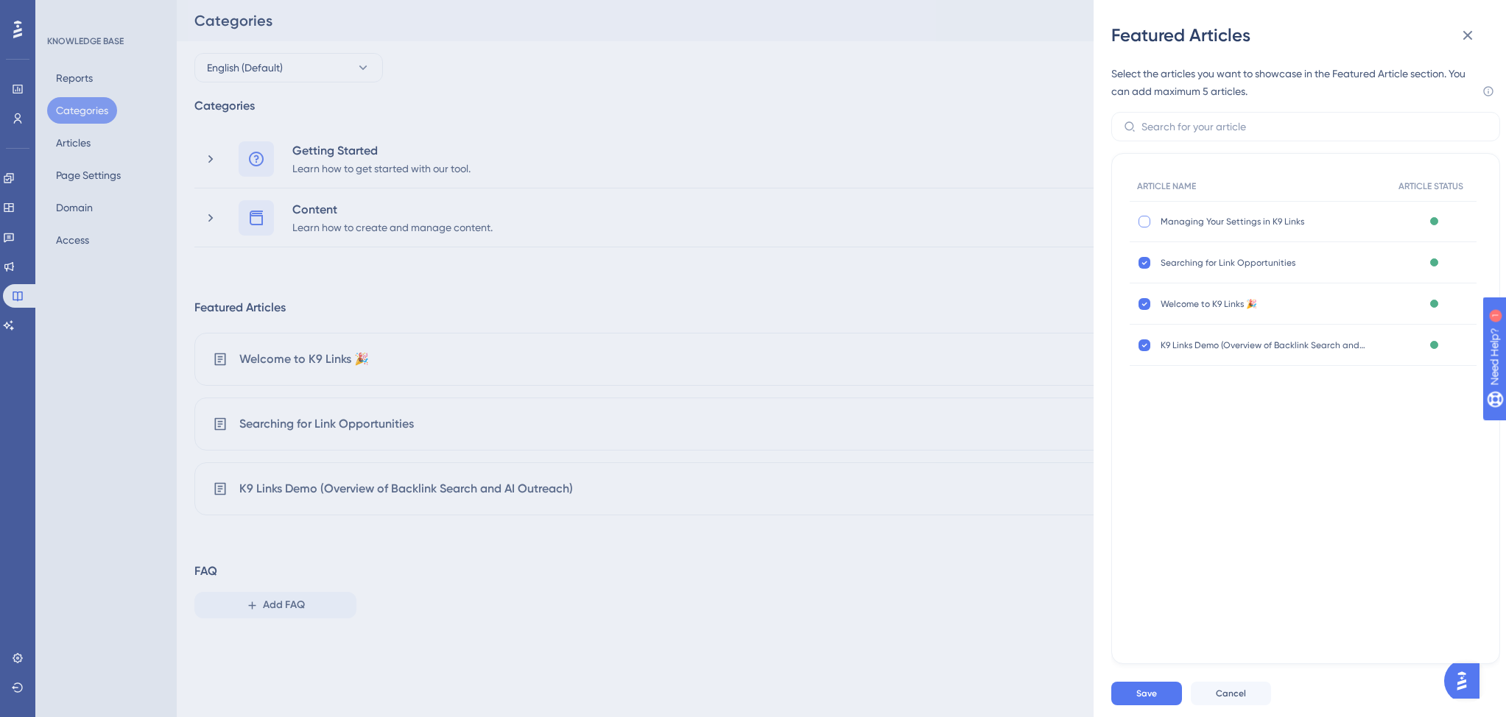
click at [1141, 220] on div at bounding box center [1144, 222] width 12 height 12
checkbox input "true"
click at [1145, 688] on span "Save" at bounding box center [1146, 694] width 21 height 12
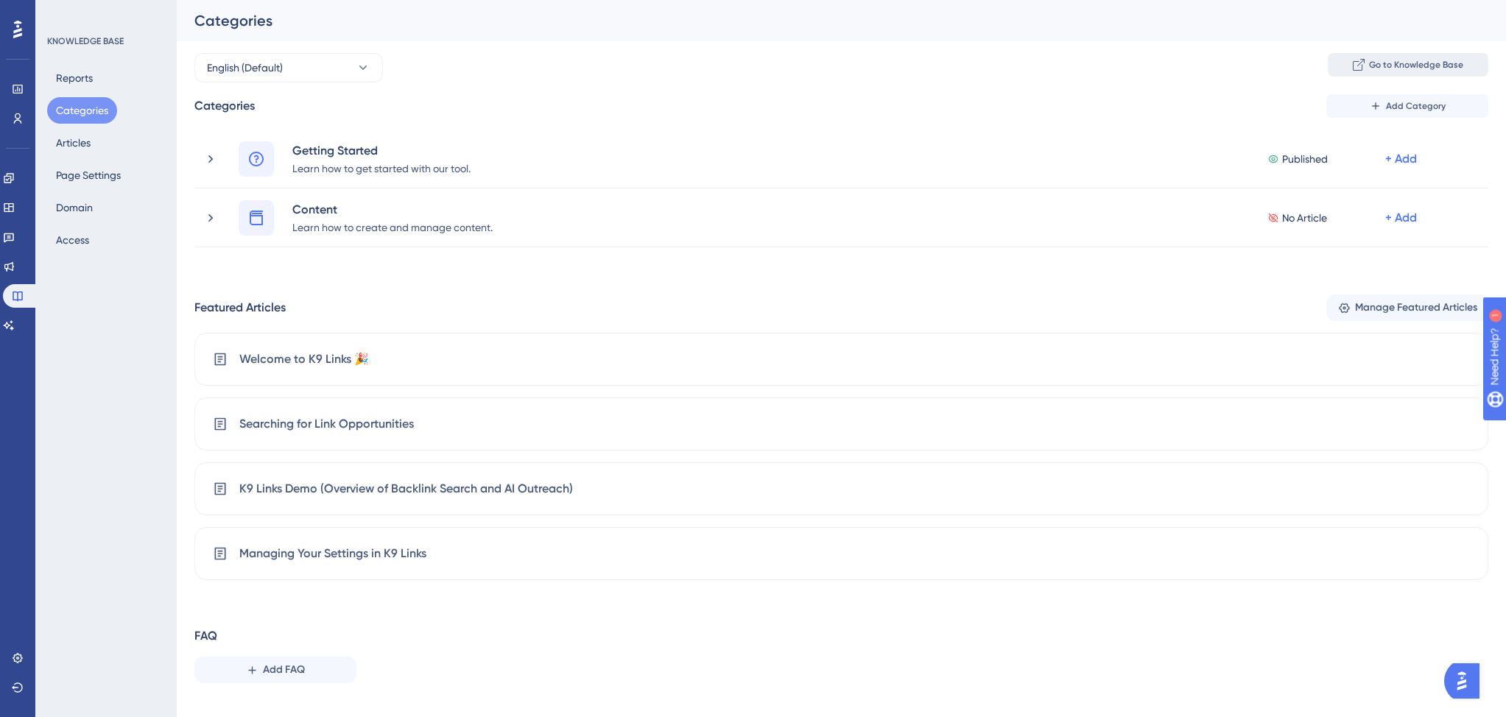
click at [1388, 68] on span "Go to Knowledge Base" at bounding box center [1416, 65] width 94 height 12
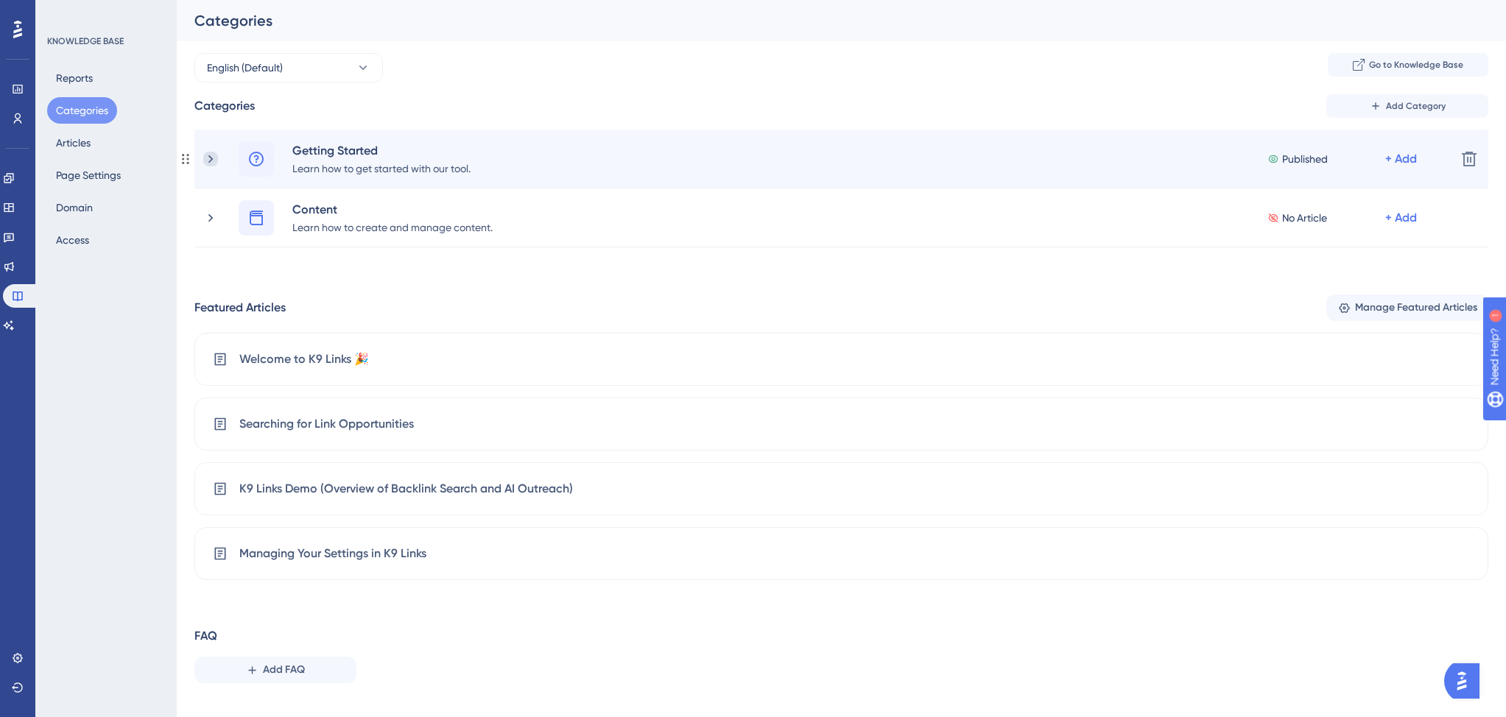
click at [211, 159] on icon at bounding box center [210, 159] width 4 height 8
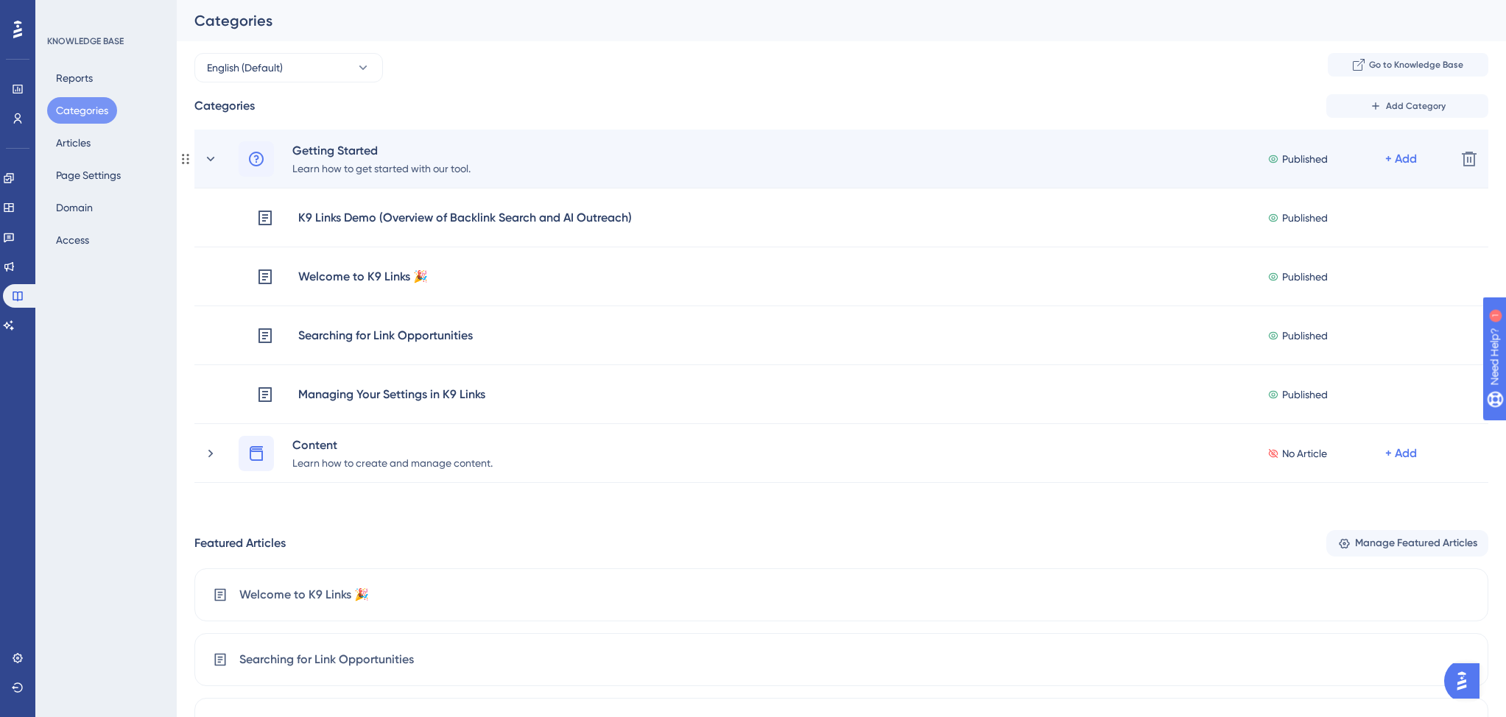
click at [1273, 156] on icon at bounding box center [1273, 159] width 12 height 10
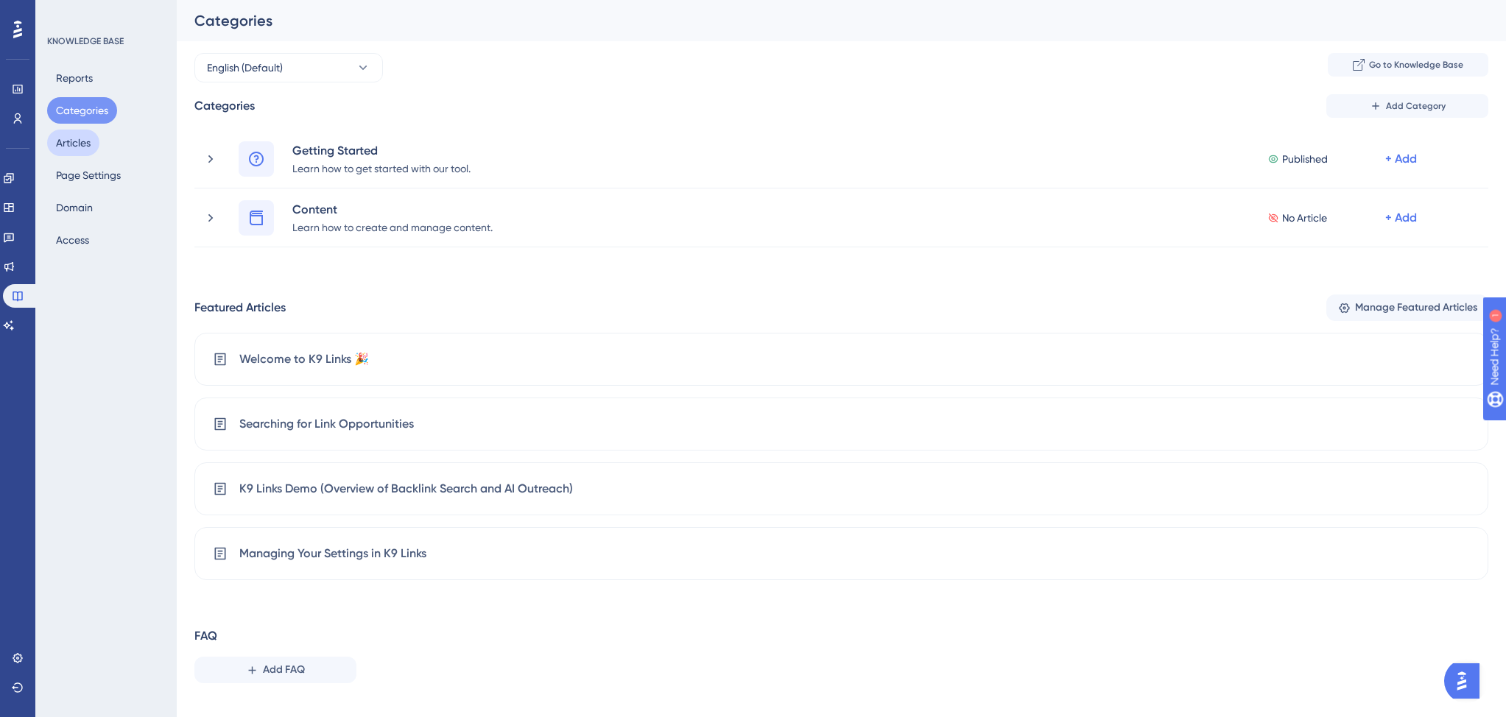
click at [66, 138] on button "Articles" at bounding box center [73, 143] width 52 height 27
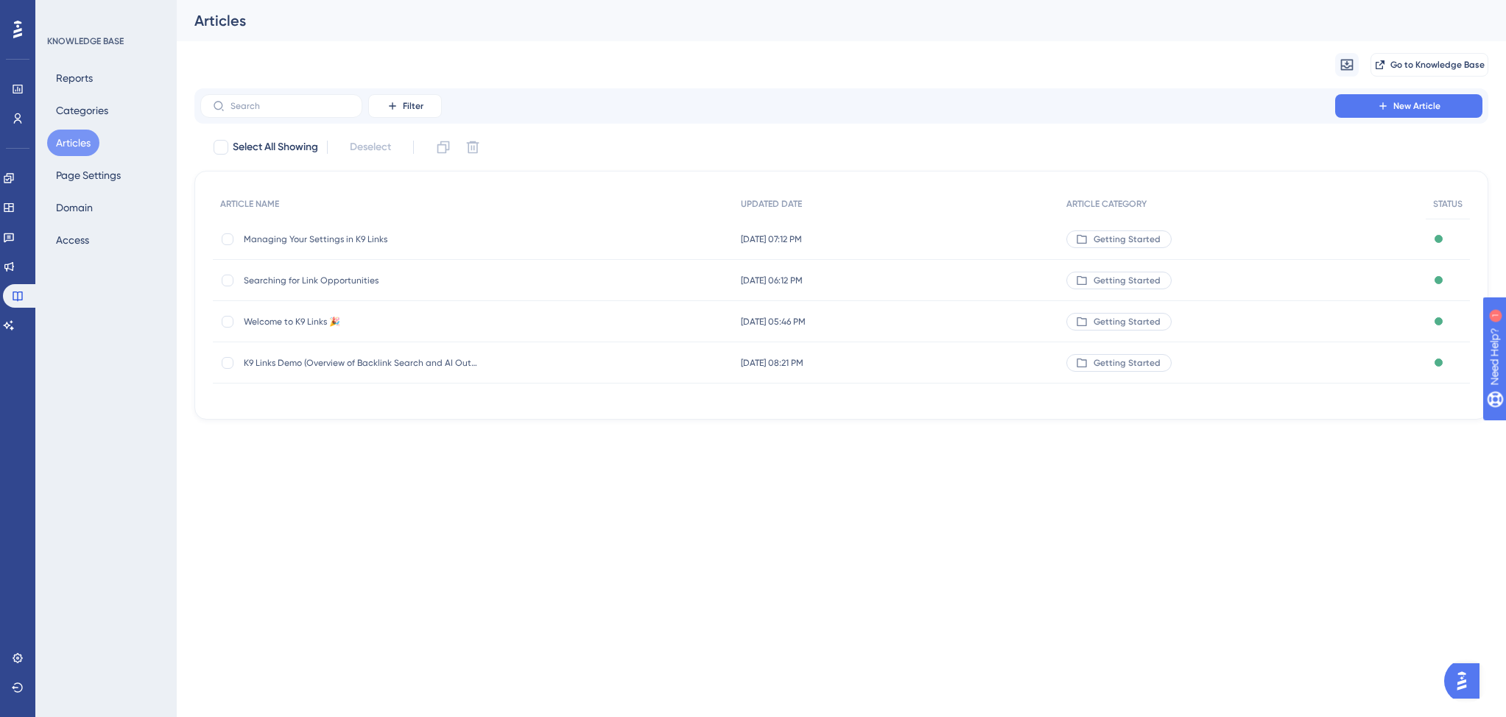
click at [349, 239] on span "Managing Your Settings in K9 Links" at bounding box center [362, 239] width 236 height 12
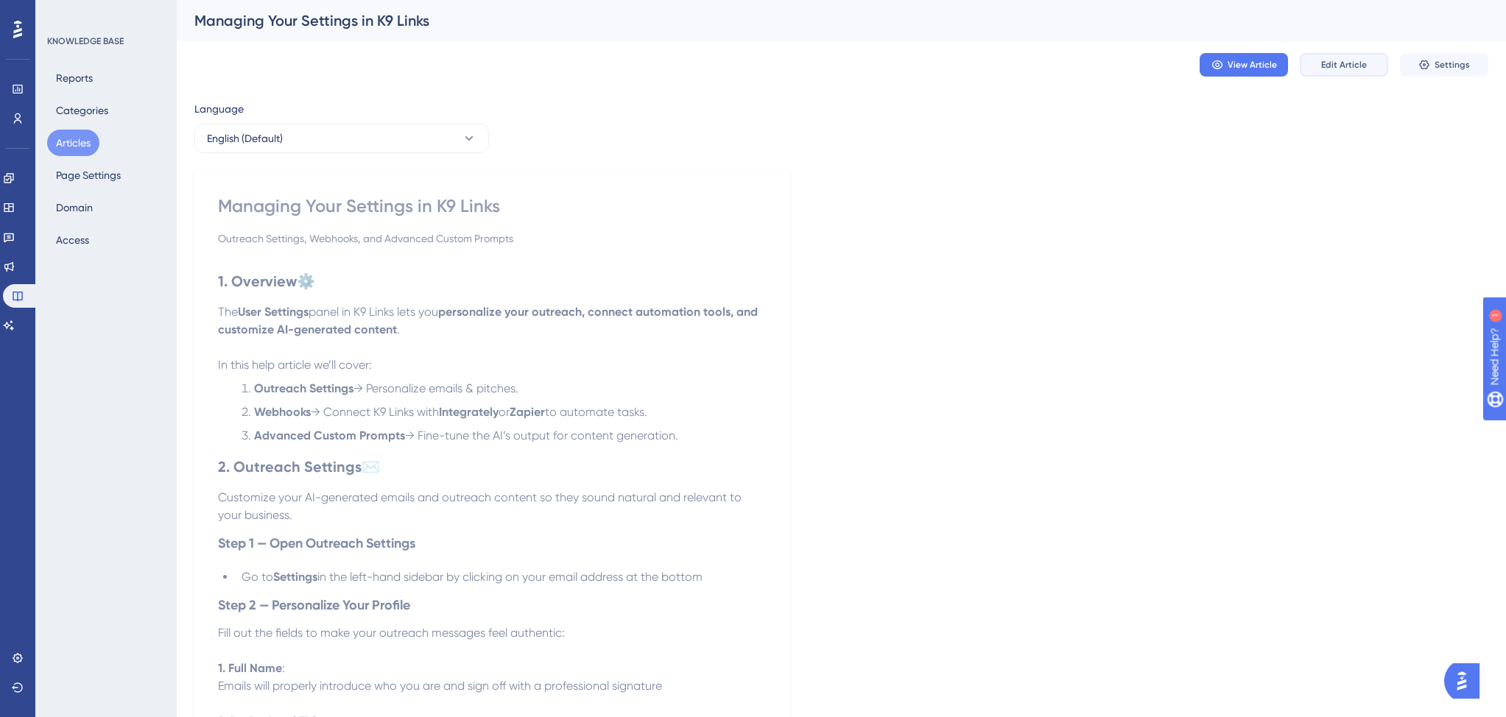
click at [1364, 73] on button "Edit Article" at bounding box center [1343, 65] width 88 height 24
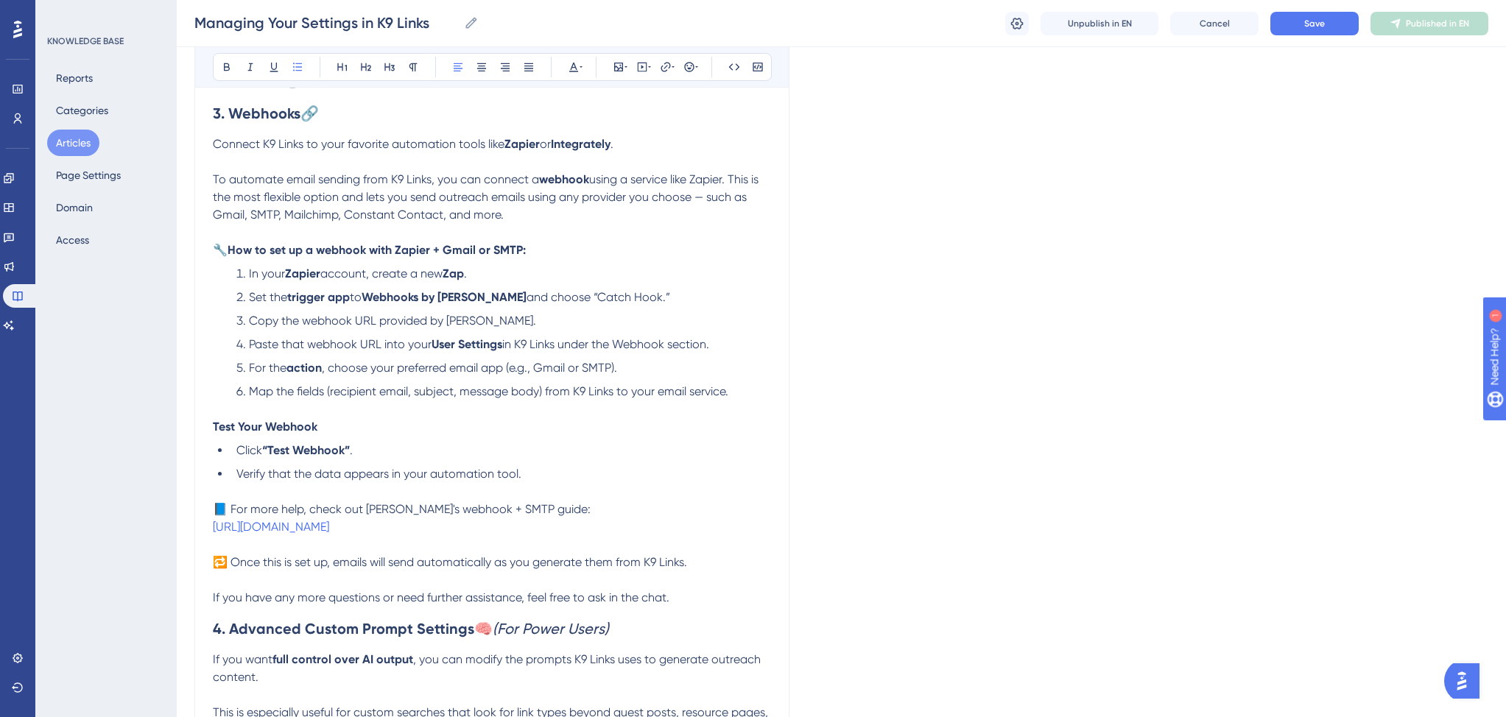
scroll to position [1470, 0]
click at [564, 533] on p "📘 For more help, check out Zapier's webhook + SMTP guide: https://zapier.com/ap…" at bounding box center [492, 515] width 558 height 35
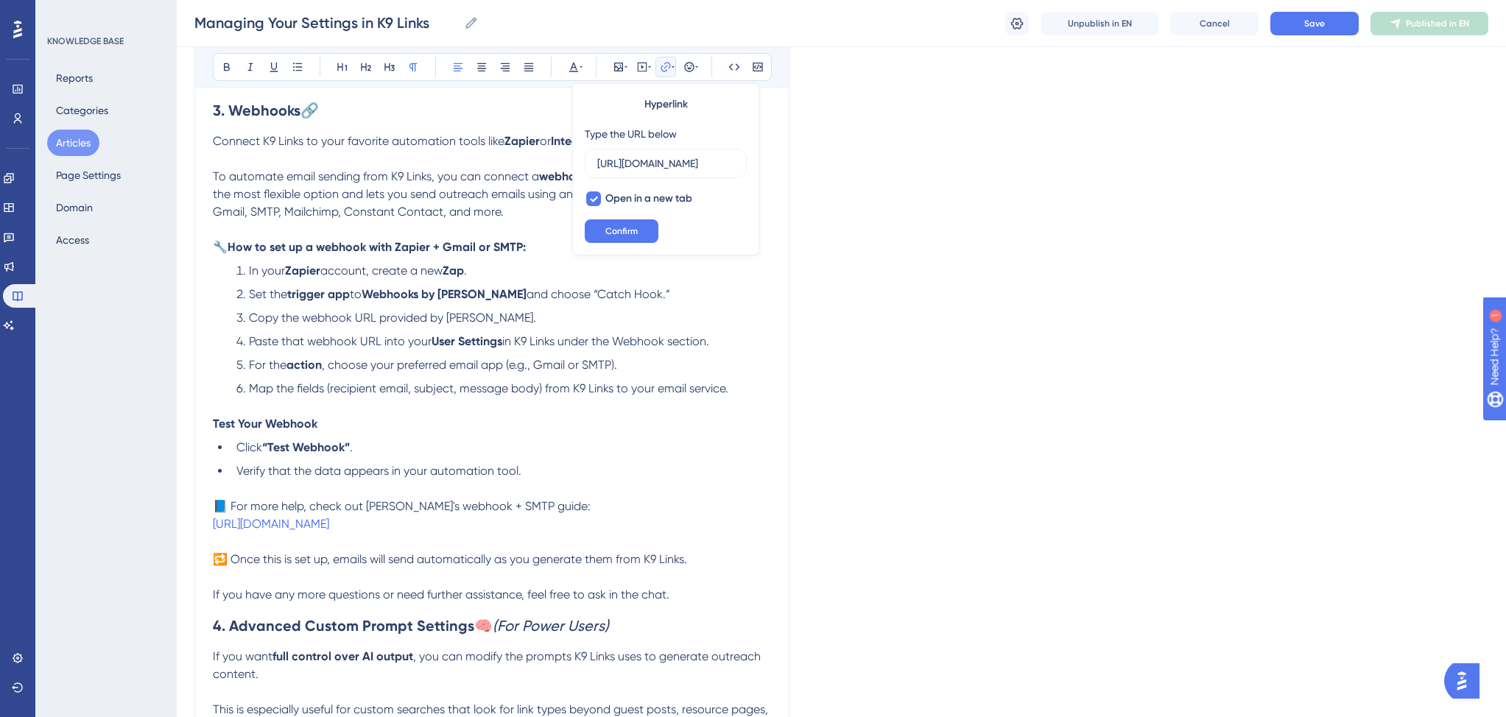
scroll to position [0, 122]
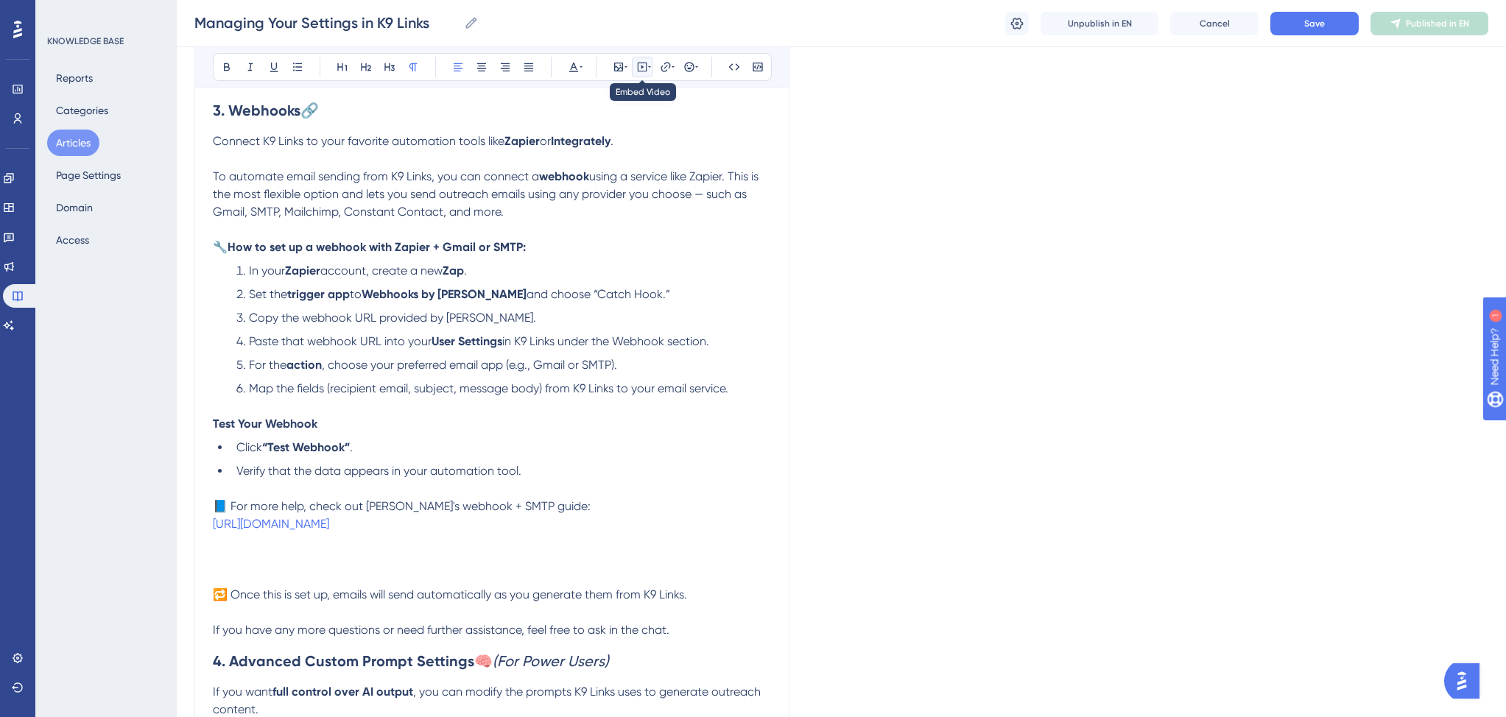
click at [634, 72] on button at bounding box center [642, 67] width 21 height 21
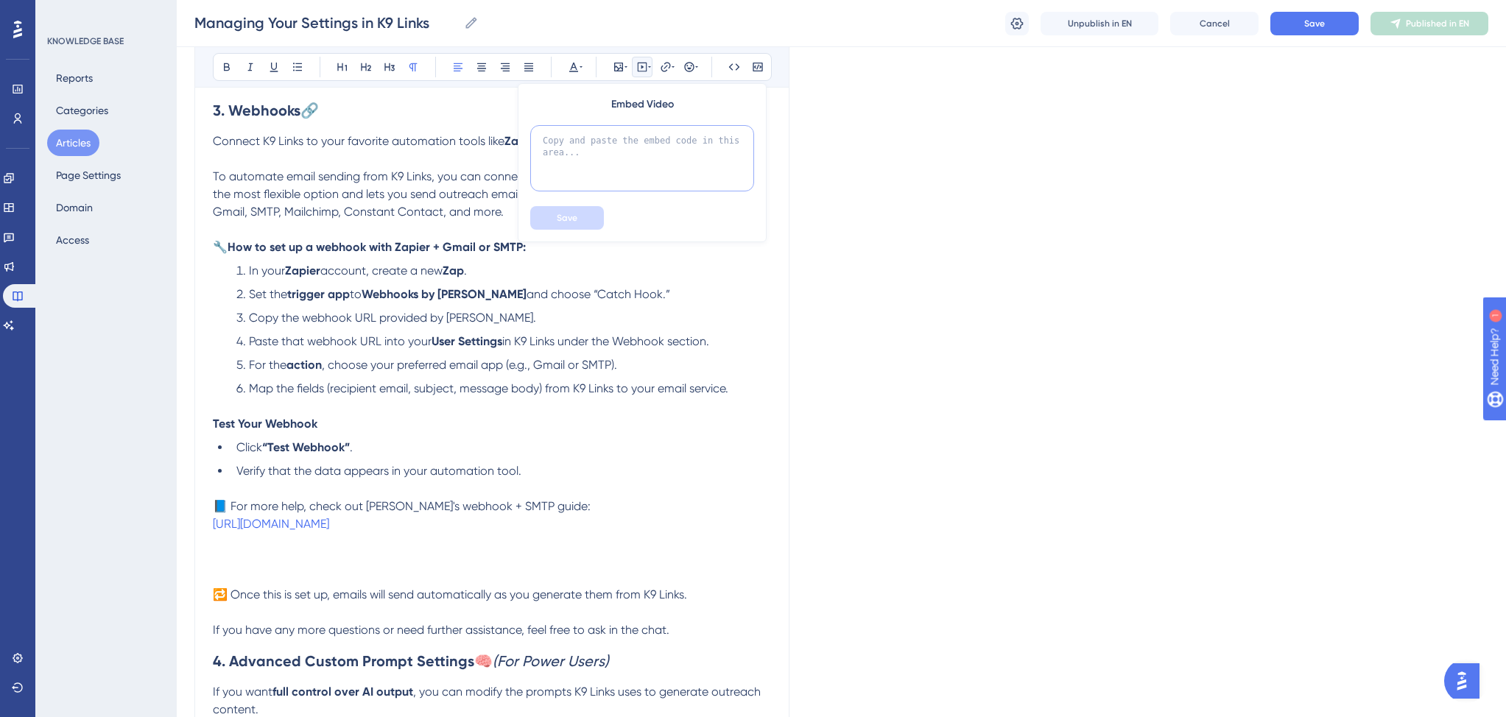
click at [584, 159] on textarea at bounding box center [642, 158] width 224 height 66
paste textarea "https://www.youtube.com/watch?v=ACt6N9oJXaw"
type textarea "https://www.youtube.com/watch?v=ACt6N9oJXaw"
click at [562, 216] on span "Save" at bounding box center [567, 218] width 21 height 12
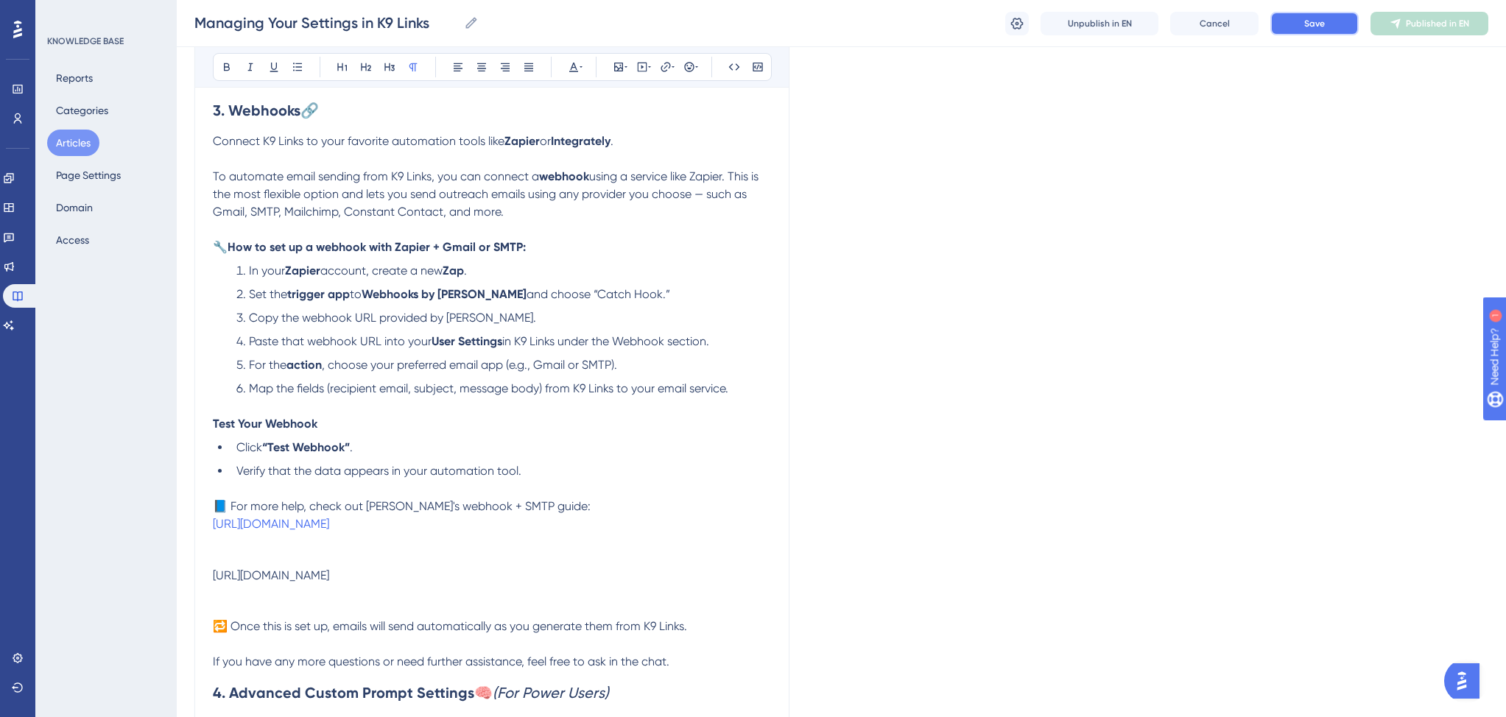
click at [1293, 23] on button "Save" at bounding box center [1314, 24] width 88 height 24
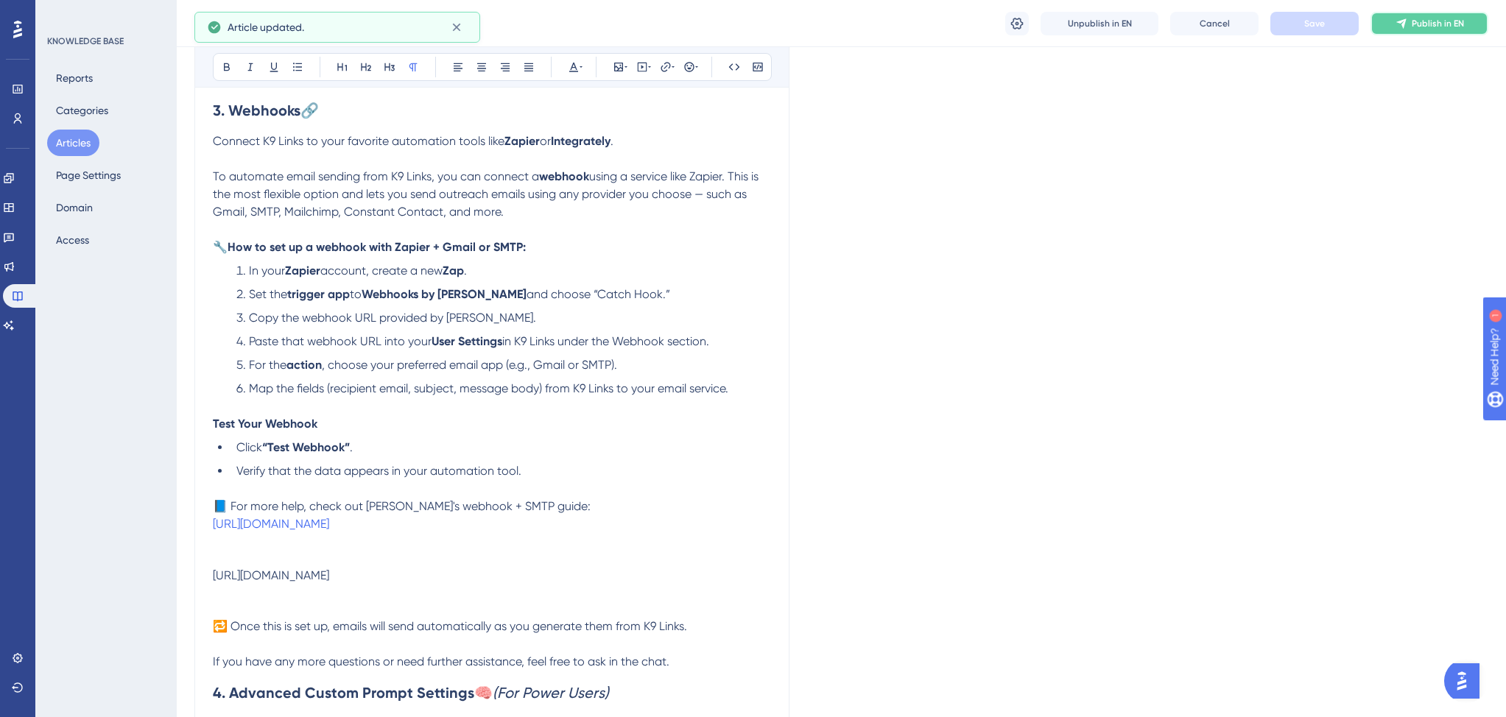
click at [1402, 21] on icon at bounding box center [1401, 24] width 12 height 12
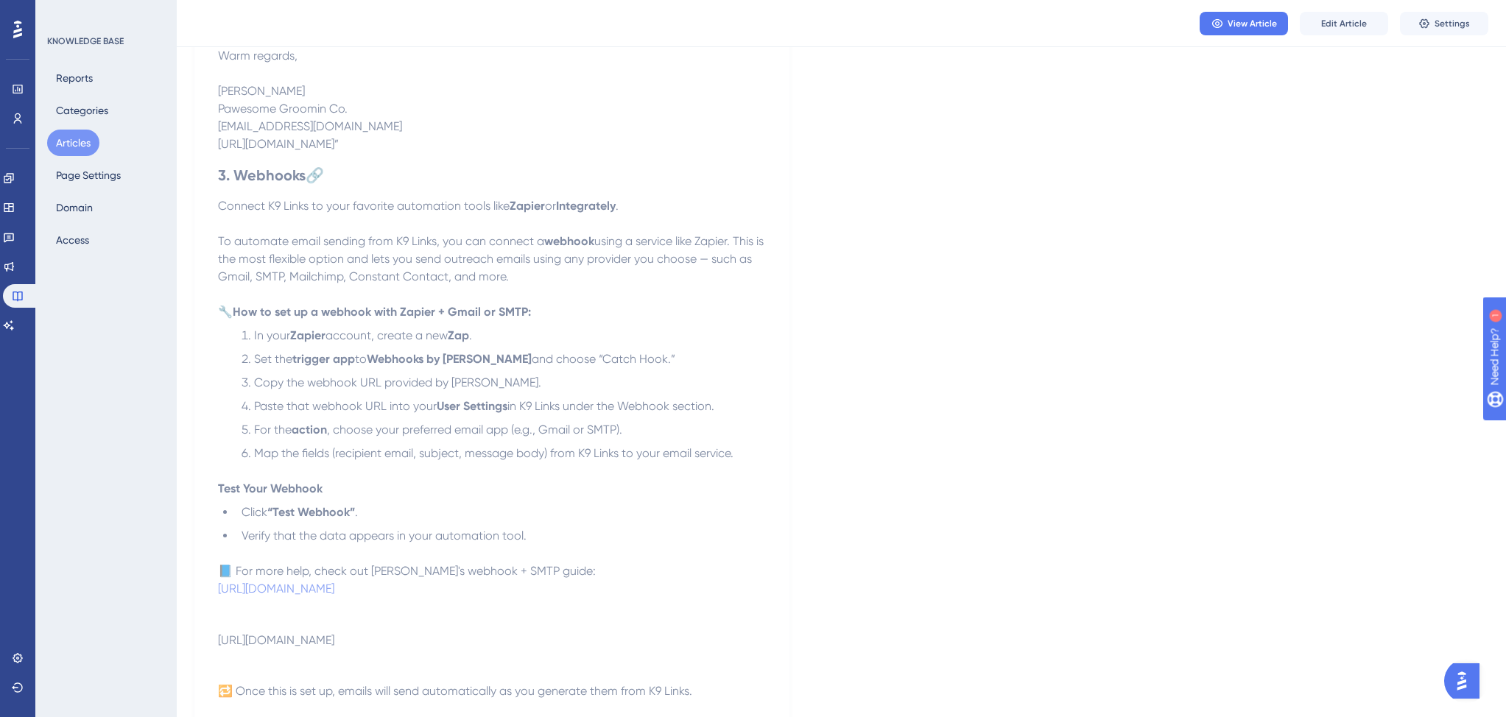
scroll to position [1330, 0]
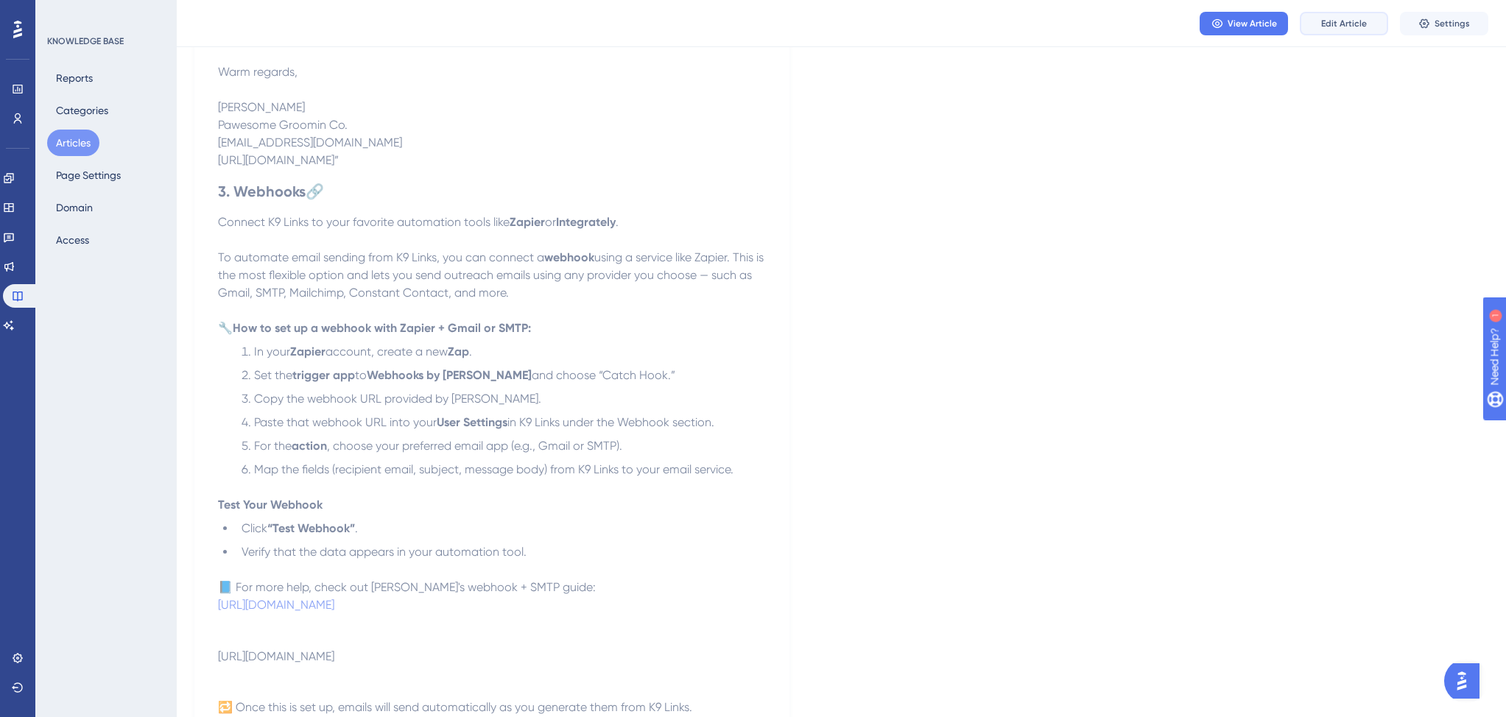
click at [1348, 35] on button "Edit Article" at bounding box center [1343, 24] width 88 height 24
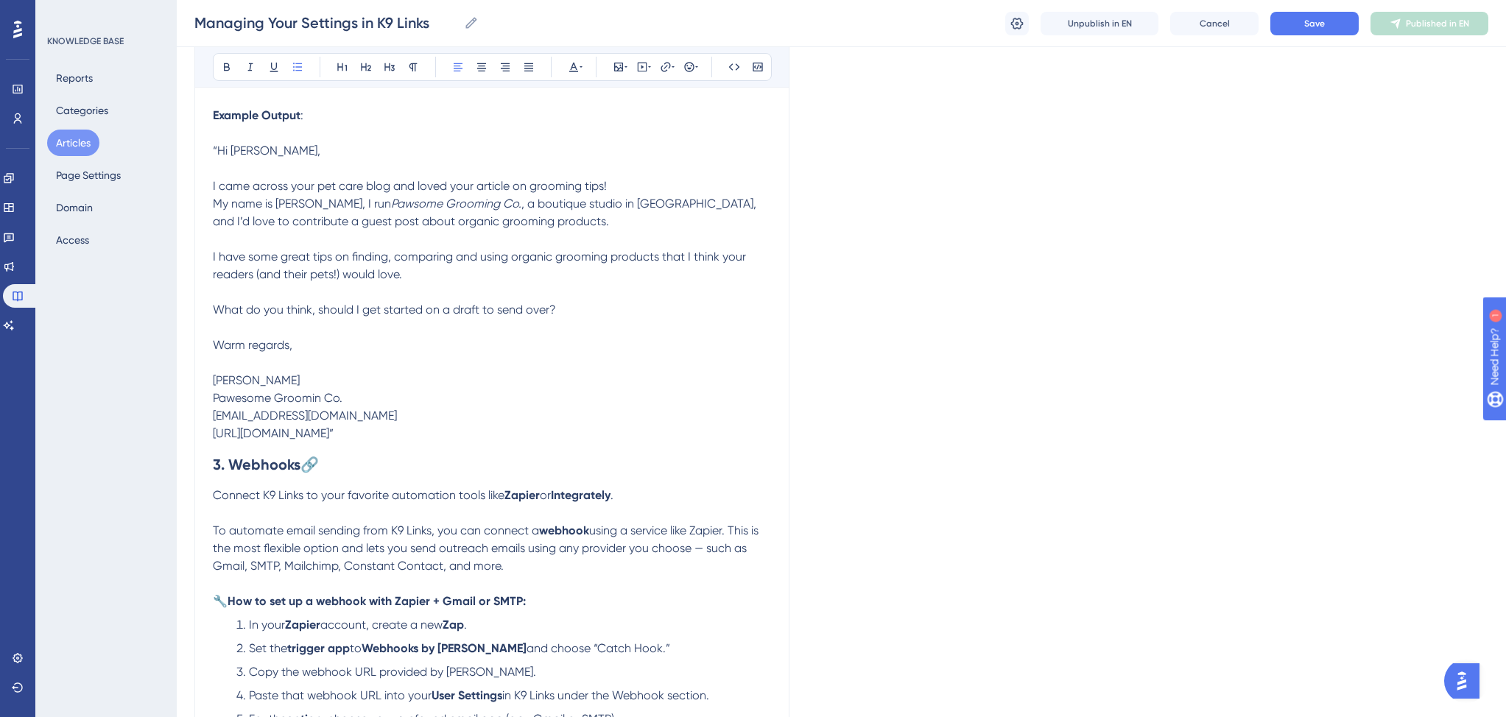
scroll to position [1501, 0]
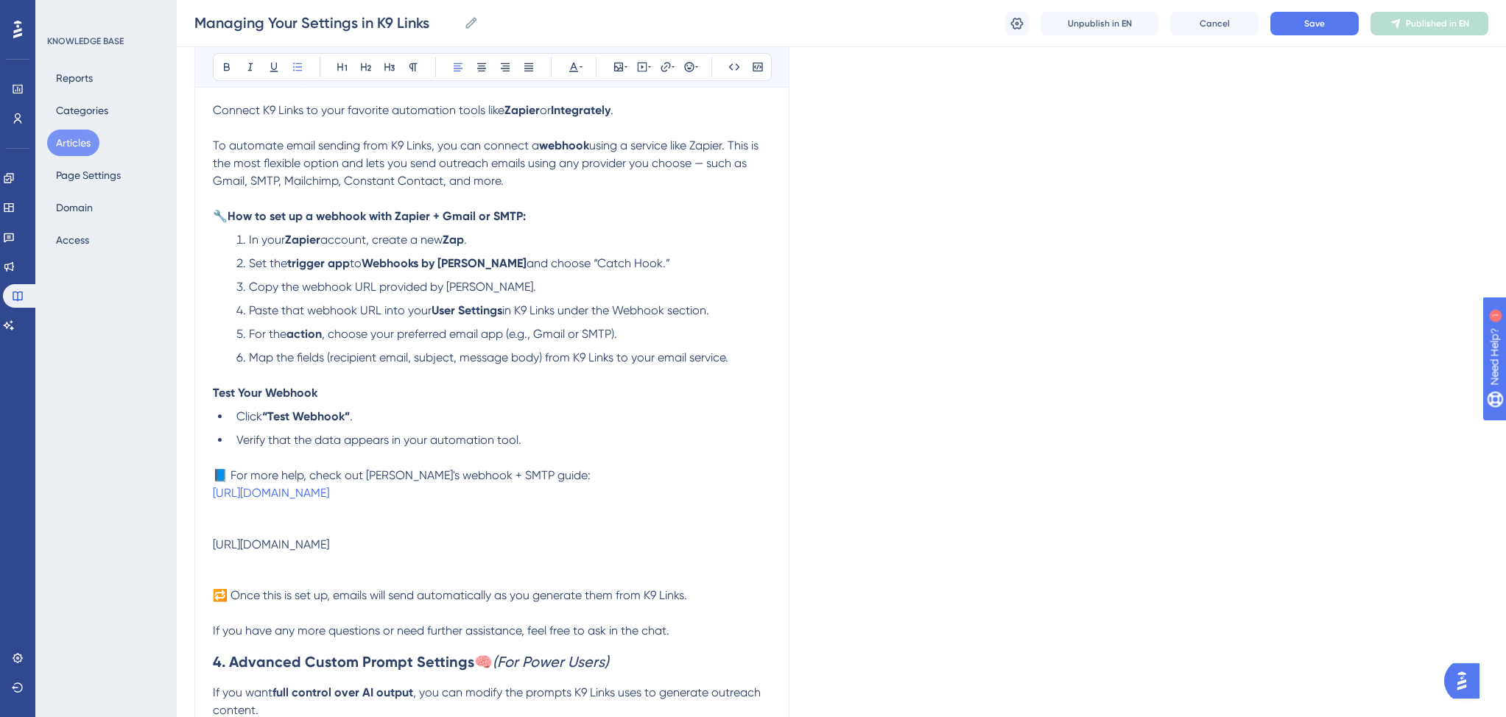
click at [523, 548] on div "https://www.youtube.com/watch?v=ACt6N9oJXaw" at bounding box center [492, 544] width 558 height 14
click at [484, 551] on div "https://www.youtube.com/watch?v=ACt6N9oJXaw" at bounding box center [492, 544] width 558 height 14
click at [405, 537] on p at bounding box center [492, 529] width 558 height 18
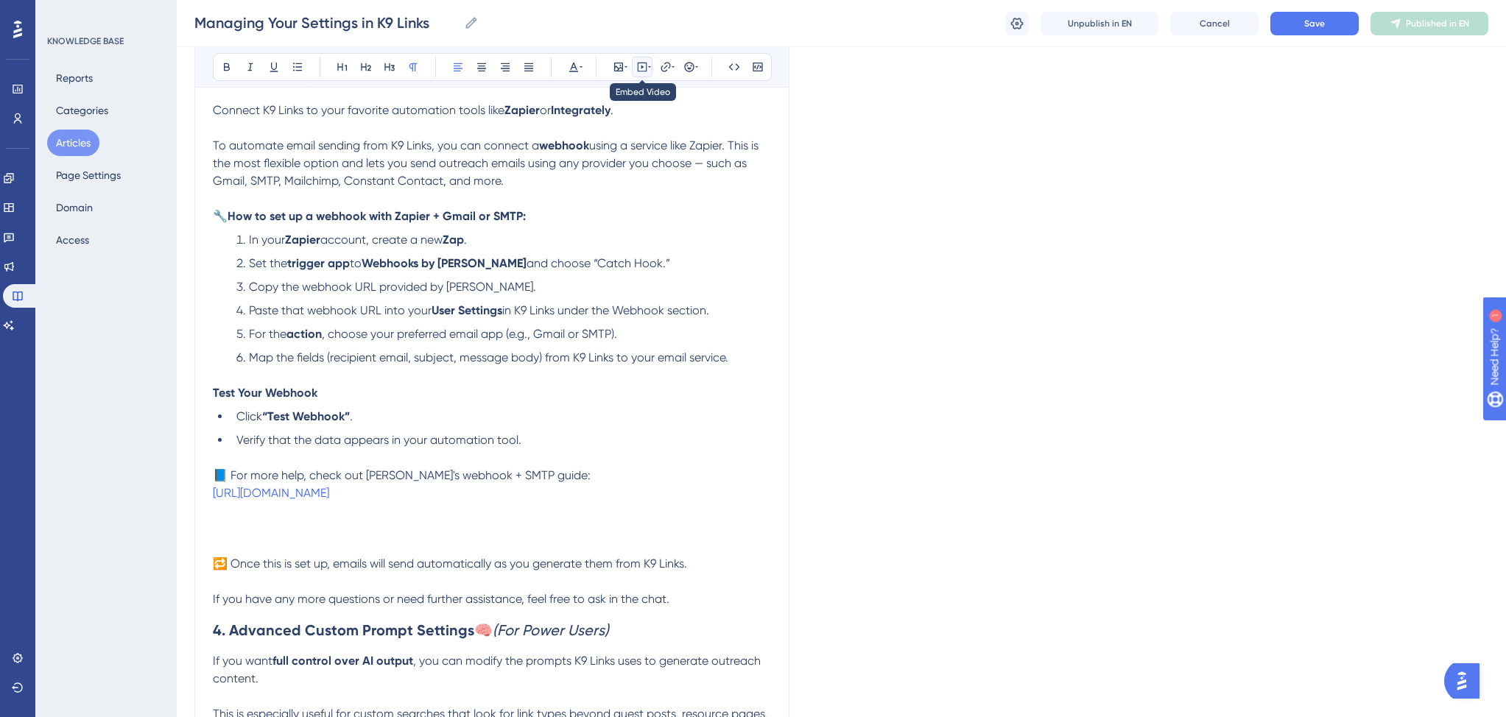
click at [641, 63] on icon at bounding box center [642, 67] width 12 height 12
click at [587, 145] on textarea at bounding box center [642, 158] width 224 height 66
paste textarea "<iframe width="560" height="315" src="https://www.youtube.com/embed/ACt6N9oJXaw…"
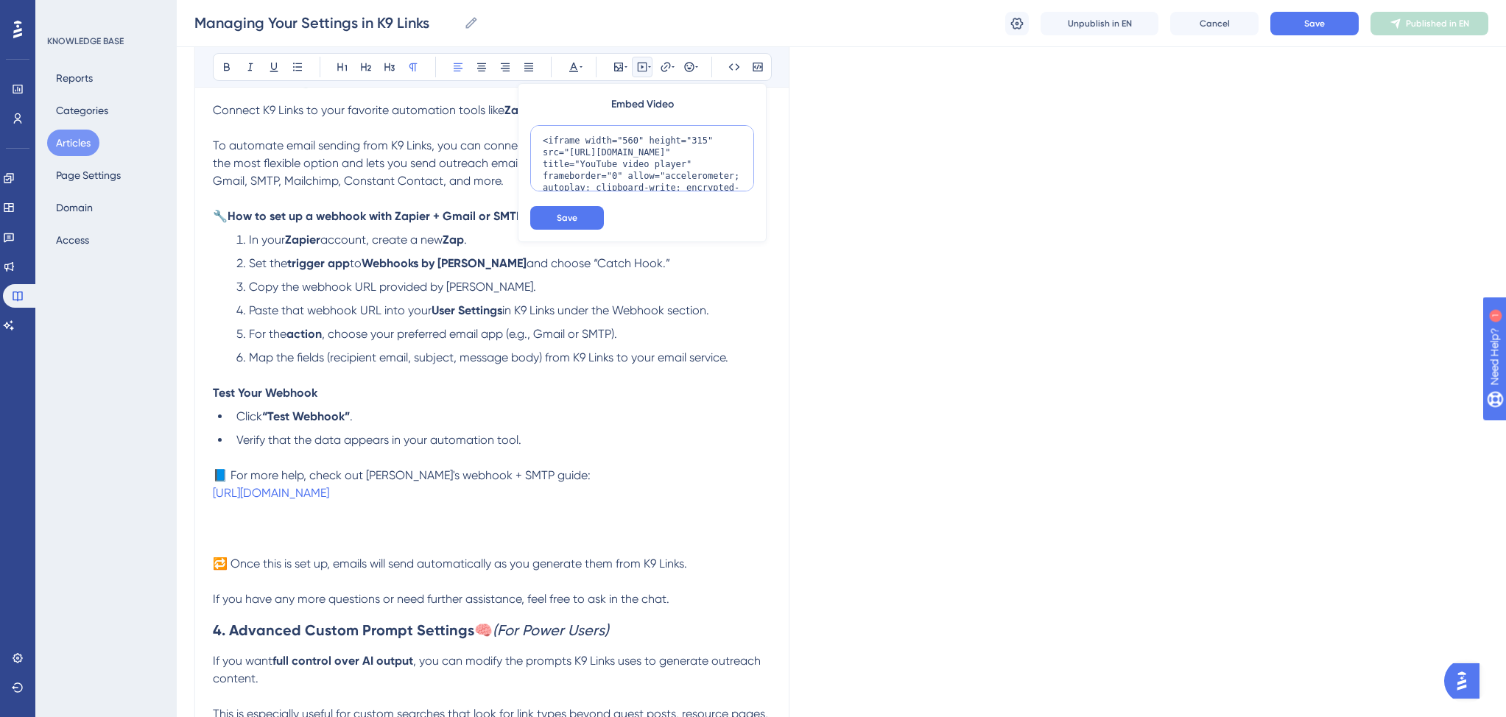
scroll to position [61, 0]
type textarea "<iframe width="560" height="315" src="https://www.youtube.com/embed/ACt6N9oJXaw…"
click at [565, 216] on span "Save" at bounding box center [567, 218] width 21 height 12
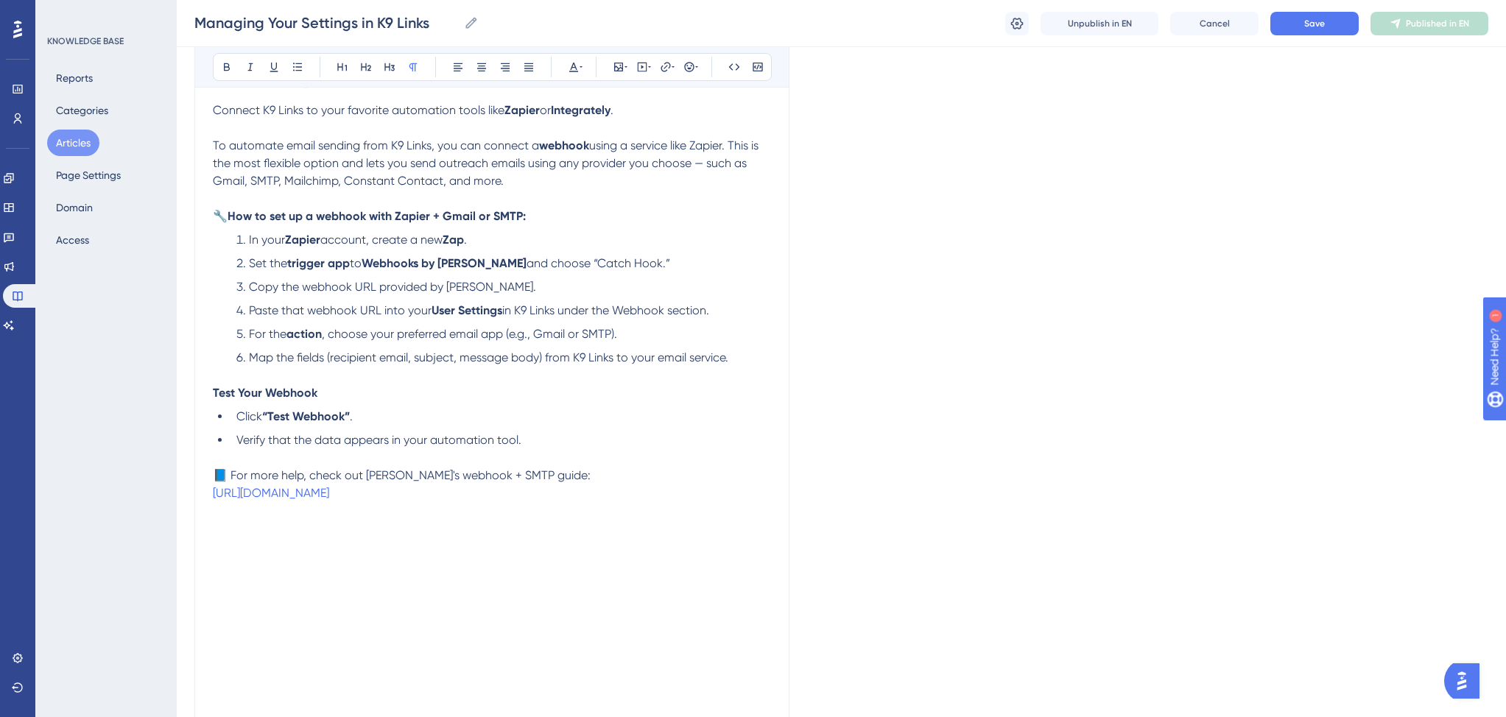
scroll to position [1581, 0]
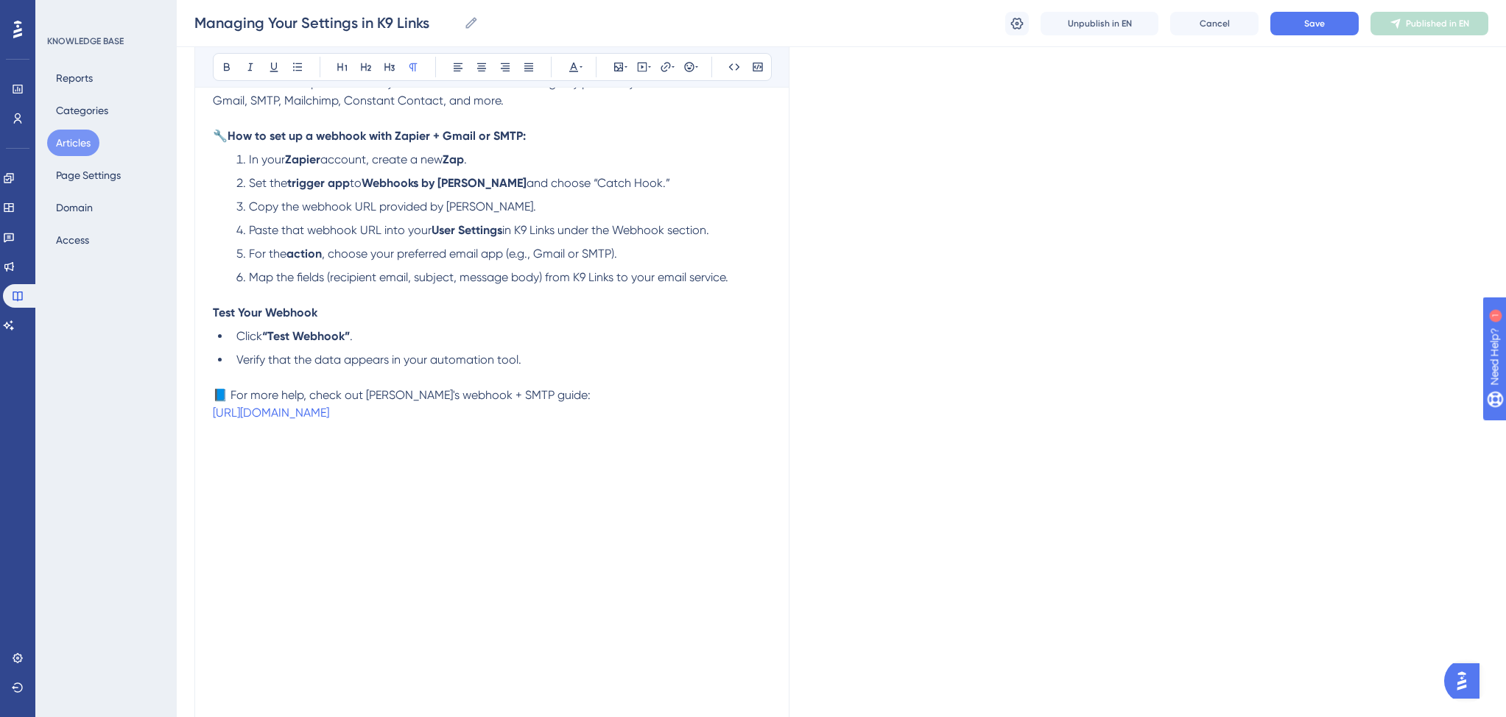
click at [604, 436] on p at bounding box center [492, 431] width 558 height 18
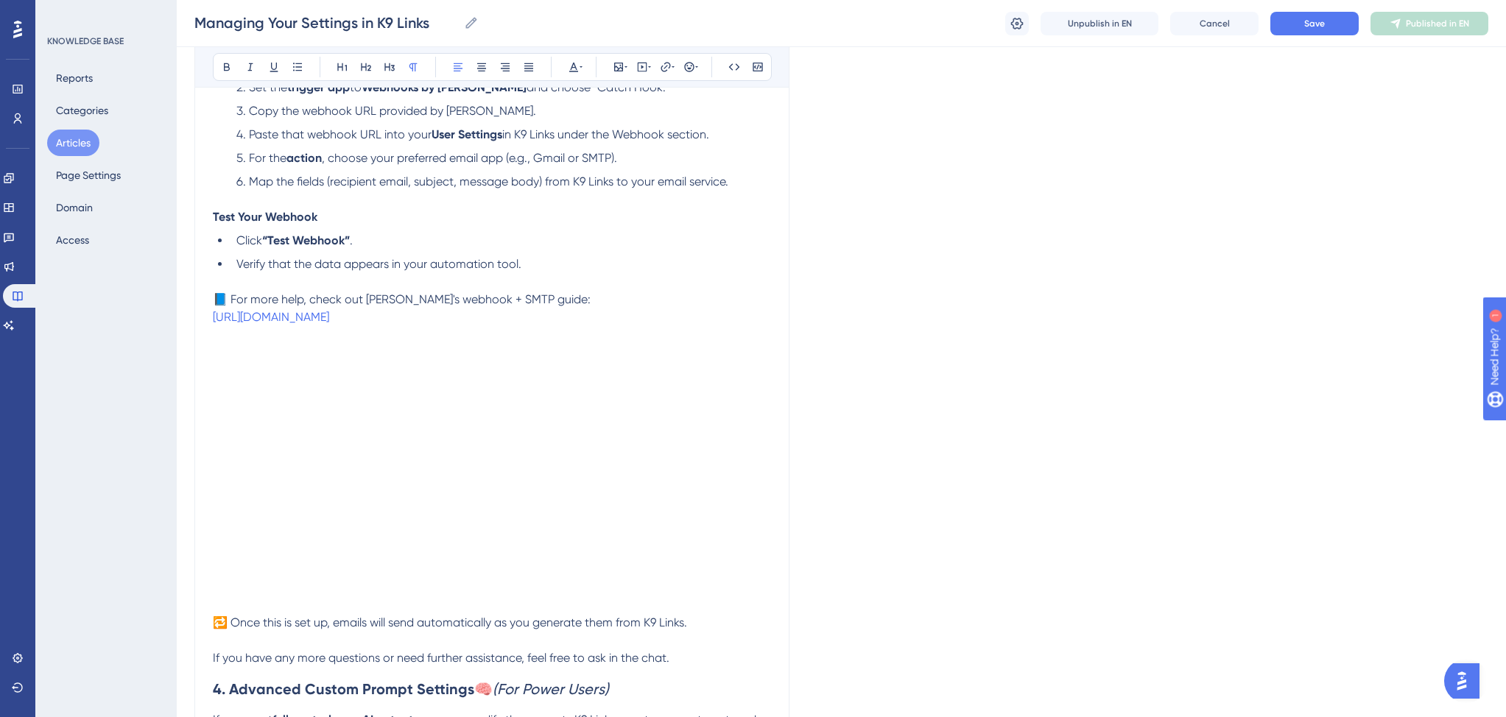
click at [215, 629] on span "🔁 Once this is set up, emails will send automatically as you generate them from…" at bounding box center [450, 622] width 474 height 14
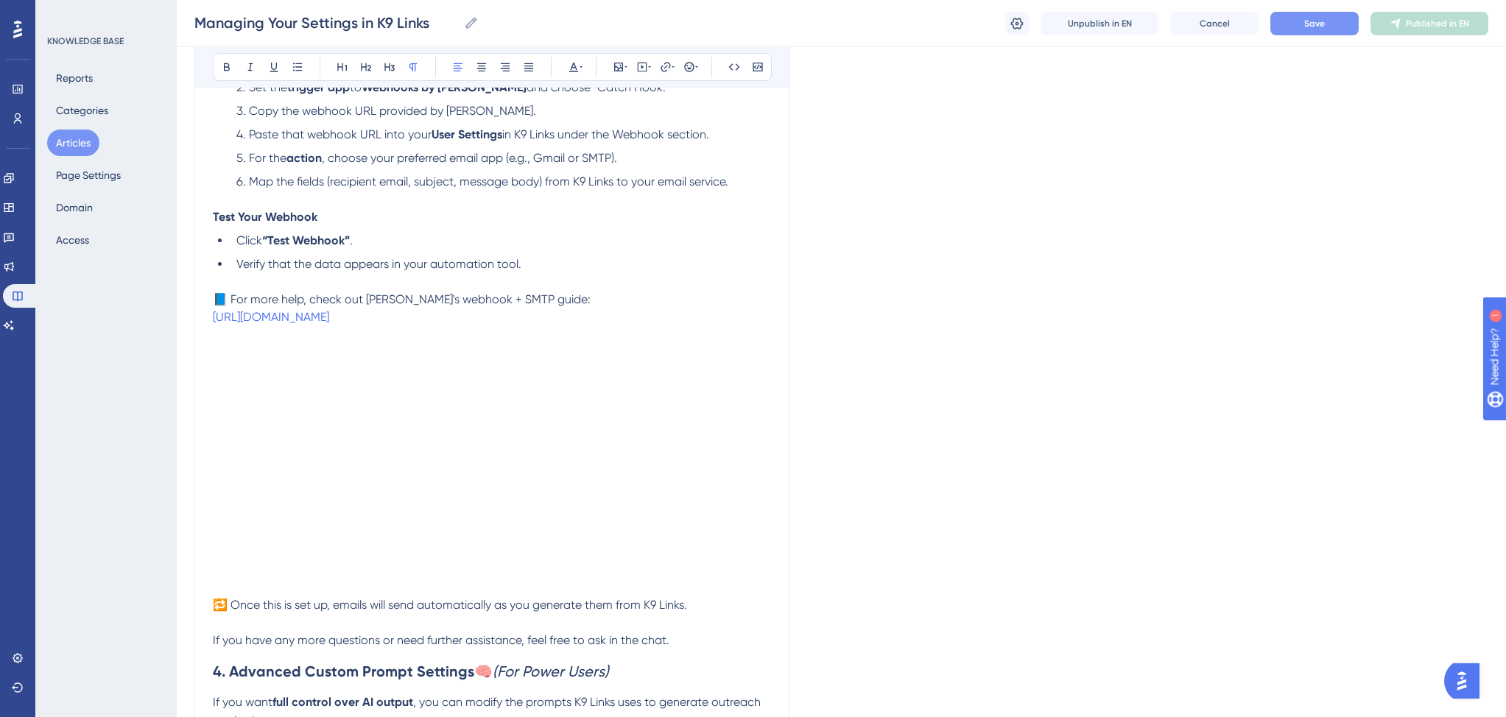
click at [1307, 16] on button "Save" at bounding box center [1314, 24] width 88 height 24
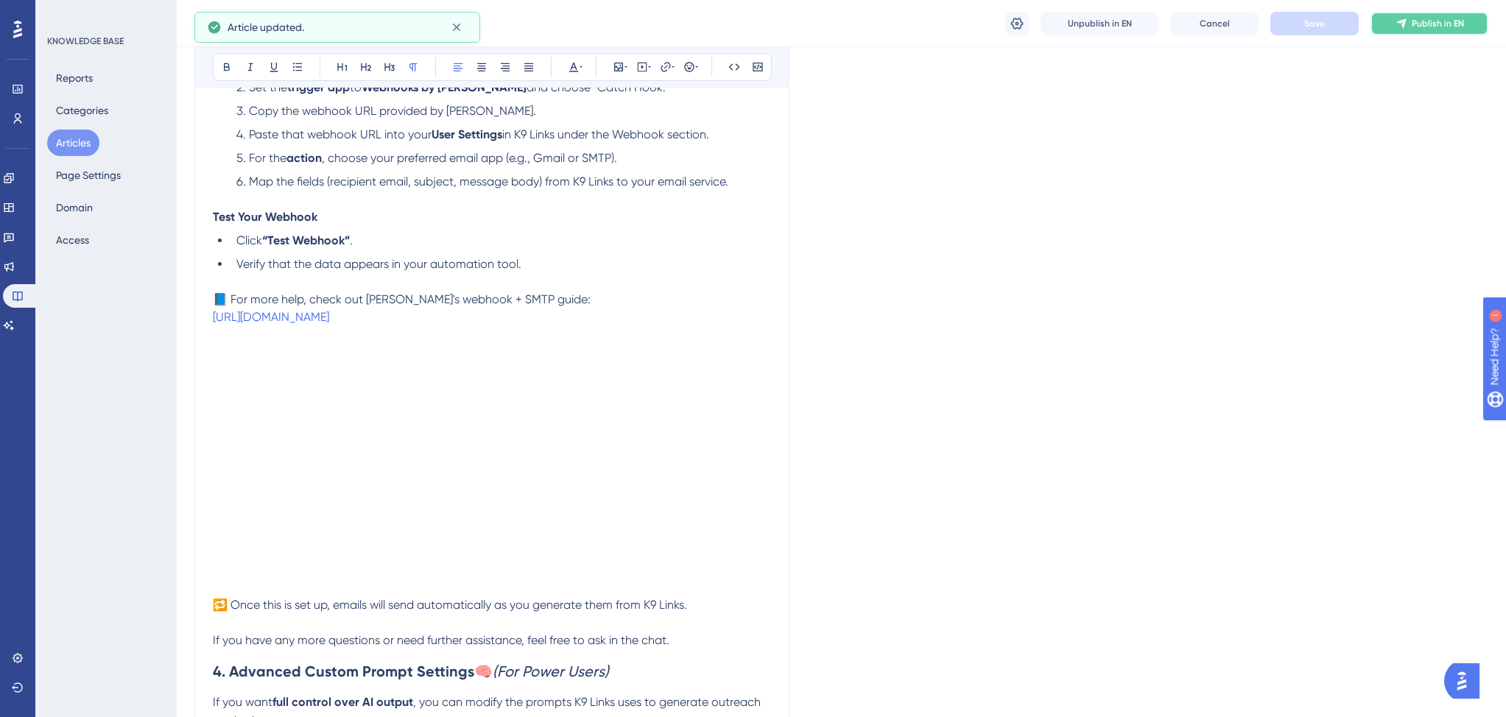
click at [1409, 23] on button "Publish in EN" at bounding box center [1429, 24] width 118 height 24
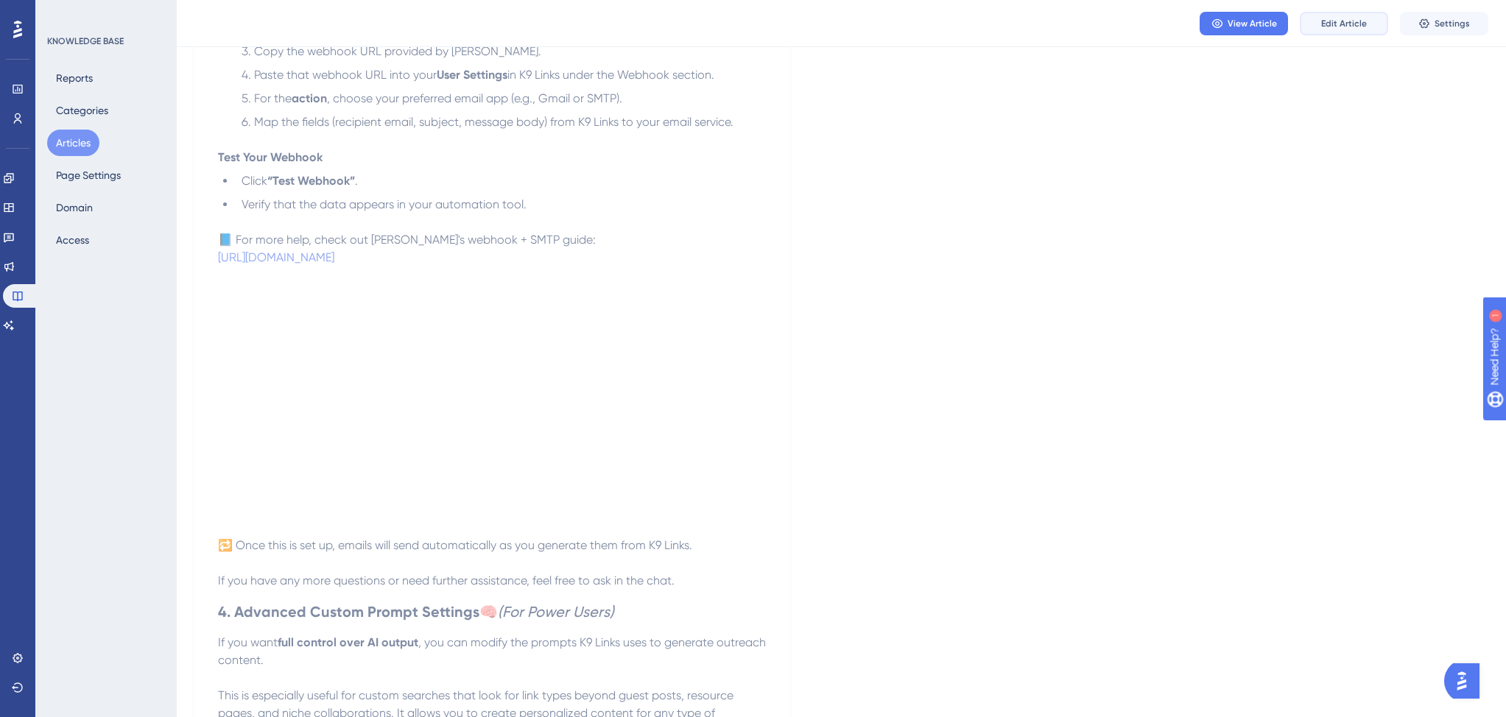
click at [1328, 29] on button "Edit Article" at bounding box center [1343, 24] width 88 height 24
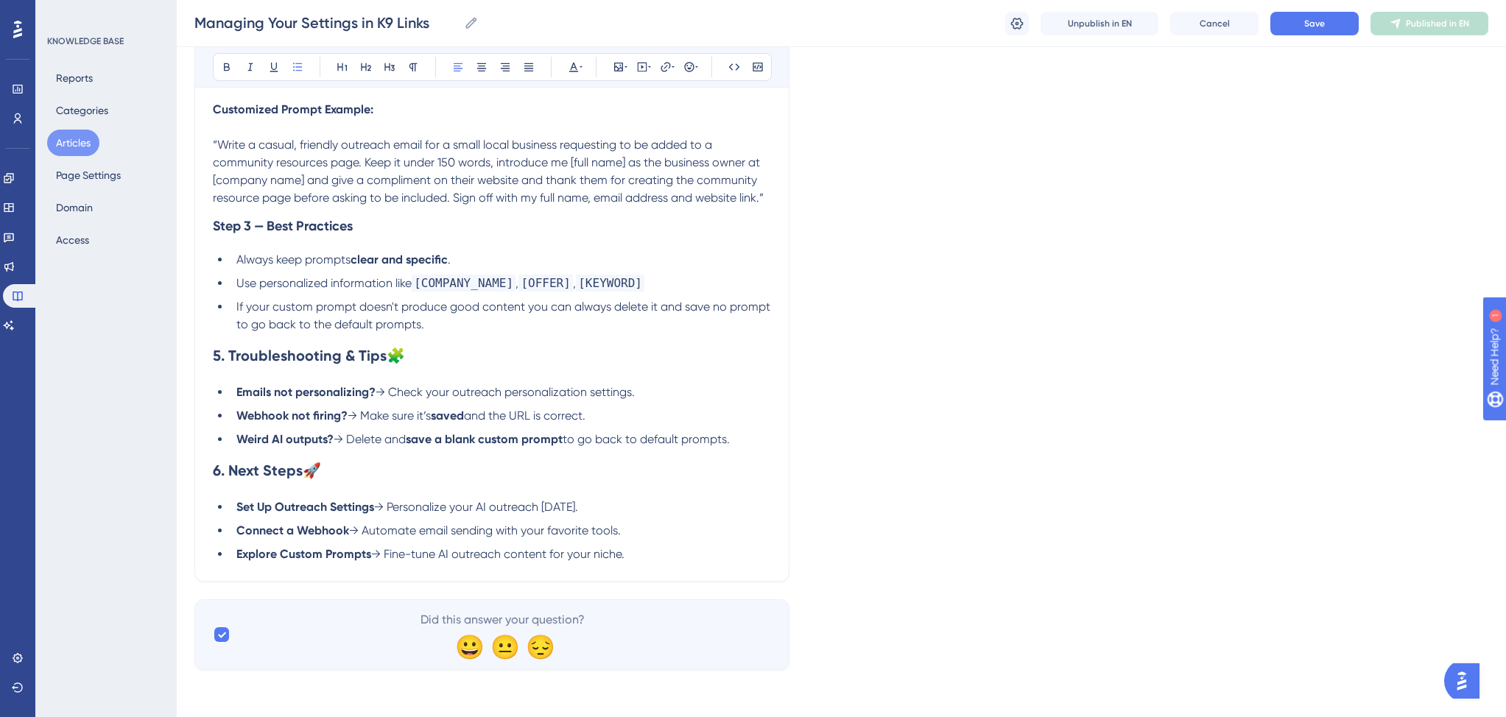
scroll to position [1334, 0]
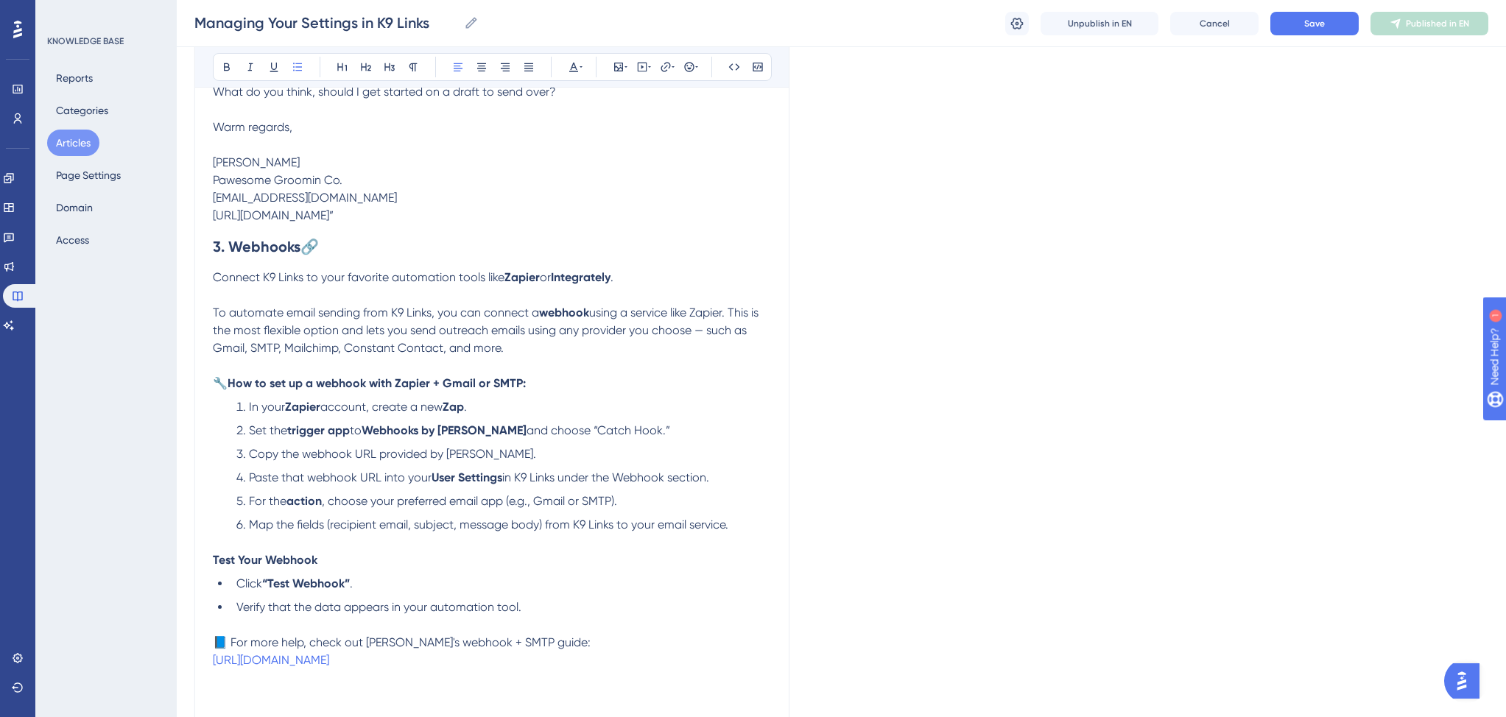
click at [297, 255] on strong "3. Webhooks" at bounding box center [257, 247] width 88 height 18
click at [649, 280] on p "Connect K9 Links to your favorite automation tools like Zapier or Integrately ." at bounding box center [492, 278] width 558 height 18
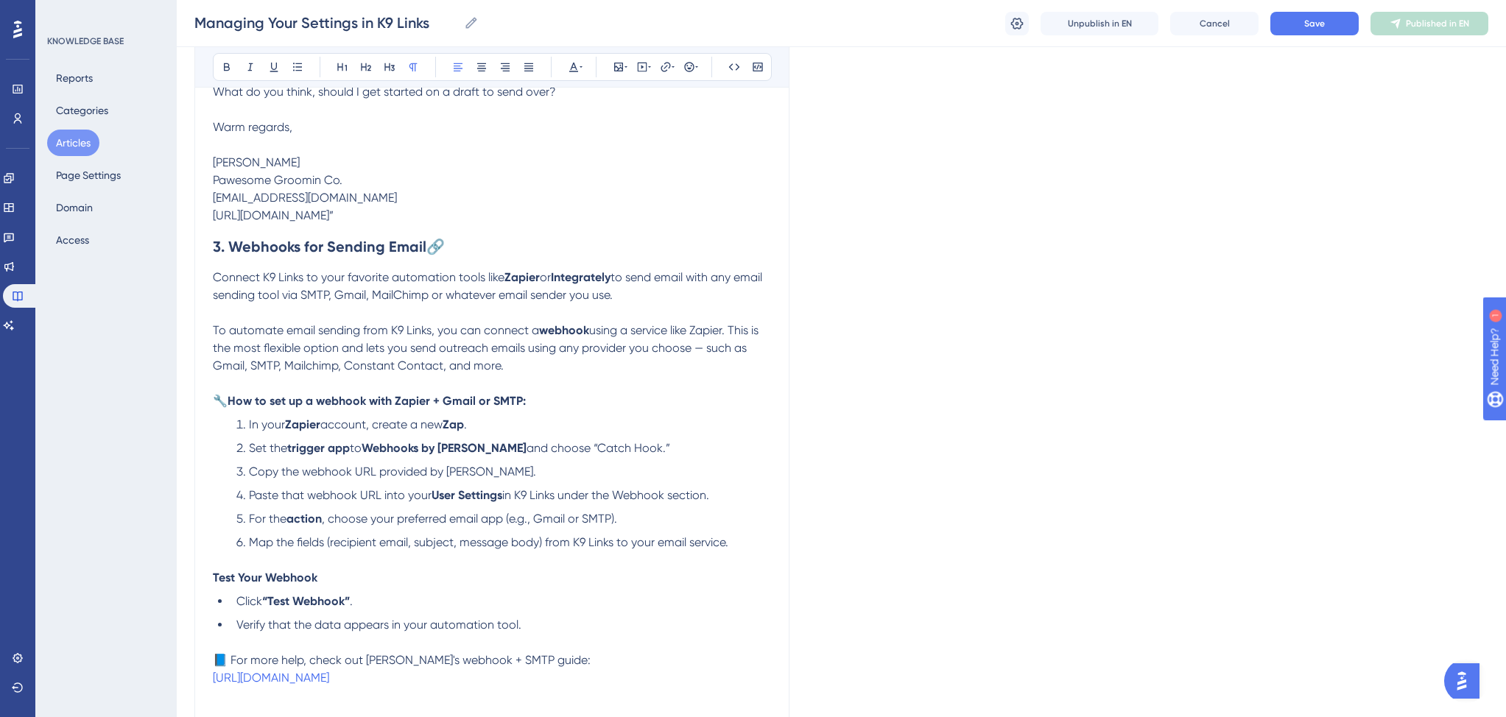
click at [346, 302] on span "to send email with any email sending tool via SMTP, Gmail, MailChimp or whateve…" at bounding box center [489, 286] width 552 height 32
click at [390, 302] on span ", Gmail, MailChimp or whatever email sender you use." at bounding box center [469, 295] width 284 height 14
click at [435, 302] on span ", MailChimp or whatever email sender you use." at bounding box center [486, 295] width 247 height 14
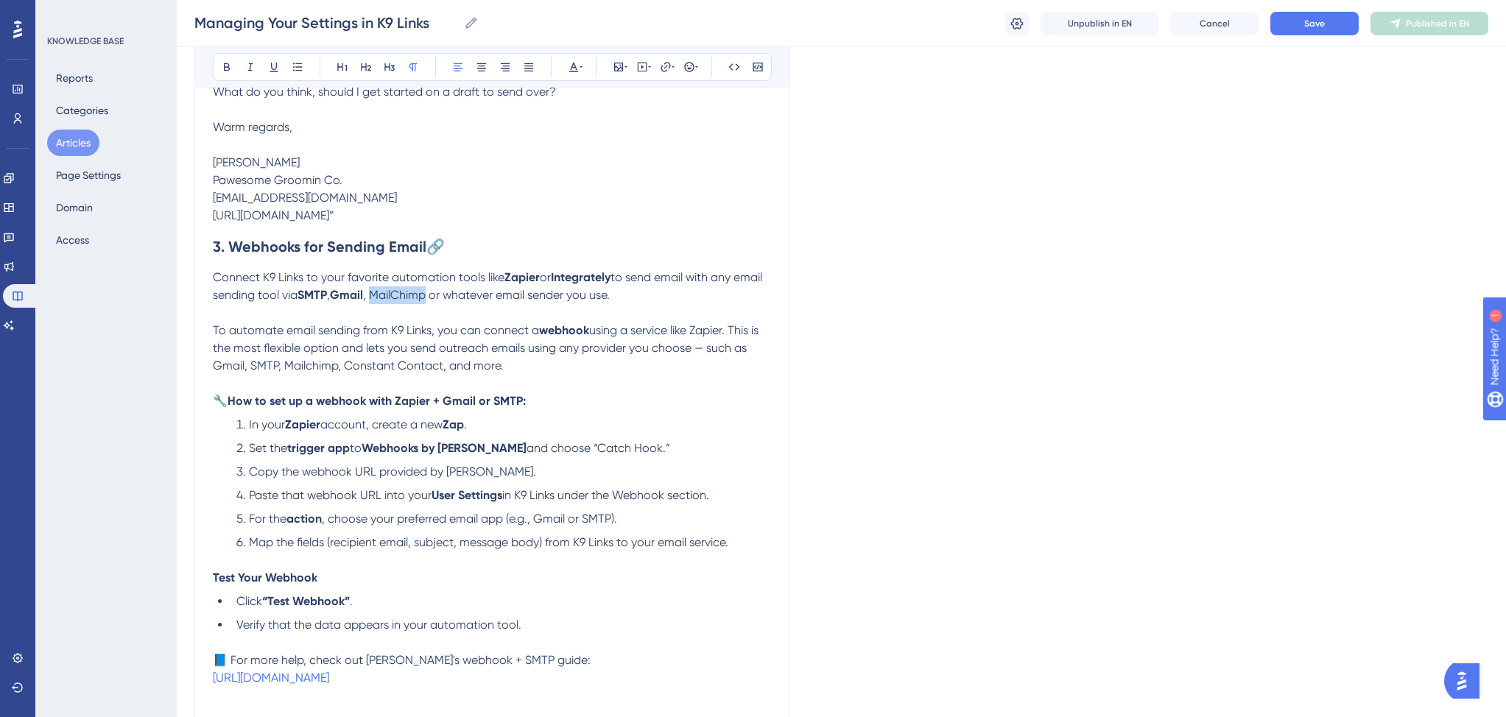
click at [435, 302] on span ", MailChimp or whatever email sender you use." at bounding box center [486, 295] width 247 height 14
click at [576, 302] on span "or whatever email sender you use." at bounding box center [515, 295] width 181 height 14
click at [679, 304] on p "Connect K9 Links to your favorite automation tools like Zapier or Integrately t…" at bounding box center [492, 286] width 558 height 35
click at [1313, 27] on span "Save" at bounding box center [1314, 24] width 21 height 12
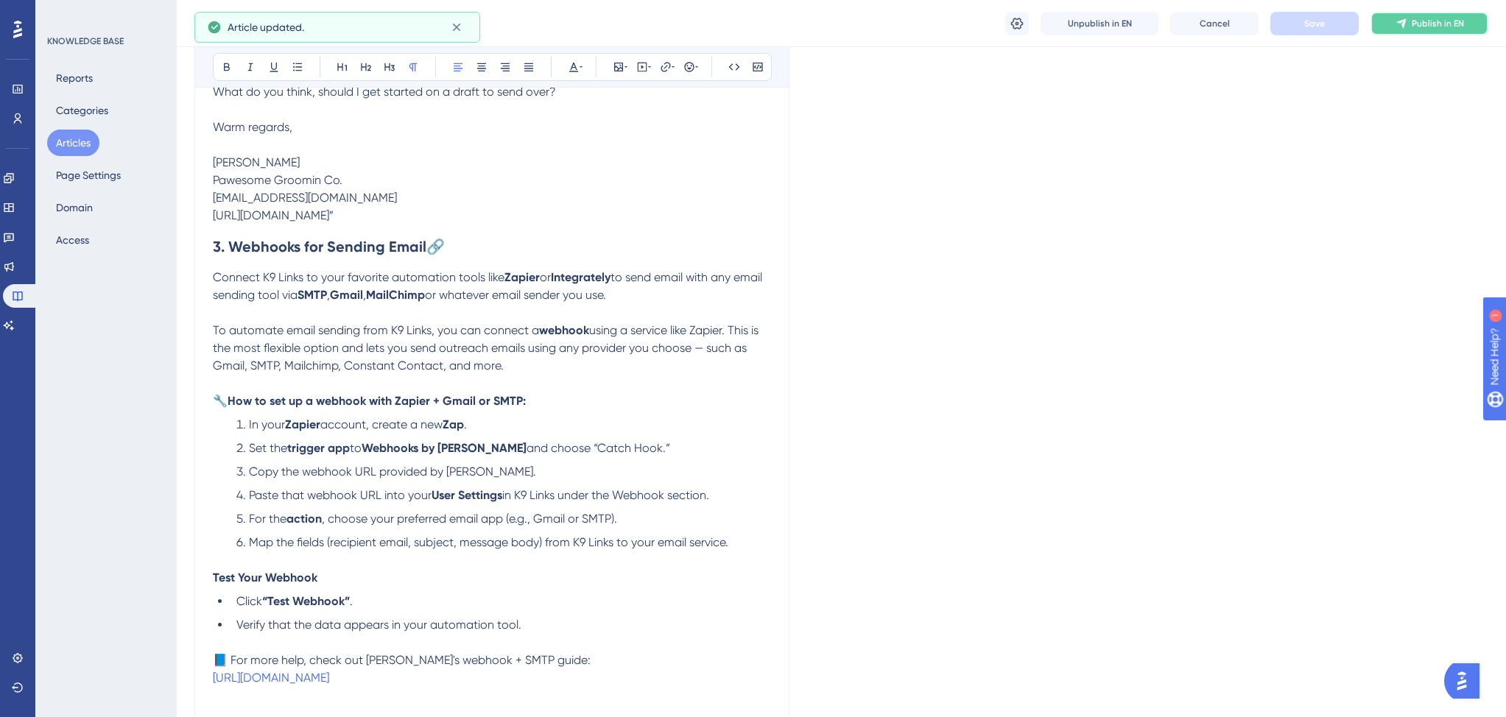
click at [1424, 21] on span "Publish in EN" at bounding box center [1437, 24] width 52 height 12
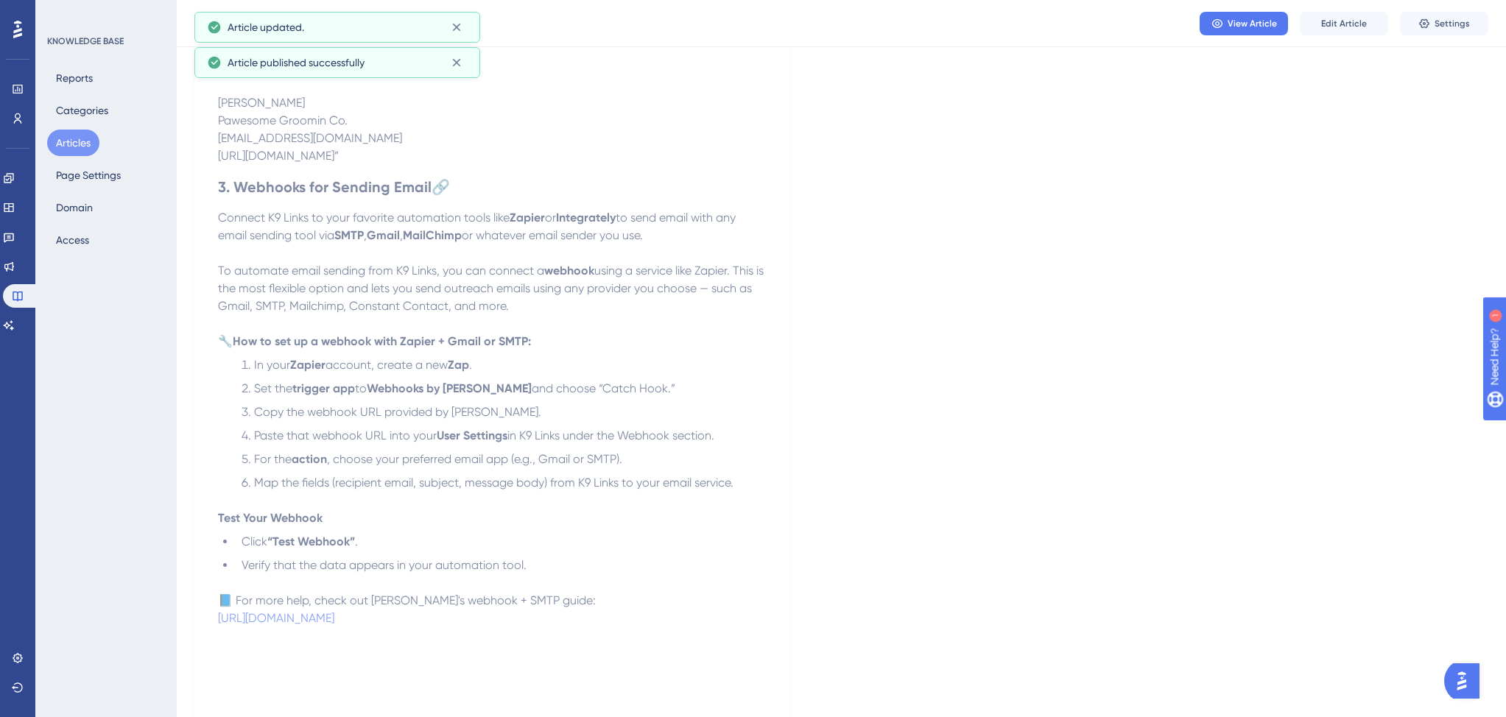
scroll to position [1396, 0]
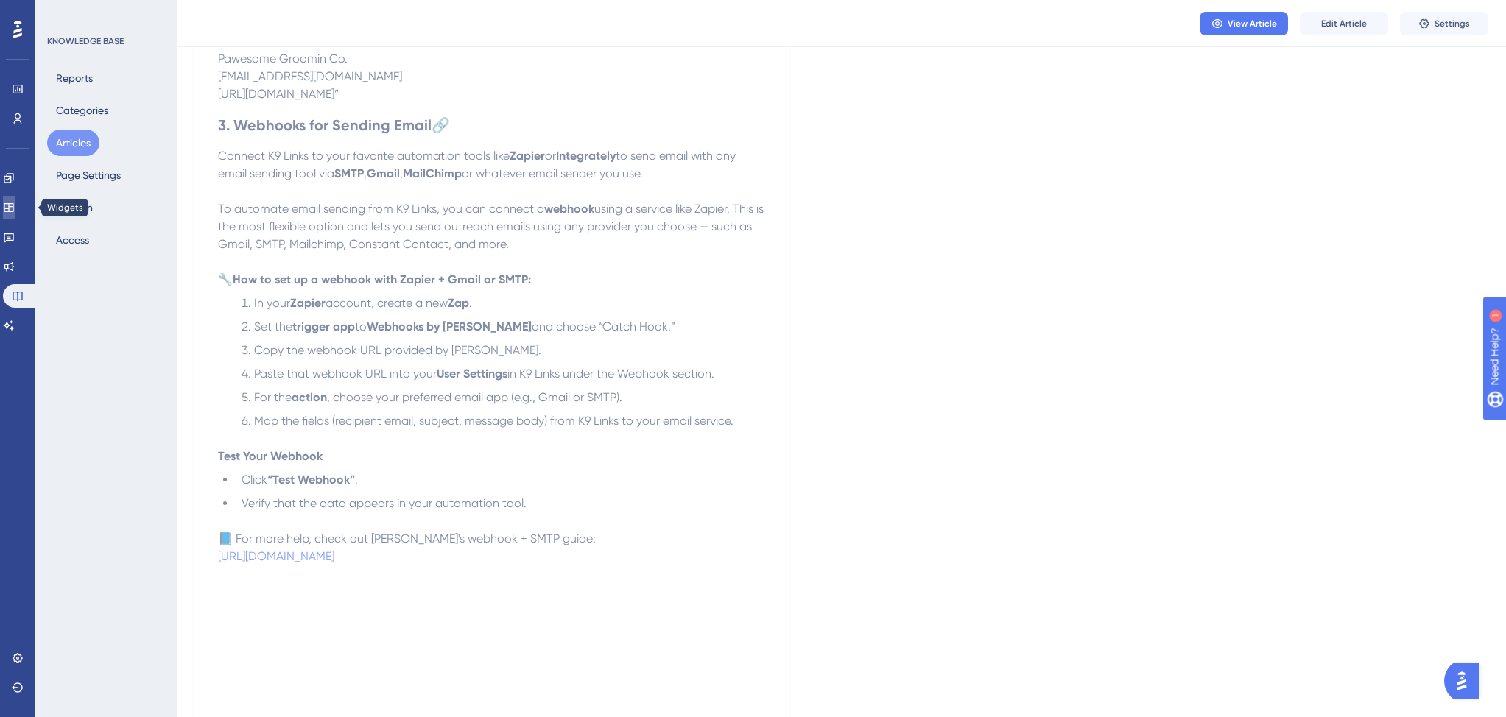
click at [15, 207] on icon at bounding box center [9, 208] width 12 height 12
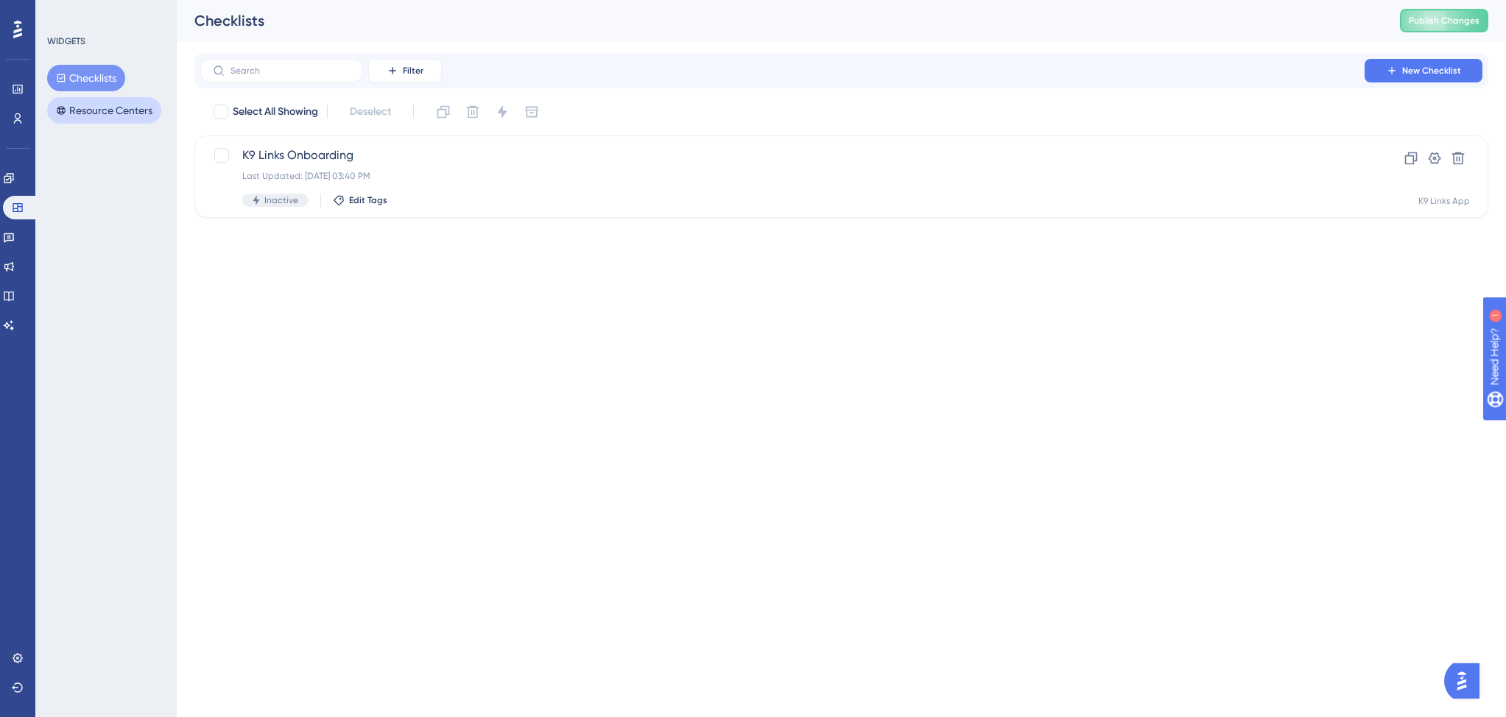
click at [95, 112] on button "Resource Centers" at bounding box center [104, 110] width 114 height 27
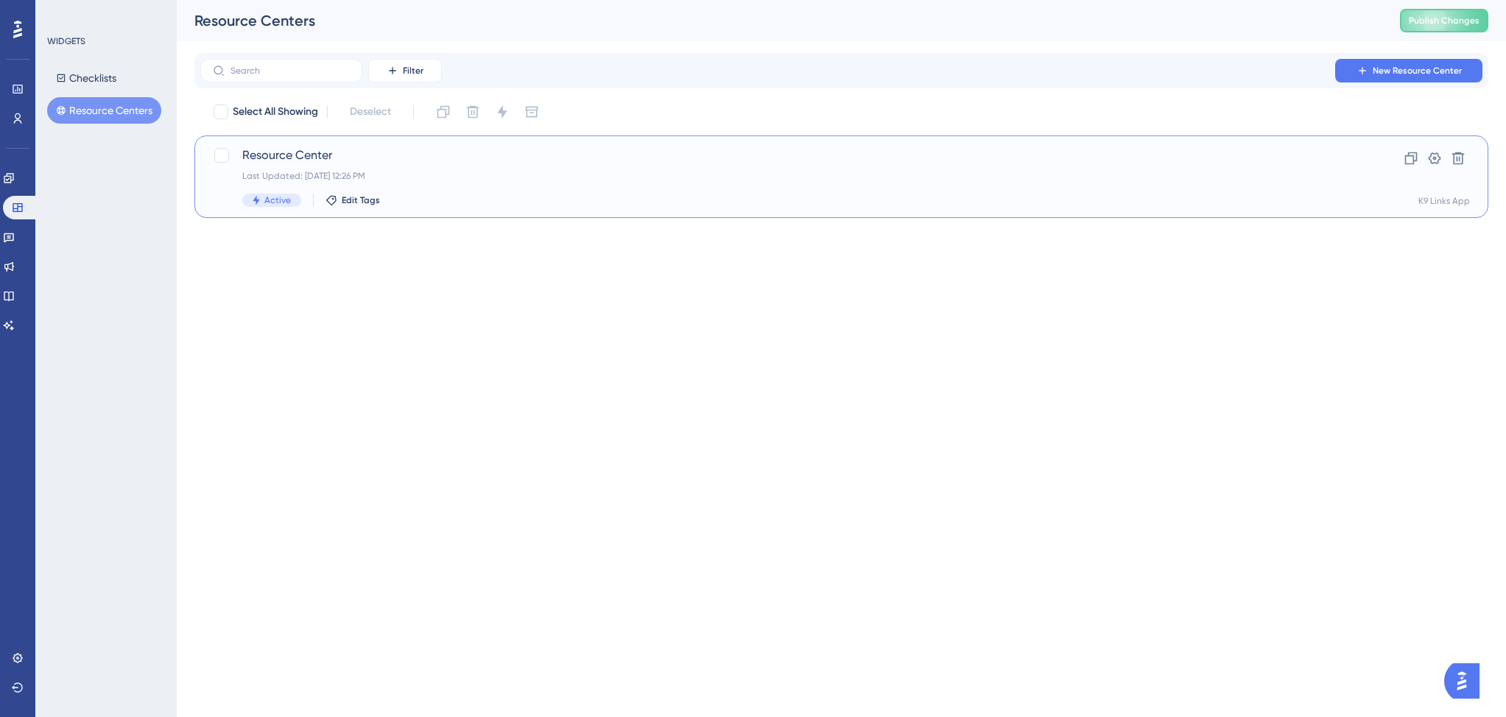
click at [409, 171] on div "Last Updated: Aug 21 2025, 12:26 PM" at bounding box center [782, 176] width 1080 height 12
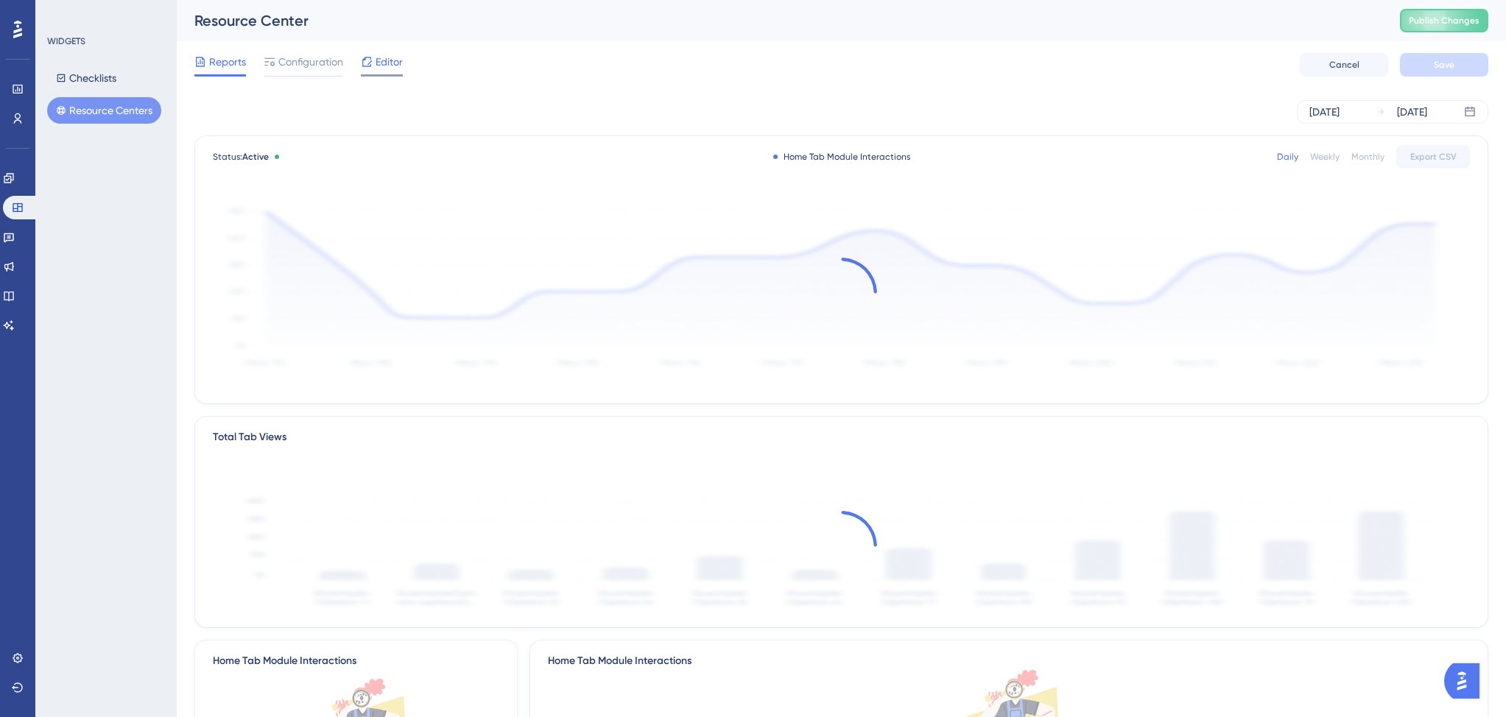
click at [381, 60] on span "Editor" at bounding box center [388, 62] width 27 height 18
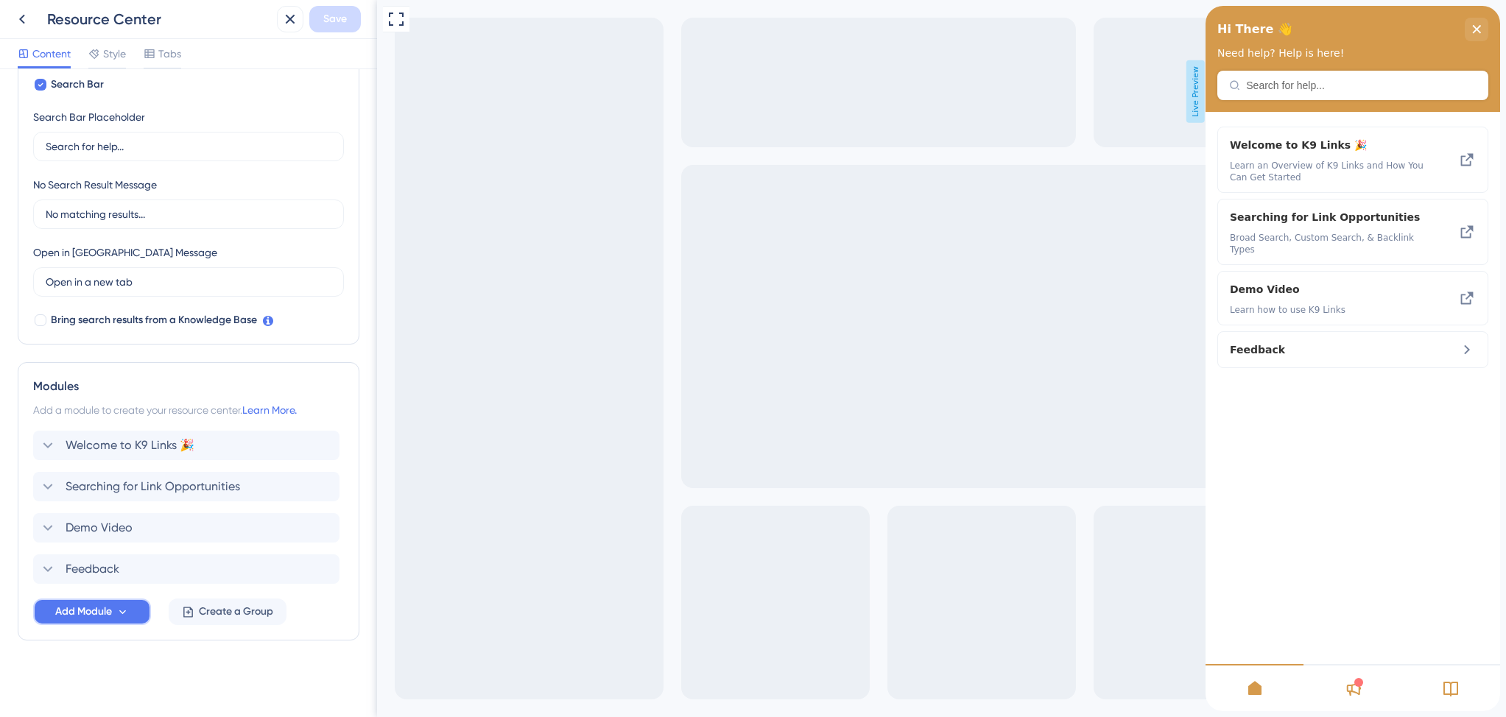
click at [108, 605] on span "Add Module" at bounding box center [83, 612] width 57 height 18
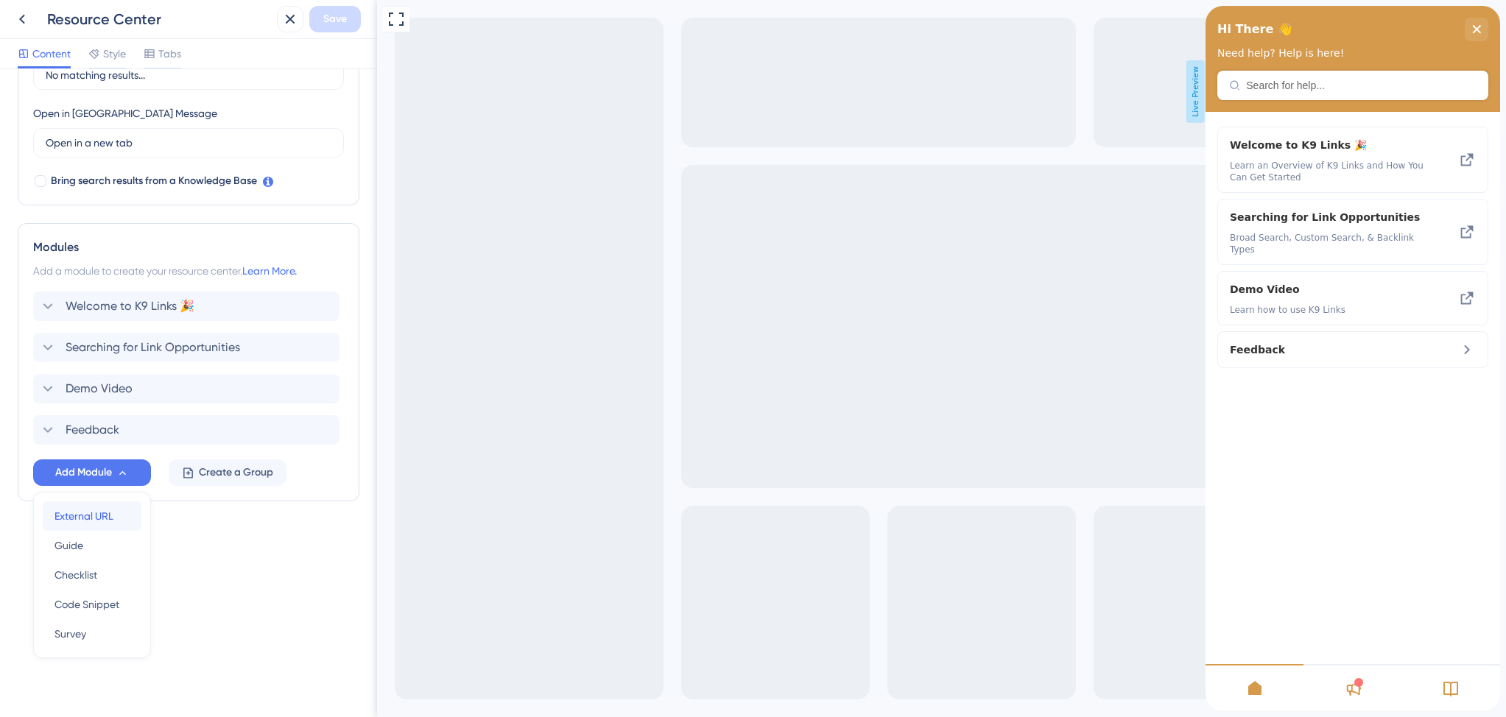
click at [85, 513] on span "External URL" at bounding box center [83, 516] width 59 height 18
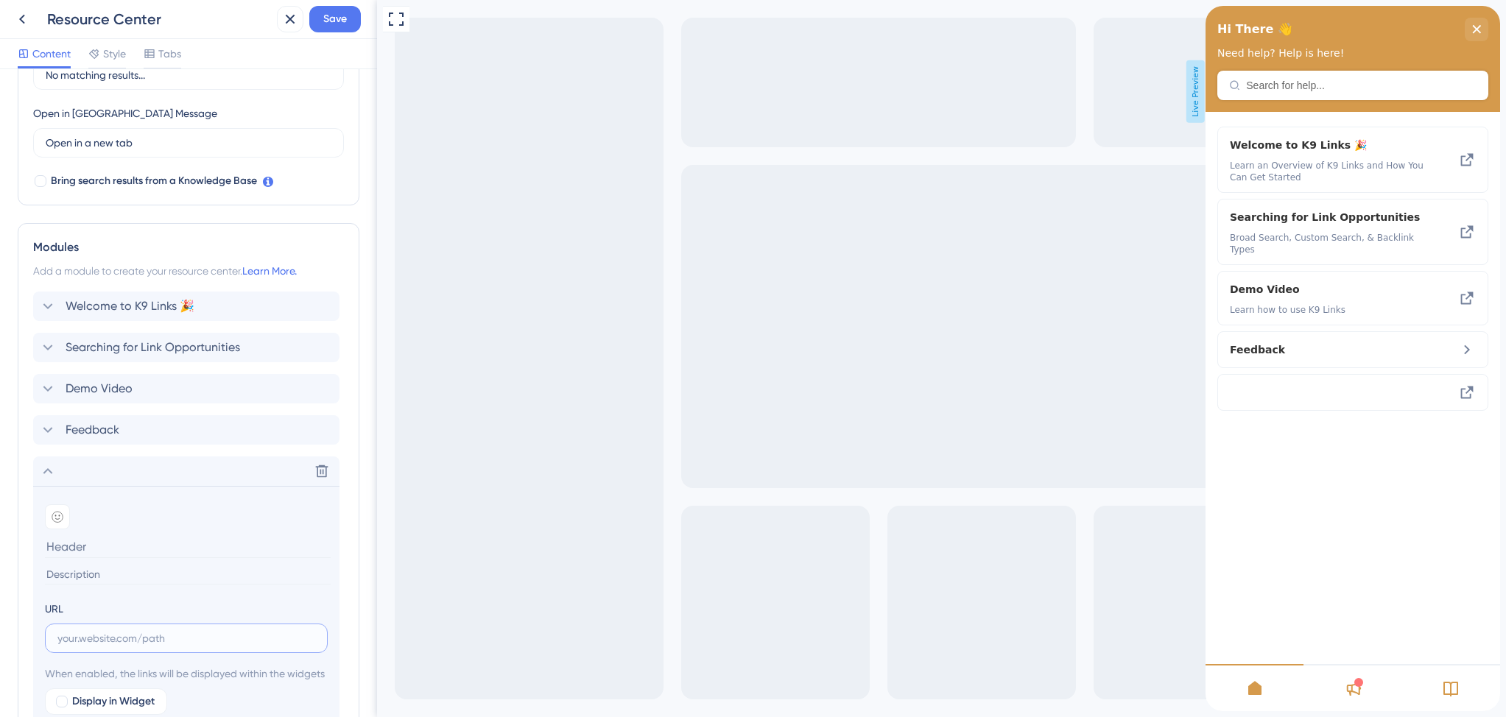
click at [107, 637] on input "text" at bounding box center [186, 638] width 258 height 16
paste input "https://help.k9links.com/en/articles/15101-managing-your-settings-in-k9-links"
type input "https://help.k9links.com/en/articles/15101-managing-your-settings-in-k9-links"
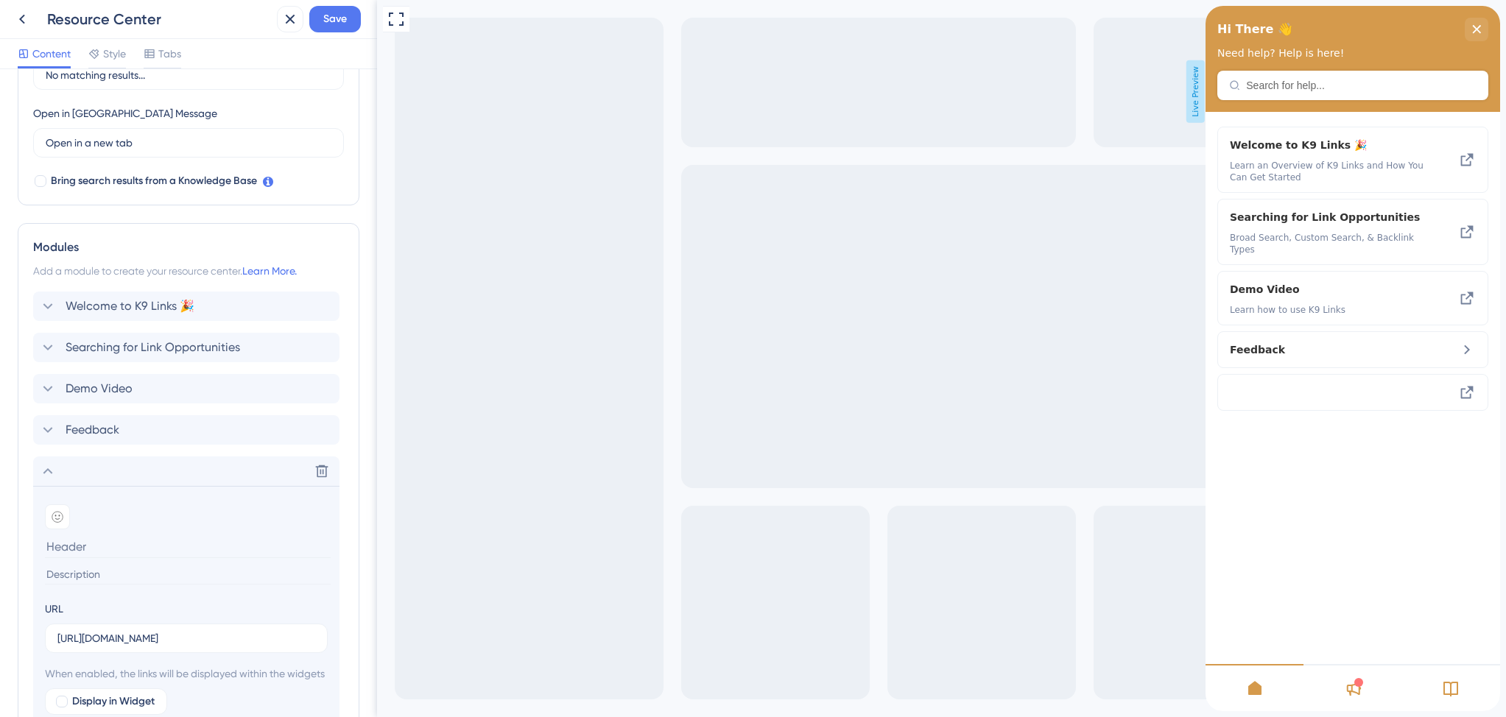
click at [86, 546] on input at bounding box center [188, 546] width 286 height 23
type input "Managing Your Settings"
paste input "Outreach Settings, Webhooks, and Advanced Custom Prompts"
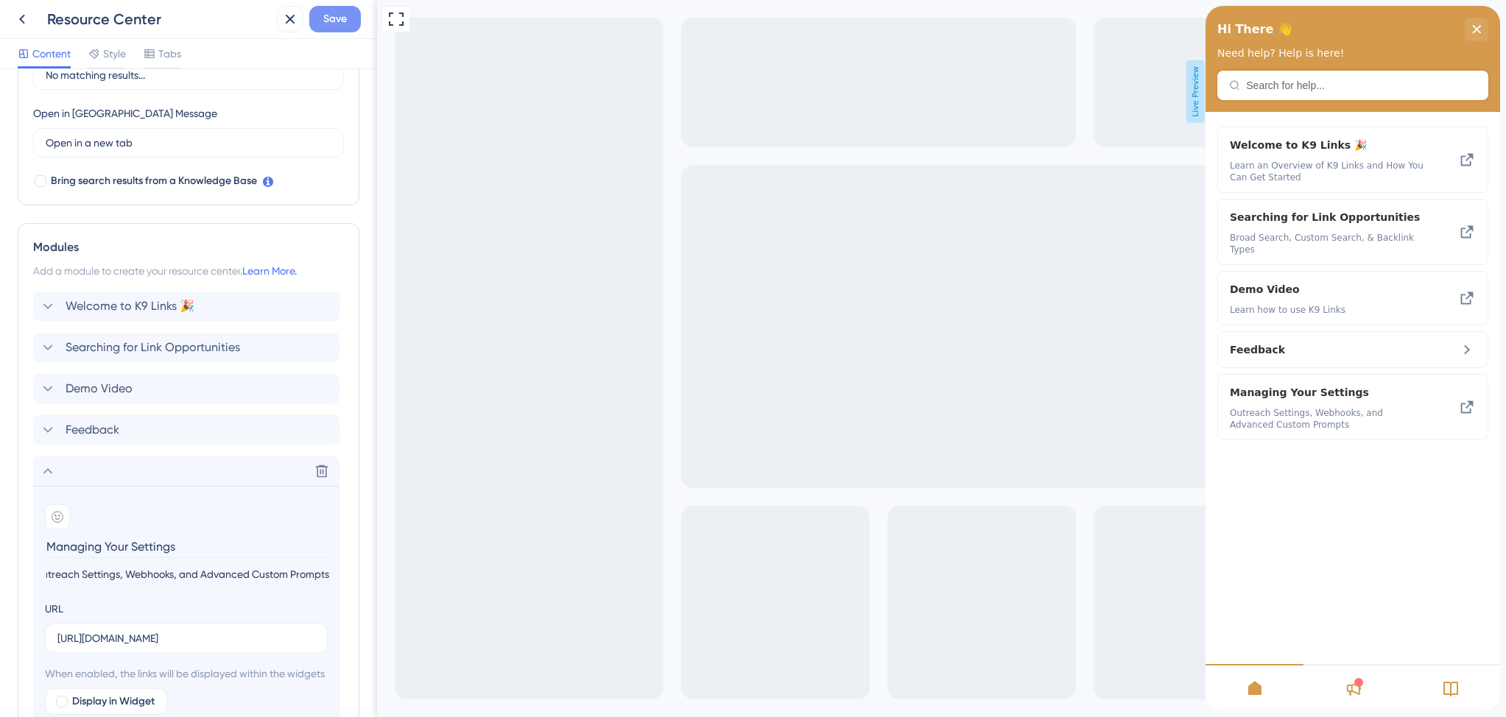
type input "Outreach Settings, Webhooks, and Advanced Custom Prompts"
click at [342, 27] on span "Save" at bounding box center [335, 19] width 24 height 18
click at [50, 467] on icon at bounding box center [48, 471] width 18 height 18
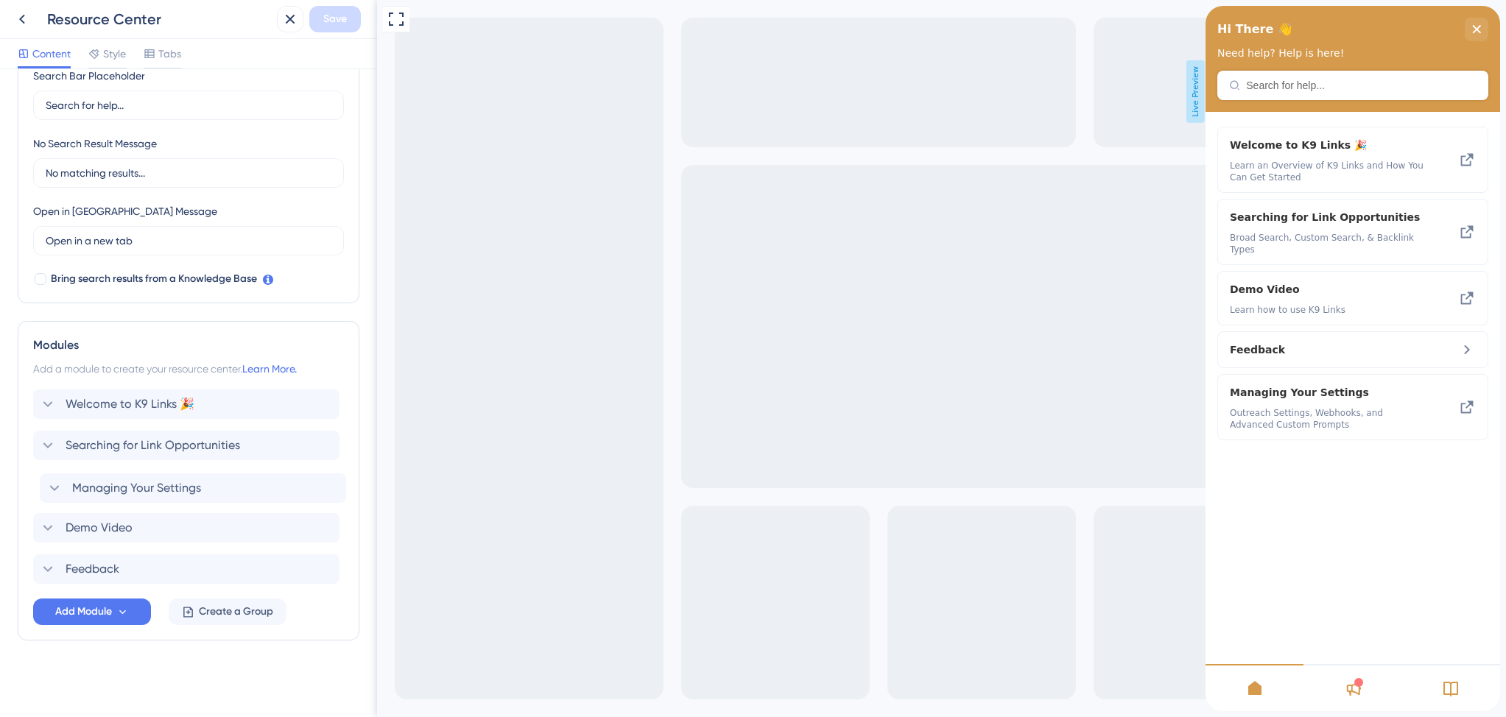
drag, startPoint x: 73, startPoint y: 570, endPoint x: 80, endPoint y: 484, distance: 85.7
click at [80, 484] on div "Welcome to K9 Links 🎉 Searching for Link Opportunities Demo Video Feedback Mana…" at bounding box center [188, 486] width 311 height 194
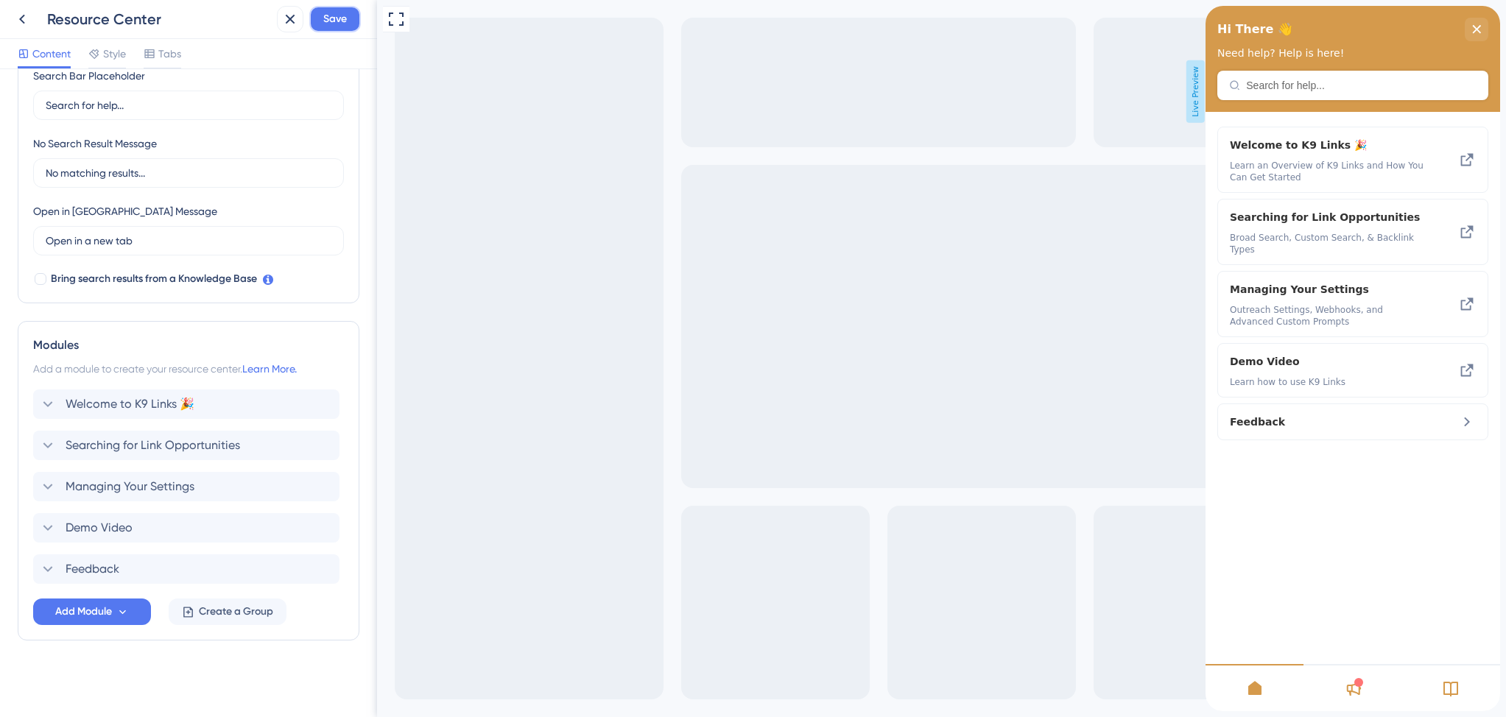
click at [338, 23] on span "Save" at bounding box center [335, 19] width 24 height 18
click at [1358, 684] on div at bounding box center [1358, 682] width 9 height 9
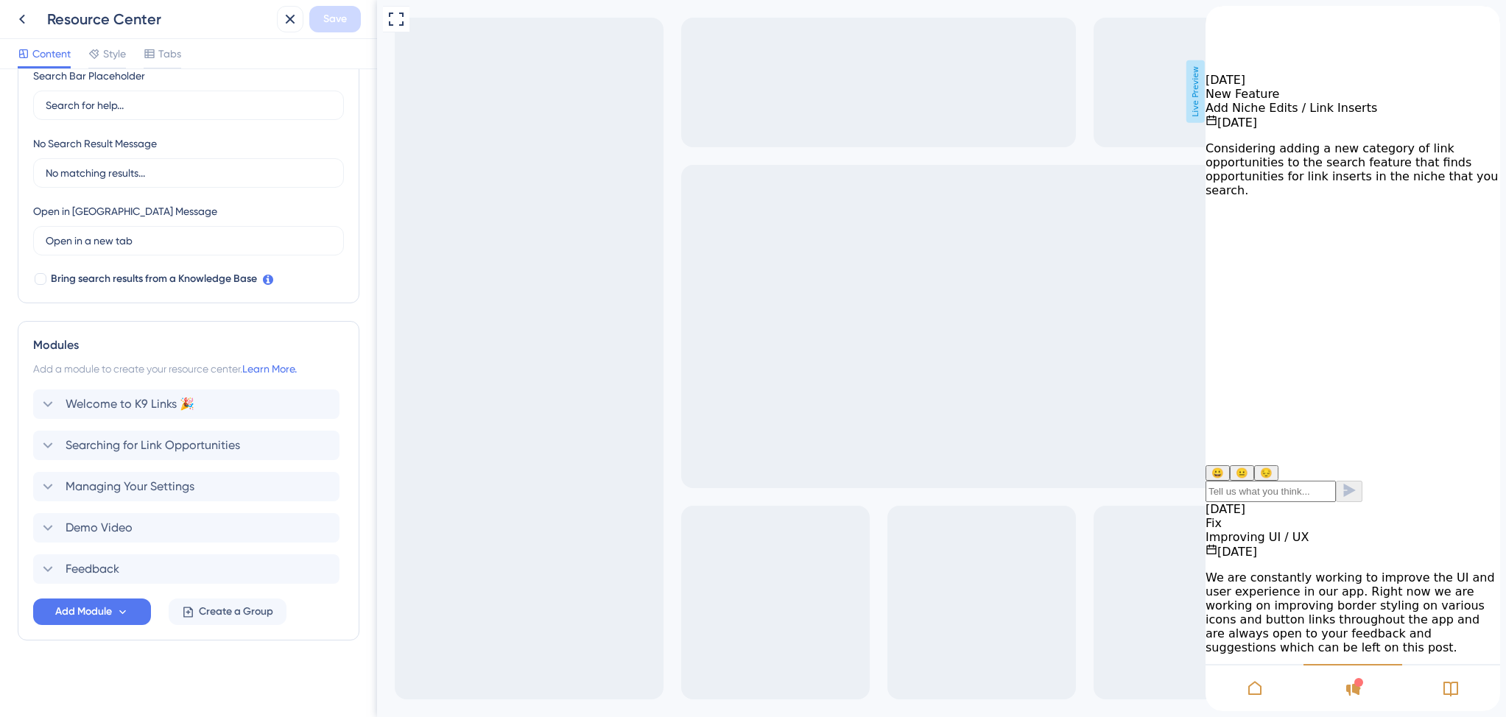
scroll to position [239, 0]
click at [1447, 682] on icon at bounding box center [1450, 689] width 15 height 15
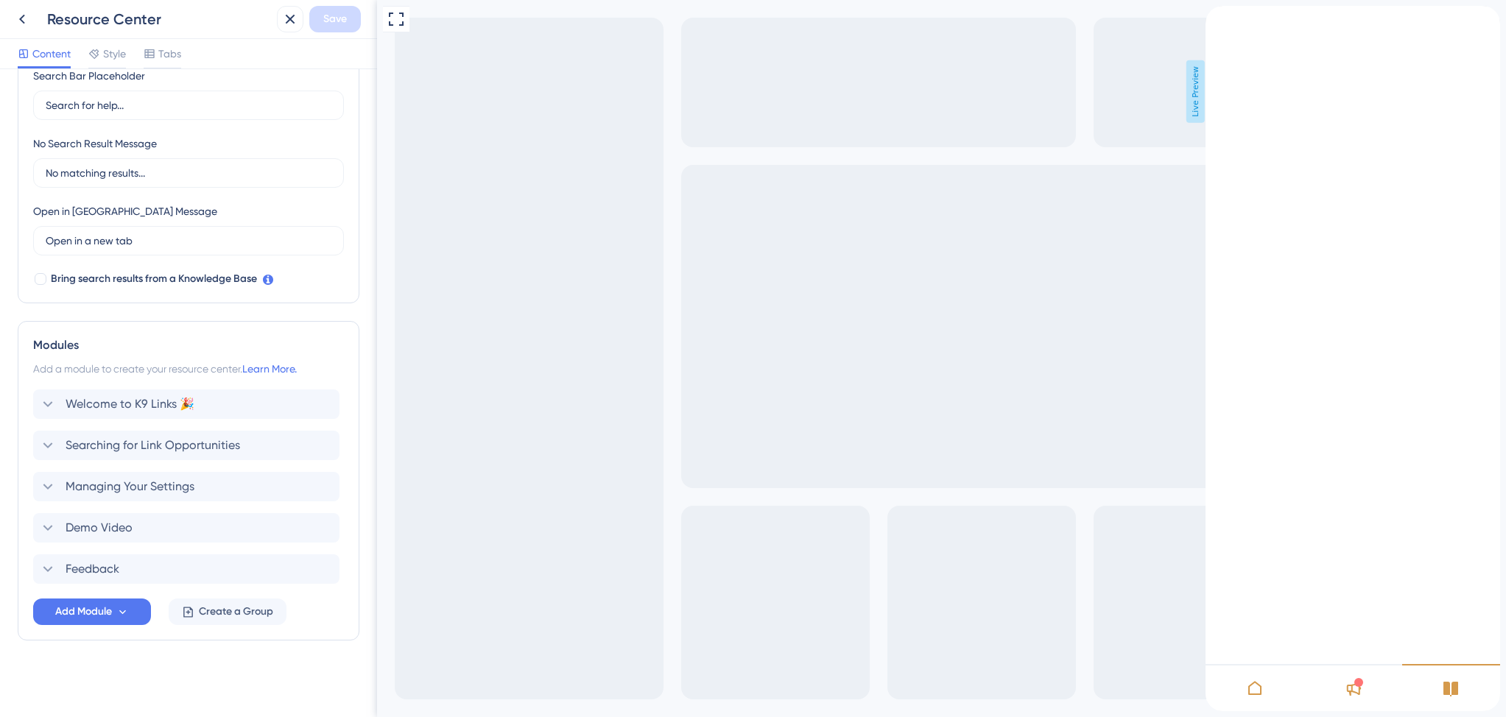
click at [1261, 682] on icon at bounding box center [1255, 689] width 18 height 18
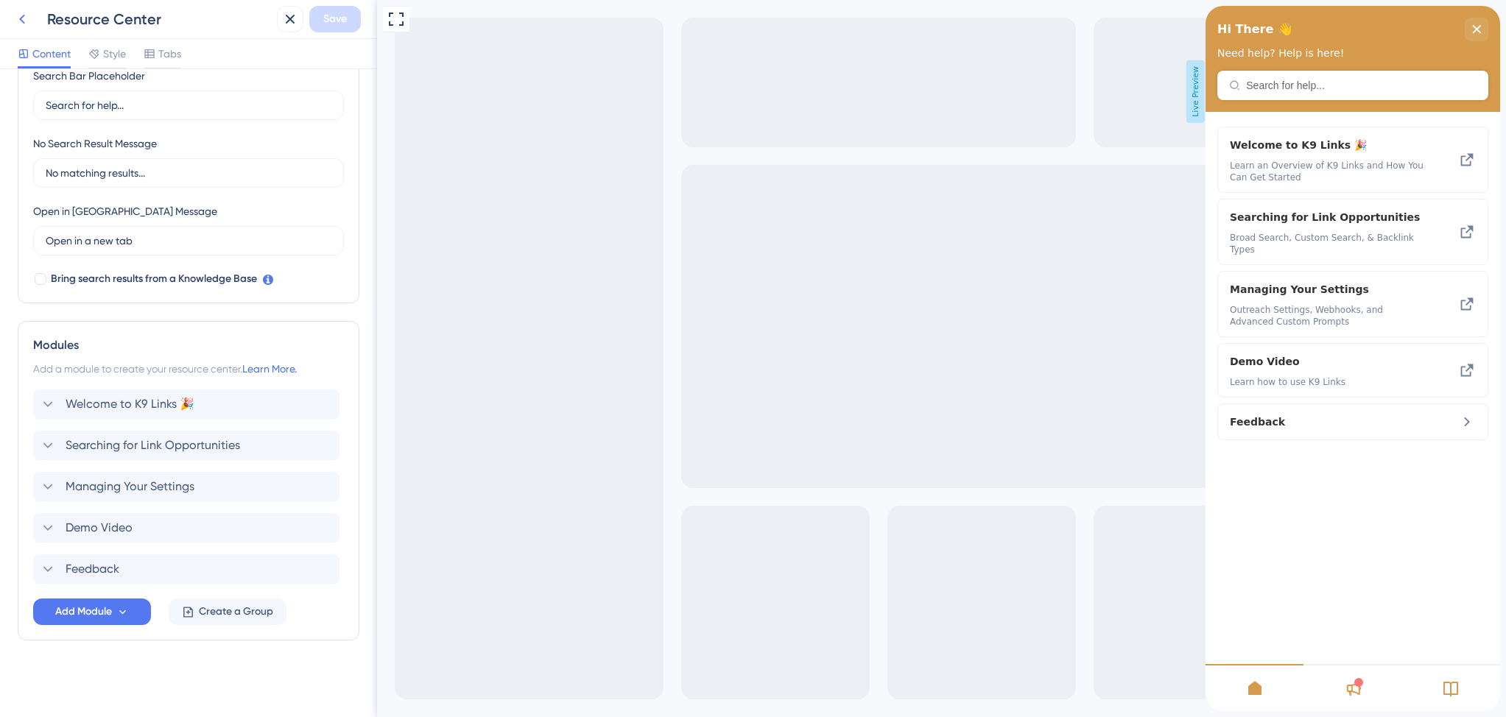
click at [23, 24] on icon at bounding box center [22, 19] width 18 height 18
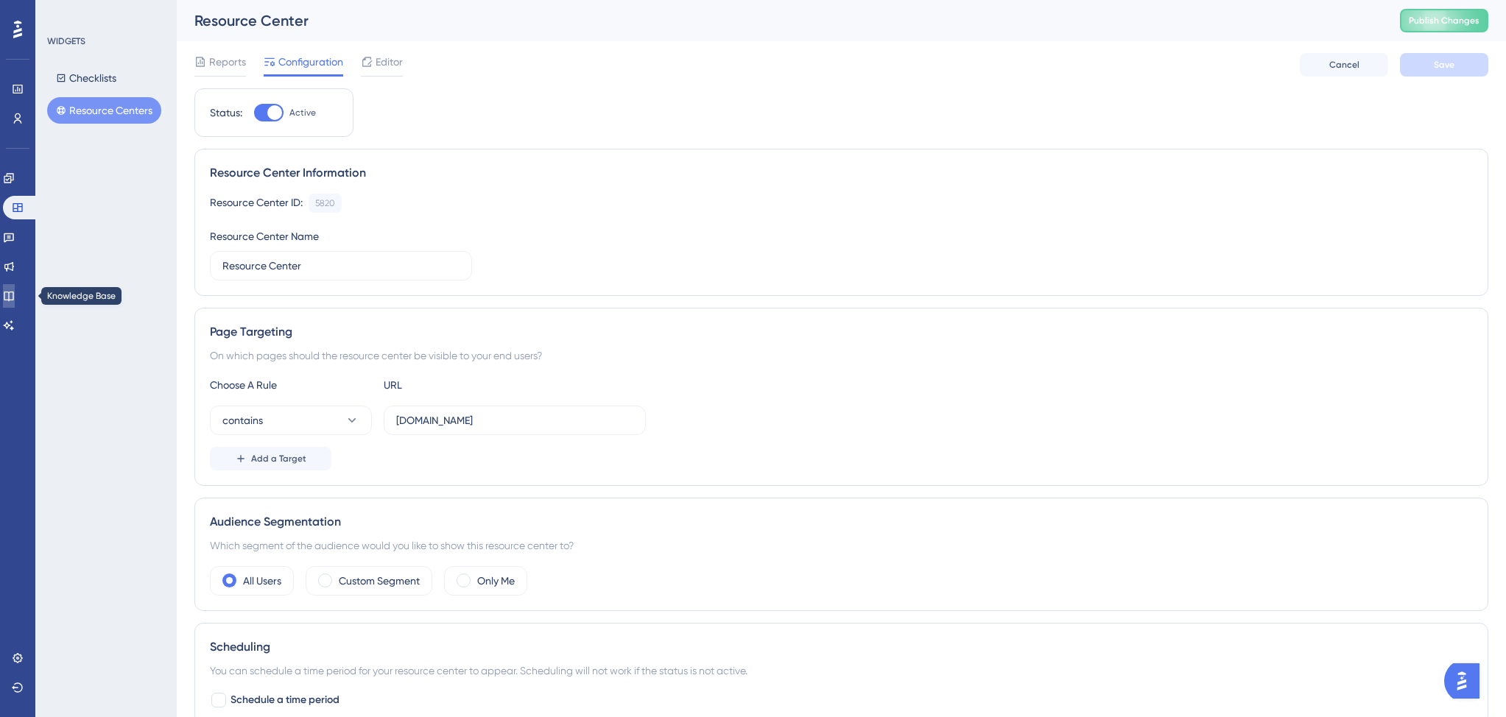
click at [15, 287] on link at bounding box center [9, 296] width 12 height 24
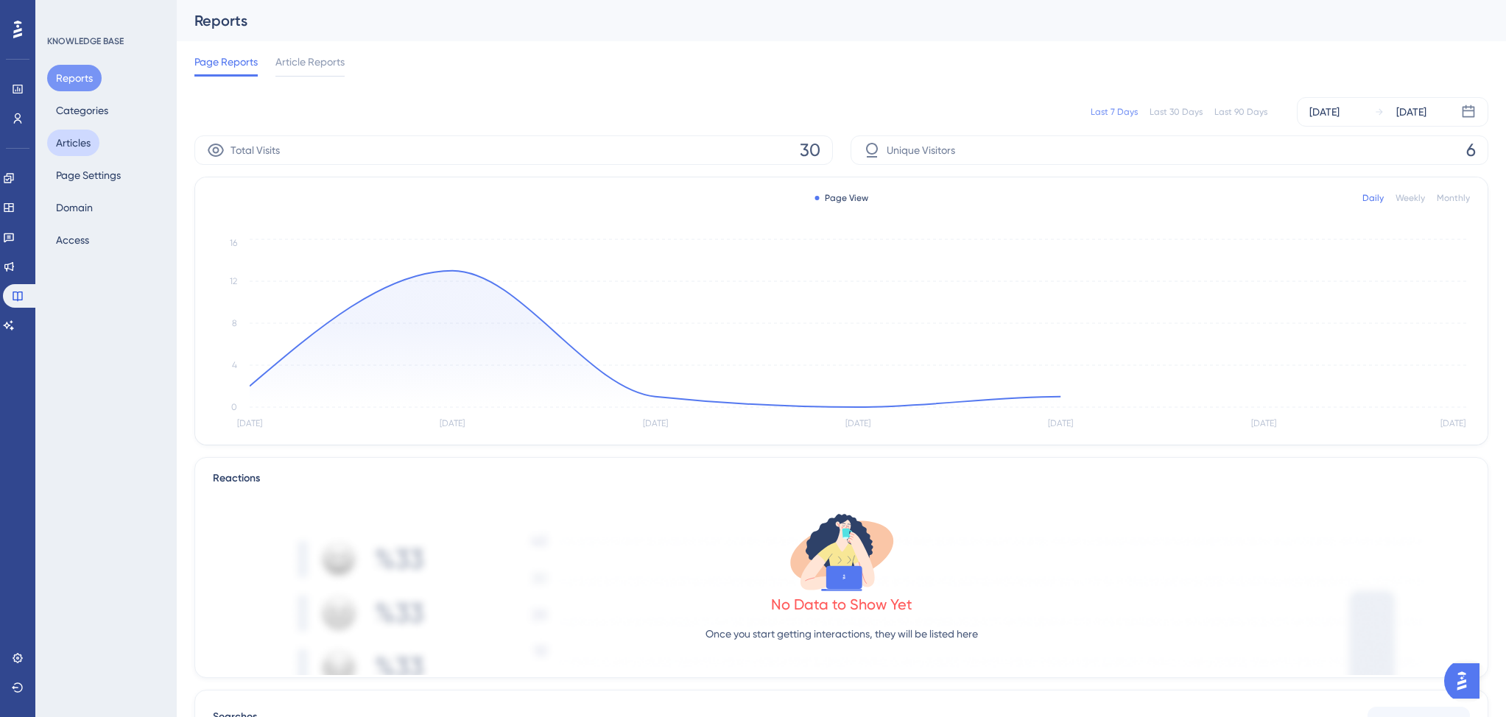
click at [76, 147] on button "Articles" at bounding box center [73, 143] width 52 height 27
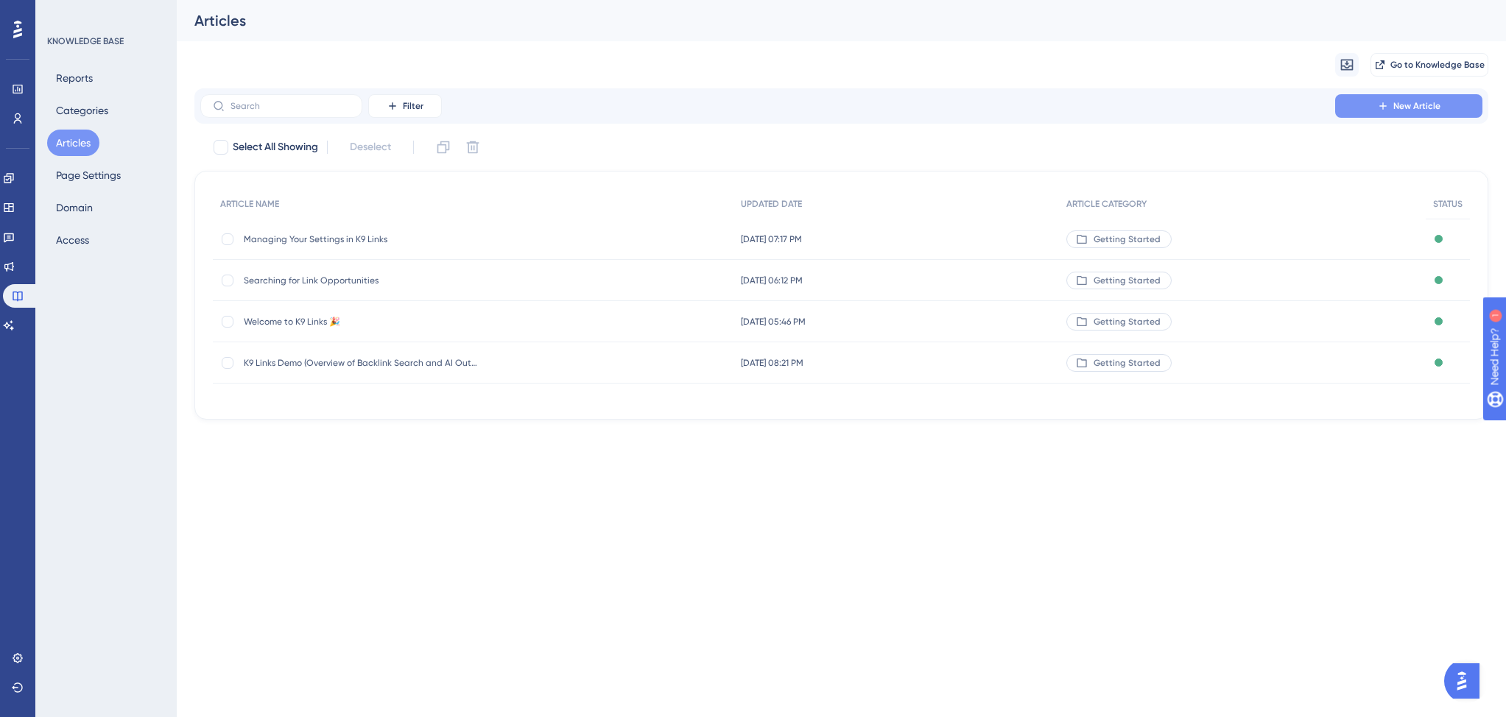
click at [1378, 108] on icon at bounding box center [1383, 106] width 12 height 12
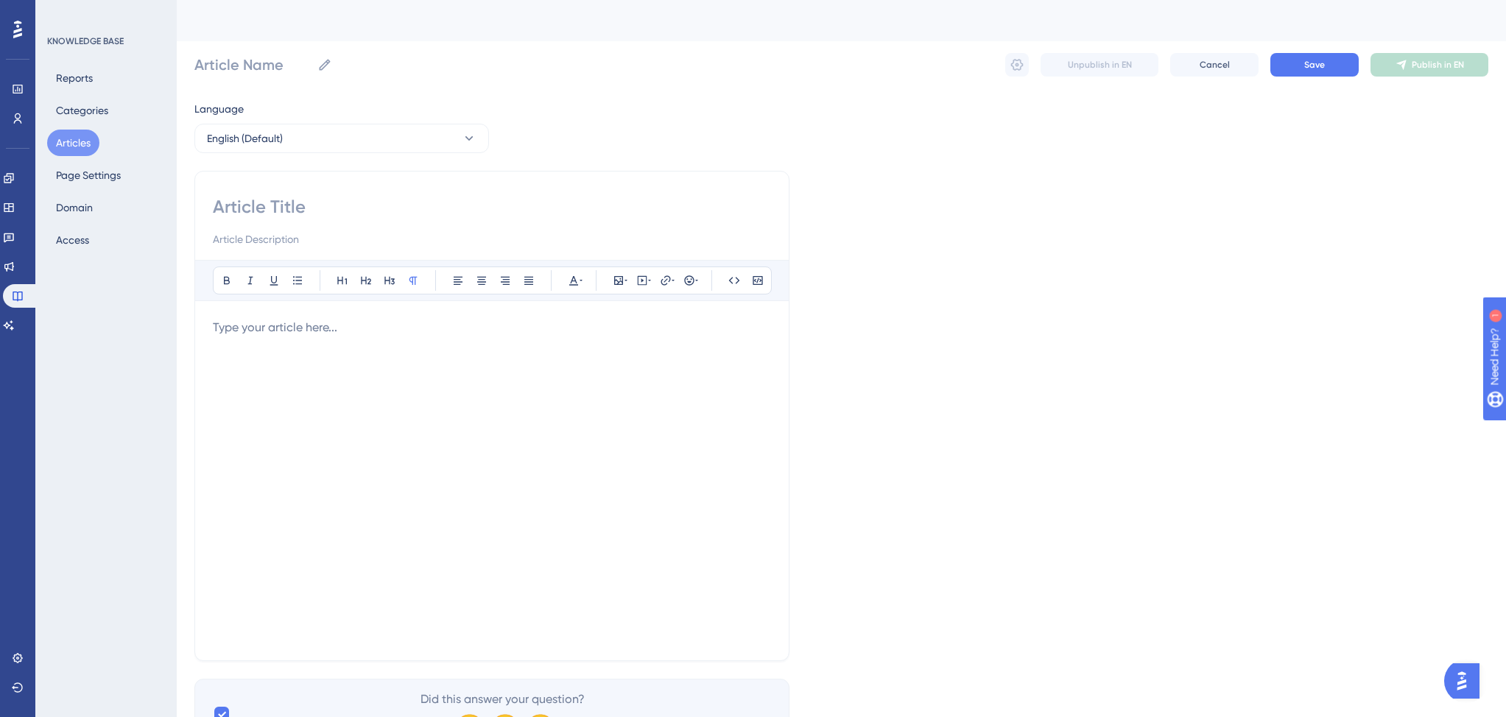
click at [304, 202] on input at bounding box center [492, 207] width 558 height 24
paste input "Unlocking the Pro Links Directory & Subscription Benefits"
type input "Unlocking the Pro Links Directory & Subscription Benefits"
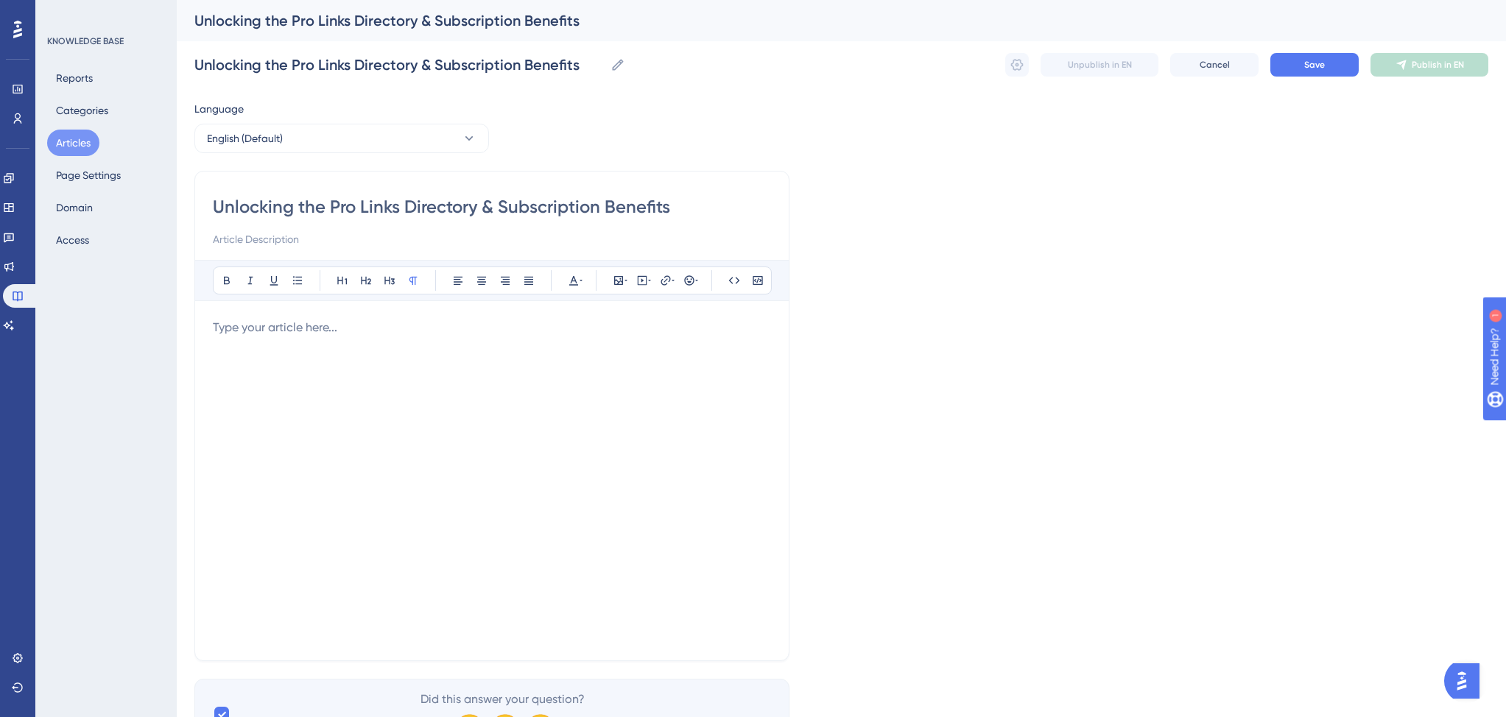
drag, startPoint x: 501, startPoint y: 205, endPoint x: 677, endPoint y: 219, distance: 176.5
click at [677, 219] on div "Unlocking the Pro Links Directory & Subscription Benefits" at bounding box center [492, 221] width 558 height 53
type input "Unlocking the Pro Links Directory &"
type input "Unlocking the Pro Links Directory"
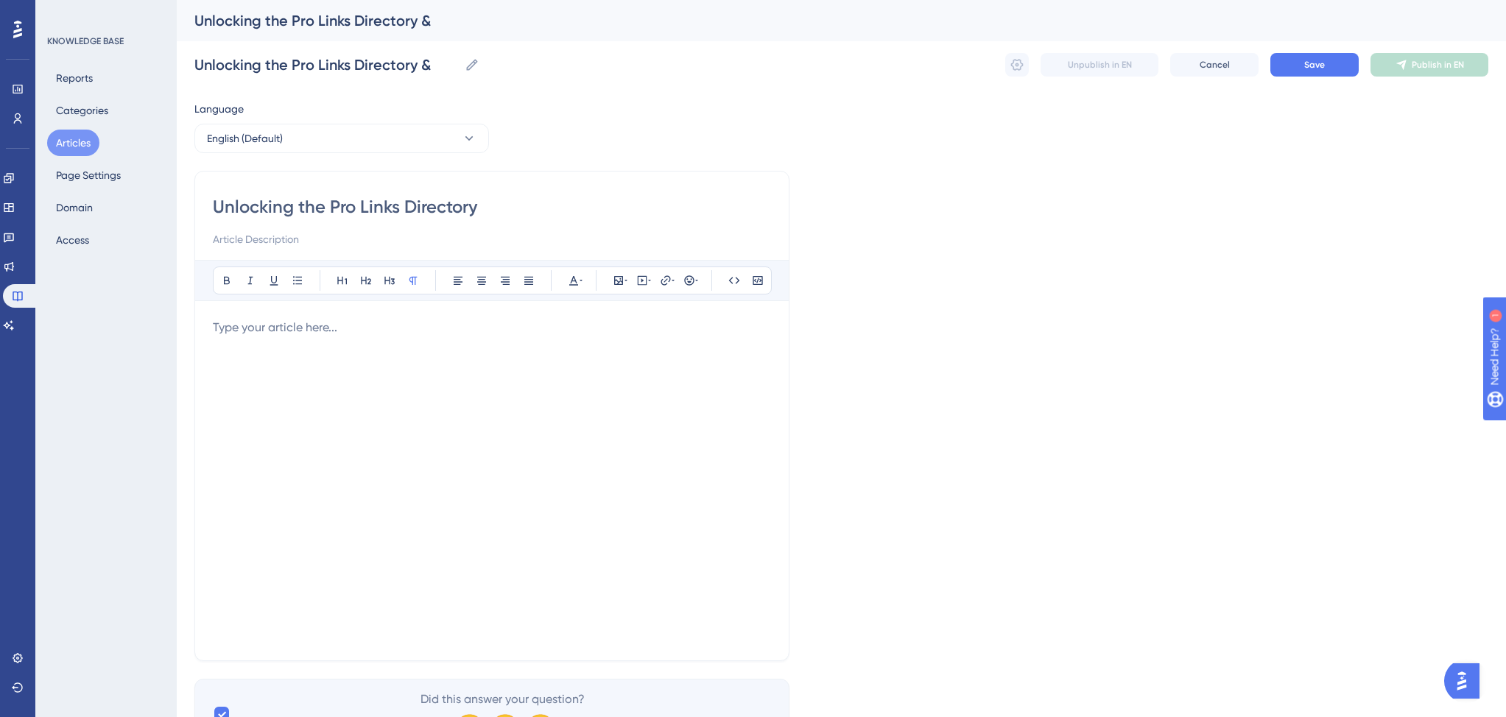
type input "Unlocking the Pro Links Directory"
click at [294, 237] on input at bounding box center [492, 239] width 558 height 18
paste input "Subscription Benefits"
paste input "How to Get the Most Out of K9 Links"
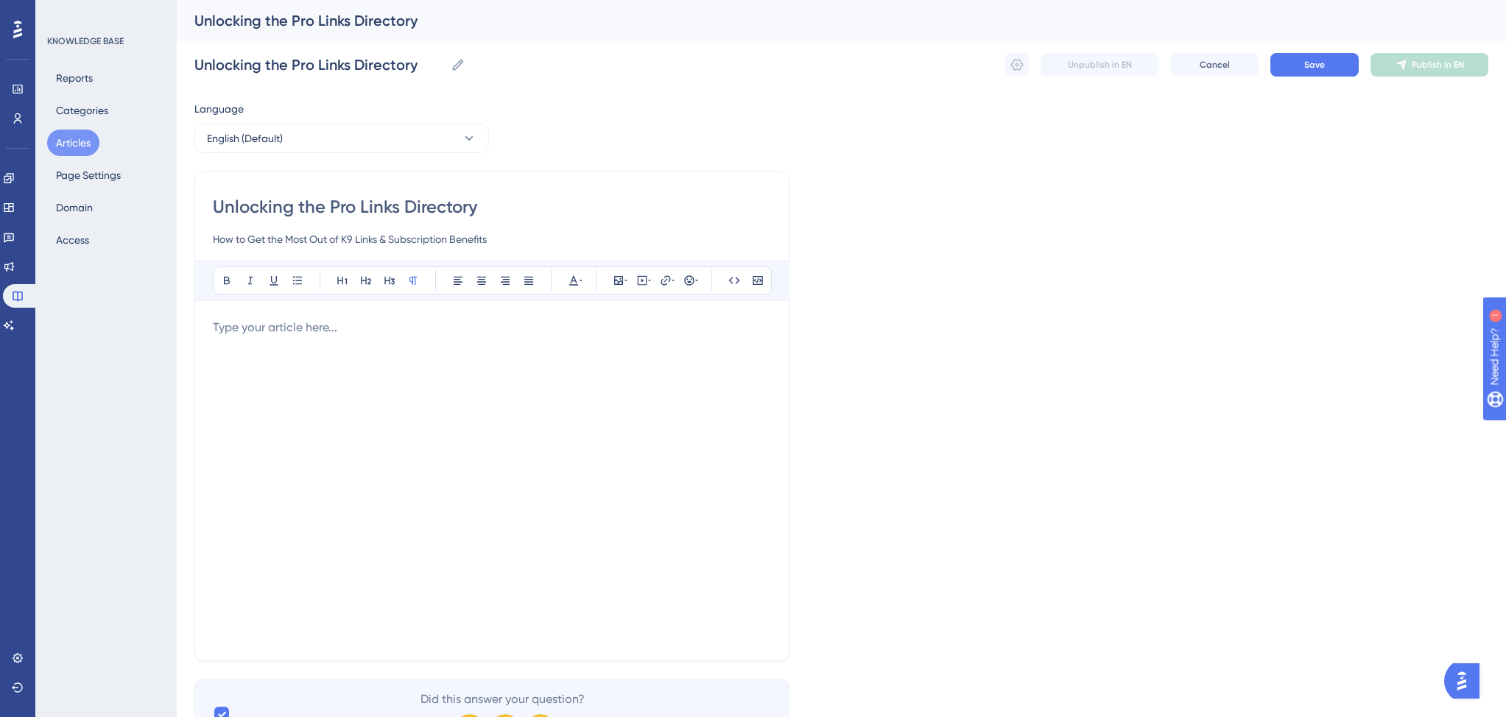
type input "How to Get the Most Out of K9 Links & Subscription Benefits"
click at [296, 336] on p at bounding box center [492, 328] width 558 height 18
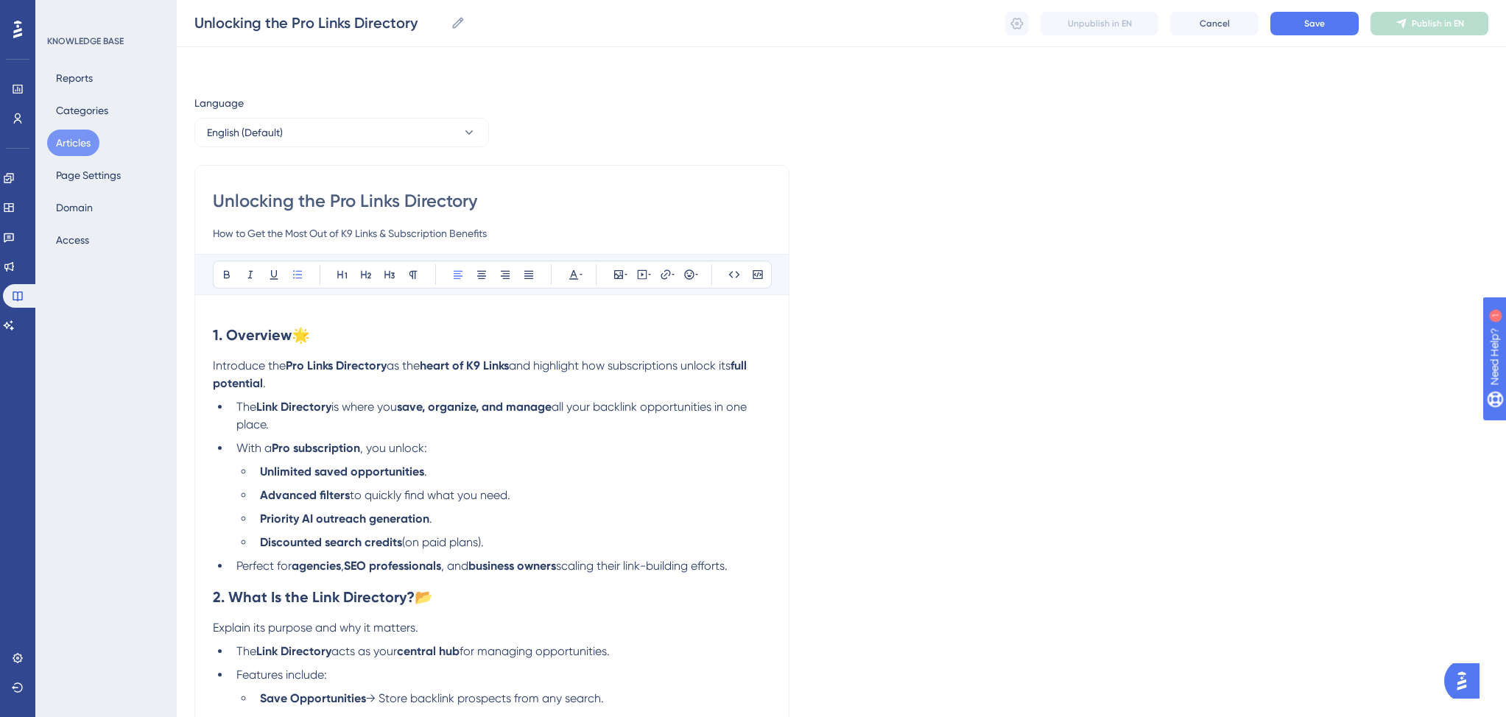
scroll to position [1508, 0]
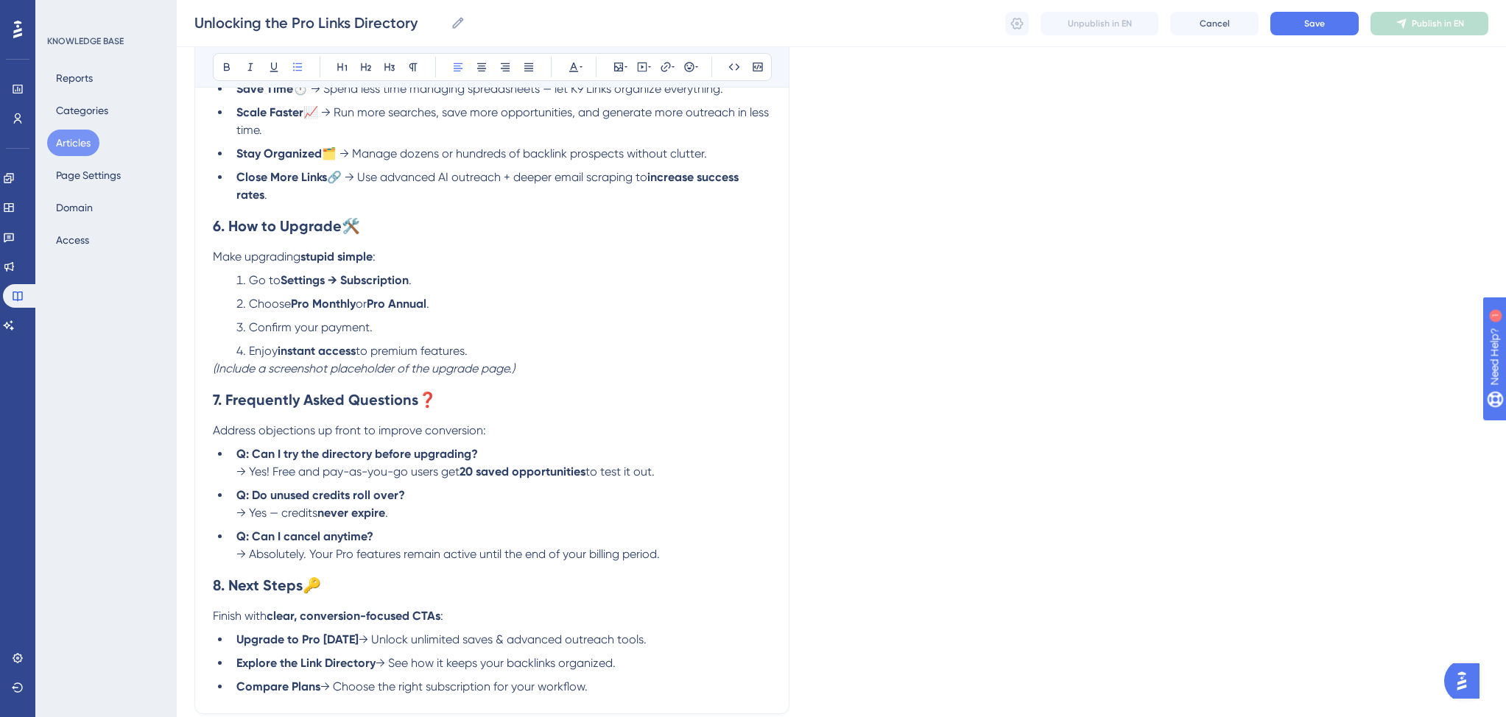
click at [535, 378] on p "(Include a screenshot placeholder of the upgrade page.)" at bounding box center [492, 369] width 558 height 18
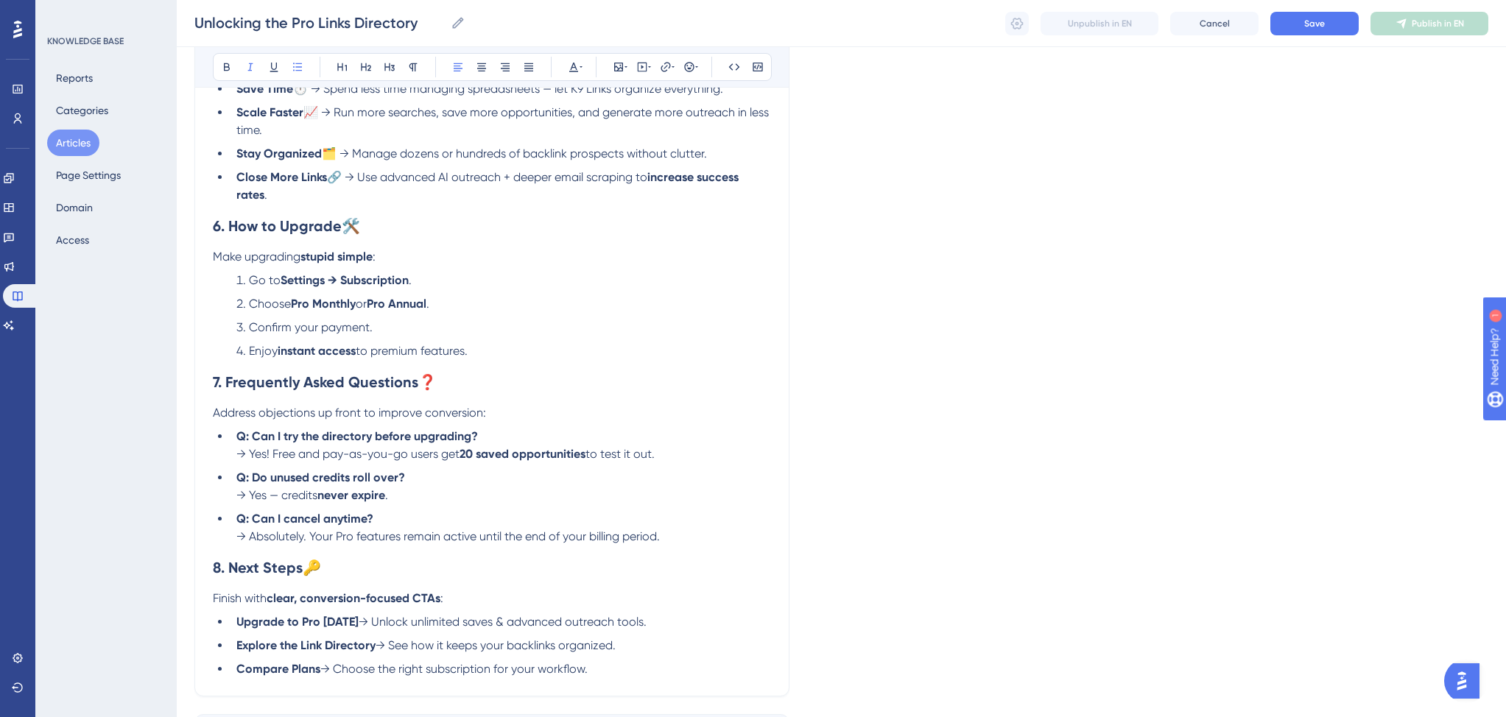
scroll to position [1640, 0]
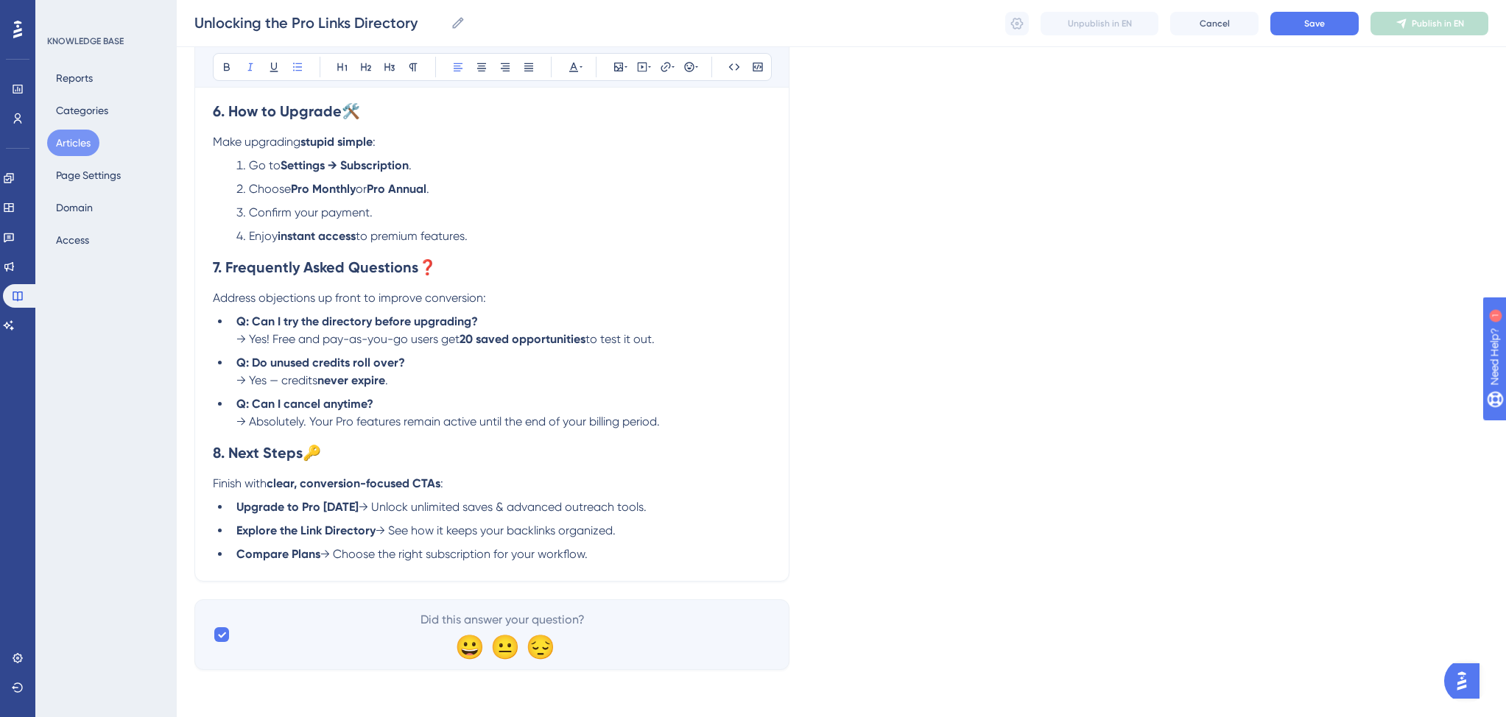
click at [504, 484] on p "Finish with clear, conversion-focused CTAs :" at bounding box center [492, 484] width 558 height 18
click at [486, 504] on span "→ Unlock unlimited saves & advanced outreach tools." at bounding box center [503, 507] width 288 height 14
click at [579, 507] on span "→ Unlock unlimited linkbuilding outreach & advanced outreach tools." at bounding box center [543, 507] width 369 height 14
click at [723, 504] on span "→ Unlock unlimited linkbuilding outreach & advanced outreach tools." at bounding box center [543, 507] width 369 height 14
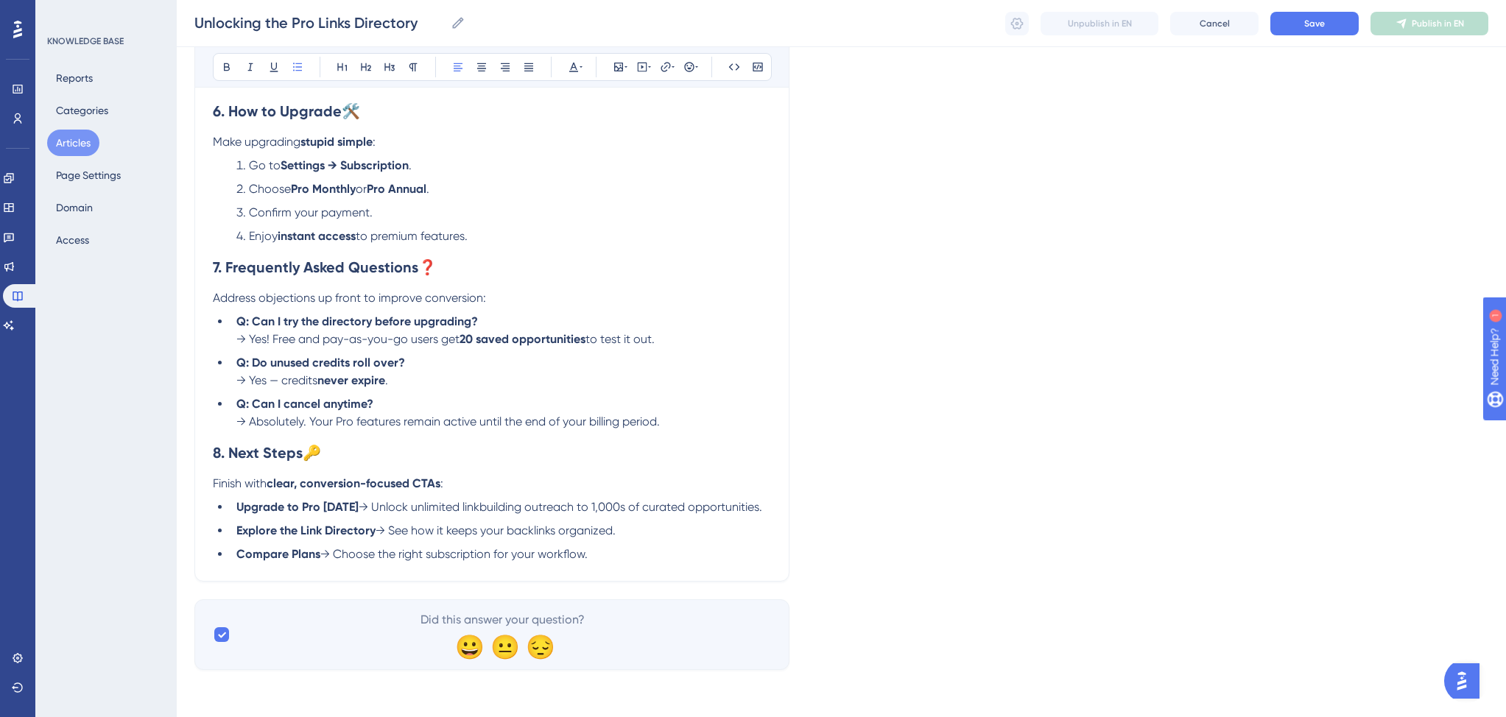
click at [638, 532] on li "Explore the Link Directory → See how it keeps your backlinks organized." at bounding box center [500, 531] width 540 height 18
click at [440, 530] on span "→ See how it keeps your backlinks organized." at bounding box center [495, 530] width 240 height 14
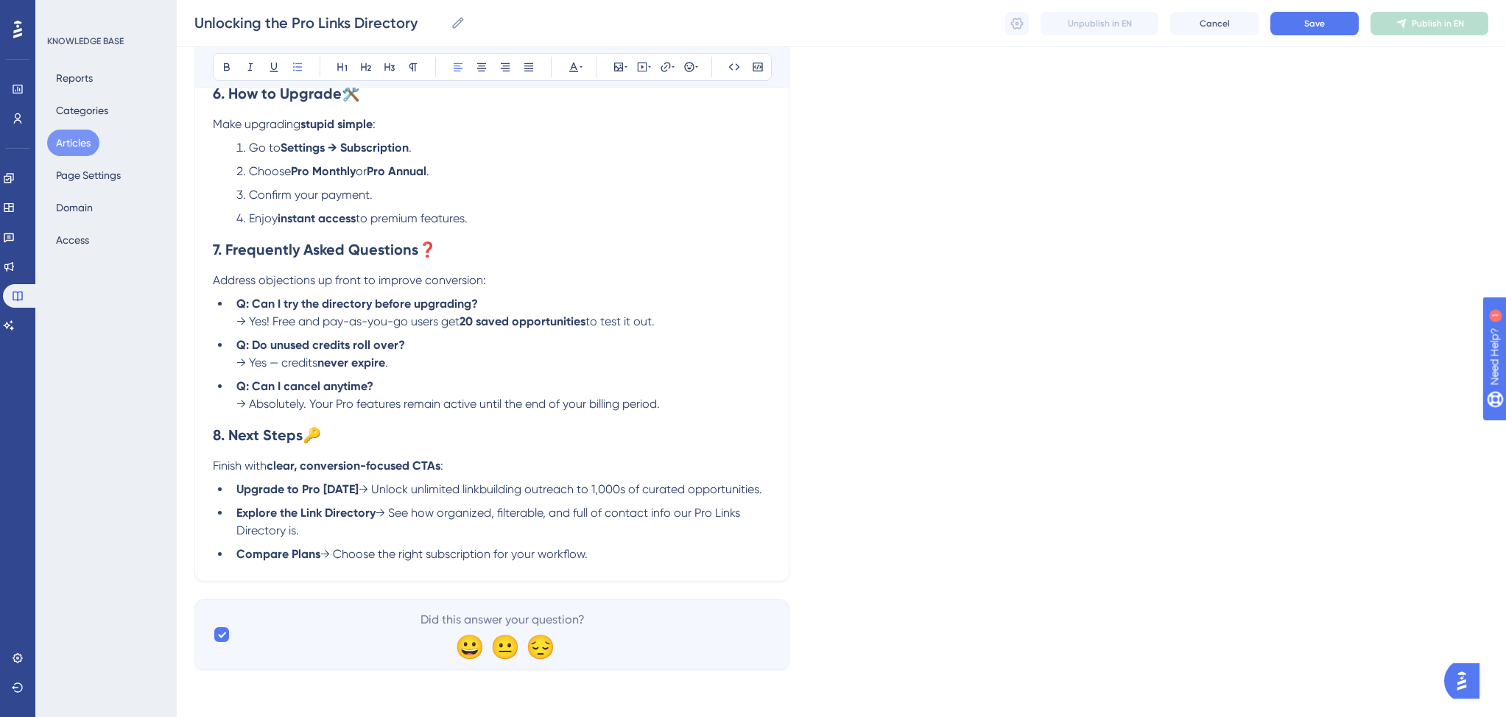
click at [494, 531] on span "→ See how organized, filterable, and full of contact info our Pro Links Directo…" at bounding box center [489, 522] width 507 height 32
click at [551, 533] on span "→ See how organized, filterable, and full of contact info our Pro Links Directo…" at bounding box center [489, 522] width 507 height 32
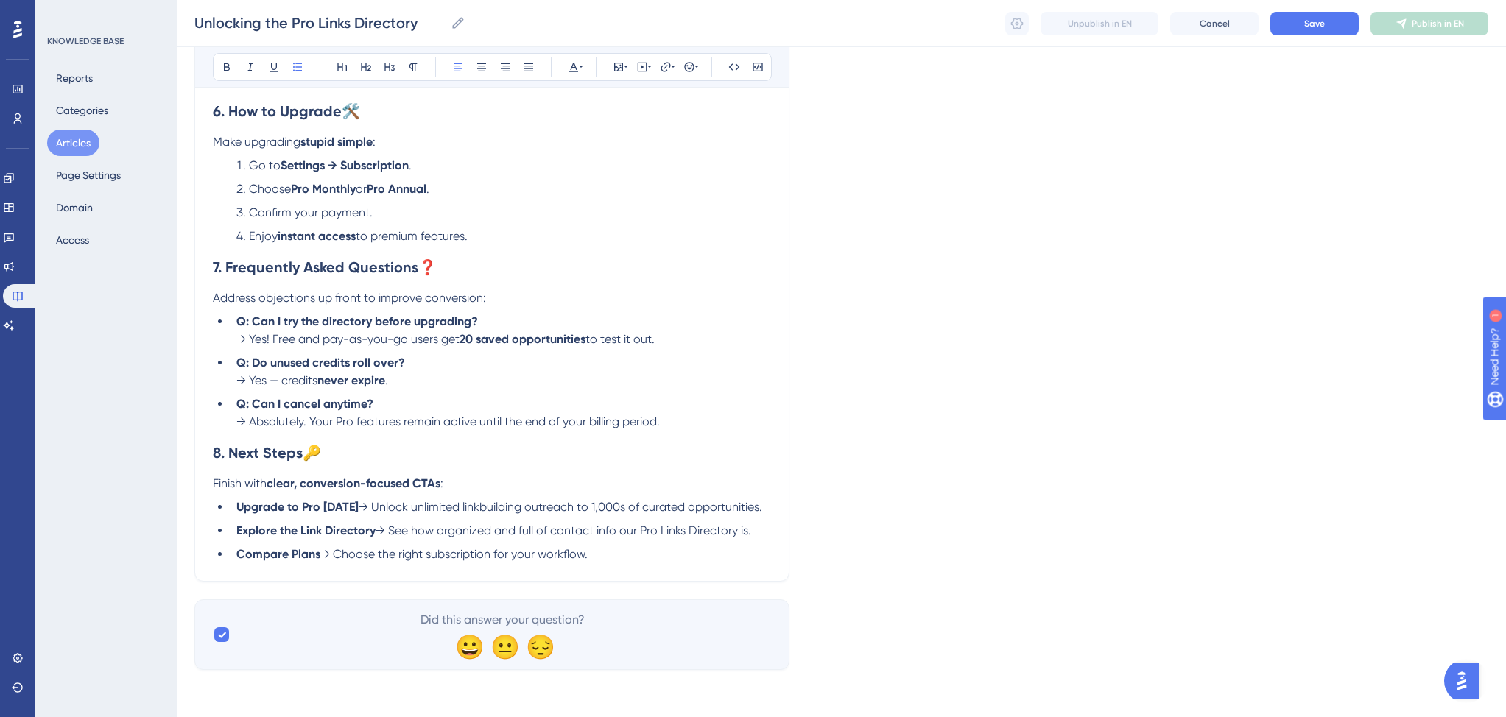
click at [601, 554] on li "Compare Plans → Choose the right subscription for your workflow." at bounding box center [500, 555] width 540 height 18
click at [542, 554] on span "→ Choose the right subscription for your workflow." at bounding box center [453, 554] width 267 height 14
click at [680, 554] on li "Compare Plans → Choose the right subscription for your business and workflow." at bounding box center [500, 555] width 540 height 18
click at [588, 554] on span "→ Choose the right subscription for your business and workflow to save big." at bounding box center [521, 554] width 403 height 14
click at [613, 552] on span "→ Choose the right subscription for your business and save on monthly credits." at bounding box center [530, 554] width 420 height 14
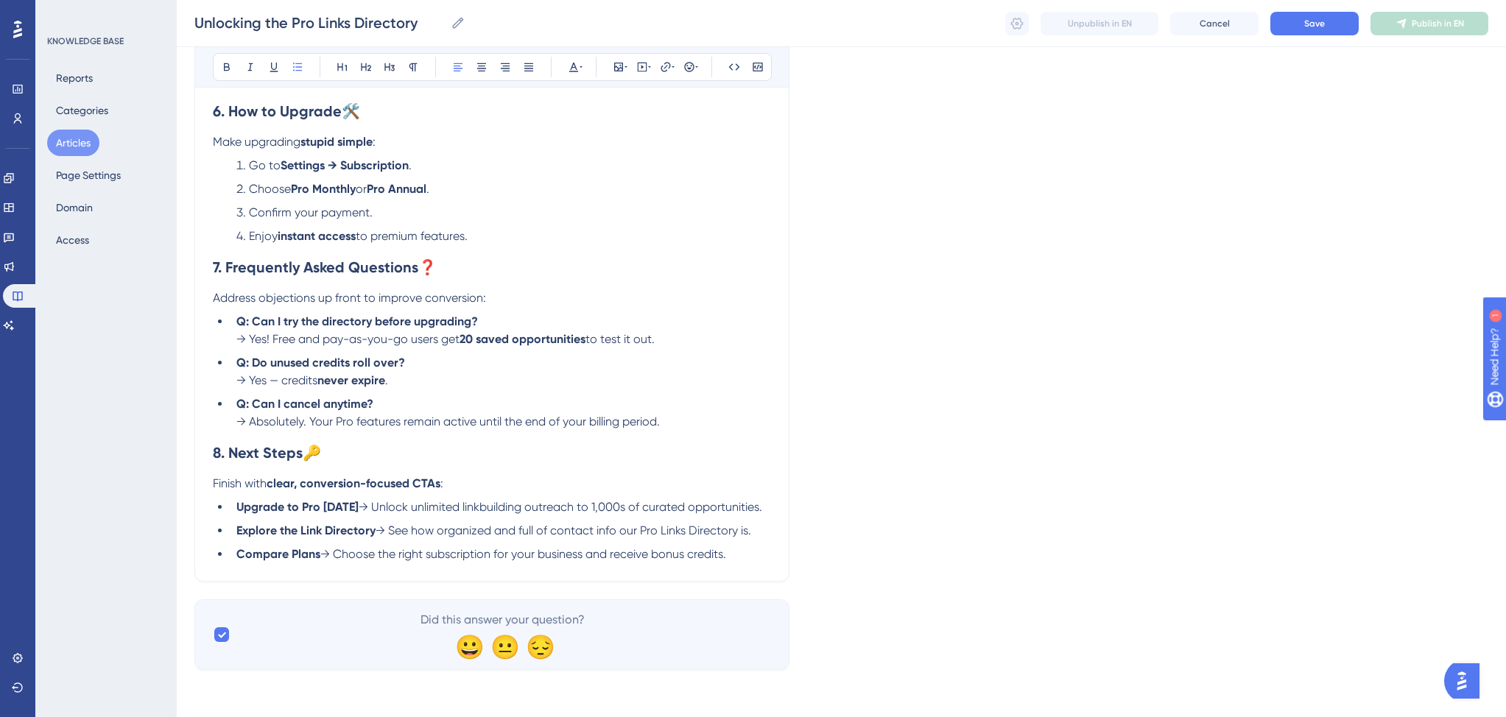
scroll to position [1634, 0]
click at [257, 343] on span "→ Yes! Free and pay-as-you-go users get" at bounding box center [347, 339] width 223 height 14
click at [667, 346] on li "Q: Can I try the directory before upgrading? → No,! Free and pay-as-you-go user…" at bounding box center [500, 330] width 540 height 35
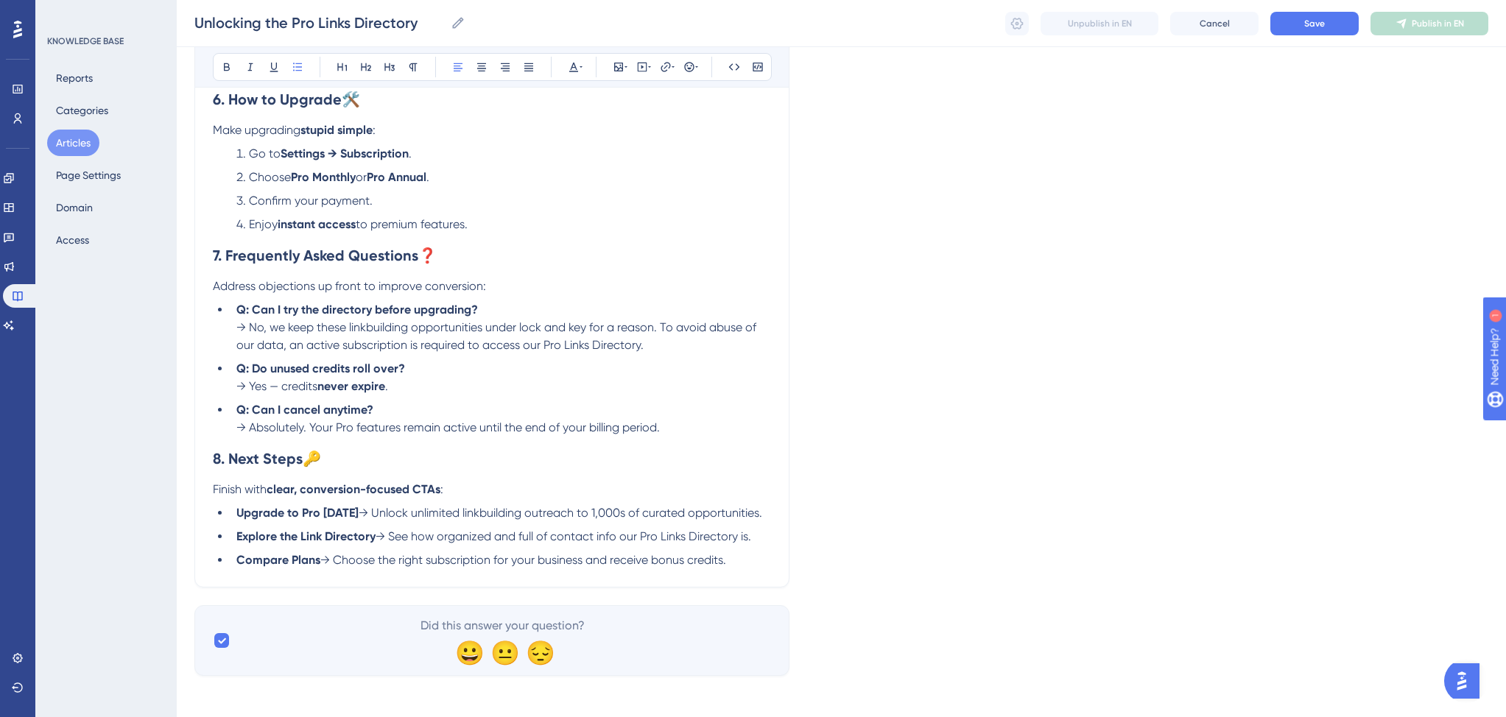
click at [409, 395] on li "Q: Do unused credits roll over? → Yes — credits never expire ." at bounding box center [500, 377] width 540 height 35
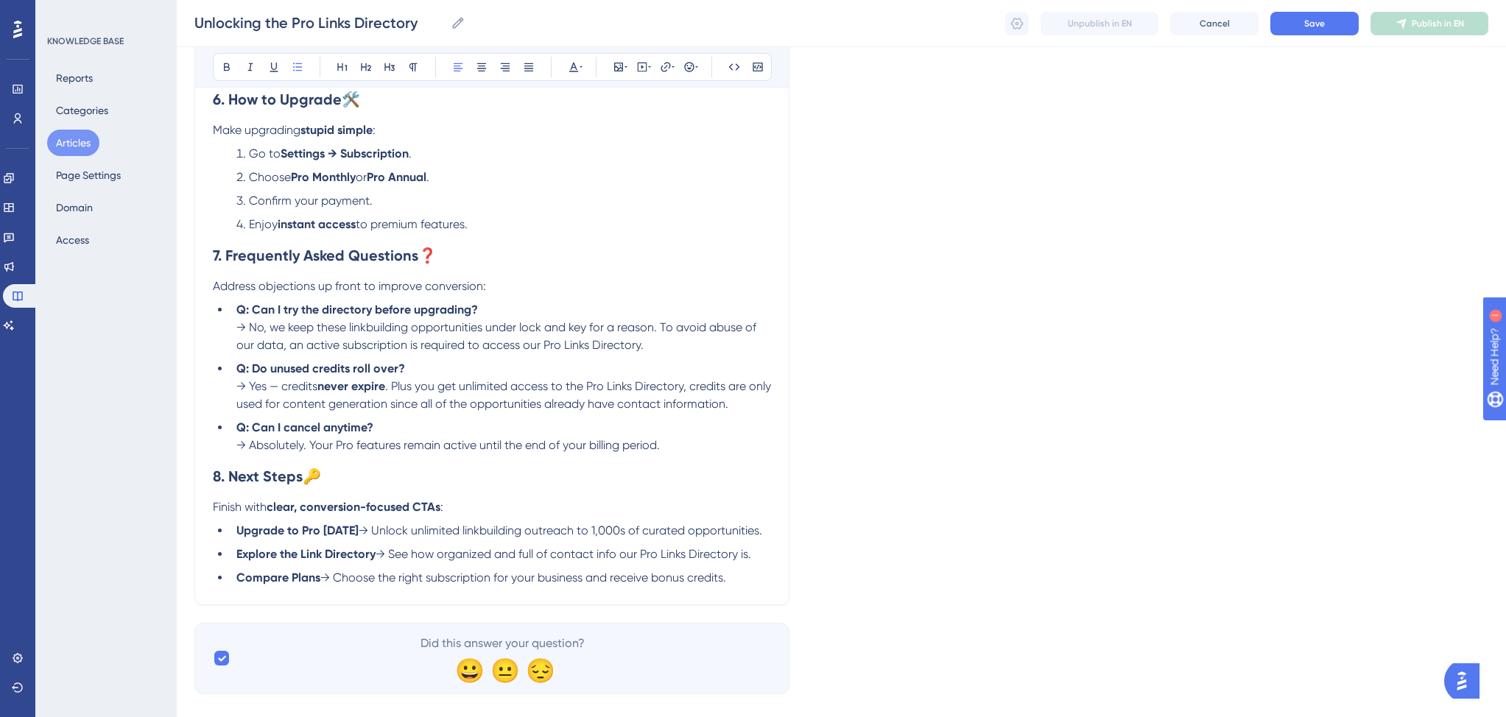
click at [685, 403] on span ". Plus you get unlimited access to the Pro Links Directory, credits are only us…" at bounding box center [504, 395] width 537 height 32
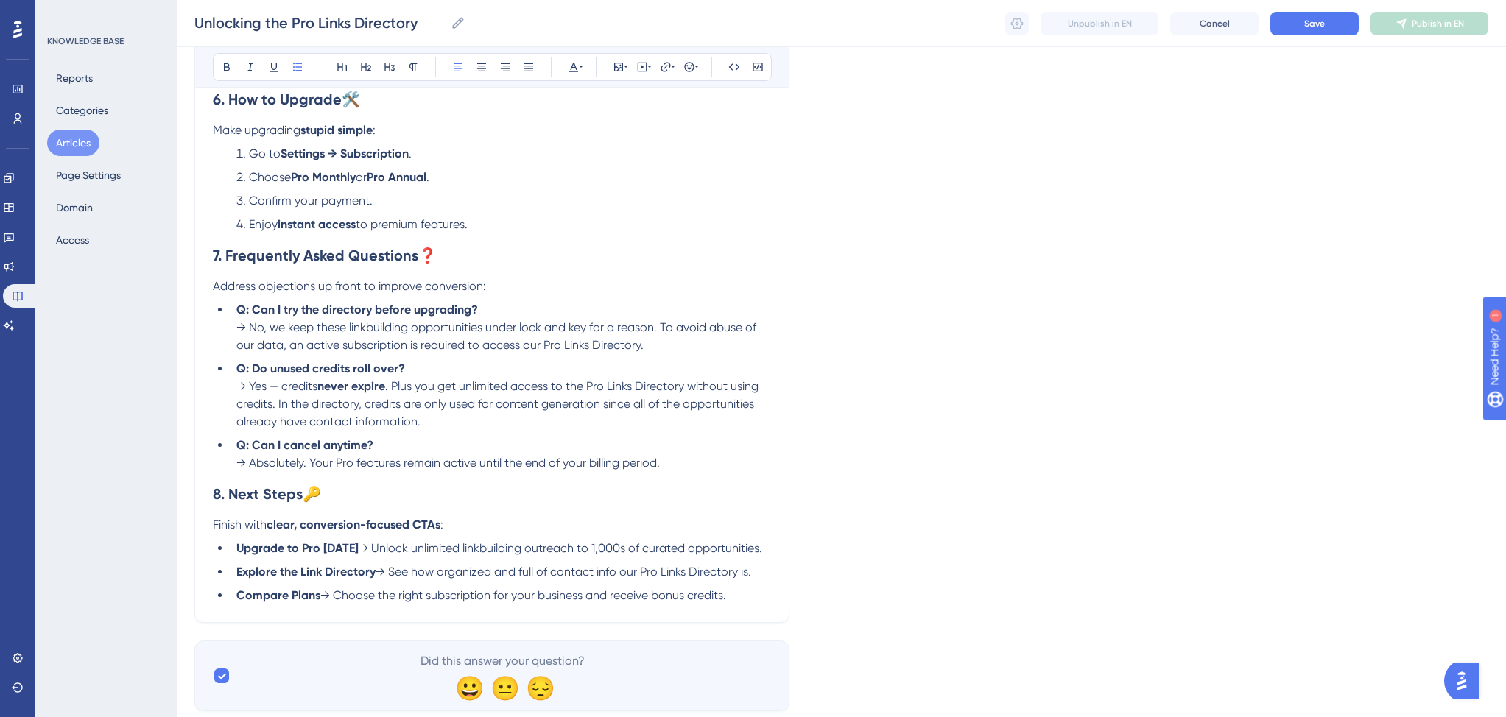
click at [485, 431] on li "Q: Do unused credits roll over? → Yes — credits never expire . Plus you get unl…" at bounding box center [500, 395] width 540 height 71
click at [665, 472] on li "Q: Can I cancel anytime? → Absolutely. Your Pro features remain active until th…" at bounding box center [500, 454] width 540 height 35
click at [325, 470] on span "→ Absolutely. Your Pro features remain active until the end of your billing per…" at bounding box center [447, 463] width 423 height 14
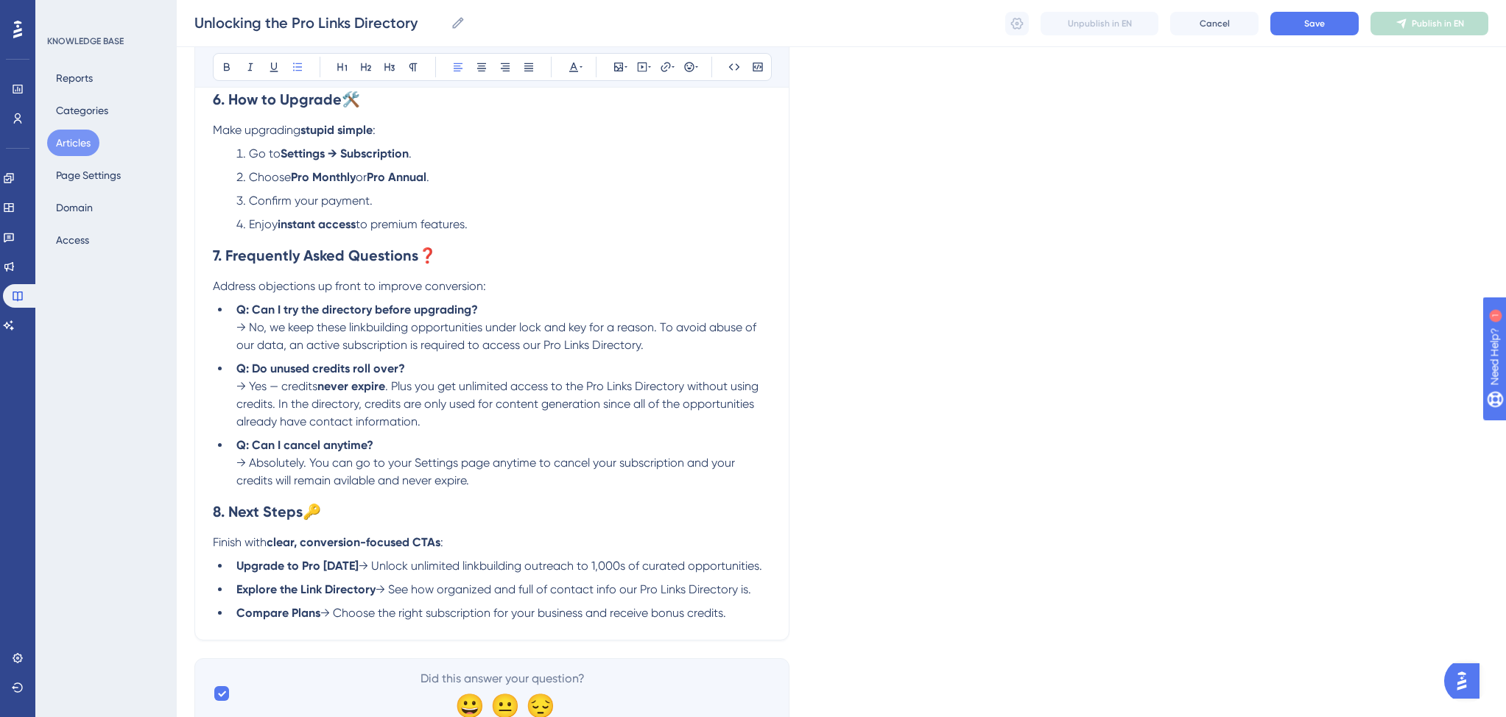
scroll to position [1624, 0]
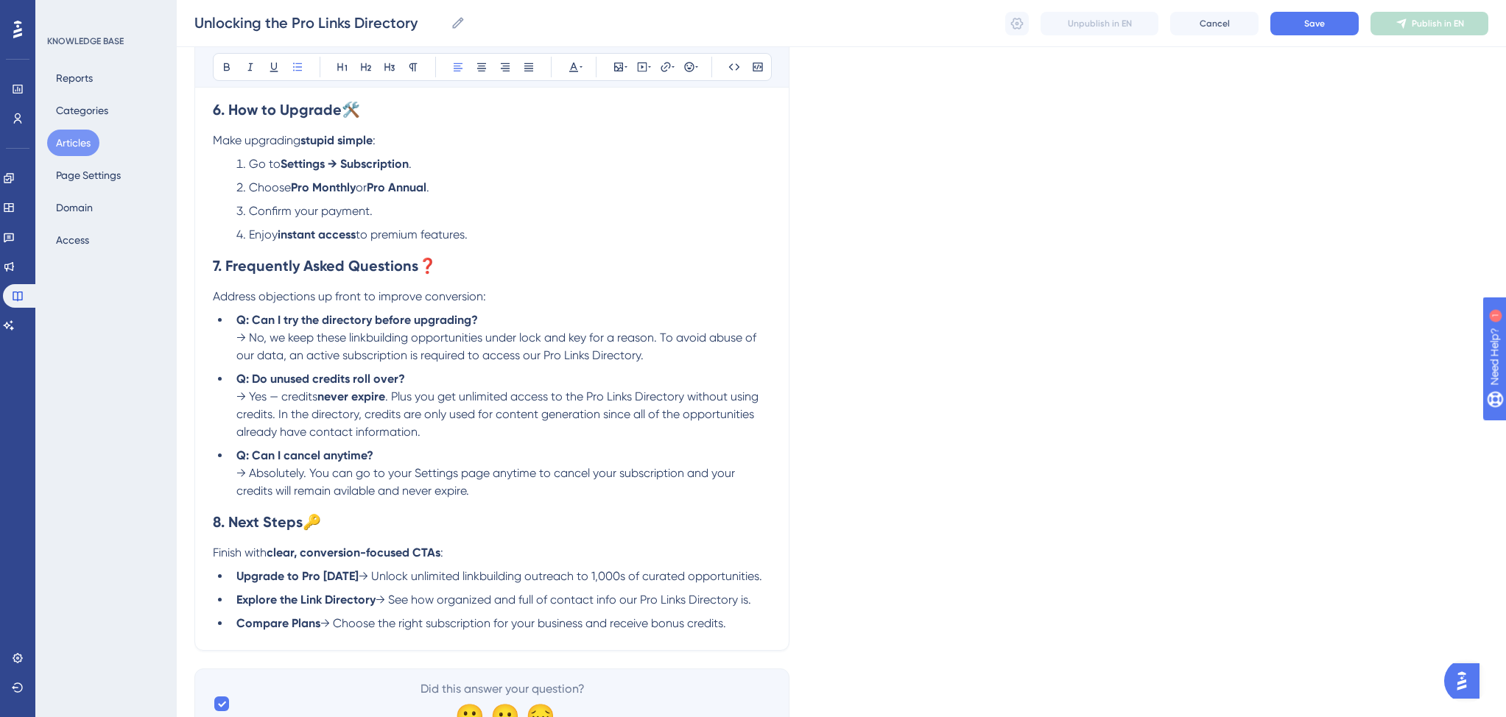
click at [501, 306] on p "Address objections up front to improve conversion:" at bounding box center [492, 297] width 558 height 18
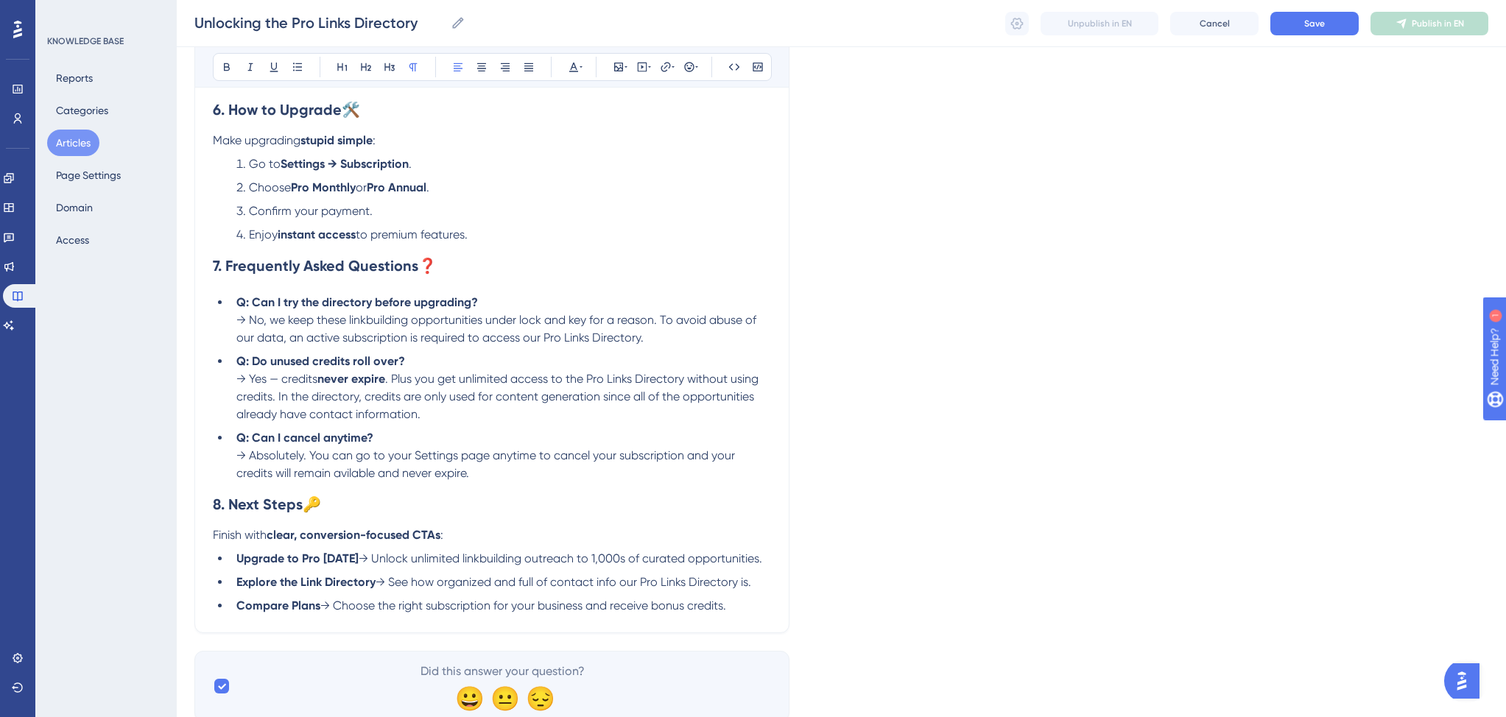
click at [438, 149] on p "Make upgrading stupid simple :" at bounding box center [492, 141] width 558 height 18
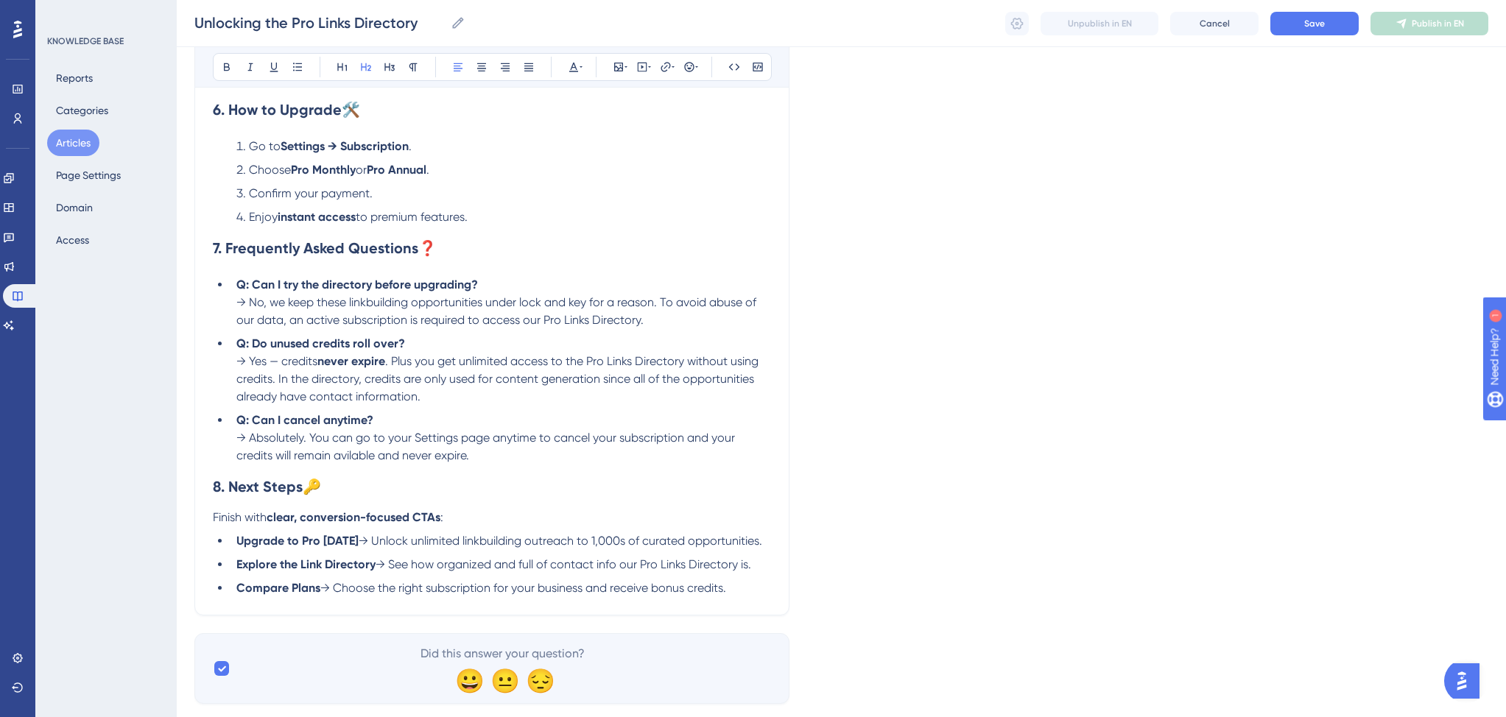
click at [252, 153] on span "Go to" at bounding box center [265, 146] width 32 height 14
click at [300, 153] on span "Click on Directory in the sidebar or go to" at bounding box center [357, 146] width 216 height 14
click at [375, 153] on span "in the sidebar or go to" at bounding box center [401, 146] width 119 height 14
click at [334, 177] on strong "Pro Monthly" at bounding box center [323, 170] width 65 height 14
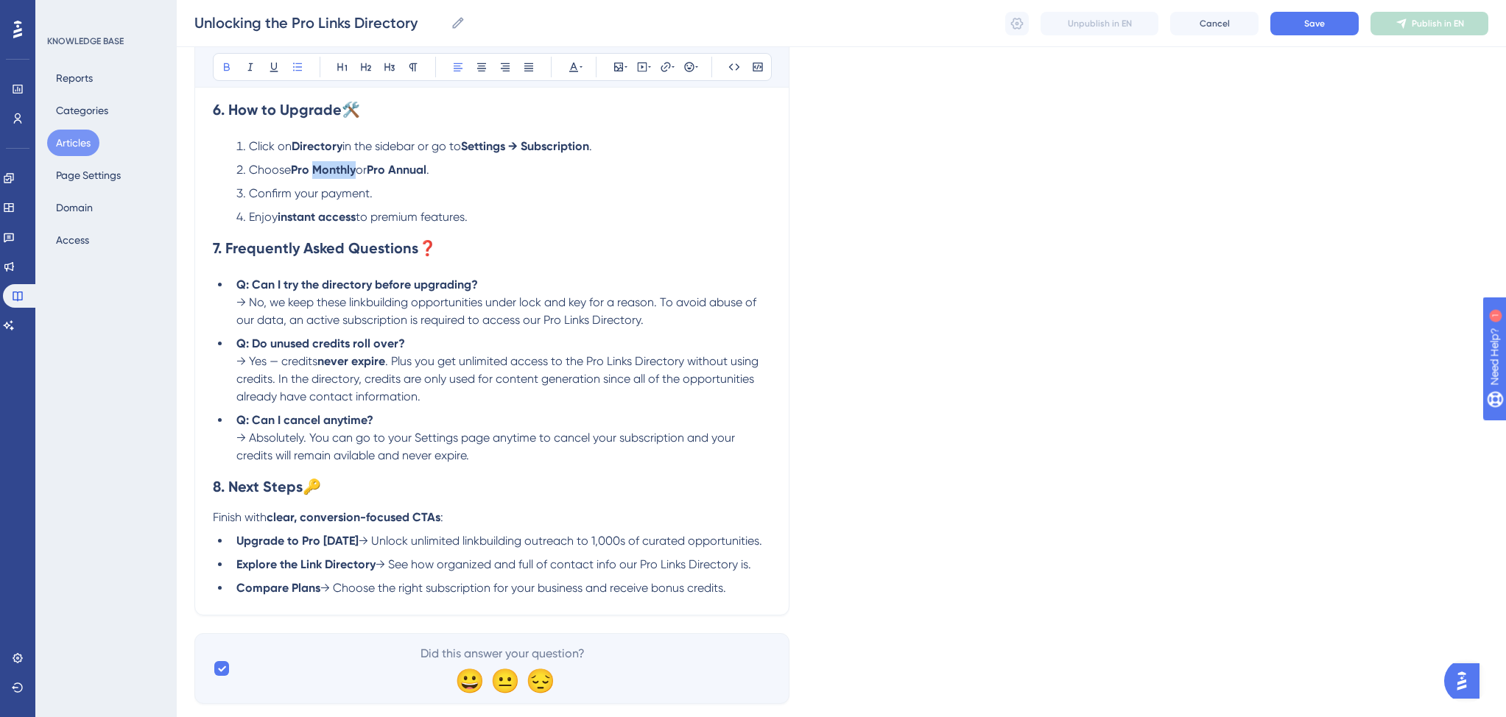
click at [334, 177] on strong "Pro Monthly" at bounding box center [323, 170] width 65 height 14
click at [341, 177] on strong "Pro Annual" at bounding box center [350, 170] width 60 height 14
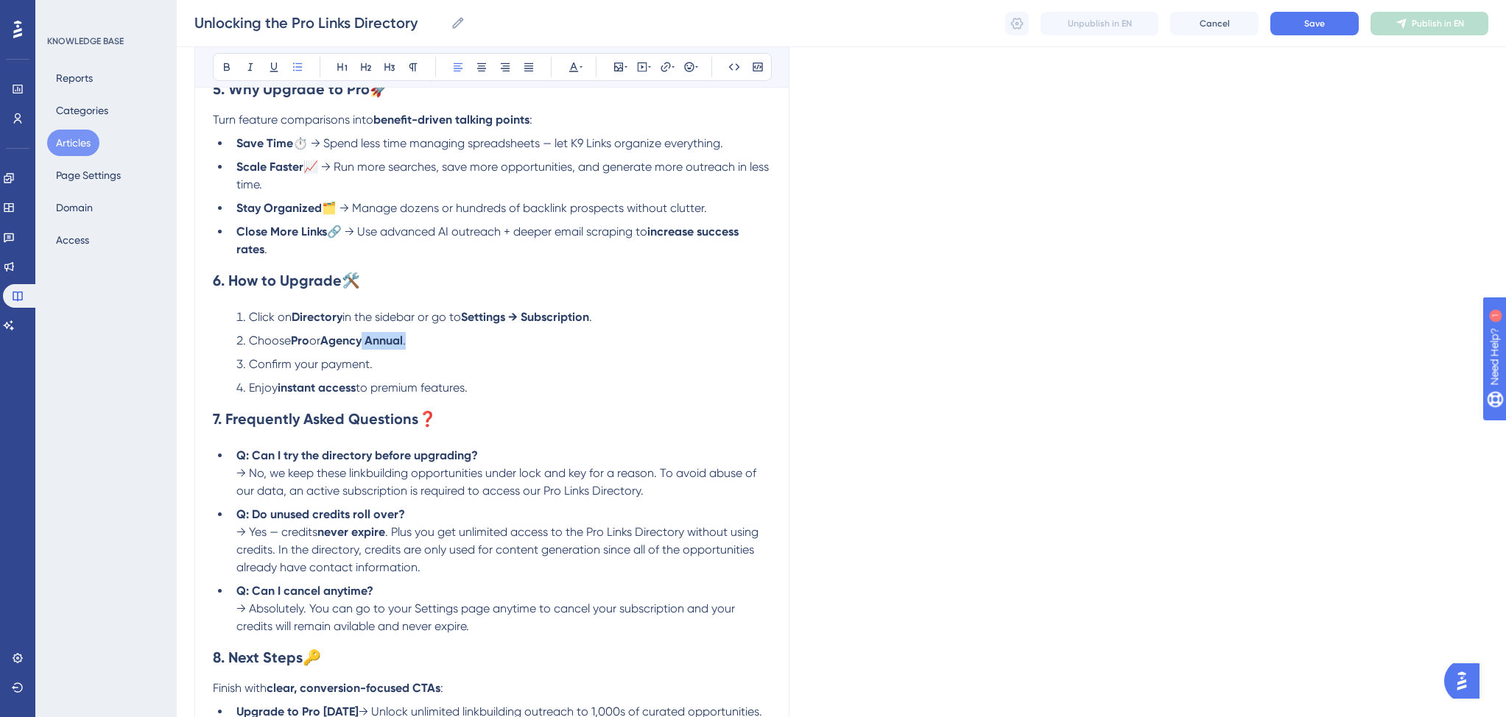
scroll to position [1377, 0]
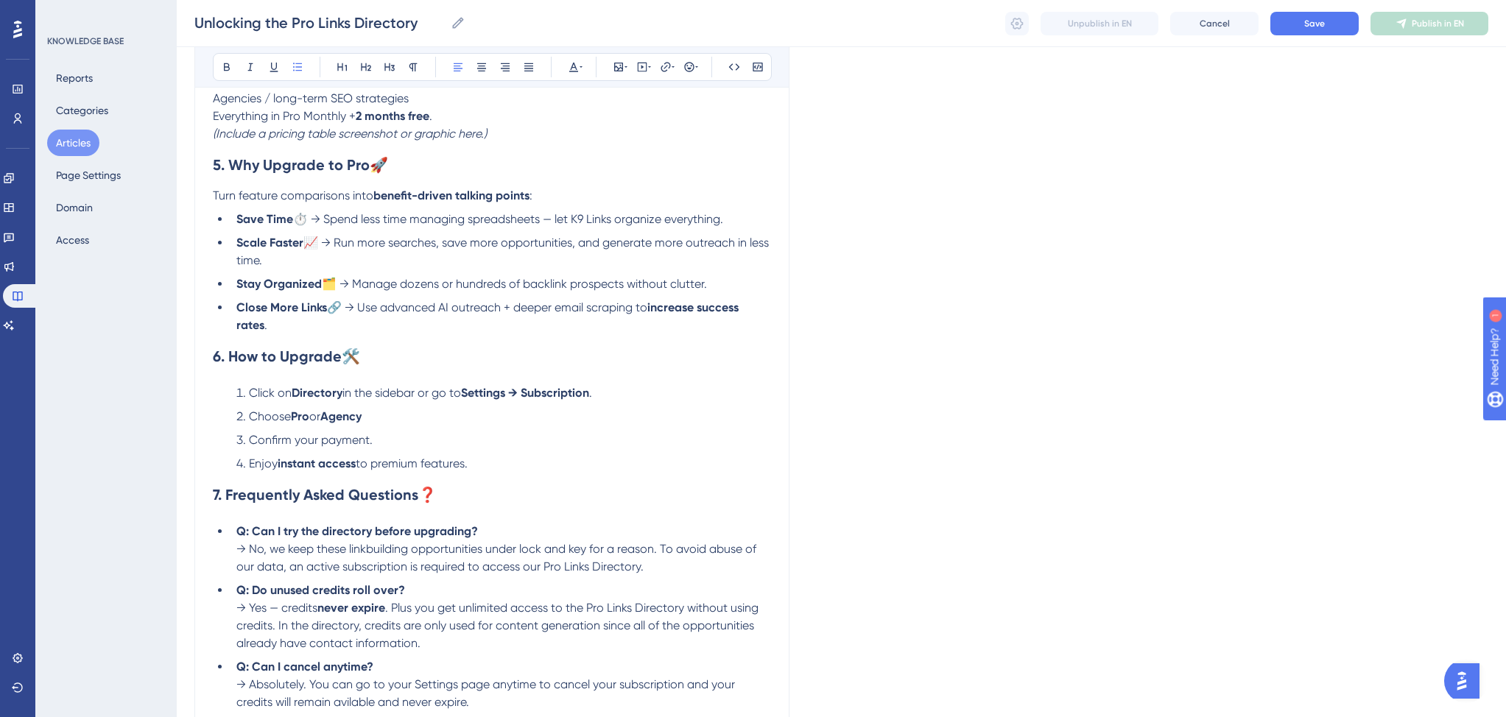
click at [272, 423] on span "Choose" at bounding box center [270, 416] width 42 height 14
click at [412, 426] on li "Subscribe to Pro or Agency" at bounding box center [500, 417] width 540 height 18
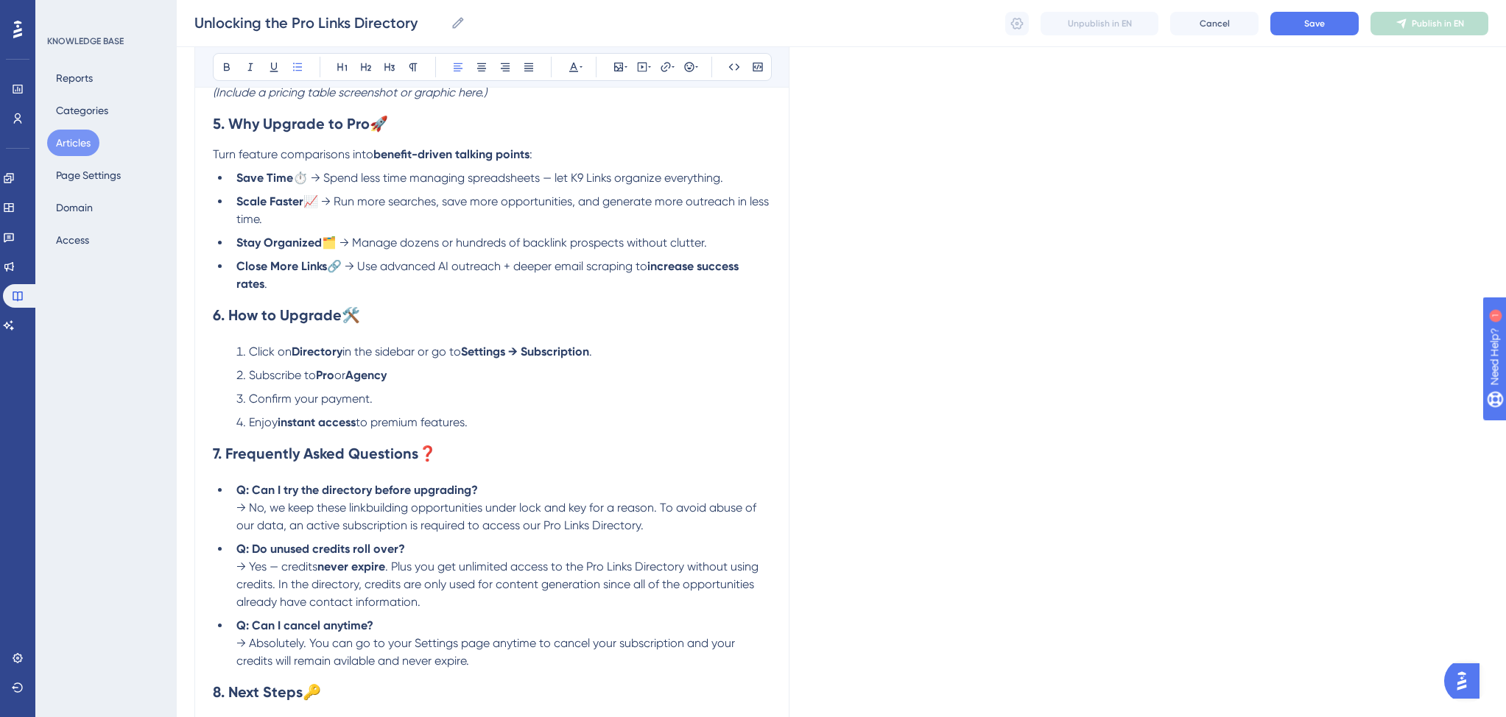
click at [259, 406] on span "Confirm your payment." at bounding box center [311, 399] width 124 height 14
click at [385, 408] on li "Confirm your payment." at bounding box center [500, 399] width 540 height 18
click at [481, 431] on li "Enjoy instant access to premium features." at bounding box center [500, 423] width 540 height 18
click at [474, 429] on span "to premium features when you are redirected back to the app after payment" at bounding box center [562, 422] width 413 height 14
click at [375, 429] on span "to premium features upon successfull payment" at bounding box center [481, 422] width 251 height 14
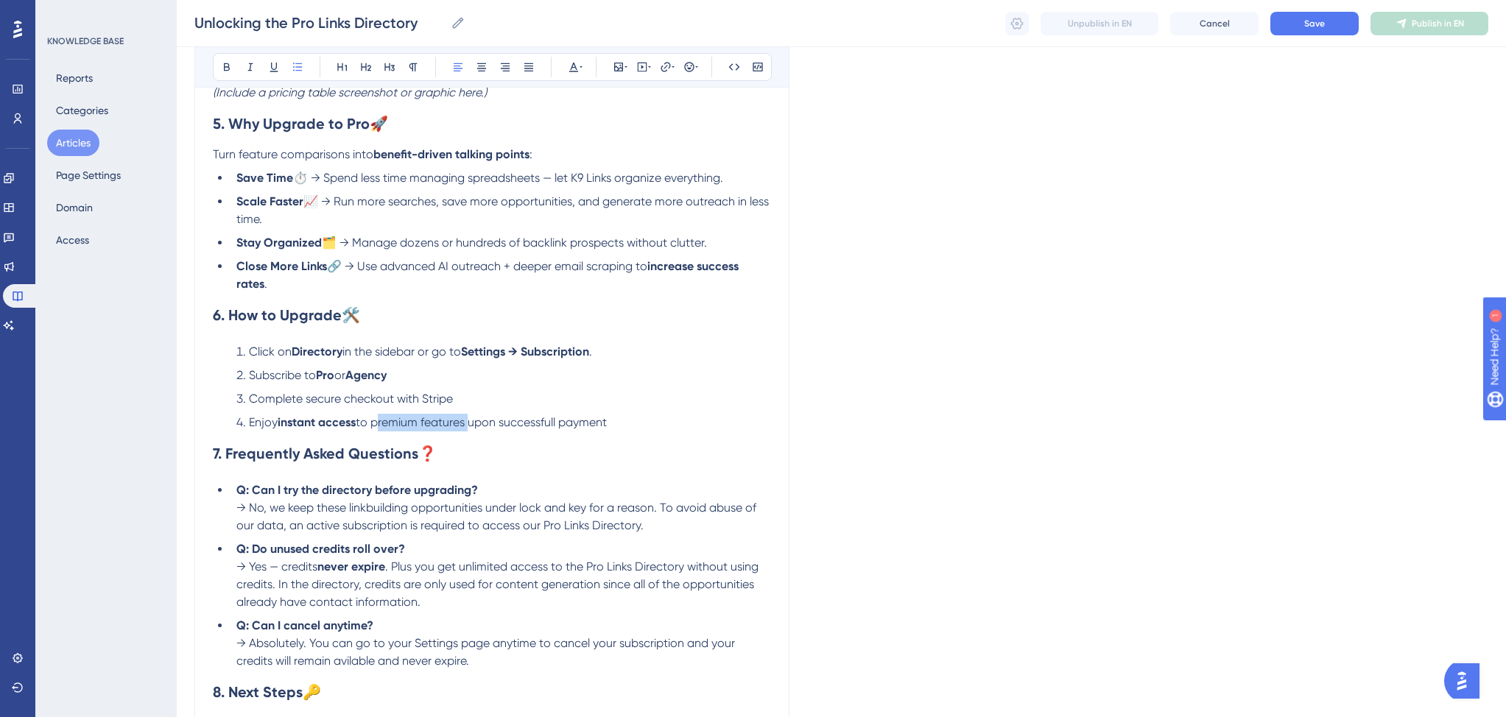
click at [467, 429] on span "to premium features upon successfull payment" at bounding box center [481, 422] width 251 height 14
click at [375, 429] on span "to Pro Links Directory and bonus credits upon successfull payment" at bounding box center [533, 422] width 354 height 14
click at [473, 429] on span "to Pro Links Directory and bonus credits upon successfull payment" at bounding box center [533, 422] width 354 height 14
click at [505, 429] on span "and bonus credits upon successfull payment" at bounding box center [587, 422] width 239 height 14
click at [573, 429] on span "and bonus credits upon successfull payment" at bounding box center [587, 422] width 239 height 14
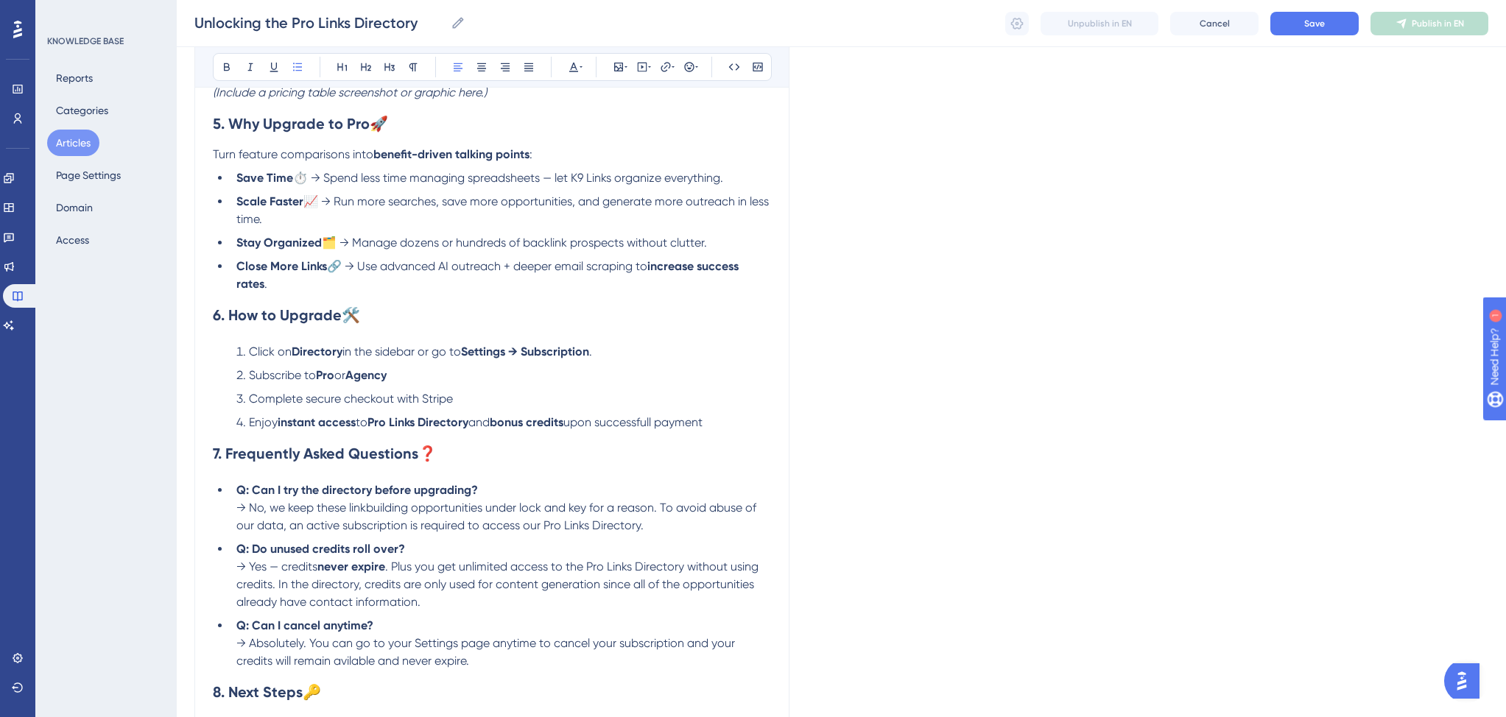
click at [634, 408] on li "Complete secure checkout with Stripe" at bounding box center [500, 399] width 540 height 18
click at [666, 429] on span "upon successfull payment" at bounding box center [632, 422] width 139 height 14
click at [725, 431] on li "Enjoy instant access to Pro Links Directory and bonus credits upon successful p…" at bounding box center [500, 423] width 540 height 18
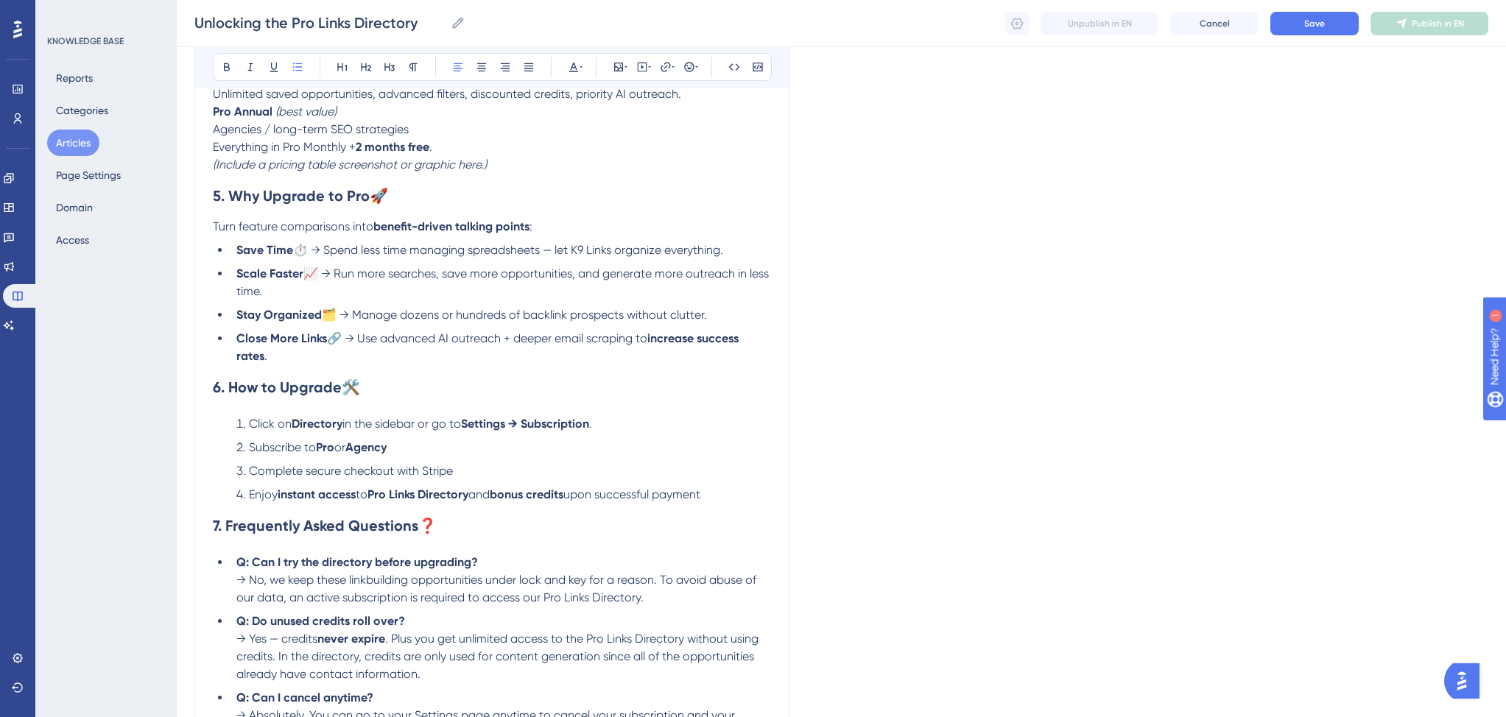
click at [557, 236] on p "Turn feature comparisons into benefit-driven talking points :" at bounding box center [492, 227] width 558 height 18
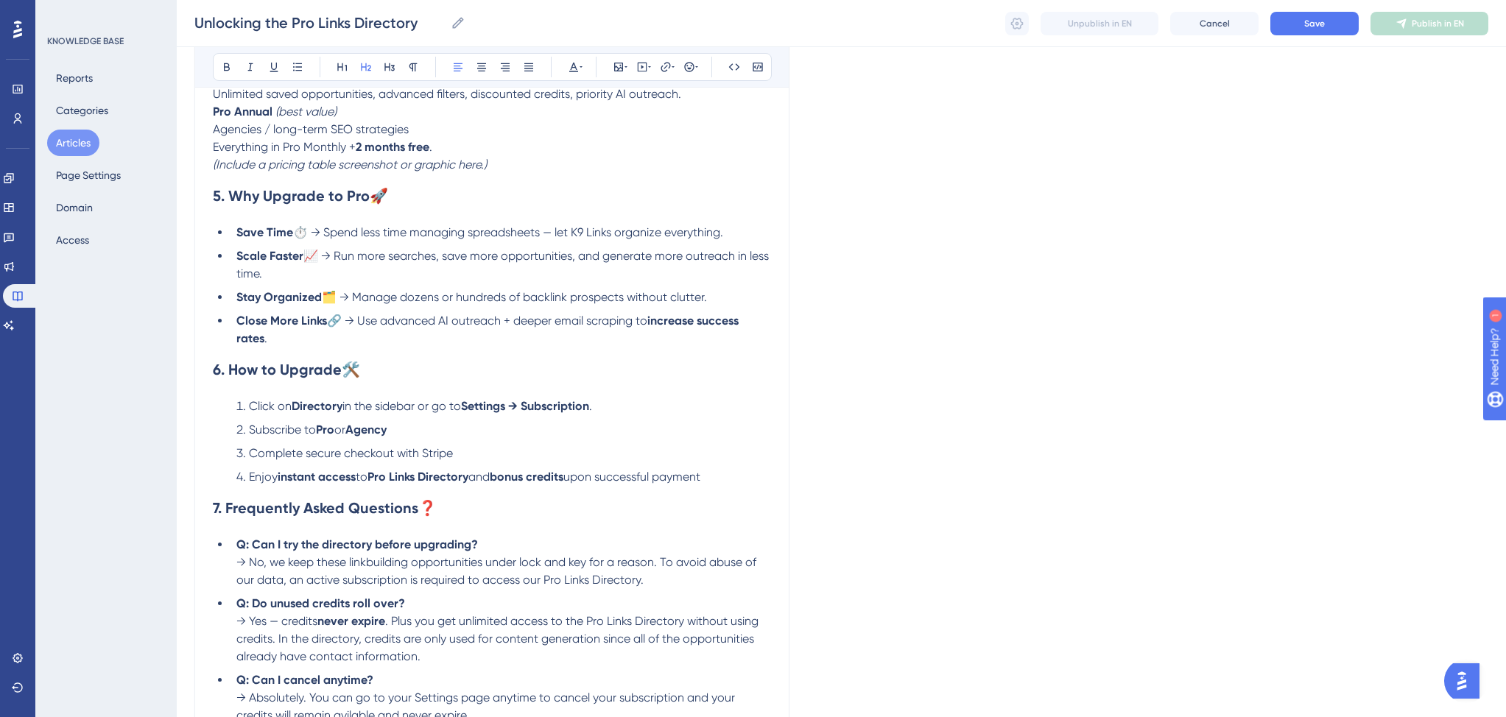
click at [413, 239] on span "⏱️ → Spend less time managing spreadsheets — let K9 Links organize everything." at bounding box center [508, 232] width 430 height 14
click at [543, 239] on span "⏱️ → Spend less time managing spreadsheets — let K9 Links organize everything." at bounding box center [508, 232] width 430 height 14
click at [544, 239] on span "⏱️ → Spend less time link prospecting — let K9 Links organize everything." at bounding box center [485, 232] width 384 height 14
click at [593, 239] on span "⏱️ → Spend less time link prospecting — let K9 Pro Links organize everything." at bounding box center [495, 232] width 405 height 14
click at [694, 239] on span "⏱️ → Spend less time link prospecting — let K9 Pro Links organize everything." at bounding box center [495, 232] width 405 height 14
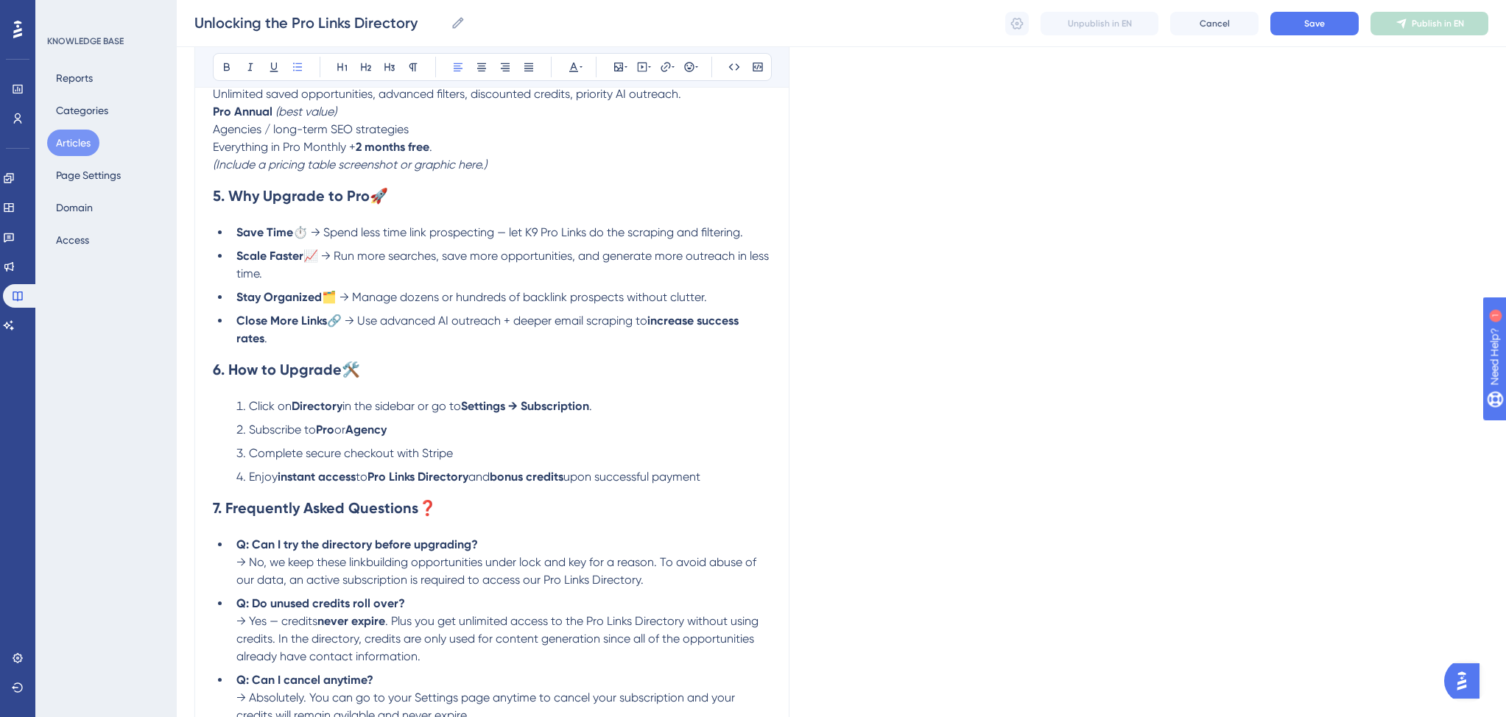
click at [303, 282] on li "Scale Faster 📈 → Run more searches, save more opportunities, and generate more …" at bounding box center [500, 264] width 540 height 35
click at [339, 271] on span "📈 → Run more searches, save more opportunities, and generate more outreach in l…" at bounding box center [503, 265] width 535 height 32
click at [684, 282] on li "Scale Faster 📈 → Get unlimited access to 1,000s of hand picked linkbuilding opp…" at bounding box center [500, 264] width 540 height 35
drag, startPoint x: 583, startPoint y: 267, endPoint x: 613, endPoint y: 267, distance: 29.4
click at [583, 267] on span "📈 → Get unlimited access to 1,000s of hand picked linkbuilding opportunities pl…" at bounding box center [500, 265] width 529 height 32
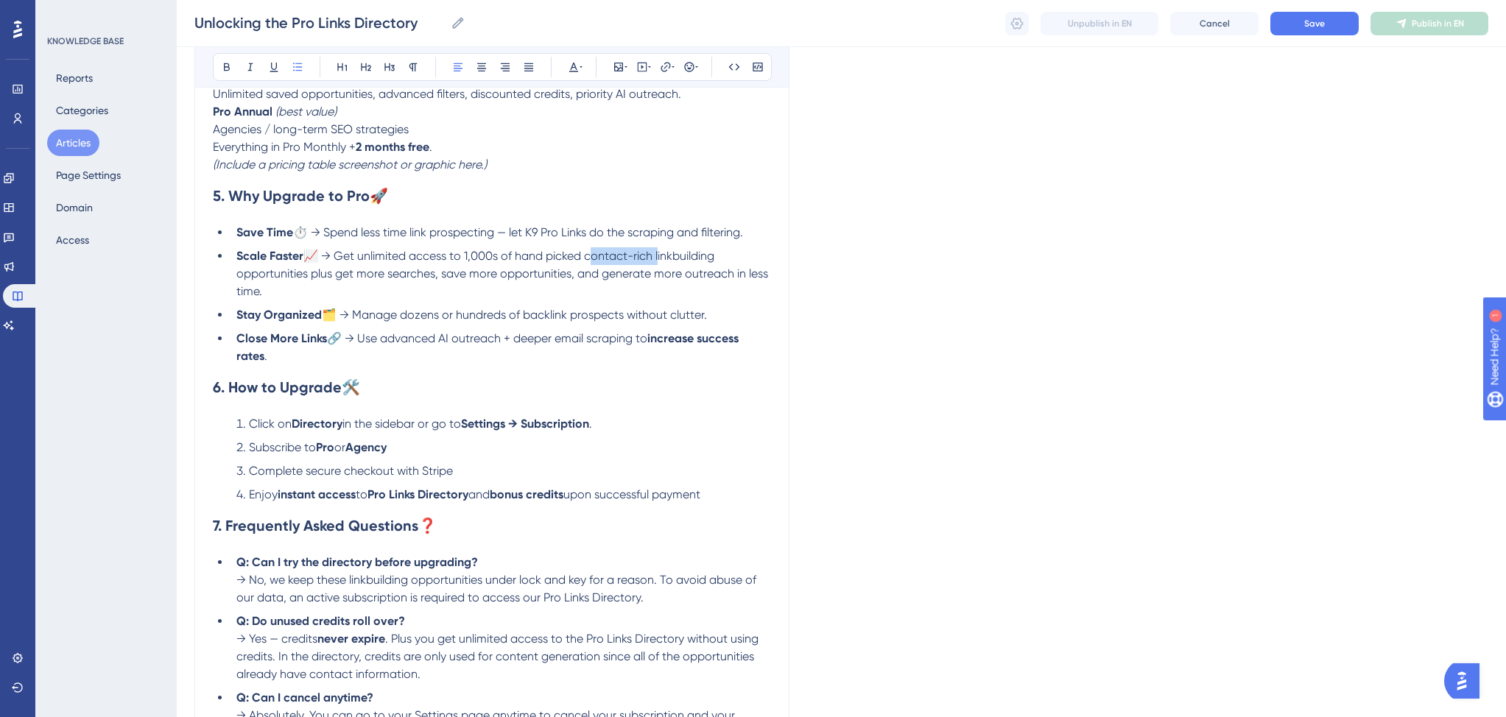
click at [582, 269] on span "📈 → Get unlimited access to 1,000s of hand picked contact-rich linkbuilding opp…" at bounding box center [503, 273] width 534 height 49
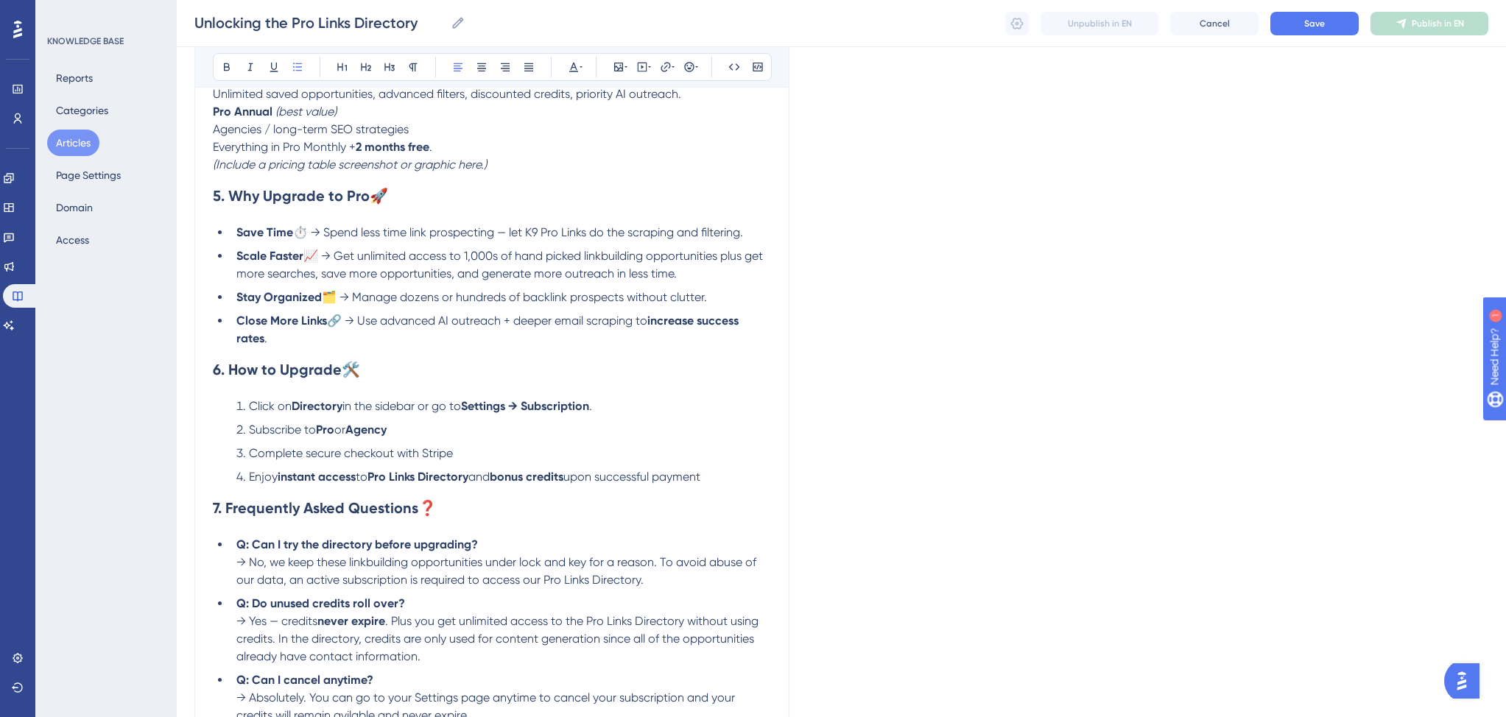
click at [721, 269] on span "📈 → Get unlimited access to 1,000s of hand picked linkbuilding opportunities pl…" at bounding box center [500, 265] width 529 height 32
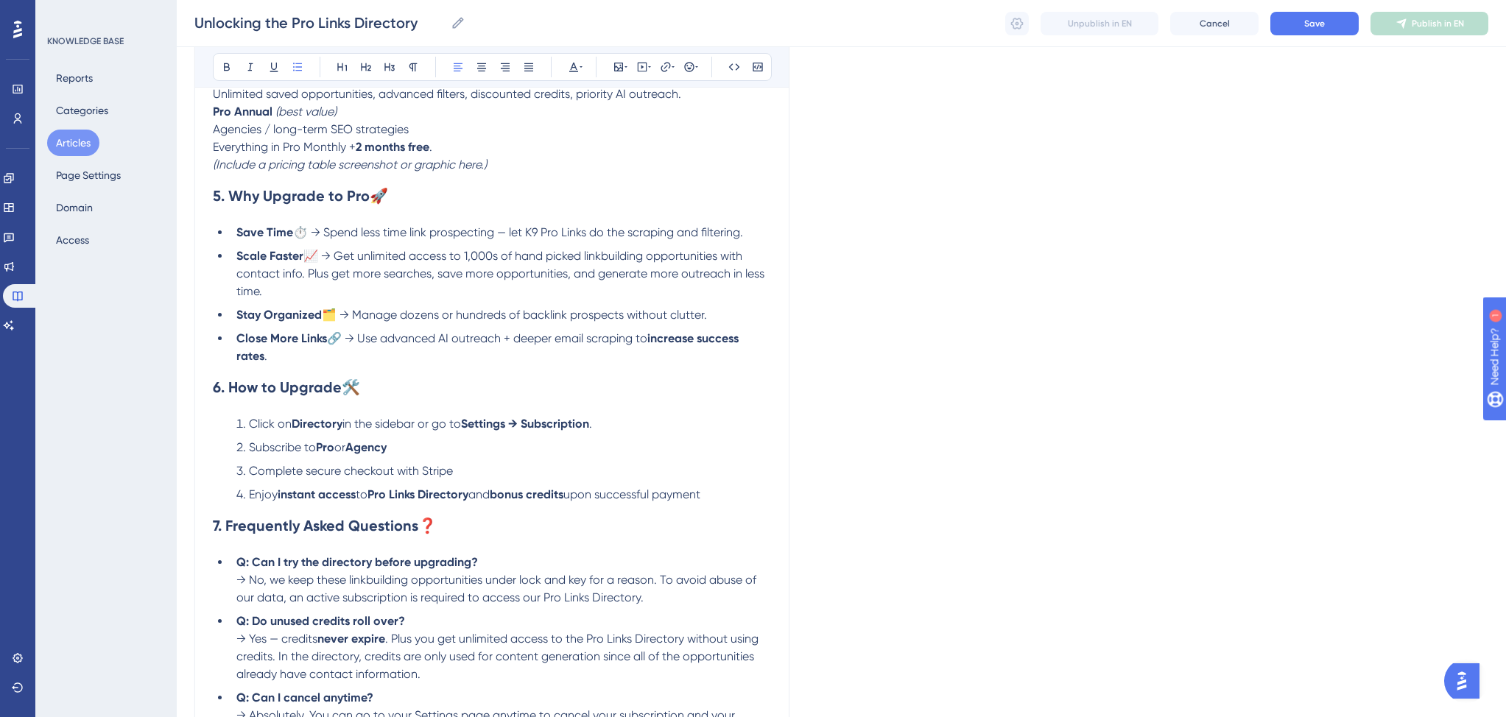
click at [366, 286] on span "📈 → Get unlimited access to 1,000s of hand picked linkbuilding opportunities wi…" at bounding box center [501, 273] width 531 height 49
click at [537, 284] on span "📈 → Get unlimited access to 1,000s of hand picked linkbuilding opportunities wi…" at bounding box center [504, 273] width 537 height 49
click at [522, 287] on span "📈 → Get unlimited access to 1,000s of hand picked linkbuilding opportunities wi…" at bounding box center [504, 273] width 537 height 49
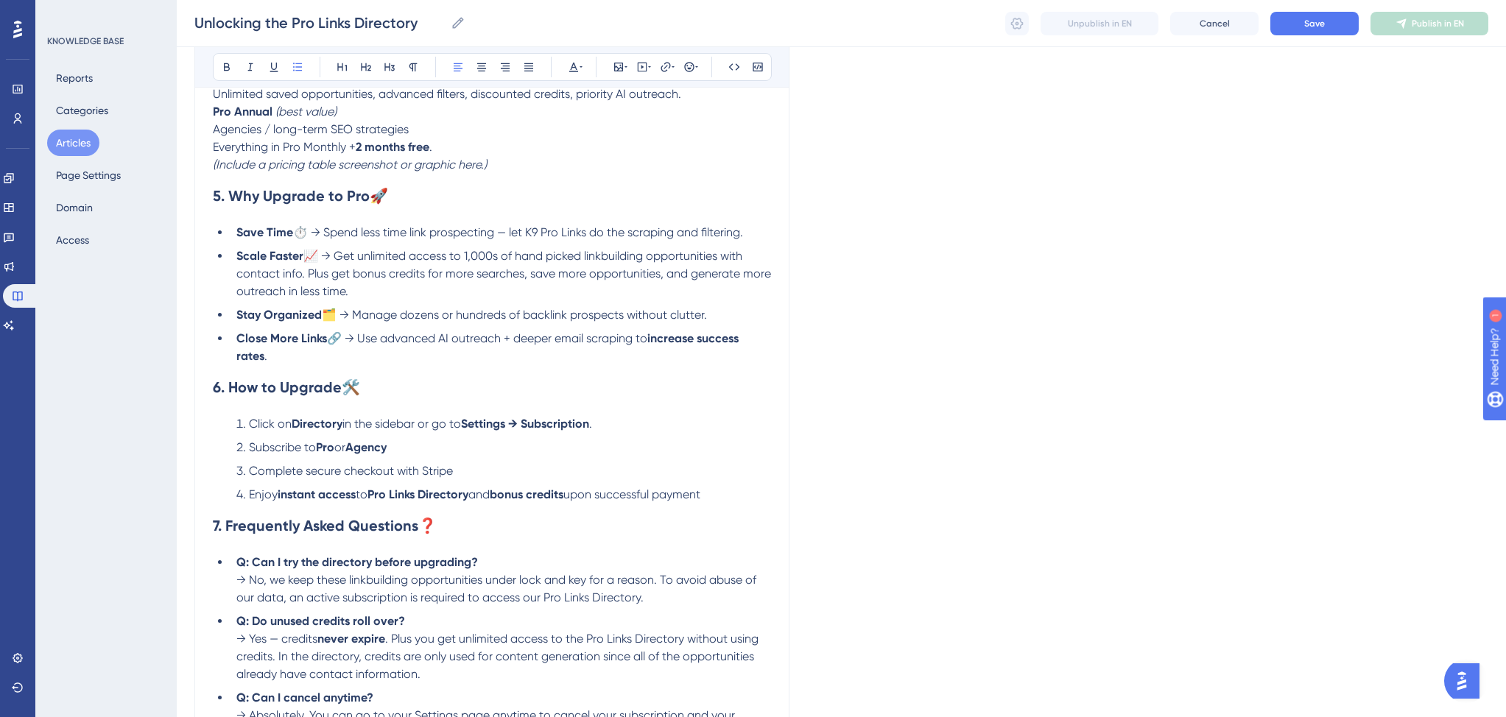
click at [529, 286] on span "📈 → Get unlimited access to 1,000s of hand picked linkbuilding opportunities wi…" at bounding box center [504, 273] width 537 height 49
click at [658, 284] on span "📈 → Get unlimited access to 1,000s of hand picked linkbuilding opportunities wi…" at bounding box center [504, 273] width 537 height 49
click at [604, 298] on li "Scale Faster 📈 → Get unlimited access to 1,000s of hand picked linkbuilding opp…" at bounding box center [500, 273] width 540 height 53
click at [624, 288] on span "📈 → Get unlimited access to 1,000s of hand picked linkbuilding opportunities wi…" at bounding box center [504, 273] width 536 height 49
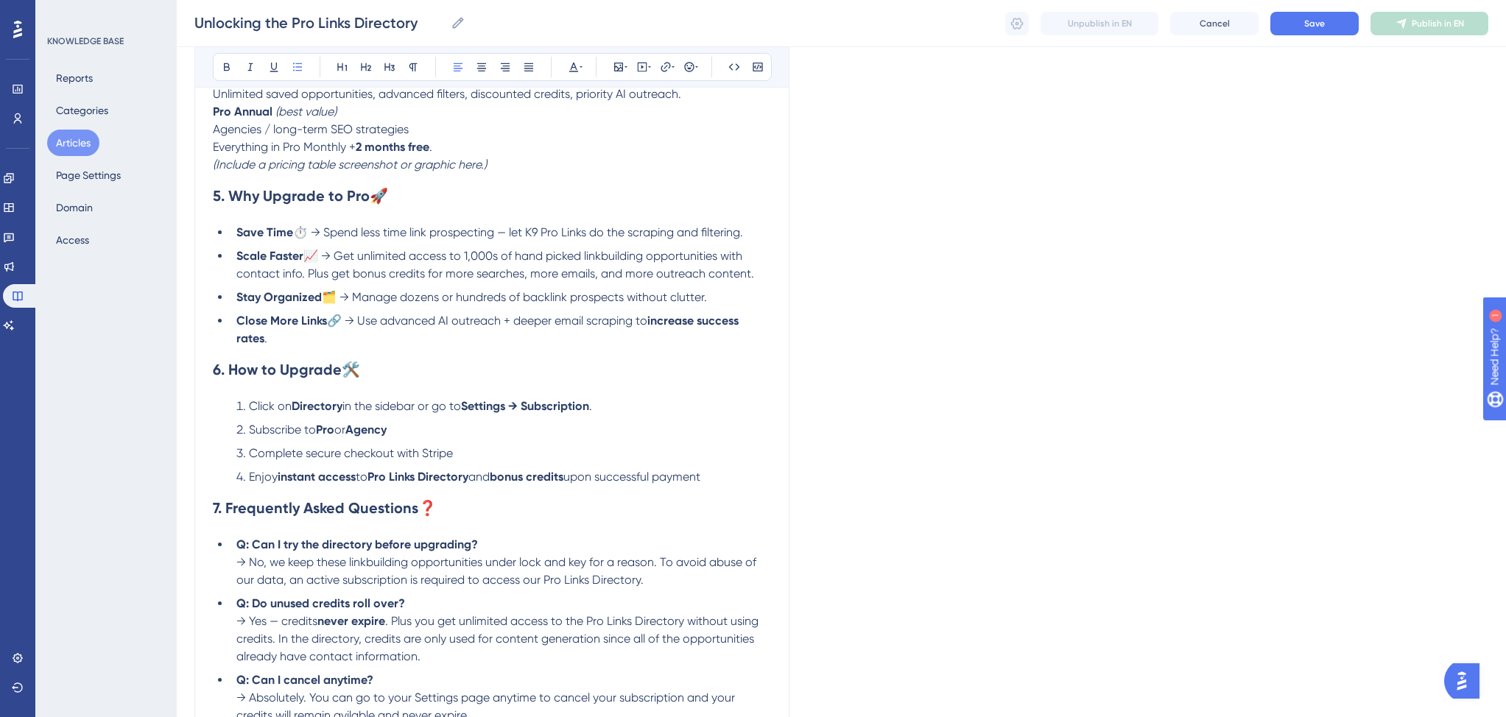
click at [511, 280] on span "📈 → Get unlimited access to 1,000s of hand picked linkbuilding opportunities wi…" at bounding box center [495, 265] width 518 height 32
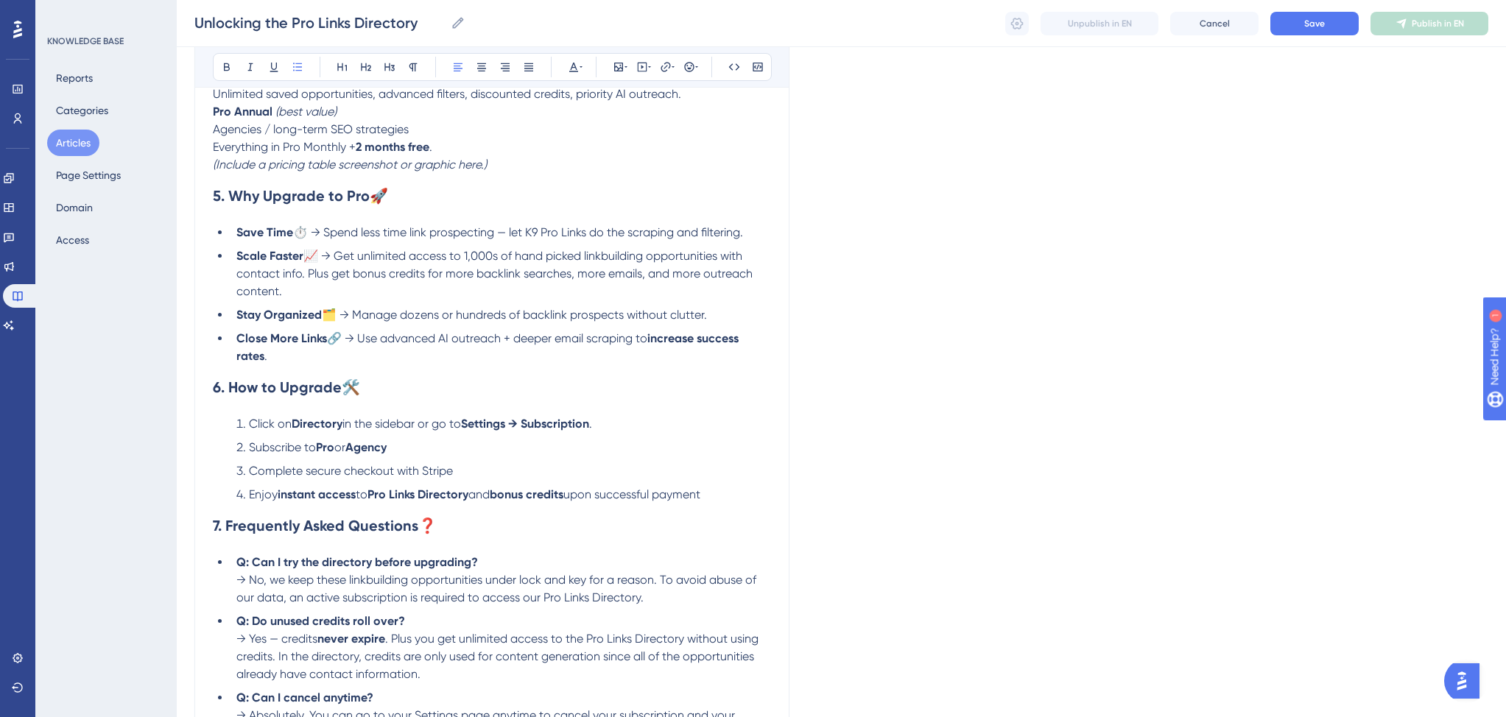
click at [636, 286] on span "📈 → Get unlimited access to 1,000s of hand picked linkbuilding opportunities wi…" at bounding box center [495, 273] width 519 height 49
click at [450, 300] on li "Scale Faster 📈 → Get unlimited access to 1,000s of hand picked linkbuilding opp…" at bounding box center [500, 273] width 540 height 53
click at [359, 345] on span "🔗 → Use advanced AI outreach + deeper email scraping to" at bounding box center [487, 338] width 320 height 14
click at [647, 345] on span "🔗 → Use advanced AI outreach + deeper email scraping to" at bounding box center [487, 338] width 320 height 14
click at [360, 345] on span "🔗 → Use advanced AI outreach + deeper email scraping to" at bounding box center [487, 338] width 320 height 14
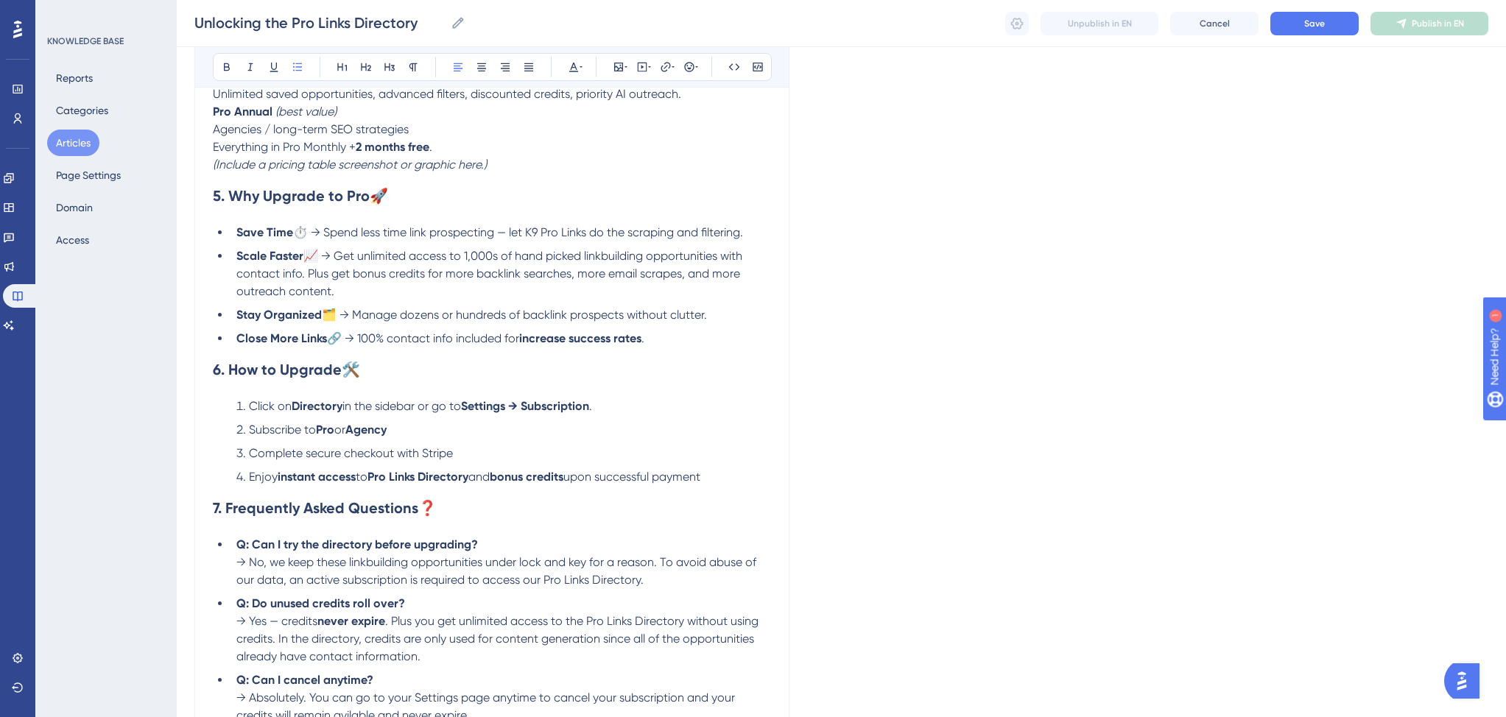
scroll to position [1332, 0]
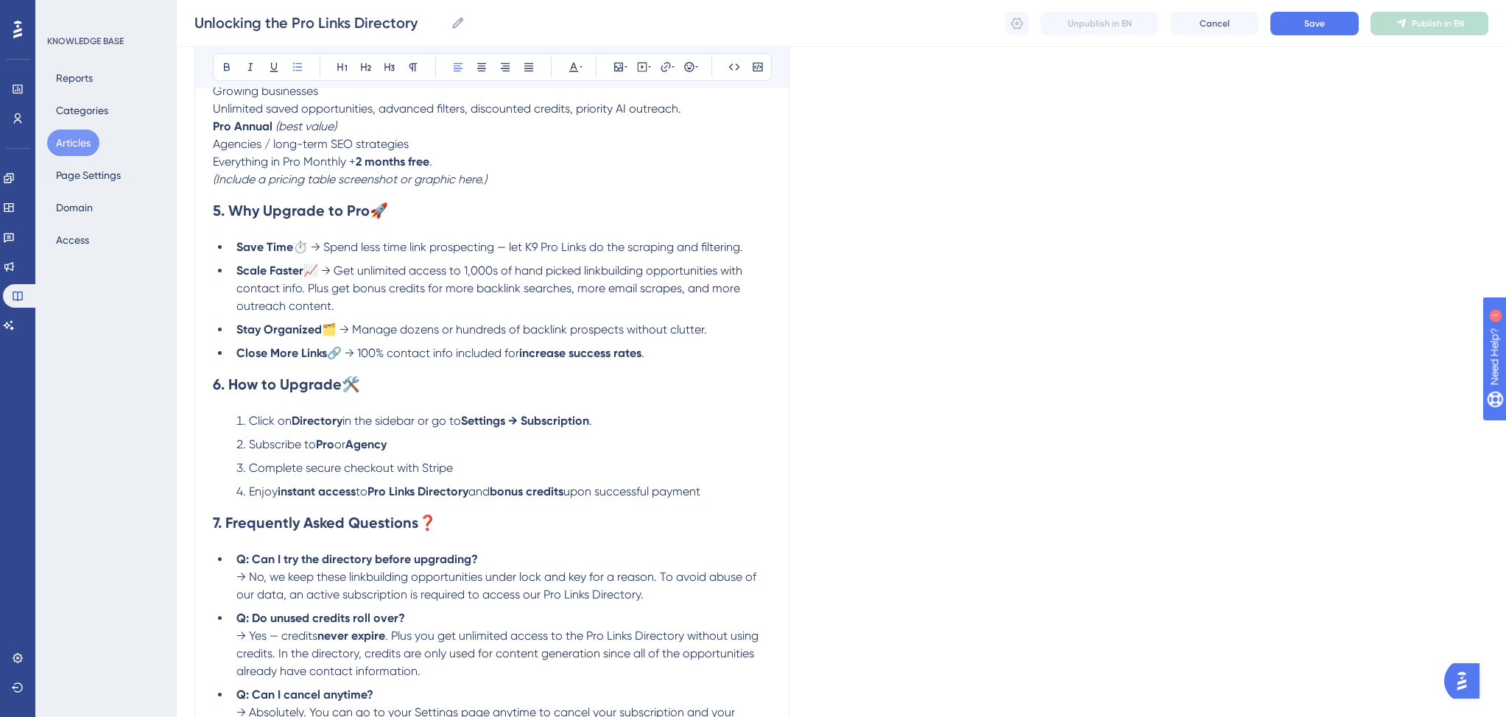
click at [400, 336] on span "🗂️ → Manage dozens or hundreds of backlink prospects without clutter." at bounding box center [514, 329] width 385 height 14
click at [504, 336] on span "🗂️ → Manage dozens or hundreds of backlink prospects without clutter." at bounding box center [514, 329] width 385 height 14
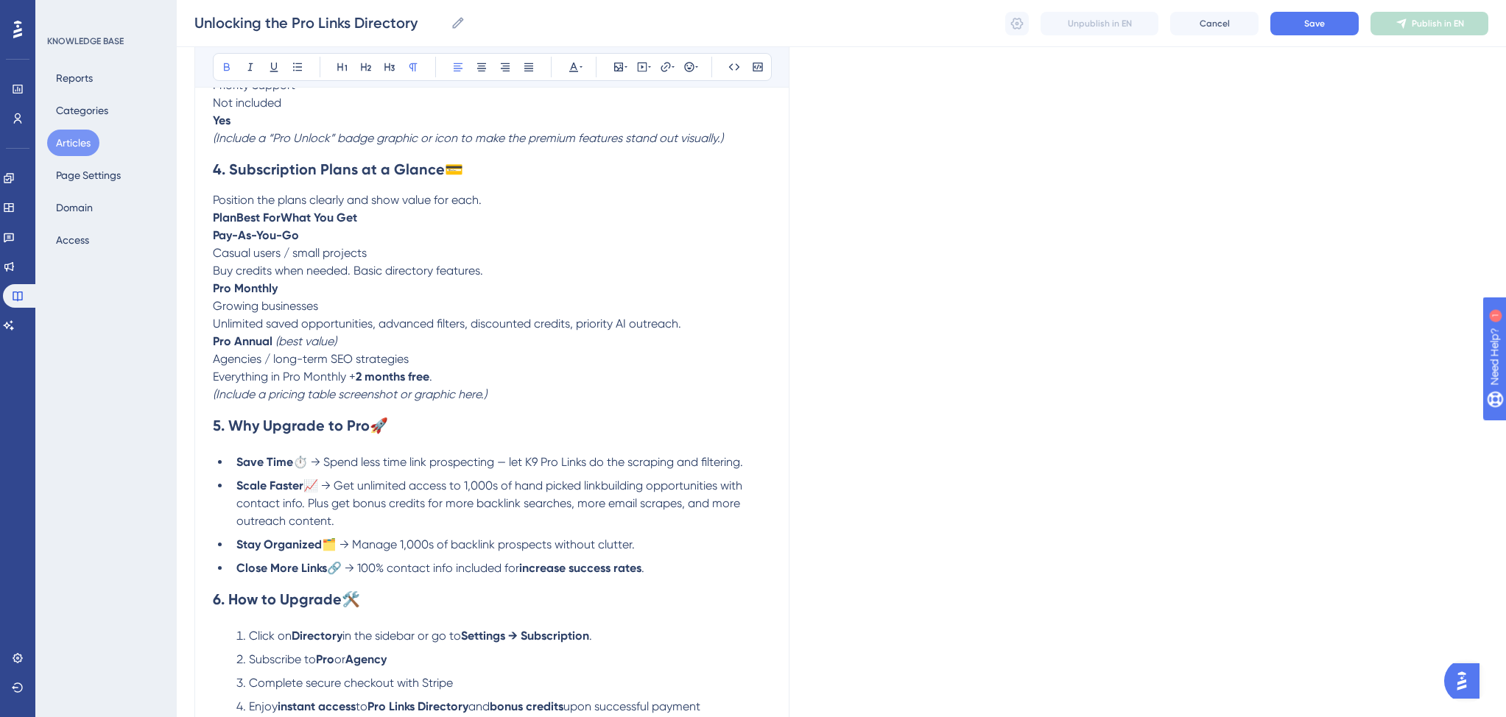
click at [392, 225] on p "PlanBest ForWhat You Get" at bounding box center [492, 218] width 558 height 18
click at [524, 209] on p "Position the plans clearly and show value for each." at bounding box center [492, 200] width 558 height 18
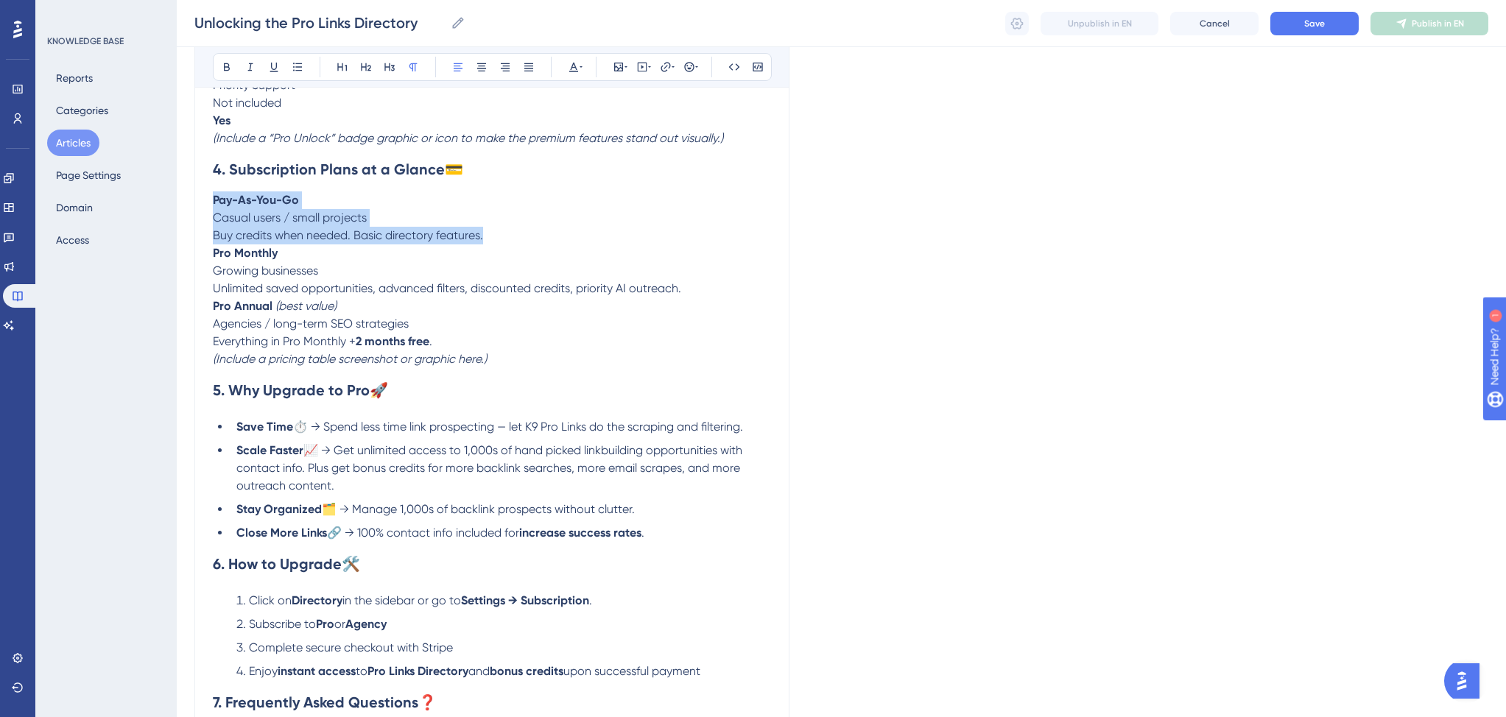
drag, startPoint x: 494, startPoint y: 246, endPoint x: 213, endPoint y: 215, distance: 282.9
click at [213, 215] on div "1. Overview 🌟 Introduce the Pro Links Directory as the heart of K9 Links and hi…" at bounding box center [492, 123] width 558 height 1855
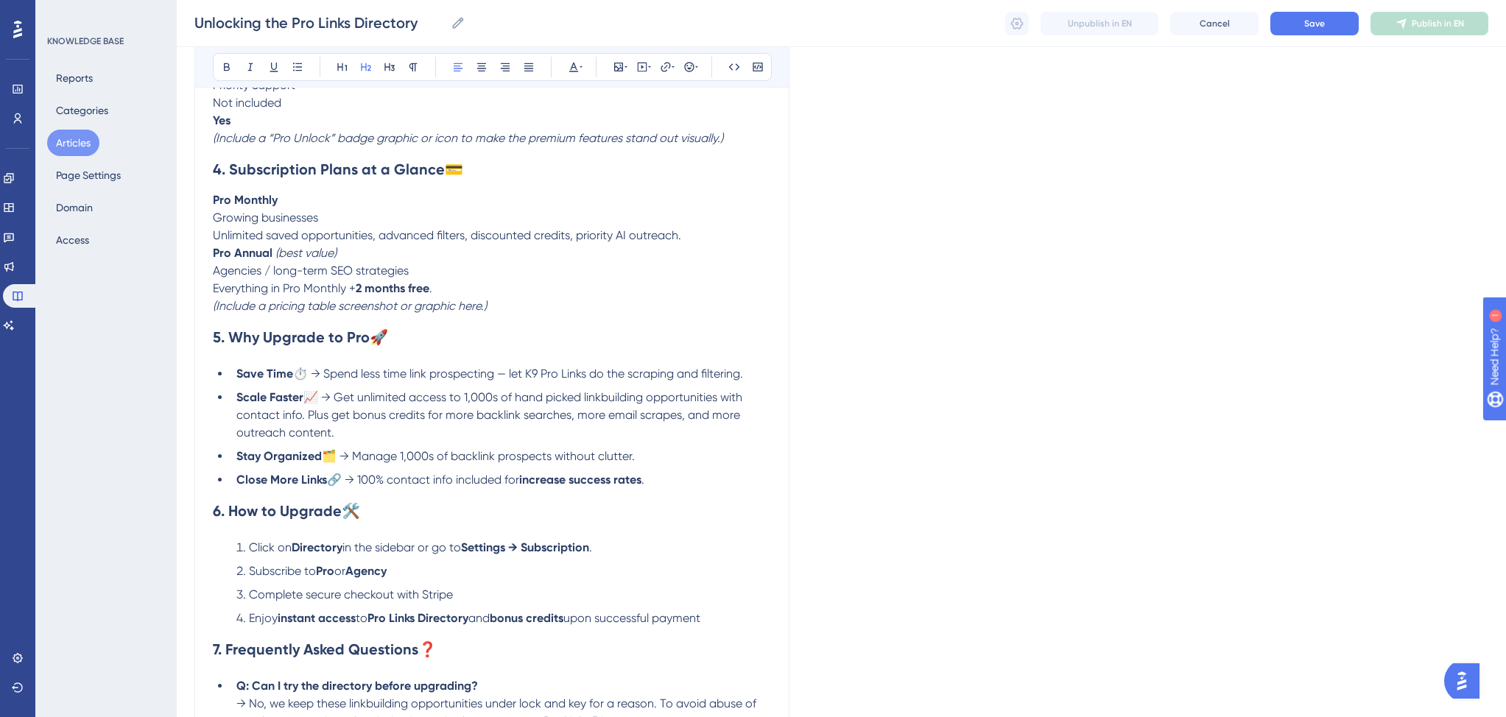
click at [506, 315] on p "(Include a pricing table screenshot or graphic here.)" at bounding box center [492, 306] width 558 height 18
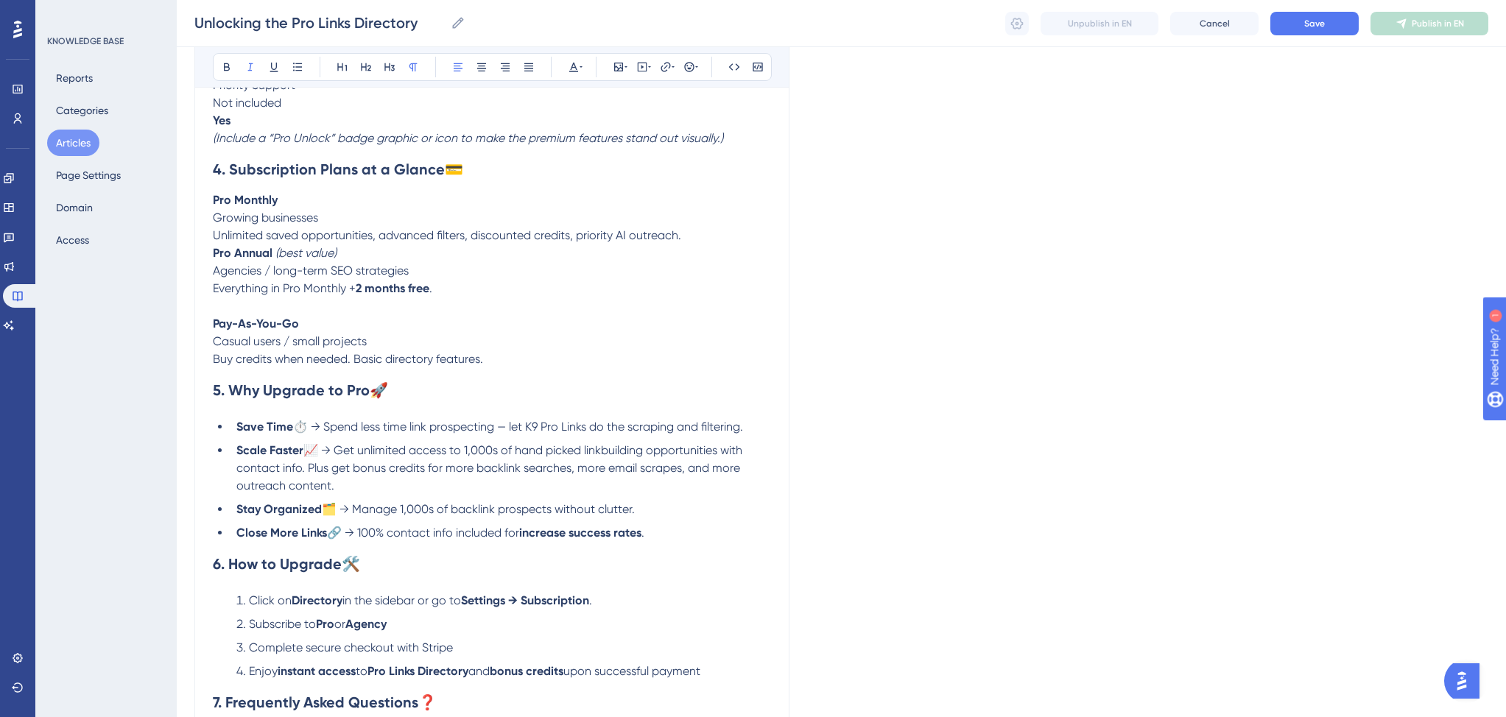
click at [314, 333] on p "Pay-As-You-Go" at bounding box center [492, 324] width 558 height 18
click at [303, 331] on strong "Pay-As-You-Go (Not A Subscription)" at bounding box center [312, 324] width 199 height 14
click at [346, 331] on strong "Pay-As-You-Go (Not A Subscription)" at bounding box center [312, 324] width 199 height 14
click at [745, 244] on p "Unlimited saved opportunities, advanced filters, discounted credits, priority A…" at bounding box center [492, 236] width 558 height 18
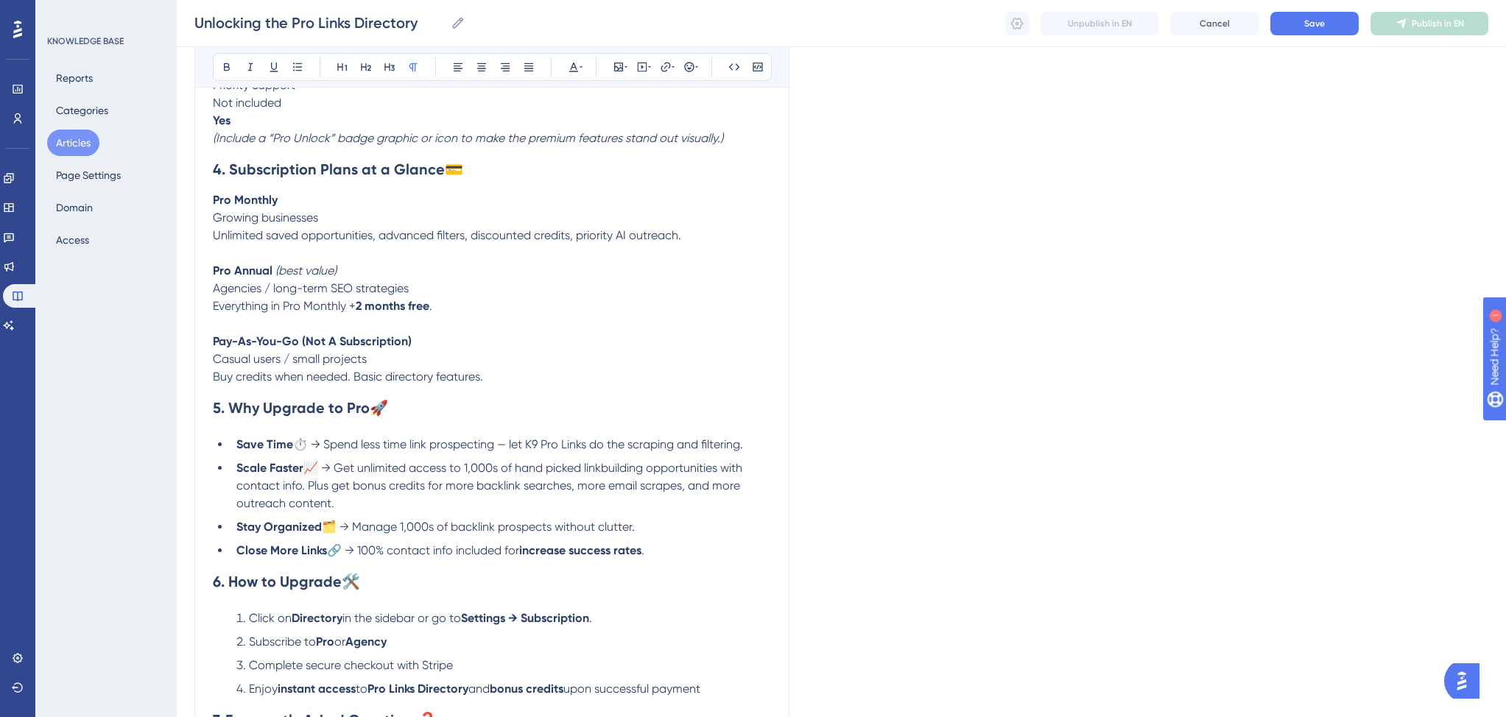
click at [235, 207] on strong "Pro Monthly" at bounding box center [245, 200] width 65 height 14
click at [275, 207] on strong "Pro $79/Monthly" at bounding box center [258, 200] width 90 height 14
click at [306, 208] on p "Pro $79/Monthly" at bounding box center [492, 200] width 558 height 18
click at [234, 207] on strong "Pro $79/m" at bounding box center [241, 200] width 57 height 14
copy strong "$79/m"
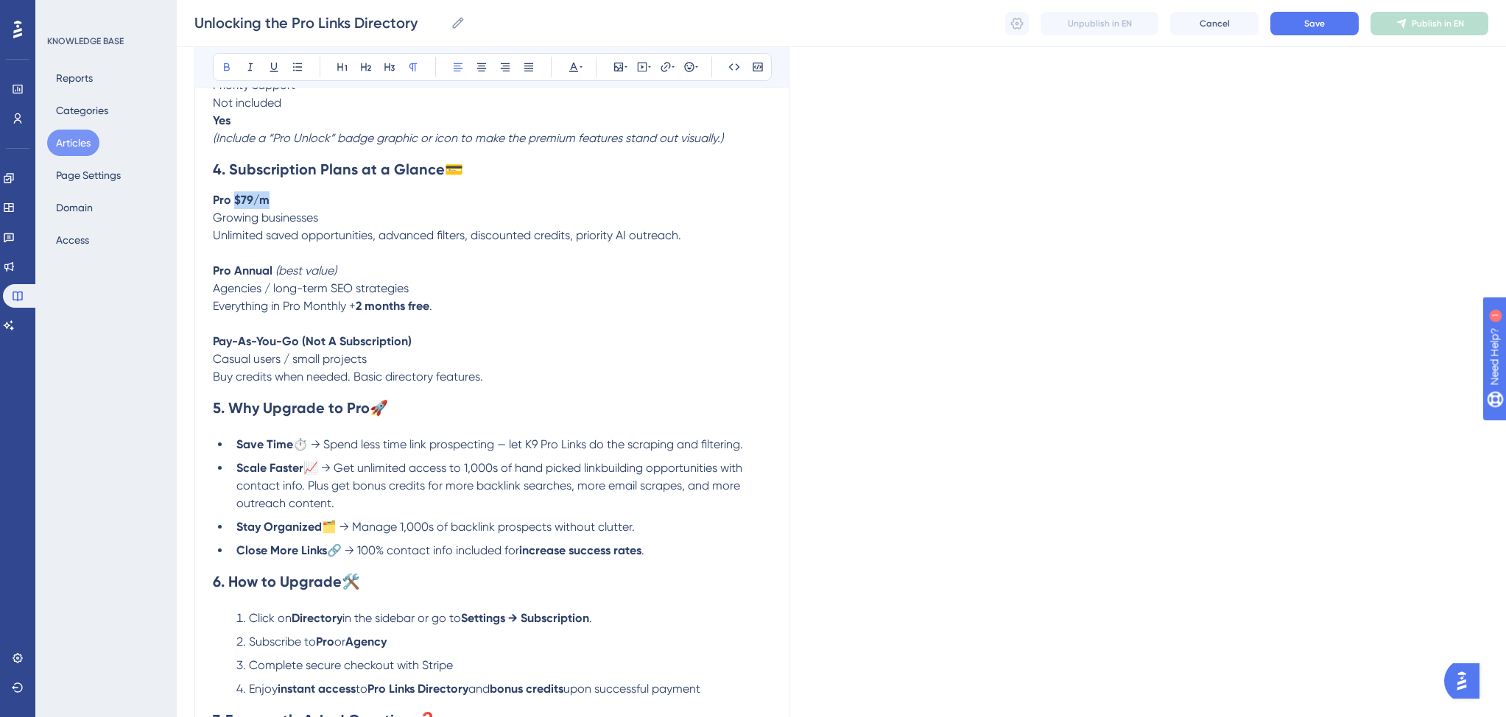
click at [249, 278] on strong "Pro Annual" at bounding box center [243, 271] width 60 height 14
click at [353, 280] on p "Pro $79/m (best value)" at bounding box center [492, 271] width 558 height 18
click at [247, 278] on strong "Pro $79/m" at bounding box center [241, 271] width 57 height 14
click at [309, 278] on p "Pro $29/m" at bounding box center [492, 271] width 558 height 18
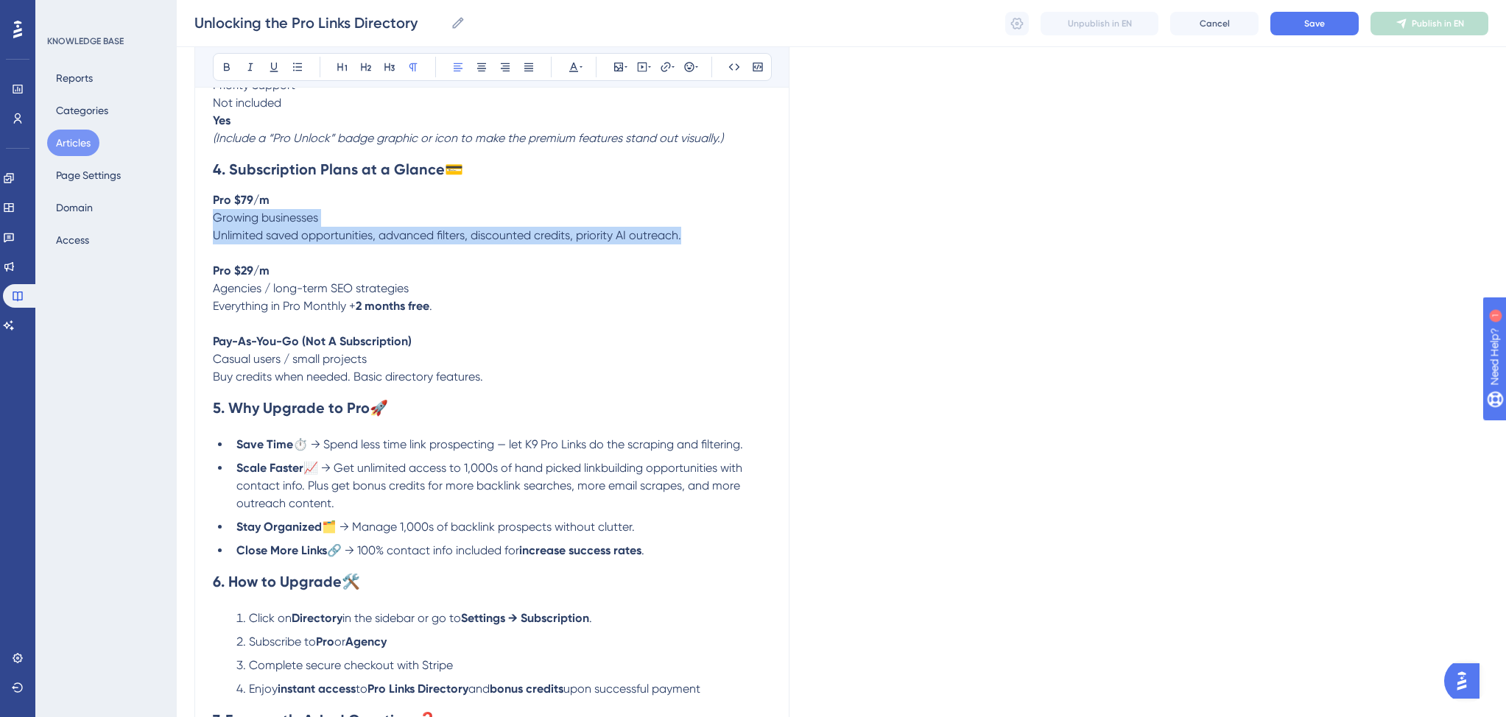
drag, startPoint x: 685, startPoint y: 247, endPoint x: 216, endPoint y: 230, distance: 469.3
click at [216, 230] on div "1. Overview 🌟 Introduce the Pro Links Directory as the heart of K9 Links and hi…" at bounding box center [492, 132] width 558 height 1873
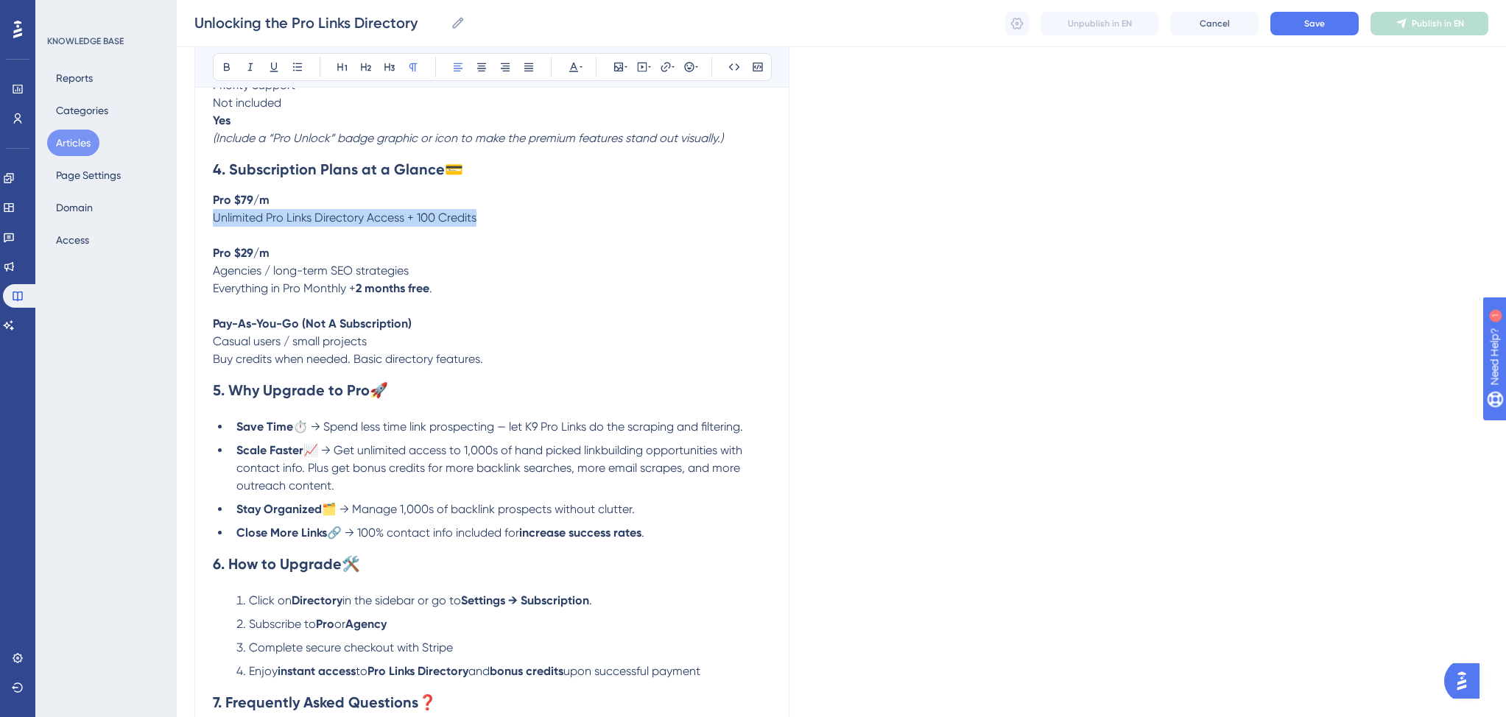
copy span "Unlimited Pro Links Directory Access + 100 Credits"
click at [451, 297] on p "Everything in Pro Monthly + 2 months free ." at bounding box center [492, 289] width 558 height 18
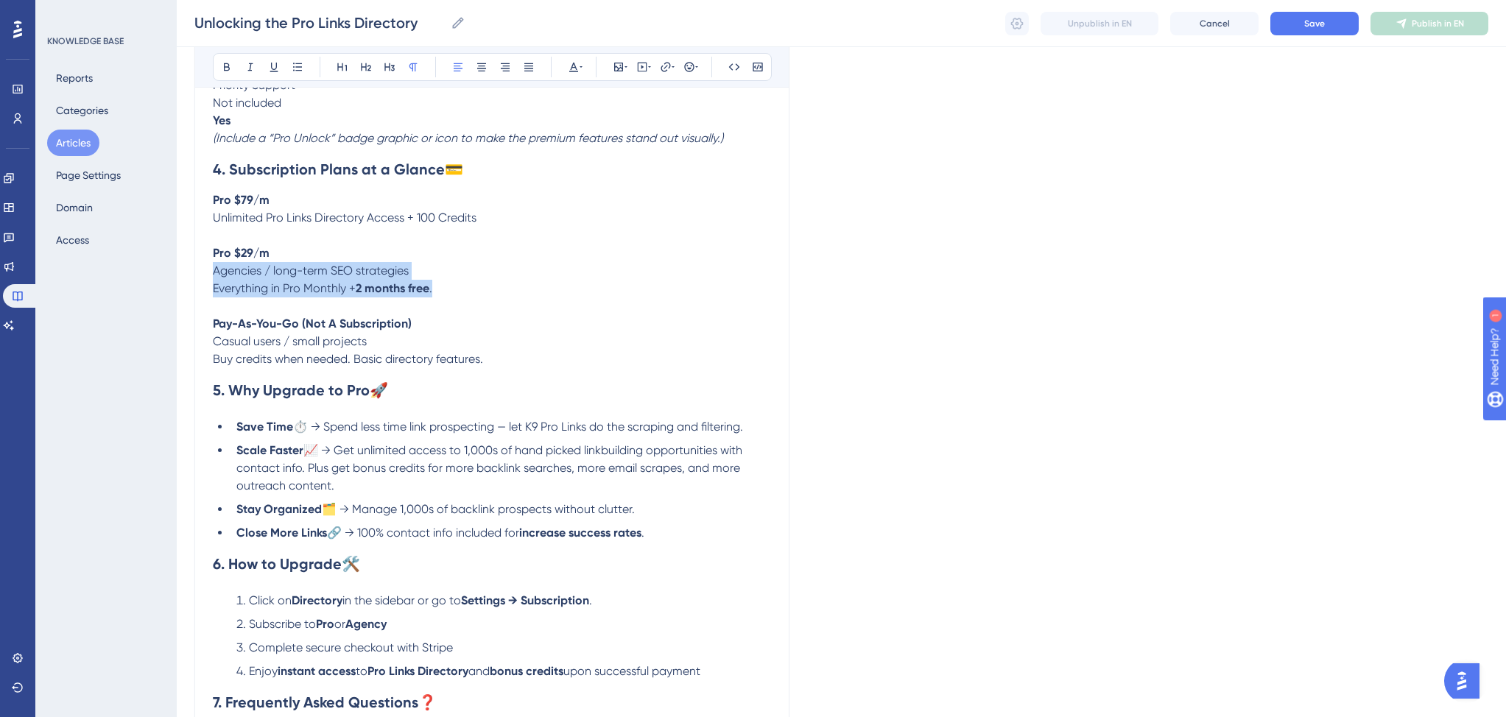
click at [213, 278] on span "Agencies / long-term SEO strategies" at bounding box center [311, 271] width 196 height 14
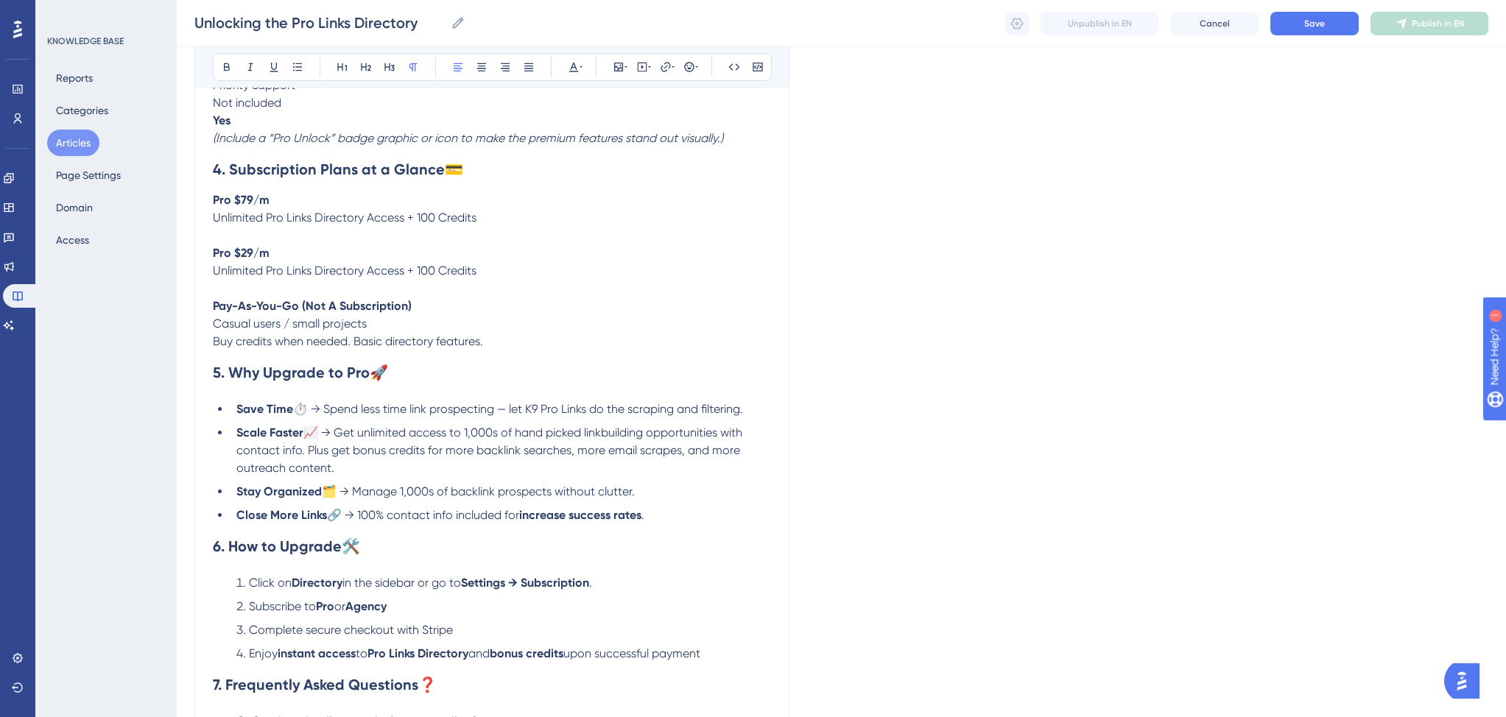
click at [426, 278] on span "Unlimited Pro Links Directory Access + 100 Credits" at bounding box center [345, 271] width 264 height 14
click at [507, 280] on p "Unlimited Pro Links Directory Access + 35 Credits" at bounding box center [492, 271] width 558 height 18
drag, startPoint x: 437, startPoint y: 175, endPoint x: 360, endPoint y: 177, distance: 77.3
click at [360, 177] on strong "4. Subscription Plans at a Glance" at bounding box center [329, 169] width 232 height 18
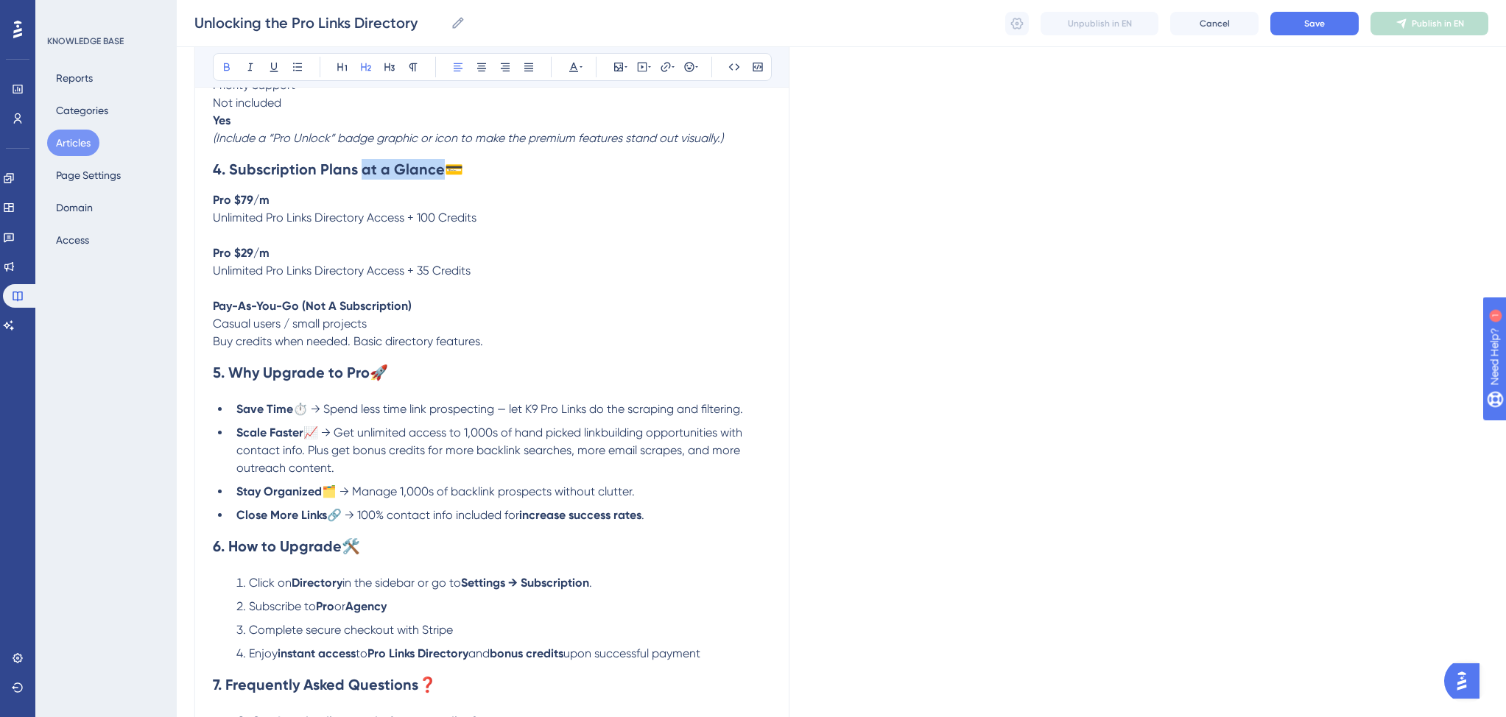
click at [374, 178] on strong "4. Subscription Plans at a Glance" at bounding box center [329, 169] width 232 height 18
click at [355, 178] on strong "4. Subscription Plans at a Glance" at bounding box center [329, 169] width 232 height 18
click at [434, 178] on strong "4. Subscription Plans at a Glance" at bounding box center [329, 169] width 232 height 18
click at [221, 207] on strong "Pro $79/m" at bounding box center [241, 200] width 57 height 14
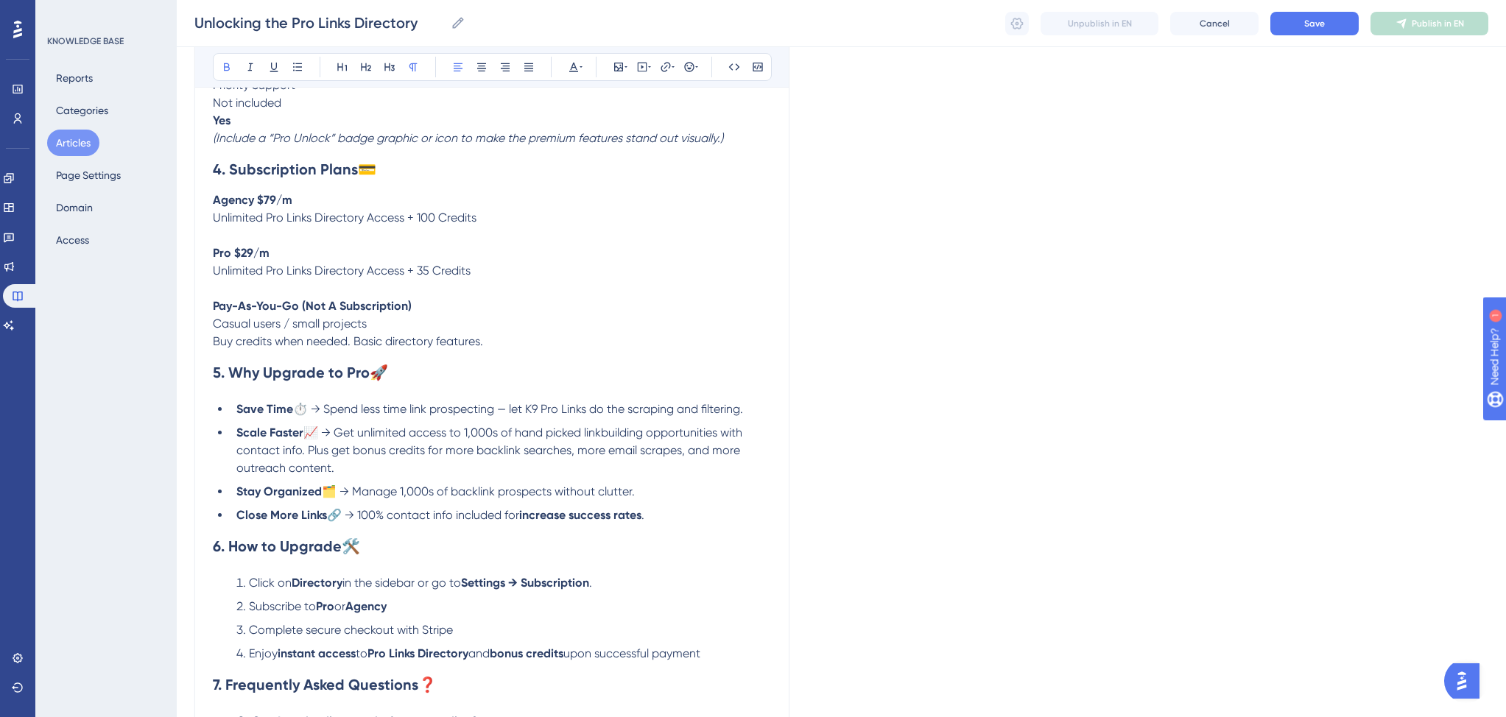
click at [348, 348] on span "Buy credits when needed. Basic directory features." at bounding box center [348, 341] width 270 height 14
click at [487, 350] on p "Buy credits when needed. Basic directory features." at bounding box center [492, 342] width 558 height 18
click at [440, 348] on span "Buy credits when needed at $1 per credit. No access to Pro Links Directory." at bounding box center [411, 341] width 397 height 14
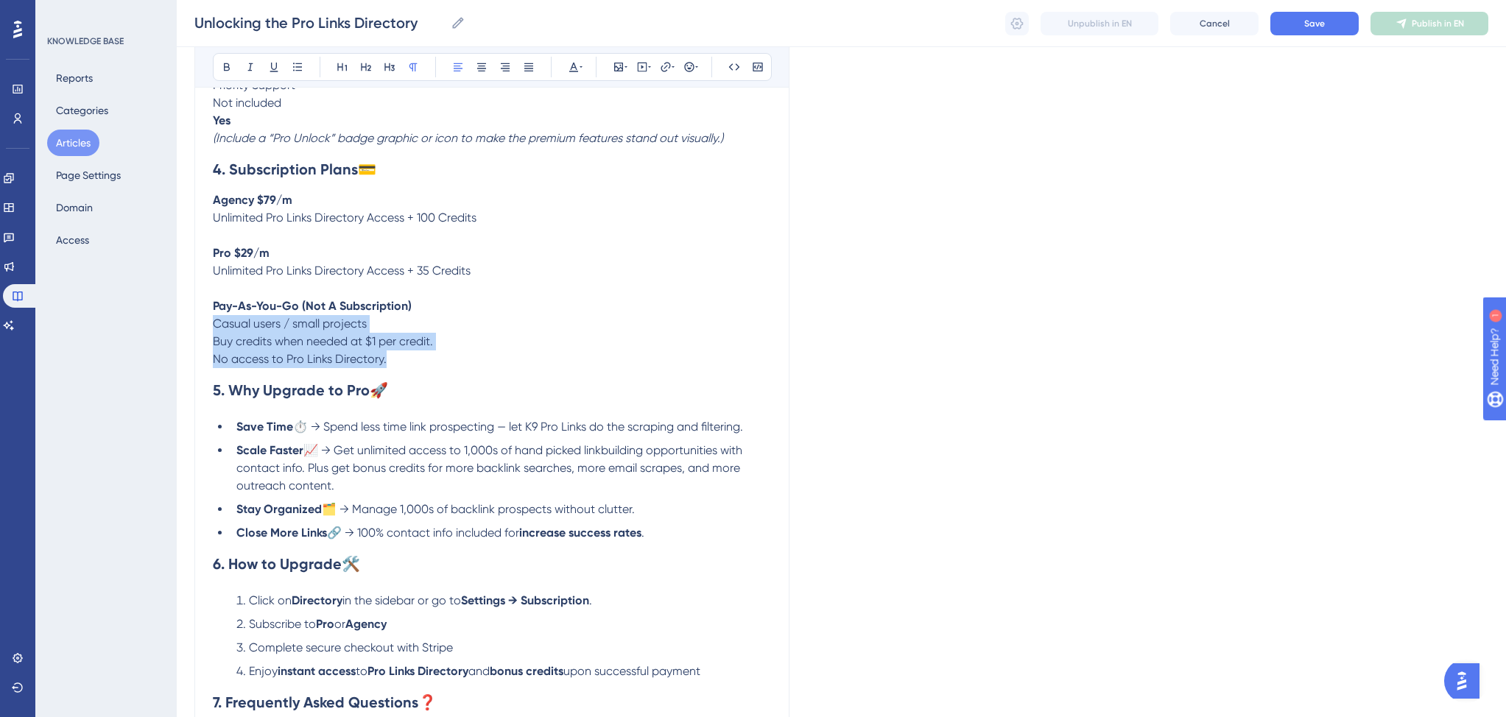
drag, startPoint x: 397, startPoint y: 370, endPoint x: 213, endPoint y: 336, distance: 186.4
click at [213, 336] on div "1. Overview 🌟 Introduce the Pro Links Directory as the heart of K9 Links and hi…" at bounding box center [492, 123] width 558 height 1855
click at [297, 70] on icon at bounding box center [297, 67] width 9 height 8
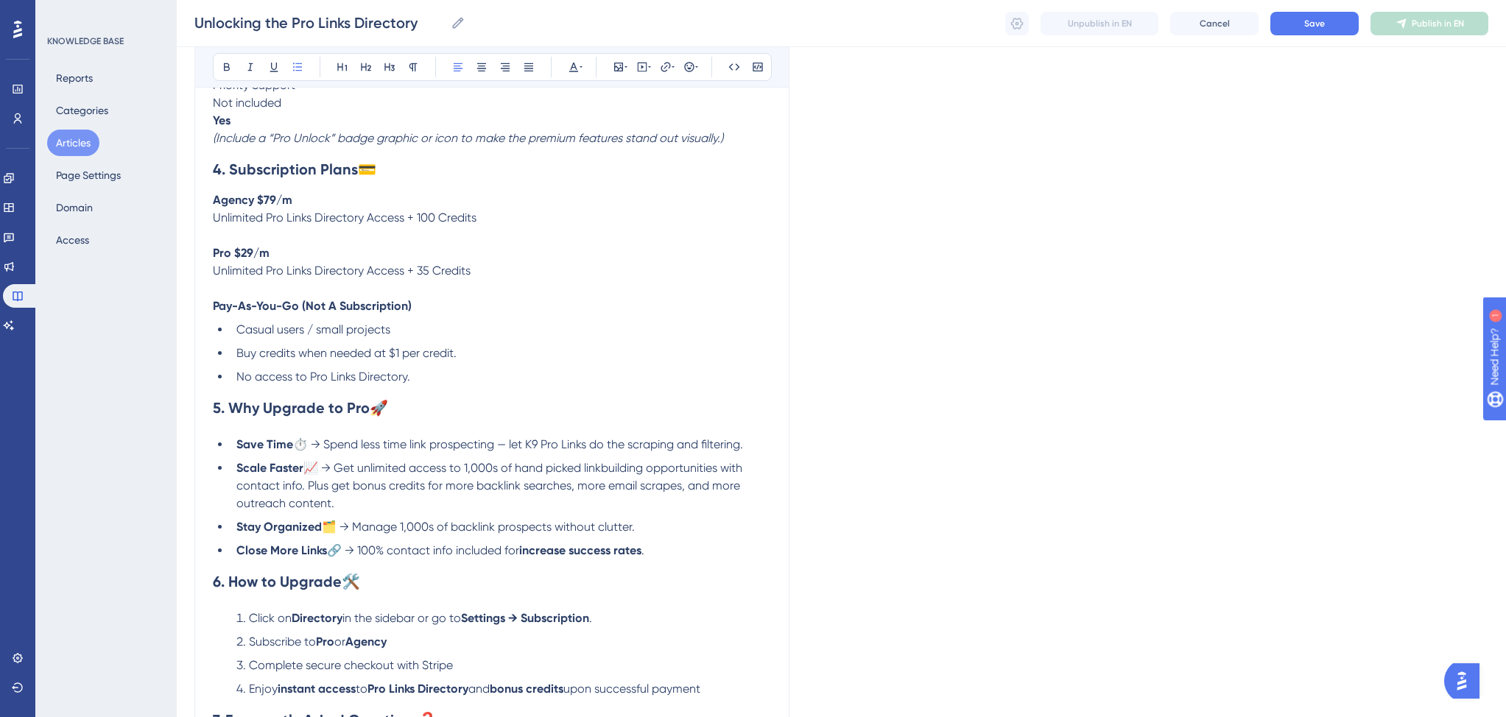
click at [584, 209] on p "Agency $79/m" at bounding box center [492, 200] width 558 height 18
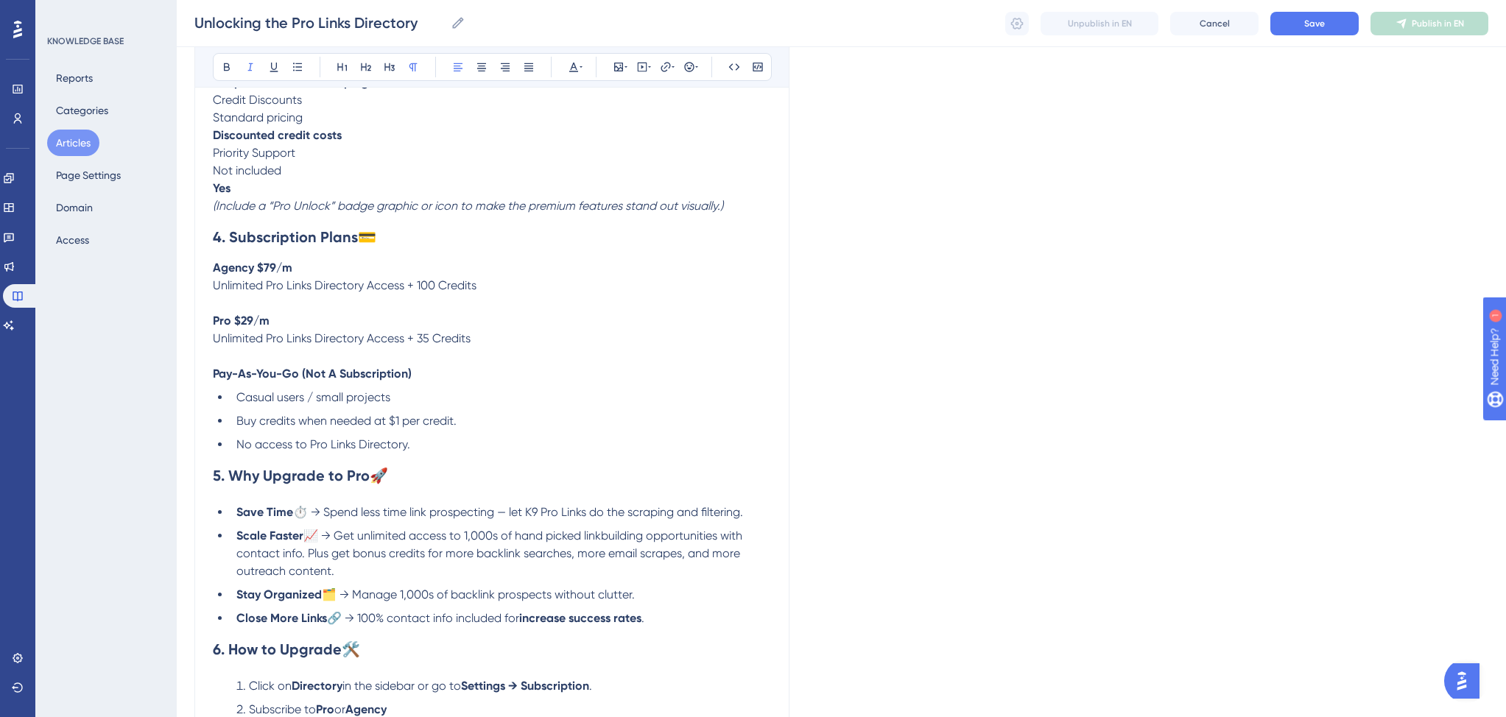
click at [749, 215] on p "(Include a “Pro Unlock” badge graphic or icon to make the premium features stan…" at bounding box center [492, 206] width 558 height 18
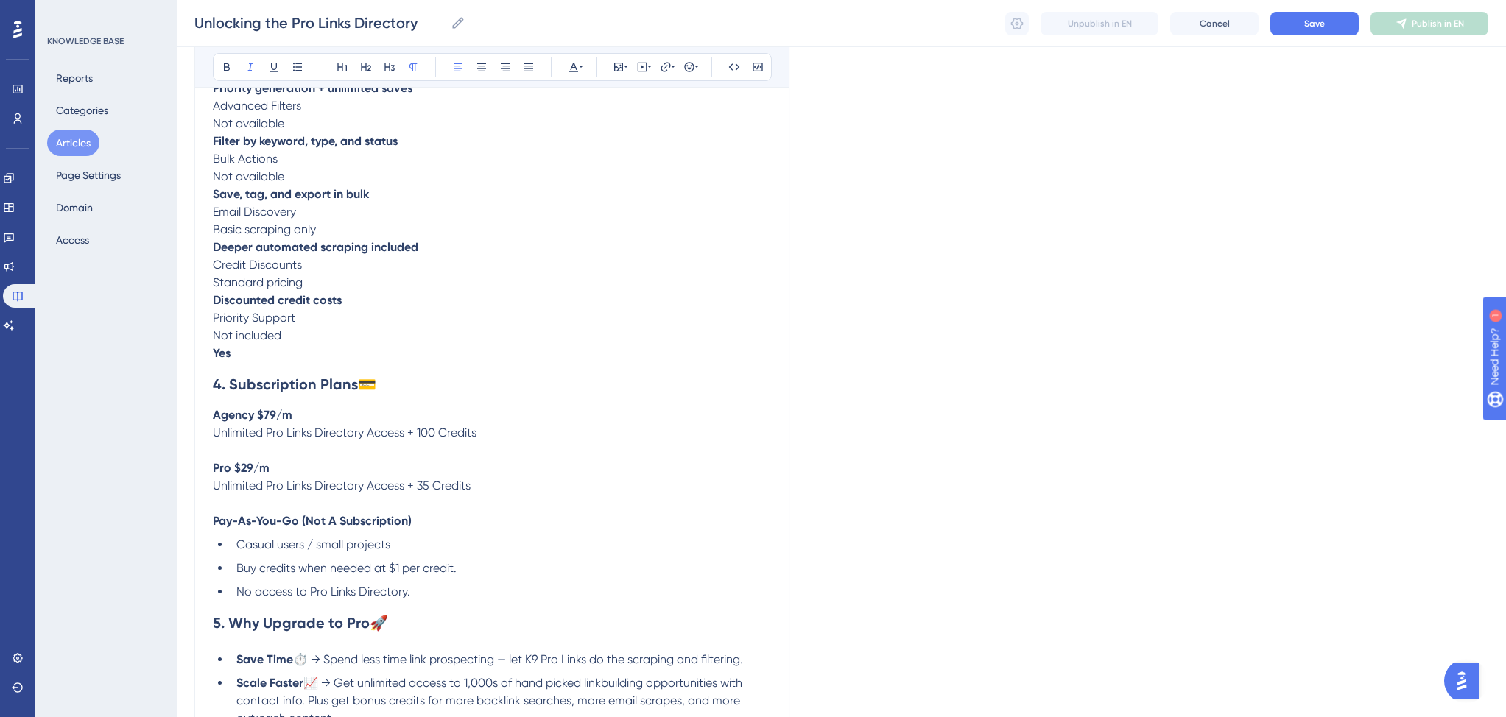
scroll to position [655, 0]
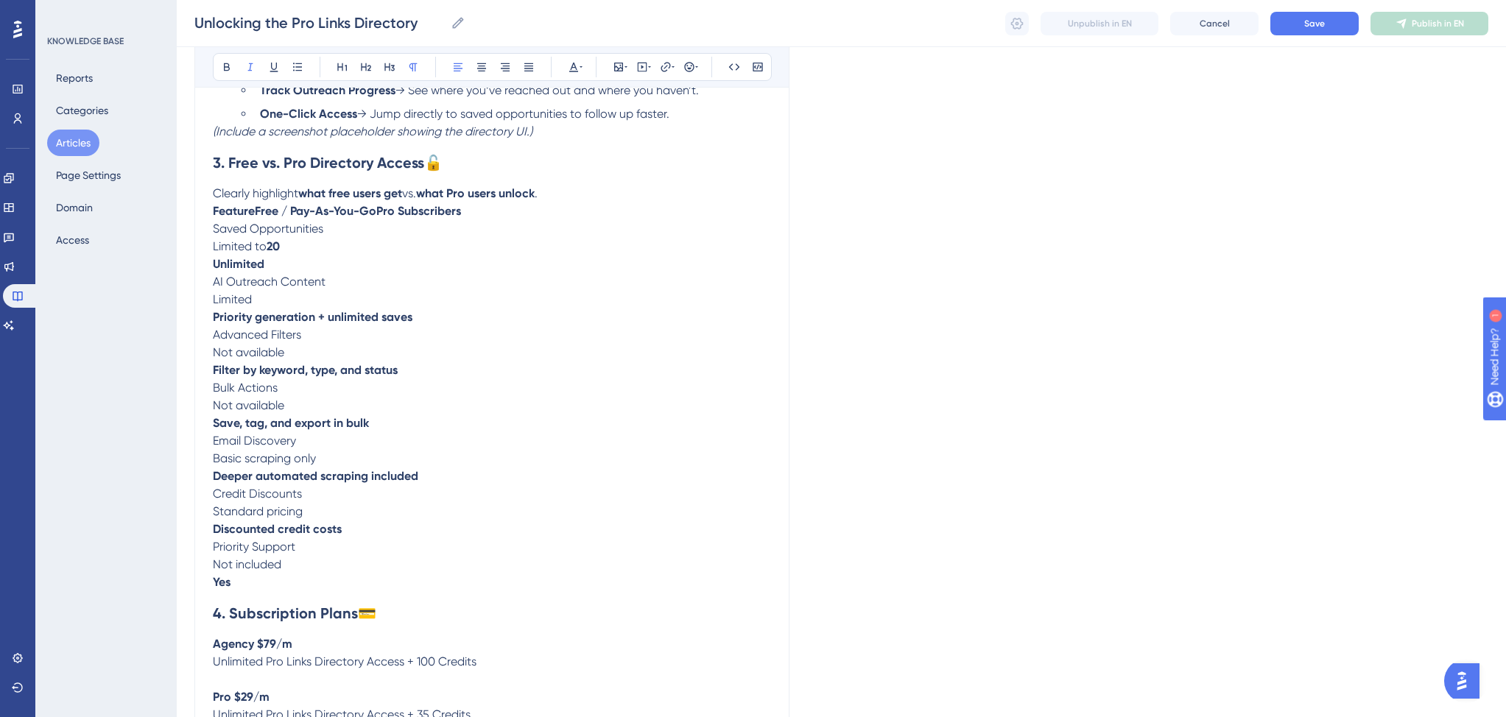
click at [582, 195] on p "Clearly highlight what free users get vs. what Pro users unlock ." at bounding box center [492, 194] width 558 height 18
click at [515, 213] on p "FeatureFree / Pay-As-You-GoPro Subscribers" at bounding box center [492, 211] width 558 height 18
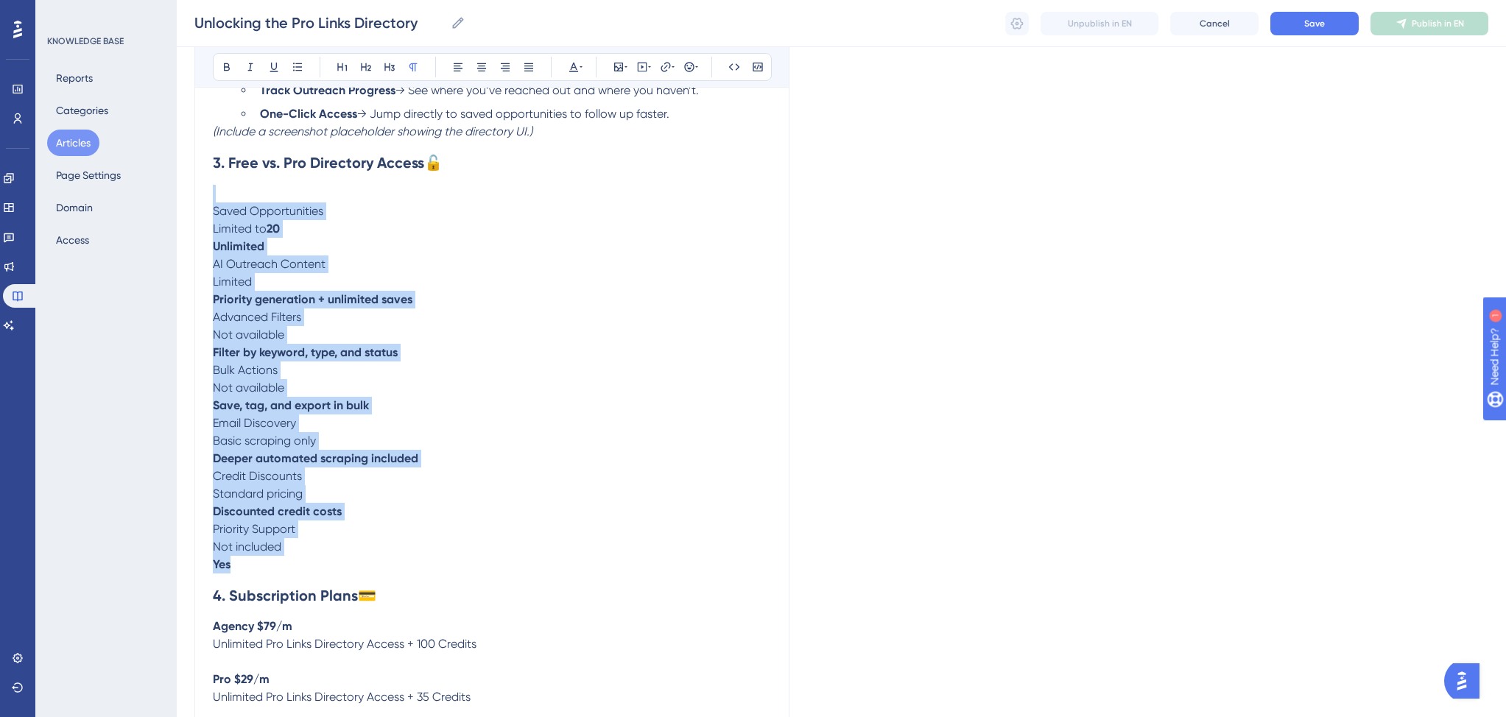
click at [331, 567] on p "Yes" at bounding box center [492, 565] width 558 height 18
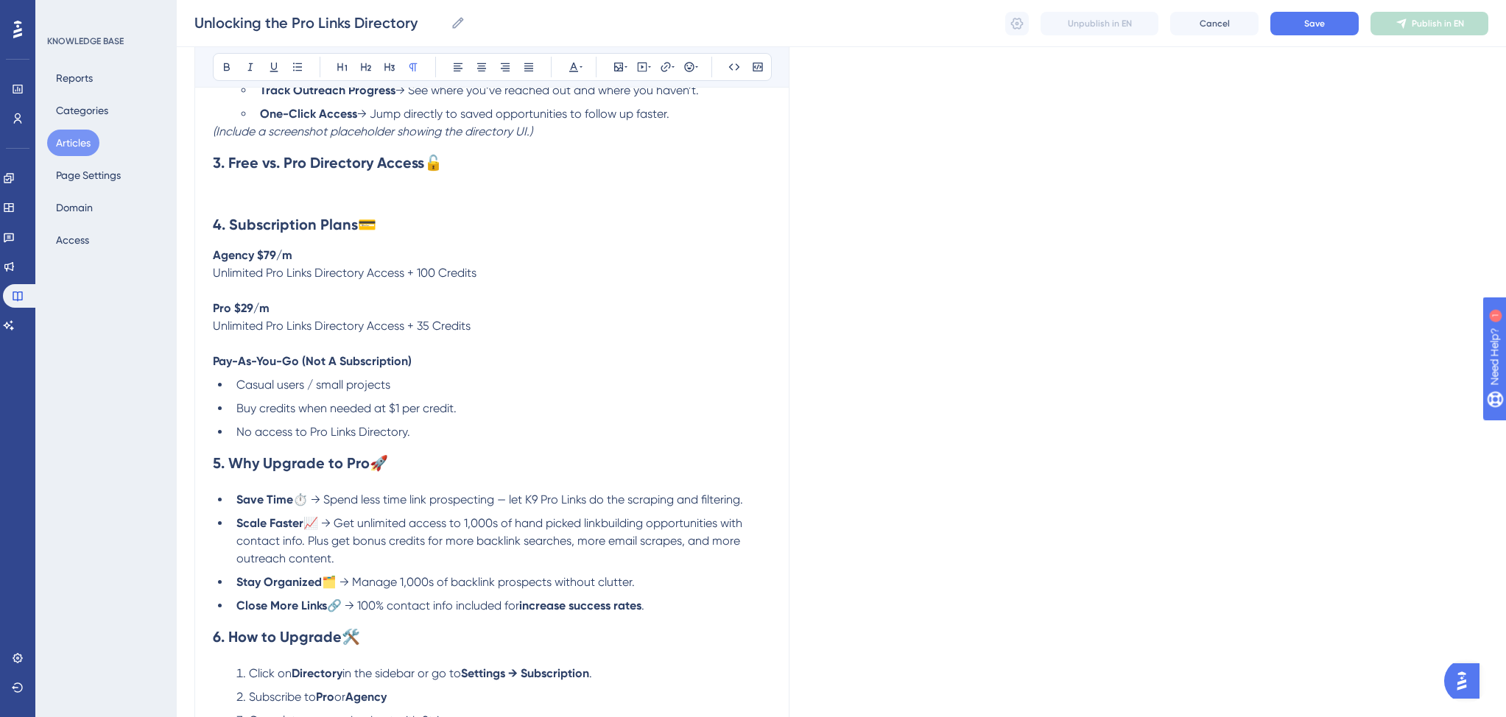
click at [225, 229] on strong "4. Subscription Plans" at bounding box center [285, 225] width 145 height 18
click at [230, 166] on strong "3. Free vs. Pro Directory Access" at bounding box center [318, 163] width 211 height 18
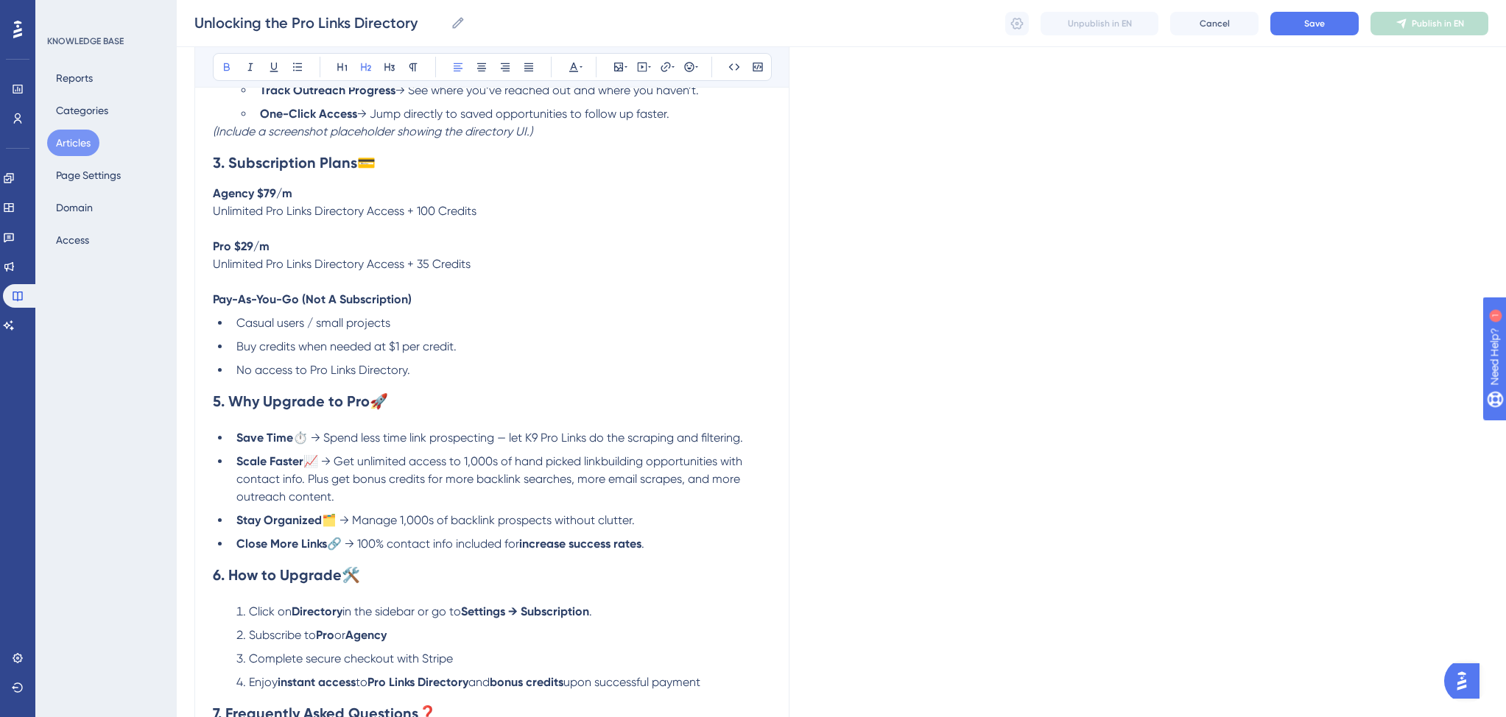
click at [220, 403] on strong "5. Why Upgrade to Pro" at bounding box center [291, 401] width 157 height 18
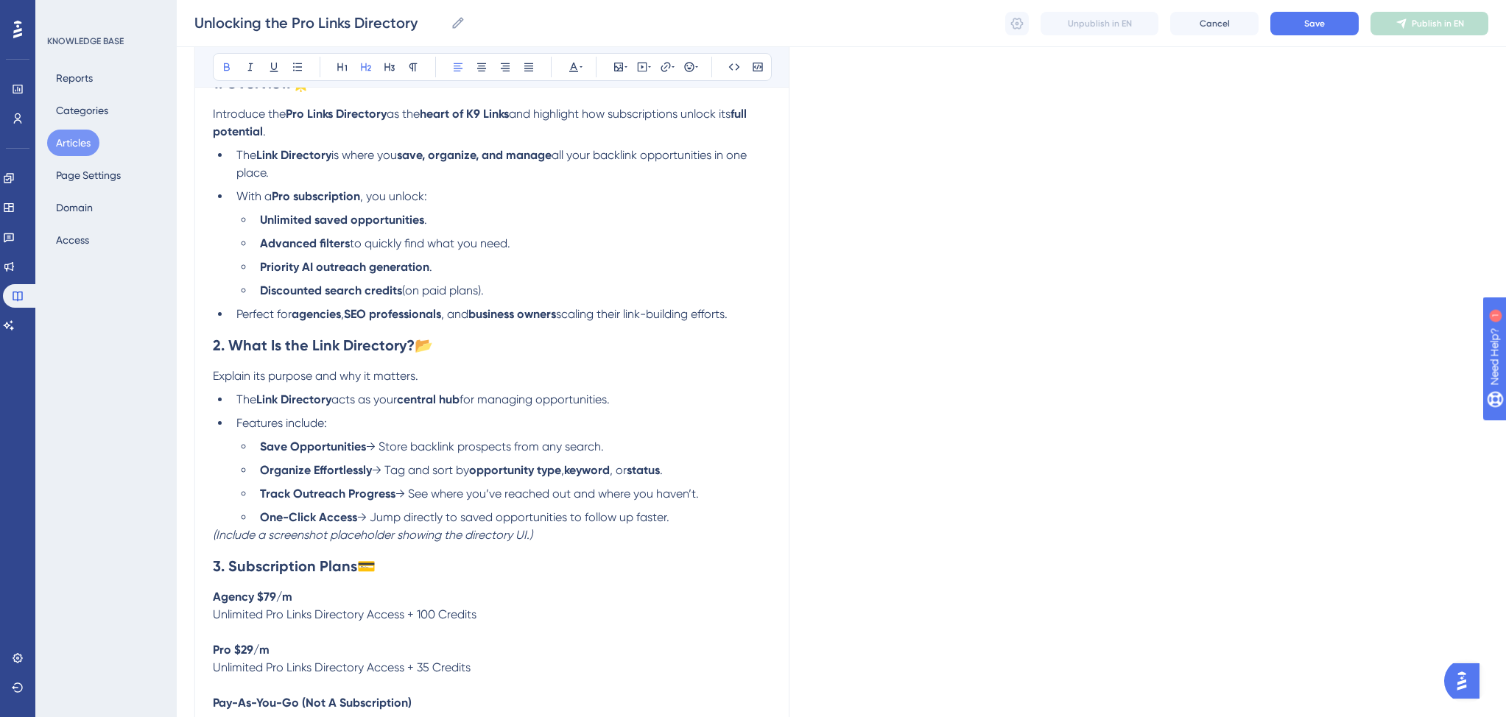
scroll to position [188, 0]
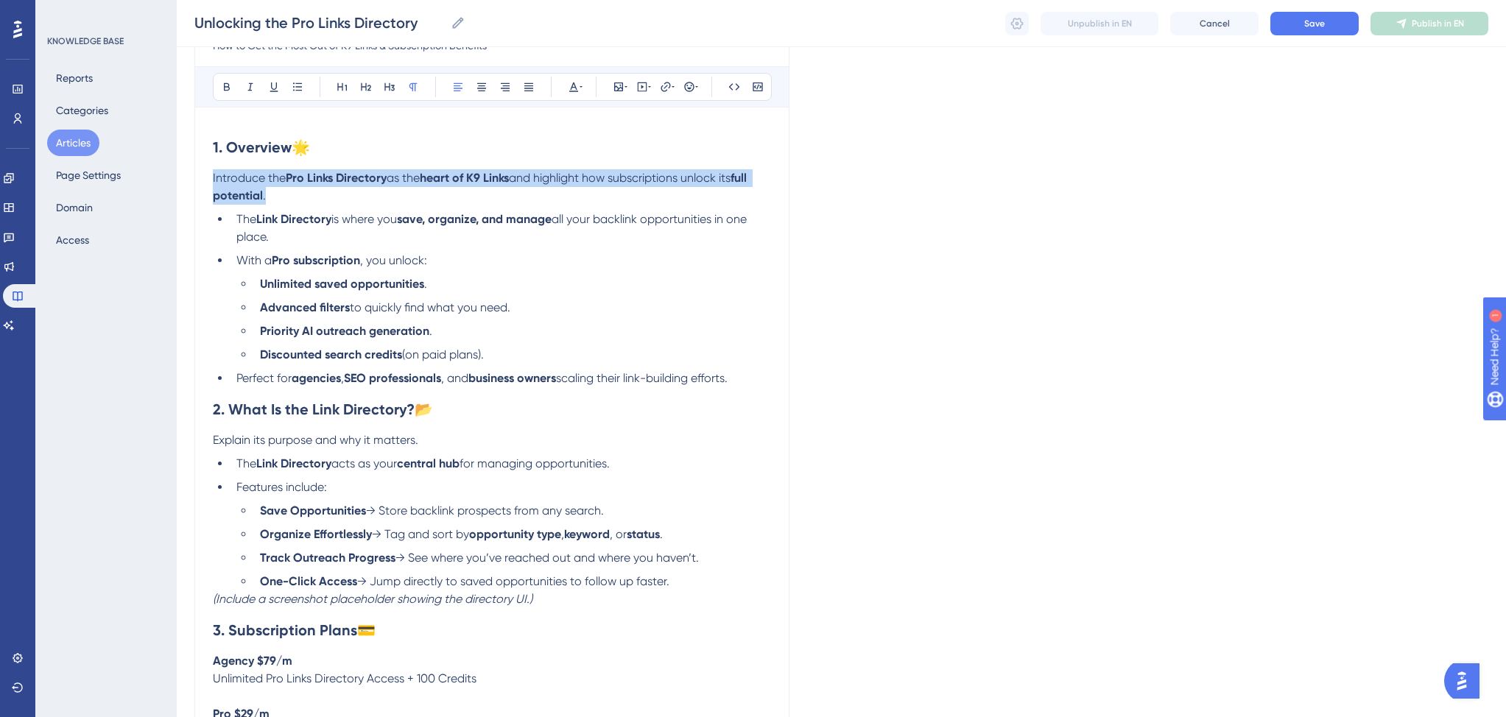
drag, startPoint x: 271, startPoint y: 196, endPoint x: 206, endPoint y: 177, distance: 67.6
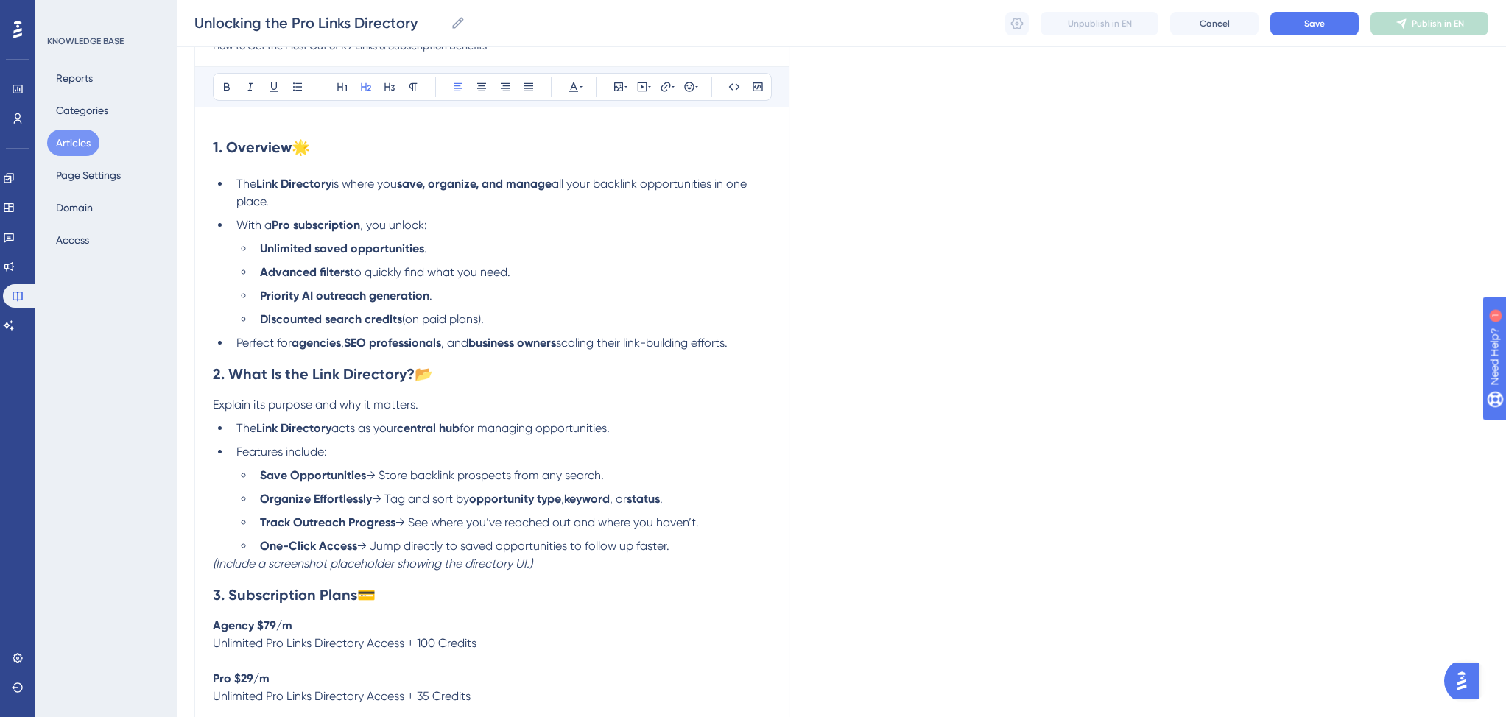
click at [383, 183] on span "is where you" at bounding box center [364, 184] width 66 height 14
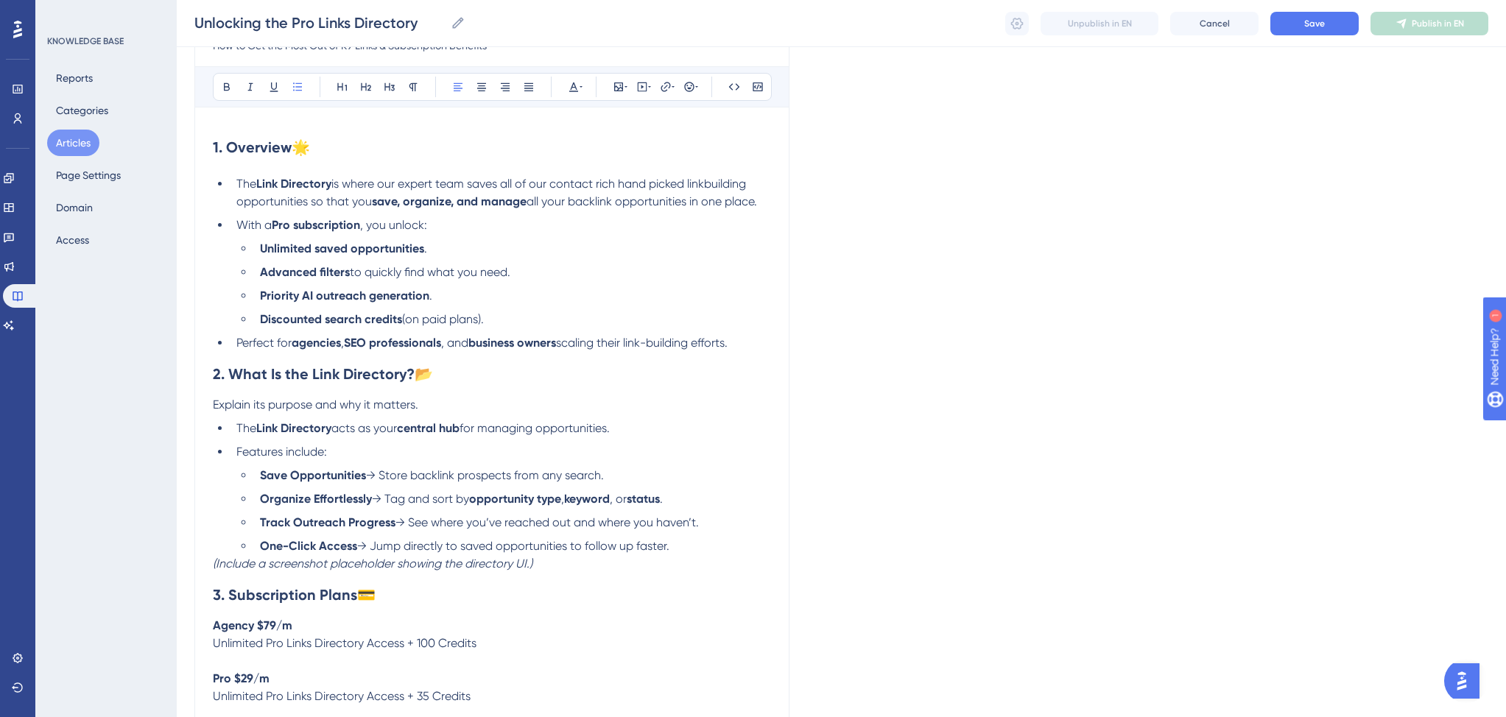
click at [765, 202] on li "The Link Directory is where our expert team saves all of our contact rich hand …" at bounding box center [500, 192] width 540 height 35
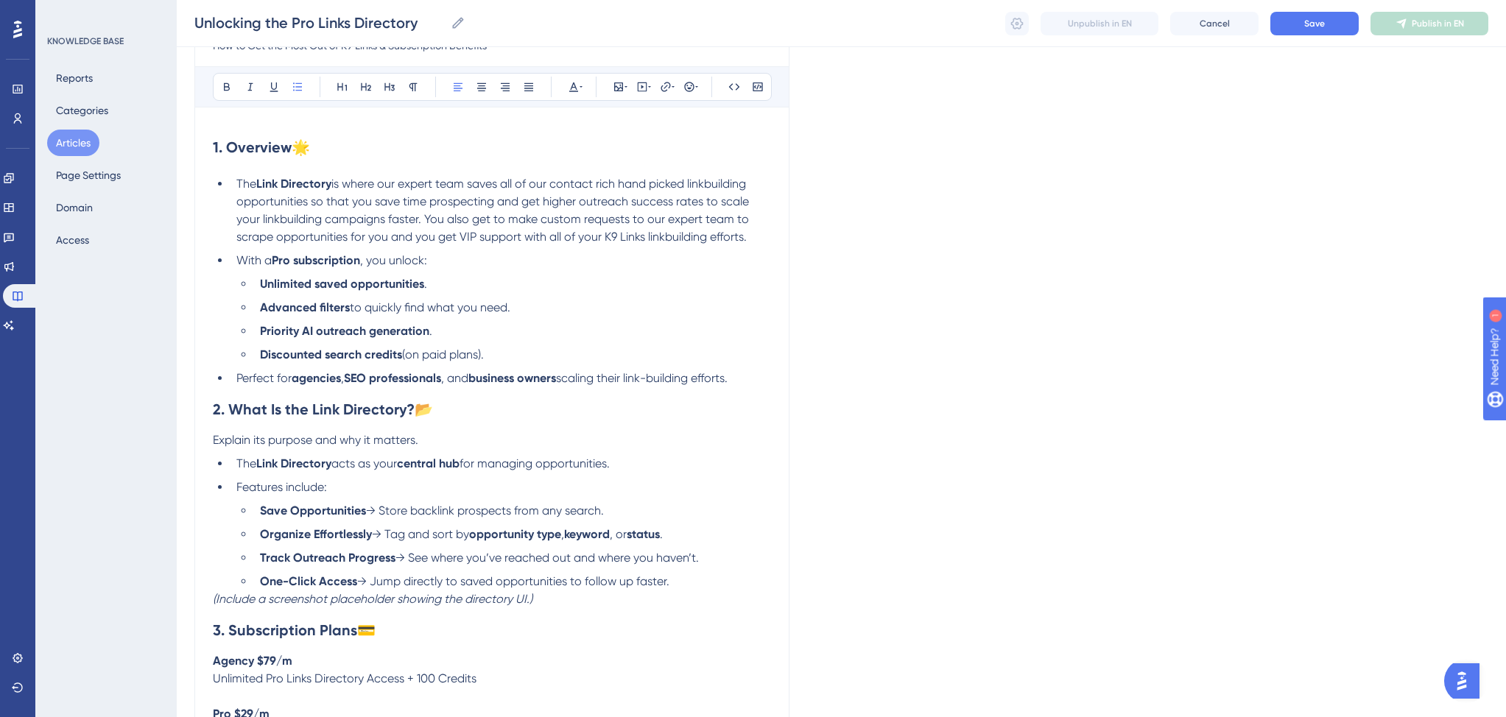
click at [293, 259] on strong "Pro subscription" at bounding box center [316, 260] width 88 height 14
click at [328, 286] on strong "Unlimited saved opportunities" at bounding box center [342, 284] width 164 height 14
click at [262, 333] on strong "Priority AI outreach generation" at bounding box center [344, 331] width 169 height 14
click at [285, 359] on strong "Discounted search credits" at bounding box center [331, 354] width 142 height 14
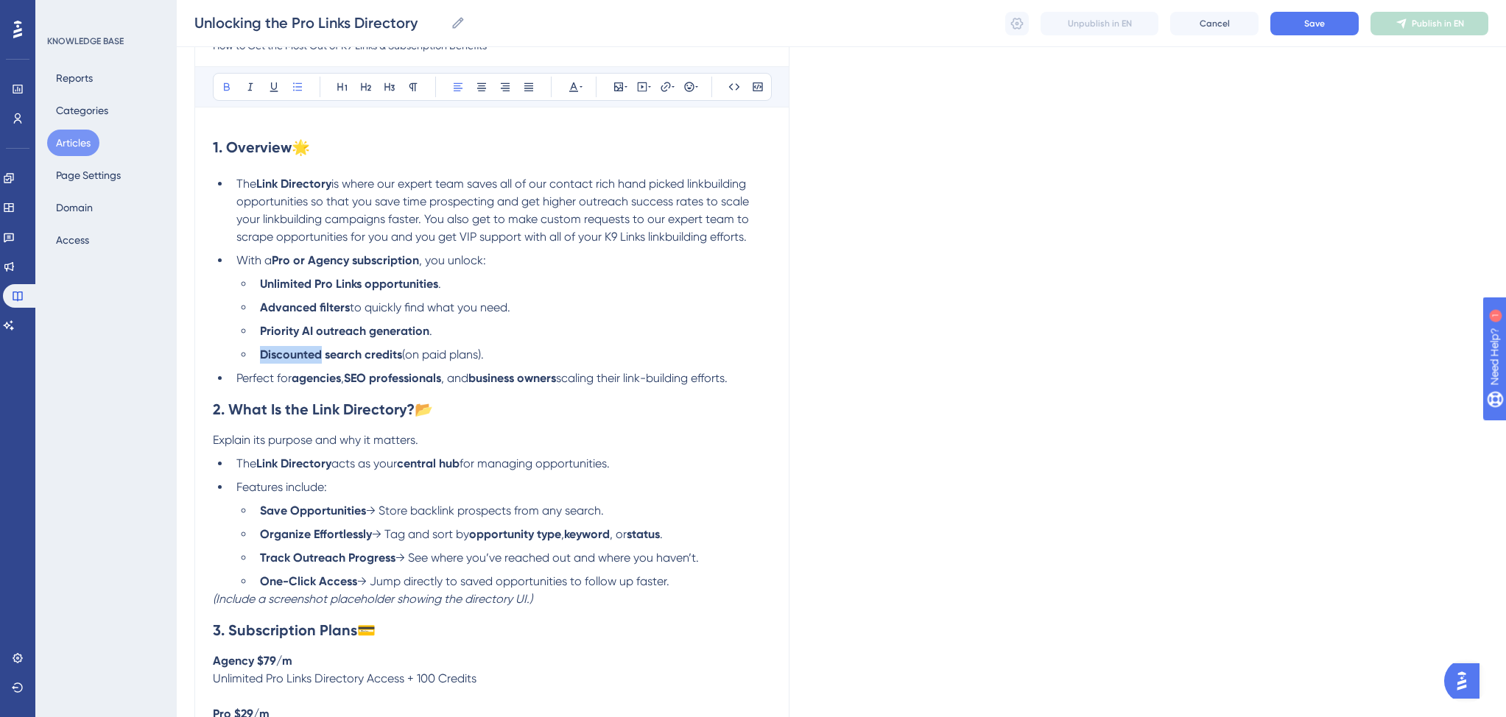
click at [285, 359] on strong "Discounted search credits" at bounding box center [331, 354] width 142 height 14
click at [330, 356] on strong "Bonus search credits" at bounding box center [316, 354] width 113 height 14
click at [314, 359] on strong "Bonus search credits" at bounding box center [316, 354] width 113 height 14
click at [336, 355] on span "(on paid plans)." at bounding box center [374, 354] width 82 height 14
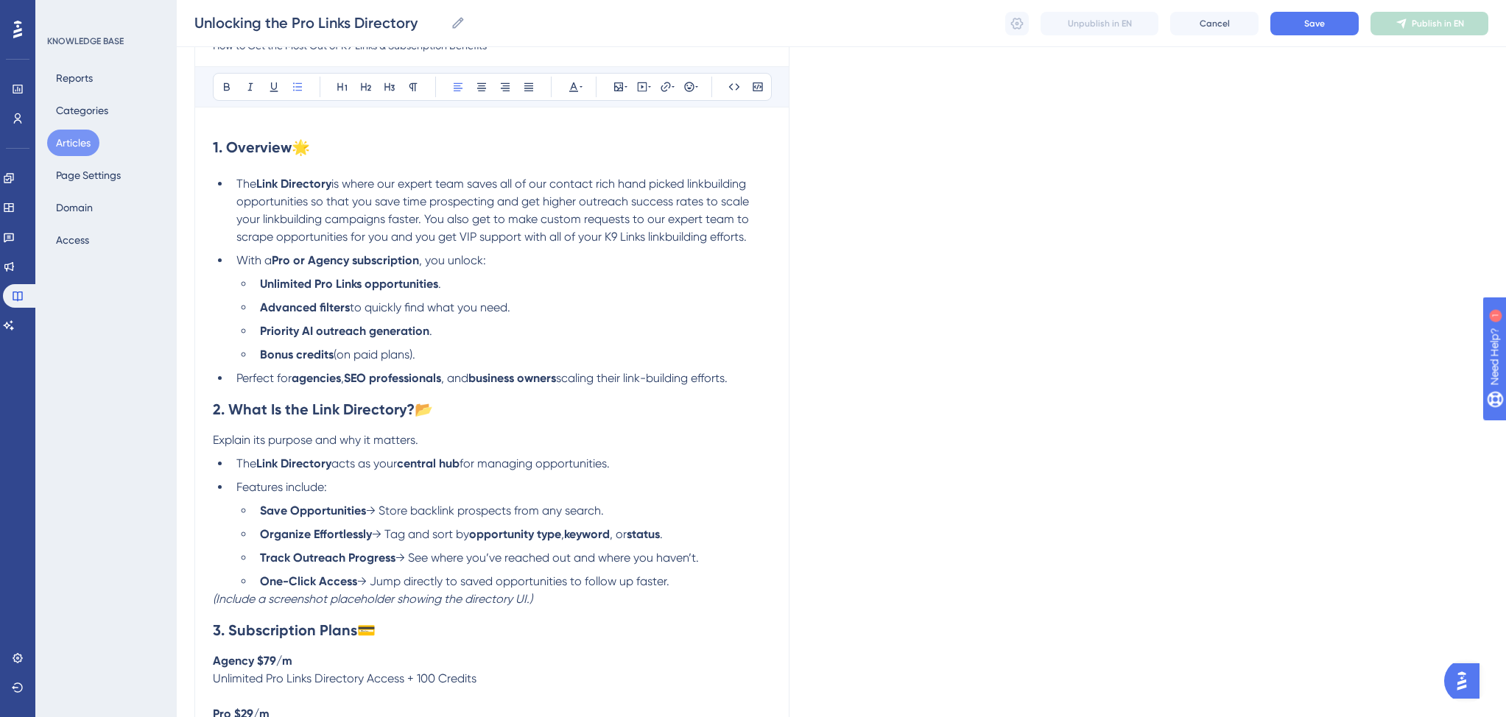
click at [423, 355] on li "Bonus credits (on paid plans)." at bounding box center [512, 355] width 517 height 18
click at [437, 335] on li "Priority AI outreach generation ." at bounding box center [512, 331] width 517 height 18
click at [376, 333] on span "Custom Link Requests and Vip Support" at bounding box center [364, 331] width 209 height 14
click at [525, 325] on li "Custom Link Requests and Vip Support" at bounding box center [512, 331] width 517 height 18
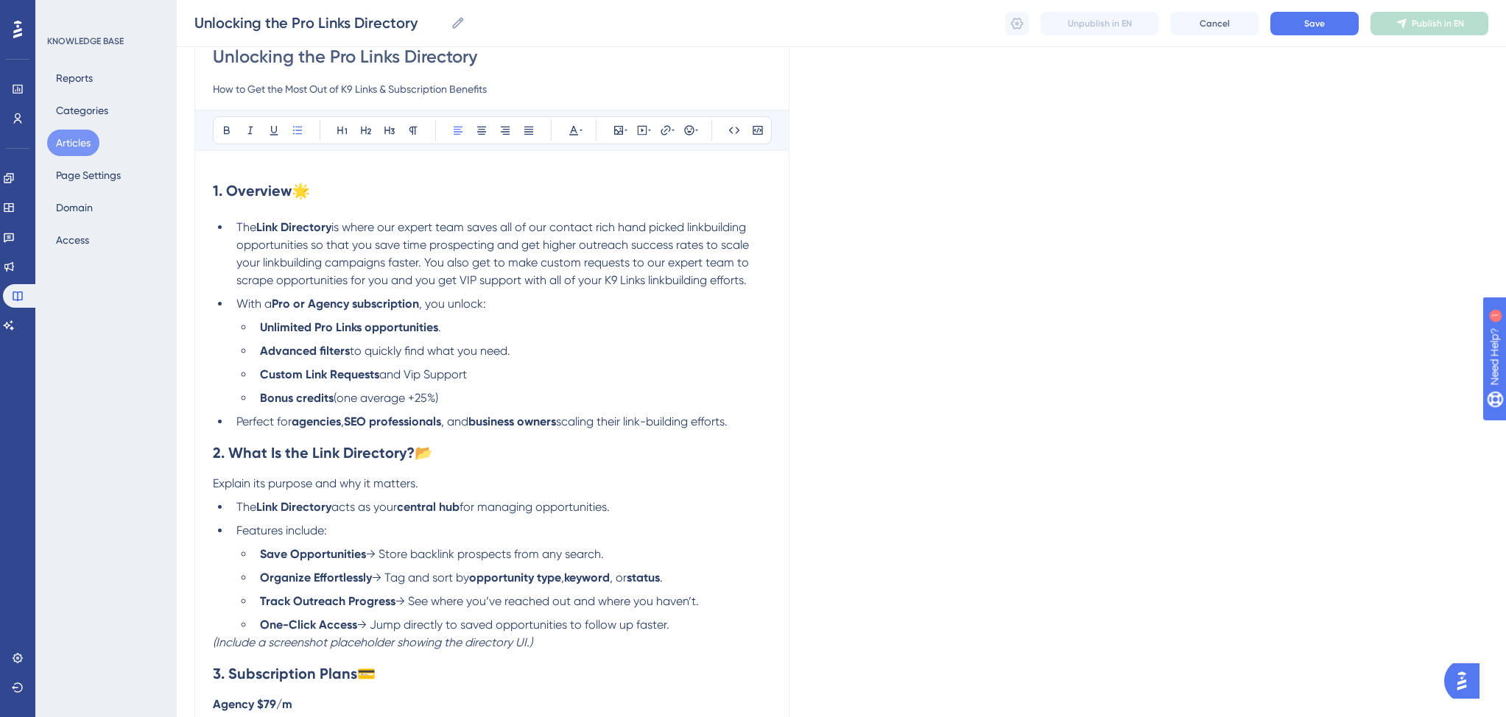
click at [237, 225] on span "The" at bounding box center [246, 227] width 20 height 14
click at [296, 129] on icon at bounding box center [298, 130] width 12 height 12
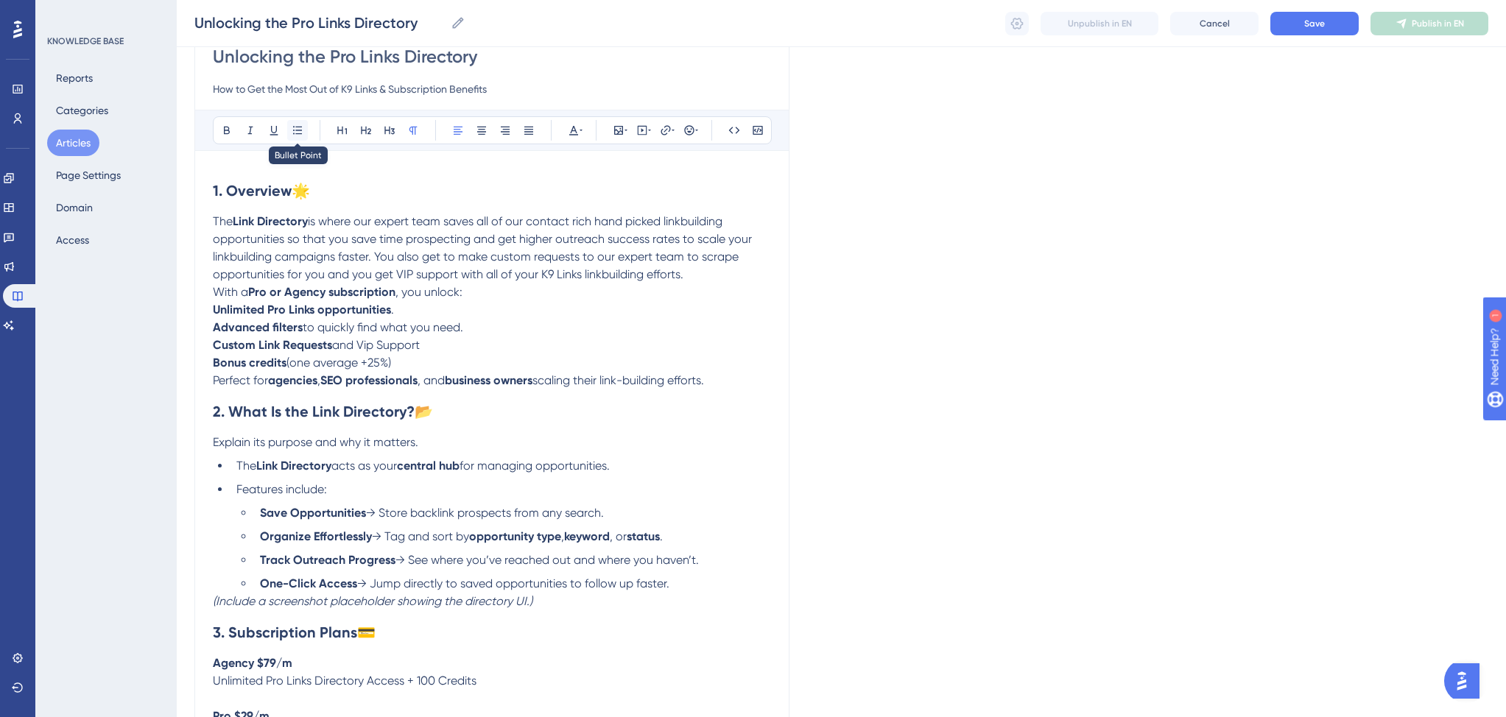
click at [303, 131] on icon at bounding box center [298, 130] width 12 height 12
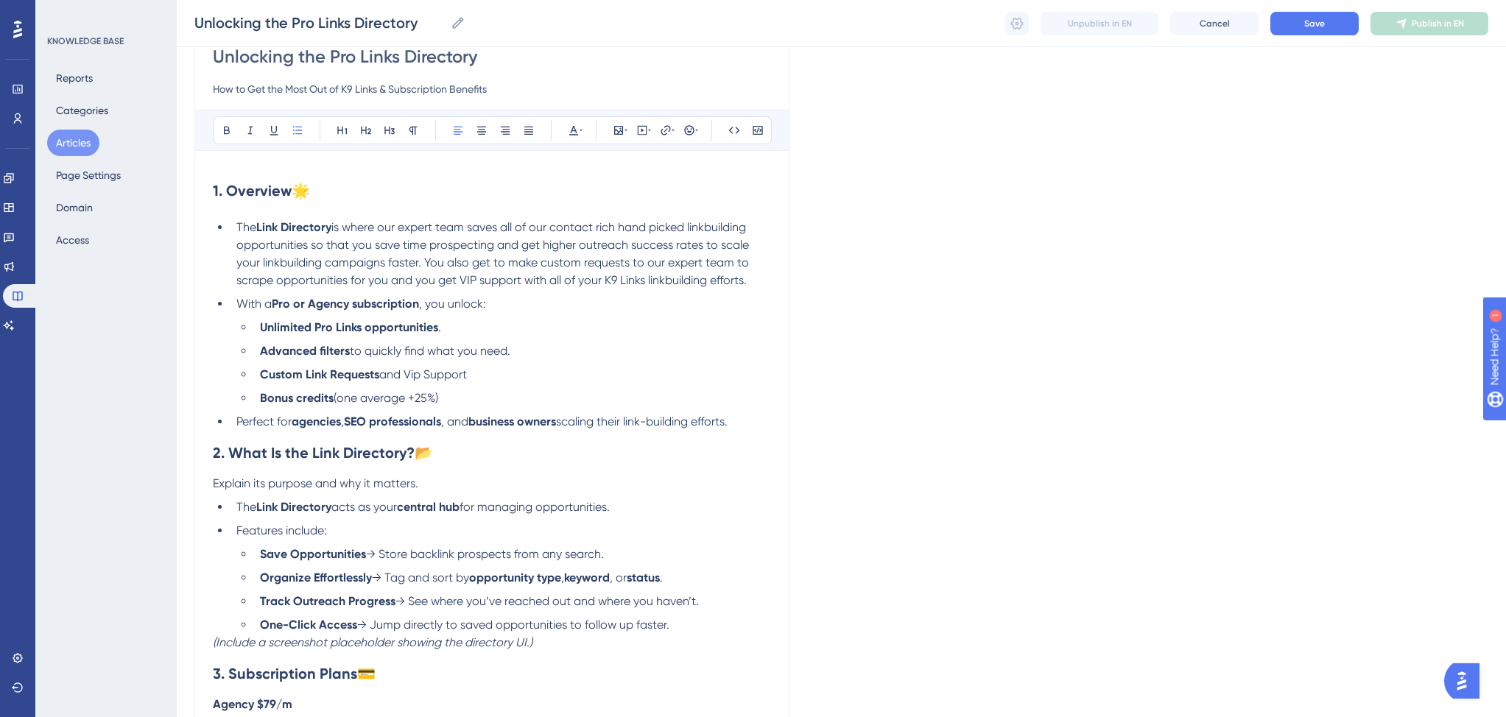
click at [236, 309] on li "With a Pro or Agency subscription , you unlock:" at bounding box center [500, 304] width 540 height 18
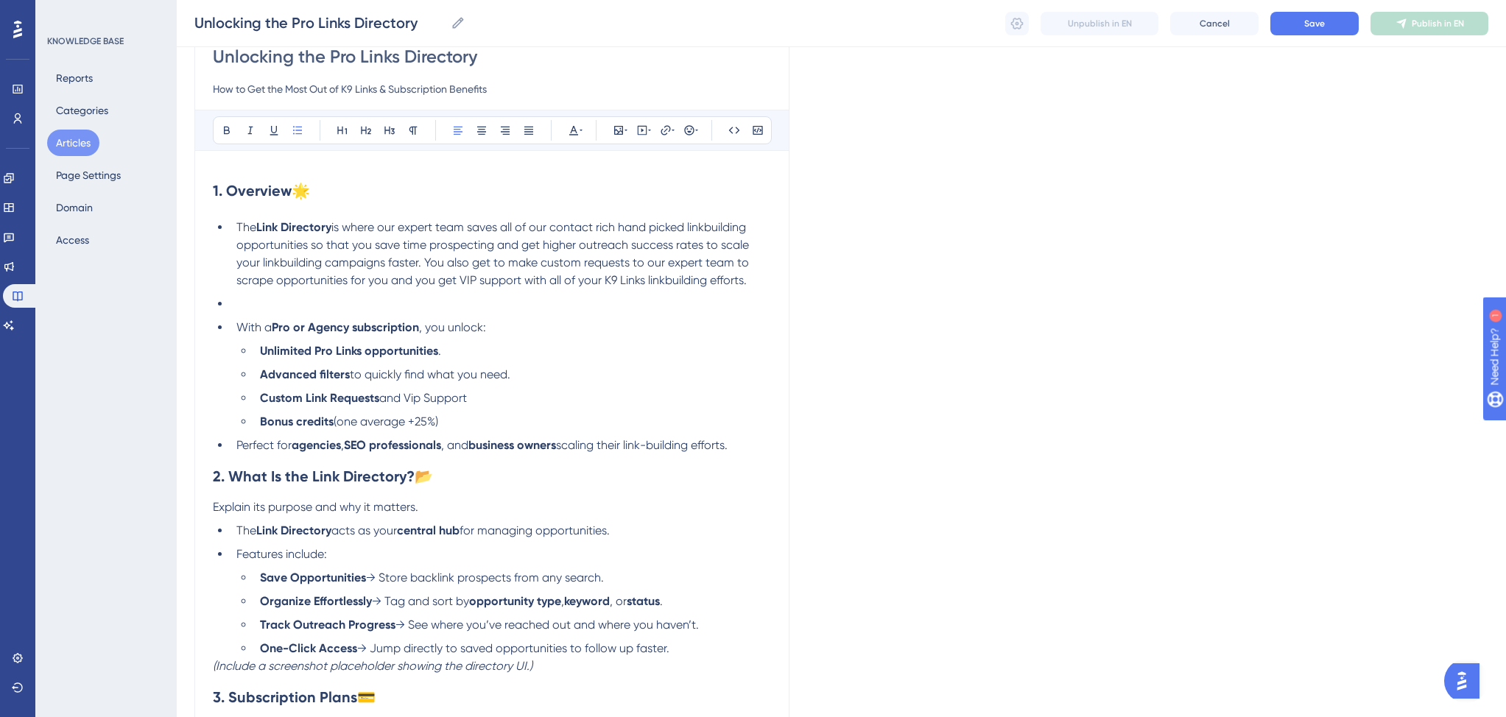
click at [253, 301] on li at bounding box center [500, 304] width 540 height 18
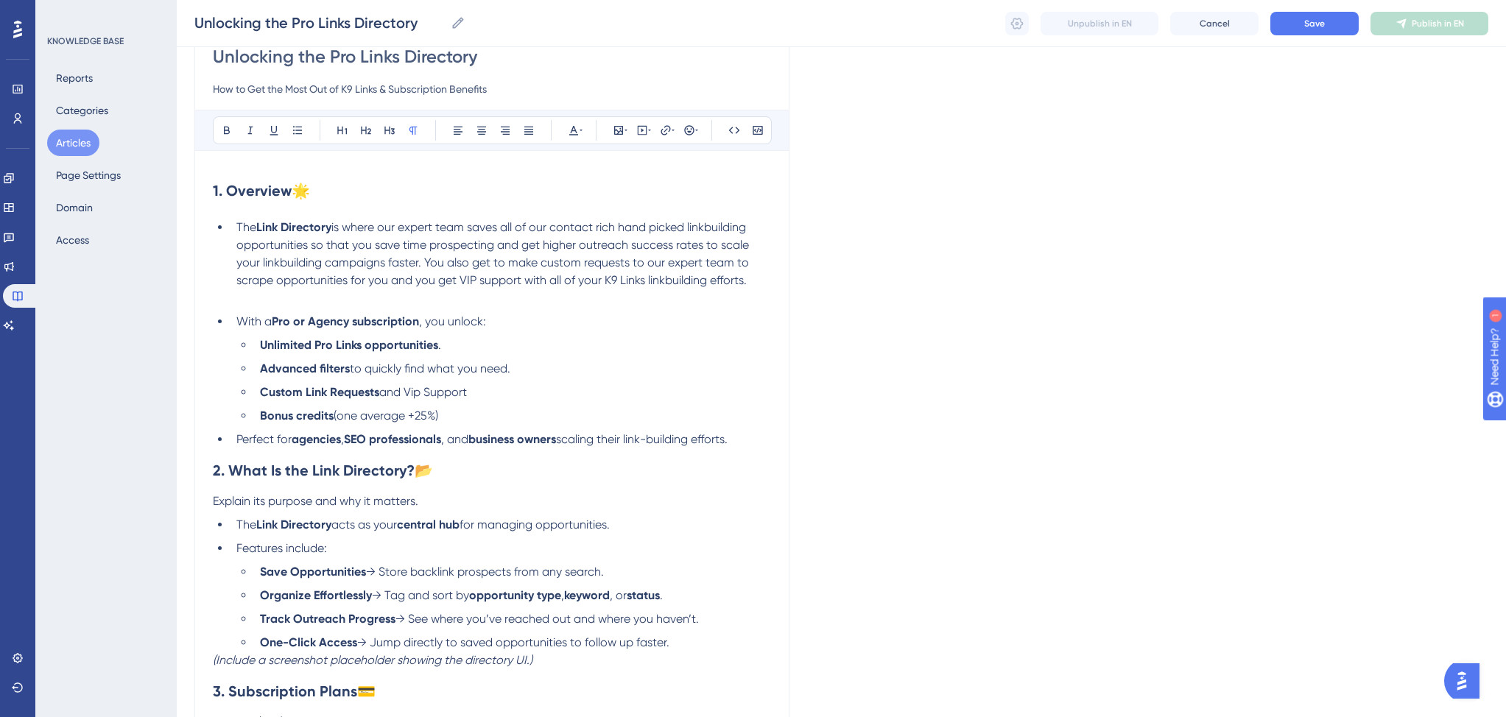
click at [237, 229] on span "The" at bounding box center [246, 227] width 20 height 14
click at [298, 128] on icon at bounding box center [298, 130] width 12 height 12
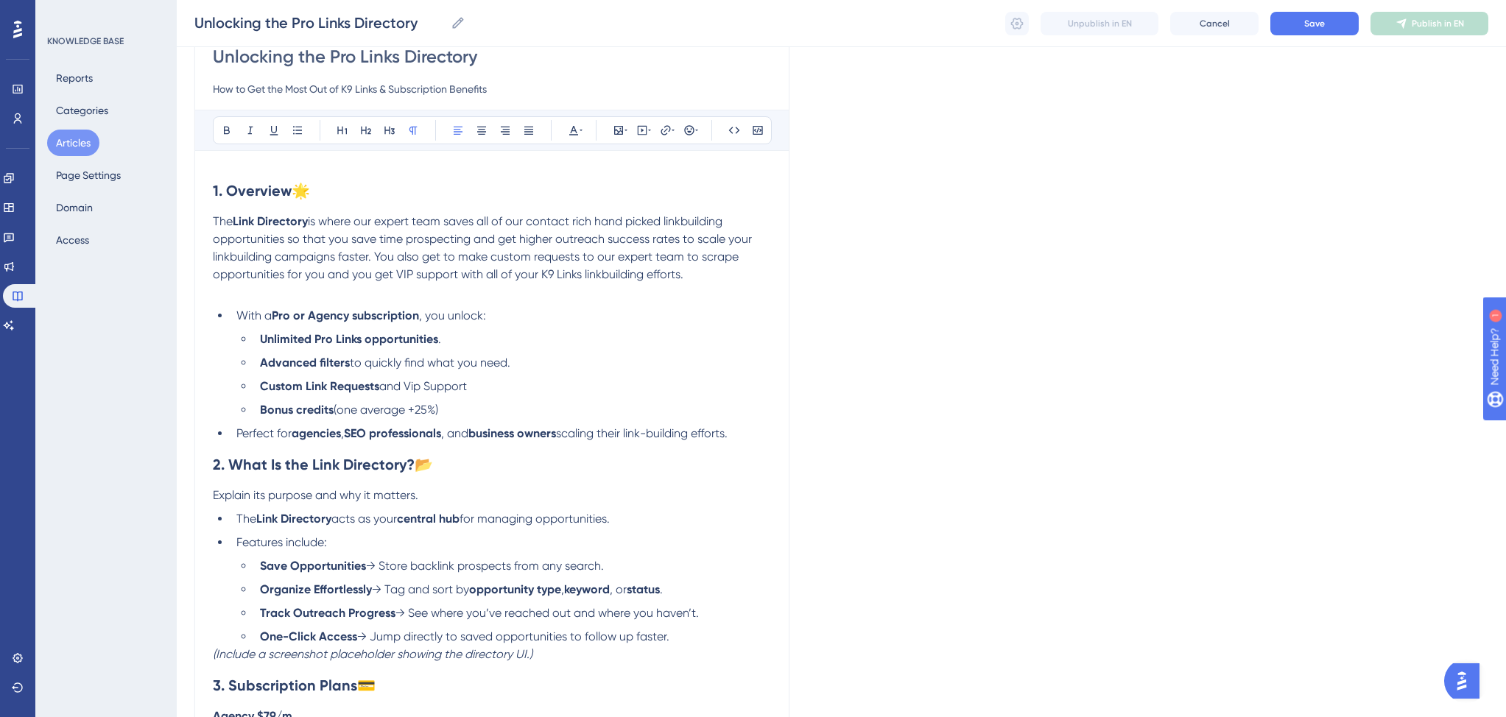
click at [239, 316] on span "With a" at bounding box center [253, 315] width 35 height 14
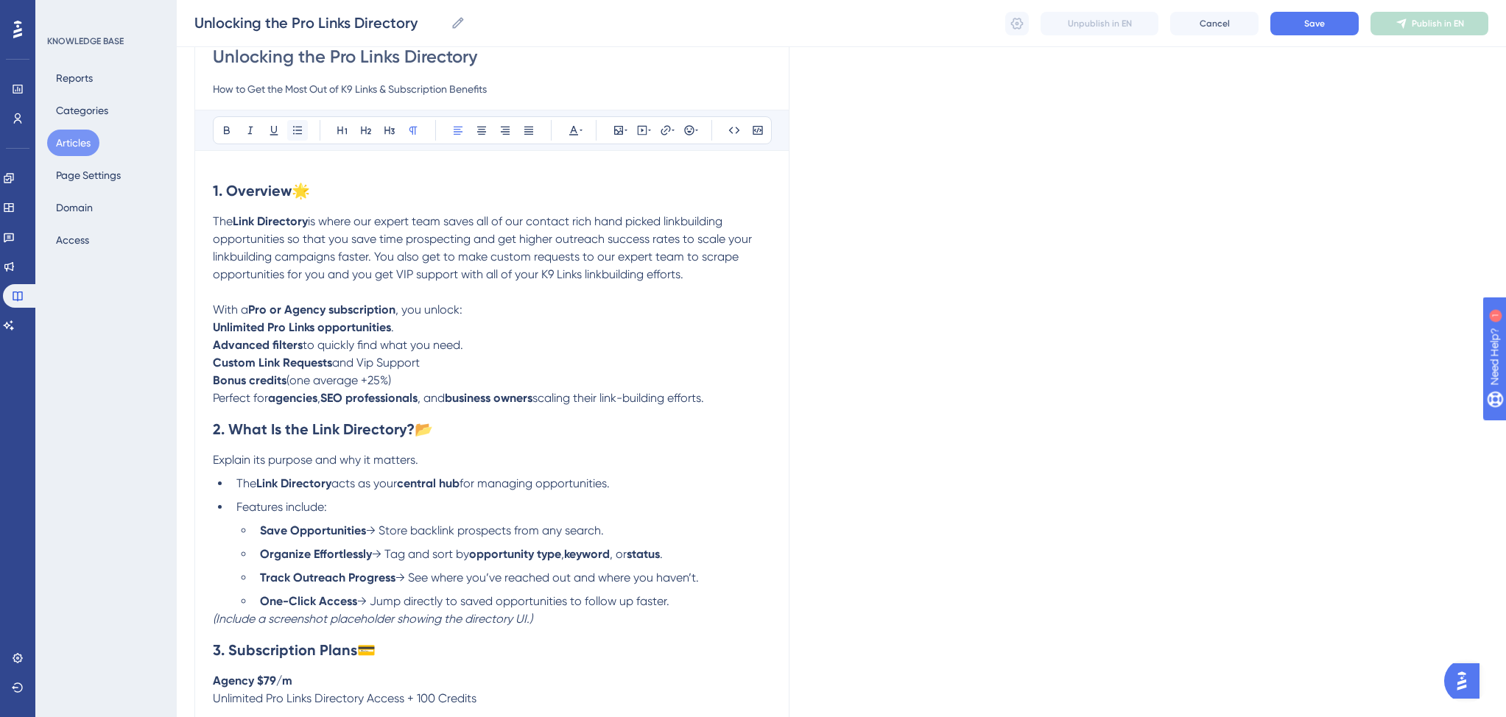
click at [299, 127] on icon at bounding box center [298, 130] width 12 height 12
click at [215, 327] on strong "Unlimited Pro Links opportunities" at bounding box center [302, 327] width 178 height 14
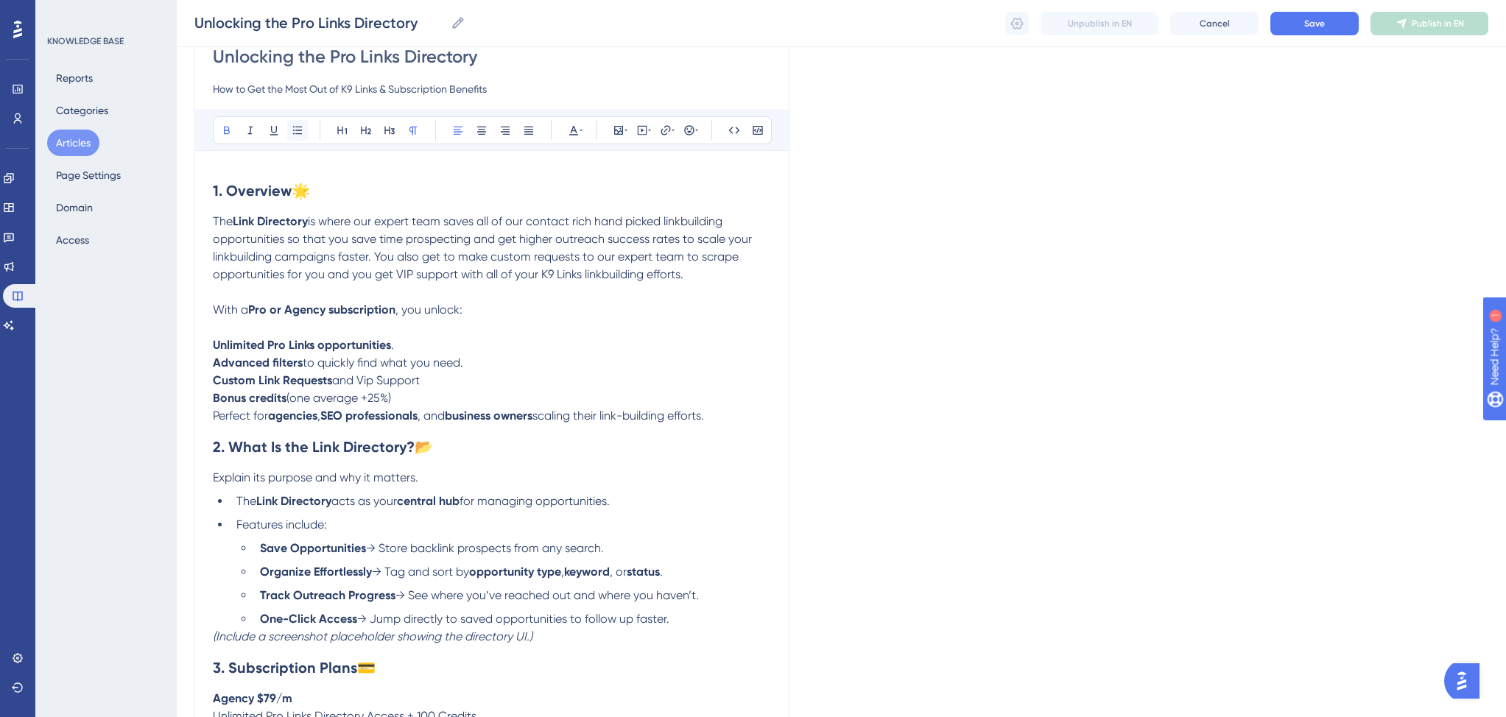
click at [297, 130] on icon at bounding box center [298, 130] width 12 height 12
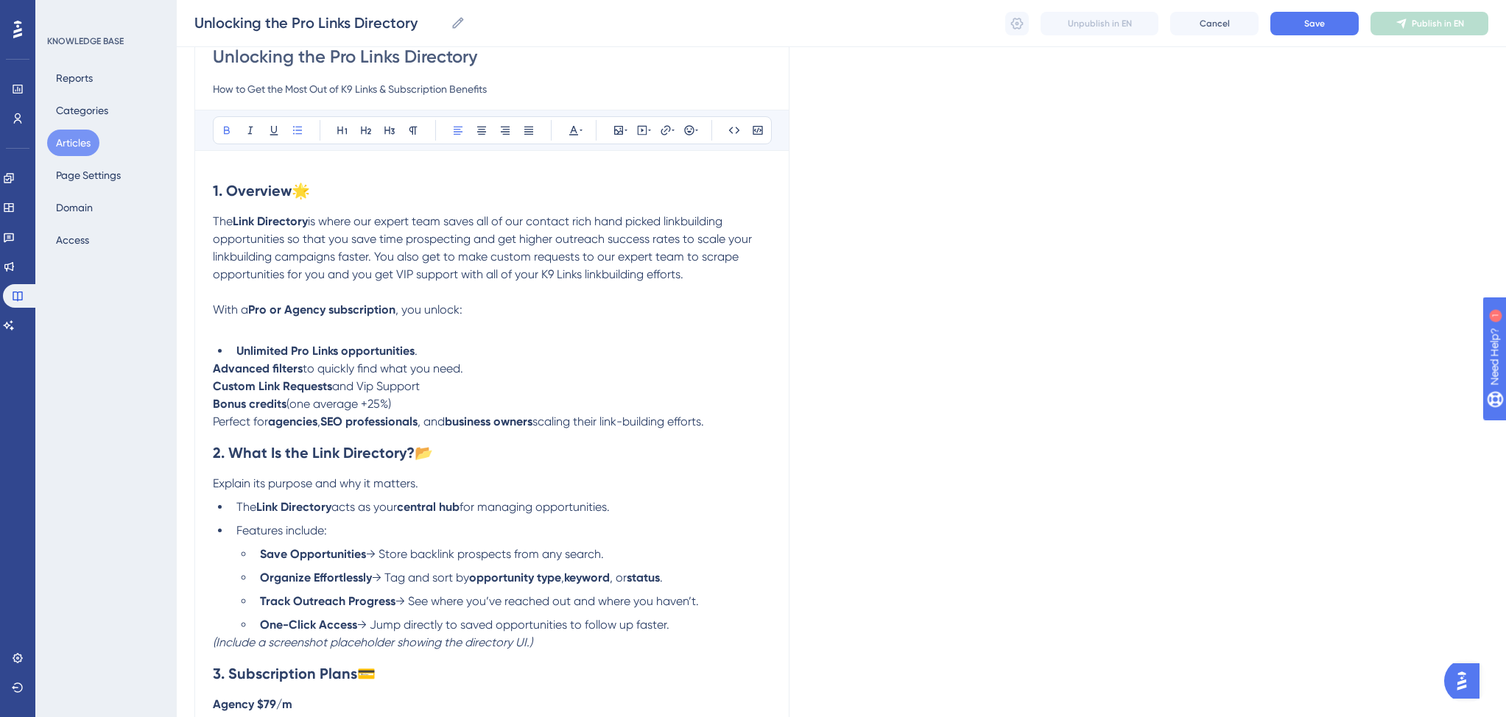
click at [213, 372] on strong "Advanced filters" at bounding box center [258, 368] width 90 height 14
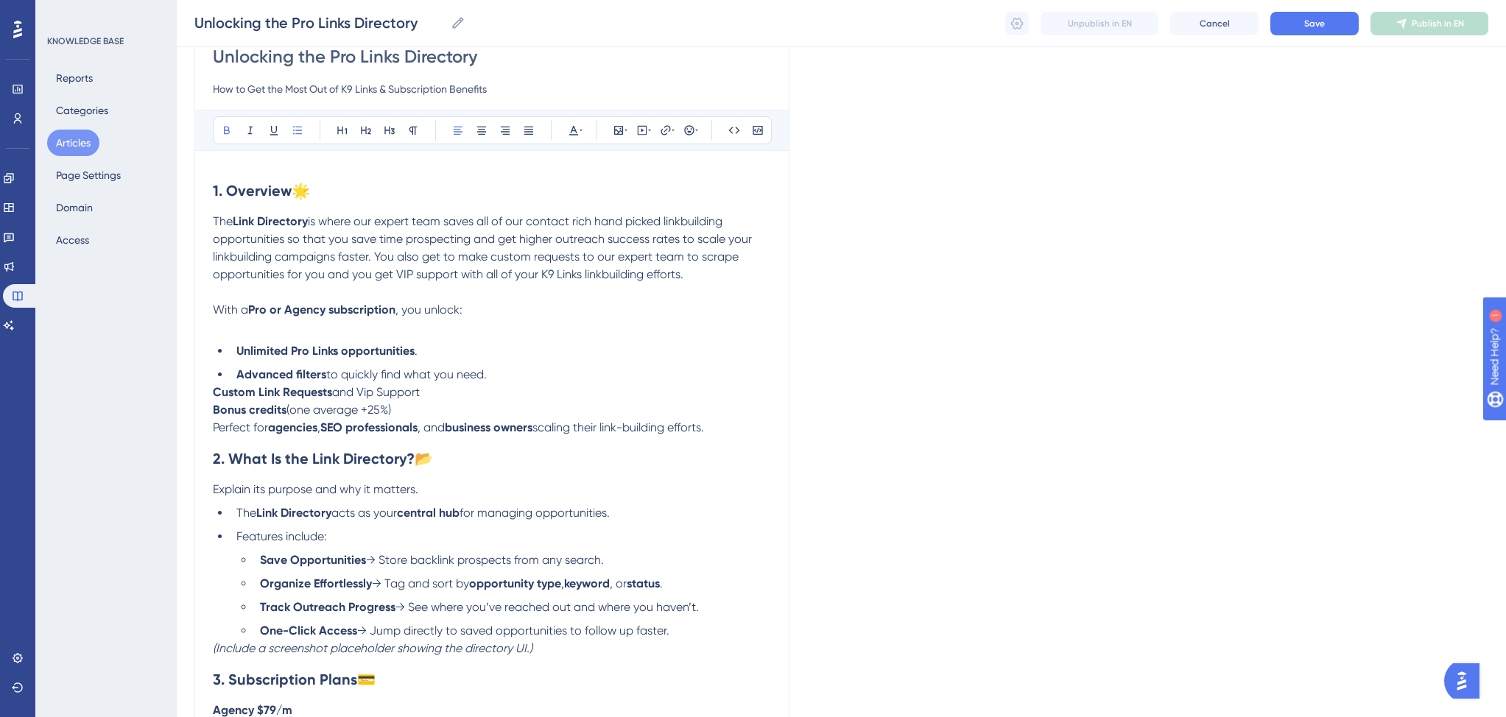
click at [213, 392] on strong "Custom Link Requests" at bounding box center [272, 392] width 119 height 14
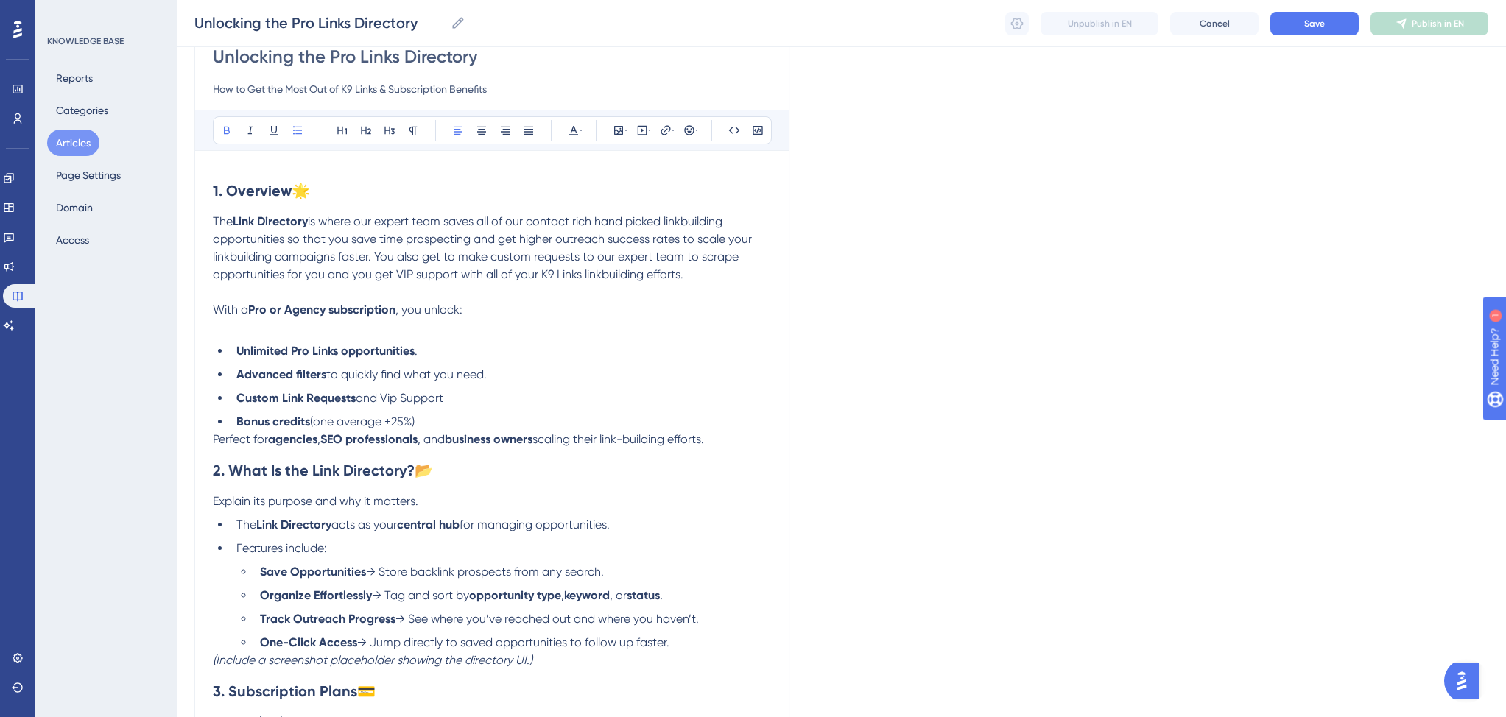
click at [213, 441] on span "Perfect for" at bounding box center [240, 439] width 55 height 14
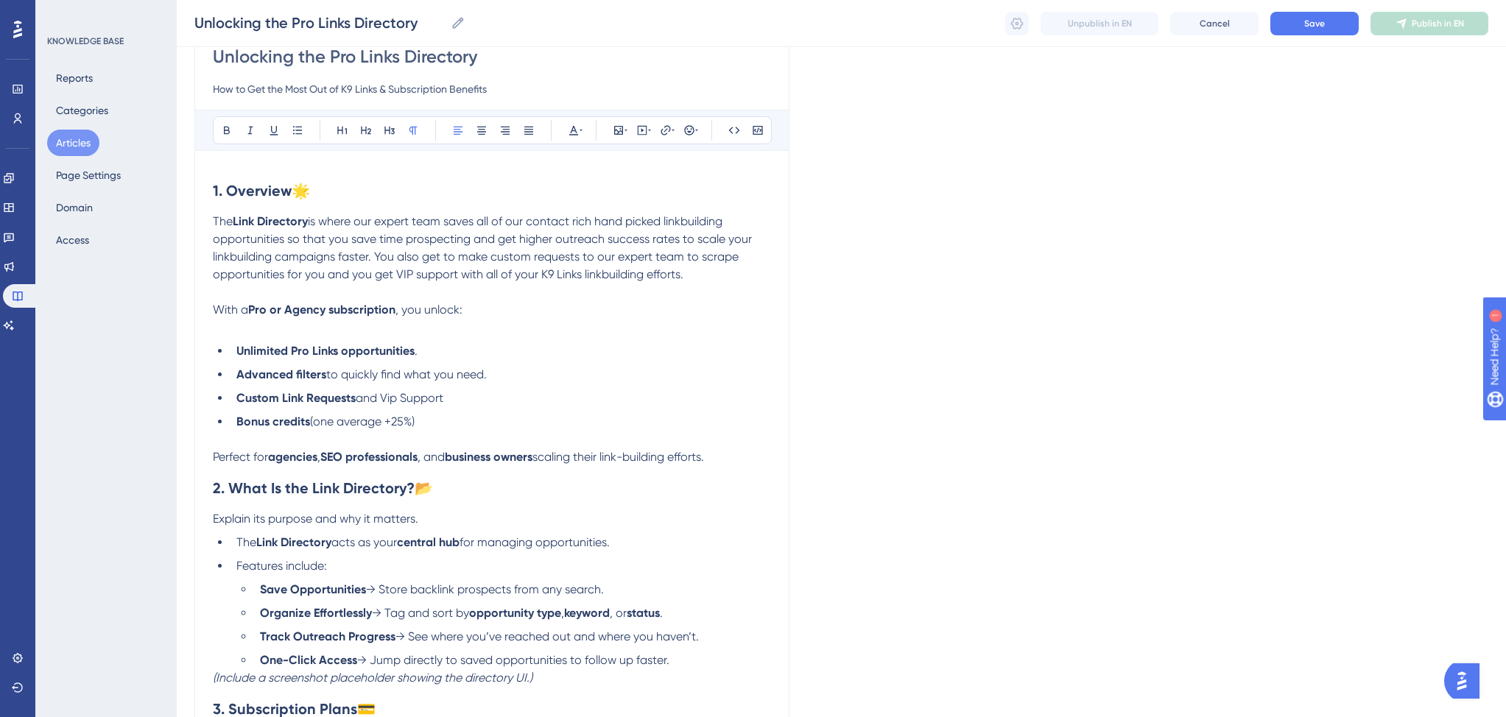
click at [253, 328] on p at bounding box center [492, 328] width 558 height 18
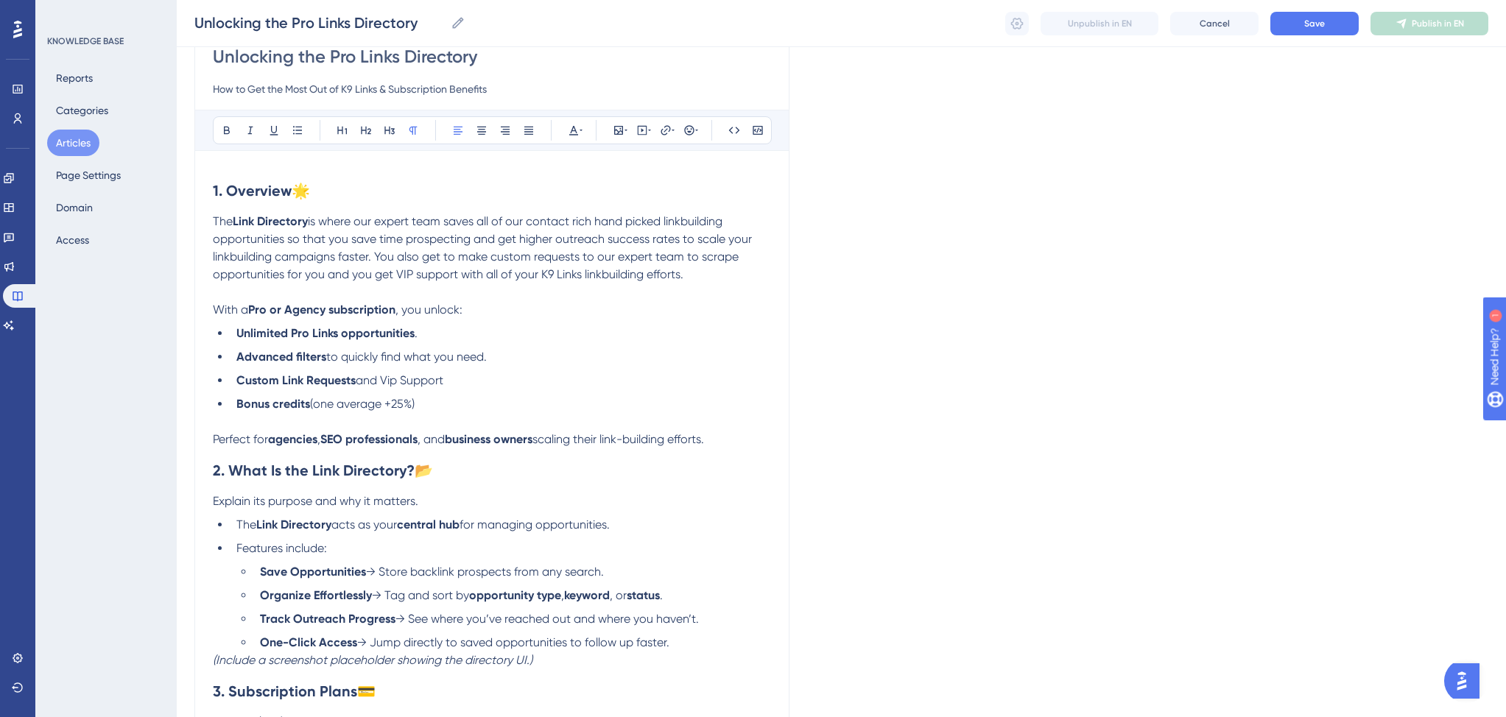
click at [214, 444] on span "Perfect for" at bounding box center [240, 439] width 55 height 14
click at [215, 191] on strong "1. Overview" at bounding box center [252, 191] width 79 height 18
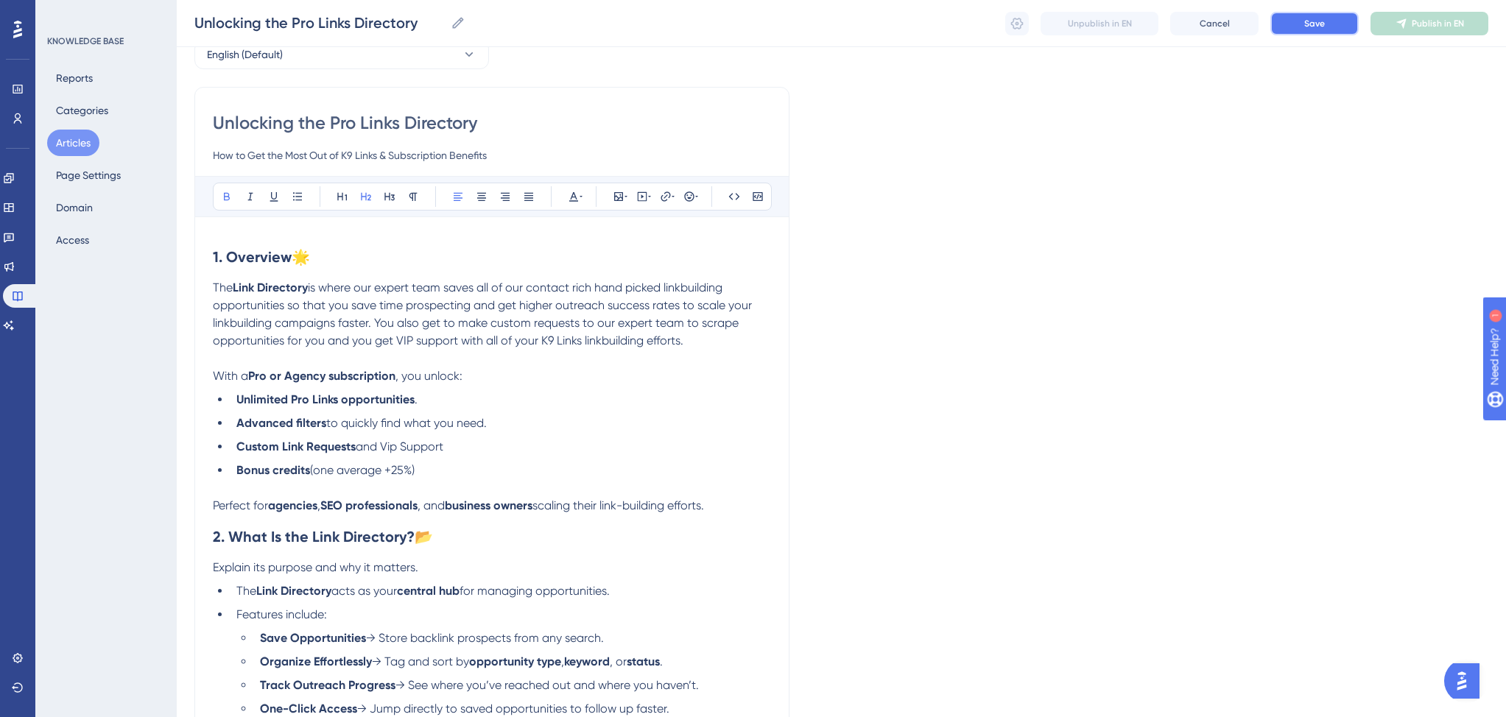
click at [1302, 21] on button "Save" at bounding box center [1314, 24] width 88 height 24
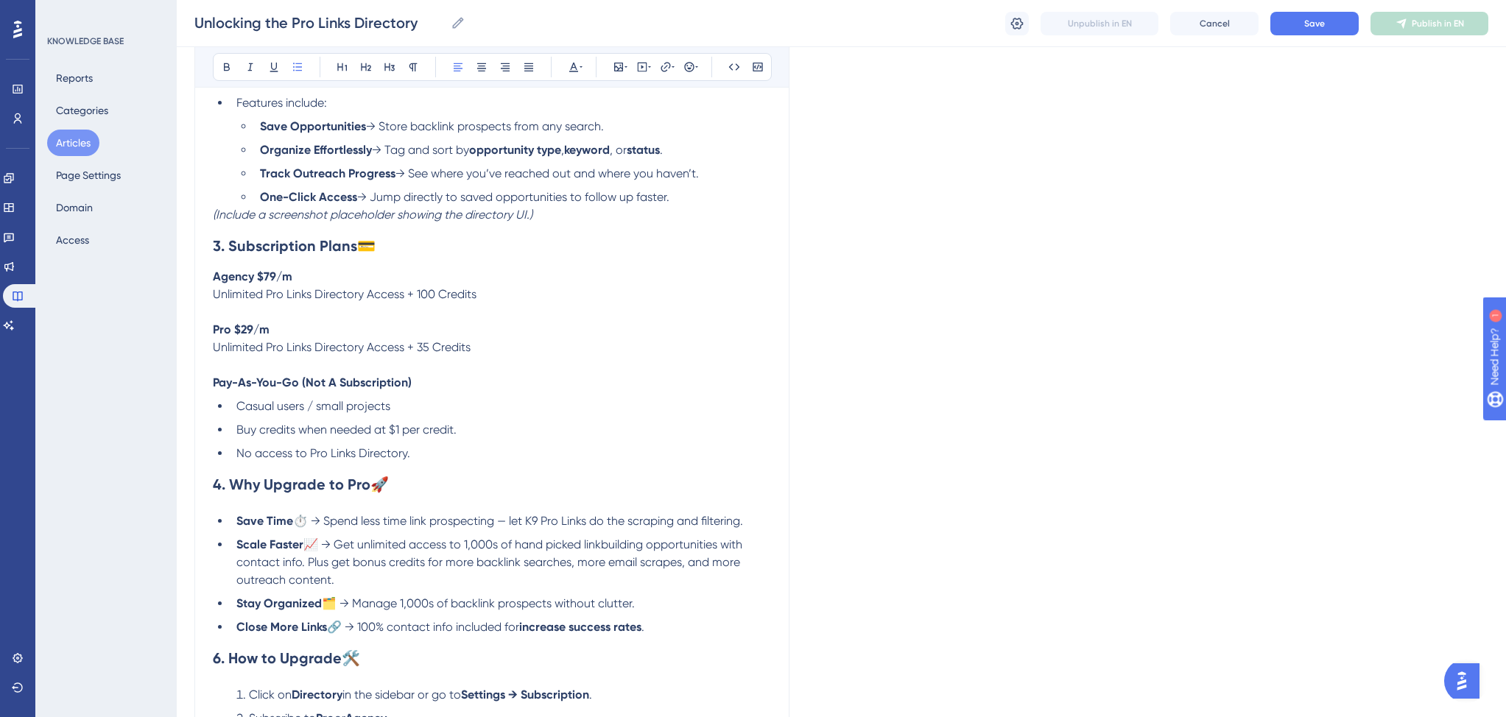
scroll to position [830, 0]
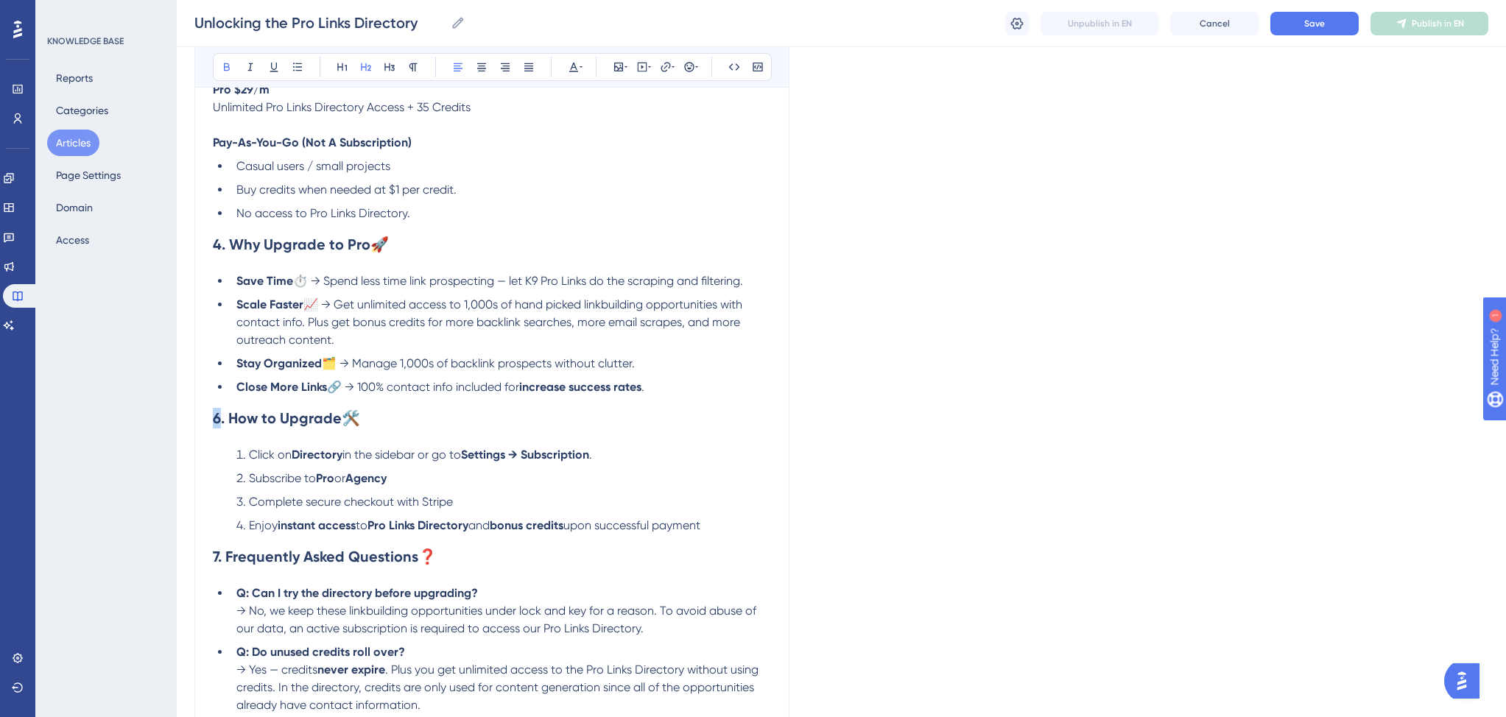
click at [214, 425] on strong "6. How to Upgrade" at bounding box center [277, 418] width 129 height 18
click at [216, 562] on strong "7. Frequently Asked Questions" at bounding box center [315, 557] width 205 height 18
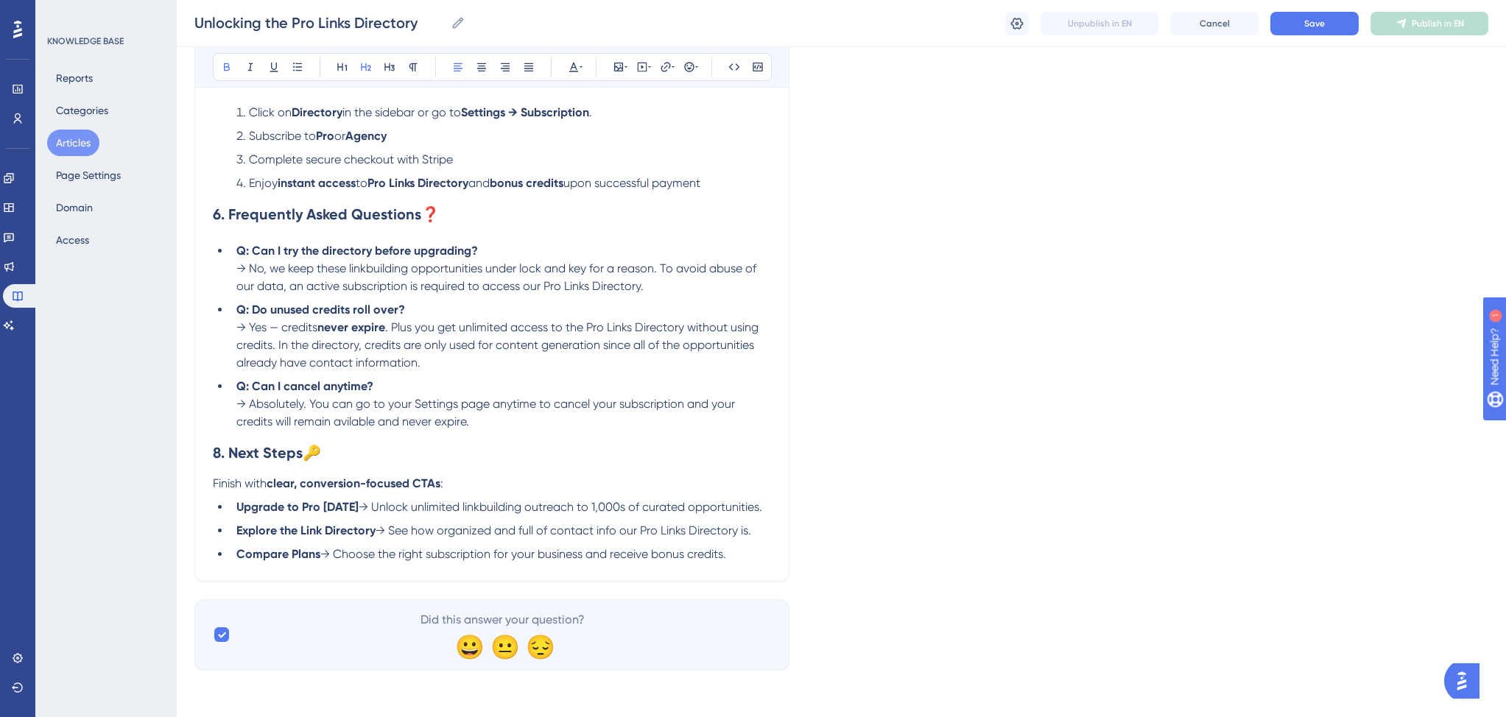
click at [221, 449] on strong "8. Next Steps" at bounding box center [258, 453] width 90 height 18
click at [1320, 21] on span "Save" at bounding box center [1314, 24] width 21 height 12
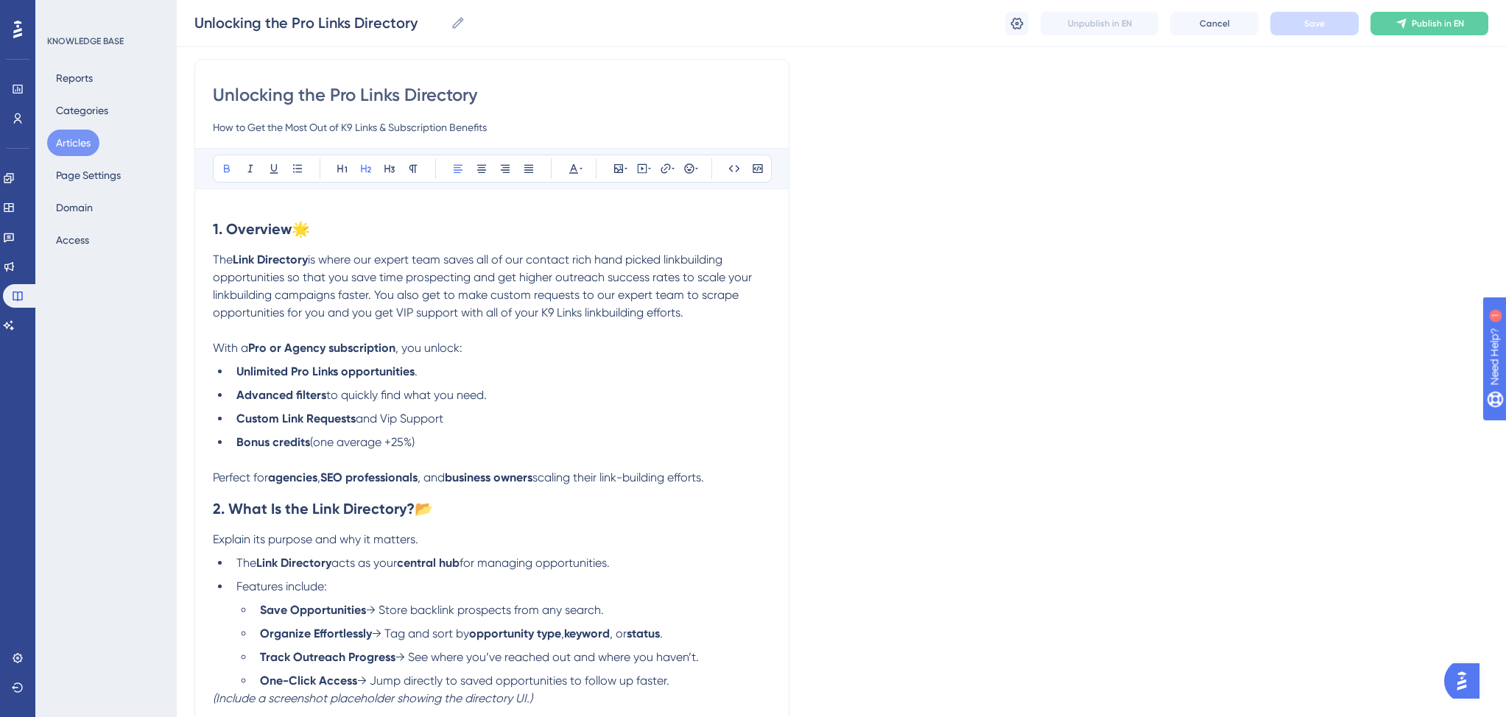
scroll to position [125, 0]
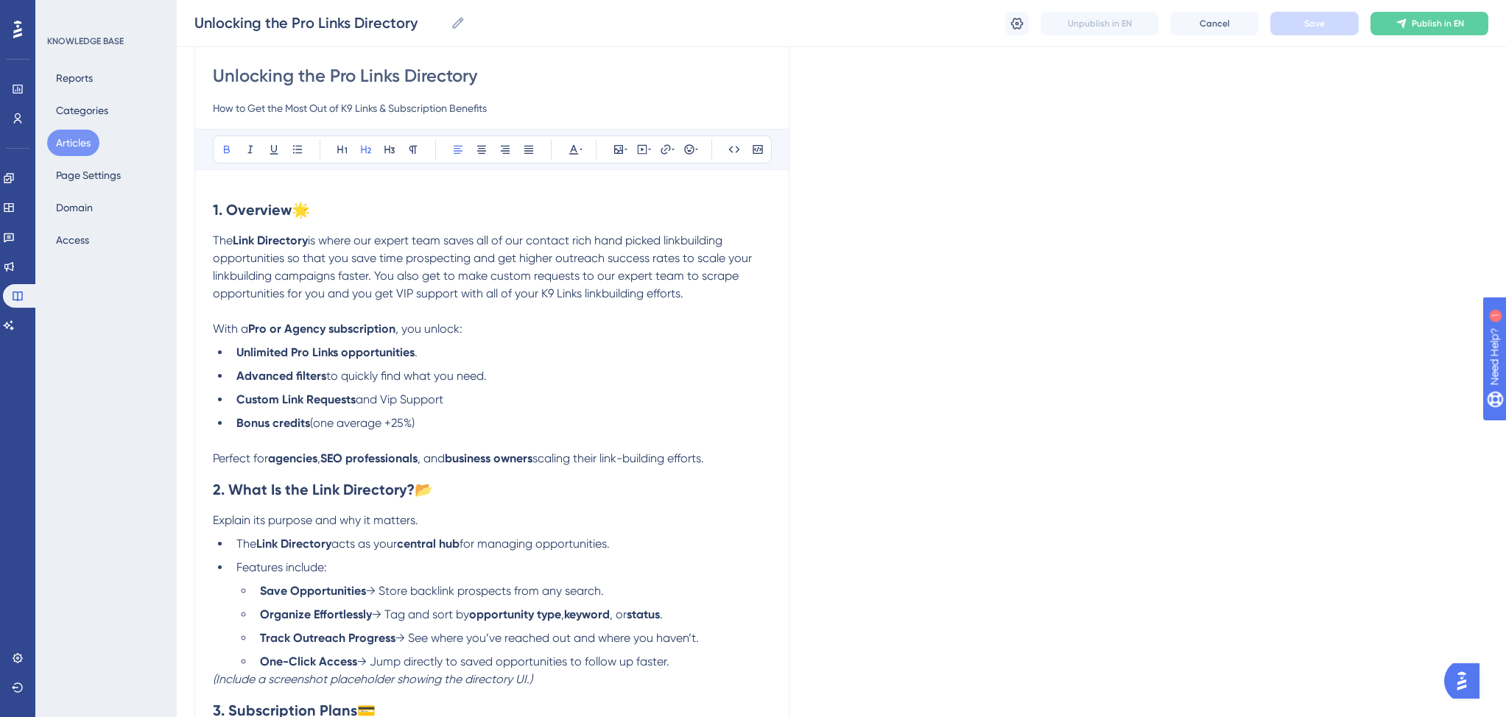
click at [418, 240] on span "is where our expert team saves all of our contact rich hand picked linkbuilding…" at bounding box center [484, 266] width 542 height 67
click at [1296, 27] on button "Save" at bounding box center [1314, 24] width 88 height 24
click at [1391, 18] on button "Publish in EN" at bounding box center [1429, 24] width 118 height 24
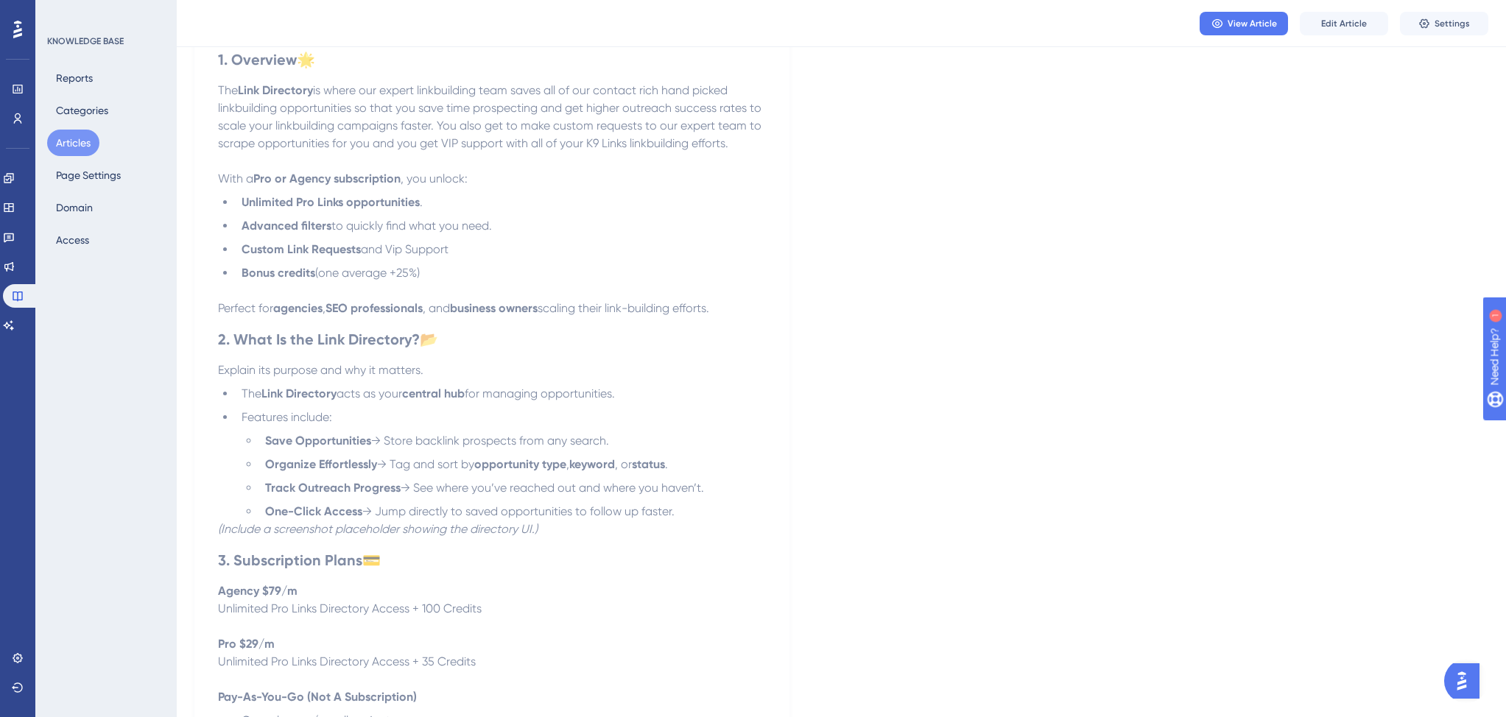
scroll to position [0, 0]
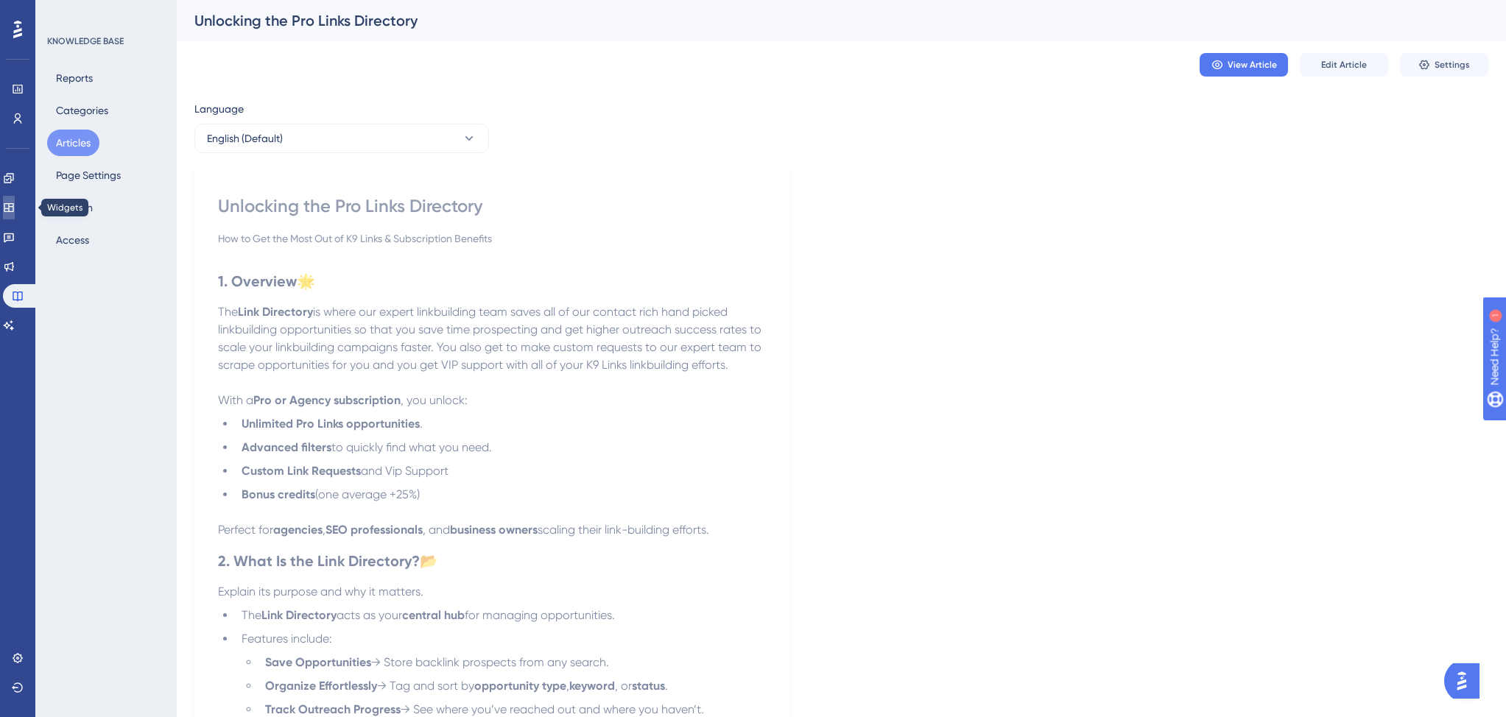
click at [15, 216] on link at bounding box center [9, 208] width 12 height 24
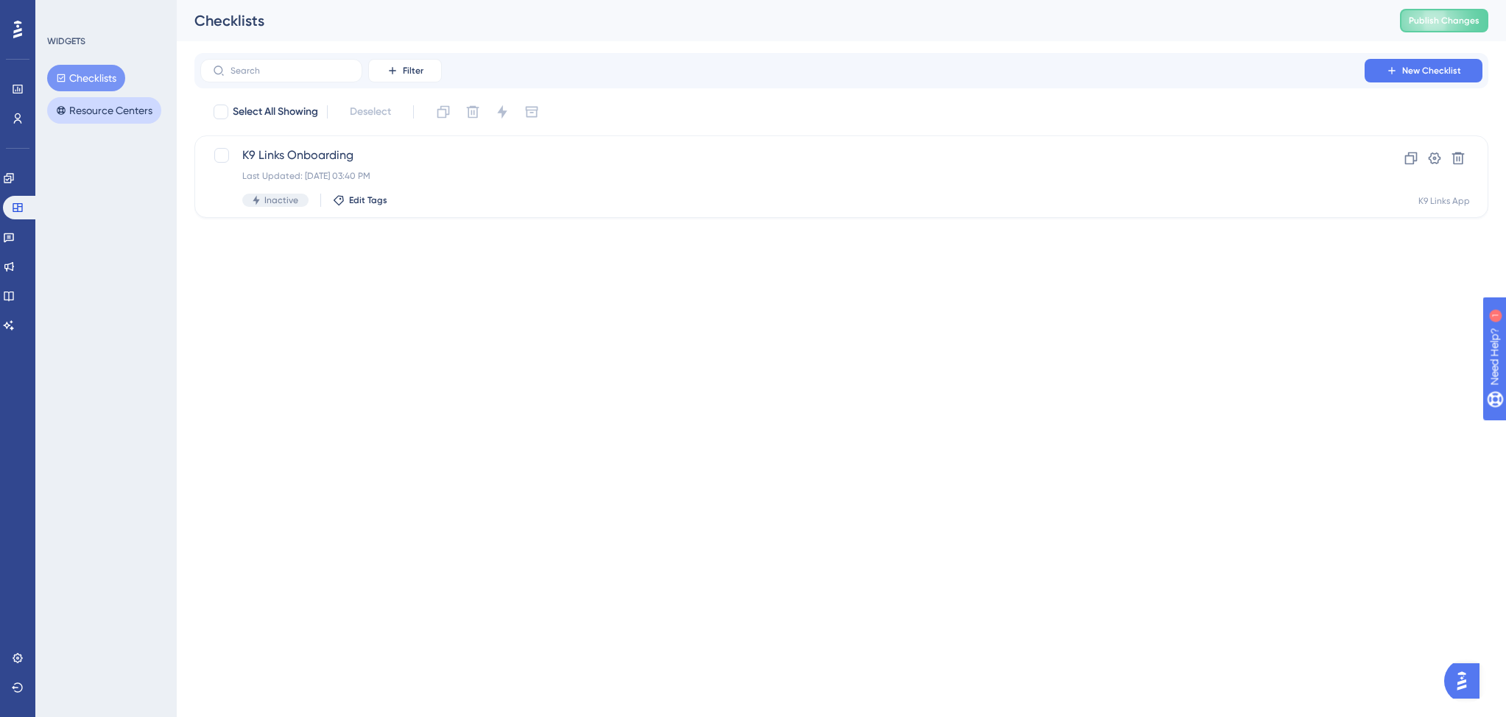
click at [107, 115] on button "Resource Centers" at bounding box center [104, 110] width 114 height 27
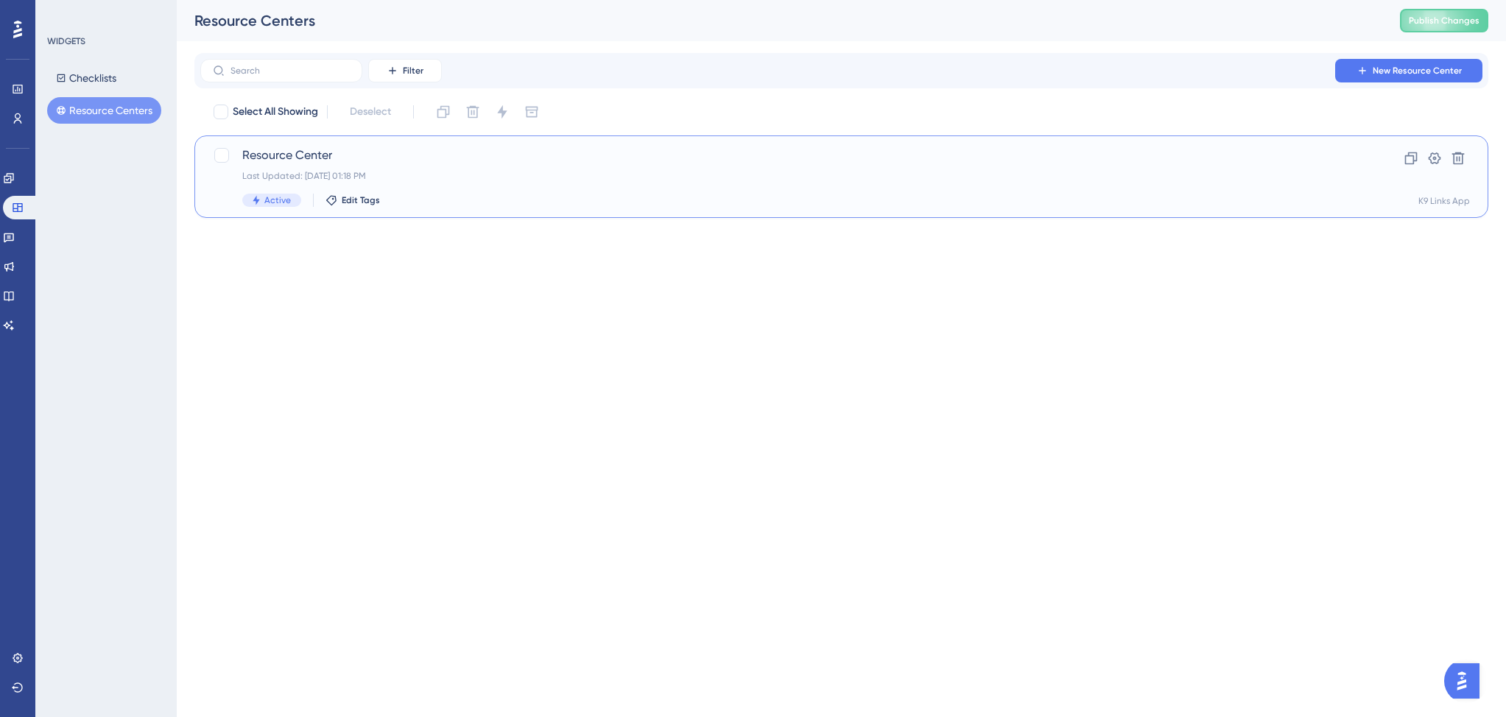
click at [573, 194] on div "Active Edit Tags" at bounding box center [782, 200] width 1080 height 13
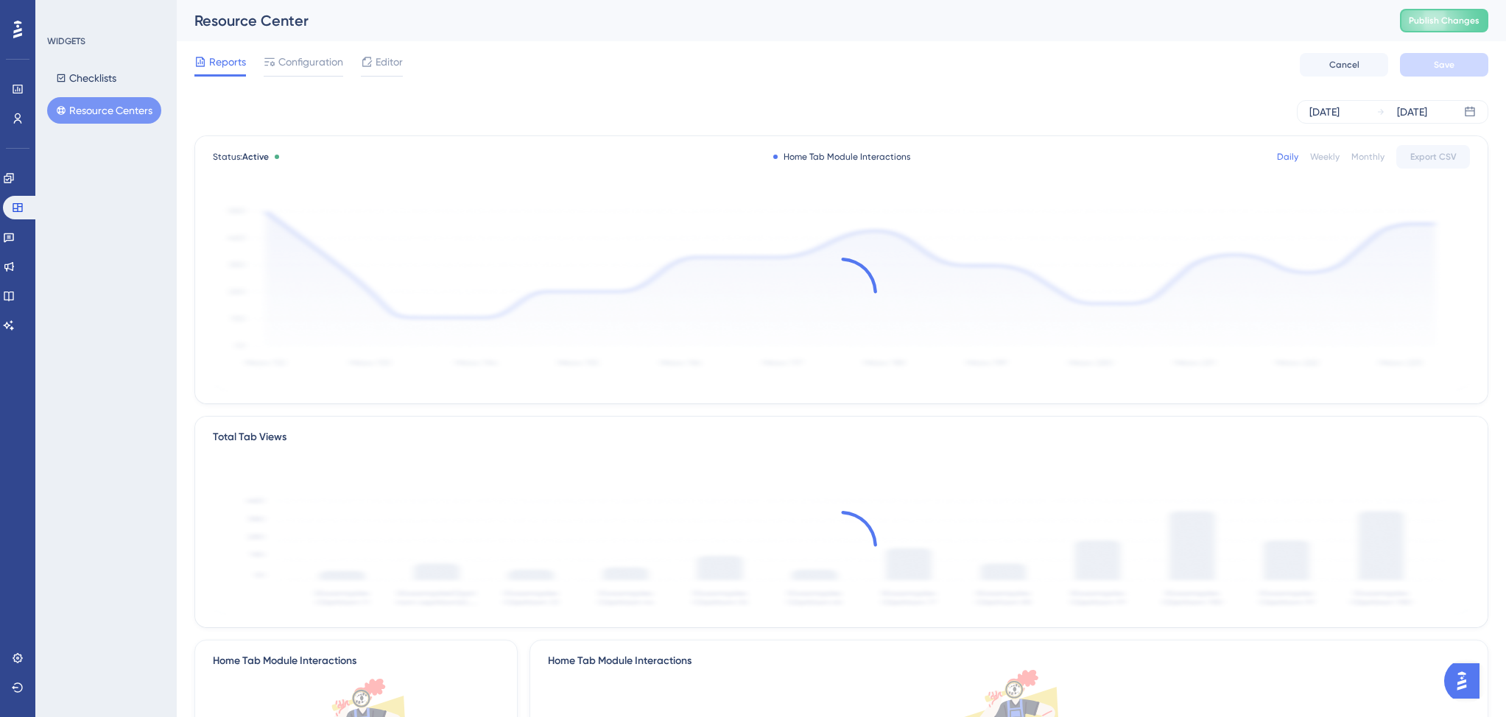
click at [383, 61] on span "Editor" at bounding box center [388, 62] width 27 height 18
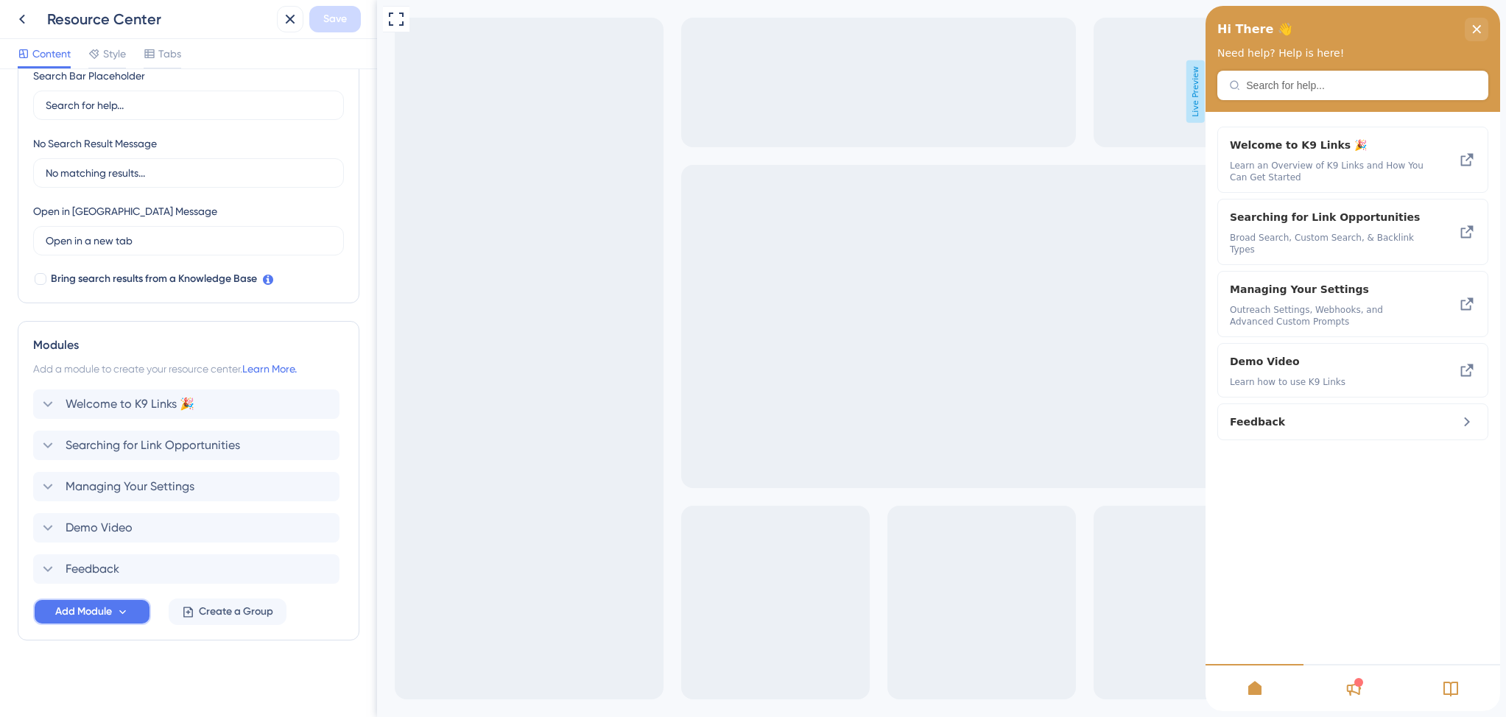
click at [116, 618] on button "Add Module" at bounding box center [92, 612] width 118 height 27
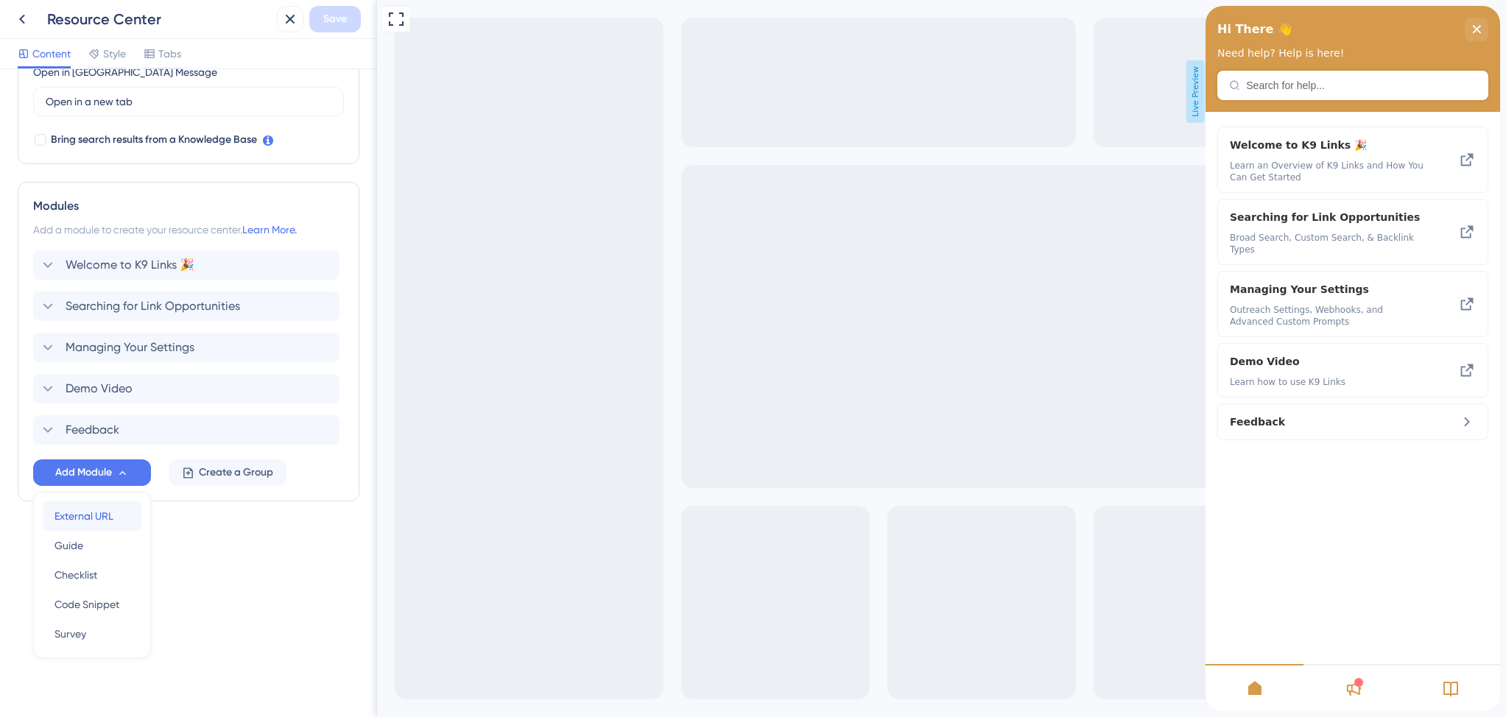
click at [94, 525] on div "External URL External URL" at bounding box center [91, 515] width 75 height 29
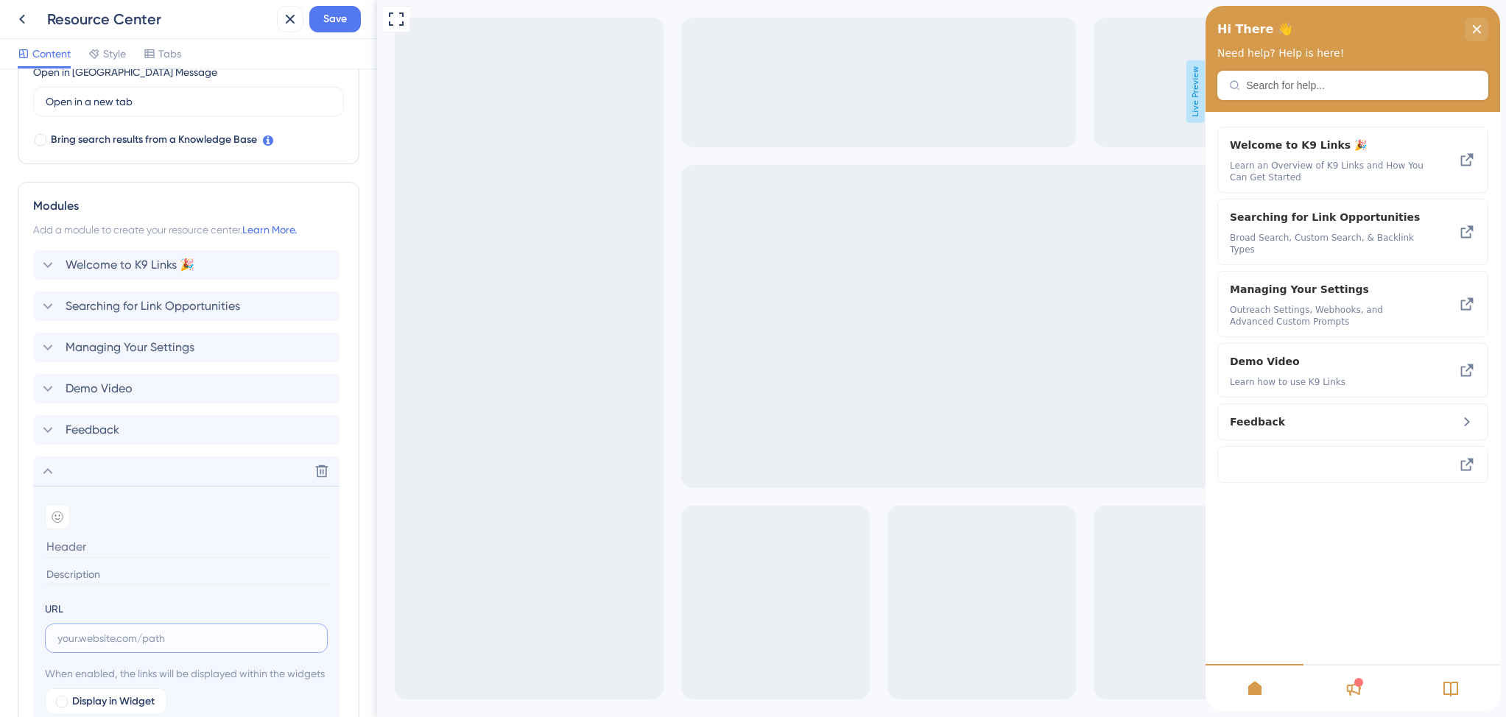
click at [167, 639] on input "text" at bounding box center [186, 638] width 258 height 16
paste input "https://help.k9links.com/en/articles/15103-unlocking-the-pro-links-directory"
type input "https://help.k9links.com/en/articles/15103-unlocking-the-pro-links-directory"
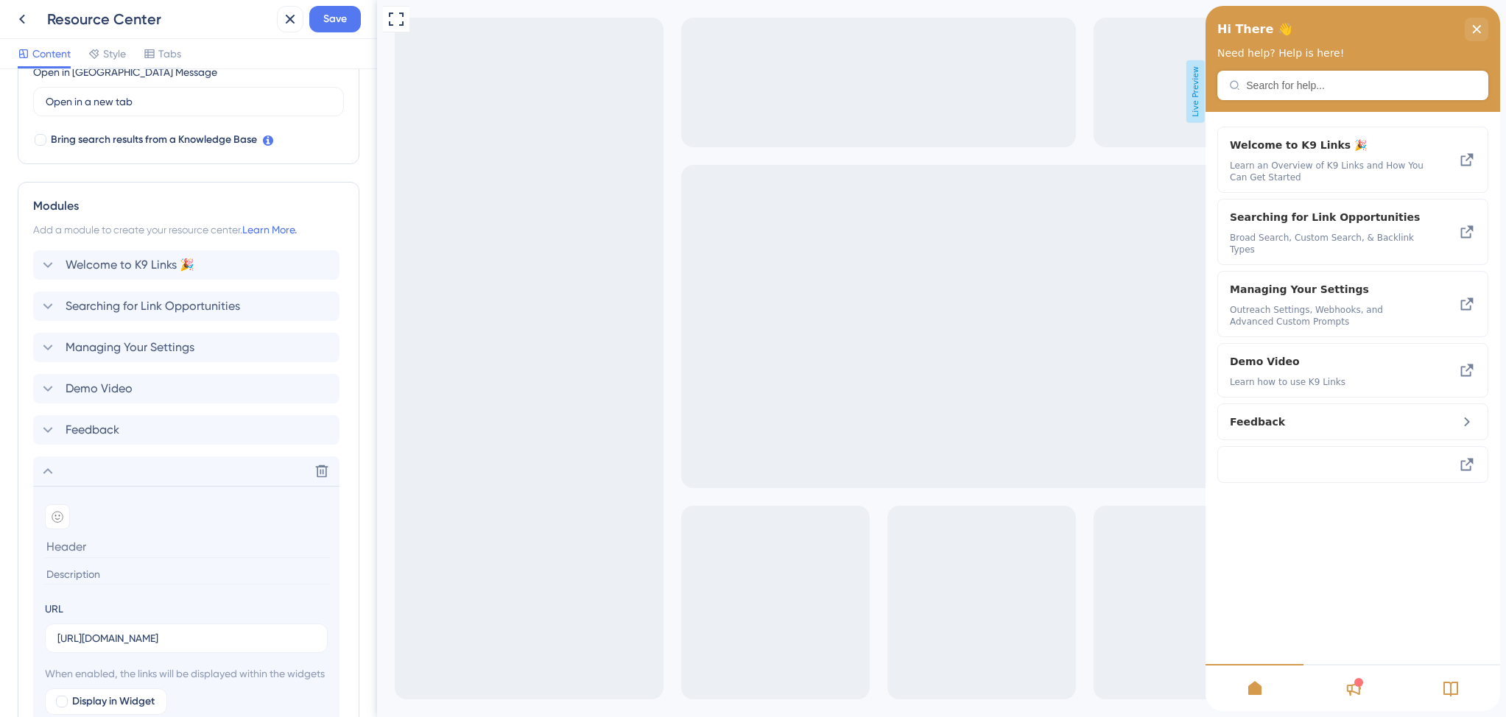
click at [101, 551] on input at bounding box center [188, 546] width 286 height 23
paste input "Unlocking the Pro Links Directory"
type input "Unlocking the Pro Links Directory"
click at [95, 572] on input at bounding box center [188, 575] width 286 height 20
paste input "How to Get the Most Out of K9 Links & Subscription Benefits"
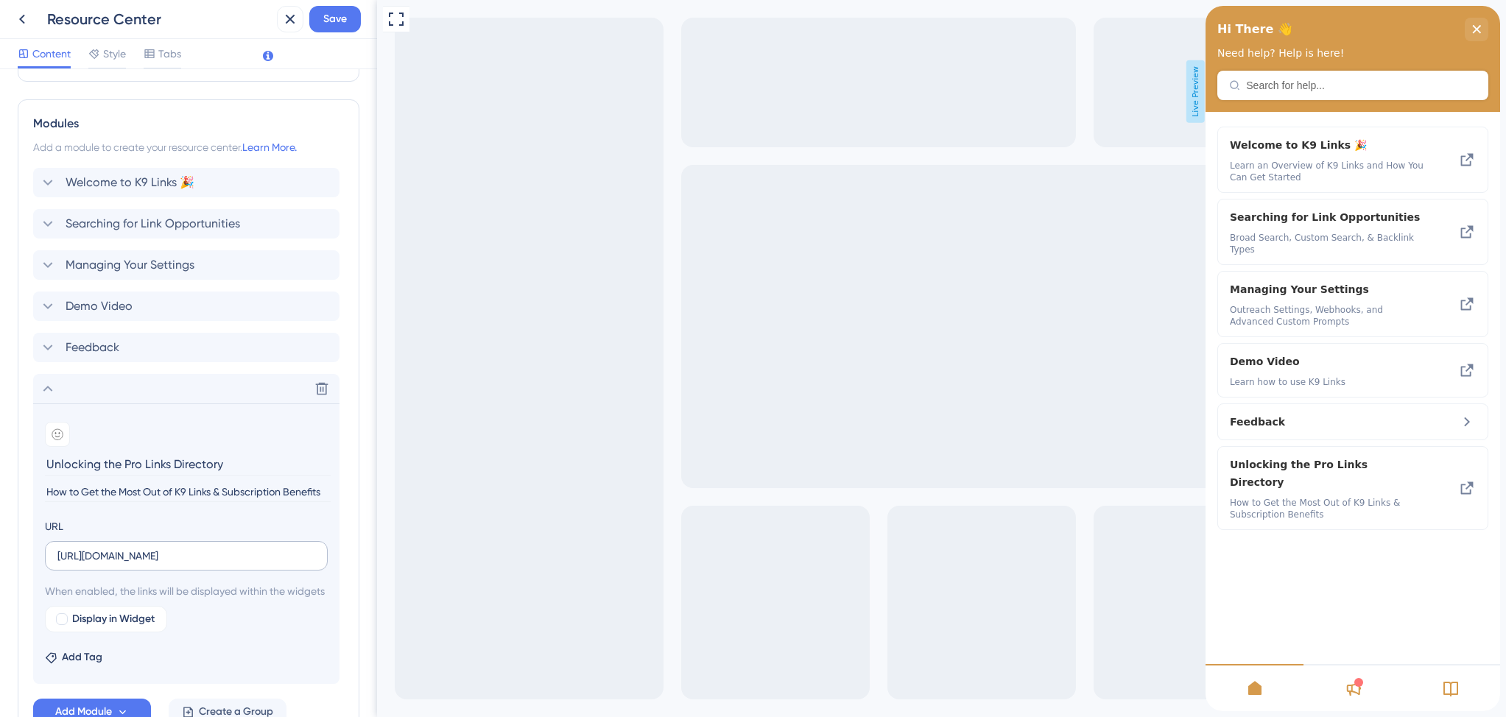
scroll to position [520, 0]
type input "How to Get the Most Out of K9 Links & Subscription Benefits"
click at [64, 623] on div at bounding box center [62, 617] width 12 height 12
checkbox input "true"
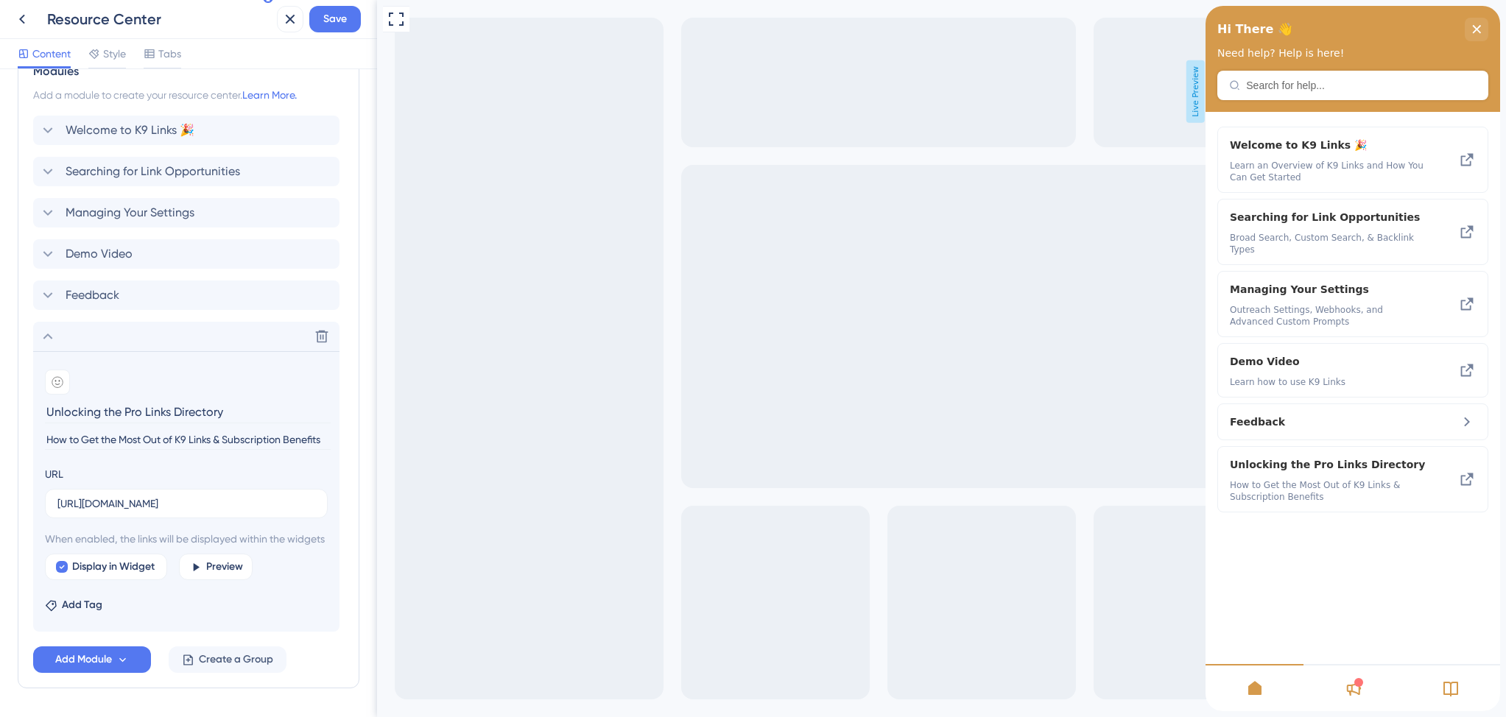
scroll to position [590, 0]
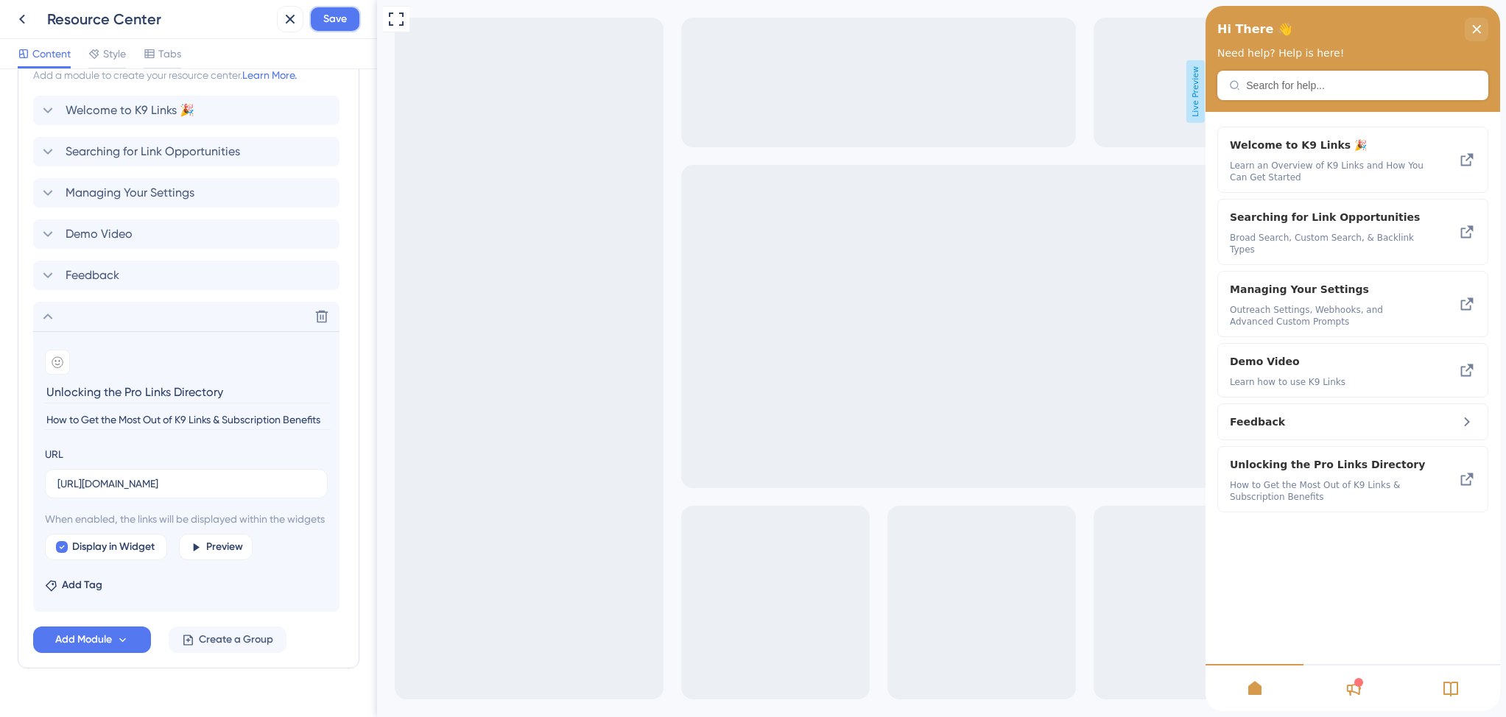
click at [326, 17] on span "Save" at bounding box center [335, 19] width 24 height 18
click at [45, 314] on icon at bounding box center [48, 317] width 18 height 18
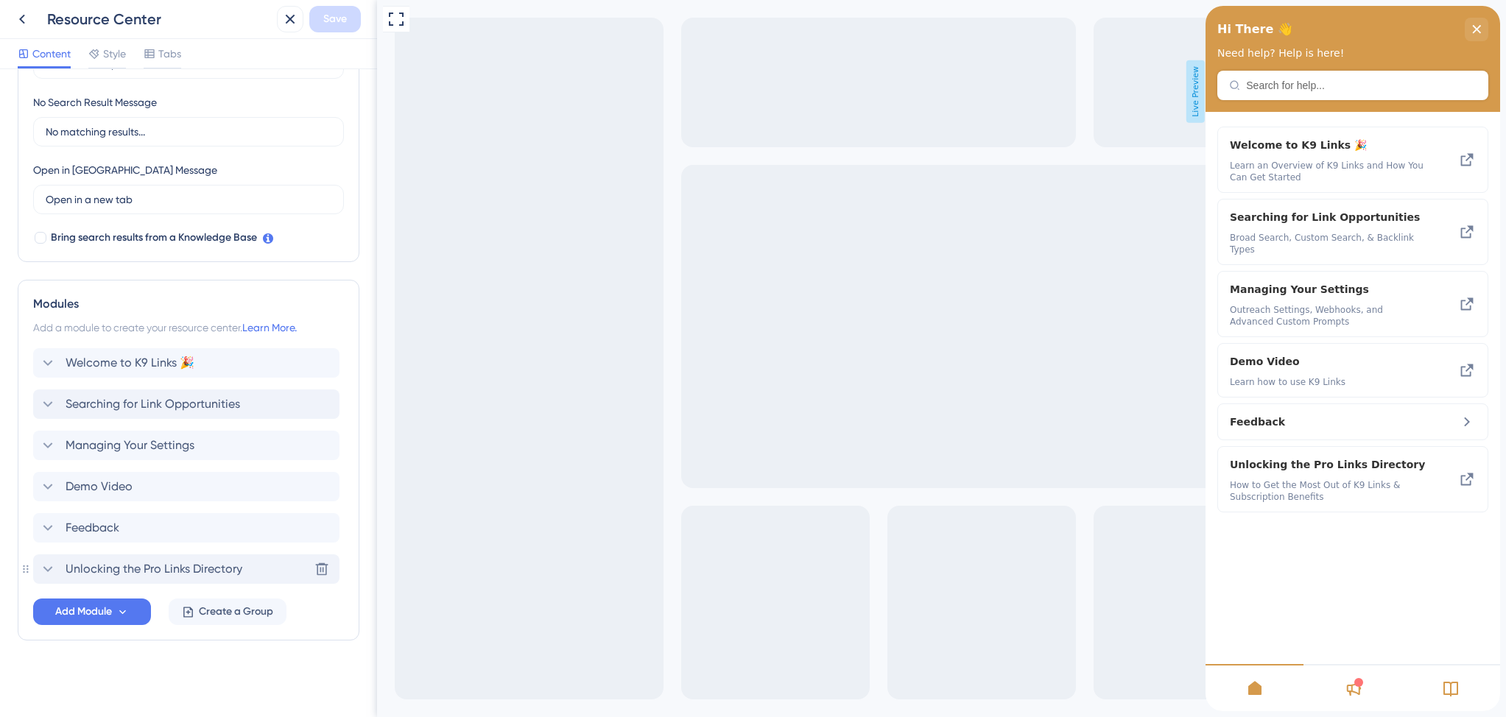
scroll to position [337, 0]
drag, startPoint x: 60, startPoint y: 570, endPoint x: 66, endPoint y: 474, distance: 95.9
click at [66, 474] on div "Welcome to K9 Links 🎉 Searching for Link Opportunities Managing Your Settings D…" at bounding box center [188, 466] width 311 height 236
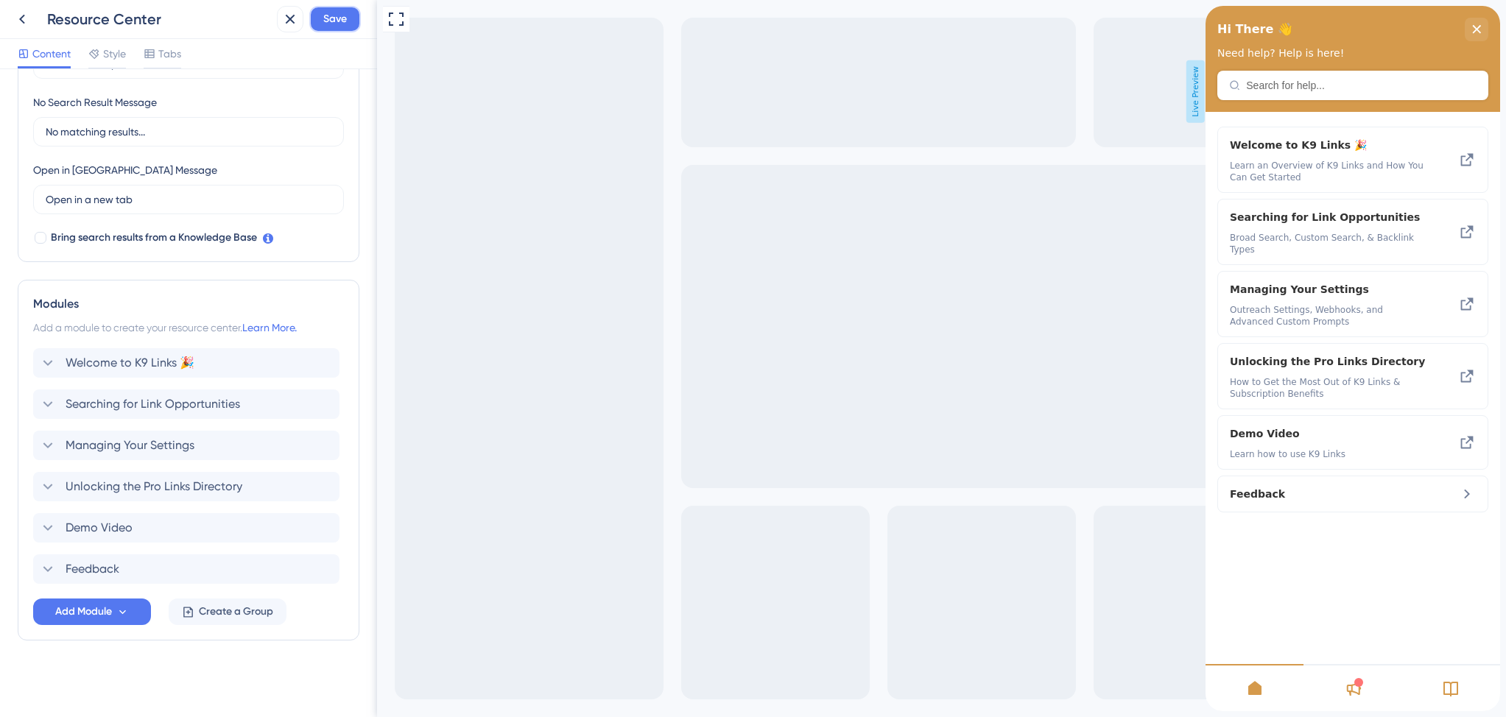
click at [339, 23] on span "Save" at bounding box center [335, 19] width 24 height 18
click at [283, 29] on icon at bounding box center [279, 27] width 15 height 15
click at [24, 24] on icon at bounding box center [22, 19] width 18 height 18
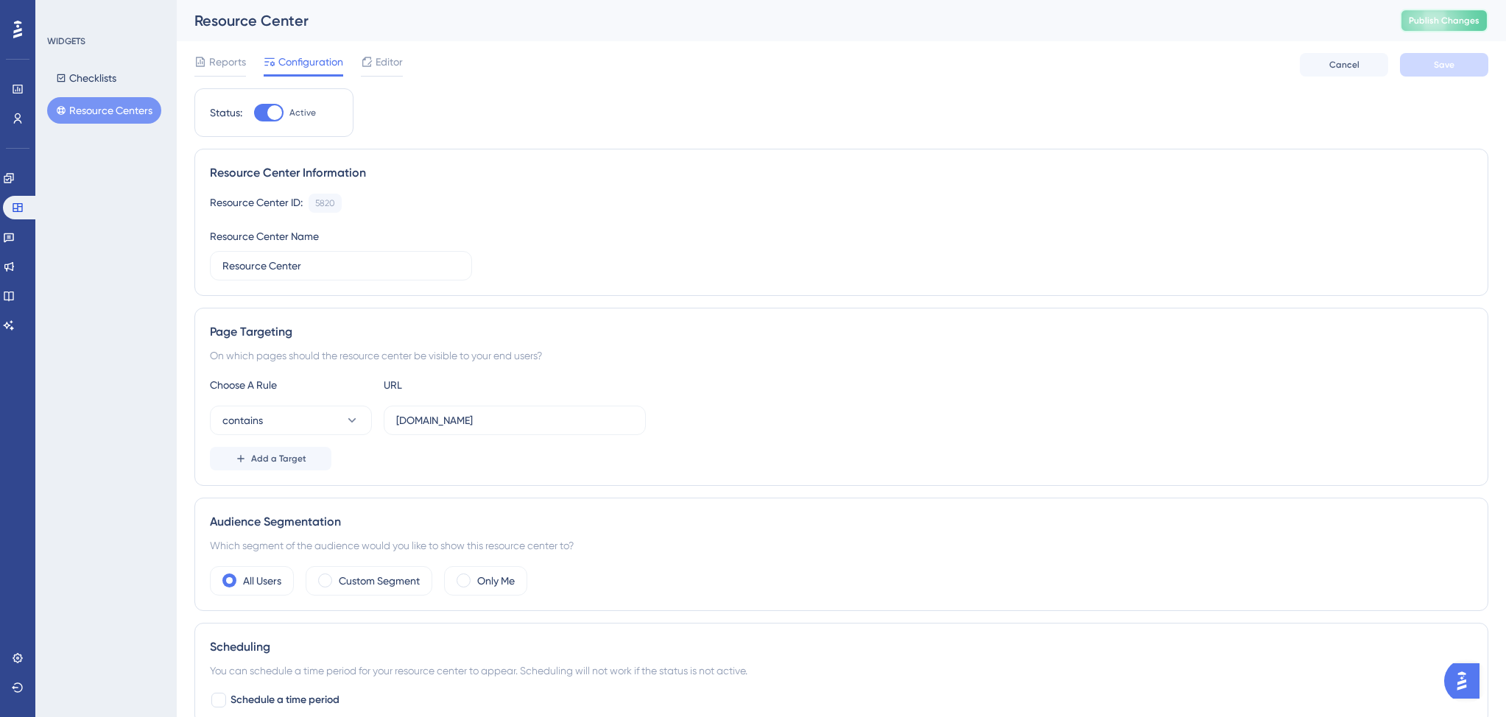
click at [1464, 17] on span "Publish Changes" at bounding box center [1443, 21] width 71 height 12
click at [12, 293] on icon at bounding box center [9, 296] width 12 height 12
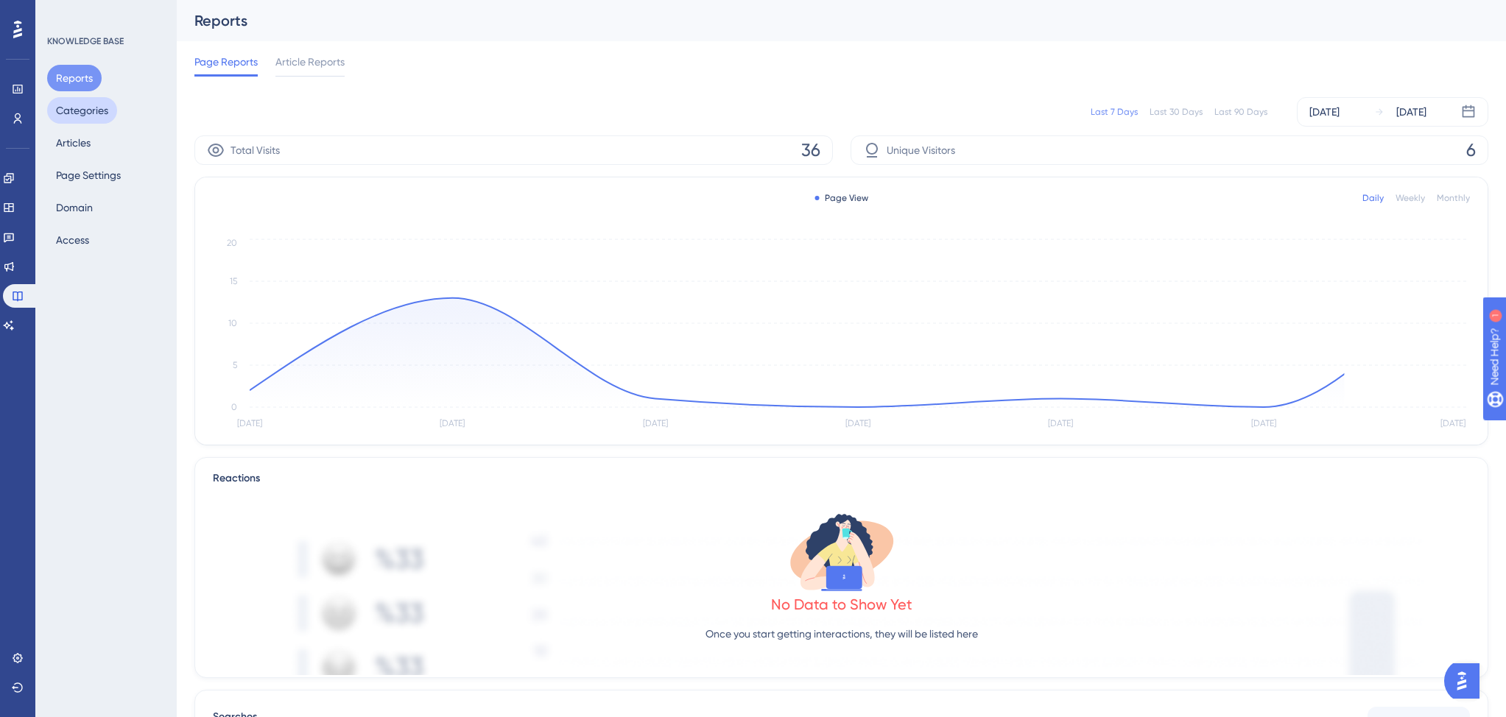
click at [79, 111] on button "Categories" at bounding box center [82, 110] width 70 height 27
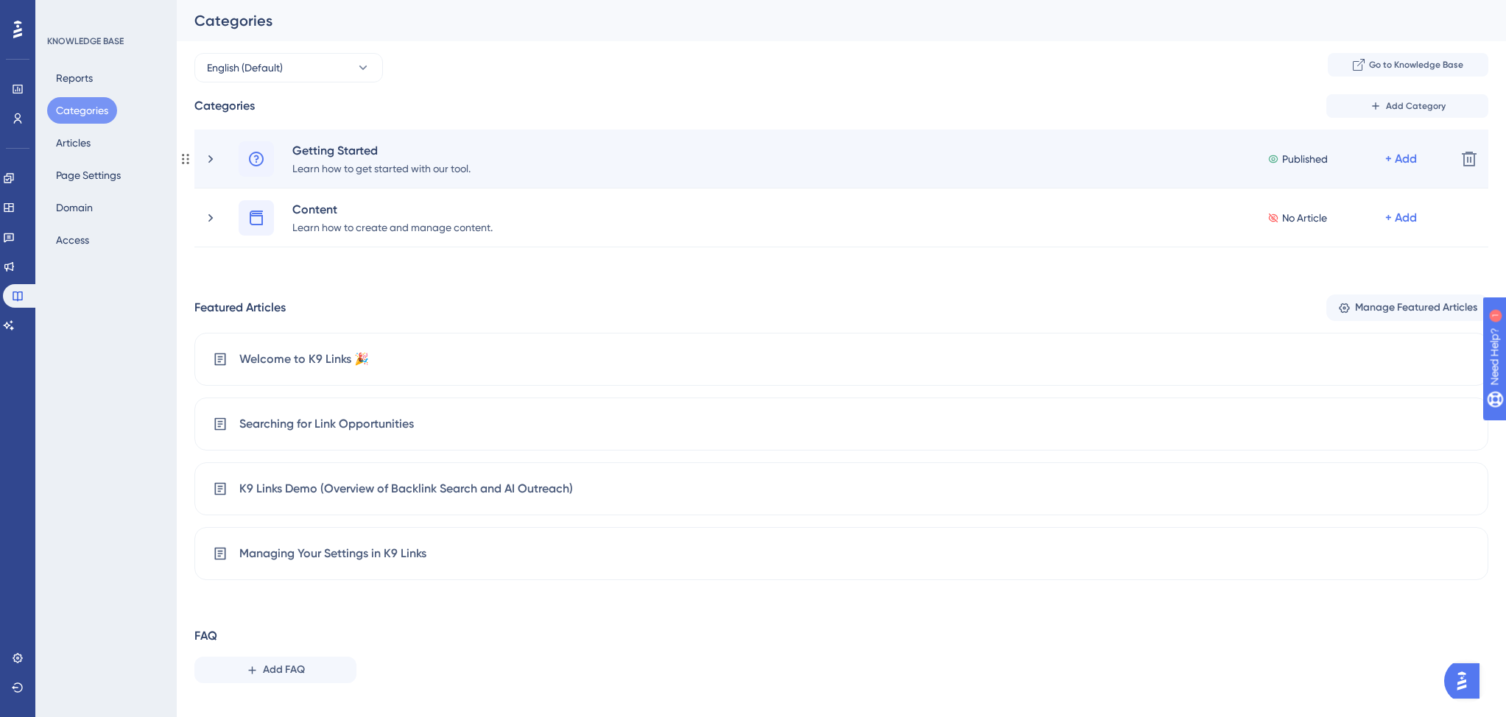
click at [682, 166] on div "Getting Started Learn how to get started with our tool. Published + Add" at bounding box center [841, 158] width 1205 height 35
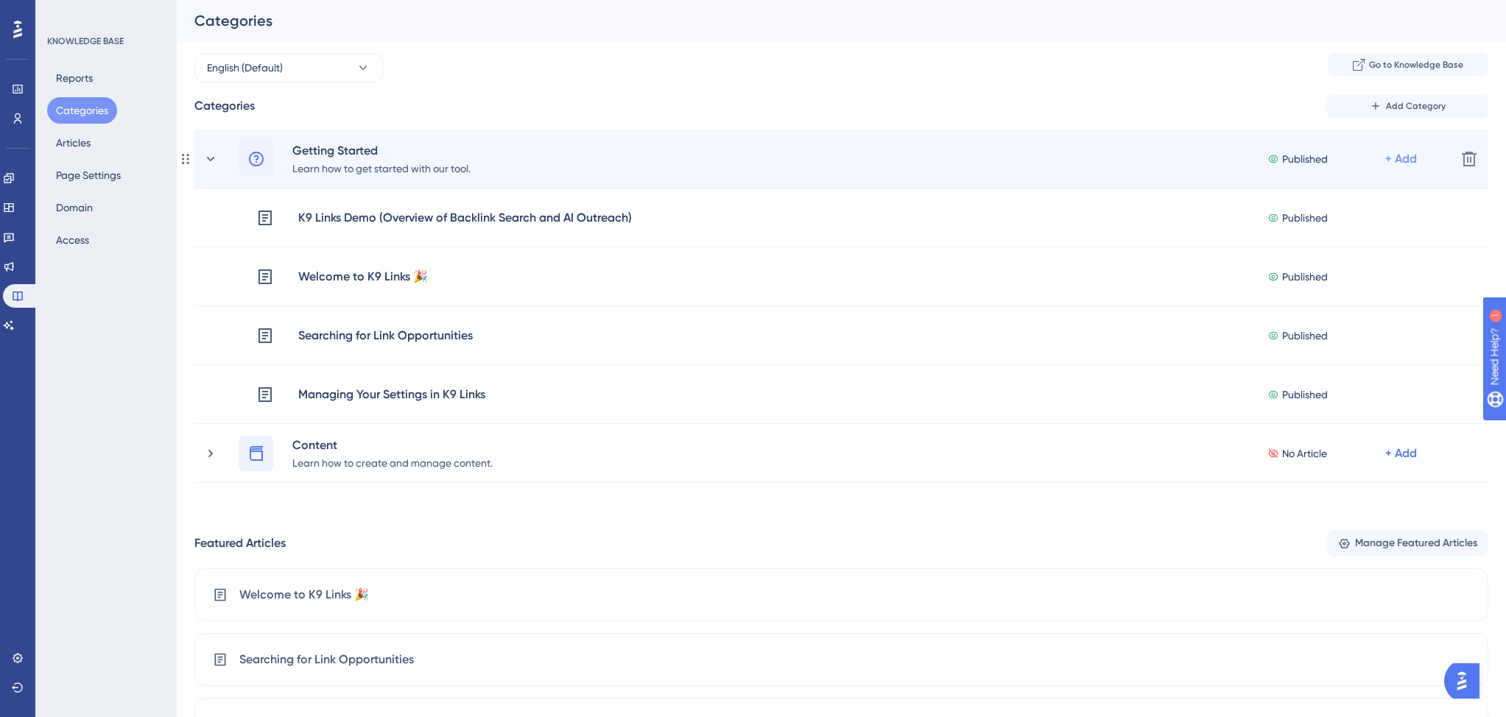
click at [1403, 161] on div "+ Add" at bounding box center [1401, 159] width 32 height 18
click at [1330, 219] on span "Add Articles" at bounding box center [1319, 228] width 57 height 18
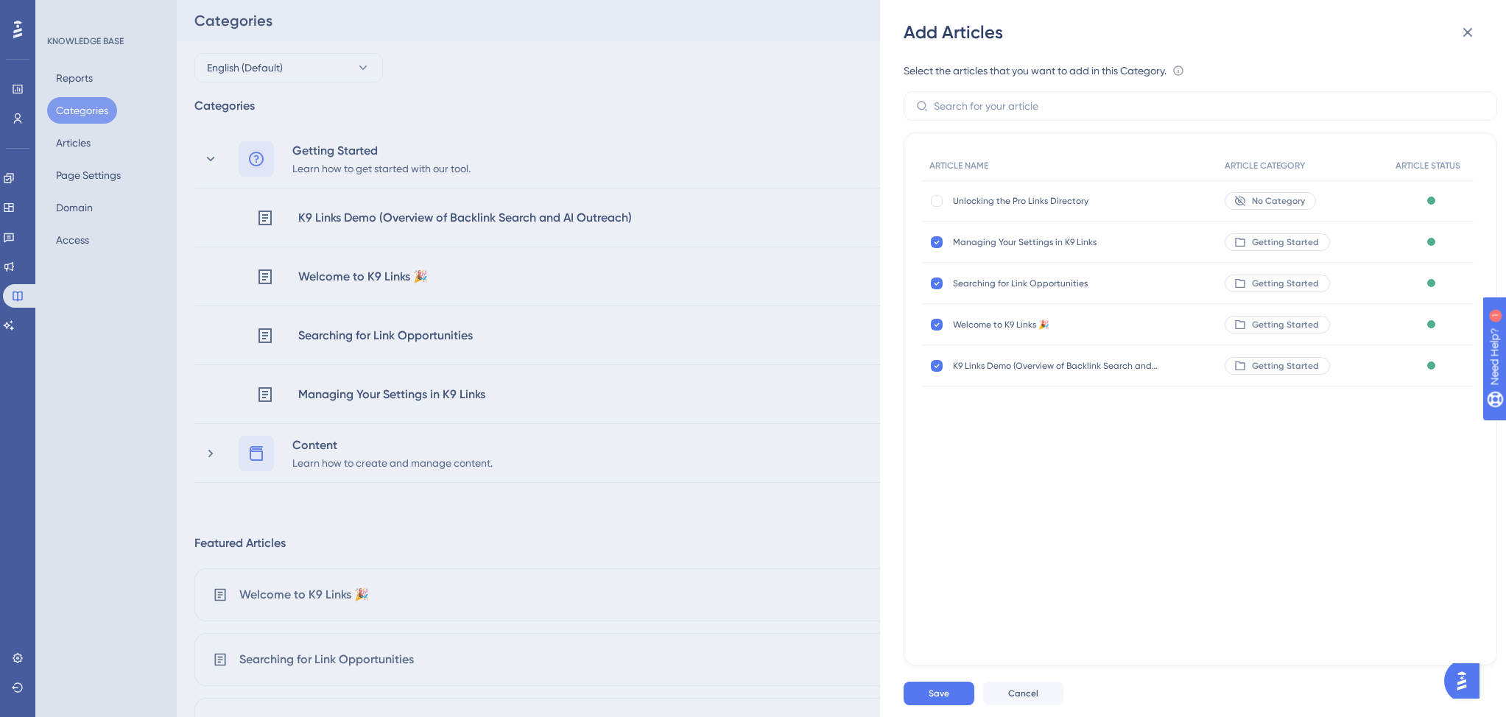
click at [1048, 202] on span "Unlocking the Pro Links Directory" at bounding box center [1056, 201] width 206 height 12
click at [940, 202] on div at bounding box center [937, 201] width 12 height 12
click at [934, 200] on icon at bounding box center [936, 201] width 5 height 4
checkbox input "false"
click at [1016, 690] on span "Cancel" at bounding box center [1023, 694] width 30 height 12
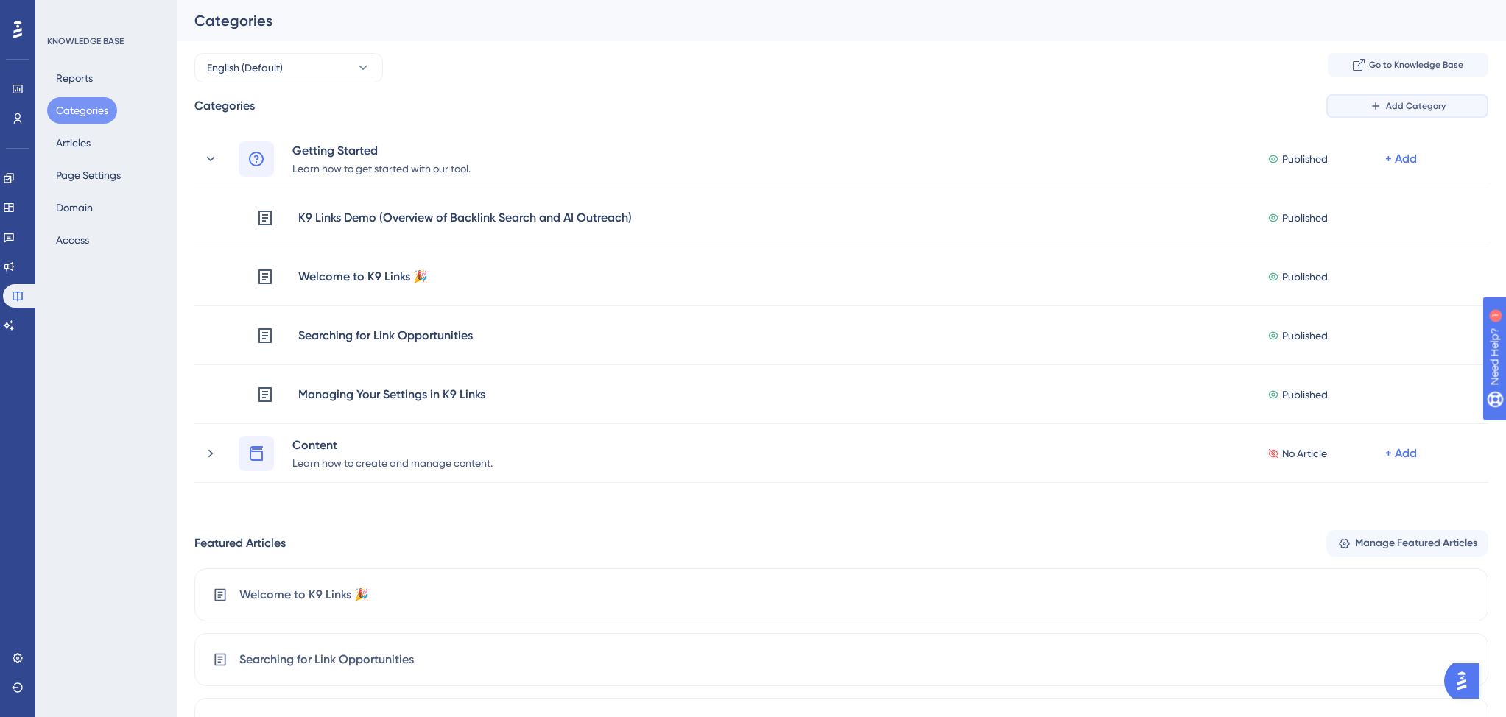
click at [1388, 105] on span "Add Category" at bounding box center [1416, 106] width 60 height 12
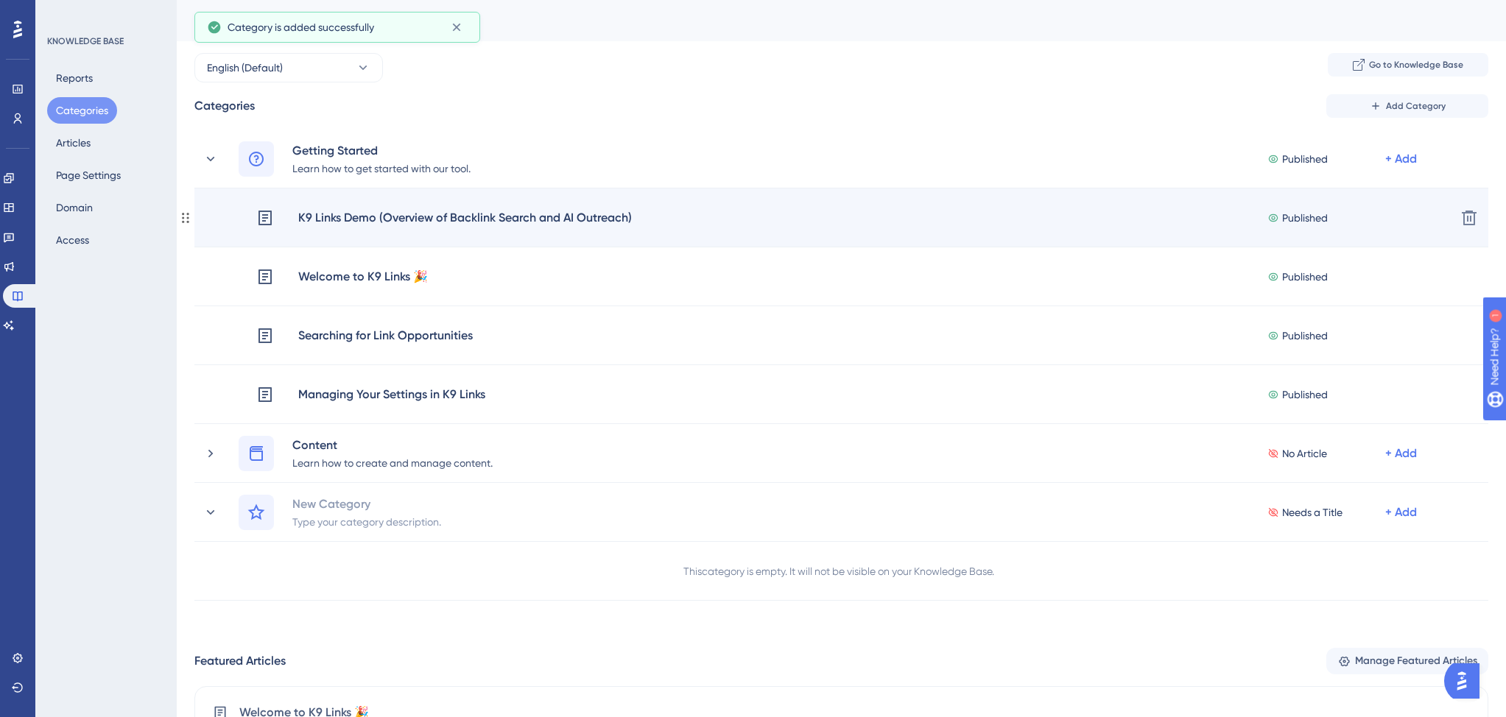
scroll to position [95, 0]
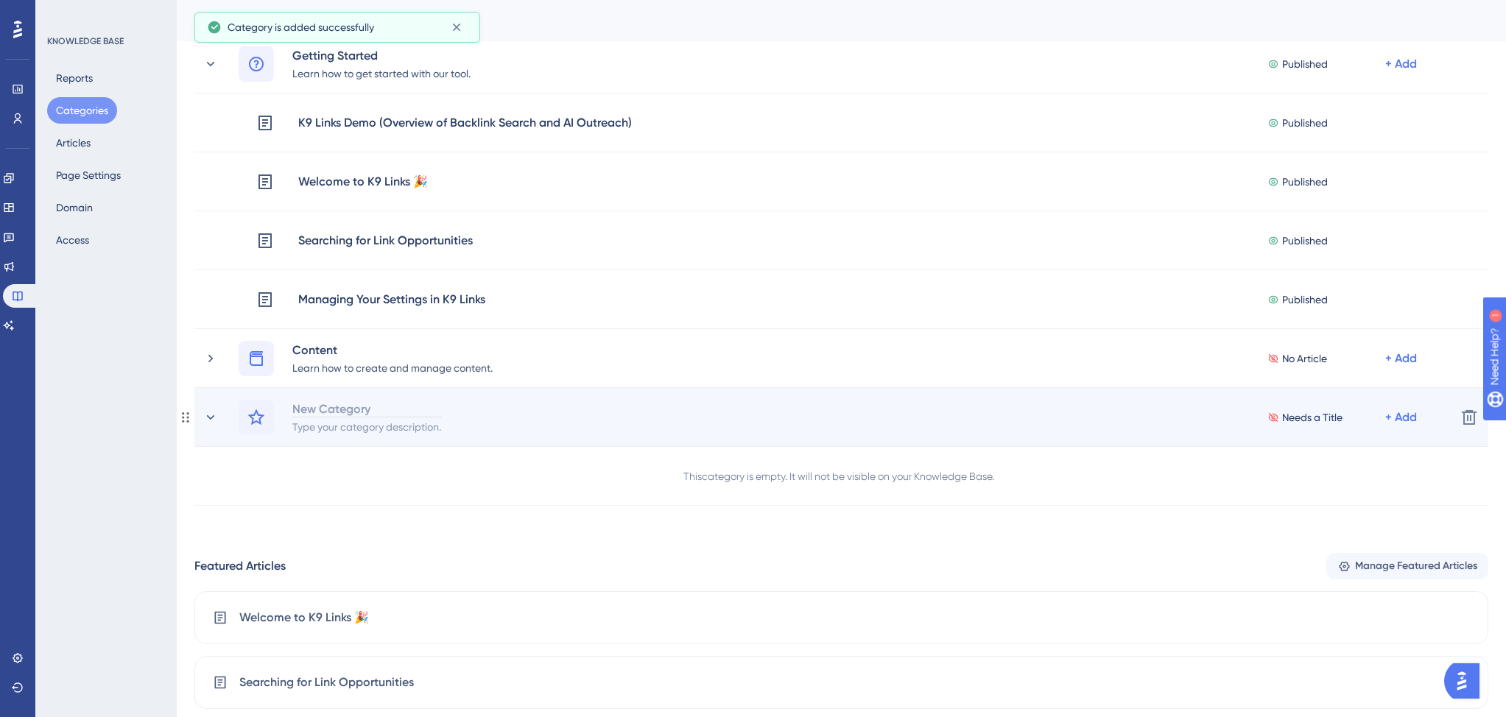
click at [400, 414] on div "New Category" at bounding box center [367, 409] width 150 height 18
click at [320, 429] on div "Type your category description." at bounding box center [367, 426] width 150 height 18
click at [567, 419] on div "Scaling Linkbuilding Learn how to scale with our solutions No Article + Add" at bounding box center [841, 417] width 1205 height 35
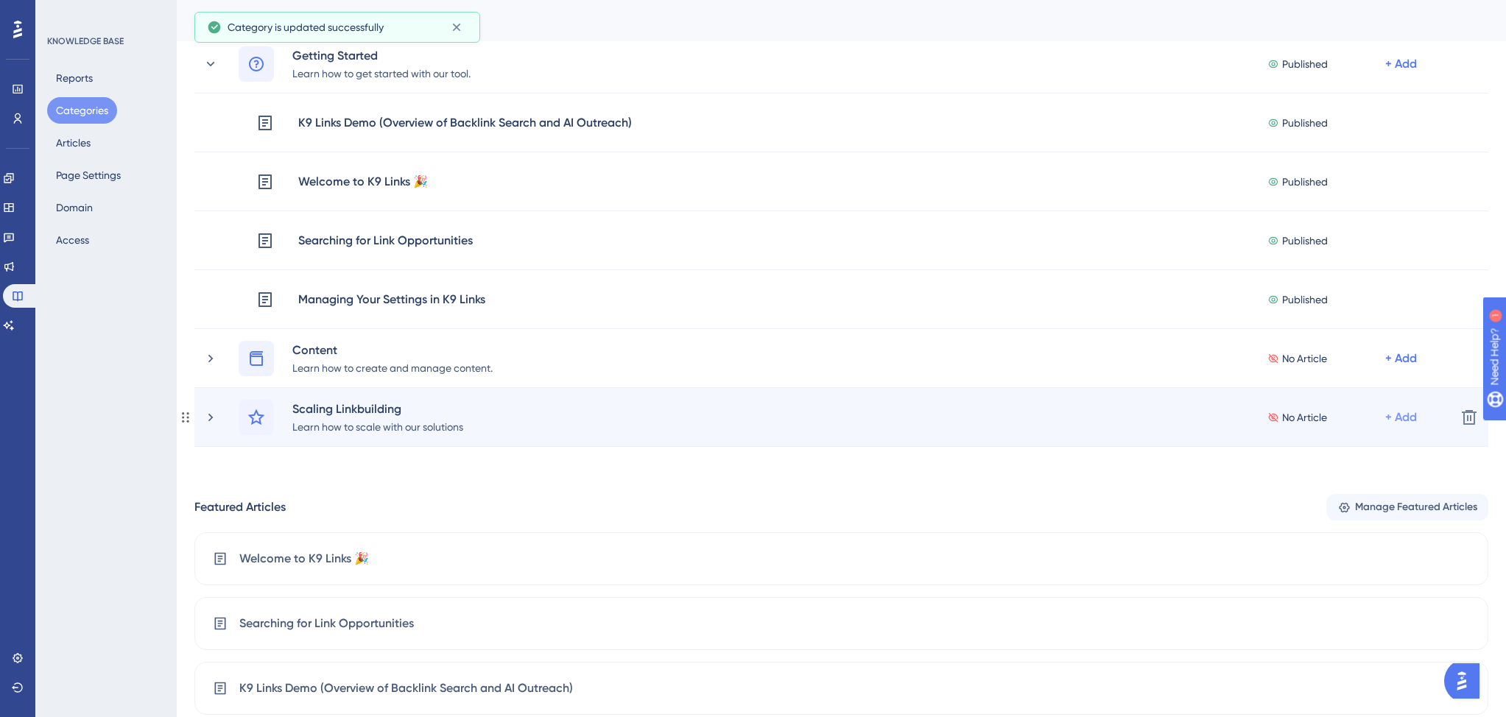
click at [1402, 73] on div "+ Add" at bounding box center [1401, 64] width 32 height 18
click at [1307, 484] on span "Add Articles" at bounding box center [1319, 486] width 57 height 18
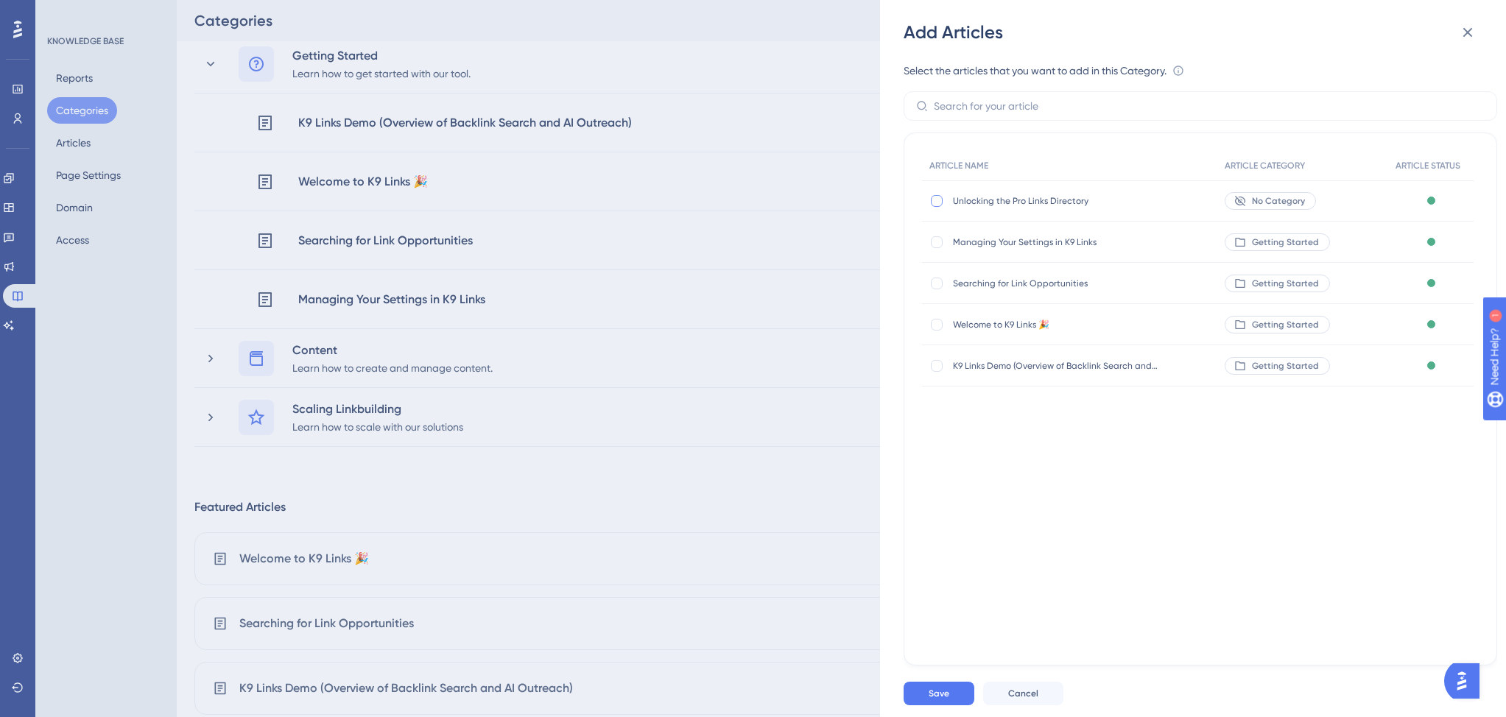
click at [934, 200] on div at bounding box center [937, 201] width 12 height 12
checkbox input "true"
click at [960, 696] on button "Save" at bounding box center [938, 694] width 71 height 24
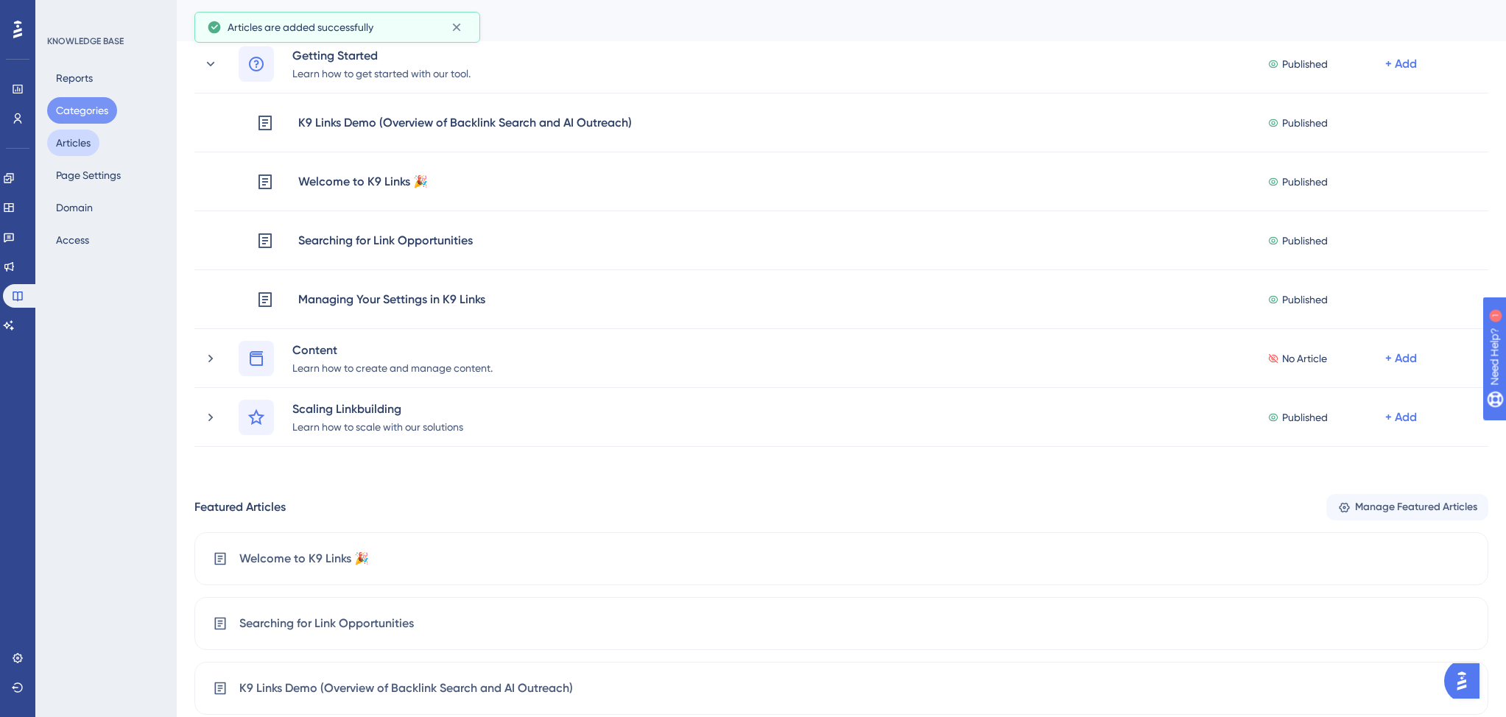
click at [82, 145] on button "Articles" at bounding box center [73, 143] width 52 height 27
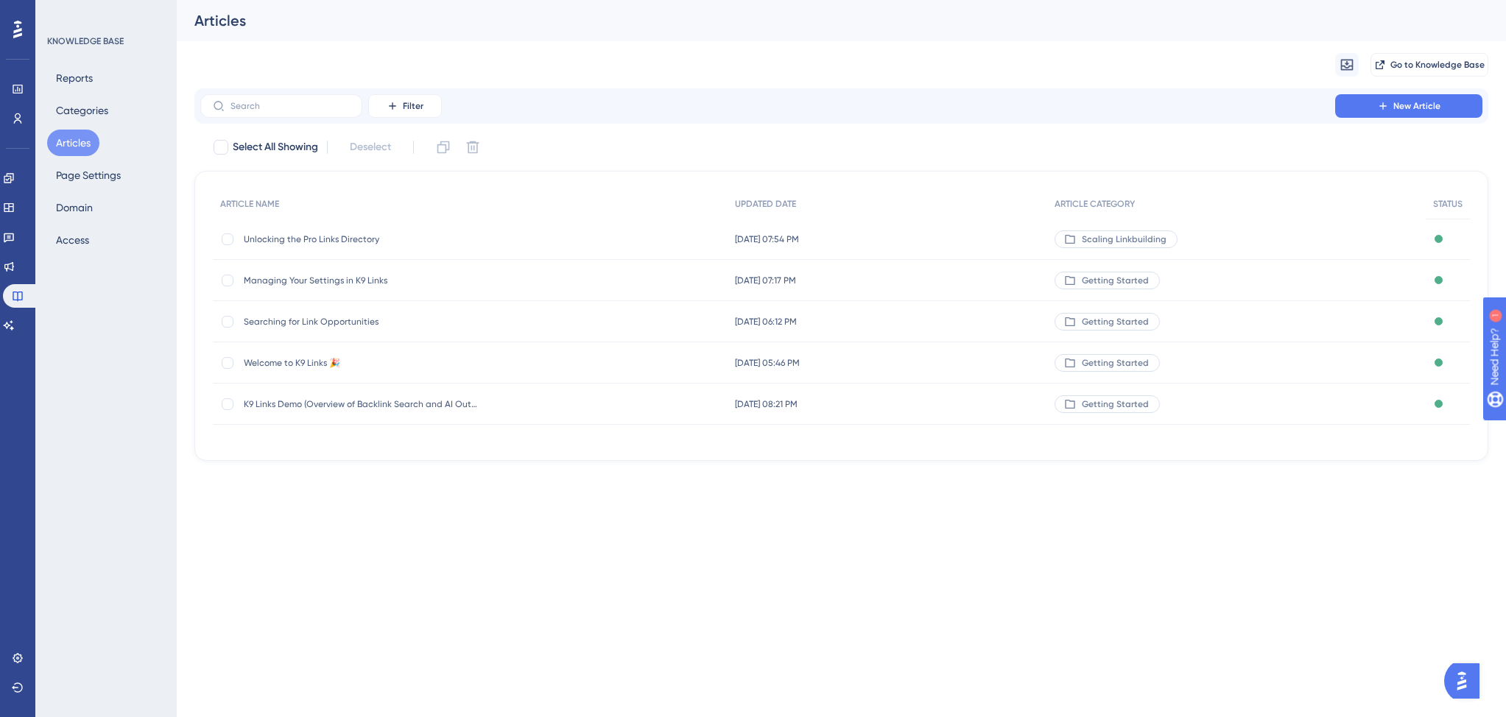
click at [306, 235] on span "Unlocking the Pro Links Directory" at bounding box center [362, 239] width 236 height 12
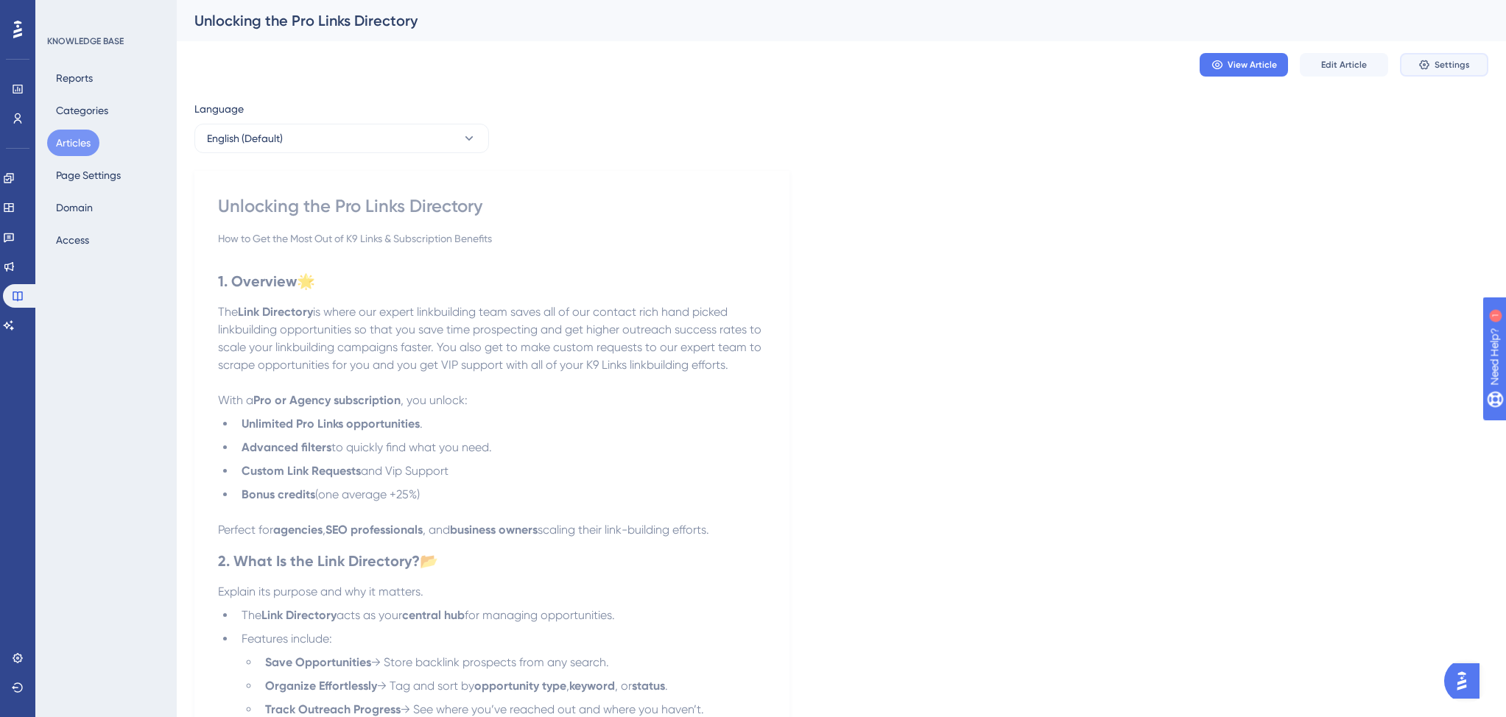
click at [1447, 61] on span "Settings" at bounding box center [1451, 65] width 35 height 12
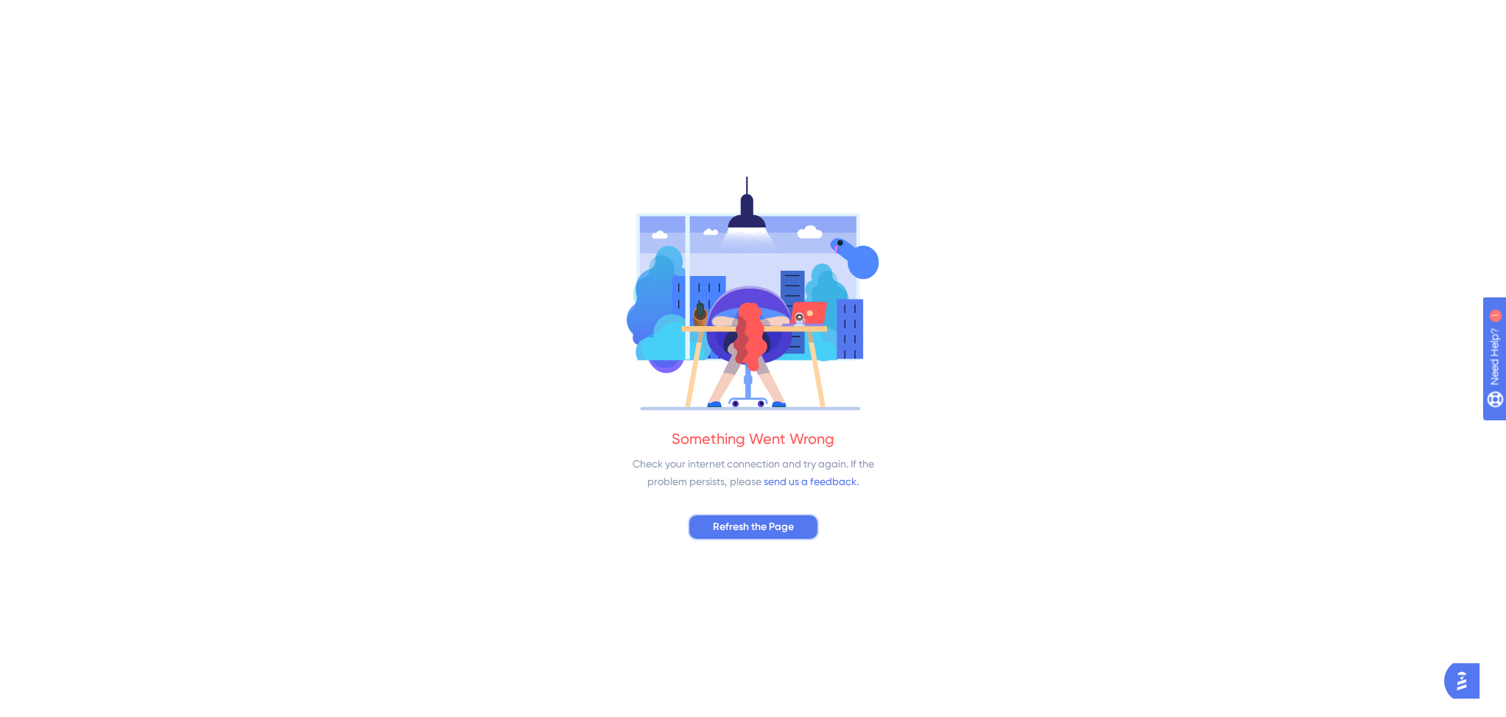
click at [766, 537] on button "Refresh the Page" at bounding box center [753, 527] width 131 height 27
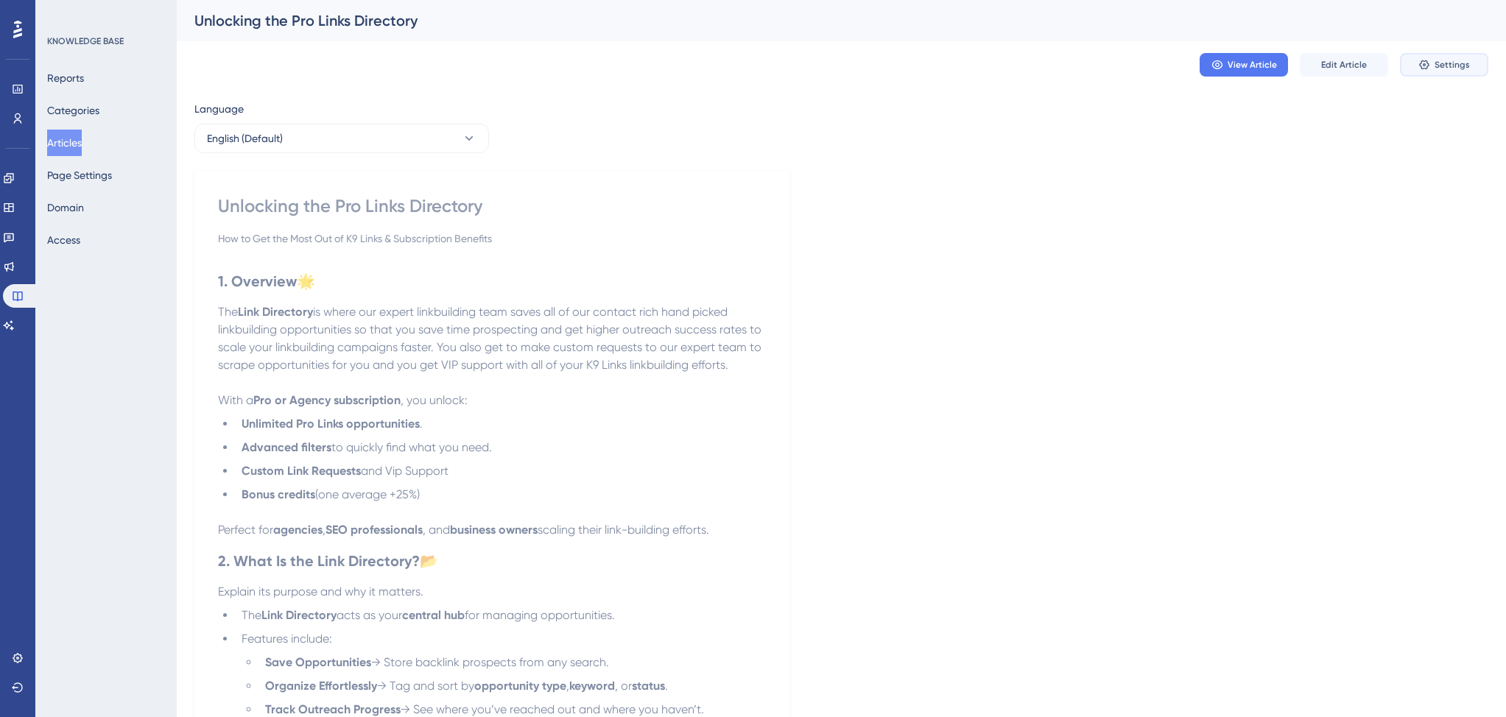
click at [1440, 71] on button "Settings" at bounding box center [1444, 65] width 88 height 24
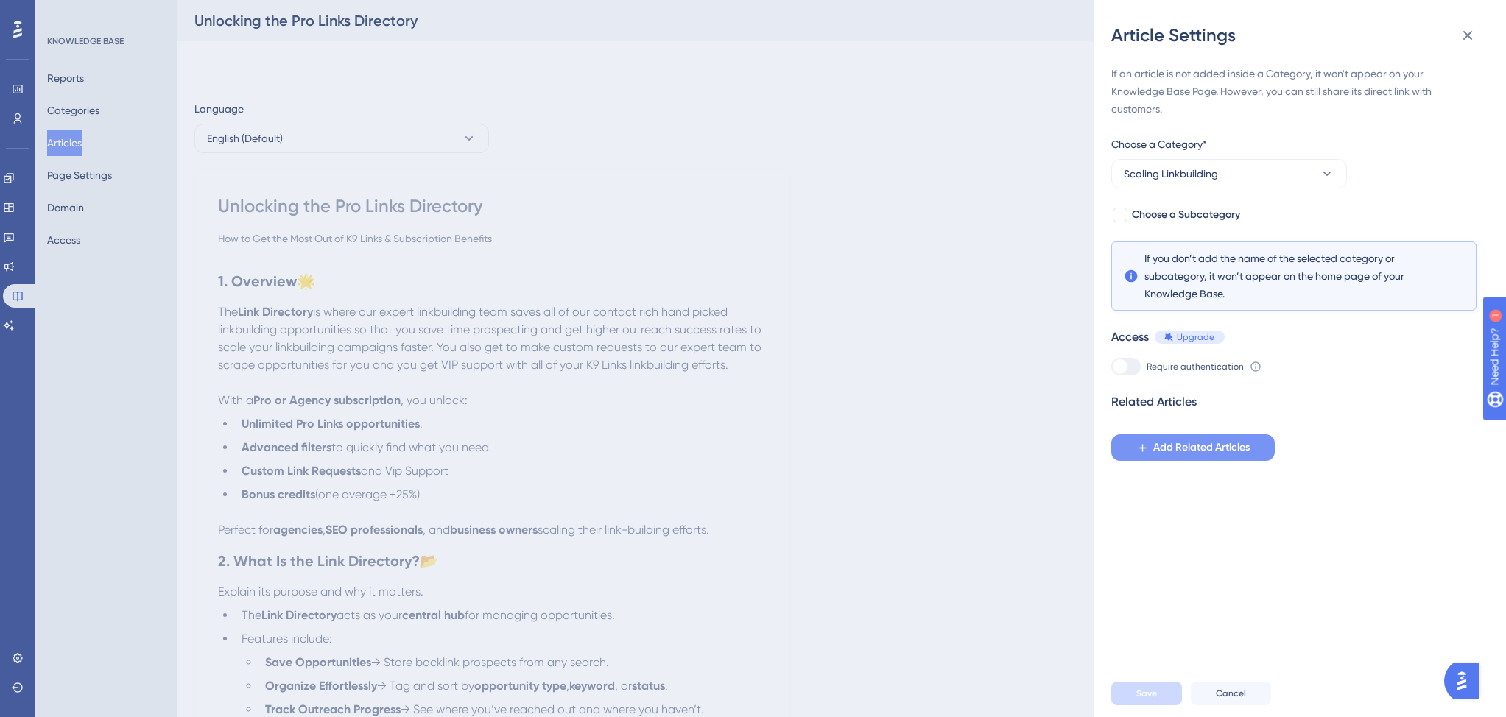
click at [1184, 446] on span "Add Related Articles" at bounding box center [1201, 448] width 96 height 18
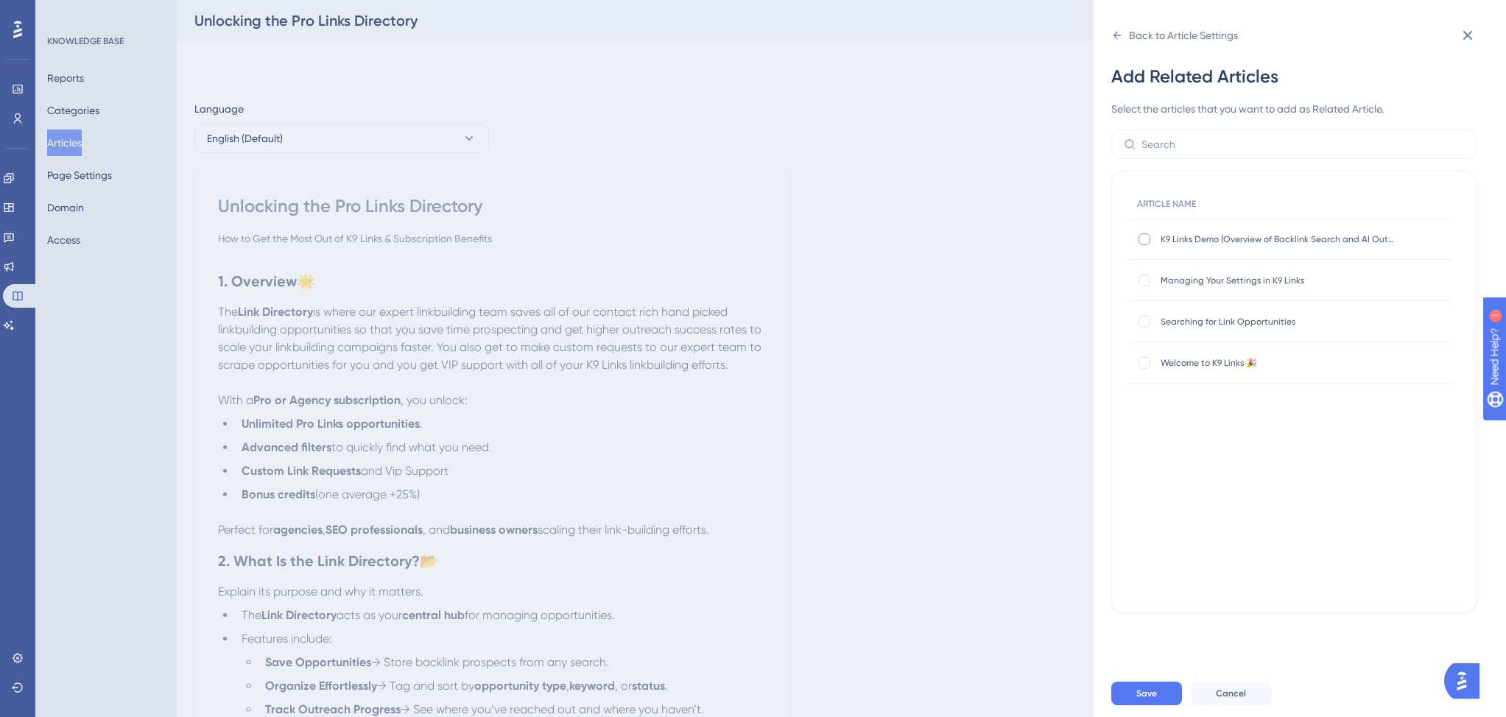
click at [1144, 238] on div at bounding box center [1144, 239] width 12 height 12
checkbox input "true"
click at [1142, 278] on div at bounding box center [1144, 281] width 12 height 12
checkbox input "true"
click at [1142, 322] on div at bounding box center [1144, 322] width 12 height 12
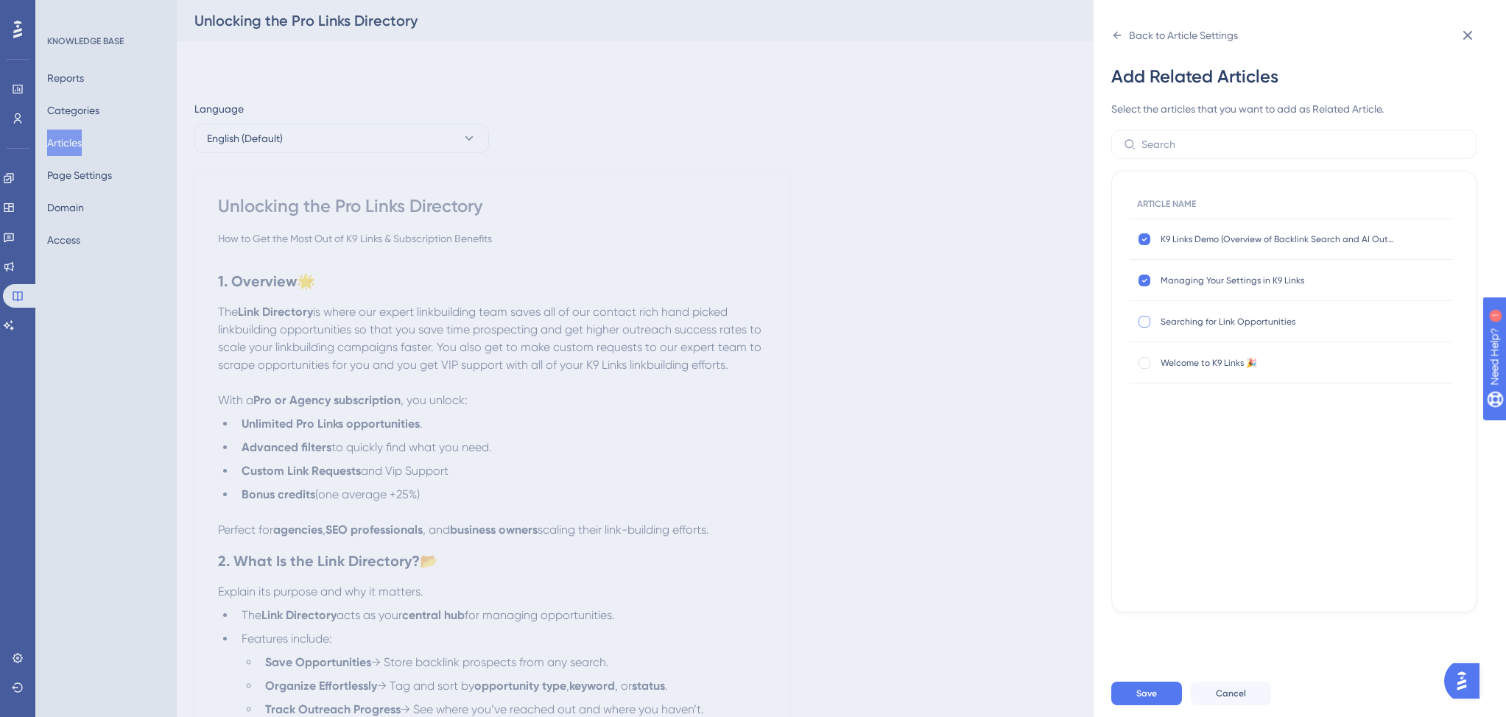
checkbox input "true"
click at [1148, 364] on div at bounding box center [1144, 363] width 12 height 12
checkbox input "true"
click at [1156, 689] on button "Save" at bounding box center [1146, 694] width 71 height 24
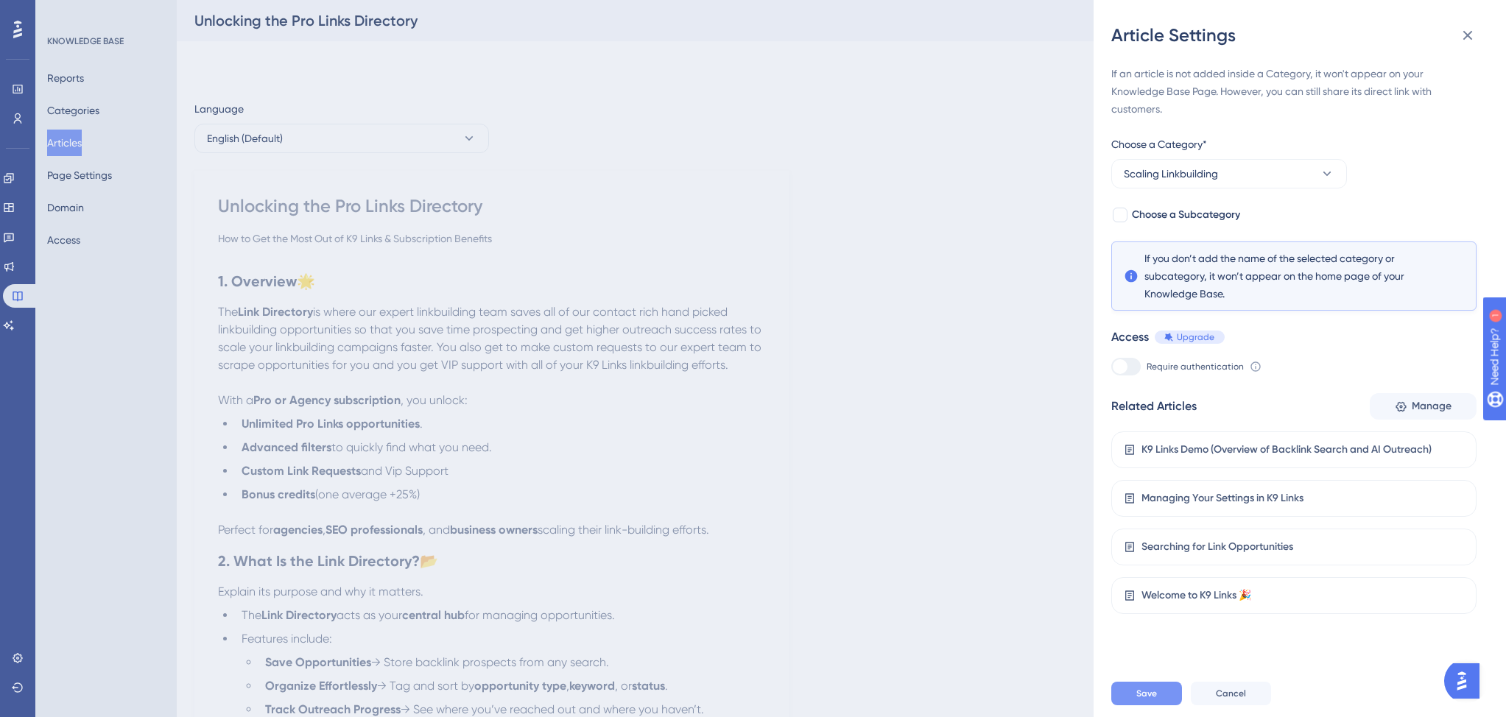
click at [1137, 689] on span "Save" at bounding box center [1146, 694] width 21 height 12
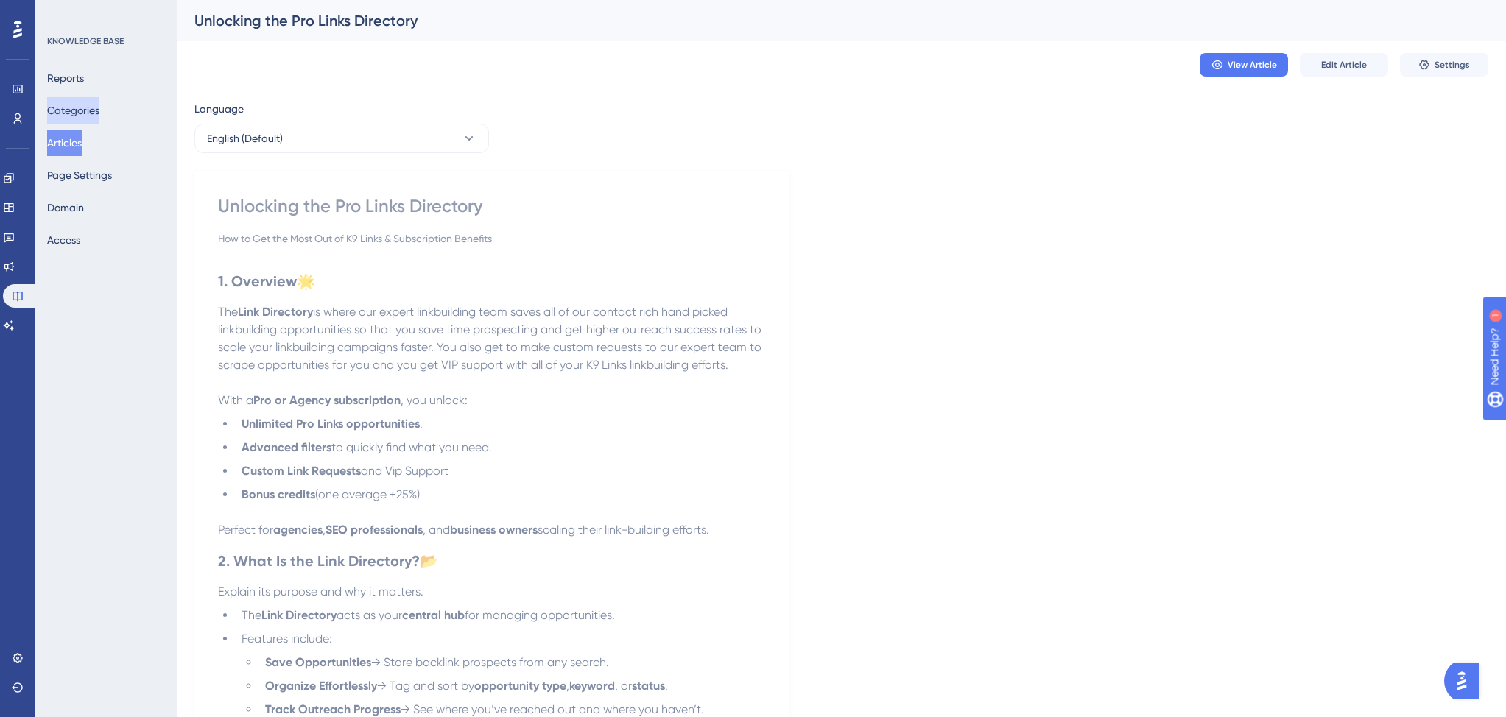
click at [80, 99] on button "Categories" at bounding box center [73, 110] width 52 height 27
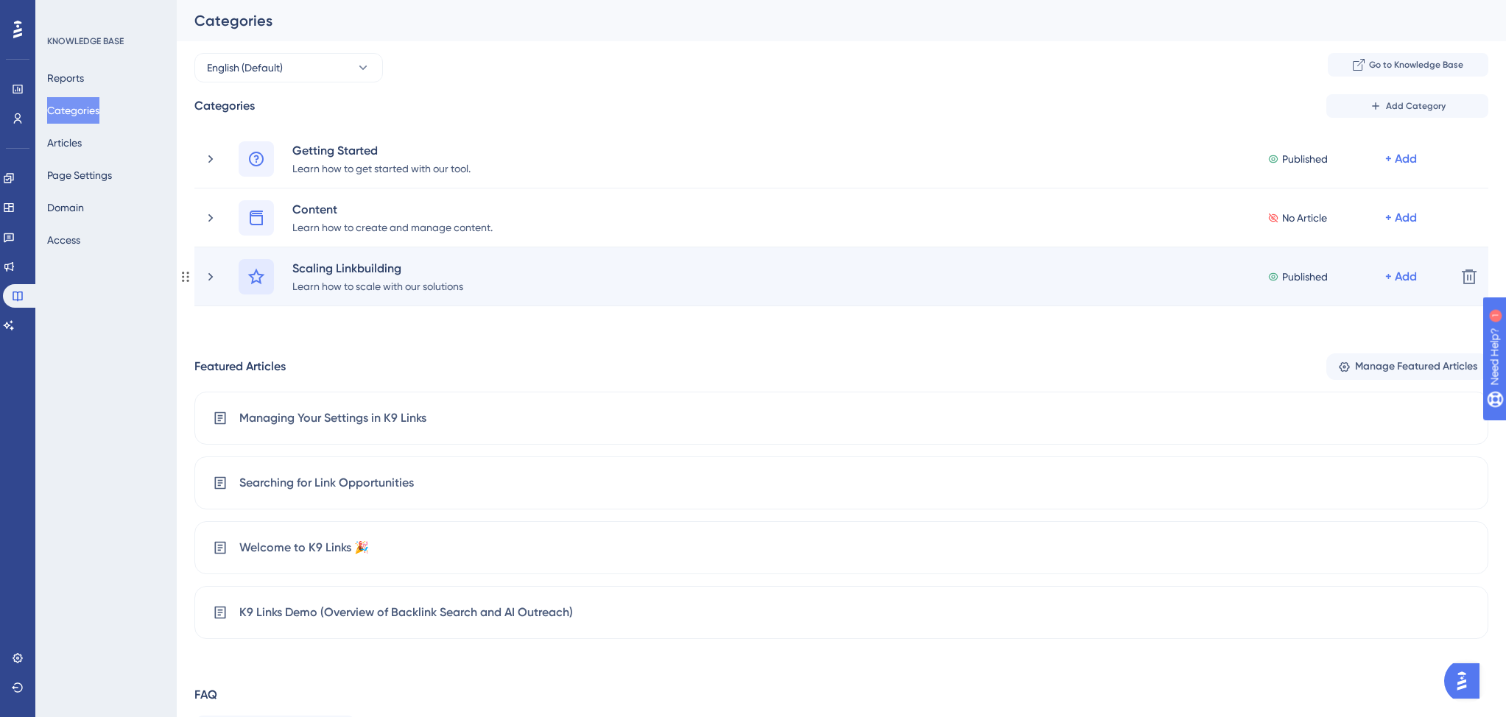
click at [250, 273] on icon at bounding box center [256, 277] width 18 height 18
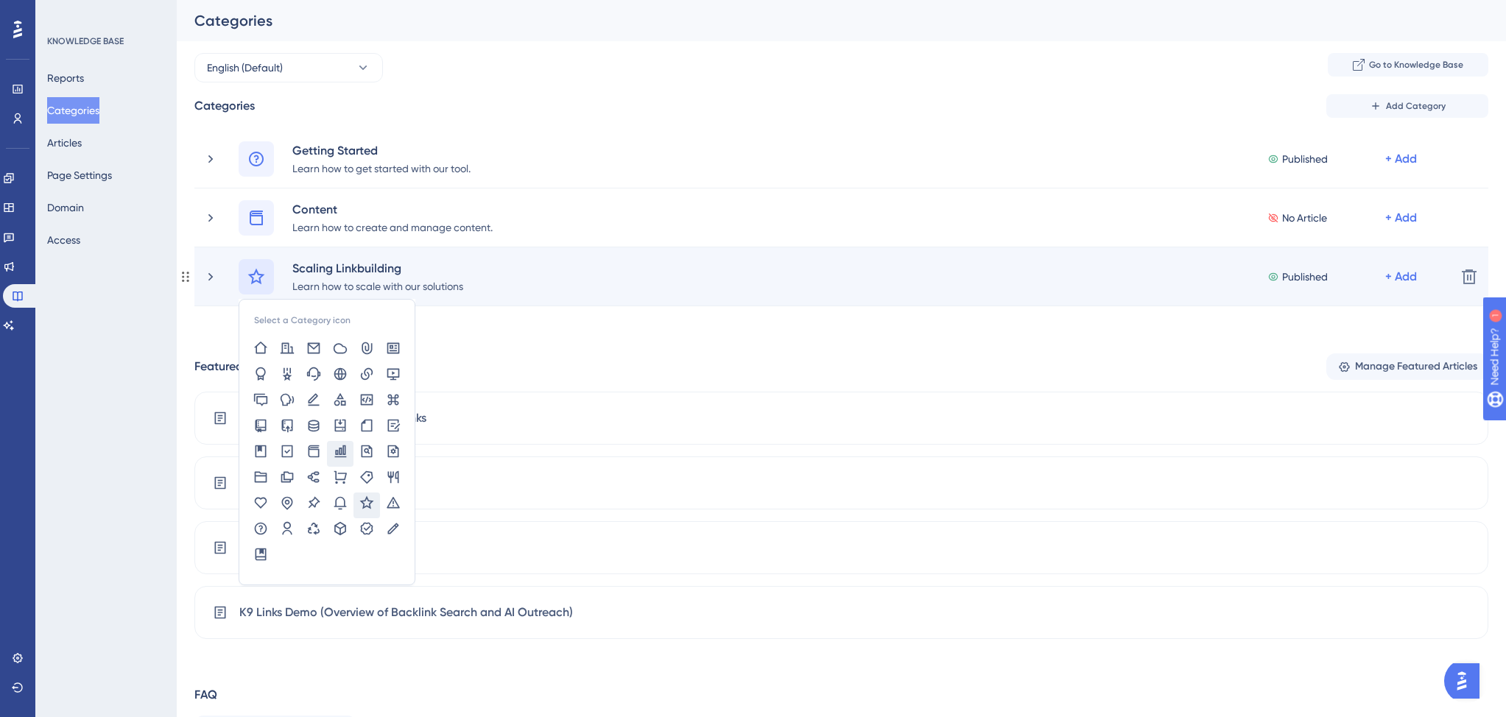
click at [337, 451] on icon at bounding box center [341, 451] width 12 height 13
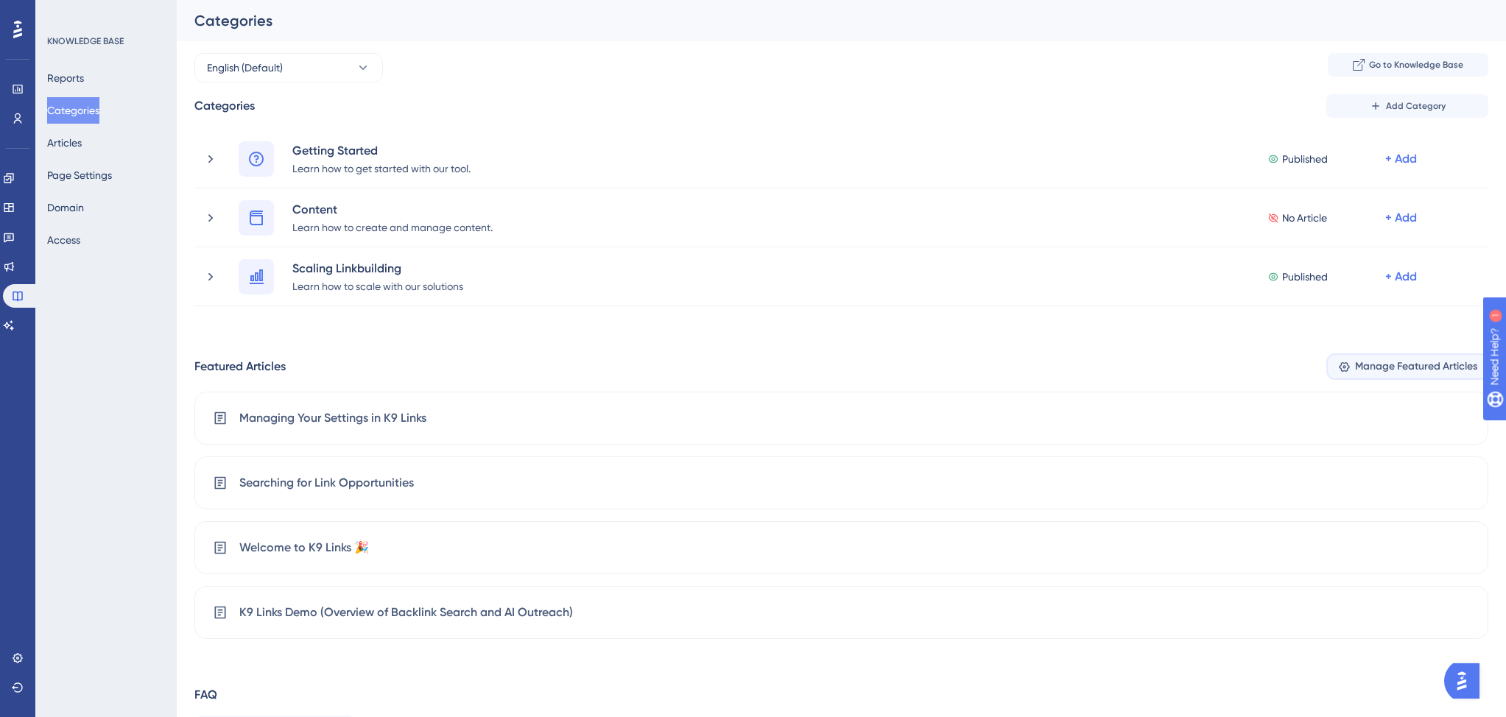
click at [1397, 367] on span "Manage Featured Articles" at bounding box center [1416, 367] width 122 height 18
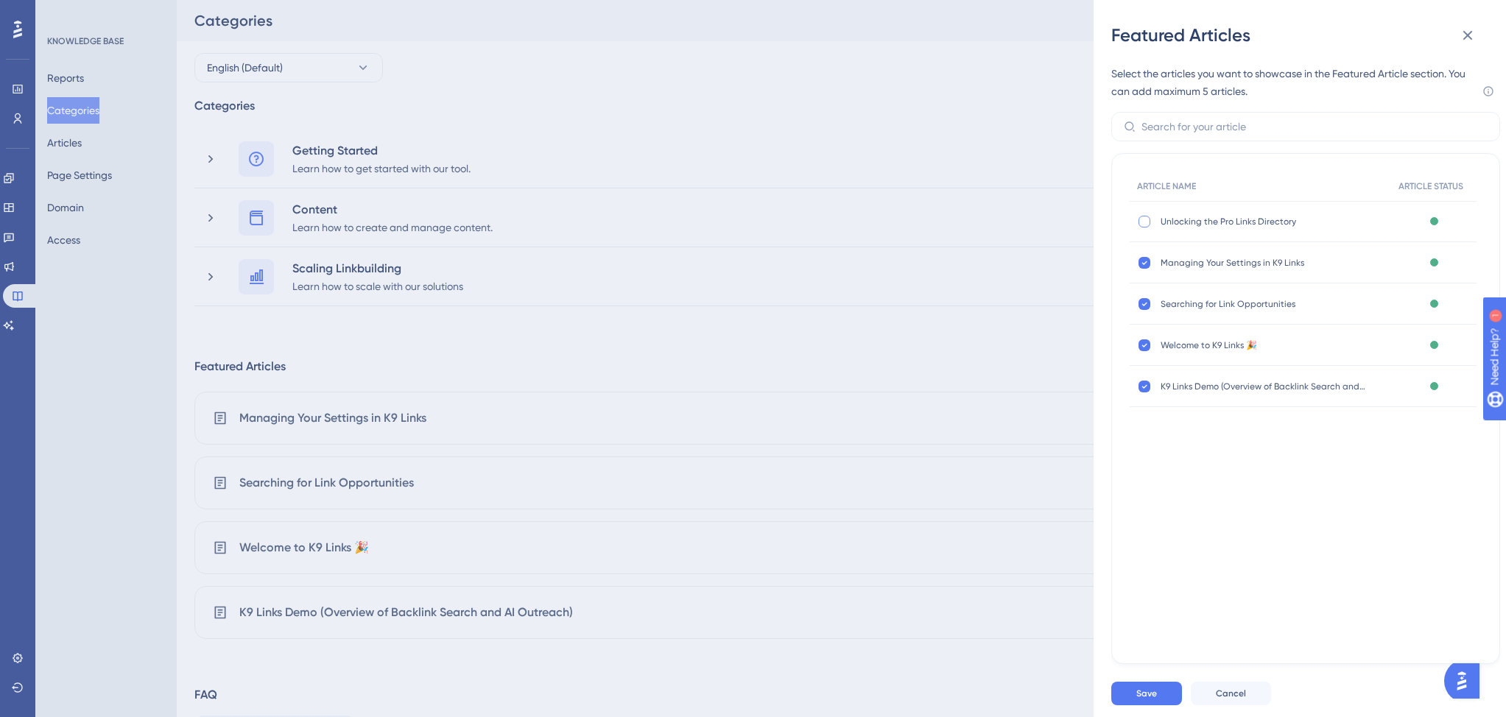
click at [1144, 223] on div at bounding box center [1144, 222] width 12 height 12
checkbox input "true"
click at [1170, 697] on button "Save" at bounding box center [1146, 694] width 71 height 24
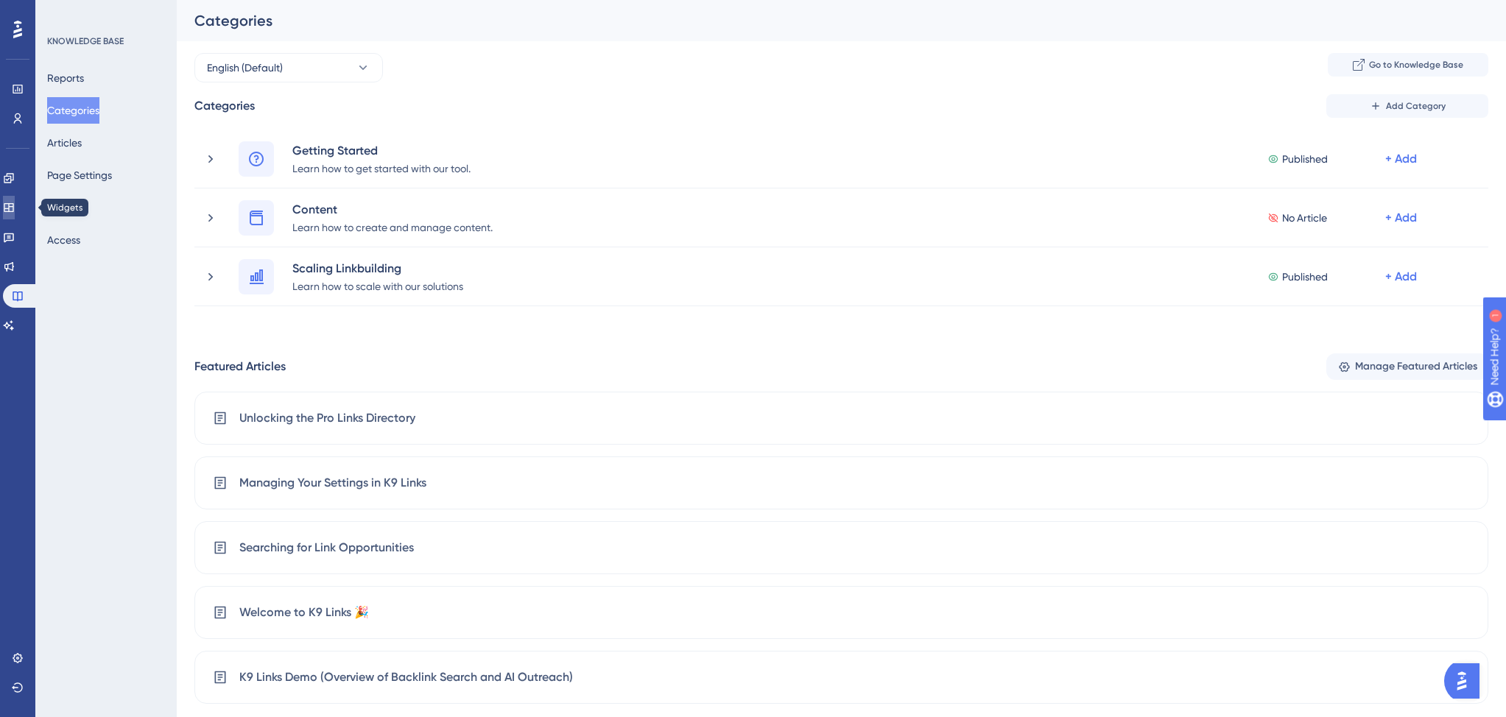
click at [13, 211] on icon at bounding box center [9, 207] width 10 height 9
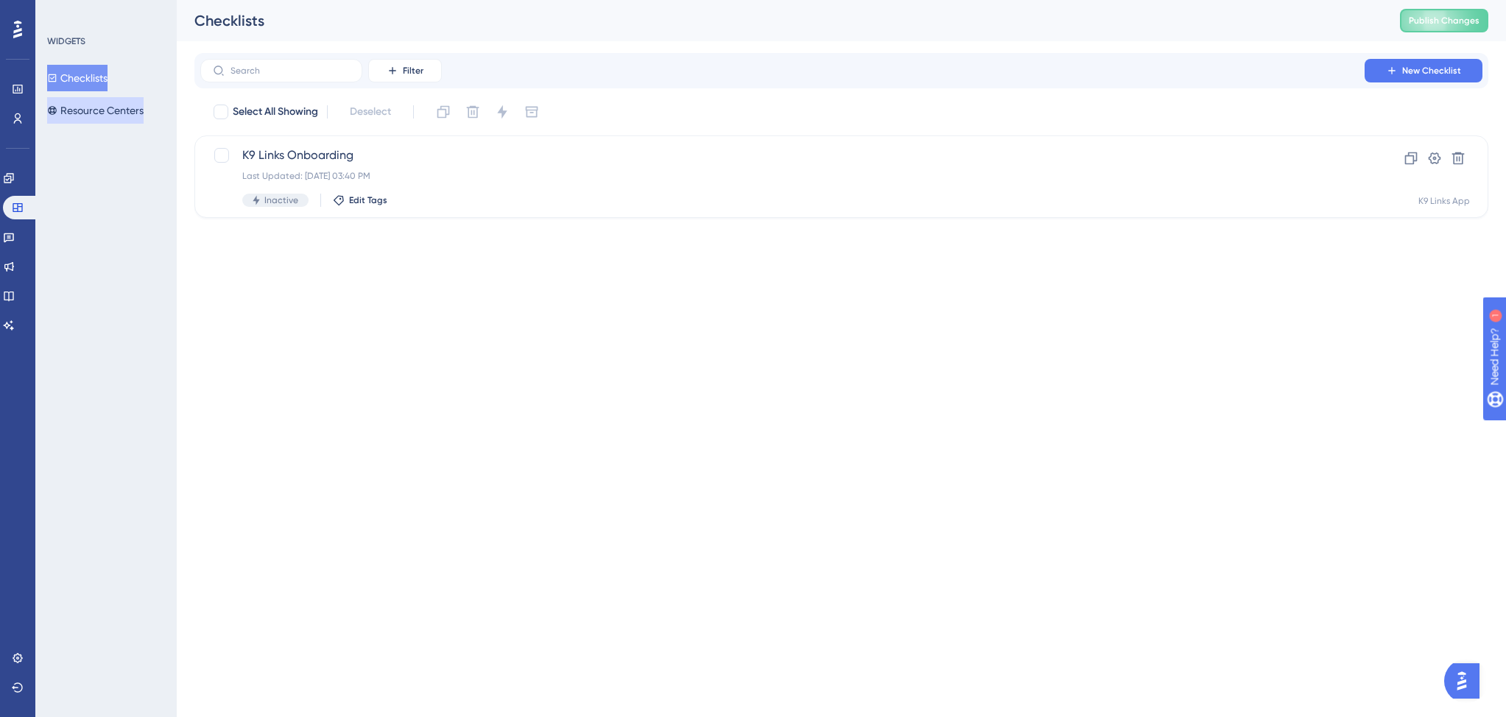
click at [124, 116] on button "Resource Centers" at bounding box center [95, 110] width 96 height 27
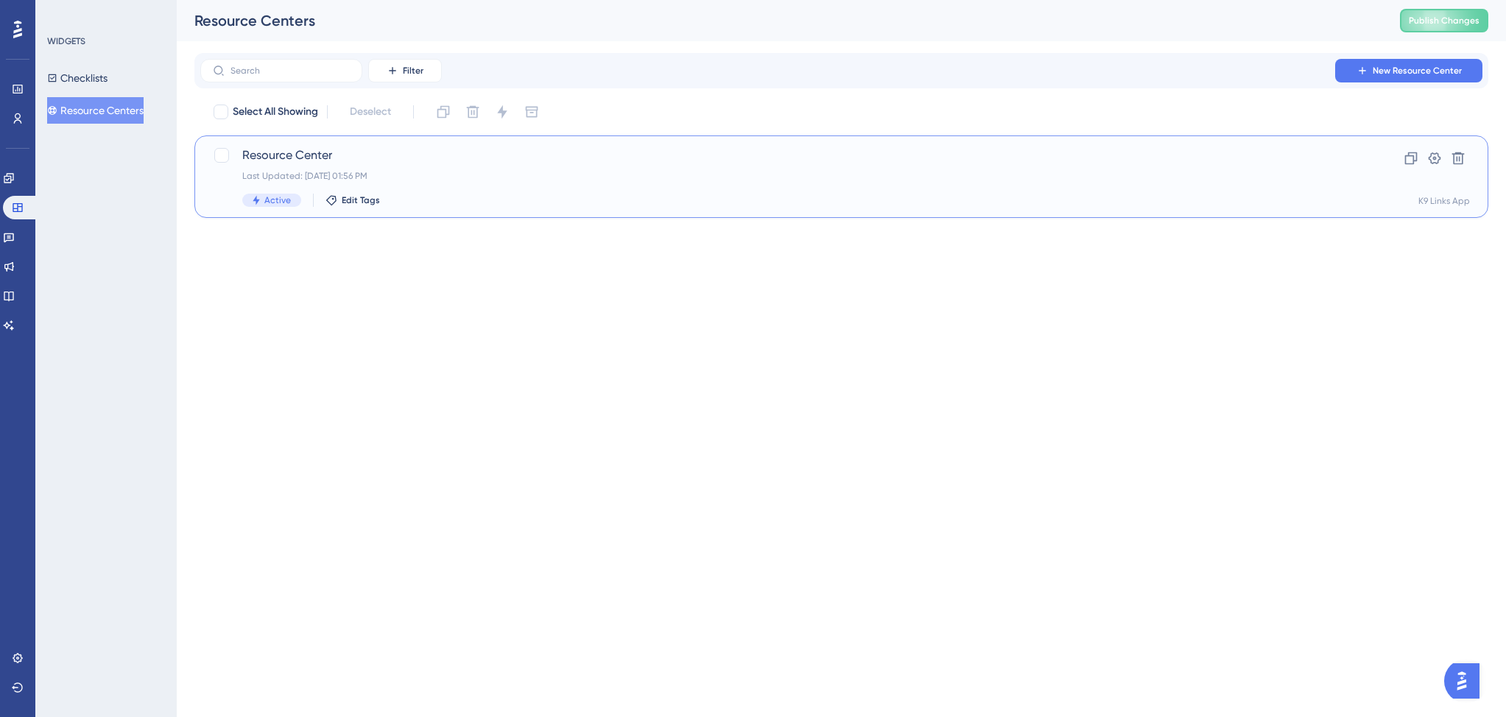
click at [510, 183] on div "Resource Center Last Updated: Aug 21 2025, 01:56 PM Active Edit Tags" at bounding box center [782, 177] width 1080 height 60
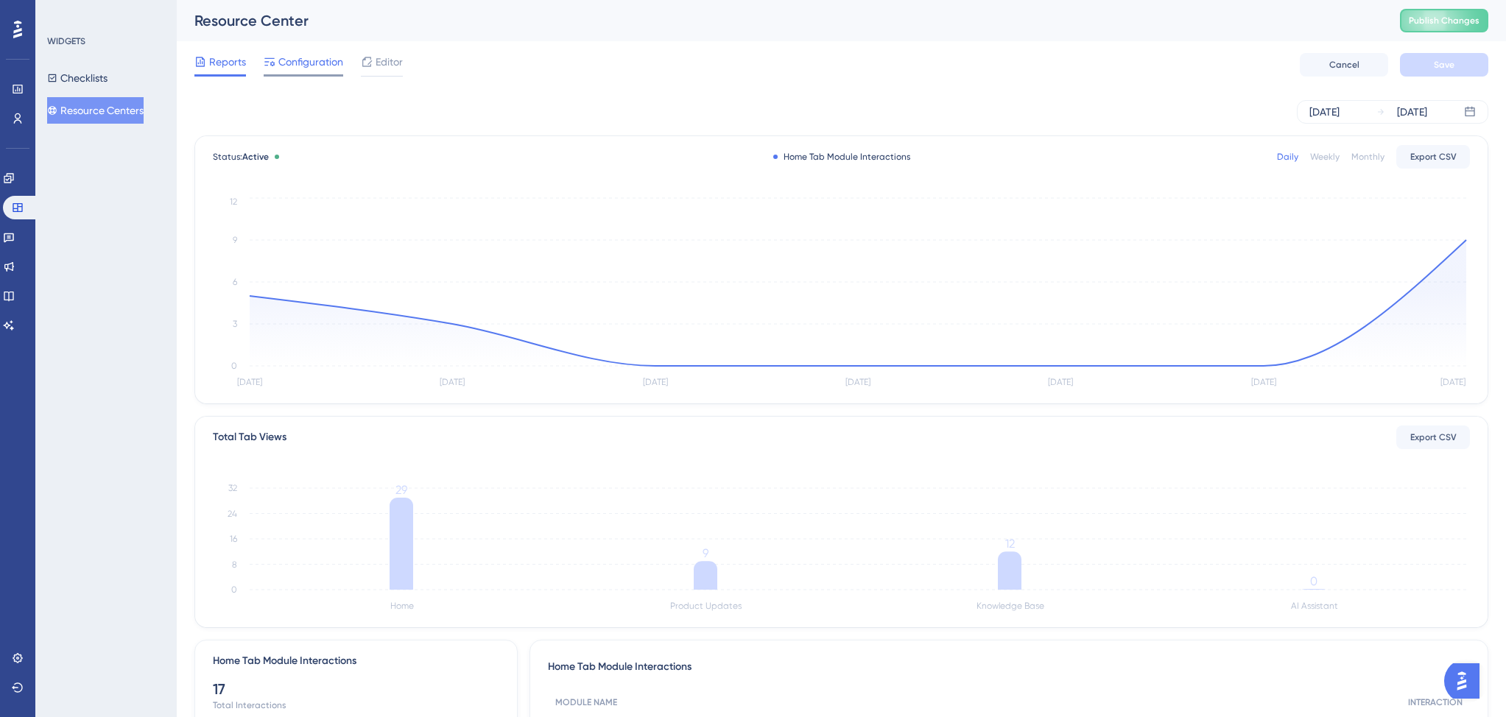
click at [321, 69] on span "Configuration" at bounding box center [310, 62] width 65 height 18
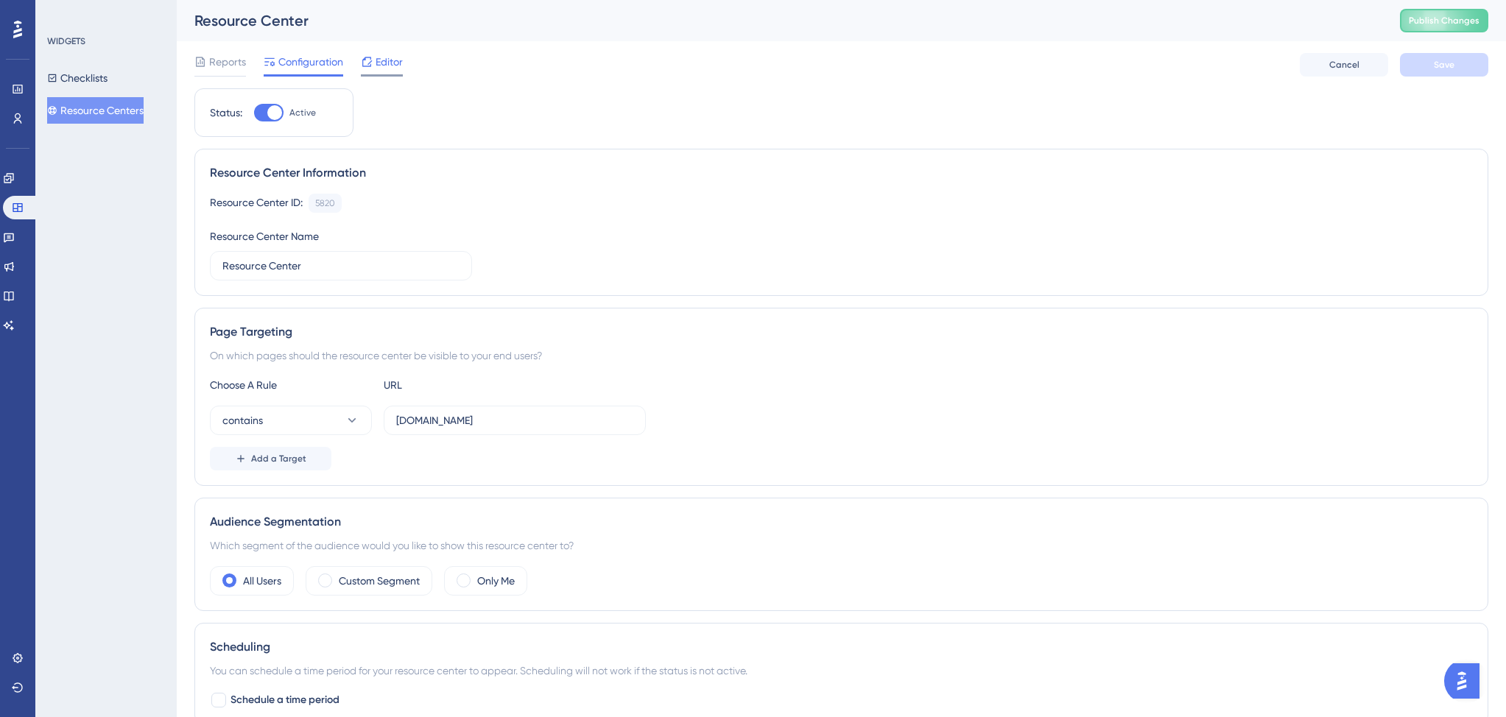
click at [390, 66] on span "Editor" at bounding box center [388, 62] width 27 height 18
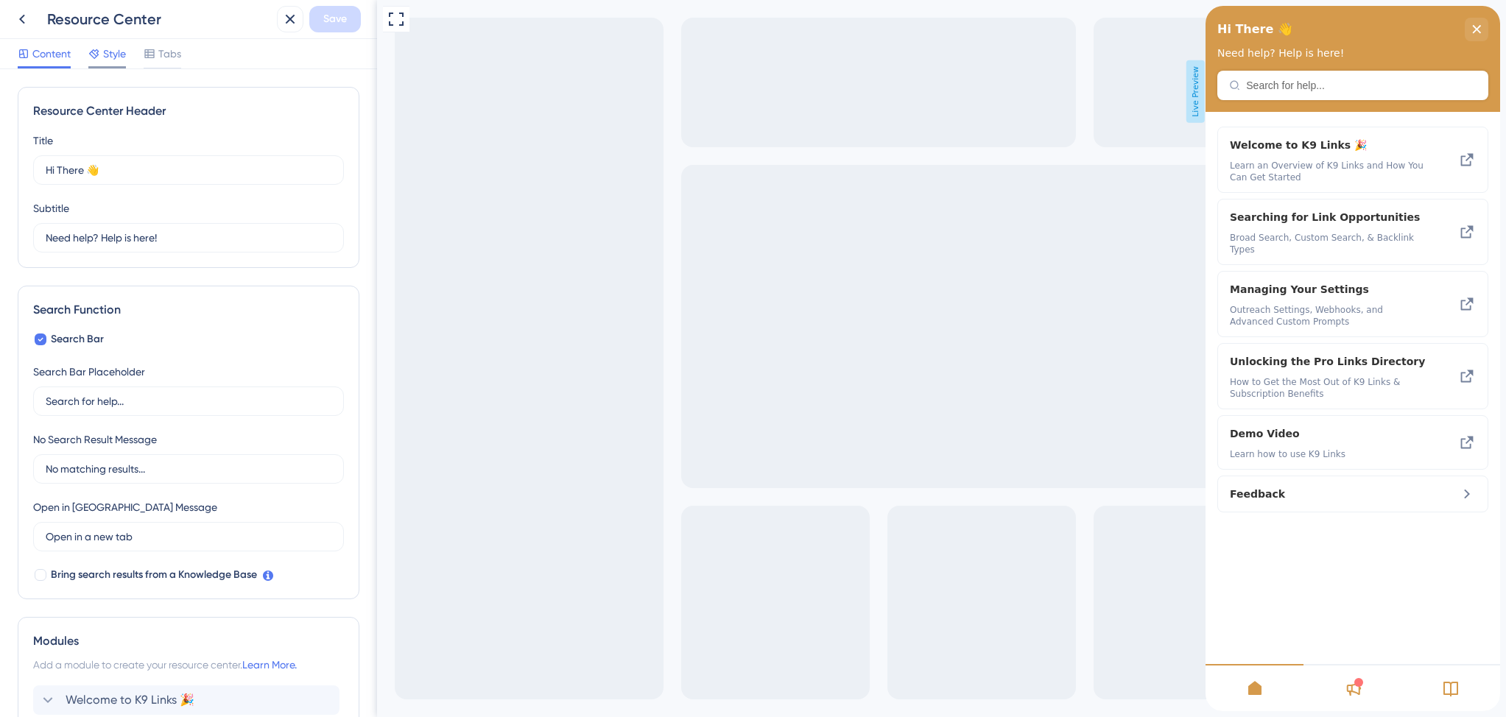
click at [113, 47] on span "Style" at bounding box center [114, 54] width 23 height 18
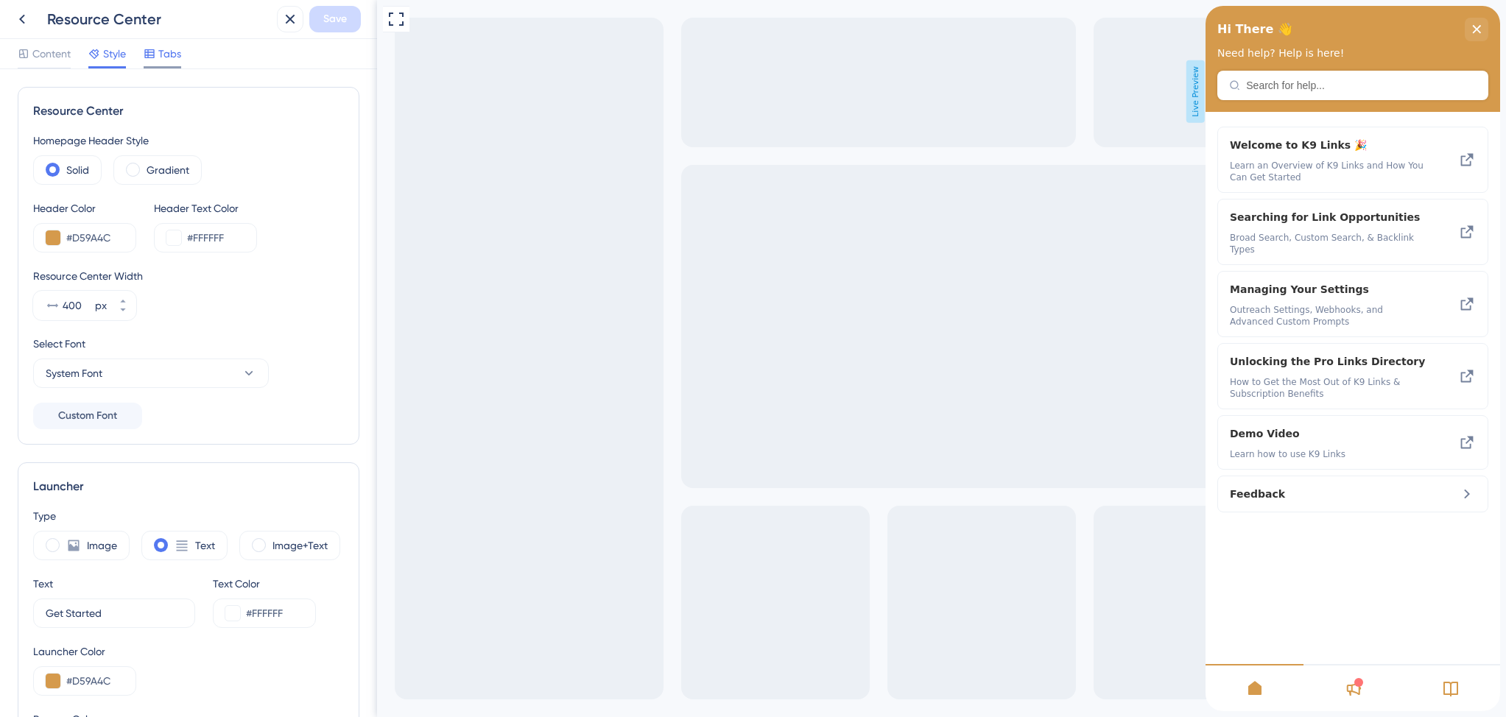
click at [167, 51] on span "Tabs" at bounding box center [169, 54] width 23 height 18
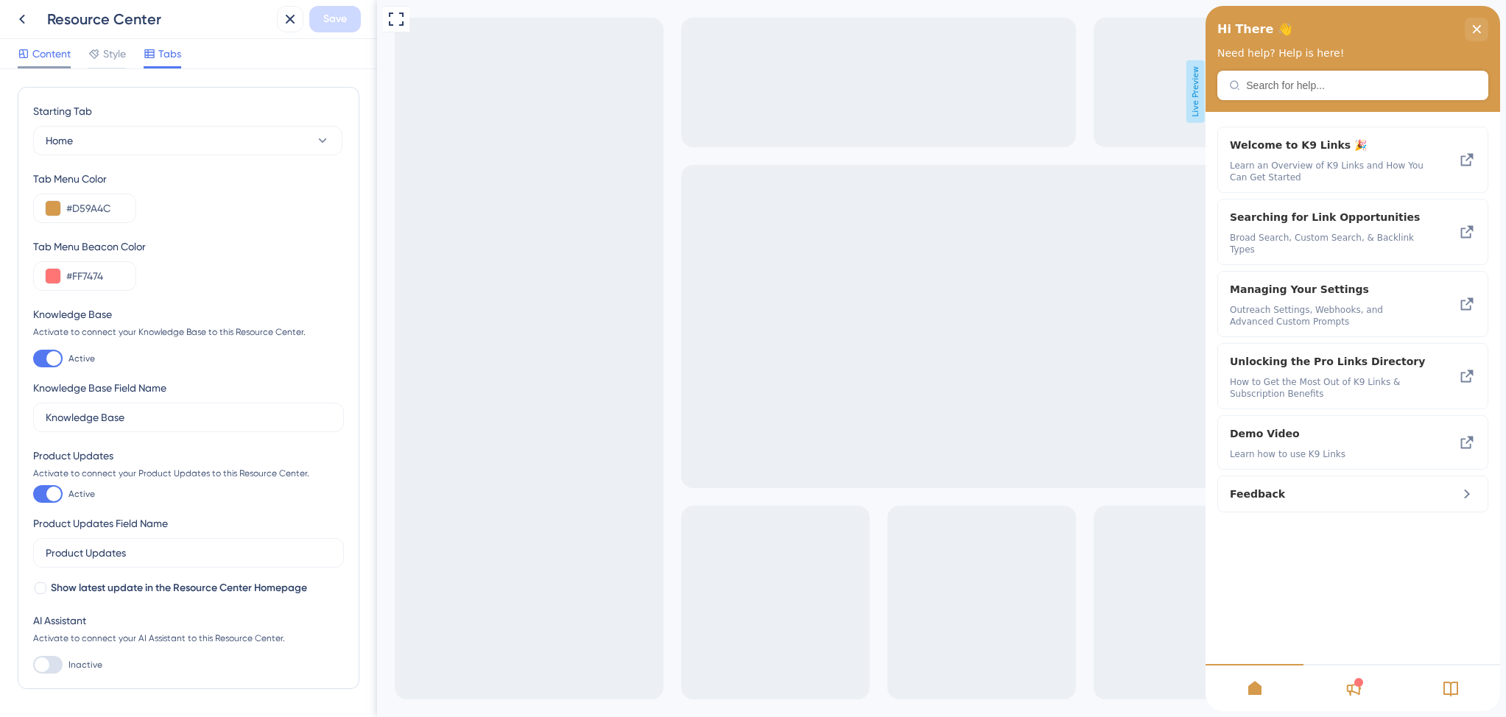
click at [54, 57] on span "Content" at bounding box center [51, 54] width 38 height 18
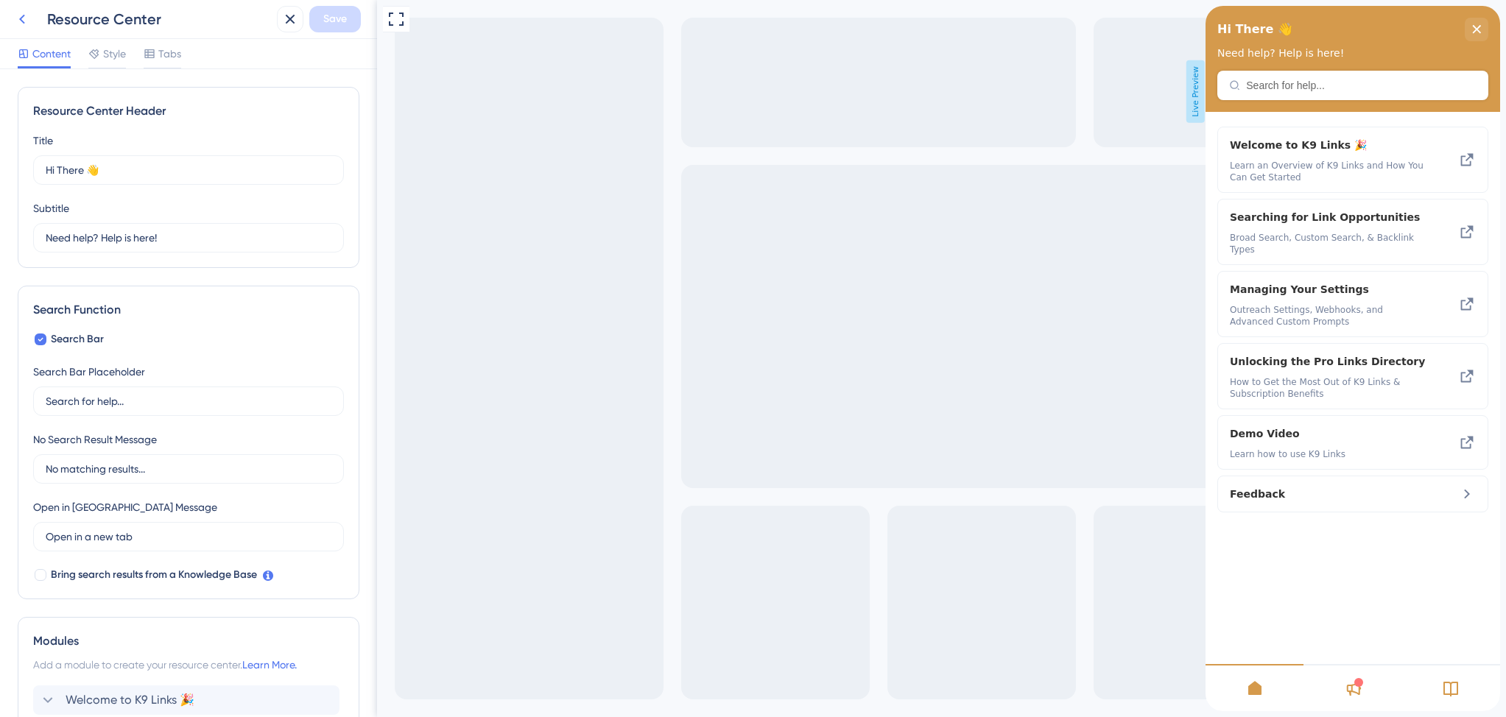
click at [29, 19] on icon at bounding box center [22, 19] width 18 height 18
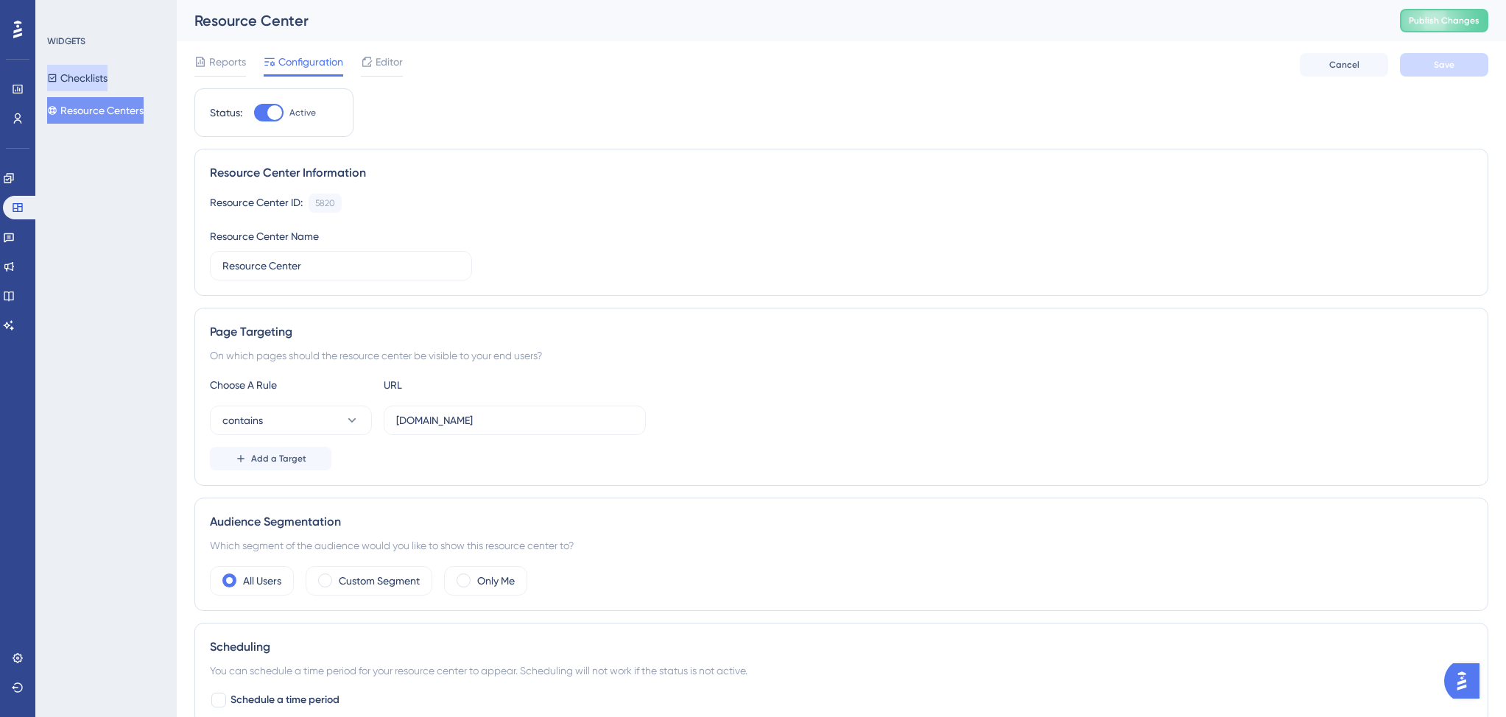
click at [99, 84] on button "Checklists" at bounding box center [77, 78] width 60 height 27
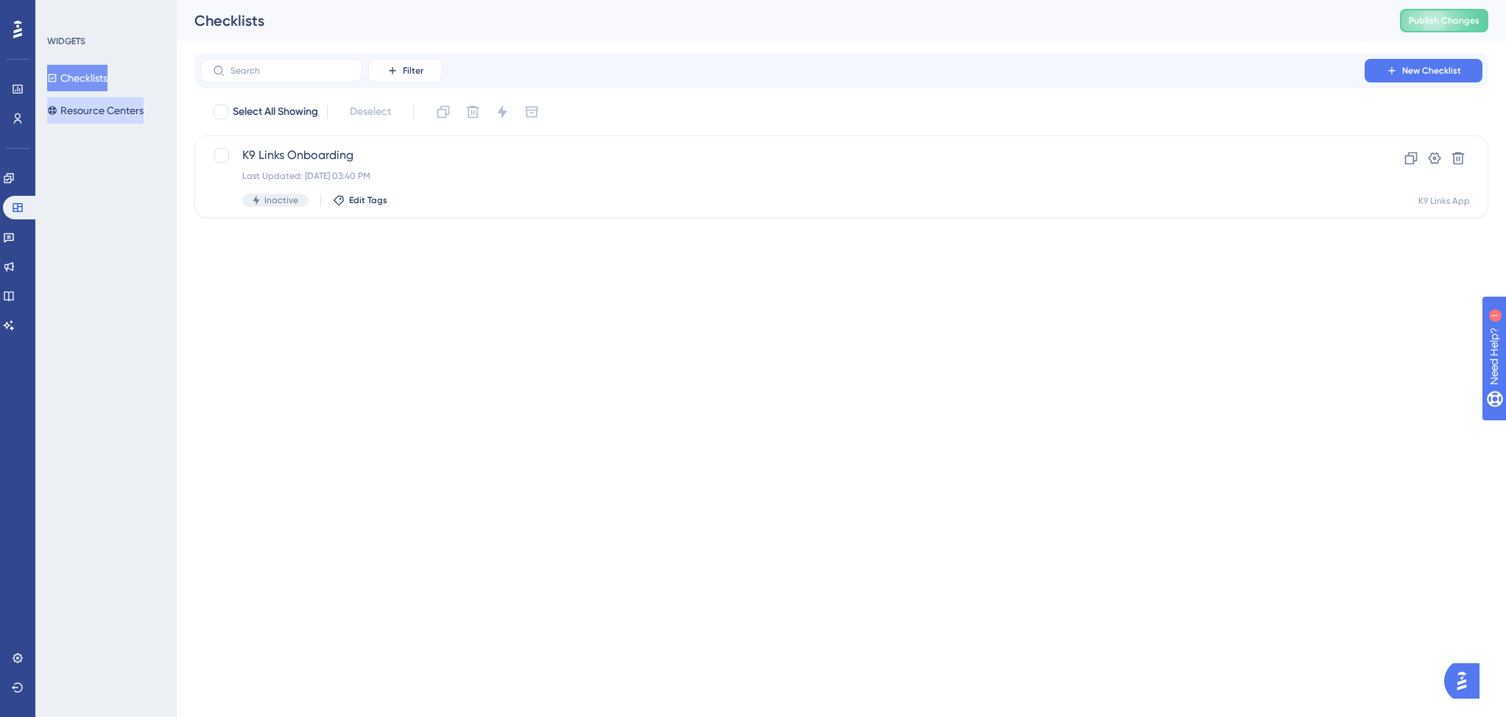
click at [93, 110] on button "Resource Centers" at bounding box center [95, 110] width 96 height 27
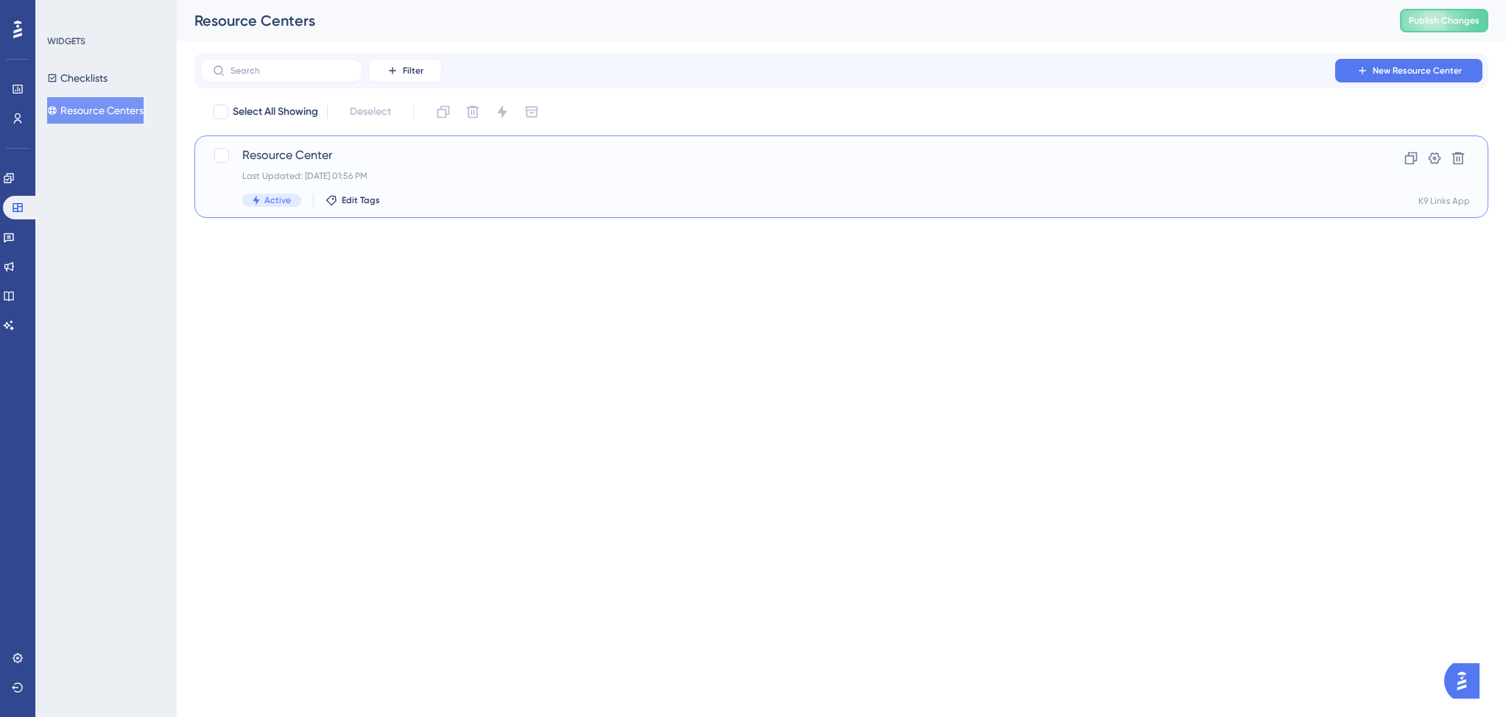
click at [465, 201] on div "Active Edit Tags" at bounding box center [782, 200] width 1080 height 13
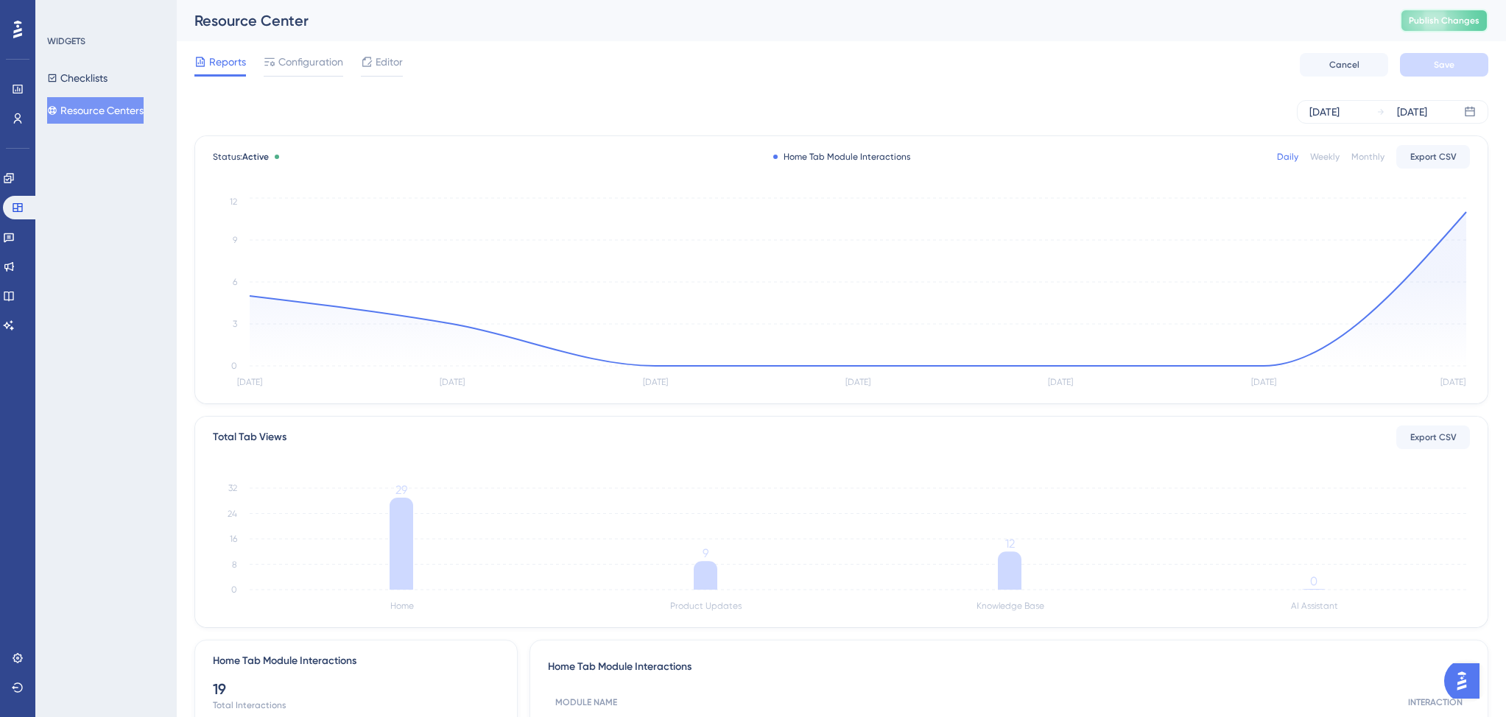
click at [1432, 22] on span "Publish Changes" at bounding box center [1443, 21] width 71 height 12
click at [107, 78] on button "Checklists" at bounding box center [77, 78] width 60 height 27
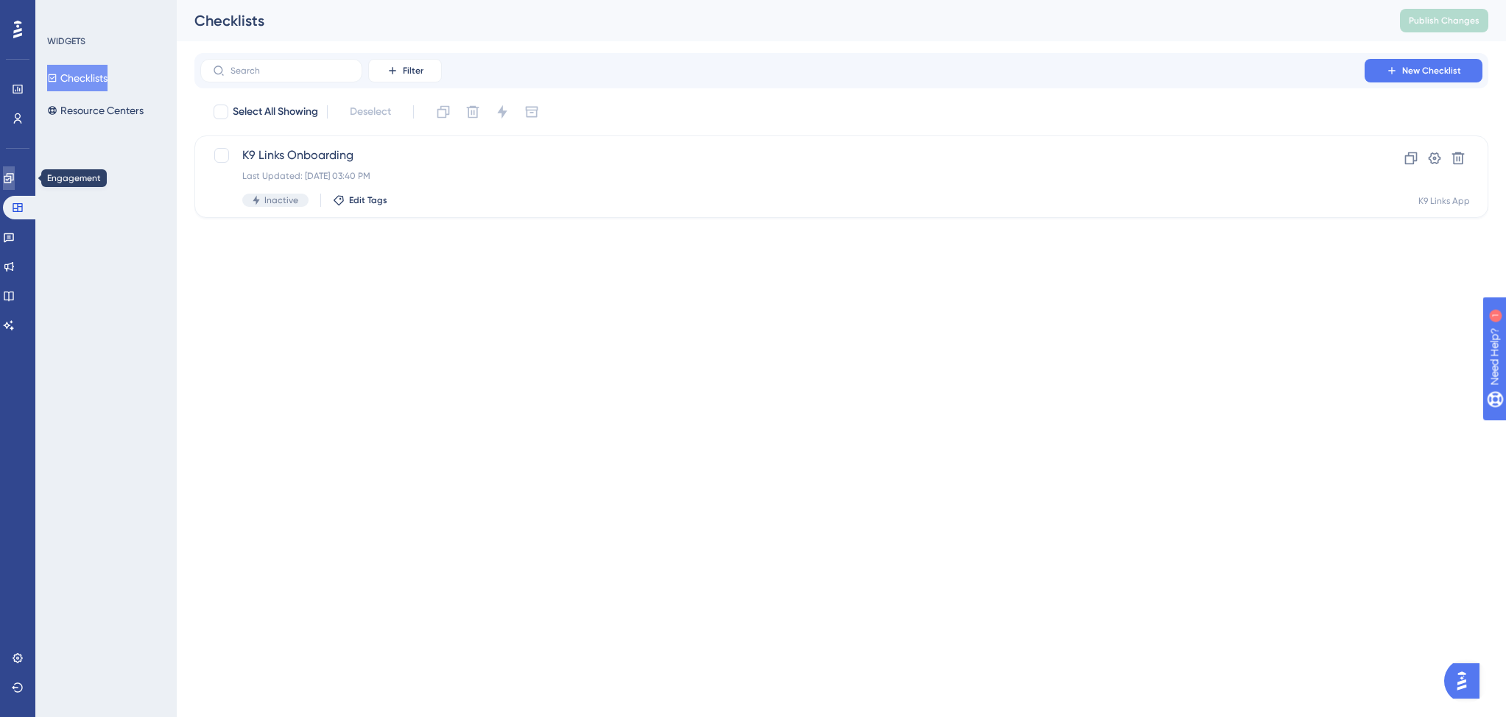
click at [15, 183] on icon at bounding box center [9, 178] width 12 height 12
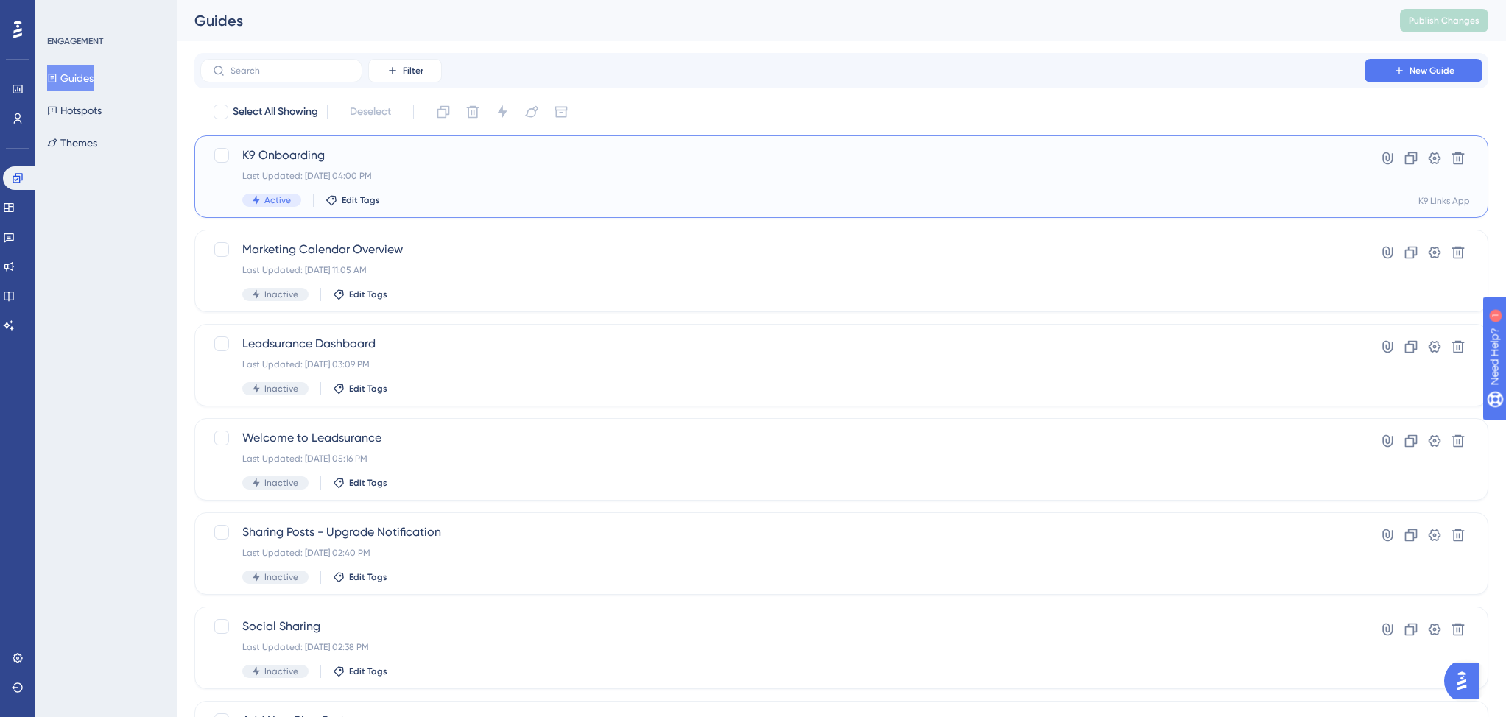
click at [468, 174] on div "Last Updated: Jul 28 2025, 04:00 PM" at bounding box center [782, 176] width 1080 height 12
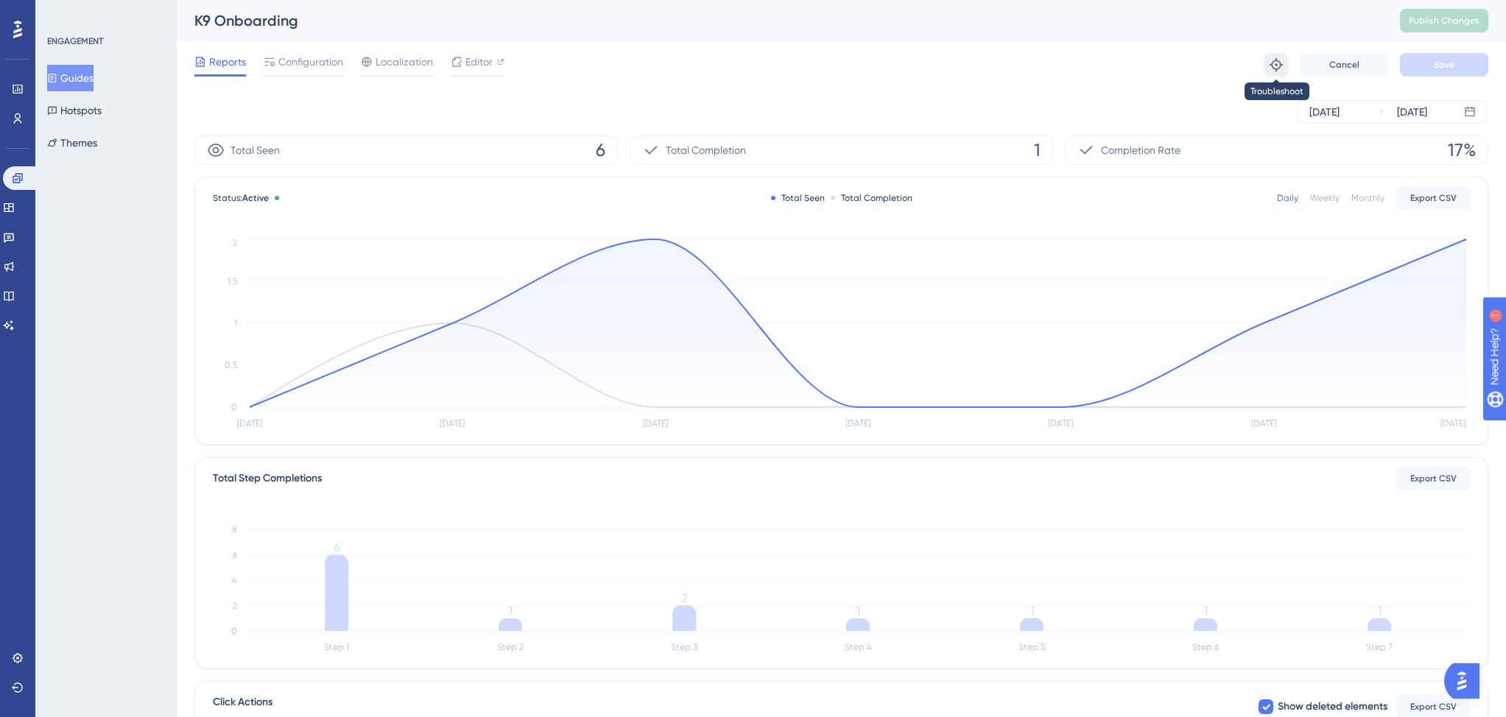
click at [1274, 66] on icon at bounding box center [1275, 64] width 15 height 15
click at [93, 84] on button "Guides" at bounding box center [70, 78] width 46 height 27
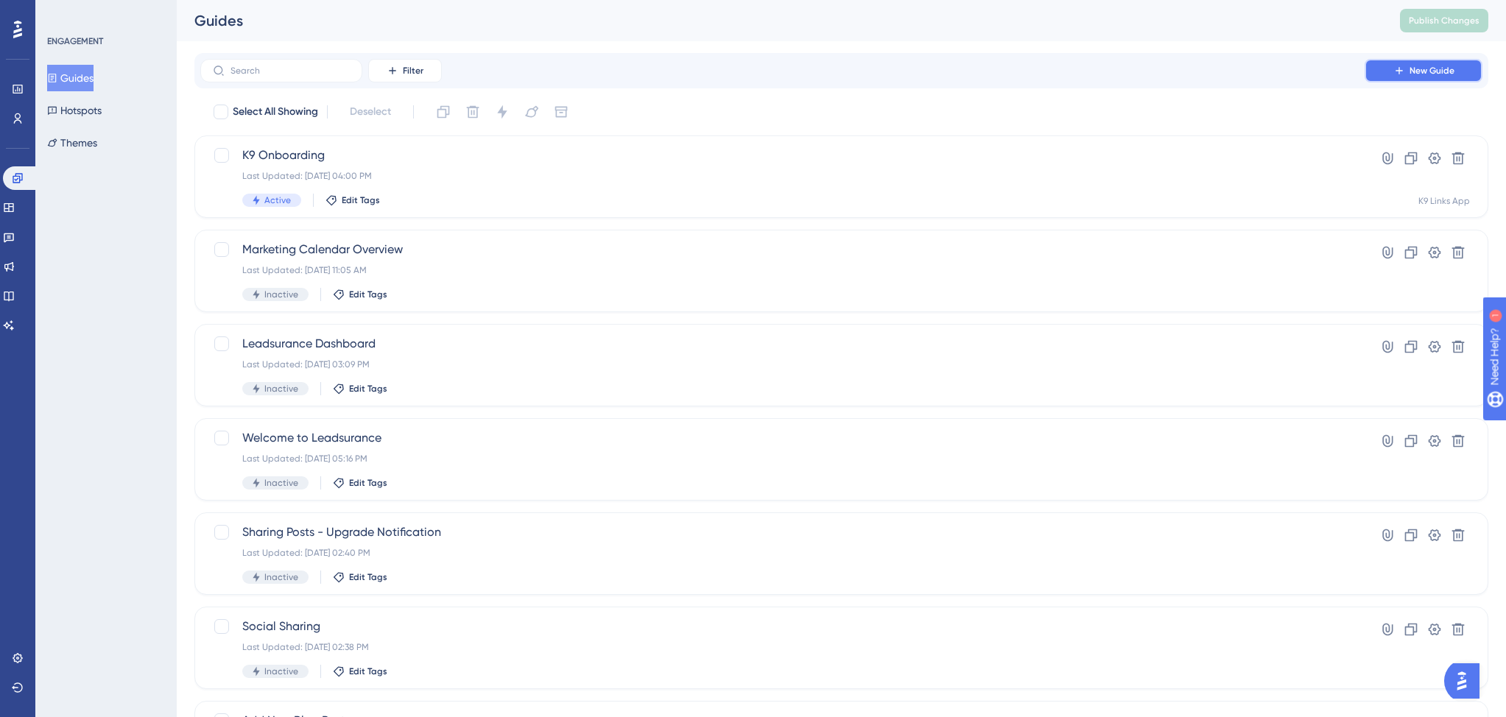
click at [1383, 68] on button "New Guide" at bounding box center [1423, 71] width 118 height 24
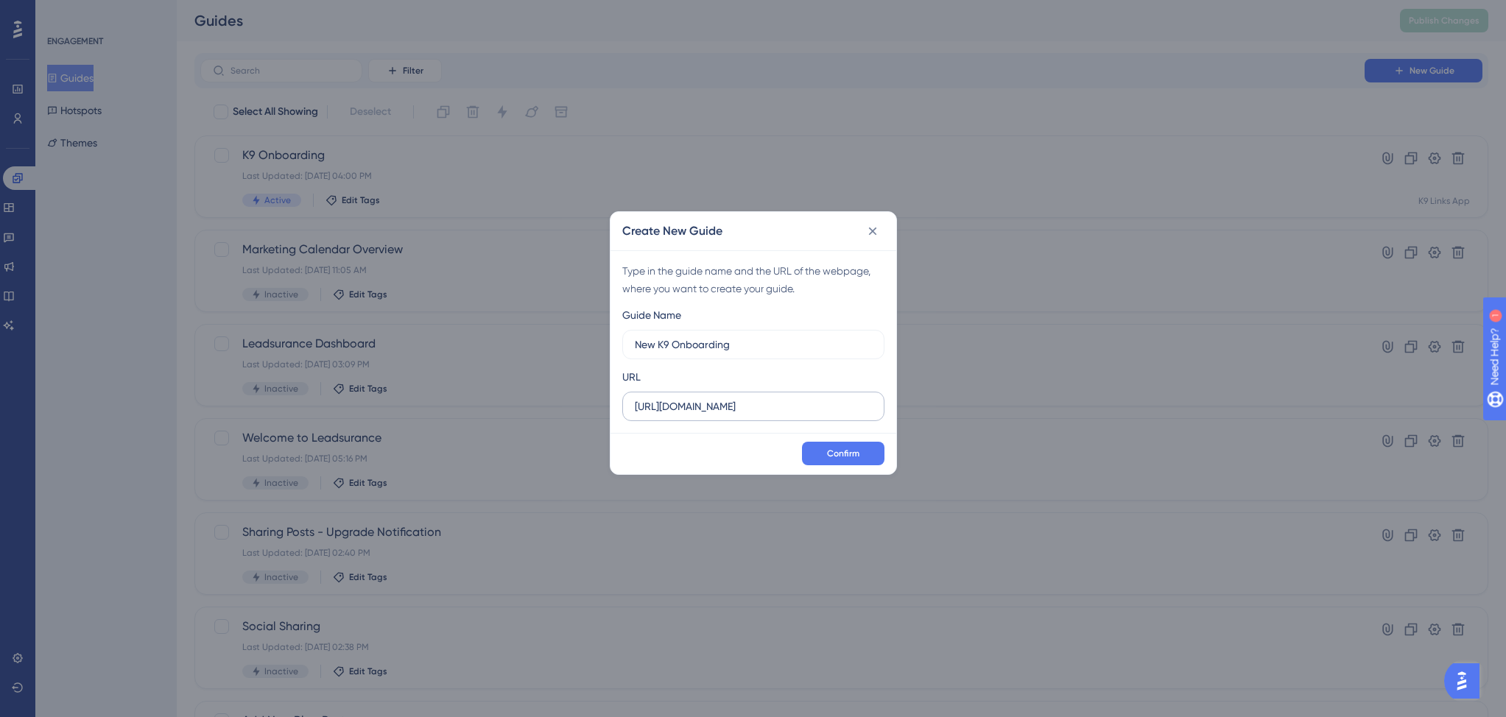
type input "New K9 Onboarding"
drag, startPoint x: 671, startPoint y: 409, endPoint x: 799, endPoint y: 407, distance: 128.1
click at [799, 407] on input "https://independentage.wpengine.com" at bounding box center [753, 406] width 237 height 16
click at [819, 409] on input "[URL][DOMAIN_NAME]" at bounding box center [753, 406] width 237 height 16
type input "https://app.k9links.com/#/dashboard"
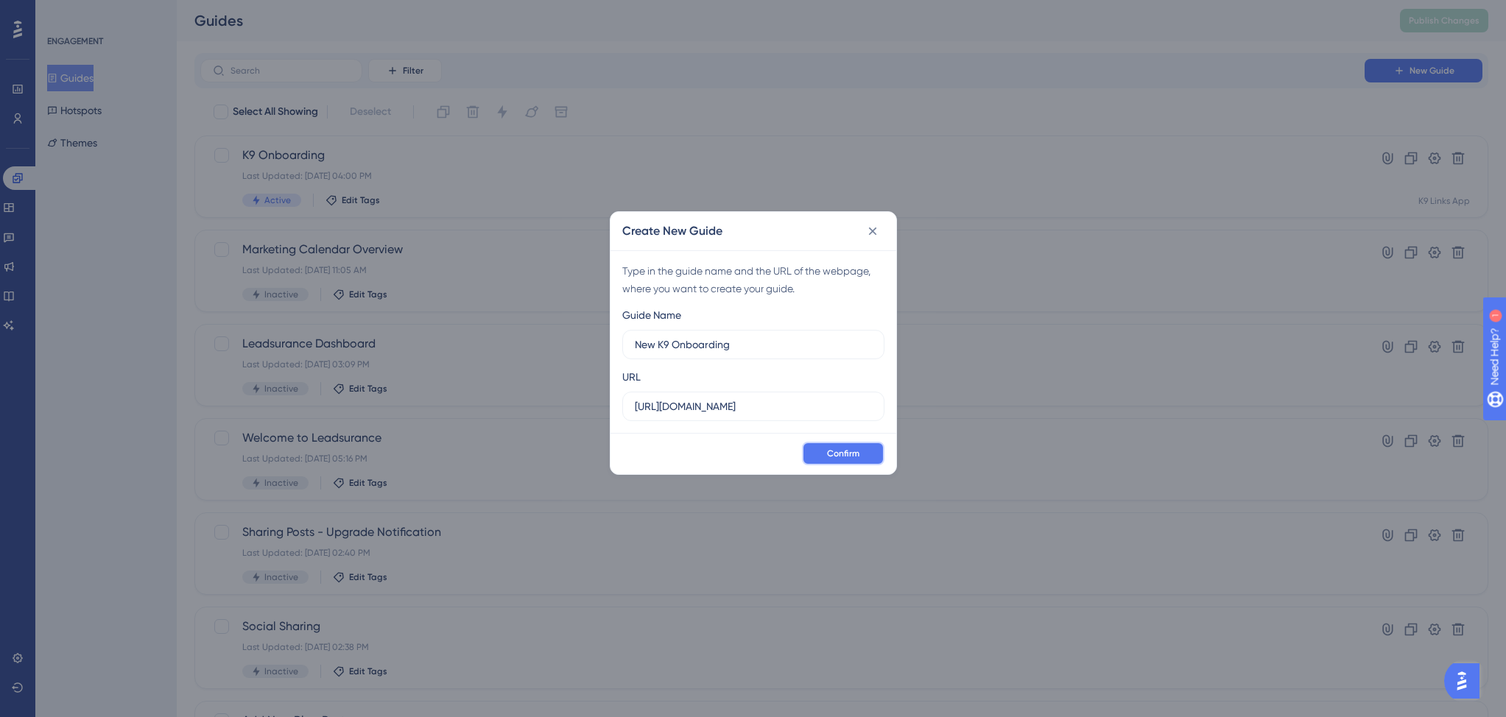
click at [861, 454] on button "Confirm" at bounding box center [843, 454] width 82 height 24
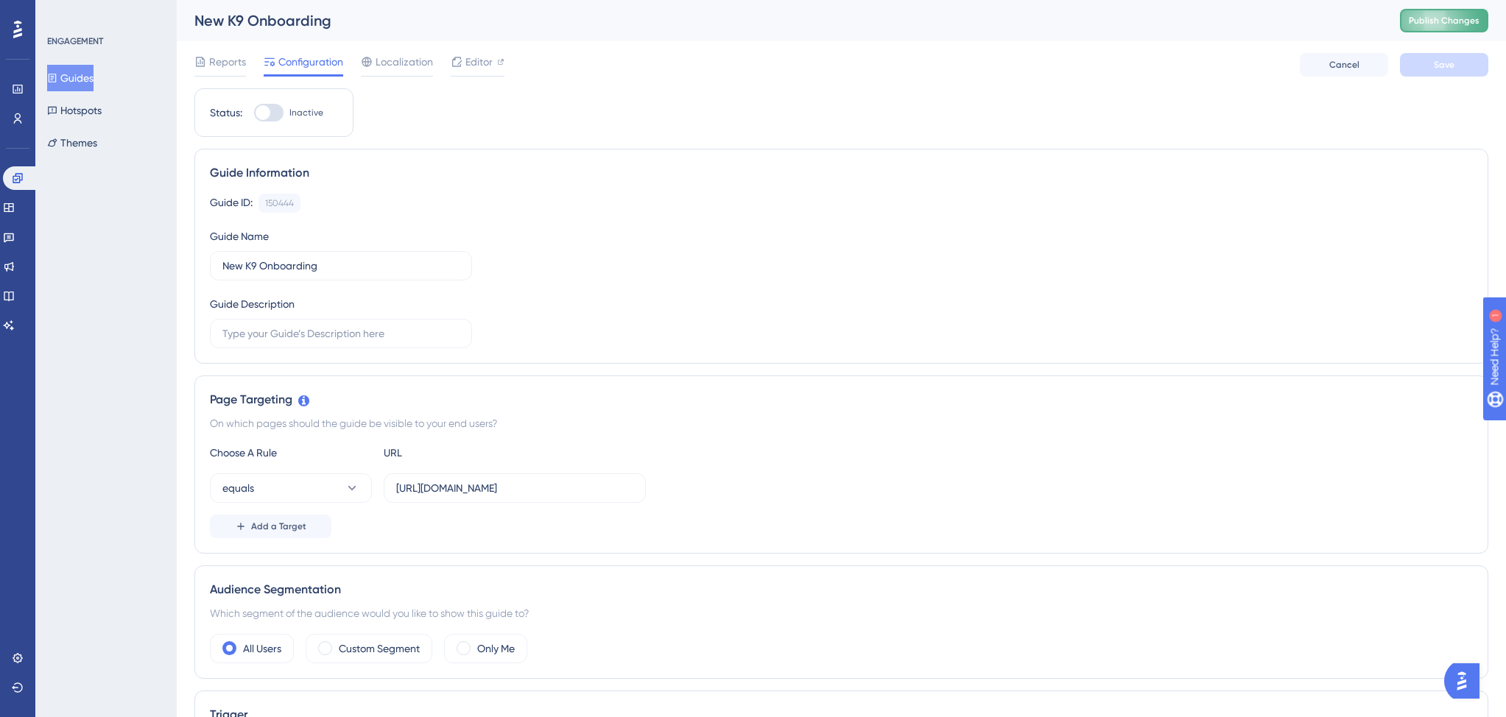
click at [1456, 22] on span "Publish Changes" at bounding box center [1443, 21] width 71 height 12
click at [93, 80] on button "Guides" at bounding box center [70, 78] width 46 height 27
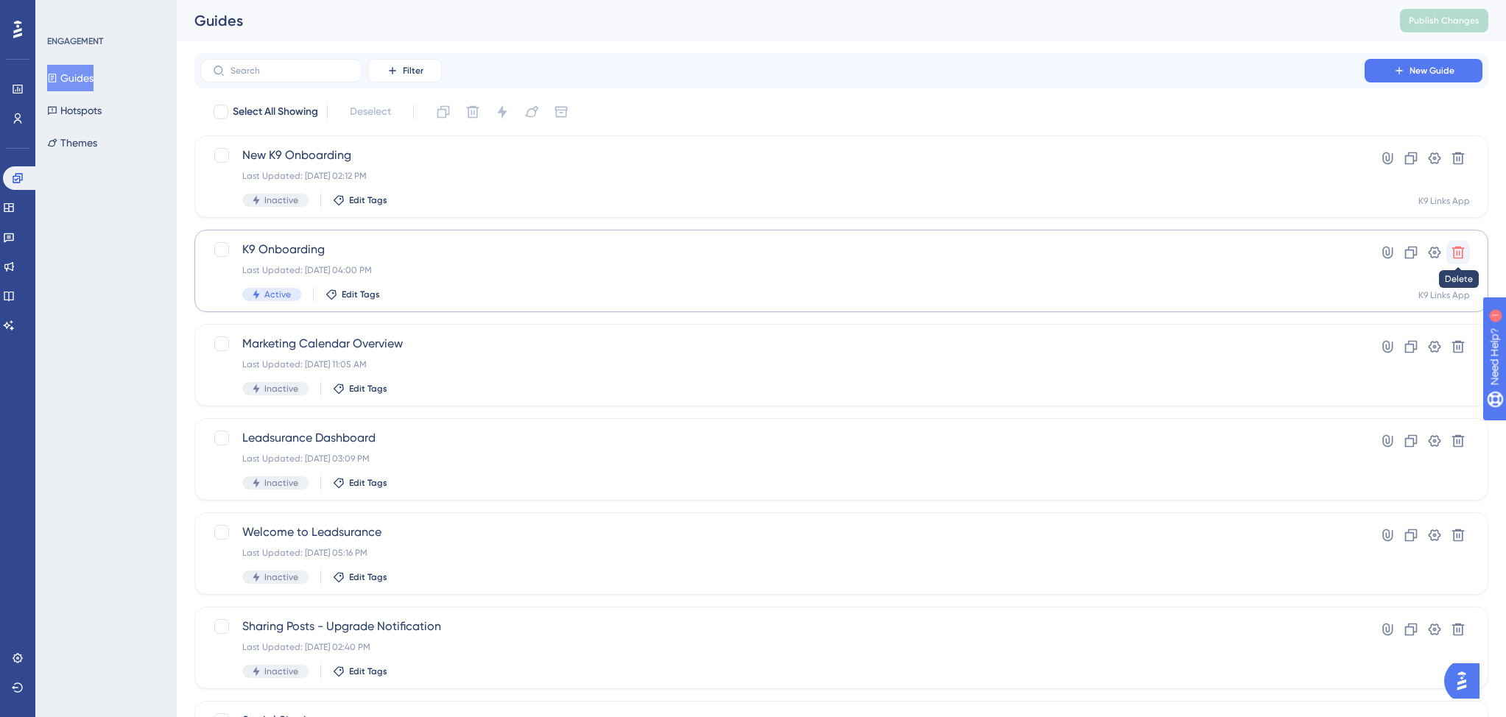
click at [1461, 255] on icon at bounding box center [1458, 253] width 13 height 13
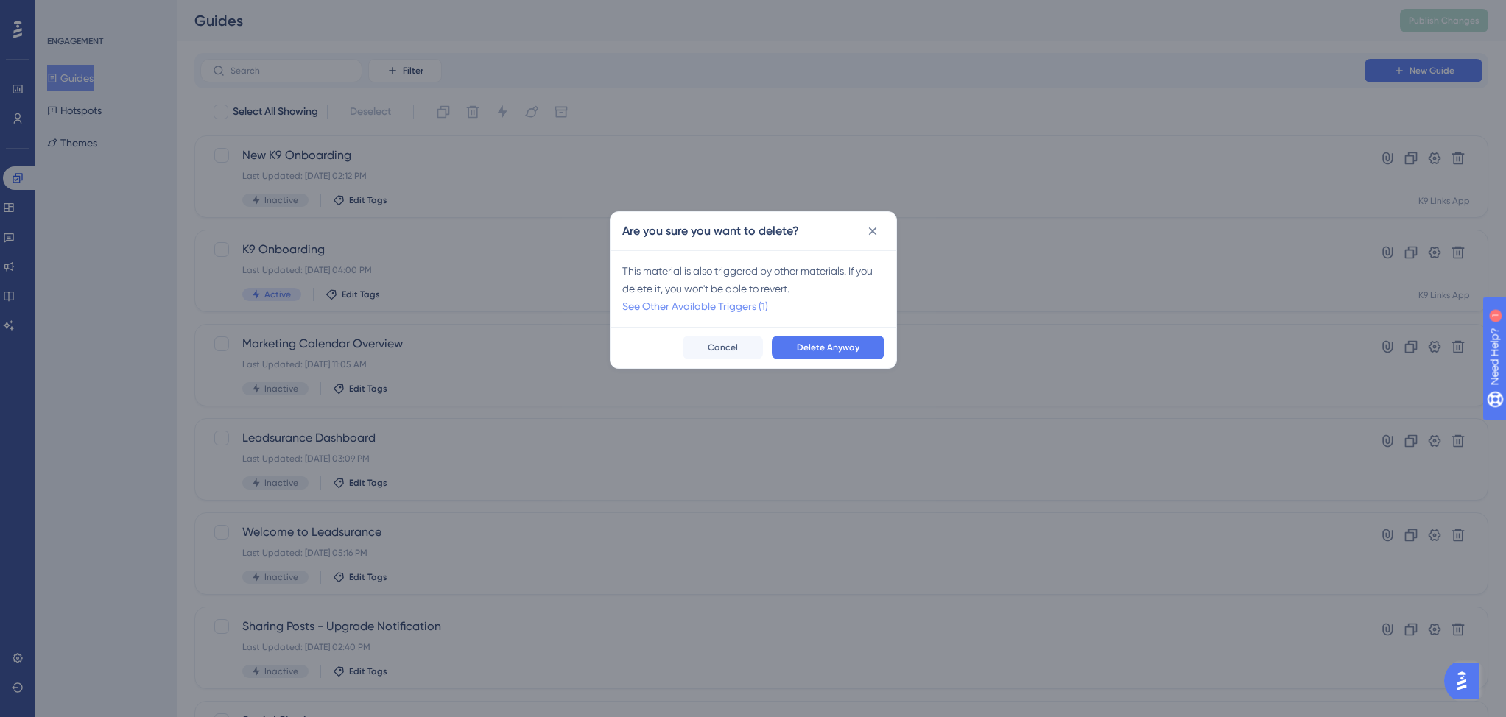
click at [724, 306] on link "See Other Available Triggers (1)" at bounding box center [695, 306] width 146 height 12
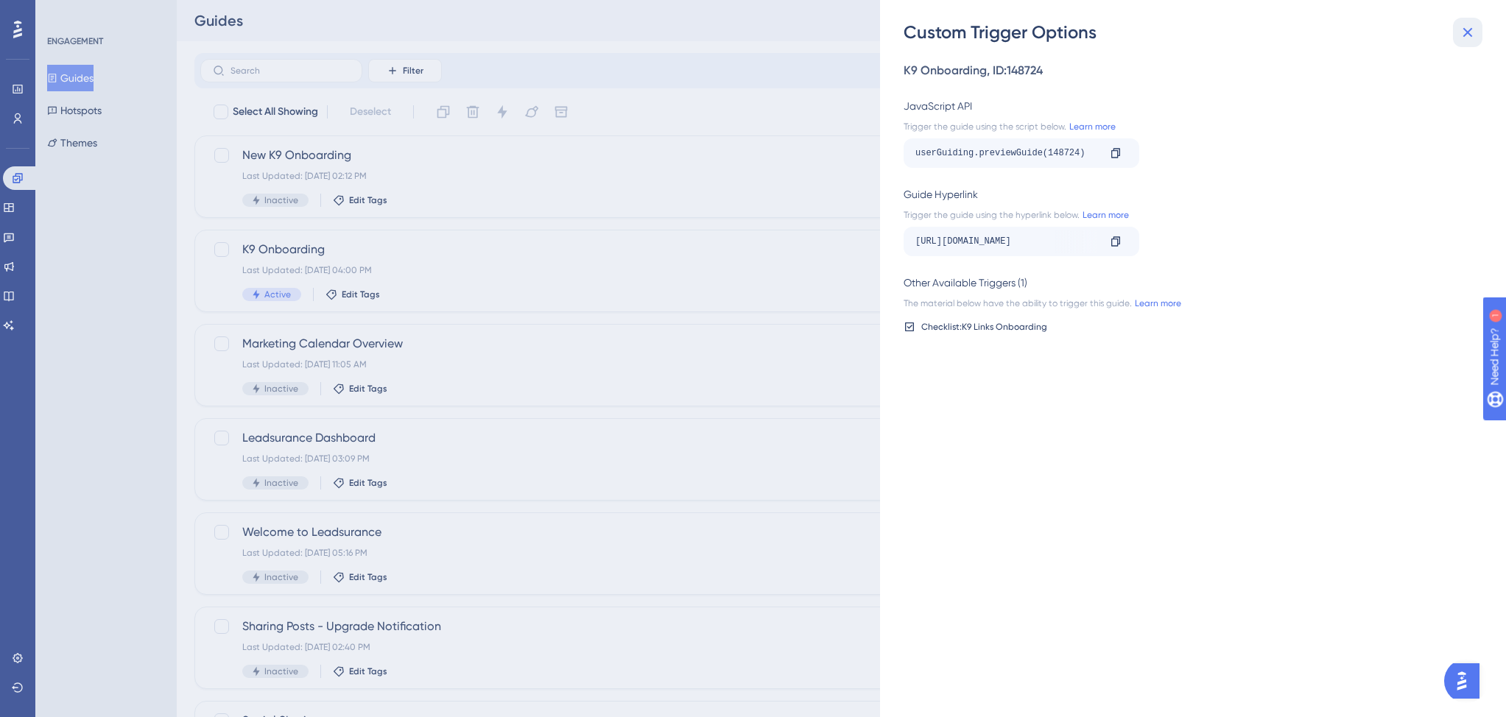
click at [1473, 32] on icon at bounding box center [1467, 33] width 18 height 18
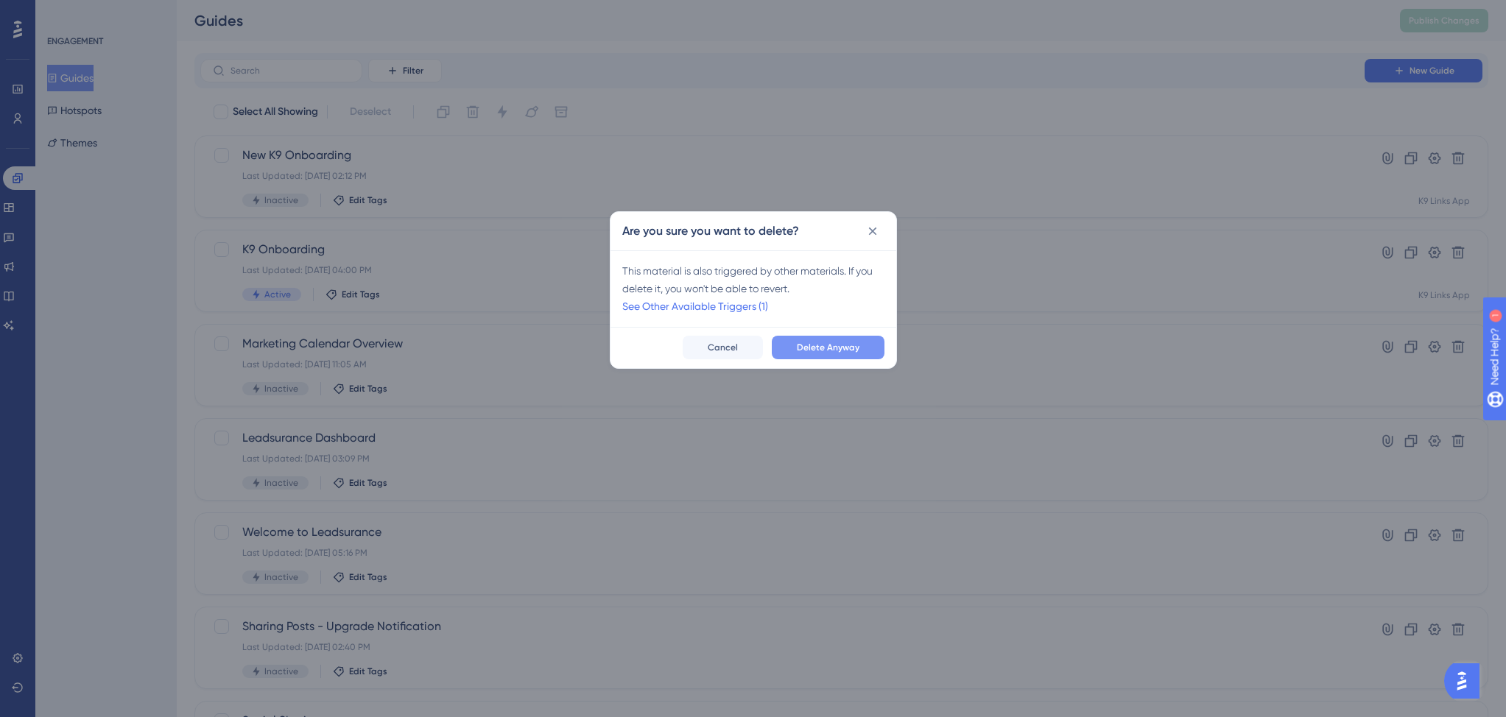
click at [825, 343] on span "Delete Anyway" at bounding box center [828, 348] width 63 height 12
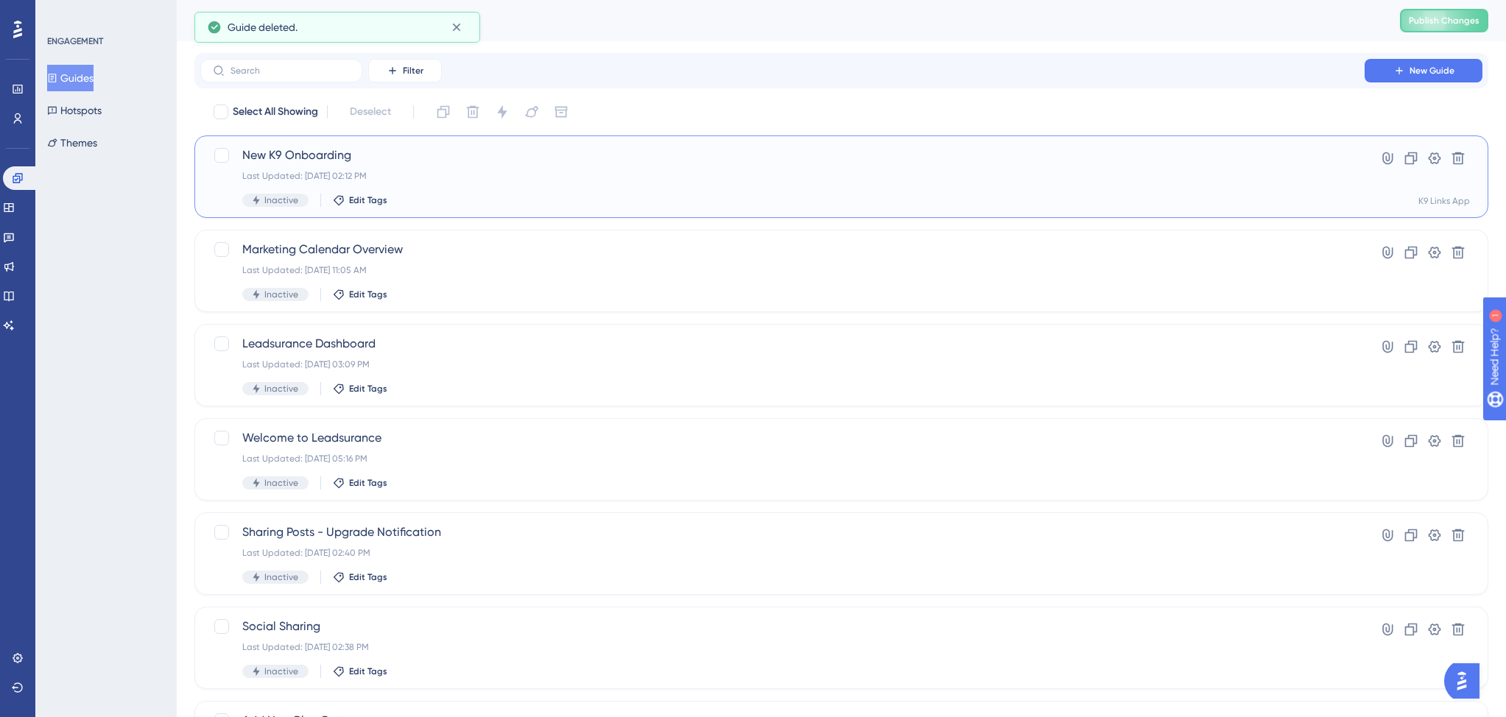
click at [647, 178] on div "Last Updated: Aug 21 2025, 02:12 PM" at bounding box center [782, 176] width 1080 height 12
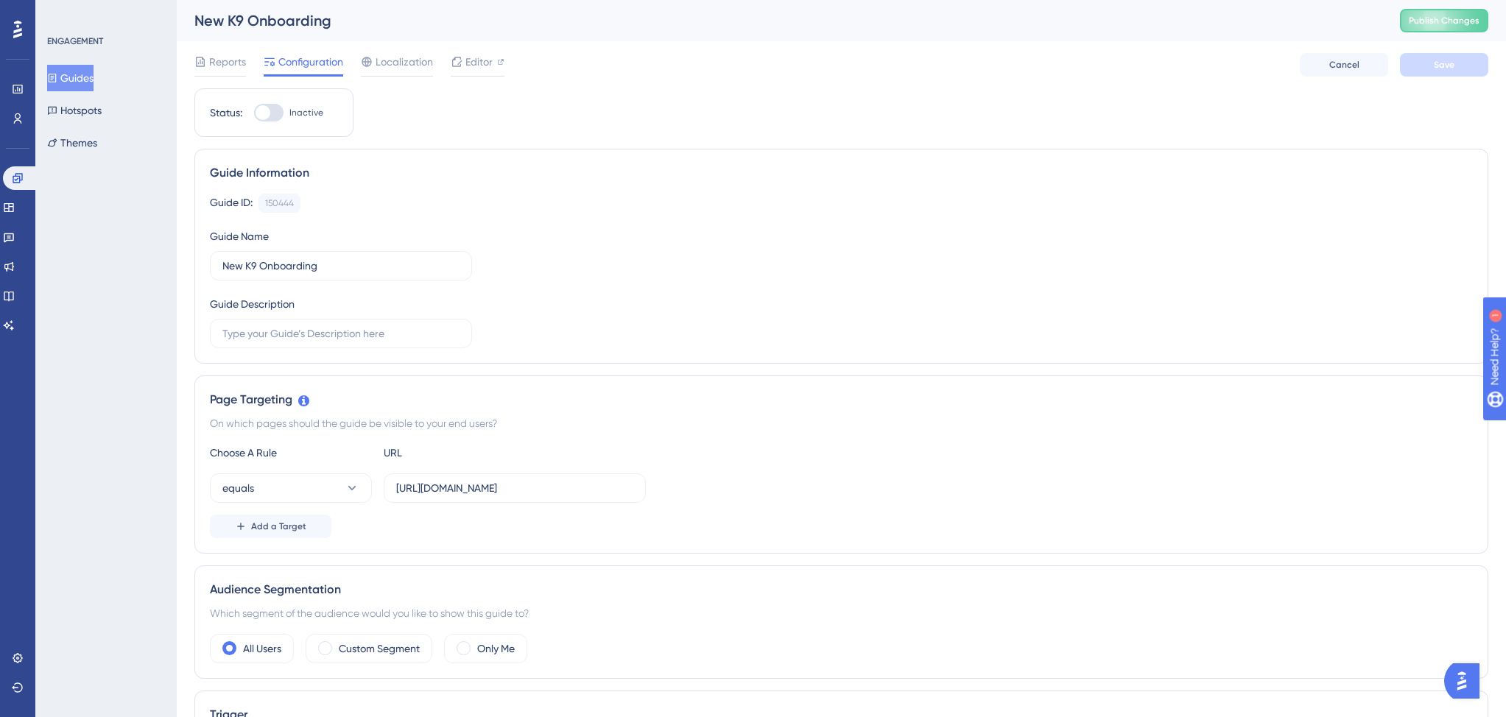
click at [264, 113] on div at bounding box center [262, 112] width 15 height 15
click at [254, 113] on input "Inactive" at bounding box center [253, 113] width 1 height 1
checkbox input "true"
drag, startPoint x: 247, startPoint y: 265, endPoint x: 203, endPoint y: 264, distance: 43.4
click at [203, 264] on div "Guide Information Guide ID: 150444 Copy Guide Name New K9 Onboarding Guide Desc…" at bounding box center [841, 256] width 1294 height 215
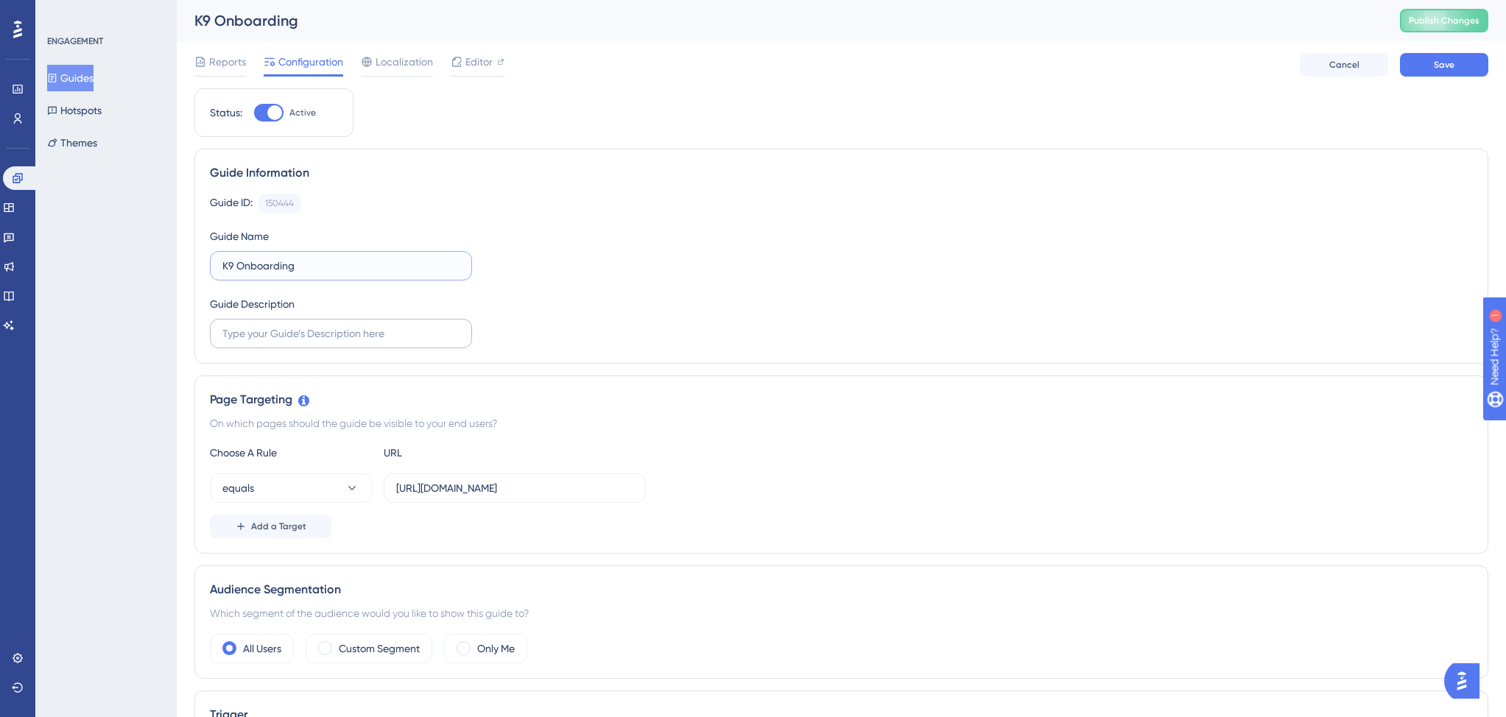
type input "K9 Onboarding"
click at [311, 329] on input "text" at bounding box center [340, 333] width 237 height 16
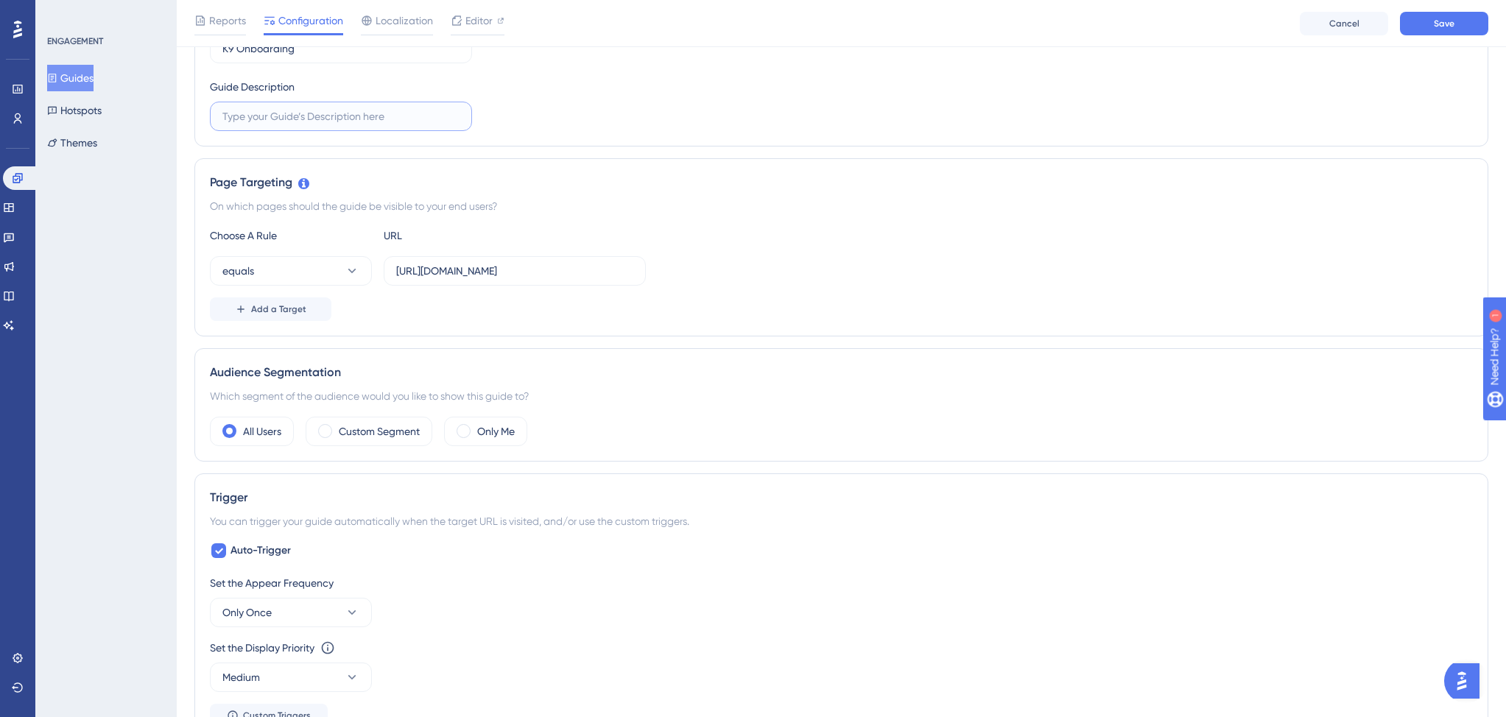
scroll to position [473, 0]
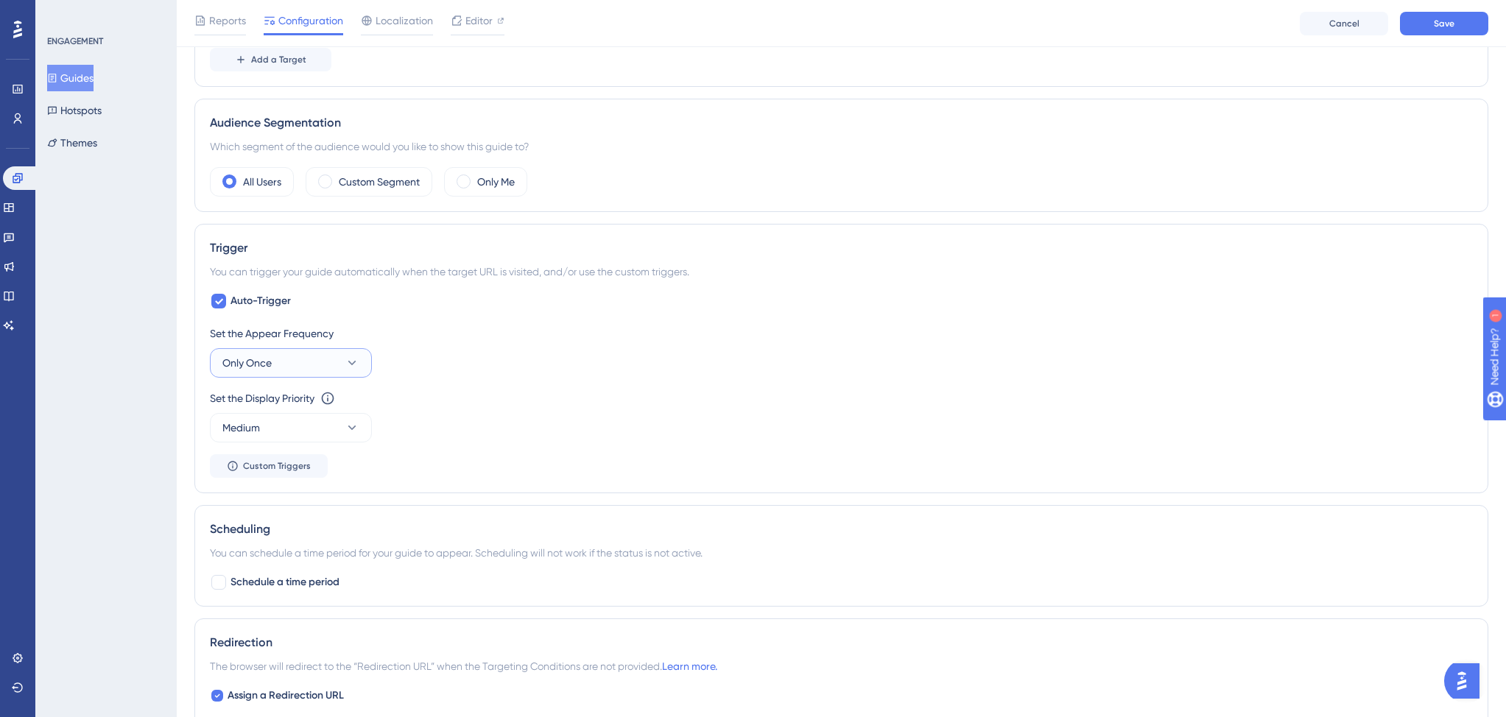
click at [339, 363] on button "Only Once" at bounding box center [291, 362] width 162 height 29
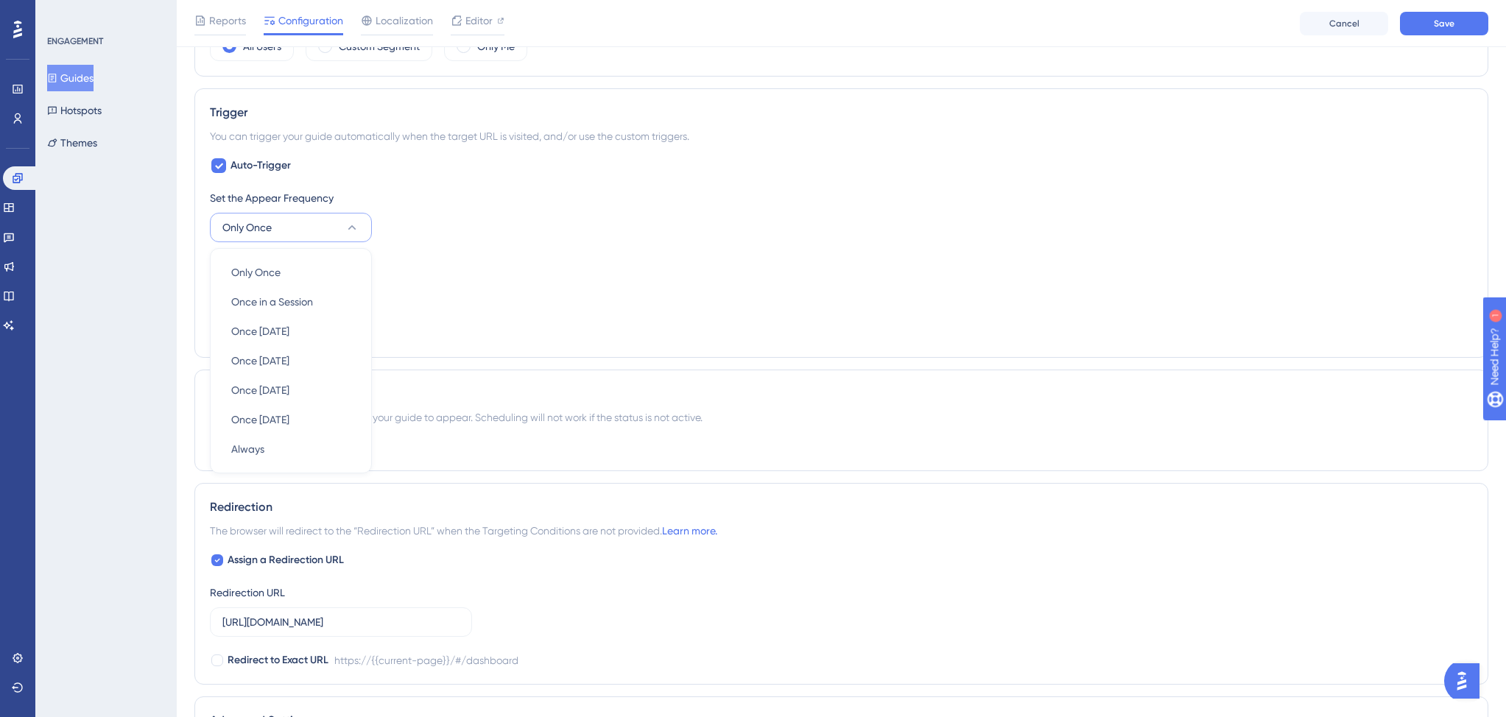
click at [487, 271] on div "Set the Display Priority This option will set the display priority between auto…" at bounding box center [841, 263] width 1263 height 18
click at [350, 230] on icon at bounding box center [352, 227] width 15 height 15
click at [454, 237] on div "Set the Appear Frequency Only Once Only Once Only Once Once in a Session Once i…" at bounding box center [841, 215] width 1263 height 53
click at [343, 289] on button "Medium" at bounding box center [291, 292] width 162 height 29
click at [302, 395] on div "High High" at bounding box center [290, 395] width 119 height 29
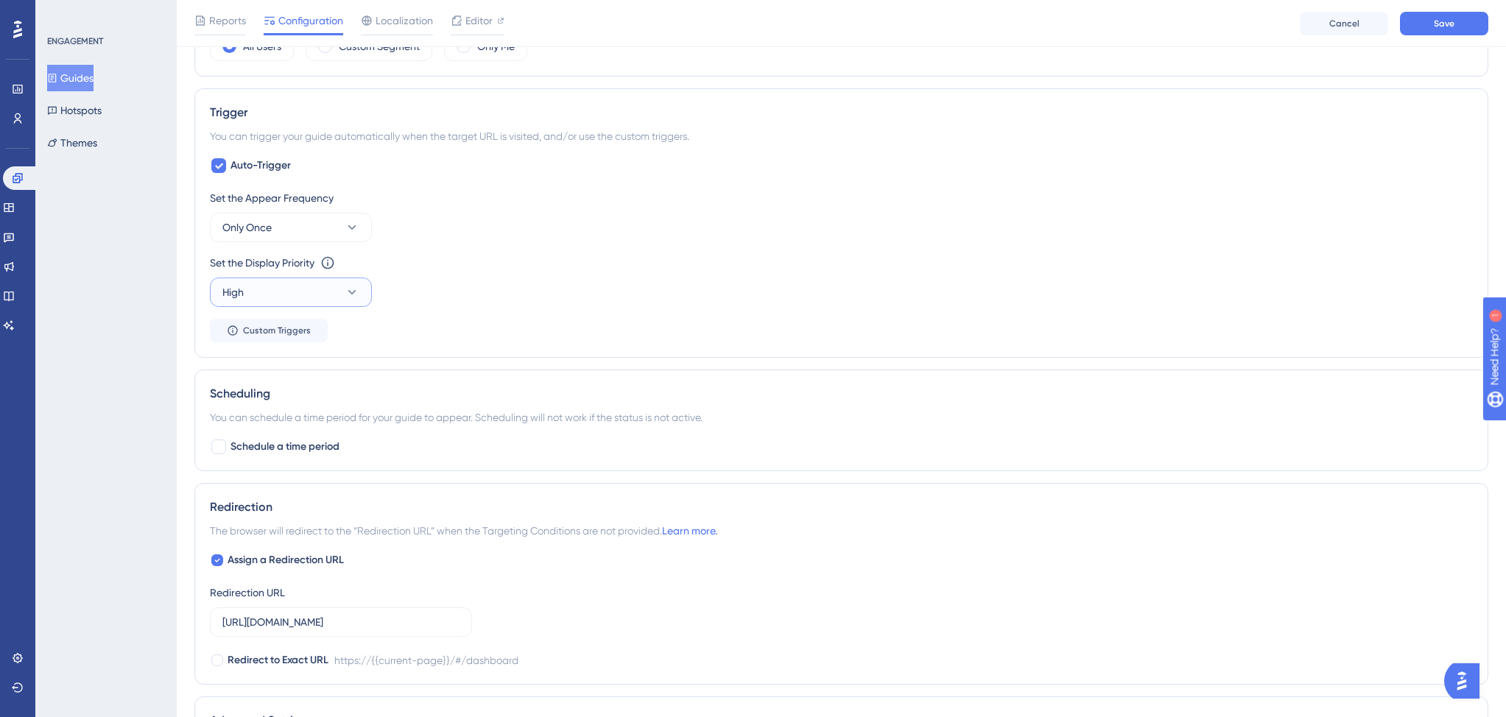
click at [353, 293] on icon at bounding box center [352, 292] width 15 height 15
click at [314, 424] on div "Highest Highest" at bounding box center [290, 425] width 119 height 29
click at [454, 297] on div "Set the Display Priority This option will set the display priority between auto…" at bounding box center [841, 280] width 1263 height 53
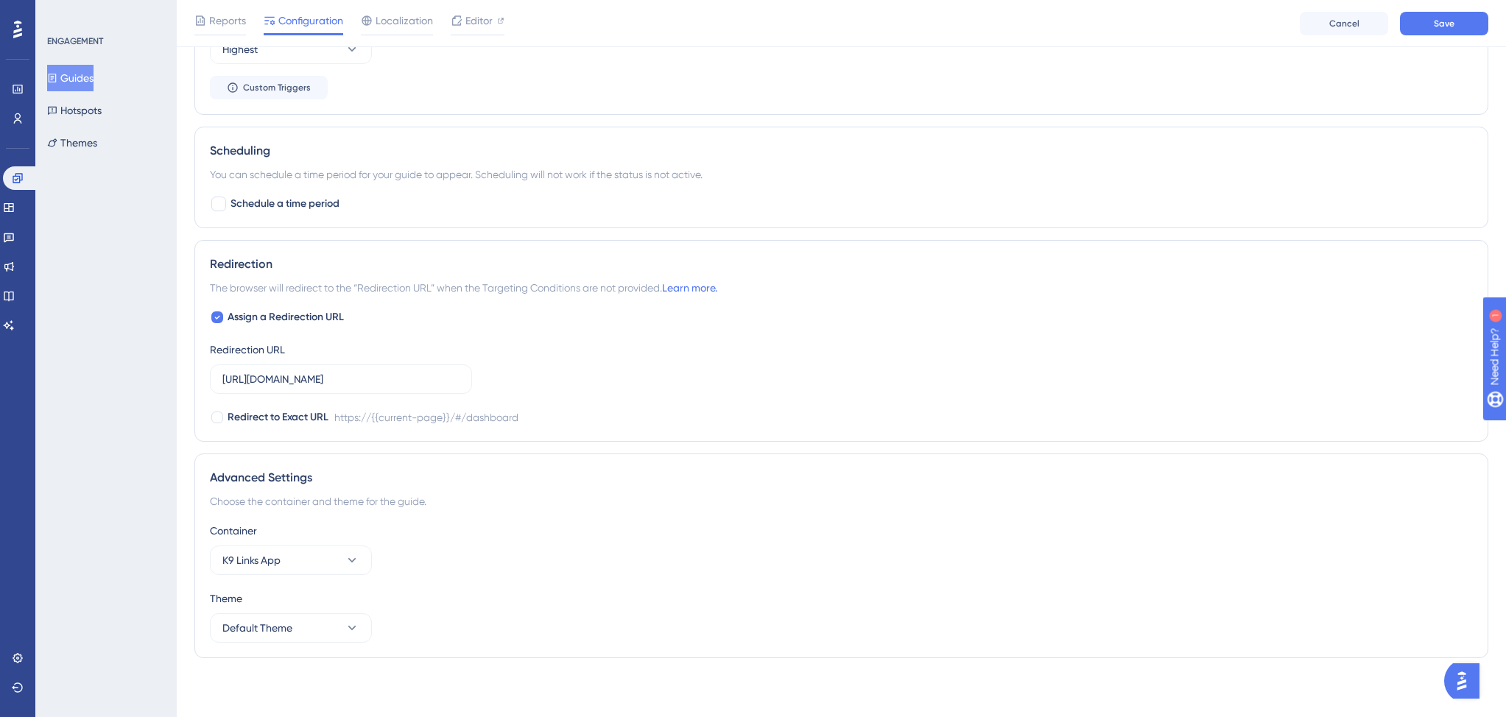
scroll to position [0, 0]
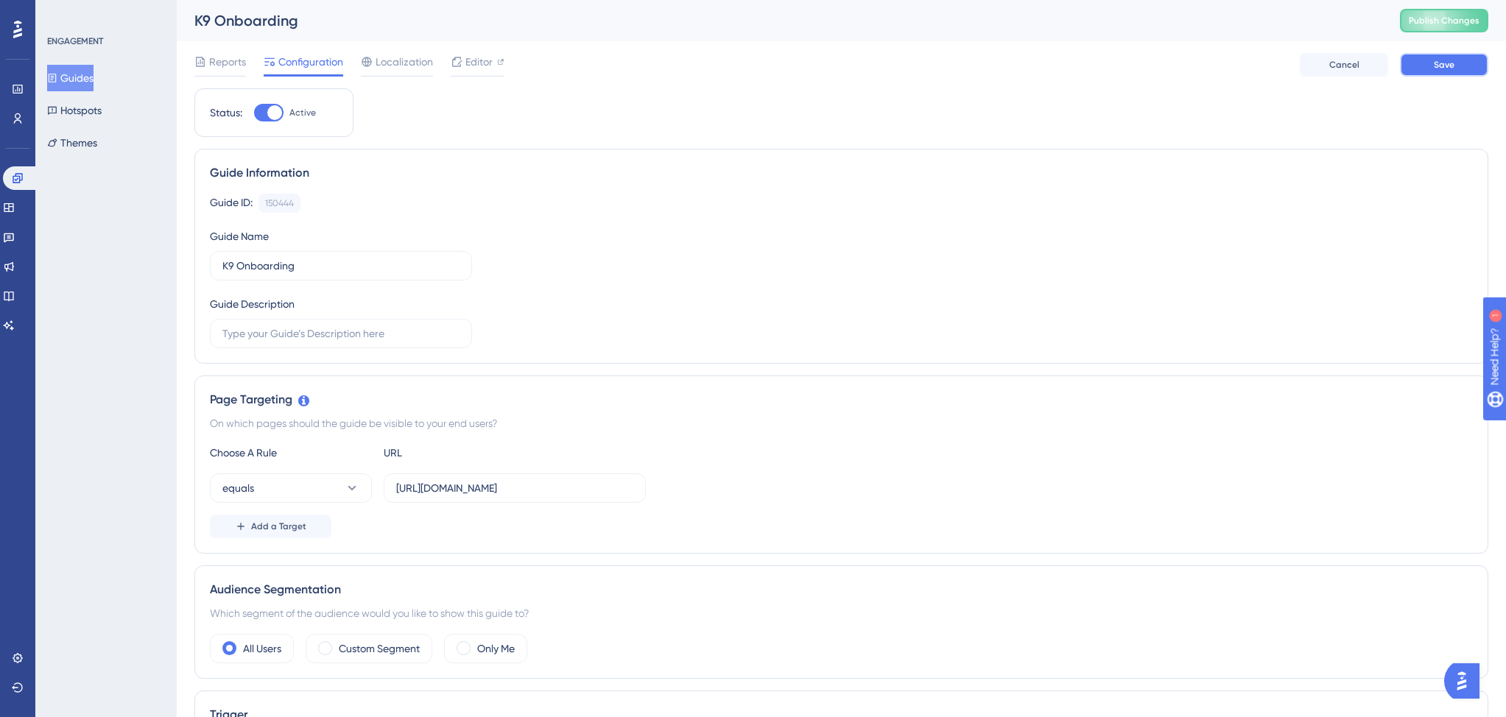
click at [1446, 70] on span "Save" at bounding box center [1443, 65] width 21 height 12
click at [1440, 28] on button "Publish Changes" at bounding box center [1444, 21] width 88 height 24
